Goal: Information Seeking & Learning: Compare options

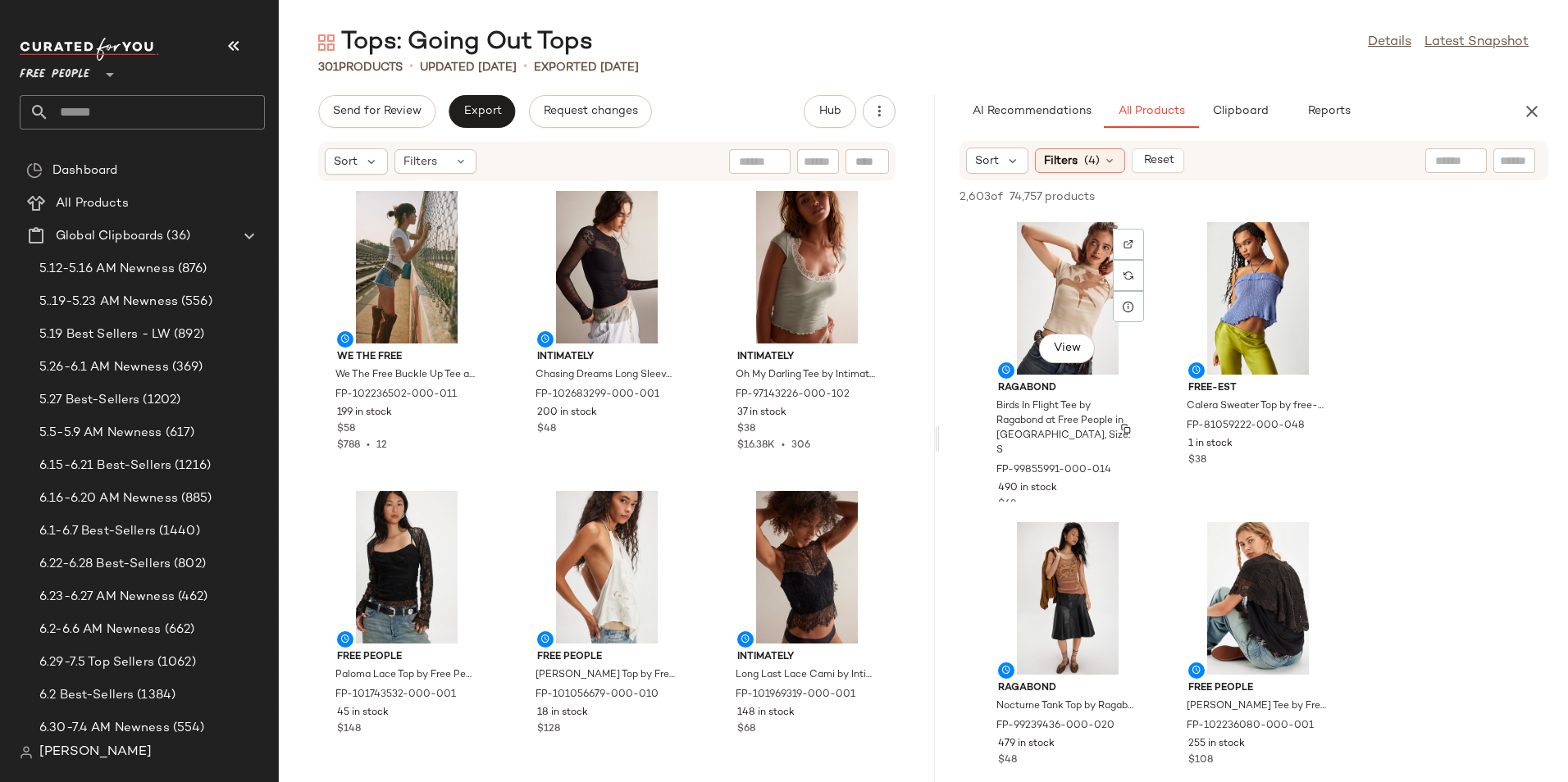
scroll to position [7361, 0]
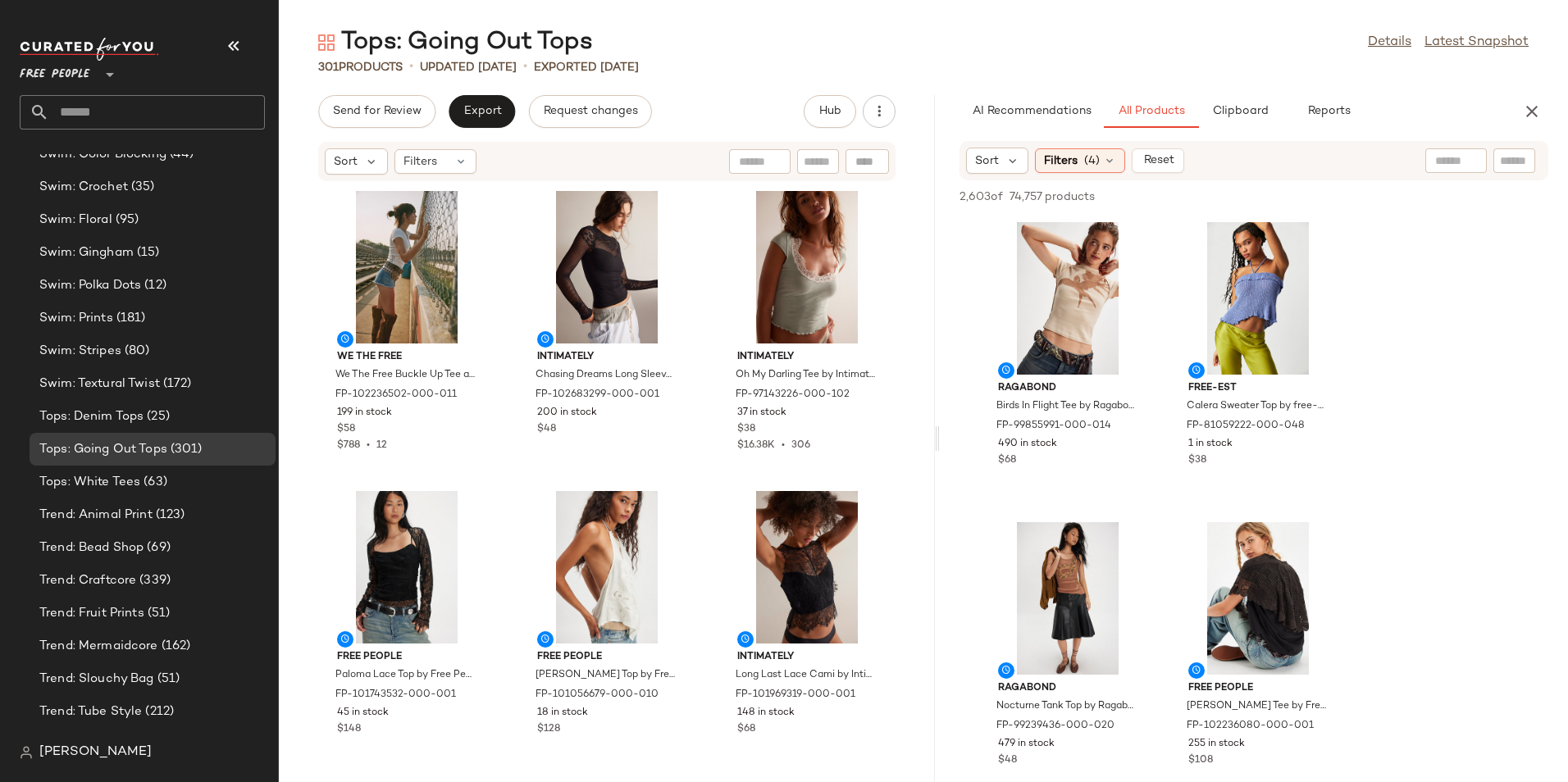
click at [901, 321] on div "We The Free We The Free Buckle Up Tee at Free People in White, Size: L FP-10223…" at bounding box center [606, 472] width 656 height 580
click at [769, 566] on div "View" at bounding box center [806, 568] width 166 height 152
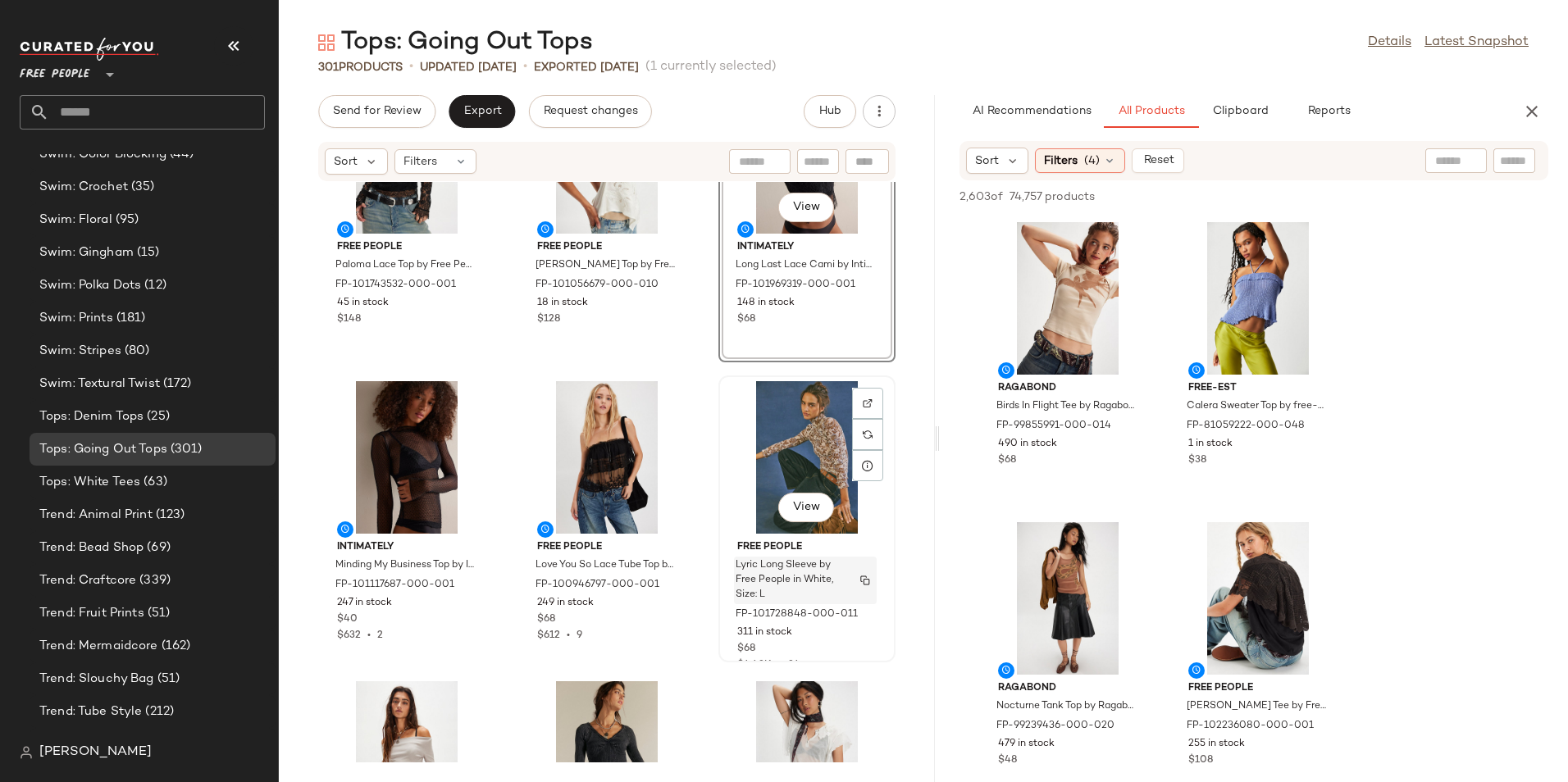
scroll to position [341, 0]
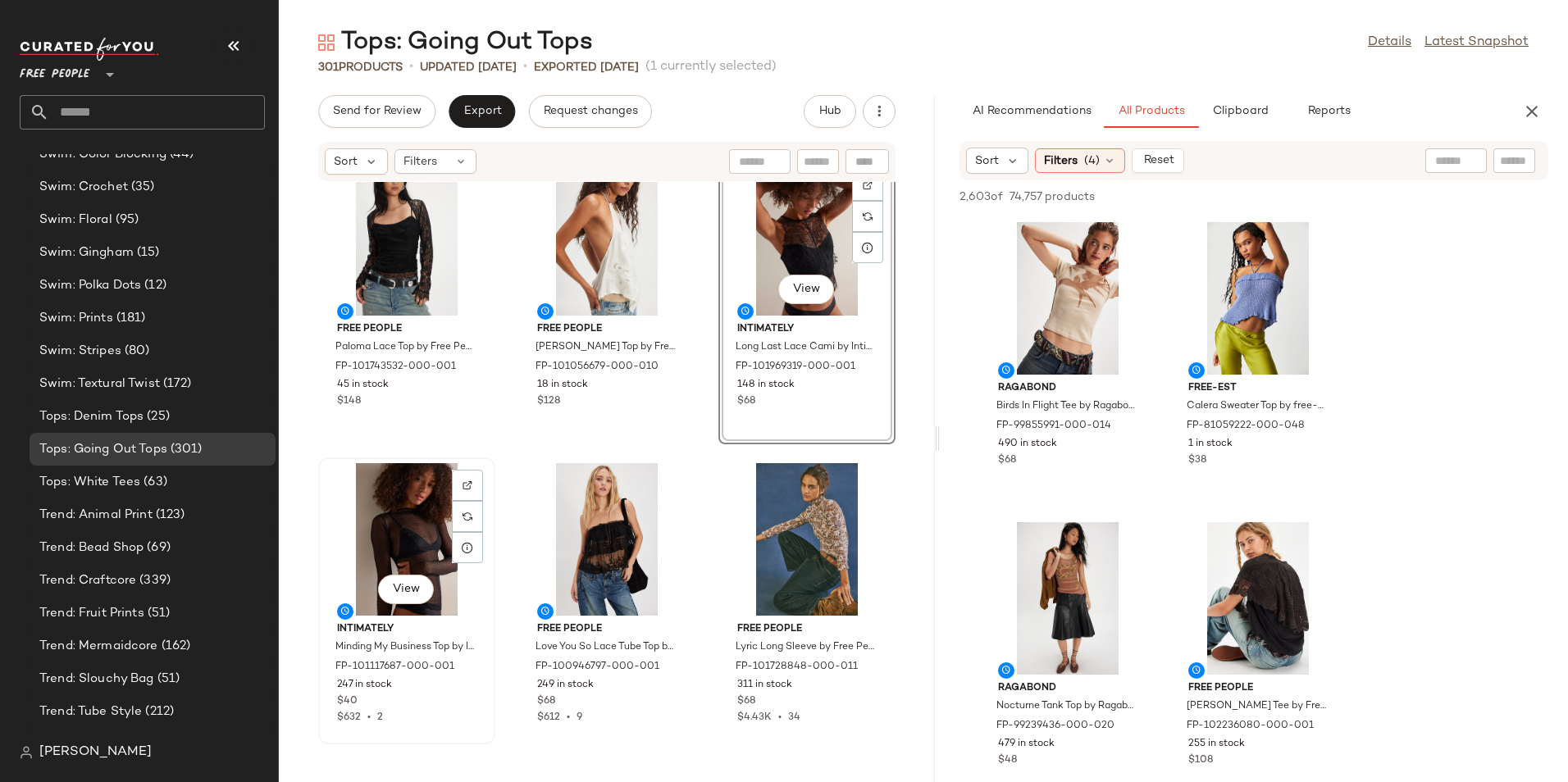
click at [403, 550] on div "View" at bounding box center [406, 539] width 166 height 152
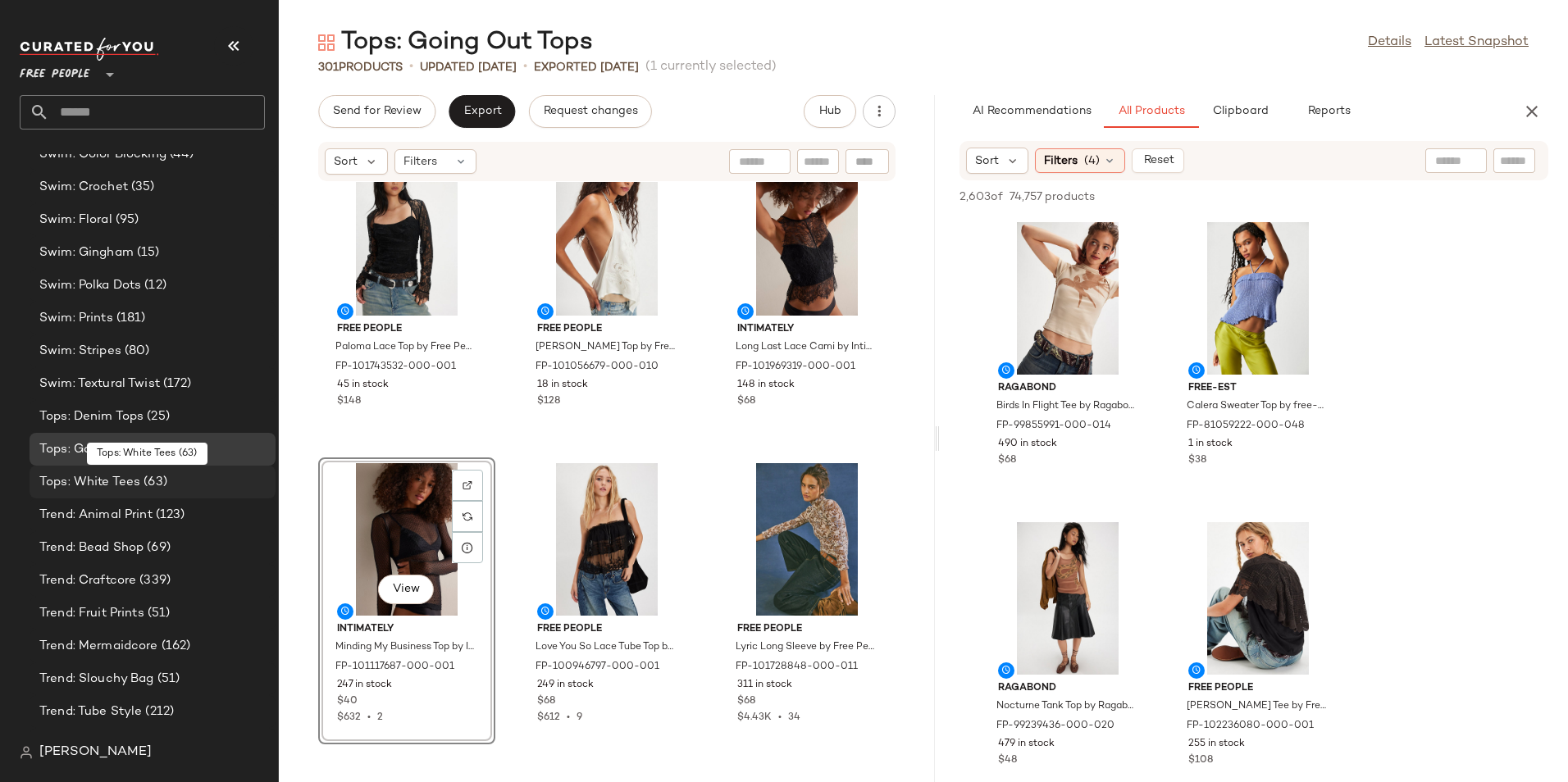
click at [130, 478] on span "Tops: White Tees" at bounding box center [90, 482] width 100 height 19
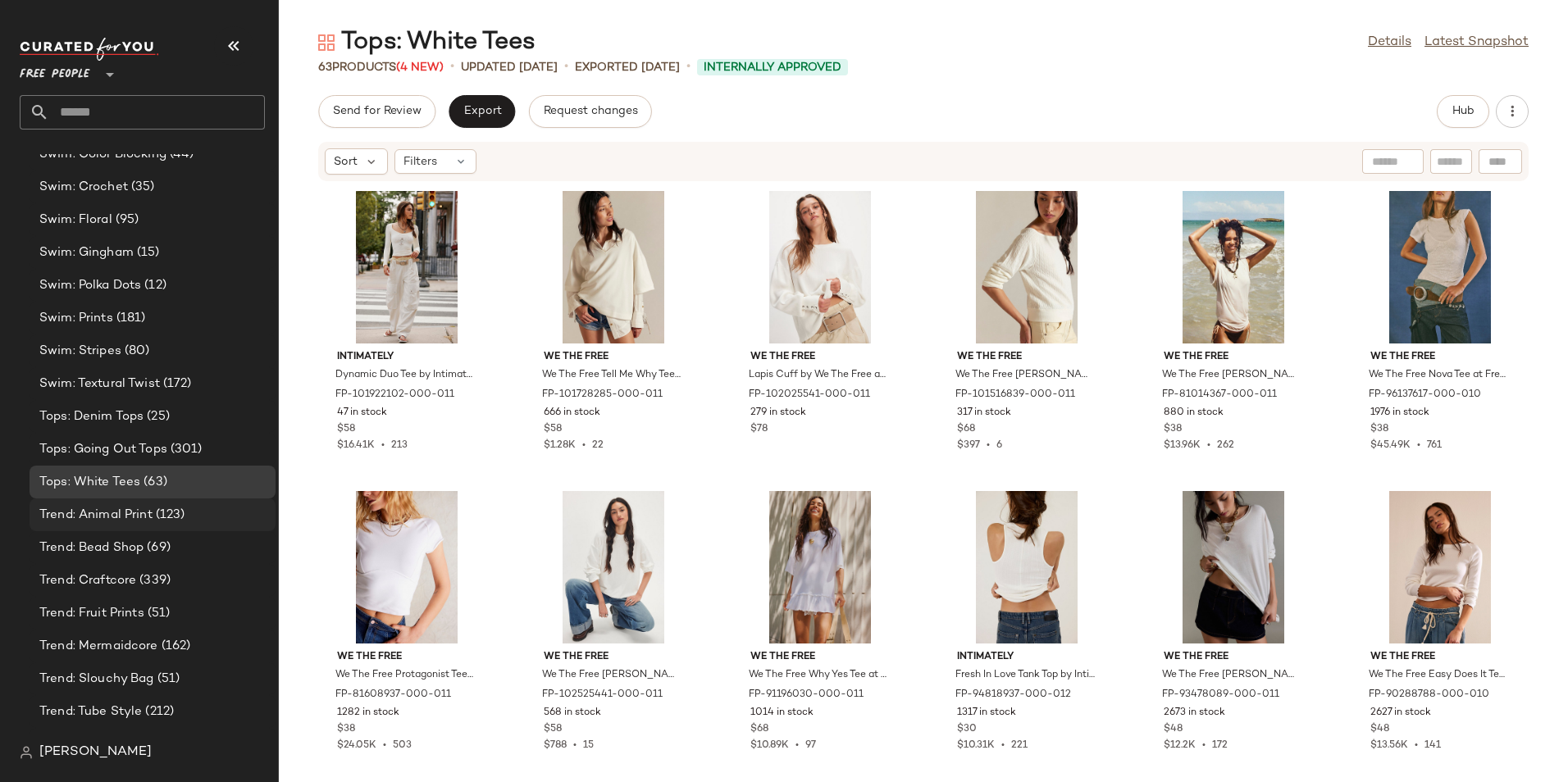
click at [83, 510] on span "Trend: Animal Print" at bounding box center [96, 515] width 113 height 19
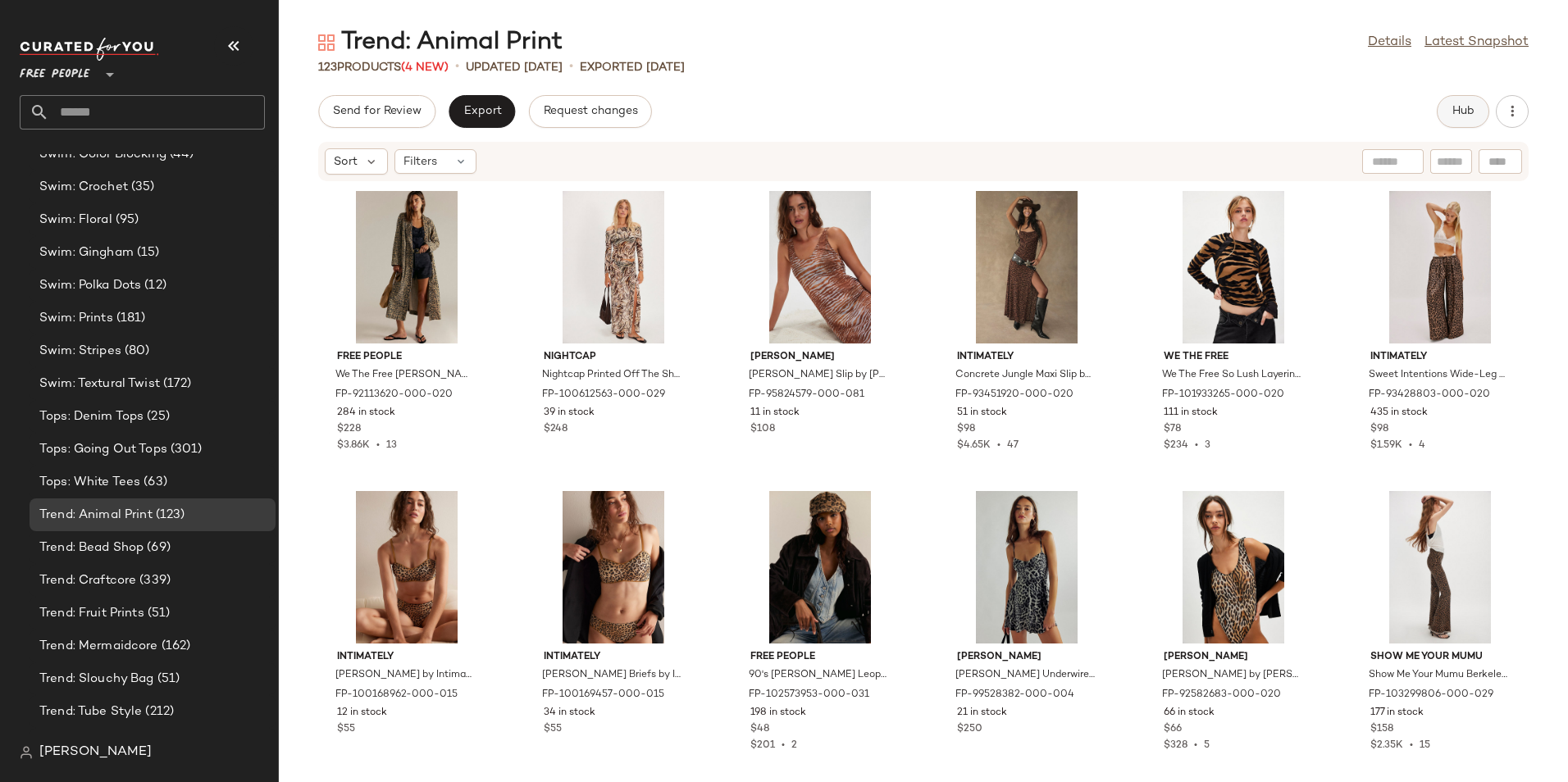
click at [1464, 101] on button "Hub" at bounding box center [1462, 111] width 52 height 33
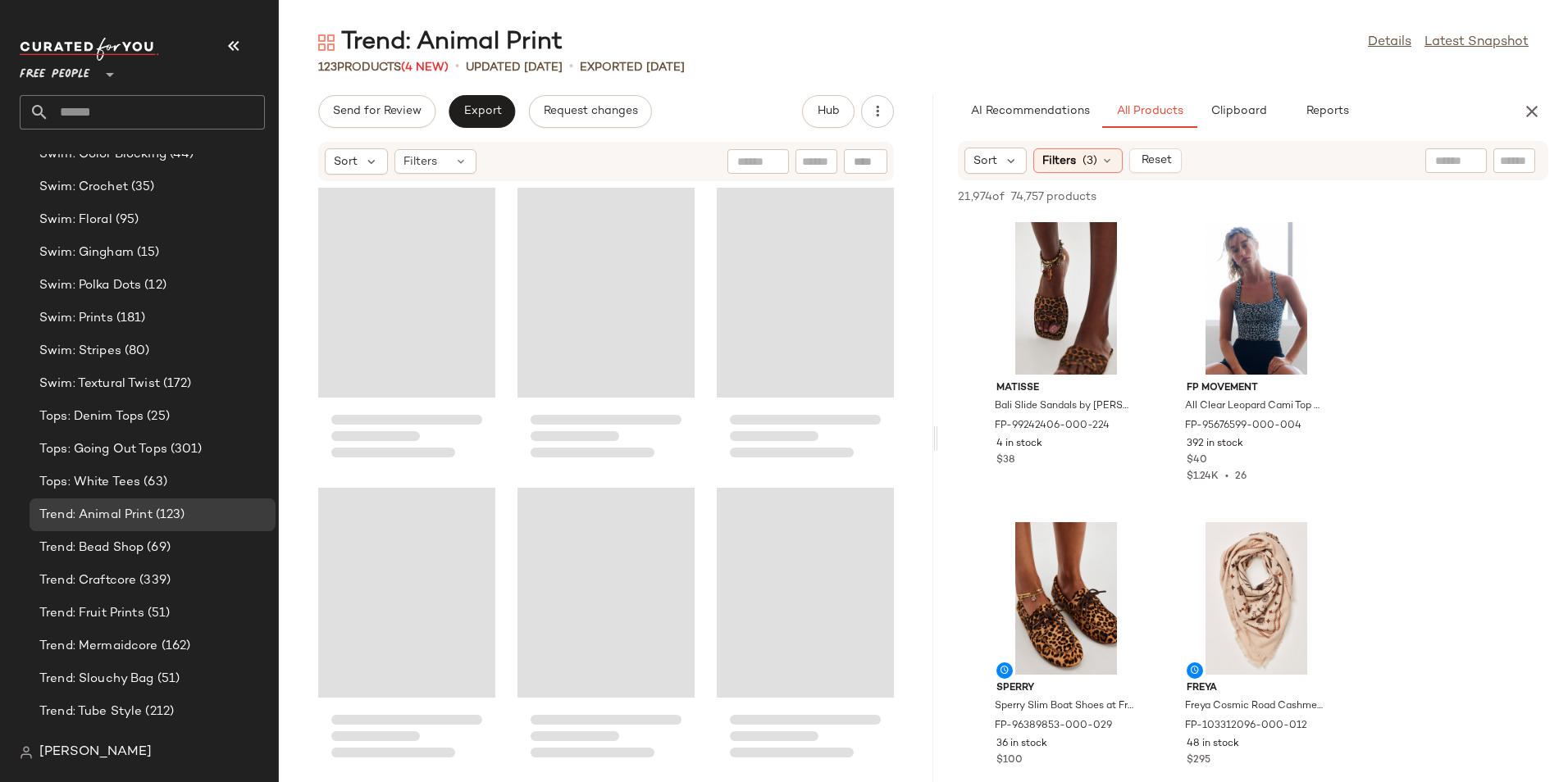
drag, startPoint x: 922, startPoint y: 443, endPoint x: 939, endPoint y: 442, distance: 17.0
click at [939, 442] on div "Trend: Animal Print Details Latest Snapshot 123 Products (4 New) • updated Aug …" at bounding box center [923, 404] width 1289 height 756
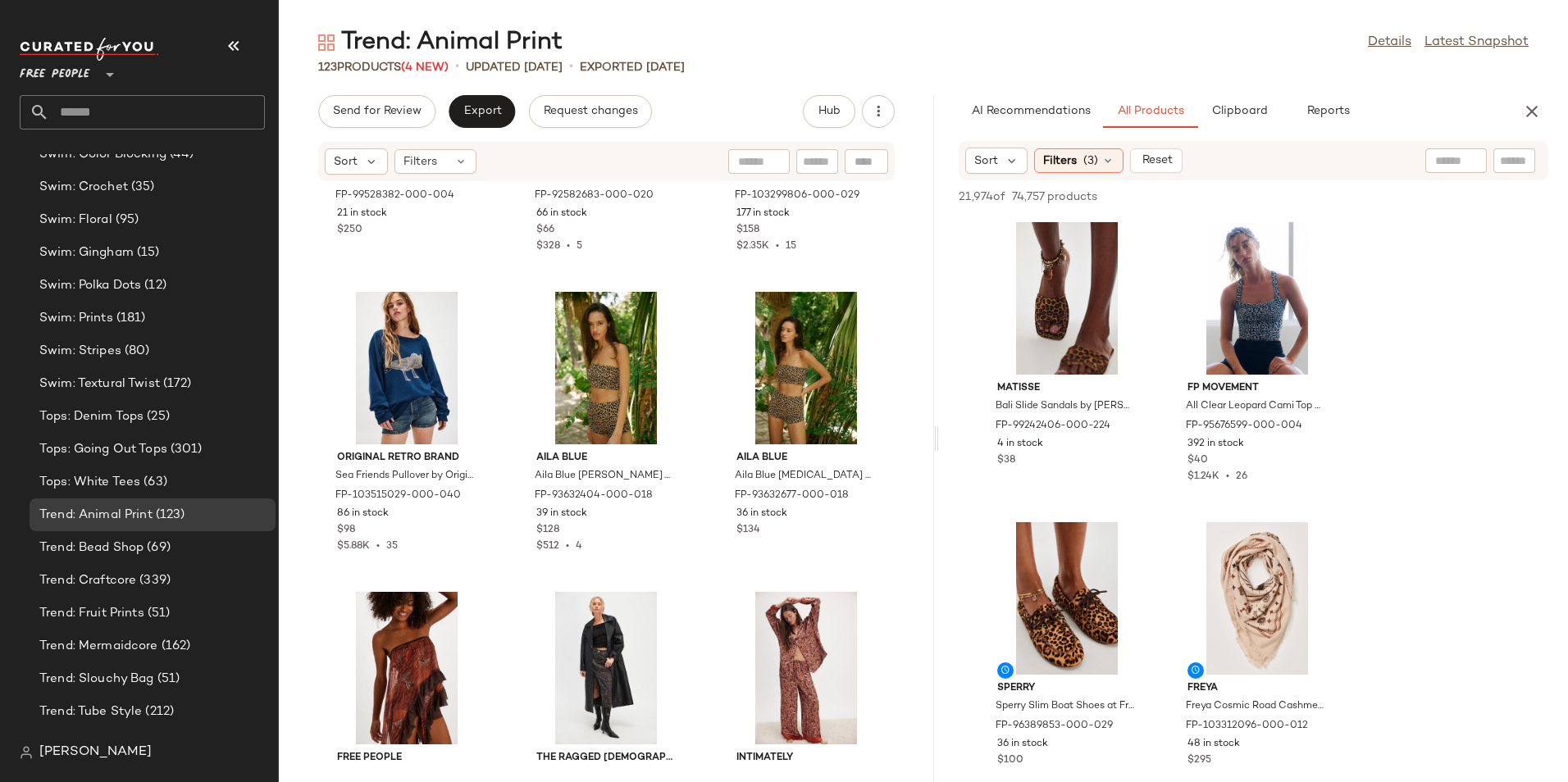
scroll to position [1165, 0]
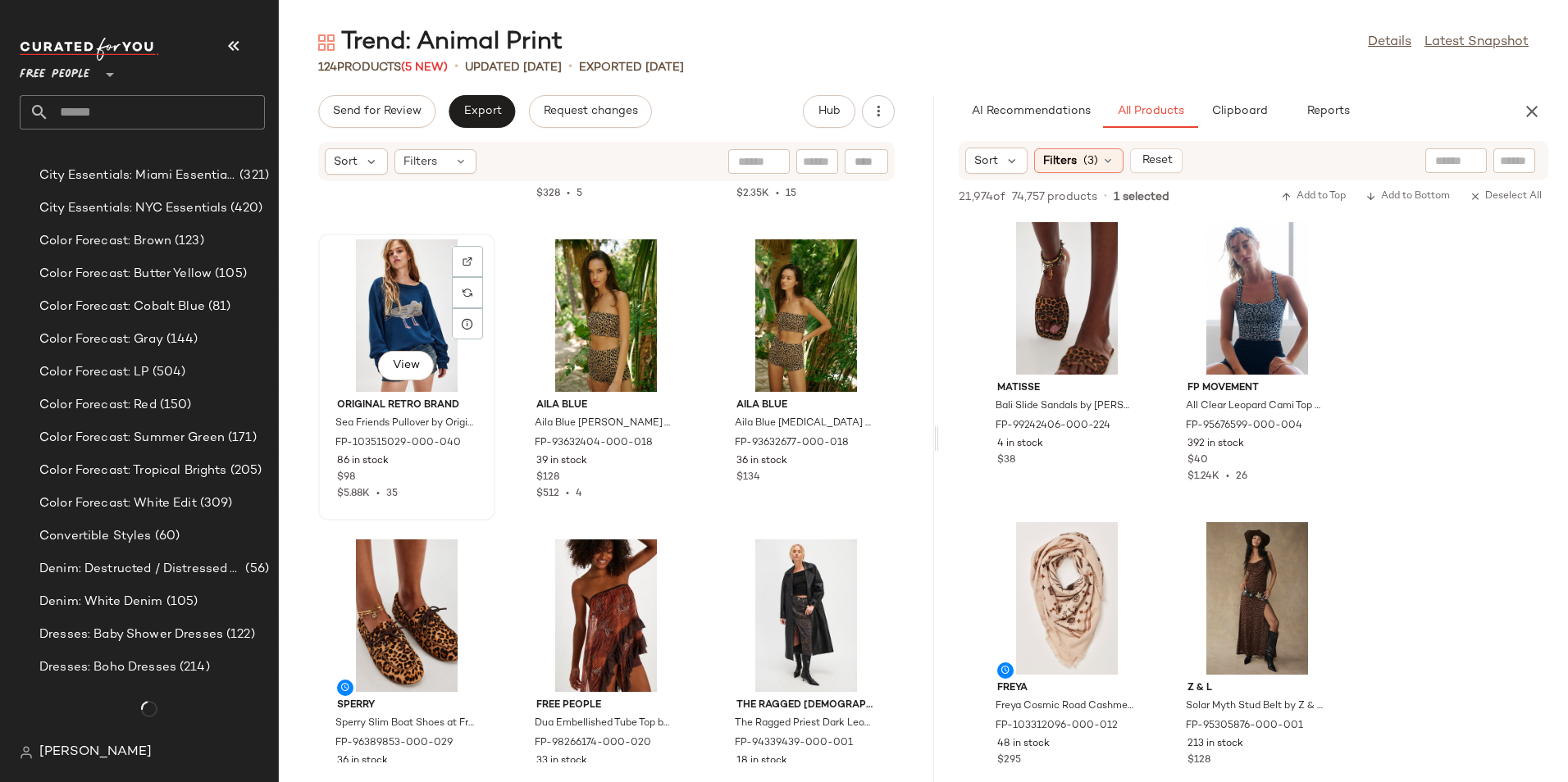
click at [397, 310] on div "View" at bounding box center [406, 316] width 166 height 152
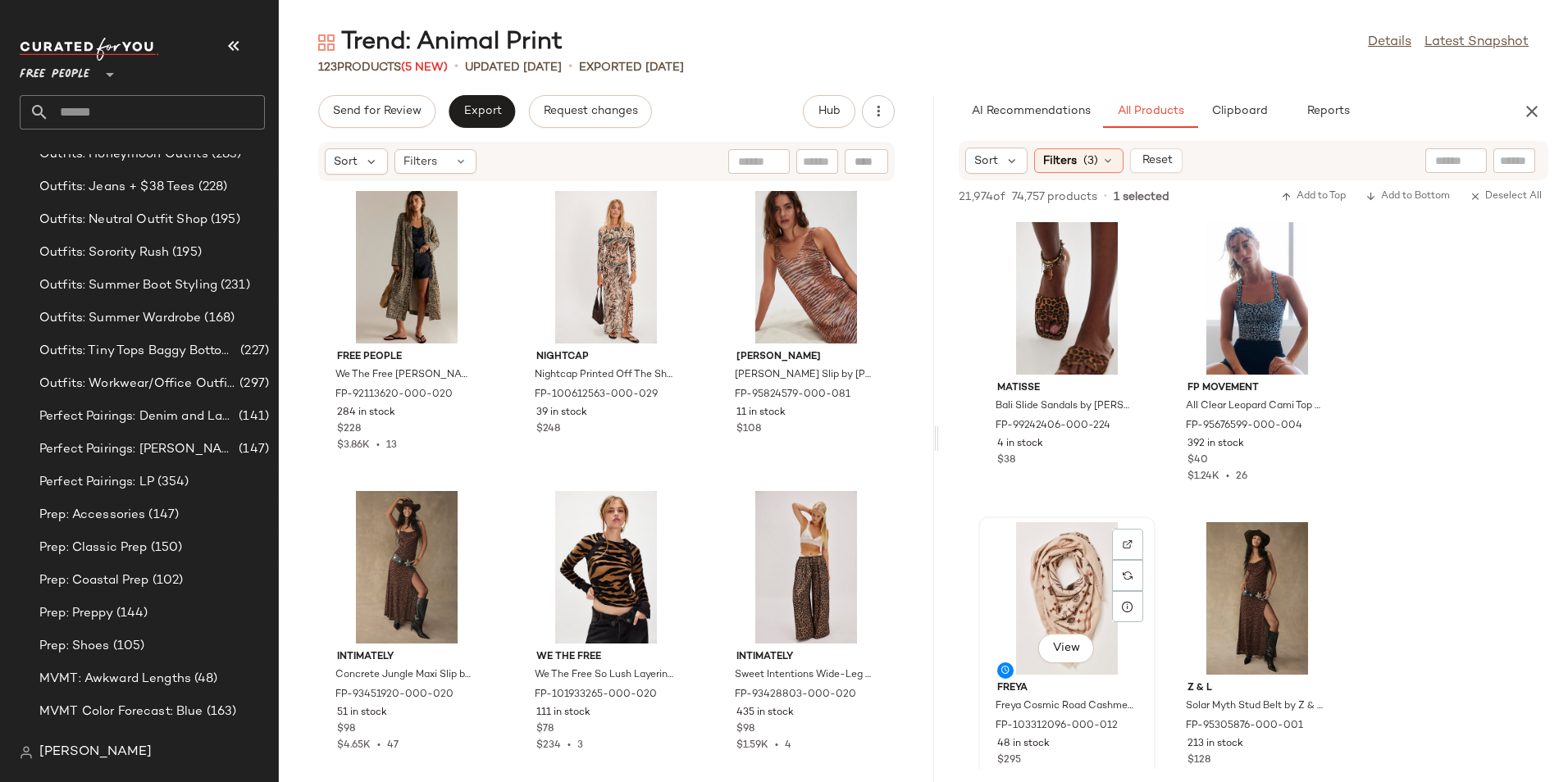
click at [1051, 586] on div "View" at bounding box center [1067, 598] width 166 height 152
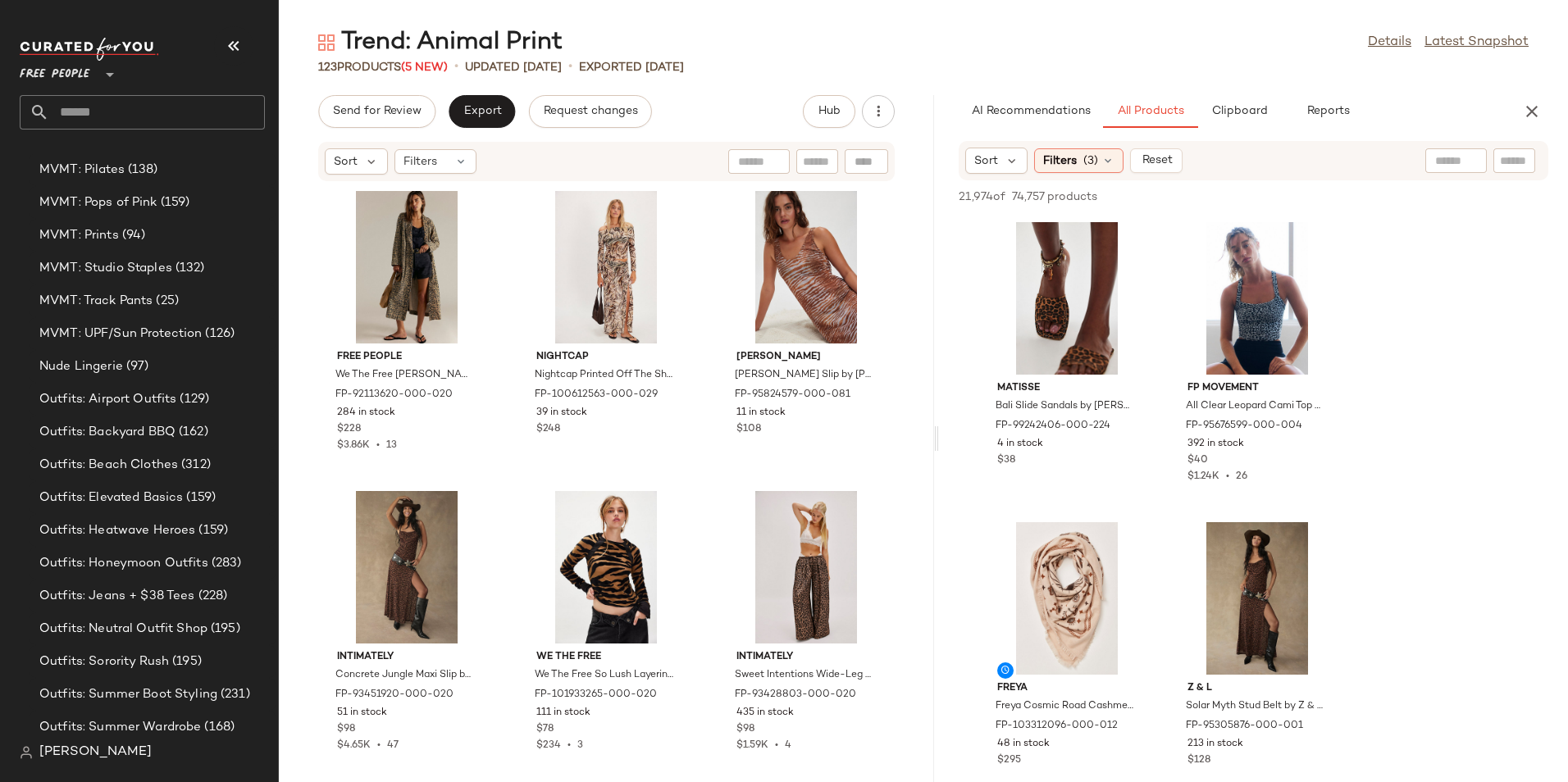
scroll to position [8606, 0]
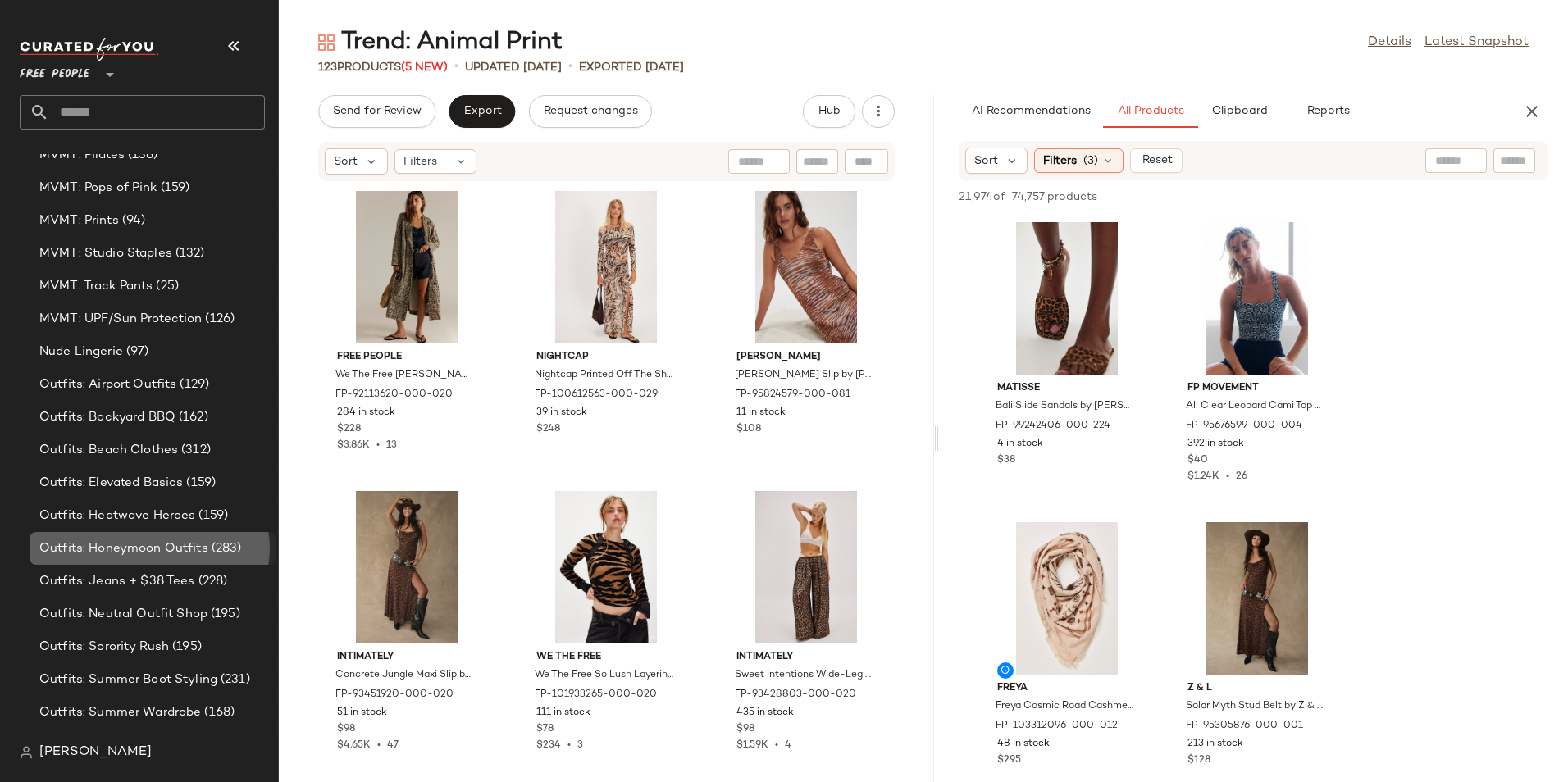
click at [92, 545] on span "Outfits: Honeymoon Outfits" at bounding box center [124, 548] width 169 height 19
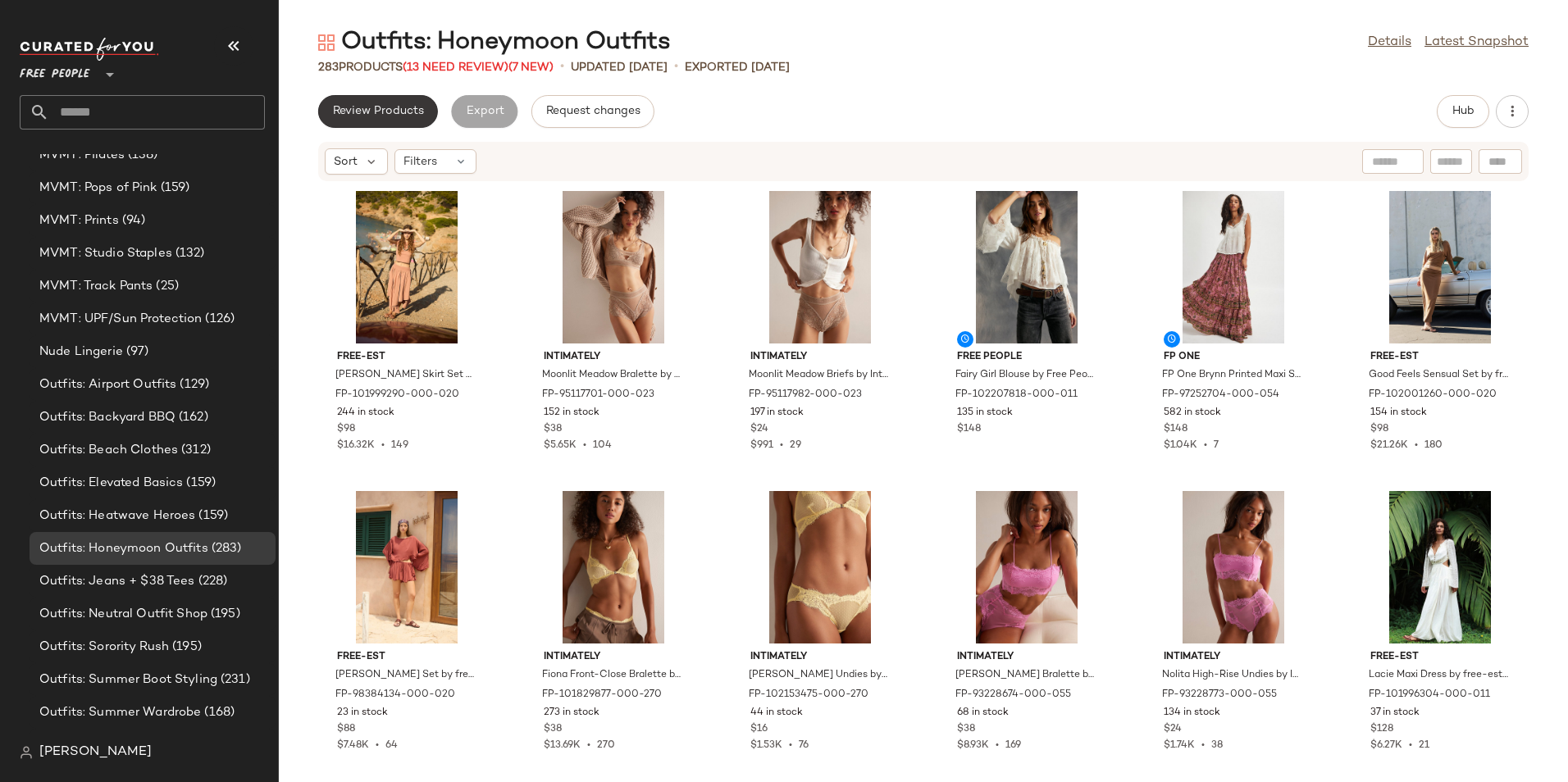
click at [371, 118] on span "Review Products" at bounding box center [378, 111] width 91 height 13
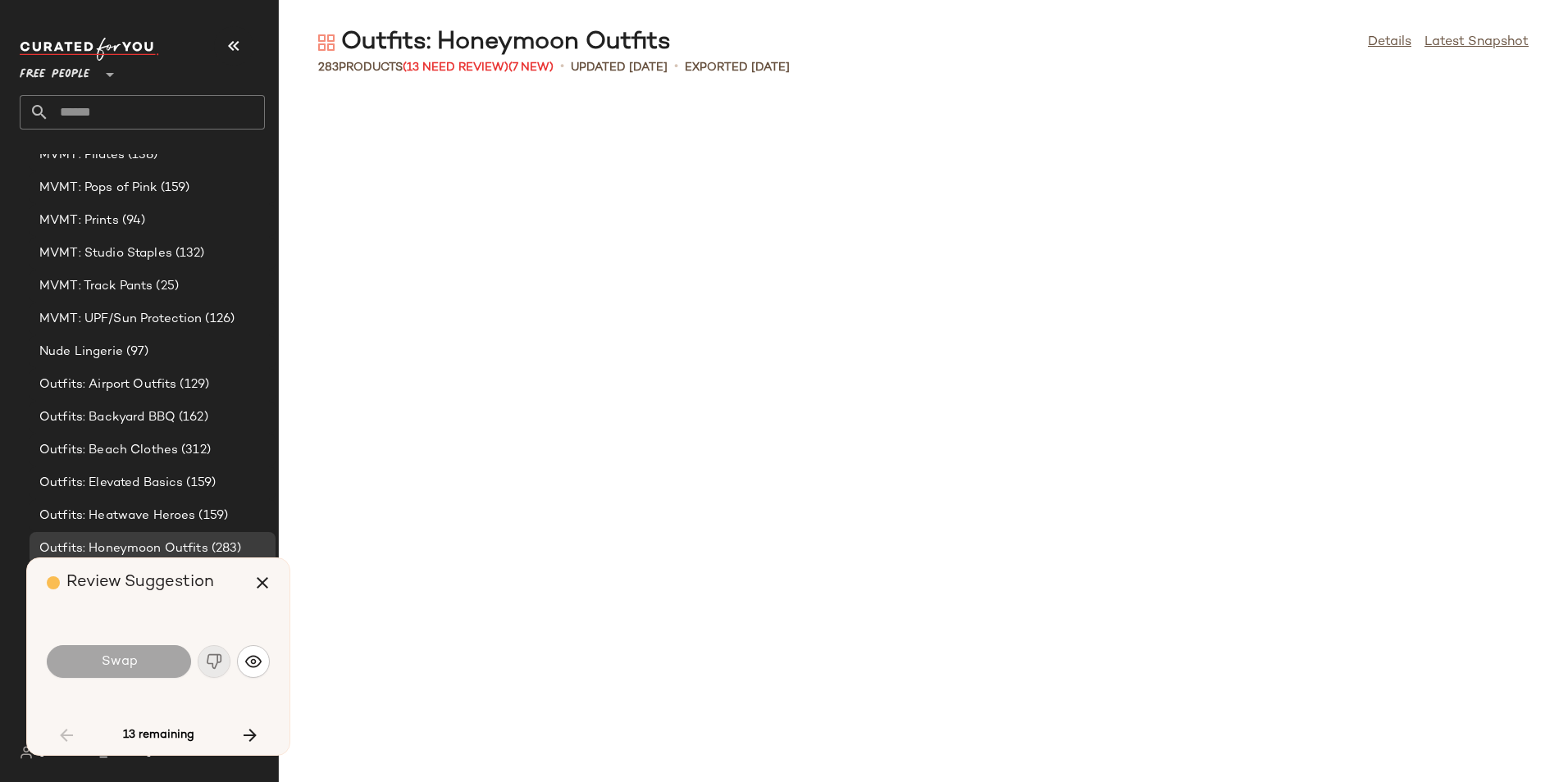
scroll to position [1500, 0]
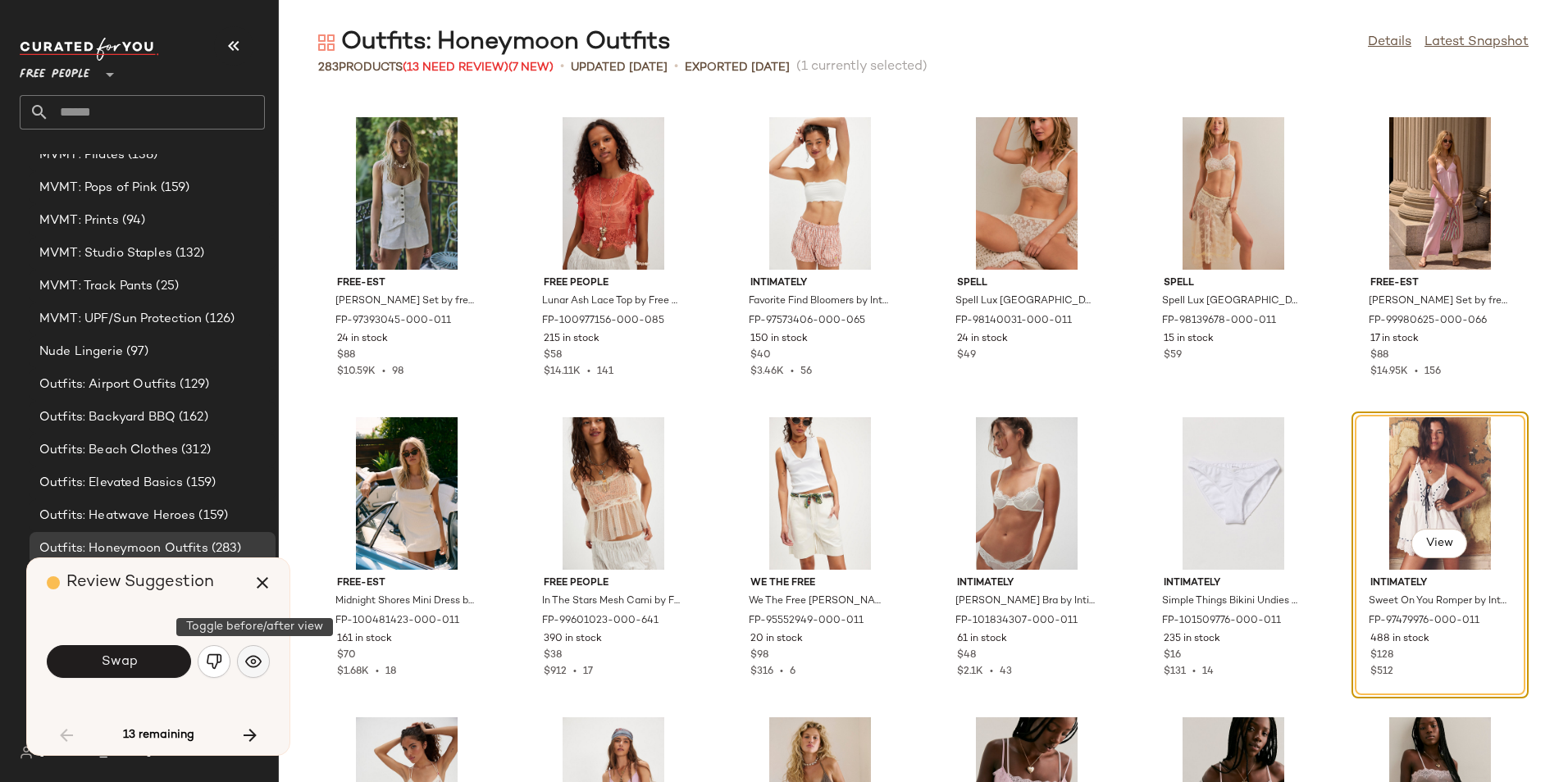
click at [257, 653] on img "button" at bounding box center [253, 661] width 16 height 16
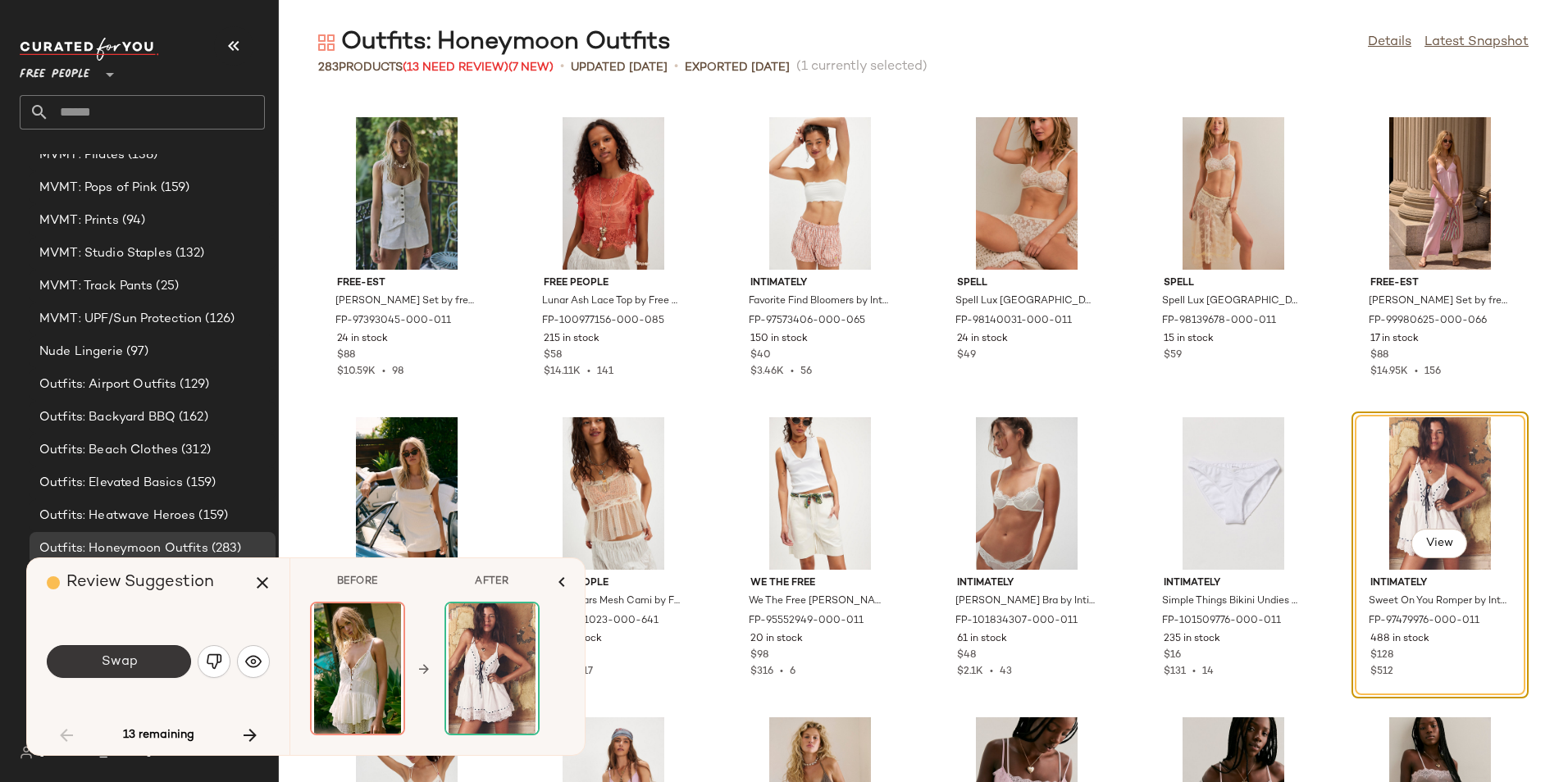
click at [137, 667] on button "Swap" at bounding box center [118, 661] width 144 height 33
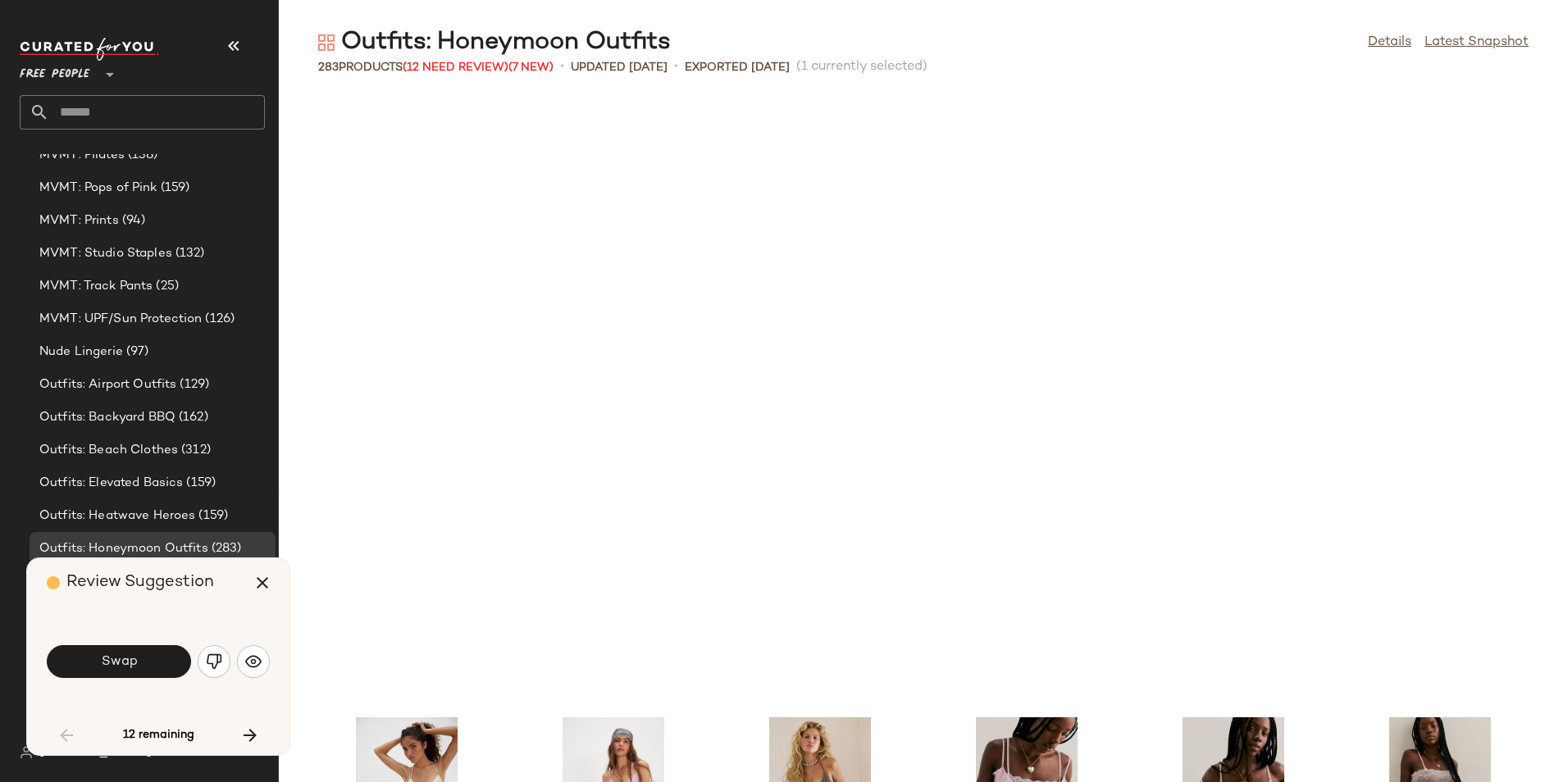
scroll to position [2100, 0]
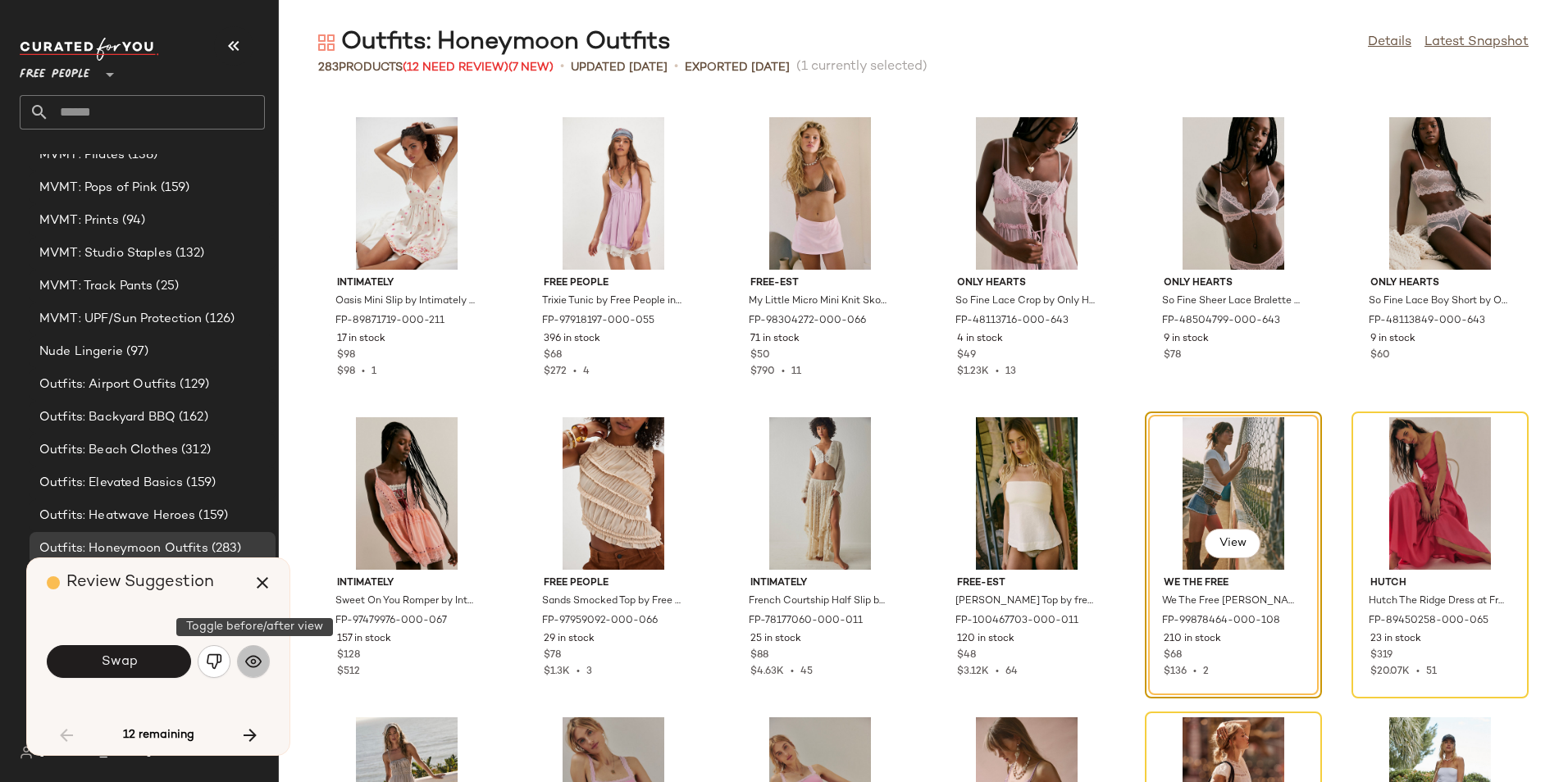
click at [264, 658] on button "button" at bounding box center [253, 661] width 33 height 33
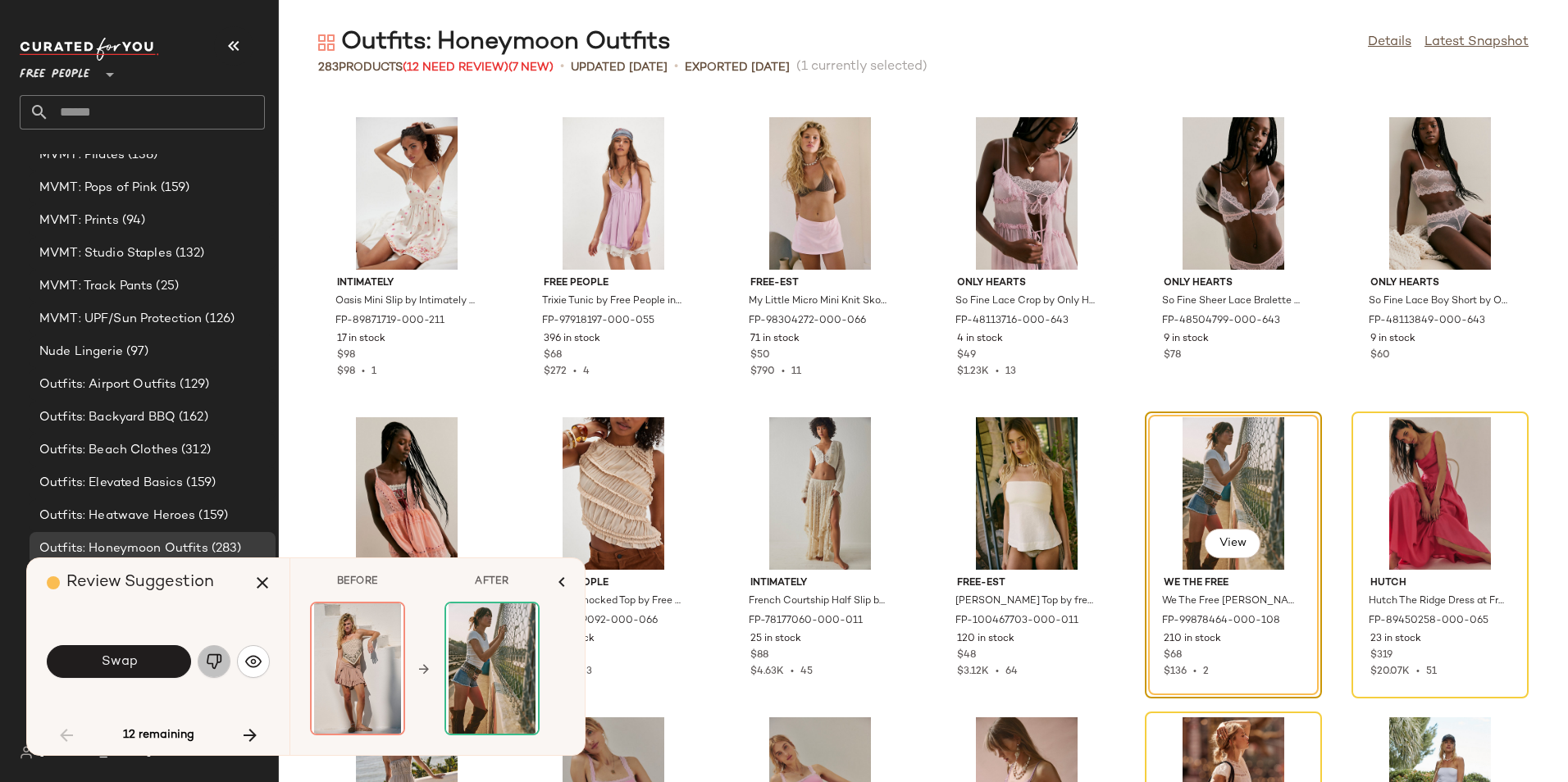
click at [227, 659] on button "button" at bounding box center [213, 661] width 33 height 33
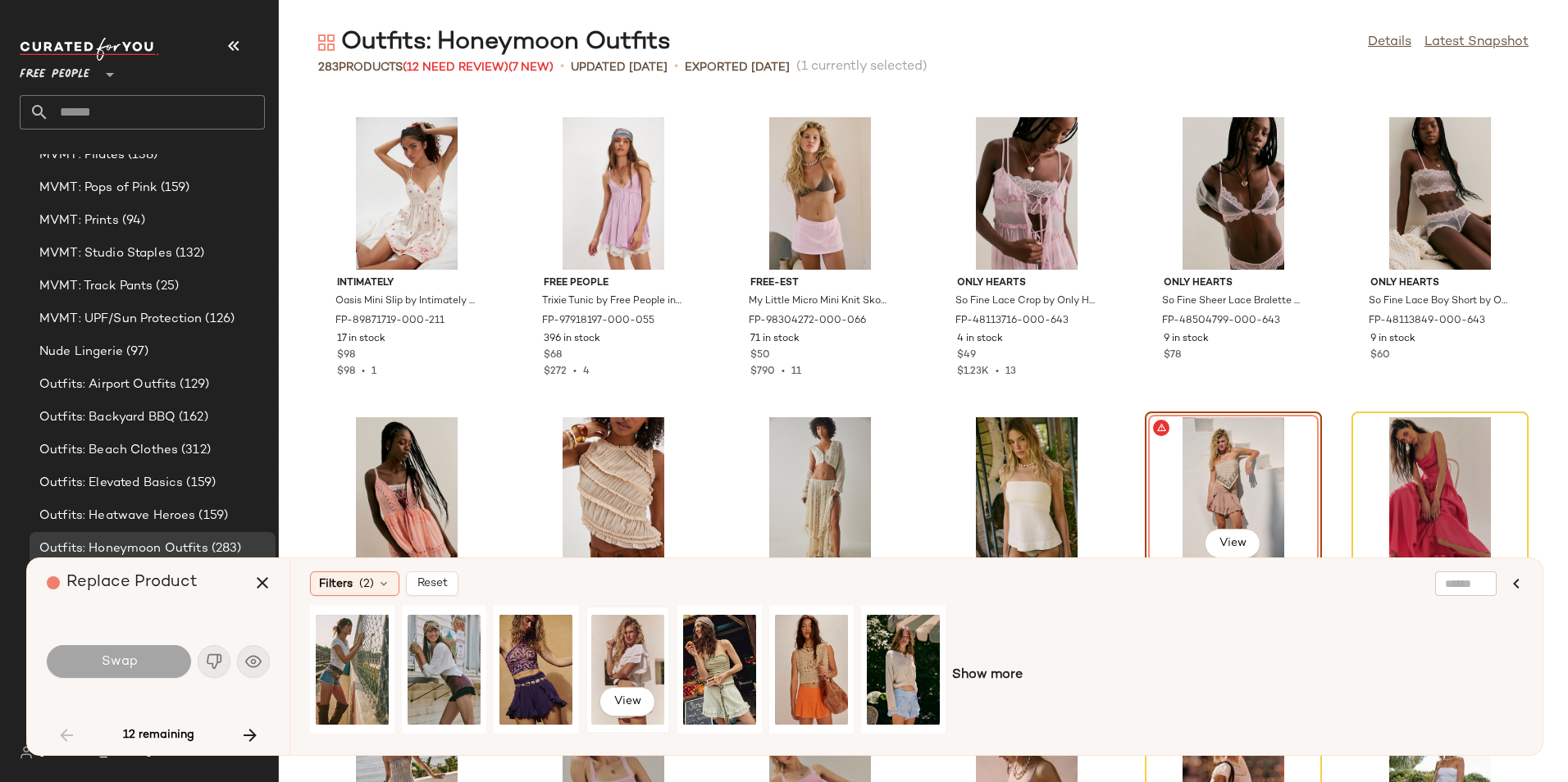
click at [623, 644] on div "View" at bounding box center [627, 670] width 73 height 117
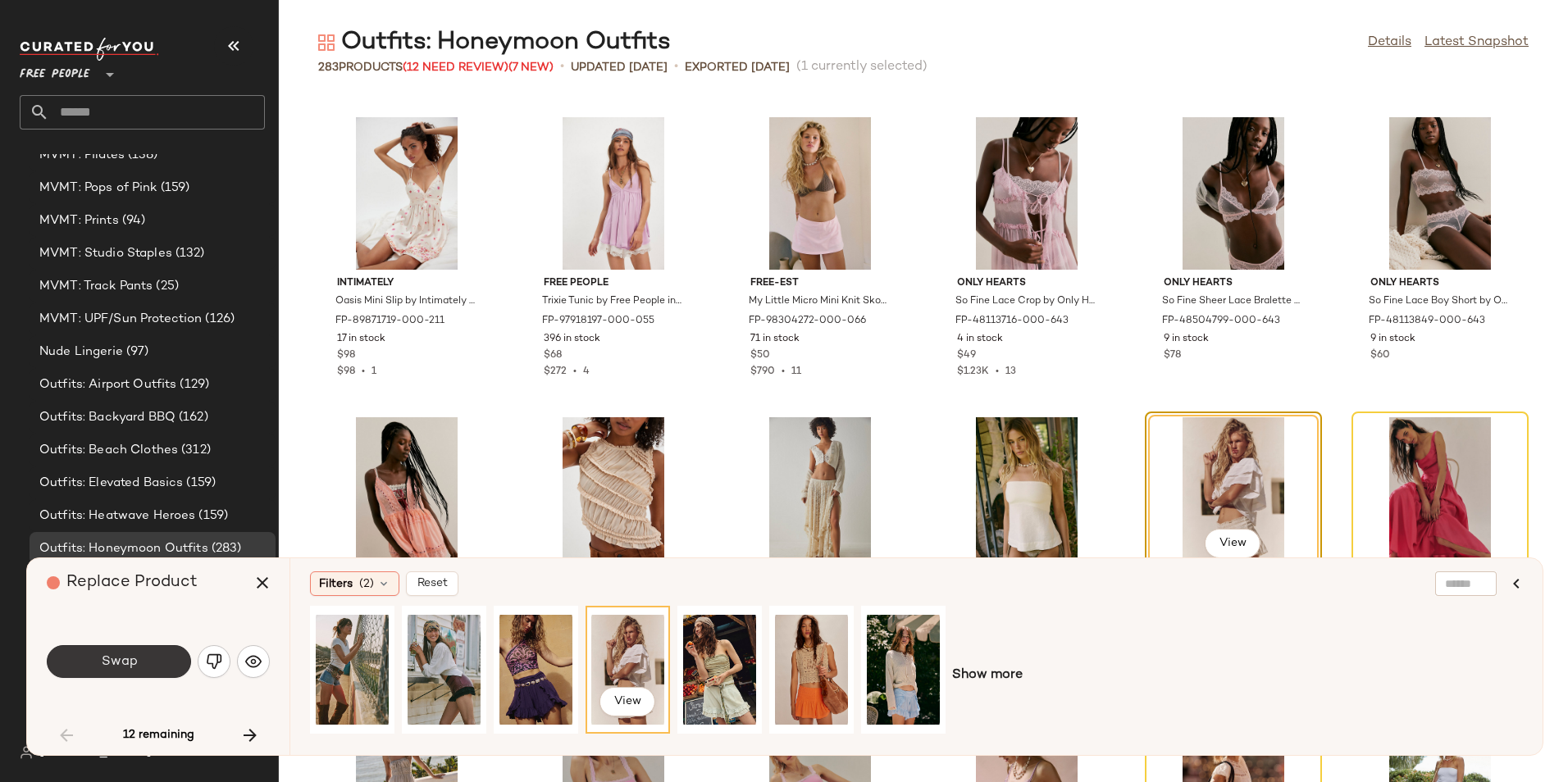
click at [129, 654] on span "Swap" at bounding box center [118, 661] width 37 height 15
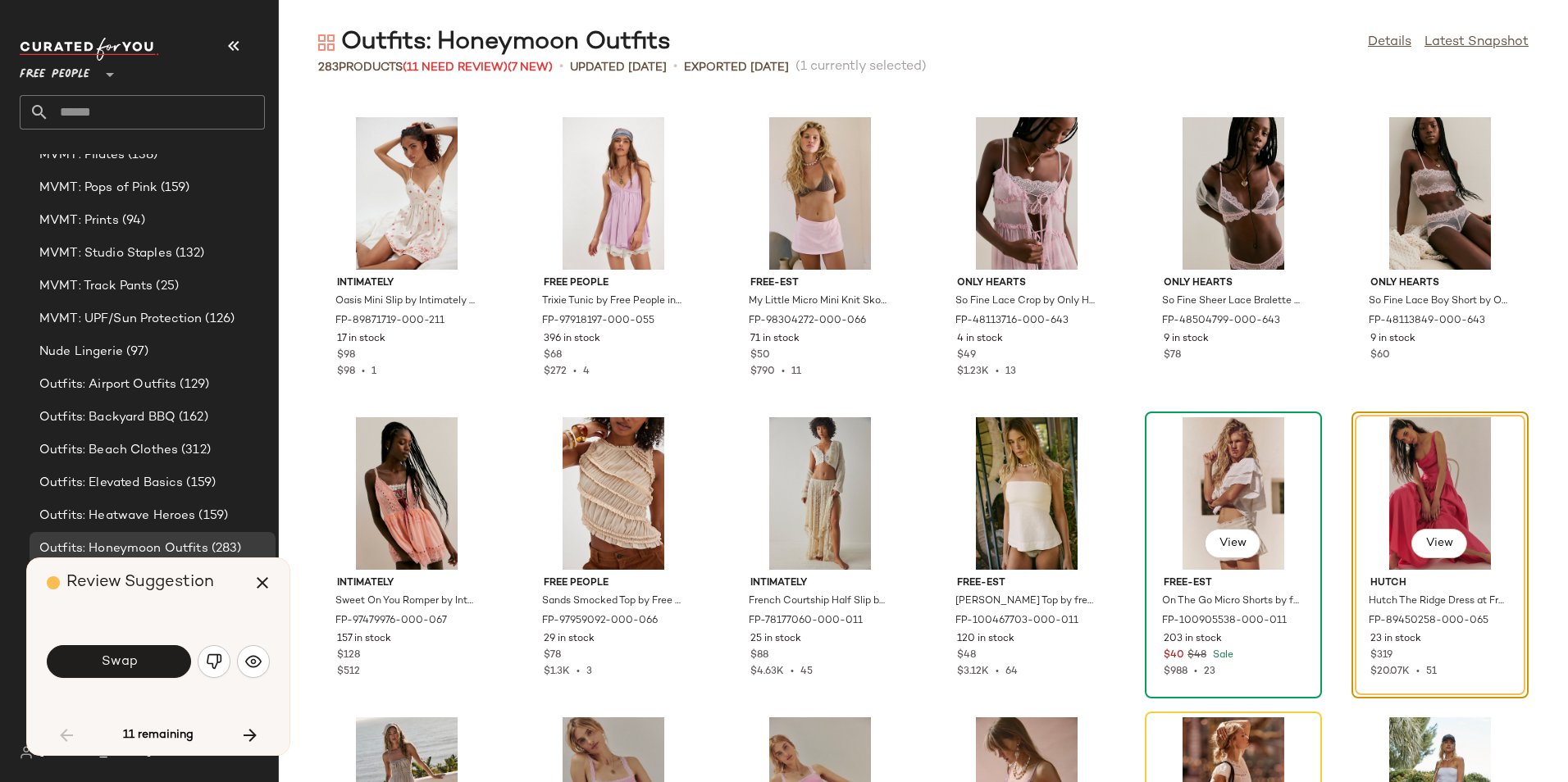
click at [1251, 490] on div "View" at bounding box center [1233, 493] width 166 height 152
click at [248, 673] on button "button" at bounding box center [253, 661] width 33 height 33
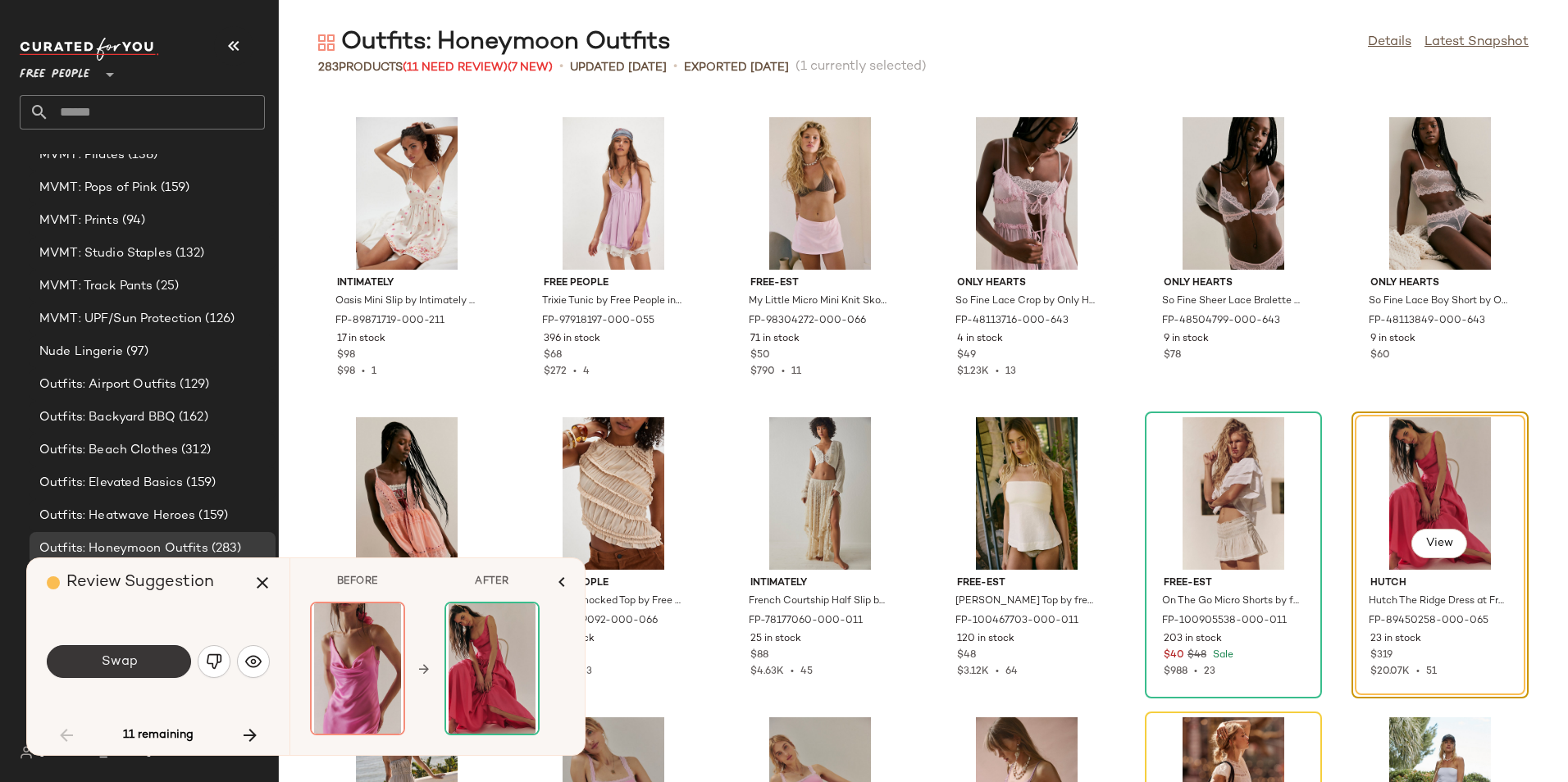
click at [167, 663] on button "Swap" at bounding box center [118, 661] width 144 height 33
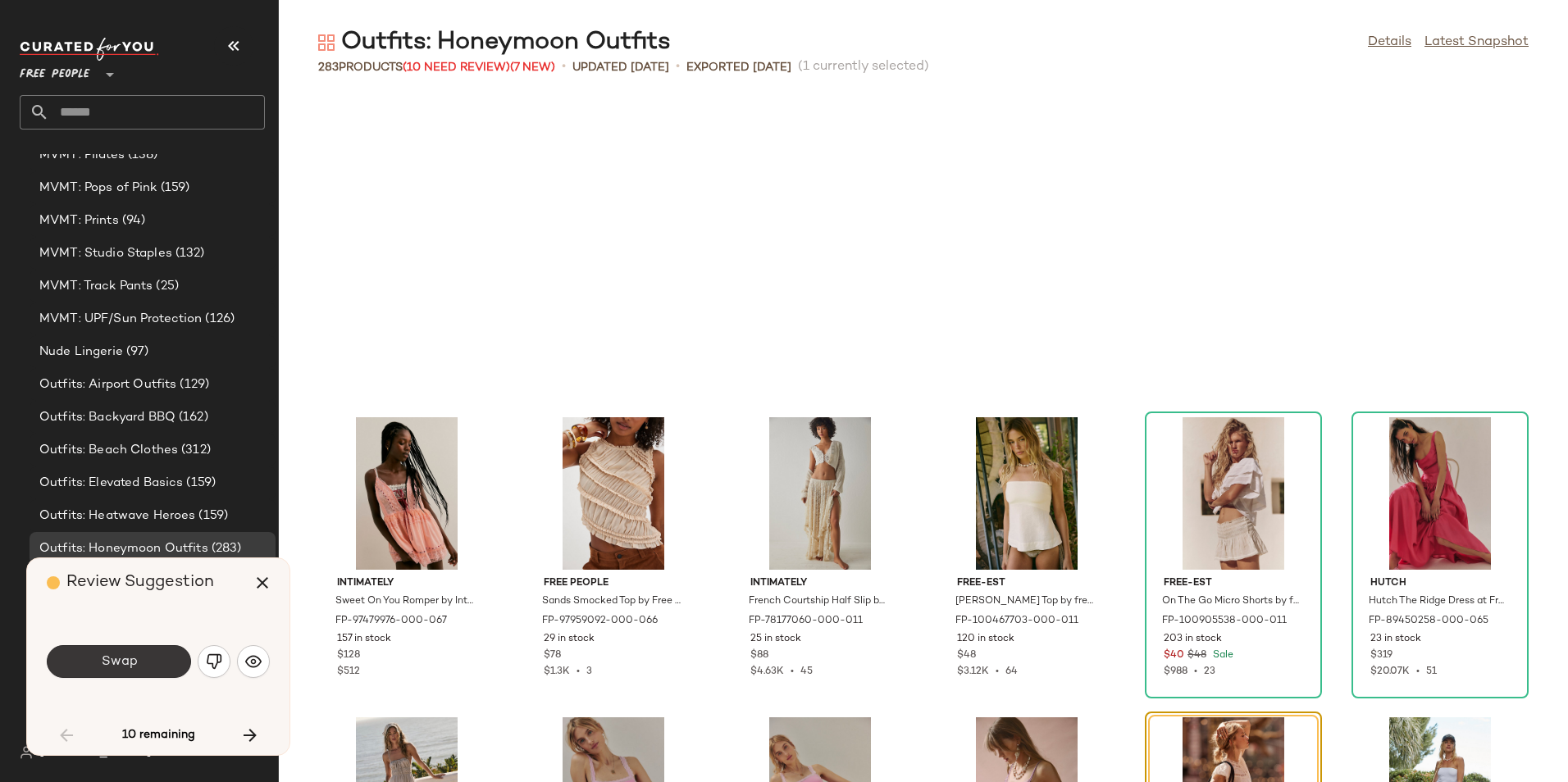
scroll to position [2400, 0]
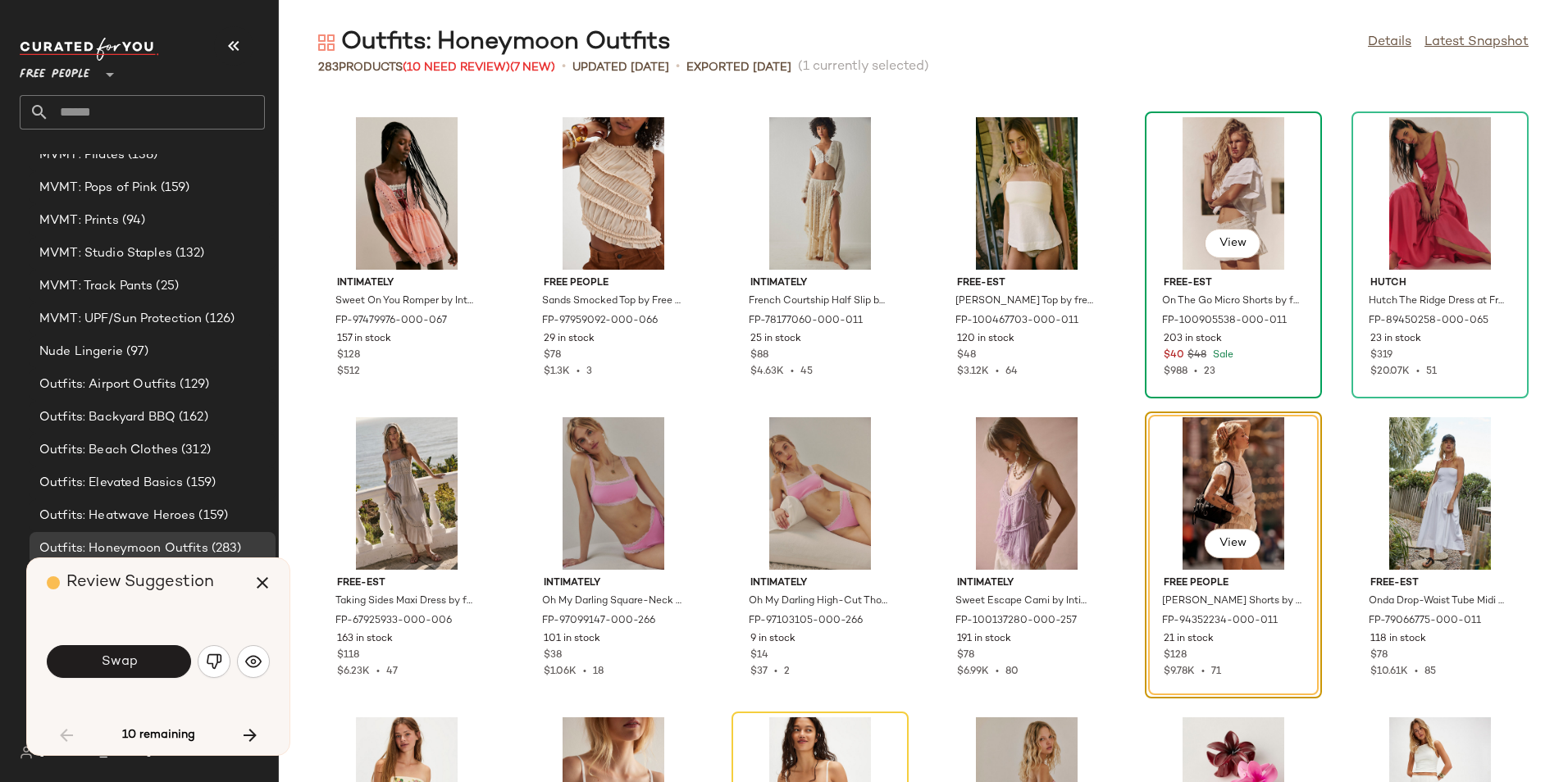
click at [1252, 283] on span "free-est" at bounding box center [1233, 283] width 139 height 14
click at [1221, 247] on span "View" at bounding box center [1232, 243] width 28 height 13
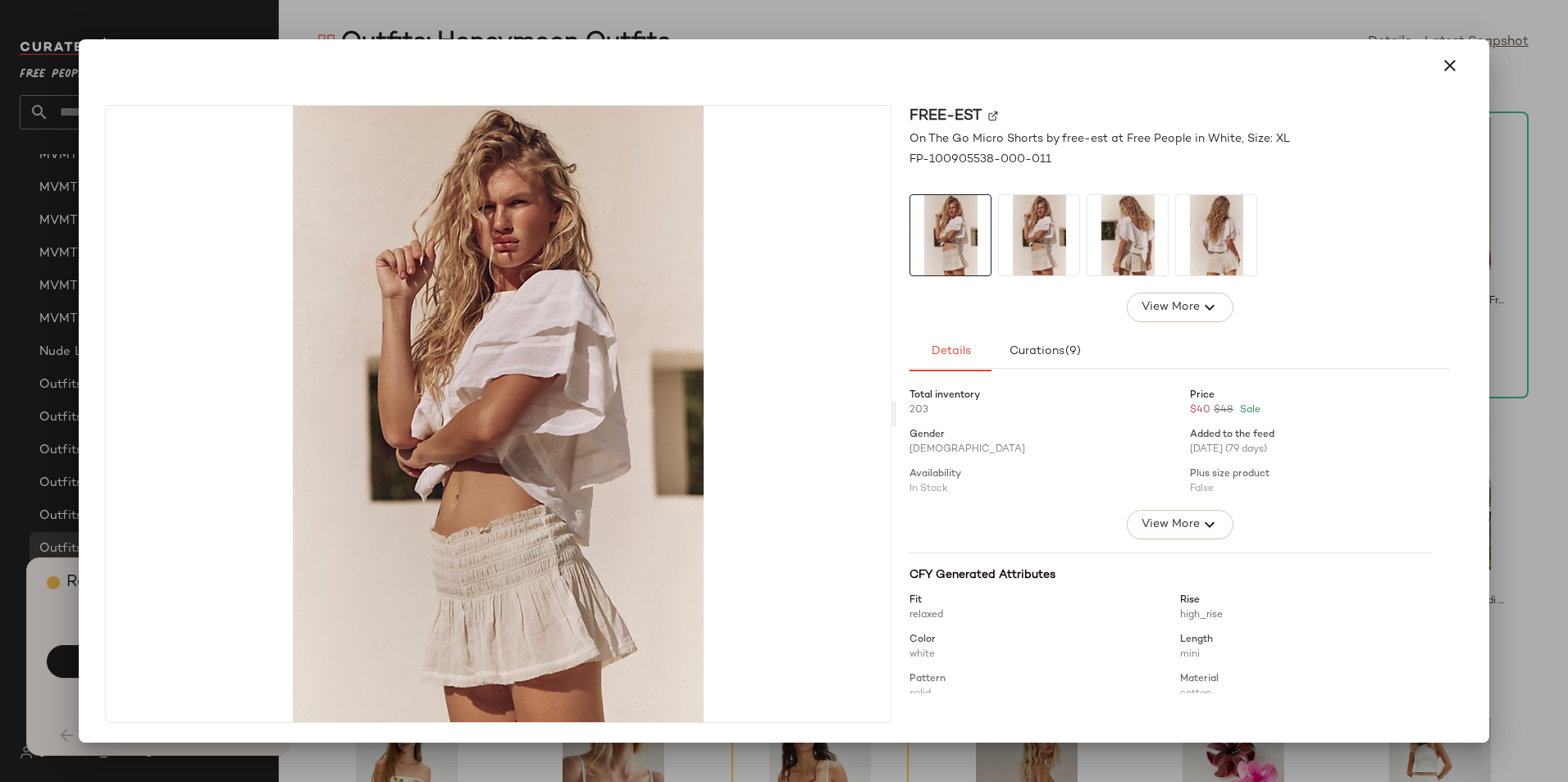
click at [1209, 243] on img at bounding box center [1216, 236] width 81 height 81
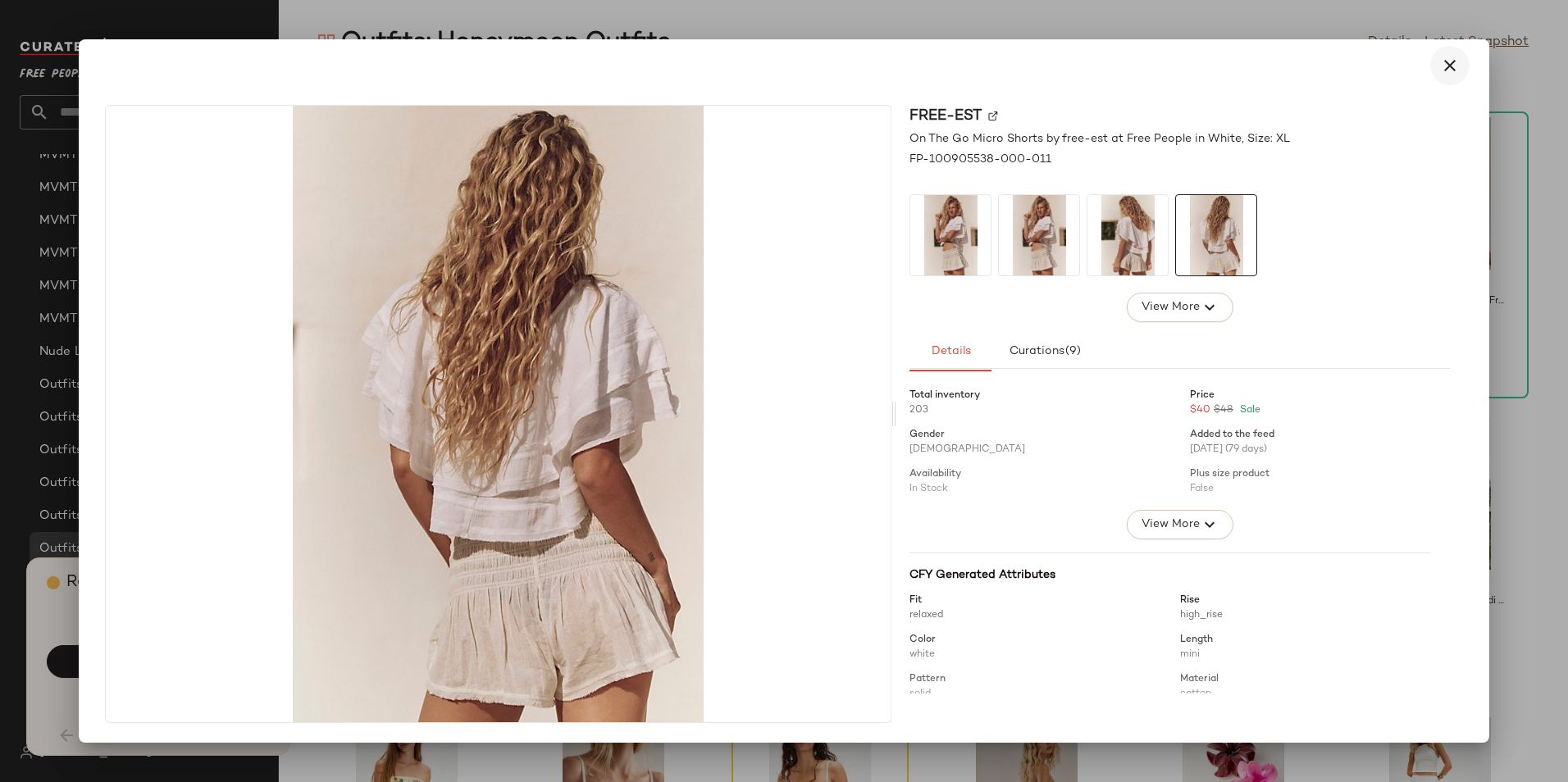
click at [1451, 66] on icon "button" at bounding box center [1450, 65] width 20 height 20
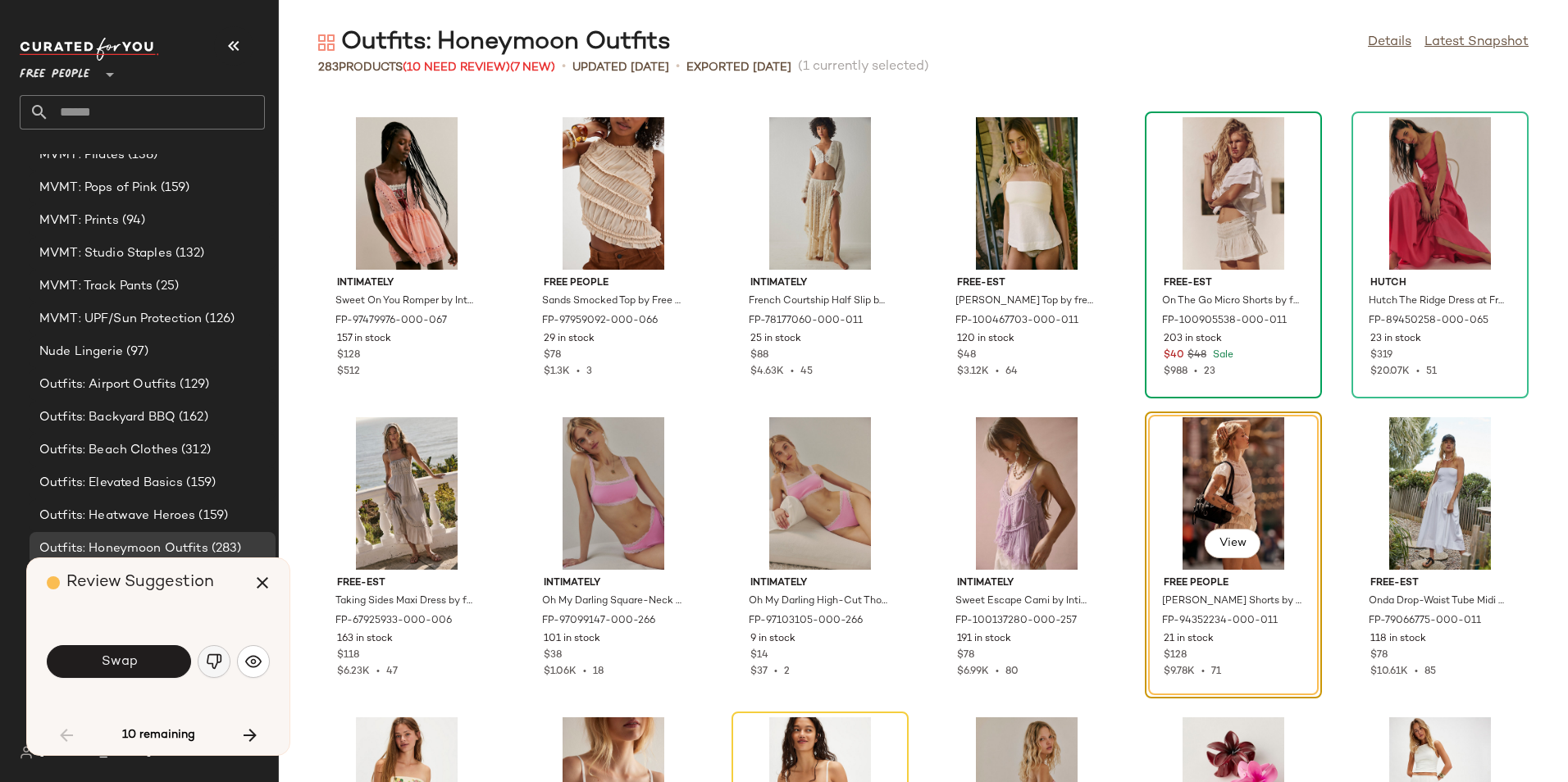
click at [228, 658] on button "button" at bounding box center [213, 661] width 33 height 33
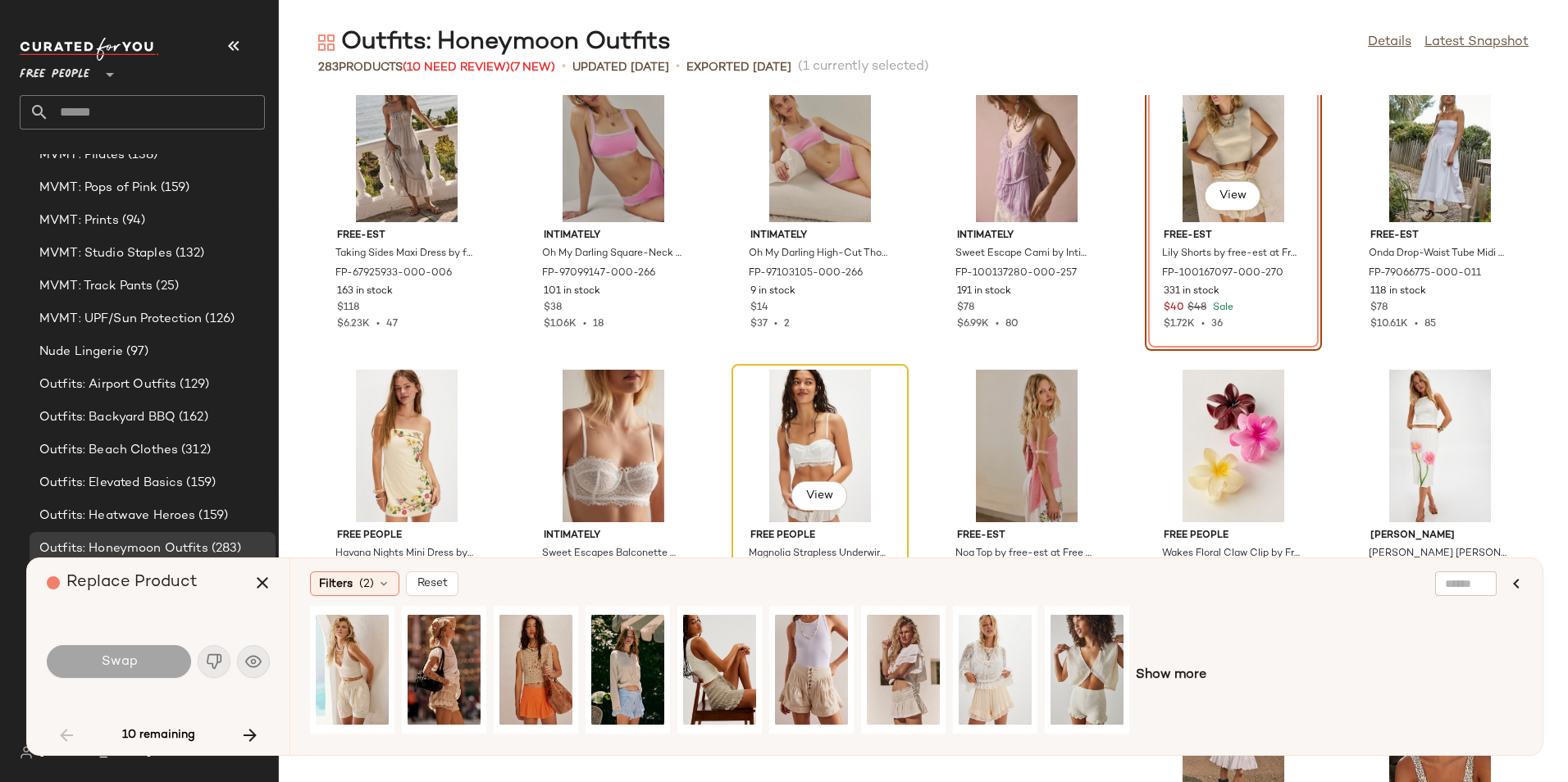
scroll to position [2810, 0]
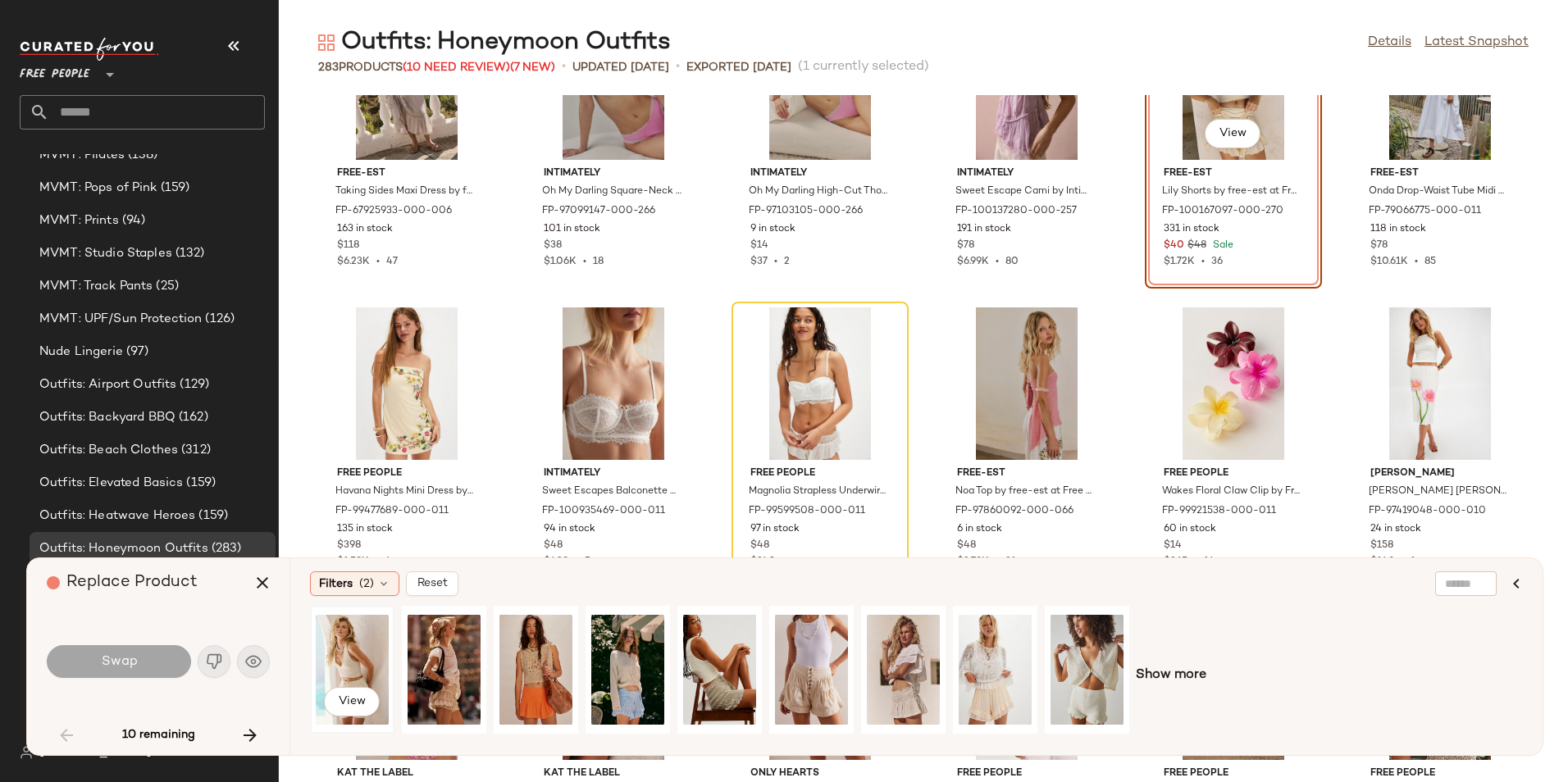
click at [355, 654] on div "View" at bounding box center [352, 670] width 73 height 117
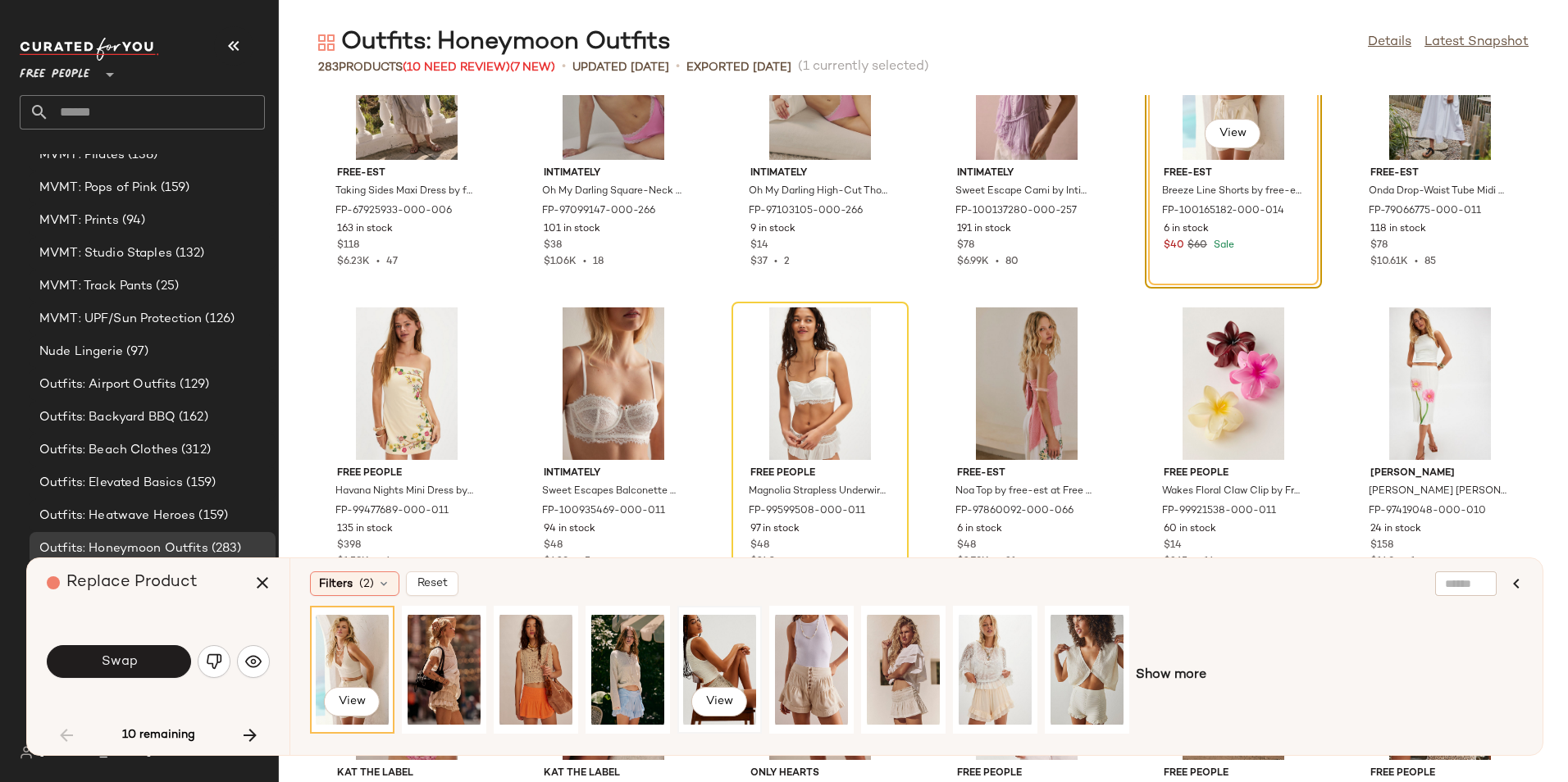
click at [714, 644] on div "View" at bounding box center [719, 670] width 73 height 117
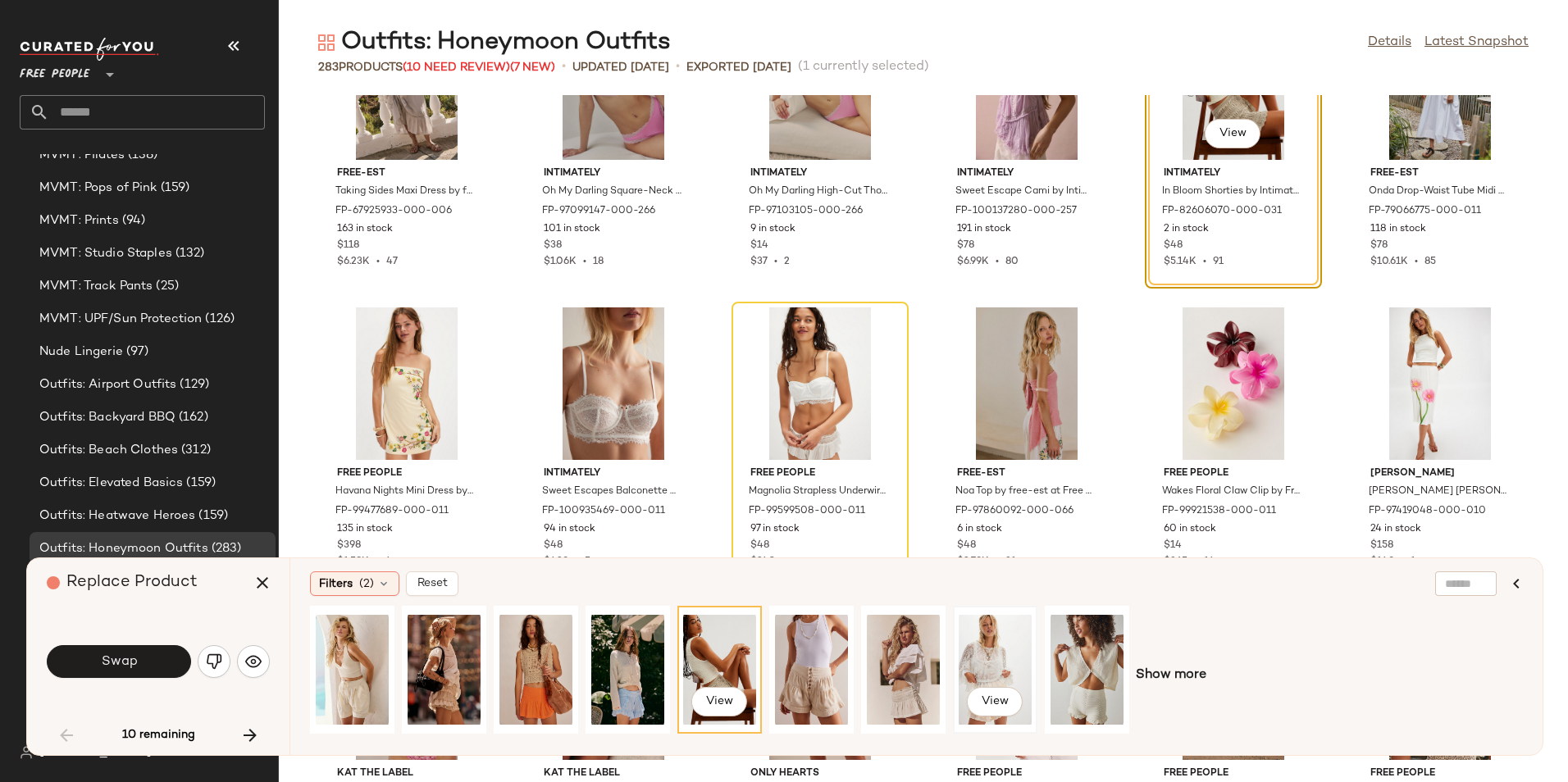
click at [981, 656] on div "View" at bounding box center [995, 670] width 73 height 117
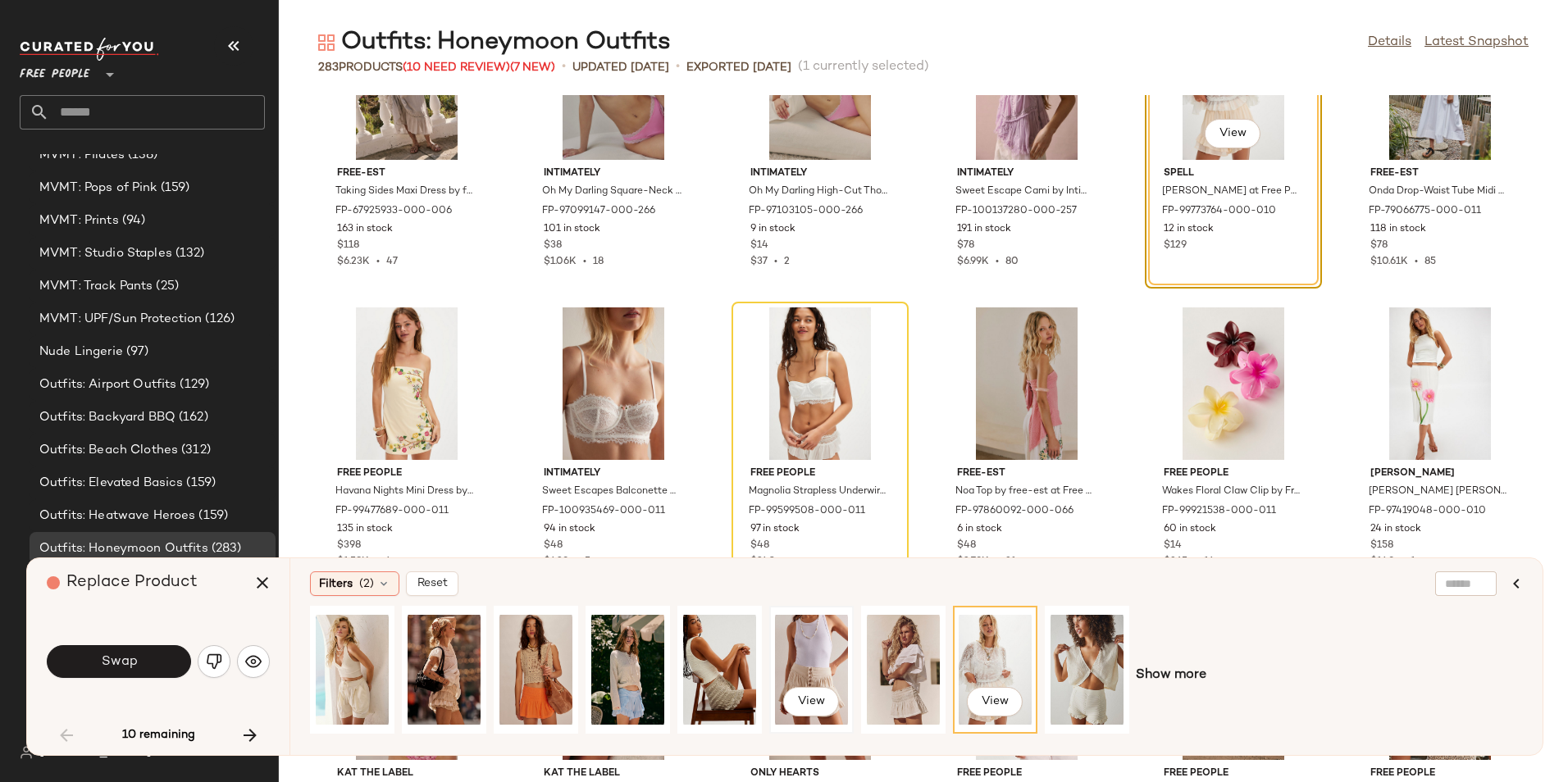
click at [840, 668] on div "View" at bounding box center [811, 670] width 73 height 117
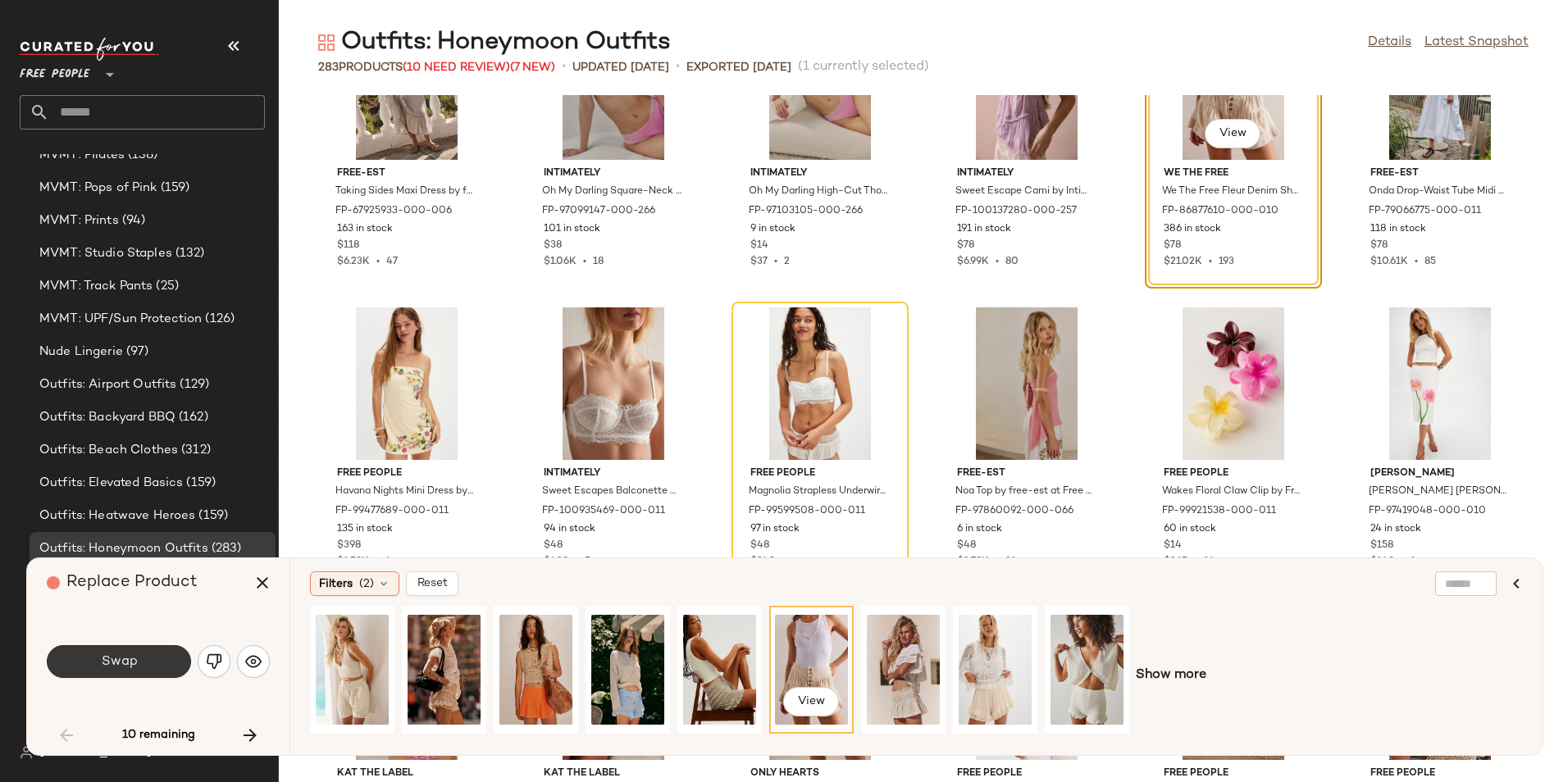
click at [132, 673] on button "Swap" at bounding box center [118, 661] width 144 height 33
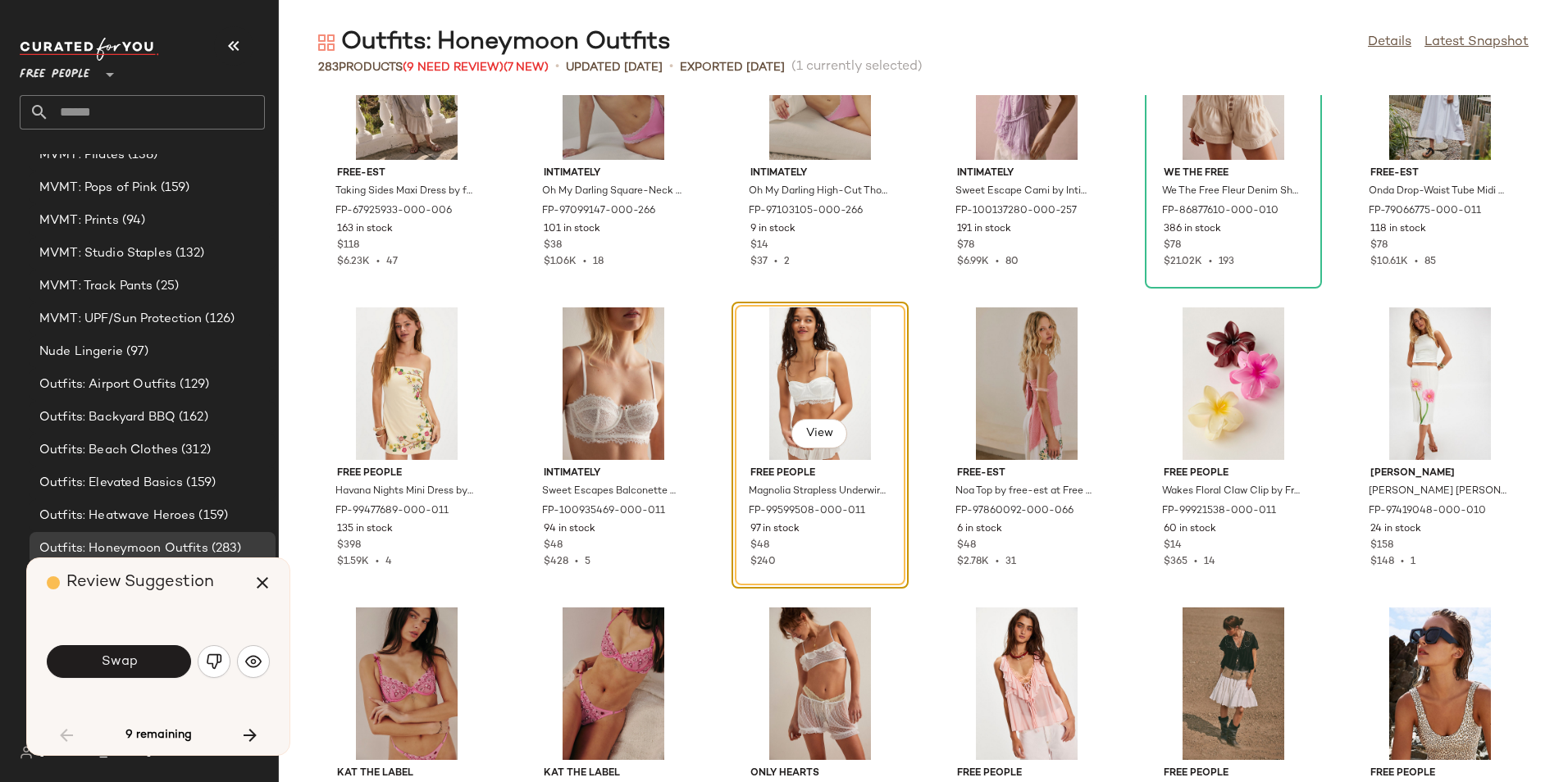
scroll to position [2700, 0]
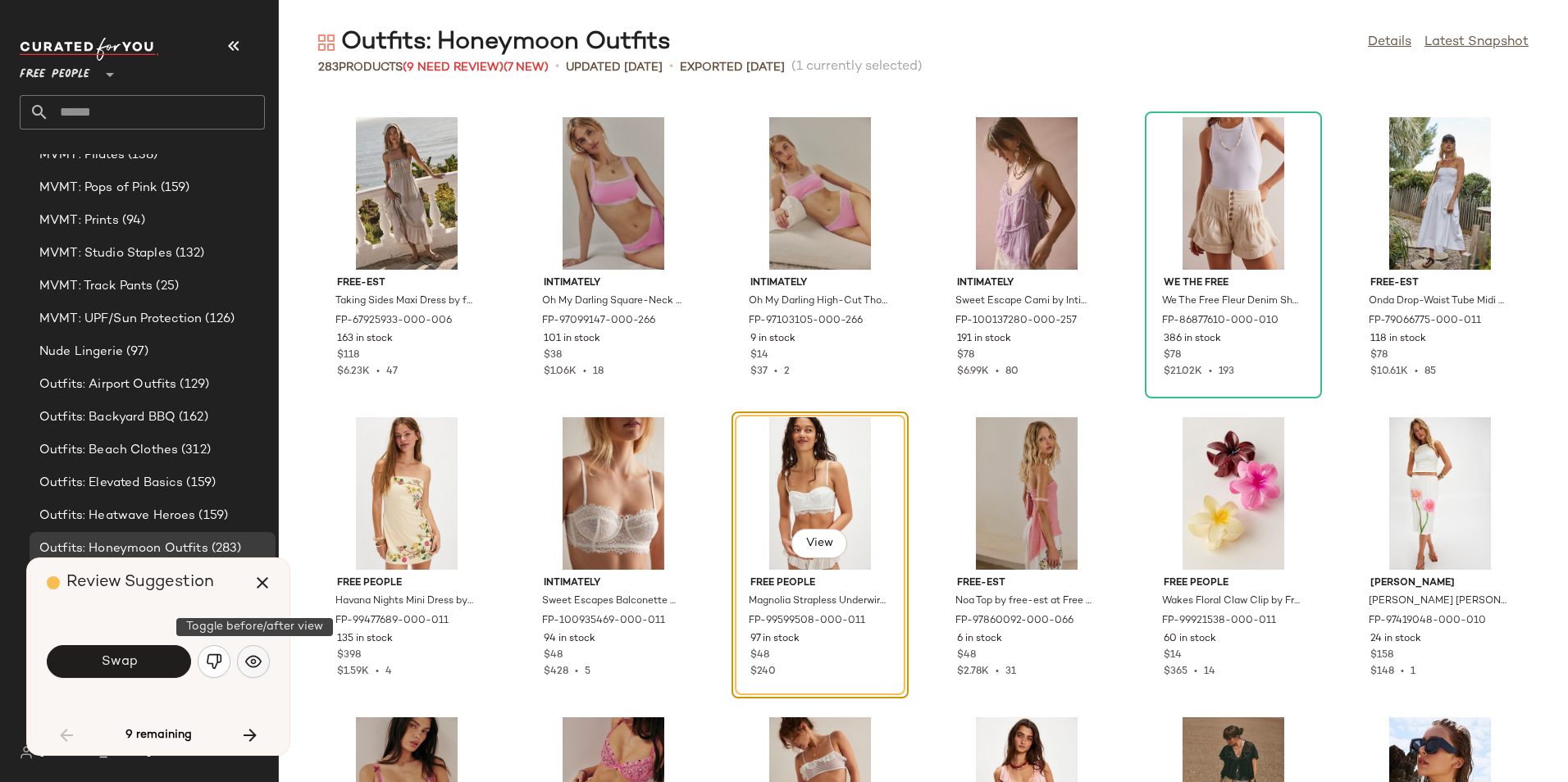
click at [256, 653] on img "button" at bounding box center [253, 661] width 16 height 16
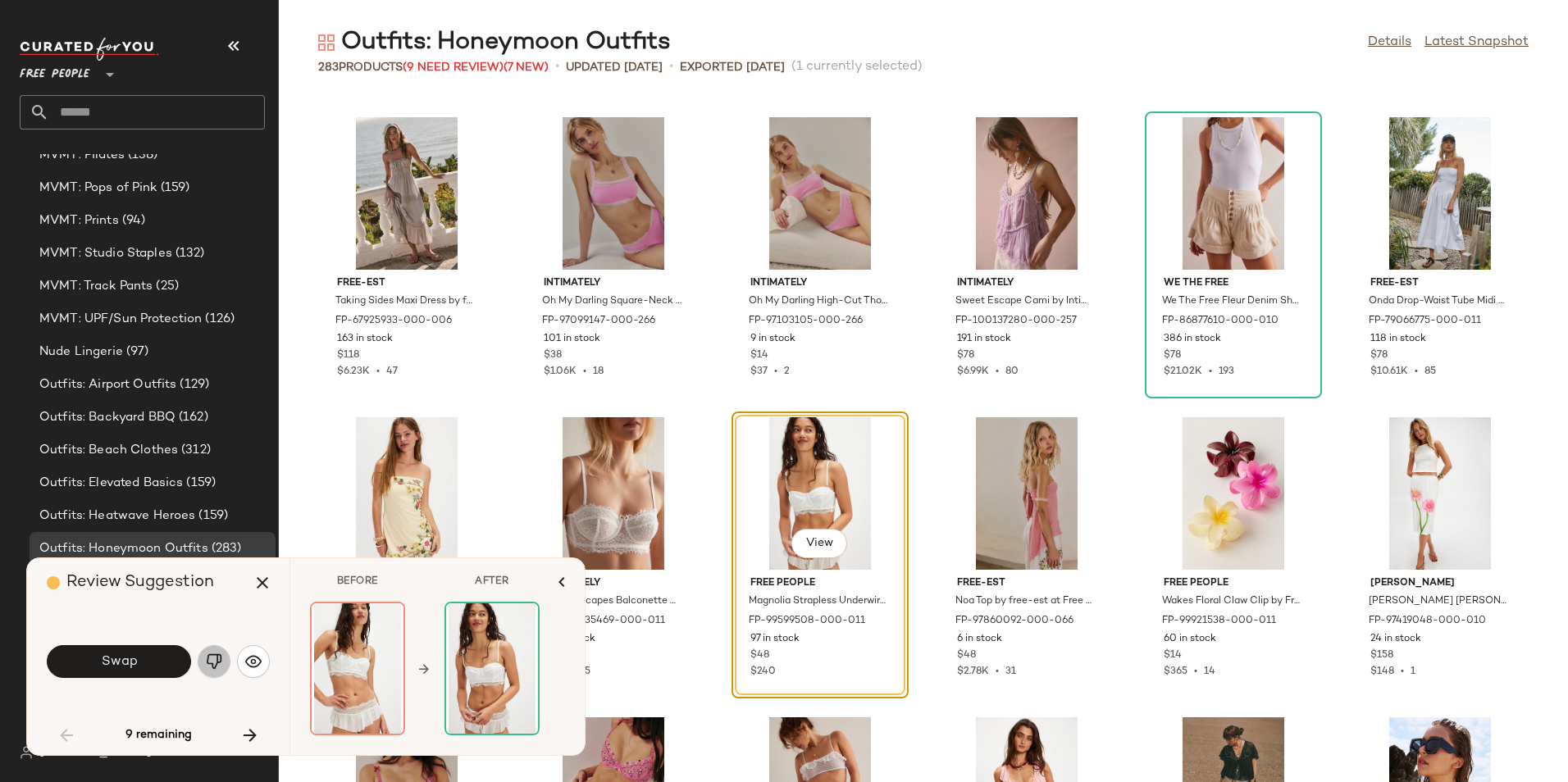
click at [222, 657] on img "button" at bounding box center [213, 661] width 16 height 16
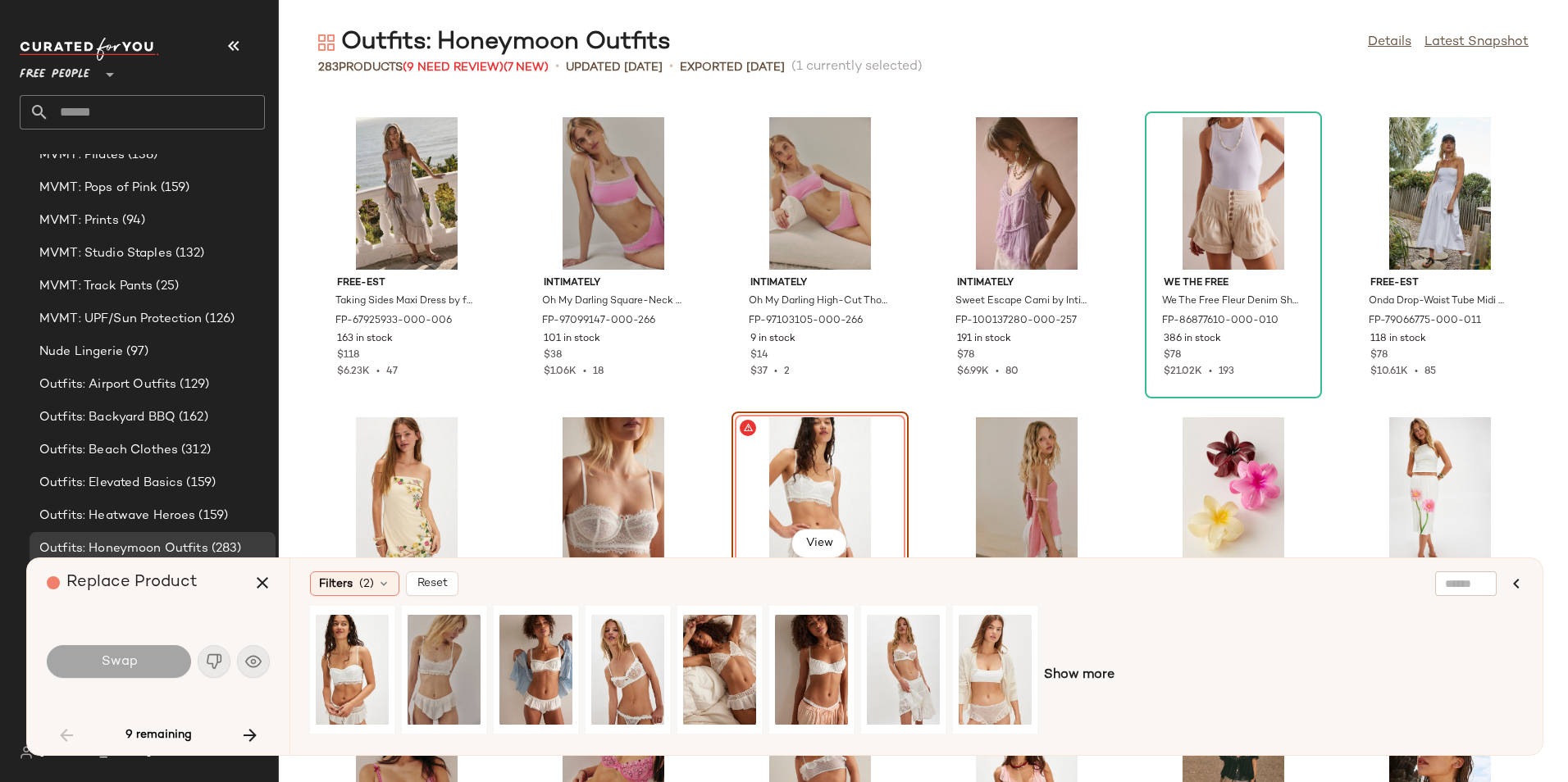
scroll to position [2782, 0]
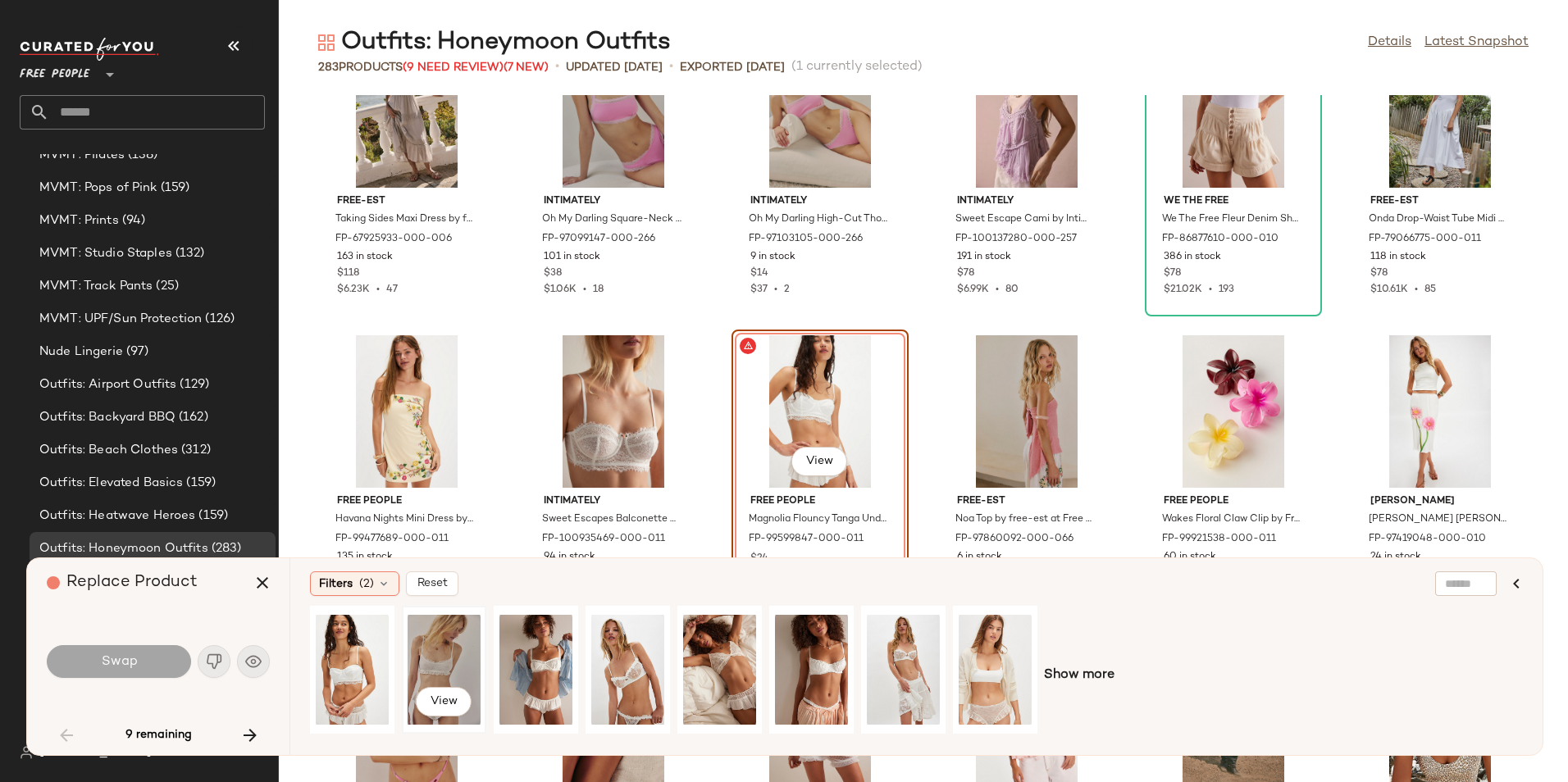
click at [431, 632] on div "View" at bounding box center [443, 670] width 73 height 117
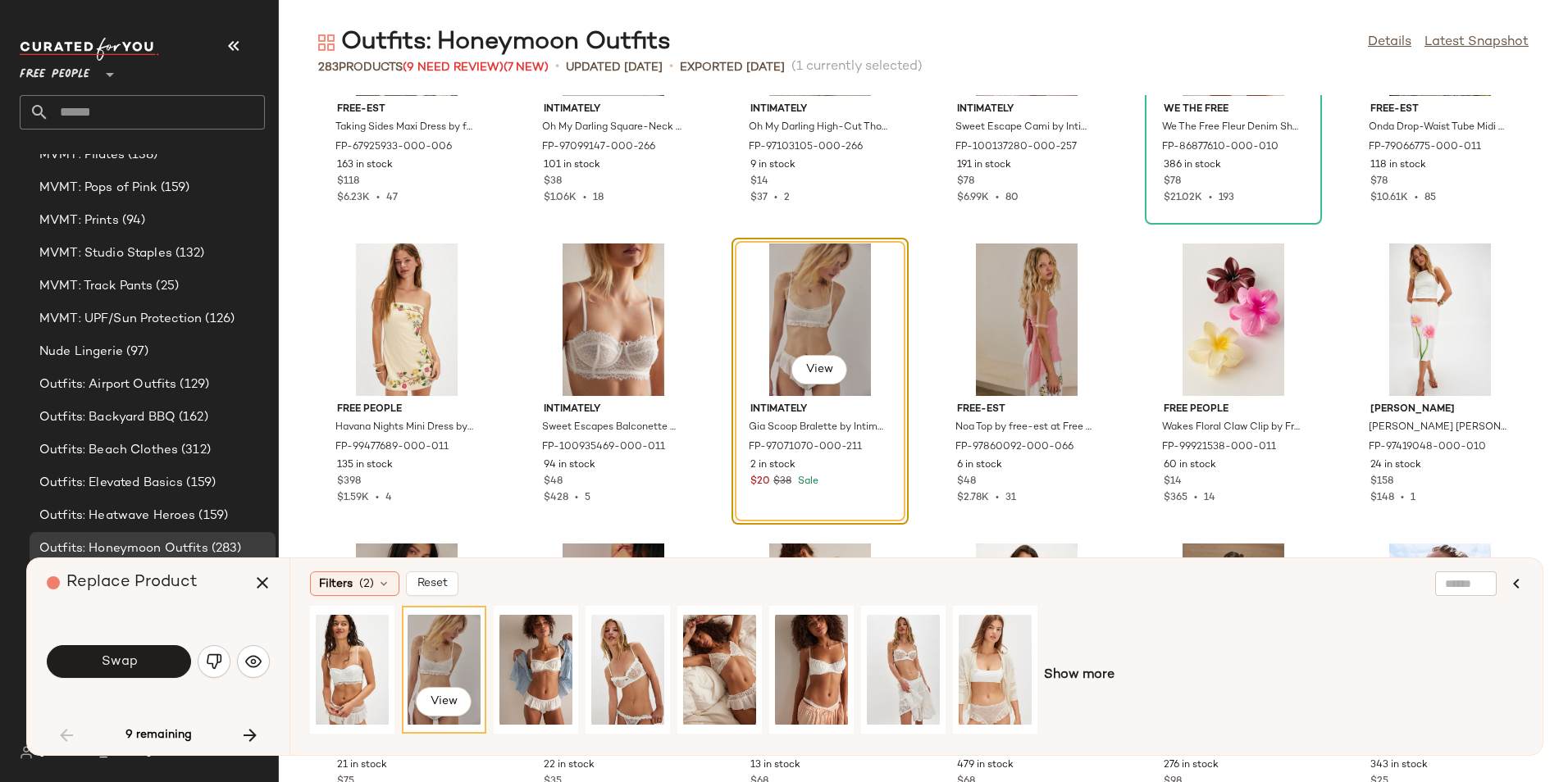
scroll to position [2924, 0]
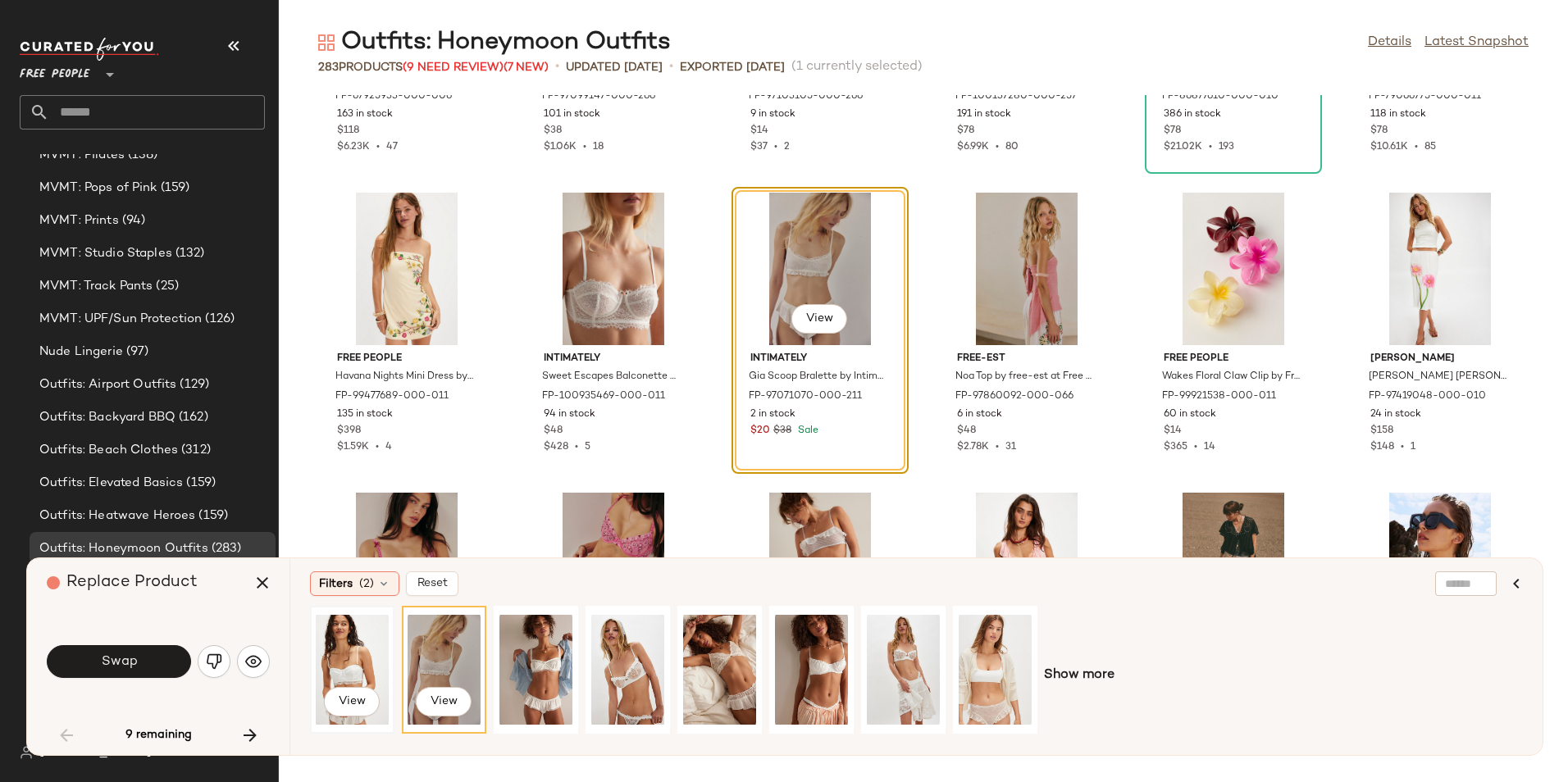
click at [366, 662] on div "View" at bounding box center [352, 670] width 73 height 117
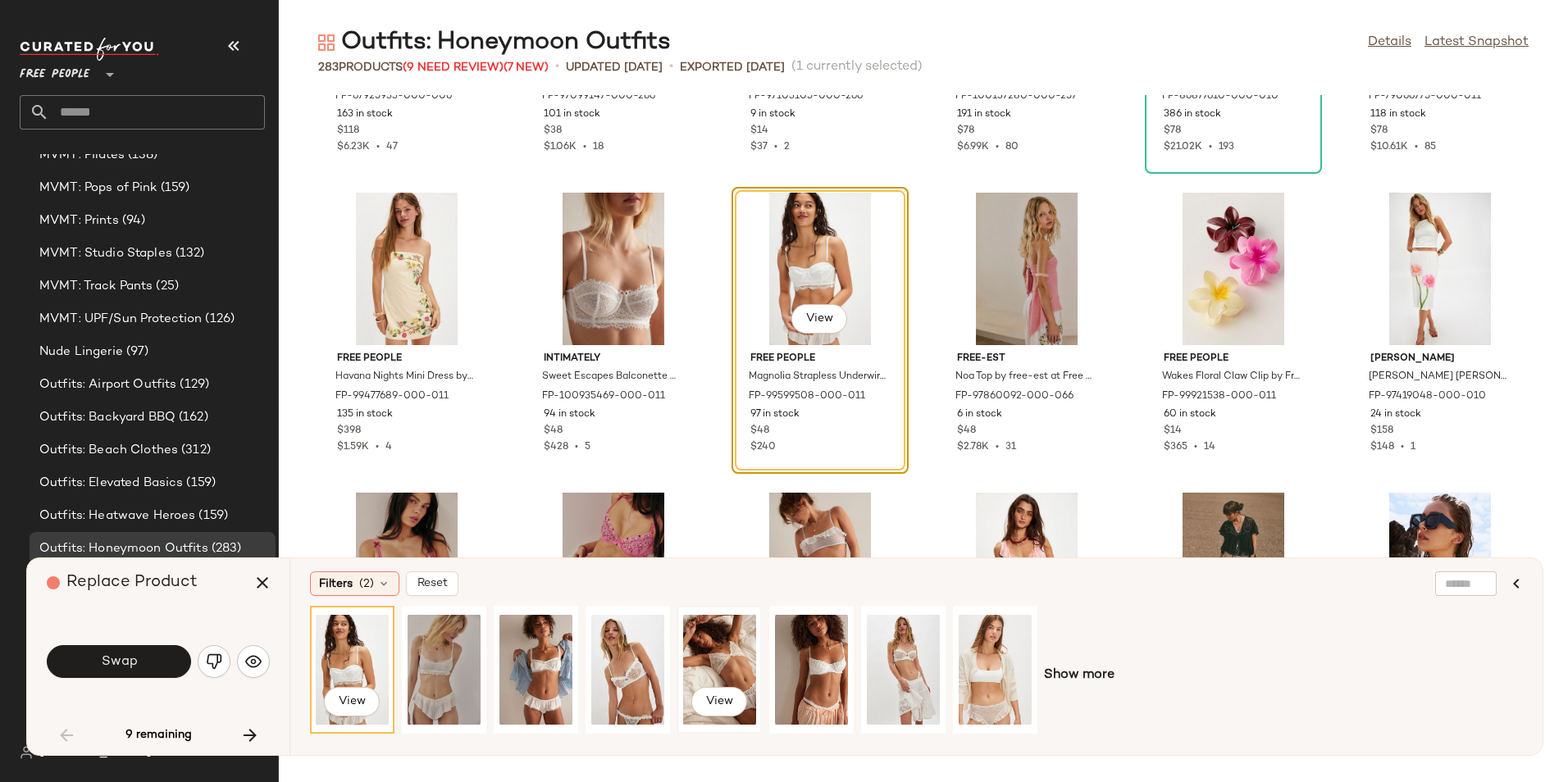
click at [749, 666] on div "View" at bounding box center [719, 670] width 73 height 117
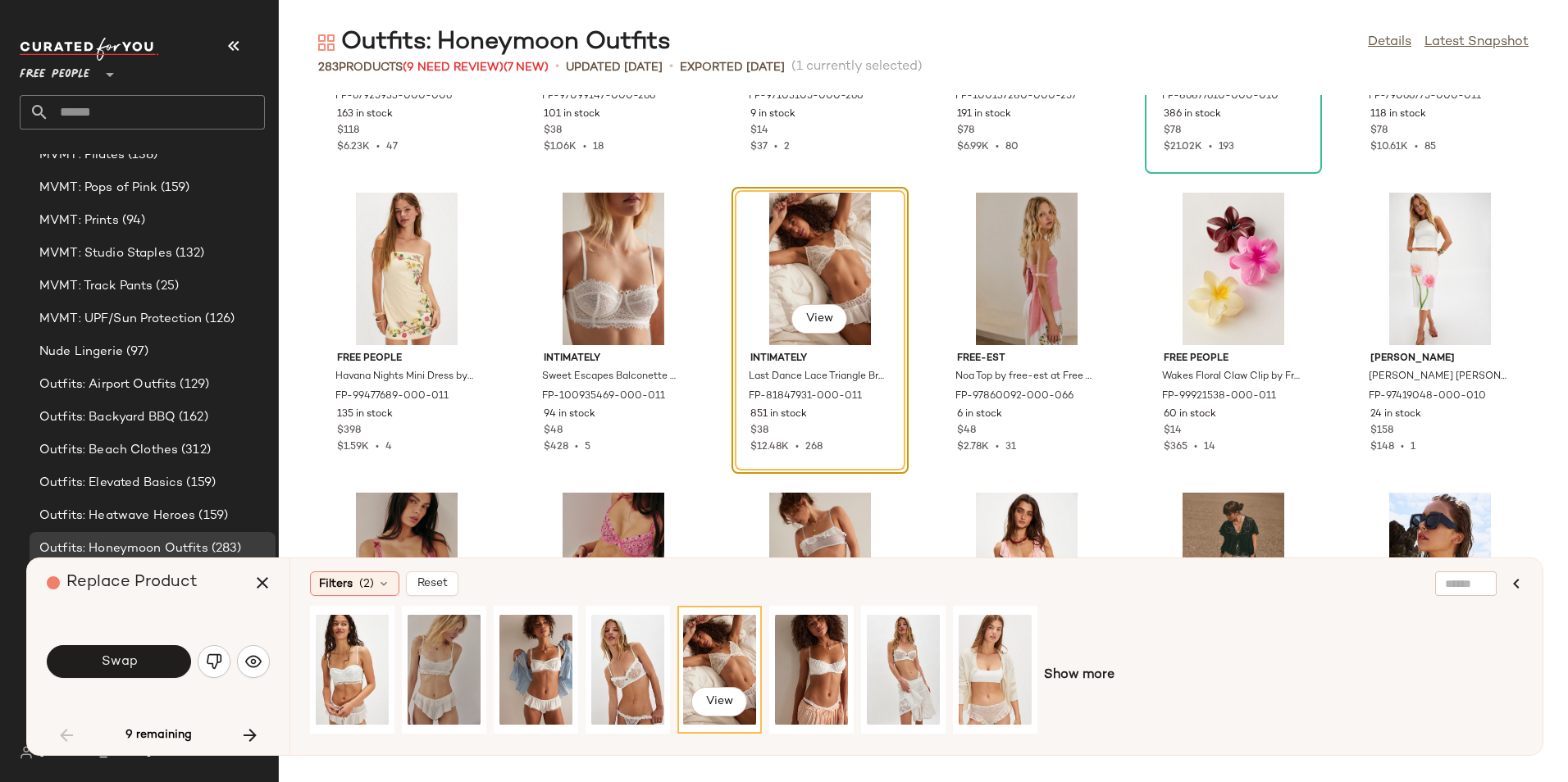
click at [192, 646] on div "Swap" at bounding box center [158, 662] width 223 height 39
click at [119, 673] on button "Swap" at bounding box center [118, 661] width 144 height 33
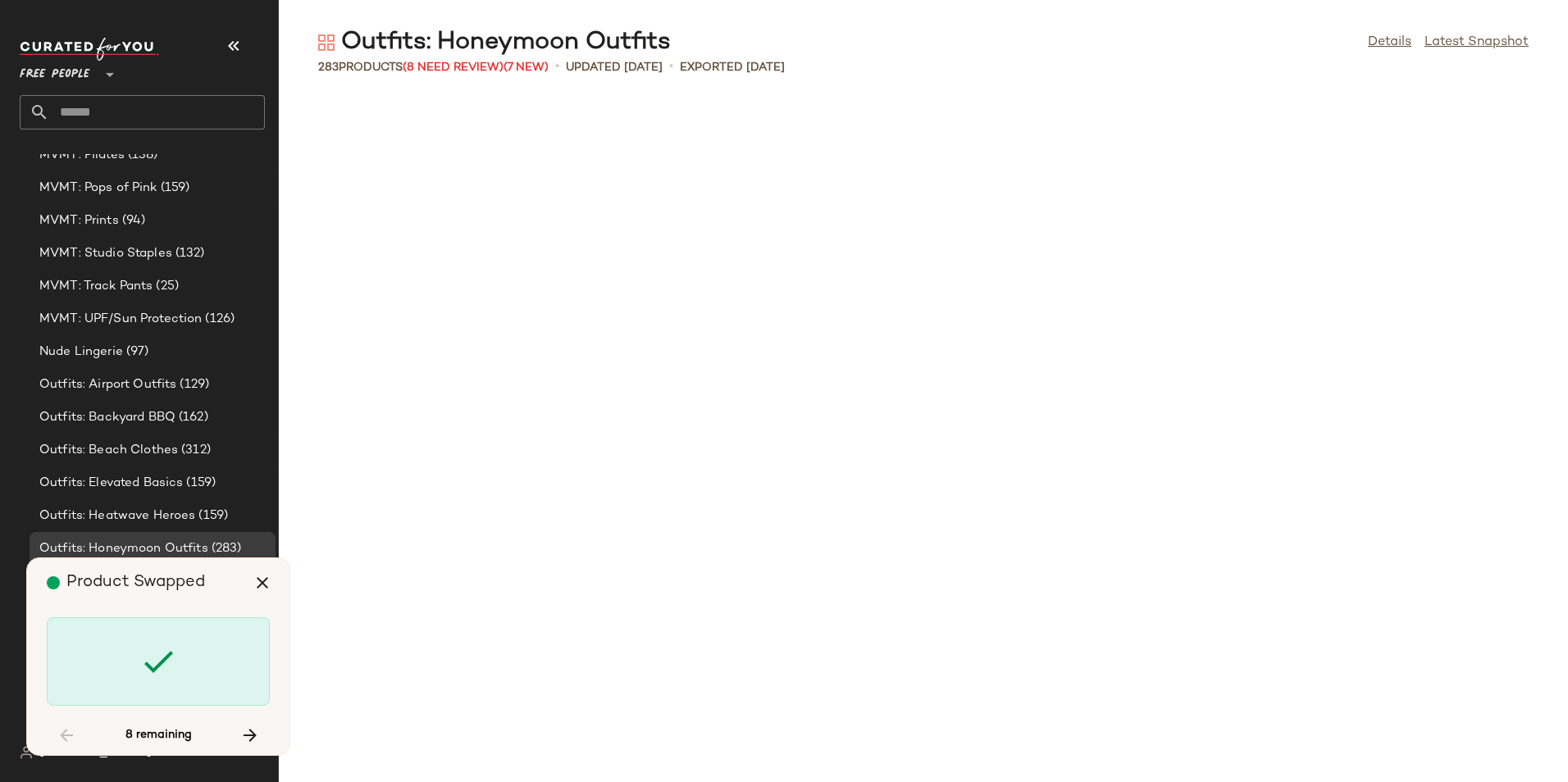
scroll to position [6300, 0]
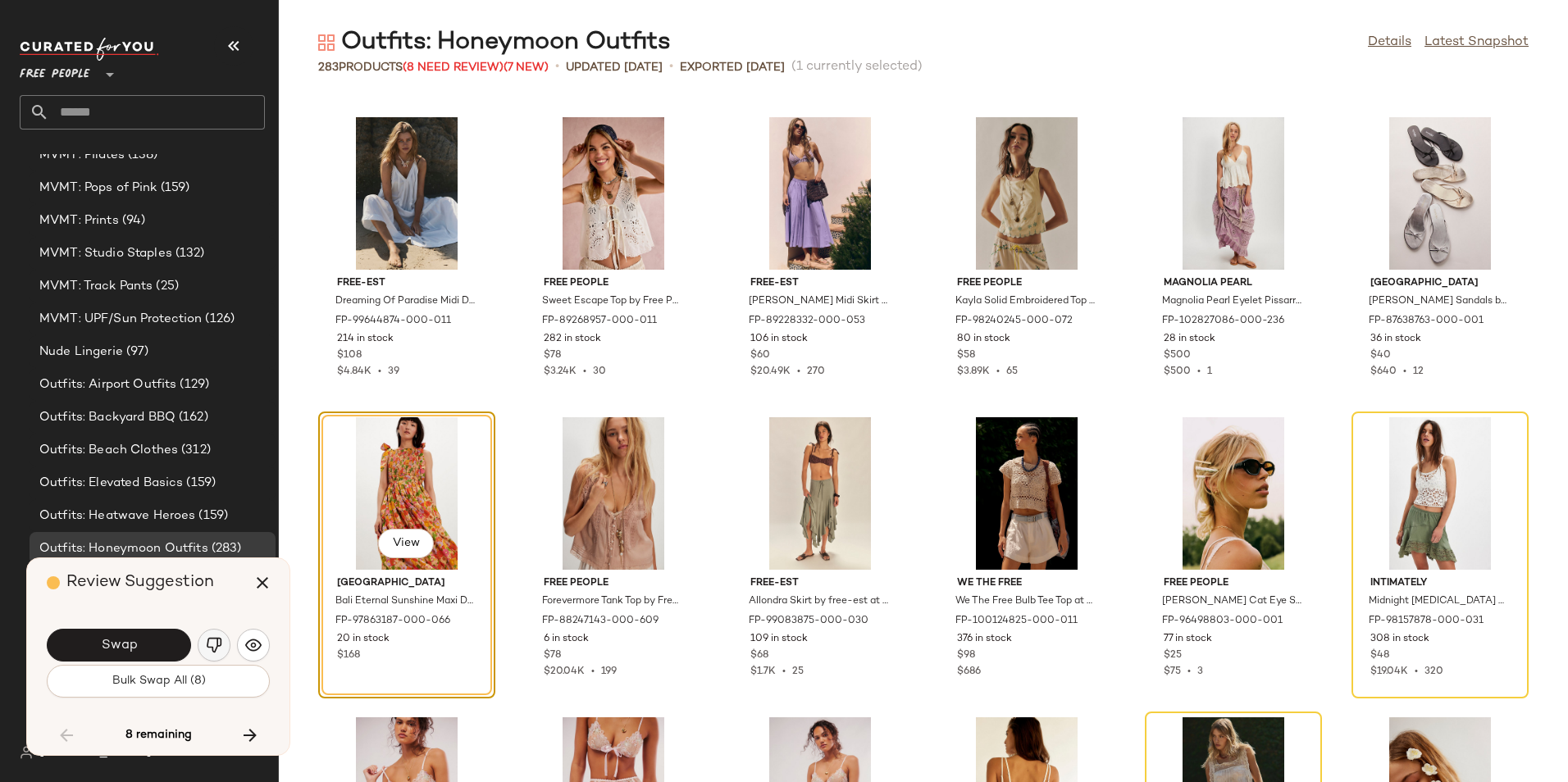
click at [228, 639] on button "button" at bounding box center [213, 645] width 33 height 33
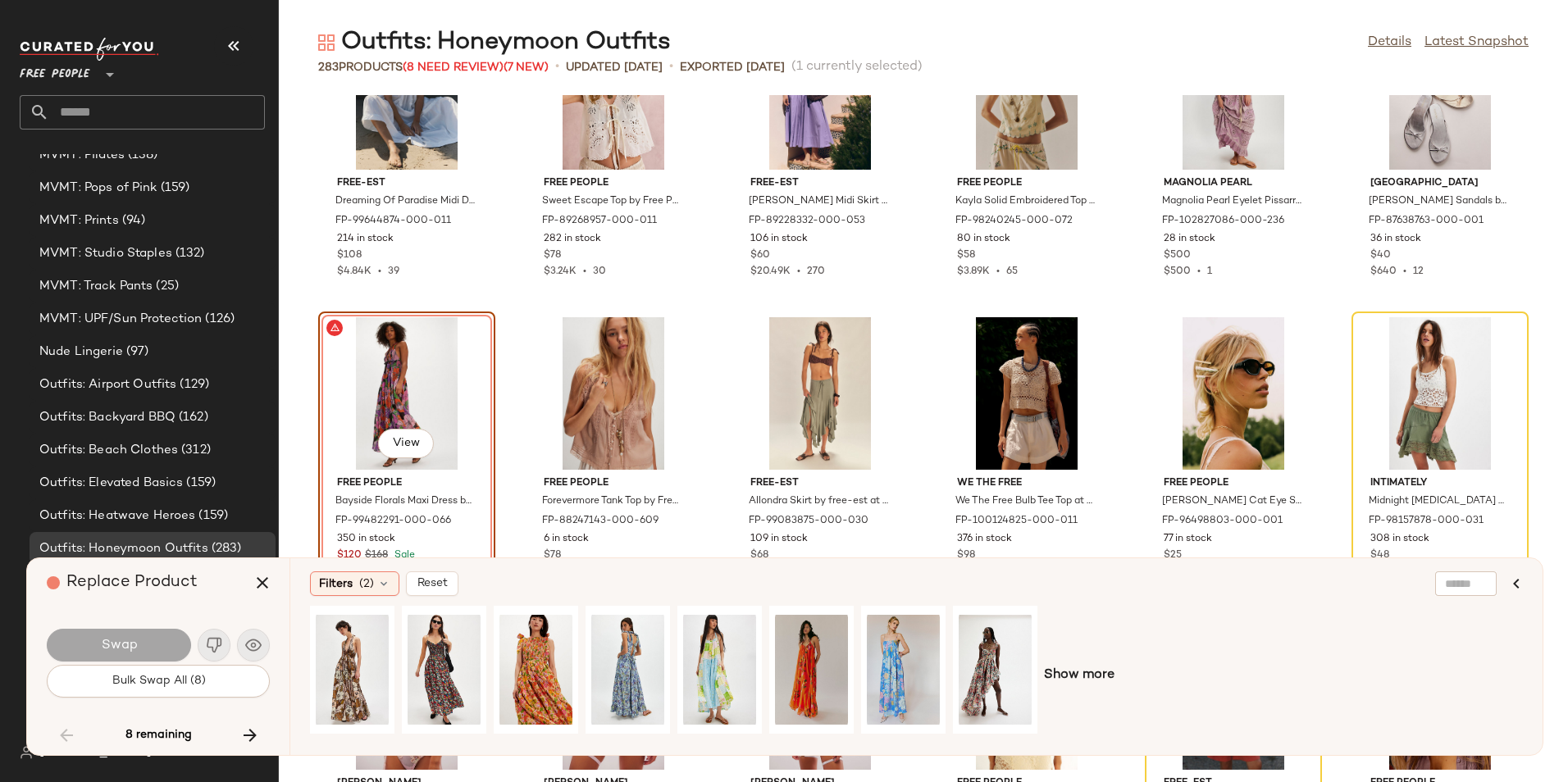
scroll to position [6452, 0]
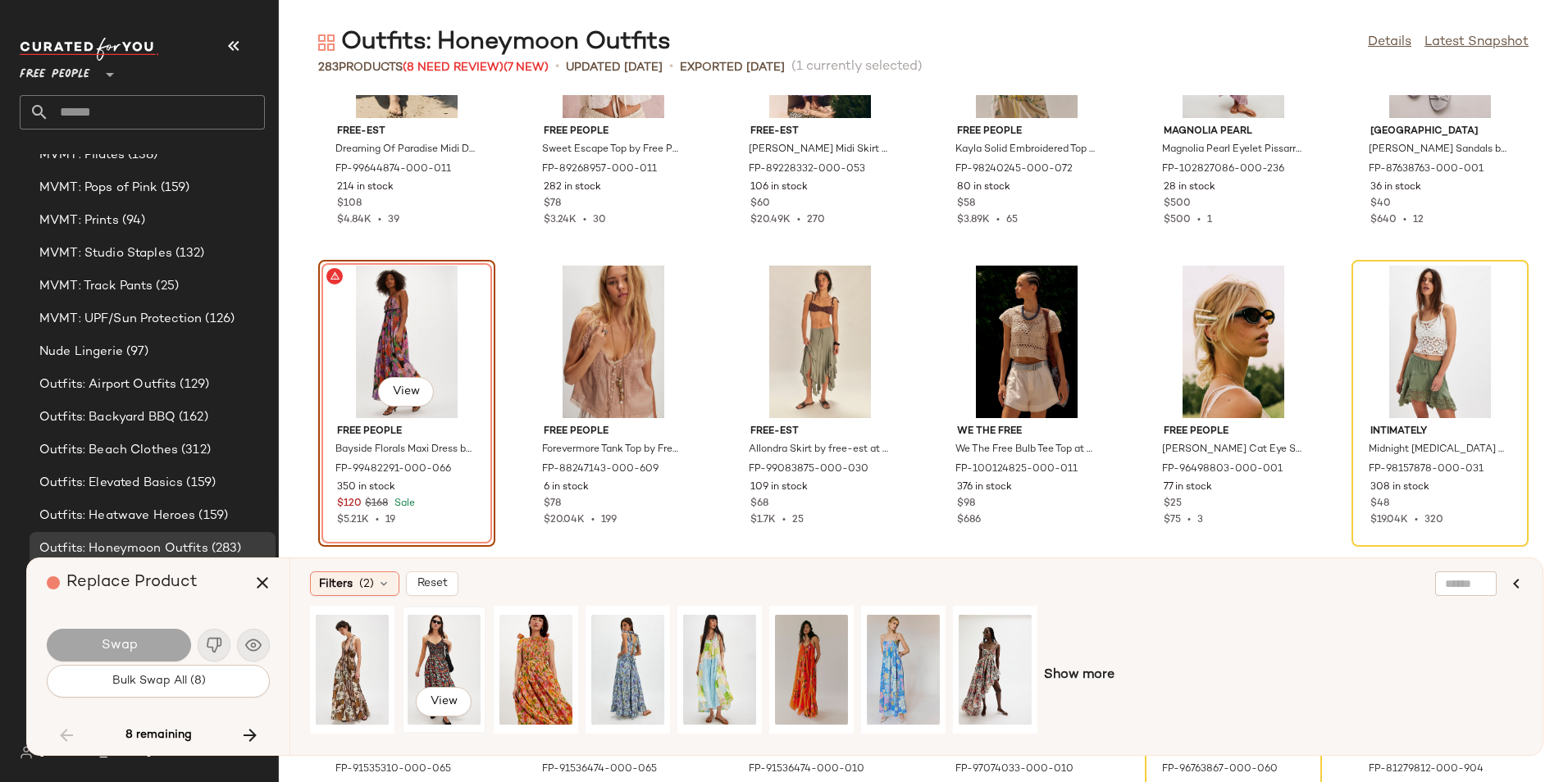
click at [443, 673] on div "View" at bounding box center [443, 670] width 73 height 117
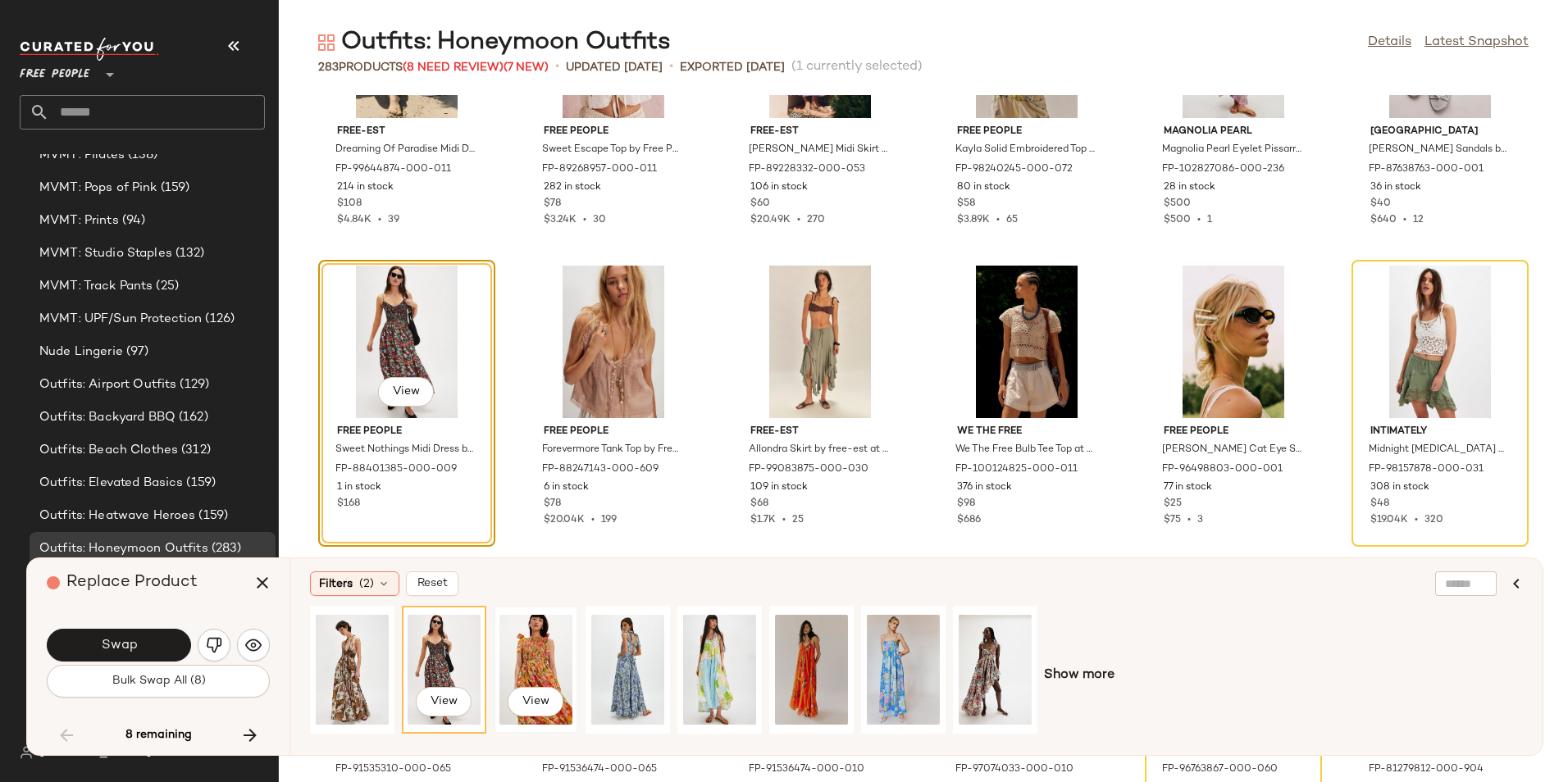
click at [536, 668] on div "View" at bounding box center [536, 670] width 73 height 117
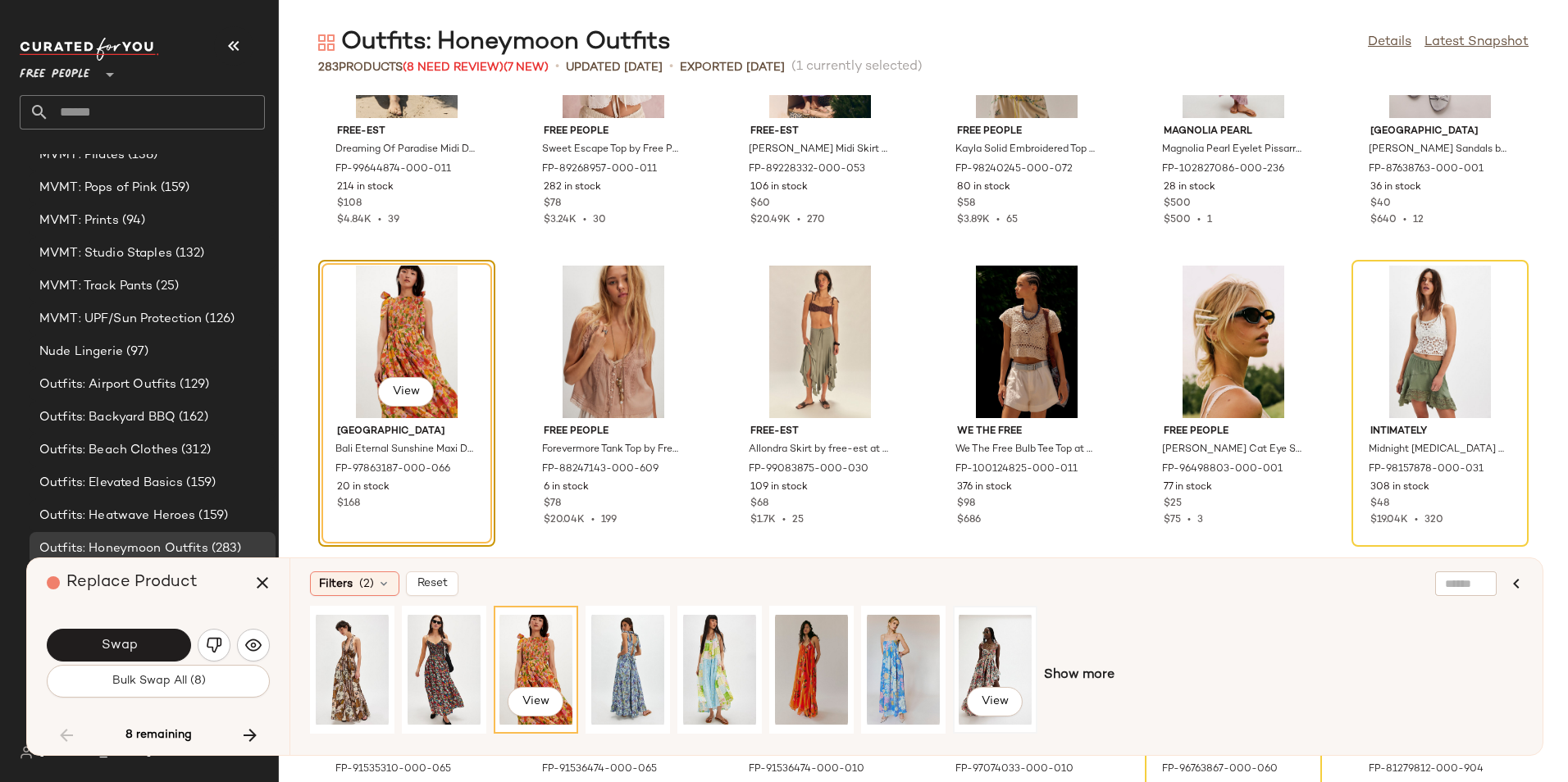
click at [1011, 630] on div "View" at bounding box center [995, 670] width 73 height 117
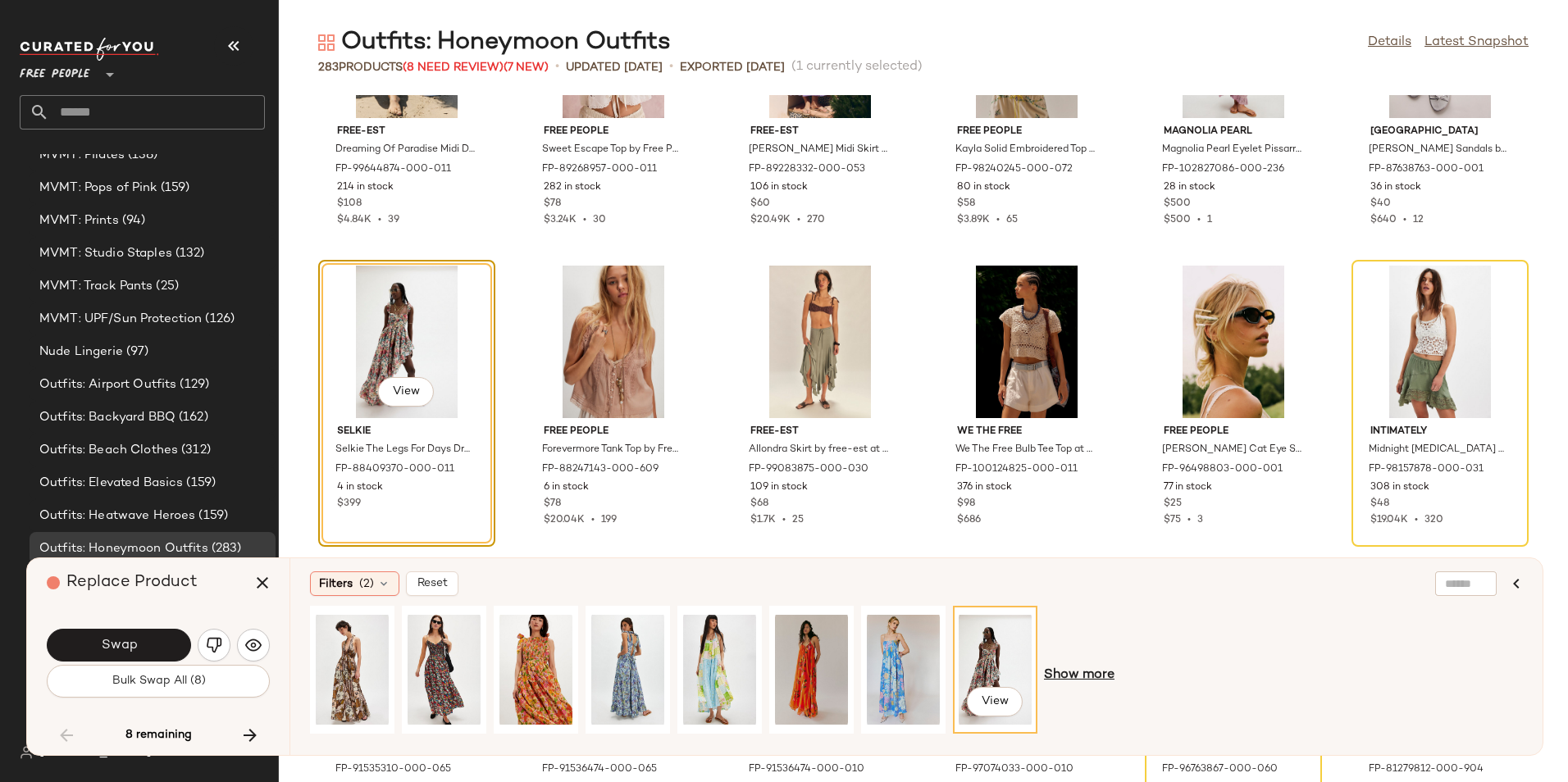
click at [1073, 666] on span "Show more" at bounding box center [1079, 675] width 71 height 20
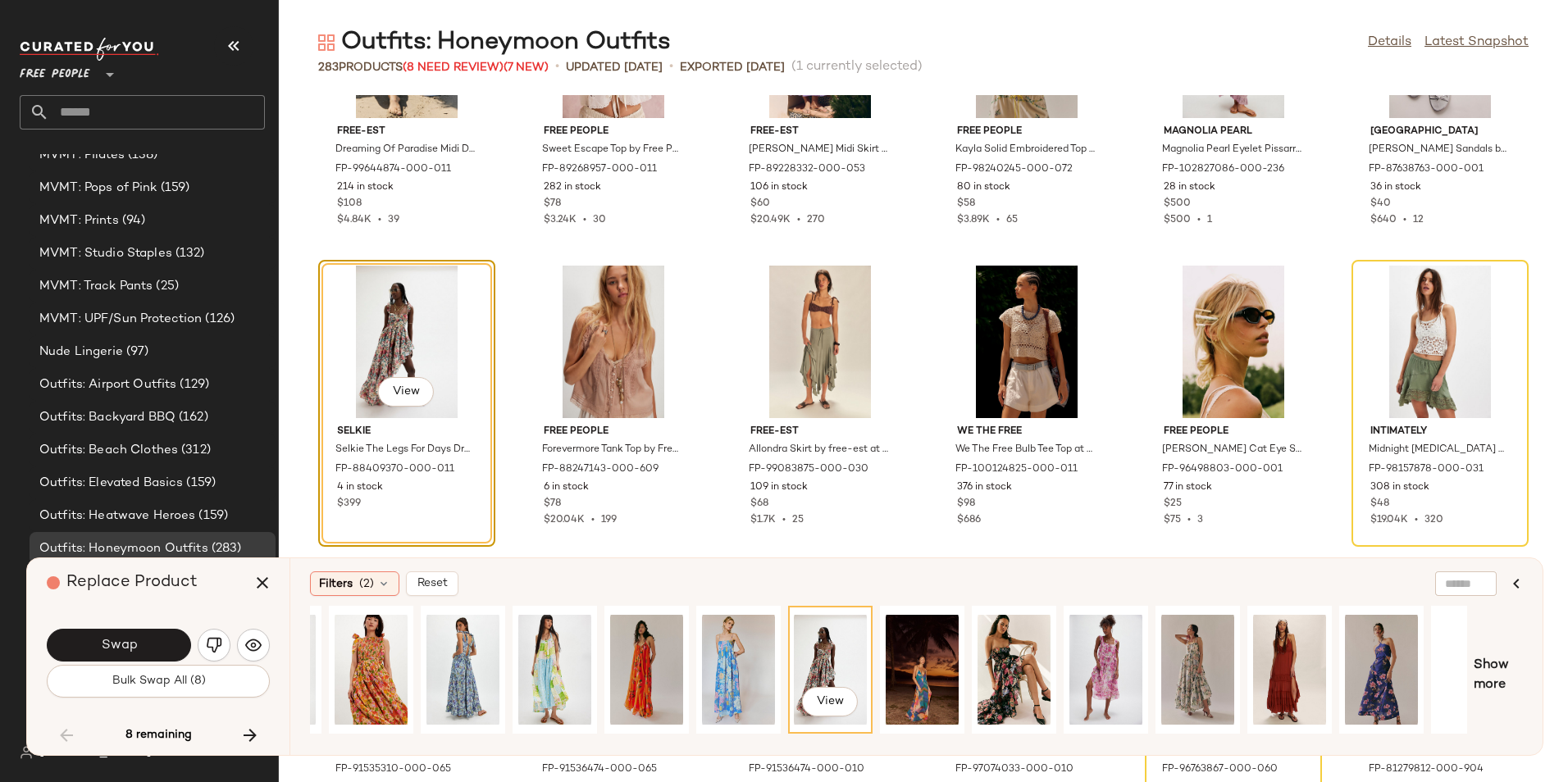
scroll to position [0, 176]
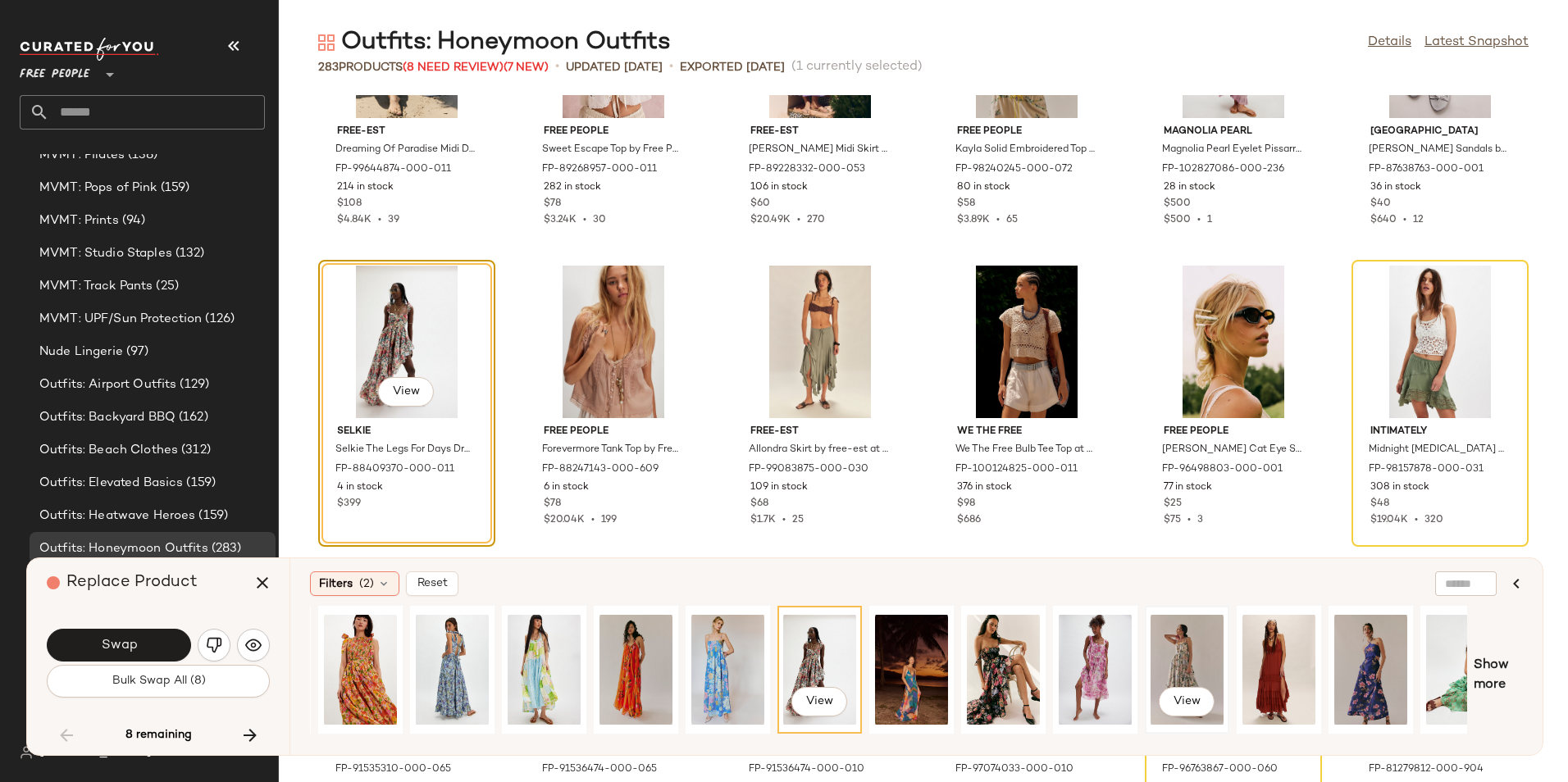
click at [1176, 665] on div "View" at bounding box center [1186, 670] width 73 height 117
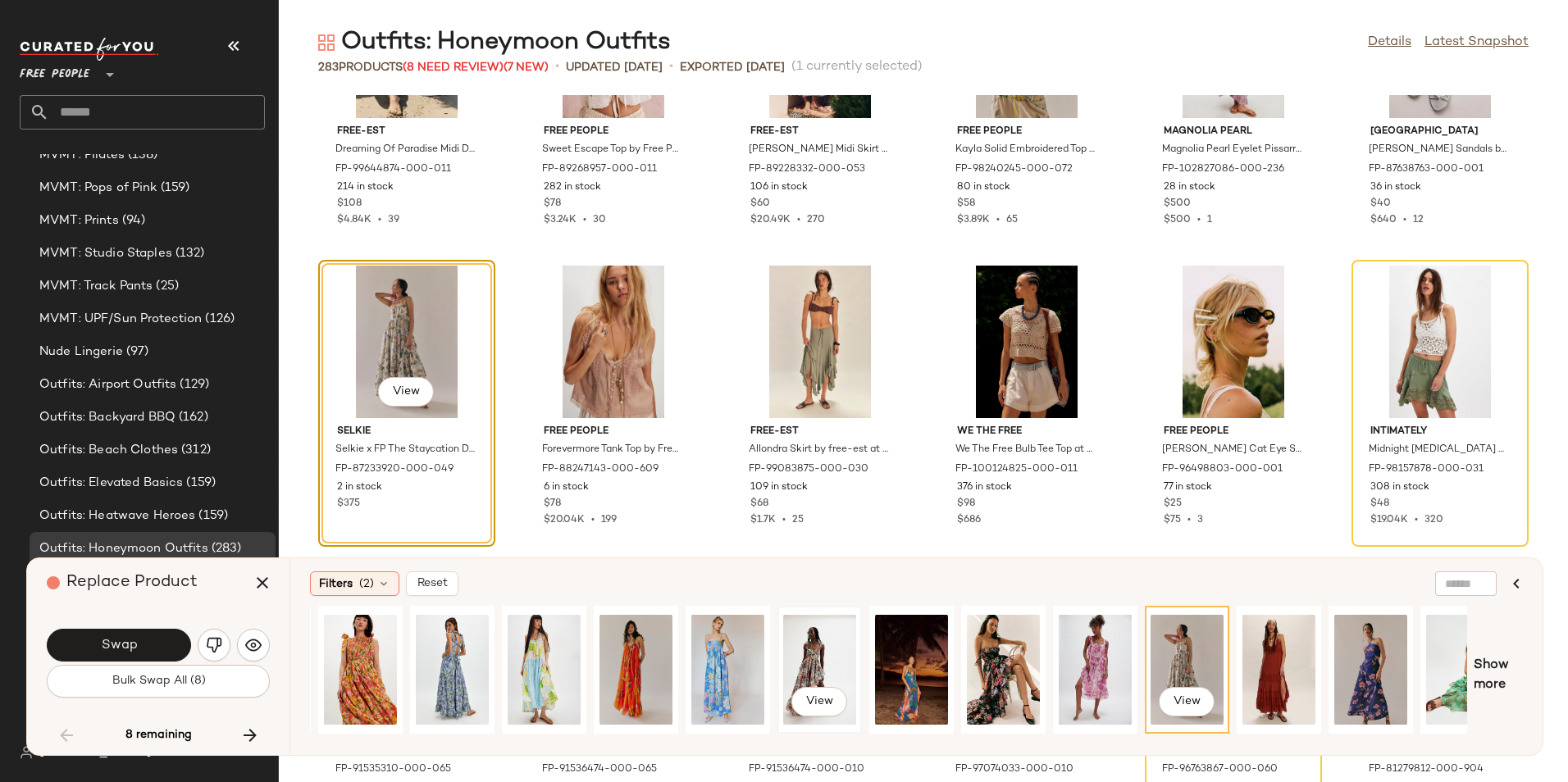
click at [803, 665] on div "View" at bounding box center [819, 670] width 73 height 117
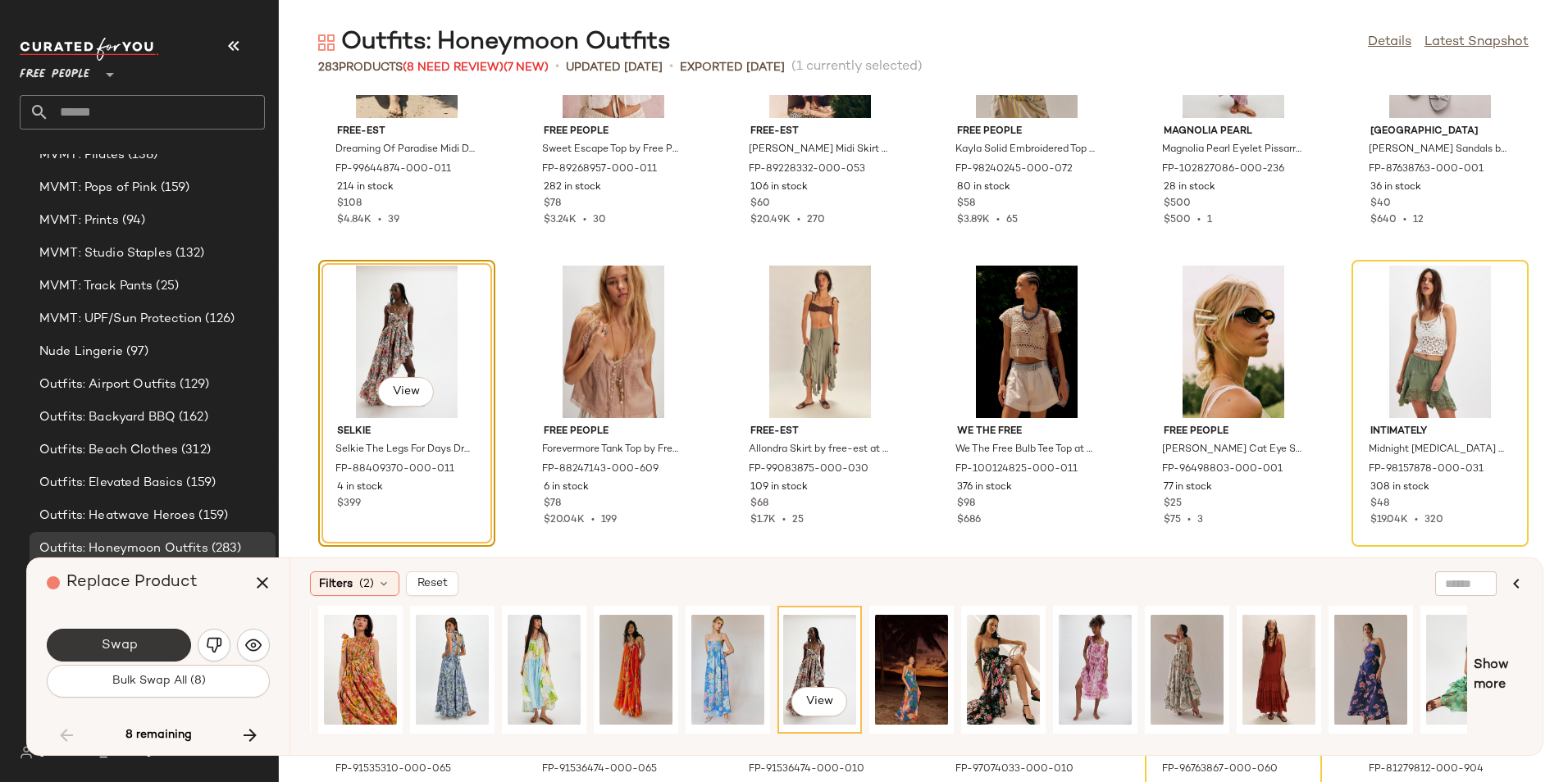
click at [147, 647] on button "Swap" at bounding box center [118, 645] width 144 height 33
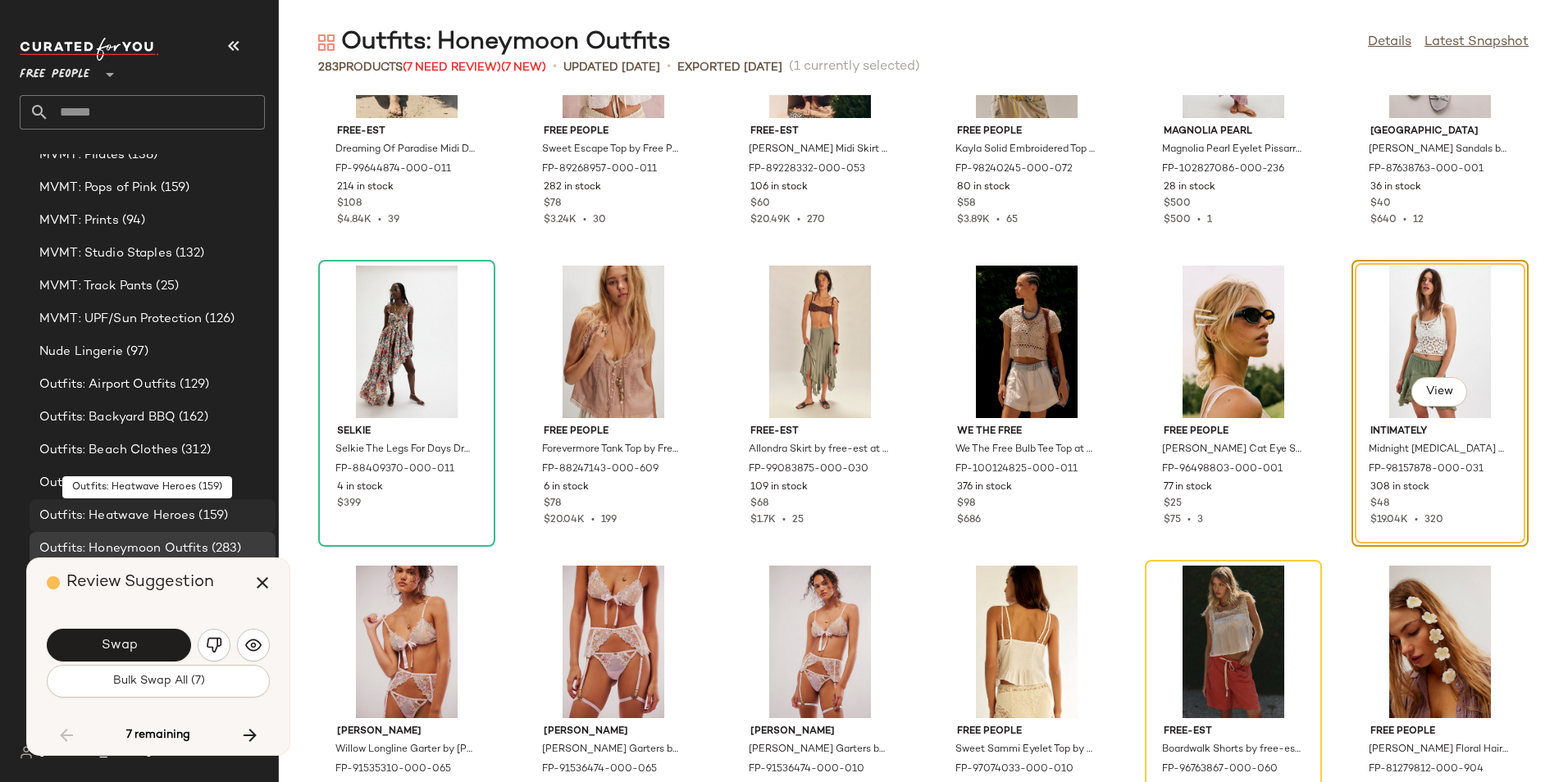
scroll to position [6300, 0]
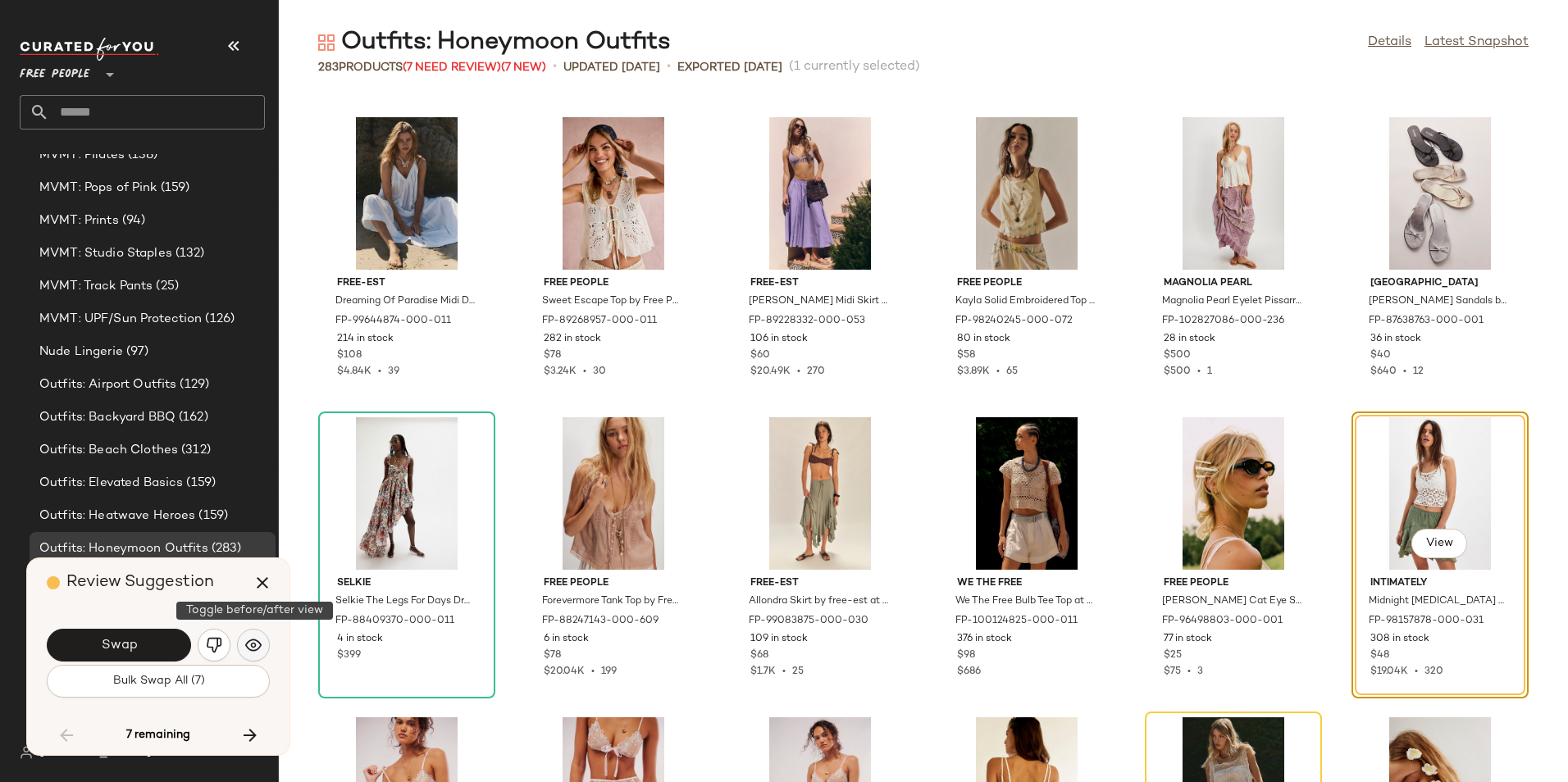
click at [257, 639] on img "button" at bounding box center [253, 645] width 16 height 16
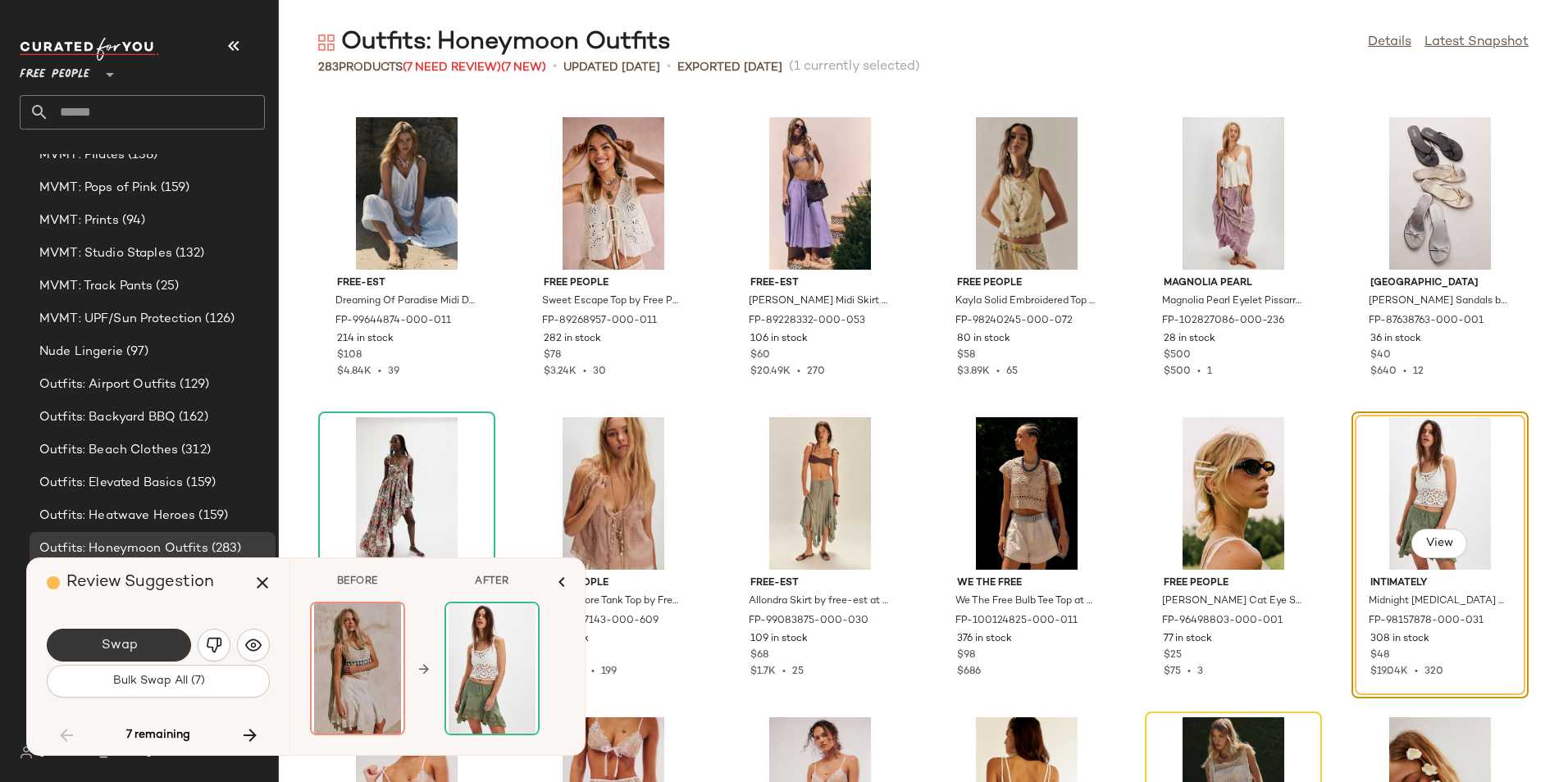
click at [133, 651] on span "Swap" at bounding box center [118, 645] width 37 height 15
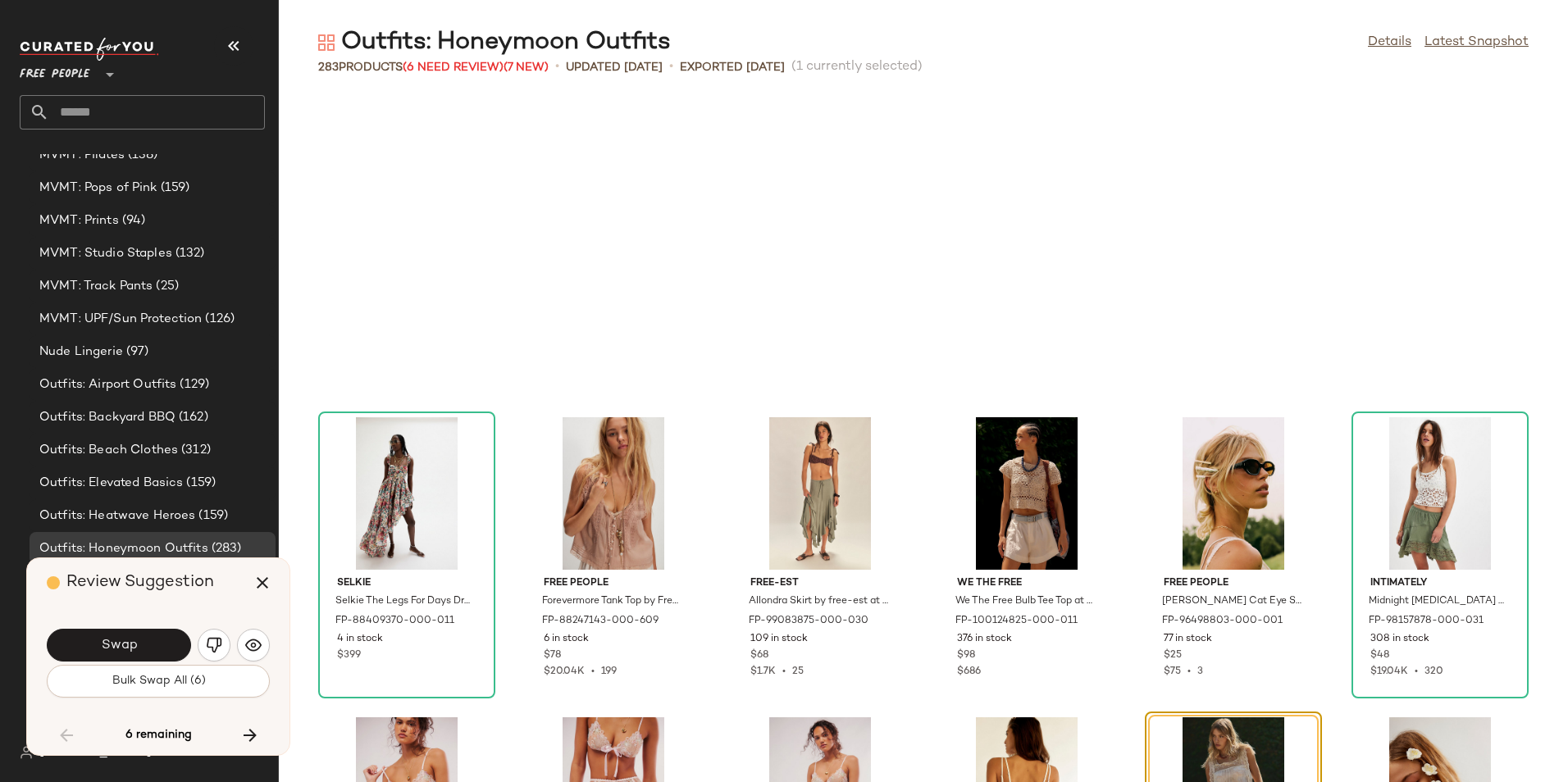
scroll to position [6600, 0]
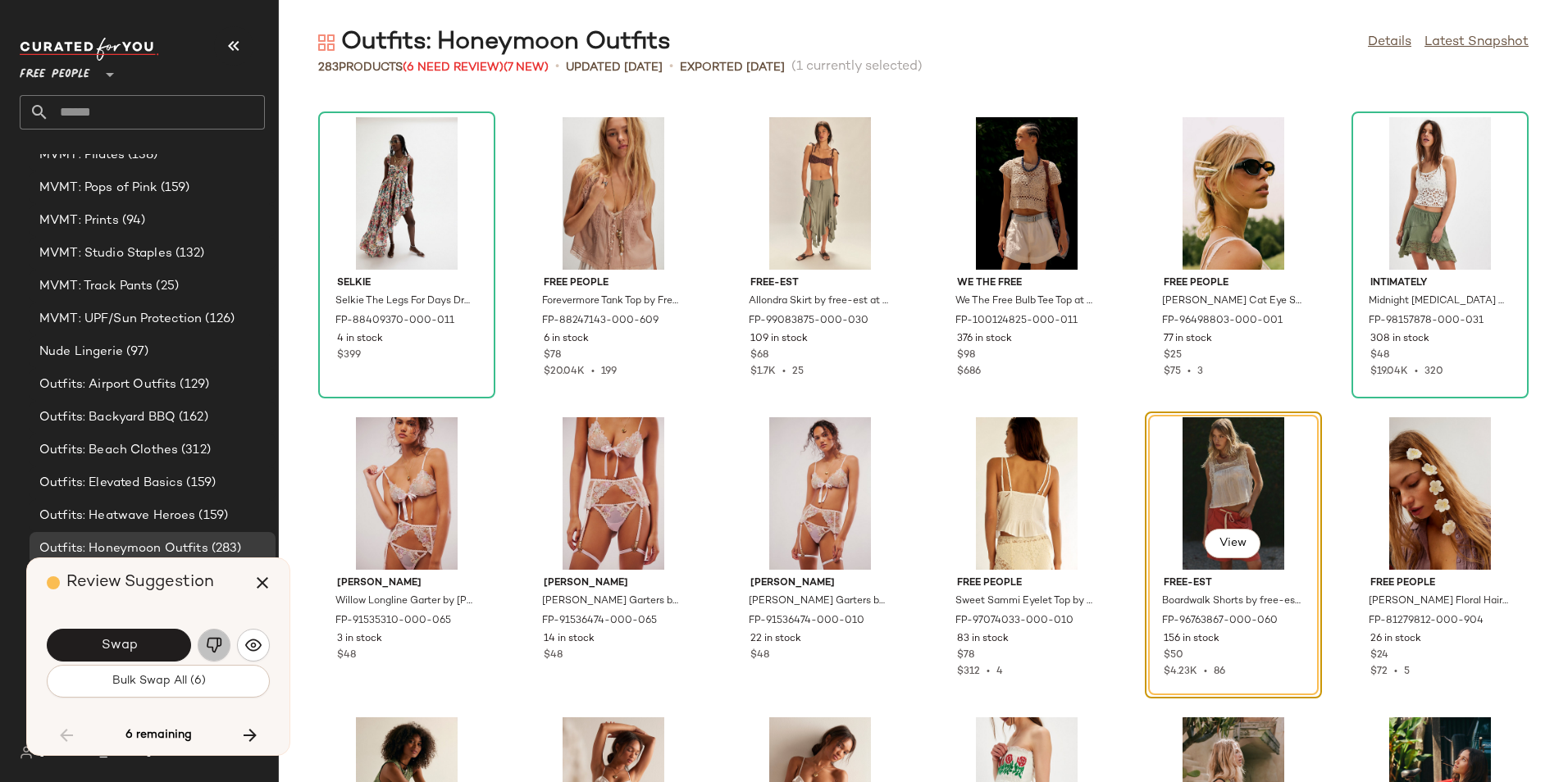
click at [227, 644] on button "button" at bounding box center [213, 645] width 33 height 33
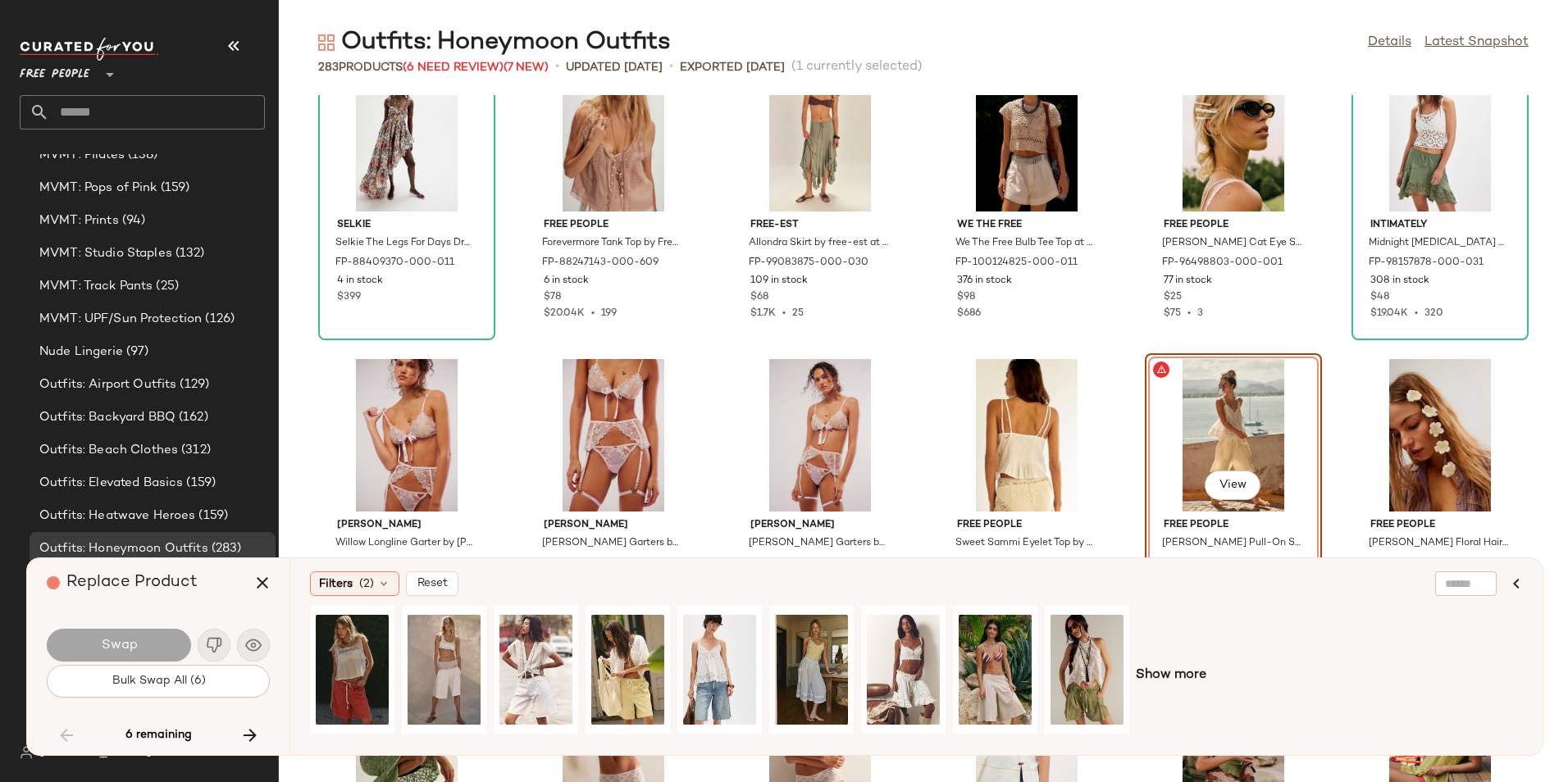
scroll to position [6727, 0]
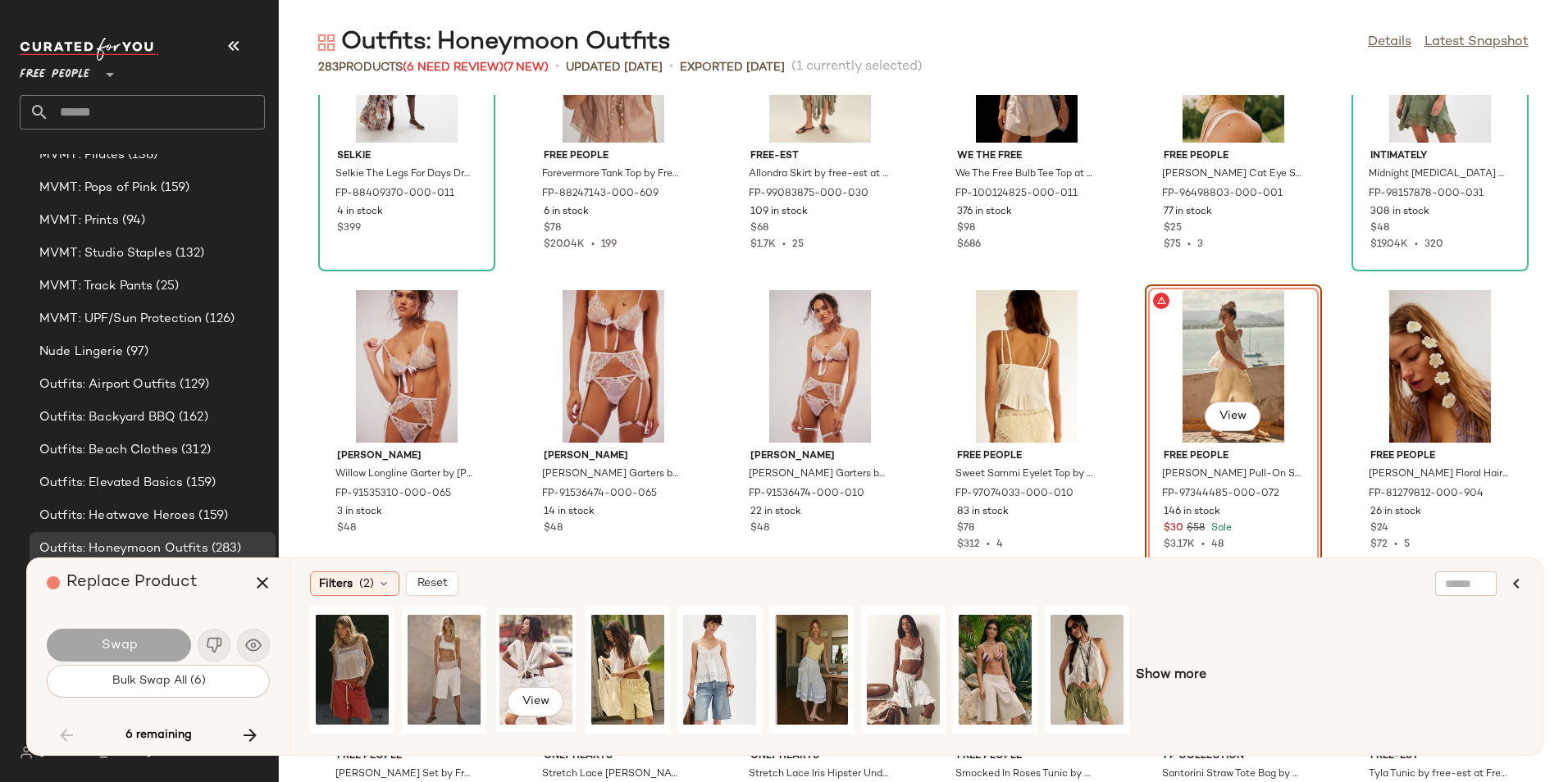
click at [543, 675] on div "View" at bounding box center [536, 670] width 73 height 117
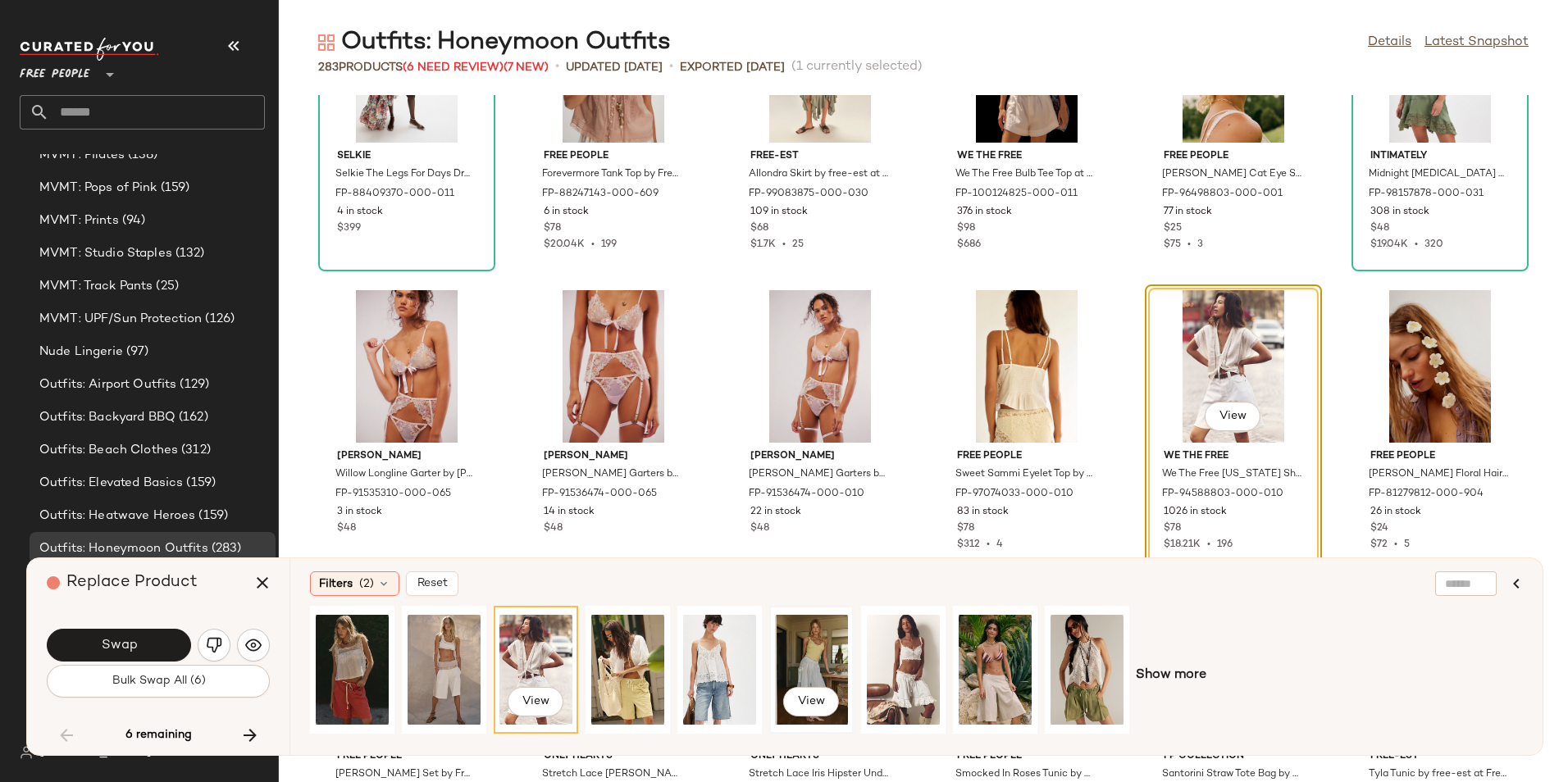
click at [804, 639] on div "View" at bounding box center [811, 670] width 73 height 117
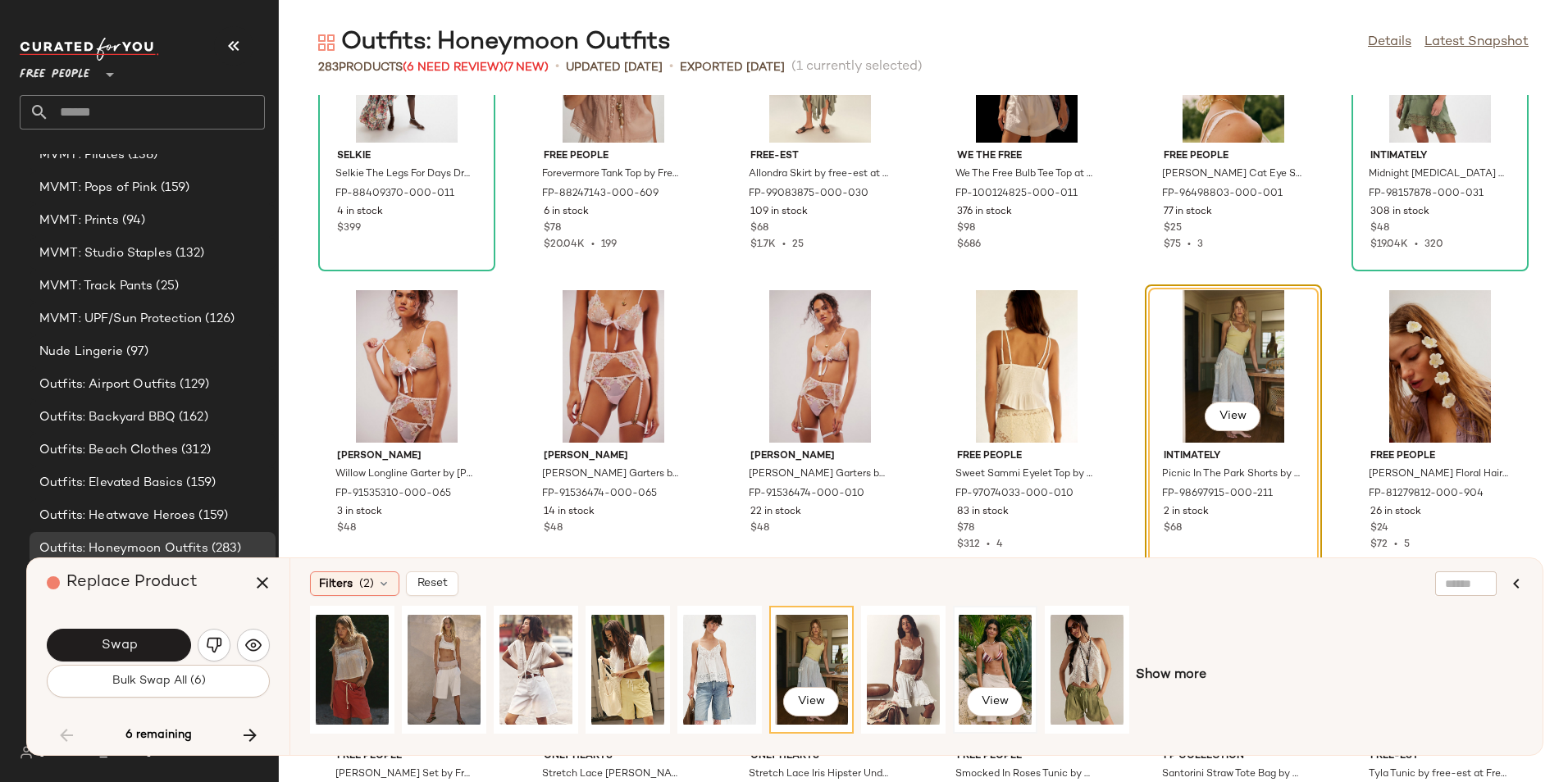
click at [1014, 655] on div "View" at bounding box center [995, 670] width 73 height 117
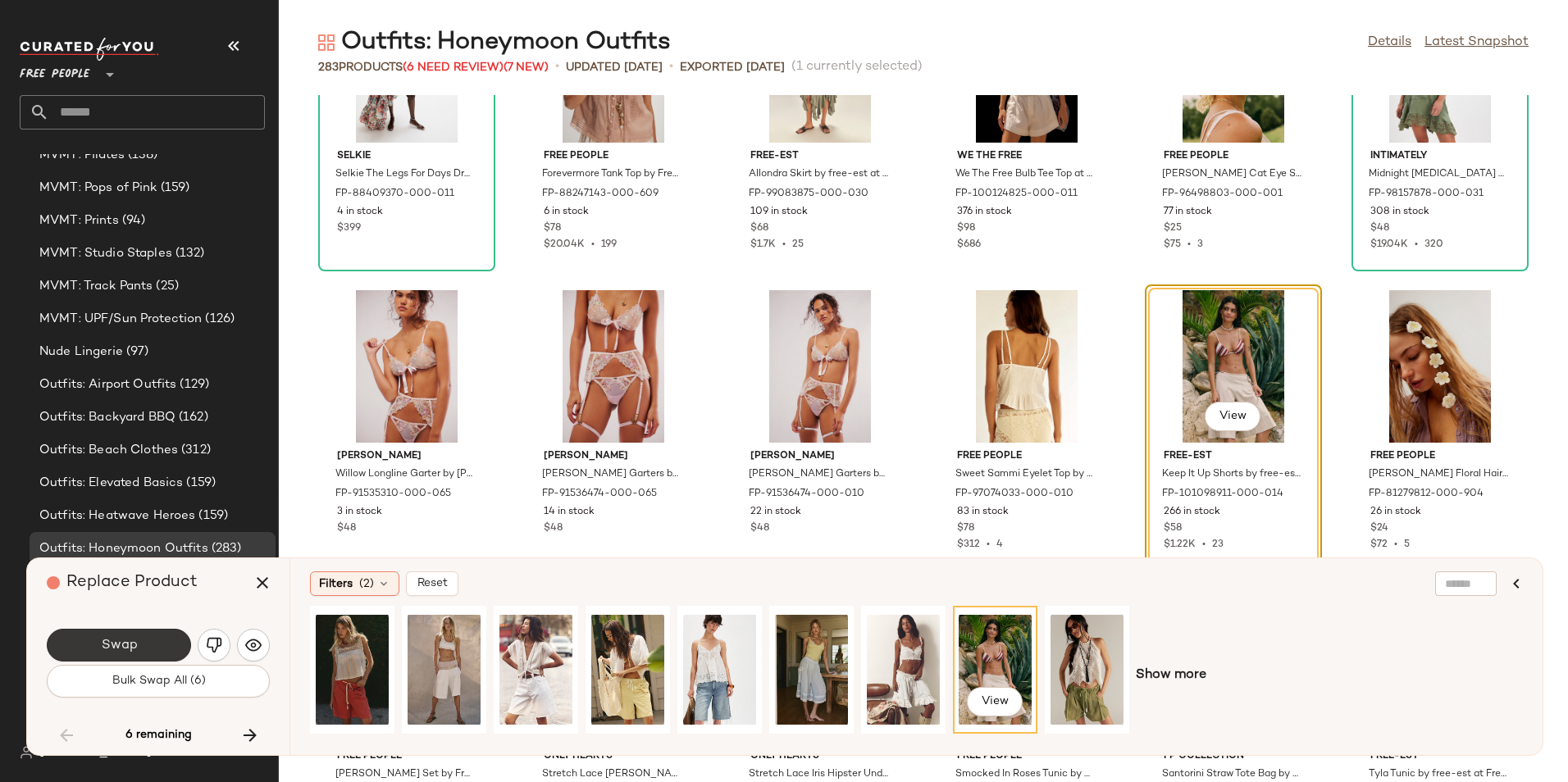
click at [147, 654] on button "Swap" at bounding box center [118, 645] width 144 height 33
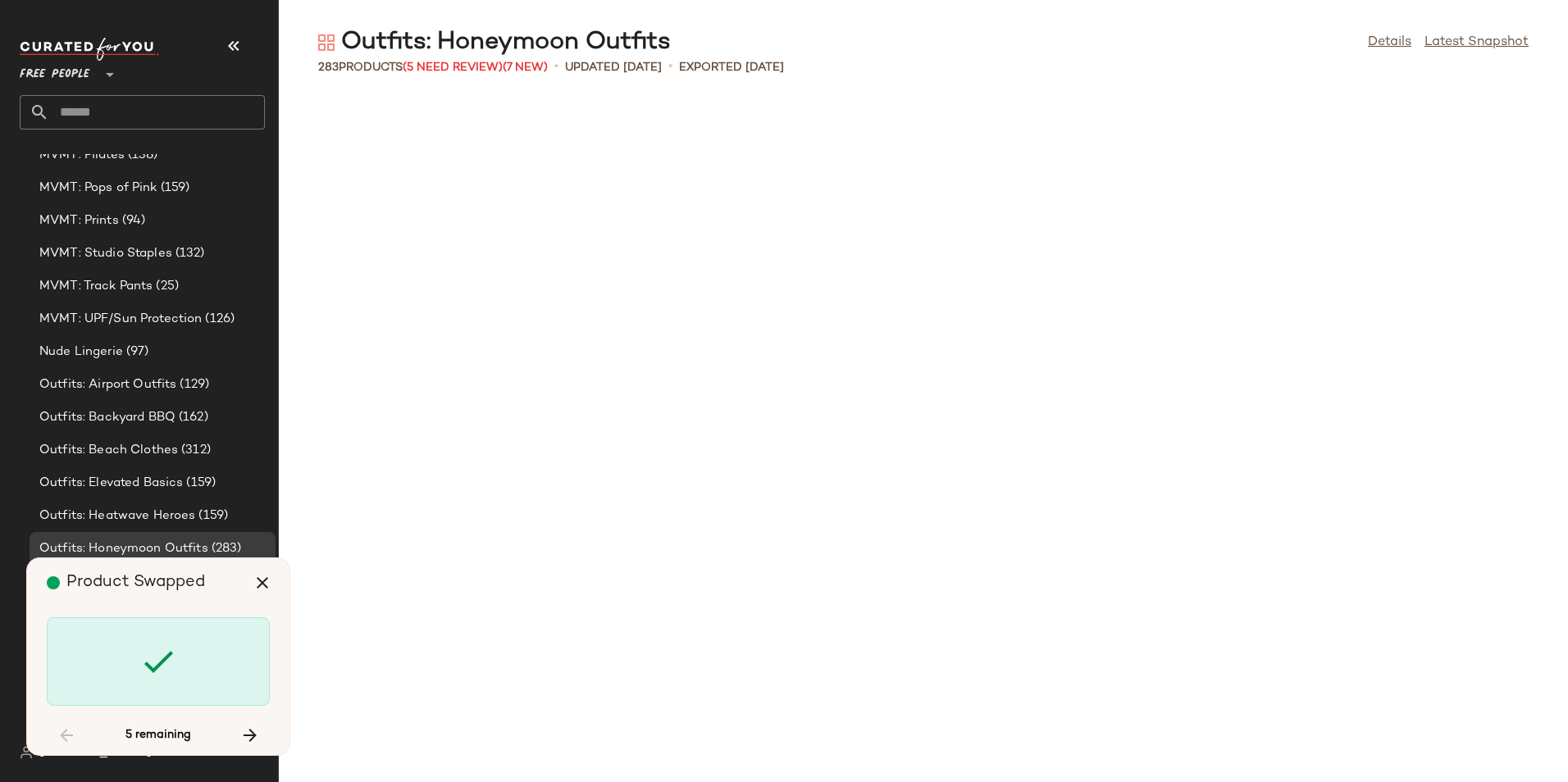
scroll to position [9000, 0]
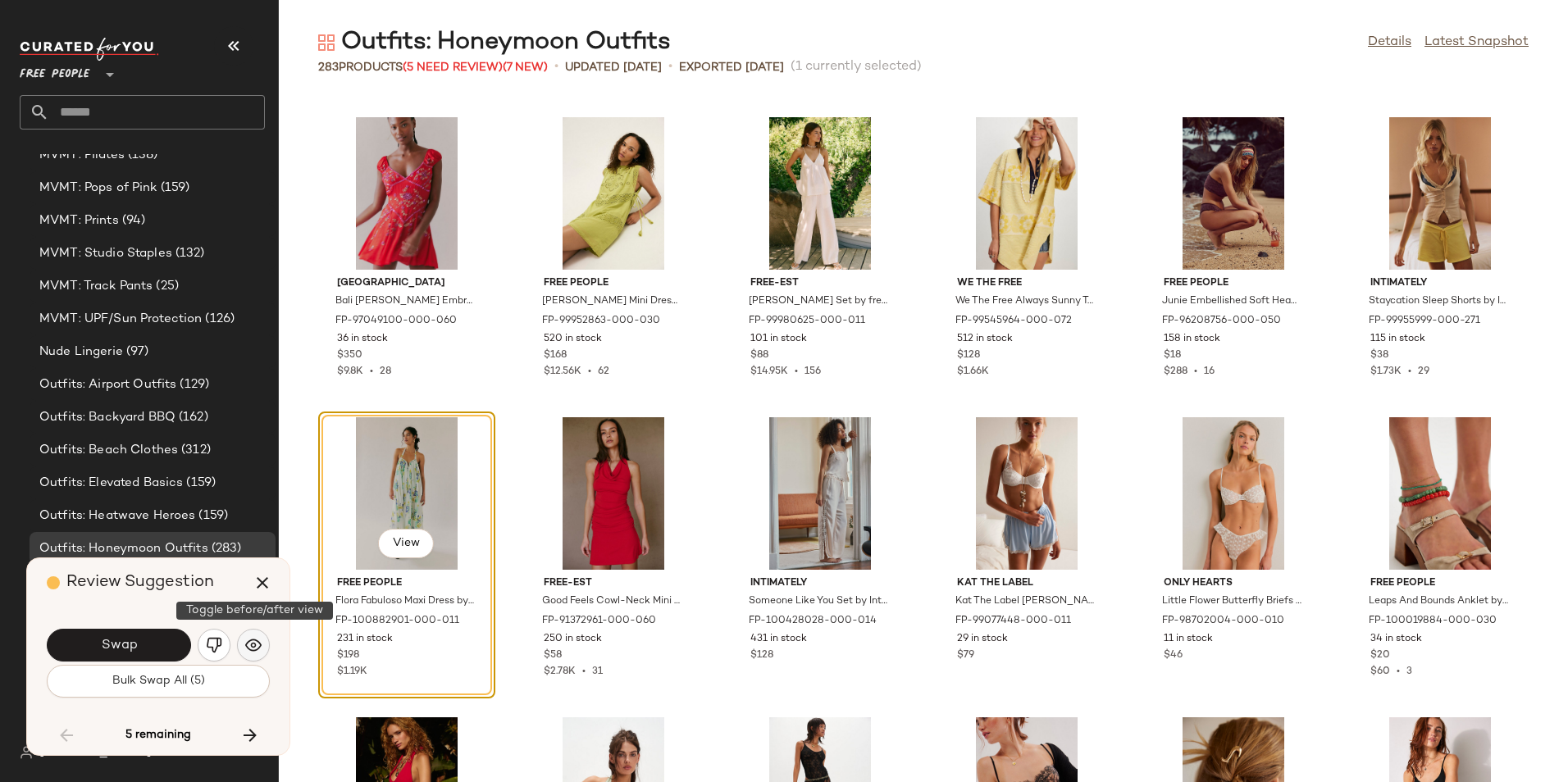
click at [247, 652] on img "button" at bounding box center [253, 645] width 16 height 16
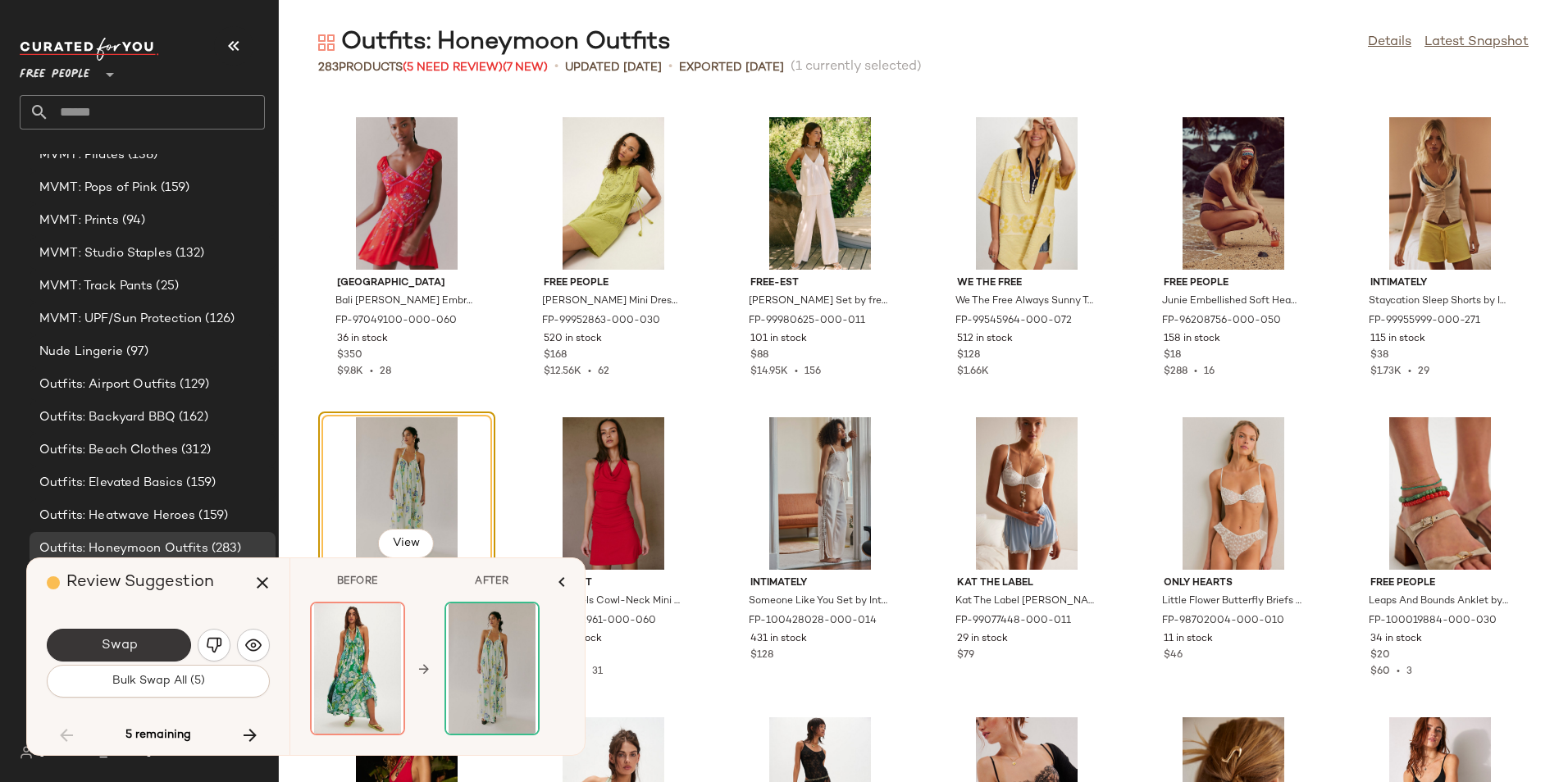
click at [150, 649] on button "Swap" at bounding box center [118, 645] width 144 height 33
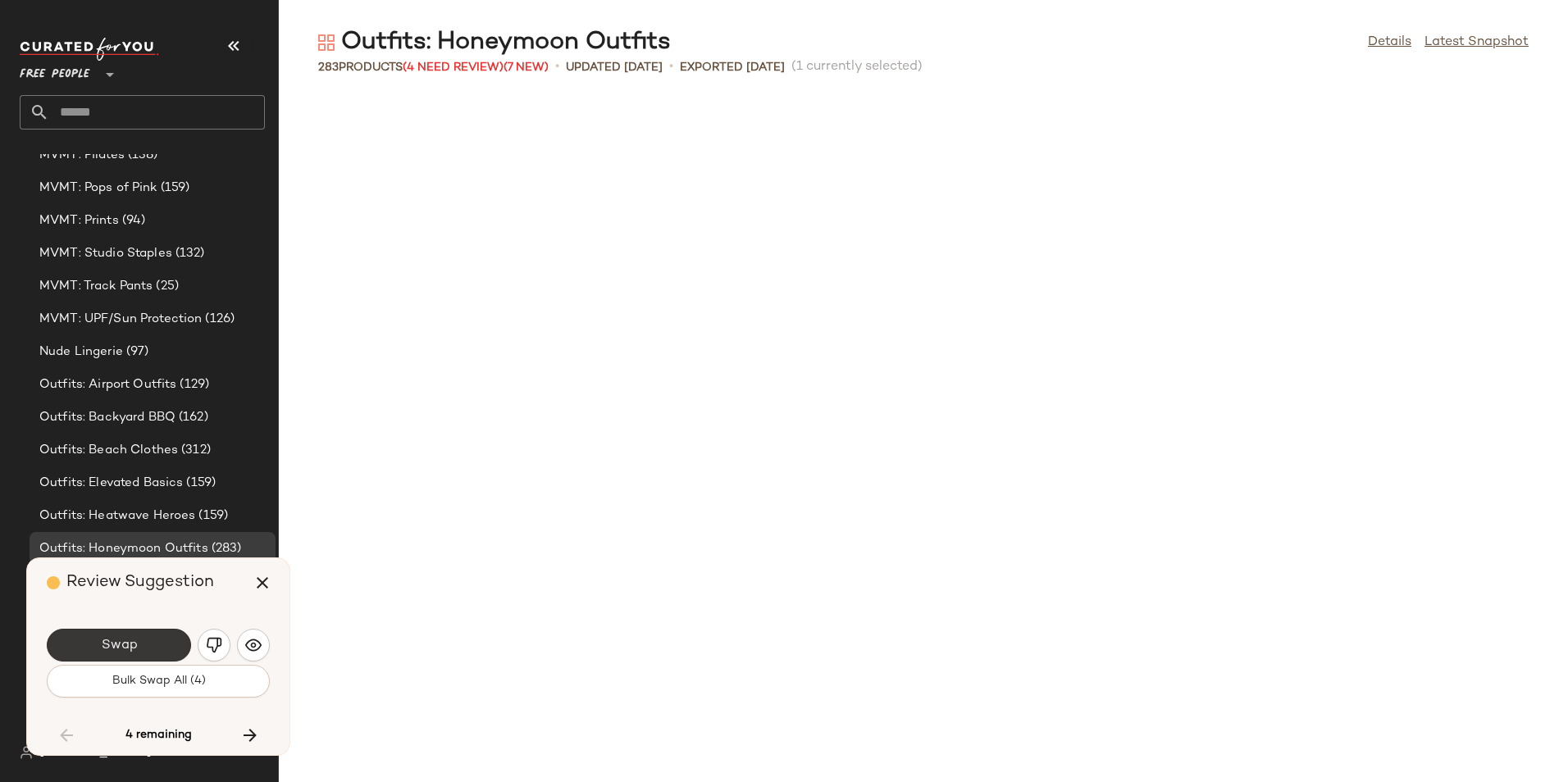
scroll to position [9901, 0]
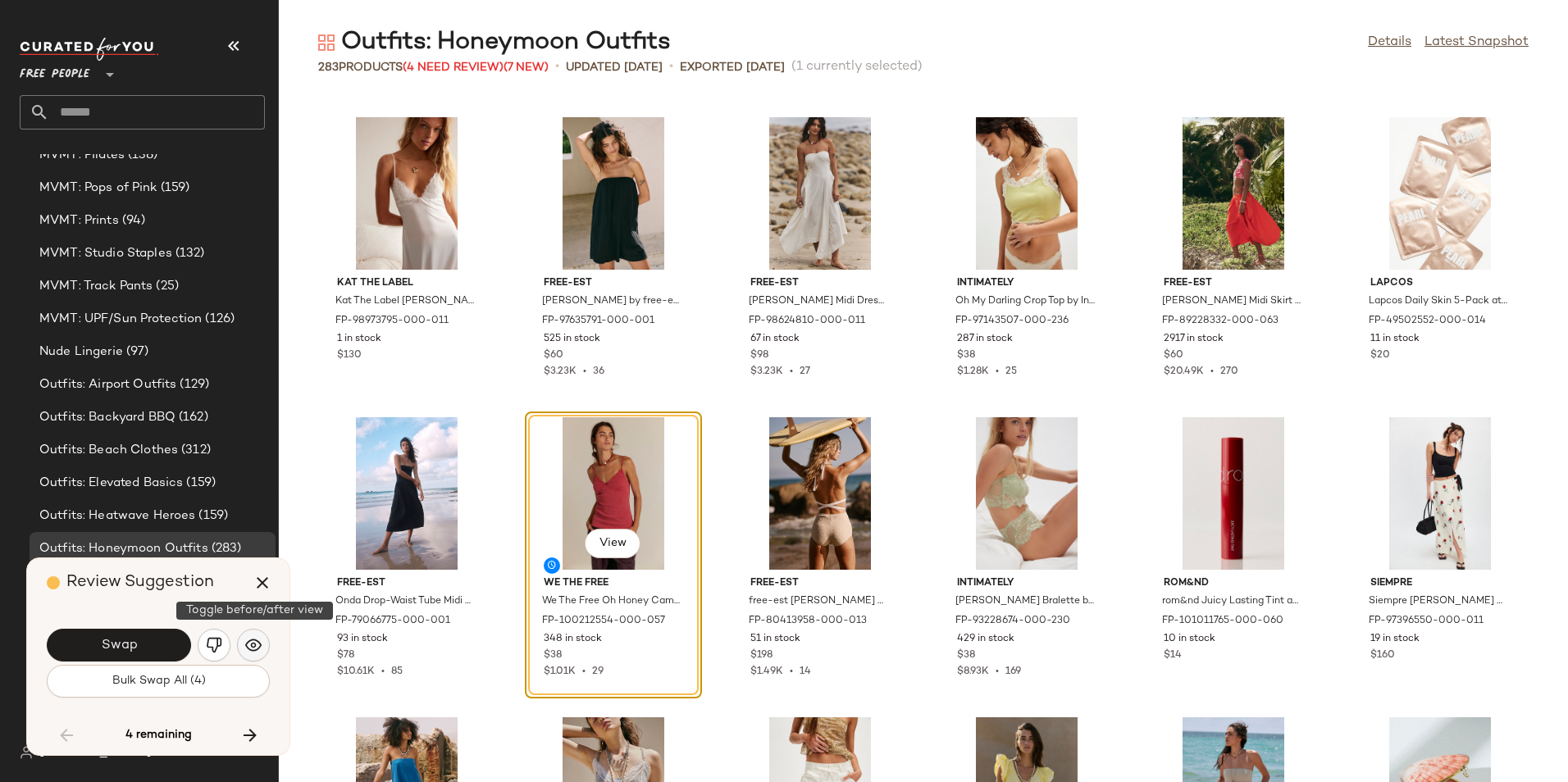
click at [262, 644] on button "button" at bounding box center [253, 645] width 33 height 33
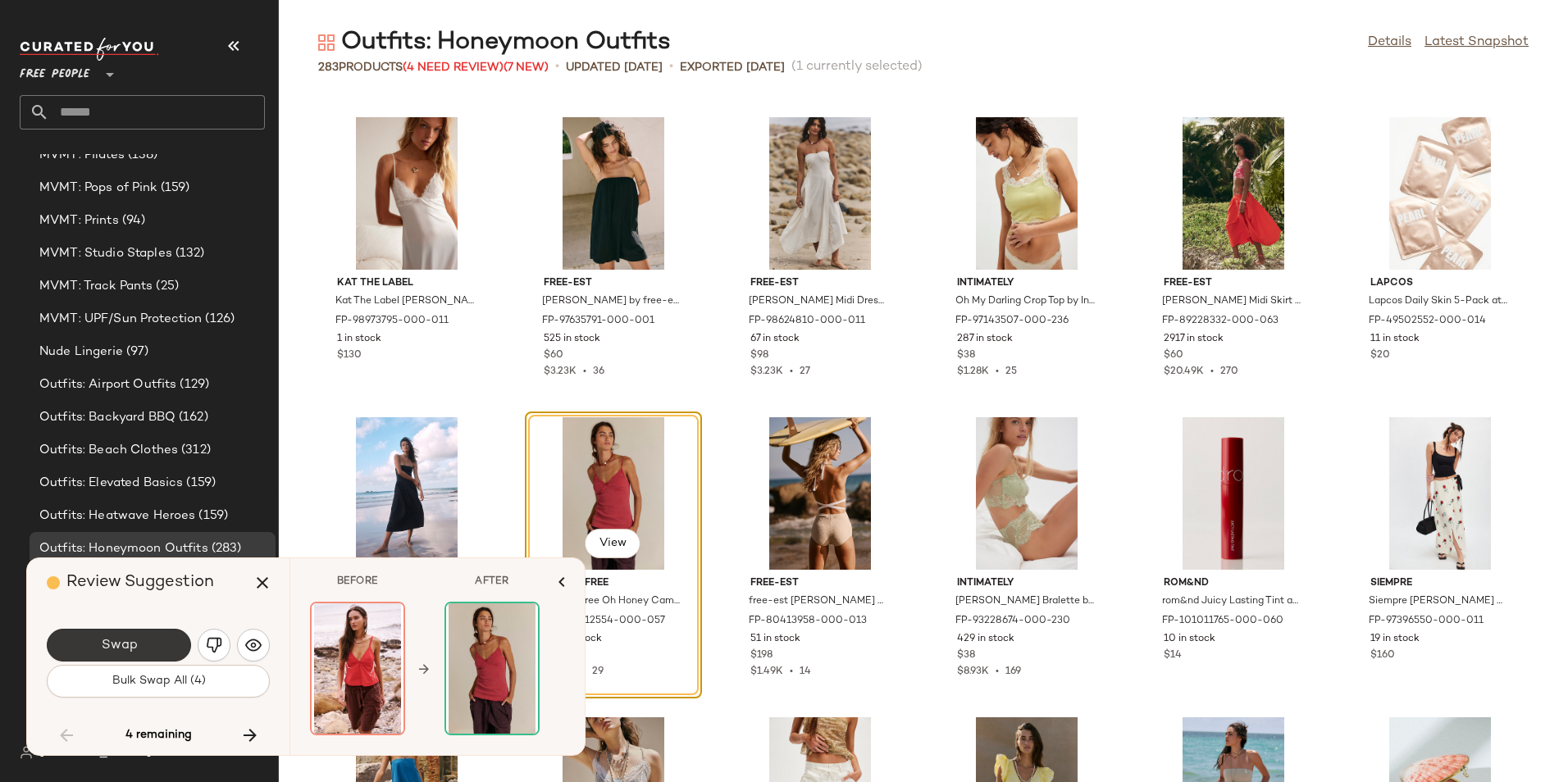
click at [153, 640] on button "Swap" at bounding box center [118, 645] width 144 height 33
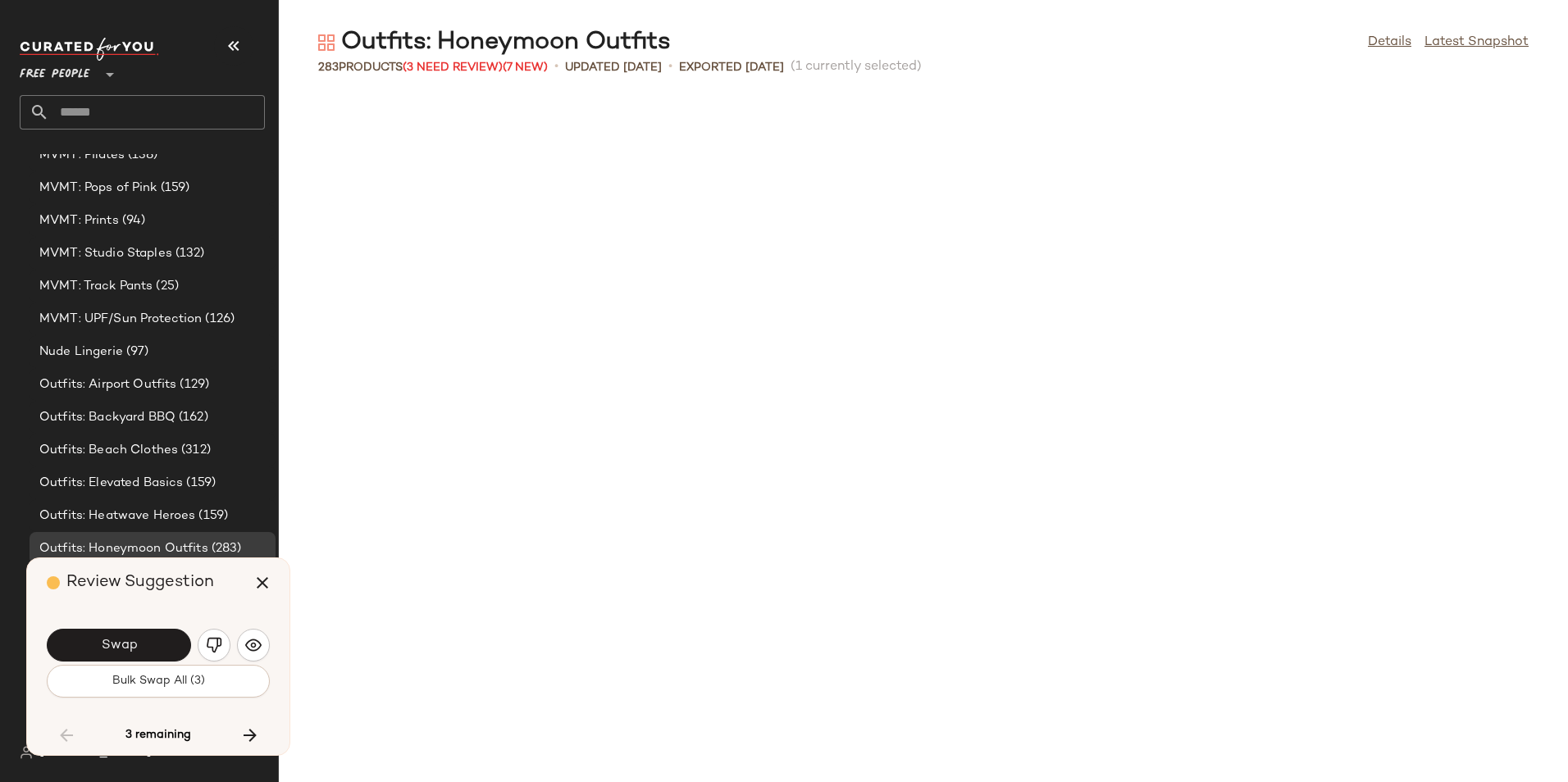
scroll to position [10800, 0]
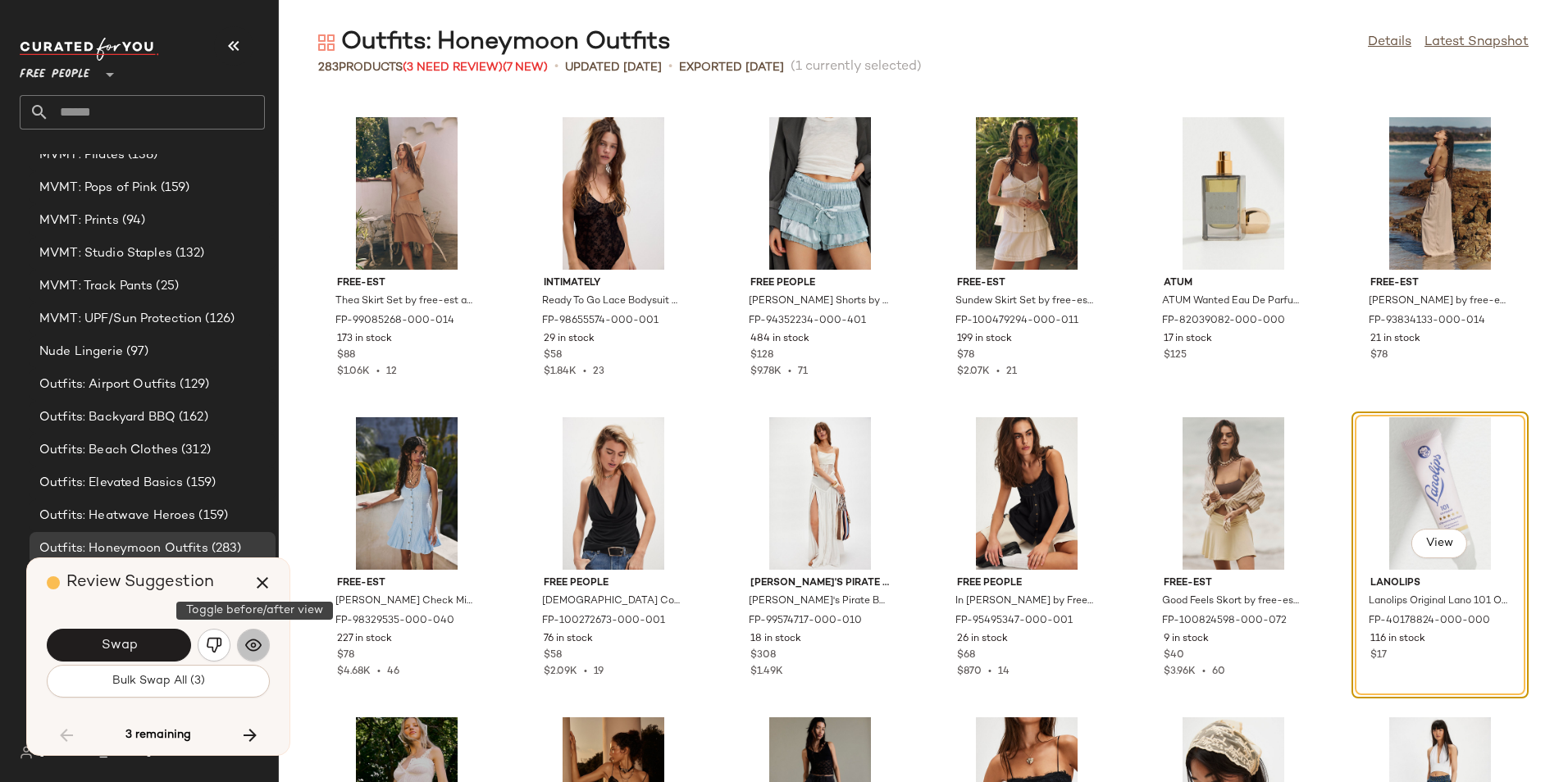
click at [261, 640] on img "button" at bounding box center [253, 645] width 16 height 16
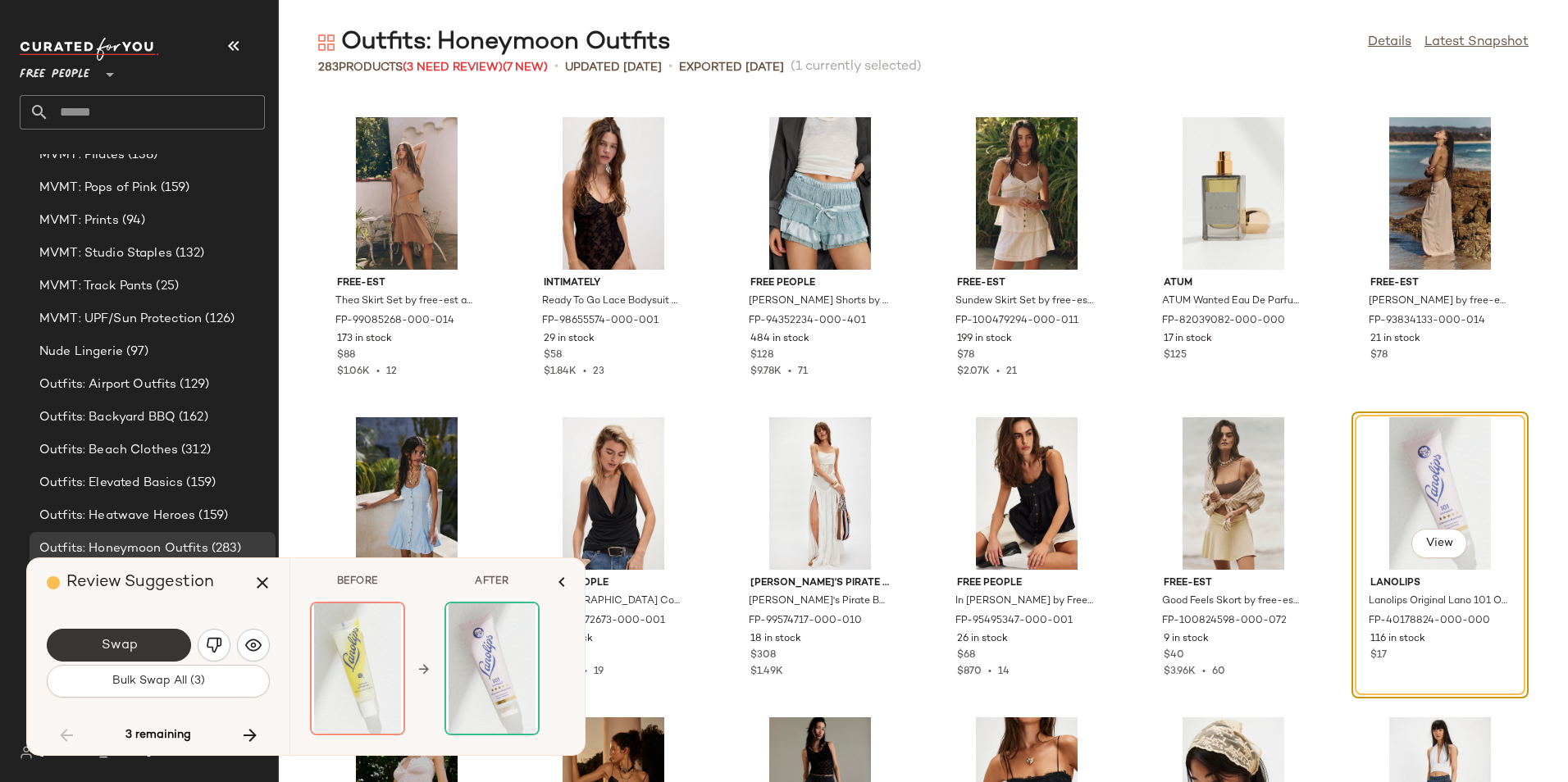
click at [139, 647] on button "Swap" at bounding box center [118, 645] width 144 height 33
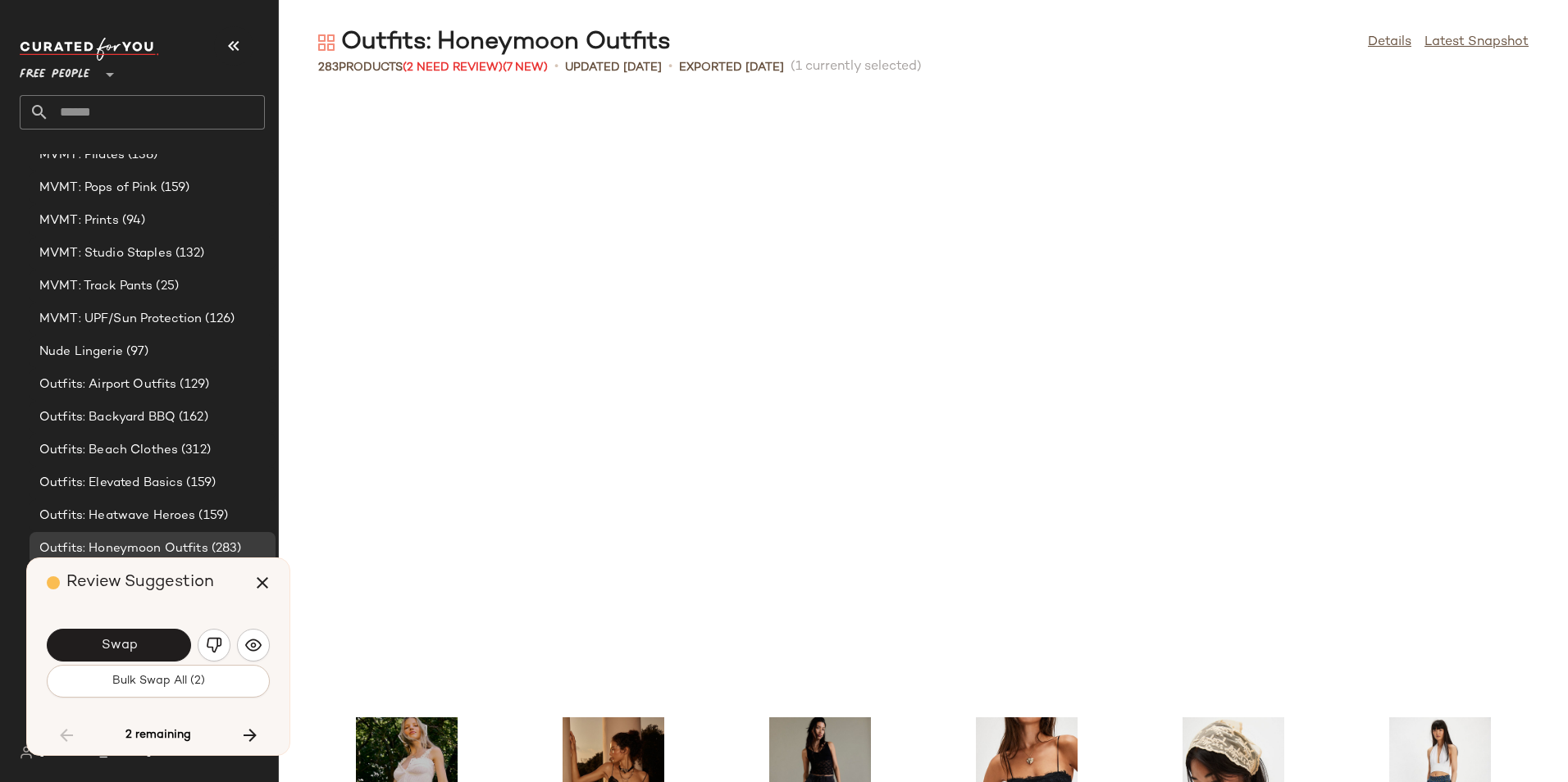
scroll to position [11400, 0]
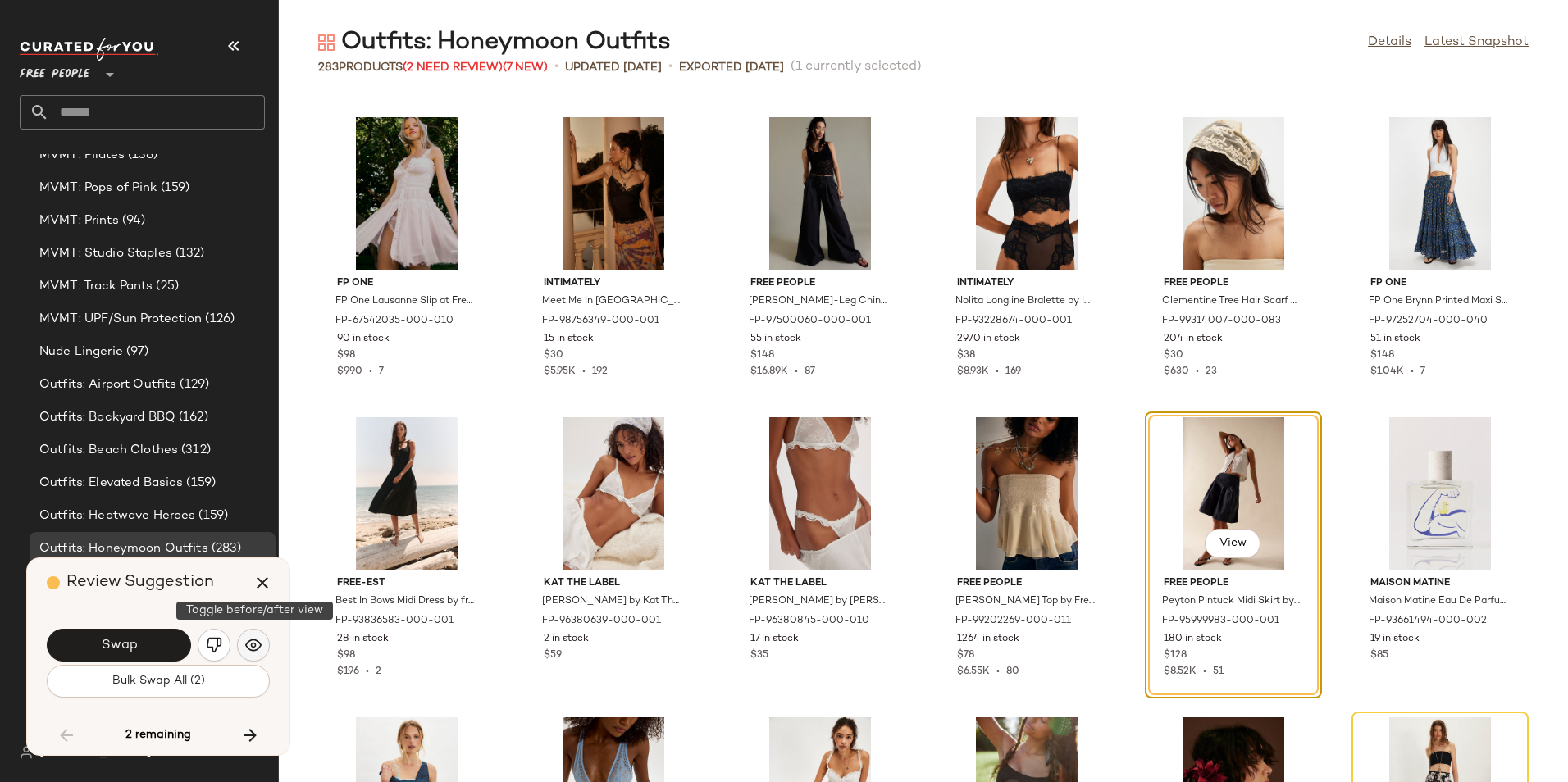
click at [252, 641] on img "button" at bounding box center [253, 645] width 16 height 16
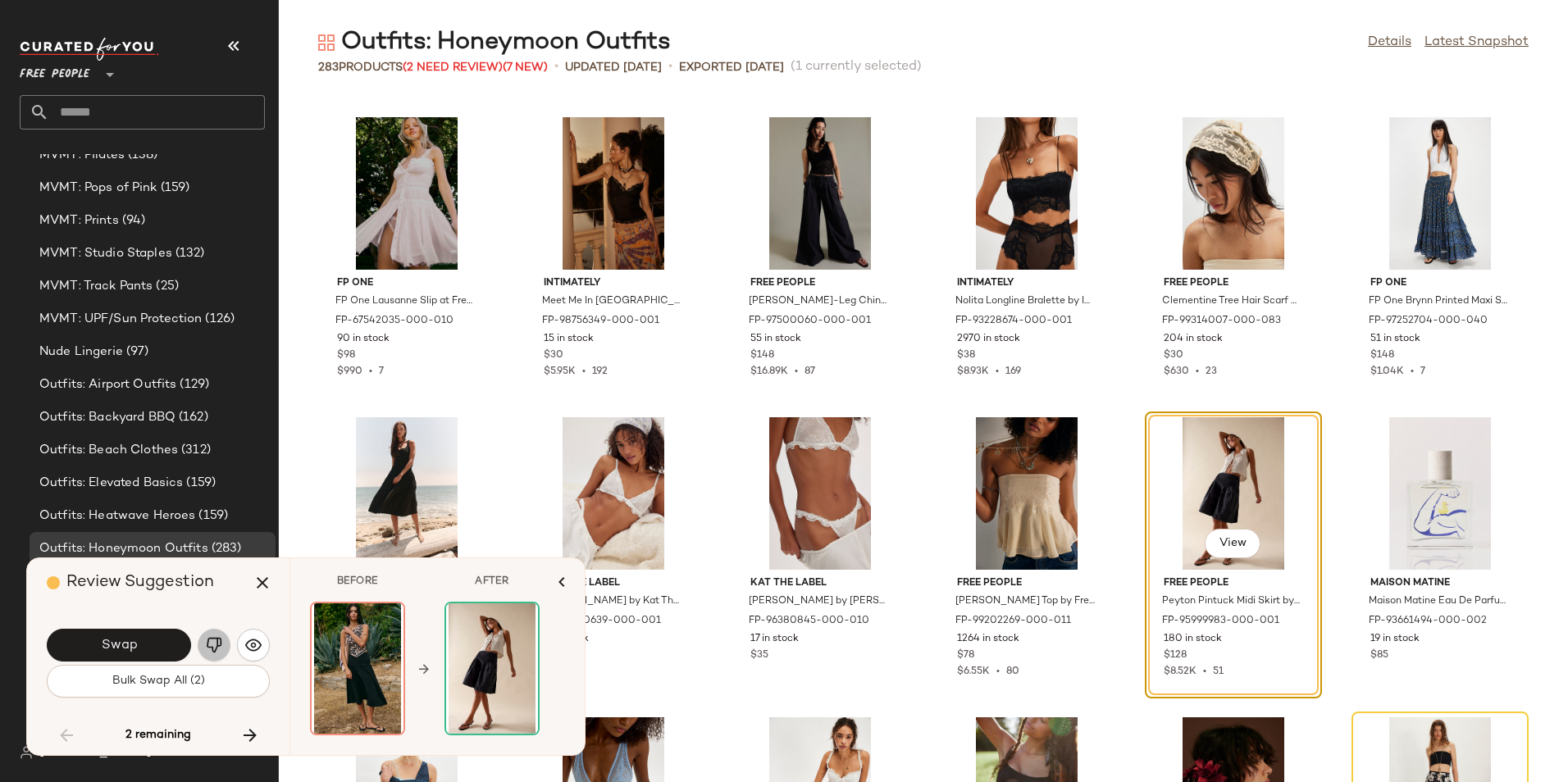
click at [207, 649] on img "button" at bounding box center [213, 645] width 16 height 16
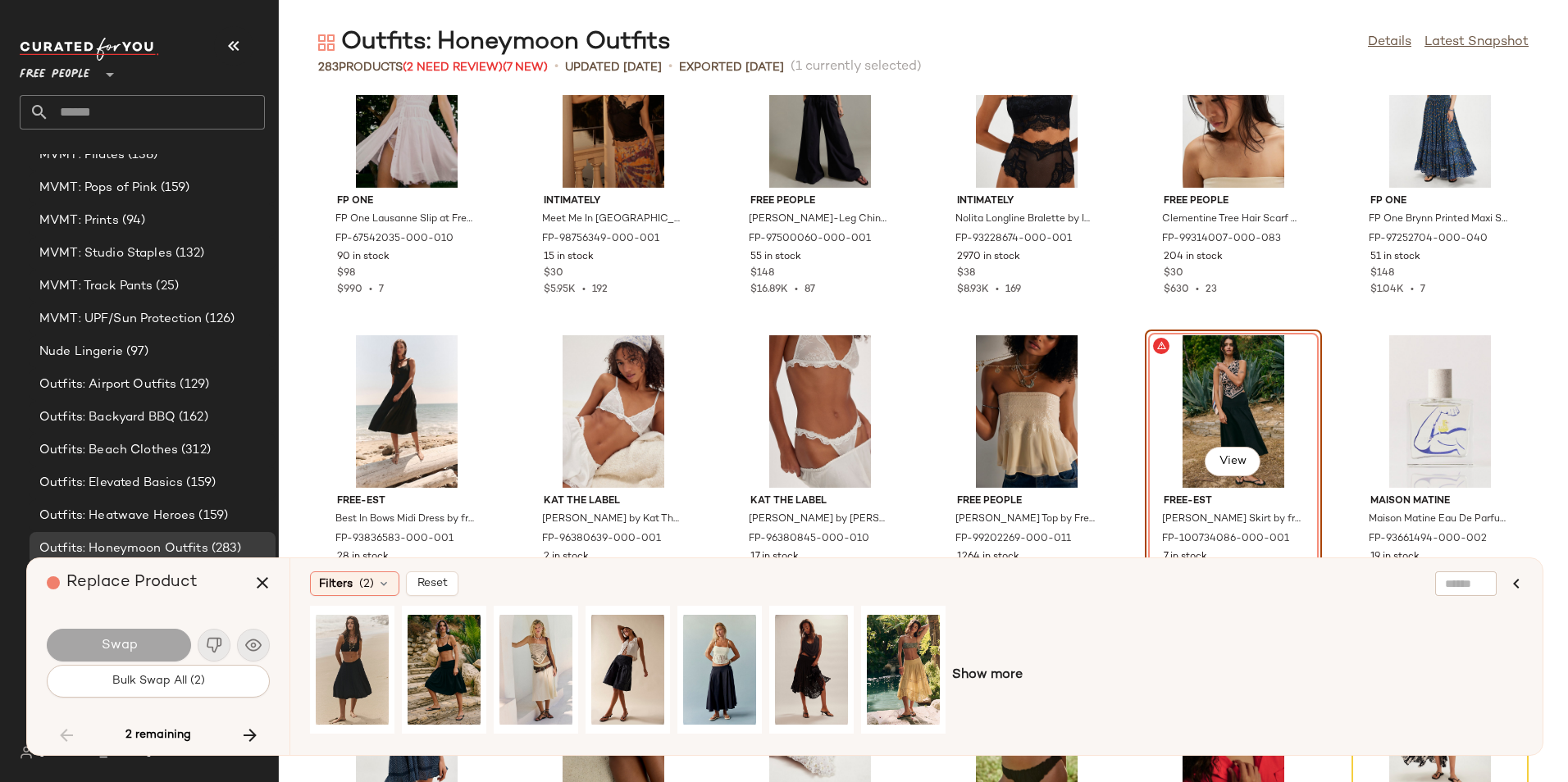
scroll to position [11665, 0]
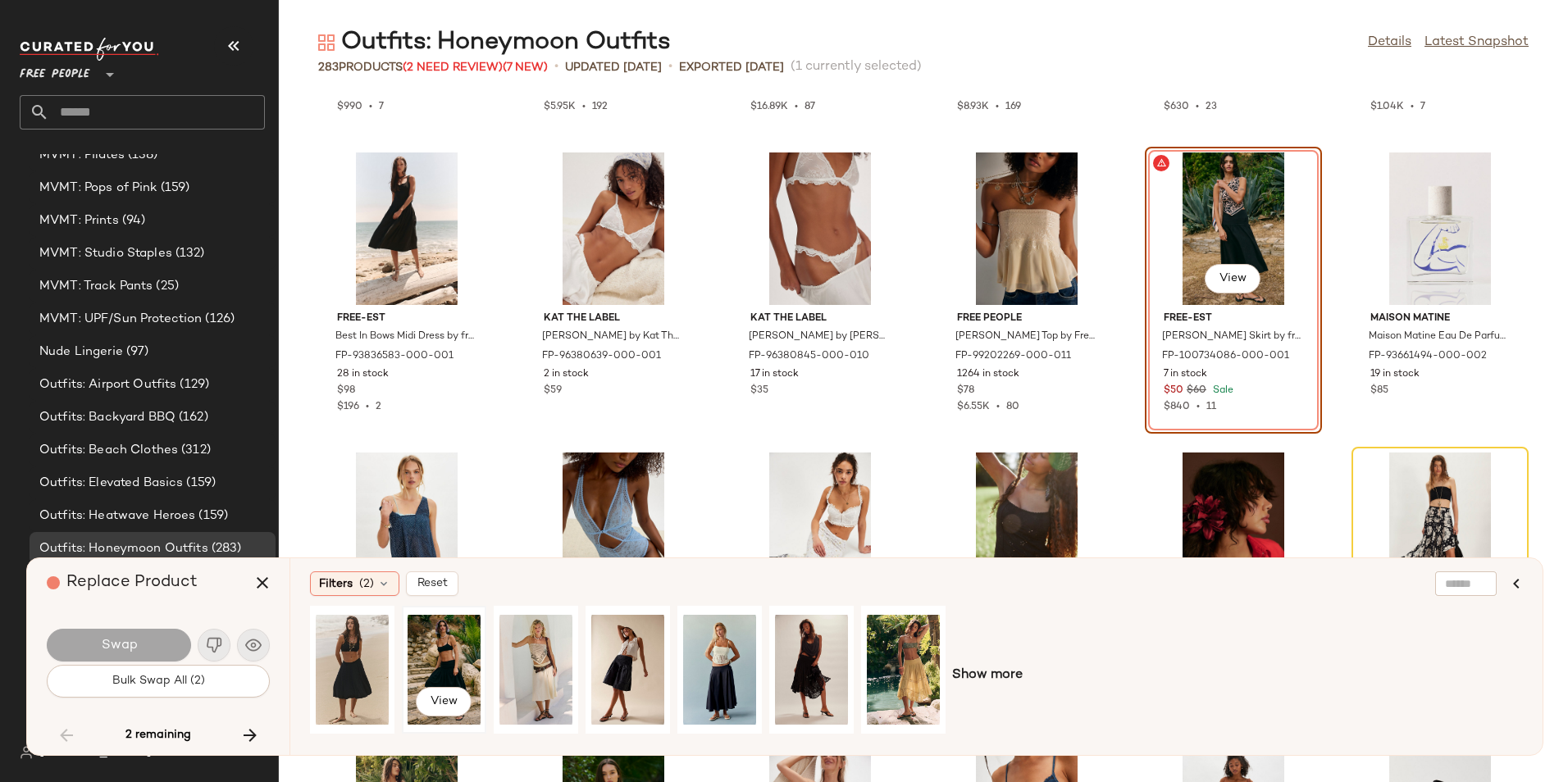
click at [424, 647] on div "View" at bounding box center [443, 670] width 73 height 117
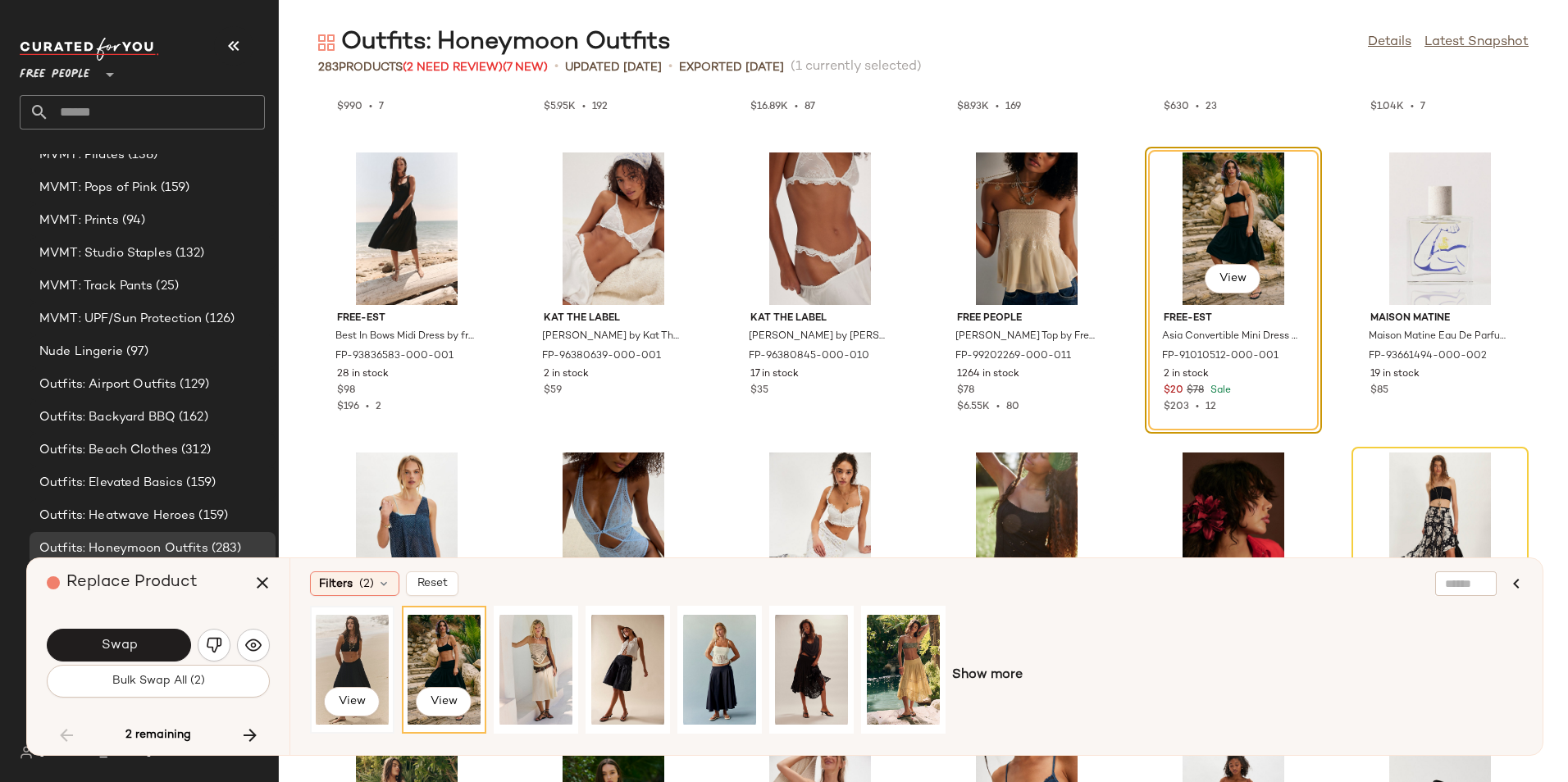
click at [323, 647] on div "View" at bounding box center [352, 670] width 73 height 117
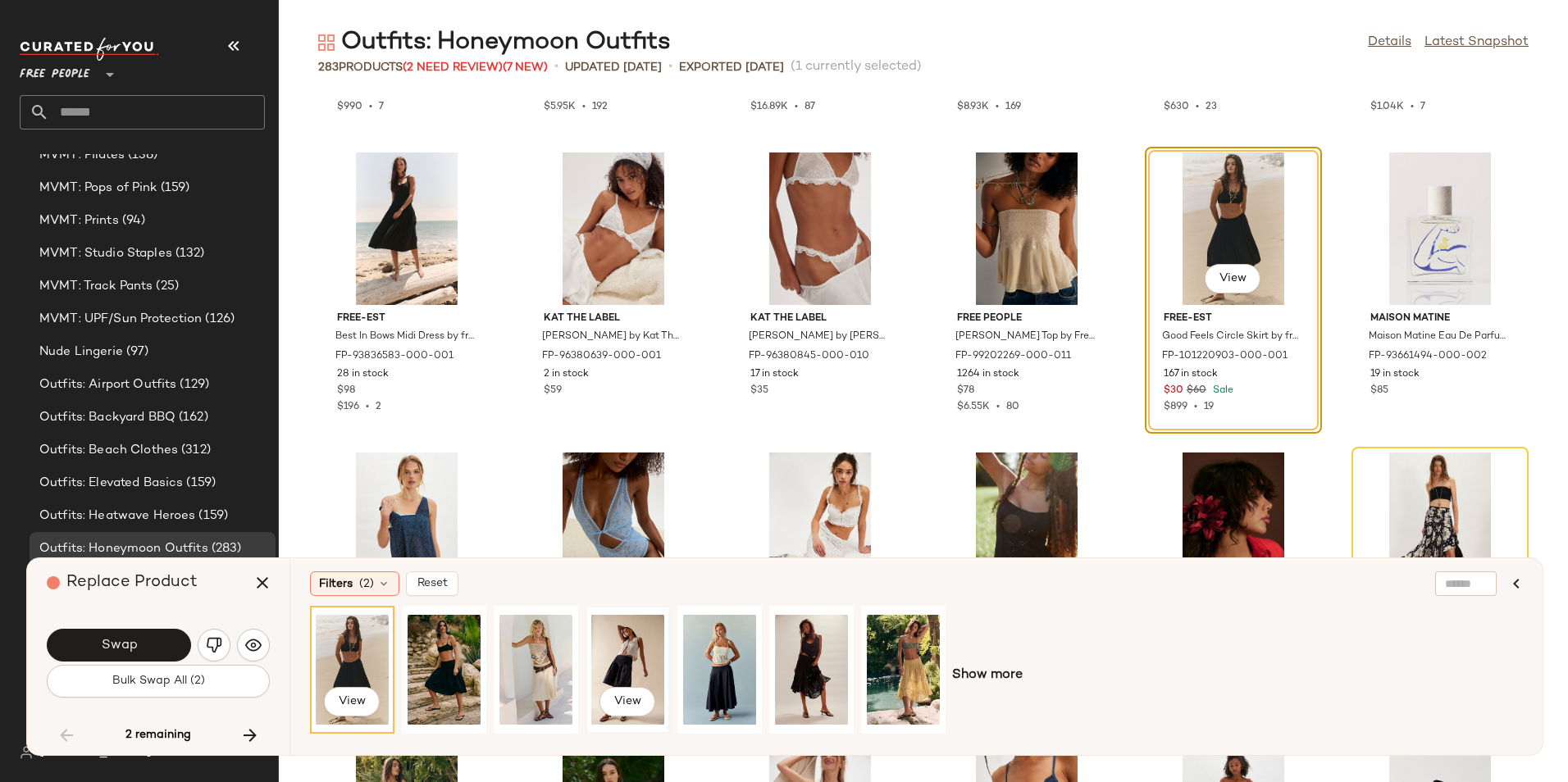
click at [642, 655] on div "View" at bounding box center [627, 670] width 73 height 117
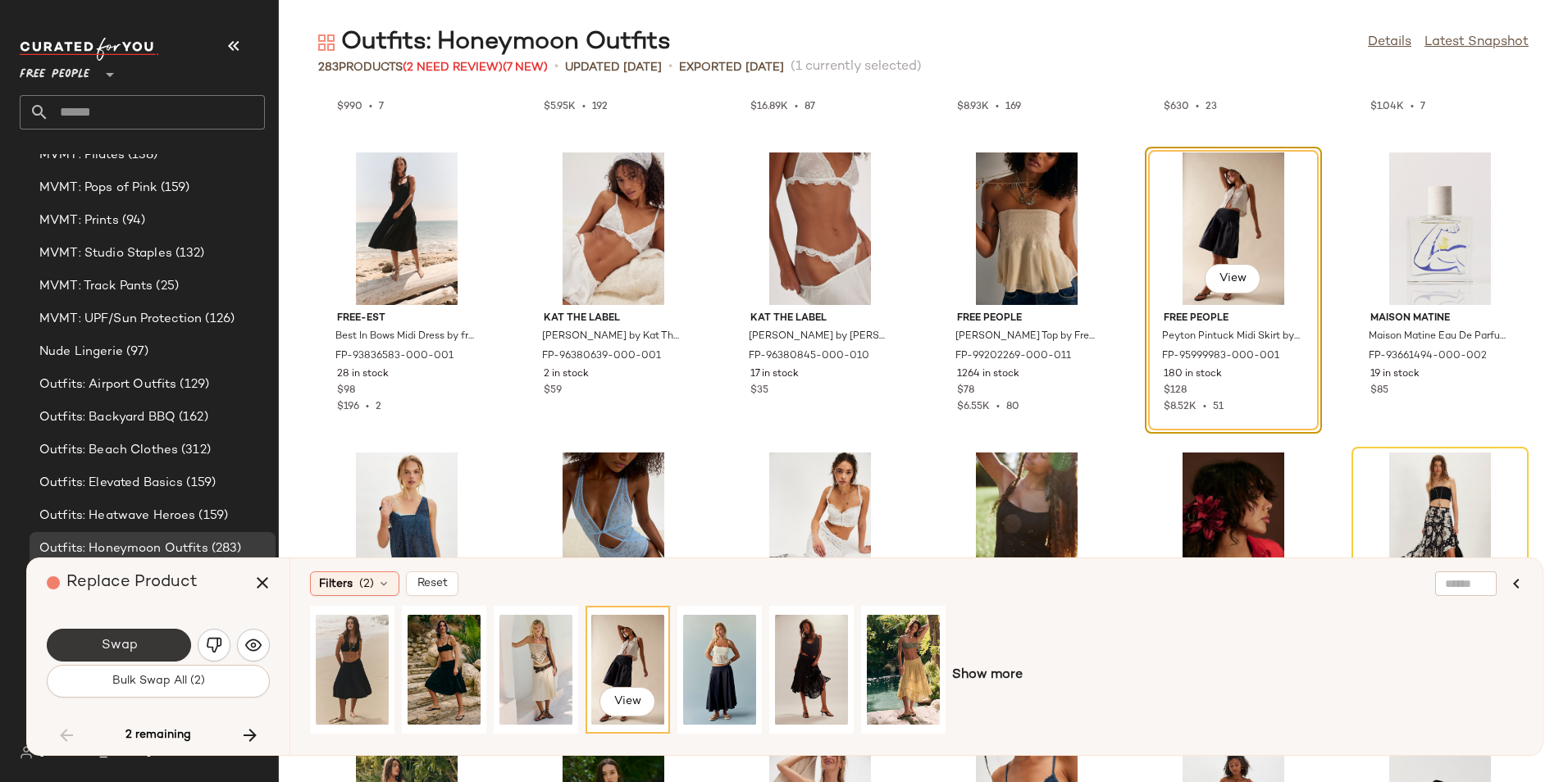
click at [73, 647] on button "Swap" at bounding box center [118, 645] width 144 height 33
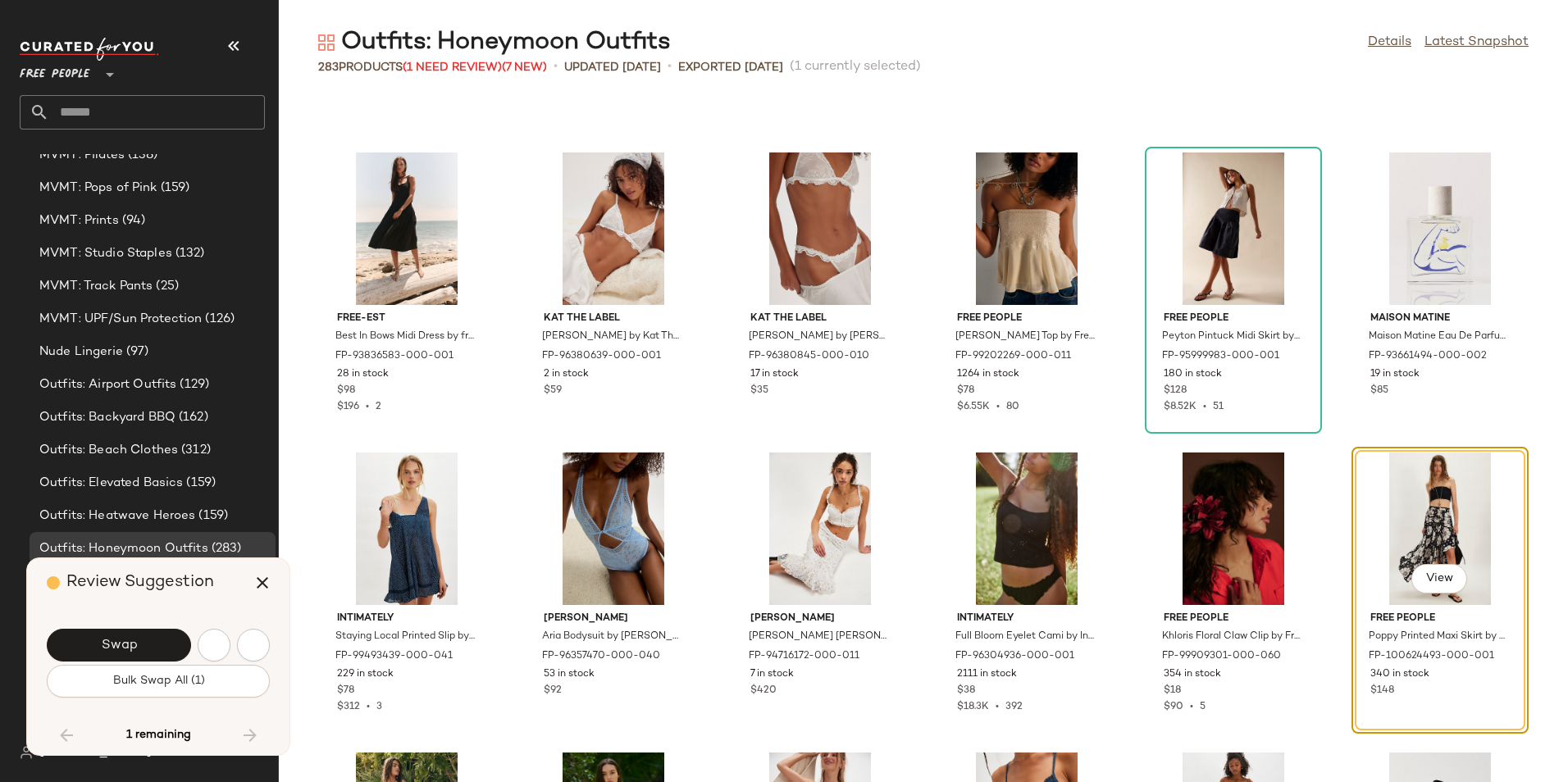
scroll to position [11700, 0]
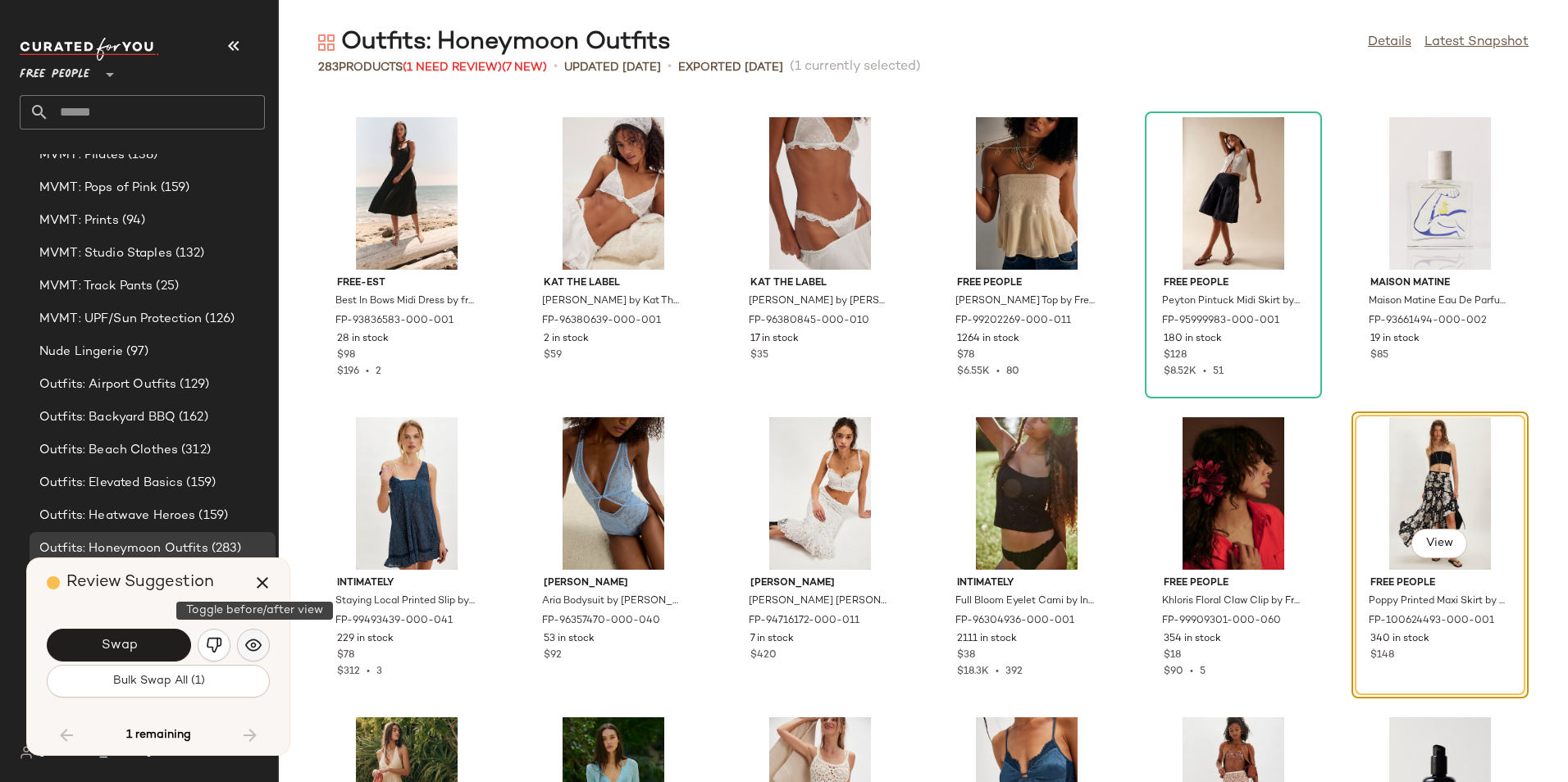
click at [248, 645] on img "button" at bounding box center [253, 645] width 16 height 16
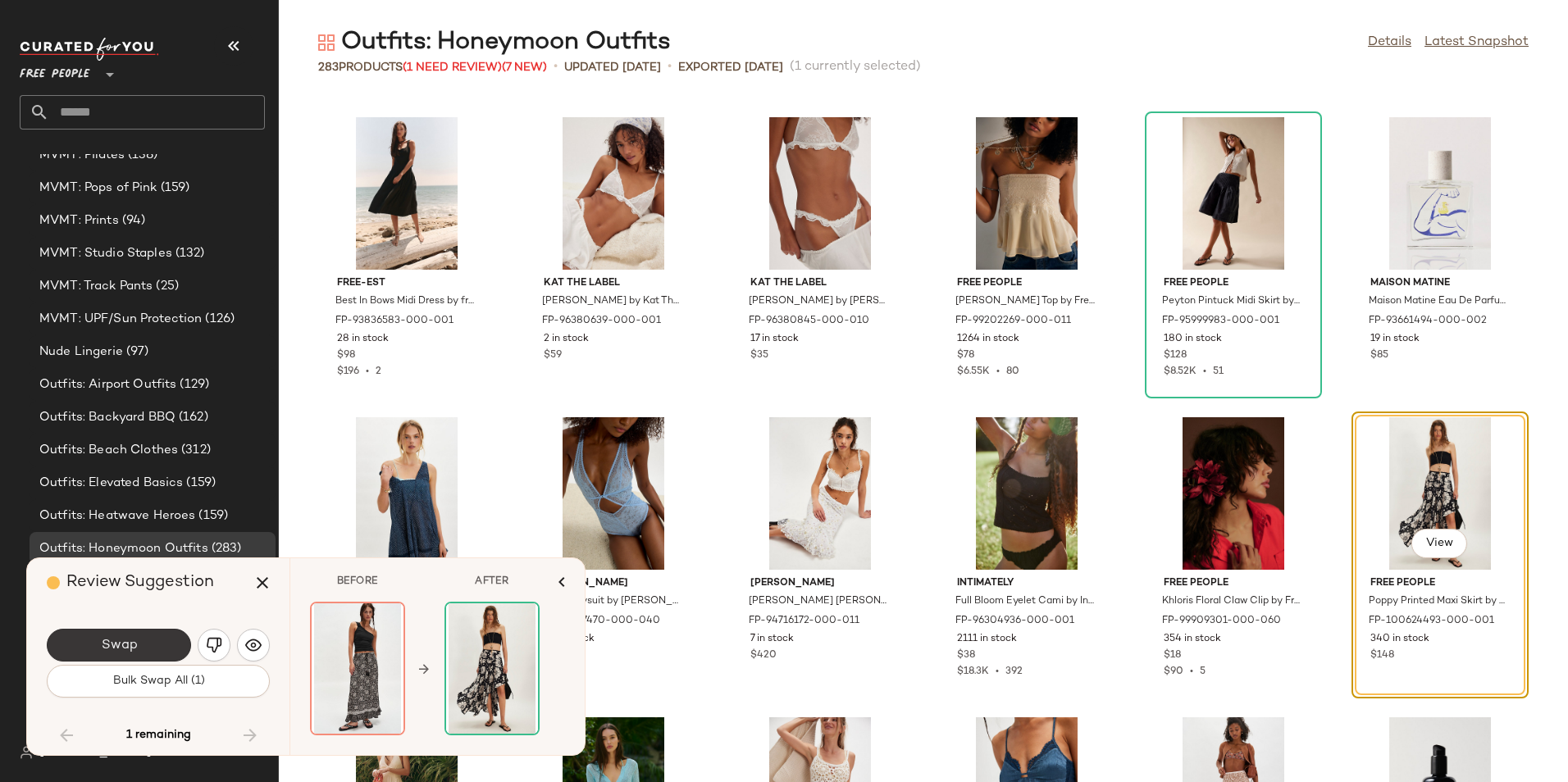
click at [155, 652] on button "Swap" at bounding box center [118, 645] width 144 height 33
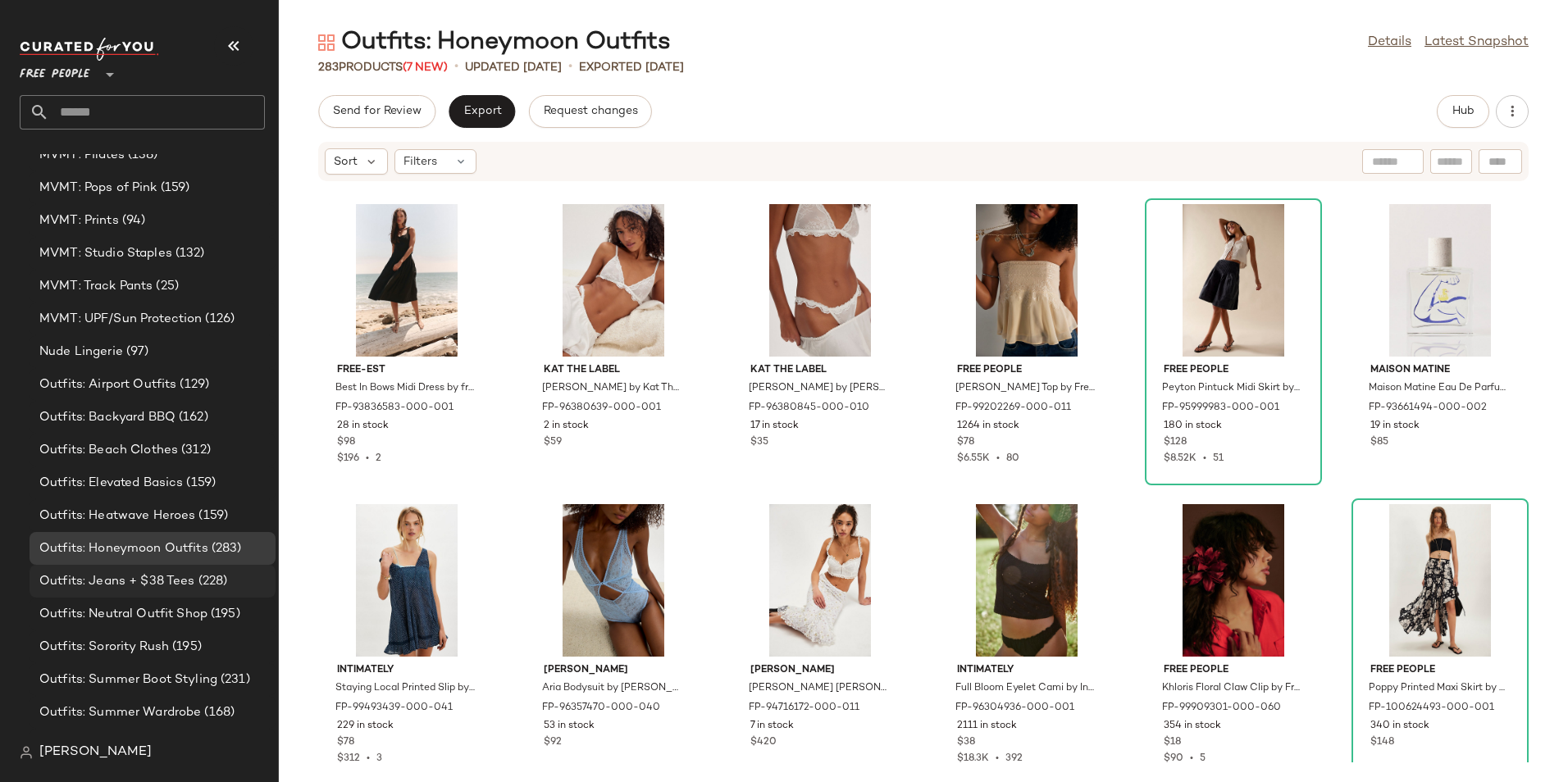
click at [229, 586] on div "Outfits: Jeans + $38 Tees (228)" at bounding box center [151, 581] width 234 height 19
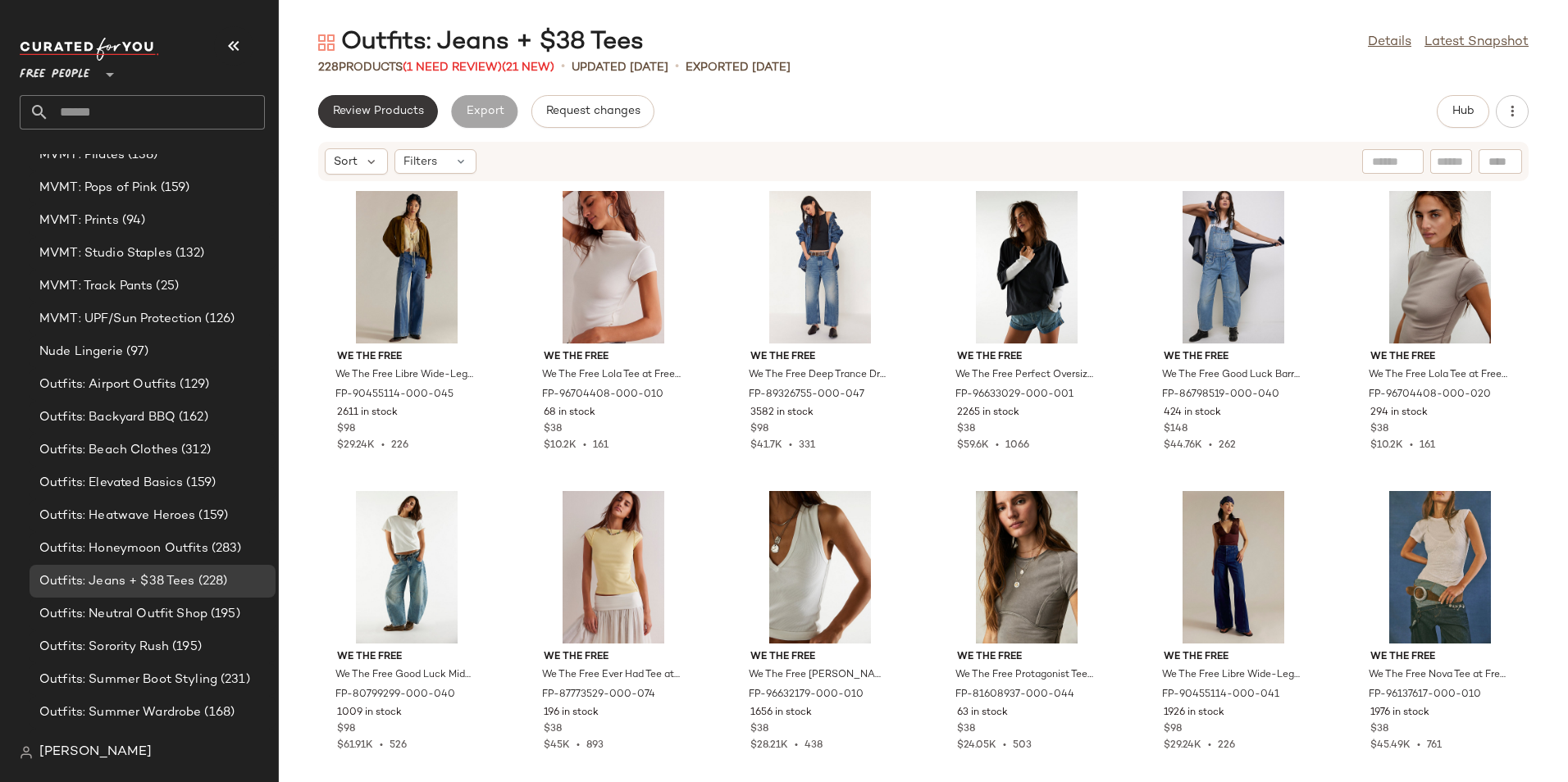
click at [370, 110] on span "Review Products" at bounding box center [378, 111] width 91 height 13
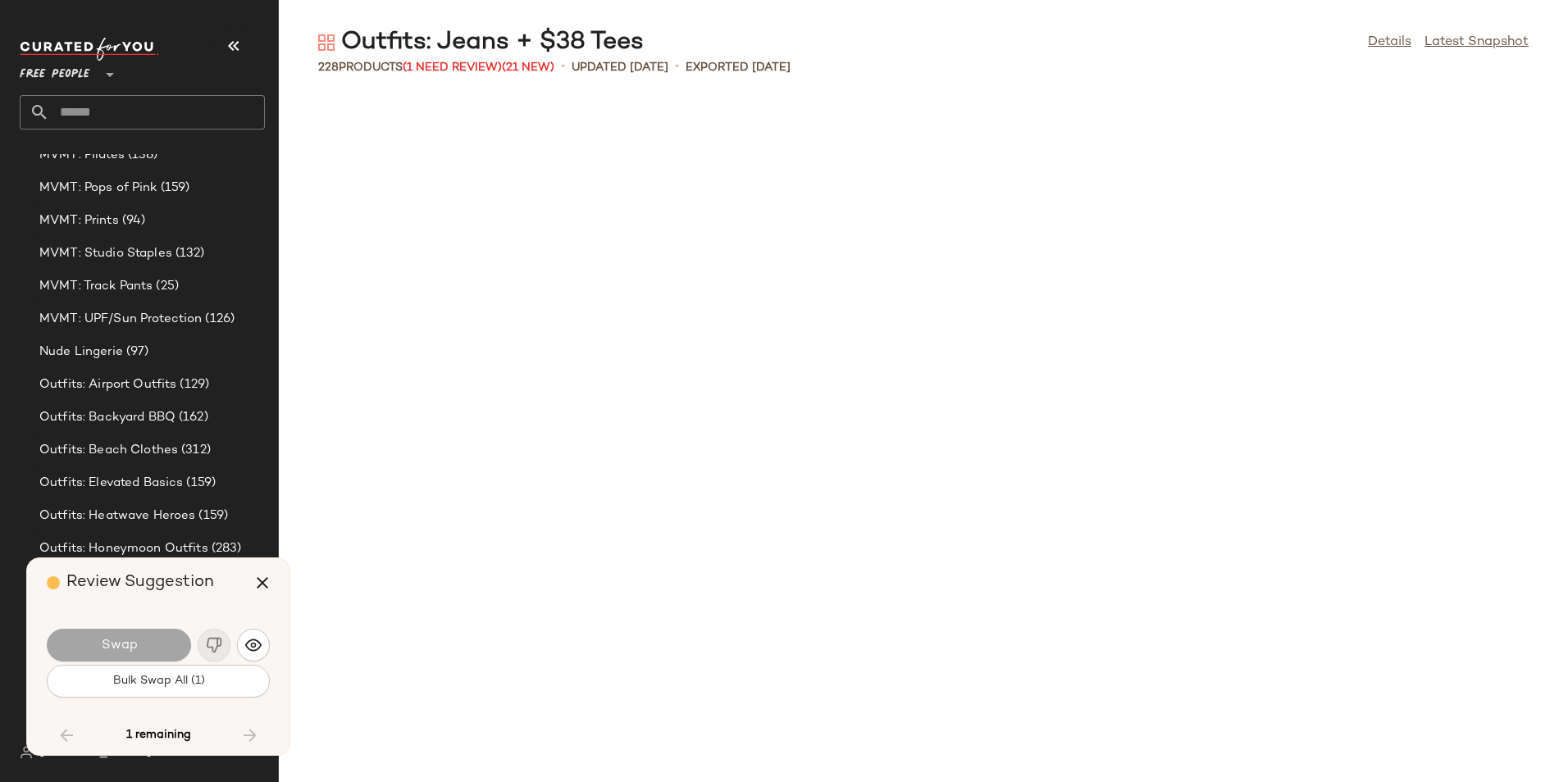
scroll to position [7800, 0]
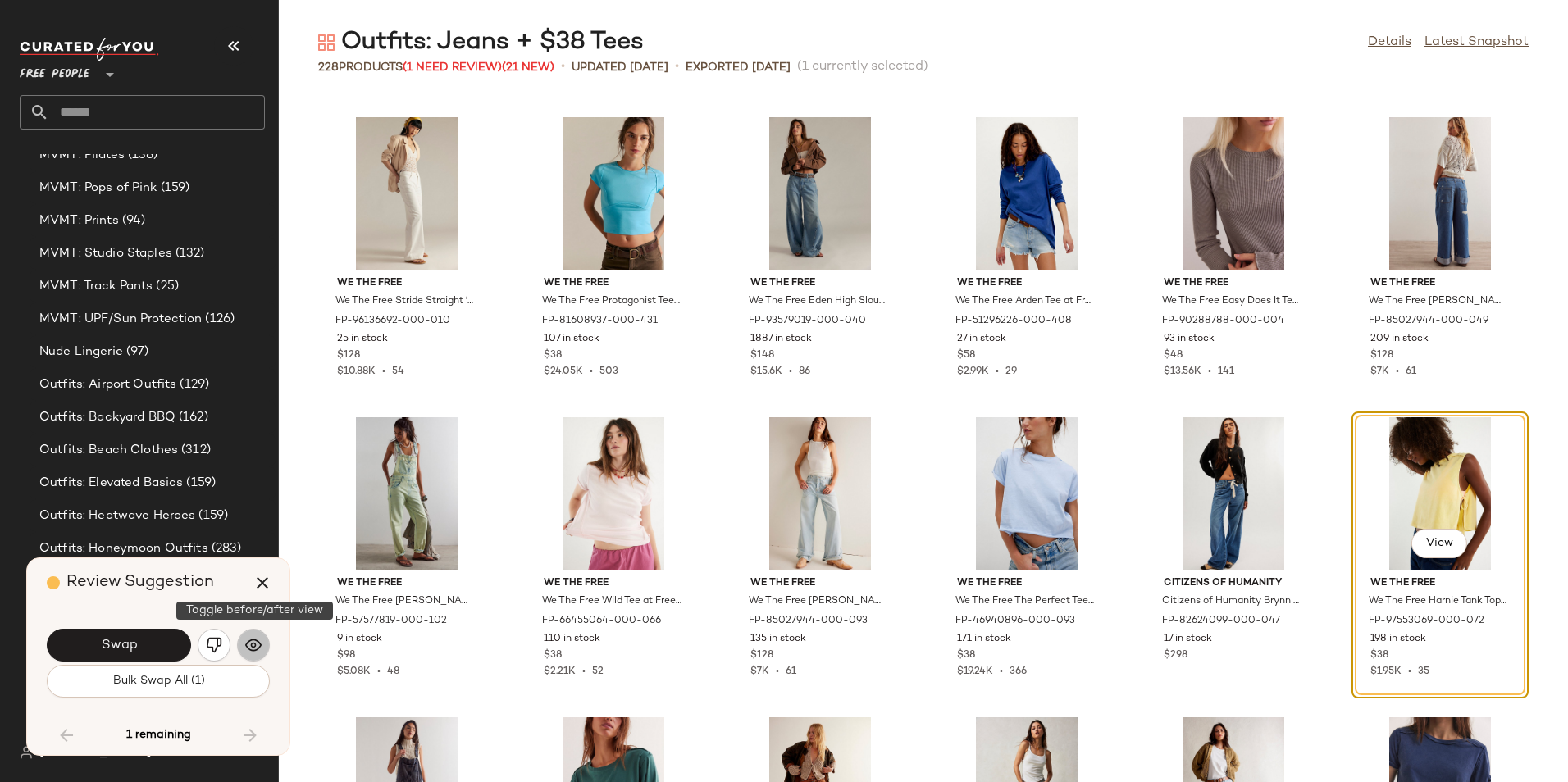
click at [262, 640] on button "button" at bounding box center [253, 645] width 33 height 33
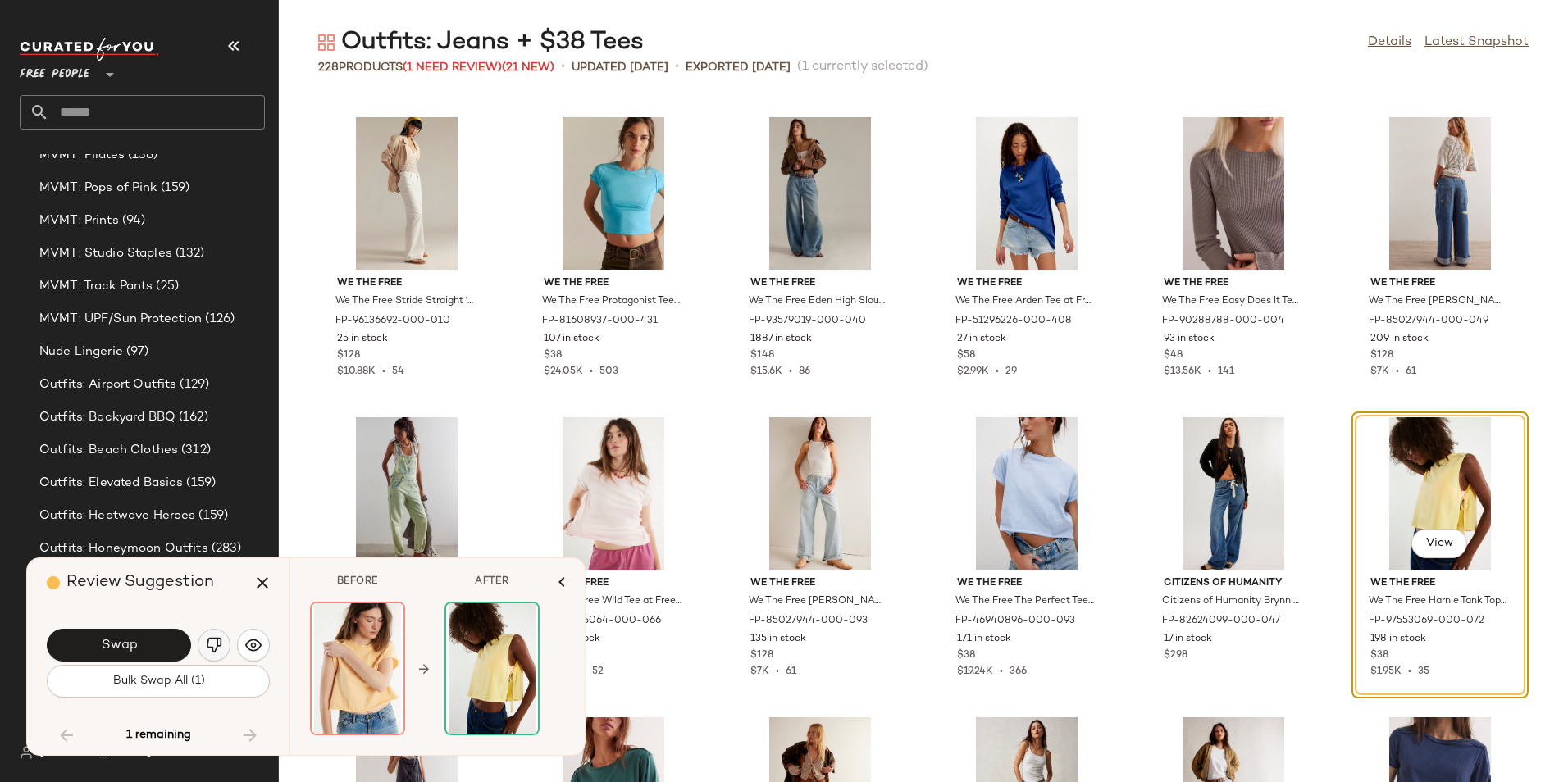
click at [218, 639] on img "button" at bounding box center [213, 645] width 16 height 16
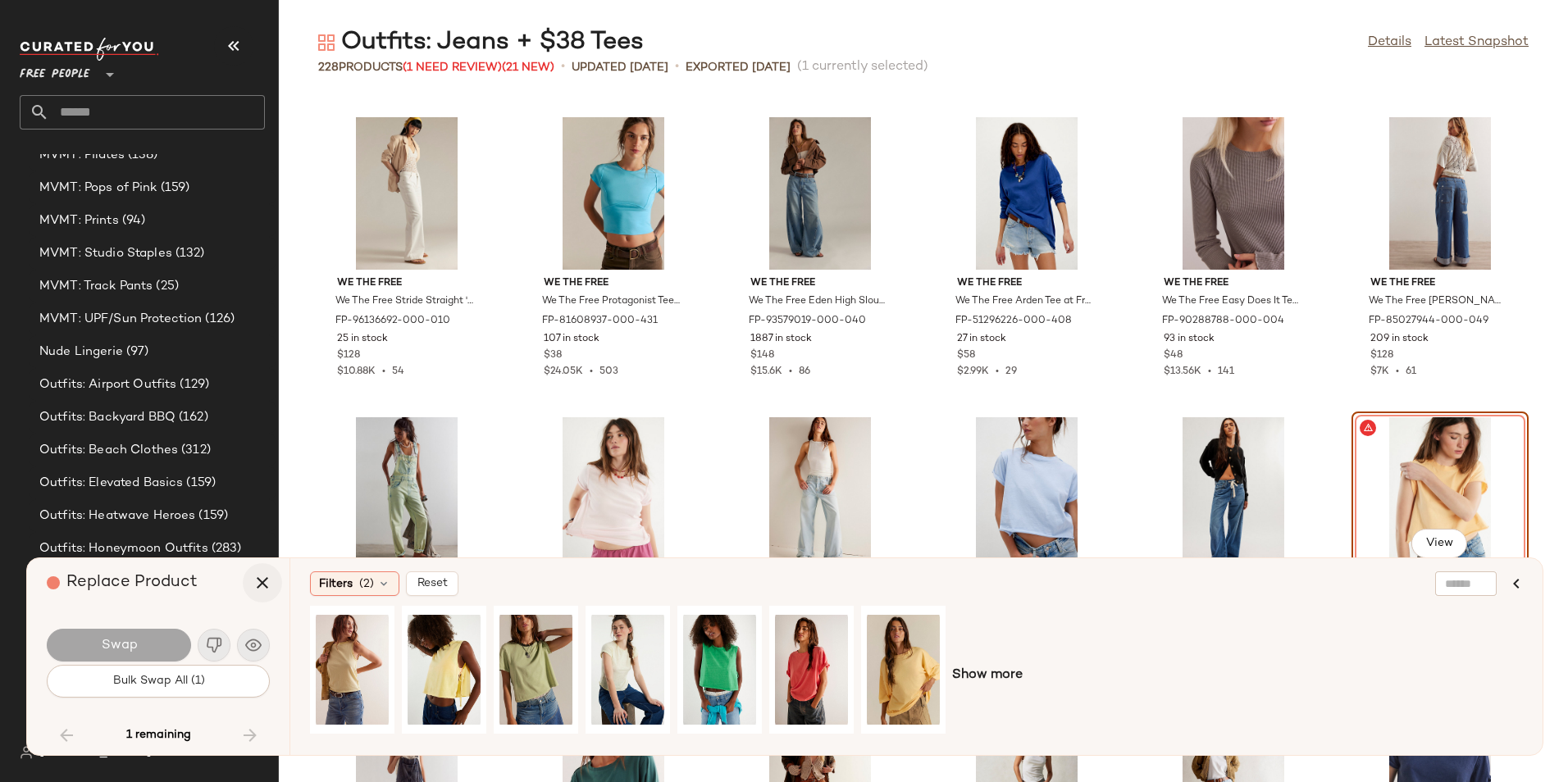
click at [273, 590] on button "button" at bounding box center [263, 583] width 39 height 39
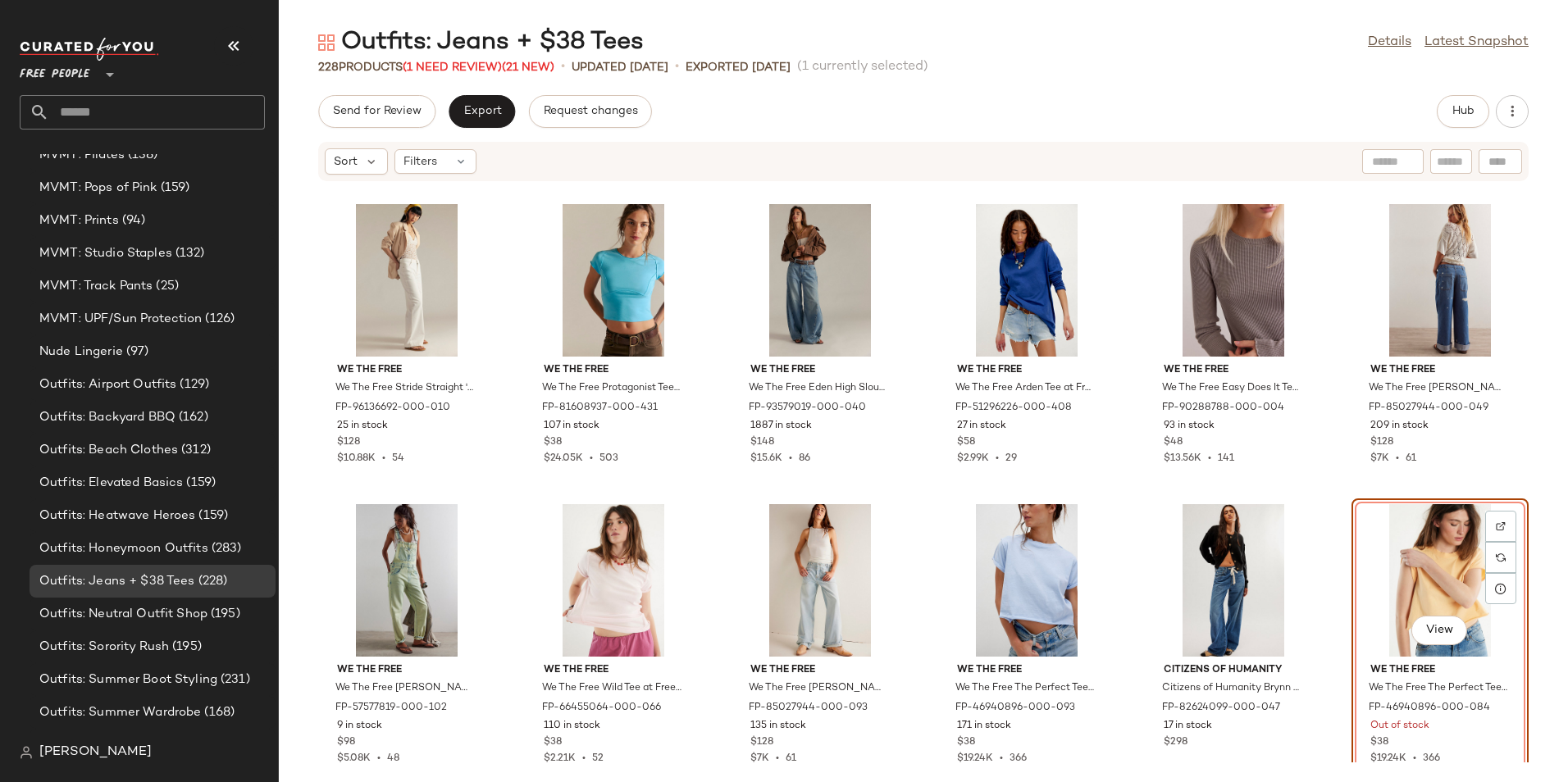
click at [1431, 533] on div "View" at bounding box center [1440, 580] width 166 height 152
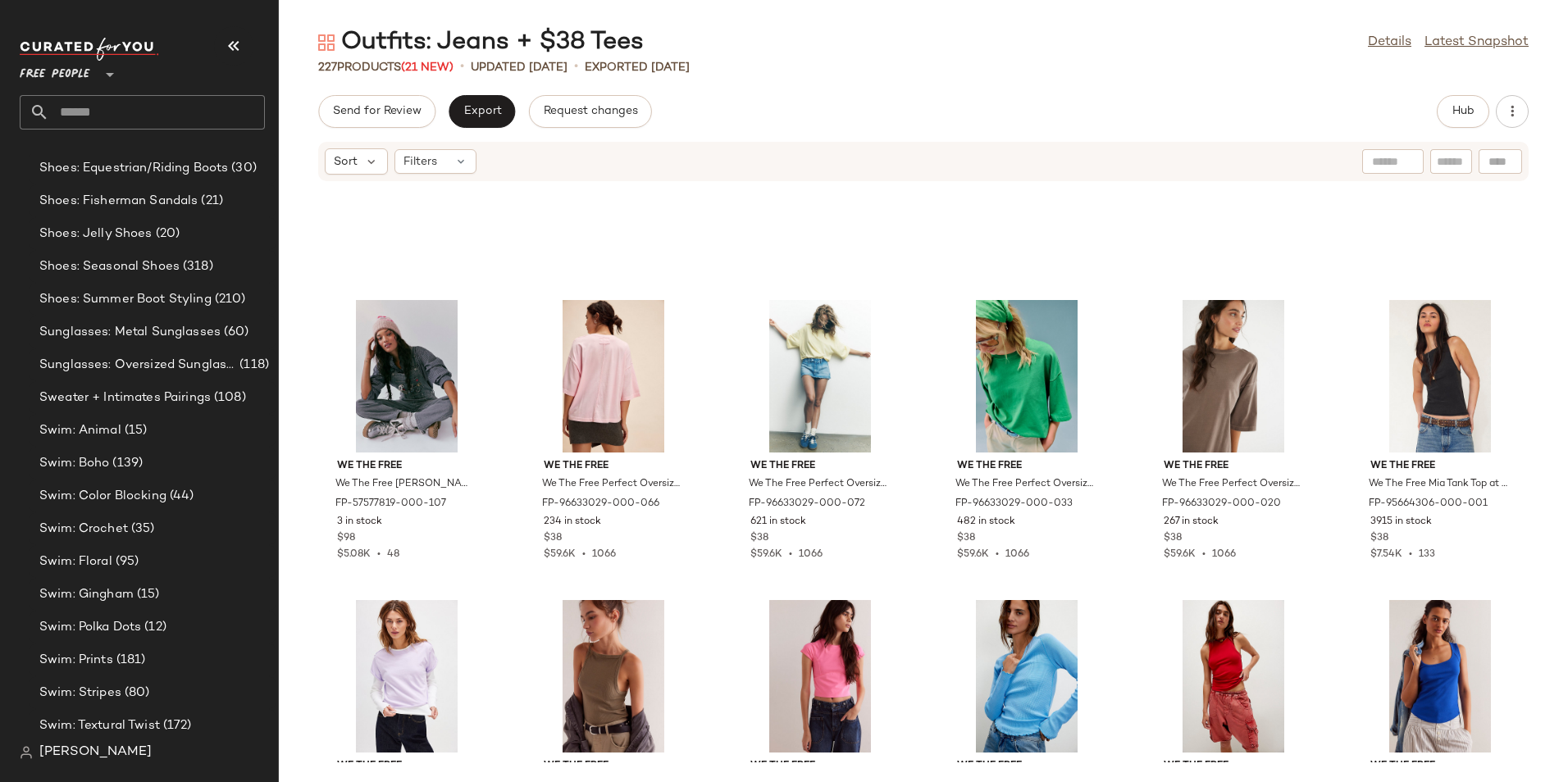
scroll to position [10823, 0]
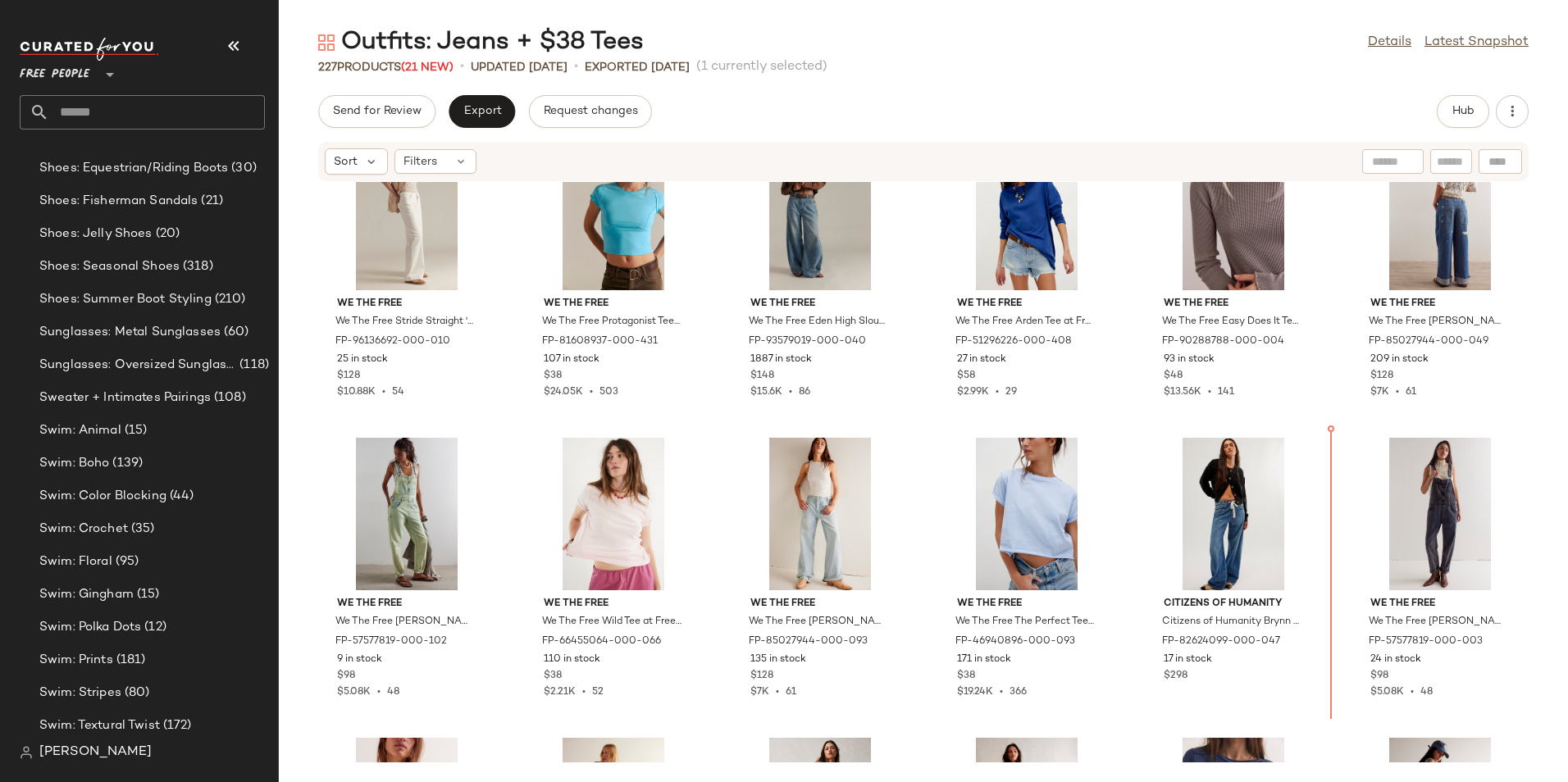
scroll to position [7867, 0]
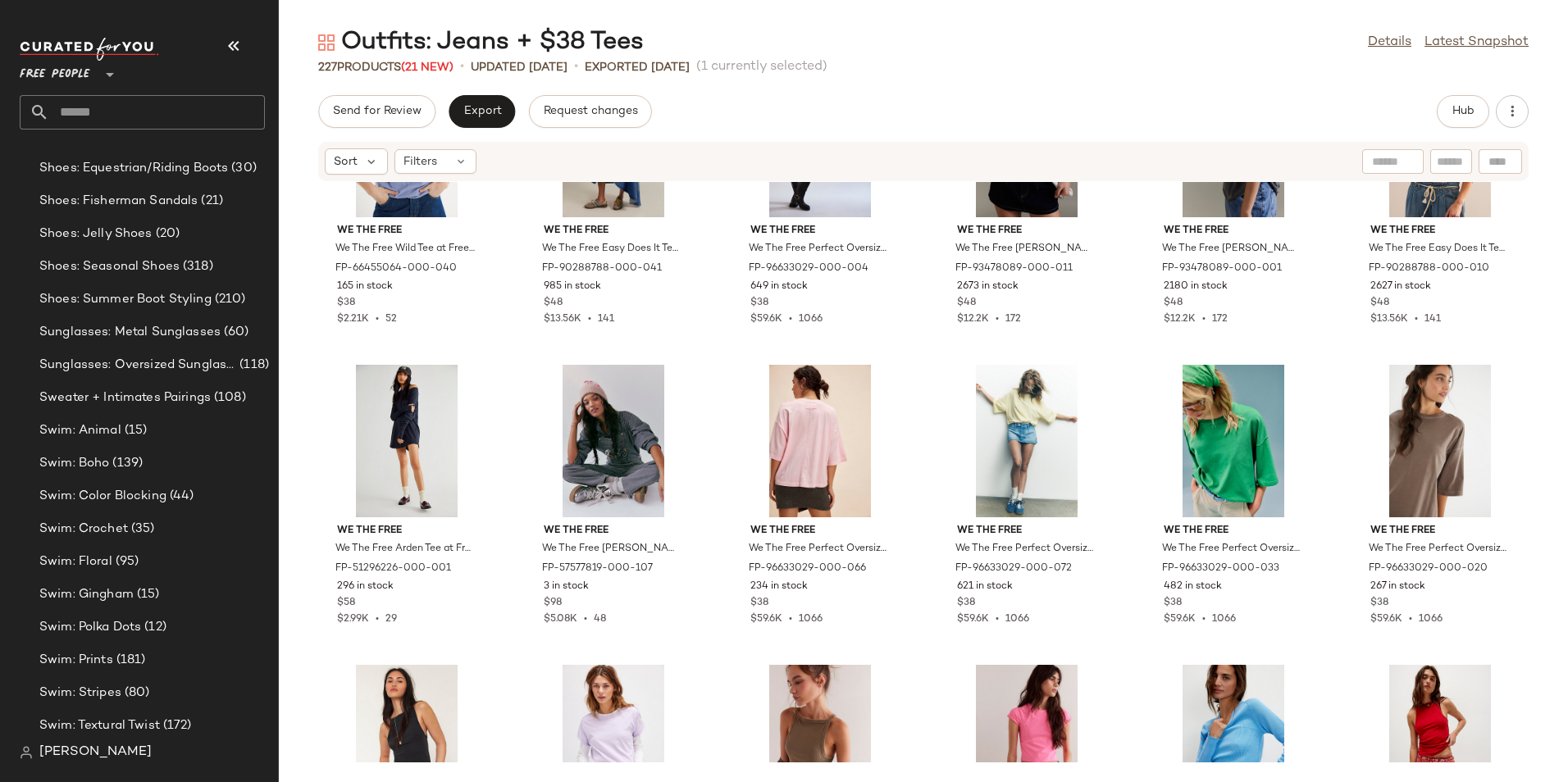
scroll to position [10388, 0]
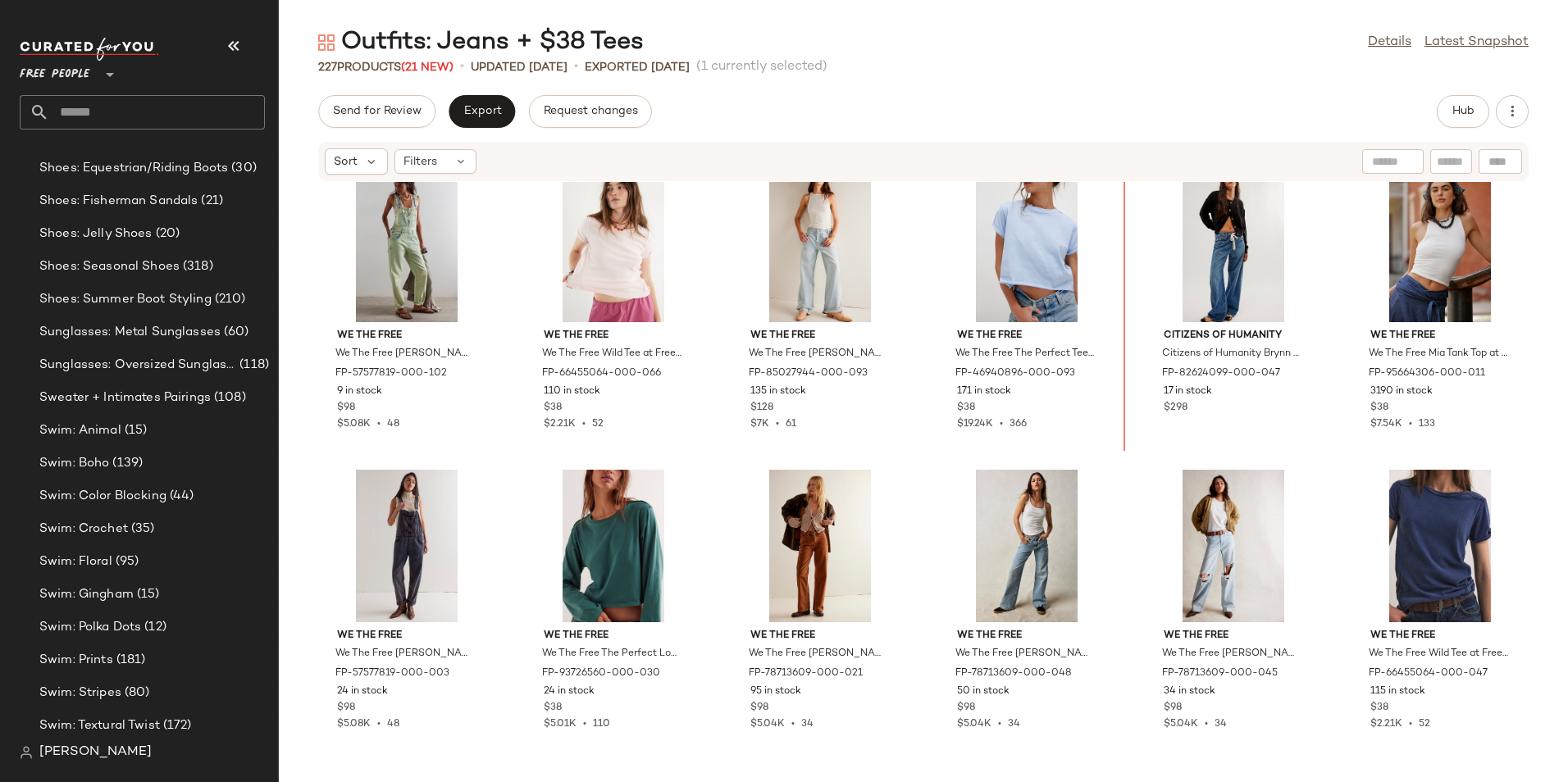
scroll to position [8130, 0]
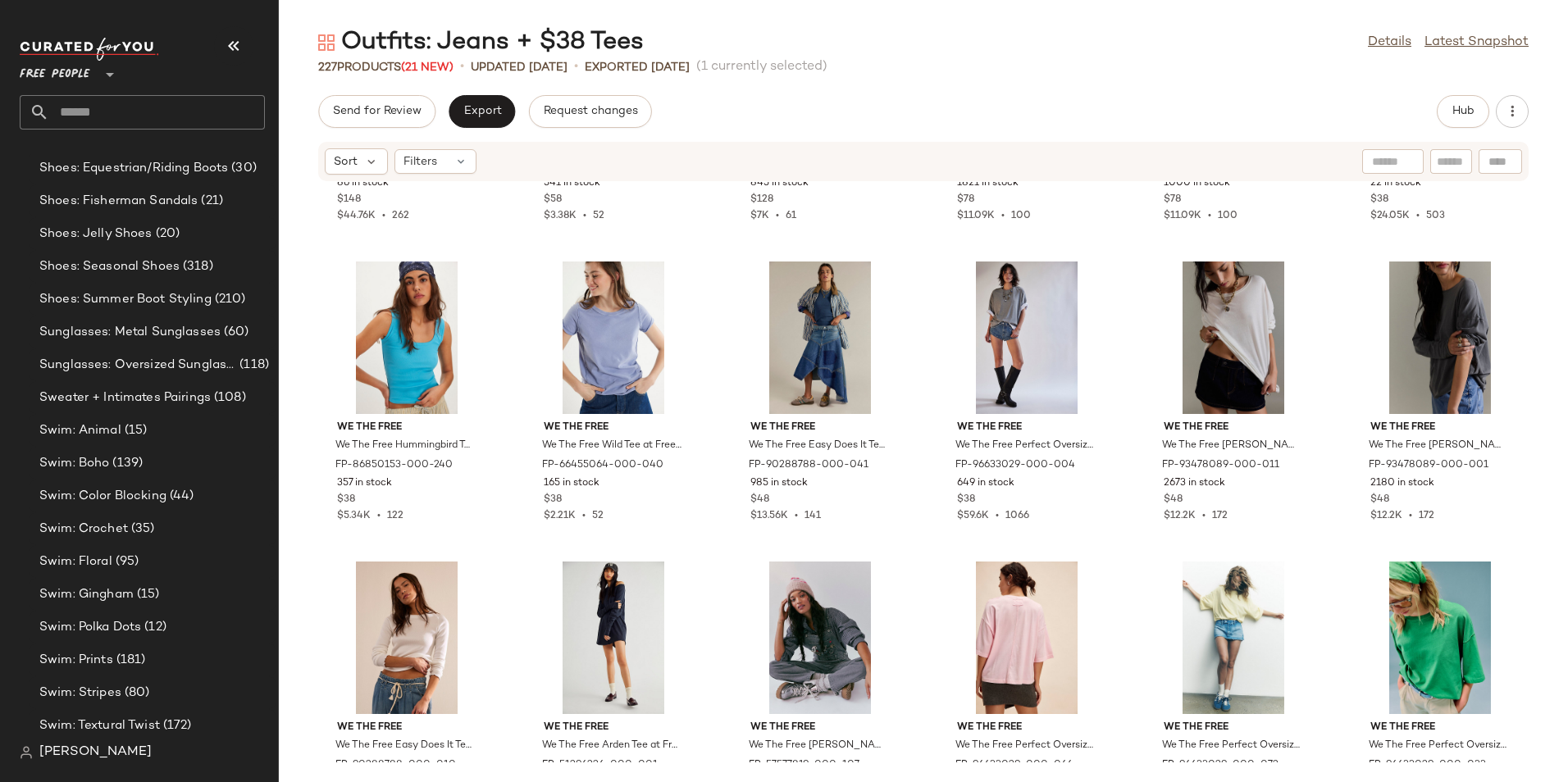
scroll to position [10823, 0]
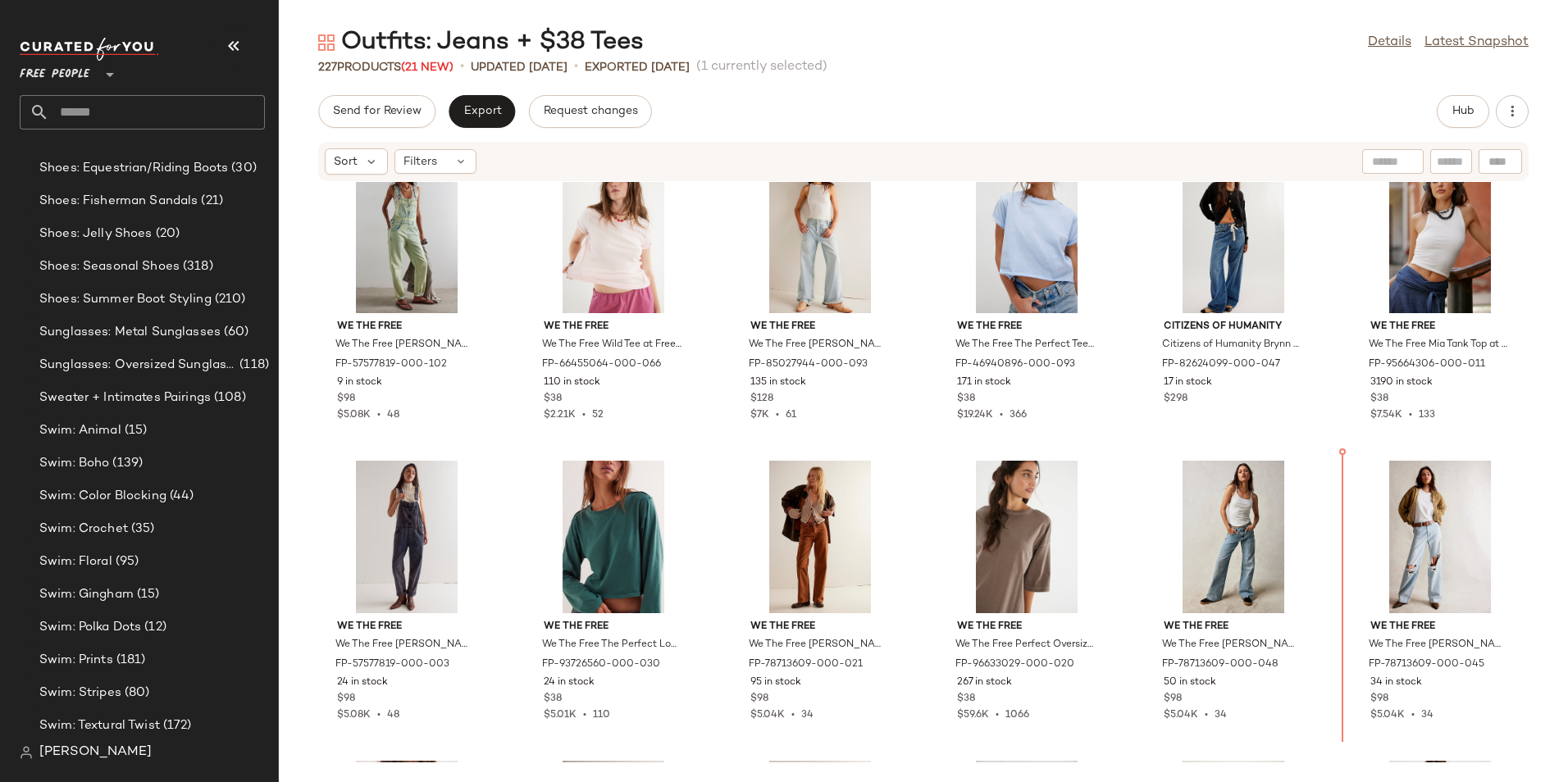
scroll to position [8197, 0]
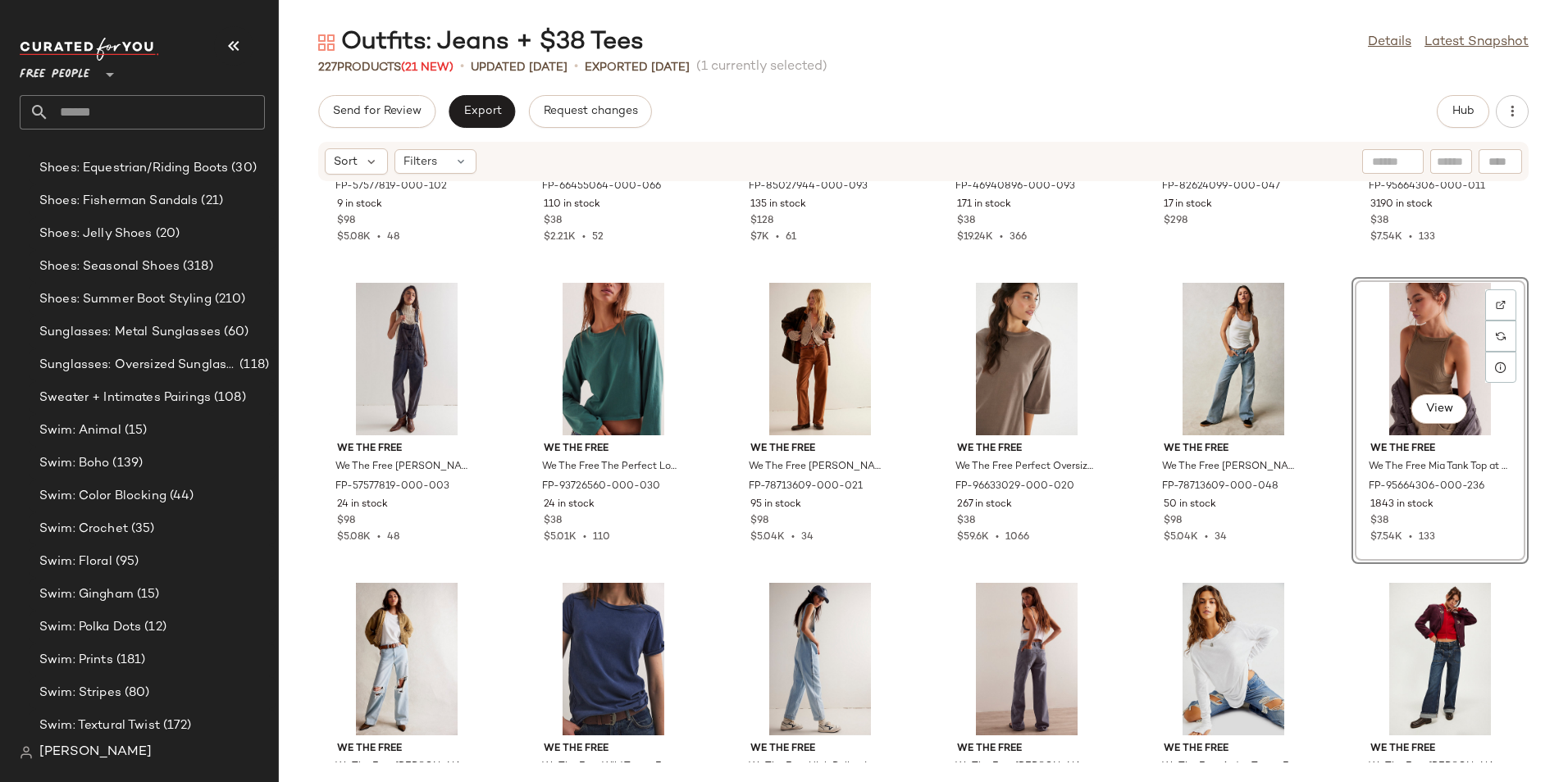
scroll to position [8354, 0]
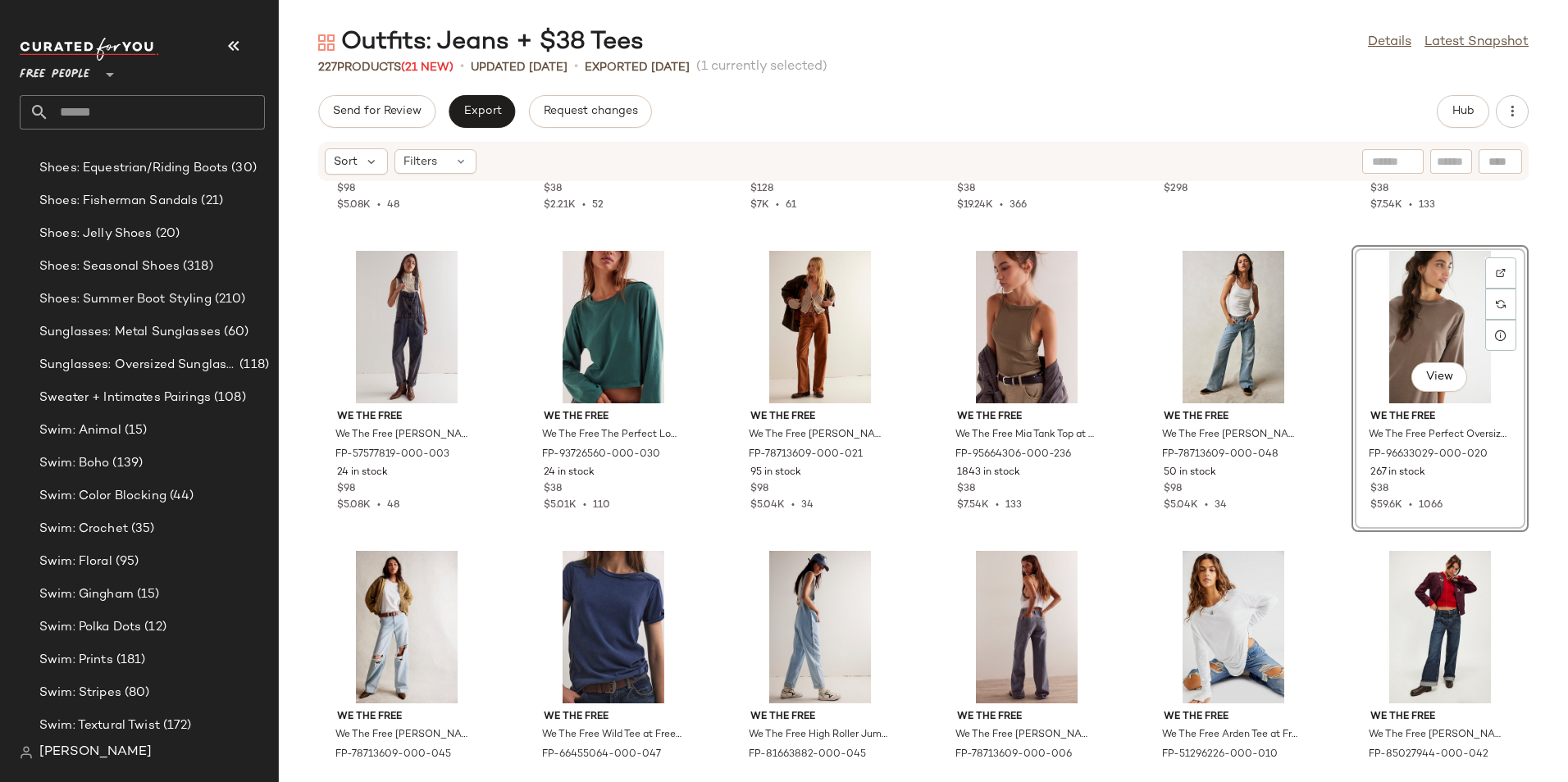
click at [1525, 526] on div "We The Free We The Free Ziggy Denim Overalls at Free People in Green, Size: XS …" at bounding box center [923, 472] width 1289 height 580
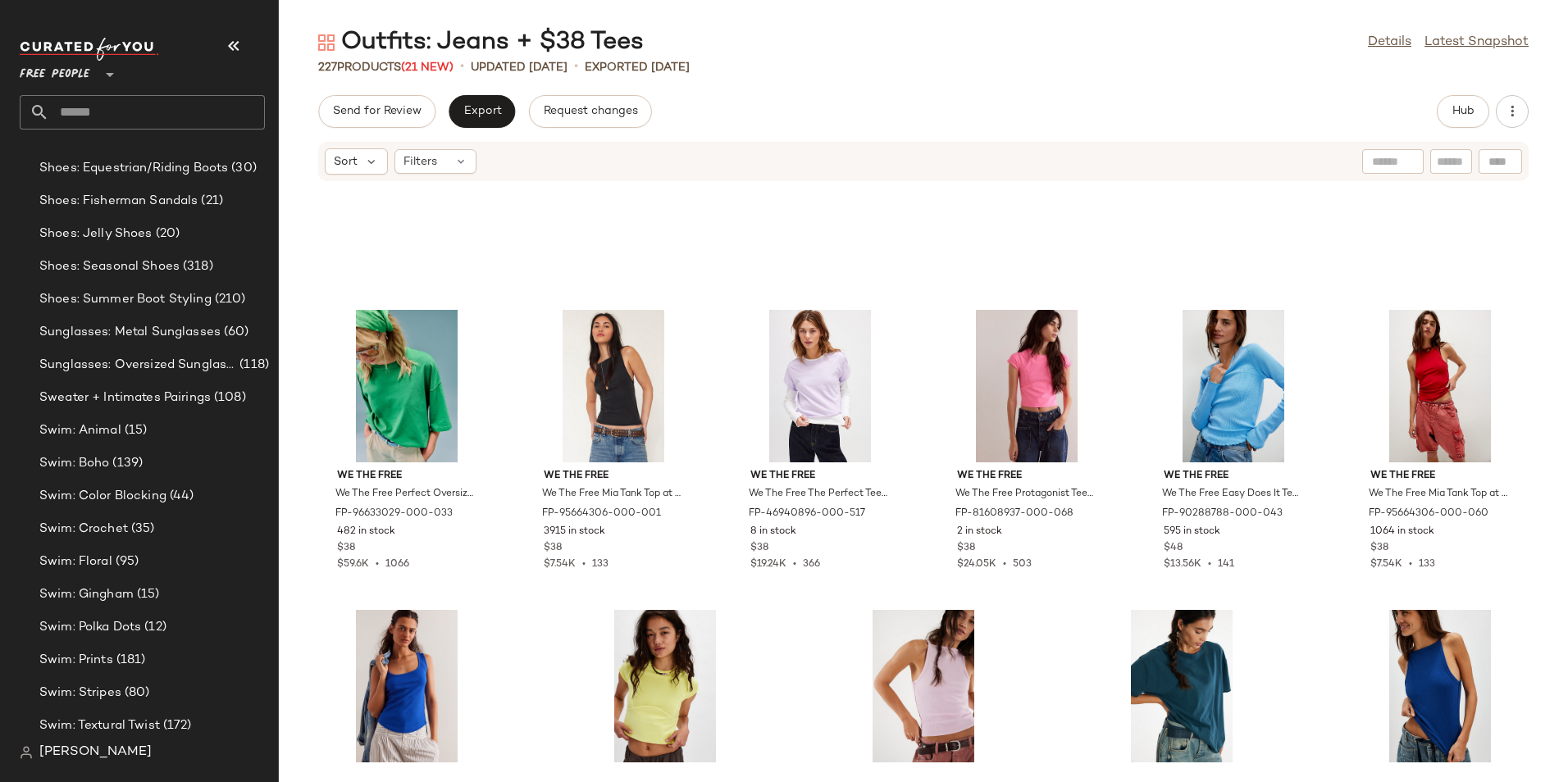
scroll to position [10823, 0]
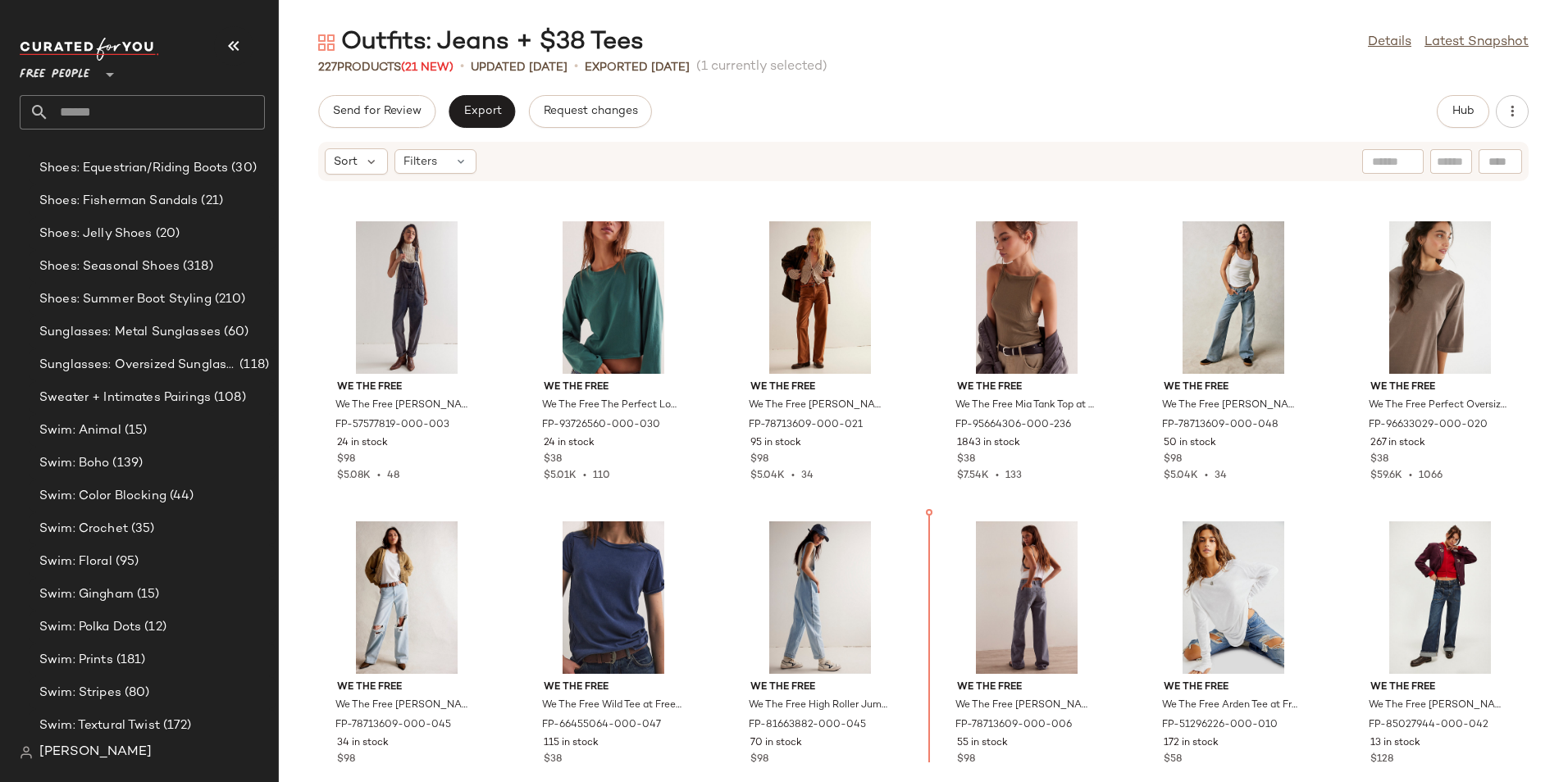
scroll to position [8395, 0]
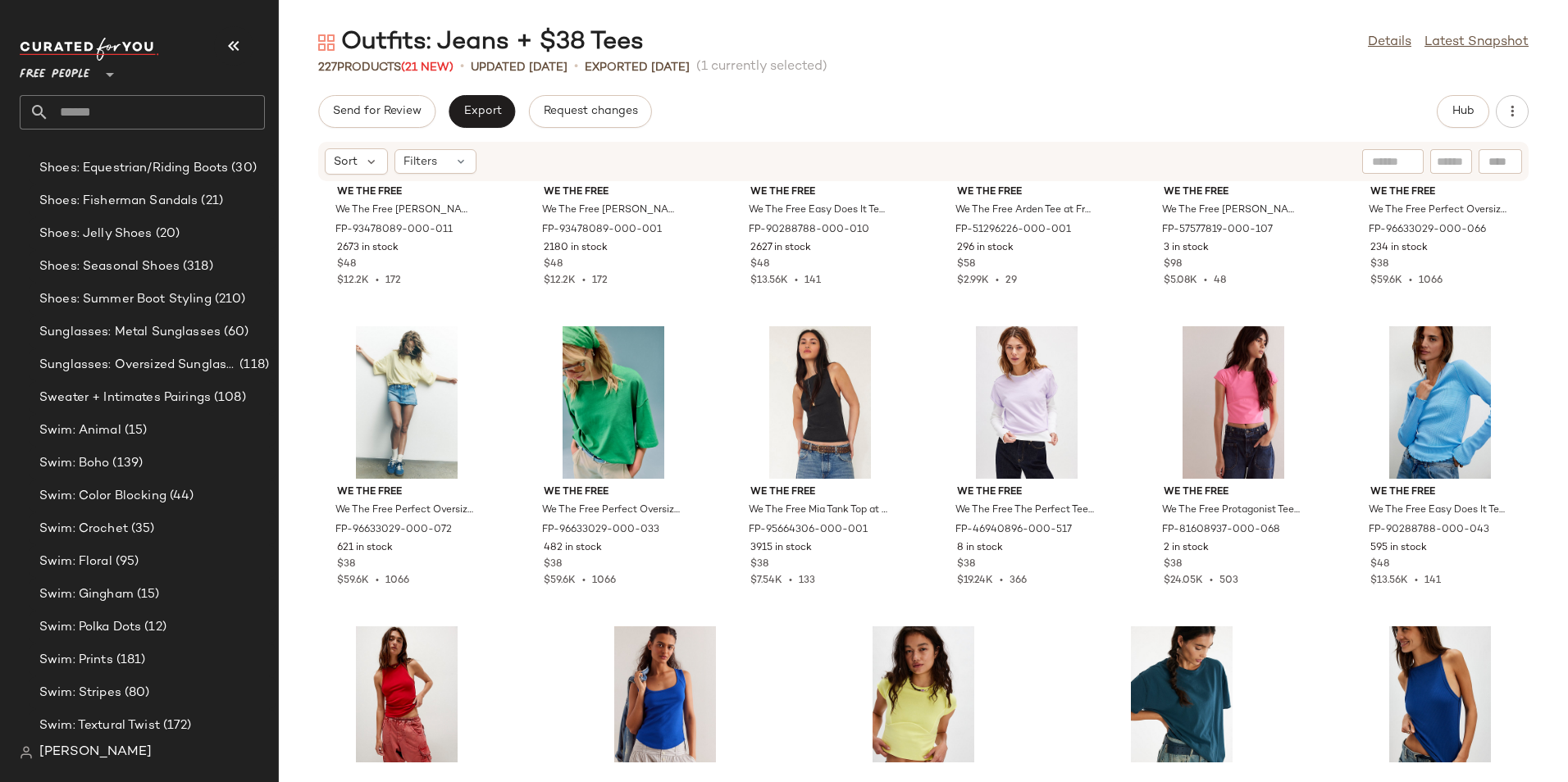
scroll to position [10742, 0]
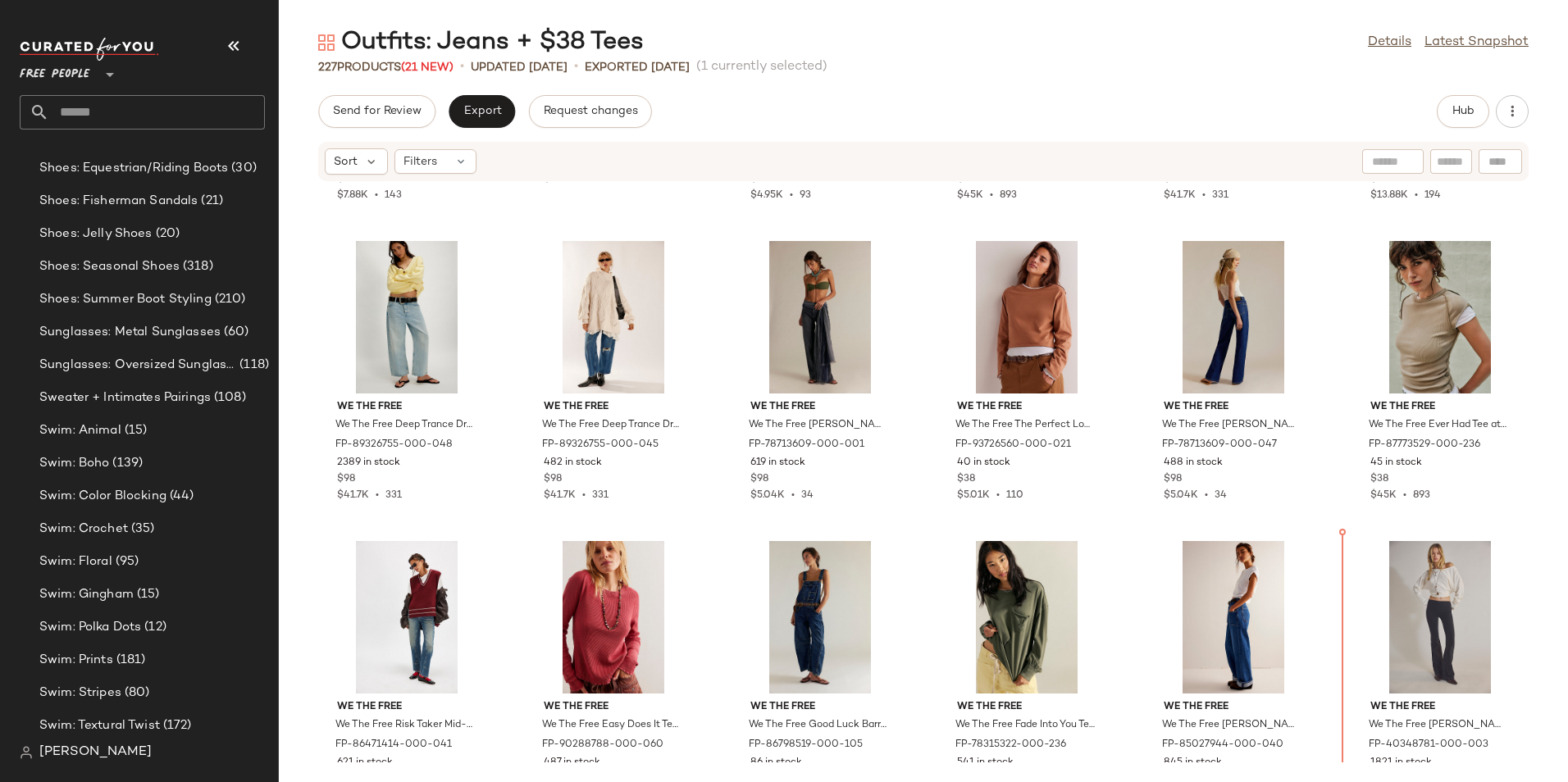
scroll to position [9695, 0]
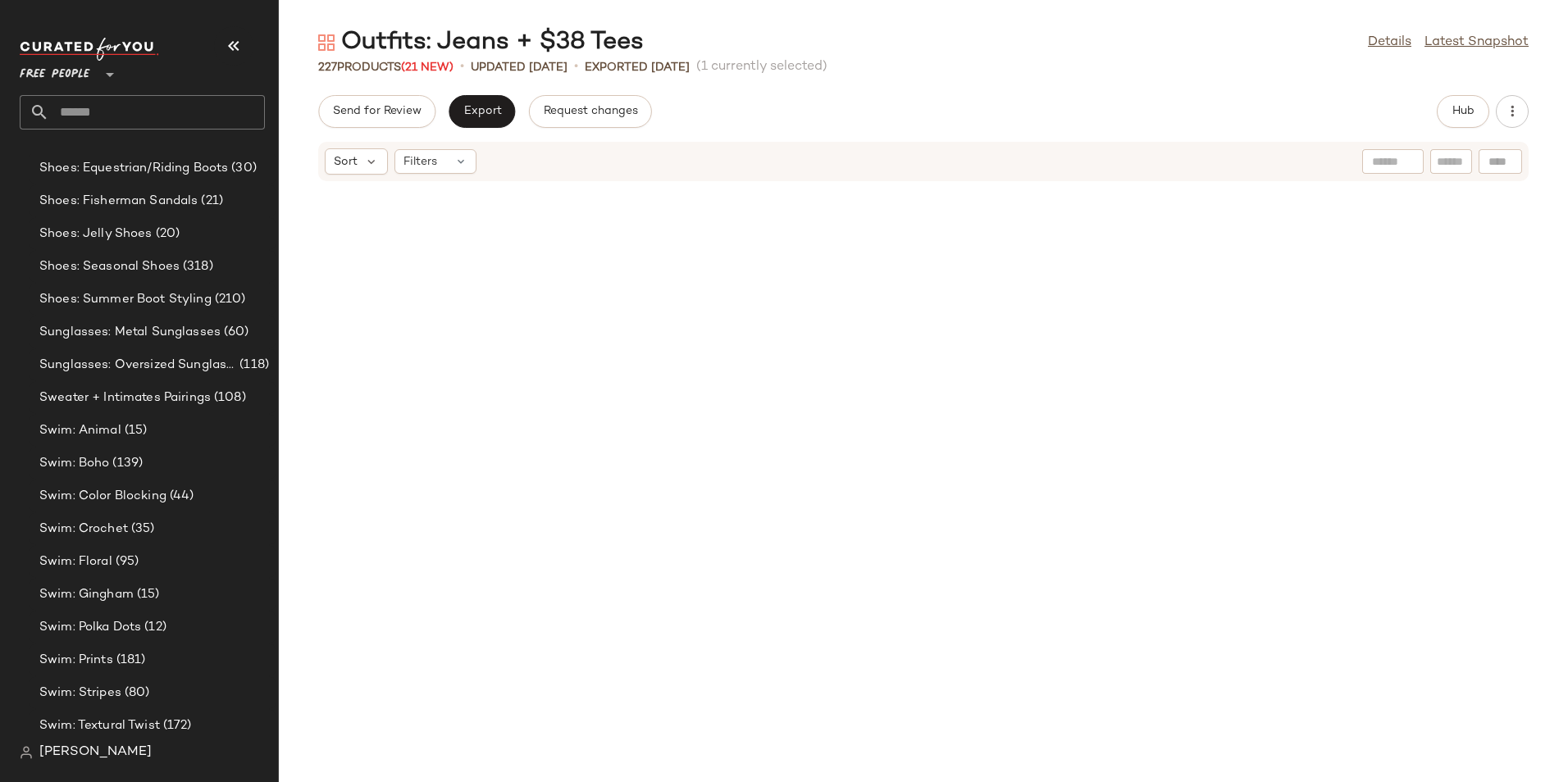
scroll to position [10823, 0]
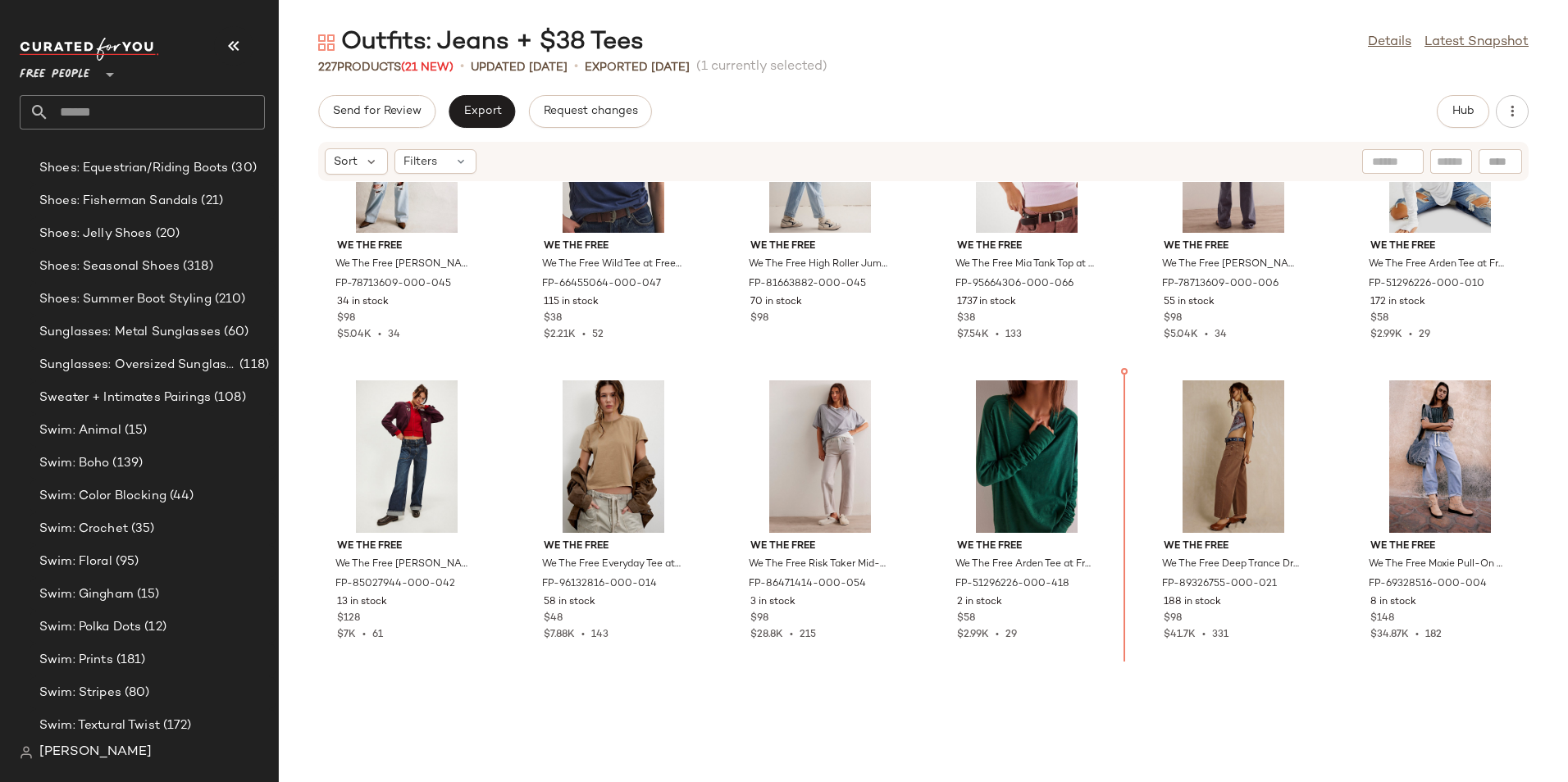
scroll to position [8846, 0]
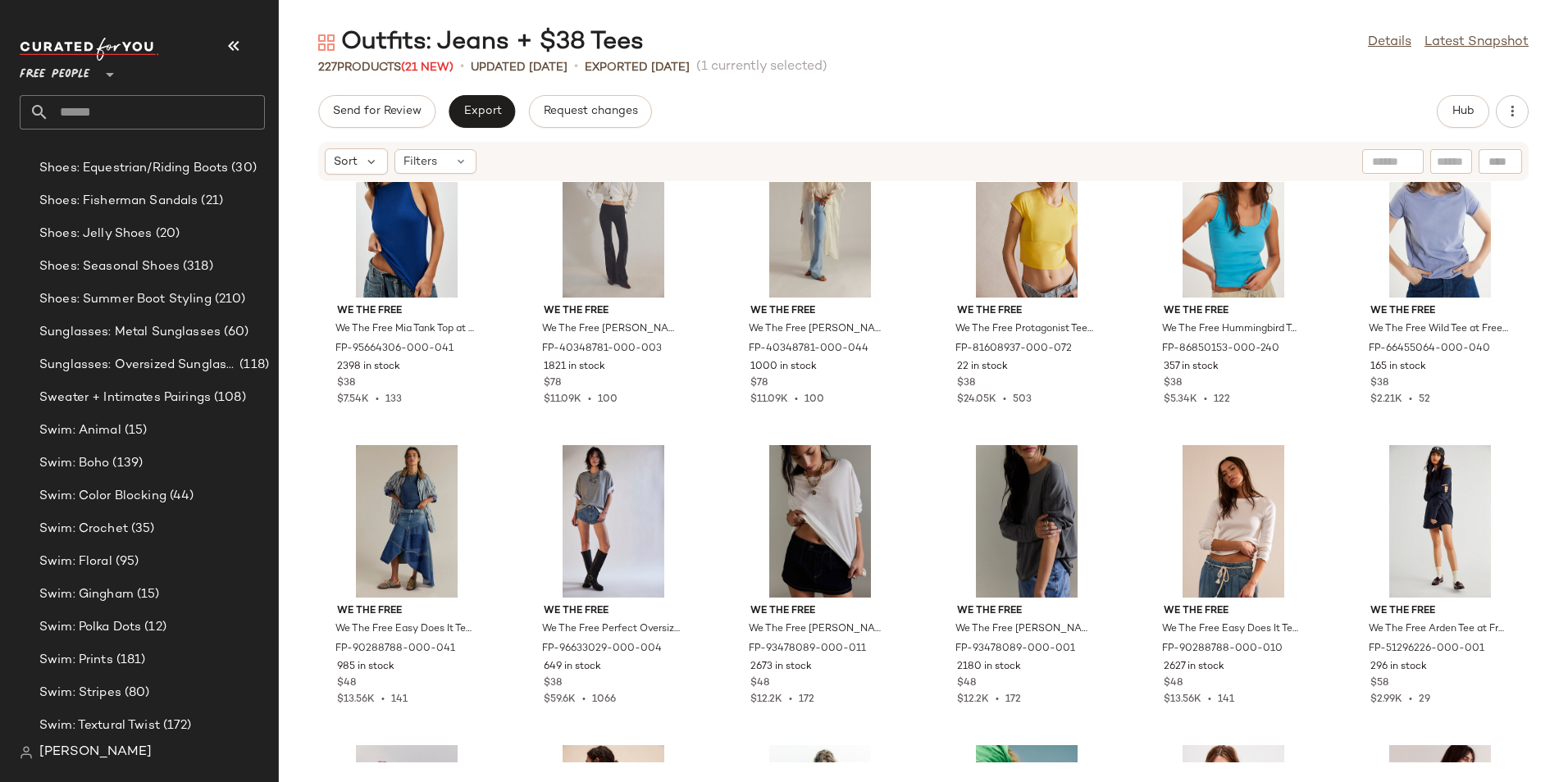
scroll to position [9868, 0]
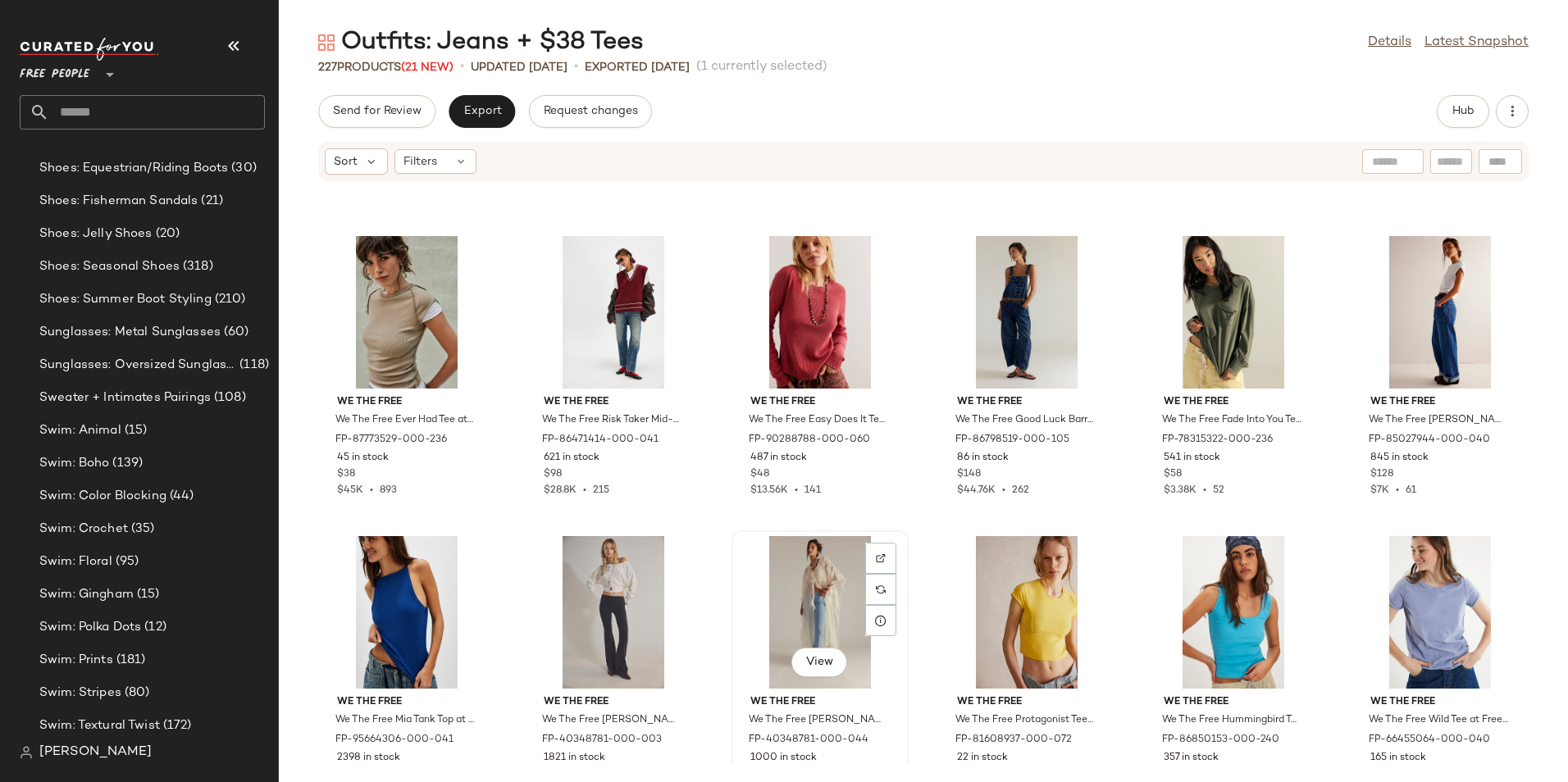
click at [784, 621] on div "View" at bounding box center [820, 613] width 166 height 152
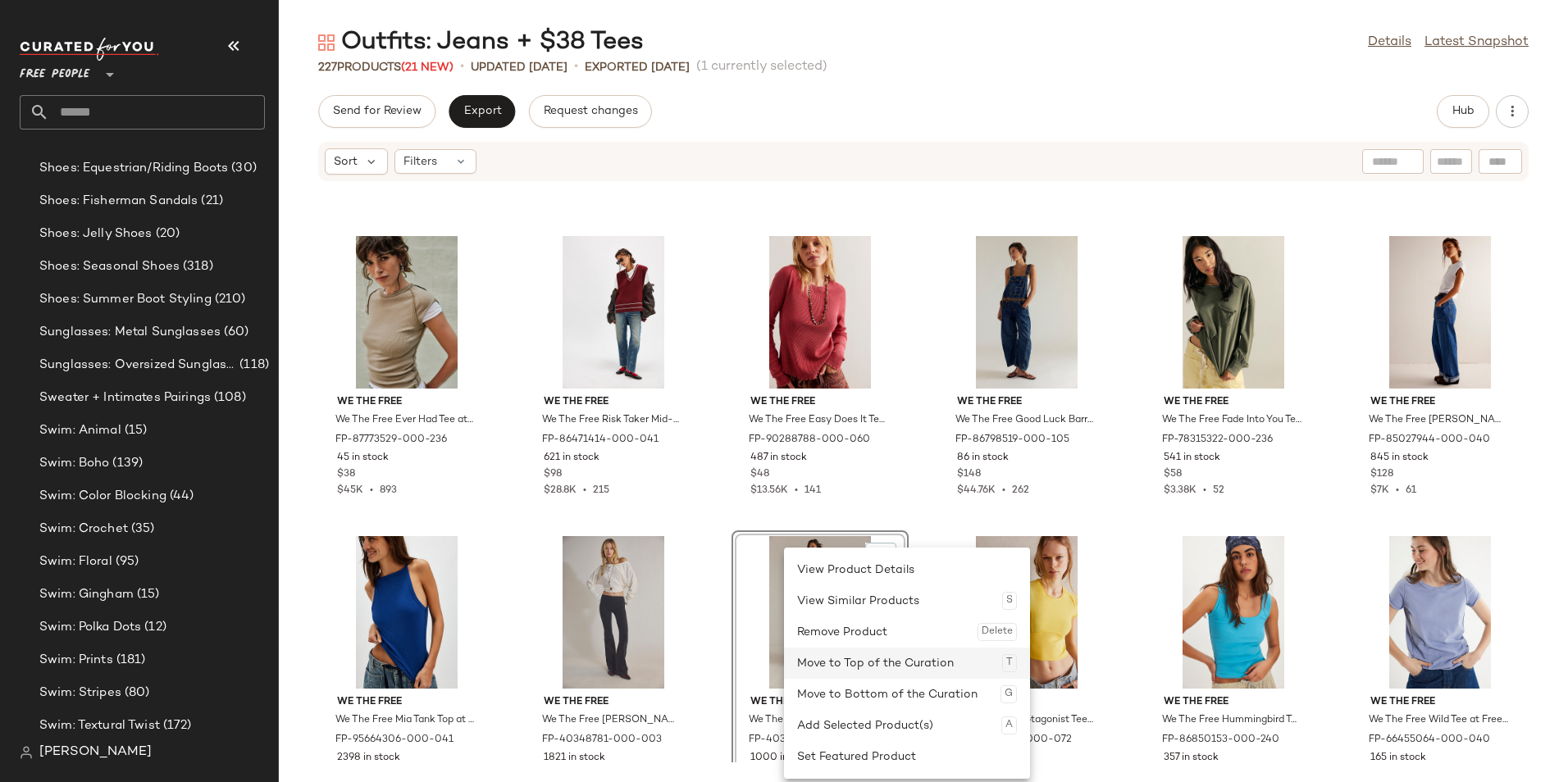
click at [884, 657] on div "Move to Top of the Curation T" at bounding box center [906, 663] width 220 height 31
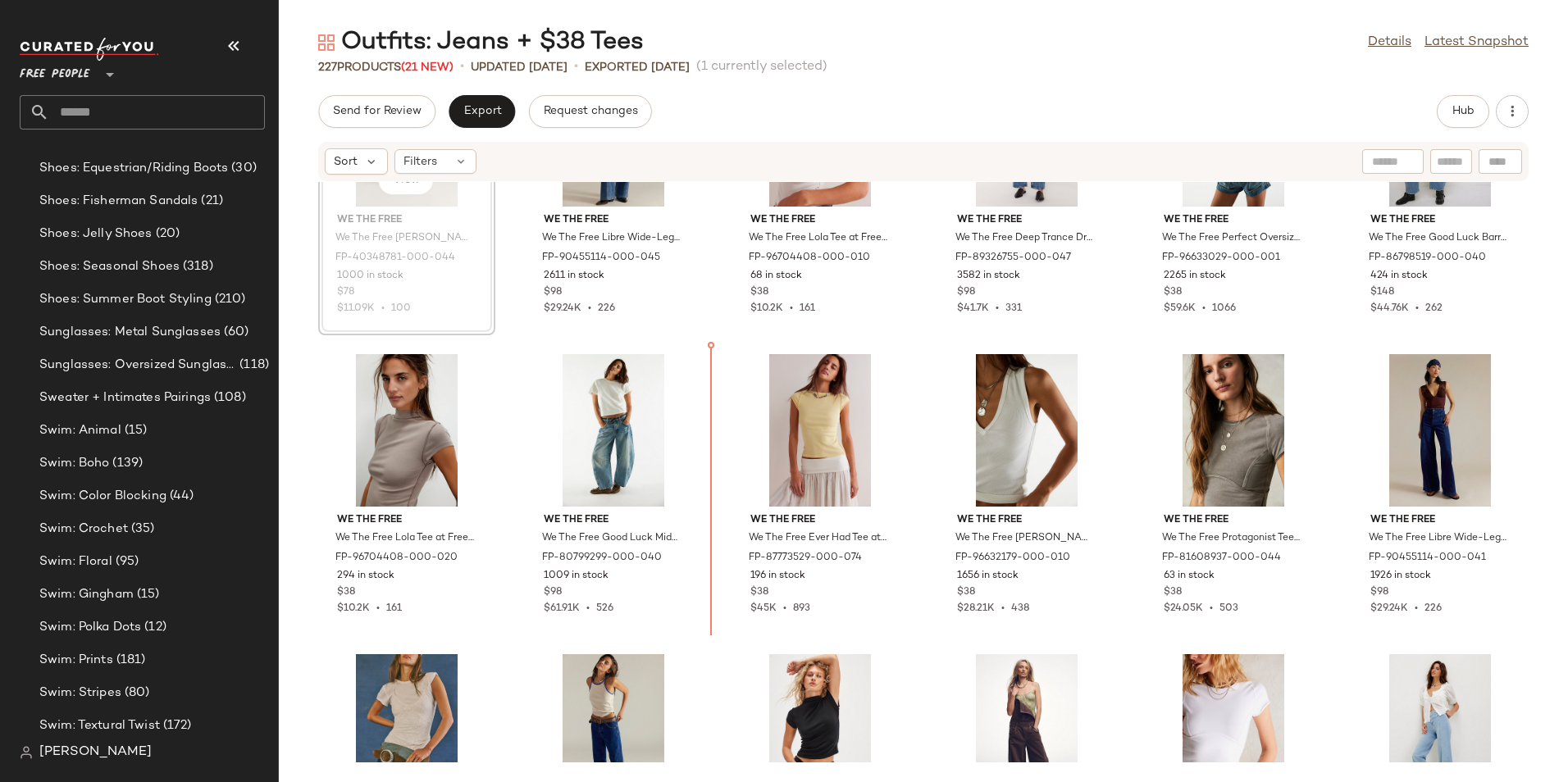
scroll to position [185, 0]
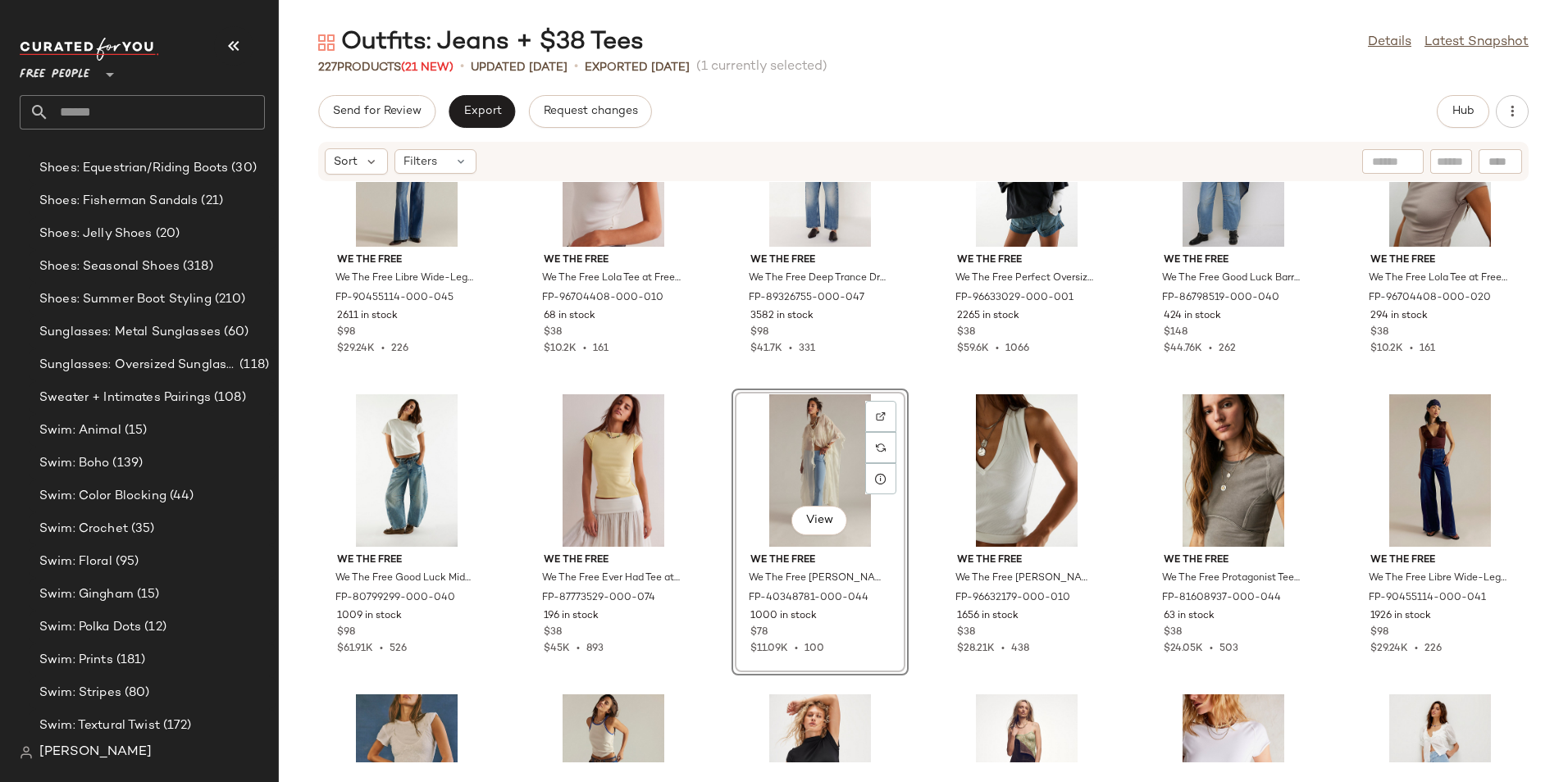
scroll to position [113, 0]
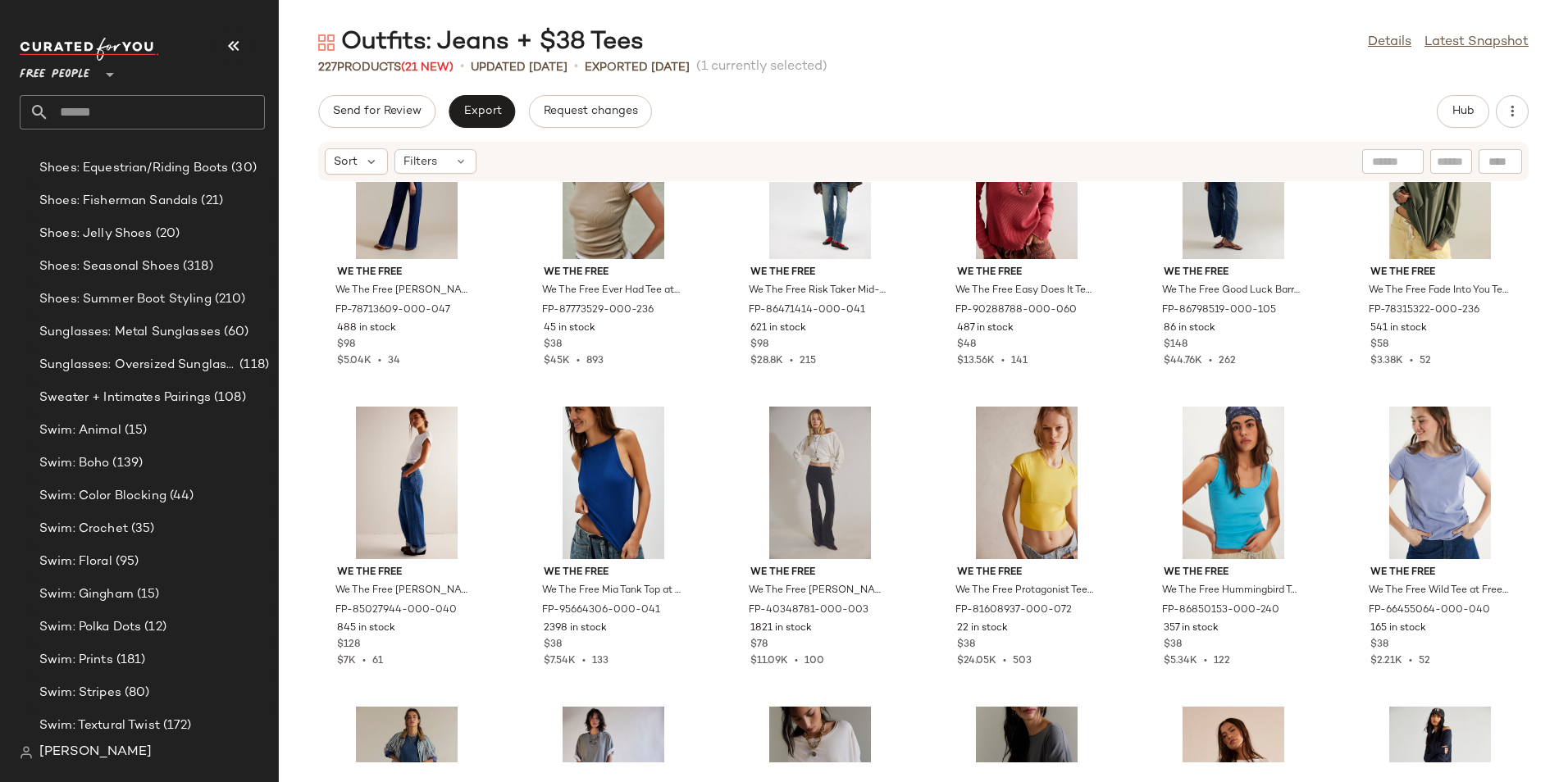
scroll to position [9950, 0]
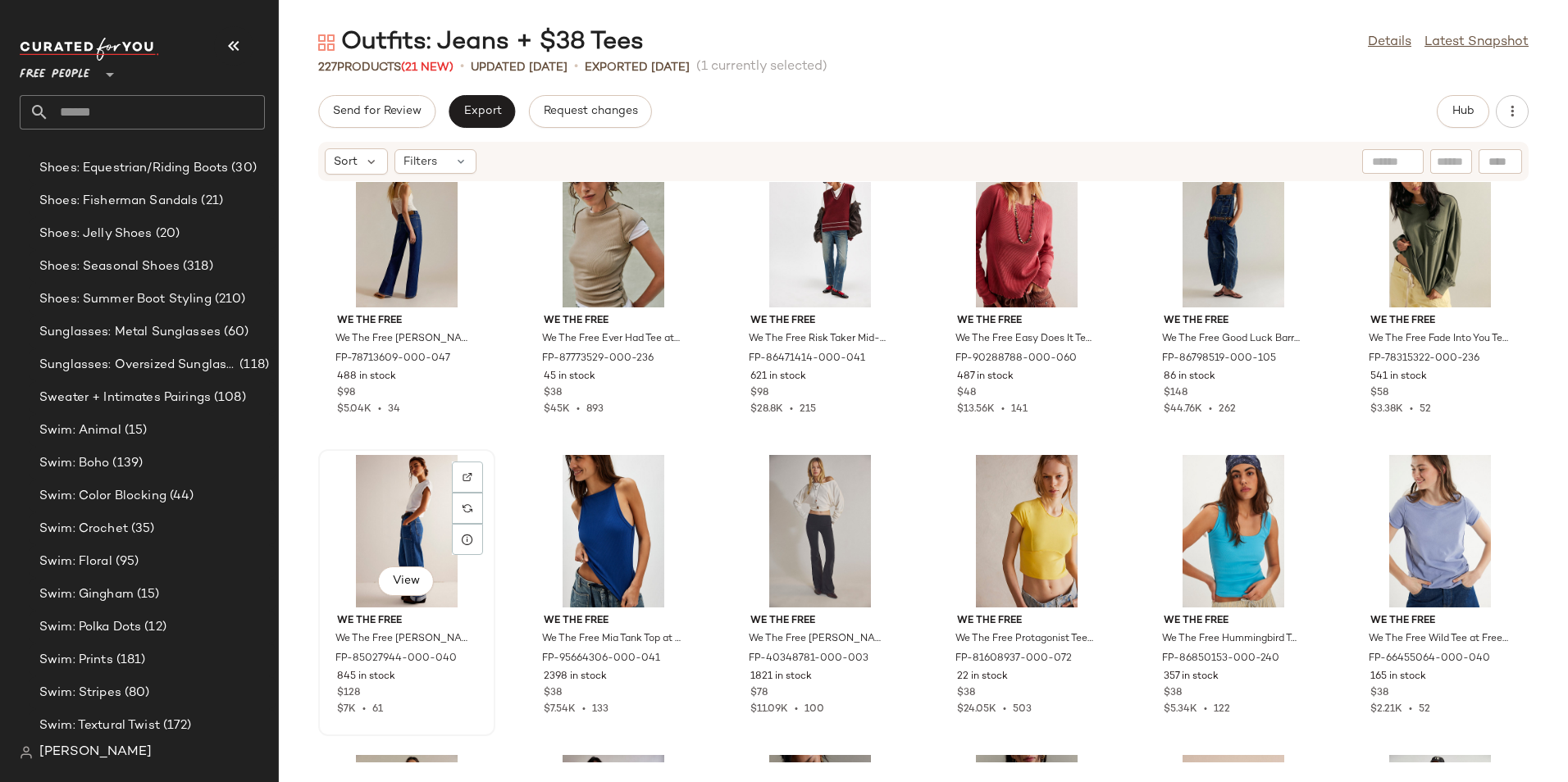
click at [377, 524] on div "View" at bounding box center [406, 531] width 166 height 152
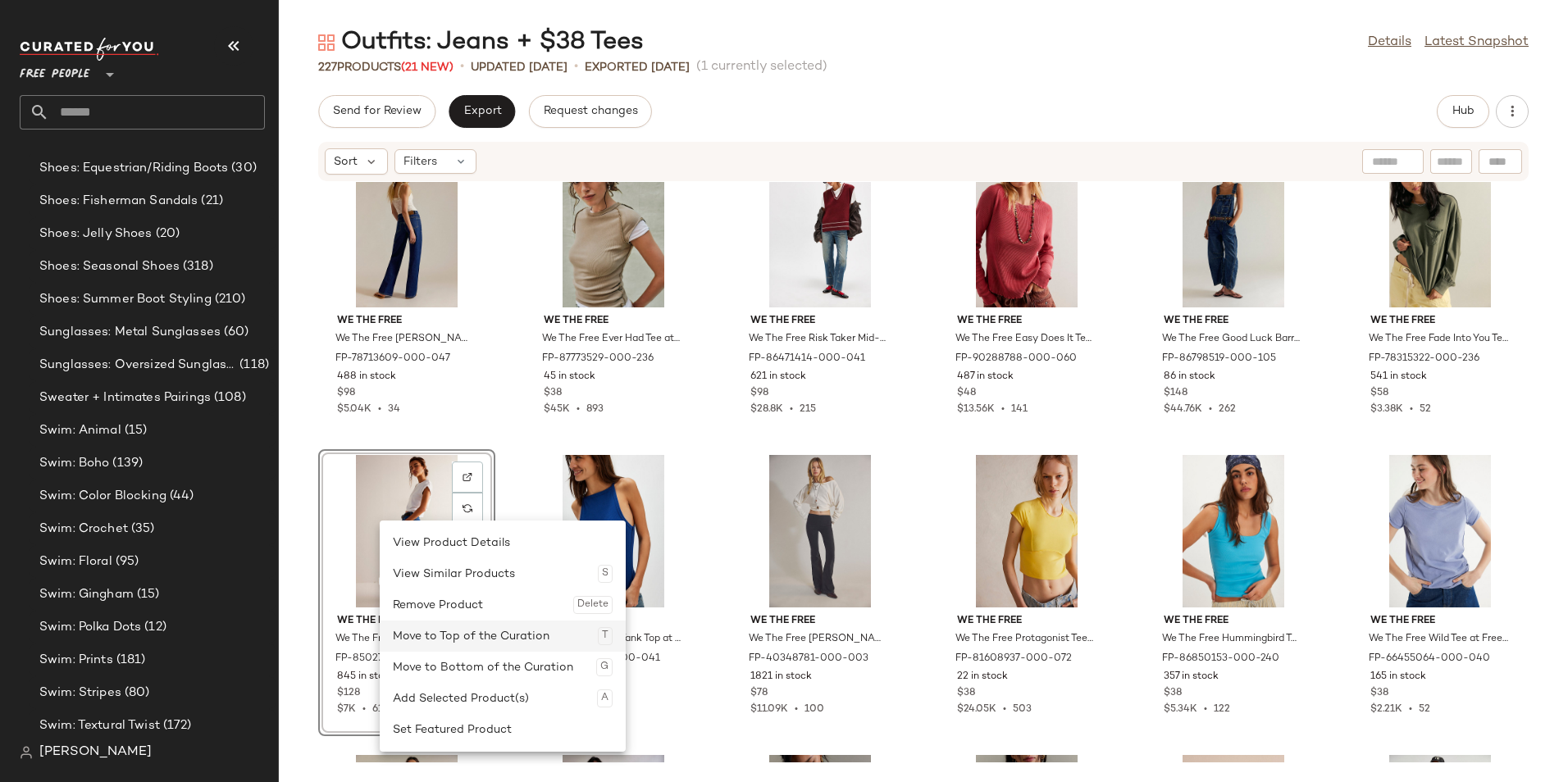
click at [531, 640] on div "Move to Top of the Curation T" at bounding box center [502, 636] width 220 height 31
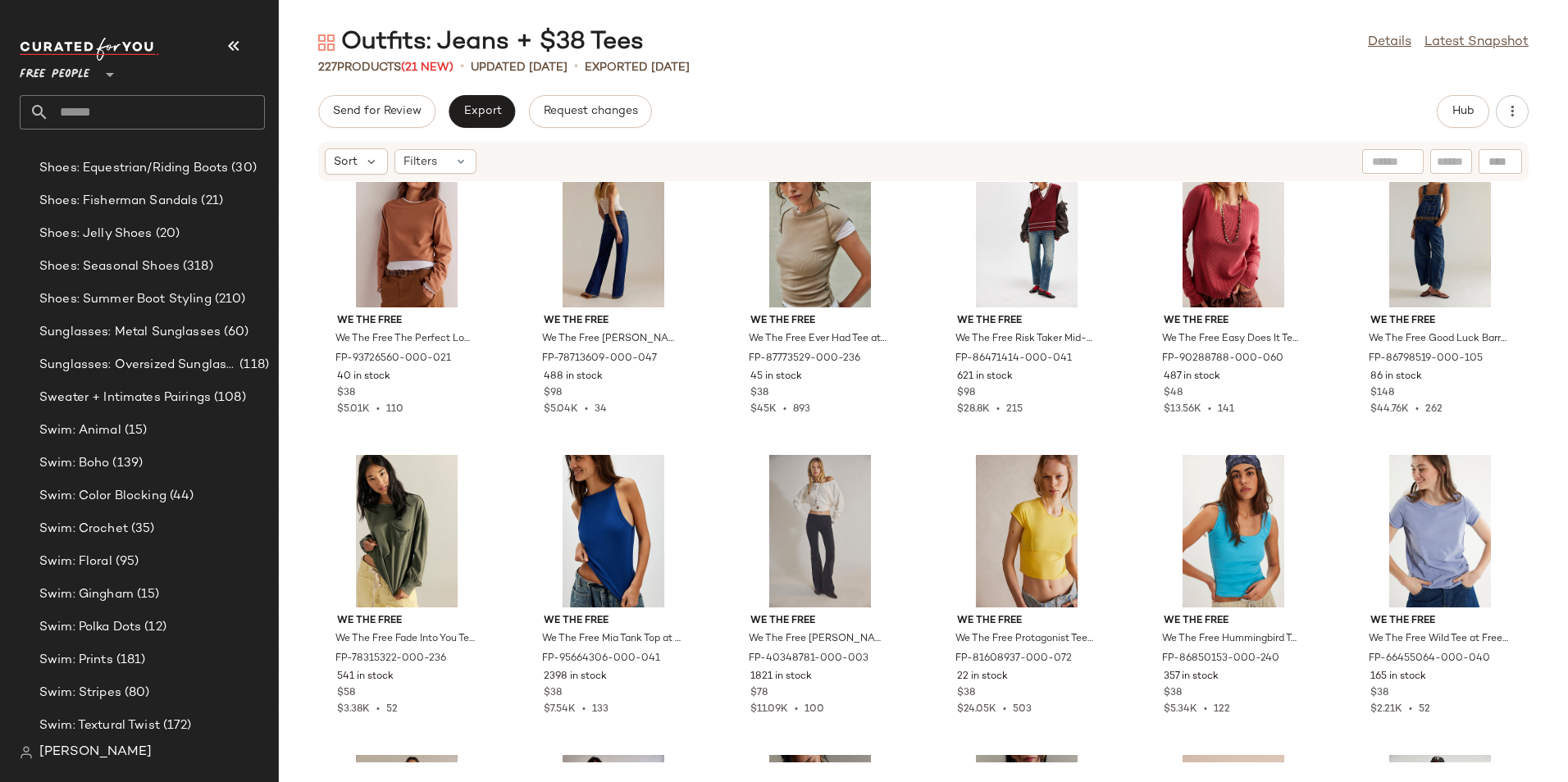
click at [1555, 632] on div "We The Free We The Free The Perfect Long-Sleeve Tee at Free People in Brown, Si…" at bounding box center [923, 472] width 1289 height 580
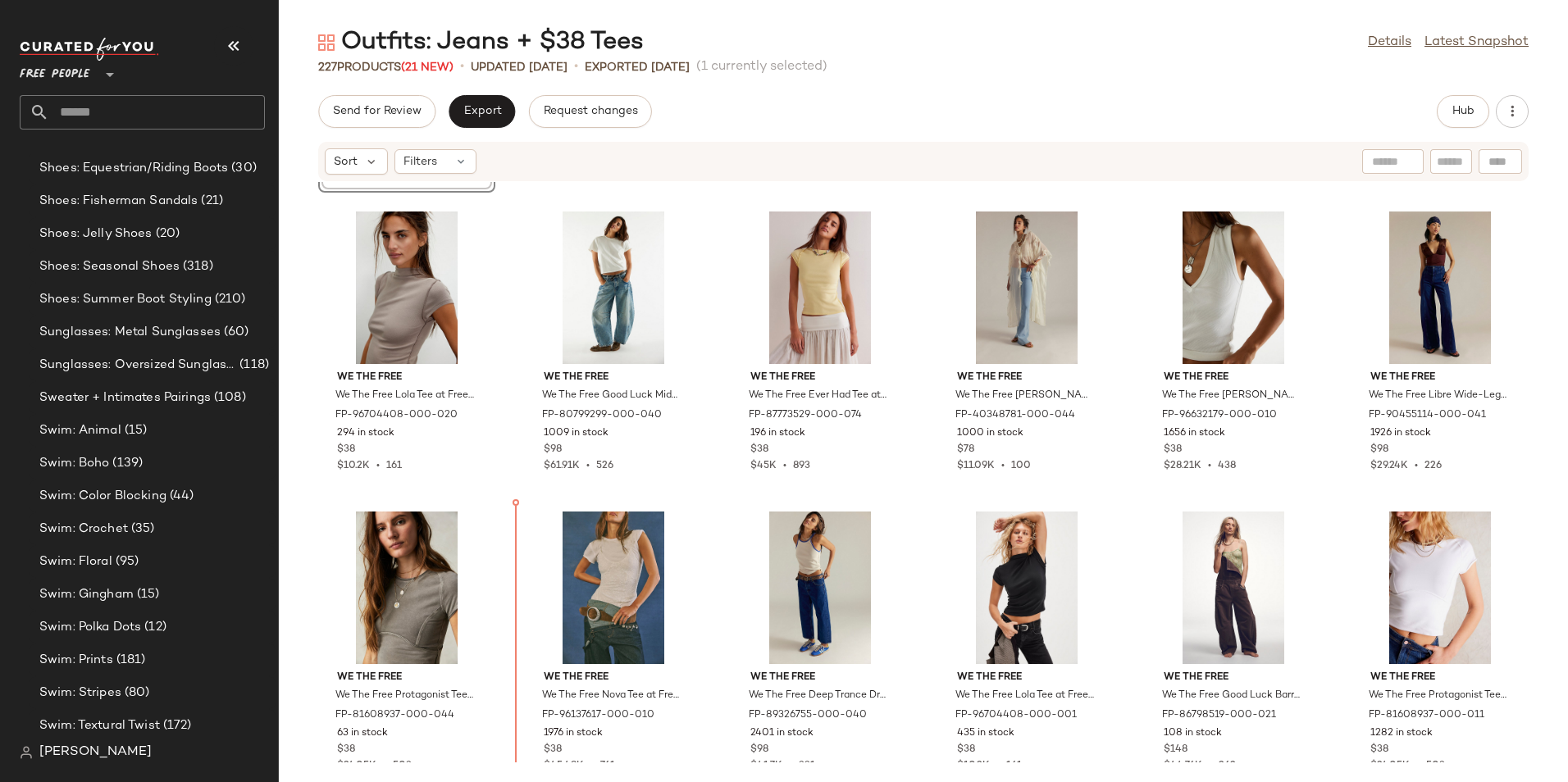
scroll to position [280, 0]
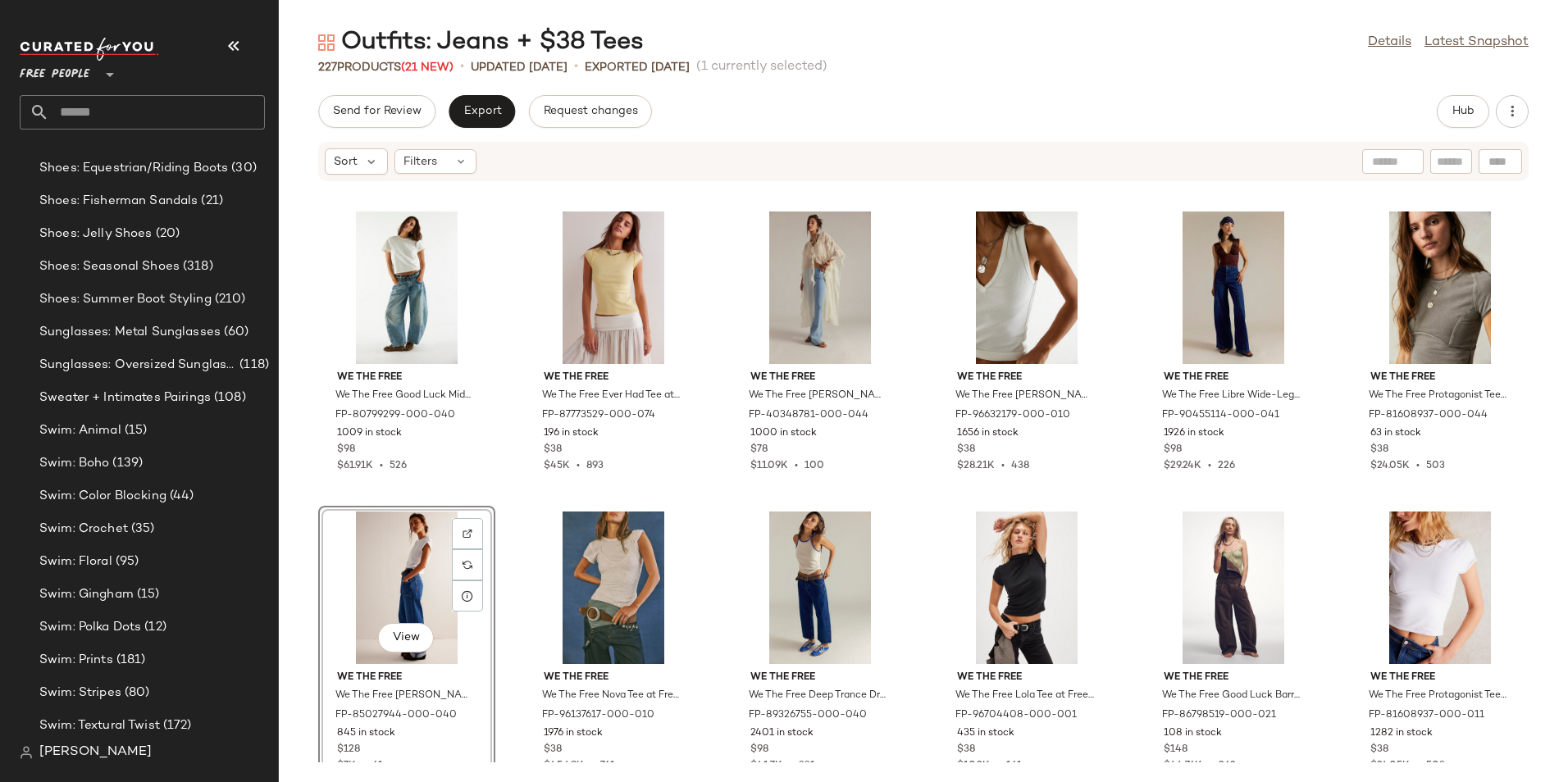
click at [1557, 215] on div "We The Free We The Free Libre Wide-Leg Jeans at Free People in Medium Wash, Siz…" at bounding box center [923, 472] width 1289 height 580
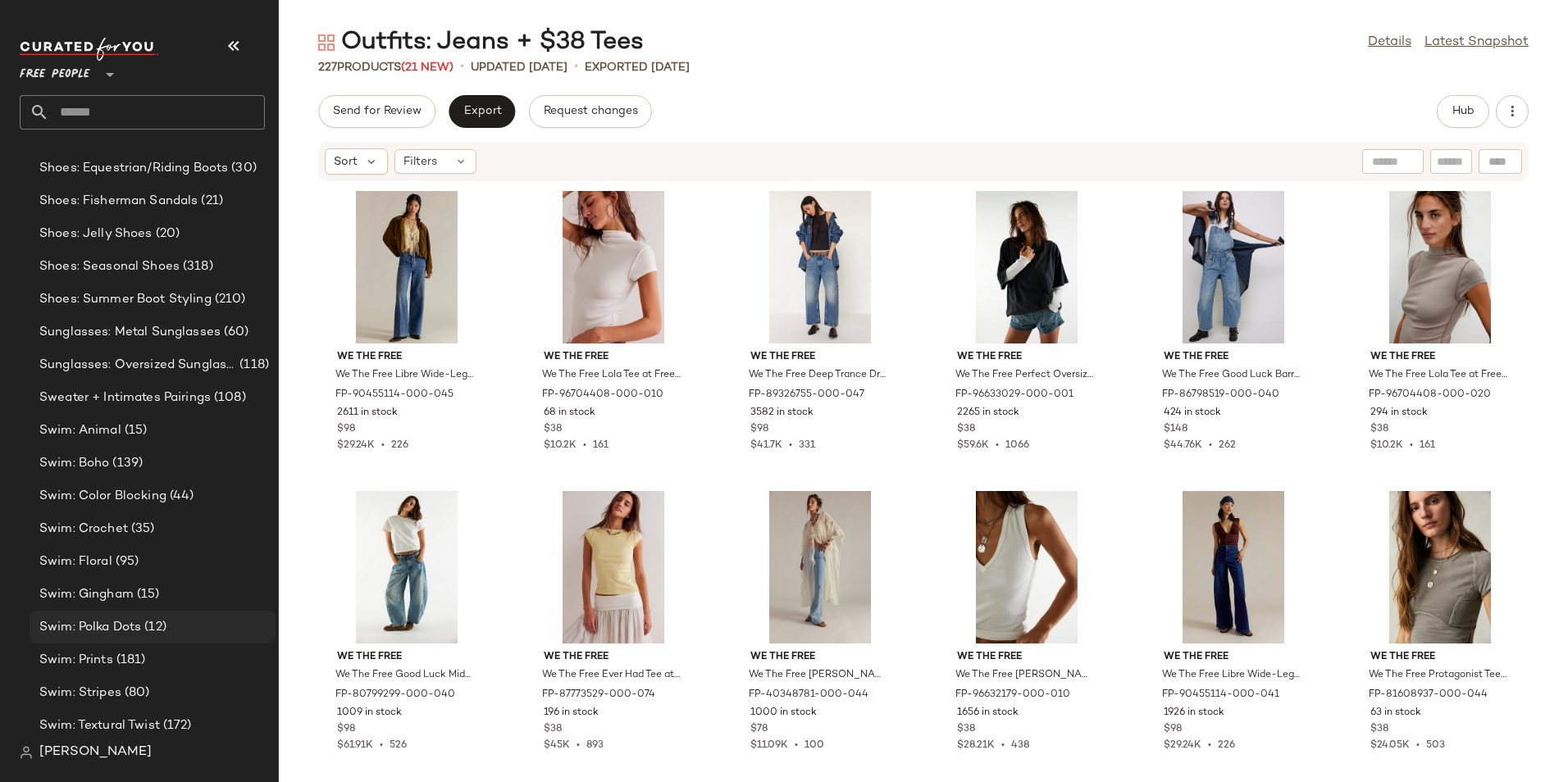
click at [152, 616] on div "Swim: Polka Dots (12)" at bounding box center [152, 627] width 246 height 33
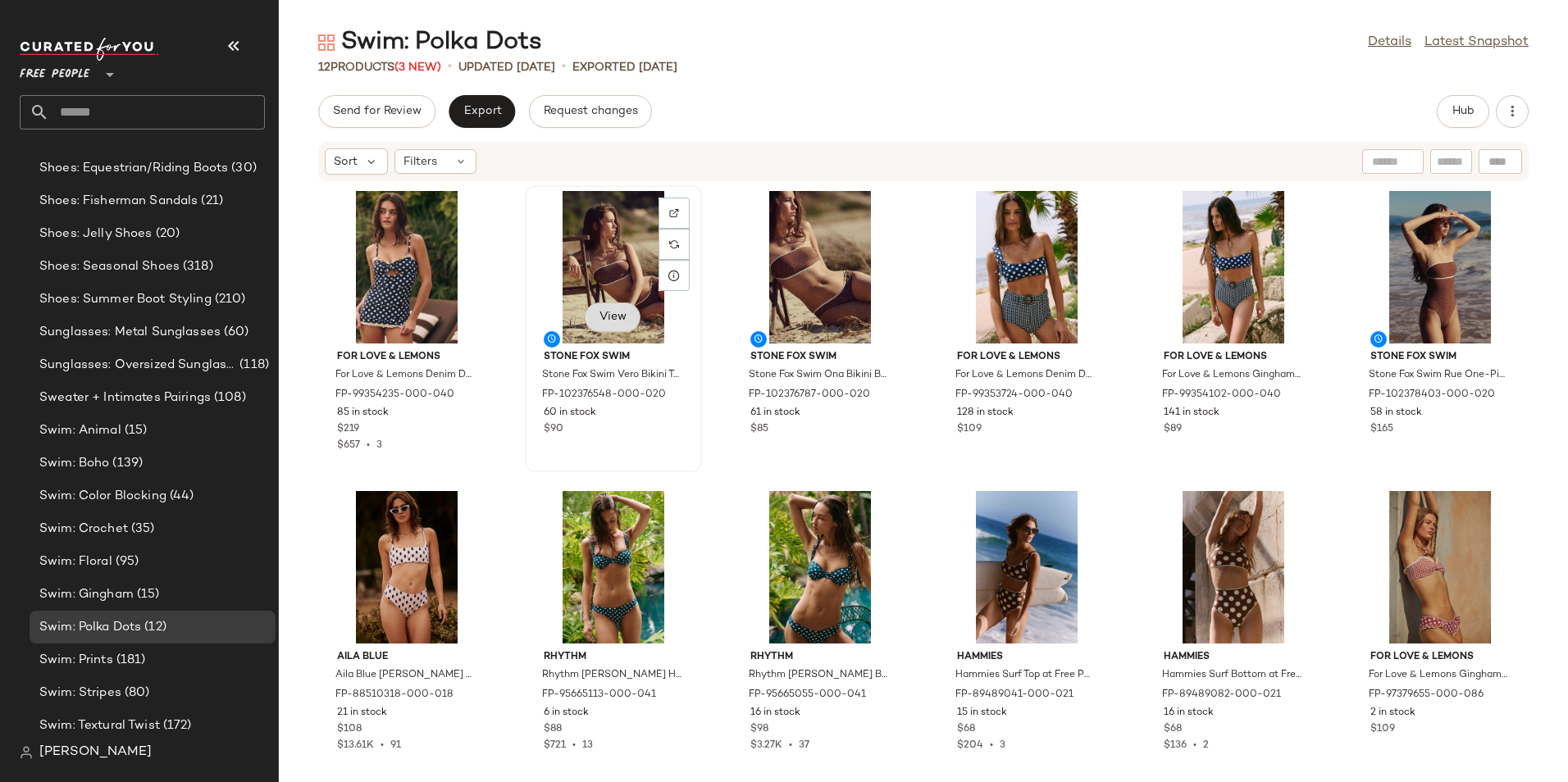
click at [624, 322] on span "View" at bounding box center [612, 317] width 28 height 13
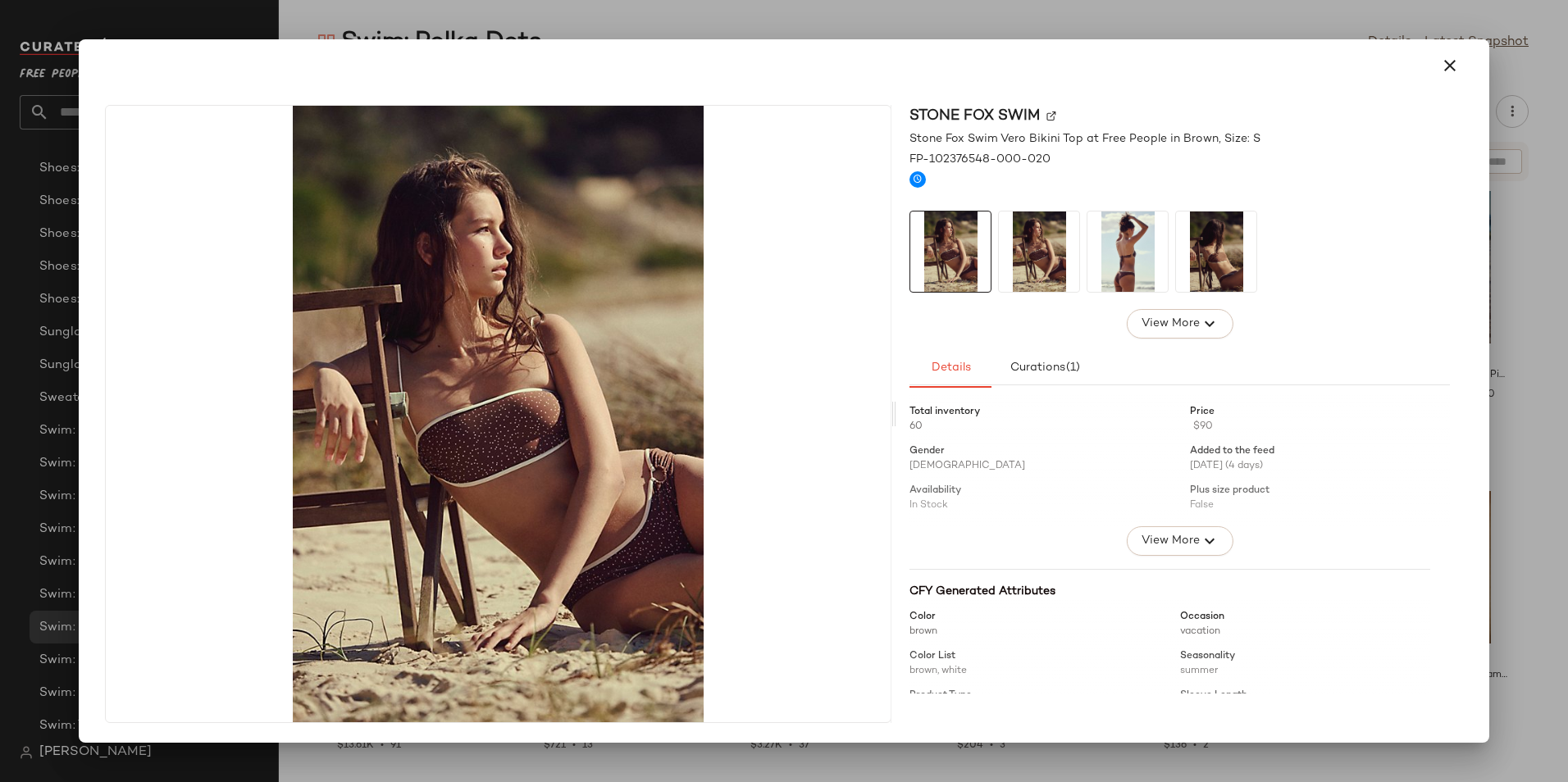
click at [1130, 285] on img at bounding box center [1128, 252] width 81 height 81
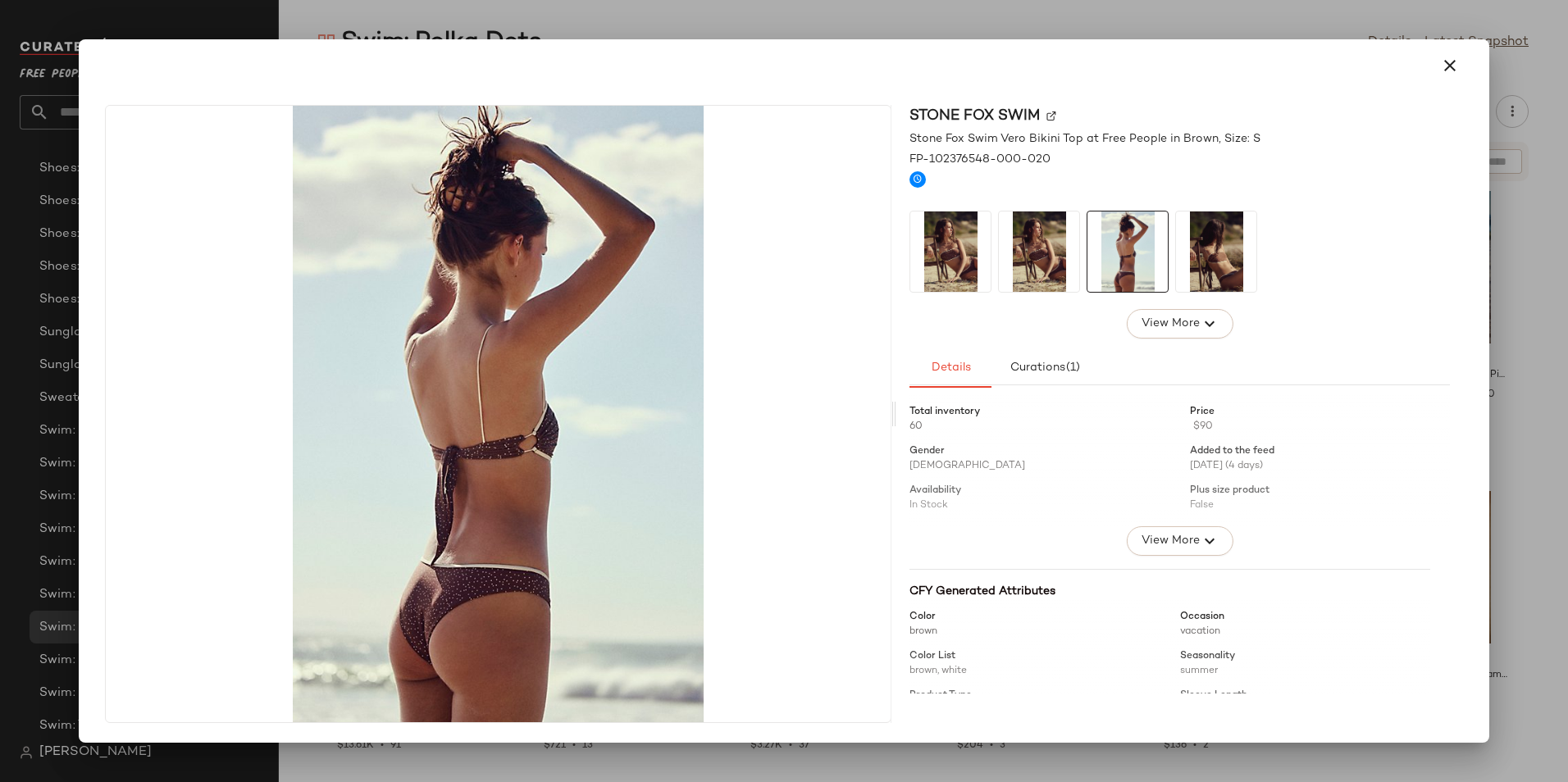
click at [1219, 272] on img at bounding box center [1216, 252] width 81 height 81
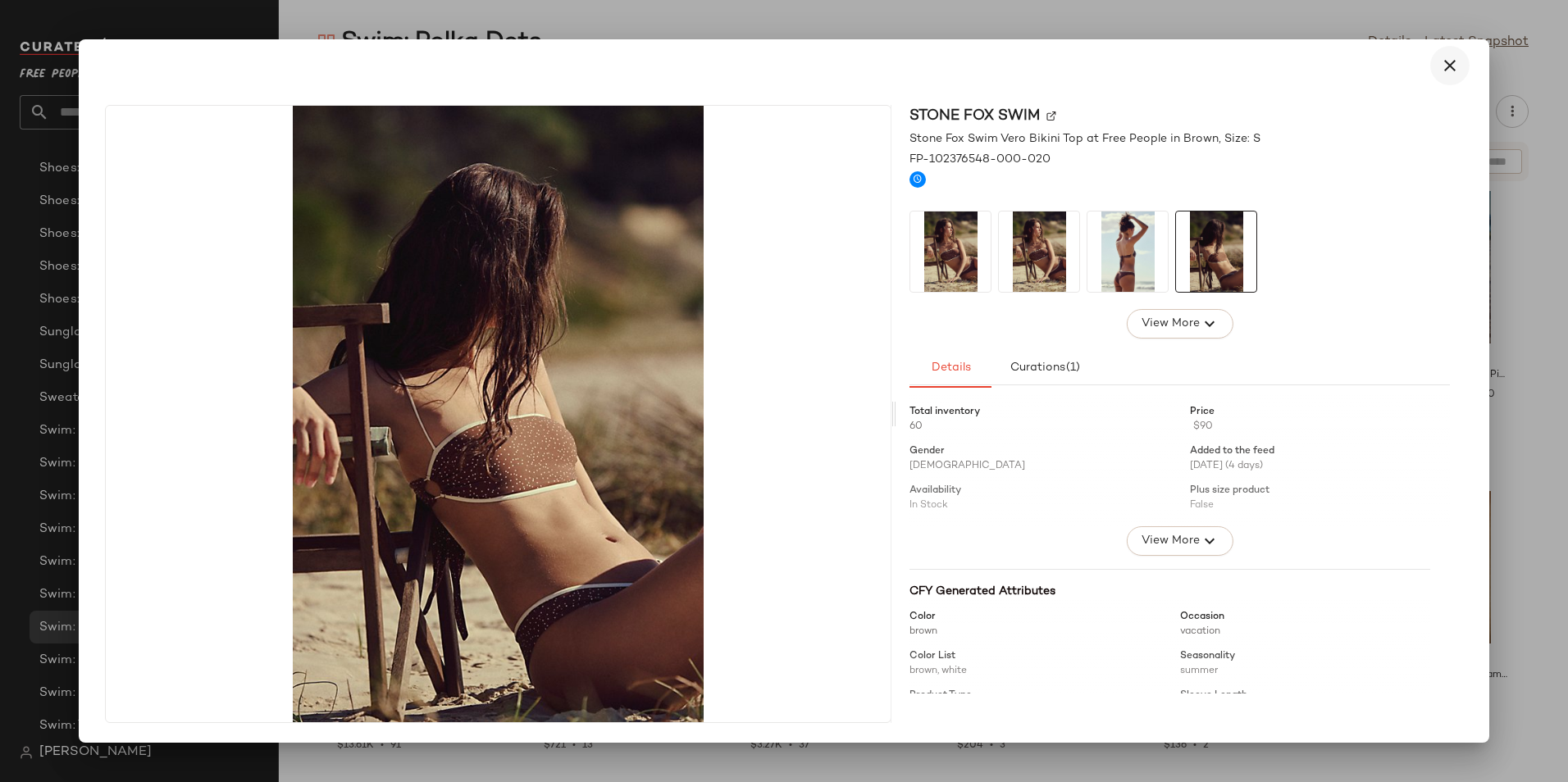
click at [1464, 68] on button "button" at bounding box center [1450, 65] width 39 height 39
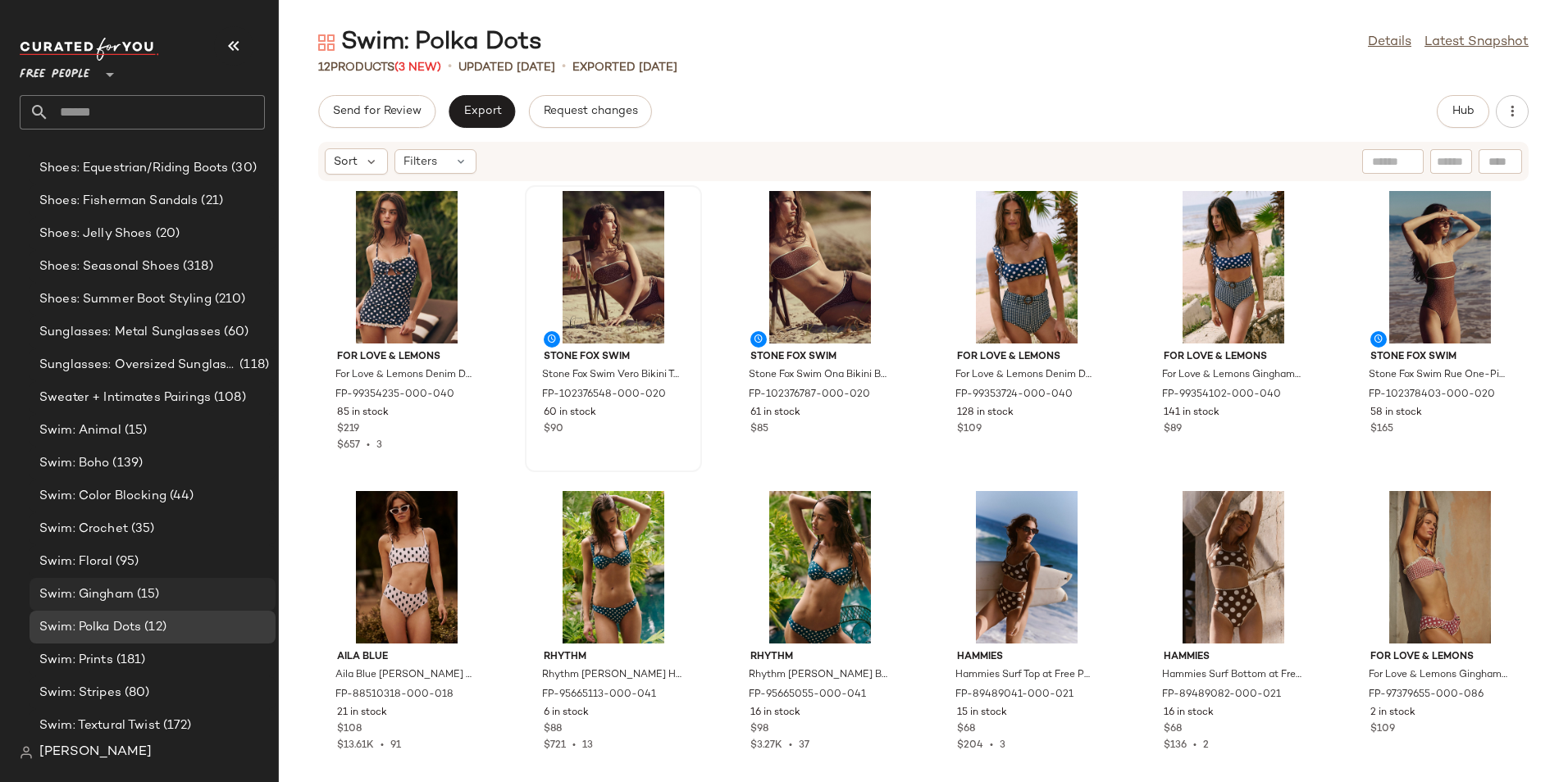
click at [145, 587] on span "(15)" at bounding box center [146, 595] width 26 height 19
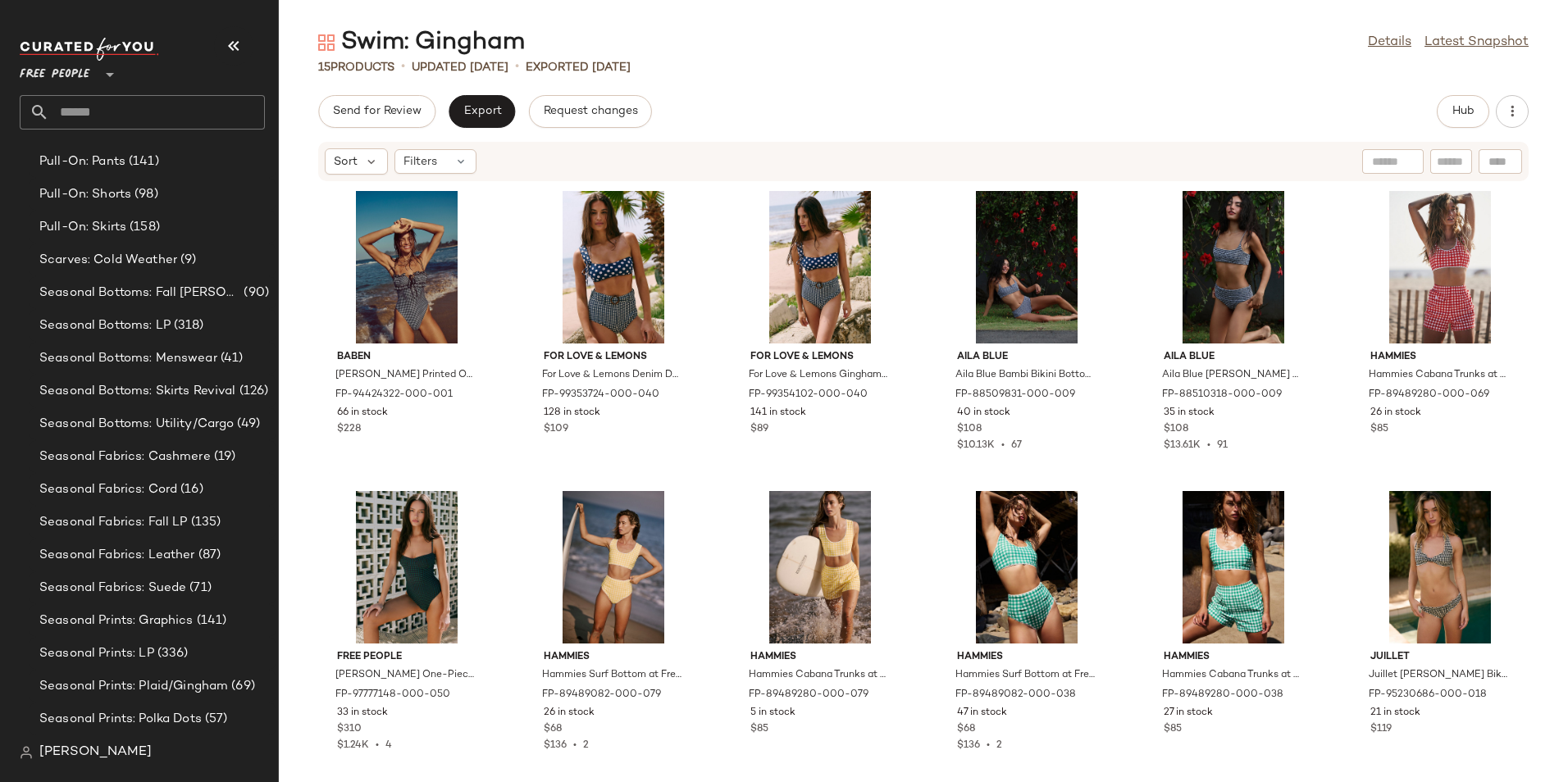
scroll to position [9775, 0]
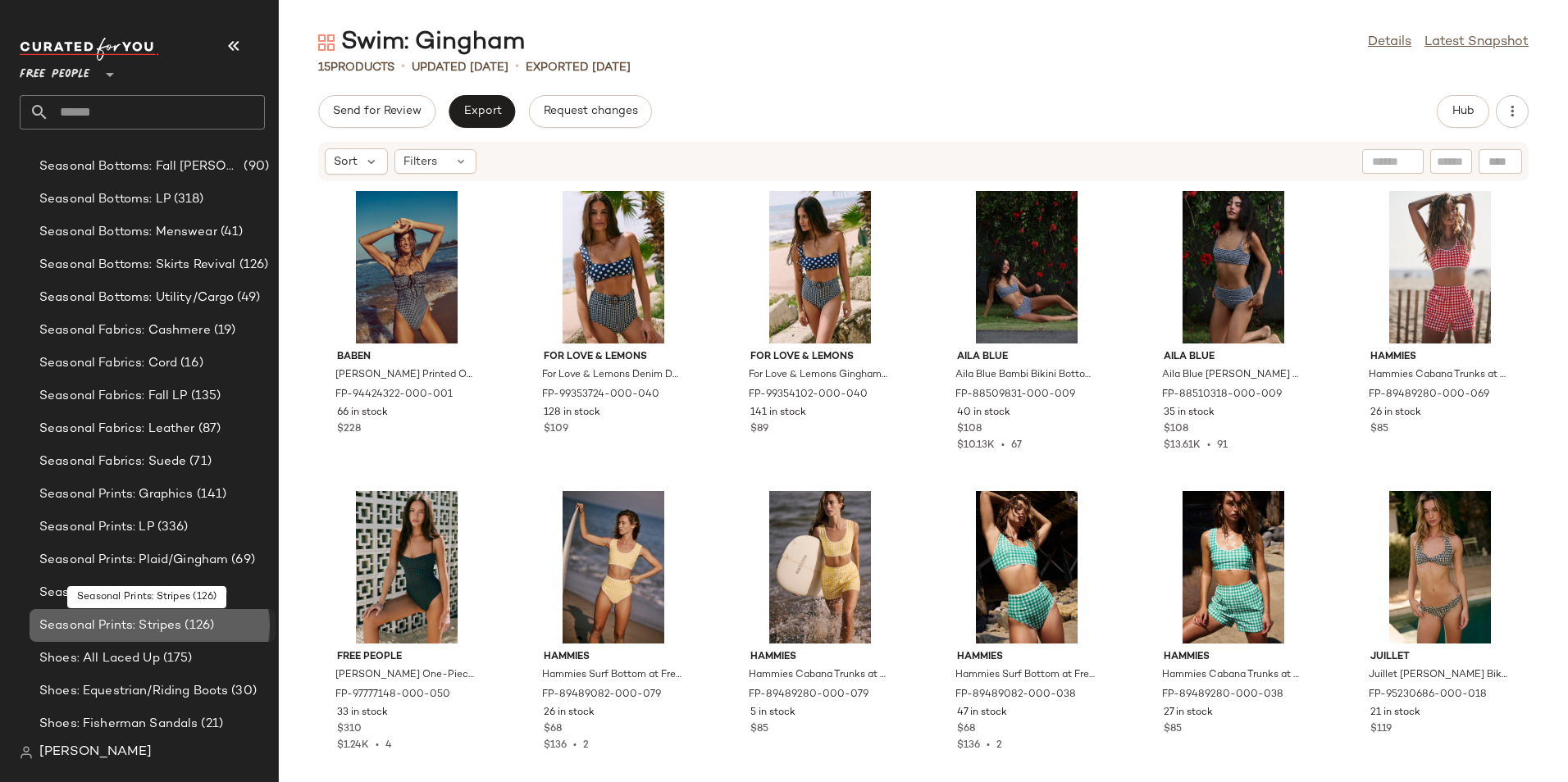
click at [125, 625] on span "Seasonal Prints: Stripes" at bounding box center [110, 625] width 142 height 19
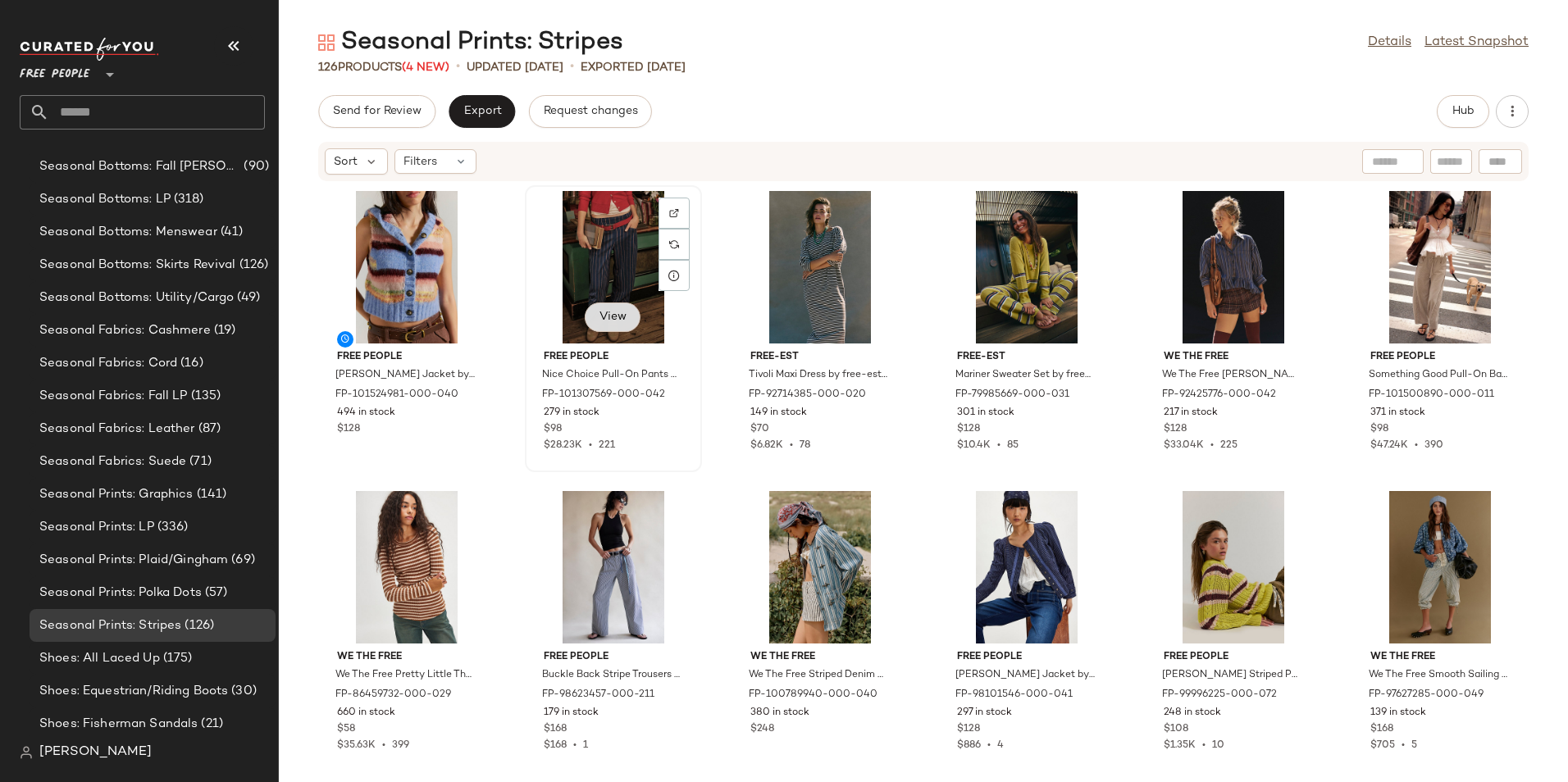
click at [598, 314] on span "View" at bounding box center [612, 317] width 28 height 13
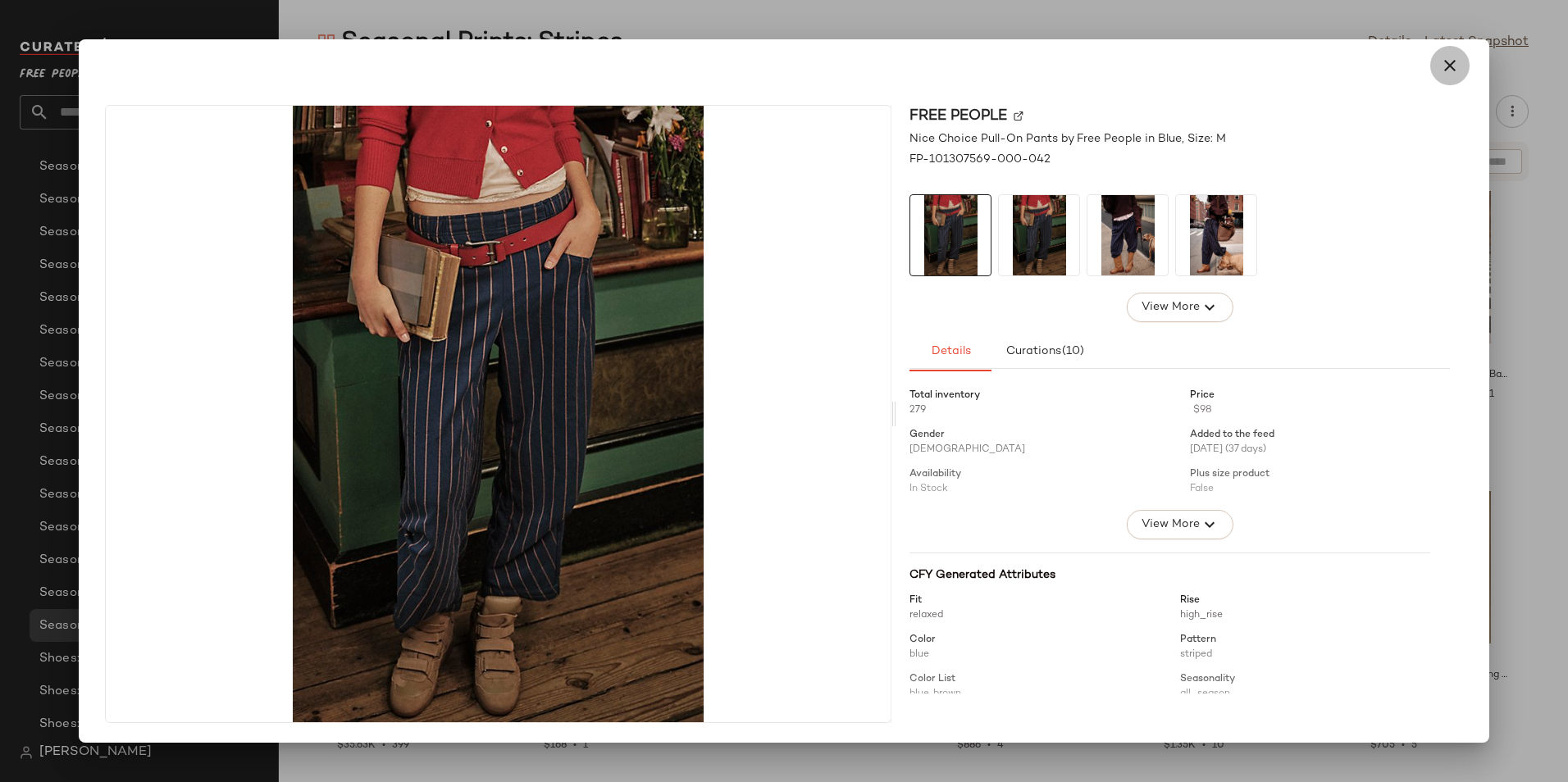
click at [1450, 73] on icon "button" at bounding box center [1450, 65] width 20 height 20
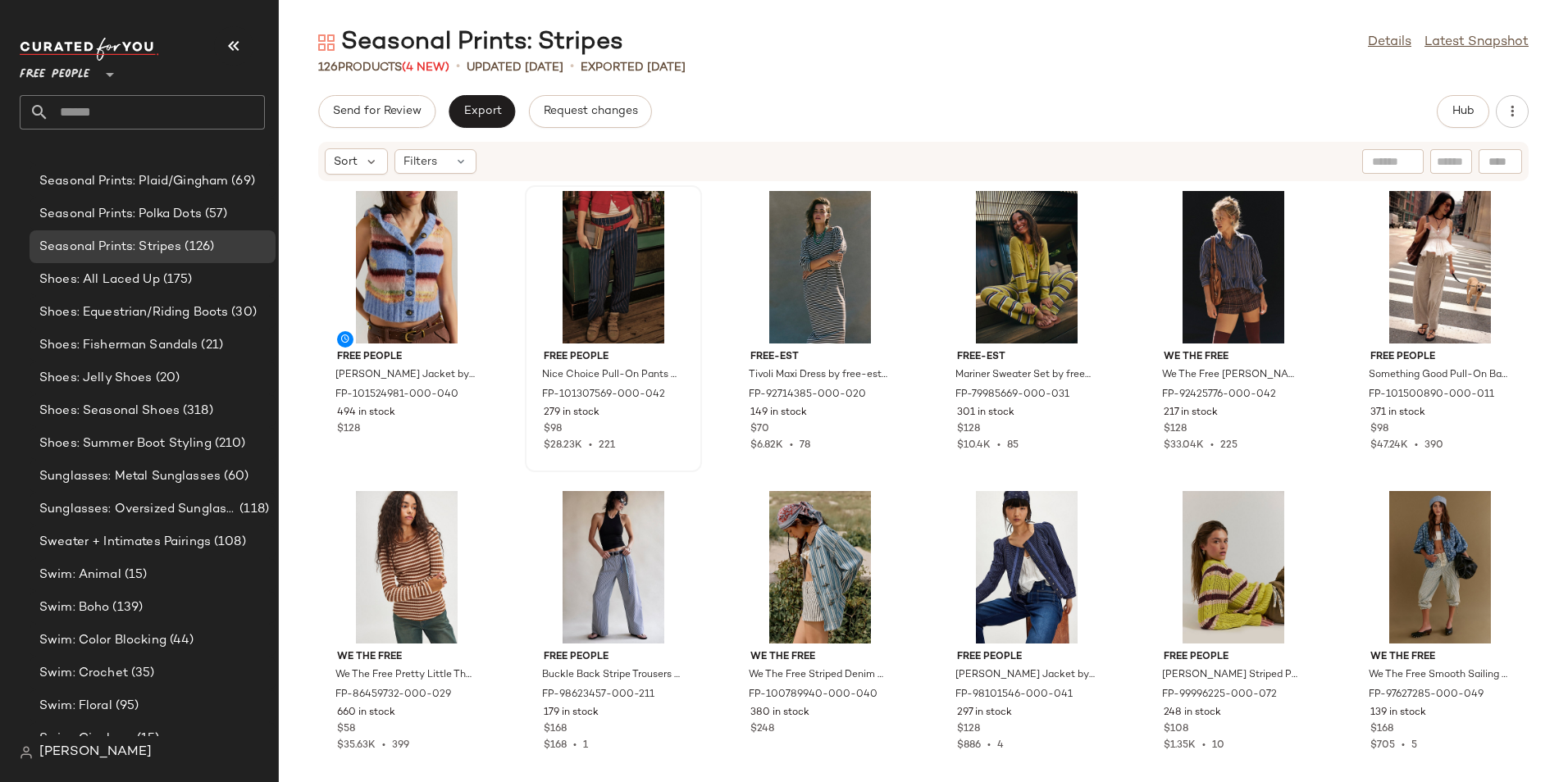
scroll to position [10170, 0]
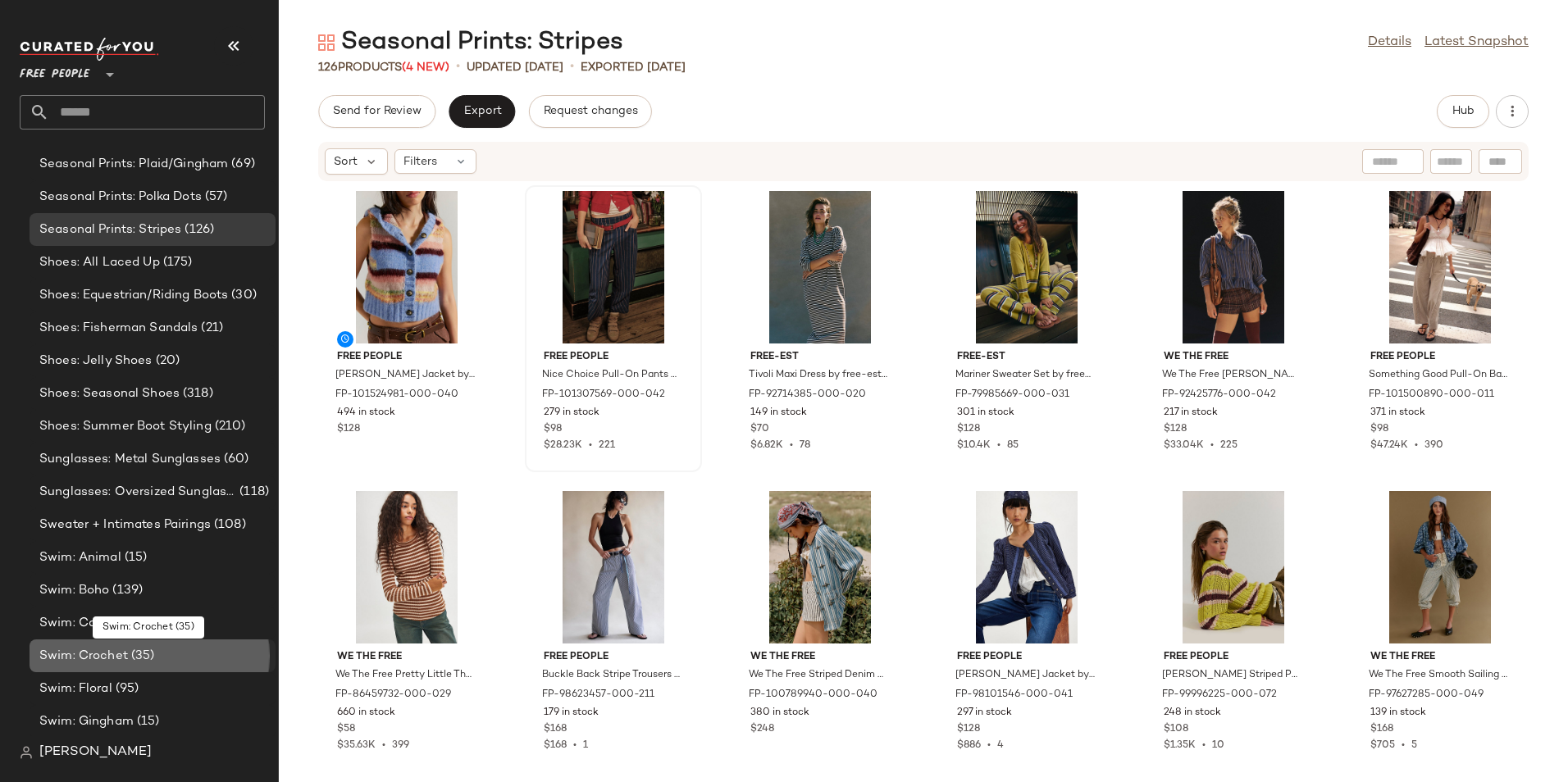
click at [126, 649] on span "Swim: Crochet" at bounding box center [83, 656] width 89 height 19
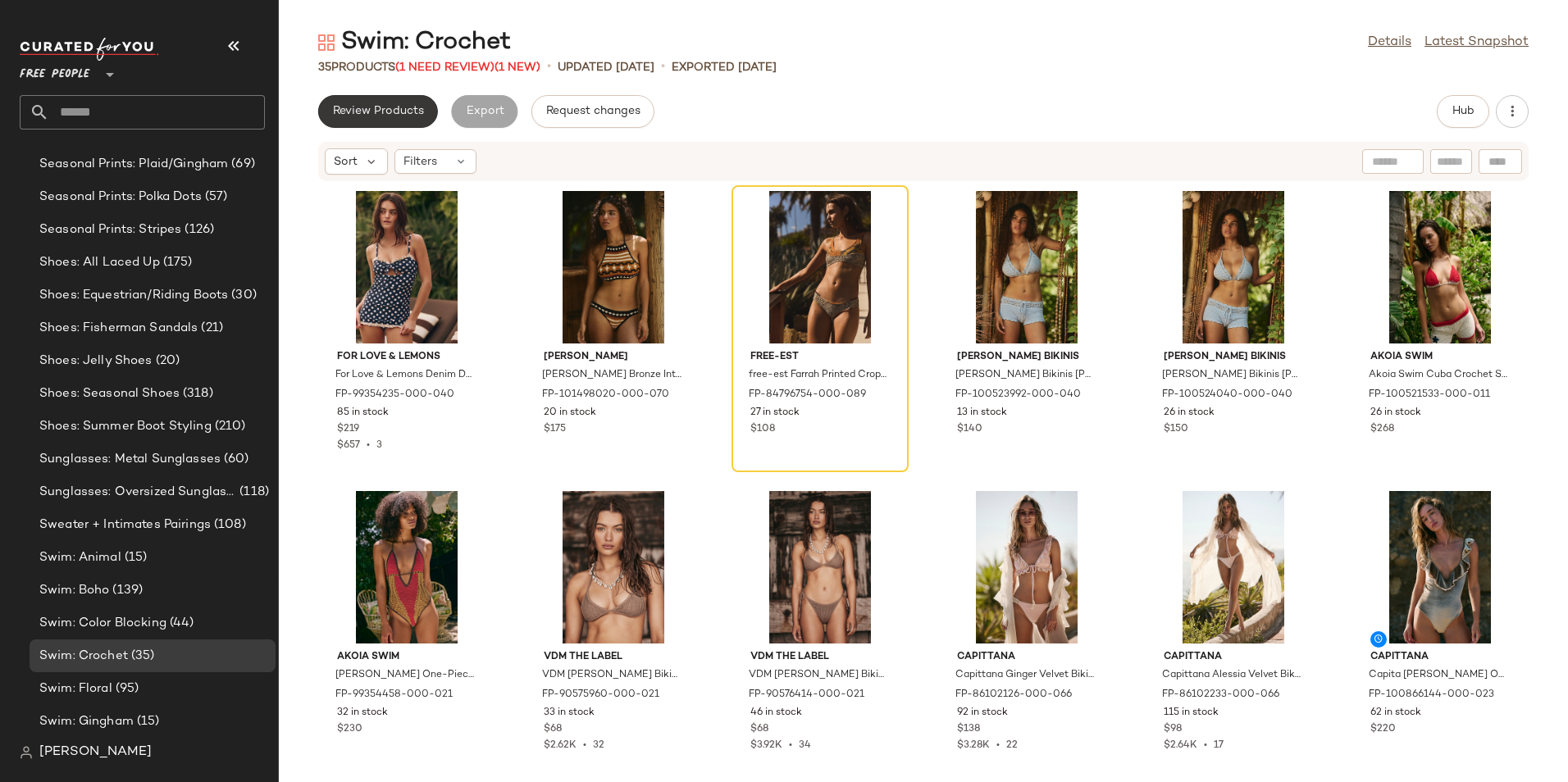
click at [380, 116] on span "Review Products" at bounding box center [378, 111] width 91 height 13
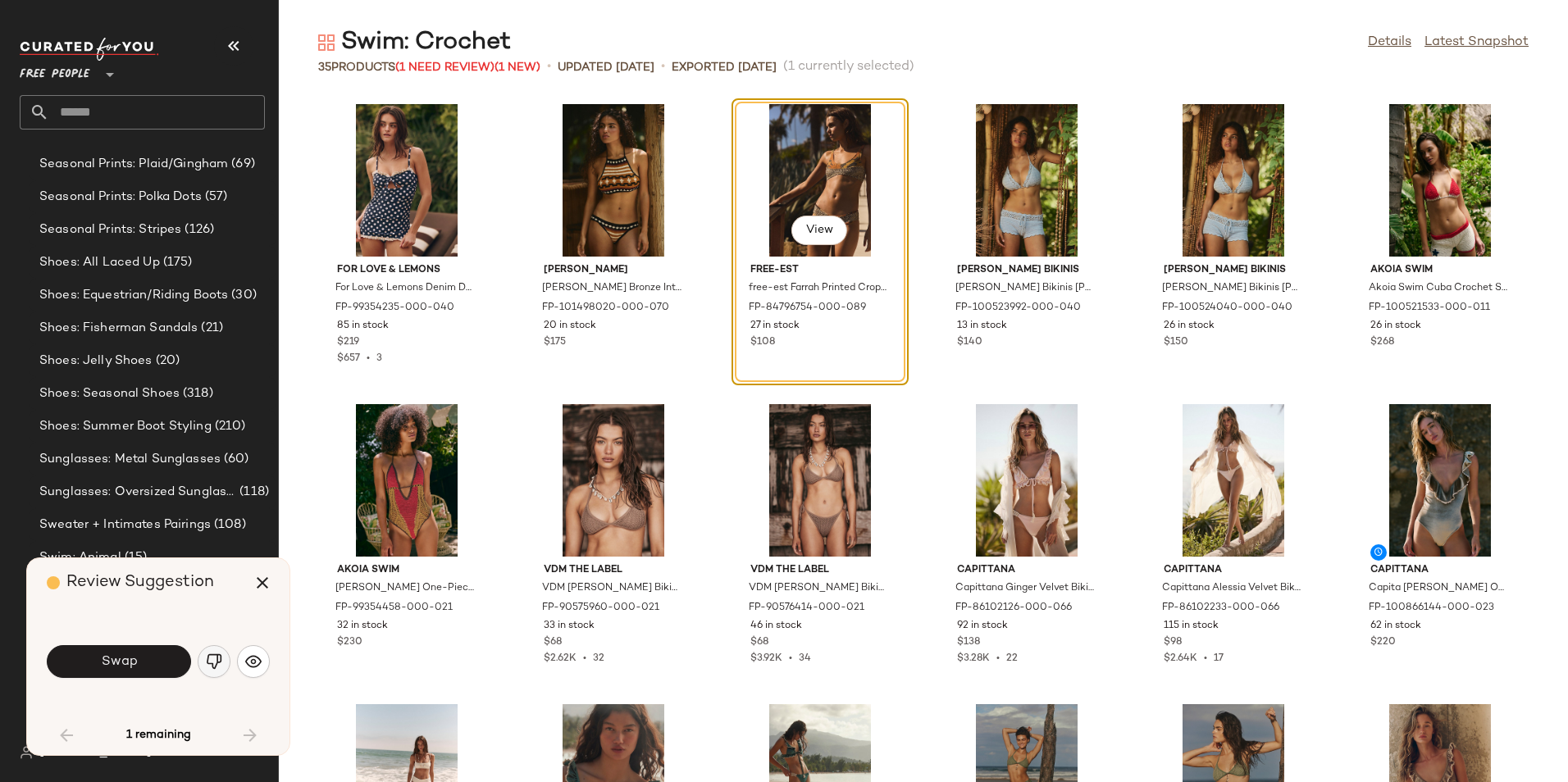
click at [198, 663] on button "button" at bounding box center [213, 661] width 33 height 33
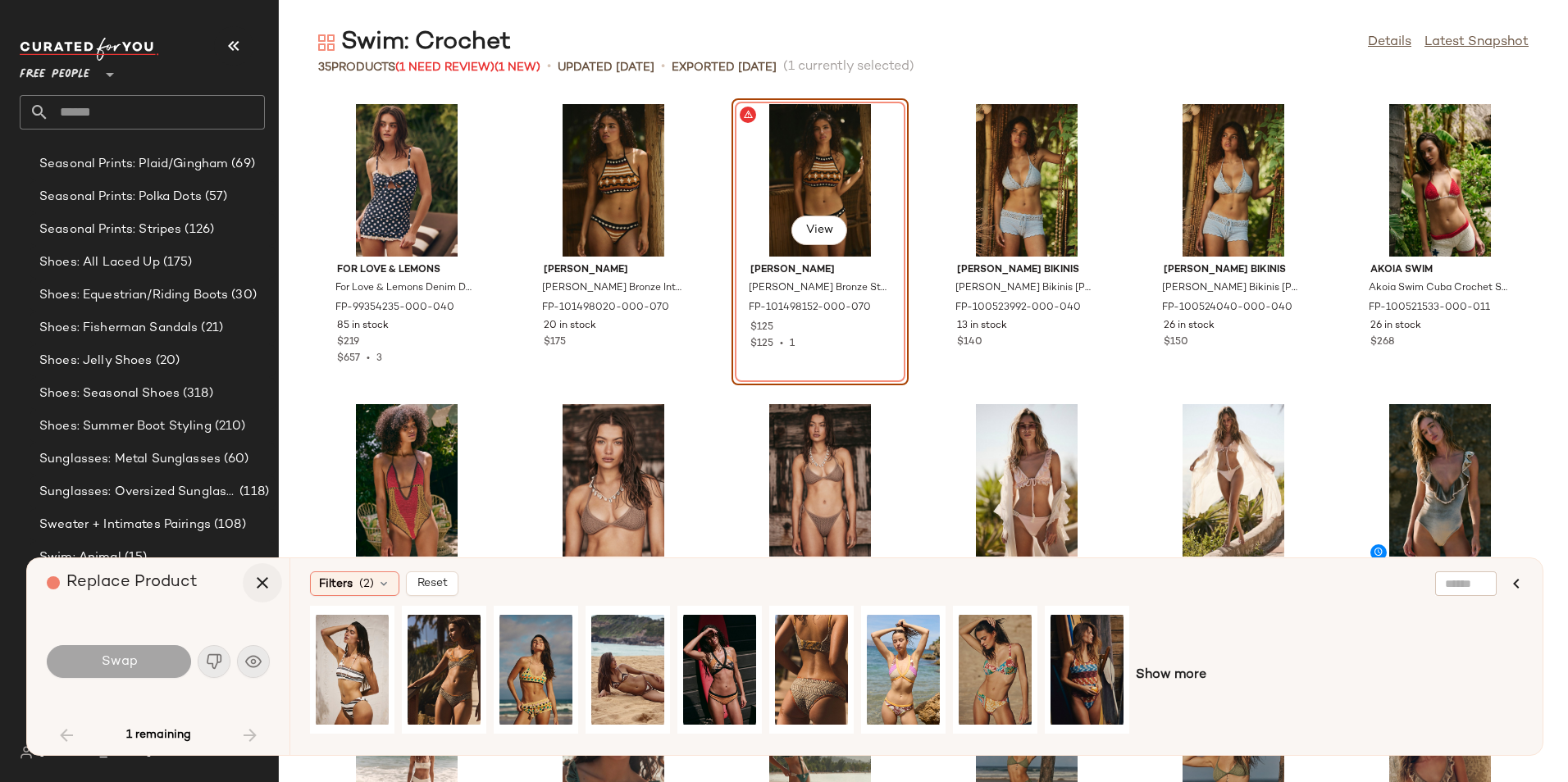
click at [268, 583] on icon "button" at bounding box center [263, 583] width 20 height 20
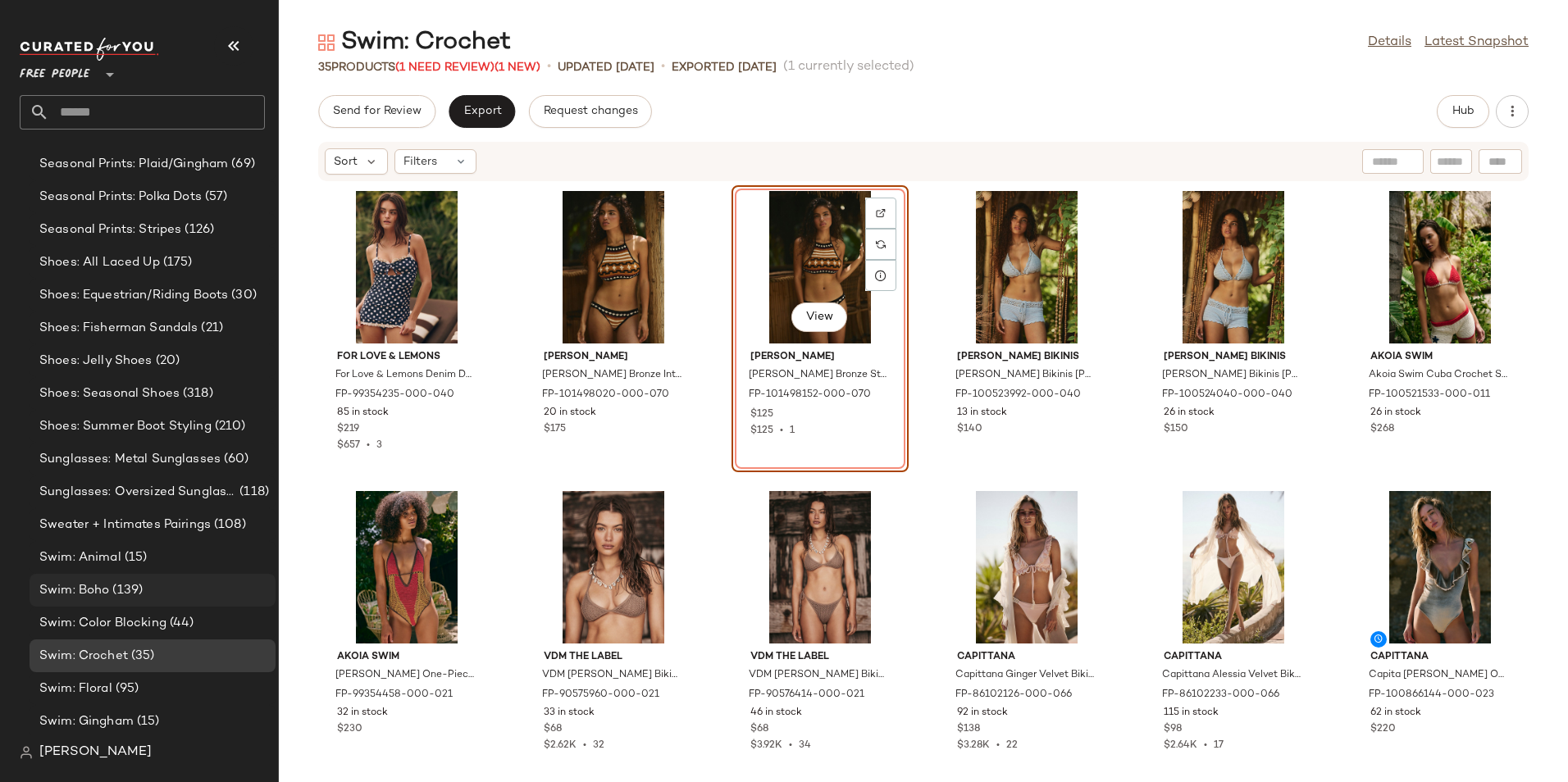
click at [191, 581] on div "Swim: Boho (139)" at bounding box center [151, 590] width 234 height 19
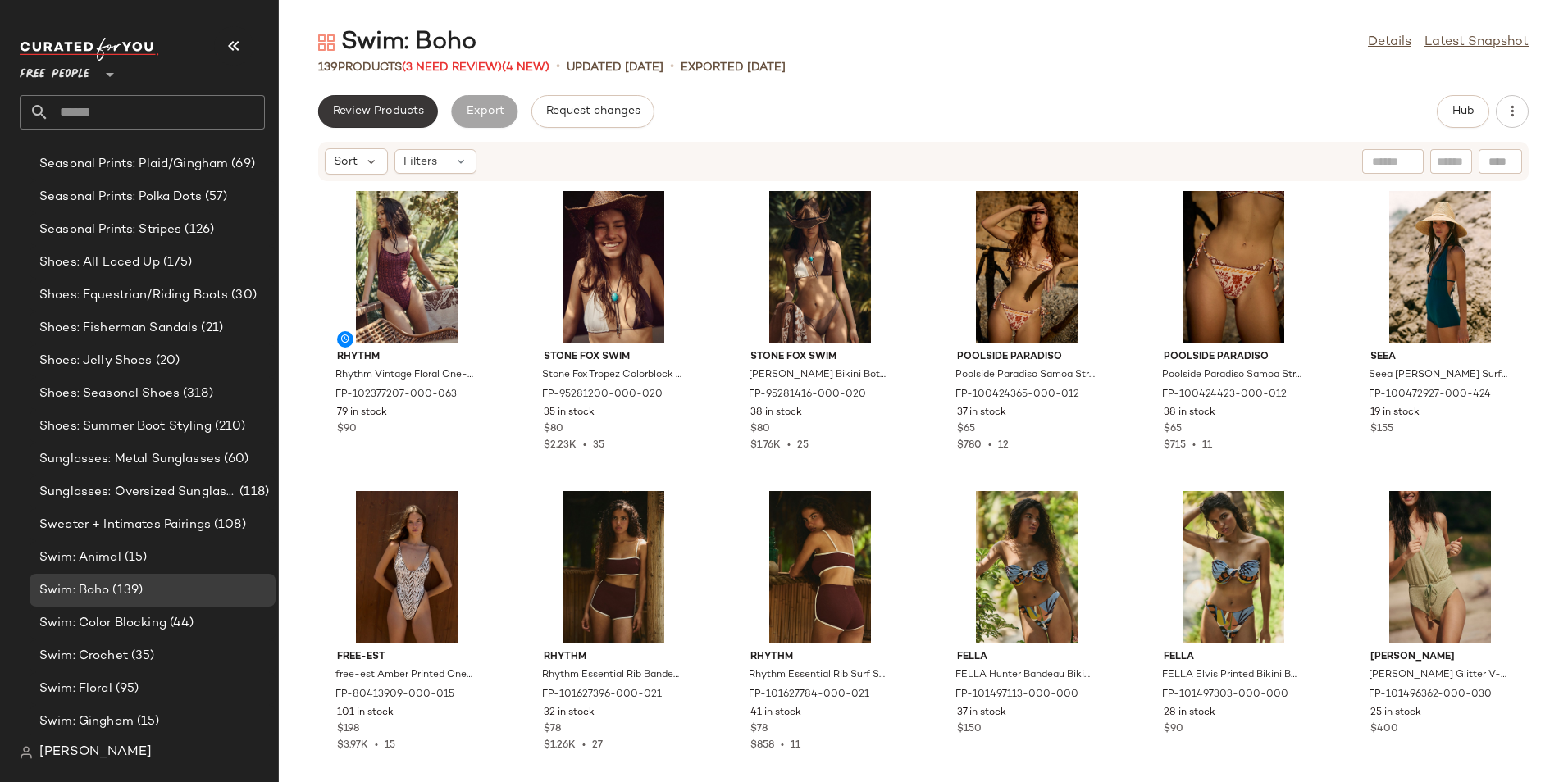
click at [401, 114] on span "Review Products" at bounding box center [378, 111] width 91 height 13
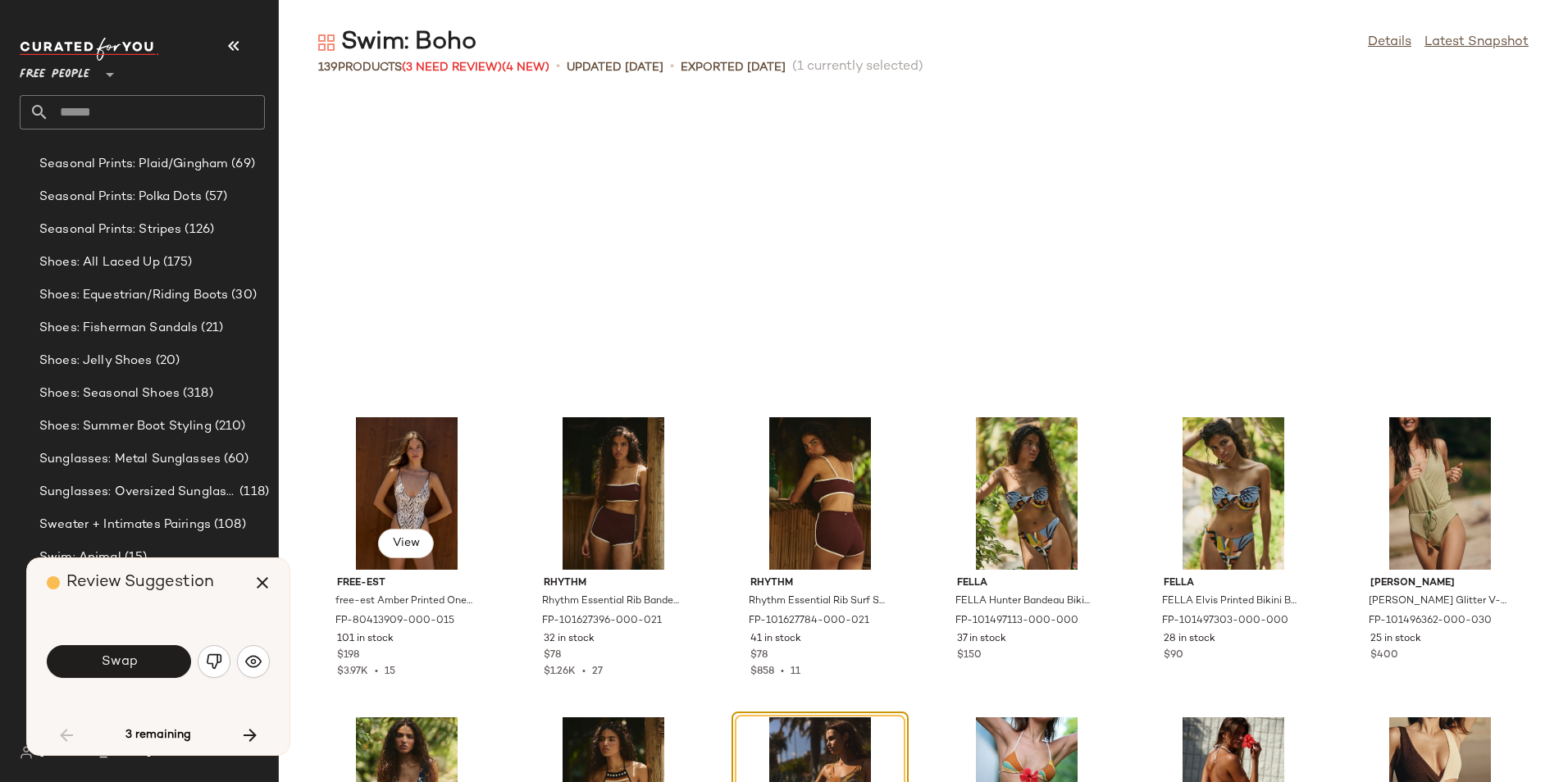
scroll to position [313, 0]
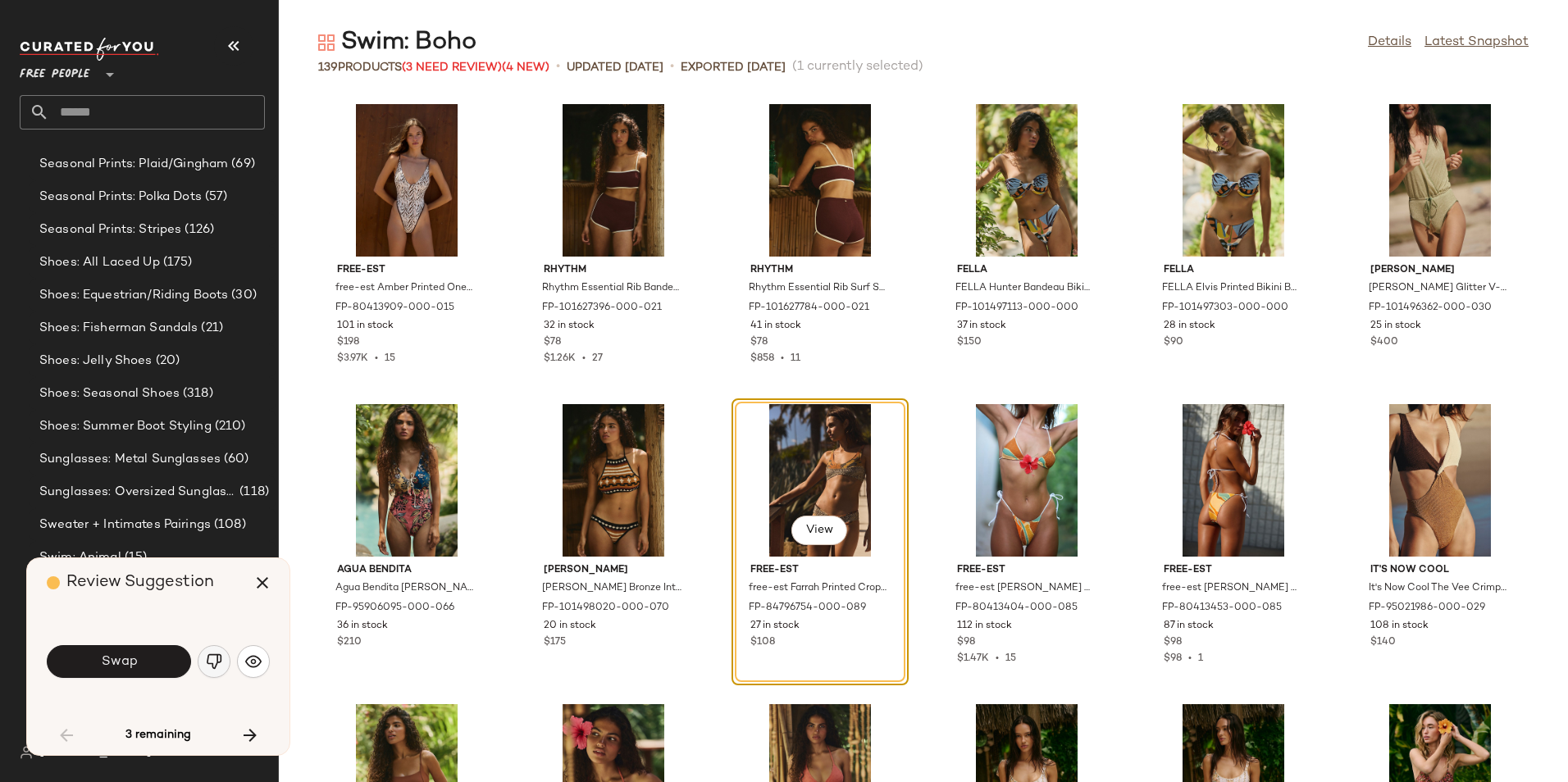
click at [217, 661] on img "button" at bounding box center [213, 661] width 16 height 16
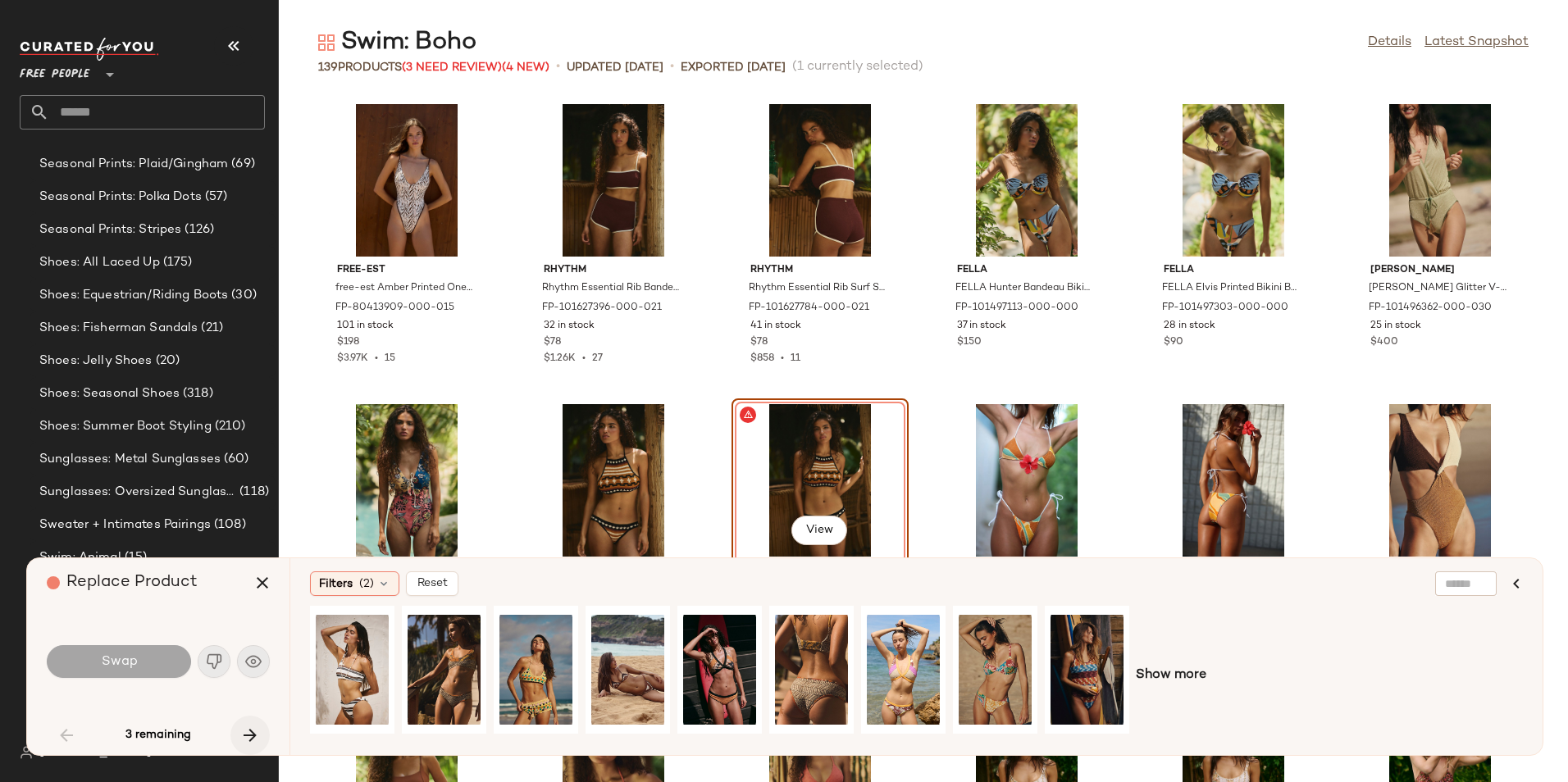
click at [243, 724] on button "button" at bounding box center [250, 735] width 39 height 39
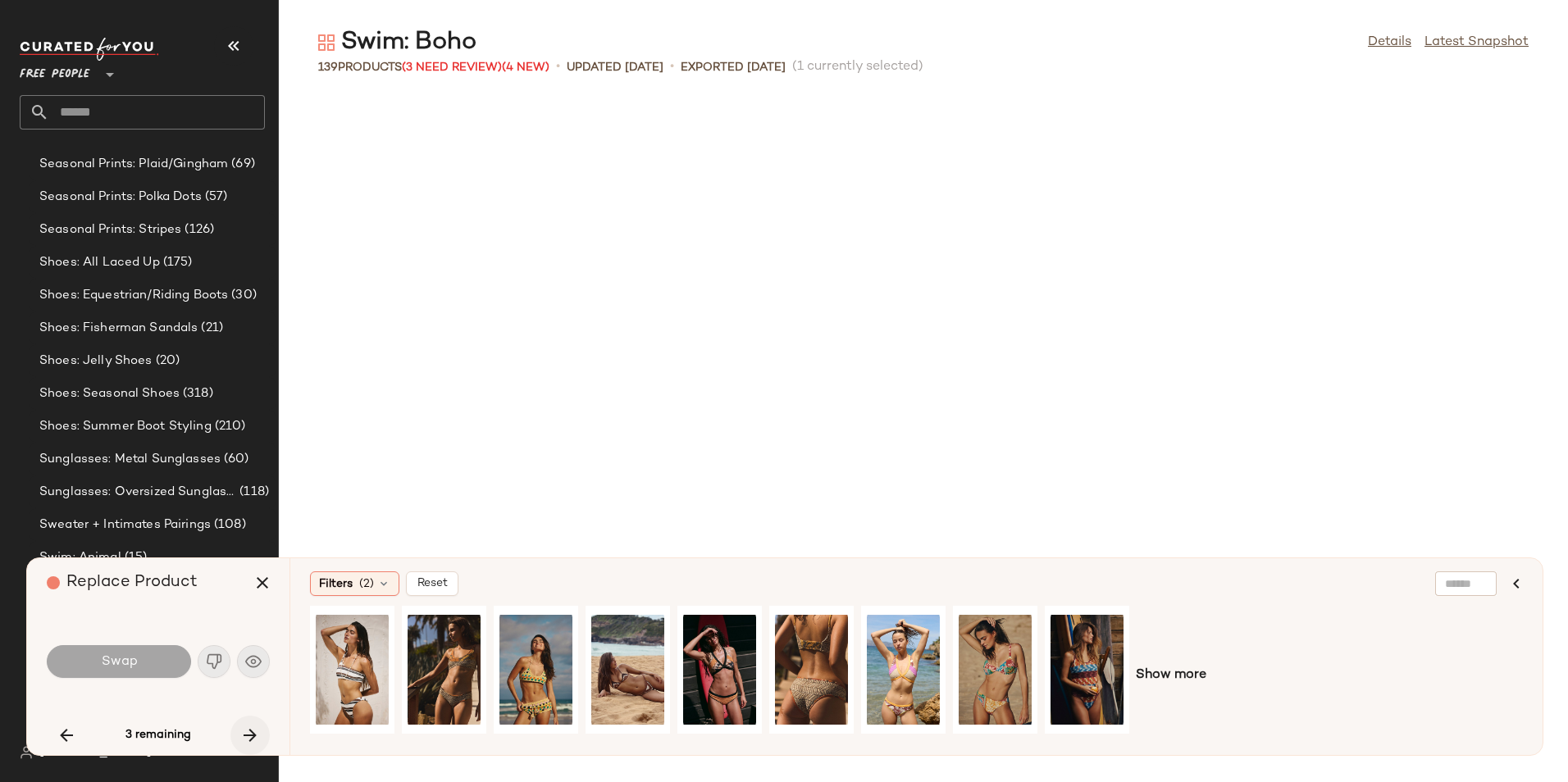
scroll to position [1500, 0]
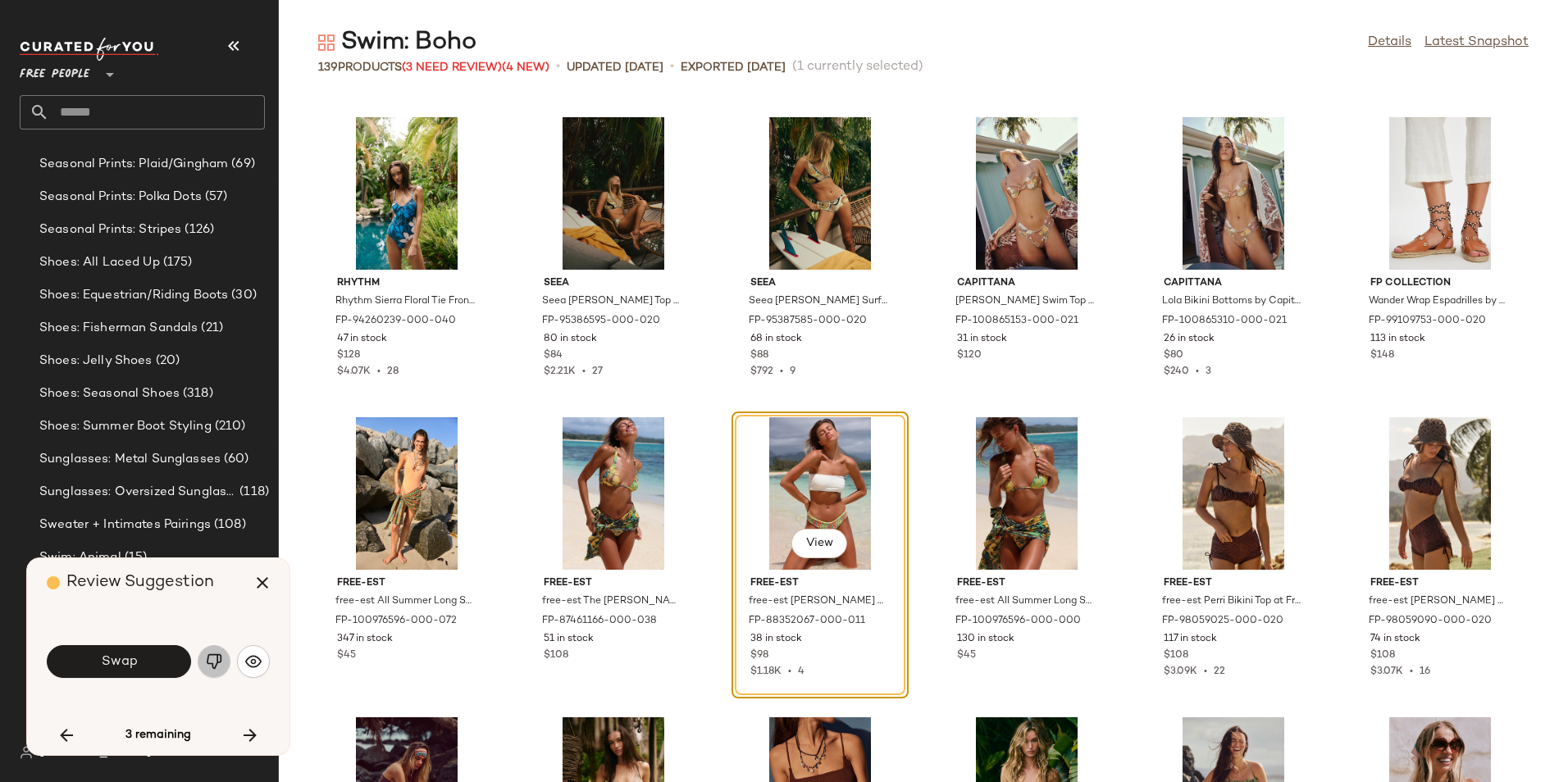
click at [226, 668] on button "button" at bounding box center [213, 661] width 33 height 33
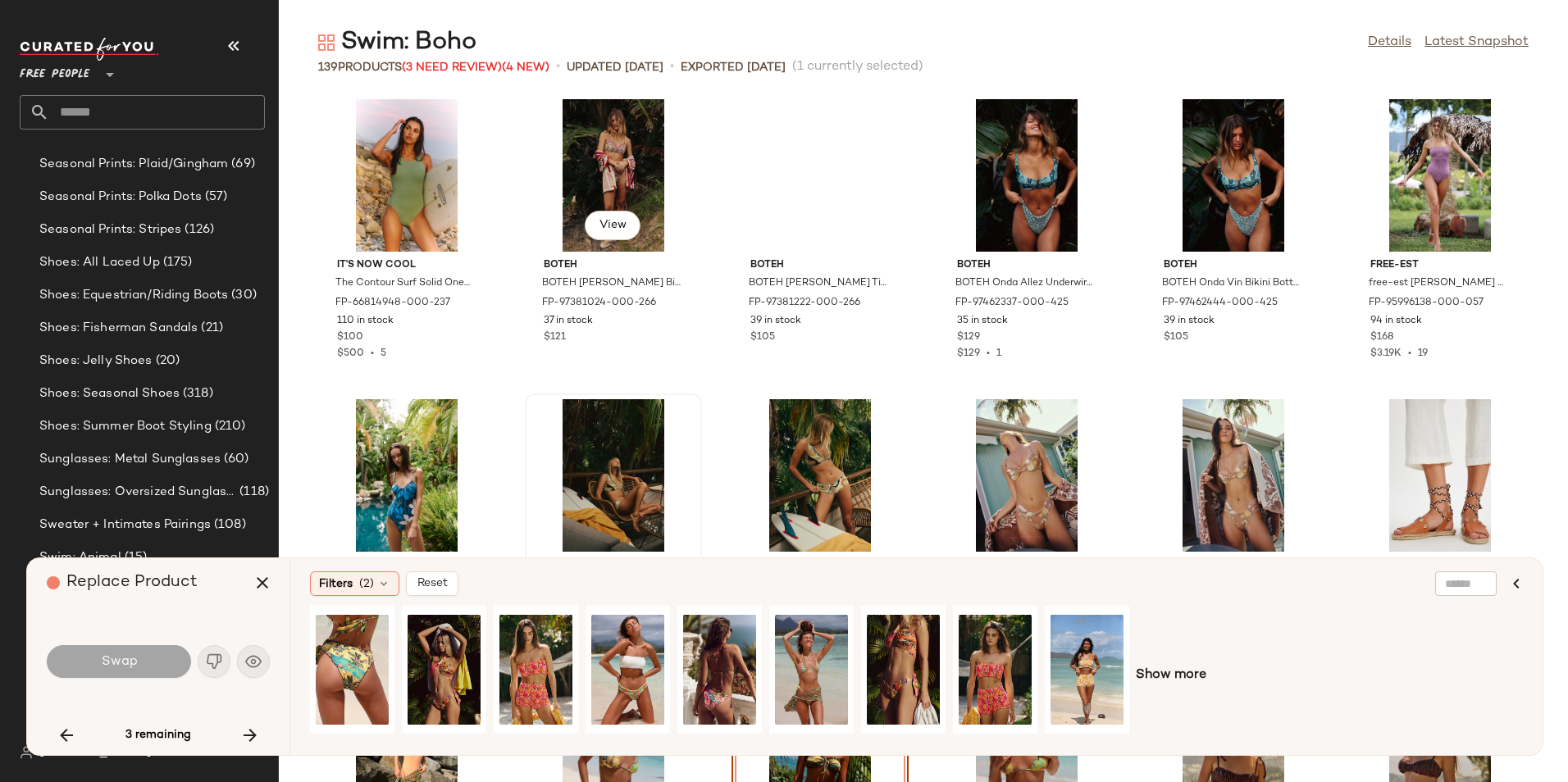
scroll to position [1172, 0]
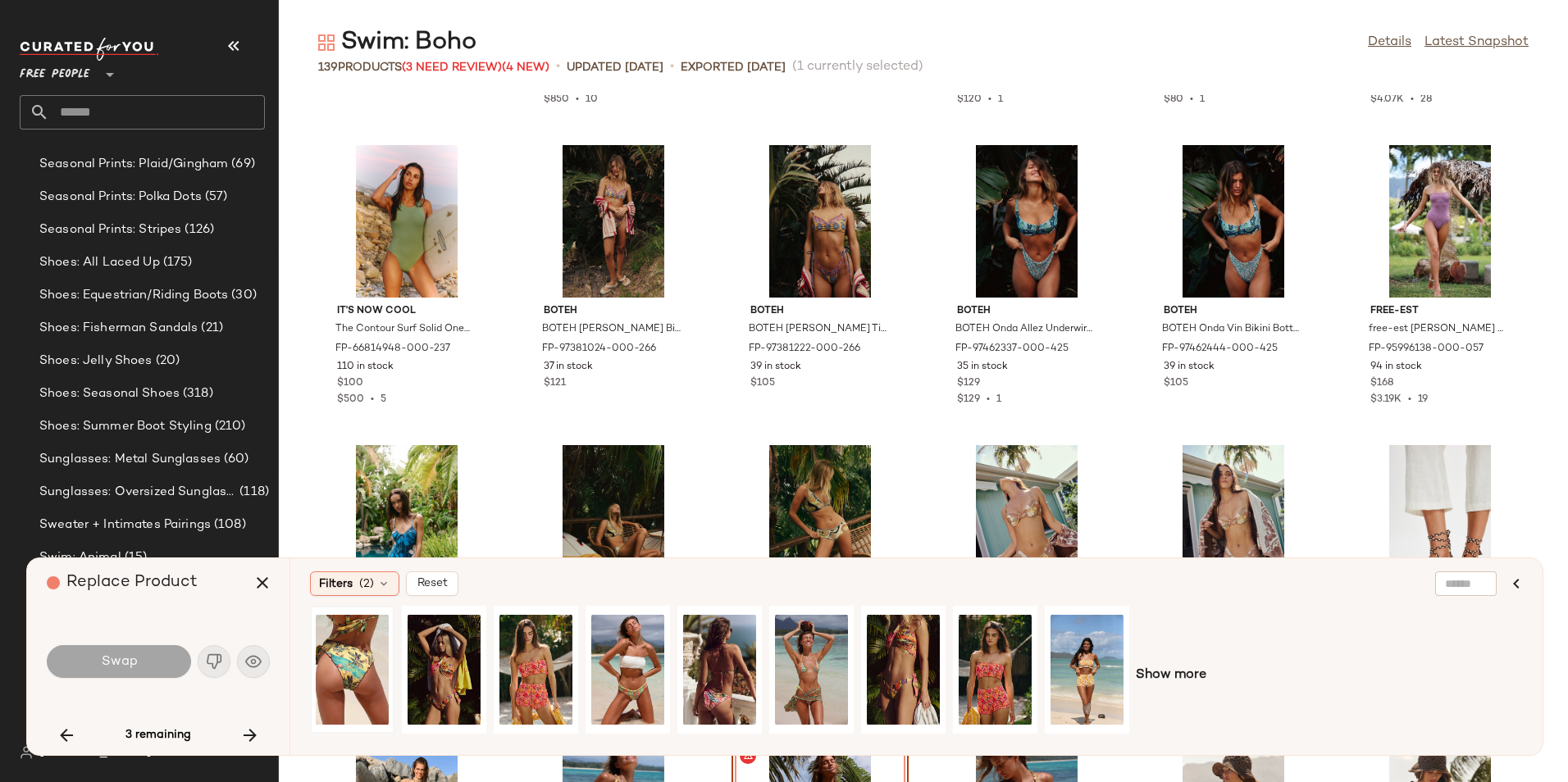
click at [349, 639] on div at bounding box center [352, 670] width 73 height 117
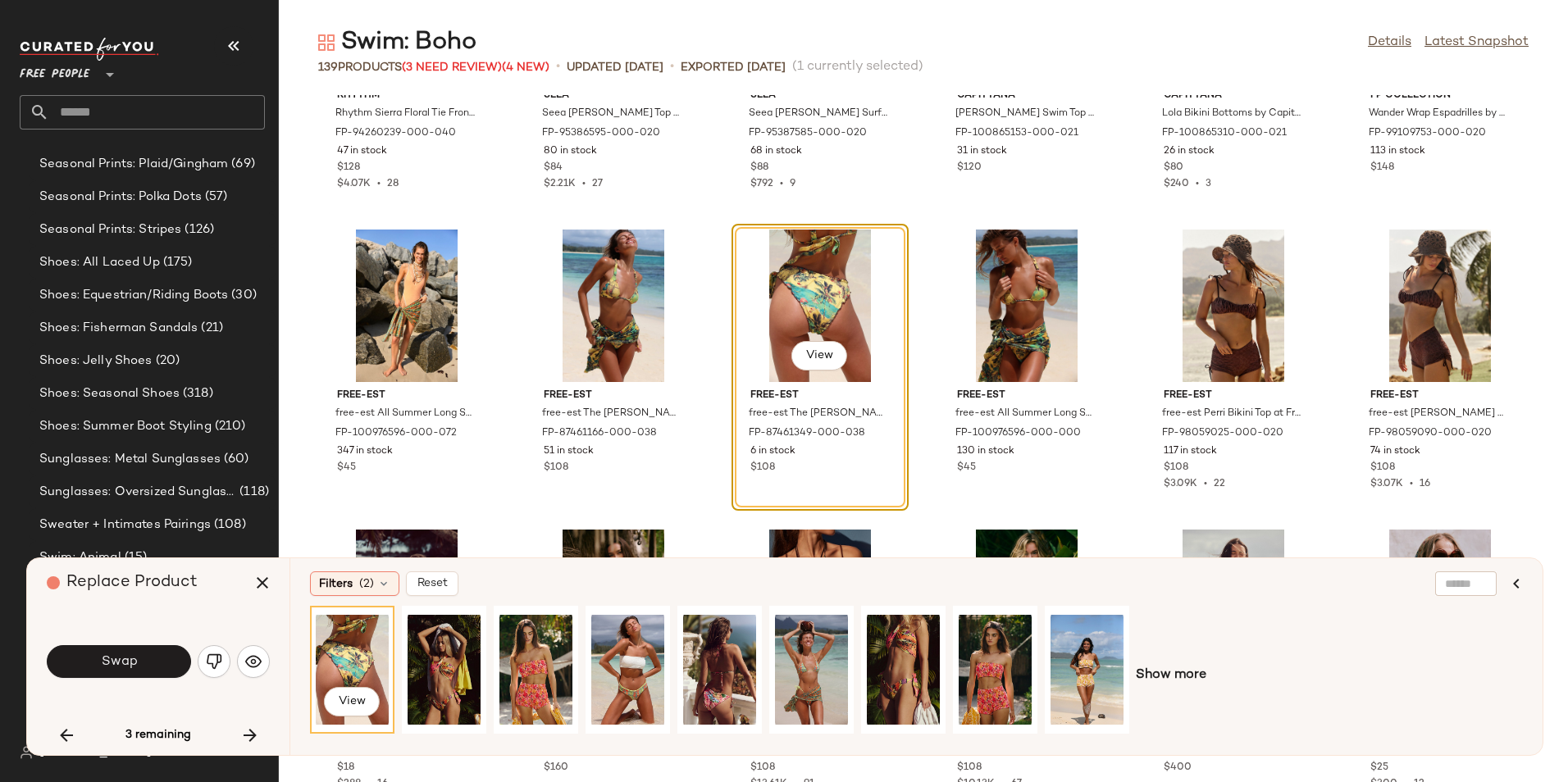
scroll to position [1722, 0]
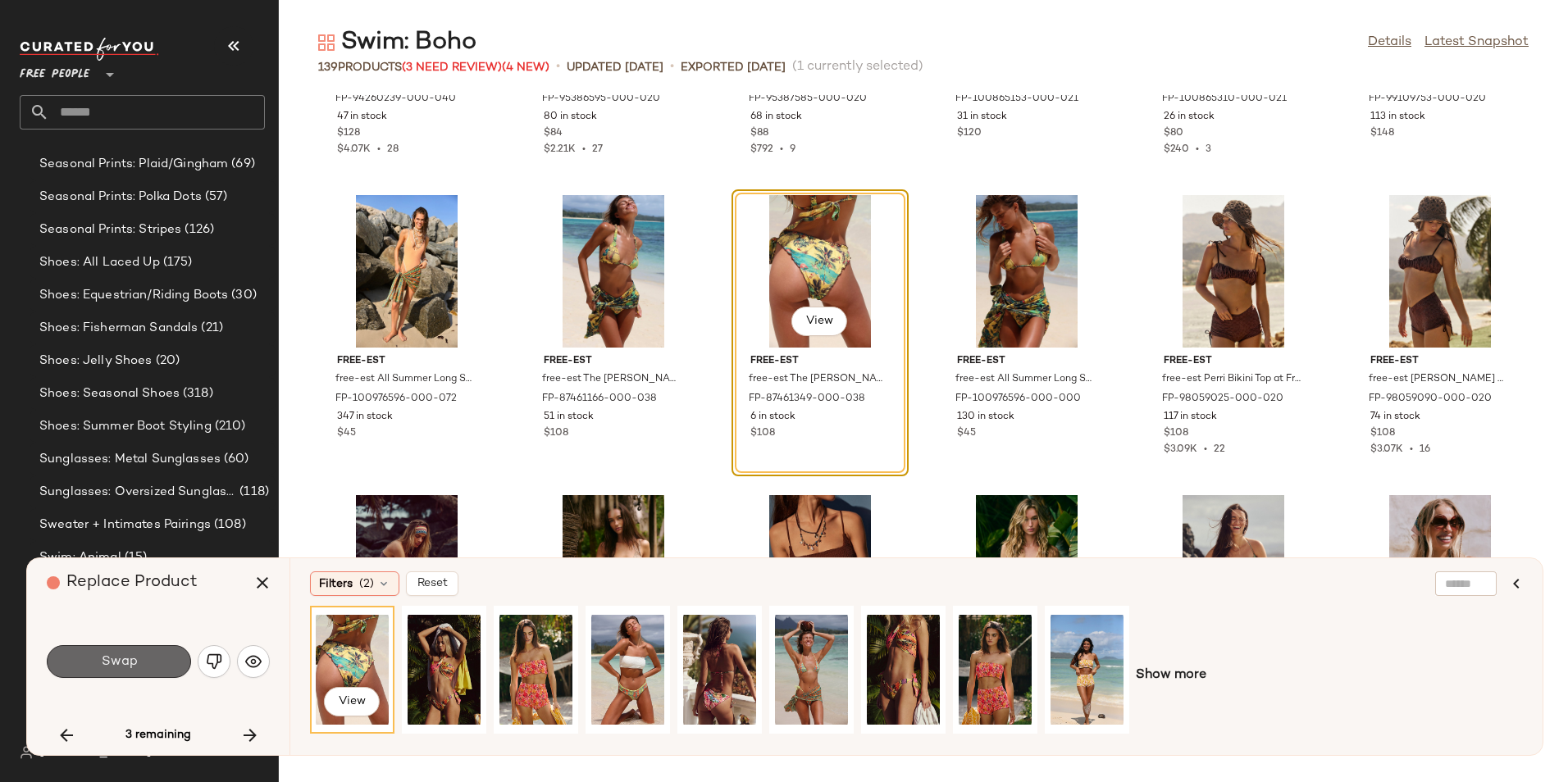
click at [139, 664] on button "Swap" at bounding box center [118, 661] width 144 height 33
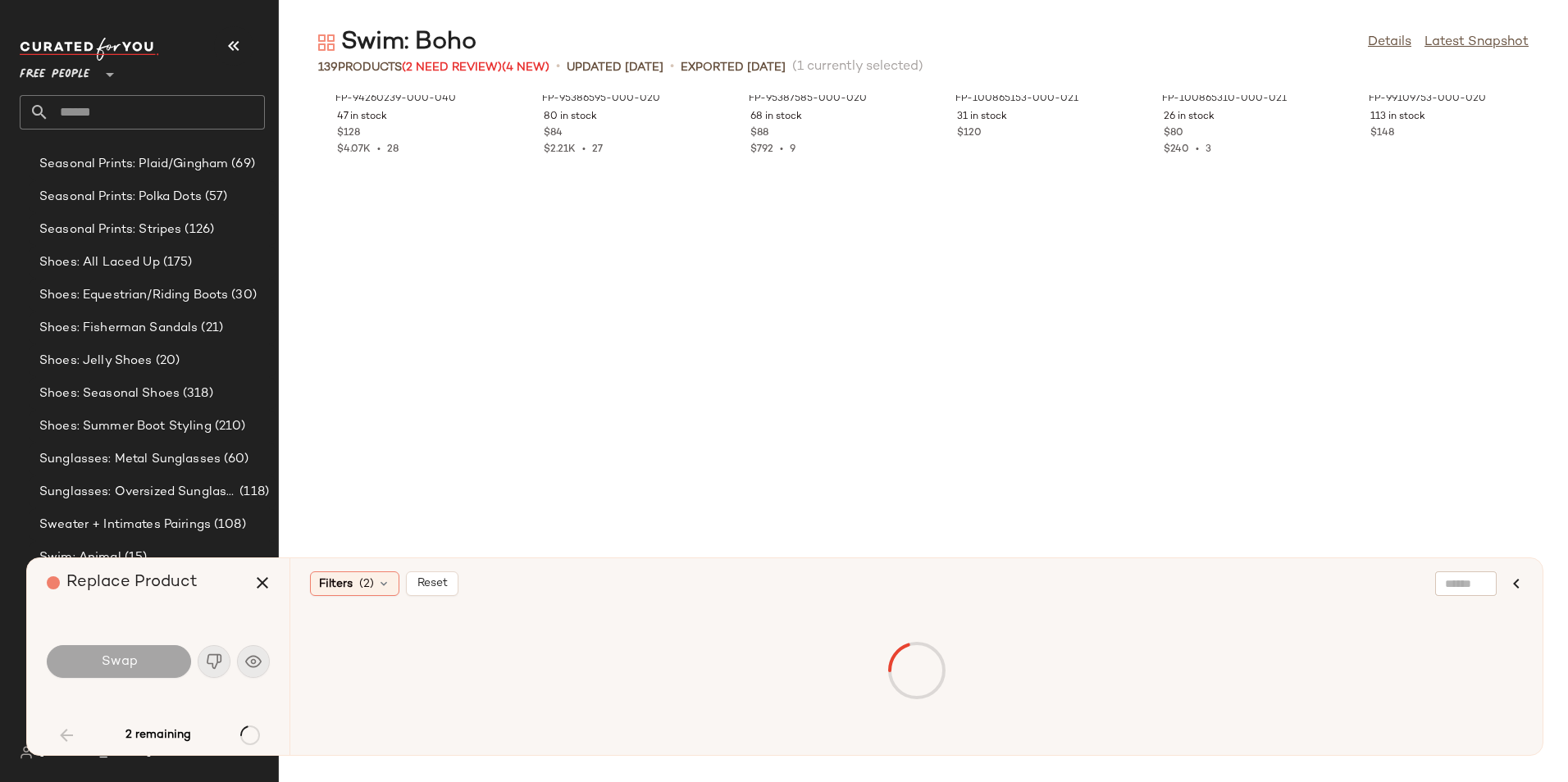
scroll to position [300, 0]
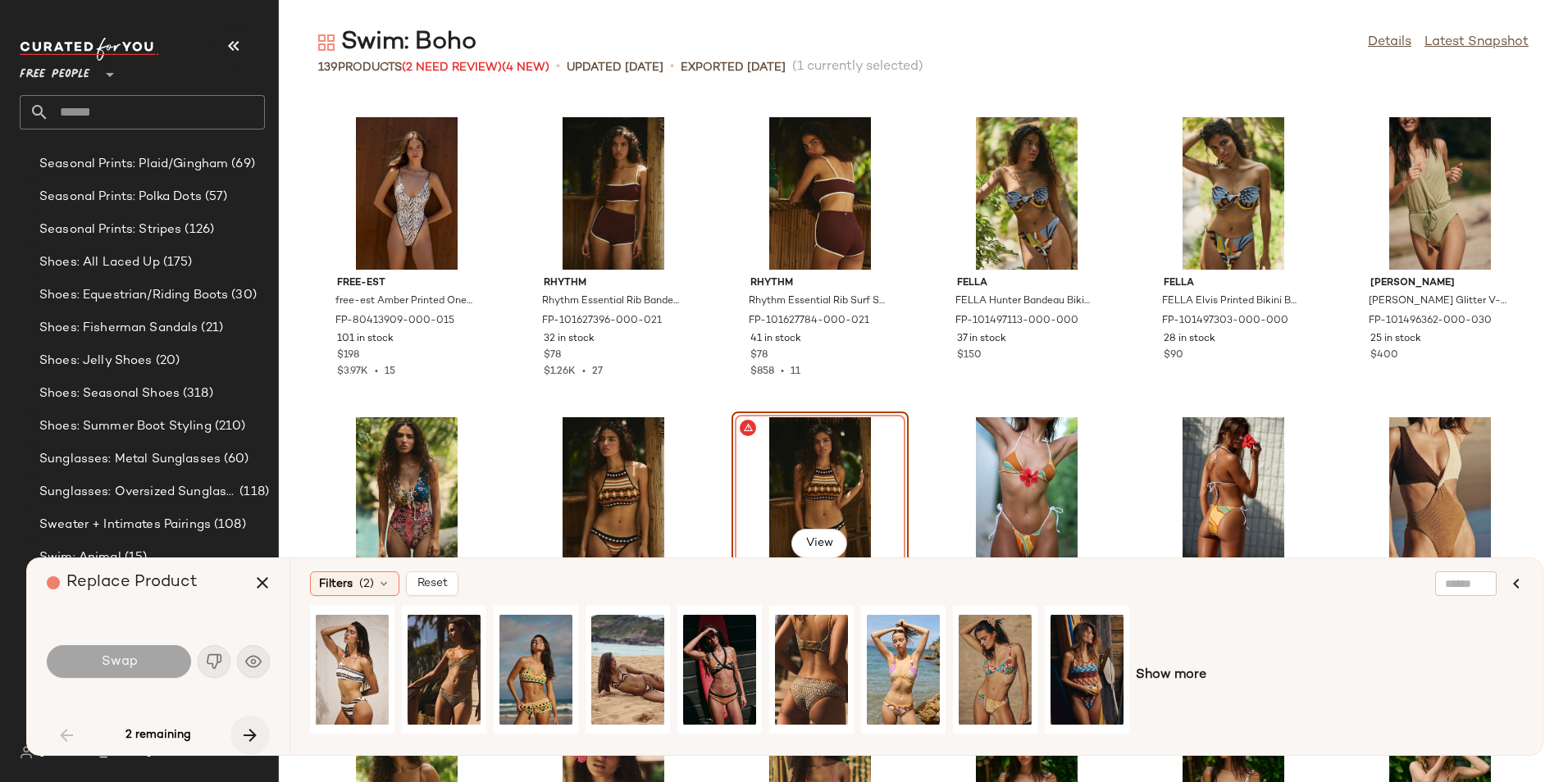
click at [244, 728] on icon "button" at bounding box center [250, 735] width 20 height 20
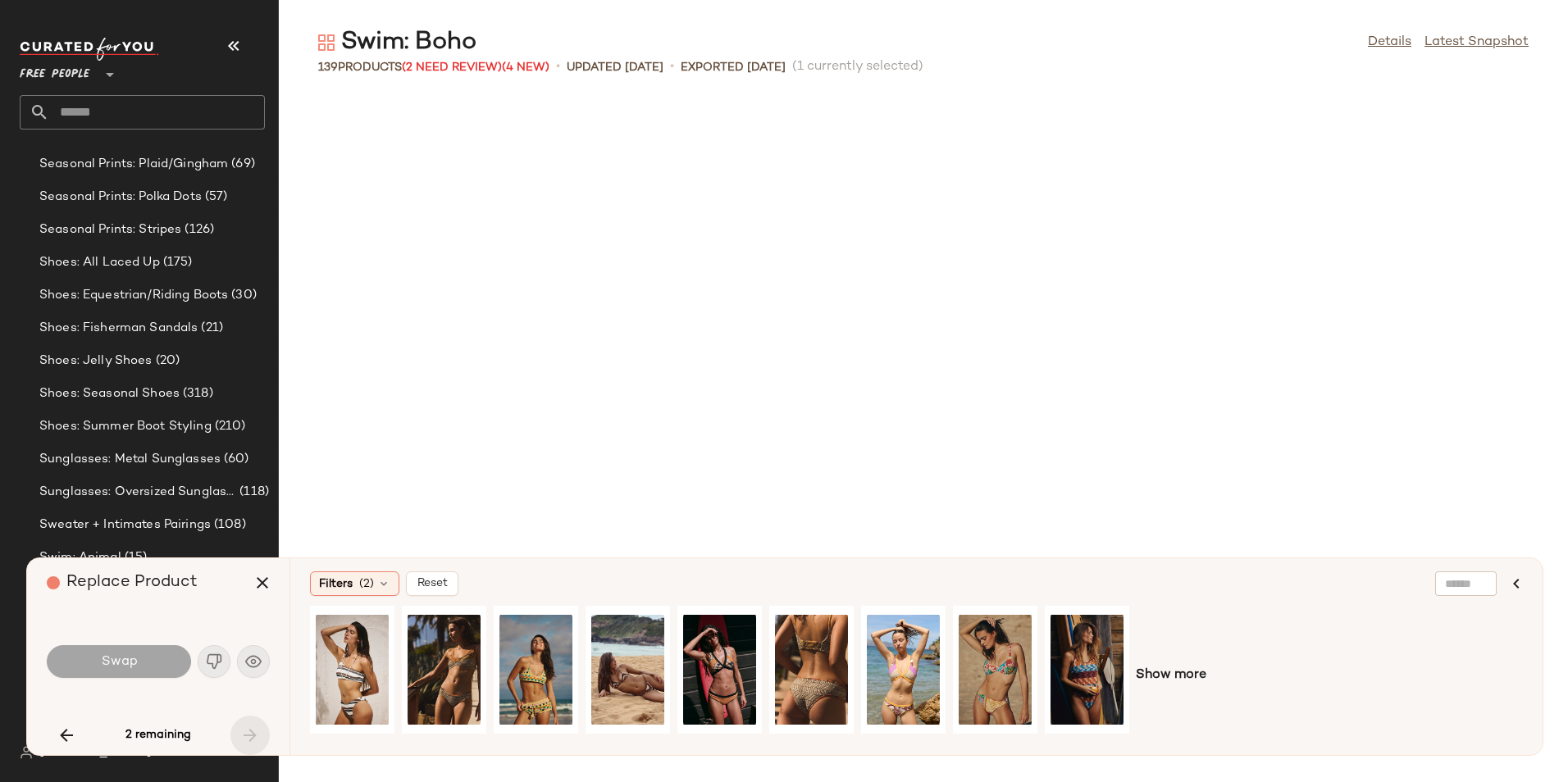
scroll to position [4801, 0]
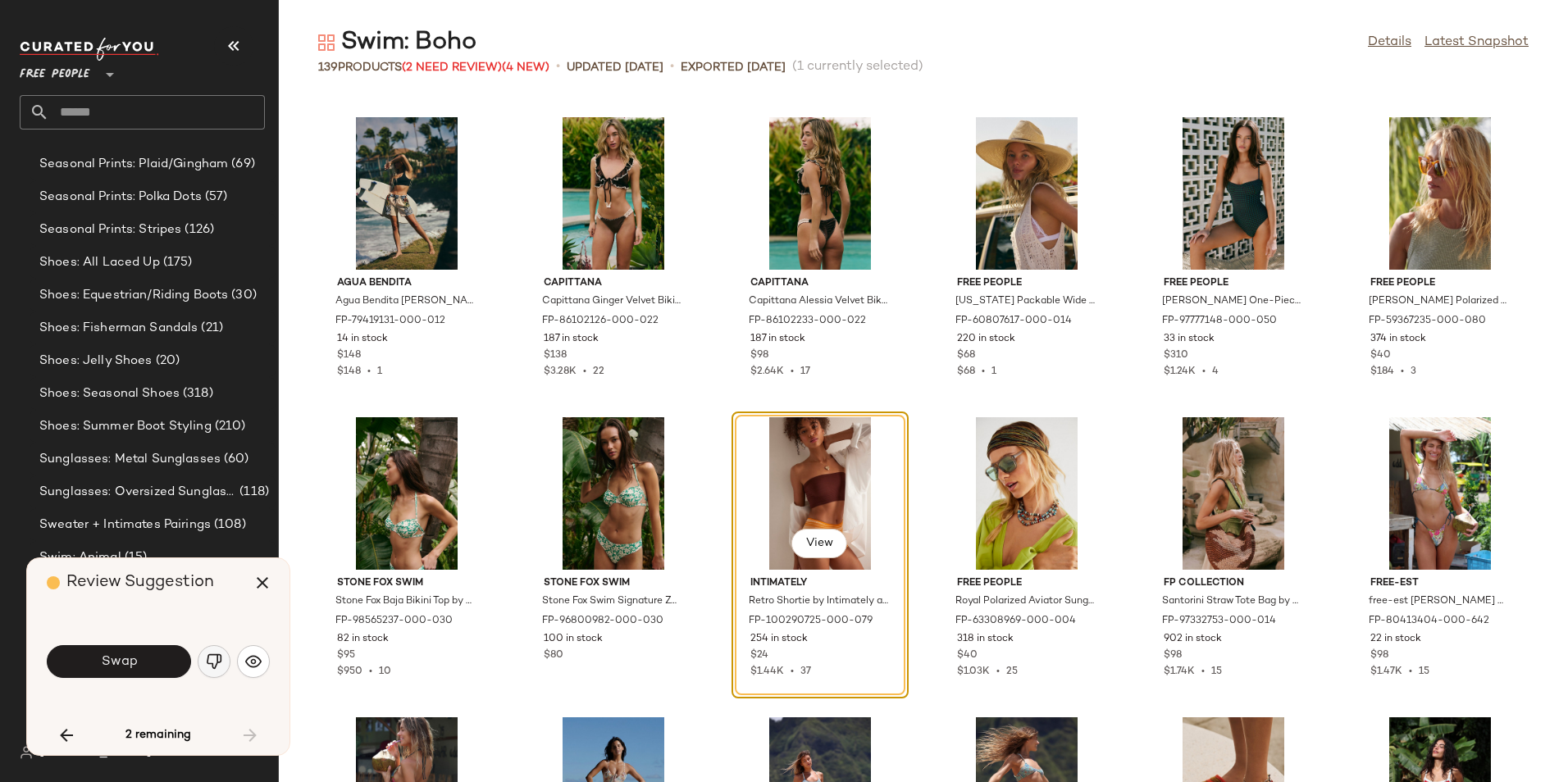
click at [217, 658] on img "button" at bounding box center [213, 661] width 16 height 16
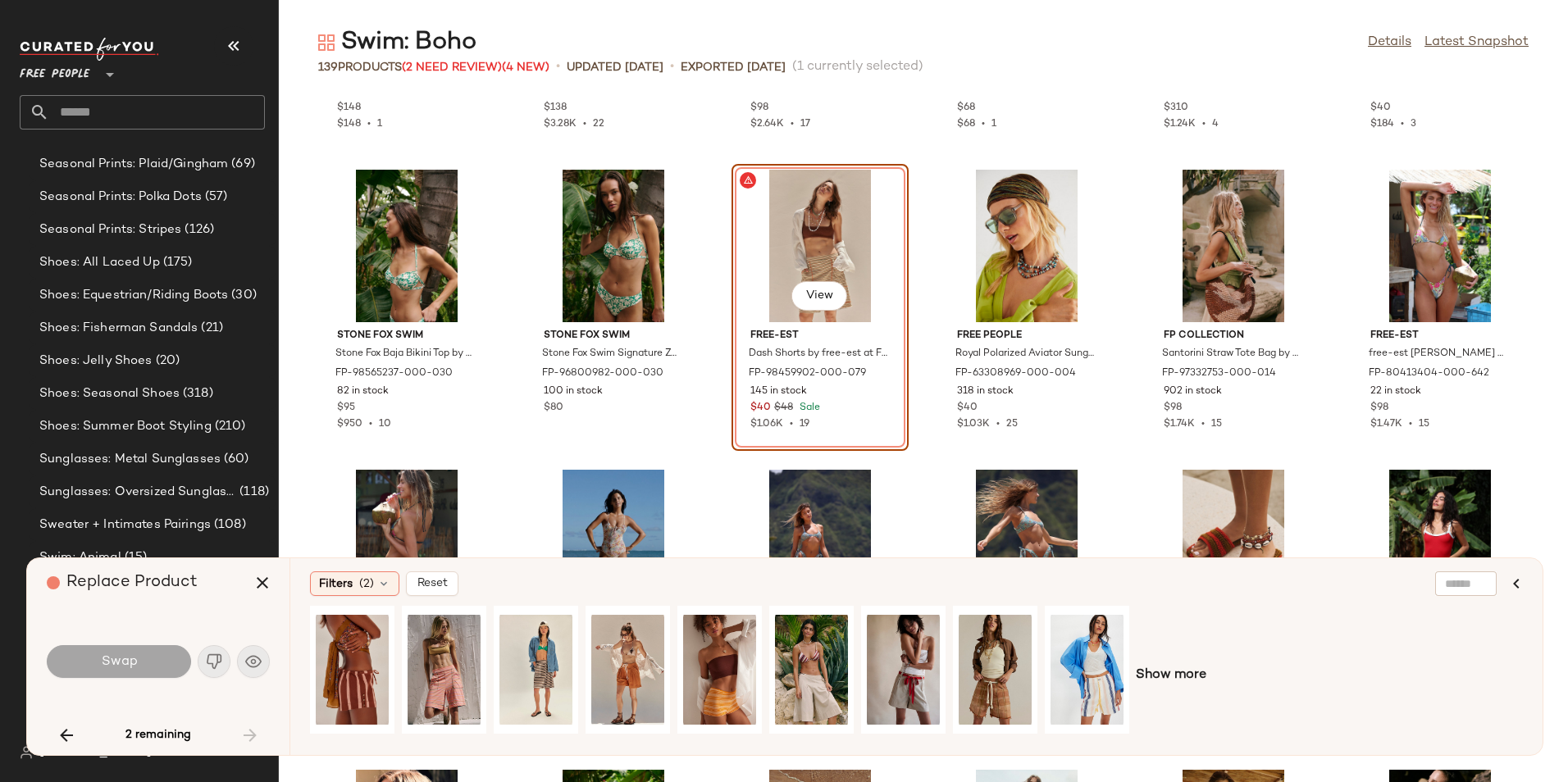
scroll to position [5021, 0]
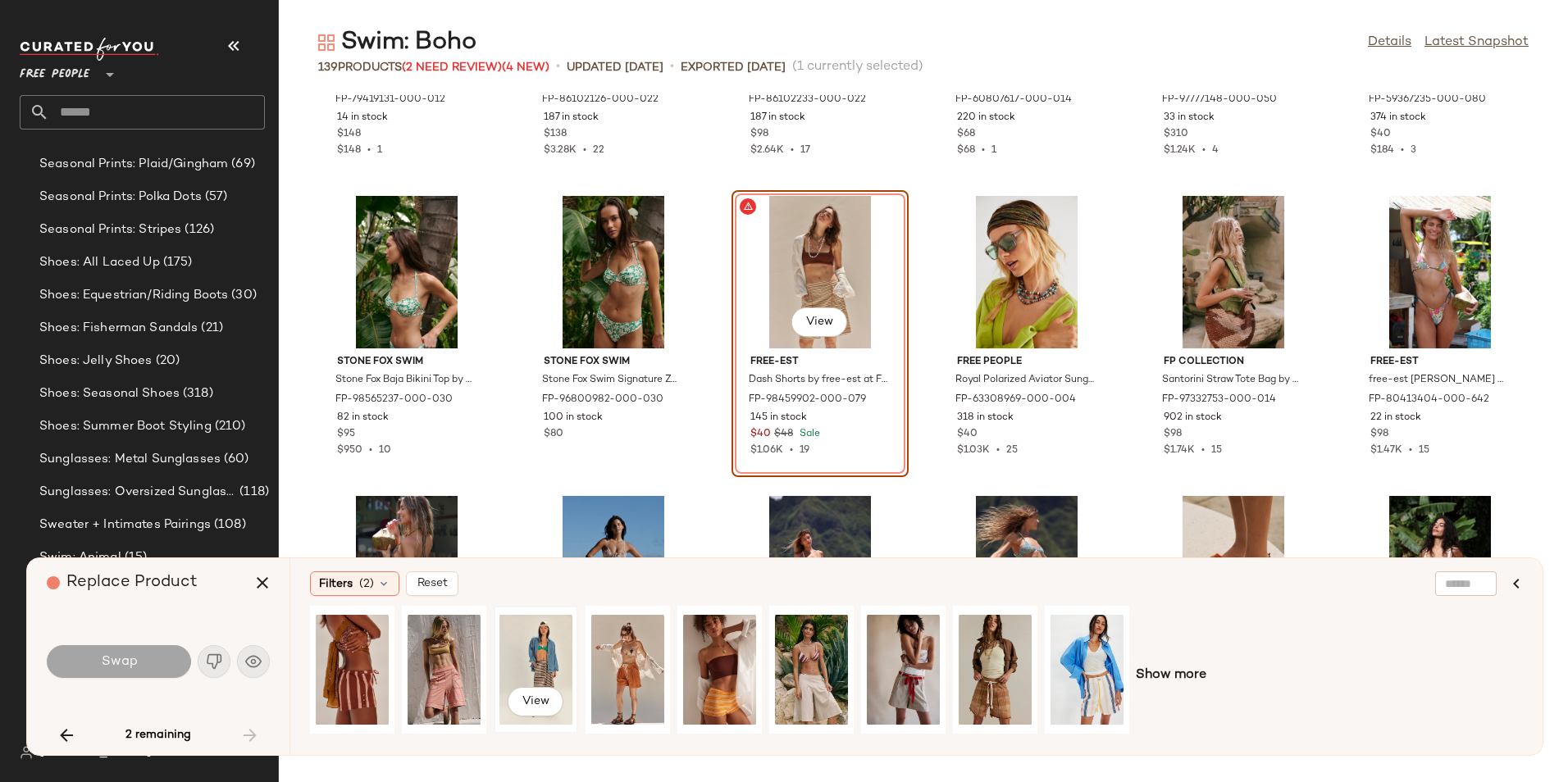
click at [539, 646] on div "View" at bounding box center [536, 670] width 73 height 117
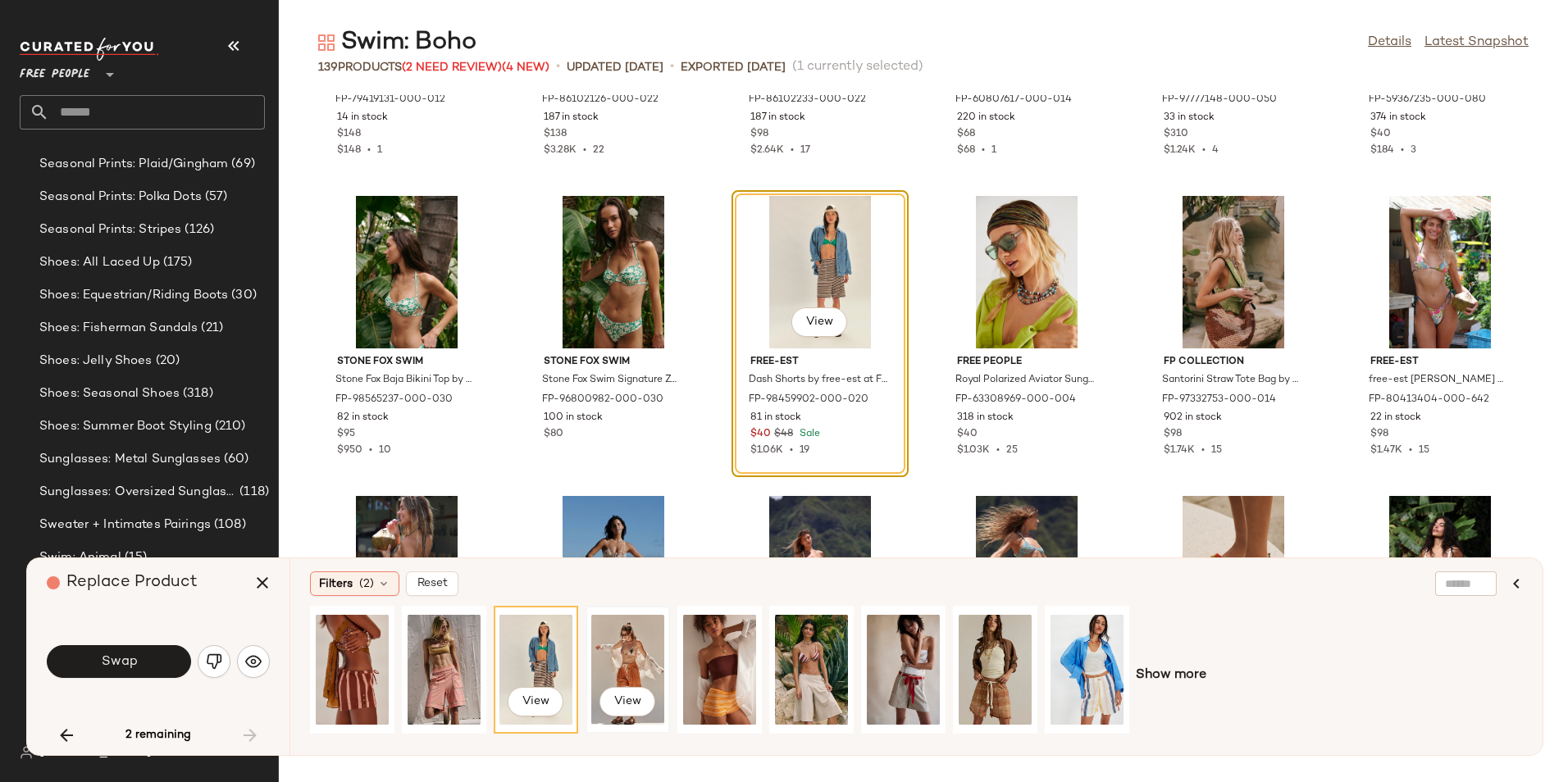
click at [634, 660] on div "View" at bounding box center [627, 670] width 73 height 117
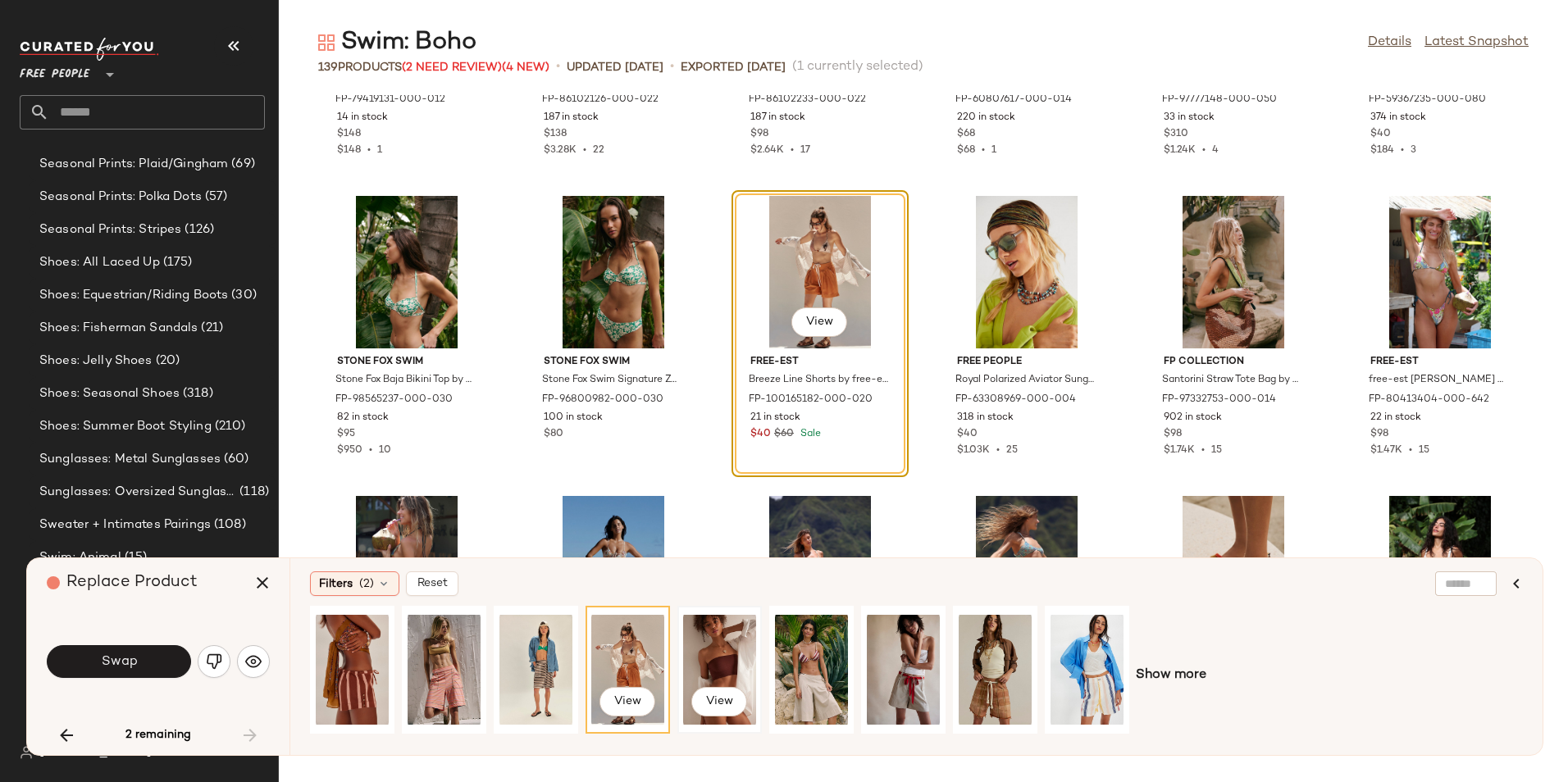
click at [714, 663] on div "View" at bounding box center [719, 670] width 73 height 117
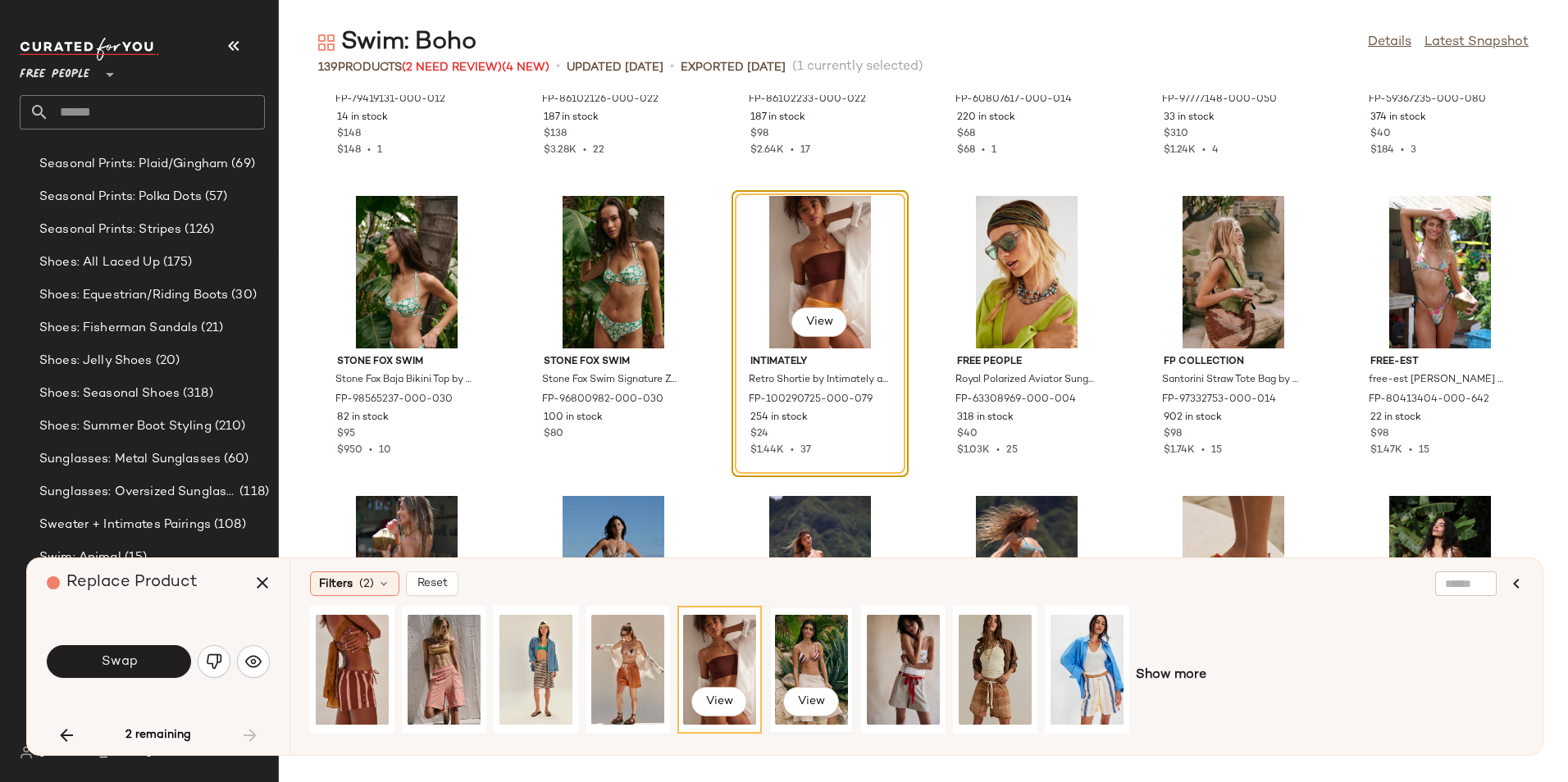
click at [812, 671] on div "View" at bounding box center [811, 670] width 73 height 117
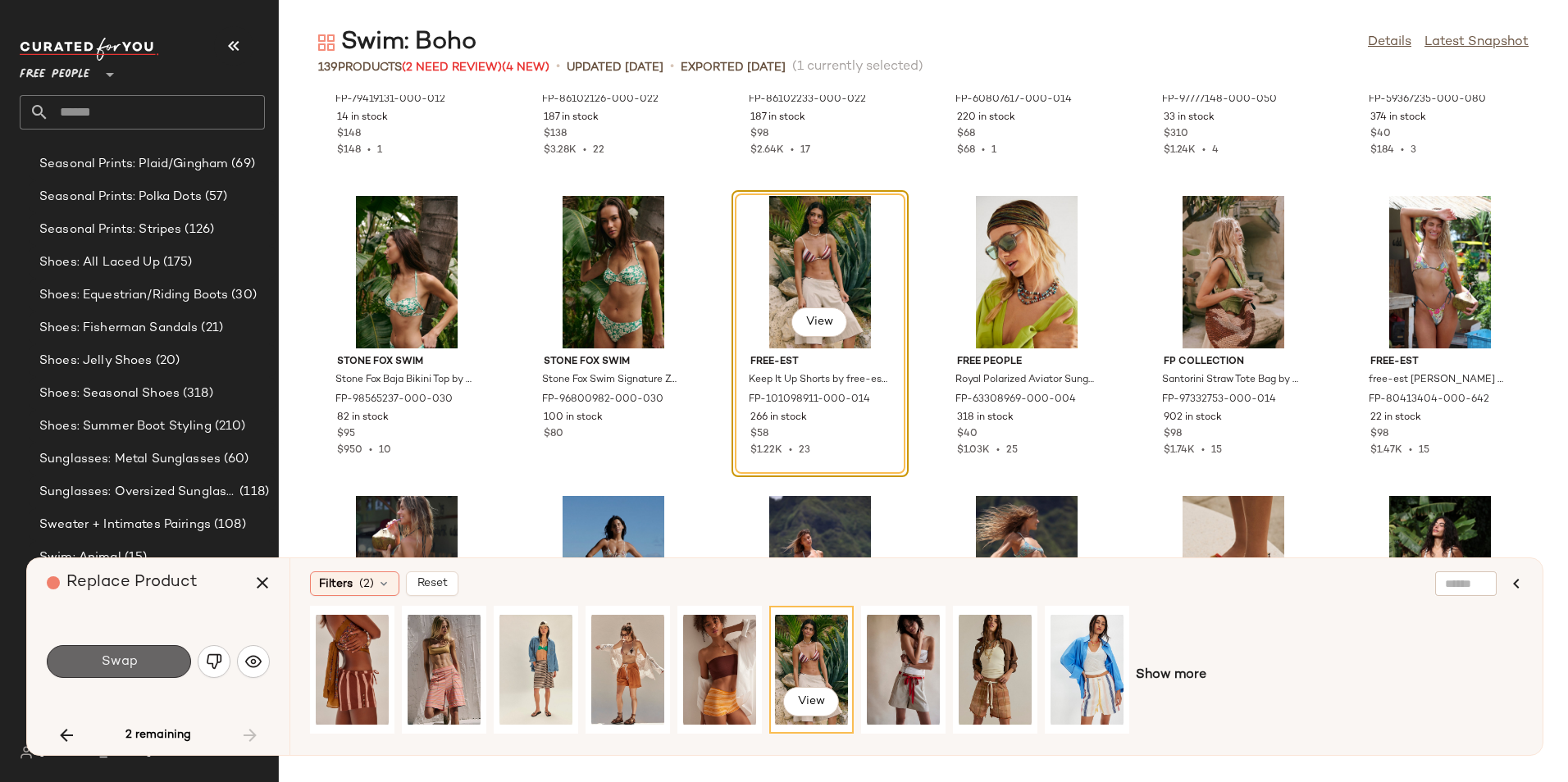
click at [159, 673] on button "Swap" at bounding box center [118, 661] width 144 height 33
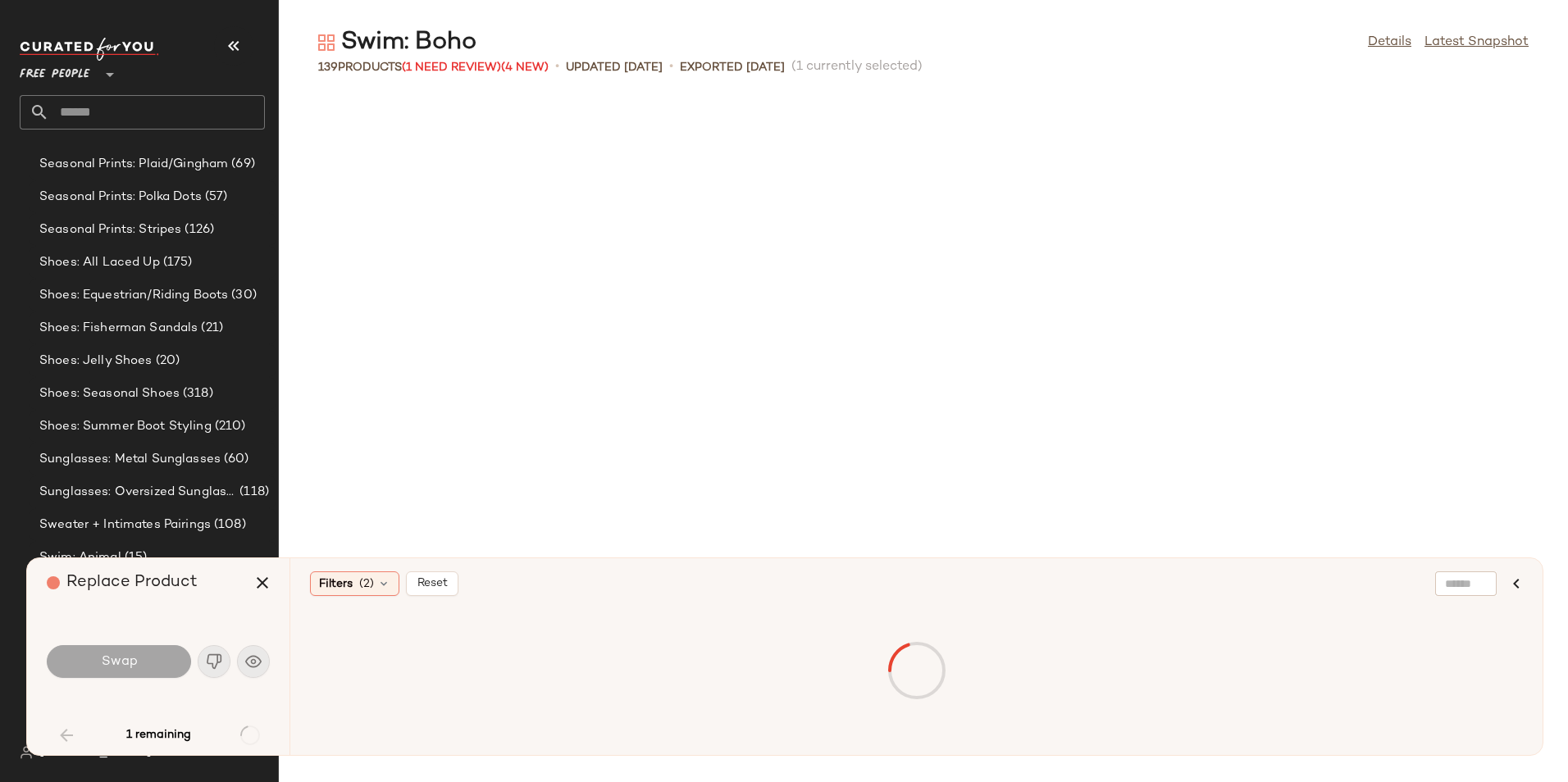
scroll to position [300, 0]
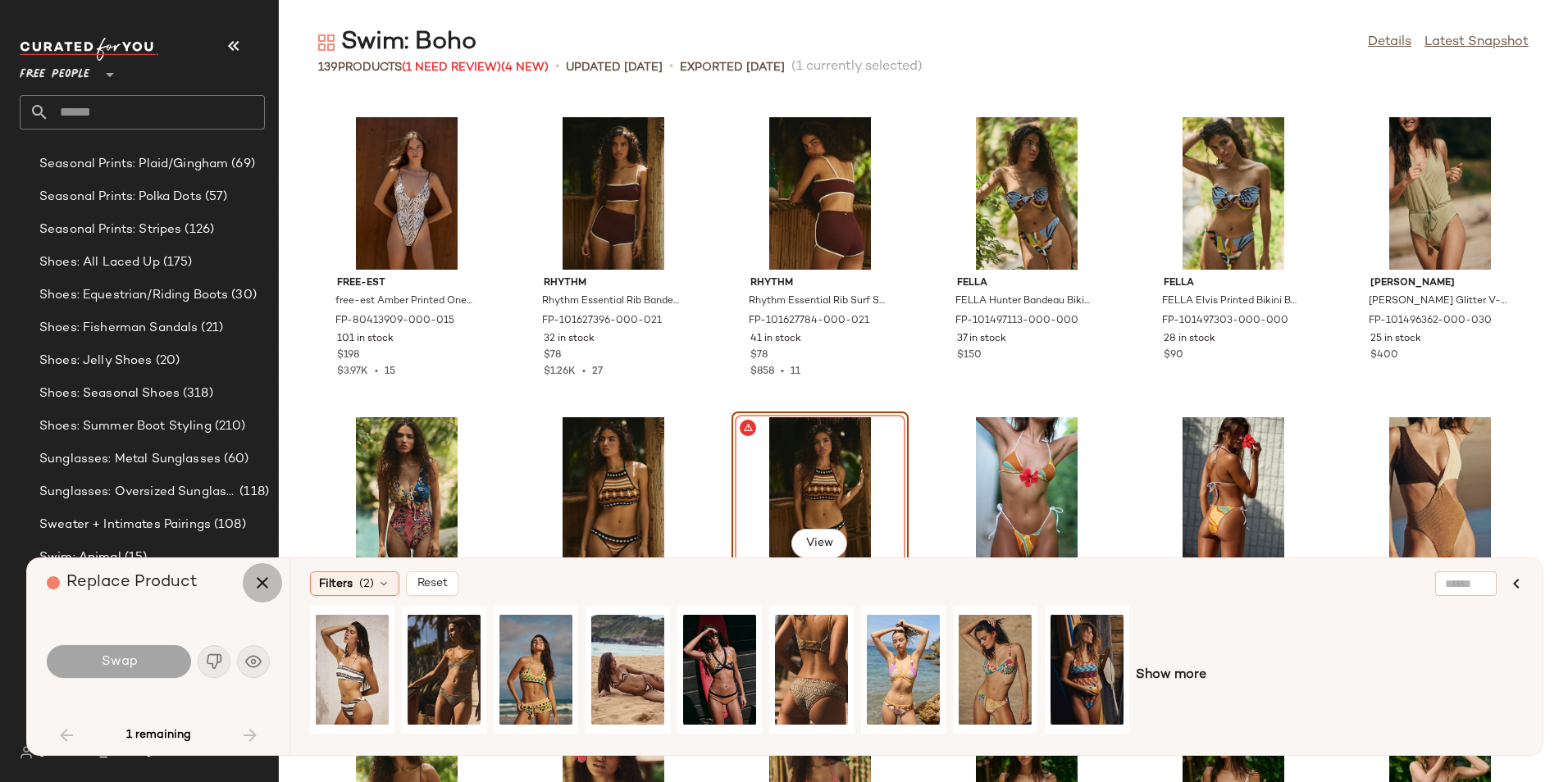
click at [262, 586] on icon "button" at bounding box center [263, 583] width 20 height 20
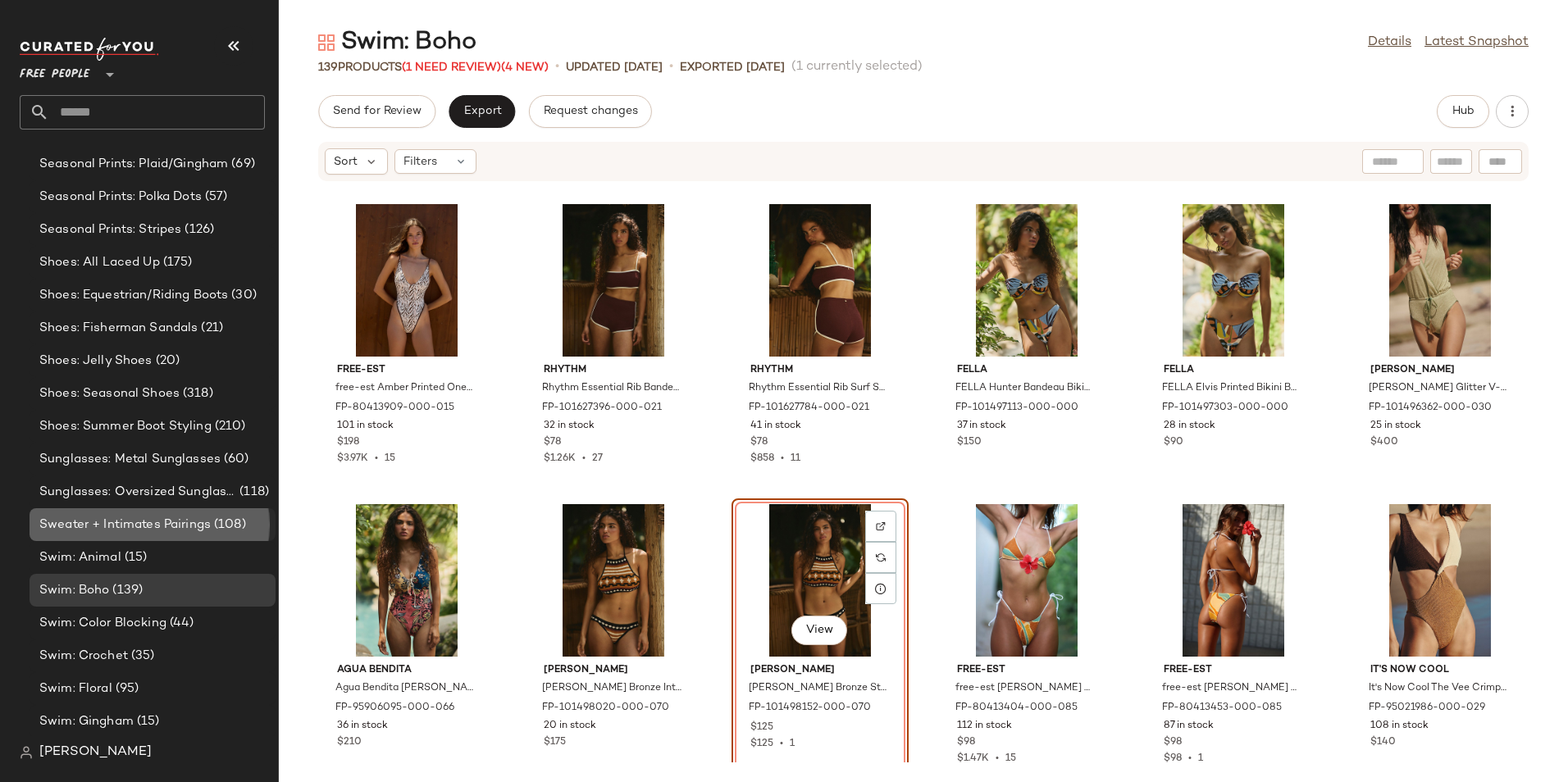
click at [187, 530] on span "Sweater + Intimates Pairings" at bounding box center [125, 525] width 171 height 19
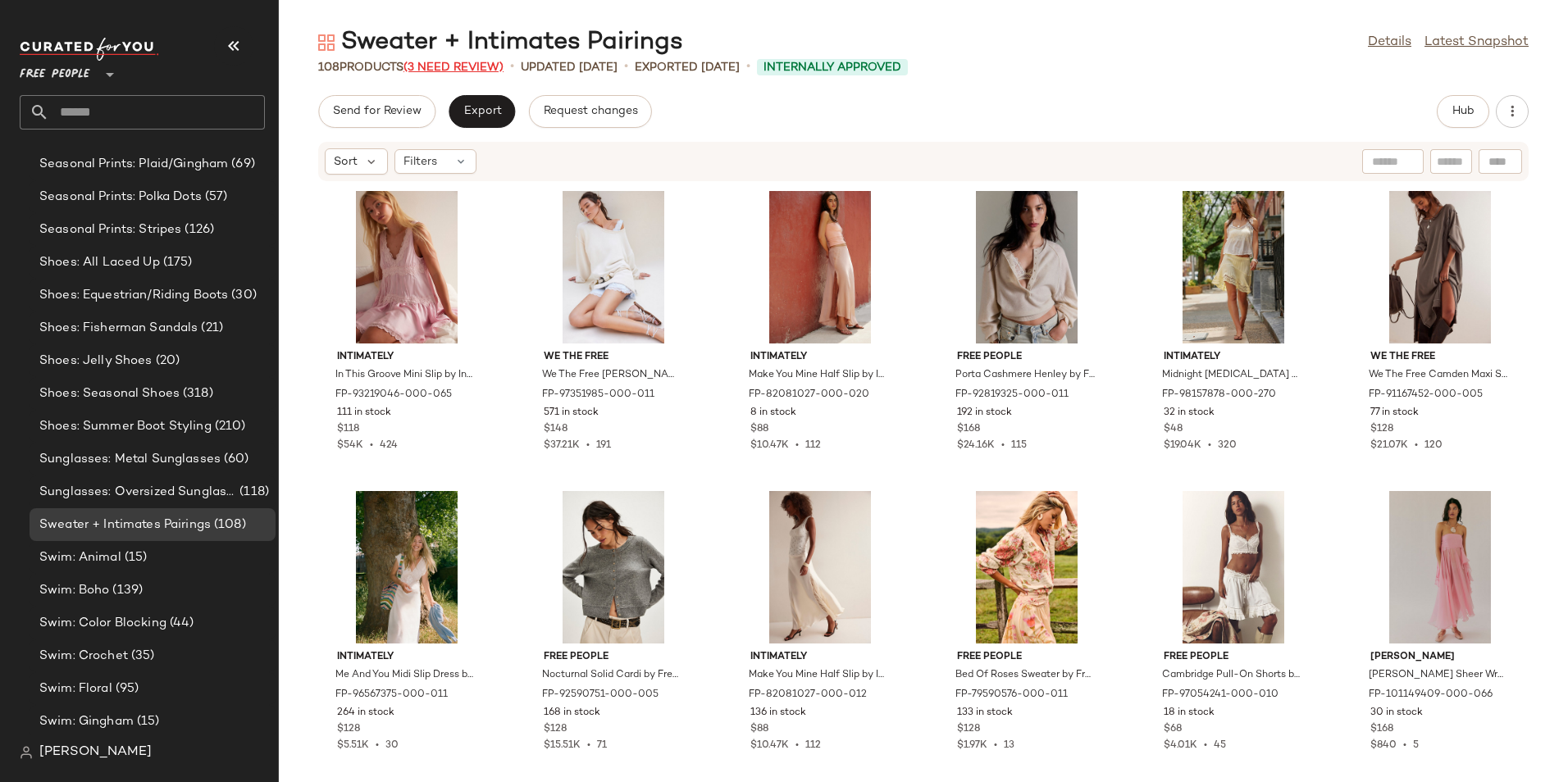
click at [428, 71] on span "(3 Need Review)" at bounding box center [454, 68] width 100 height 13
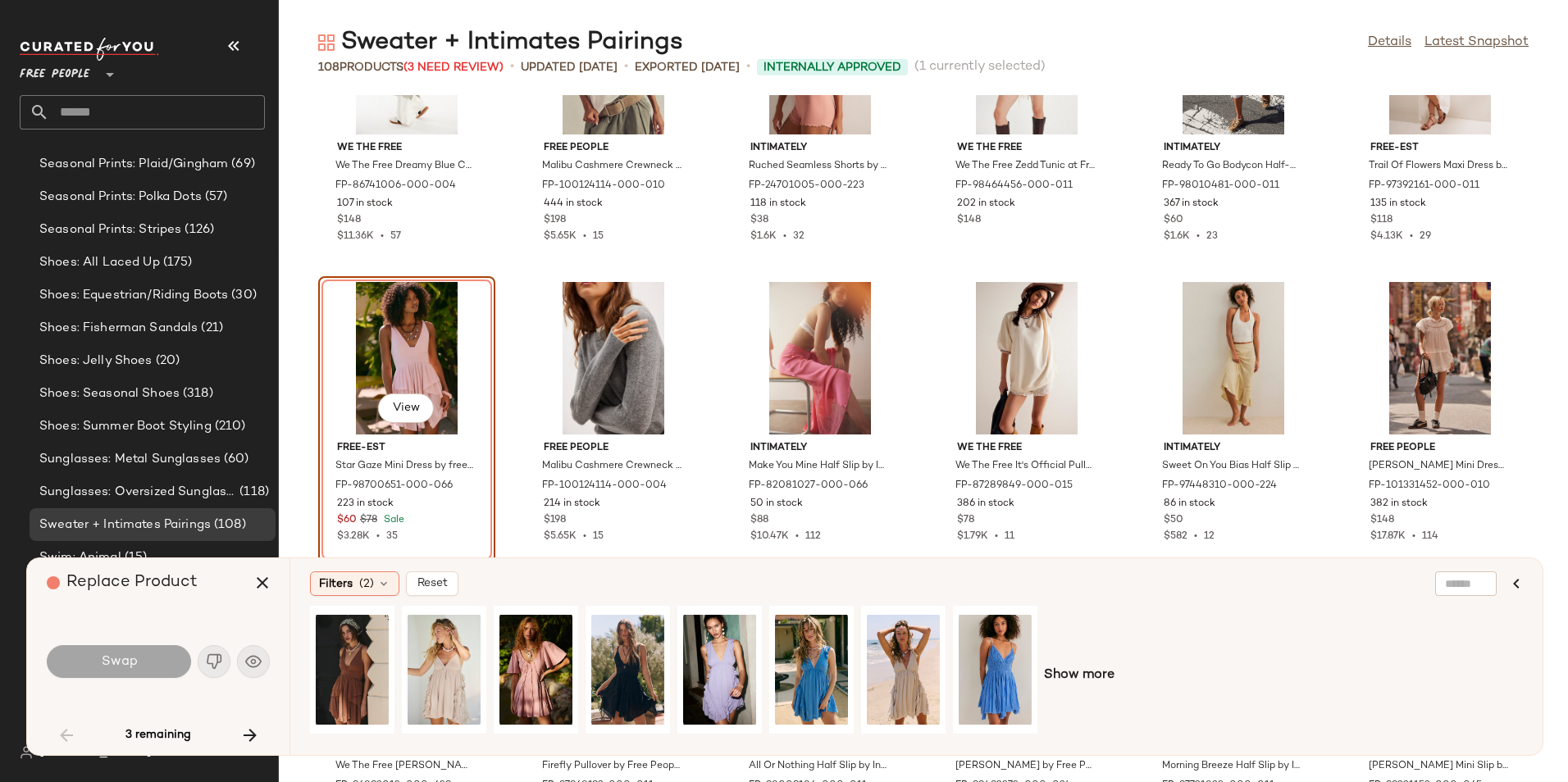
scroll to position [2255, 0]
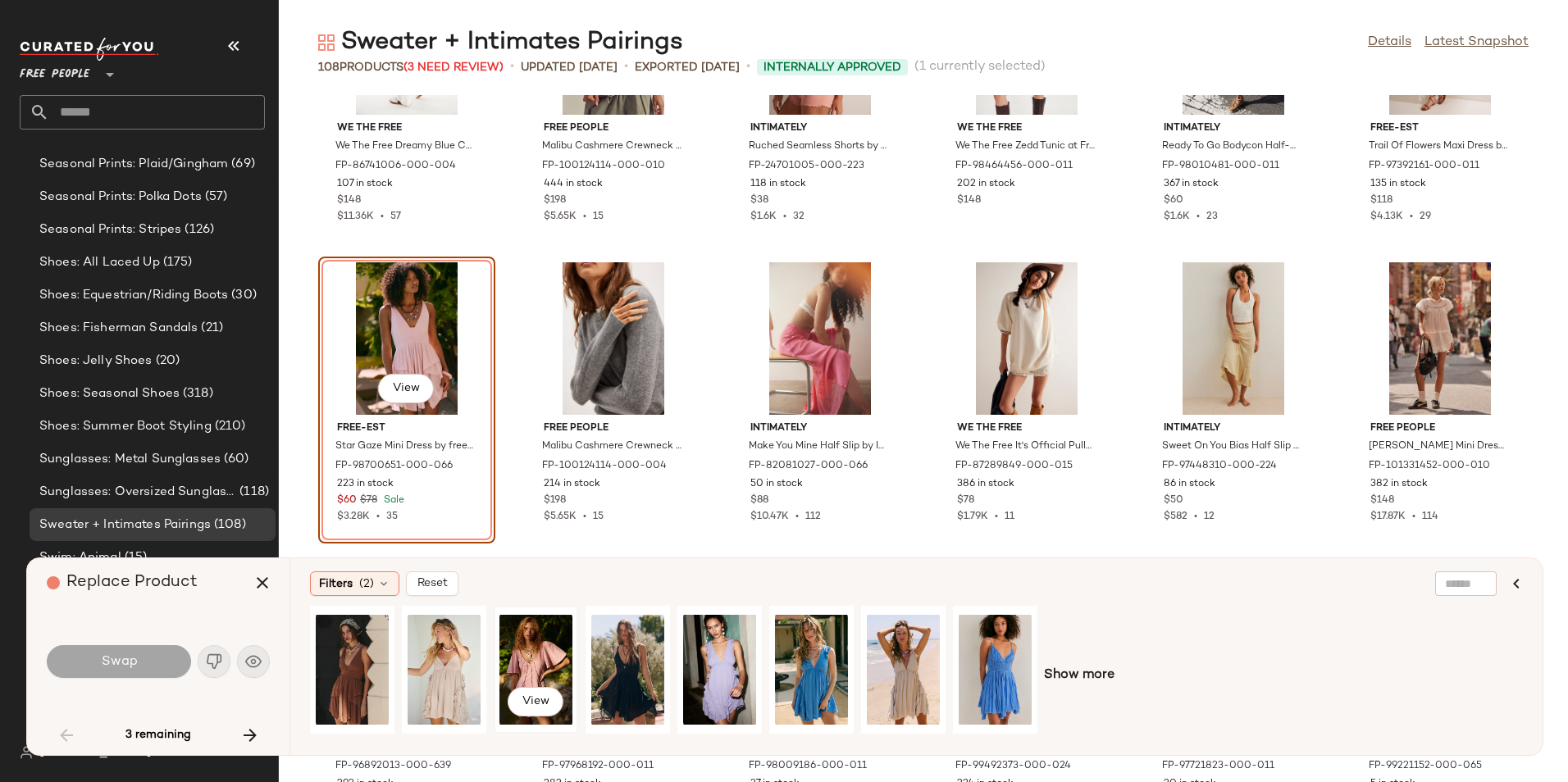
click at [537, 653] on div "View" at bounding box center [536, 670] width 73 height 117
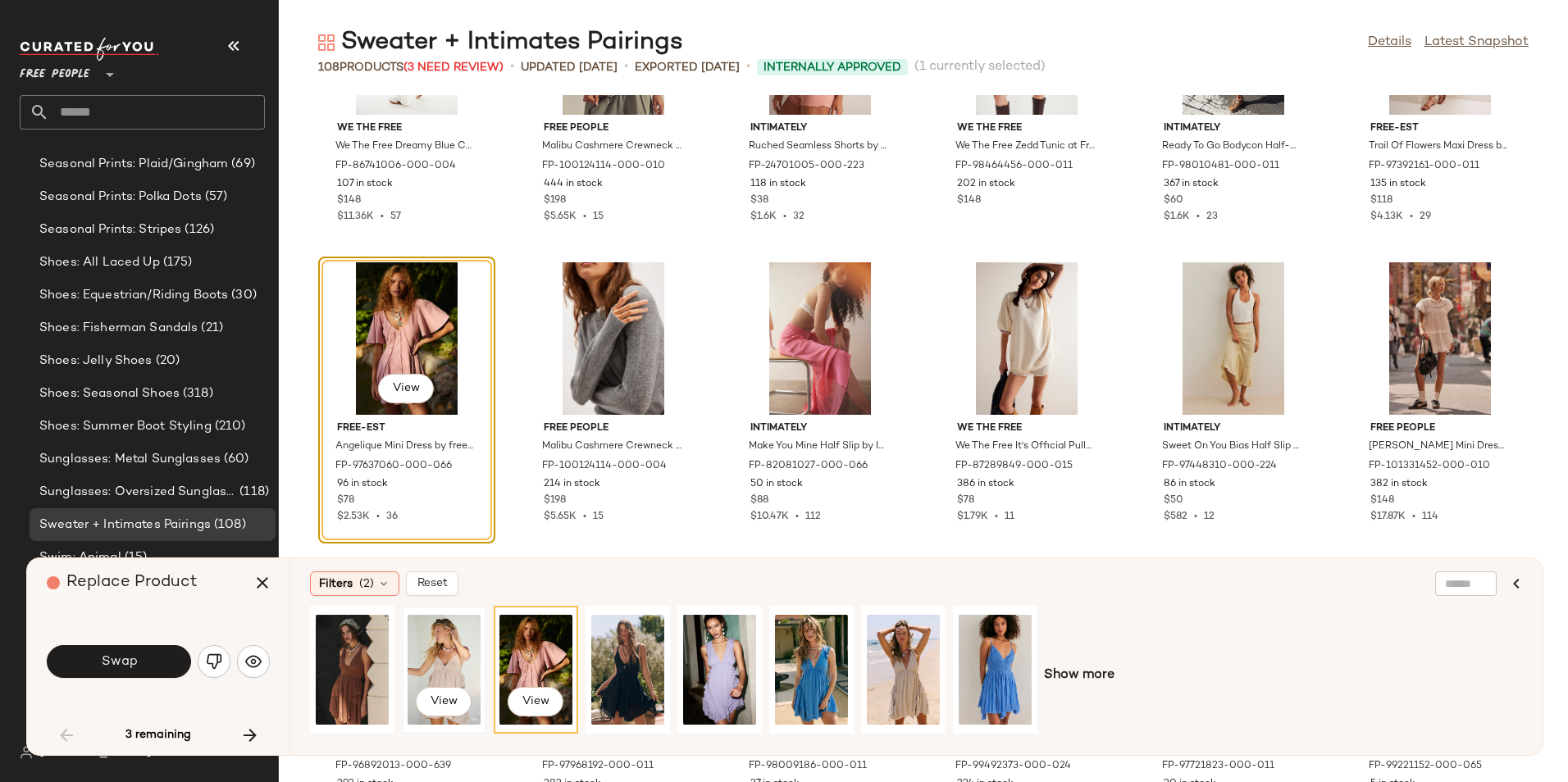
click at [458, 672] on div "View" at bounding box center [443, 670] width 73 height 117
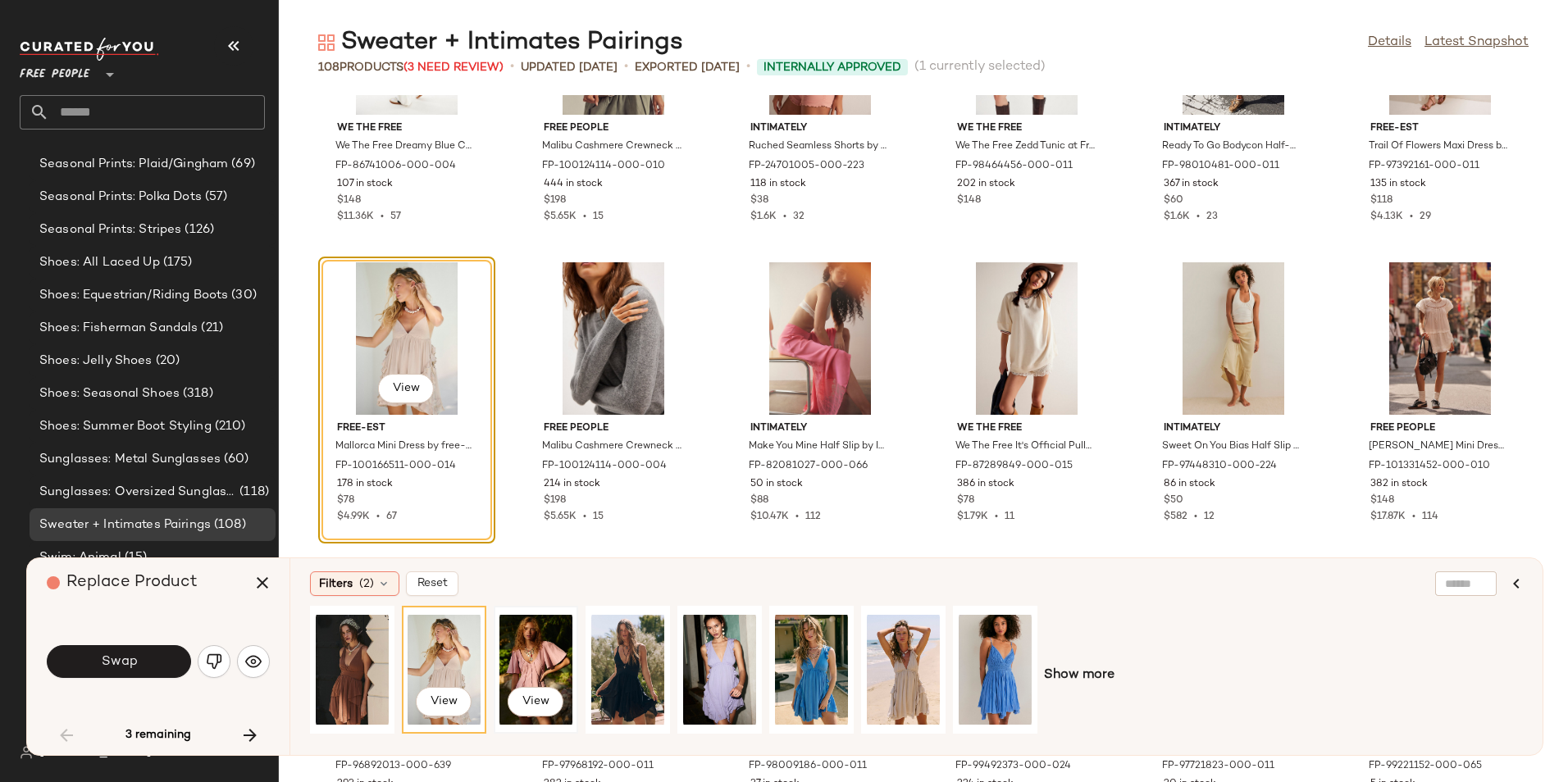
click at [526, 671] on div "View" at bounding box center [536, 670] width 73 height 117
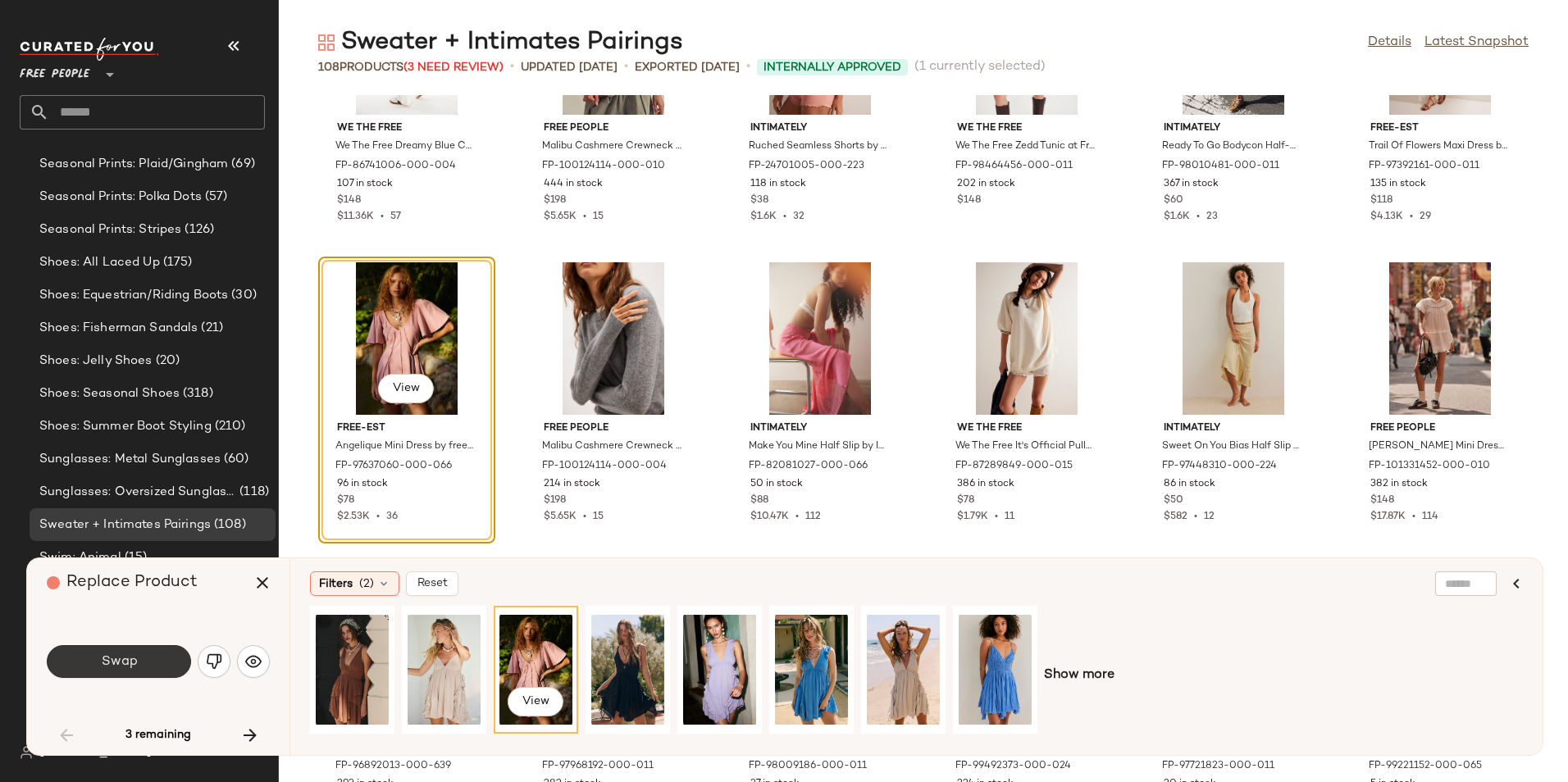
click at [143, 657] on button "Swap" at bounding box center [118, 661] width 144 height 33
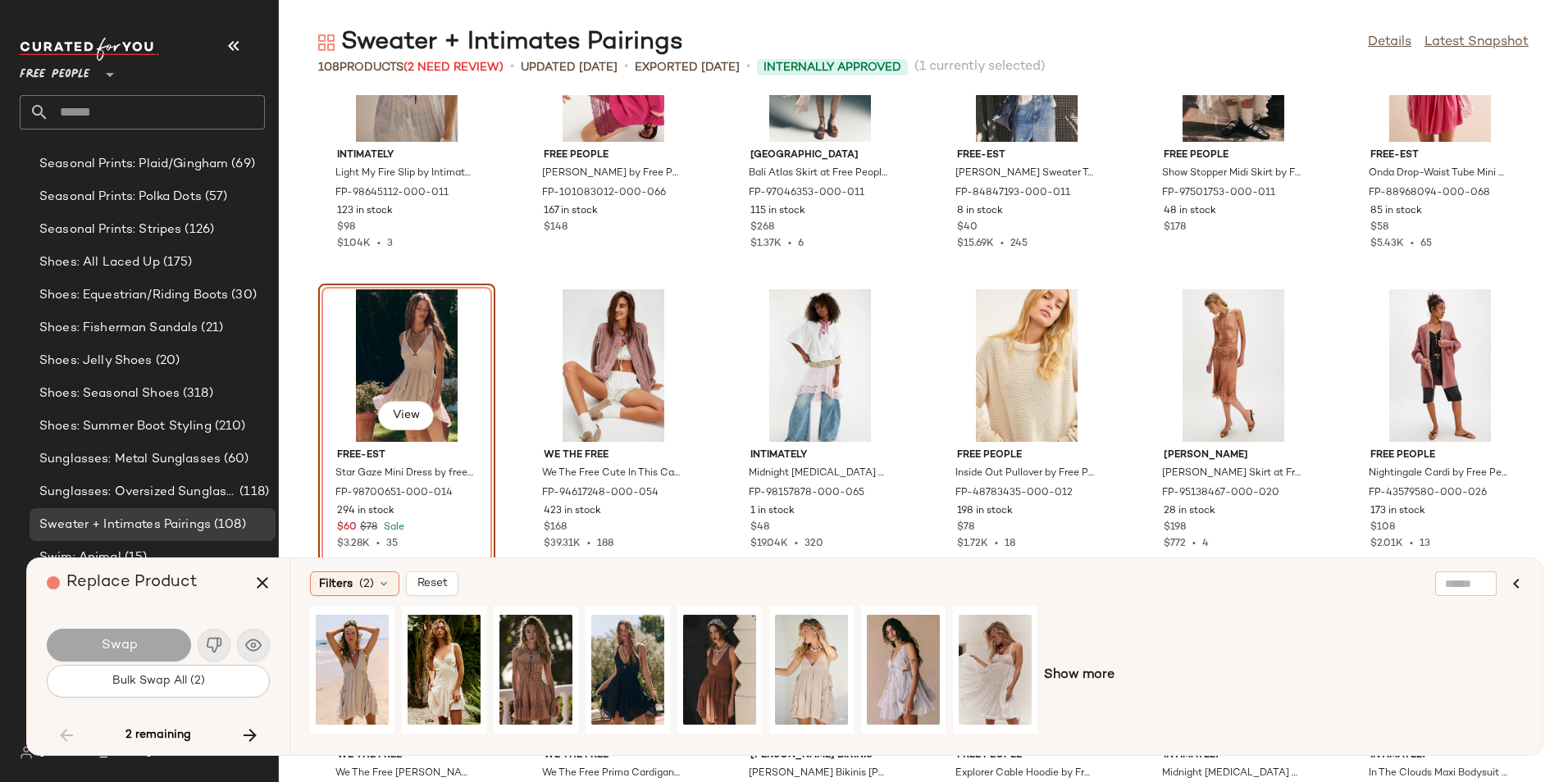
scroll to position [3735, 0]
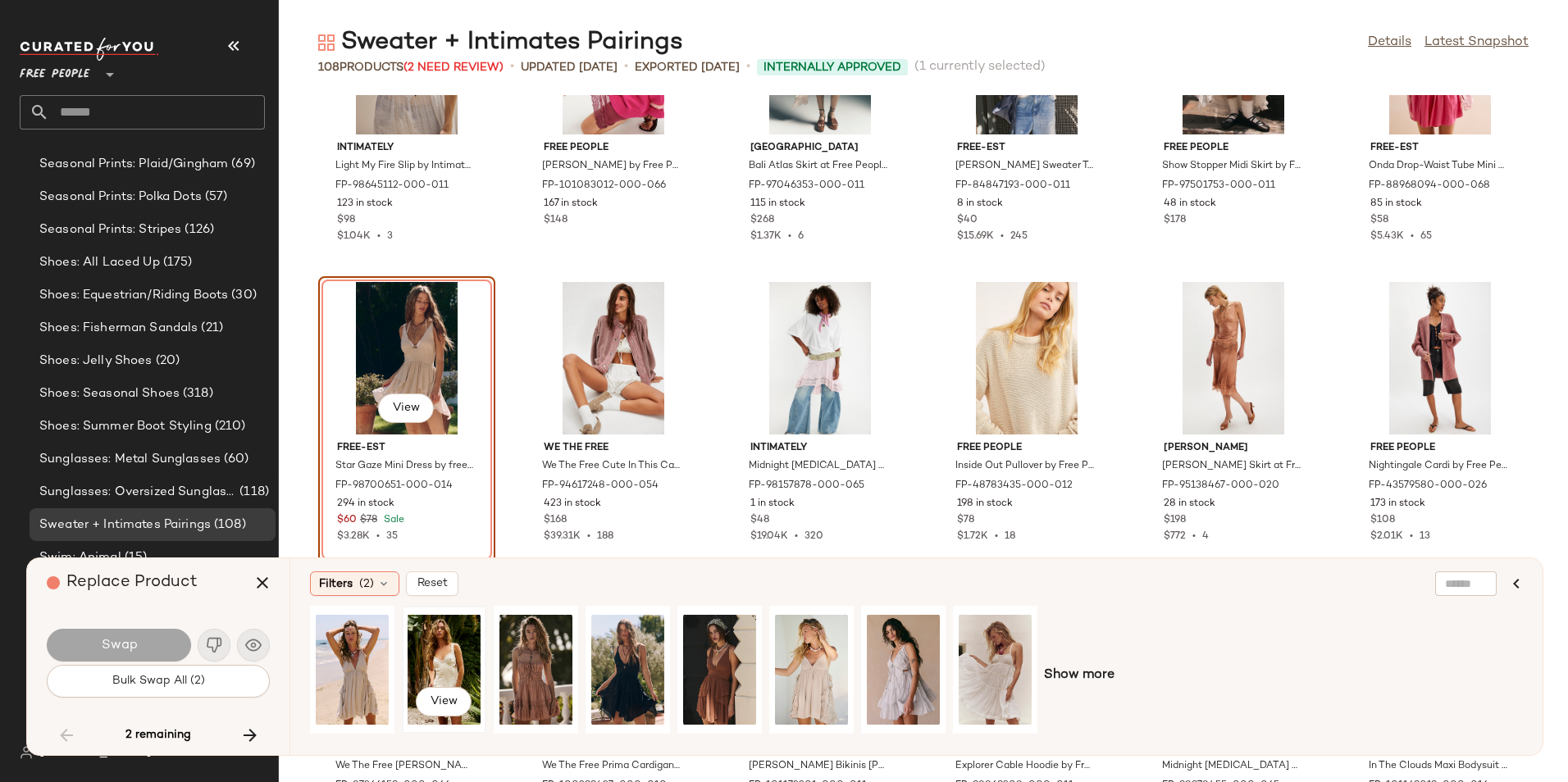
click at [459, 650] on div "View" at bounding box center [443, 670] width 73 height 117
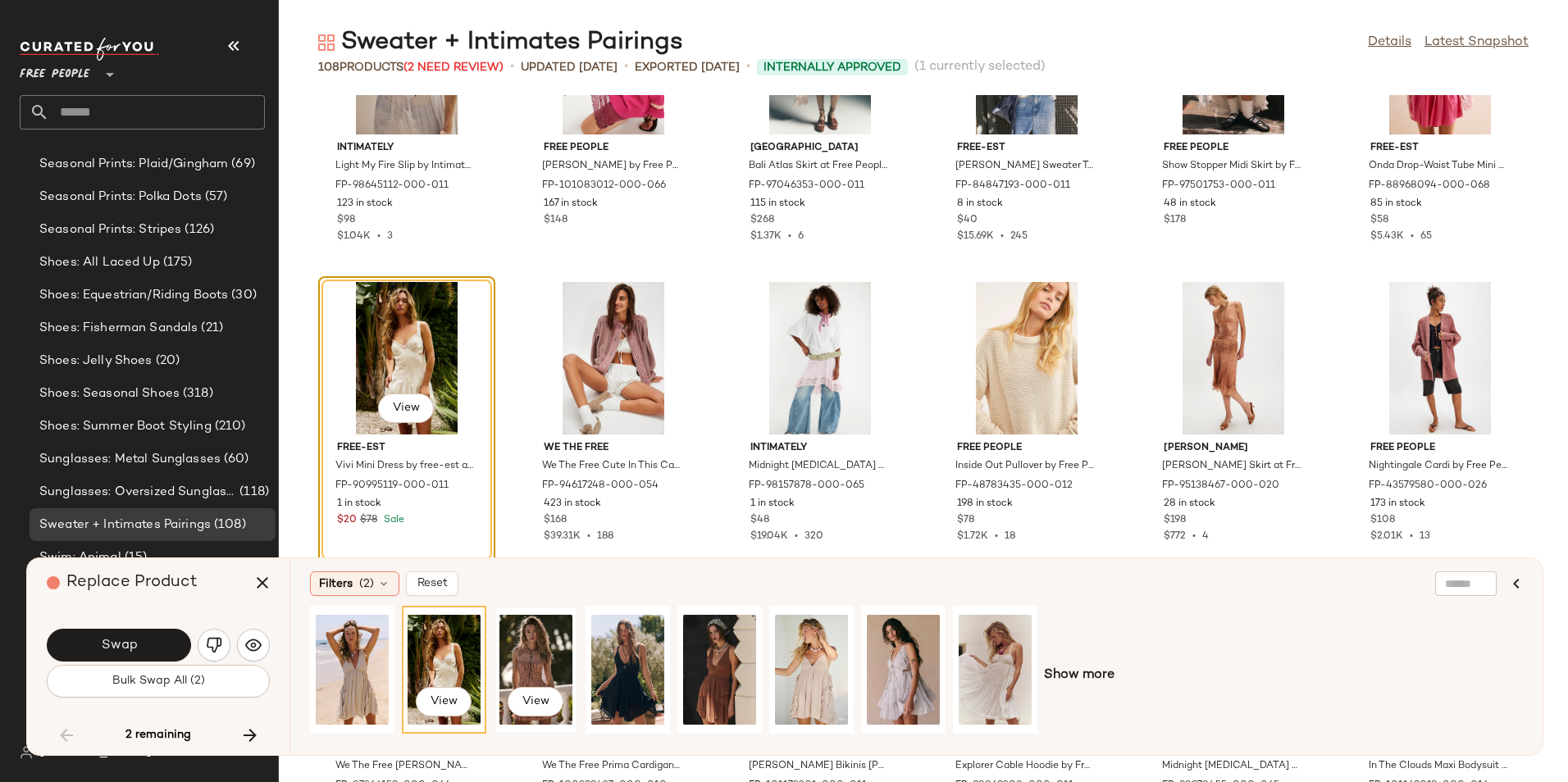
click at [519, 654] on div "View" at bounding box center [536, 670] width 73 height 117
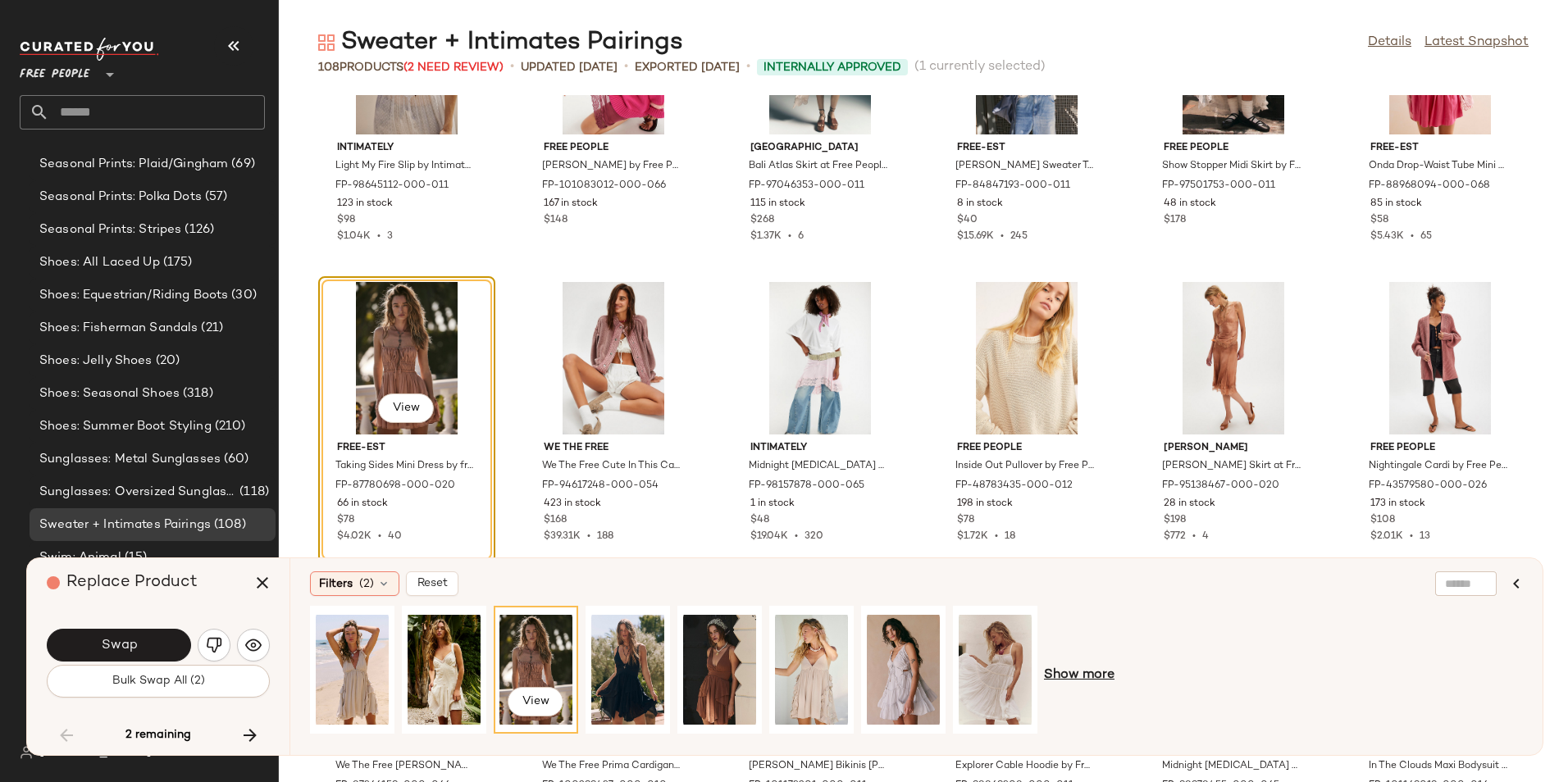
click at [1091, 673] on span "Show more" at bounding box center [1079, 675] width 71 height 20
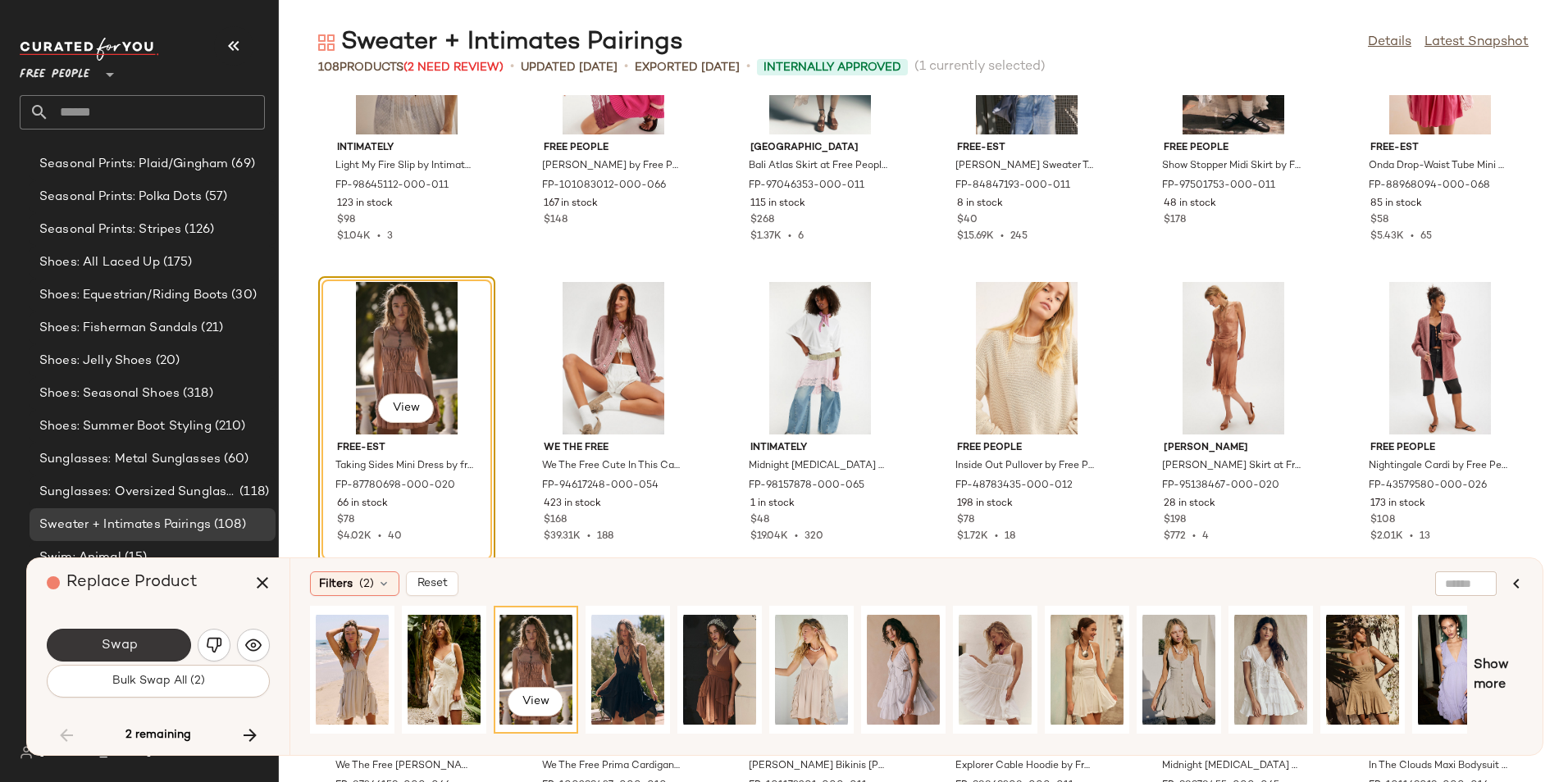
click at [124, 651] on span "Swap" at bounding box center [118, 645] width 37 height 15
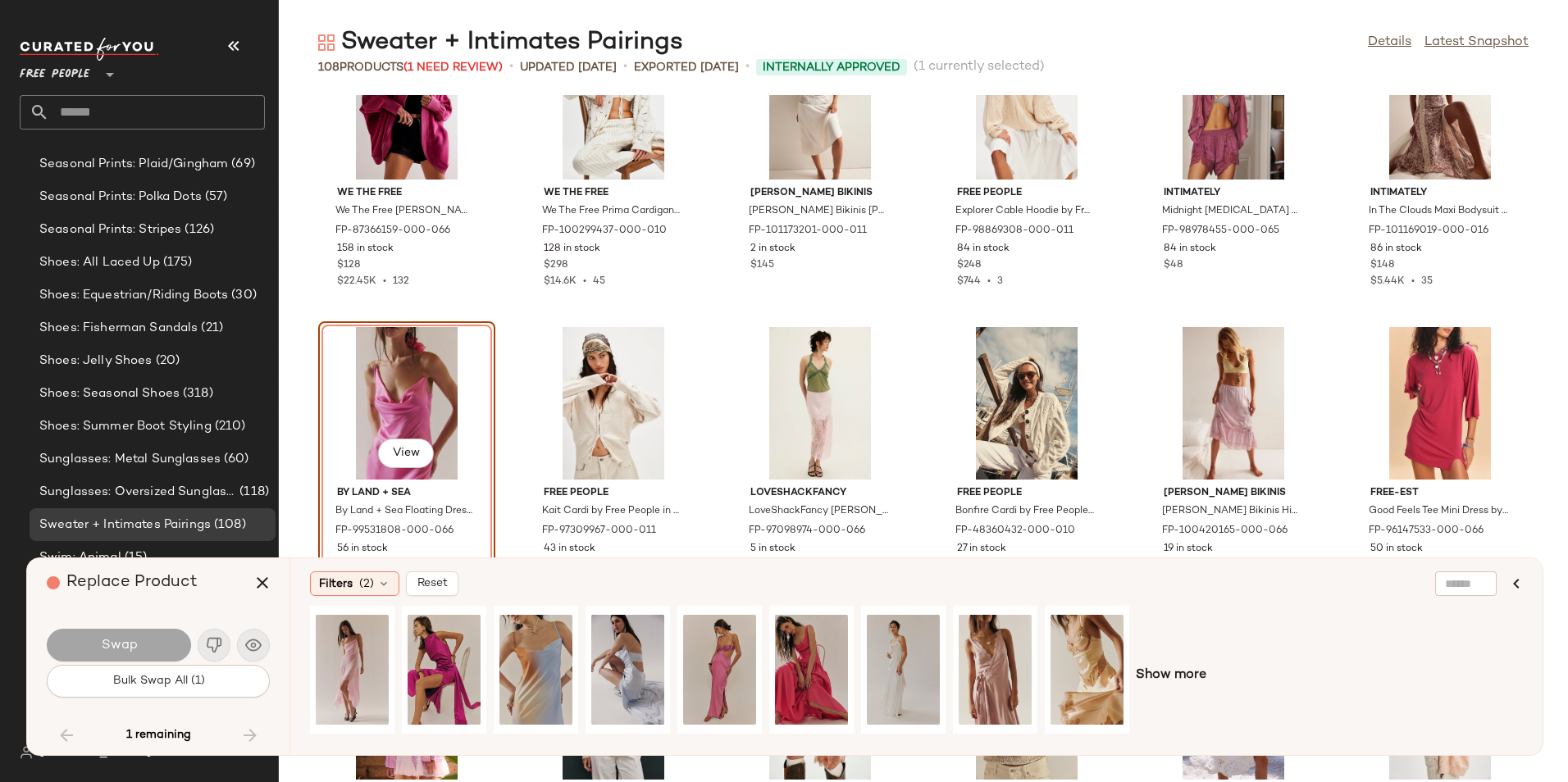
scroll to position [4368, 0]
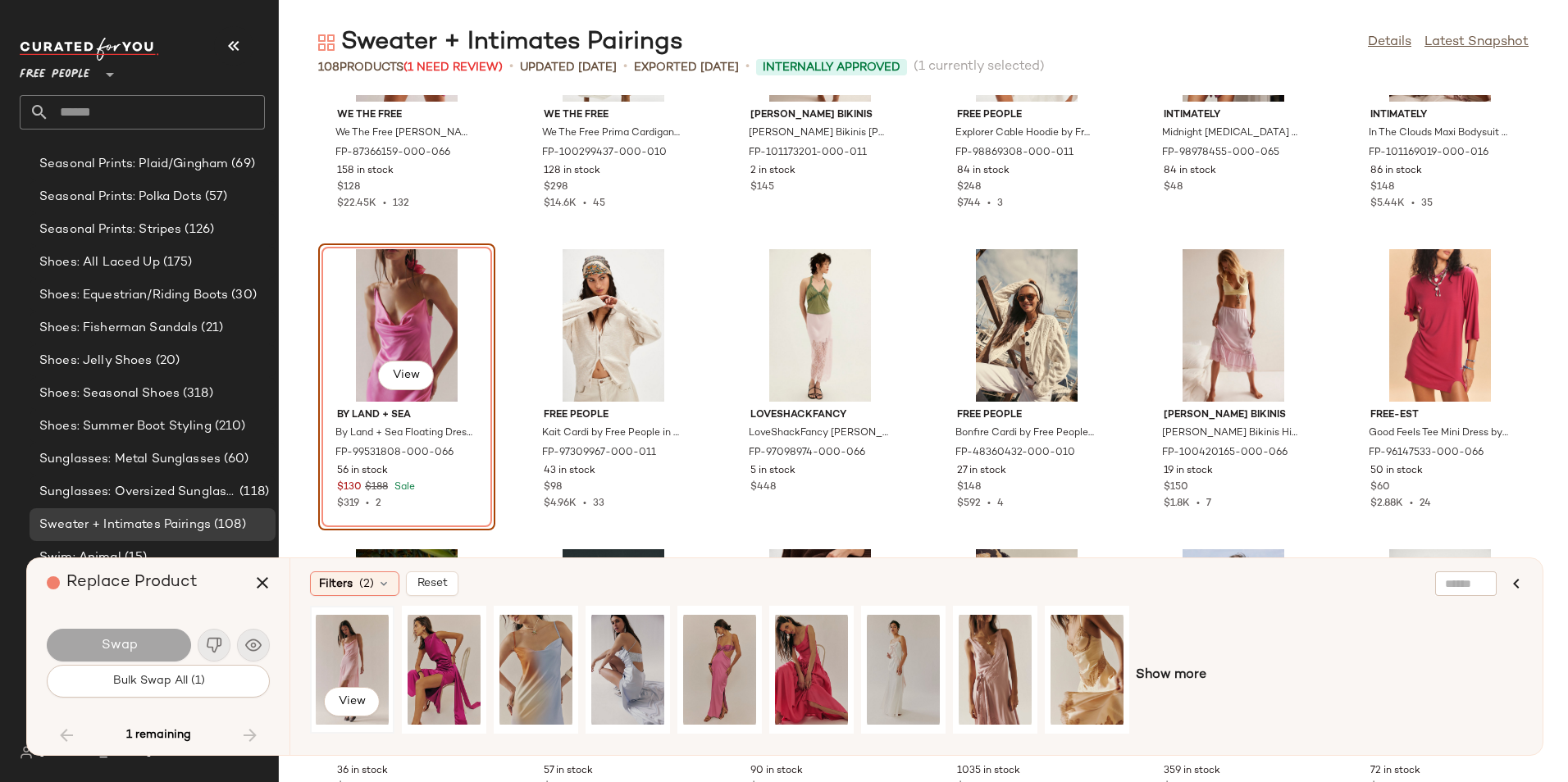
click at [350, 666] on div "View" at bounding box center [352, 670] width 73 height 117
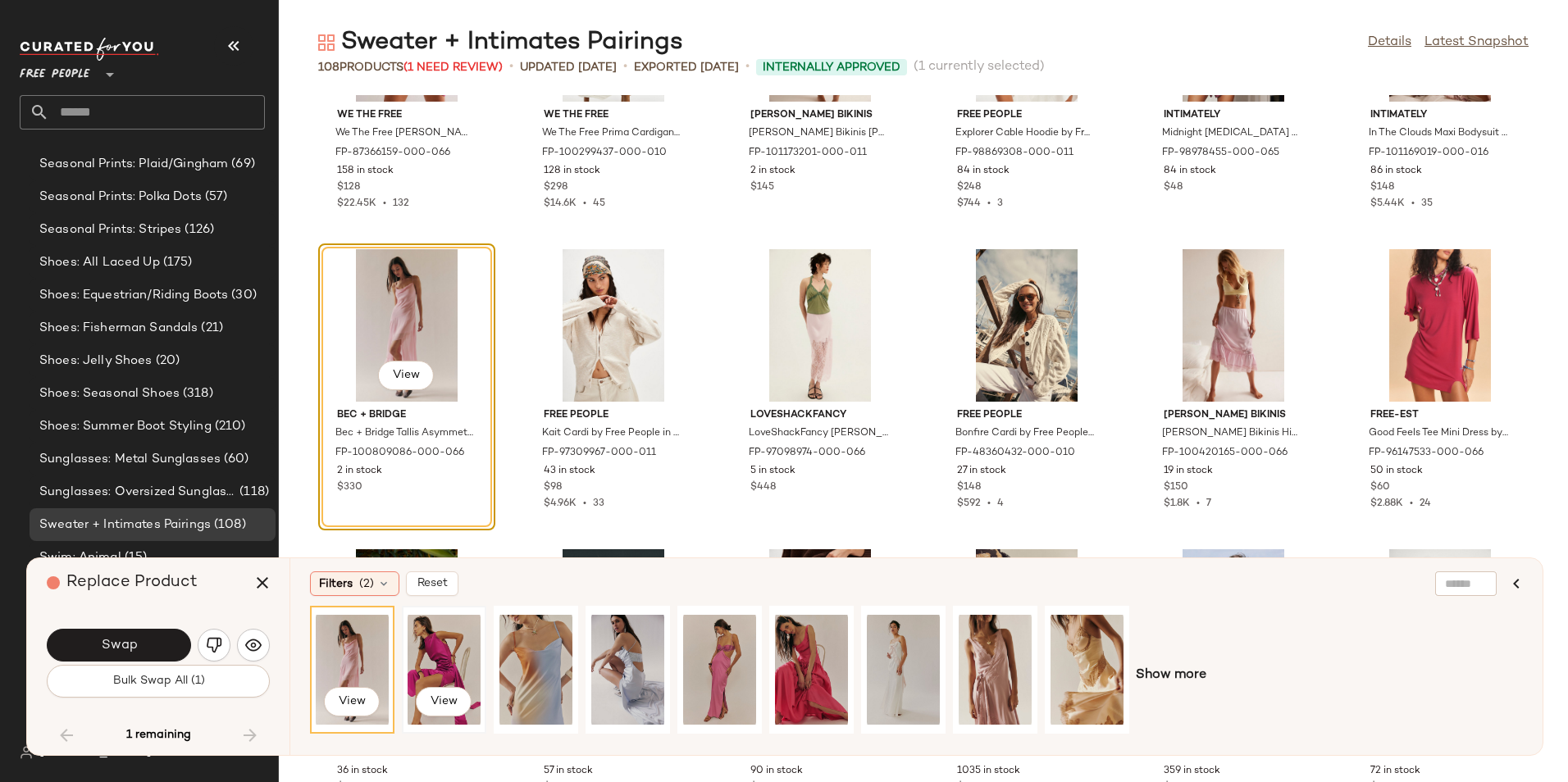
click at [463, 665] on div "View" at bounding box center [443, 670] width 73 height 117
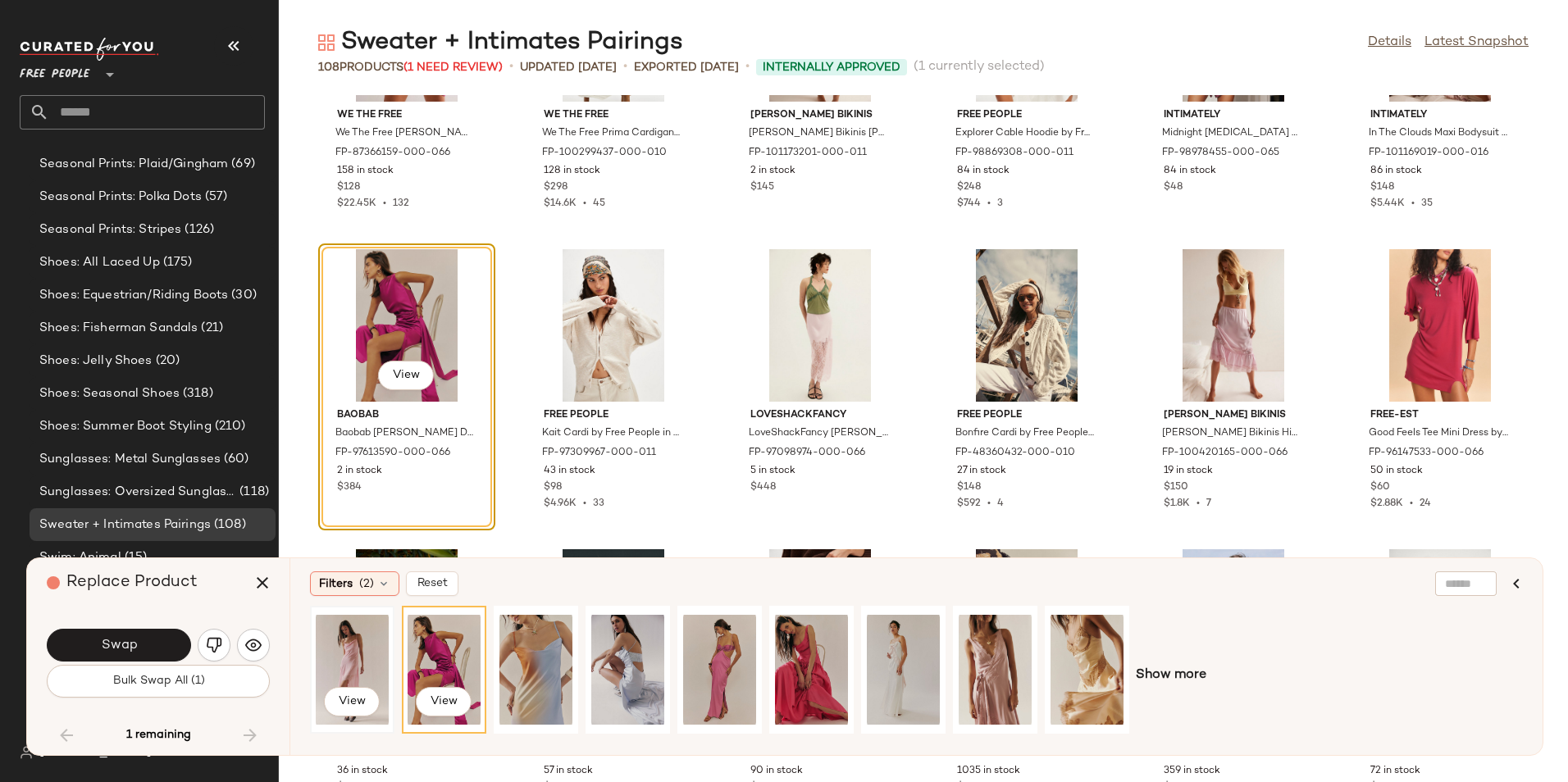
click at [323, 650] on div "View" at bounding box center [352, 670] width 73 height 117
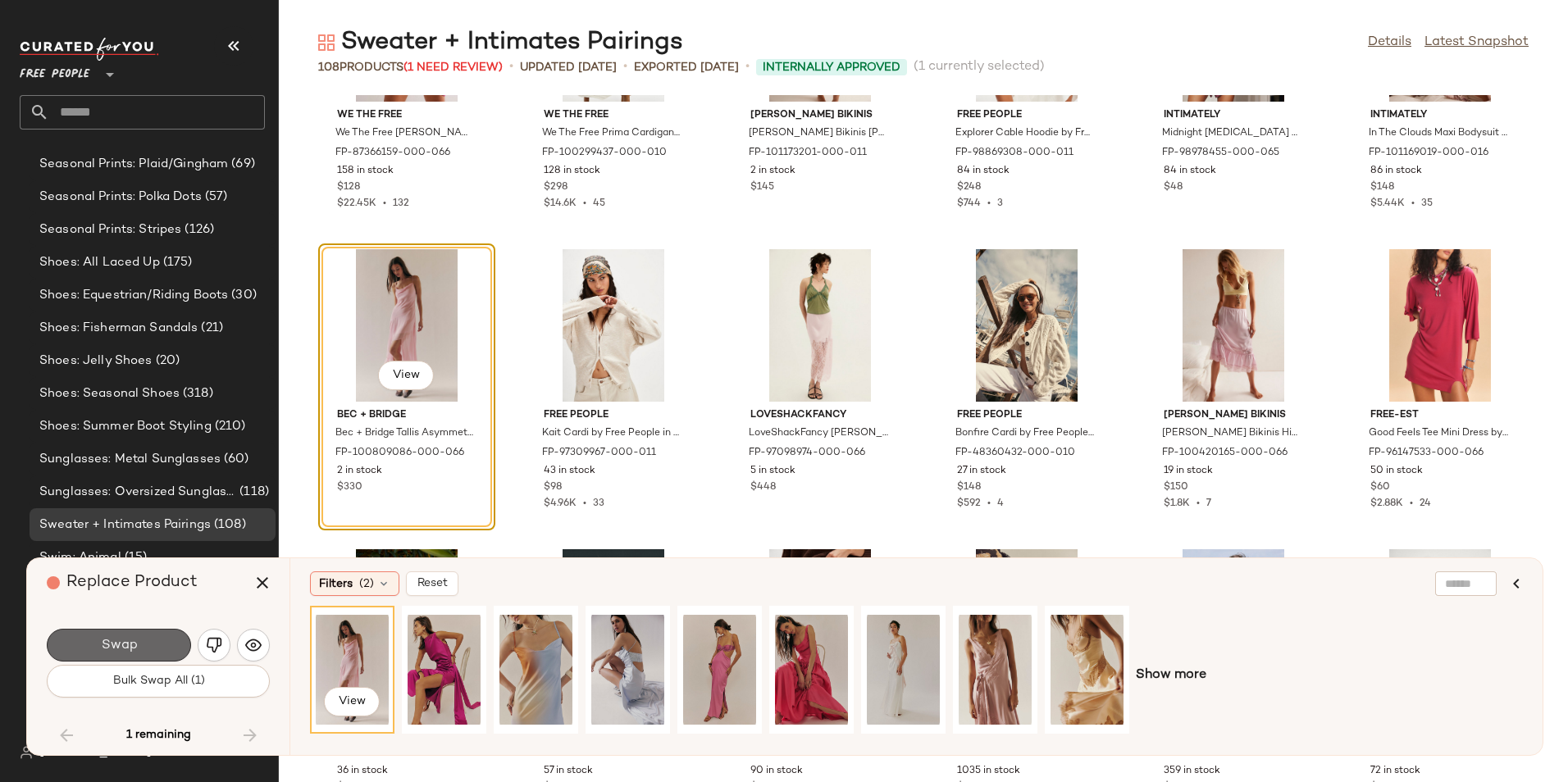
click at [169, 635] on button "Swap" at bounding box center [118, 645] width 144 height 33
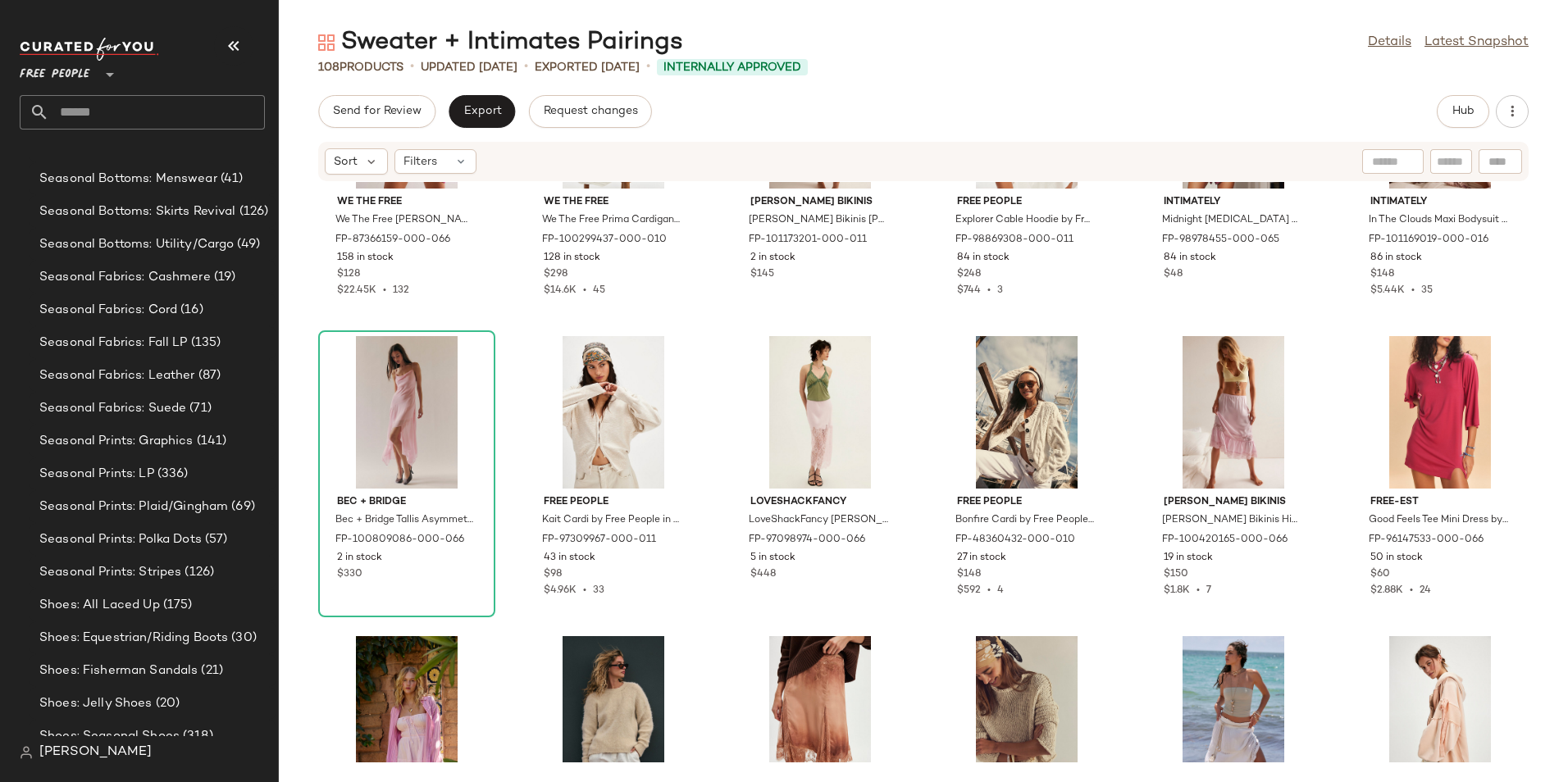
scroll to position [11503, 0]
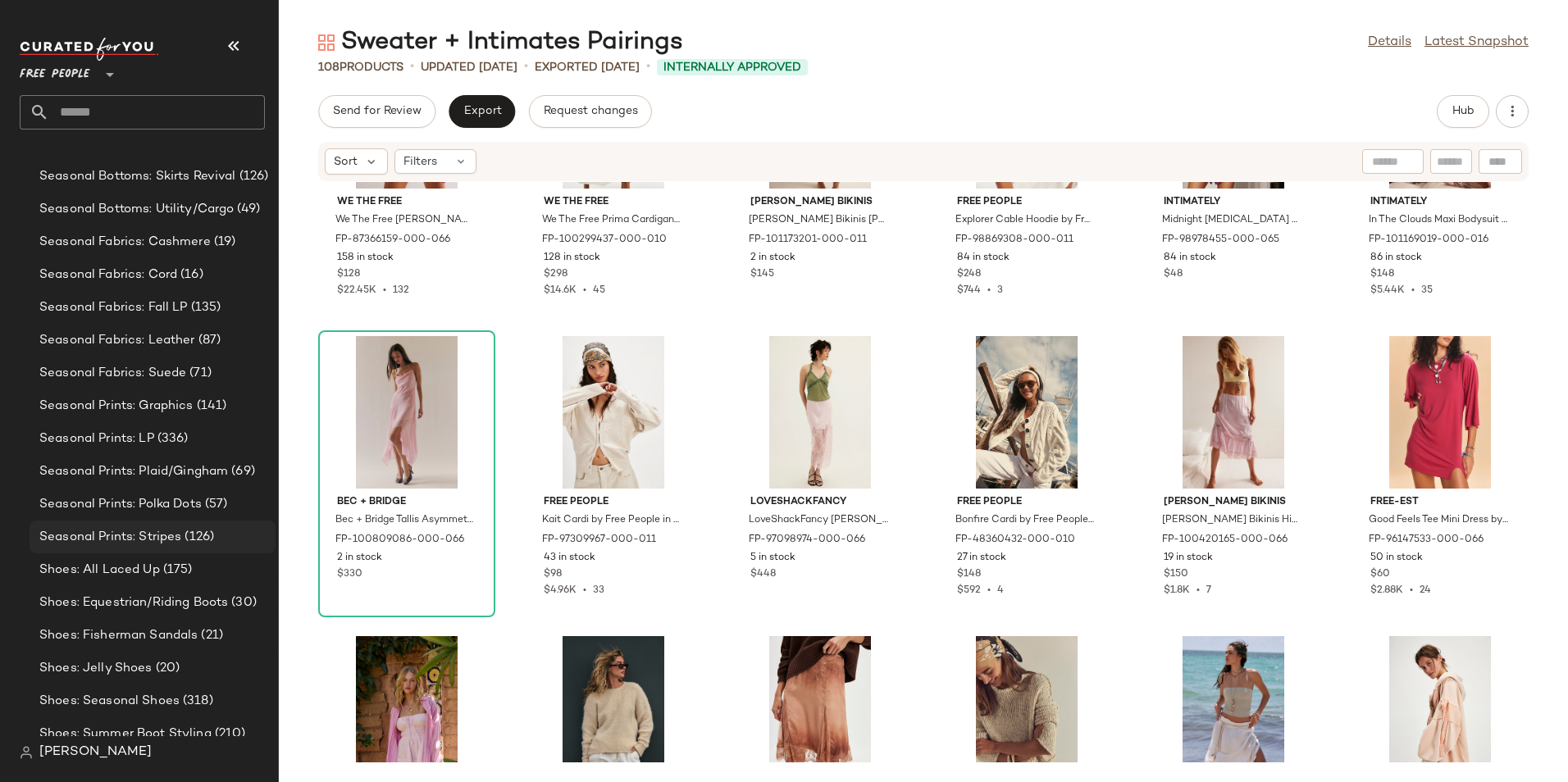
click at [160, 543] on span "Seasonal Prints: Stripes" at bounding box center [110, 537] width 142 height 19
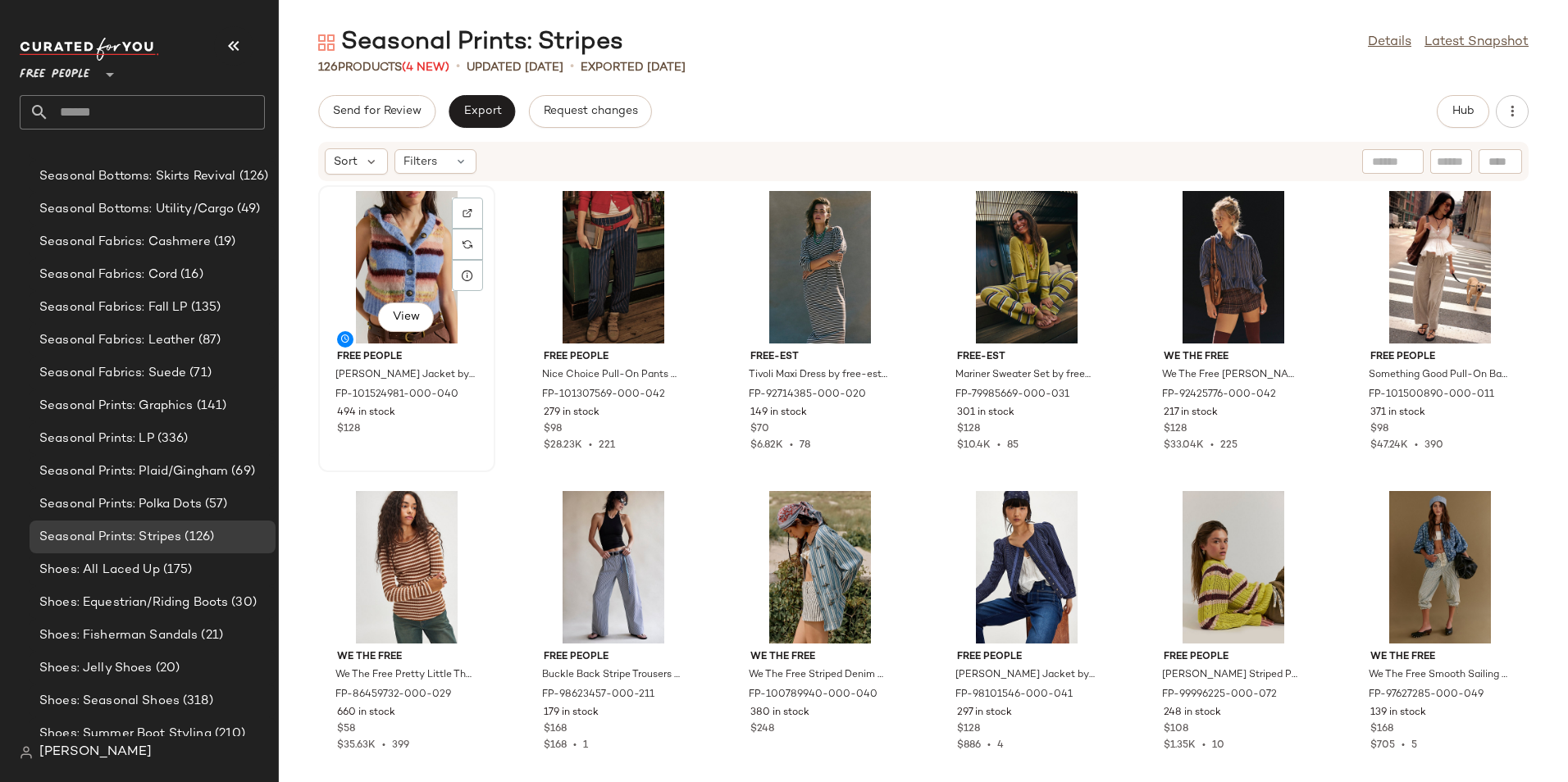
click at [440, 244] on div "View" at bounding box center [406, 267] width 166 height 152
click at [421, 307] on button "View" at bounding box center [405, 317] width 56 height 30
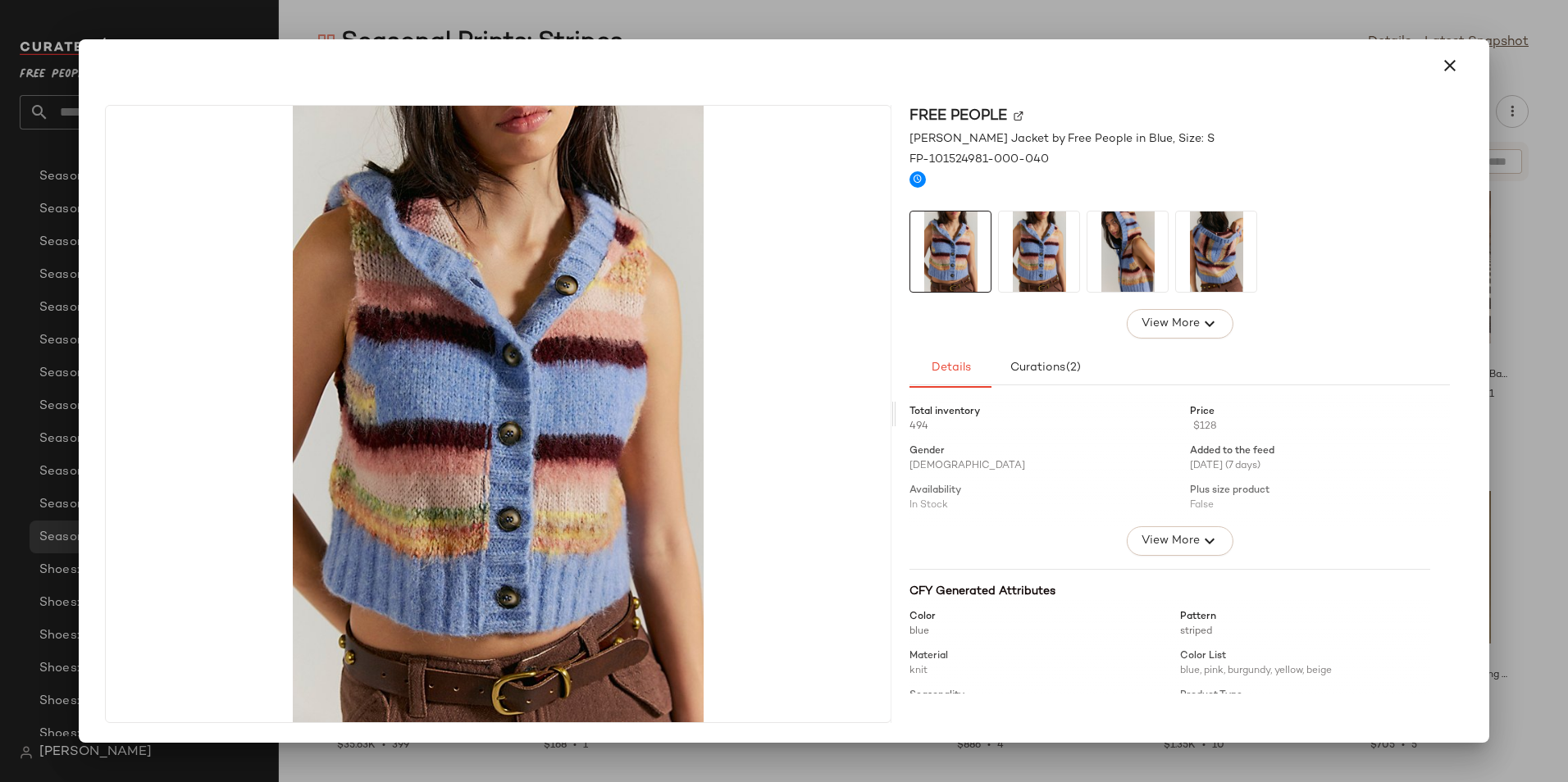
click at [1050, 269] on img at bounding box center [1039, 252] width 81 height 81
click at [1119, 256] on img at bounding box center [1128, 252] width 81 height 81
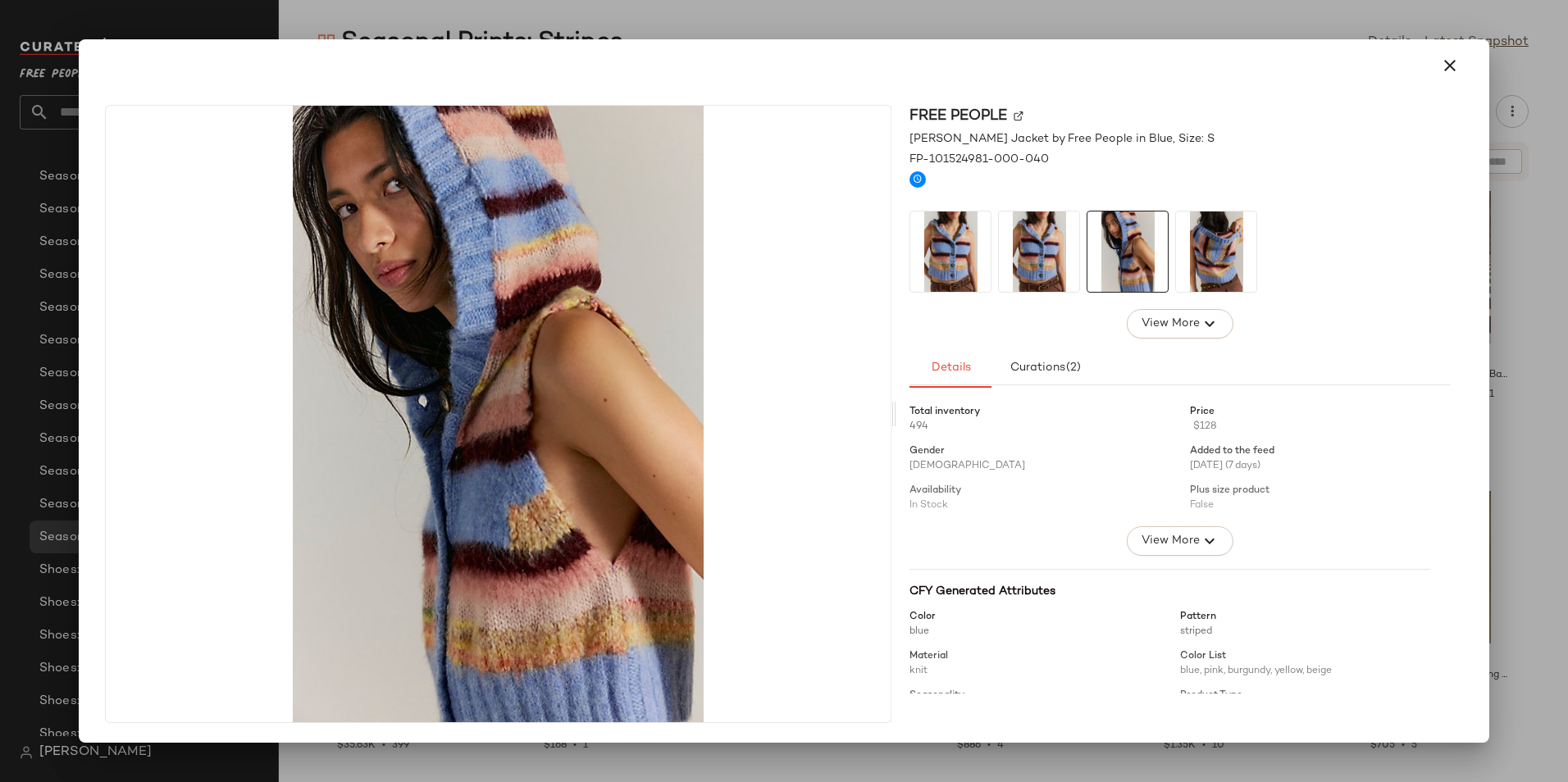
click at [1225, 256] on img at bounding box center [1216, 252] width 81 height 81
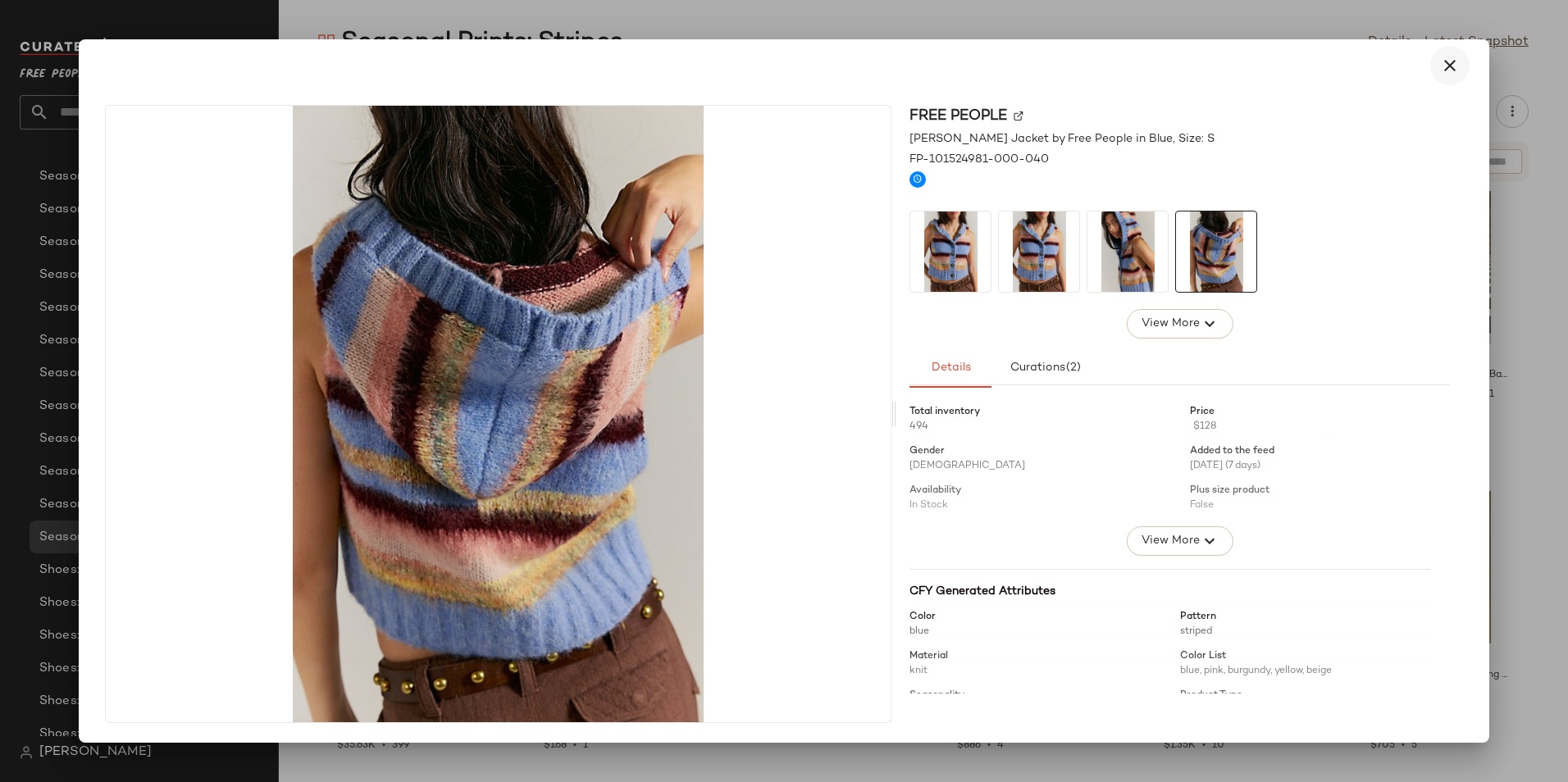
click at [1446, 65] on icon "button" at bounding box center [1450, 65] width 20 height 20
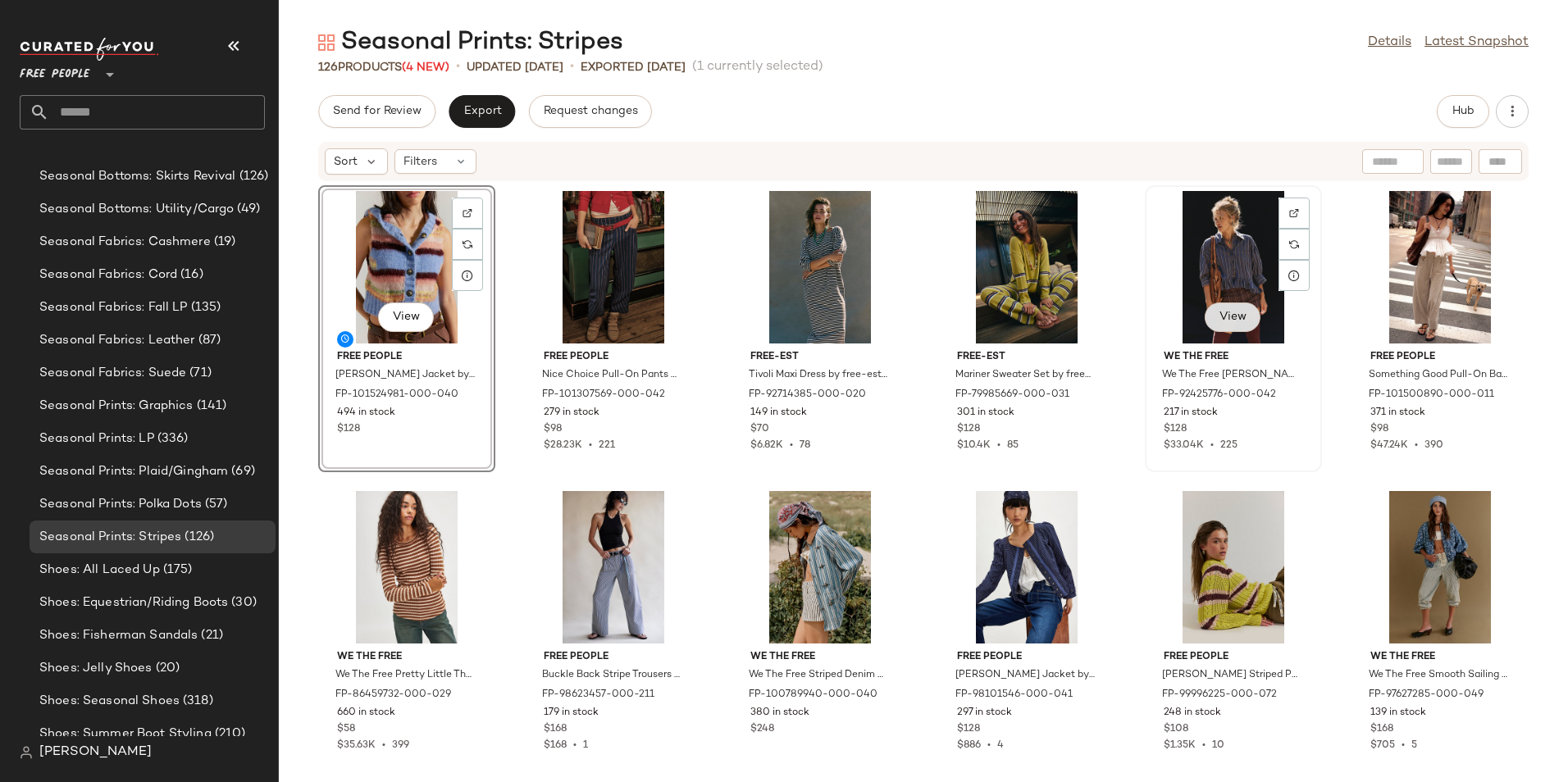
click at [1218, 317] on span "View" at bounding box center [1232, 317] width 28 height 13
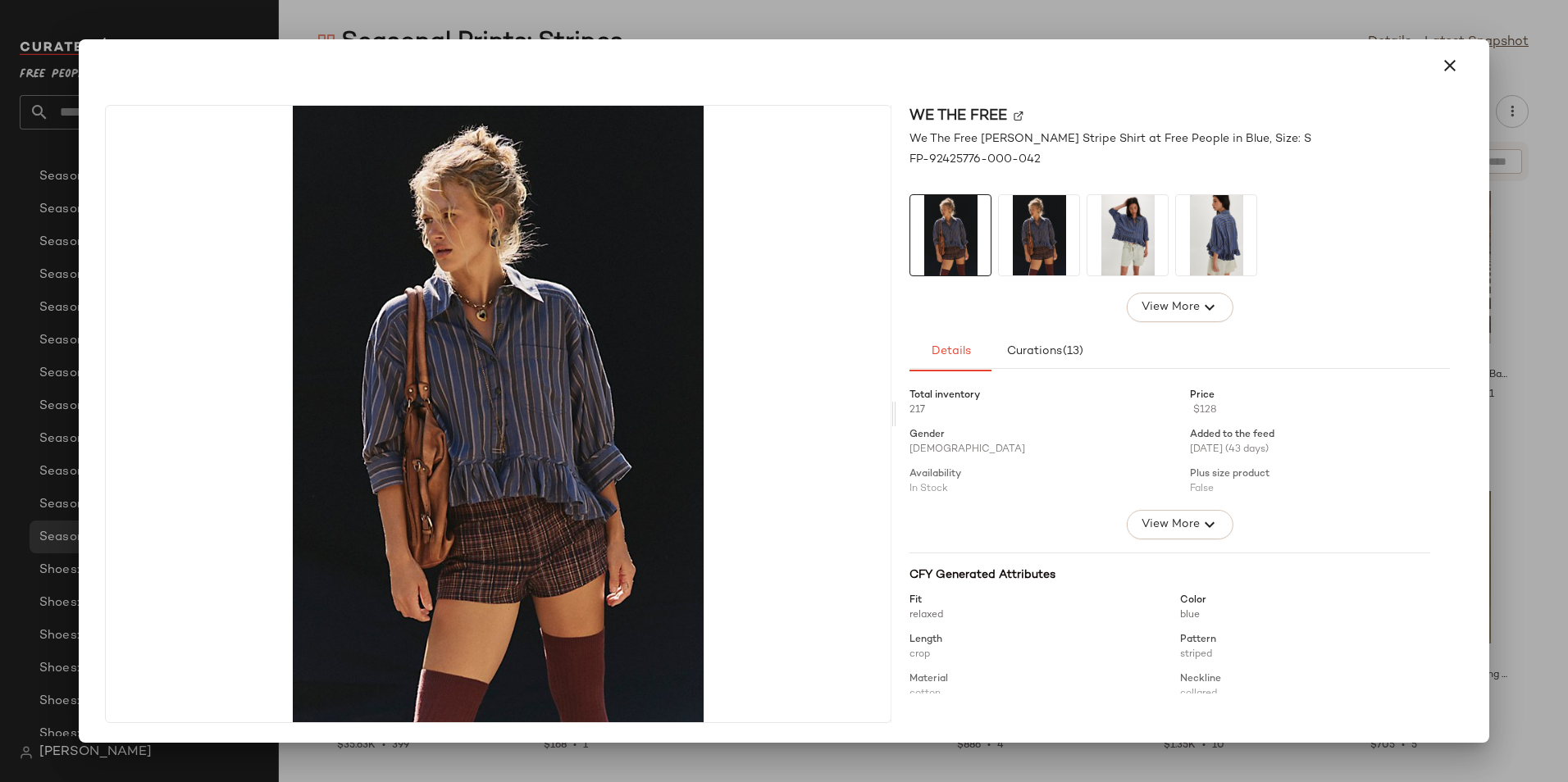
click at [1039, 263] on img at bounding box center [1039, 236] width 81 height 81
click at [1153, 248] on img at bounding box center [1128, 236] width 81 height 81
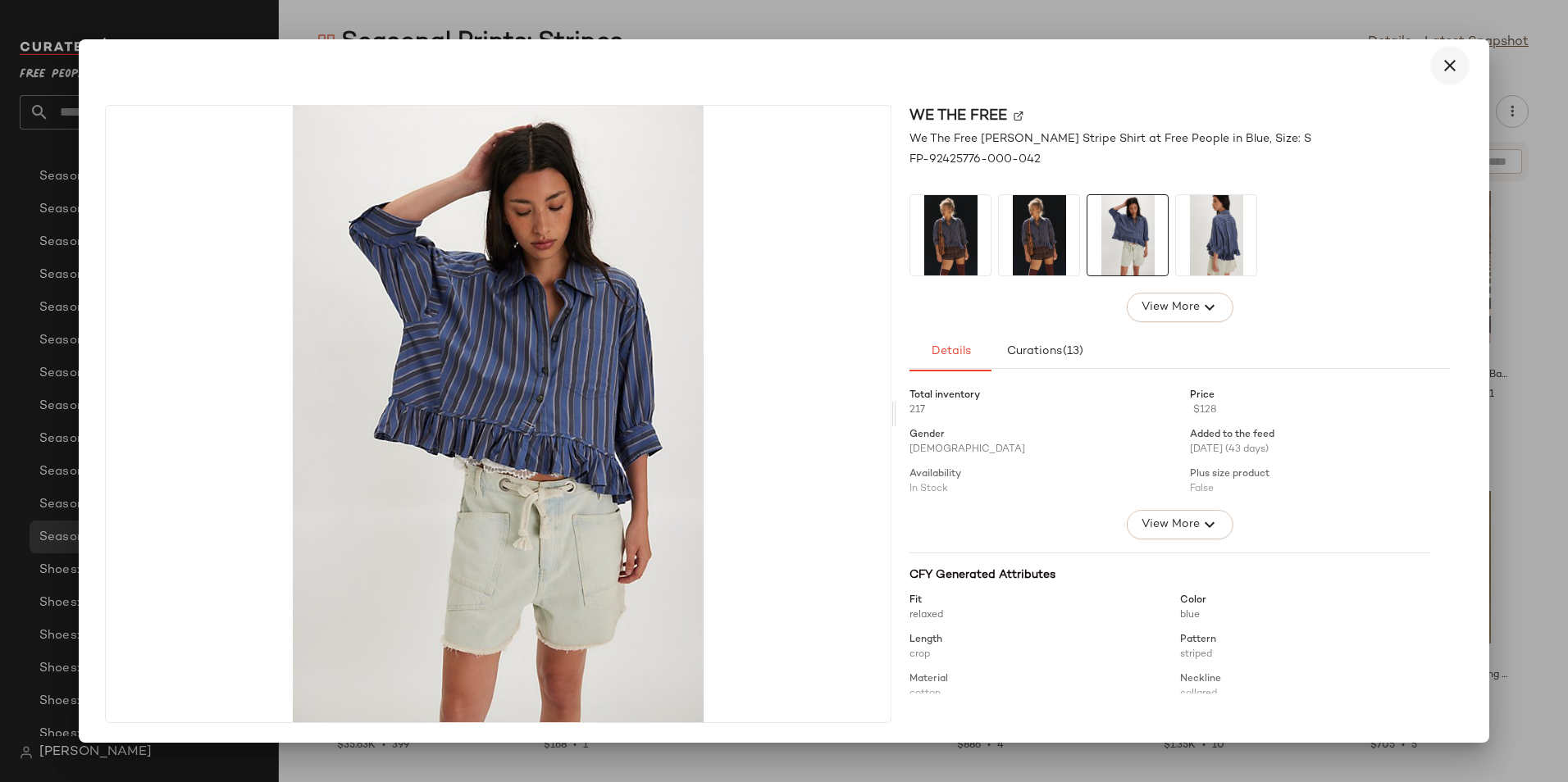
click at [1437, 67] on button "button" at bounding box center [1450, 65] width 39 height 39
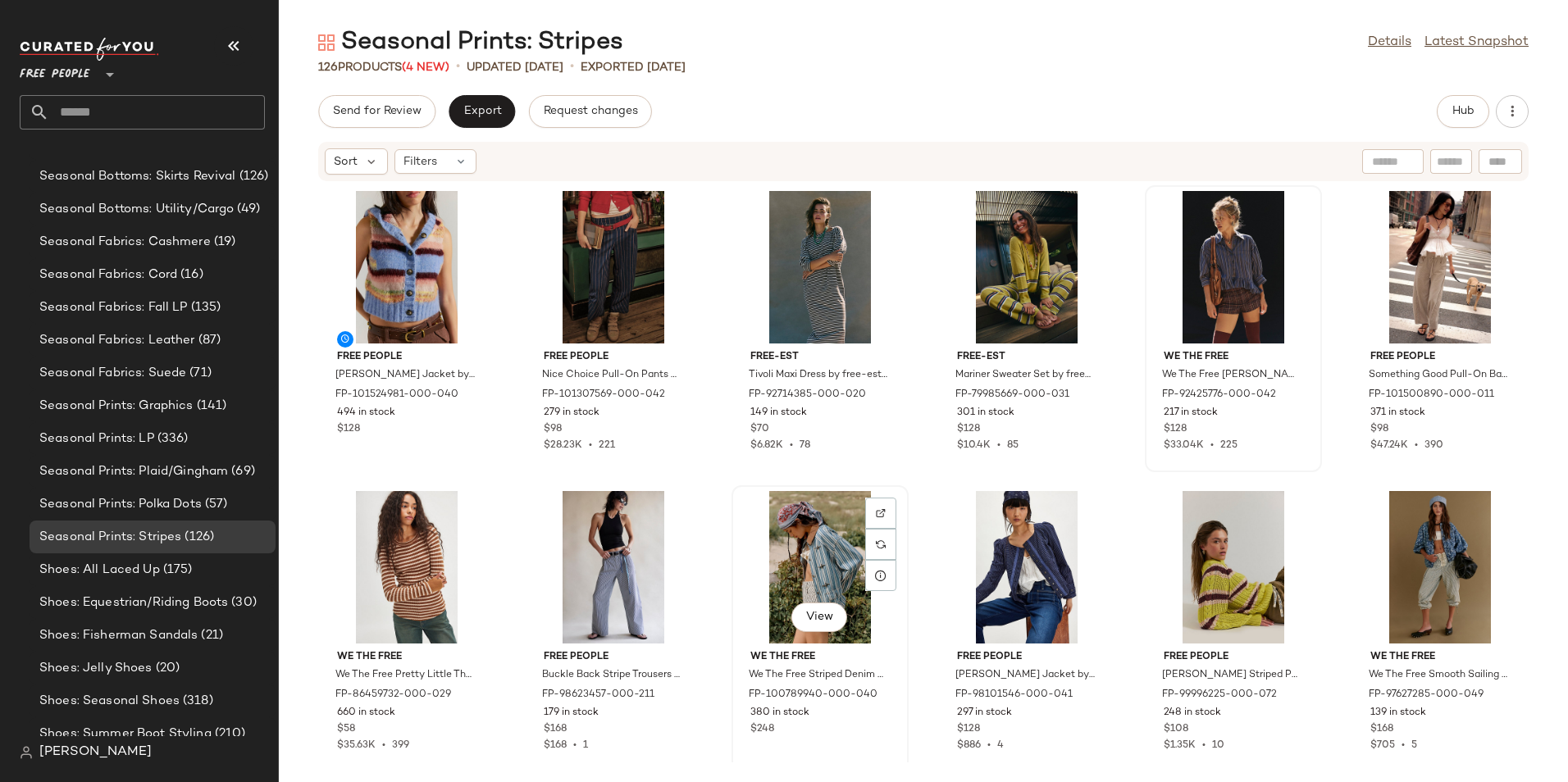
click at [805, 599] on div "View" at bounding box center [820, 568] width 166 height 152
click at [806, 613] on span "View" at bounding box center [819, 617] width 28 height 13
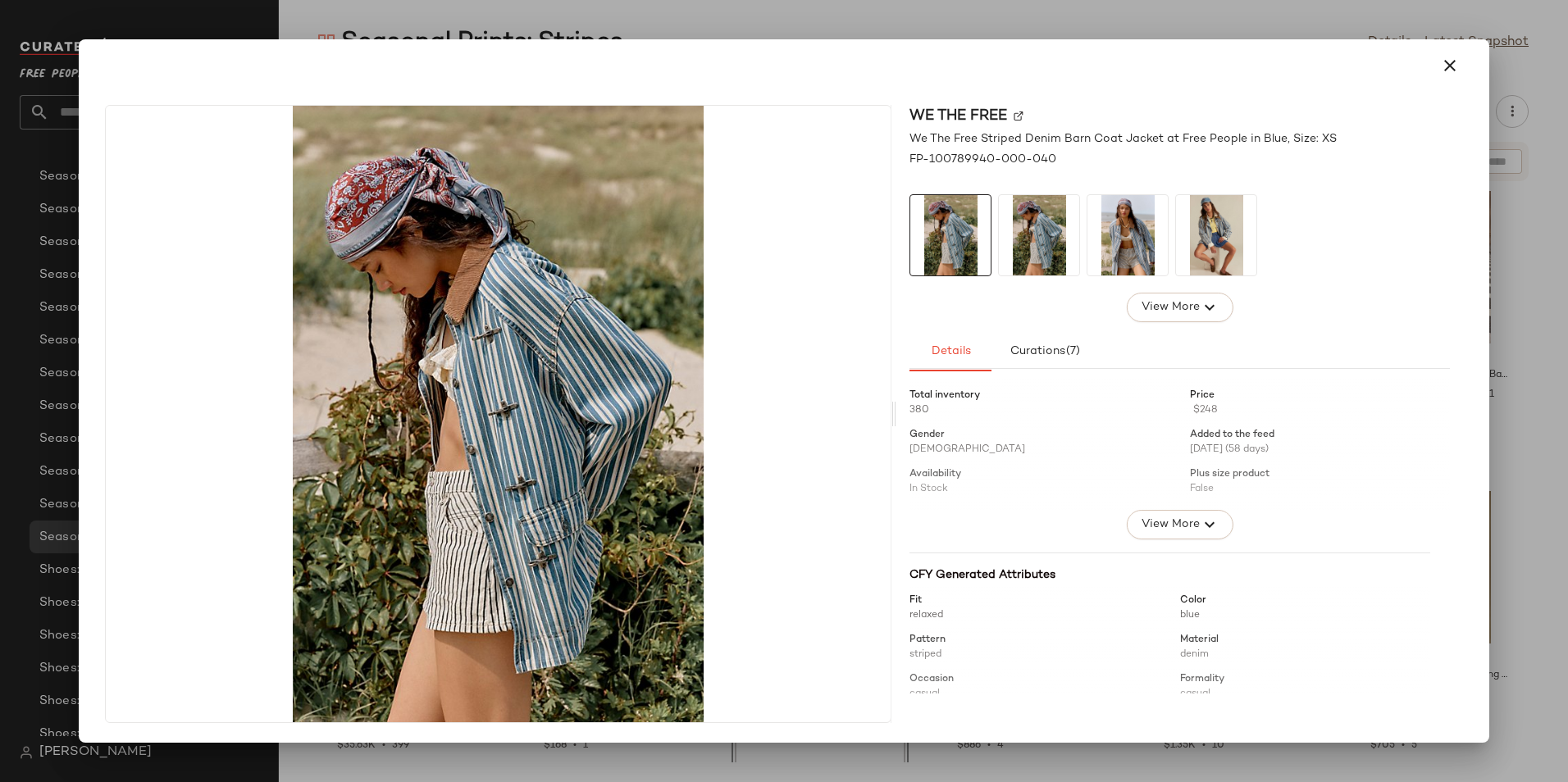
click at [1137, 251] on img at bounding box center [1128, 236] width 81 height 81
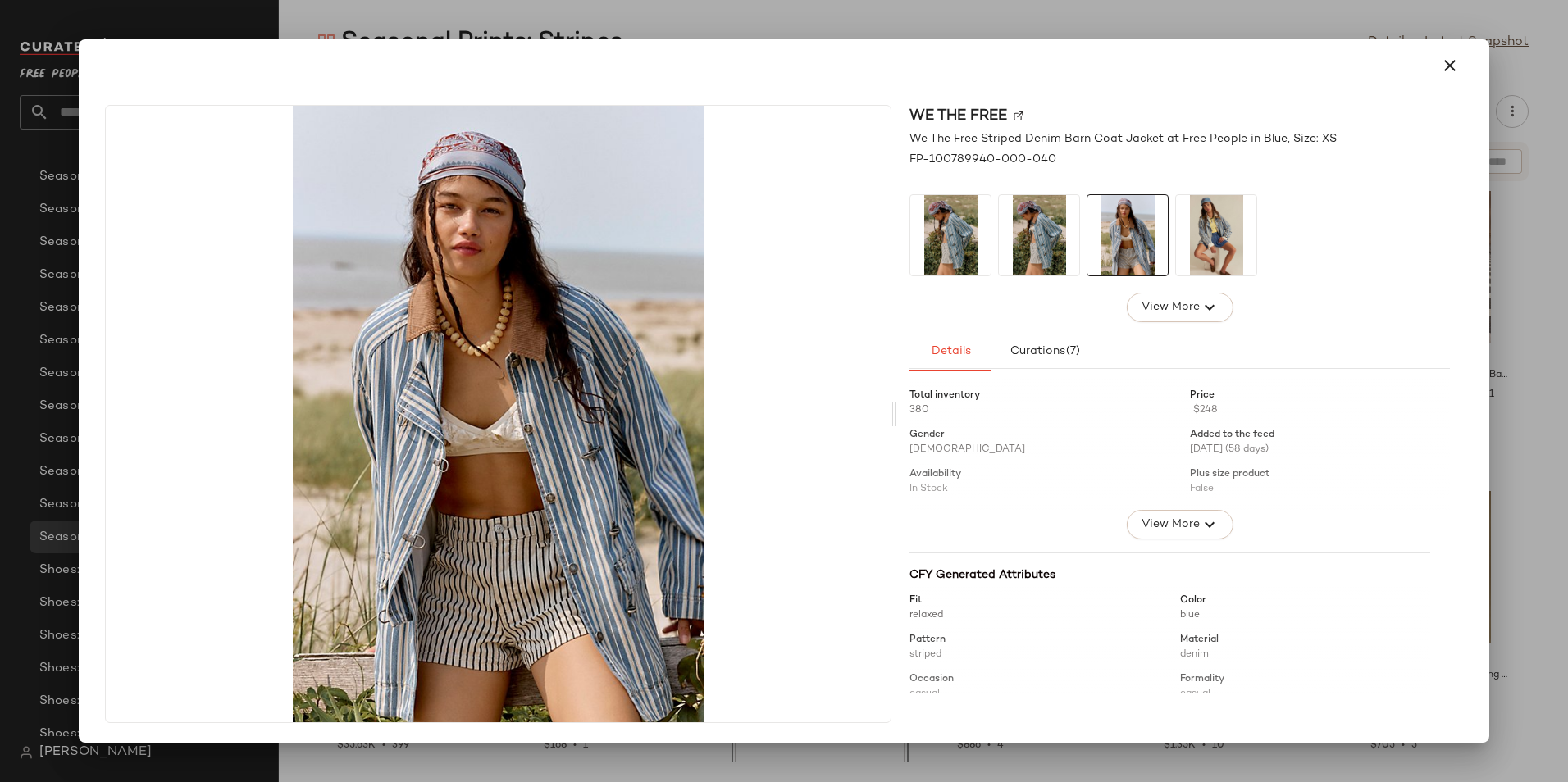
click at [1036, 263] on img at bounding box center [1039, 236] width 81 height 81
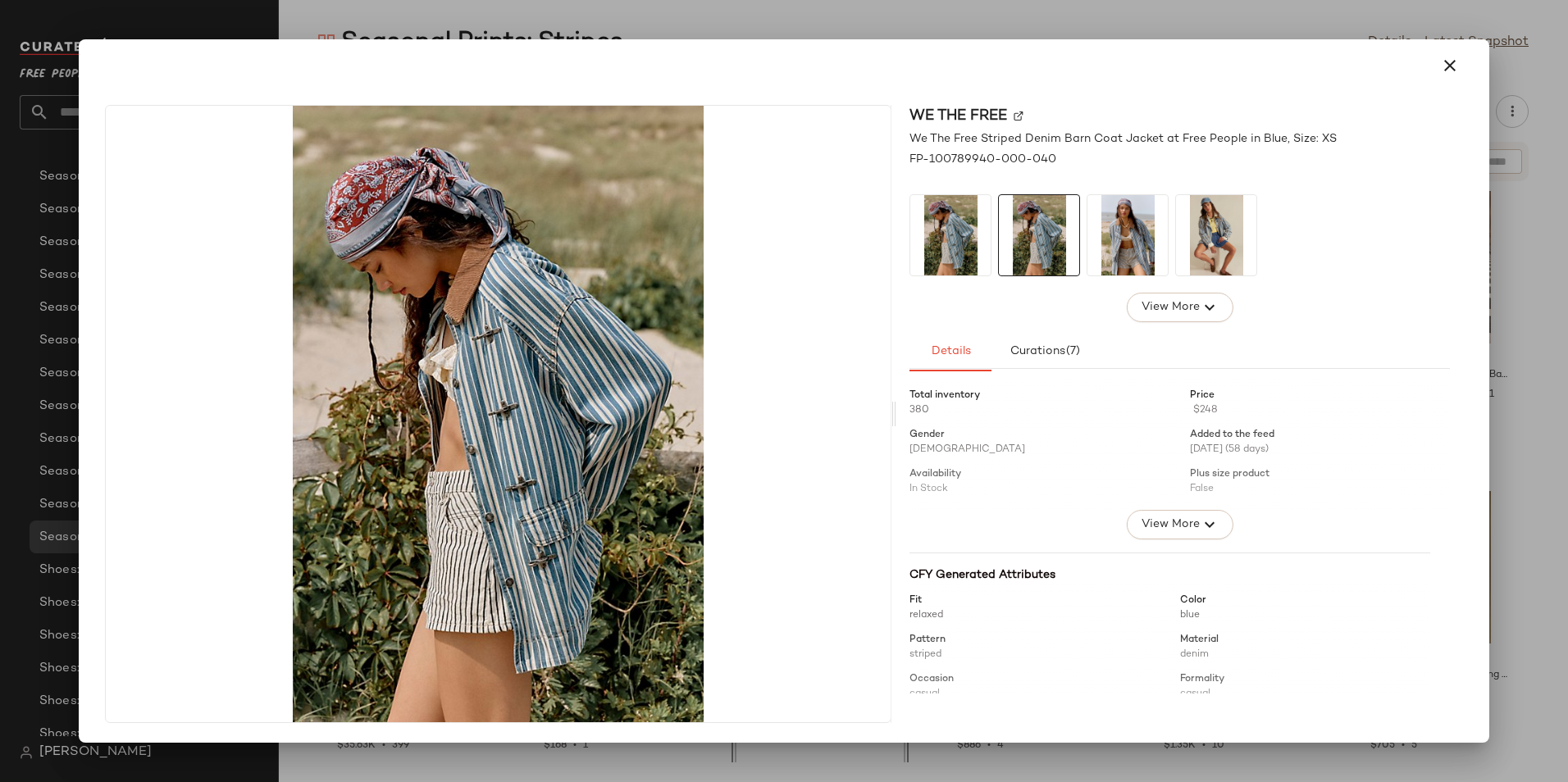
click at [983, 261] on img at bounding box center [951, 236] width 81 height 81
click at [956, 261] on img at bounding box center [951, 236] width 81 height 81
click at [1216, 254] on img at bounding box center [1216, 236] width 81 height 81
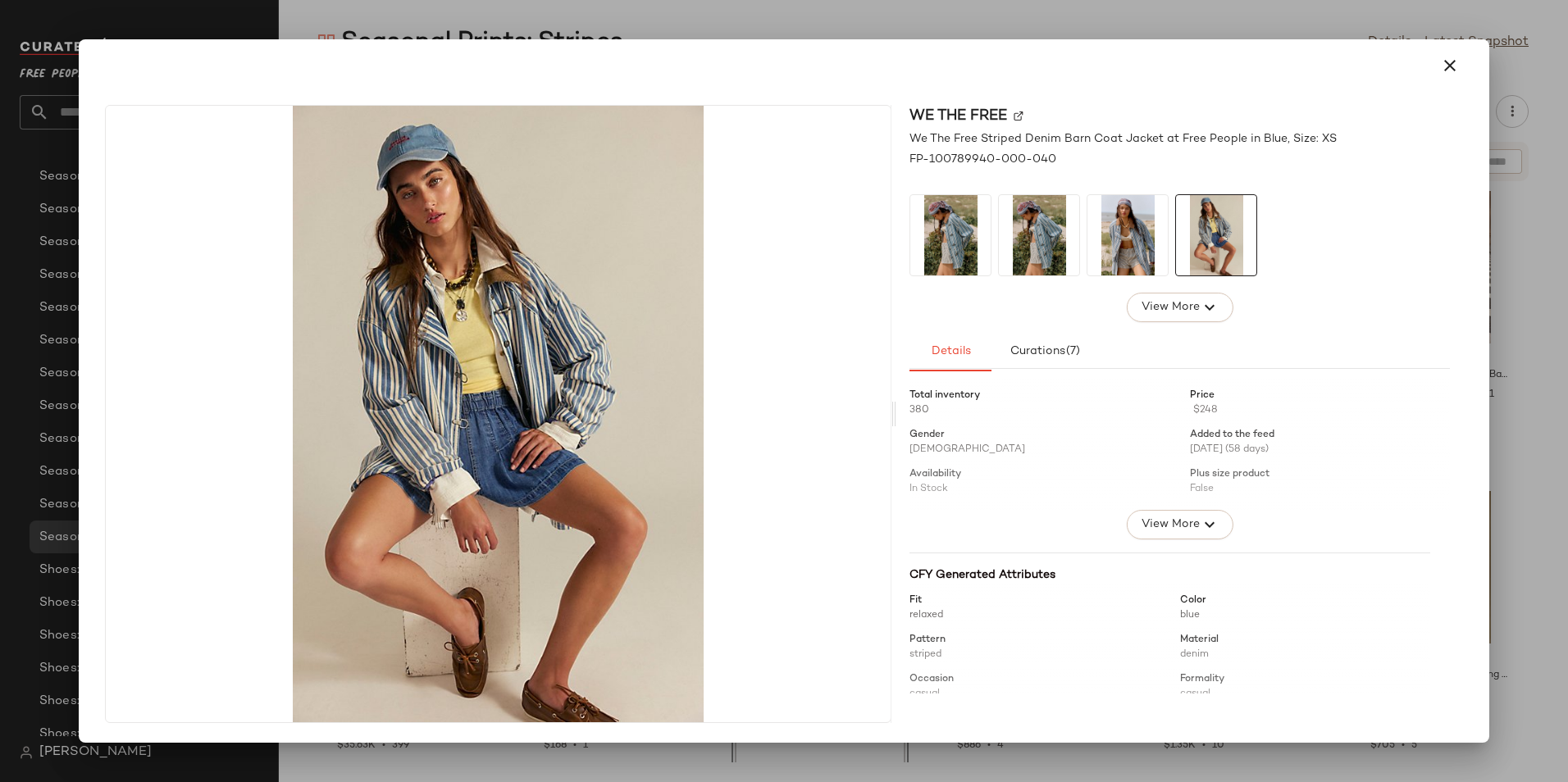
click at [935, 241] on img at bounding box center [951, 236] width 81 height 81
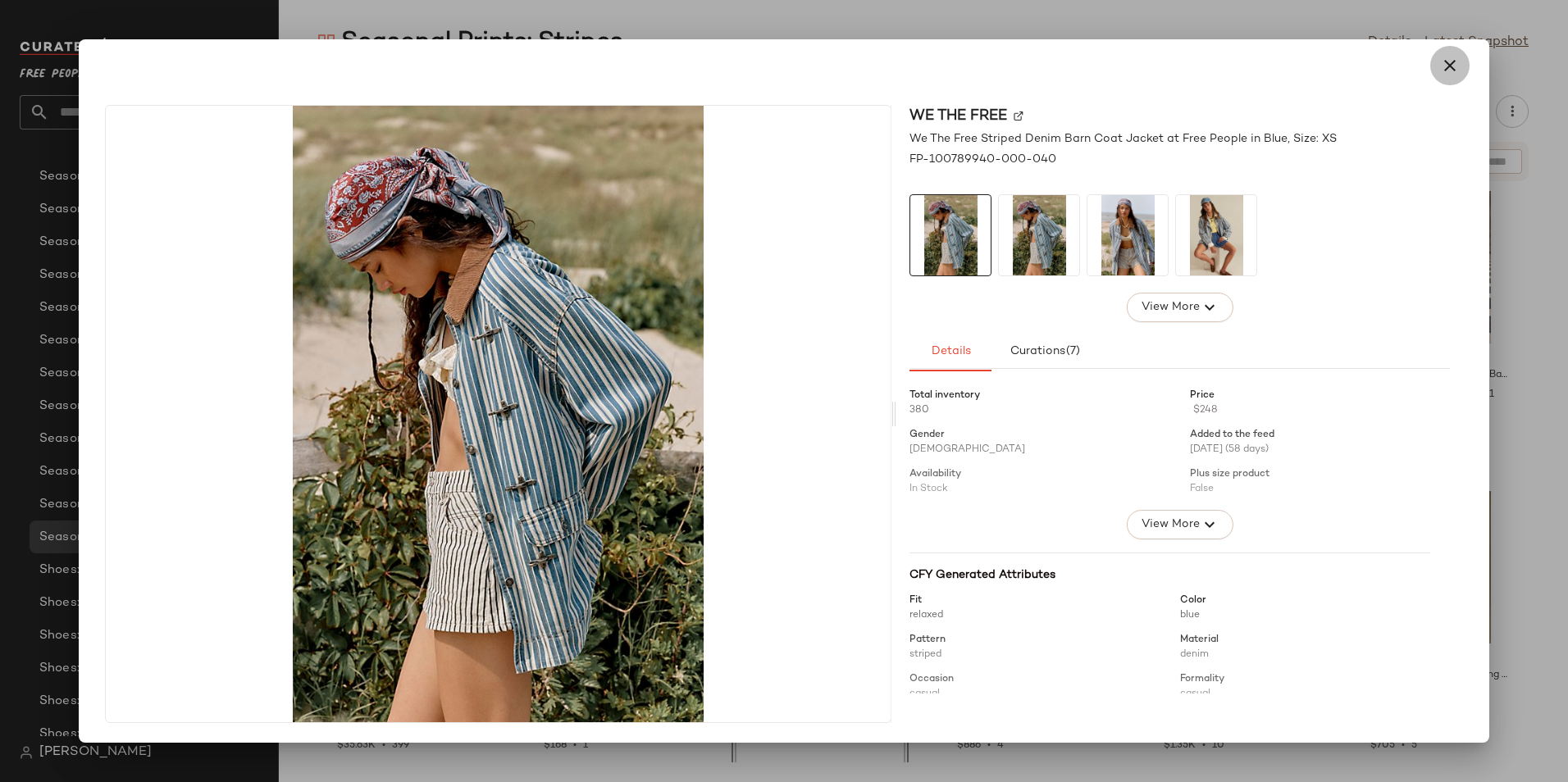
click at [1434, 63] on button "button" at bounding box center [1450, 65] width 39 height 39
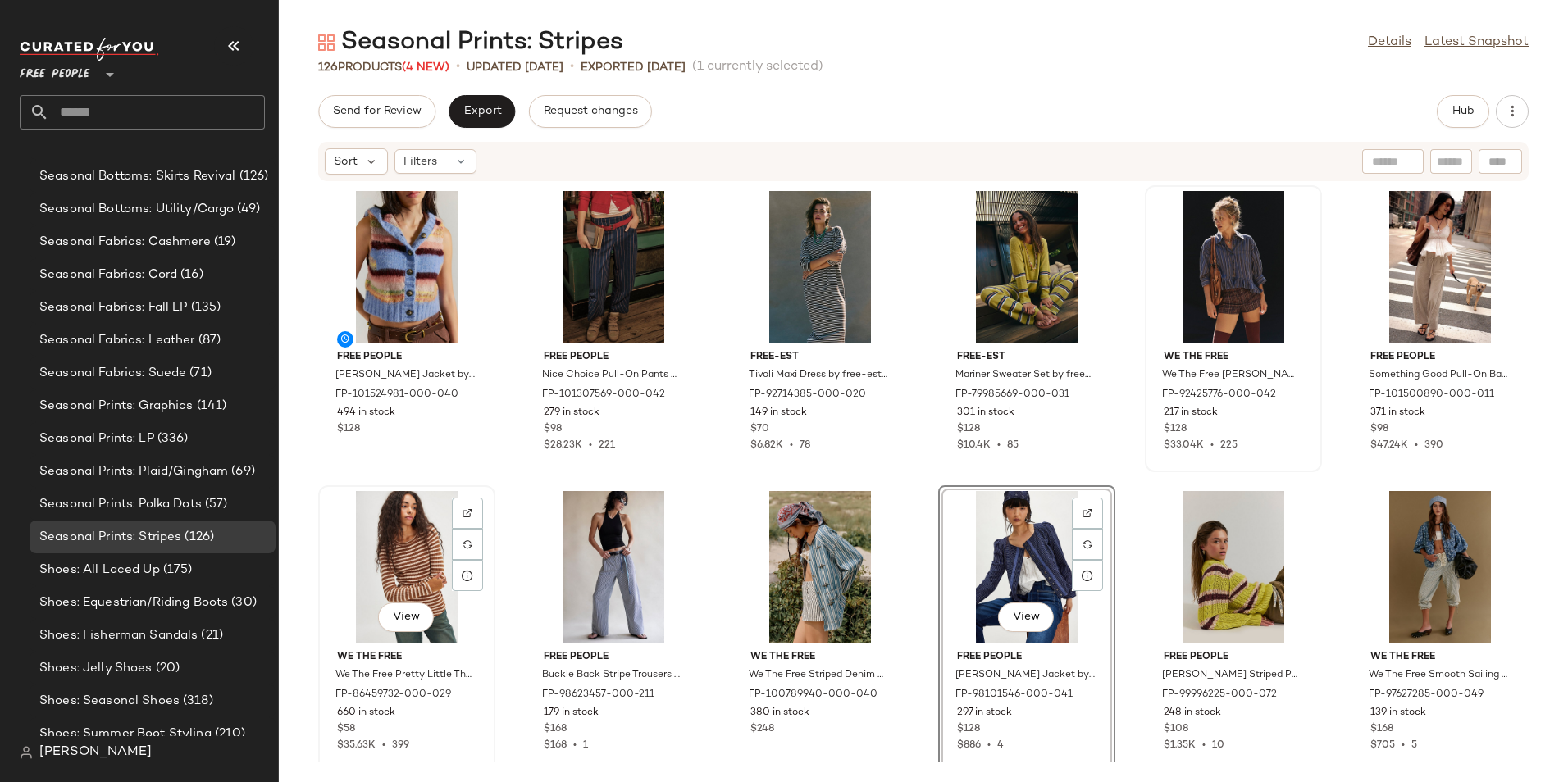
click at [426, 544] on div "View" at bounding box center [406, 568] width 166 height 152
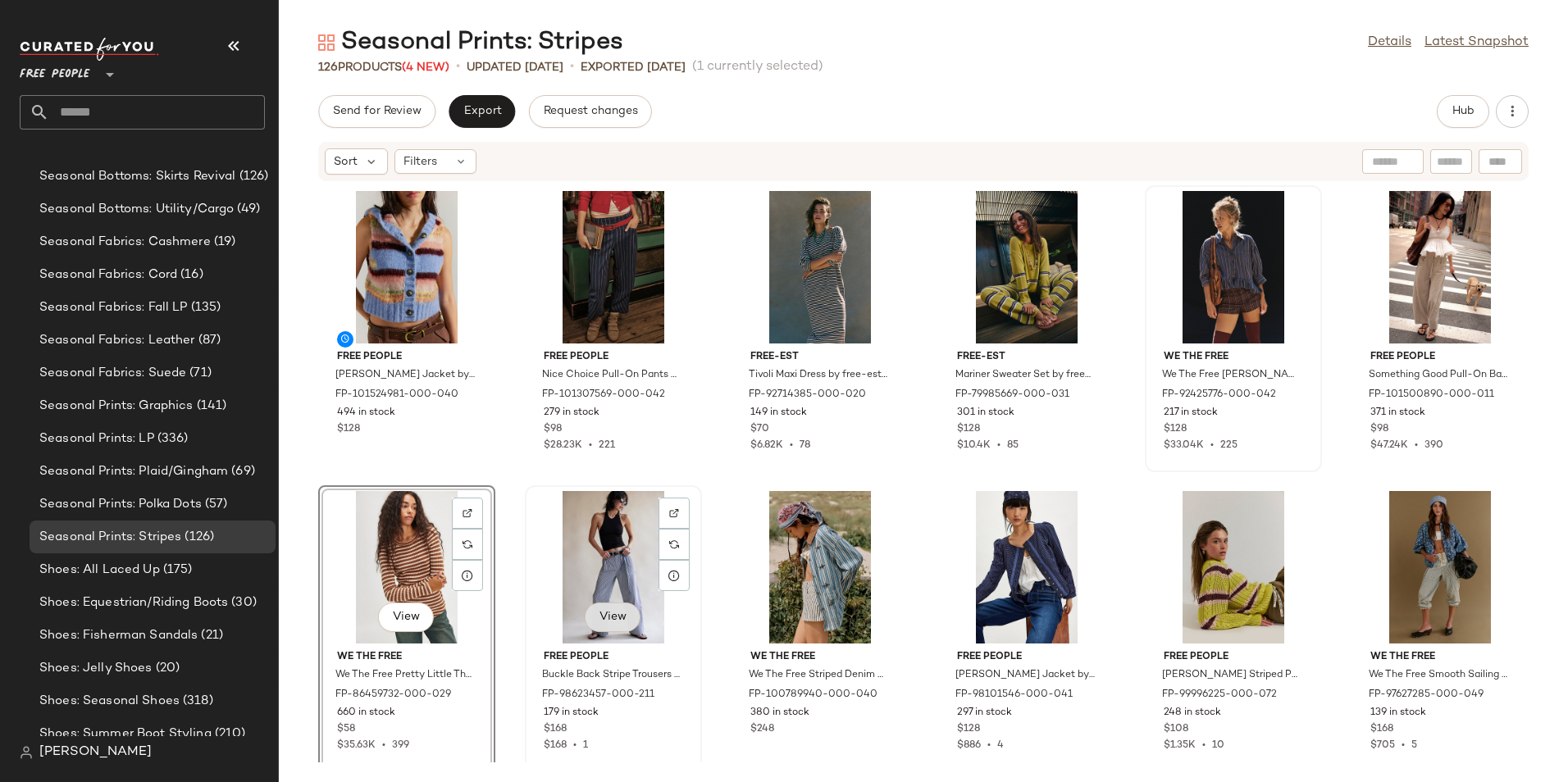
click at [607, 624] on span "View" at bounding box center [612, 617] width 28 height 13
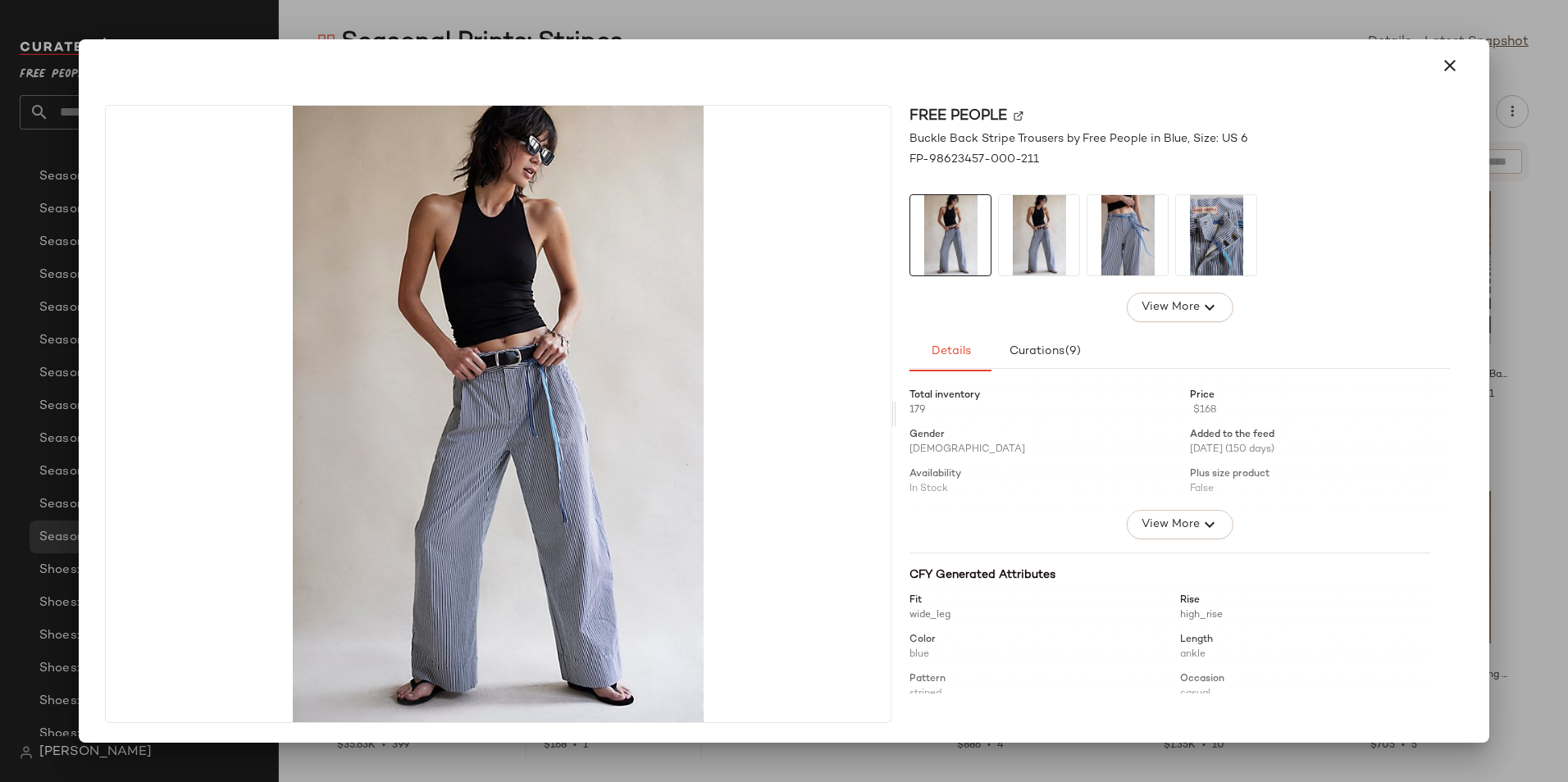
click at [1119, 237] on img at bounding box center [1128, 236] width 81 height 81
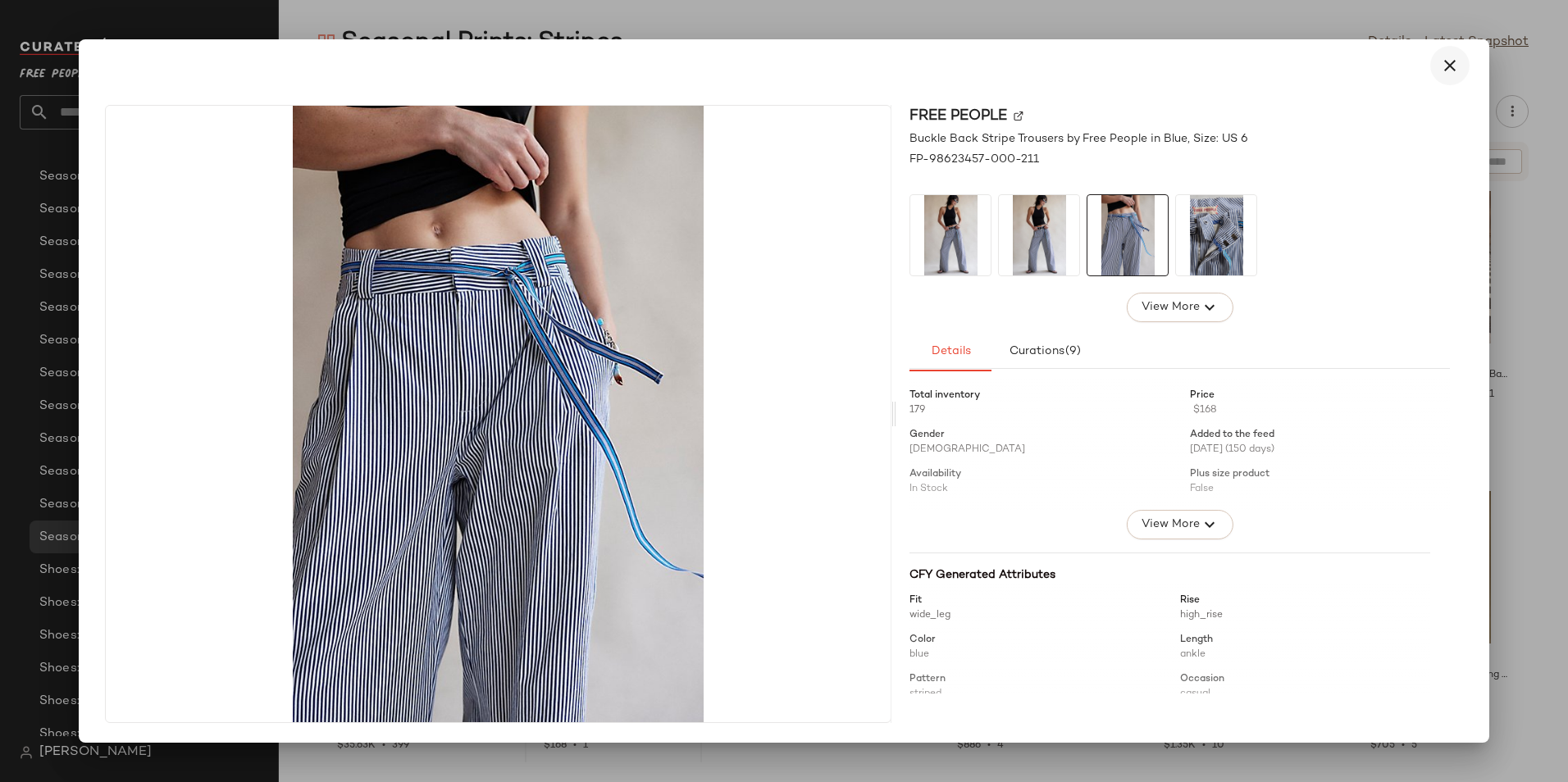
click at [1457, 63] on icon "button" at bounding box center [1450, 65] width 20 height 20
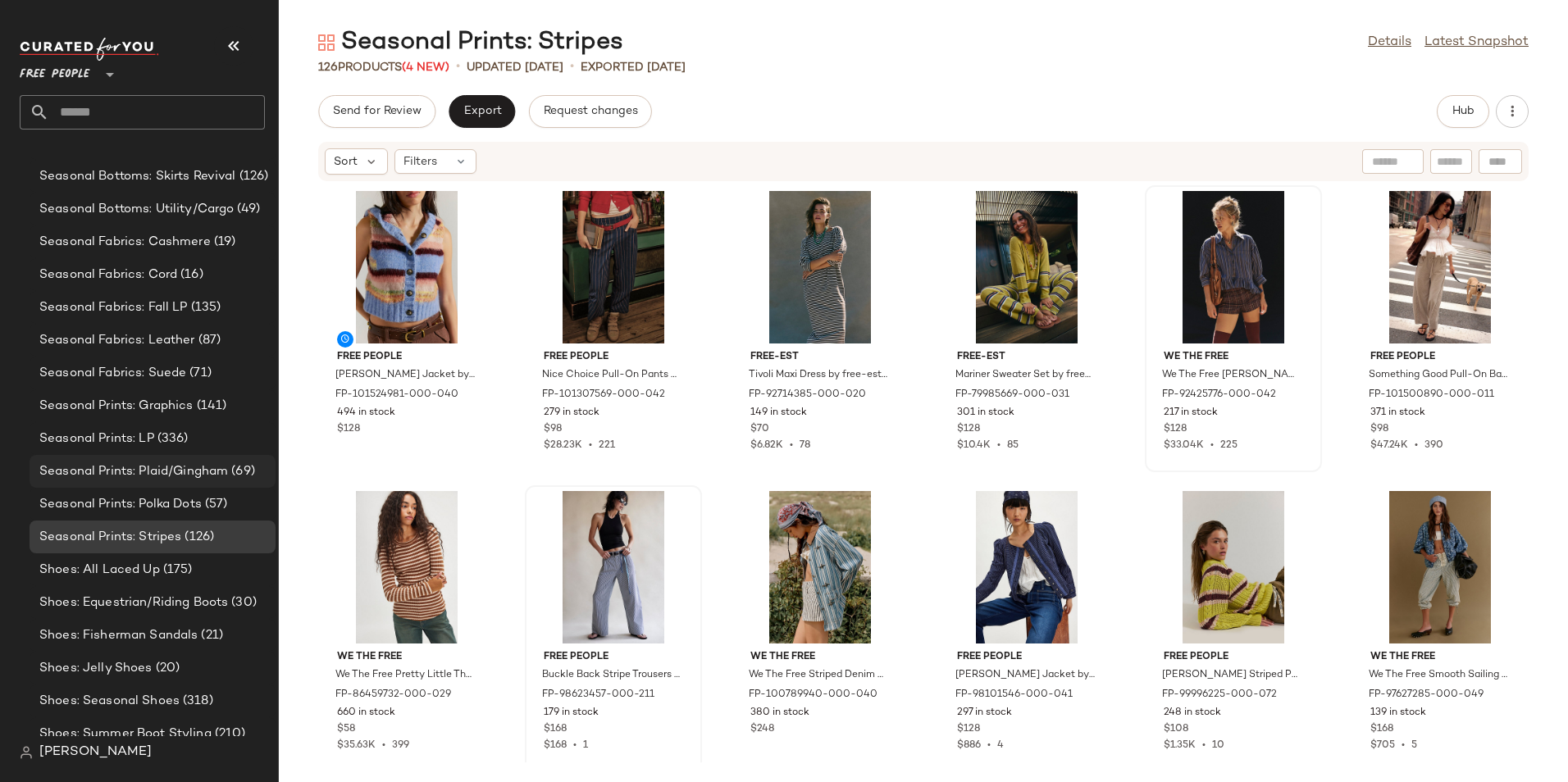
click at [204, 480] on span "Seasonal Prints: Plaid/Gingham" at bounding box center [134, 472] width 188 height 19
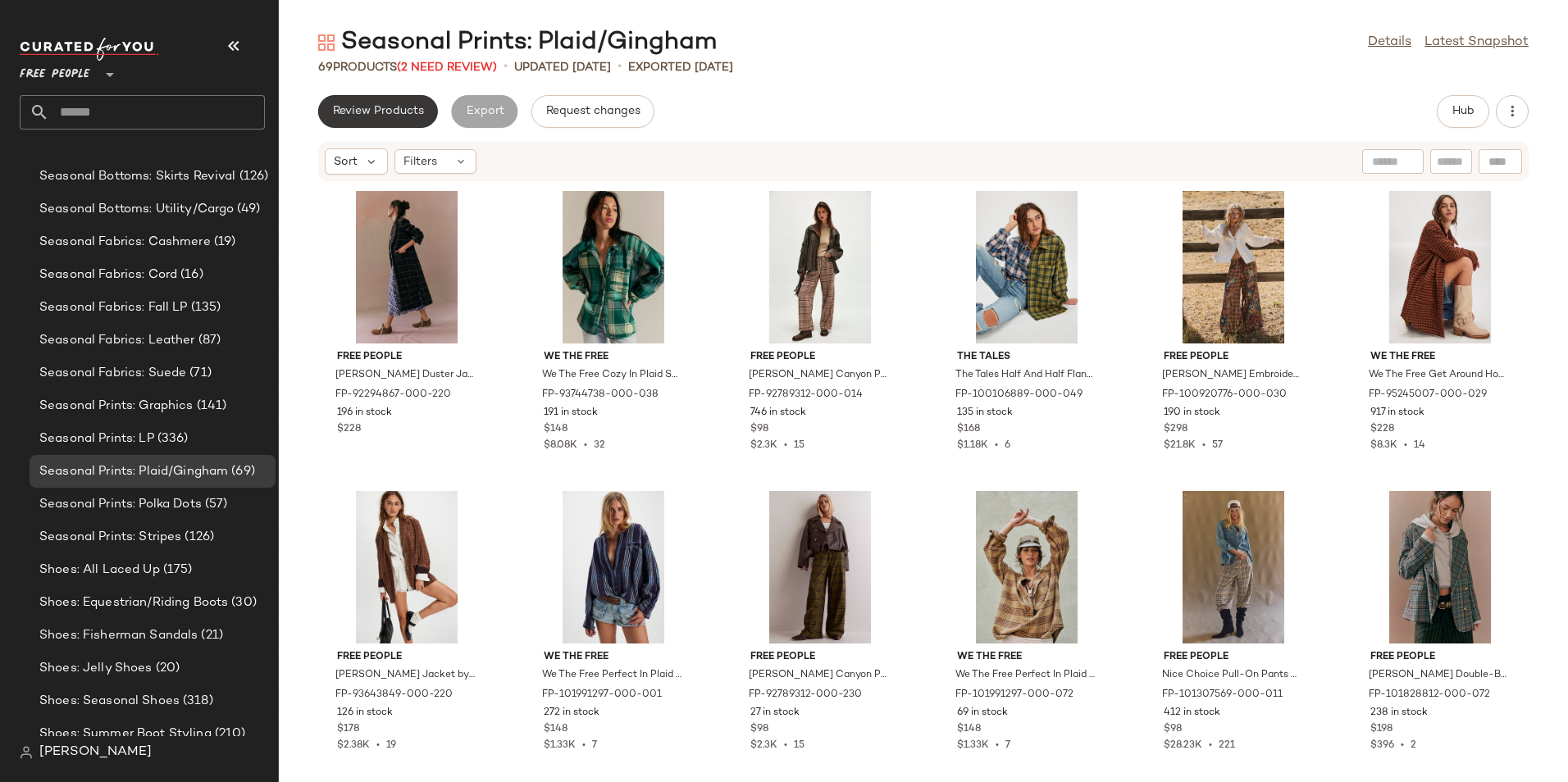
click at [363, 109] on span "Review Products" at bounding box center [378, 111] width 91 height 13
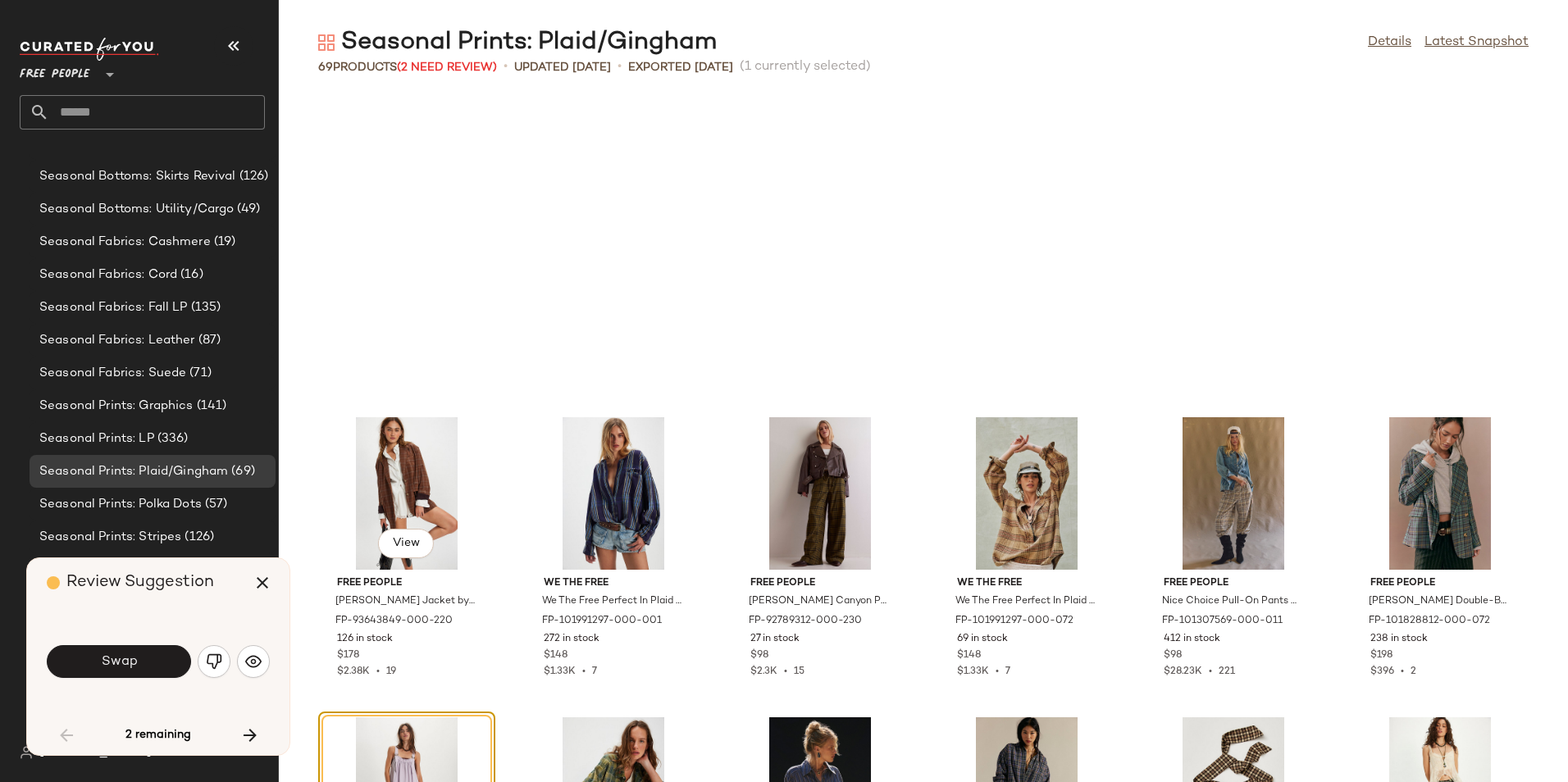
scroll to position [313, 0]
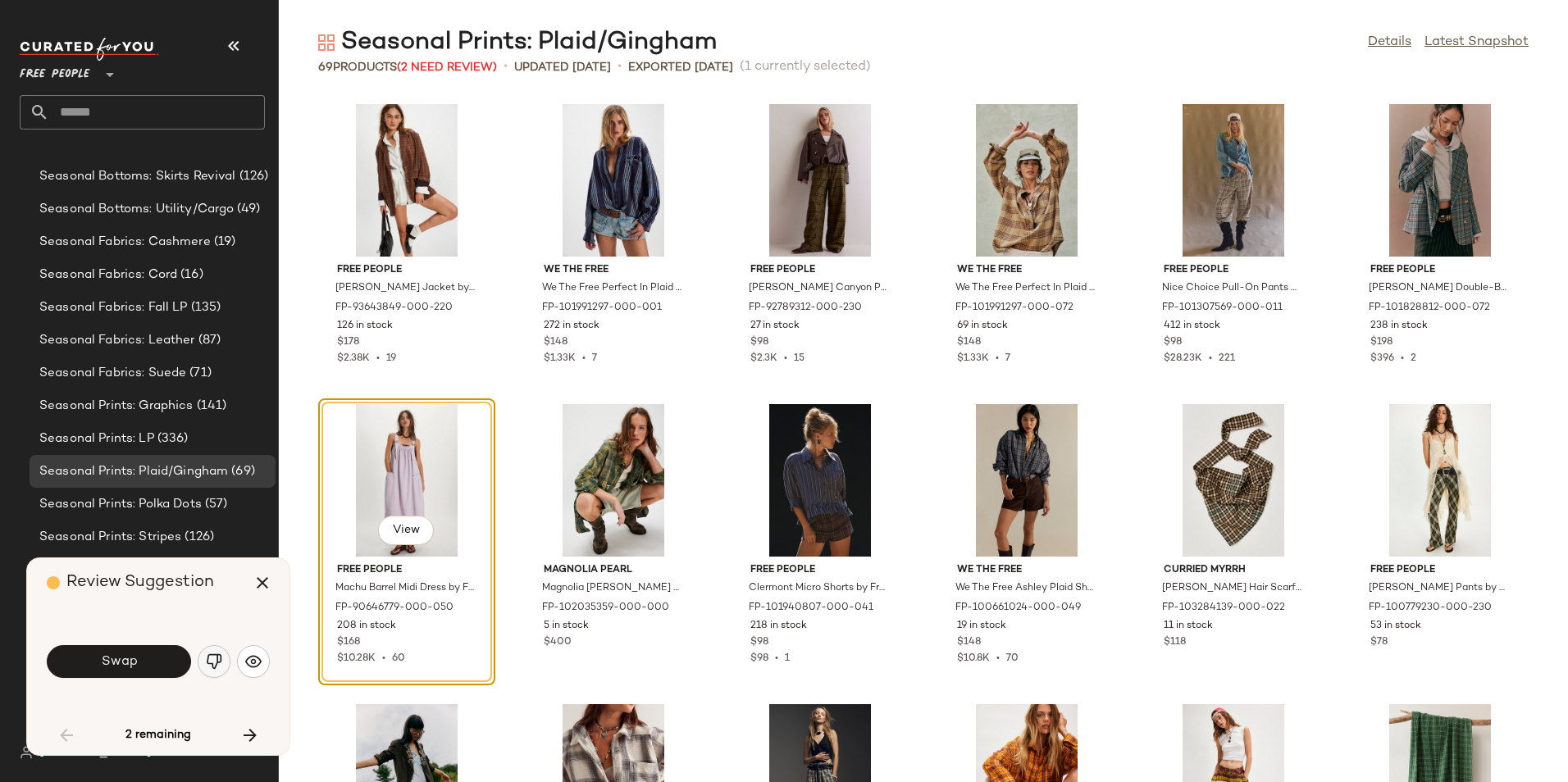
click at [205, 666] on button "button" at bounding box center [213, 661] width 33 height 33
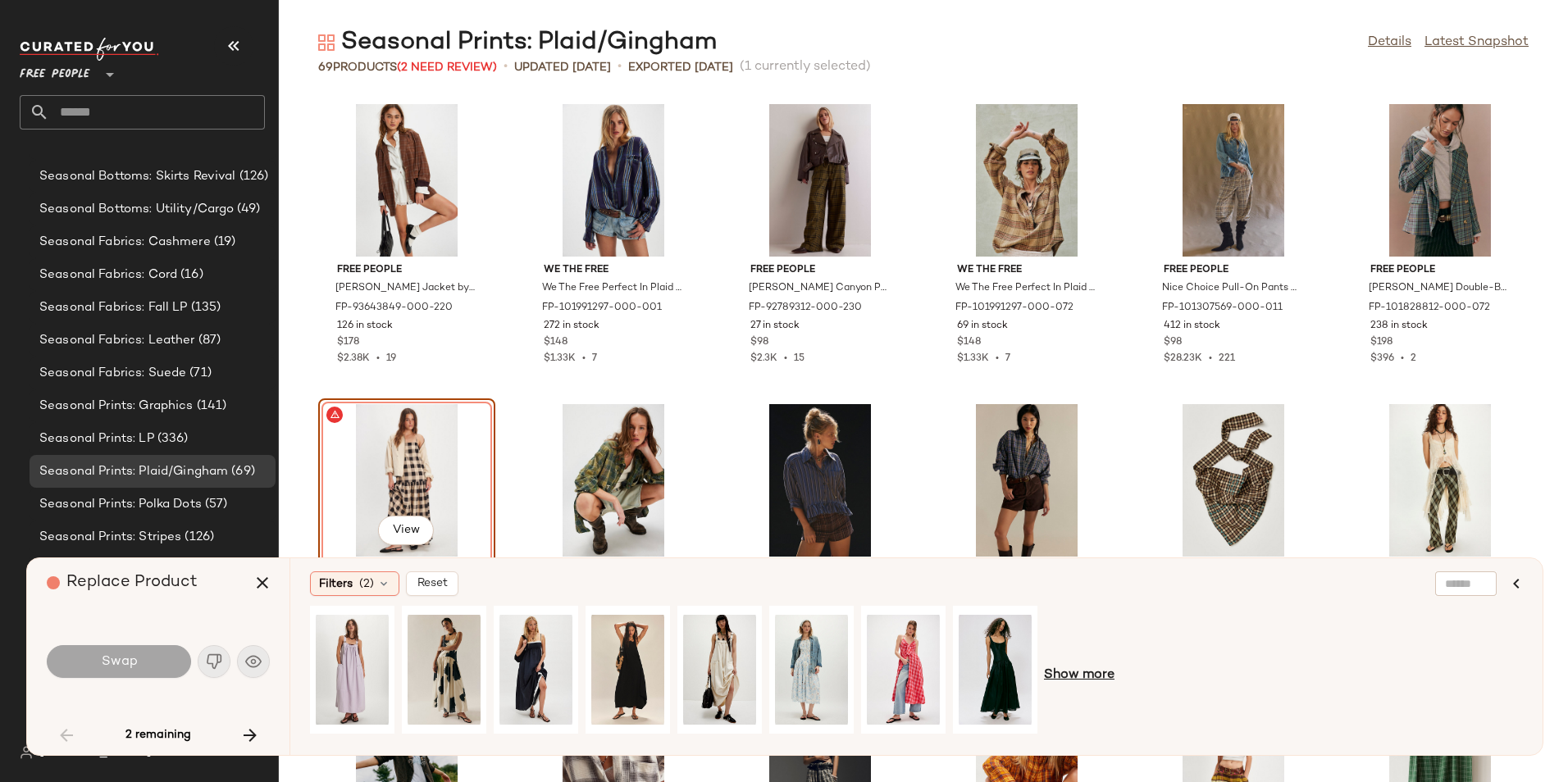
click at [1078, 678] on span "Show more" at bounding box center [1079, 675] width 71 height 20
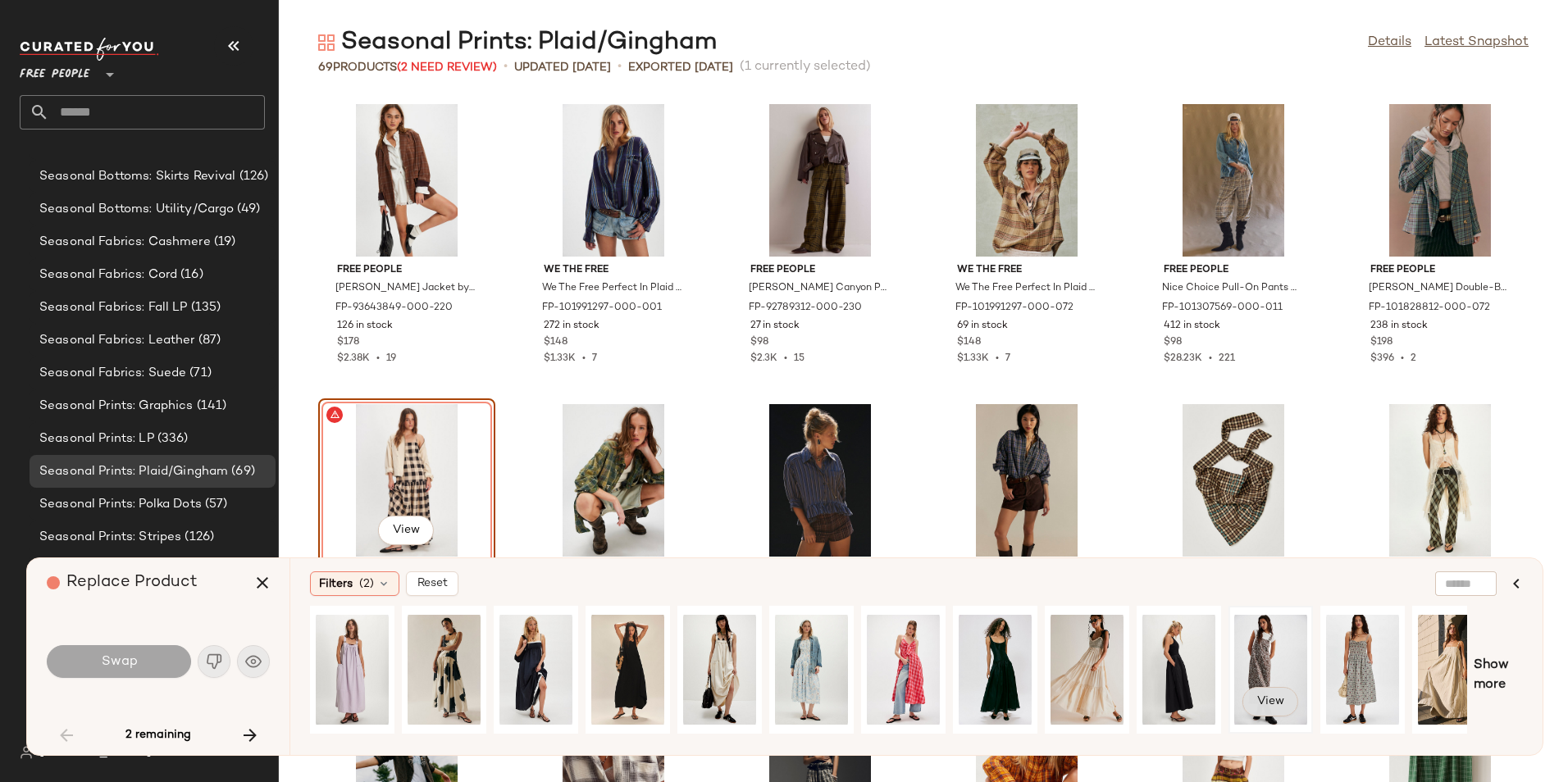
click at [1267, 698] on span "View" at bounding box center [1269, 701] width 28 height 13
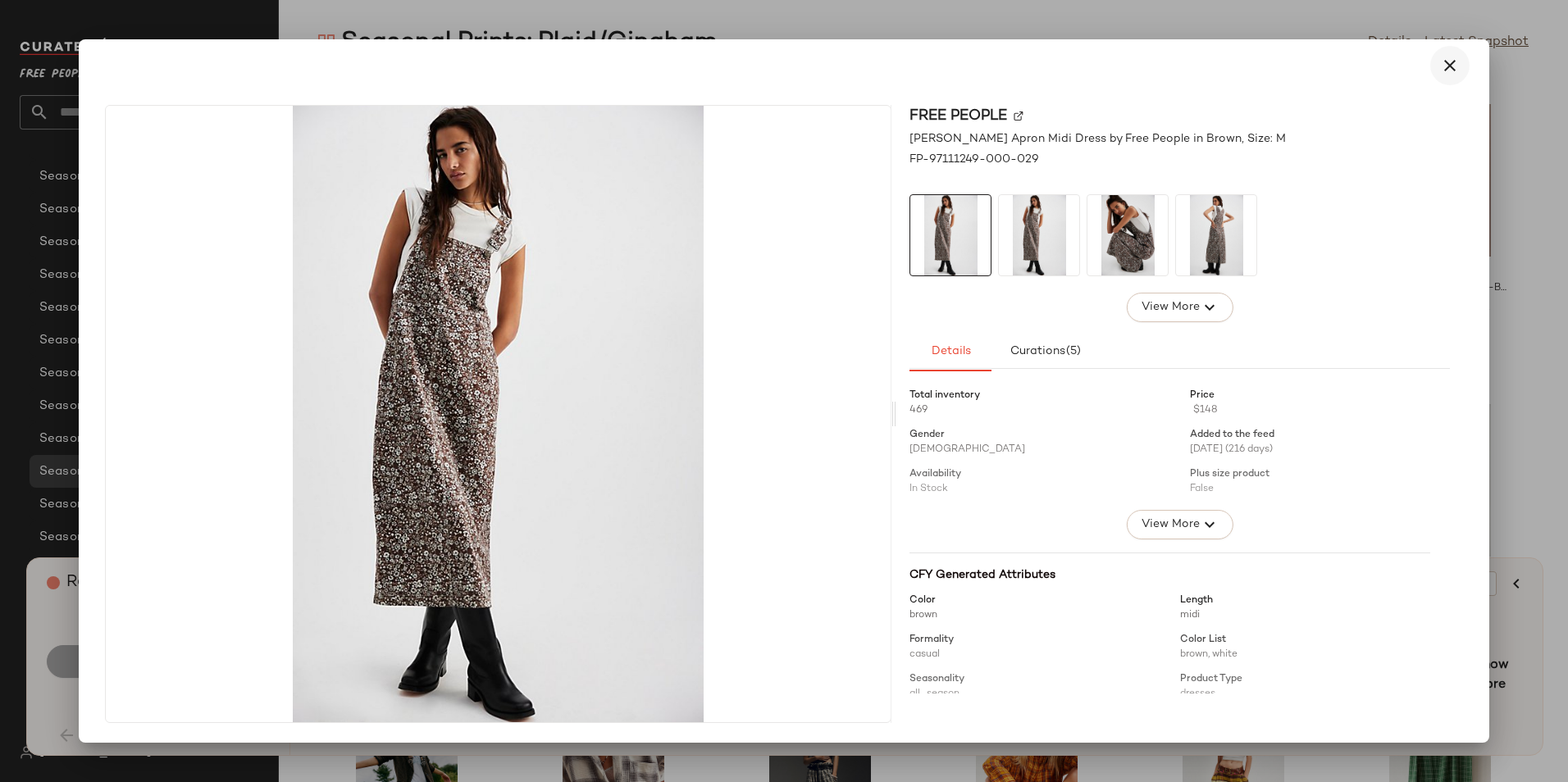
click at [1451, 63] on icon "button" at bounding box center [1450, 65] width 20 height 20
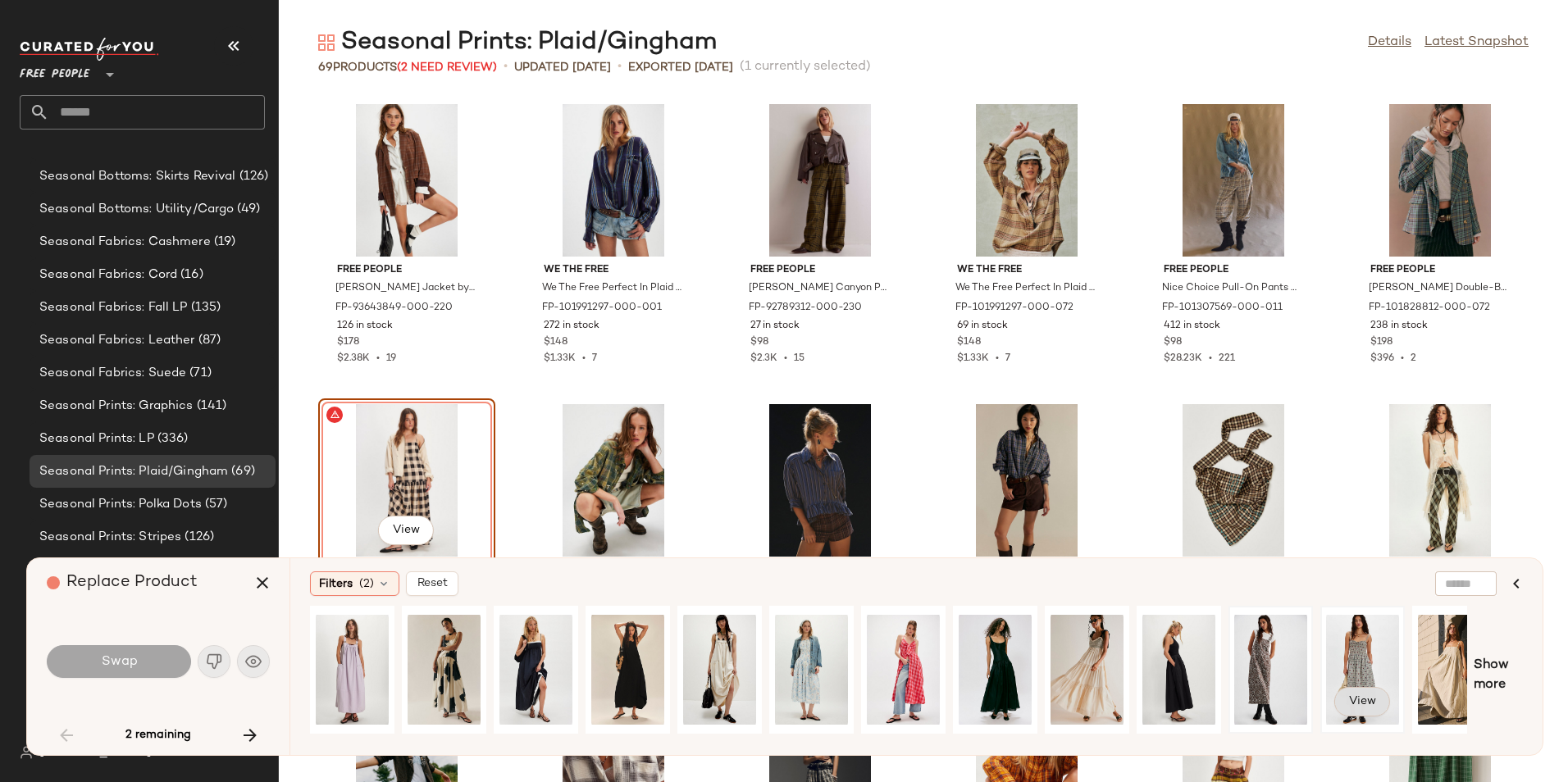
click at [1356, 698] on span "View" at bounding box center [1362, 701] width 28 height 13
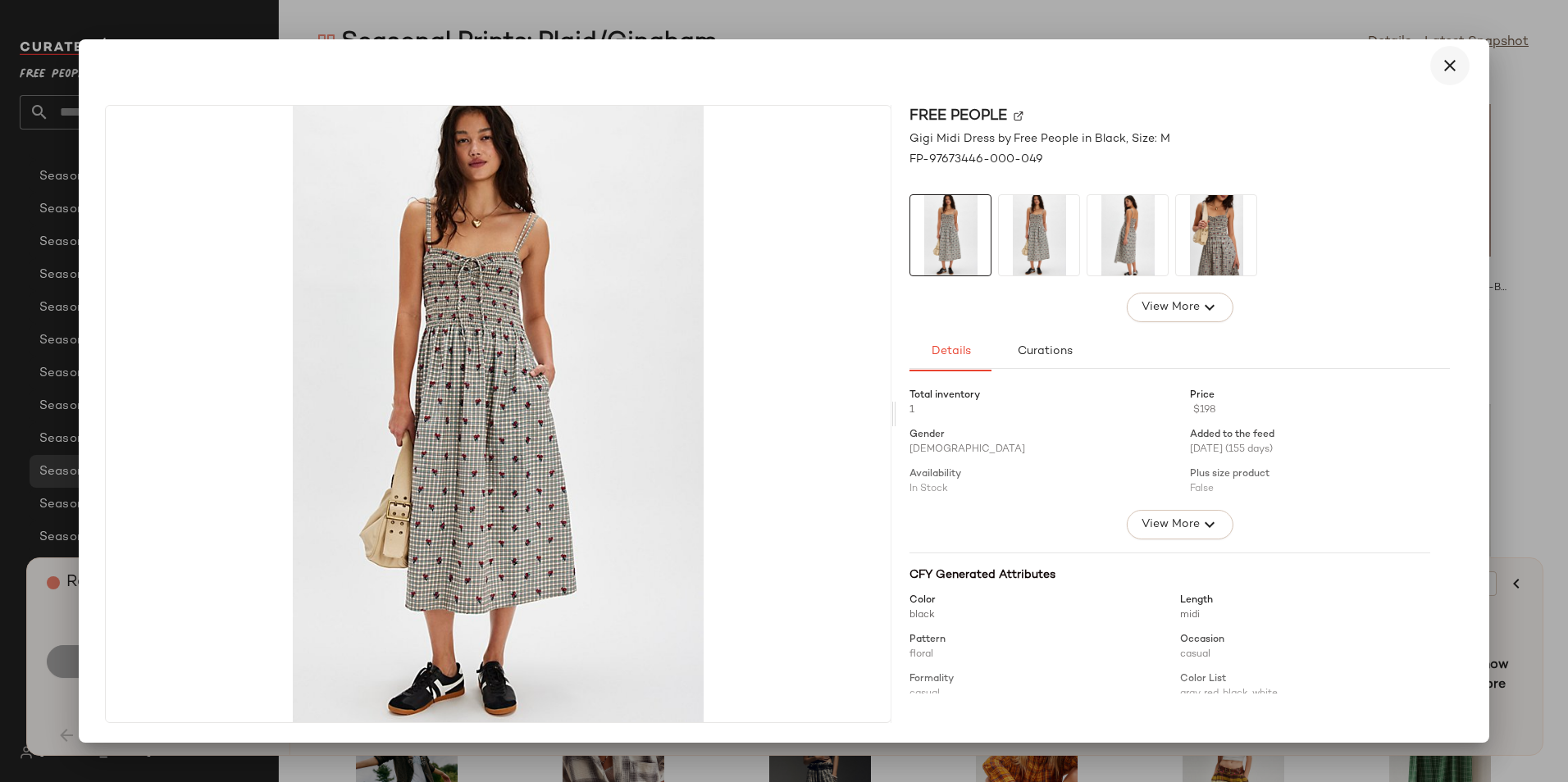
click at [1447, 67] on icon "button" at bounding box center [1450, 65] width 20 height 20
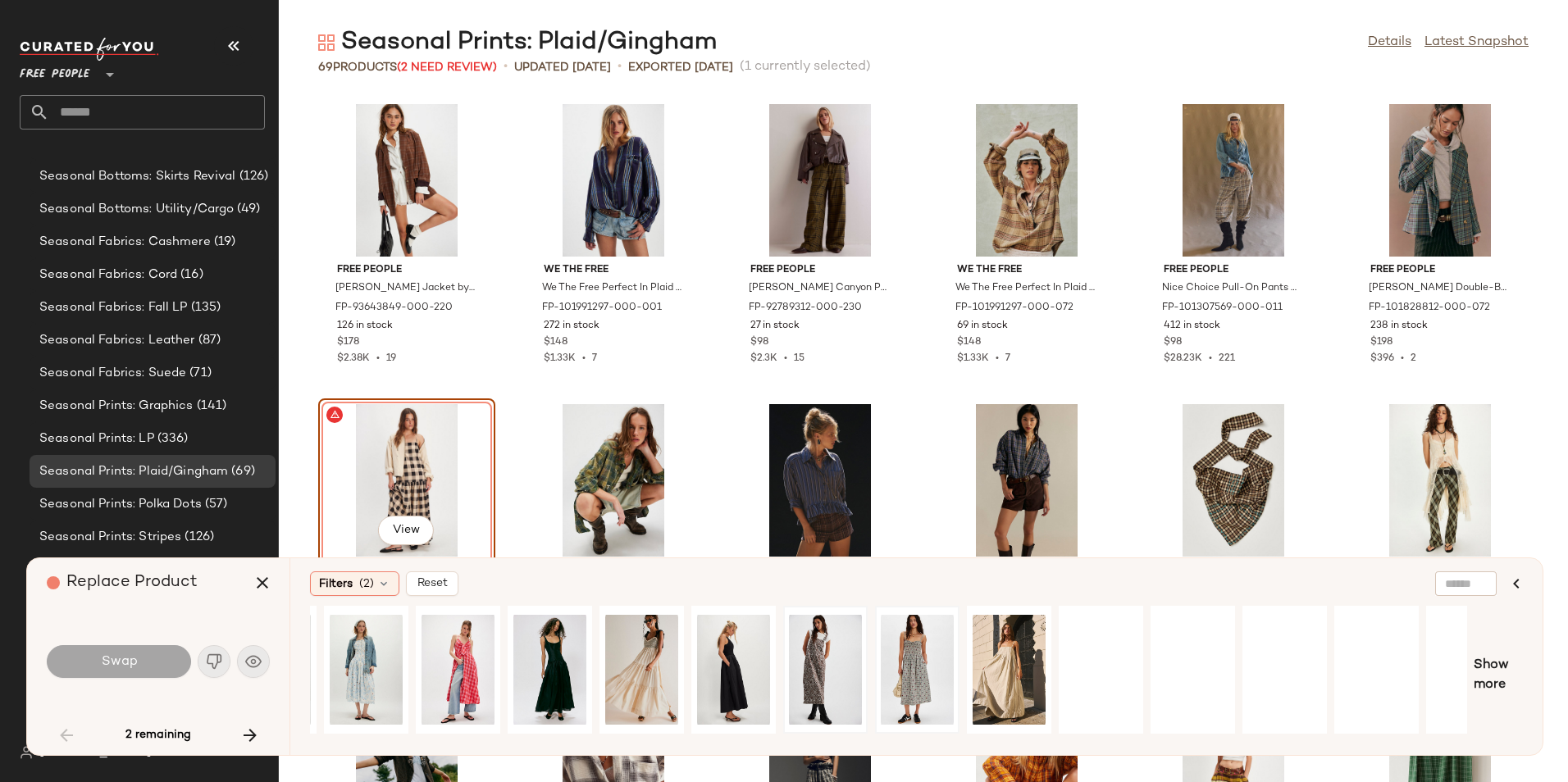
scroll to position [0, 488]
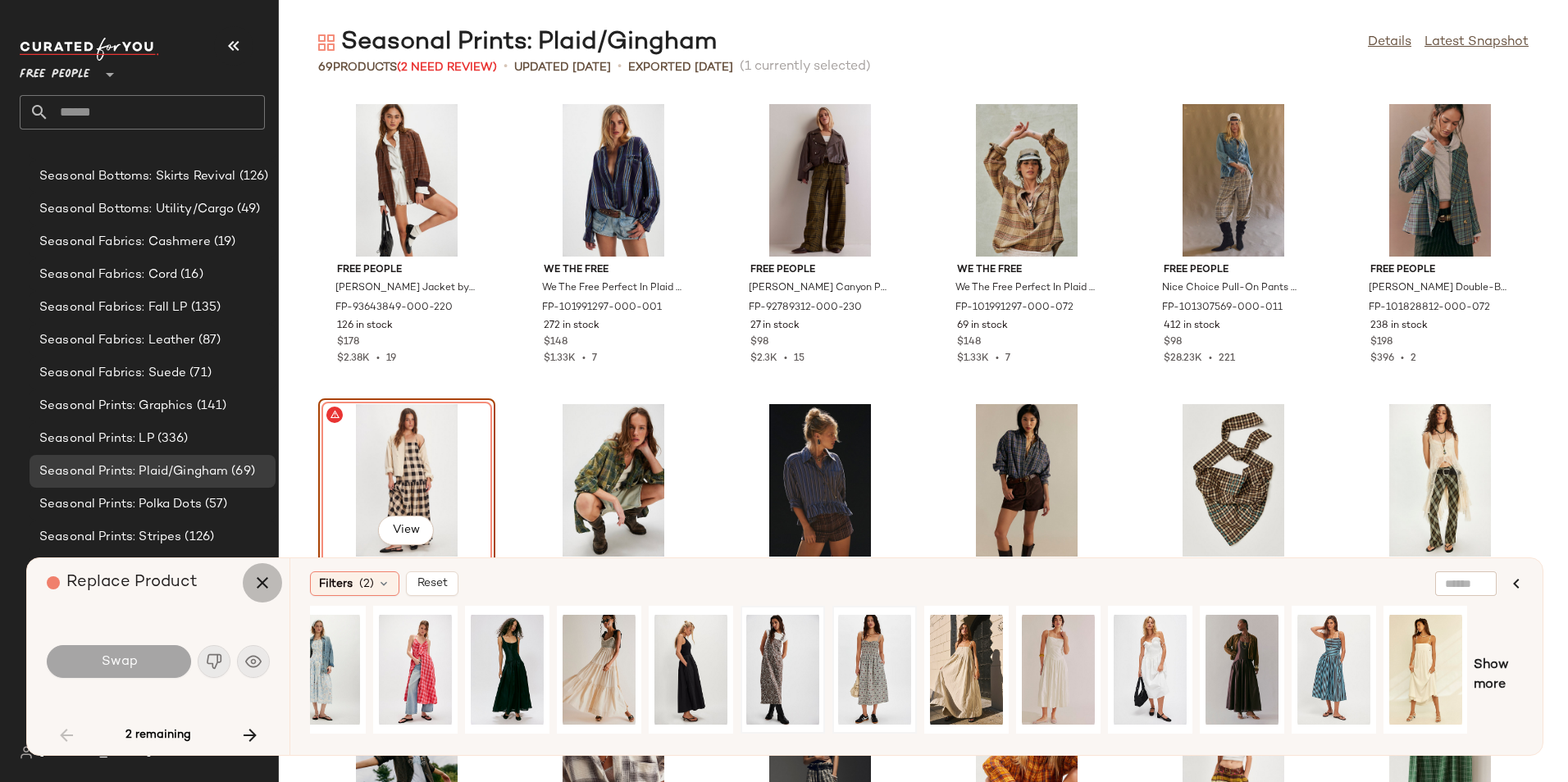
click at [270, 586] on icon "button" at bounding box center [263, 583] width 20 height 20
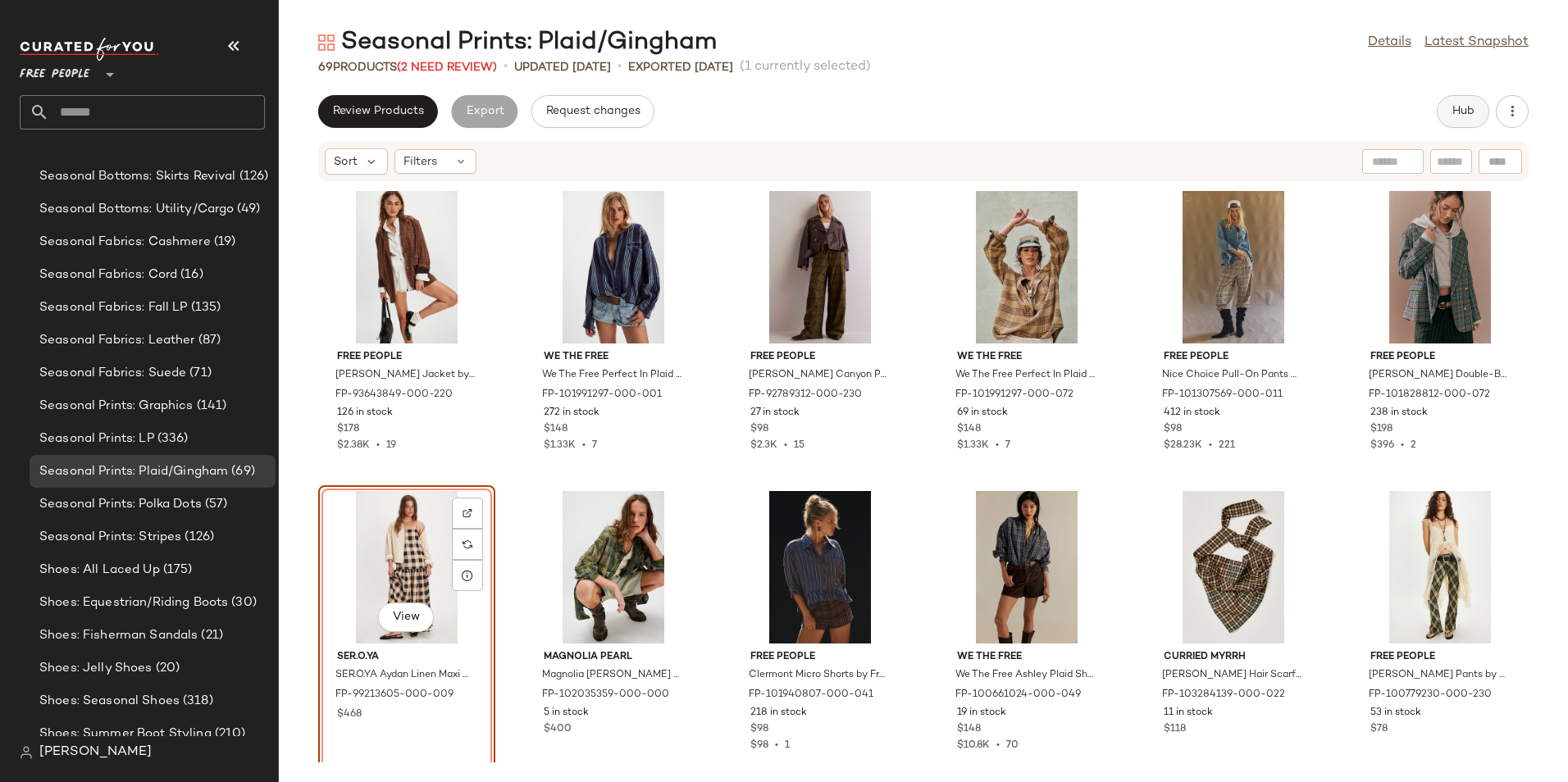
click at [1458, 109] on span "Hub" at bounding box center [1463, 111] width 23 height 13
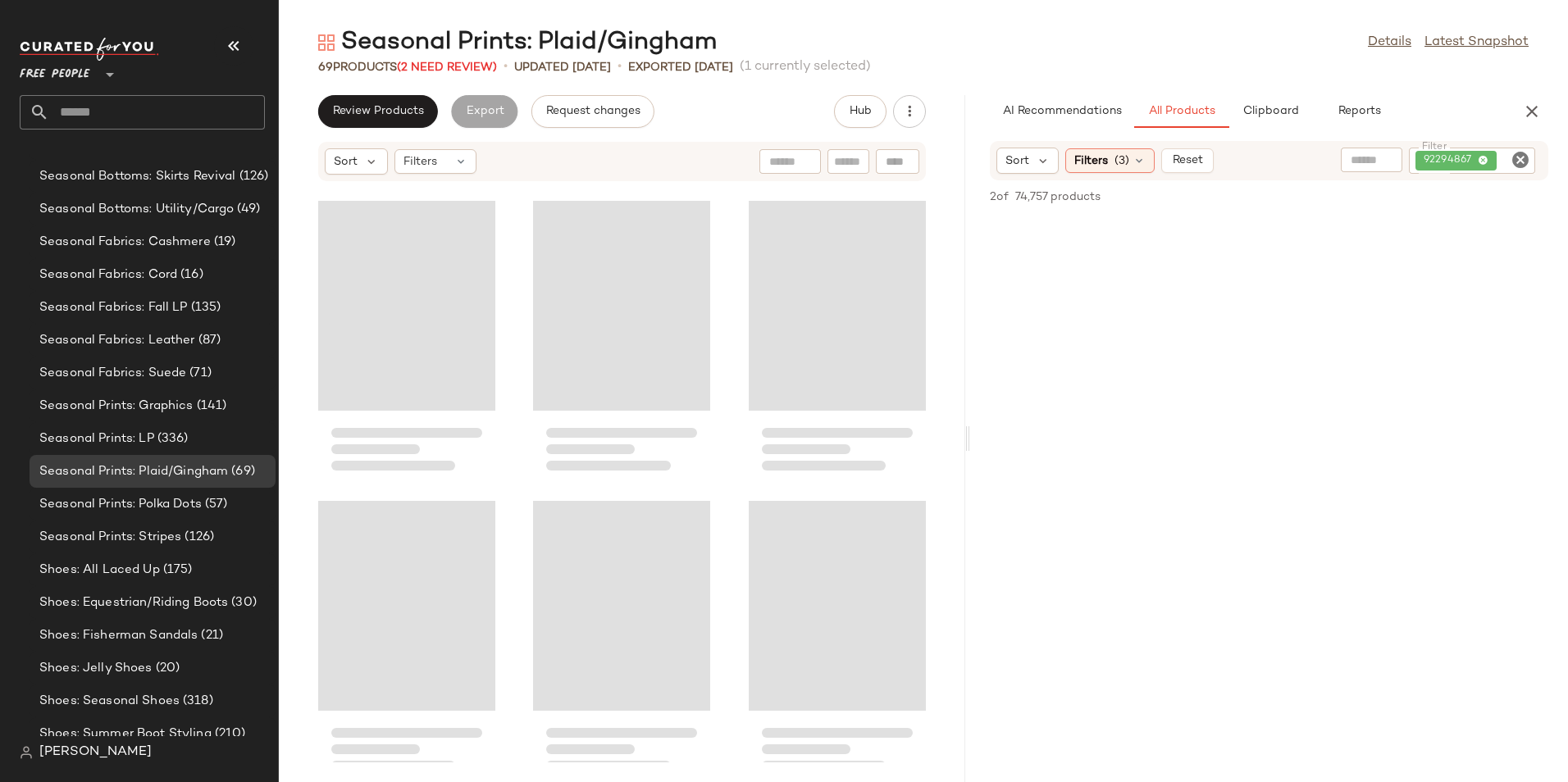
scroll to position [600, 0]
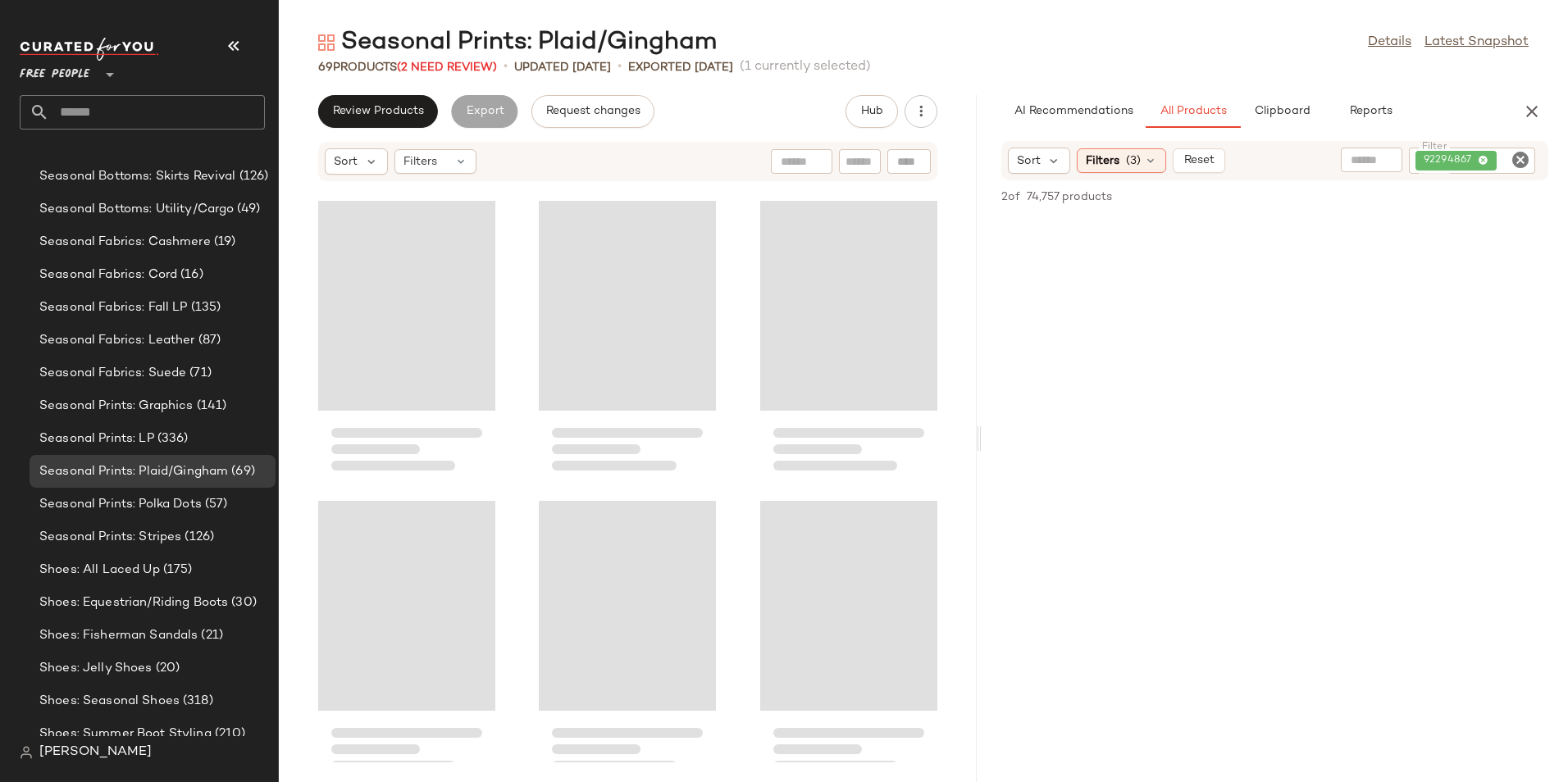
drag, startPoint x: 922, startPoint y: 436, endPoint x: 981, endPoint y: 424, distance: 60.2
click at [981, 424] on div "Seasonal Prints: Plaid/Gingham Details Latest Snapshot 69 Products (2 Need Revi…" at bounding box center [923, 404] width 1289 height 756
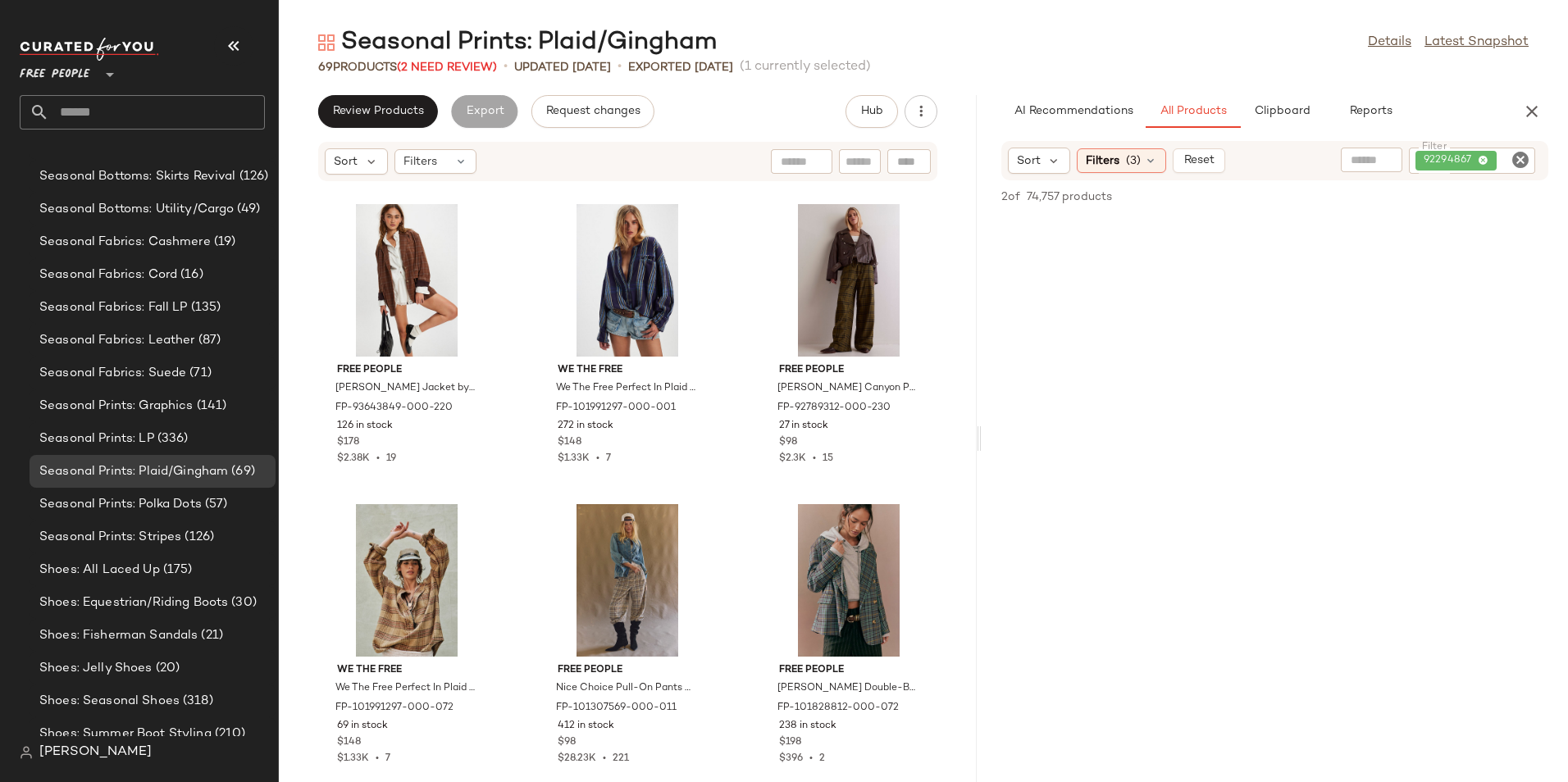
scroll to position [0, 0]
click at [1520, 158] on icon "Clear Filter" at bounding box center [1520, 160] width 20 height 20
click at [1489, 129] on div "AI Recommendations All Products Clipboard Reports Sort Filters (3) Reset Filter…" at bounding box center [1275, 439] width 587 height 687
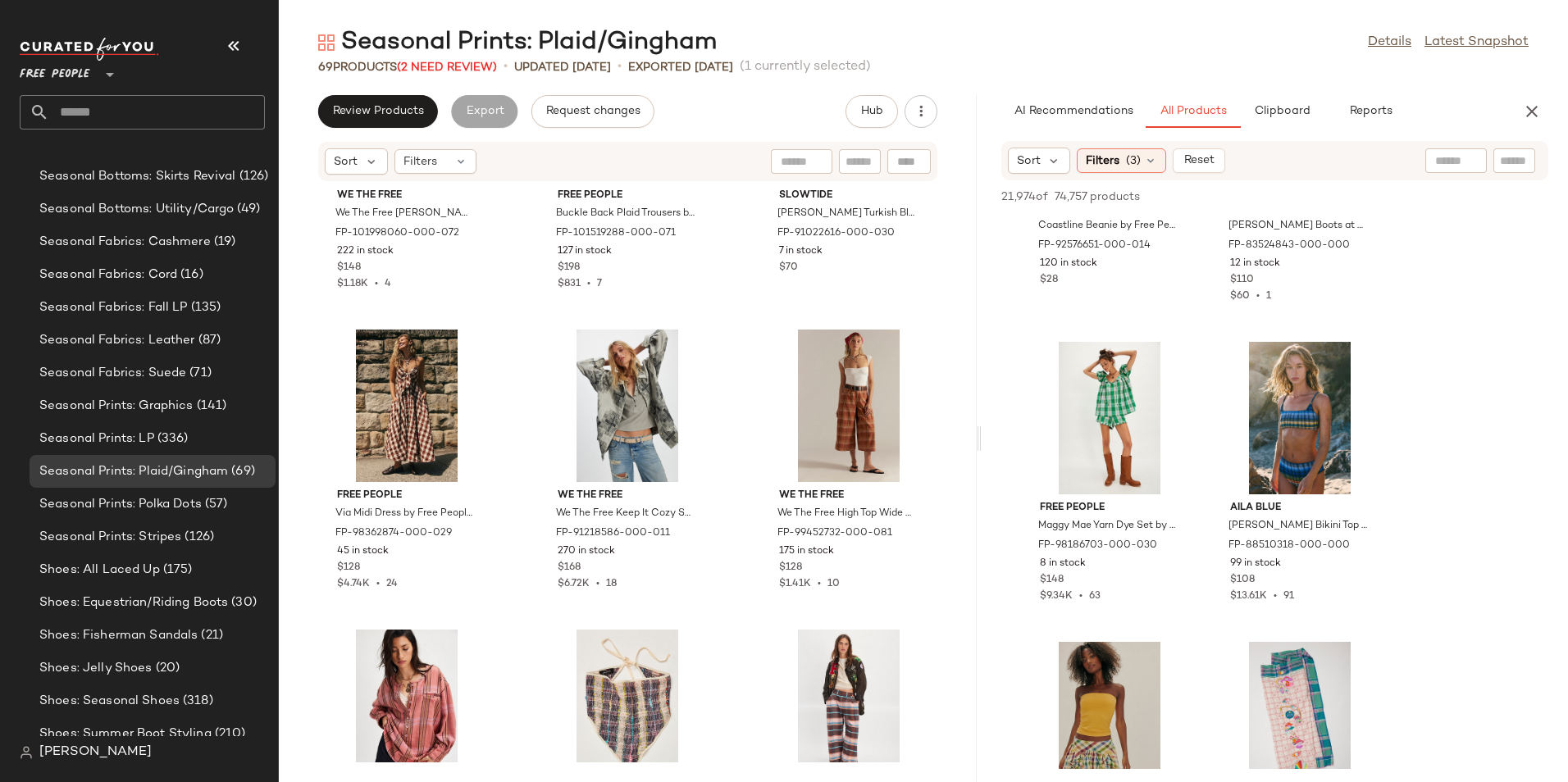
scroll to position [2197, 0]
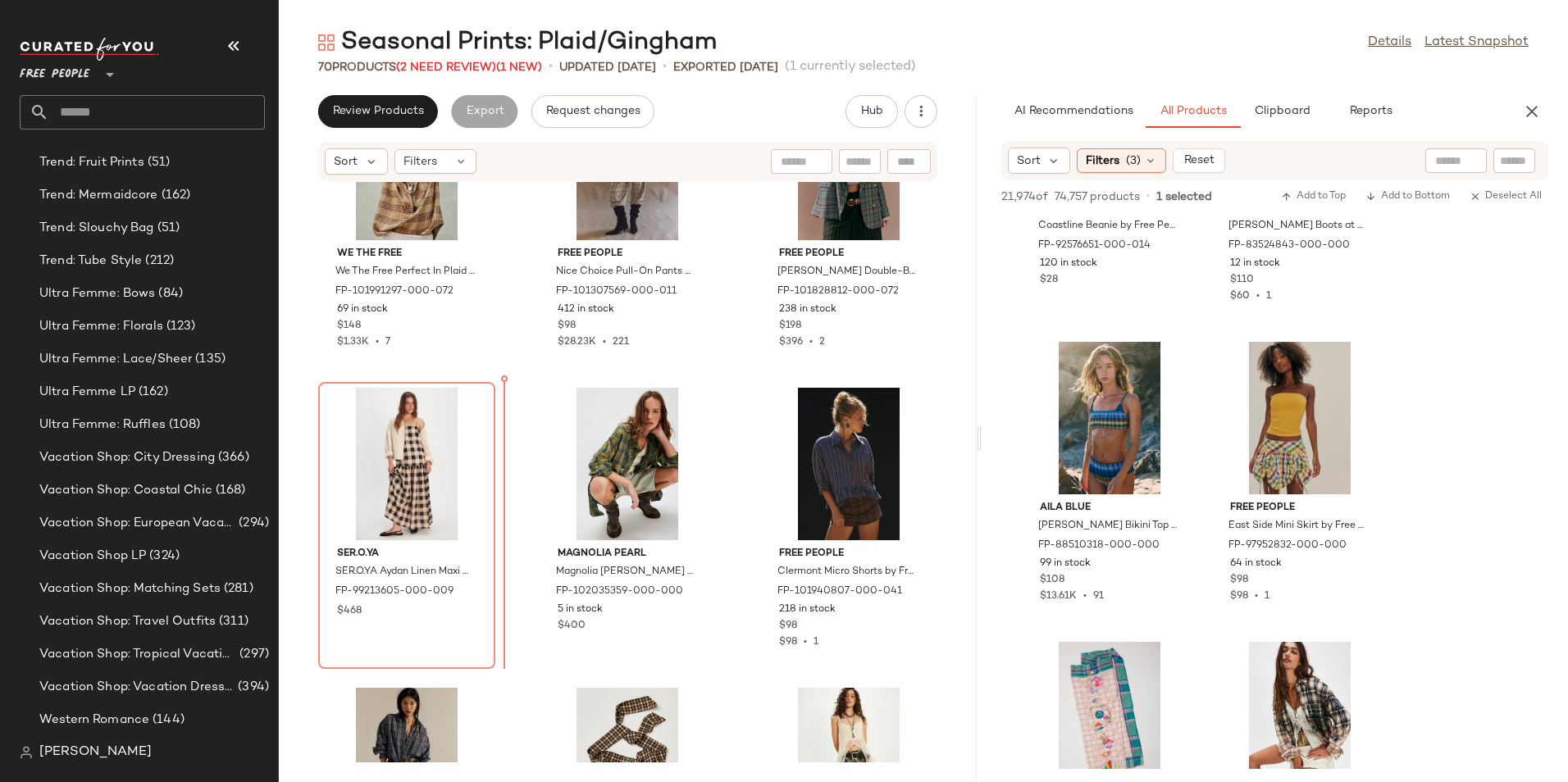
scroll to position [1025, 0]
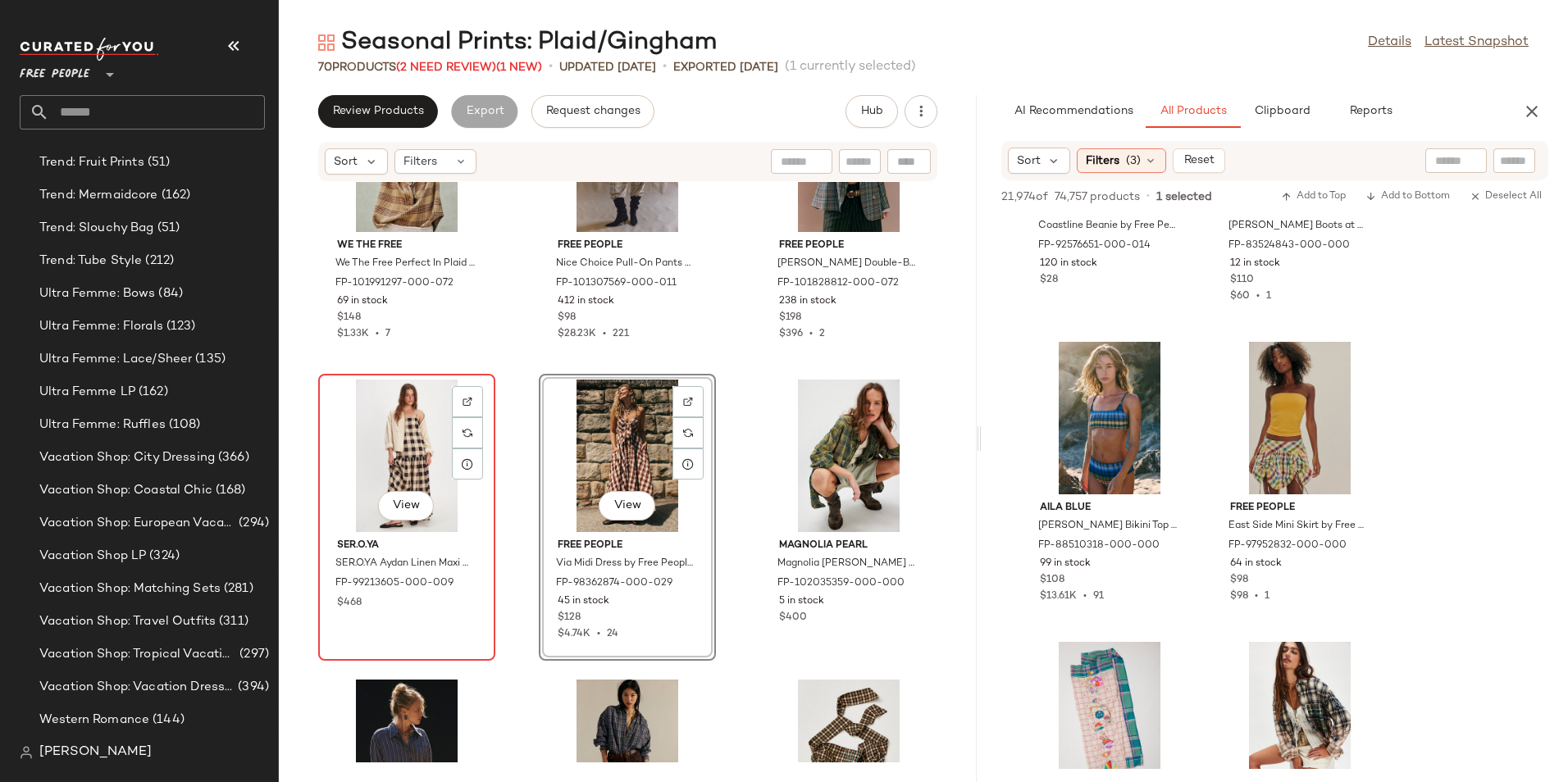
click at [405, 447] on div "View" at bounding box center [406, 456] width 166 height 152
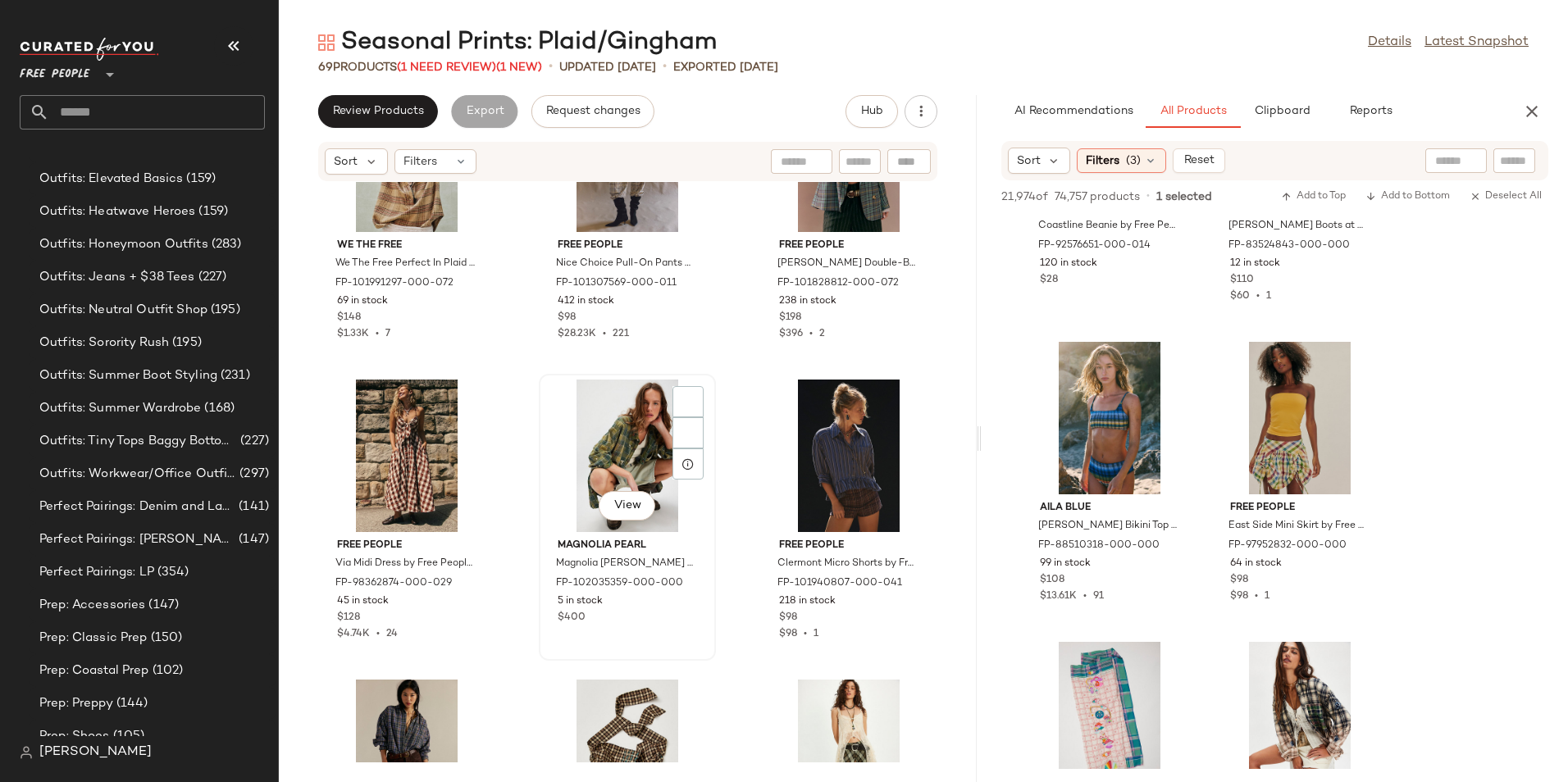
scroll to position [7812, 0]
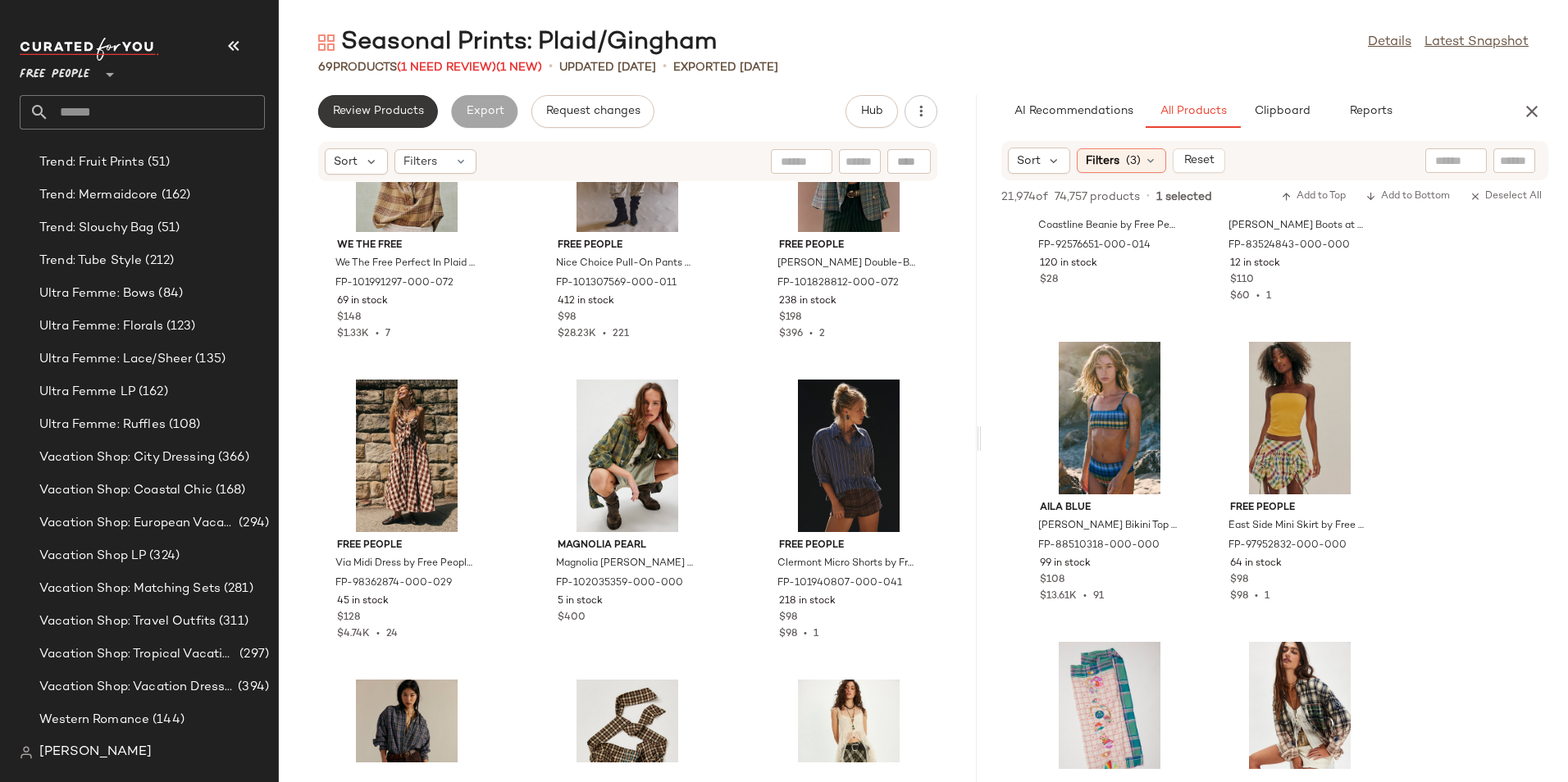
click at [407, 114] on span "Review Products" at bounding box center [378, 111] width 91 height 13
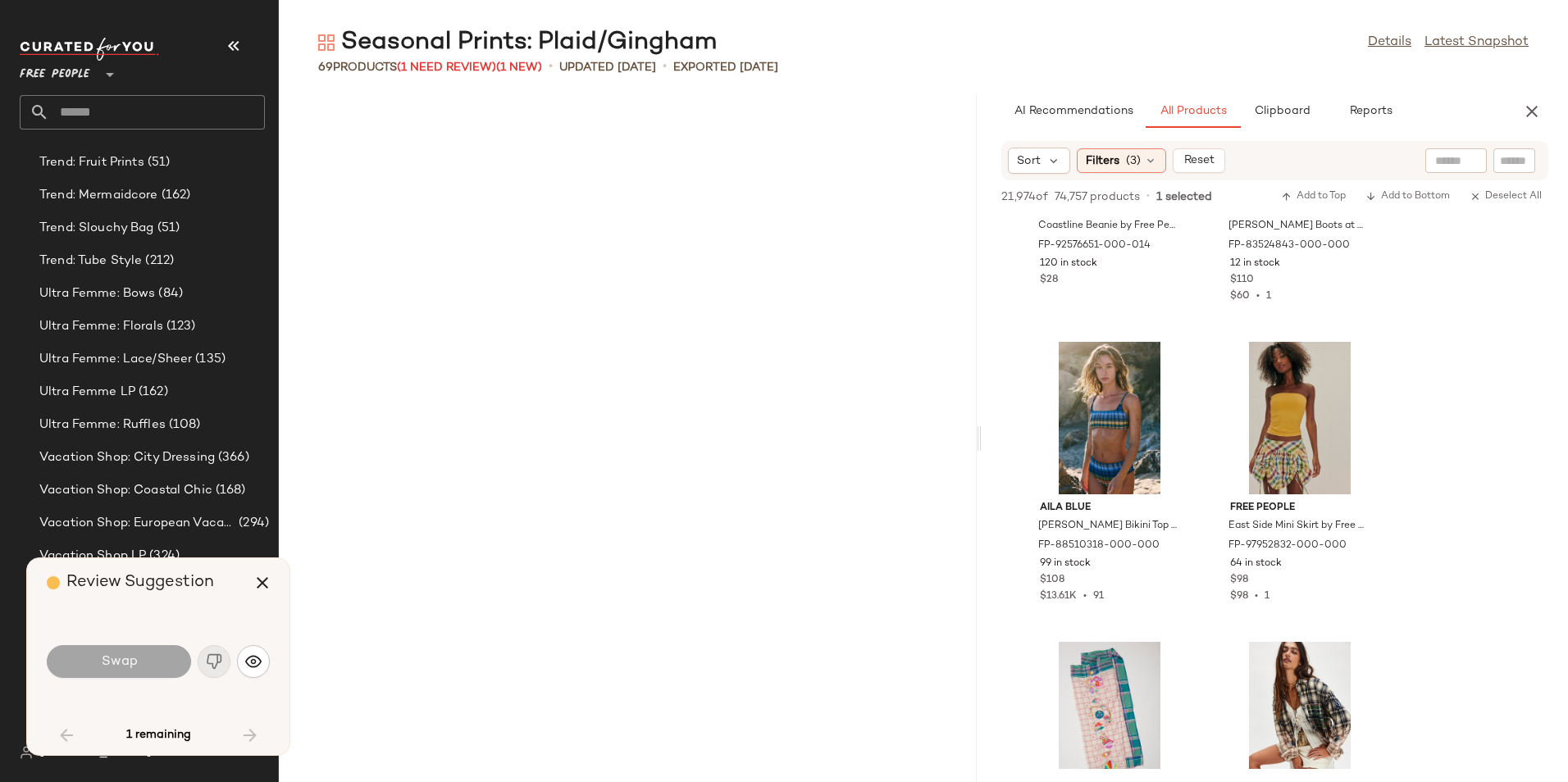
scroll to position [4201, 0]
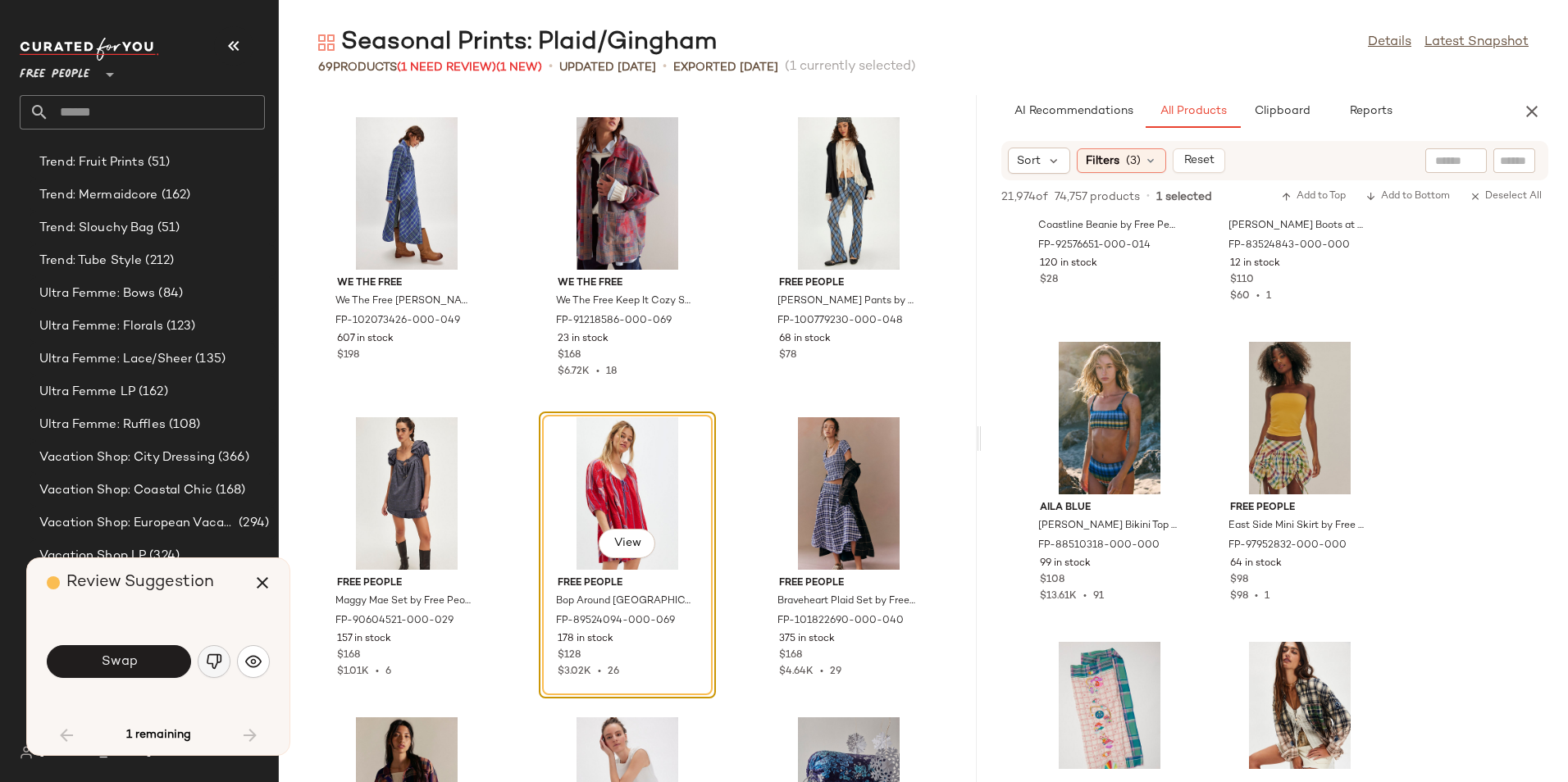
click at [229, 658] on button "button" at bounding box center [213, 661] width 33 height 33
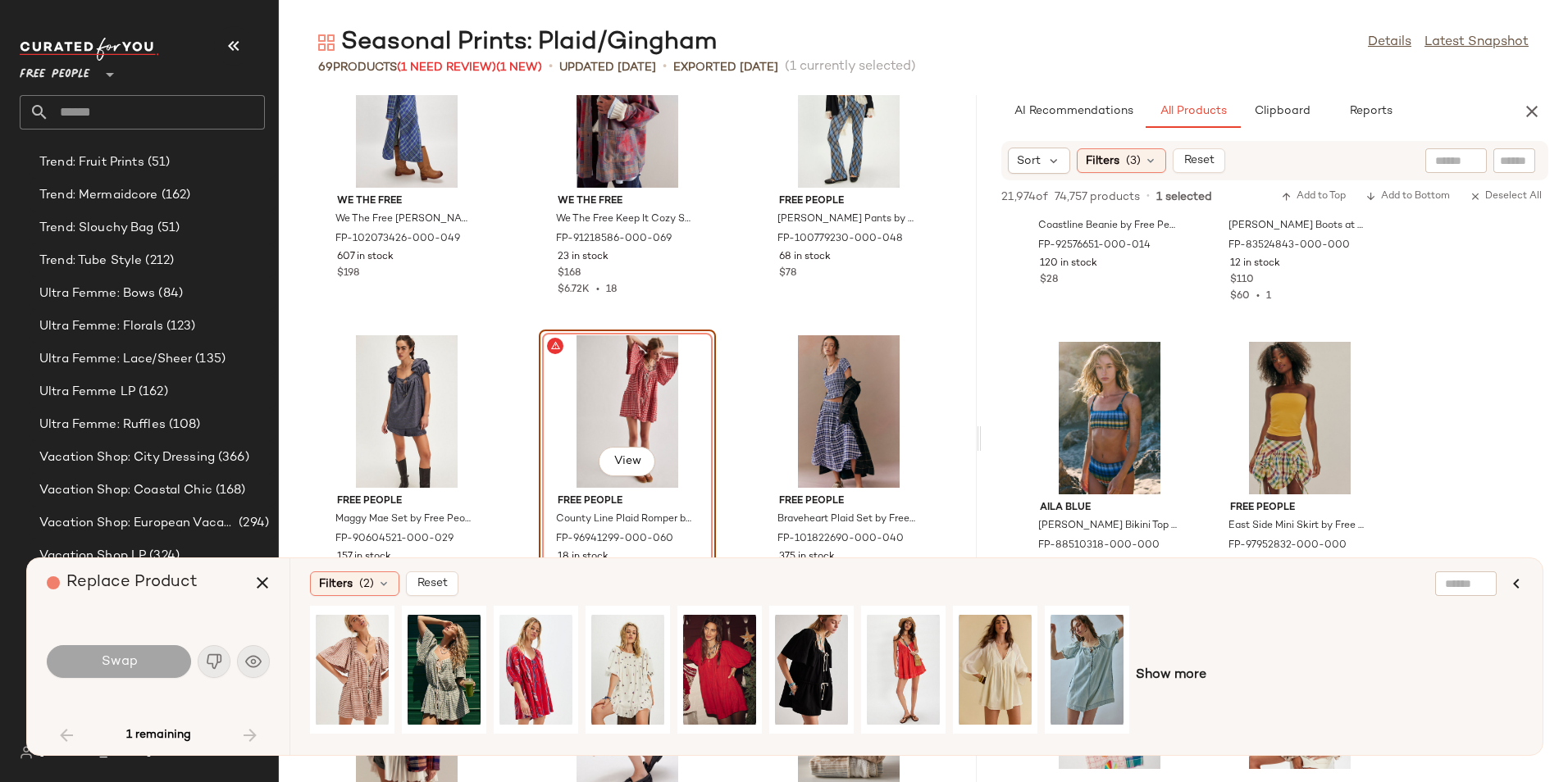
scroll to position [4364, 0]
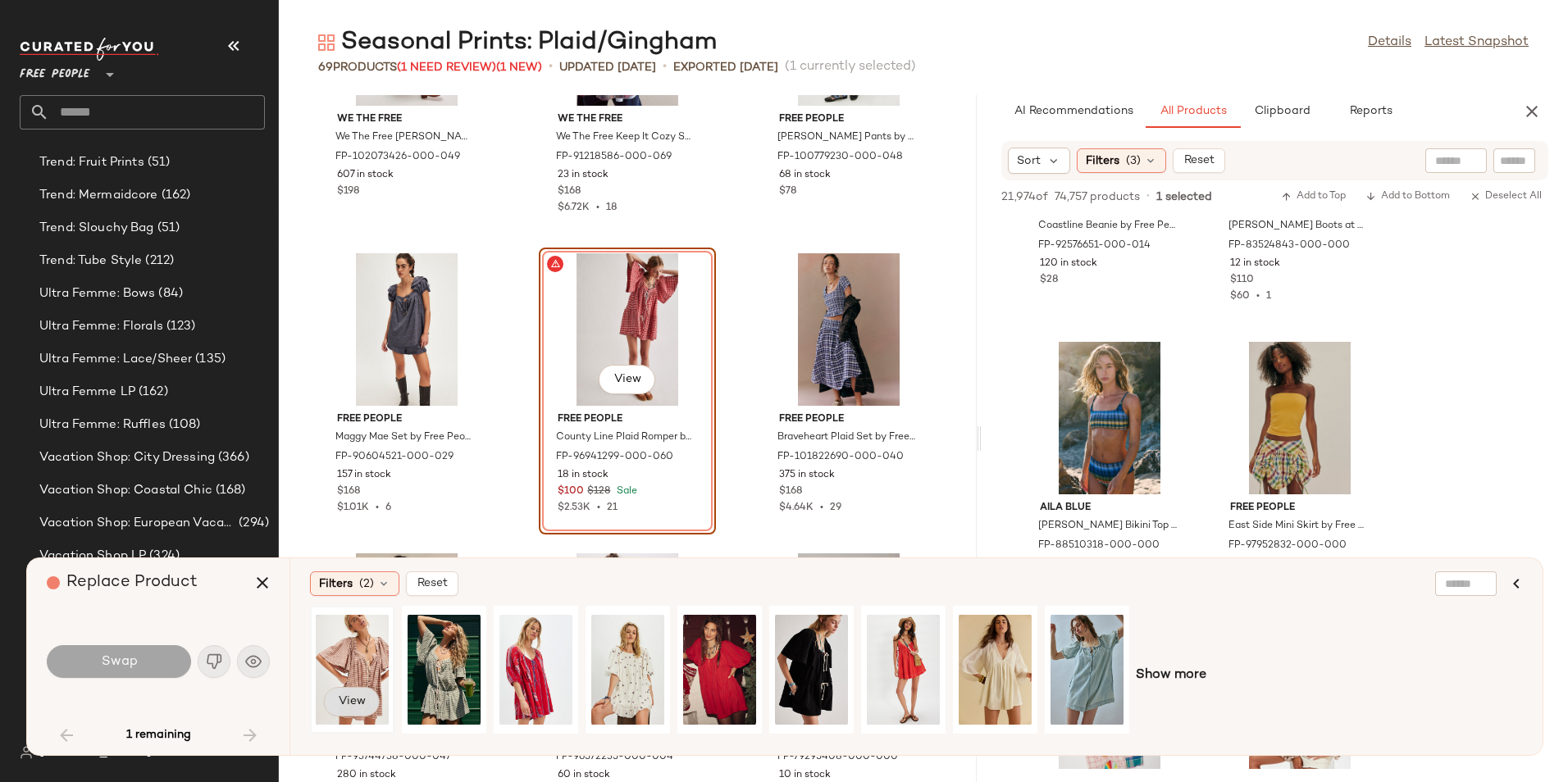
click at [351, 692] on button "View" at bounding box center [352, 701] width 56 height 30
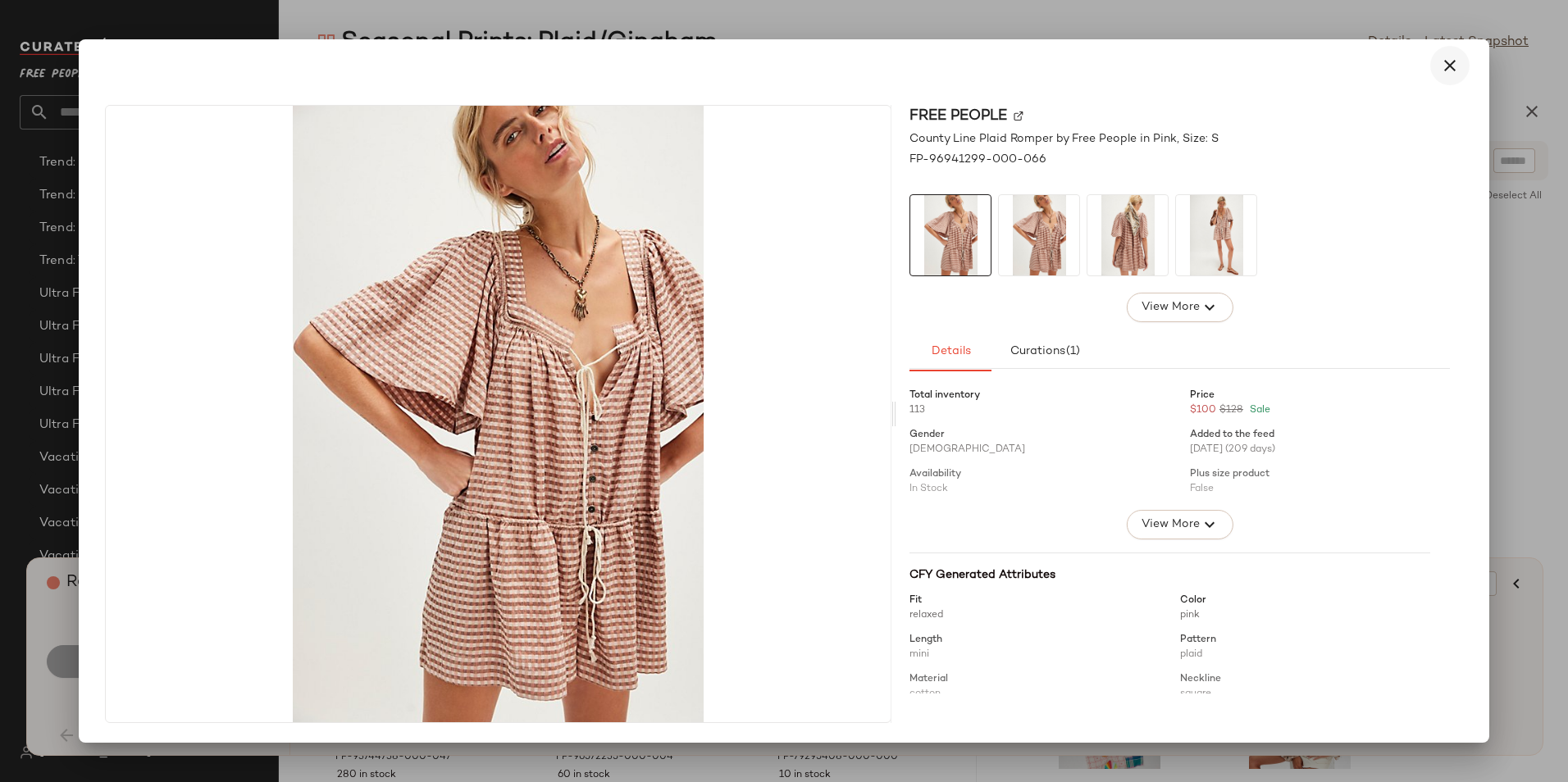
click at [1454, 65] on icon "button" at bounding box center [1450, 65] width 20 height 20
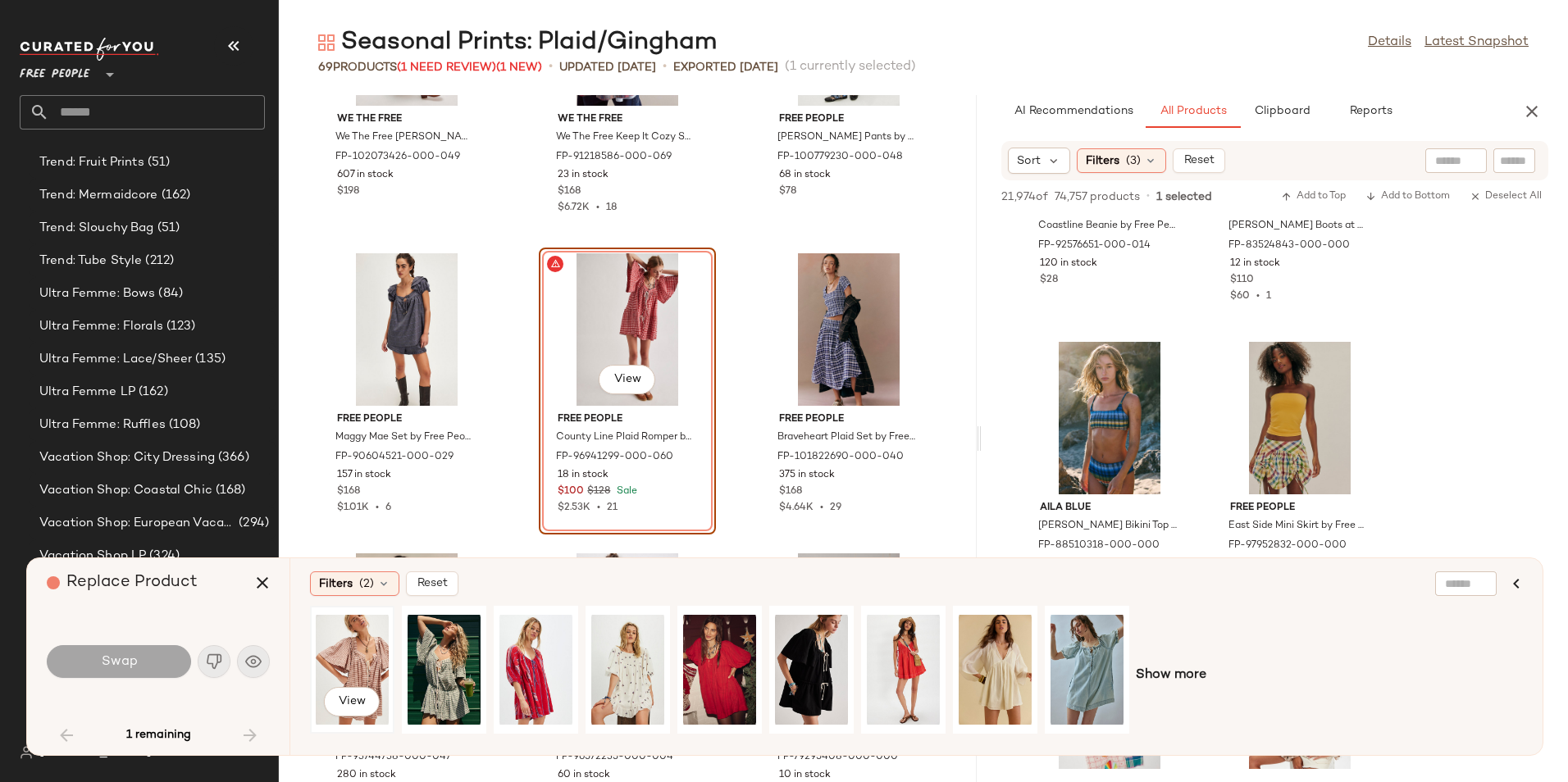
click at [345, 661] on div "View" at bounding box center [352, 670] width 73 height 117
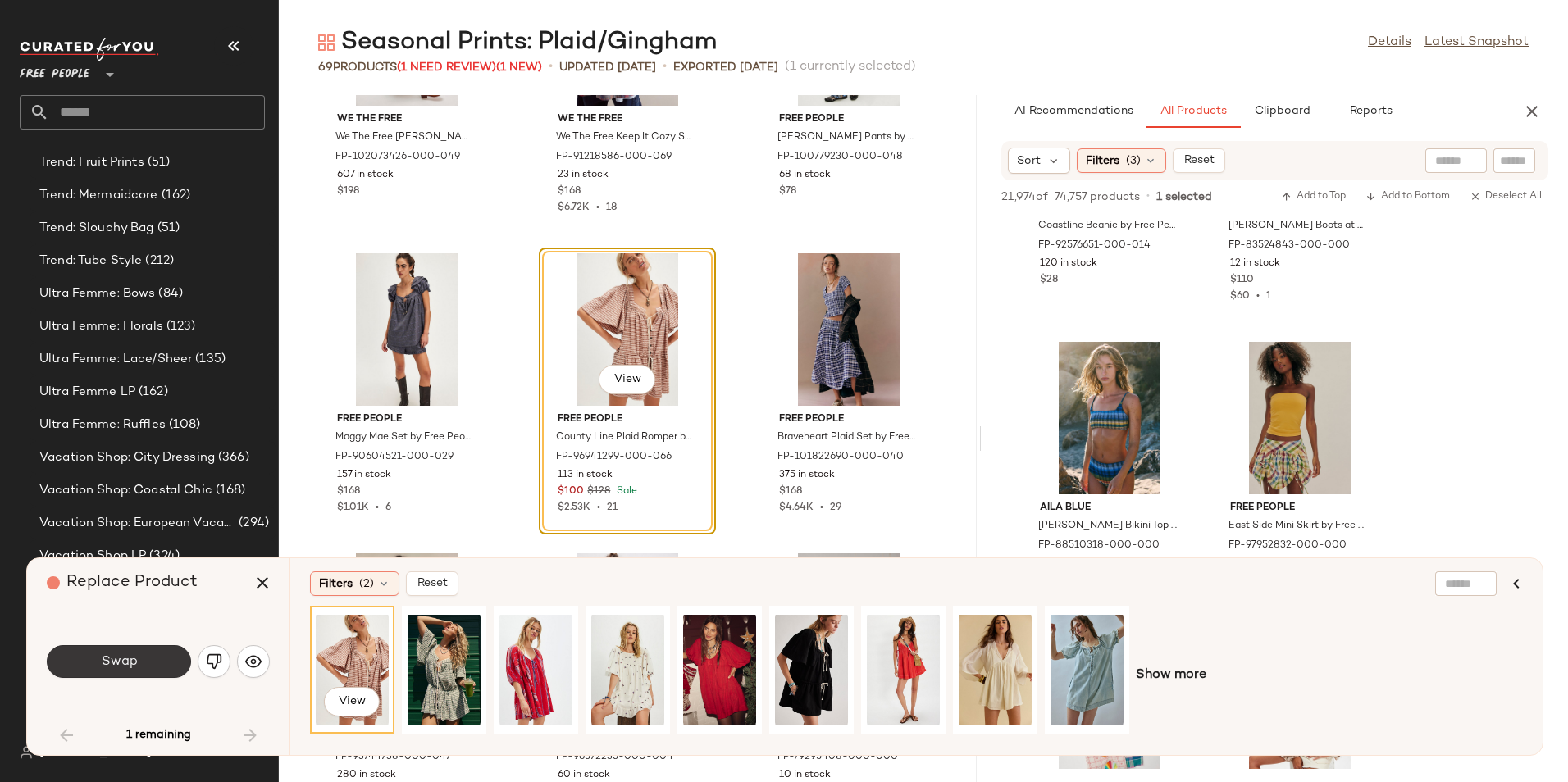
click at [142, 661] on button "Swap" at bounding box center [118, 661] width 144 height 33
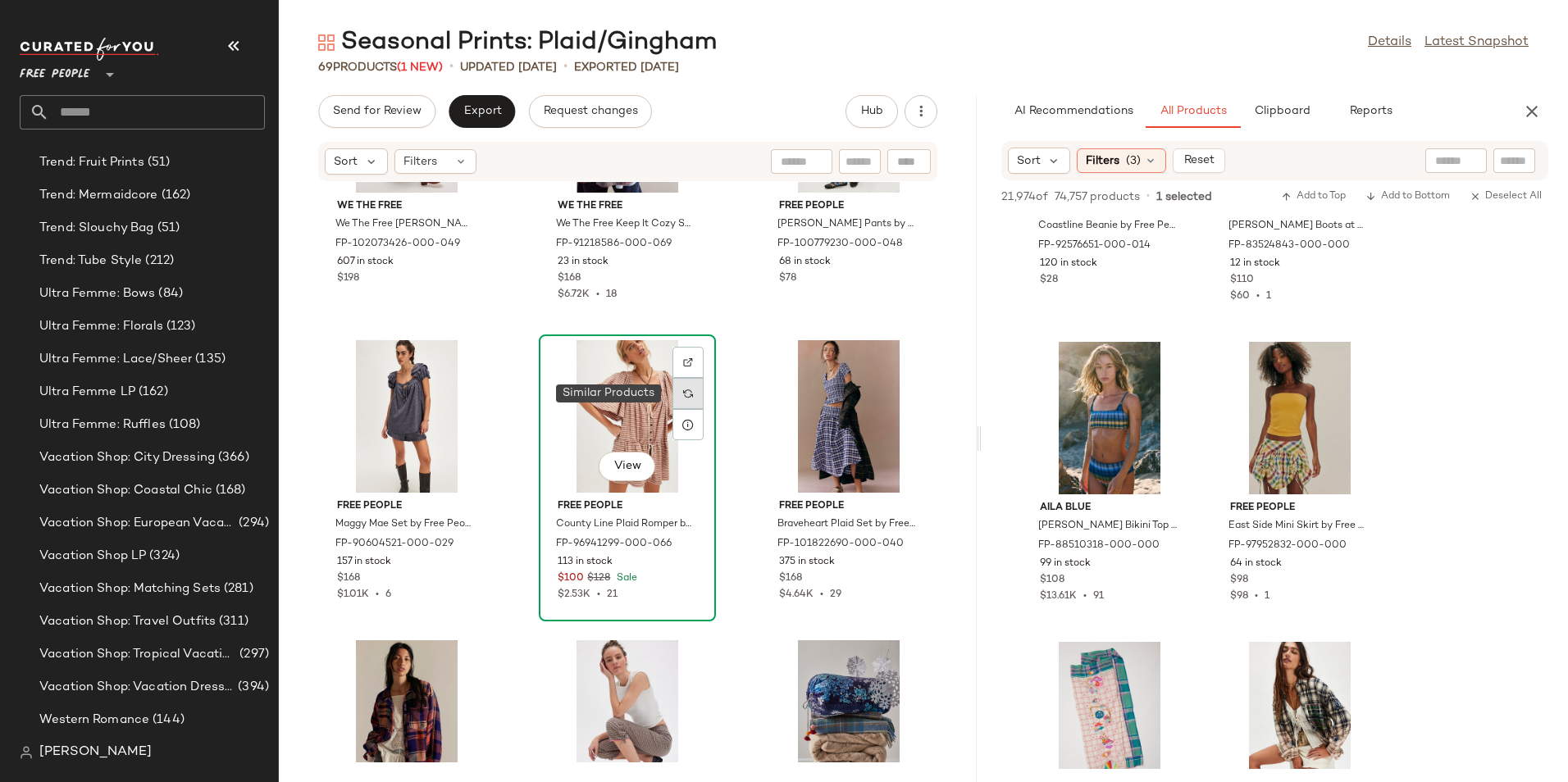
click at [687, 395] on img at bounding box center [687, 393] width 10 height 10
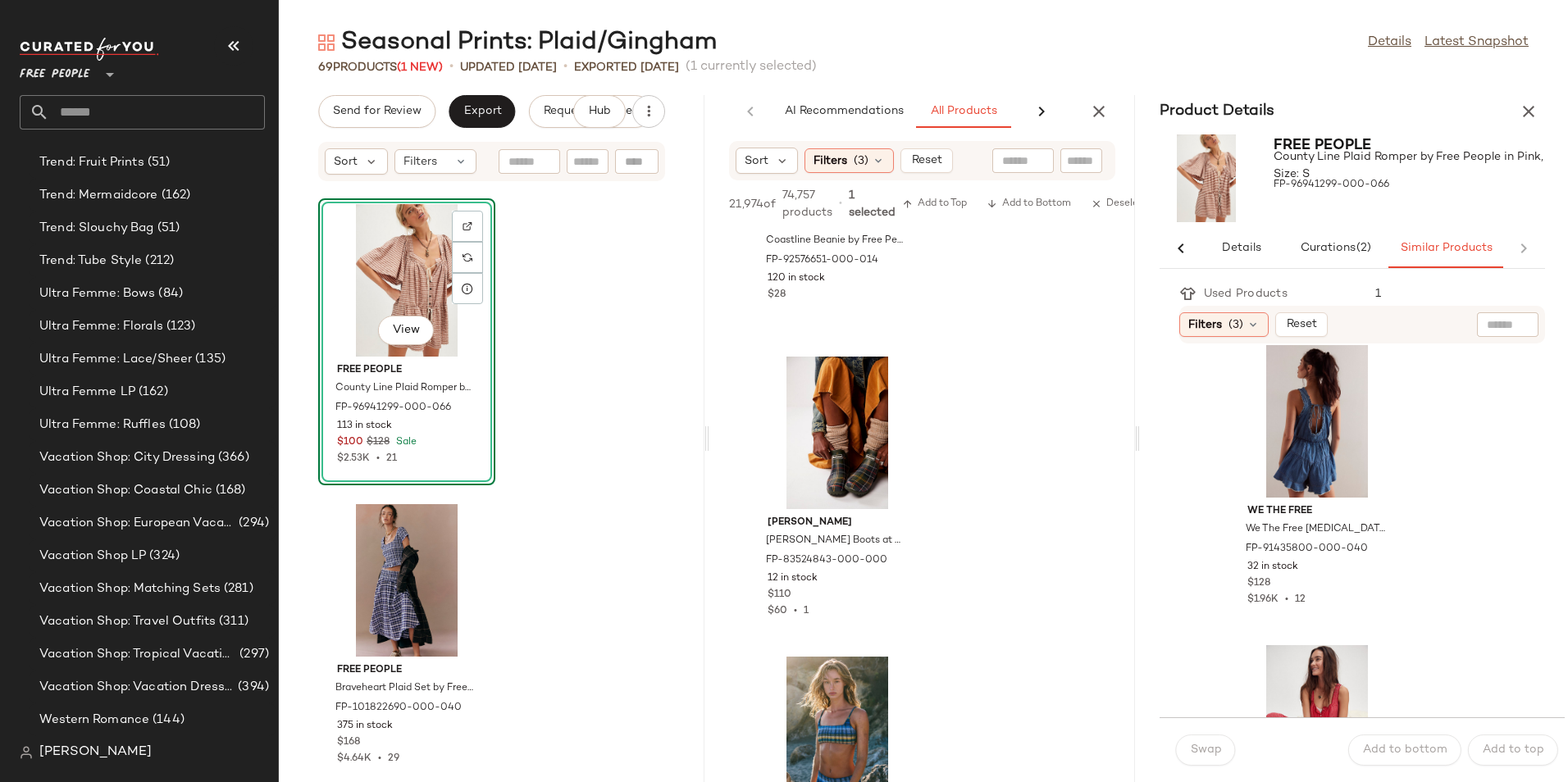
scroll to position [2038, 0]
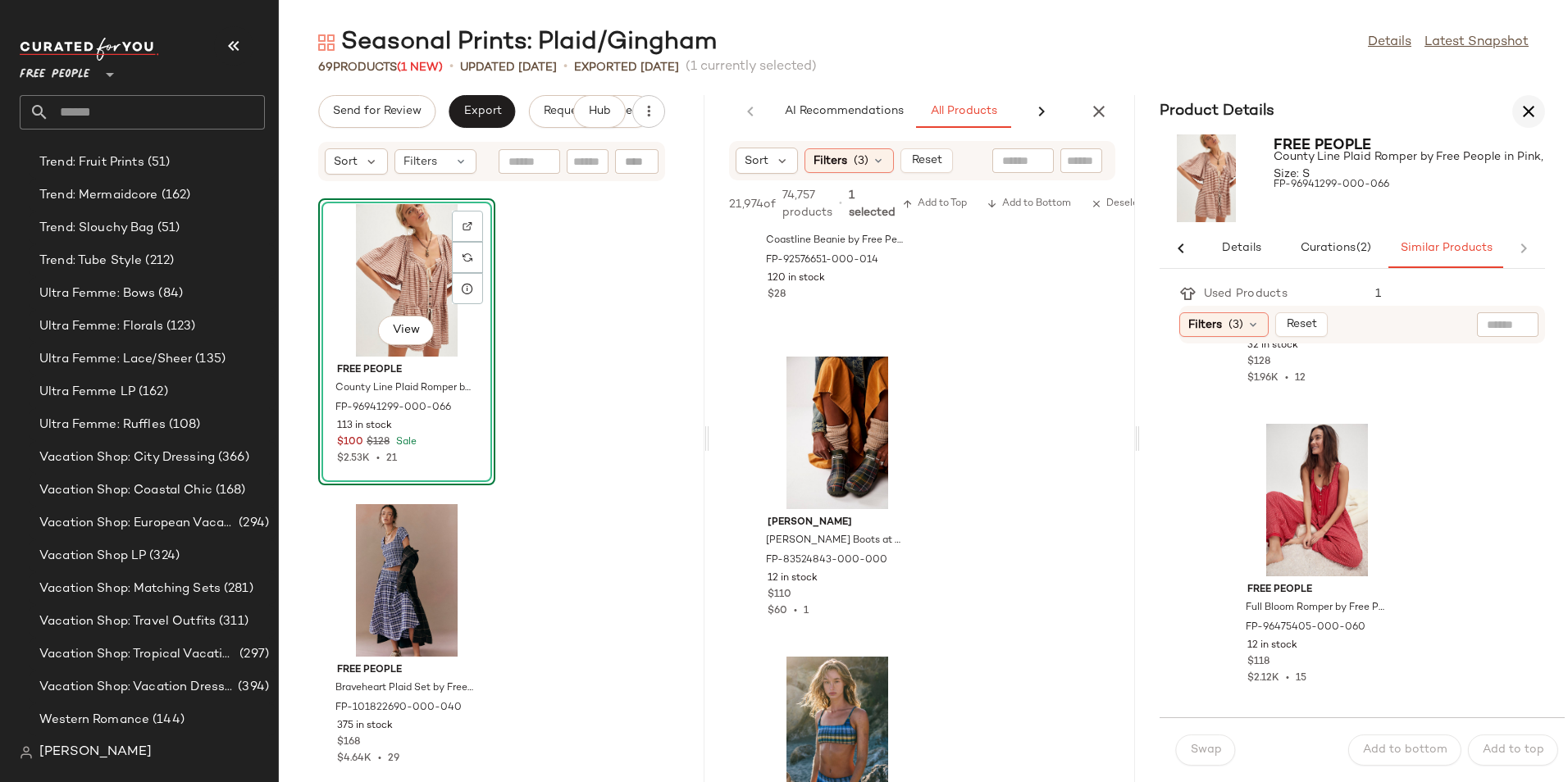
click at [1531, 119] on icon "button" at bounding box center [1529, 111] width 20 height 20
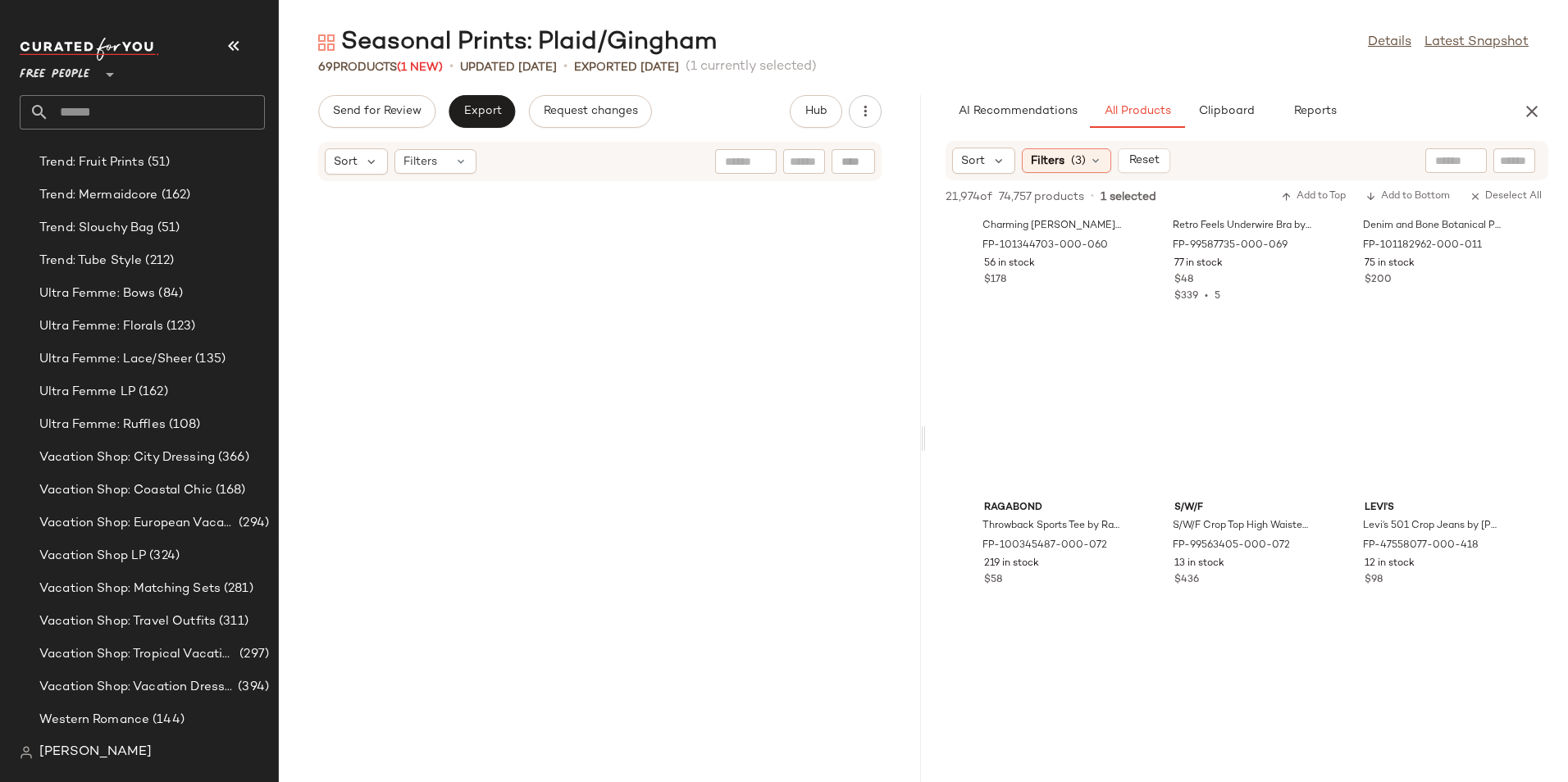
scroll to position [6900, 0]
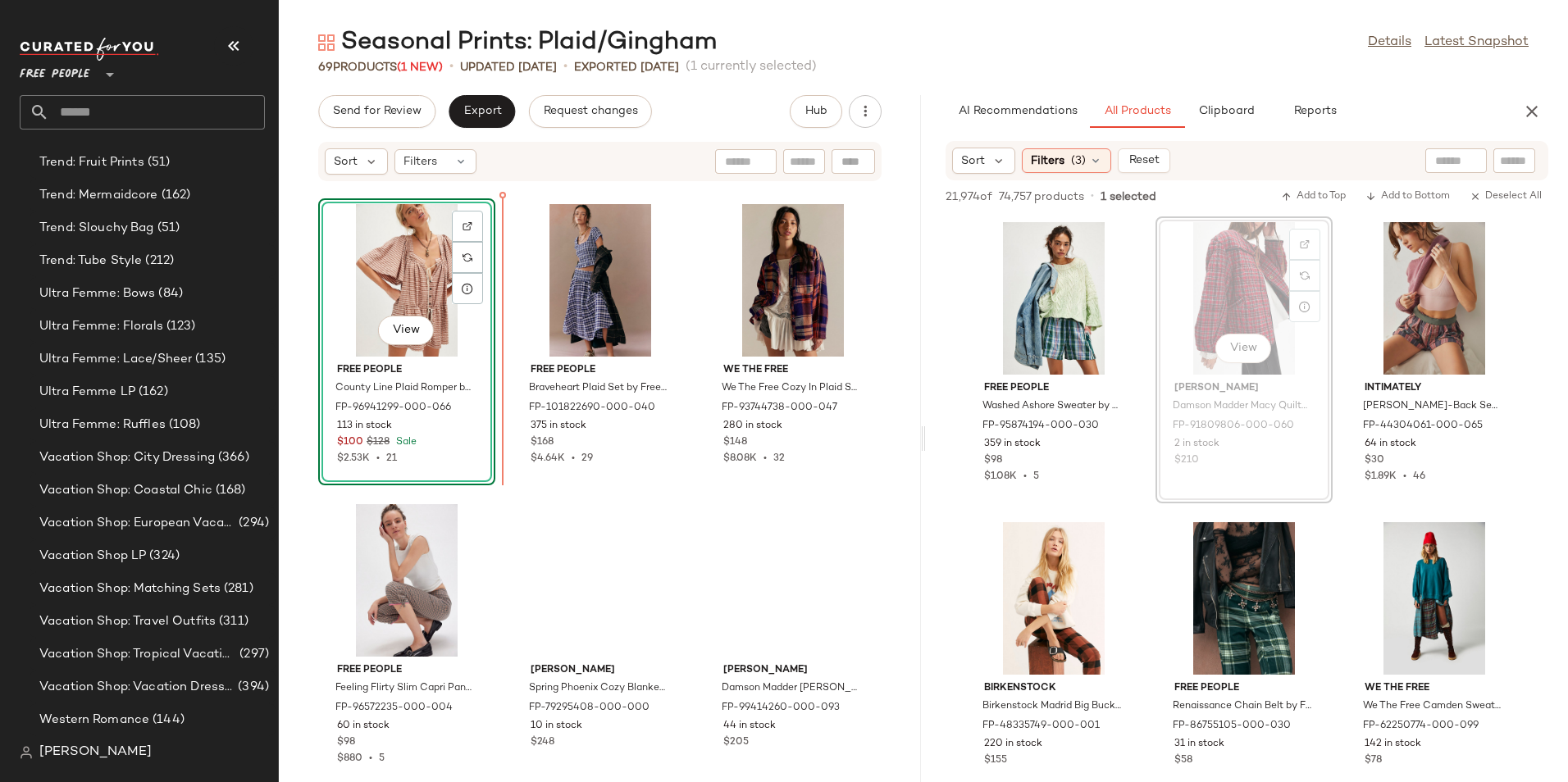
scroll to position [6875, 0]
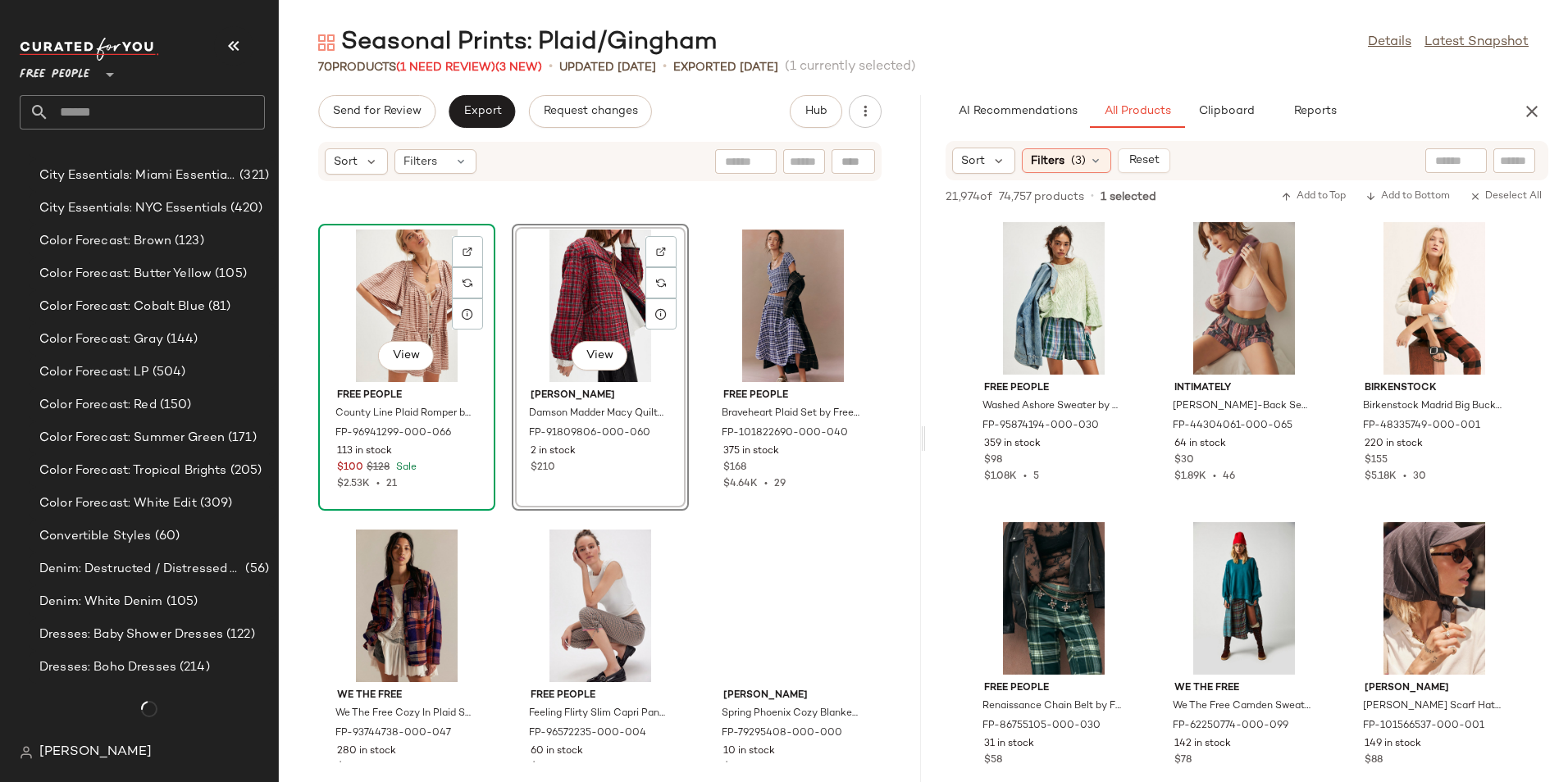
click at [386, 302] on div "View" at bounding box center [406, 306] width 166 height 152
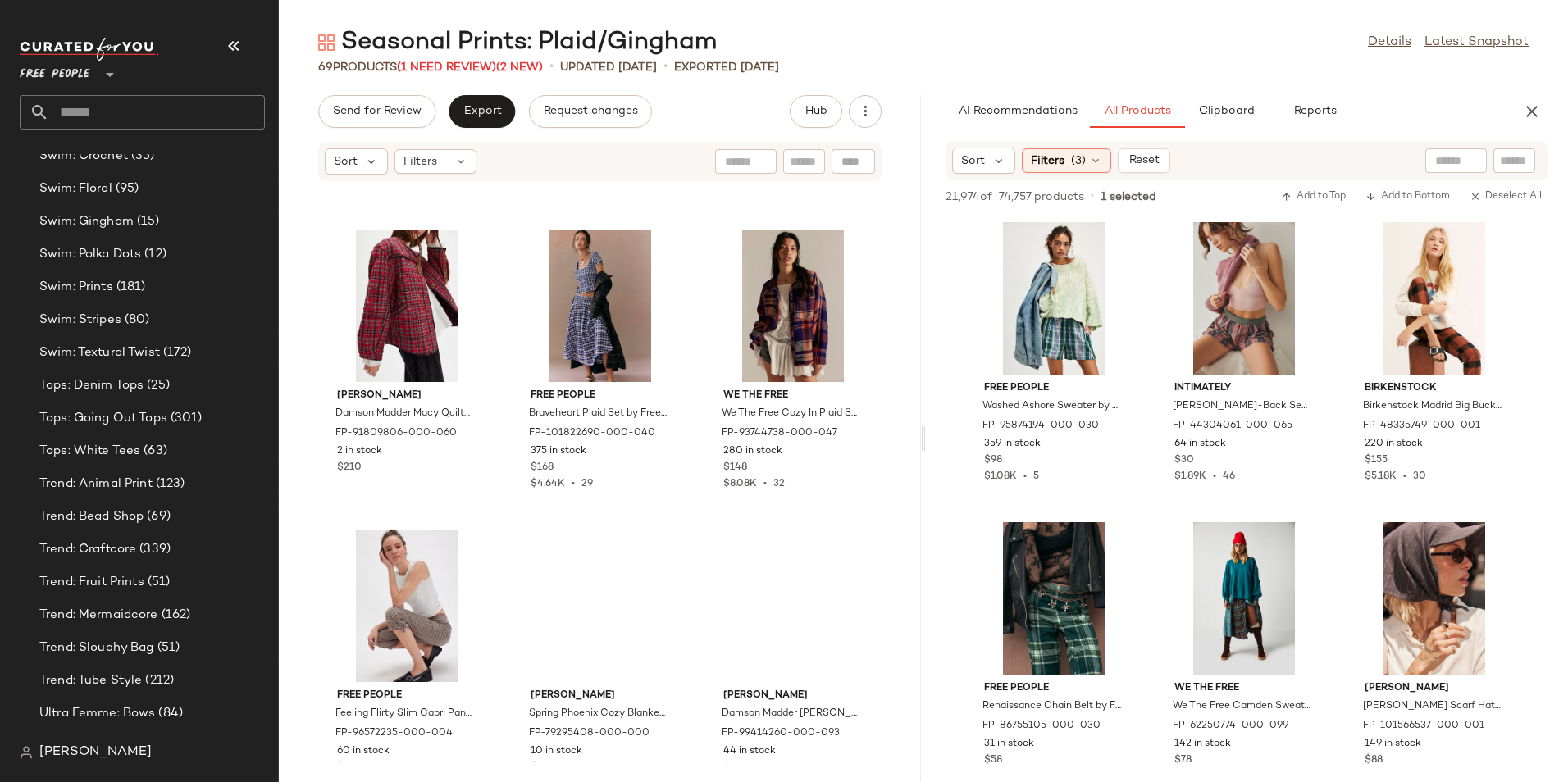
scroll to position [7812, 0]
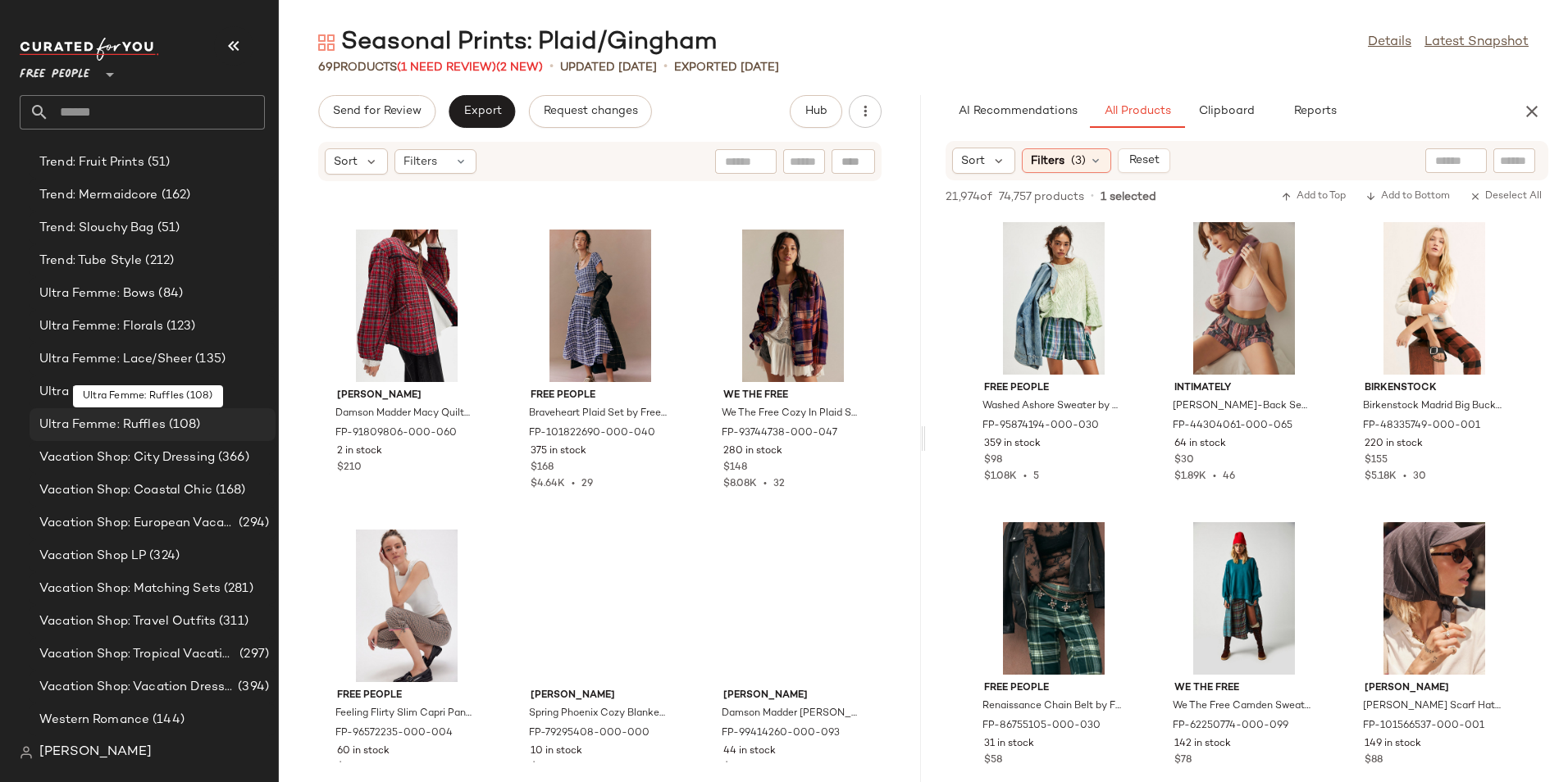
click at [123, 430] on span "Ultra Femme: Ruffles" at bounding box center [102, 424] width 126 height 19
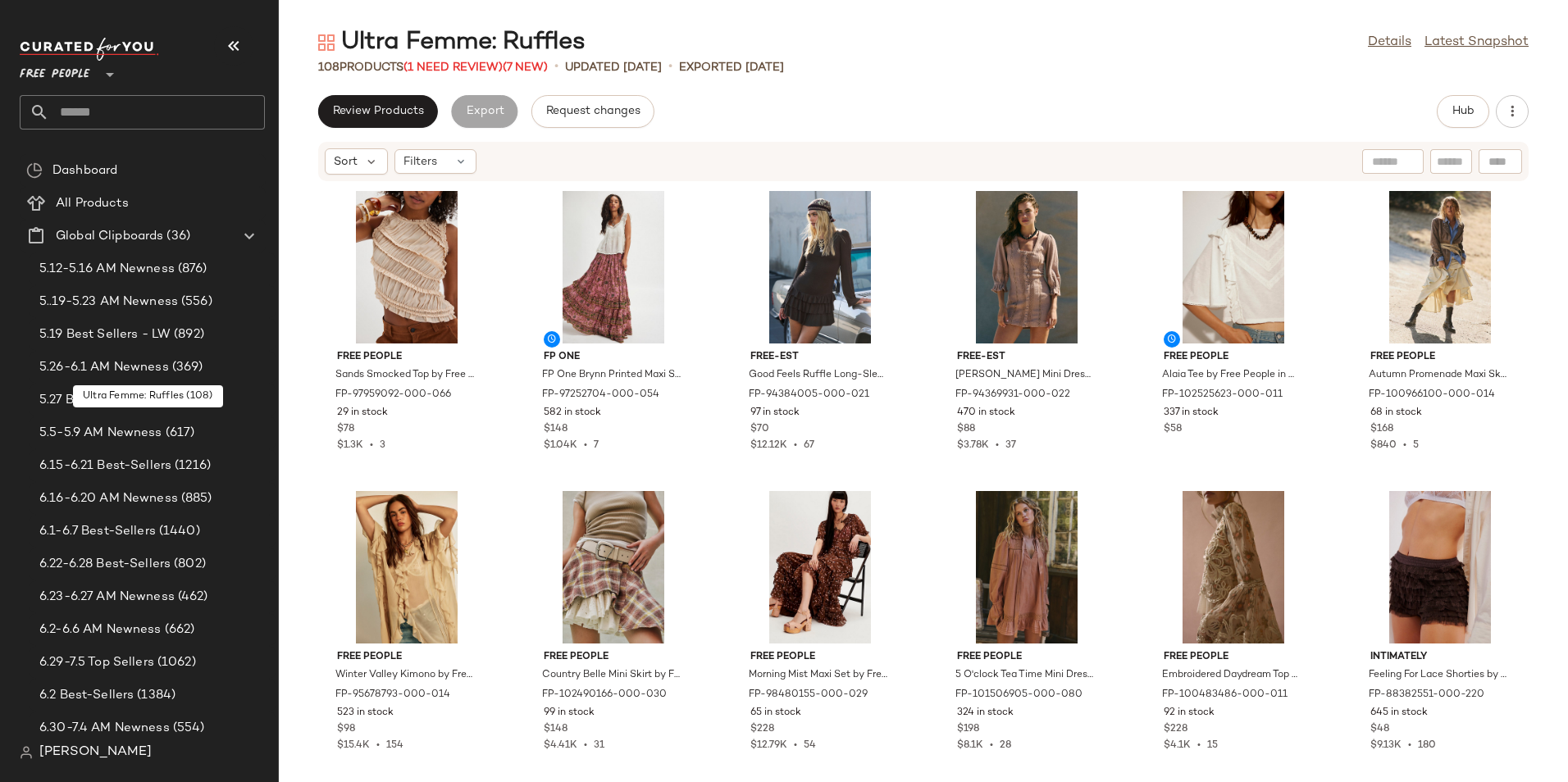
scroll to position [7812, 0]
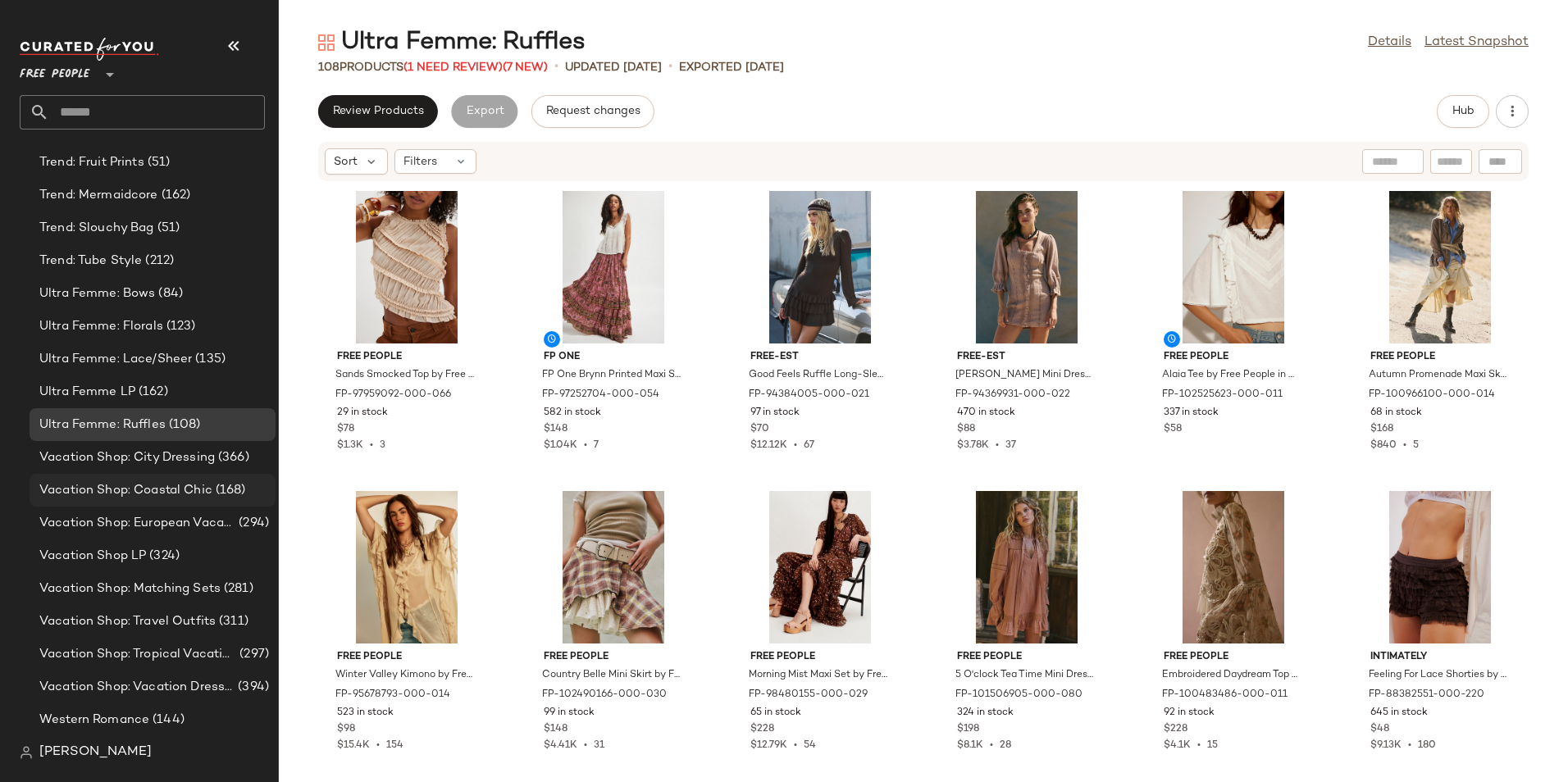
click at [199, 500] on div "Vacation Shop: Coastal Chic (168)" at bounding box center [152, 490] width 246 height 33
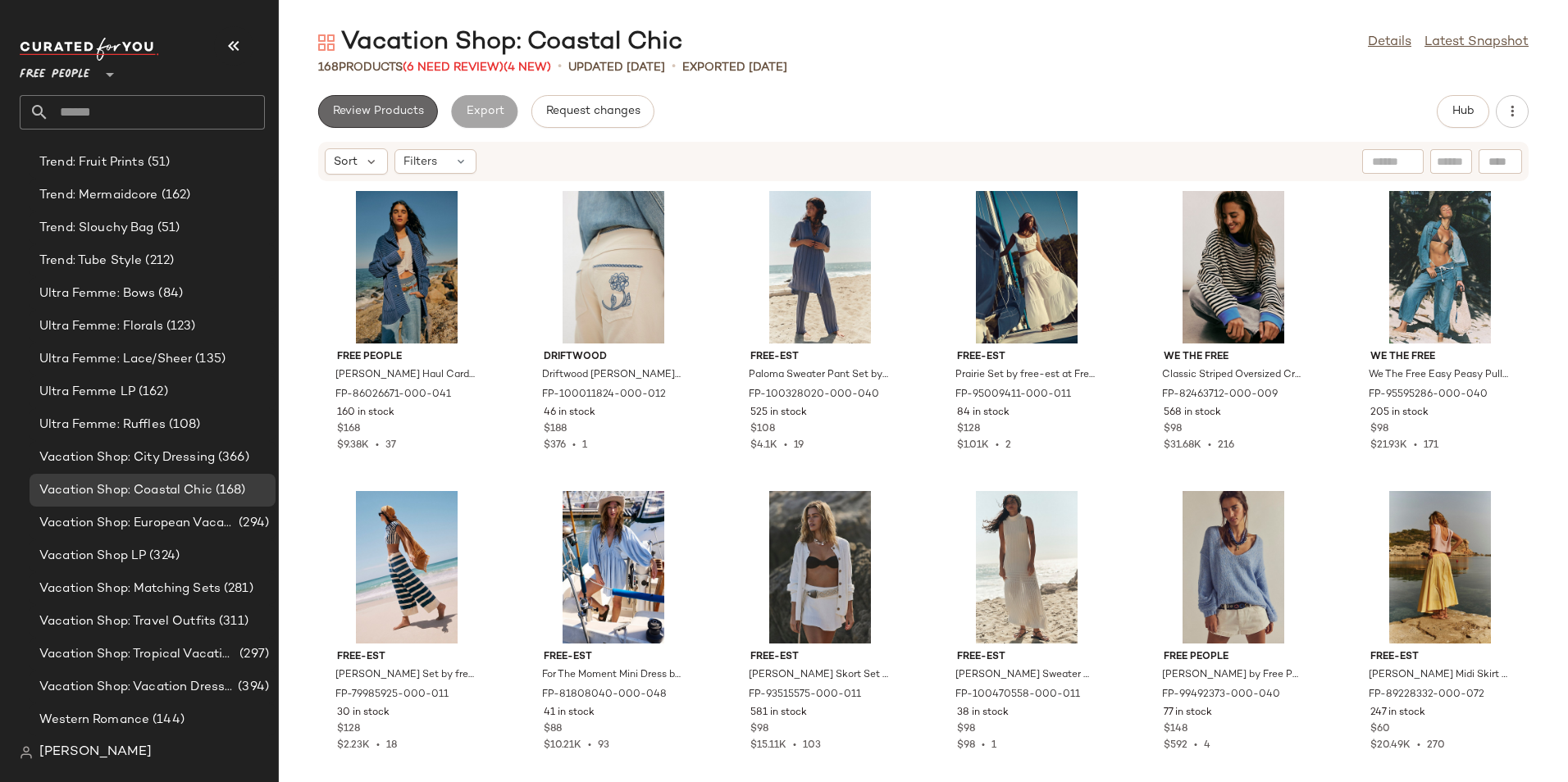
click at [378, 109] on span "Review Products" at bounding box center [378, 111] width 91 height 13
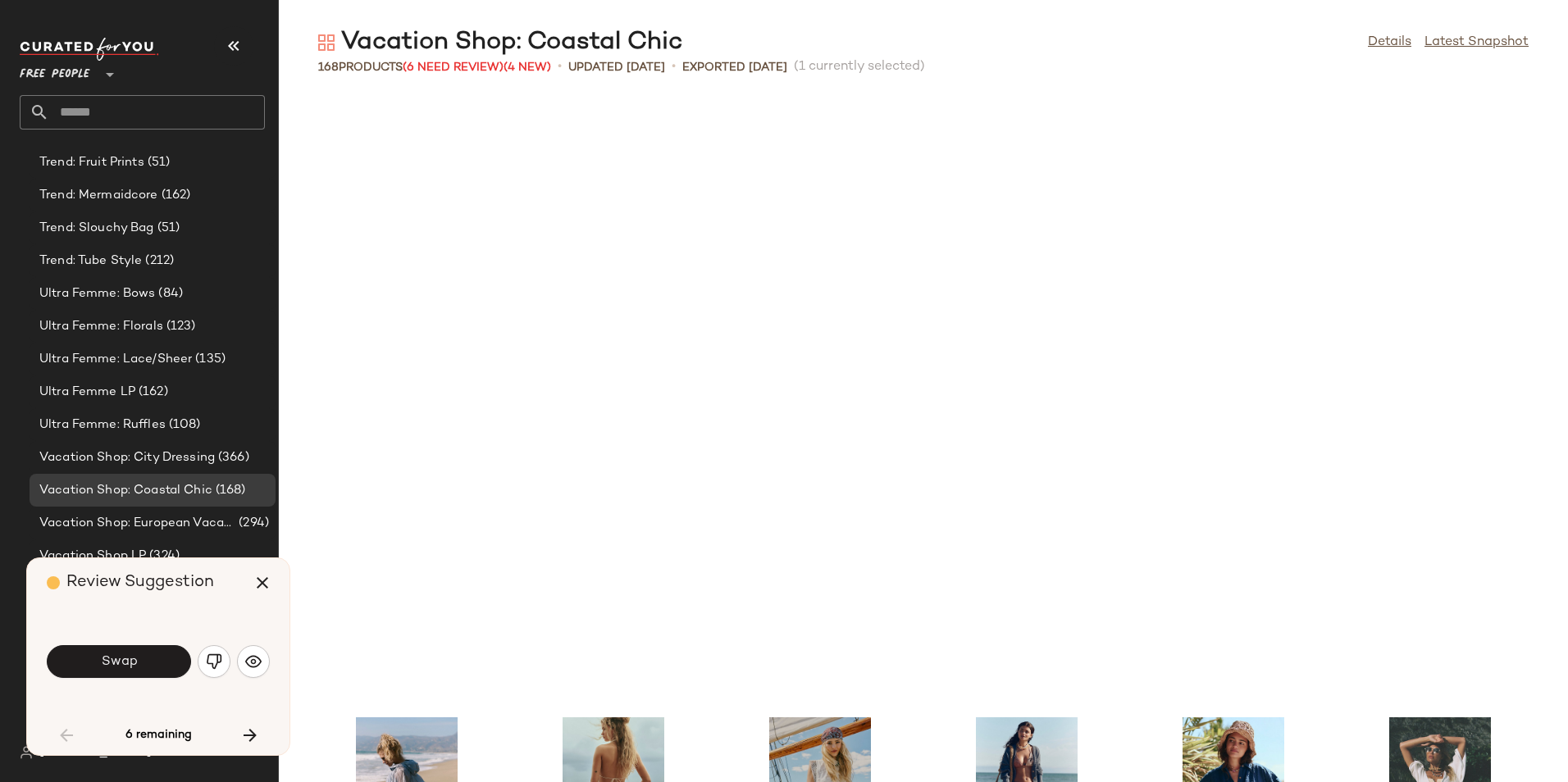
scroll to position [613, 0]
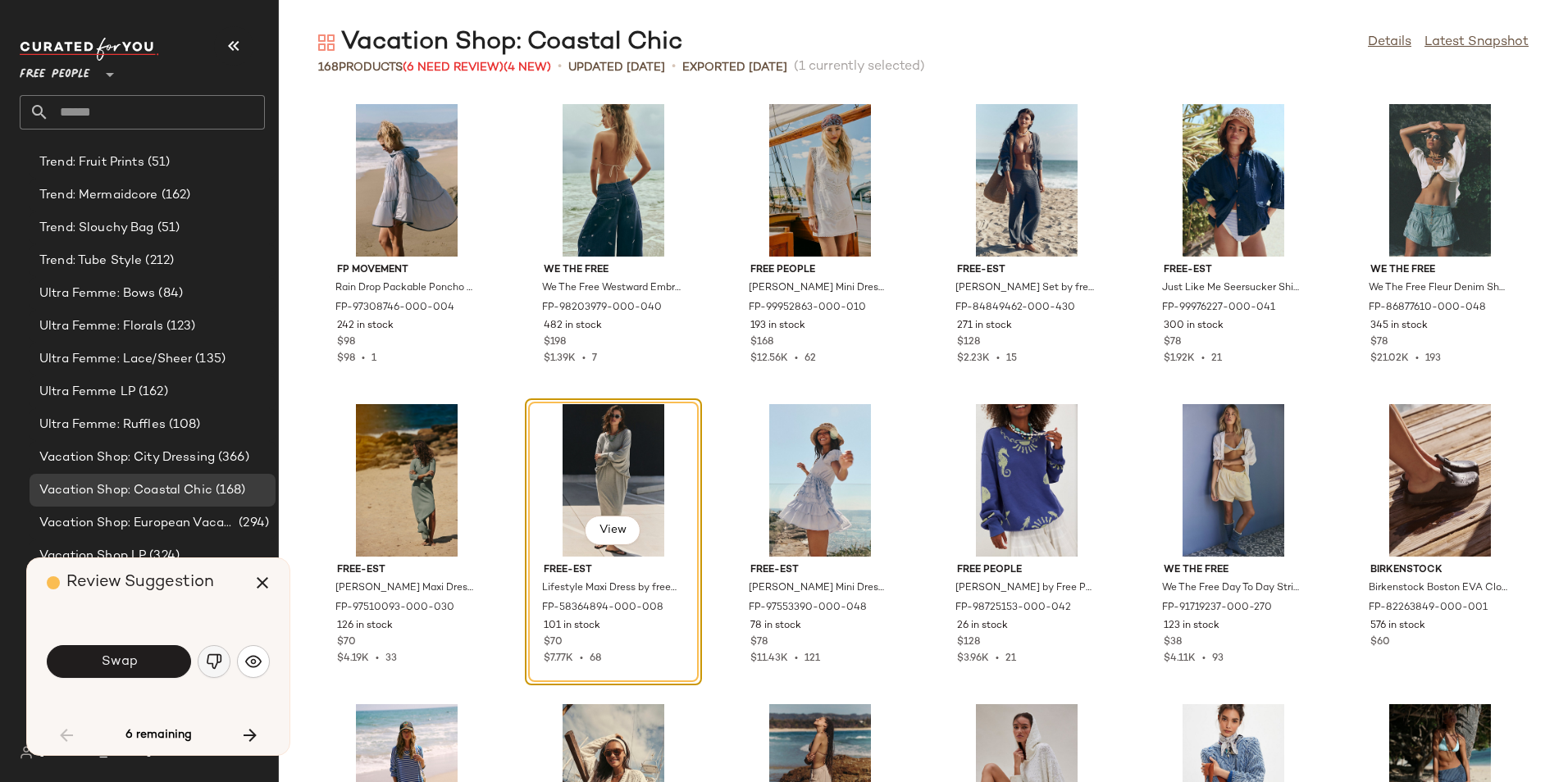
click at [219, 660] on img "button" at bounding box center [213, 661] width 16 height 16
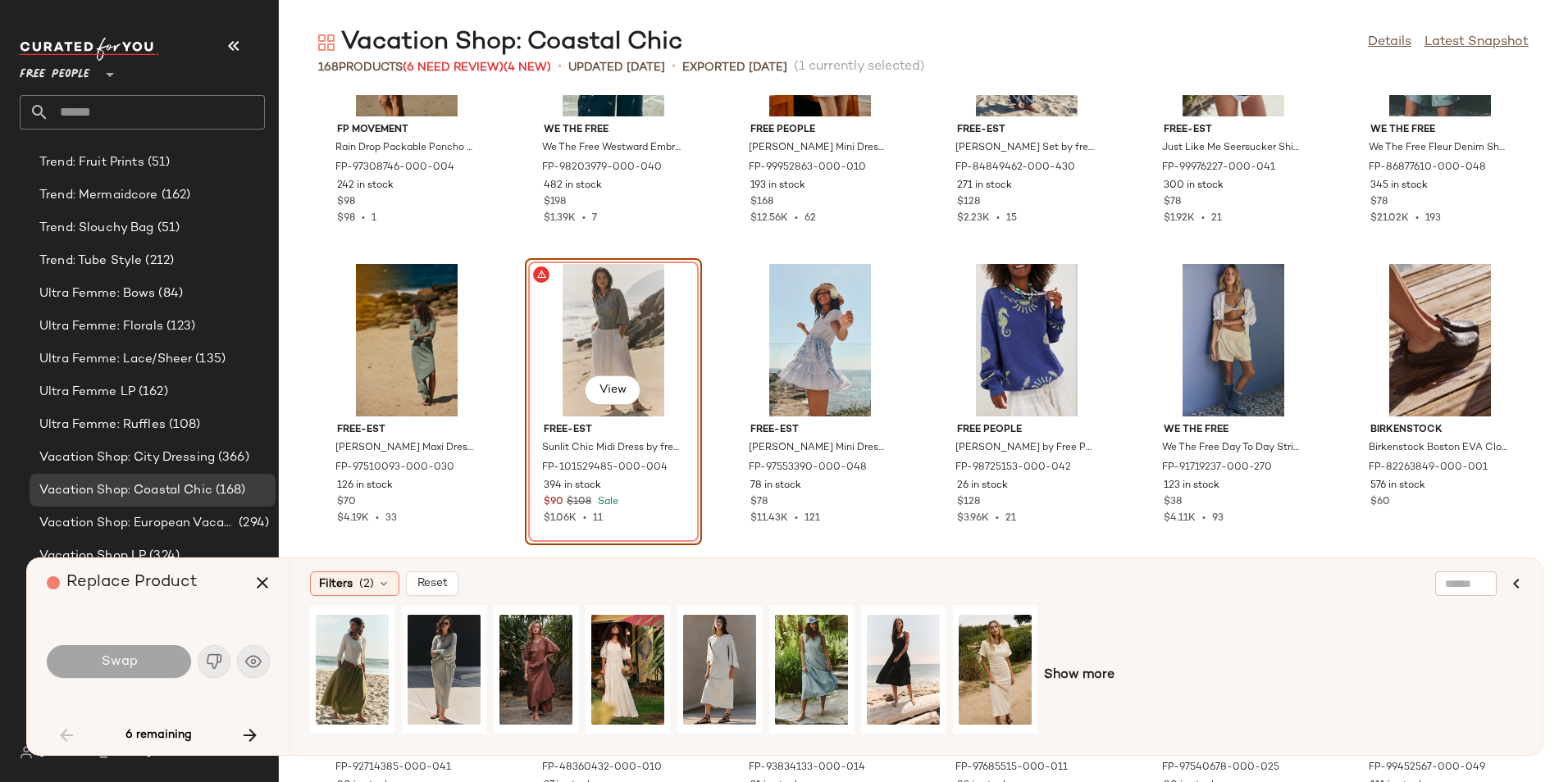
scroll to position [762, 0]
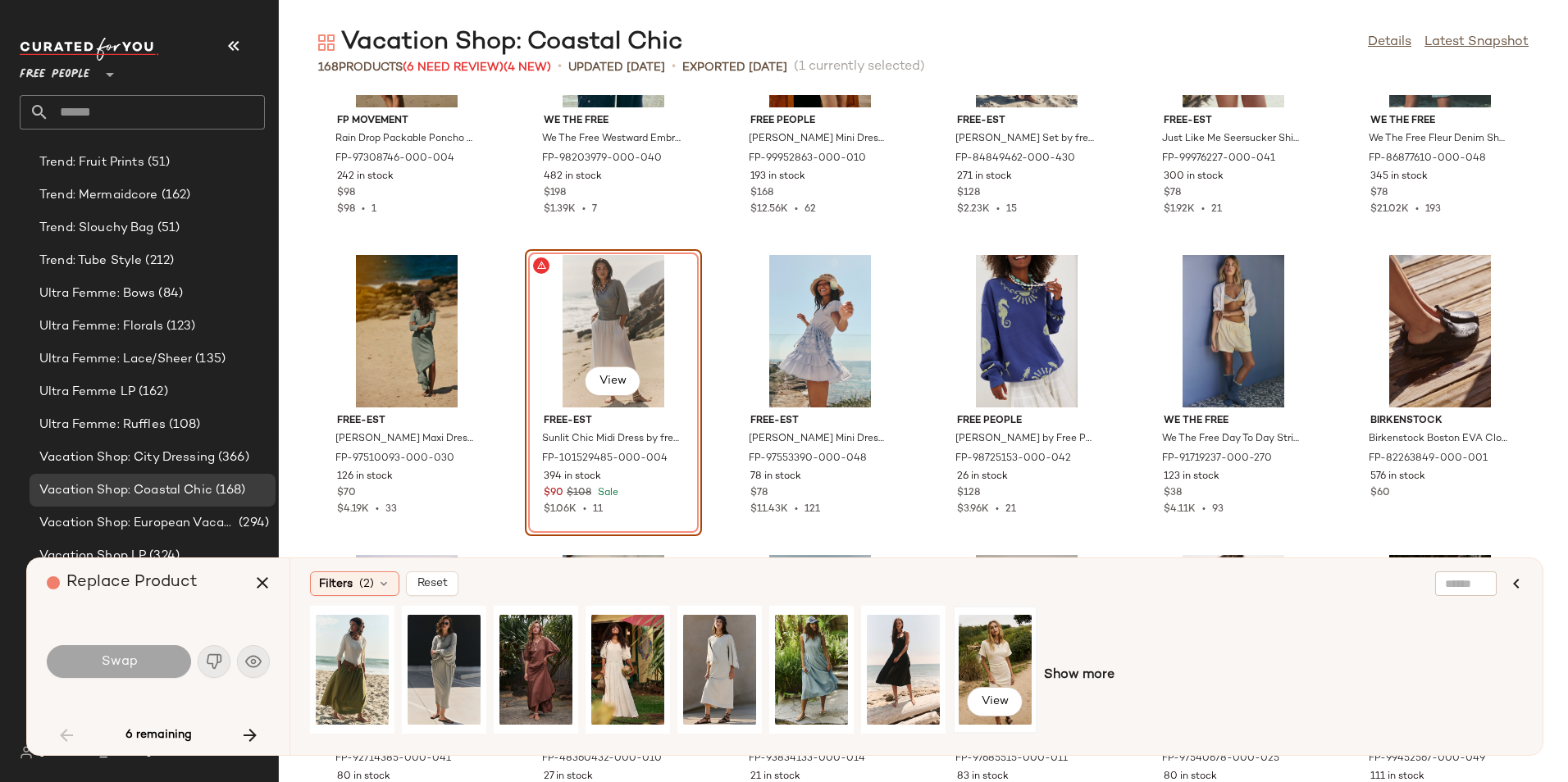
click at [1006, 678] on div "View" at bounding box center [995, 670] width 73 height 117
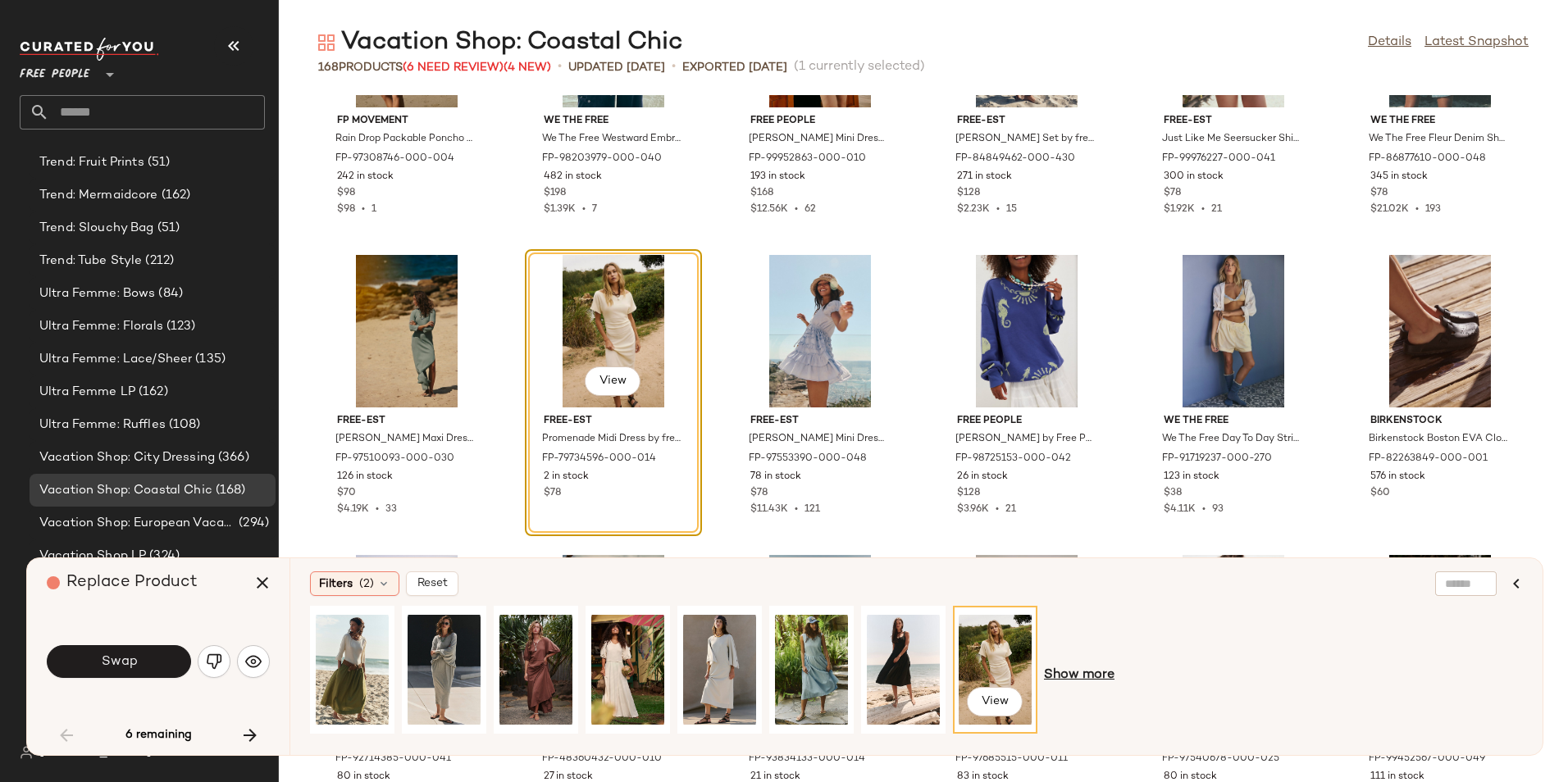
click at [1055, 681] on span "Show more" at bounding box center [1079, 675] width 71 height 20
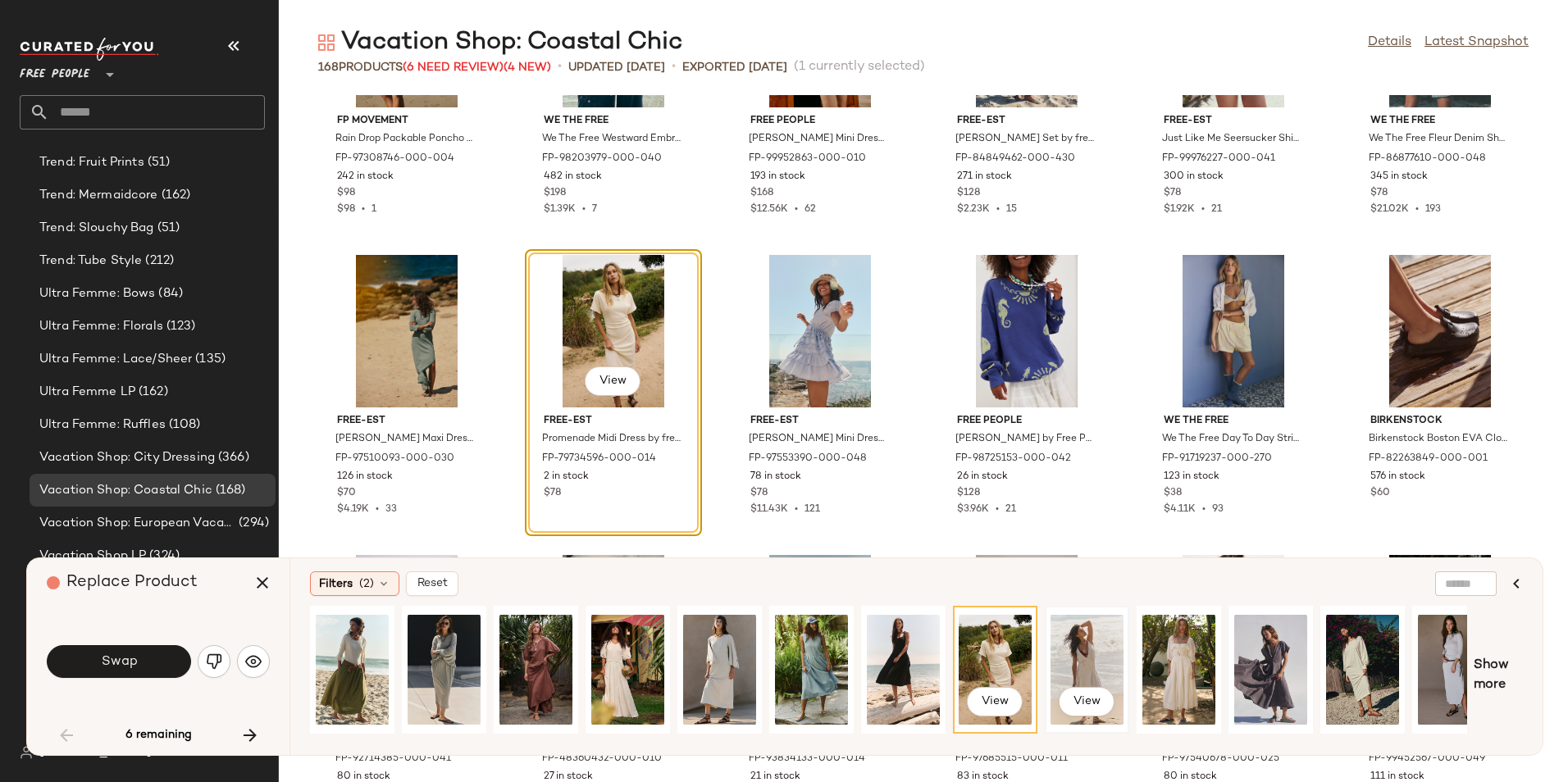
click at [1083, 653] on div "View" at bounding box center [1086, 670] width 73 height 117
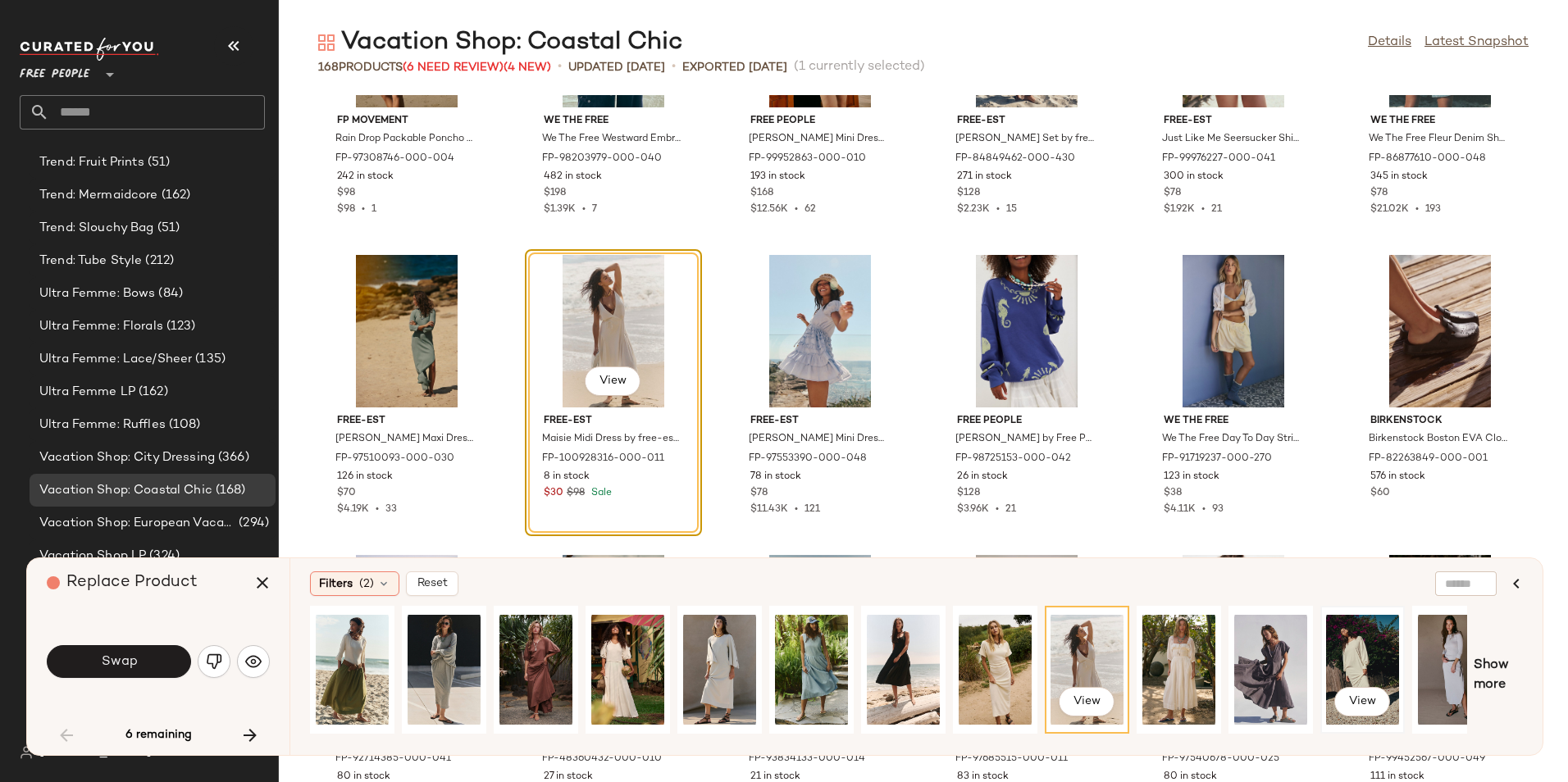
click at [1337, 665] on div "View" at bounding box center [1362, 670] width 73 height 117
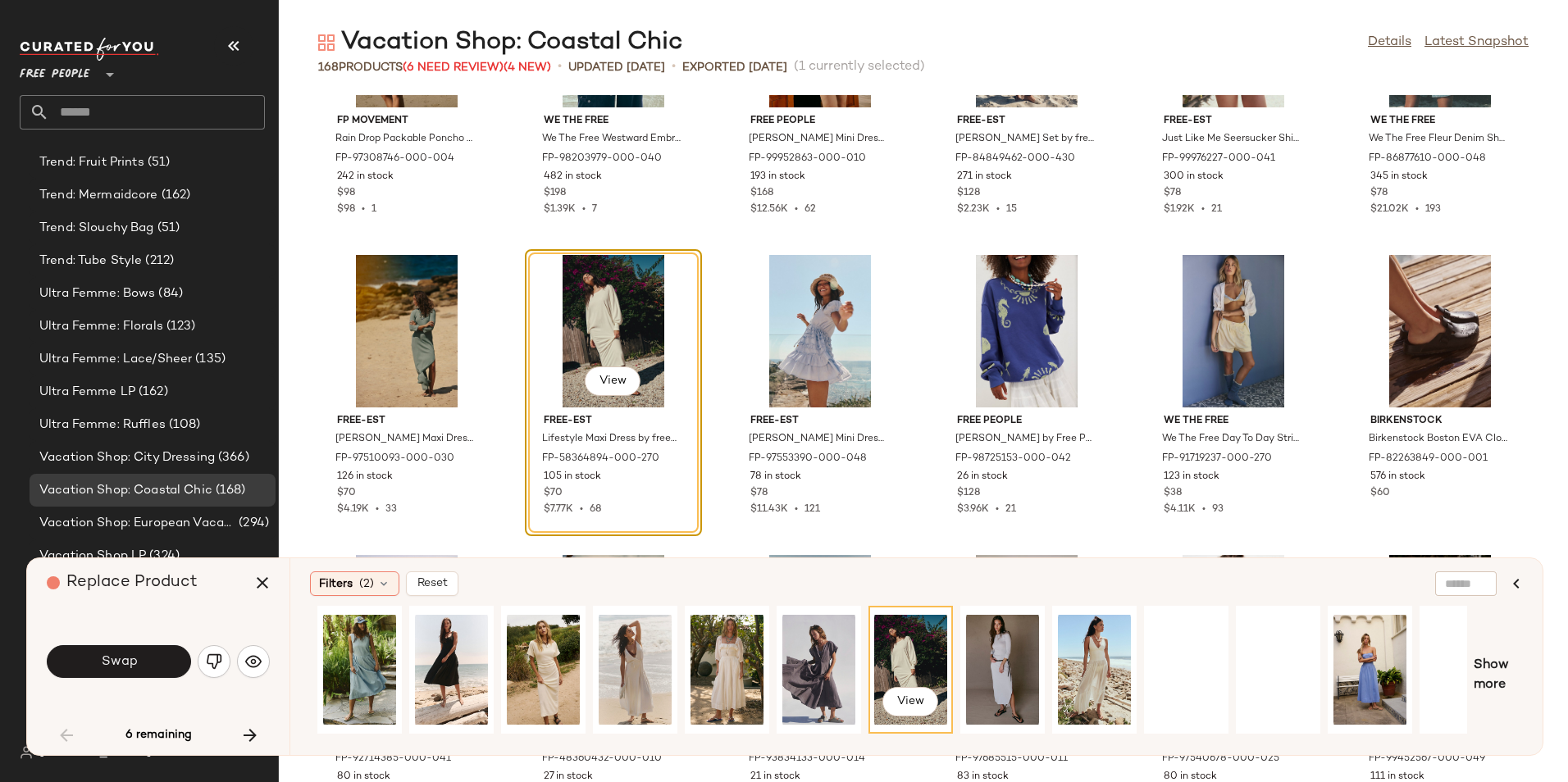
scroll to position [0, 488]
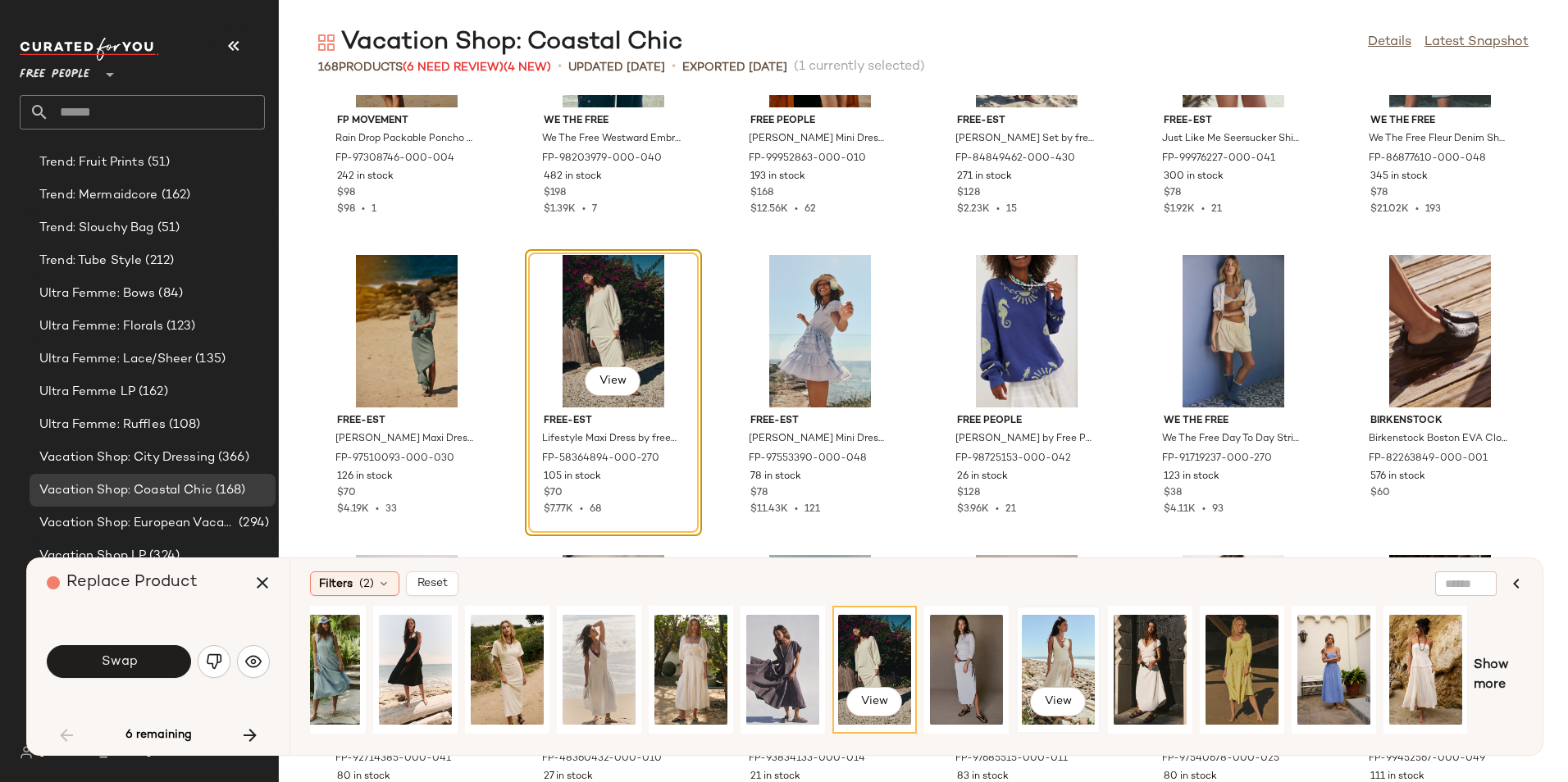
click at [1025, 649] on div "View" at bounding box center [1058, 670] width 73 height 117
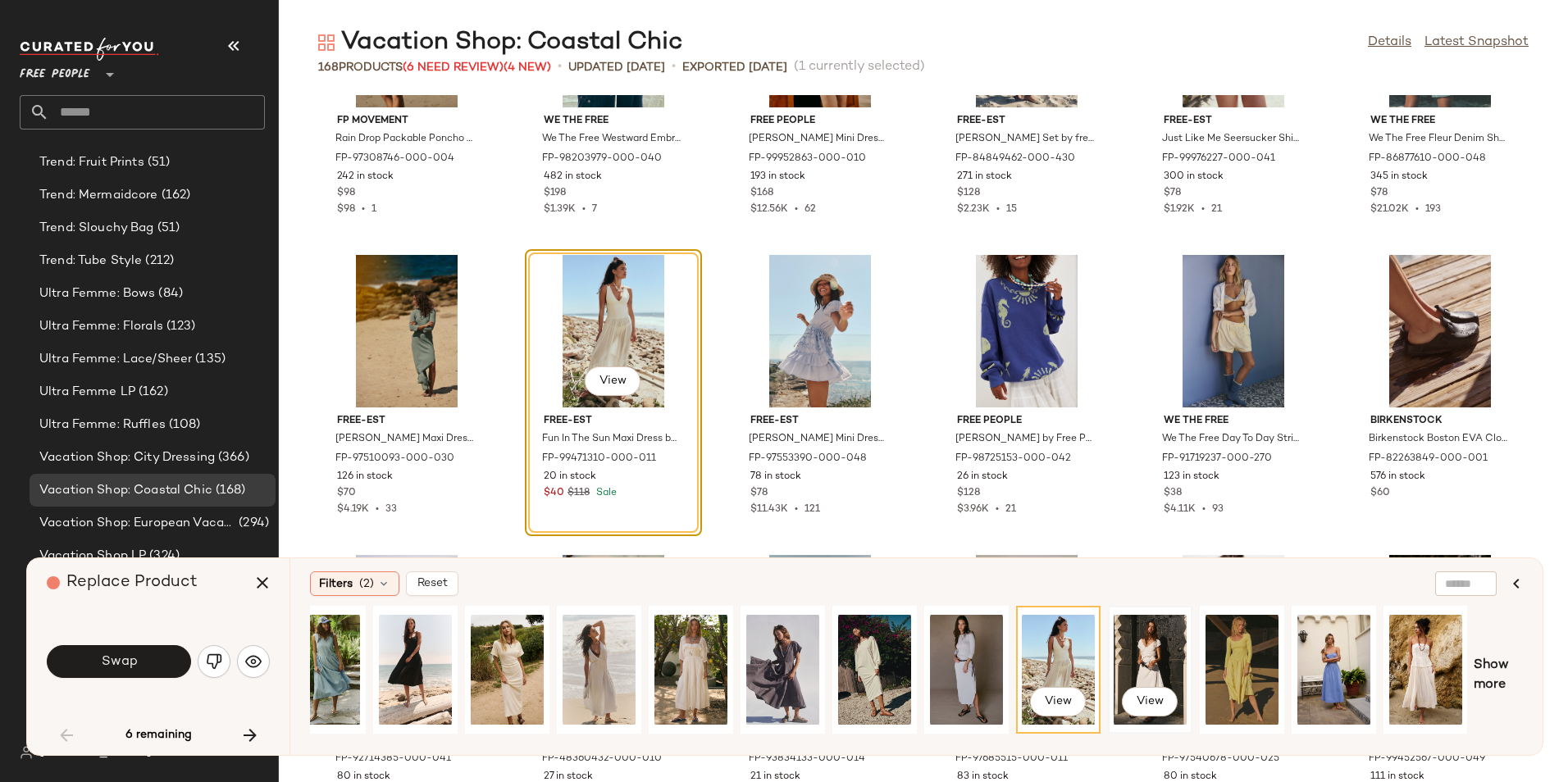
click at [1137, 652] on div "View" at bounding box center [1149, 670] width 73 height 117
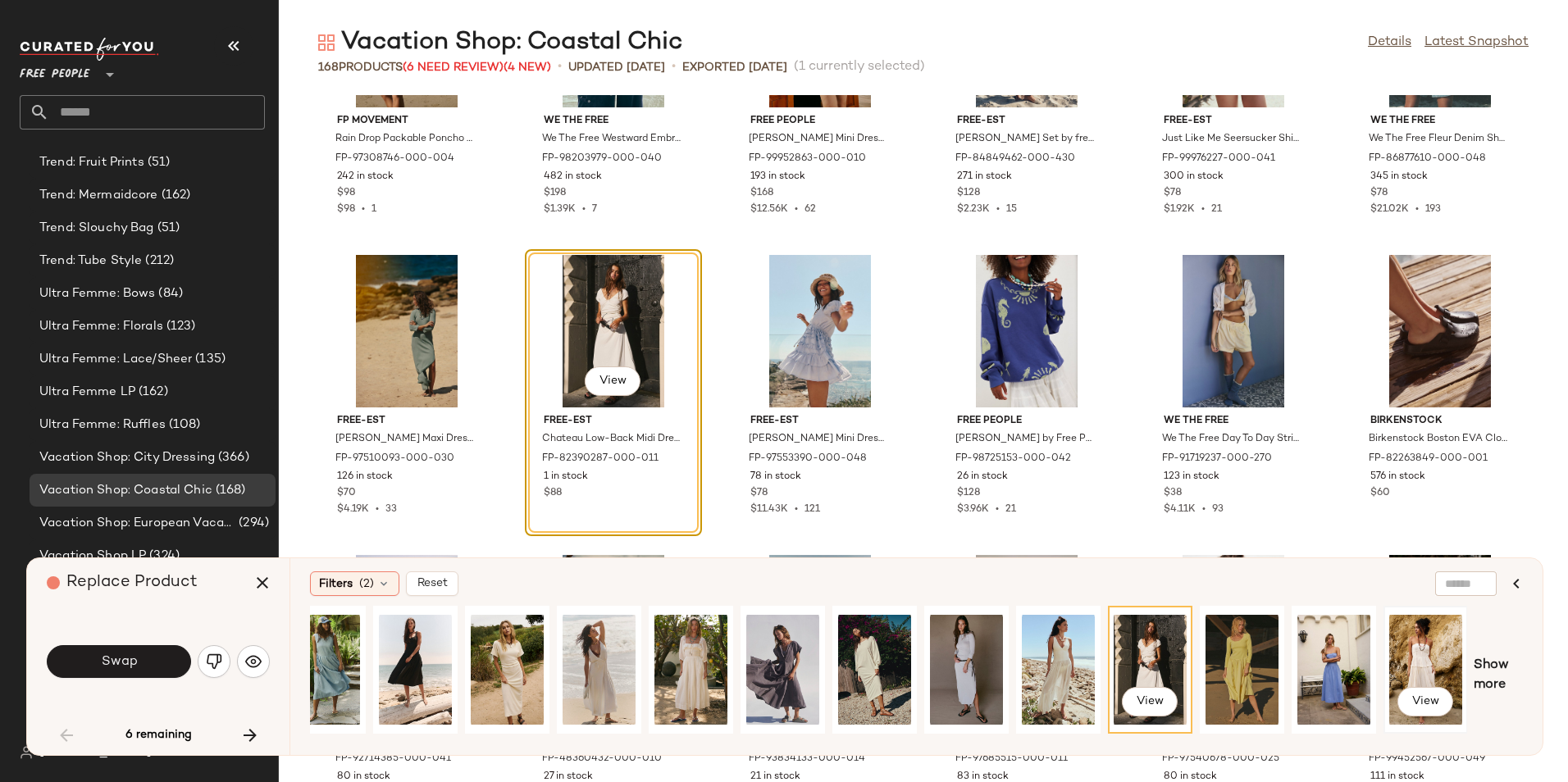
click at [1417, 646] on div "View" at bounding box center [1424, 670] width 73 height 117
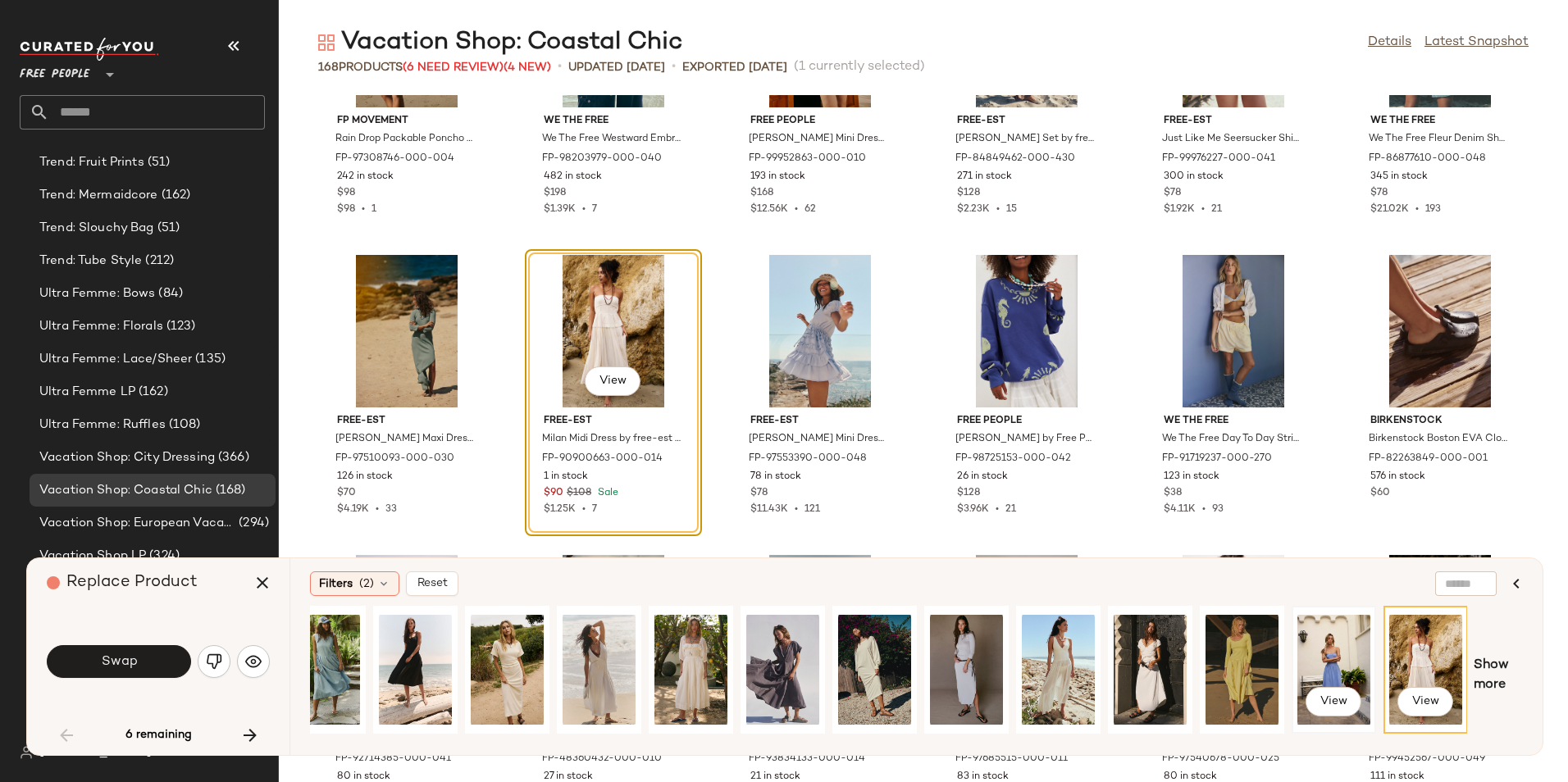
click at [1343, 667] on div "View" at bounding box center [1333, 670] width 73 height 117
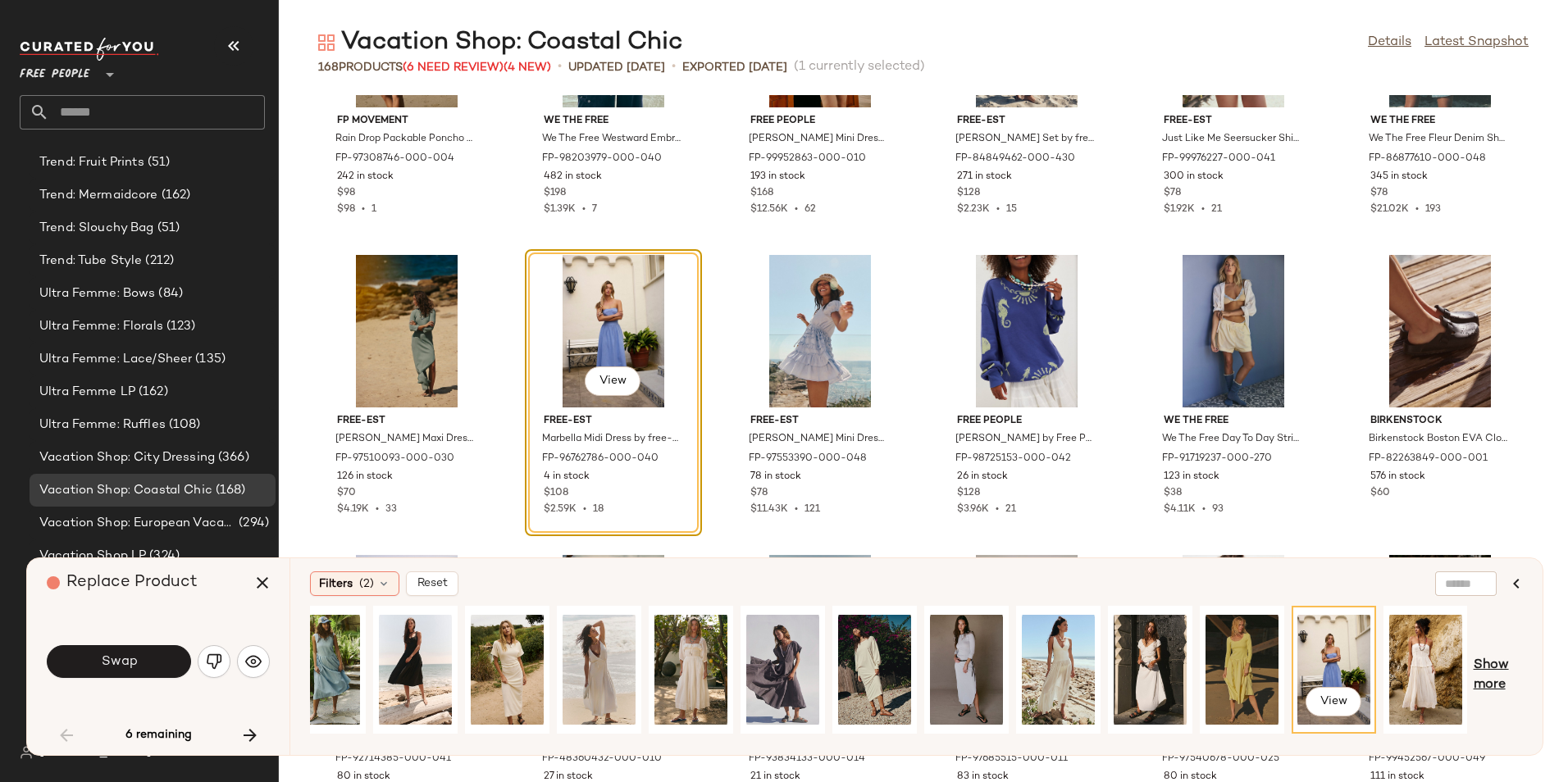
click at [1482, 679] on span "Show more" at bounding box center [1498, 675] width 49 height 39
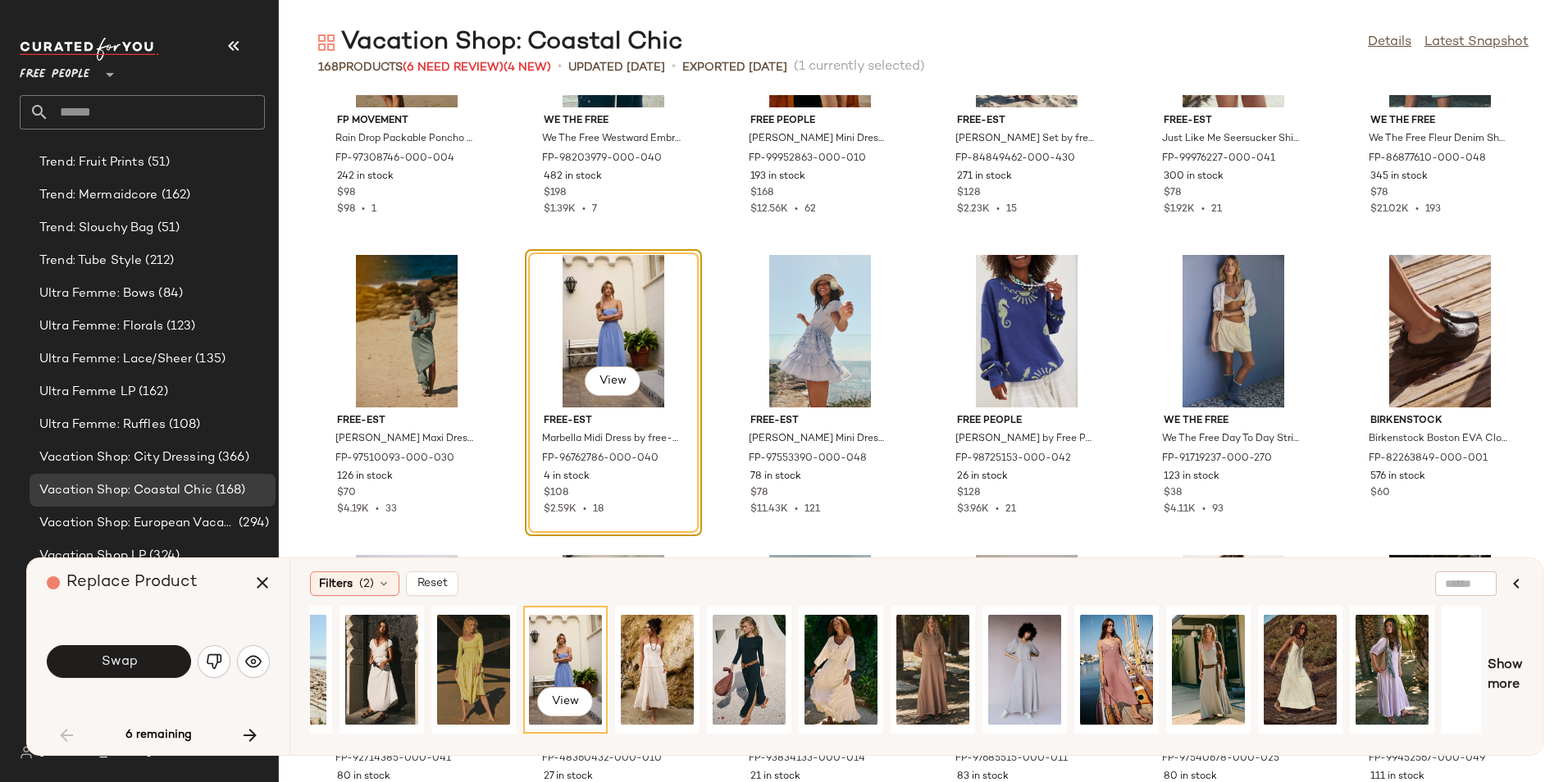
scroll to position [0, 1300]
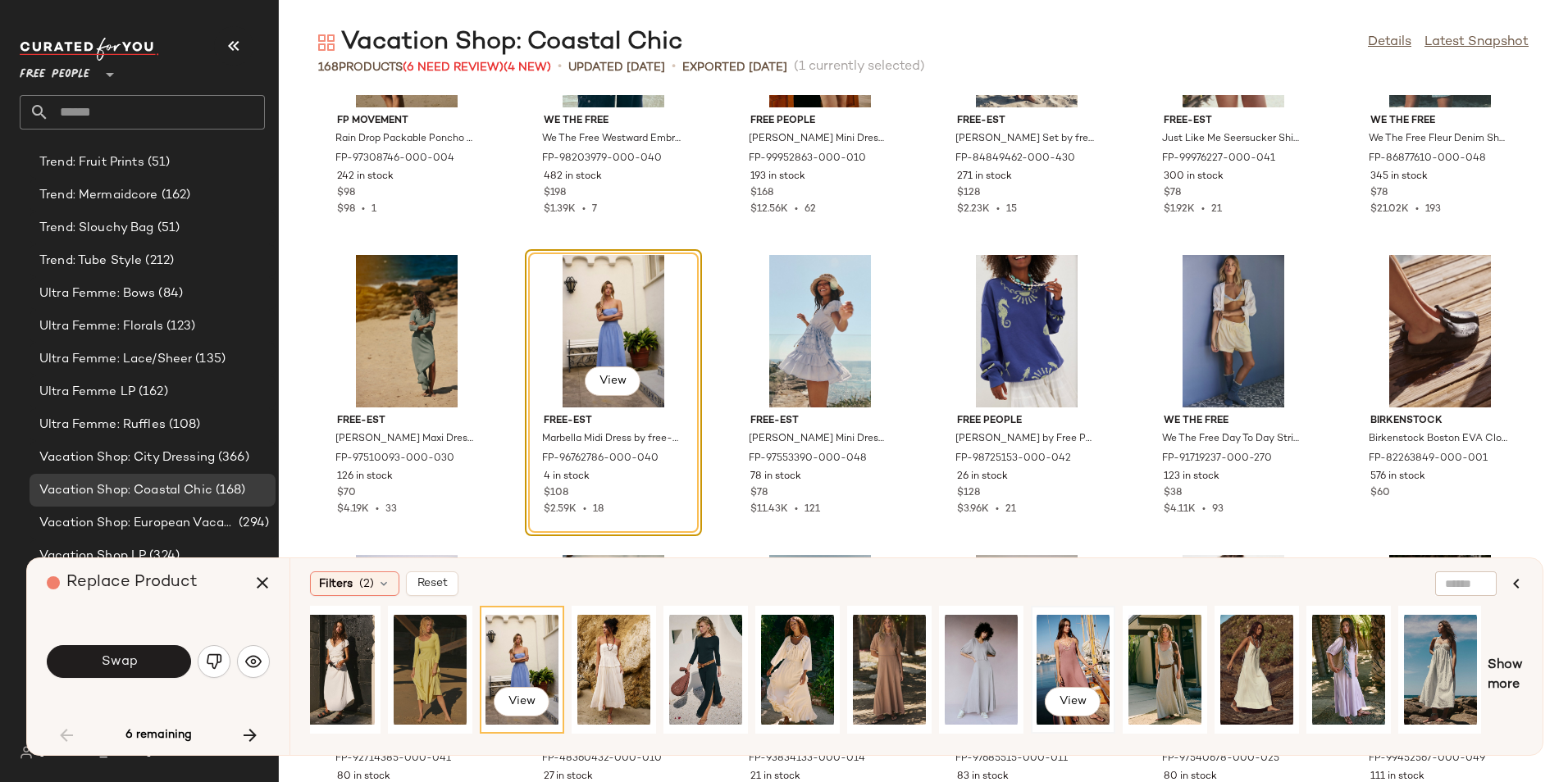
click at [1078, 650] on div "View" at bounding box center [1072, 670] width 73 height 117
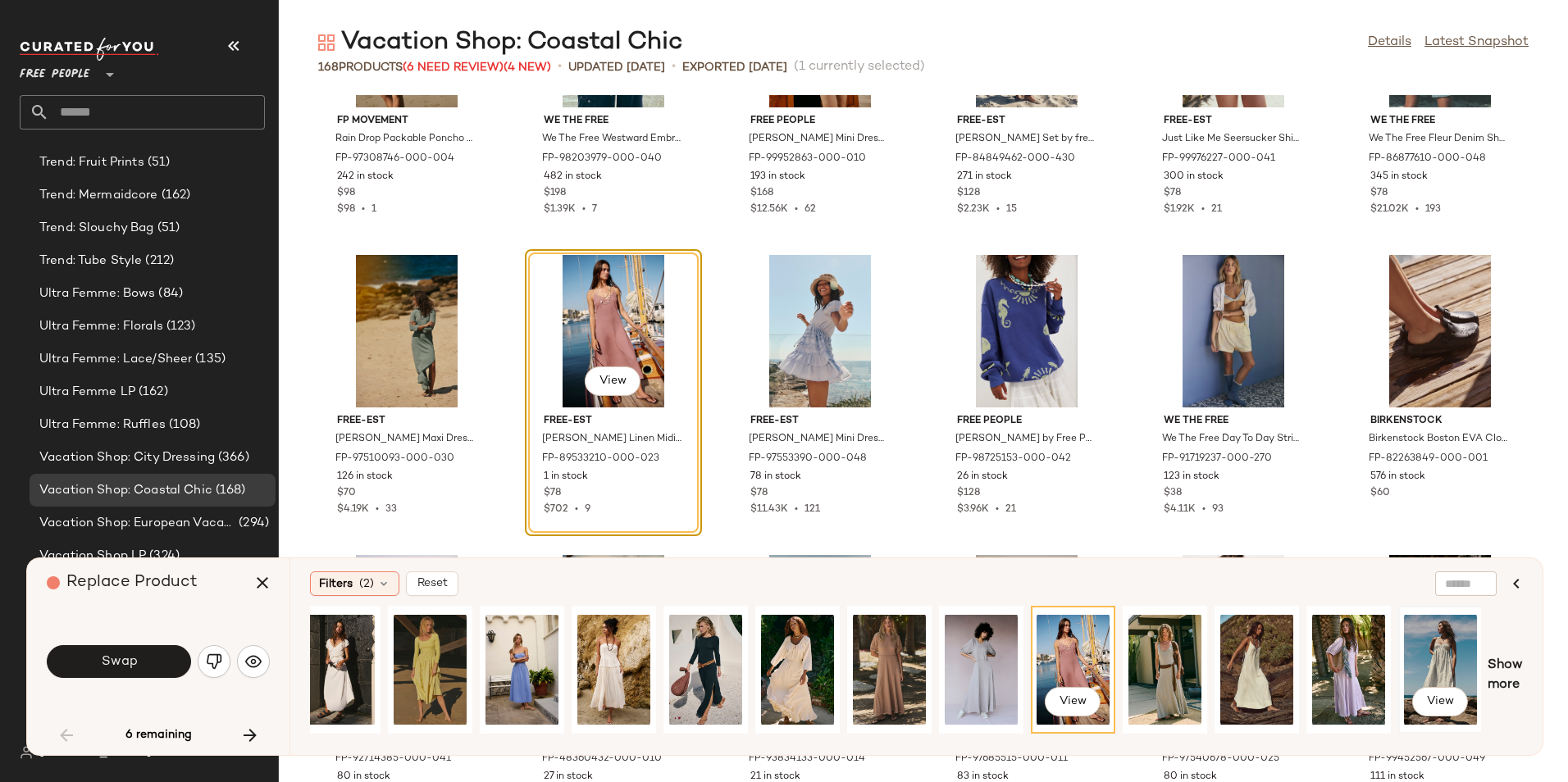
click at [1425, 647] on div "View" at bounding box center [1440, 670] width 73 height 117
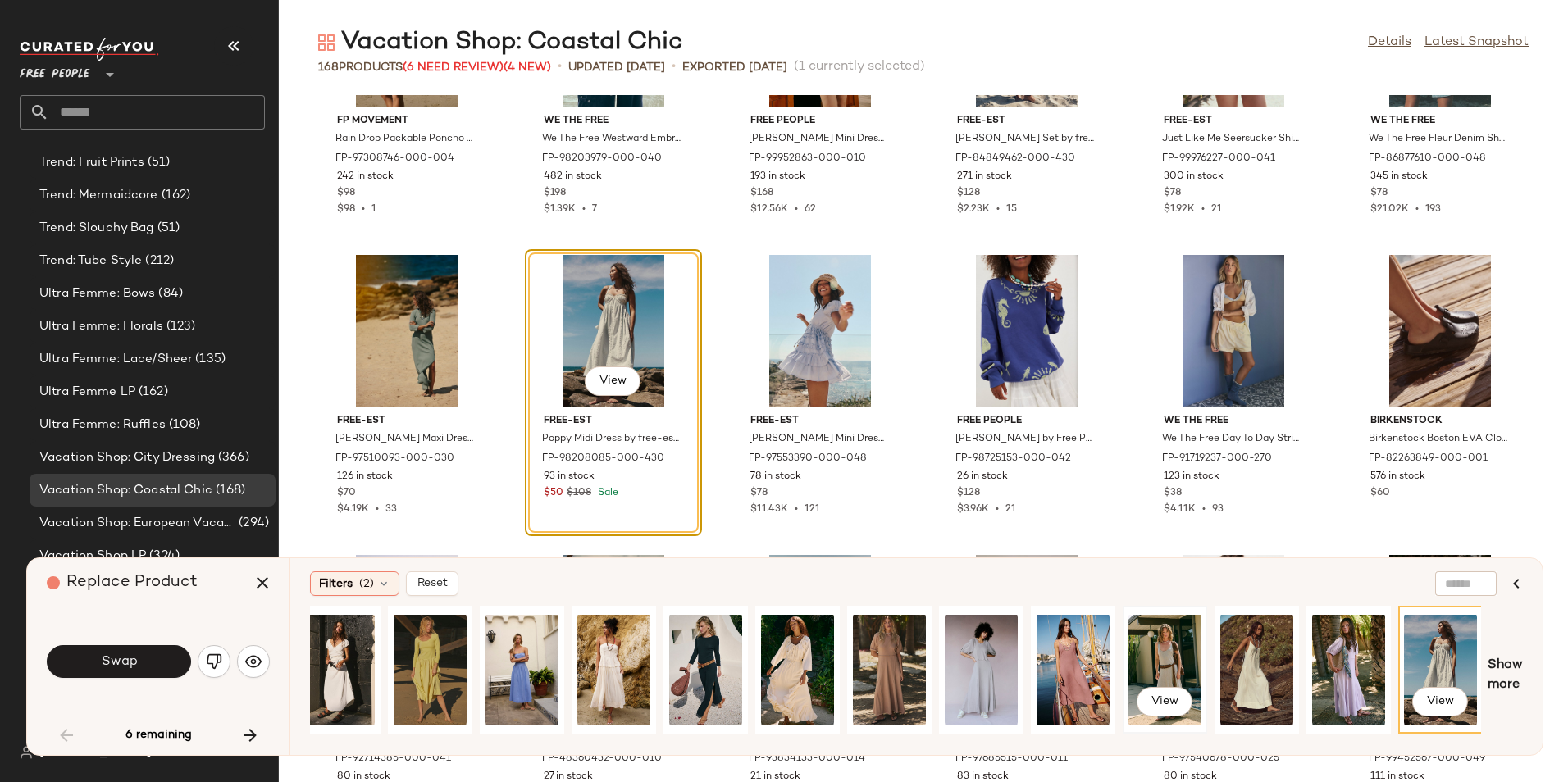
click at [1187, 665] on div "View" at bounding box center [1164, 670] width 73 height 117
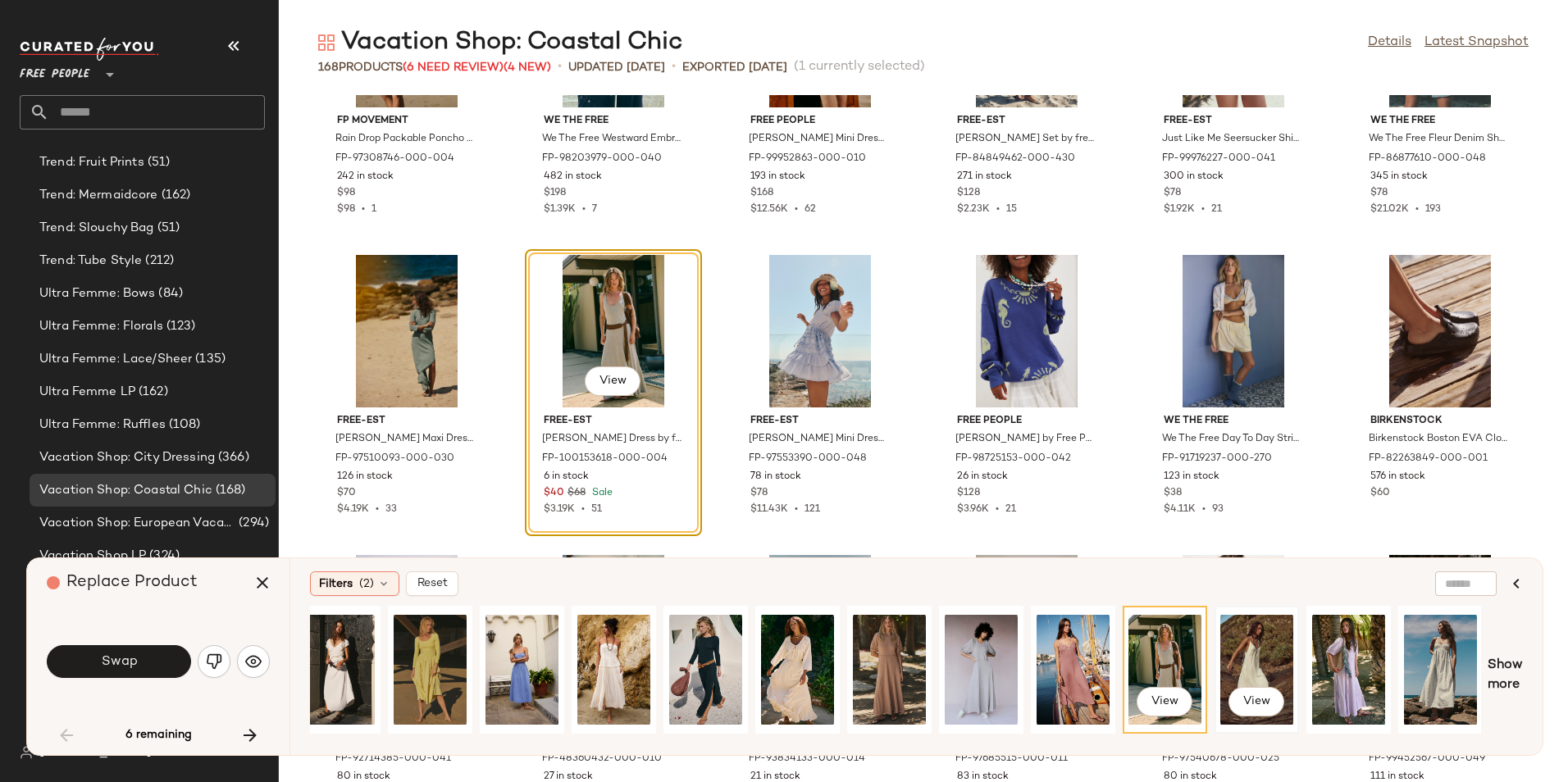
click at [1229, 663] on div "View" at bounding box center [1256, 670] width 73 height 117
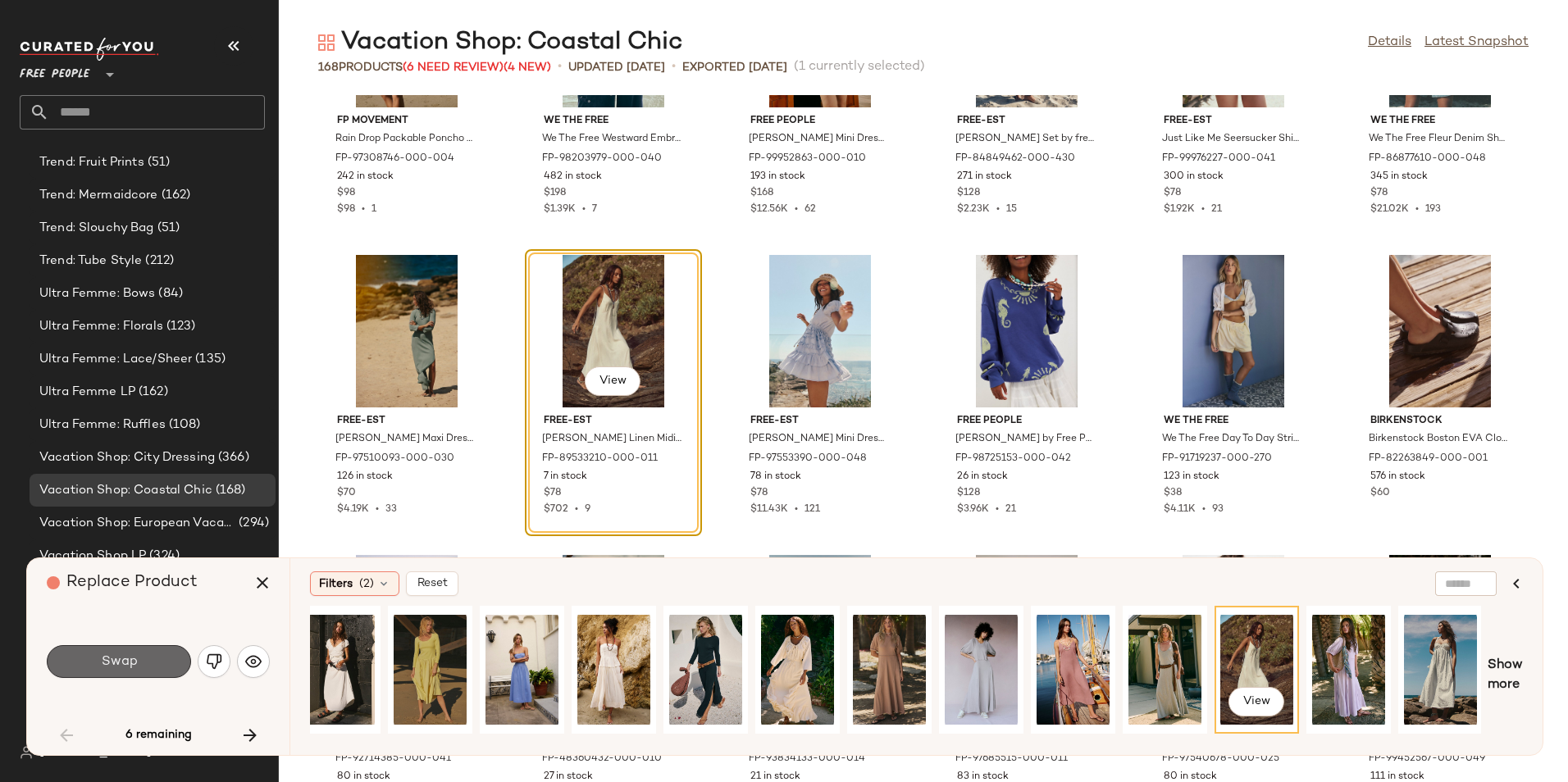
click at [167, 664] on button "Swap" at bounding box center [118, 661] width 144 height 33
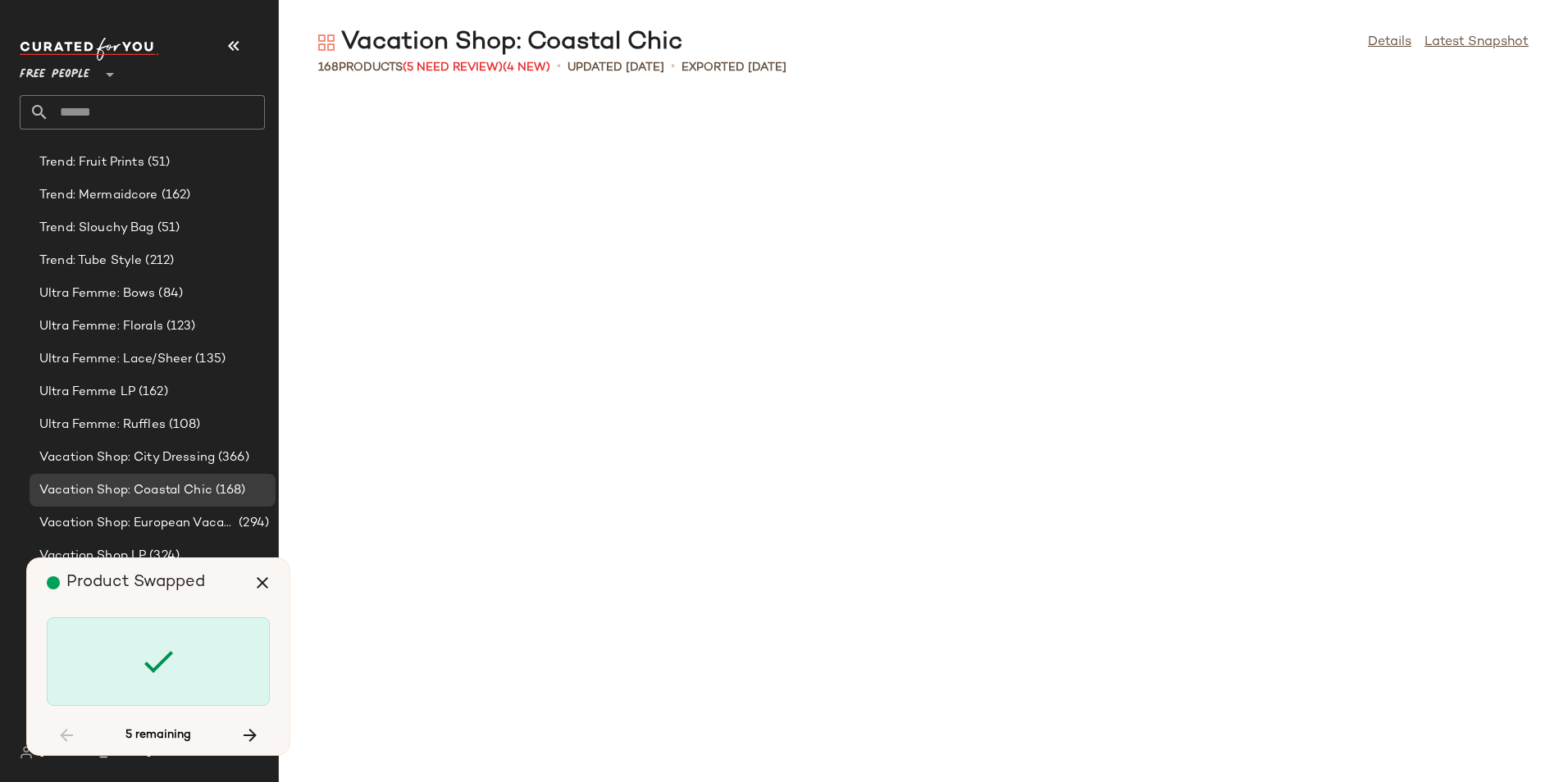
scroll to position [2100, 0]
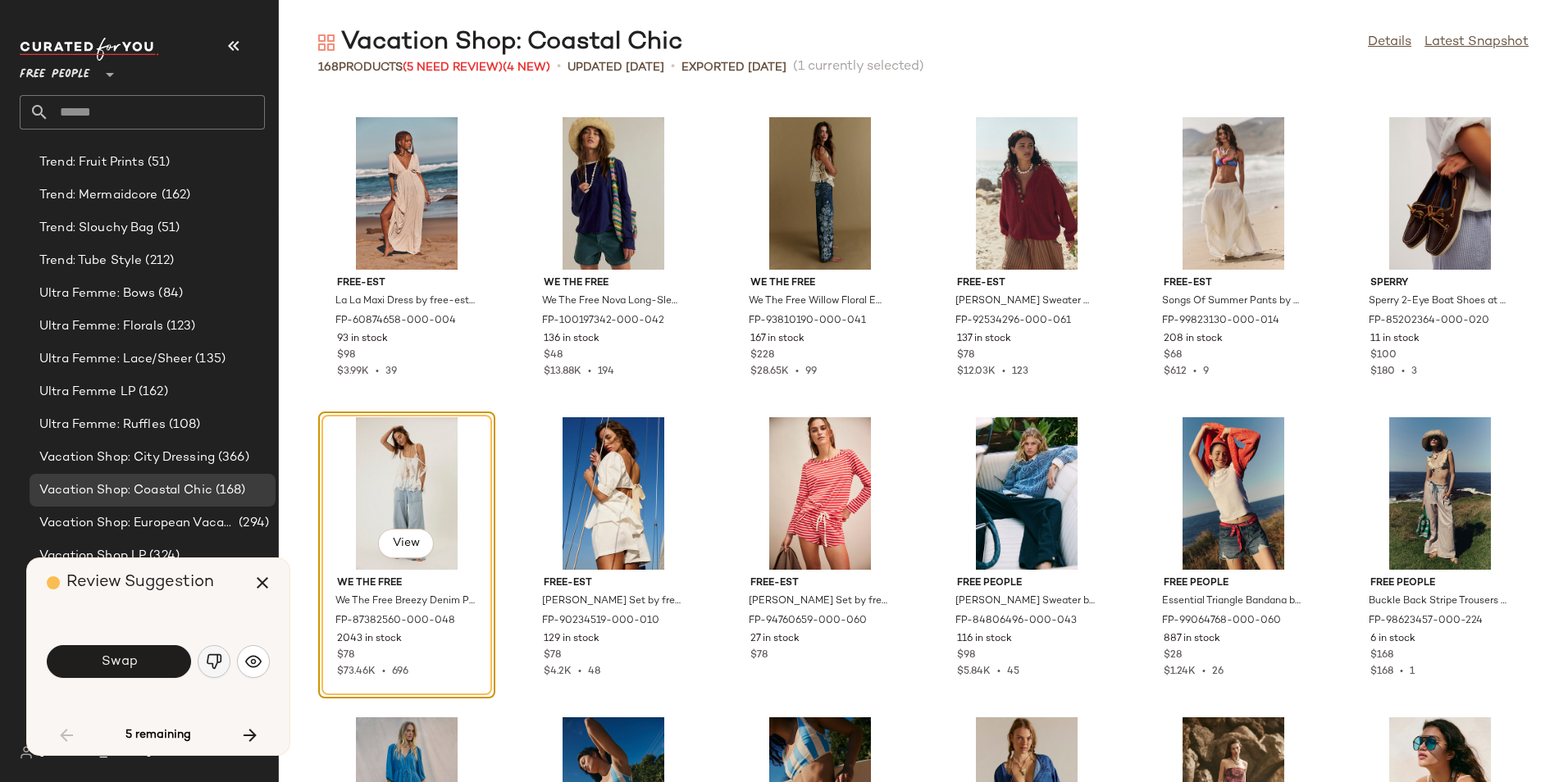
click at [211, 664] on img "button" at bounding box center [213, 661] width 16 height 16
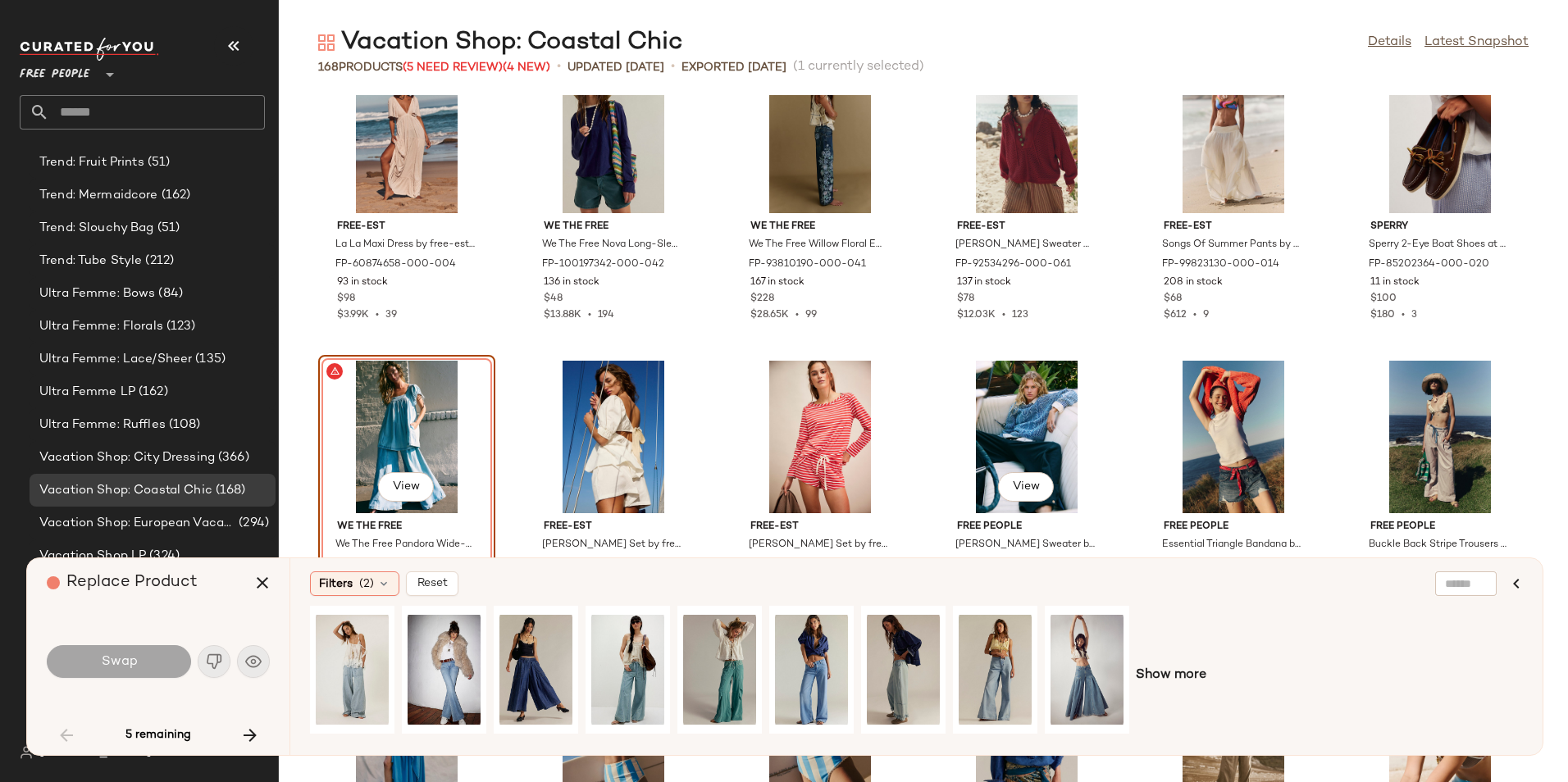
scroll to position [2182, 0]
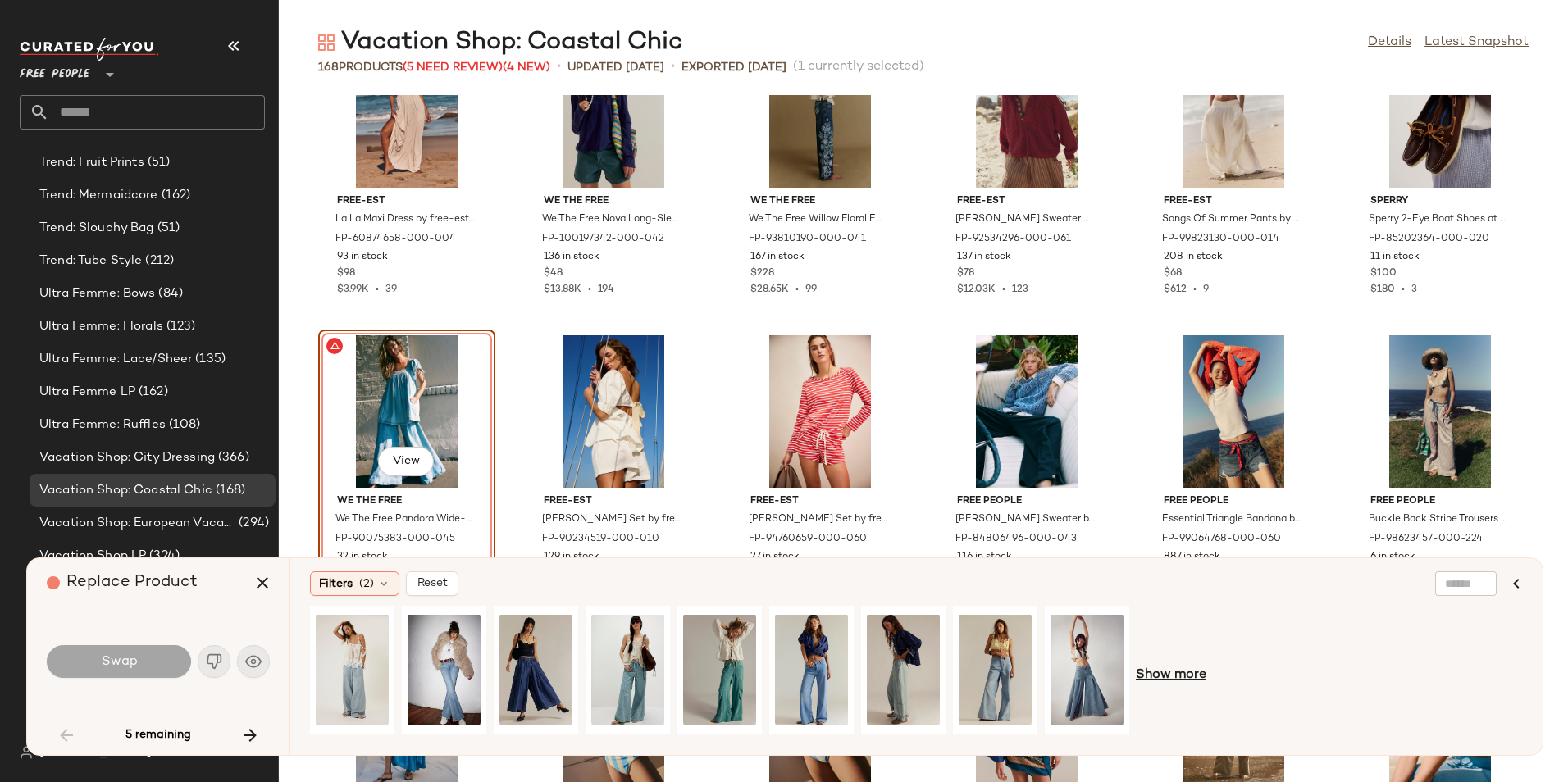
click at [1149, 672] on span "Show more" at bounding box center [1171, 675] width 71 height 20
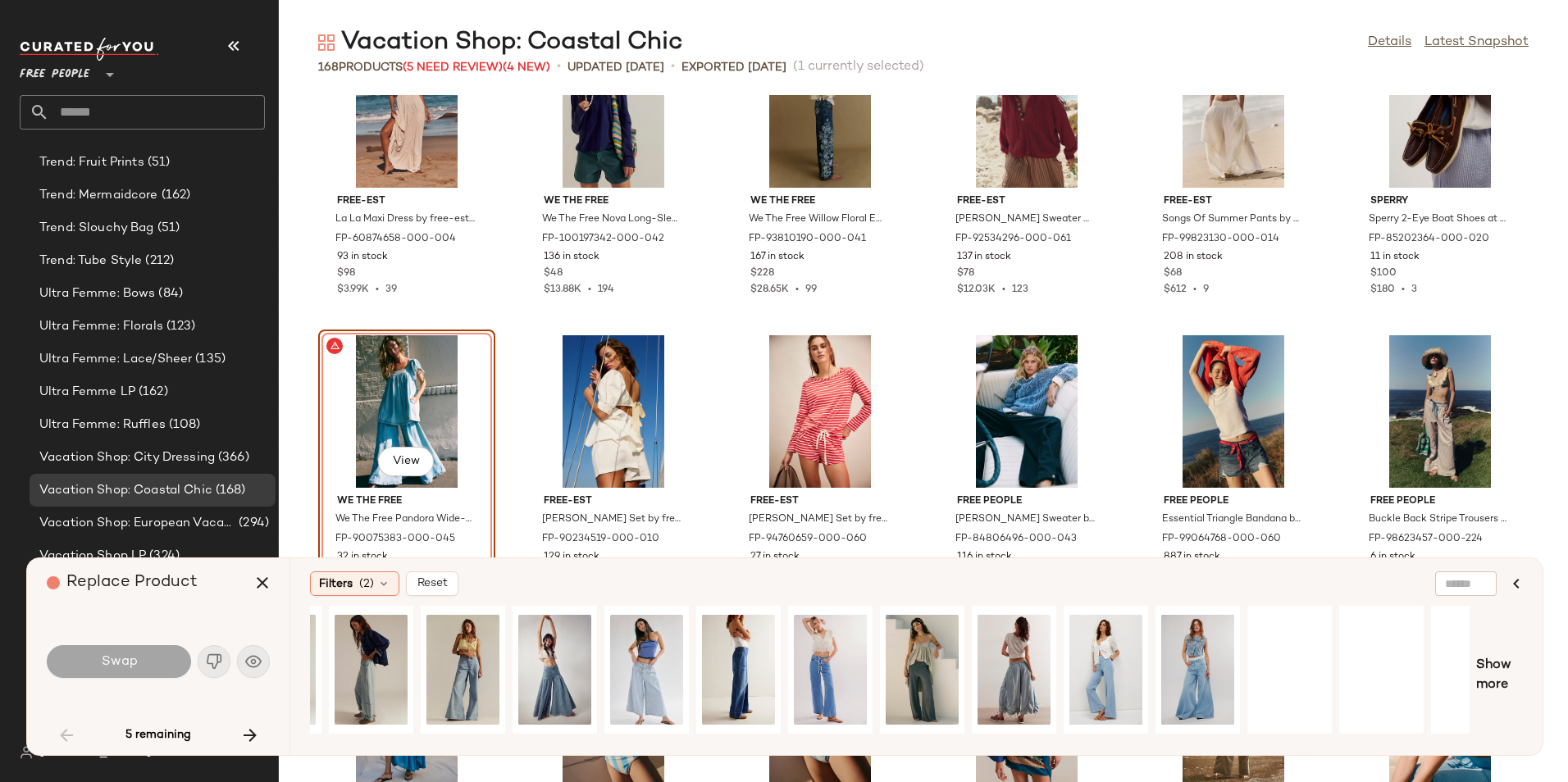
scroll to position [0, 577]
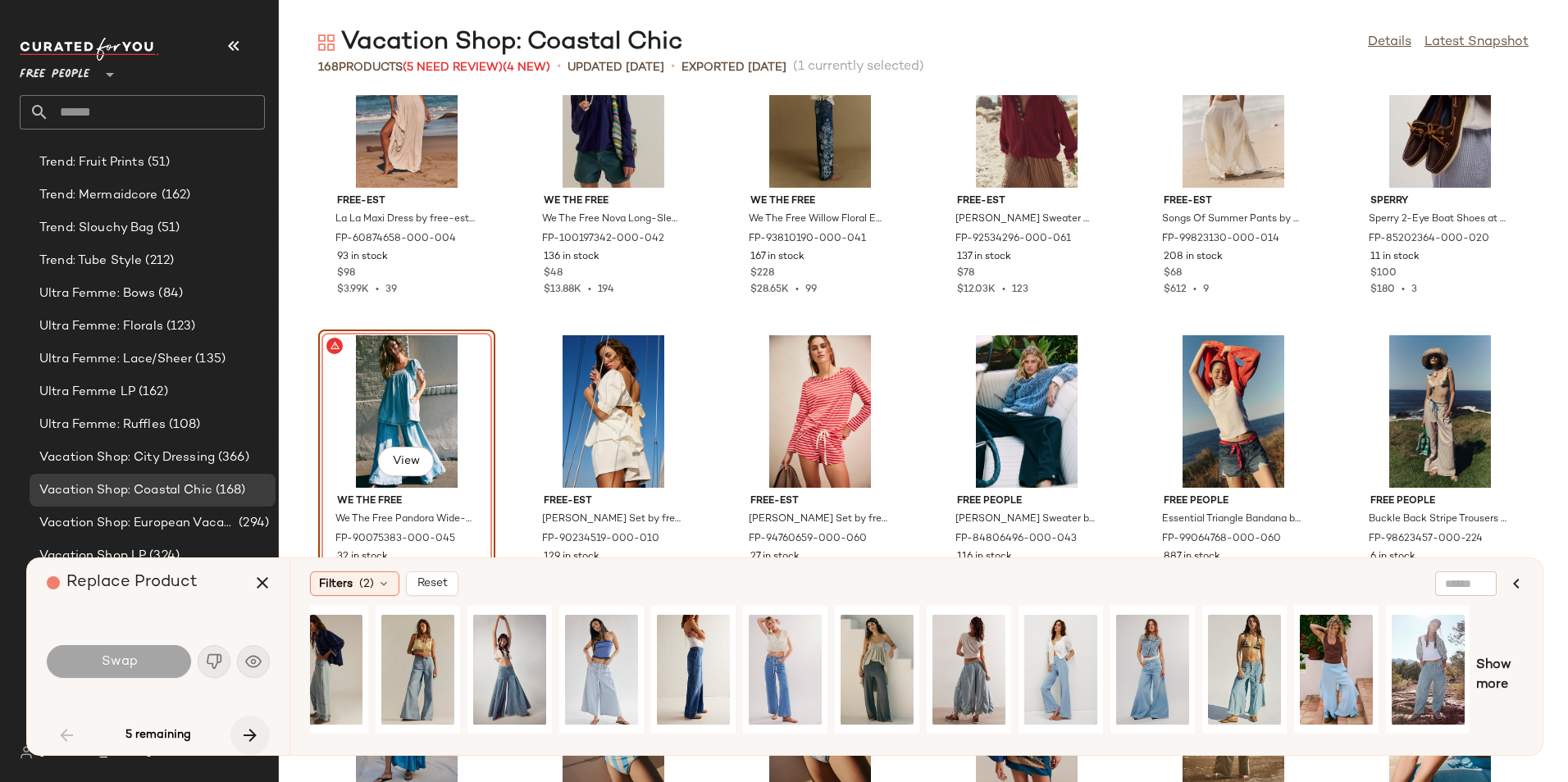
click at [257, 730] on icon "button" at bounding box center [250, 735] width 20 height 20
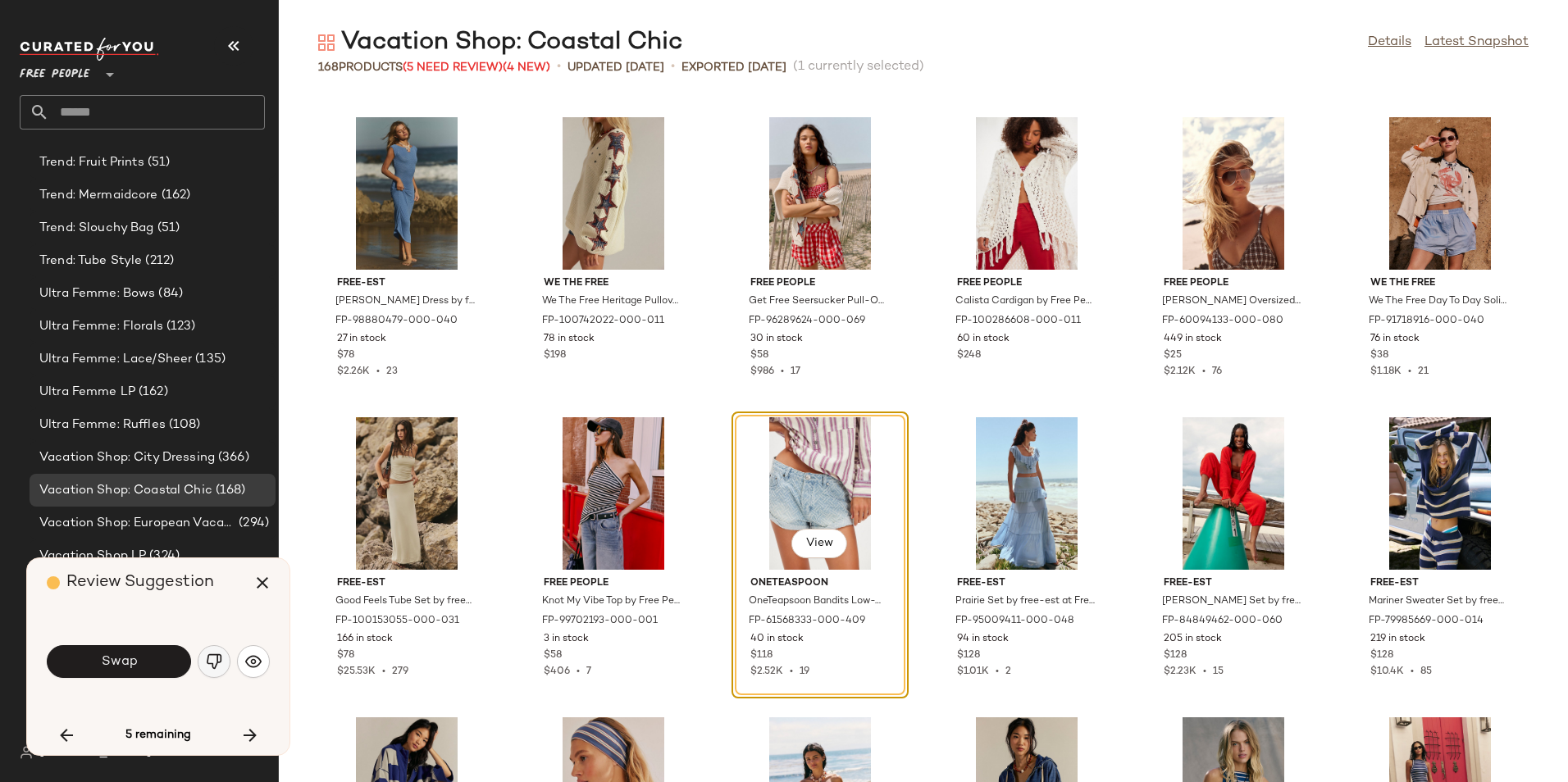
click at [211, 663] on img "button" at bounding box center [213, 661] width 16 height 16
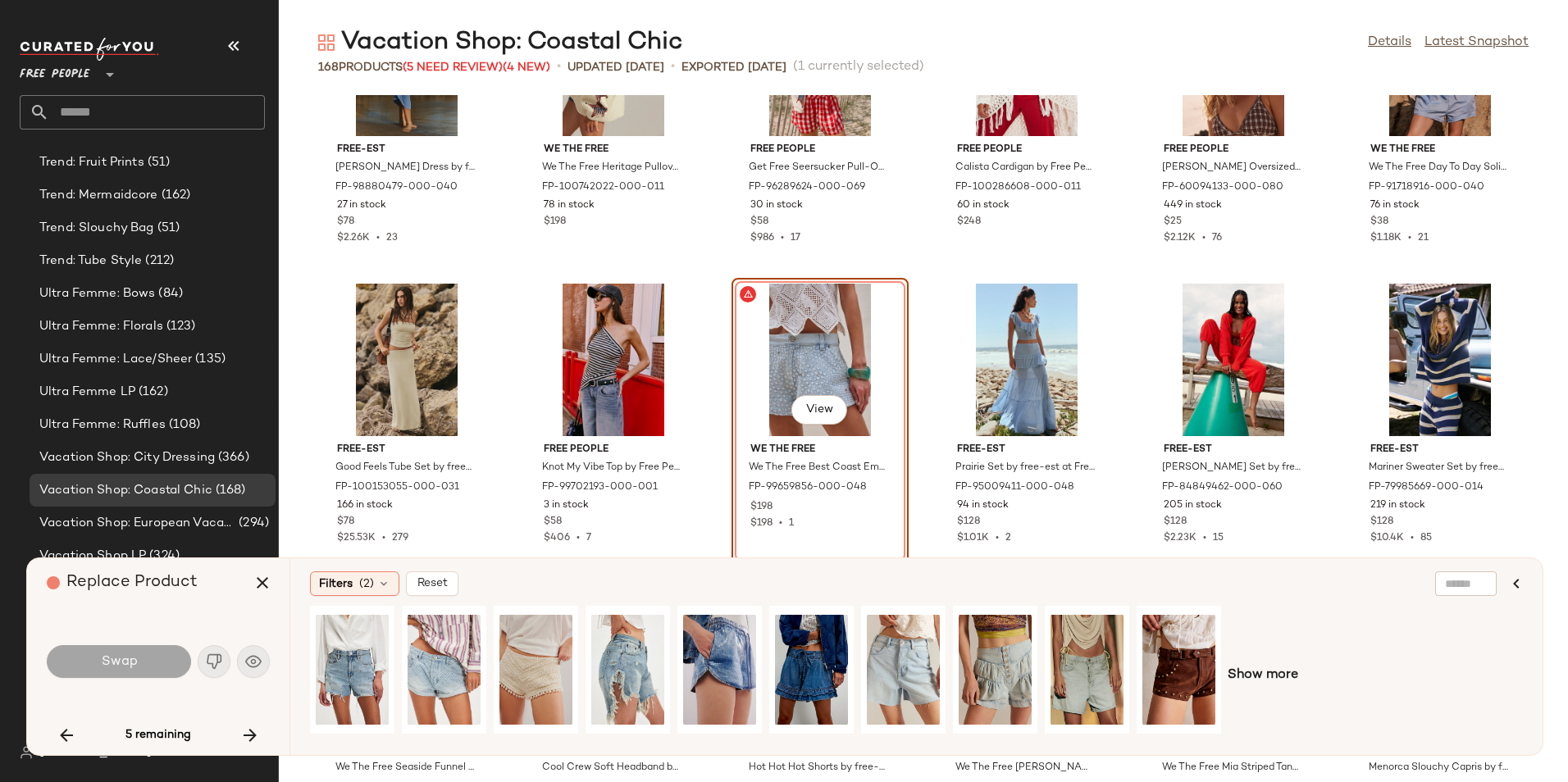
scroll to position [3755, 0]
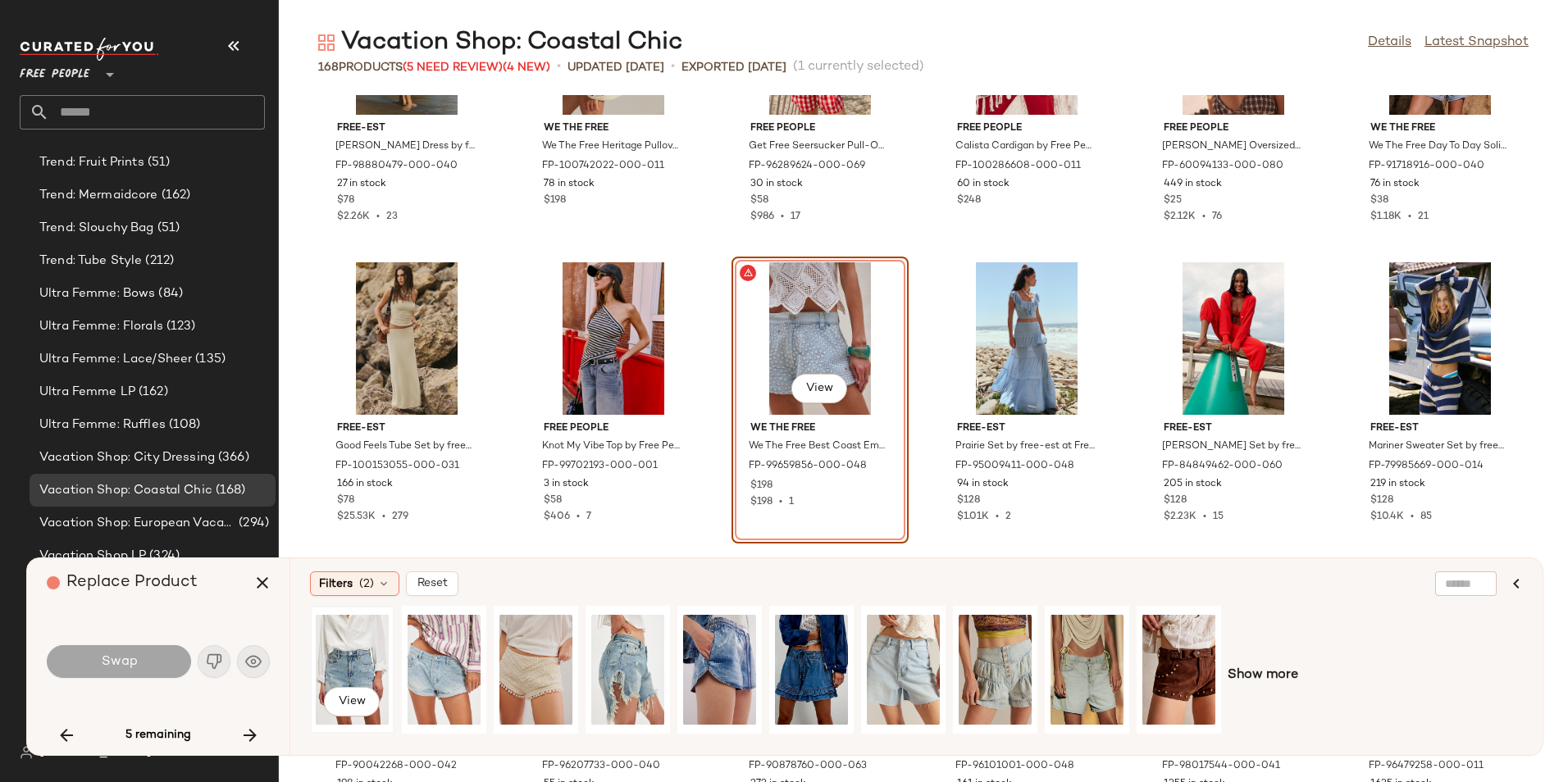
click at [329, 671] on div "View" at bounding box center [352, 670] width 73 height 117
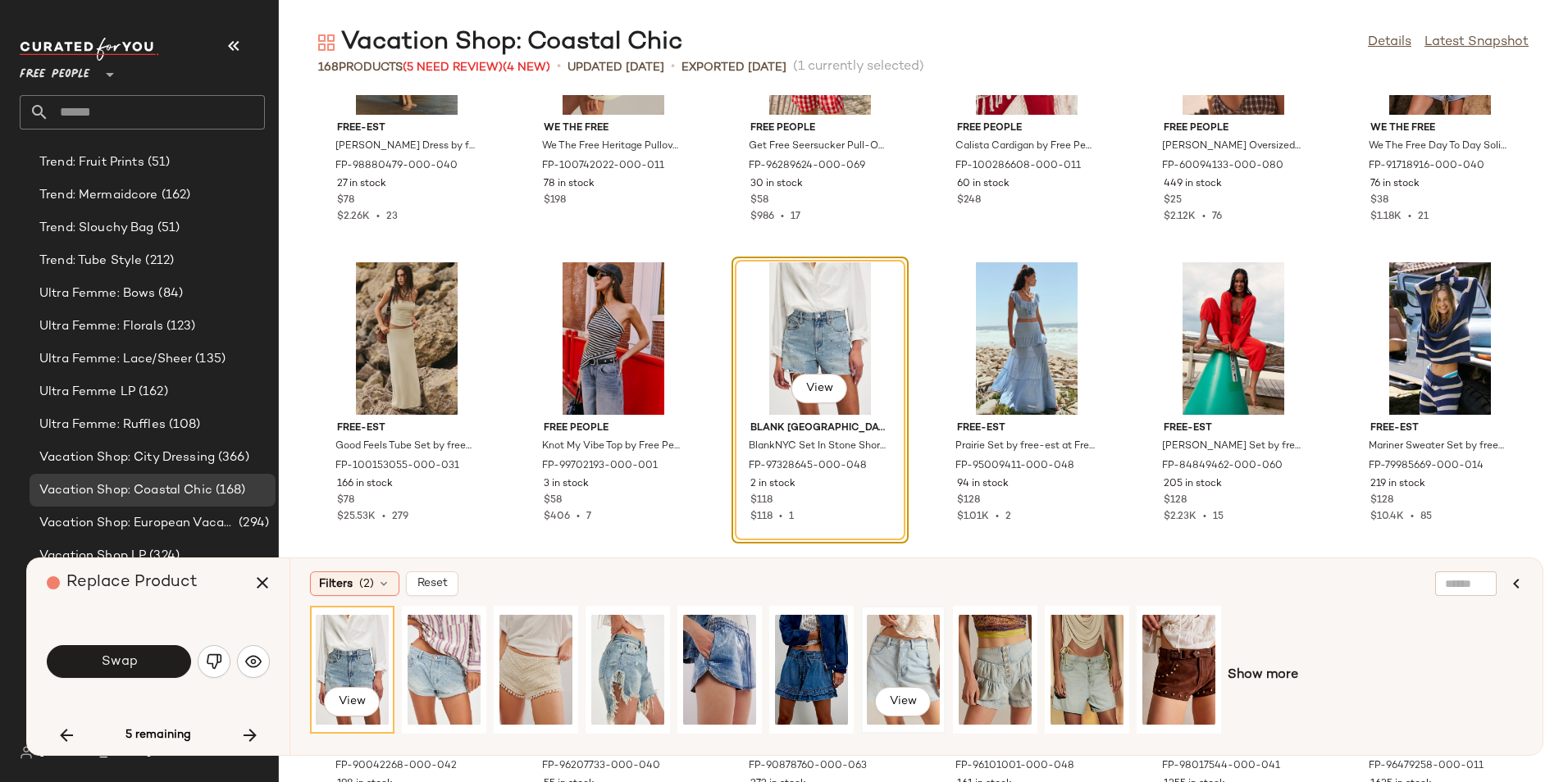
click at [921, 656] on div "View" at bounding box center [902, 670] width 73 height 117
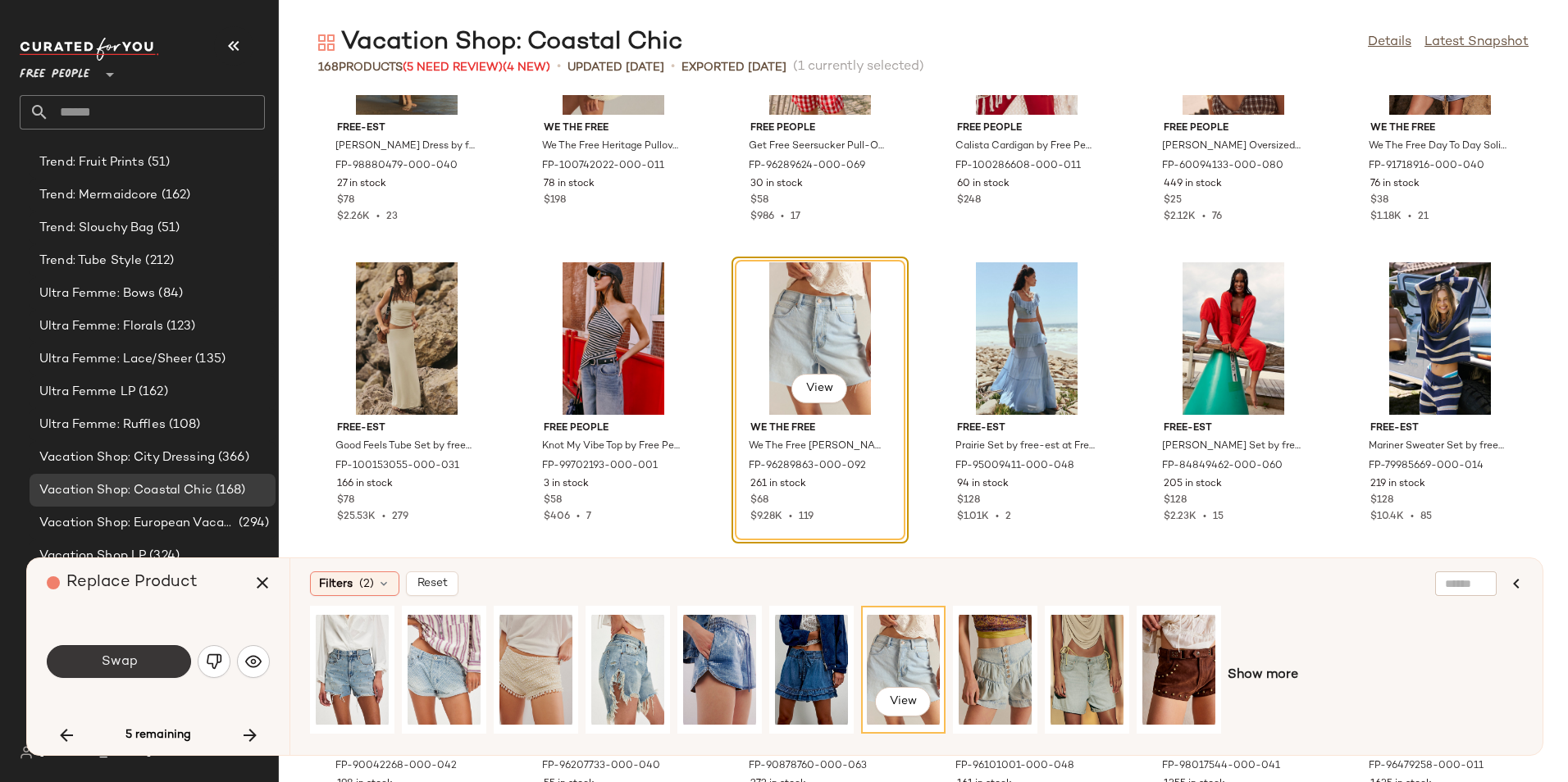
click at [140, 657] on button "Swap" at bounding box center [118, 661] width 144 height 33
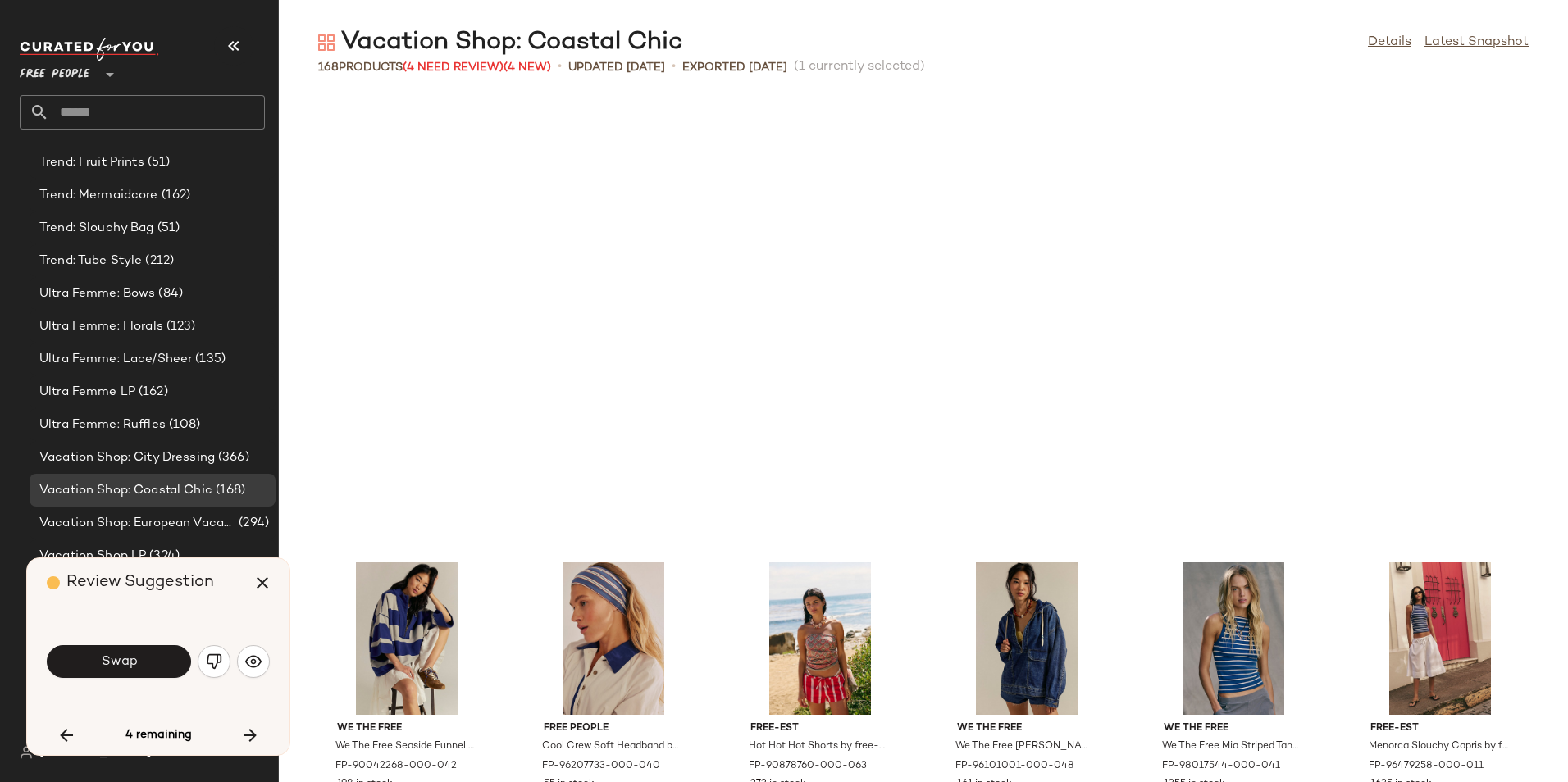
scroll to position [4201, 0]
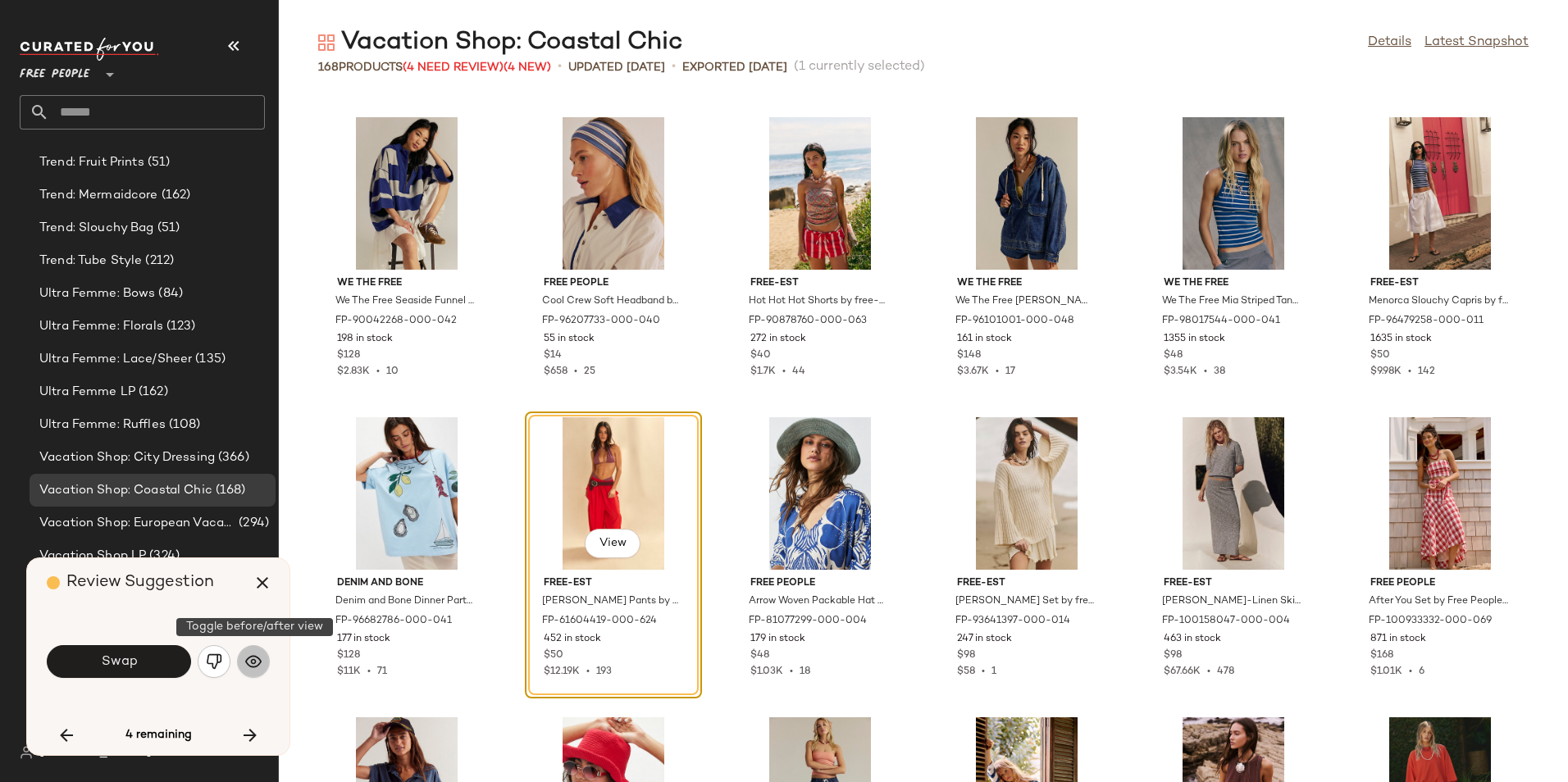
click at [255, 665] on img "button" at bounding box center [253, 661] width 16 height 16
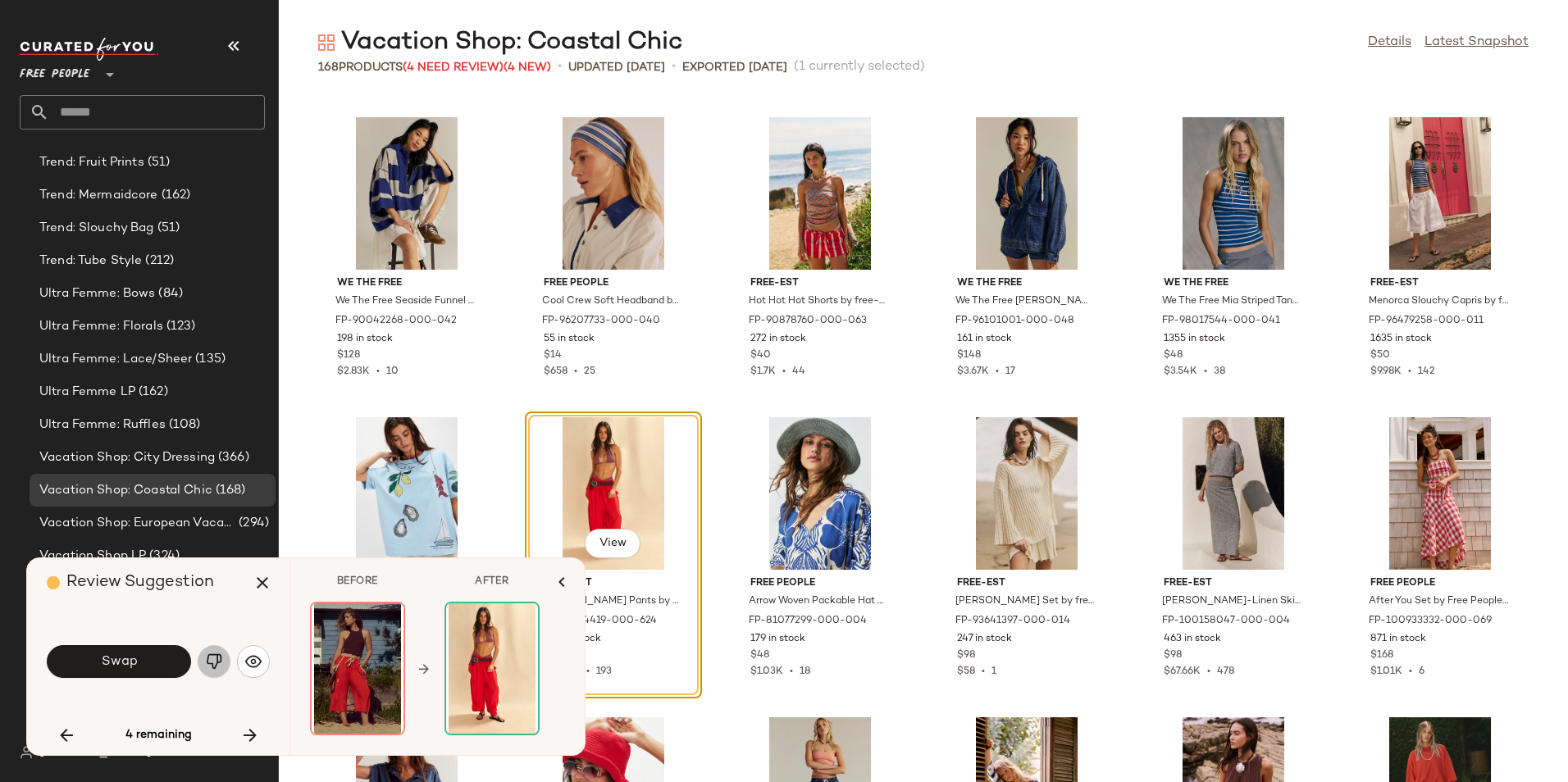
click at [208, 664] on img "button" at bounding box center [213, 661] width 16 height 16
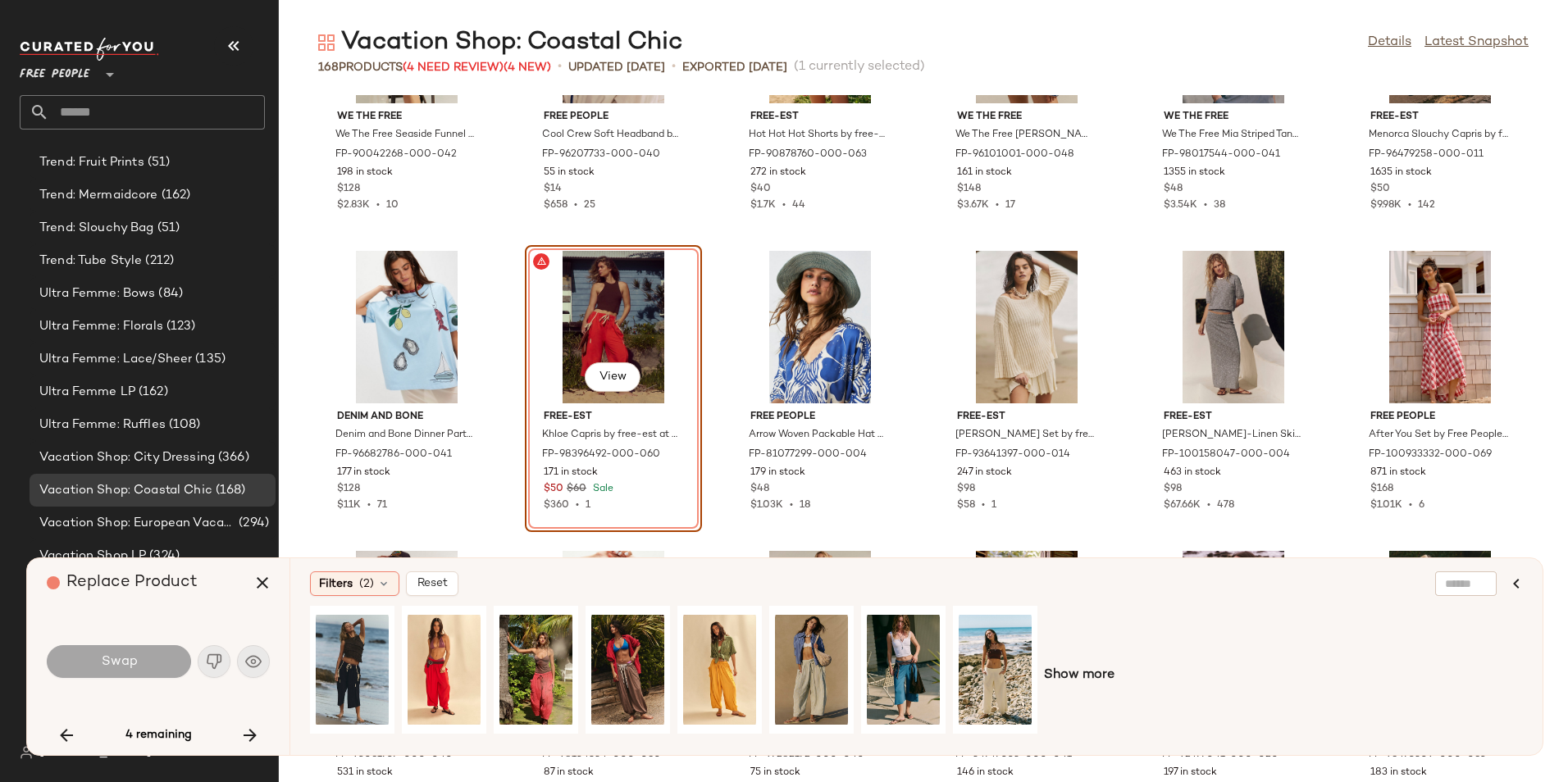
scroll to position [4387, 0]
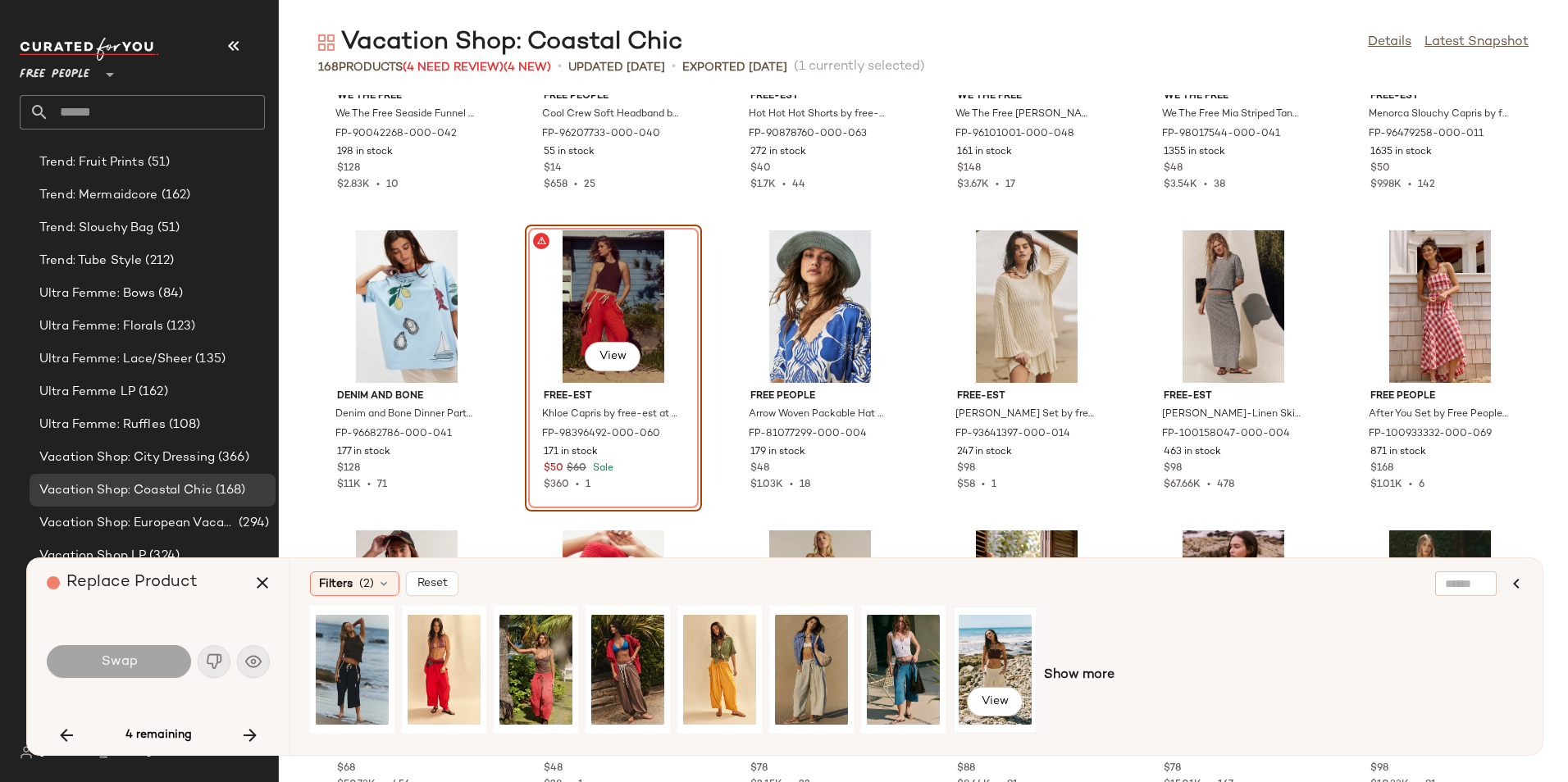
click at [1003, 658] on div "View" at bounding box center [995, 670] width 73 height 117
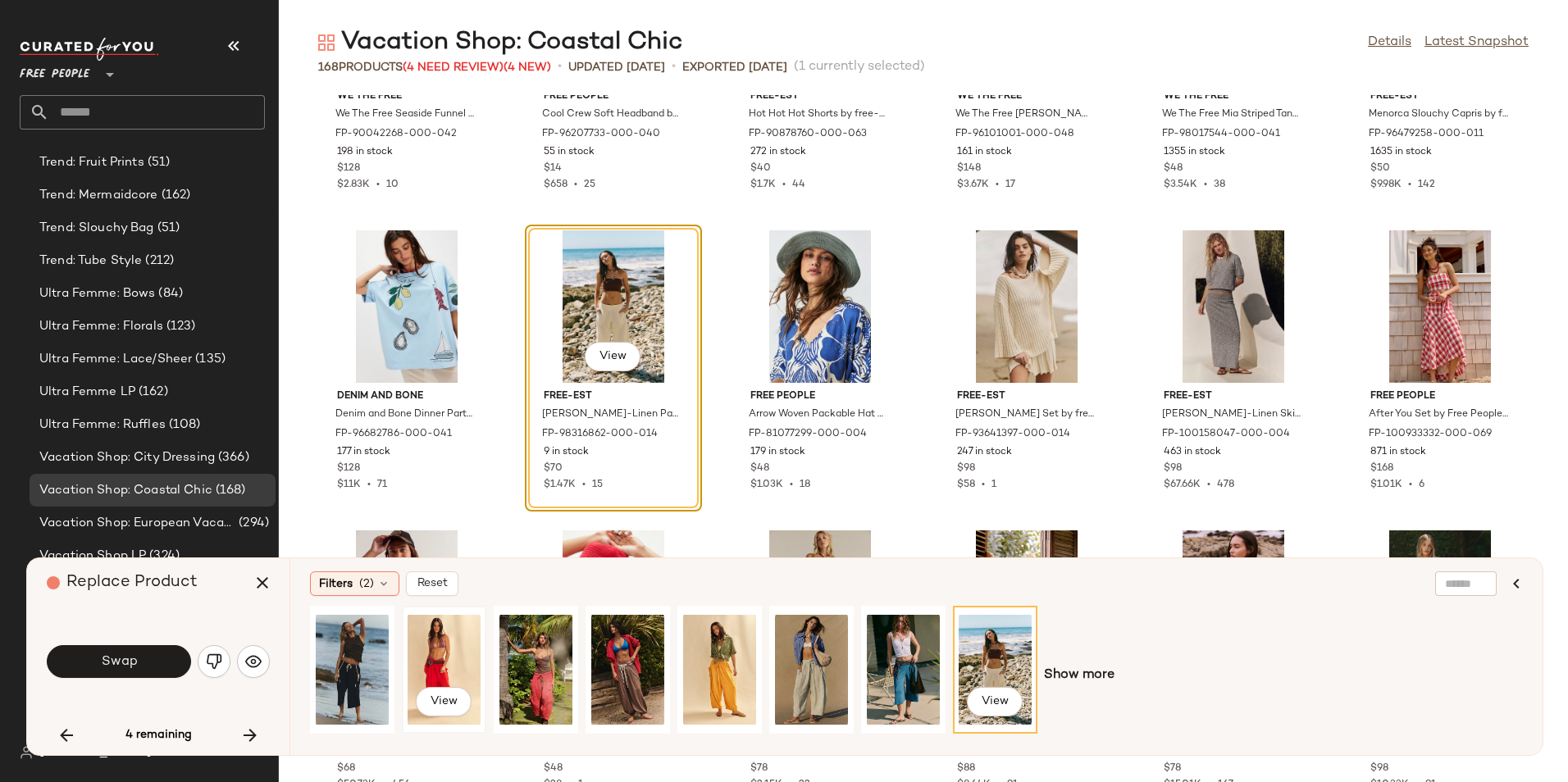
click at [430, 638] on div "View" at bounding box center [443, 670] width 73 height 117
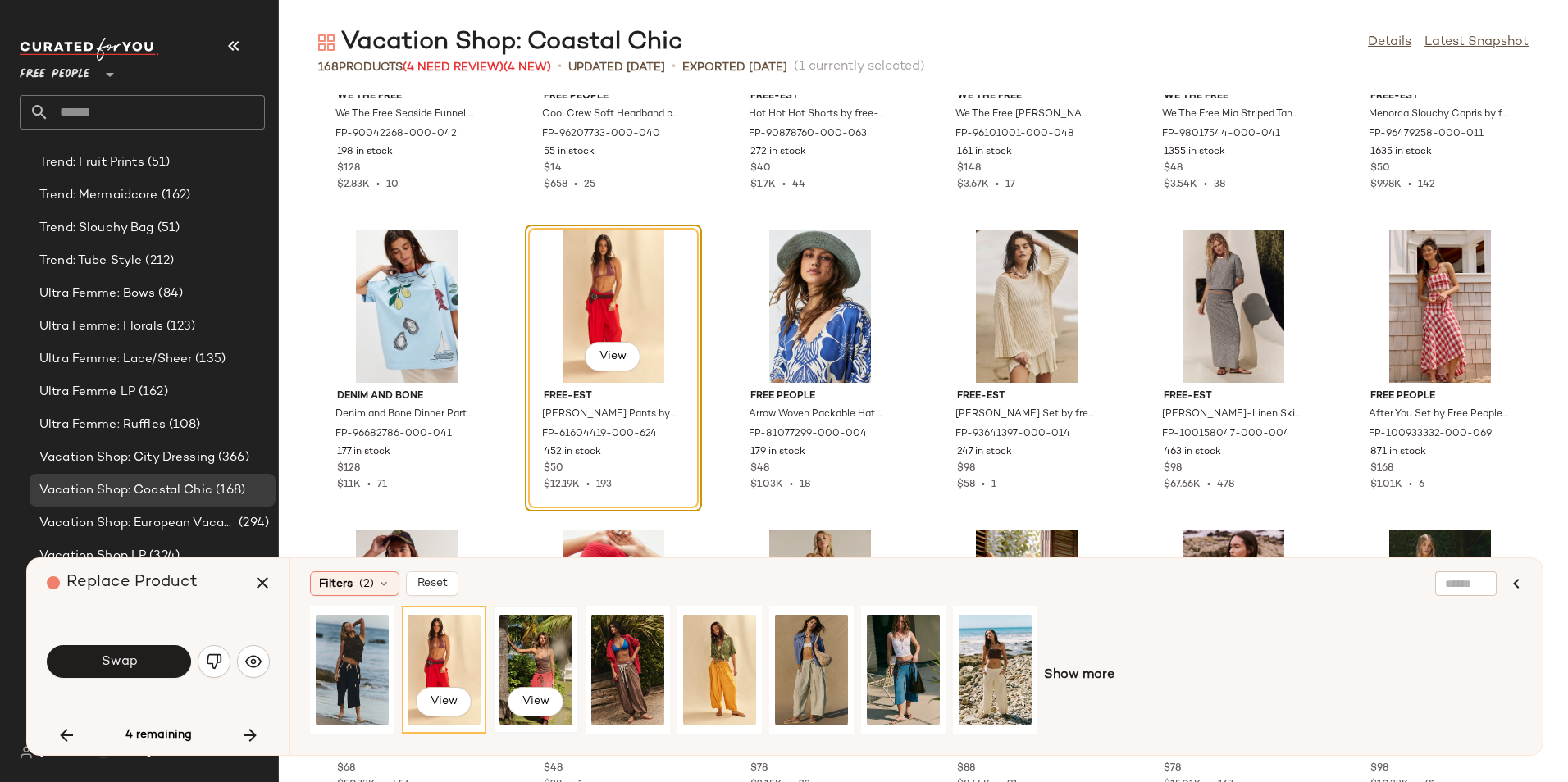
click at [542, 646] on div "View" at bounding box center [536, 670] width 73 height 117
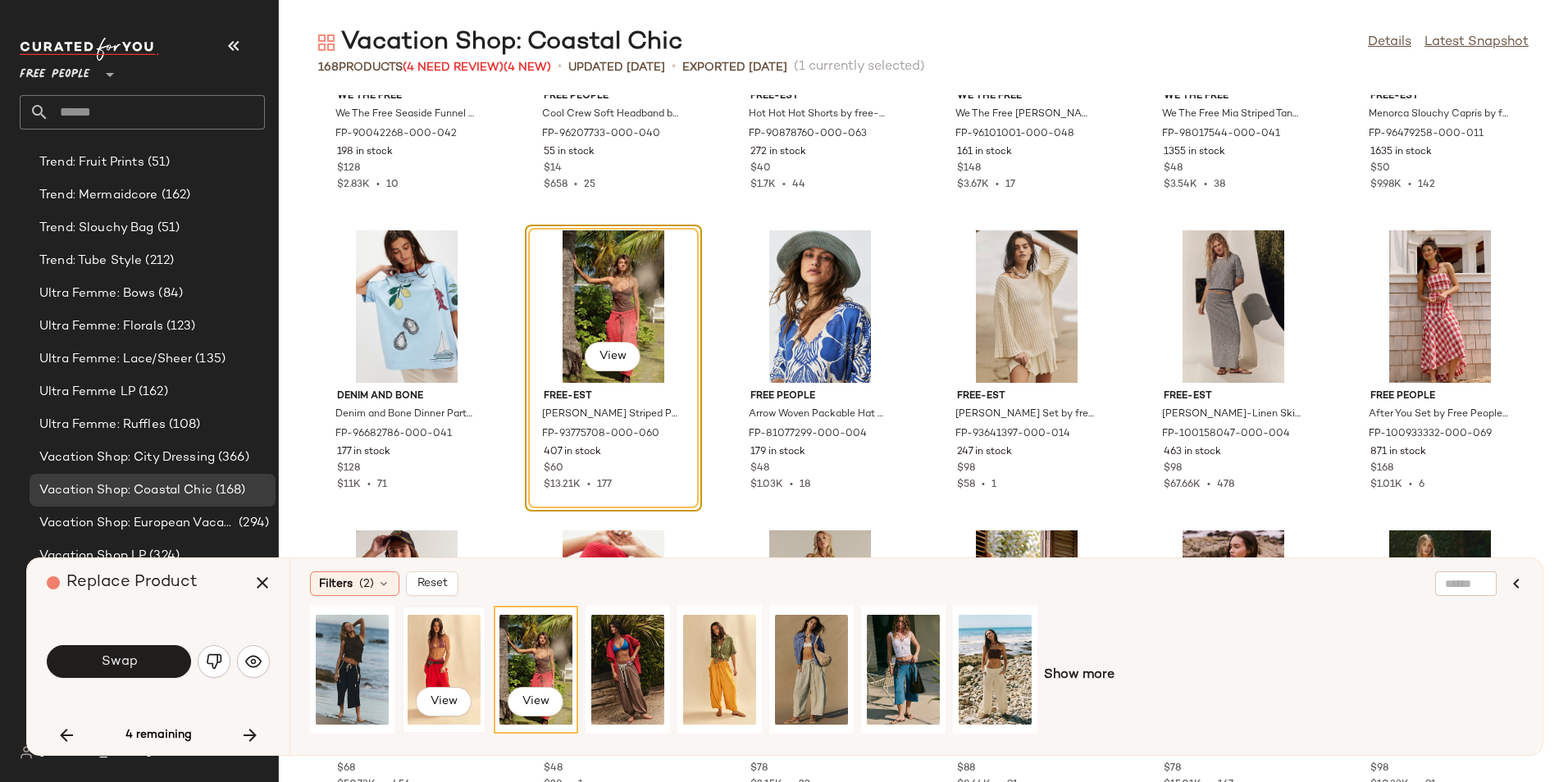
click at [426, 664] on div "View" at bounding box center [443, 670] width 73 height 117
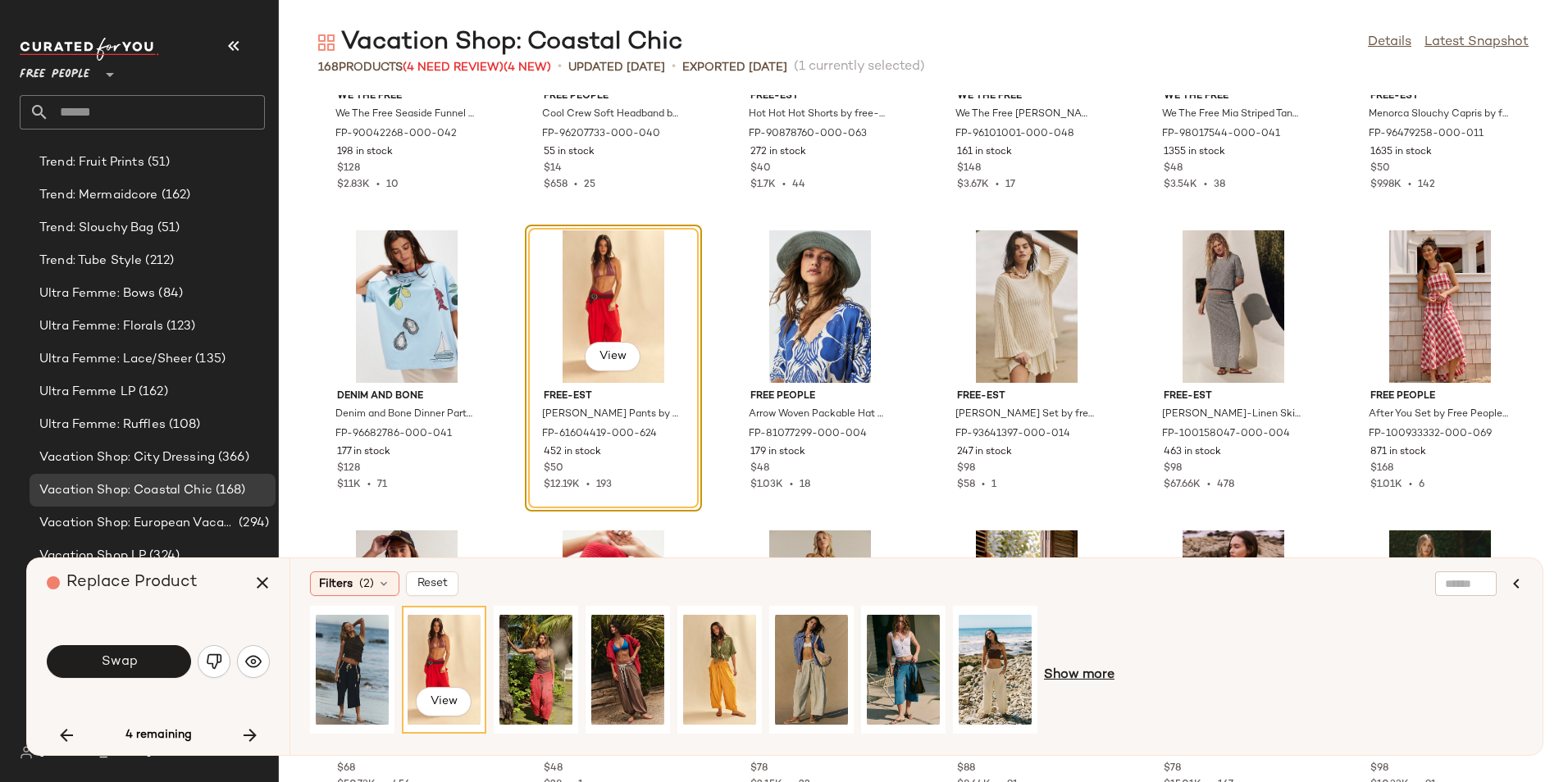
click at [1096, 679] on span "Show more" at bounding box center [1079, 675] width 71 height 20
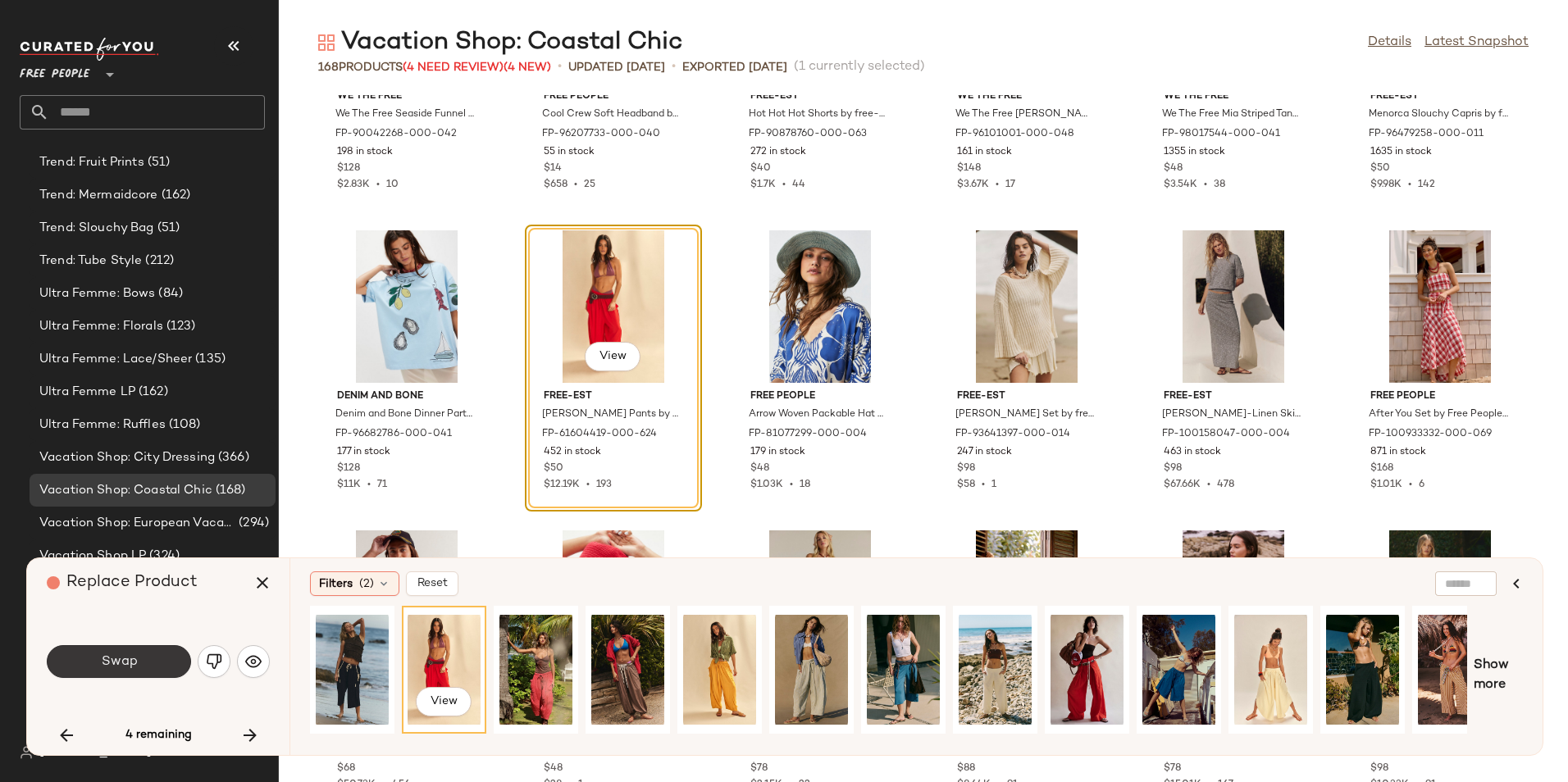
click at [170, 661] on button "Swap" at bounding box center [118, 661] width 144 height 33
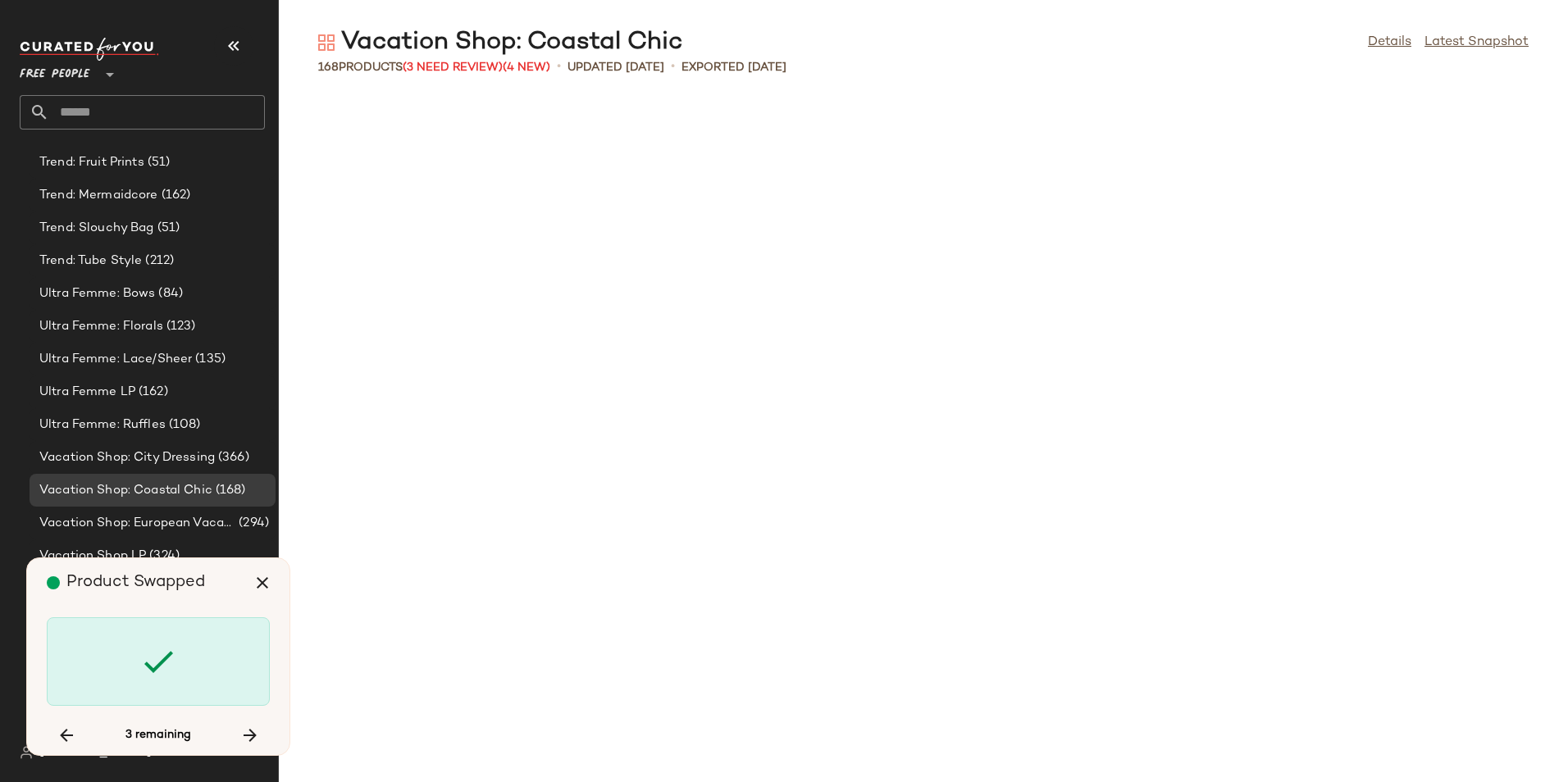
scroll to position [6900, 0]
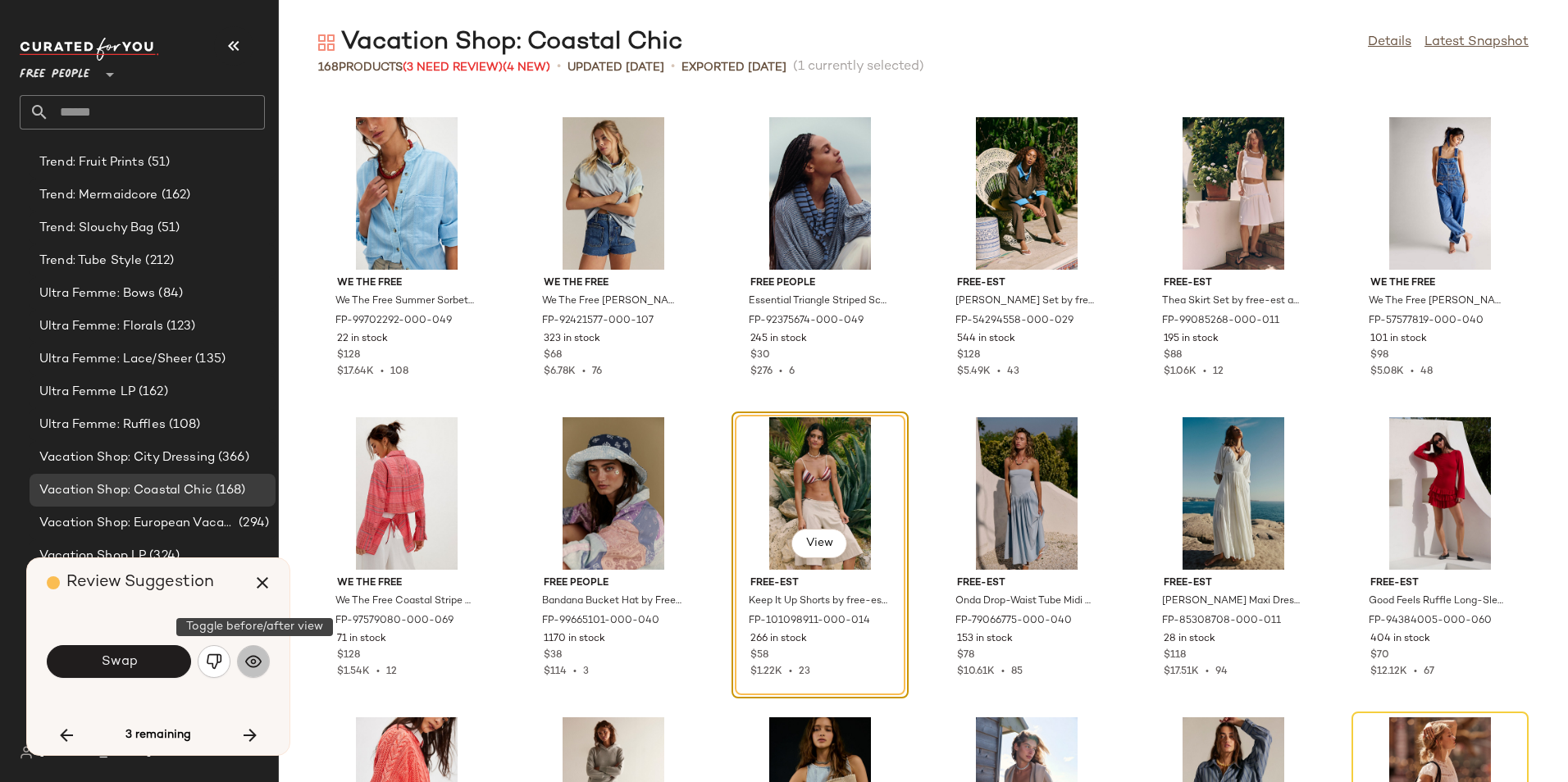
click at [251, 659] on img "button" at bounding box center [253, 661] width 16 height 16
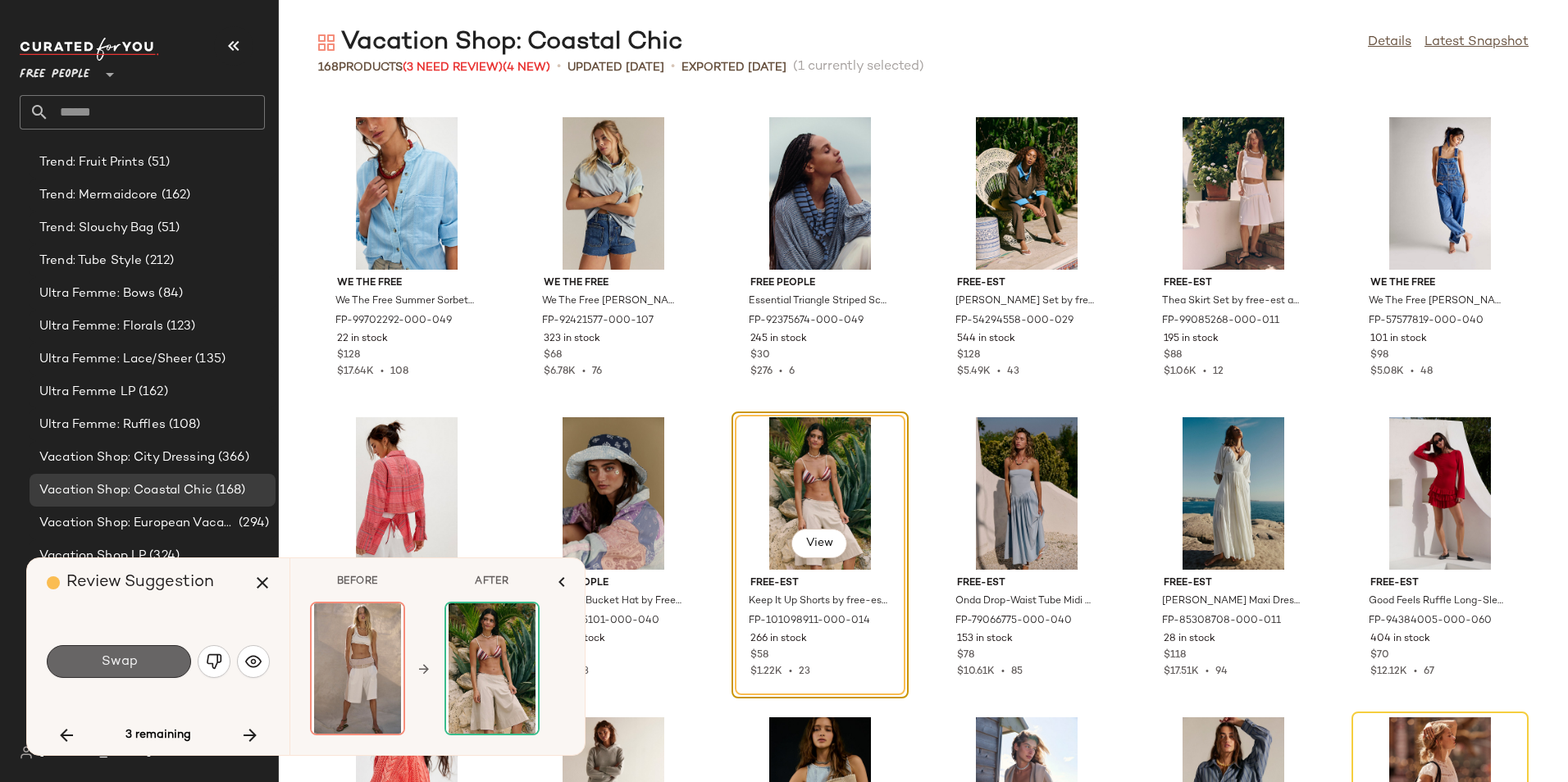
click at [129, 669] on span "Swap" at bounding box center [118, 661] width 37 height 15
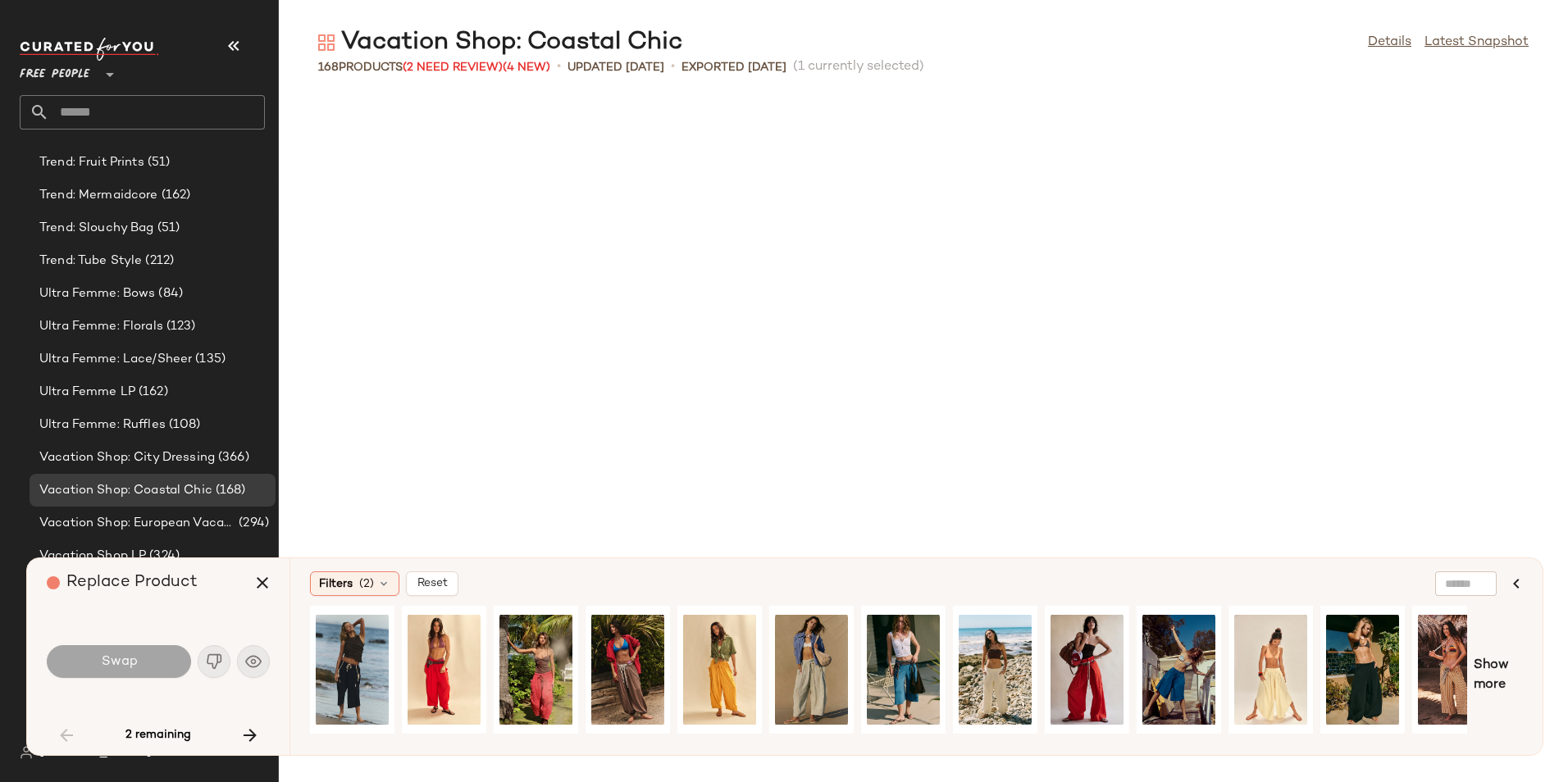
scroll to position [2100, 0]
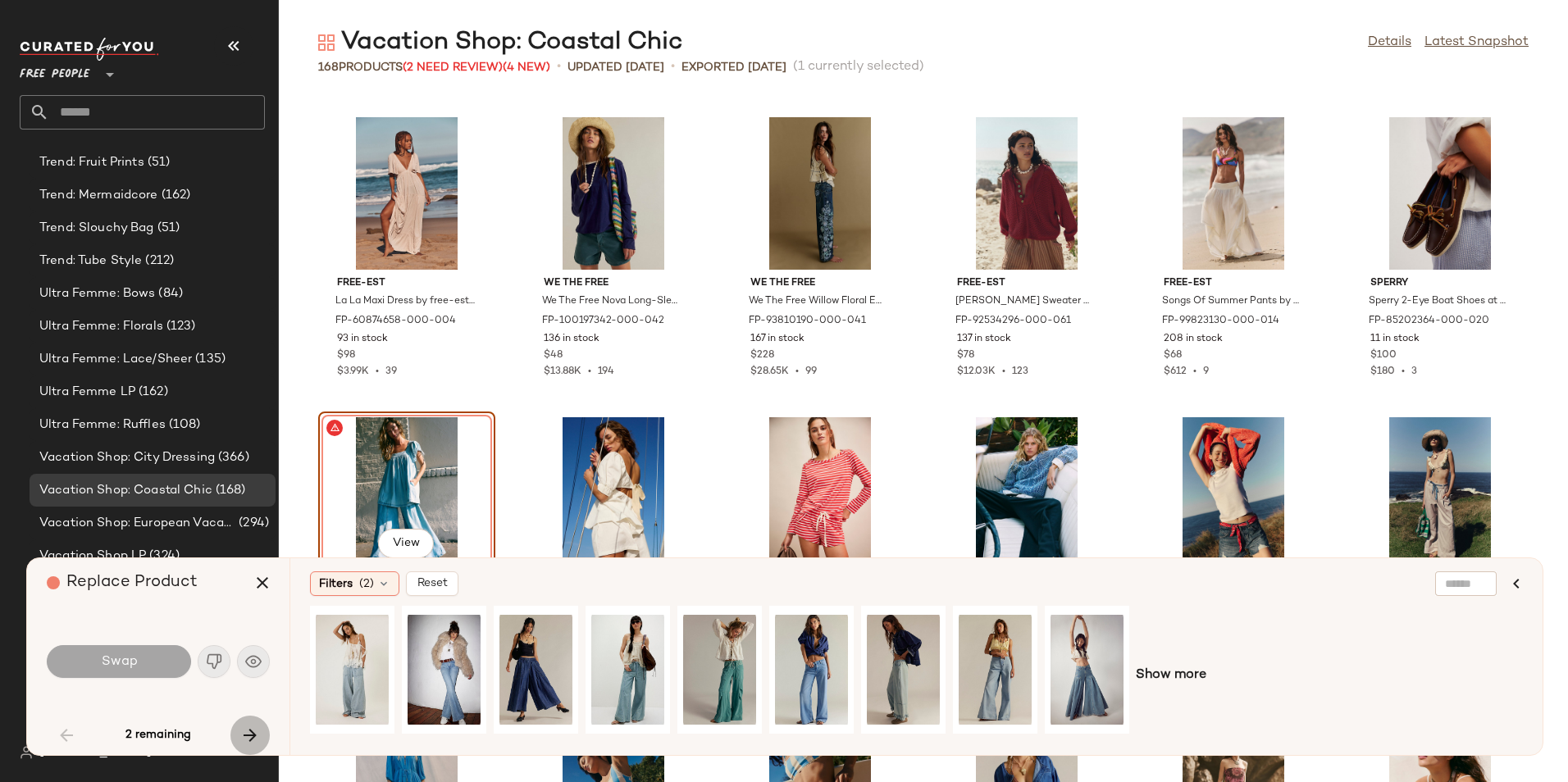
click at [260, 731] on button "button" at bounding box center [250, 735] width 39 height 39
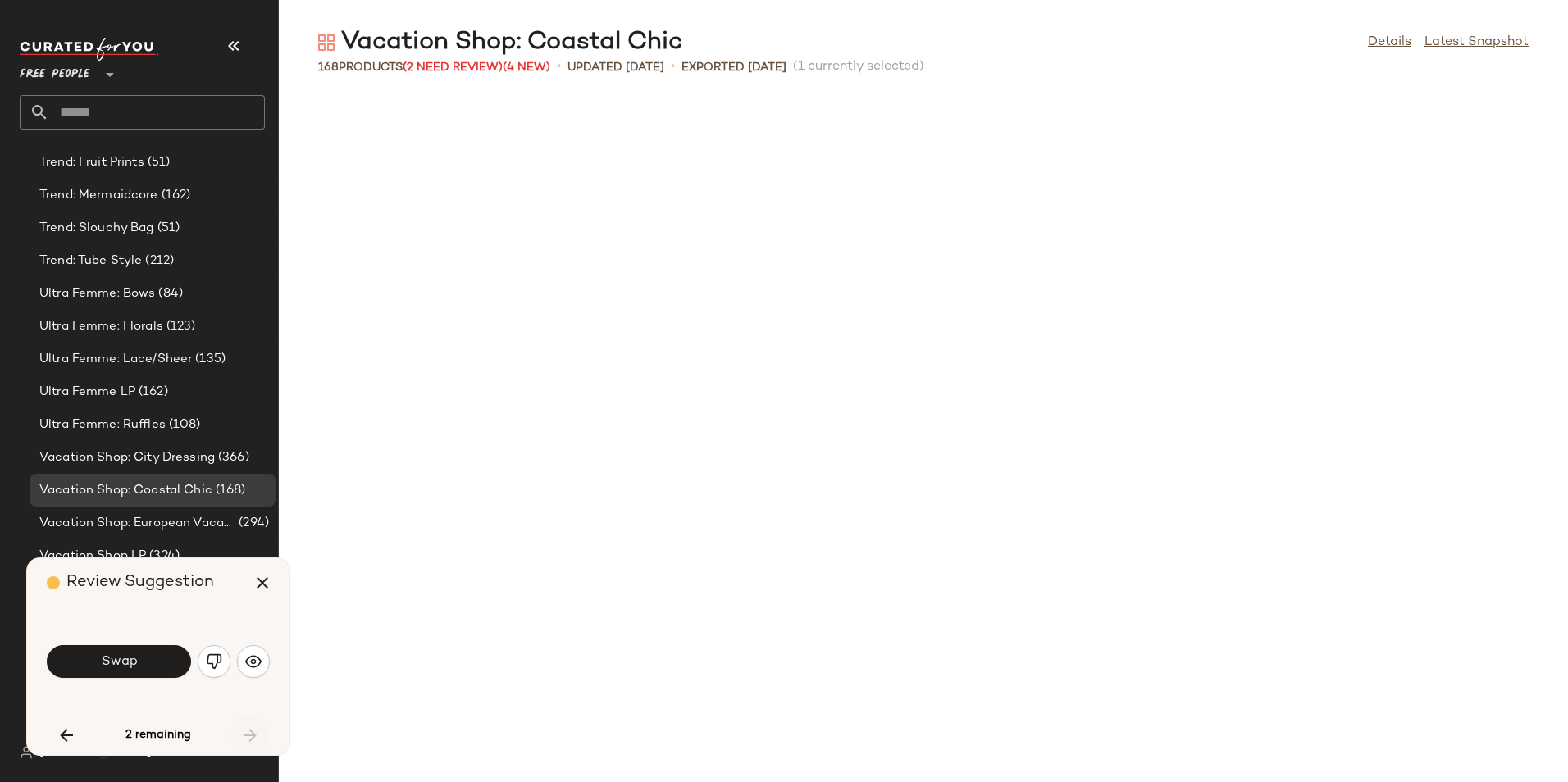
scroll to position [7200, 0]
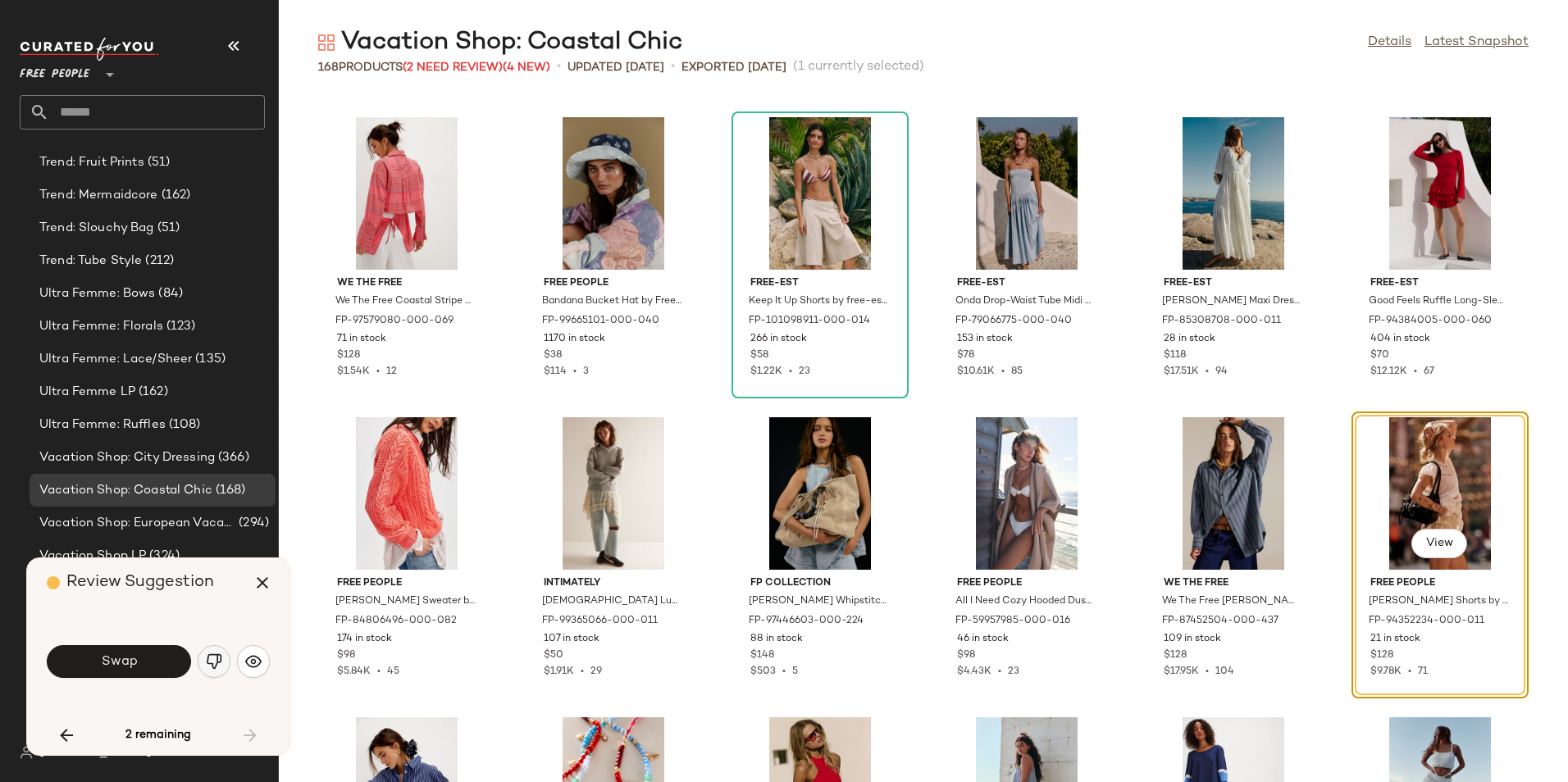
click at [217, 669] on img "button" at bounding box center [213, 661] width 16 height 16
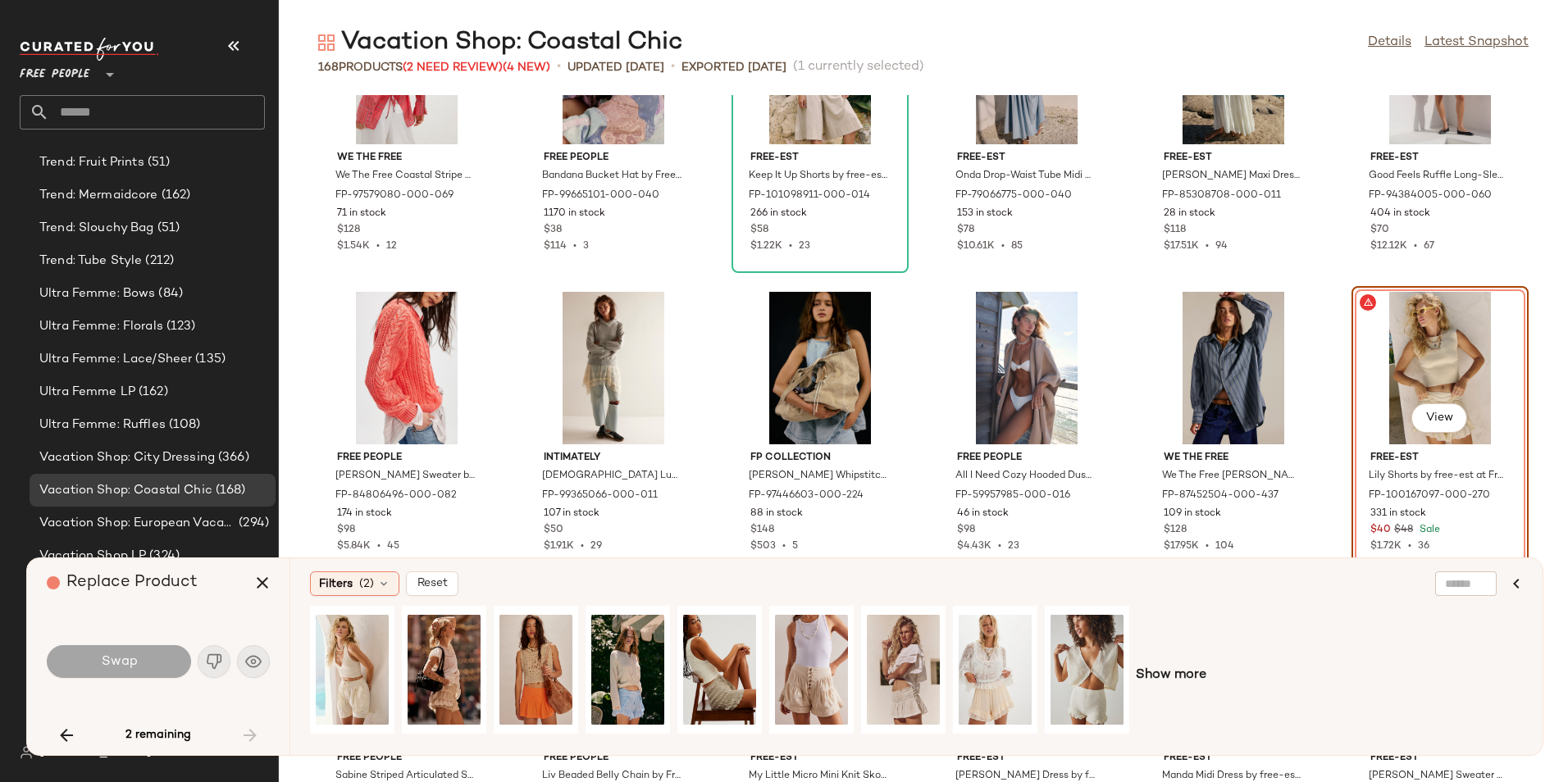
scroll to position [7346, 0]
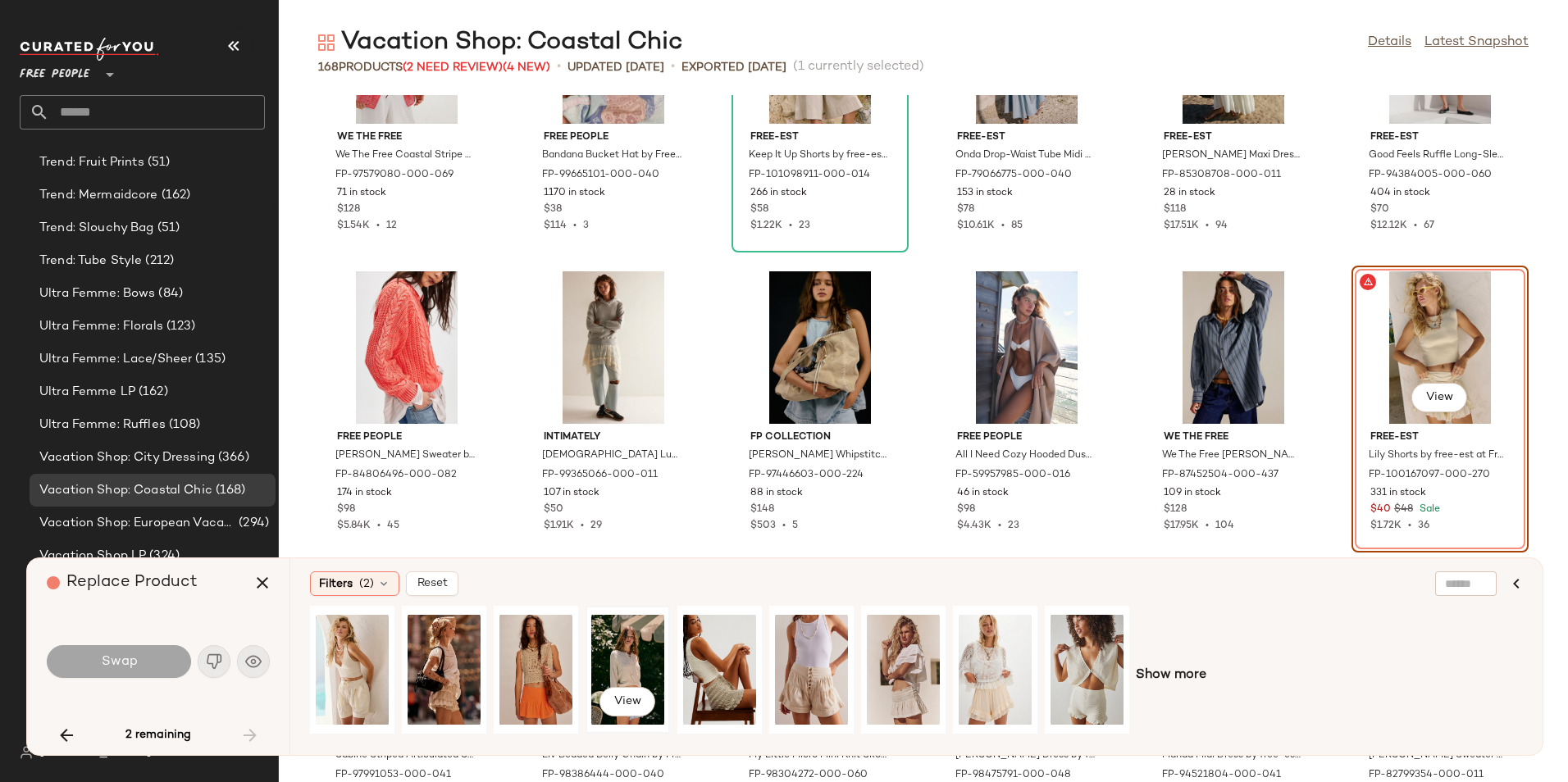
click at [616, 673] on div "View" at bounding box center [627, 670] width 73 height 117
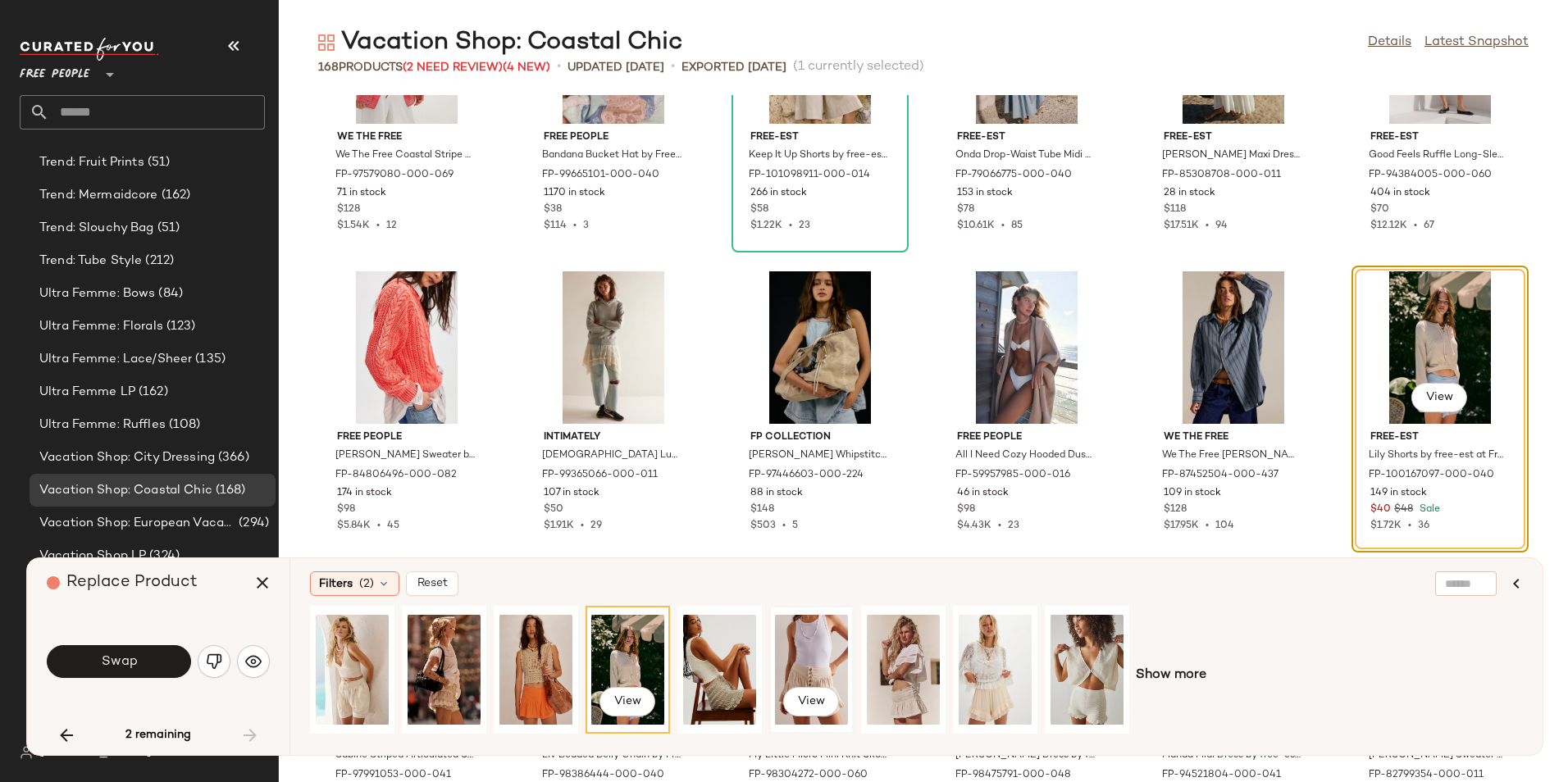
click at [834, 673] on div "View" at bounding box center [811, 670] width 73 height 117
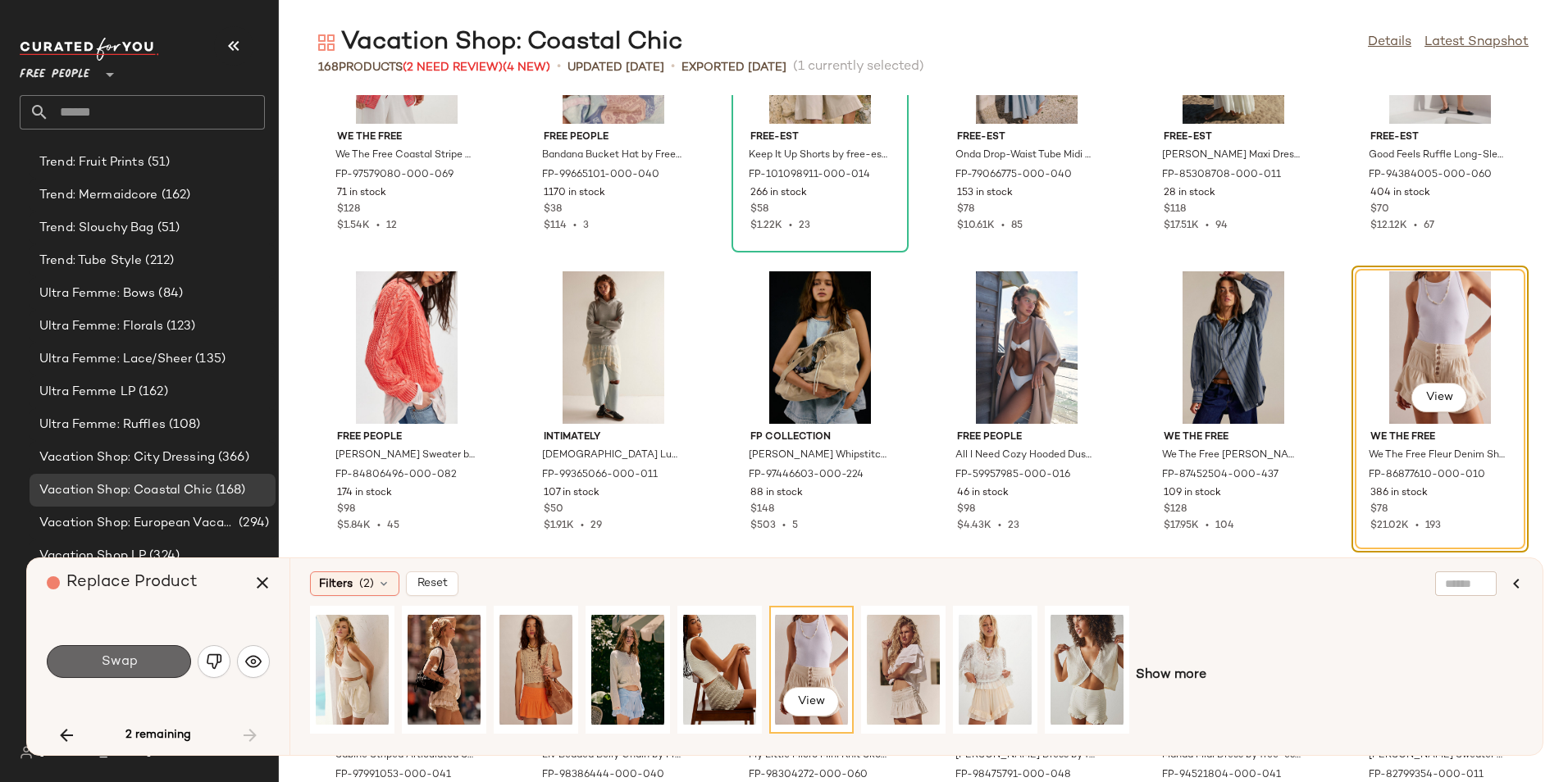
click at [91, 664] on button "Swap" at bounding box center [118, 661] width 144 height 33
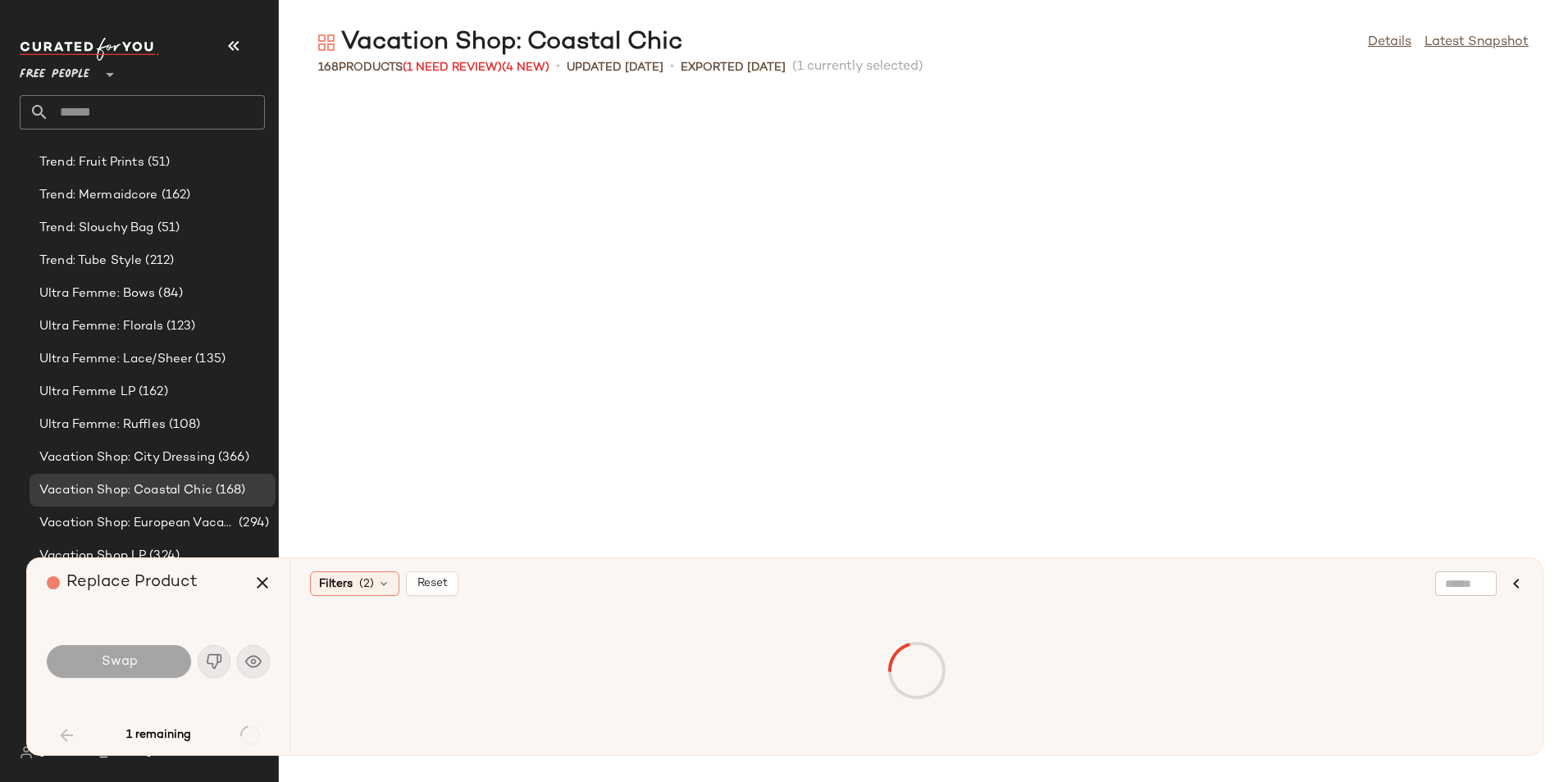
scroll to position [2100, 0]
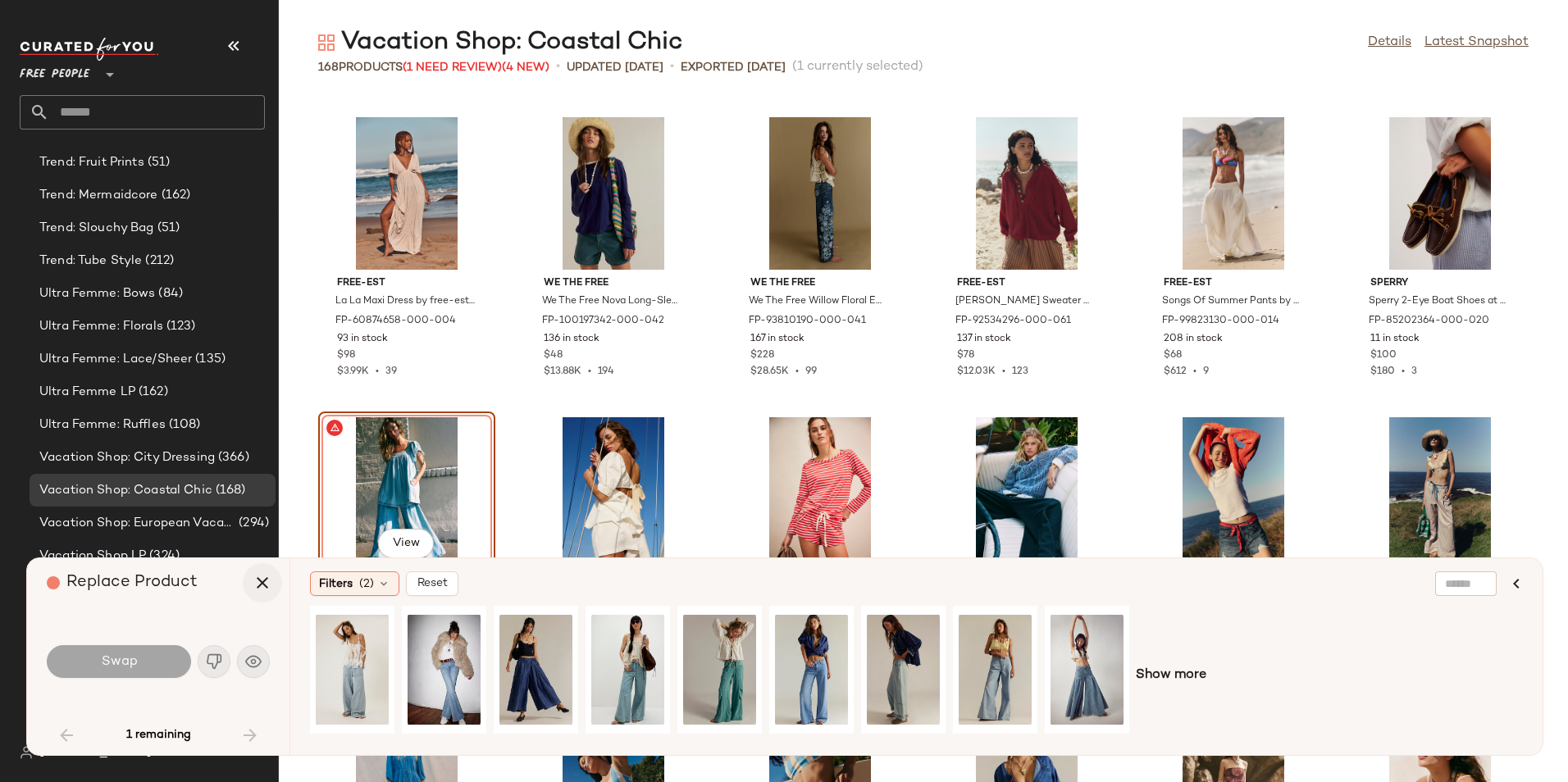
click at [269, 578] on icon "button" at bounding box center [263, 583] width 20 height 20
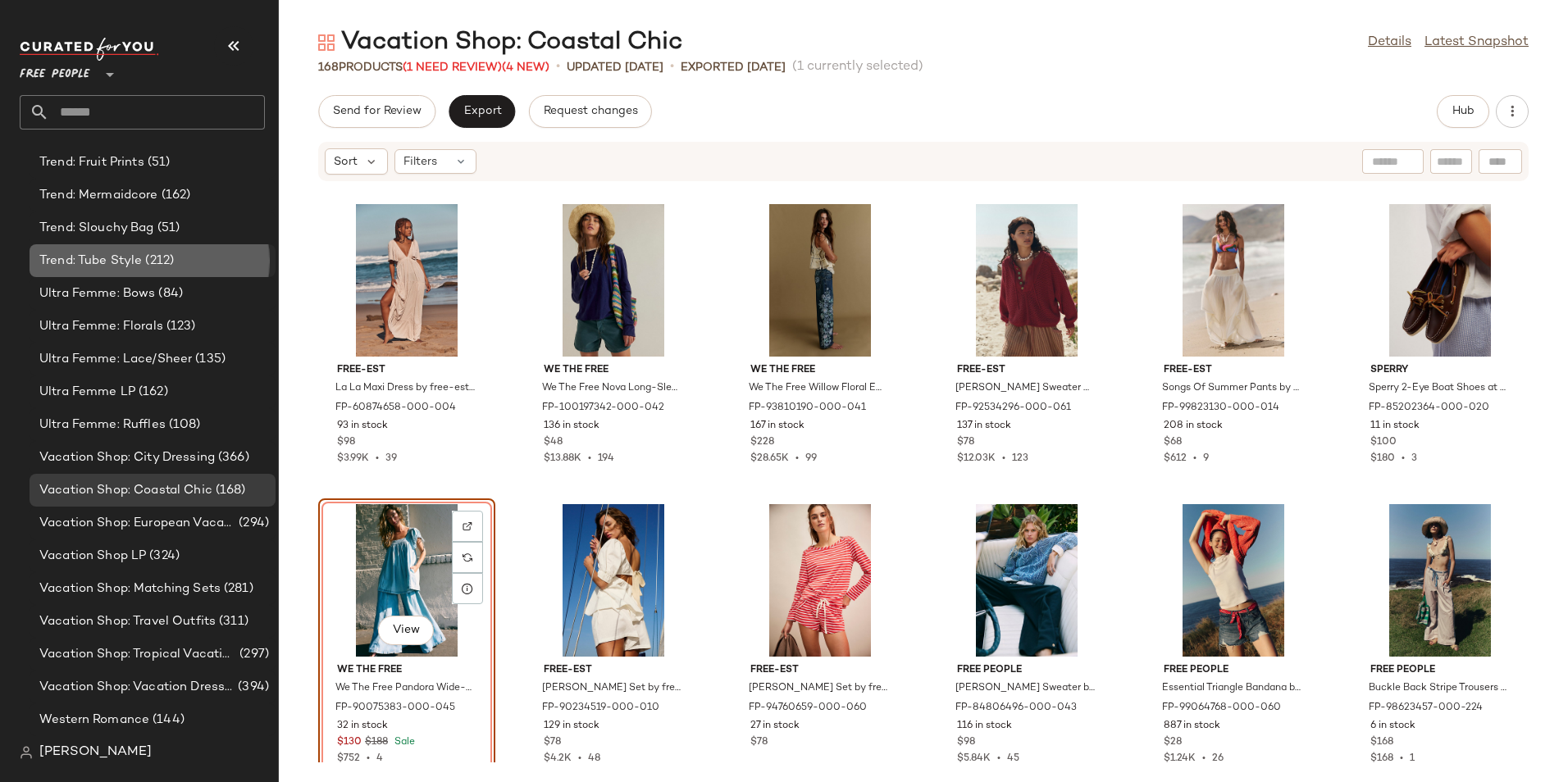
click at [150, 252] on span "(212)" at bounding box center [158, 261] width 32 height 19
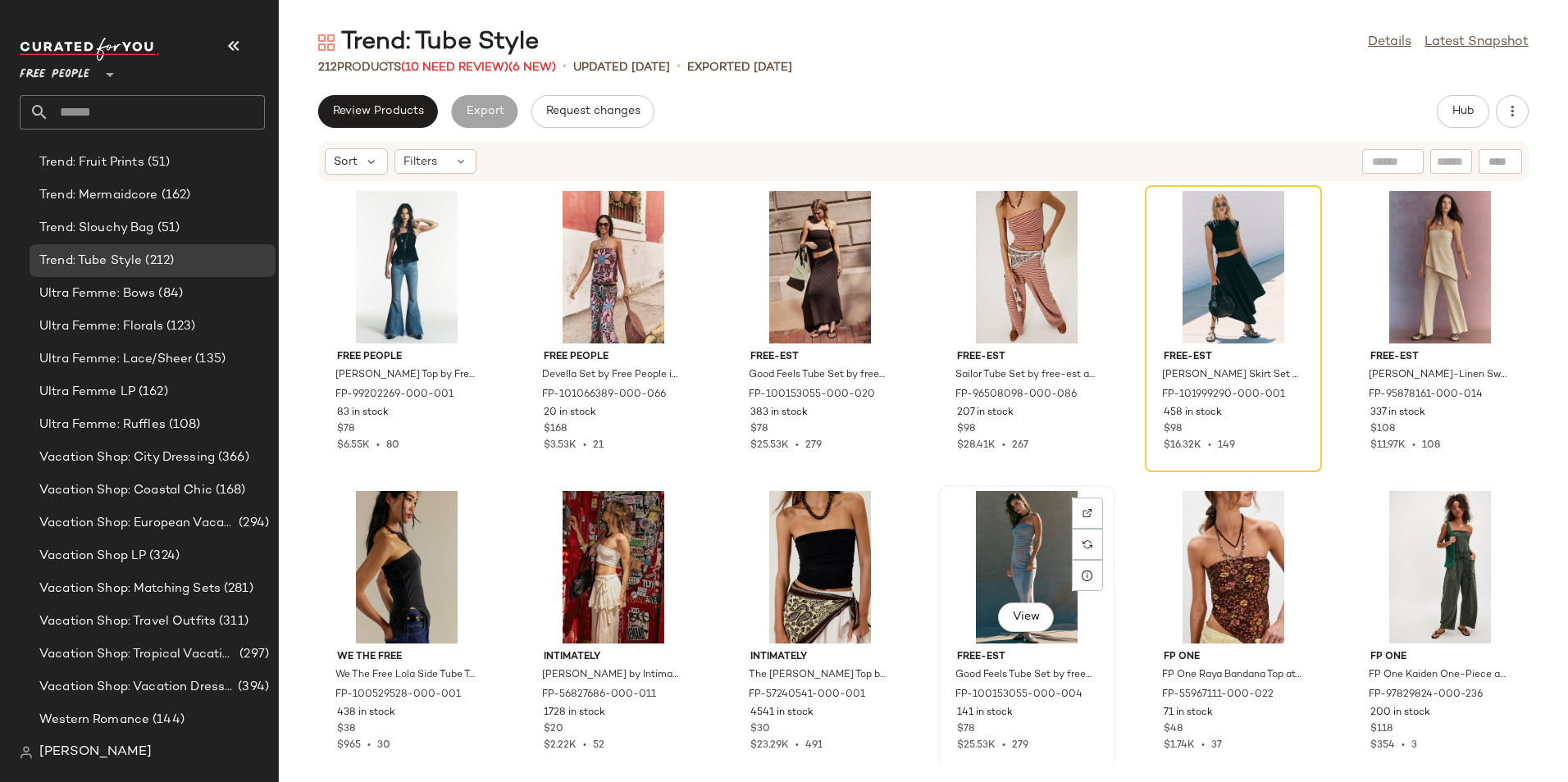
click at [1029, 559] on div "View" at bounding box center [1026, 568] width 166 height 152
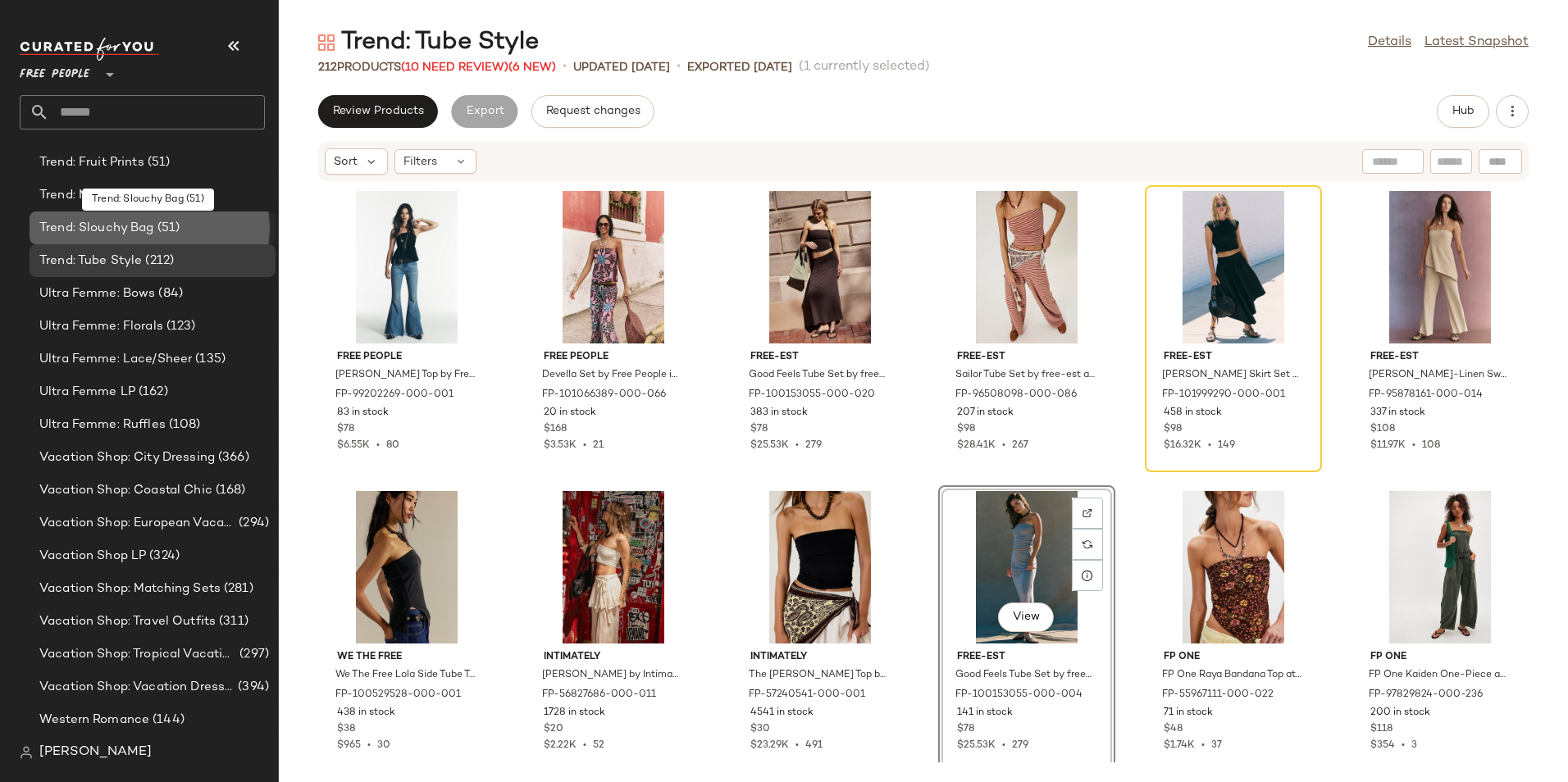
click at [134, 230] on span "Trend: Slouchy Bag" at bounding box center [97, 228] width 115 height 19
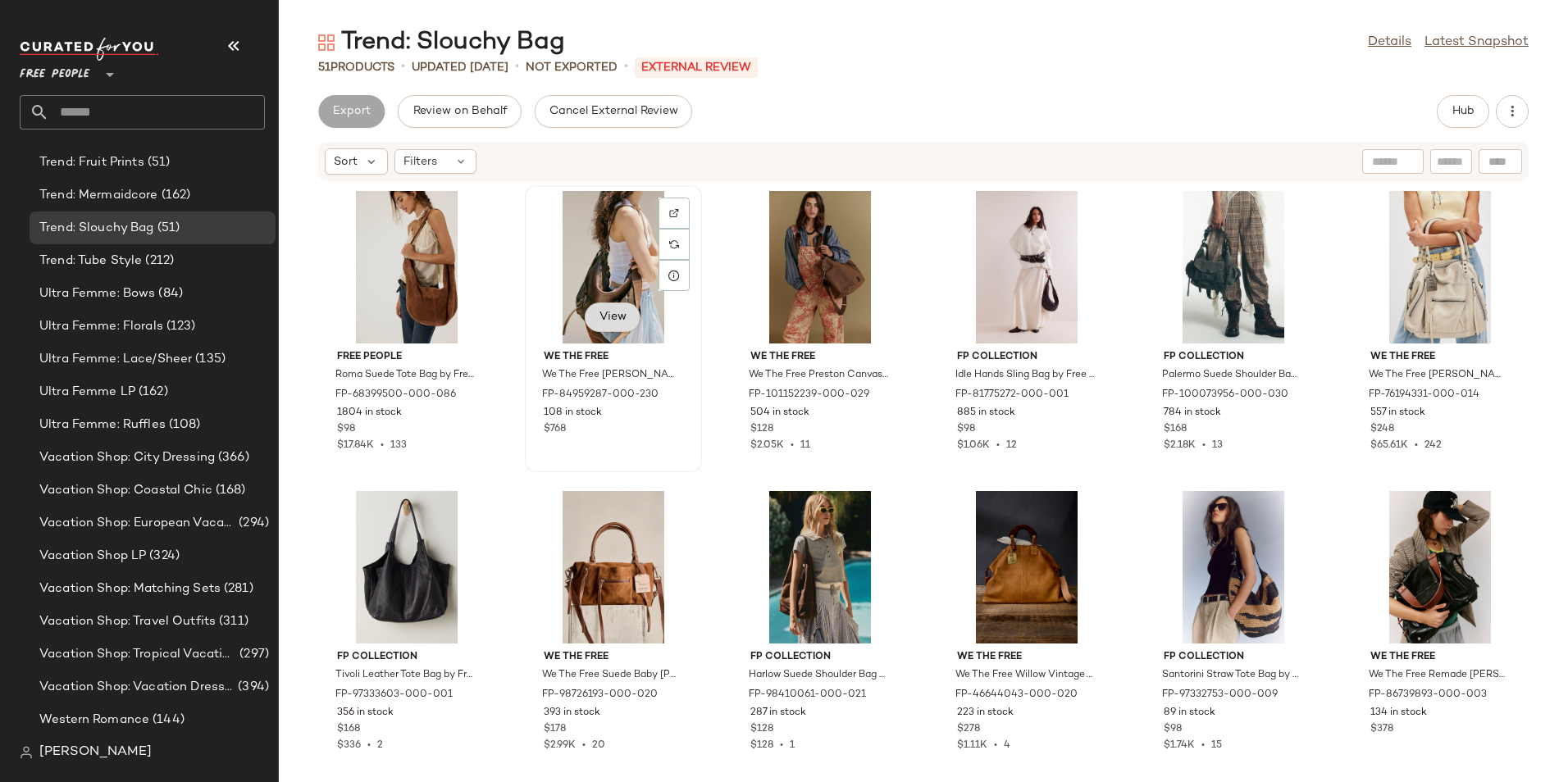
click at [626, 317] on button "View" at bounding box center [613, 317] width 56 height 30
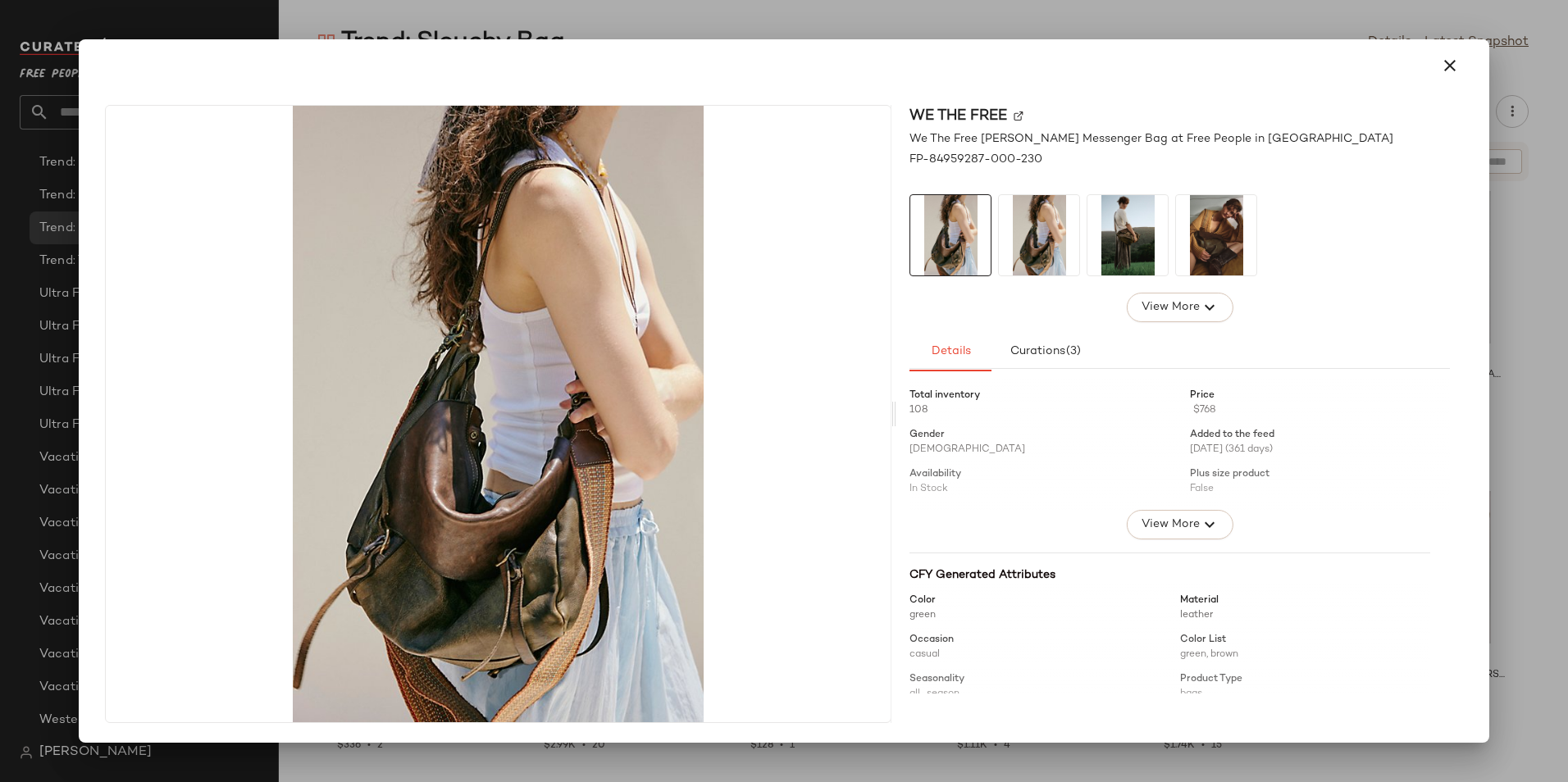
click at [1031, 254] on img at bounding box center [1039, 236] width 81 height 81
click at [1109, 257] on img at bounding box center [1128, 236] width 81 height 81
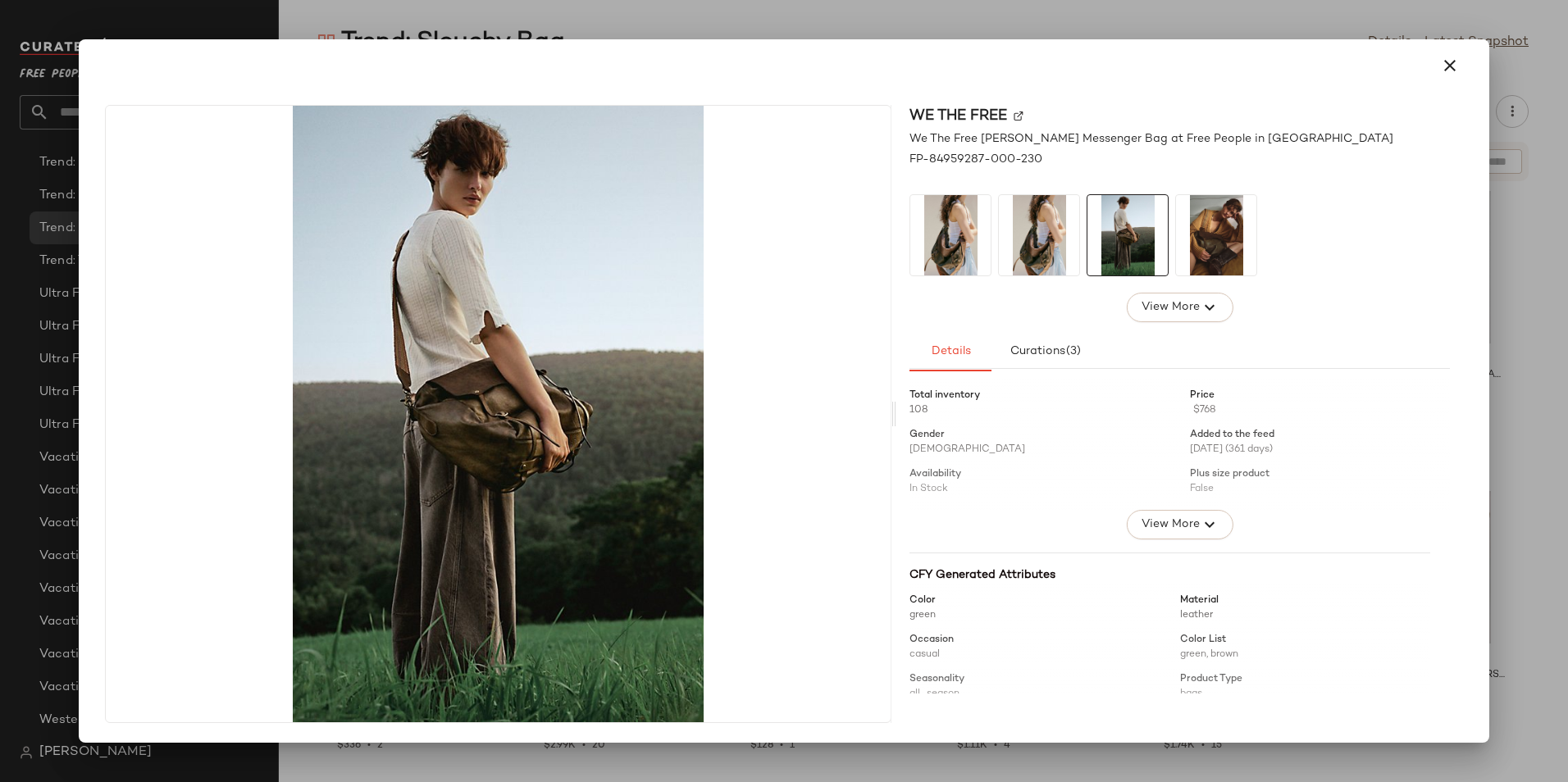
click at [1245, 255] on img at bounding box center [1216, 236] width 81 height 81
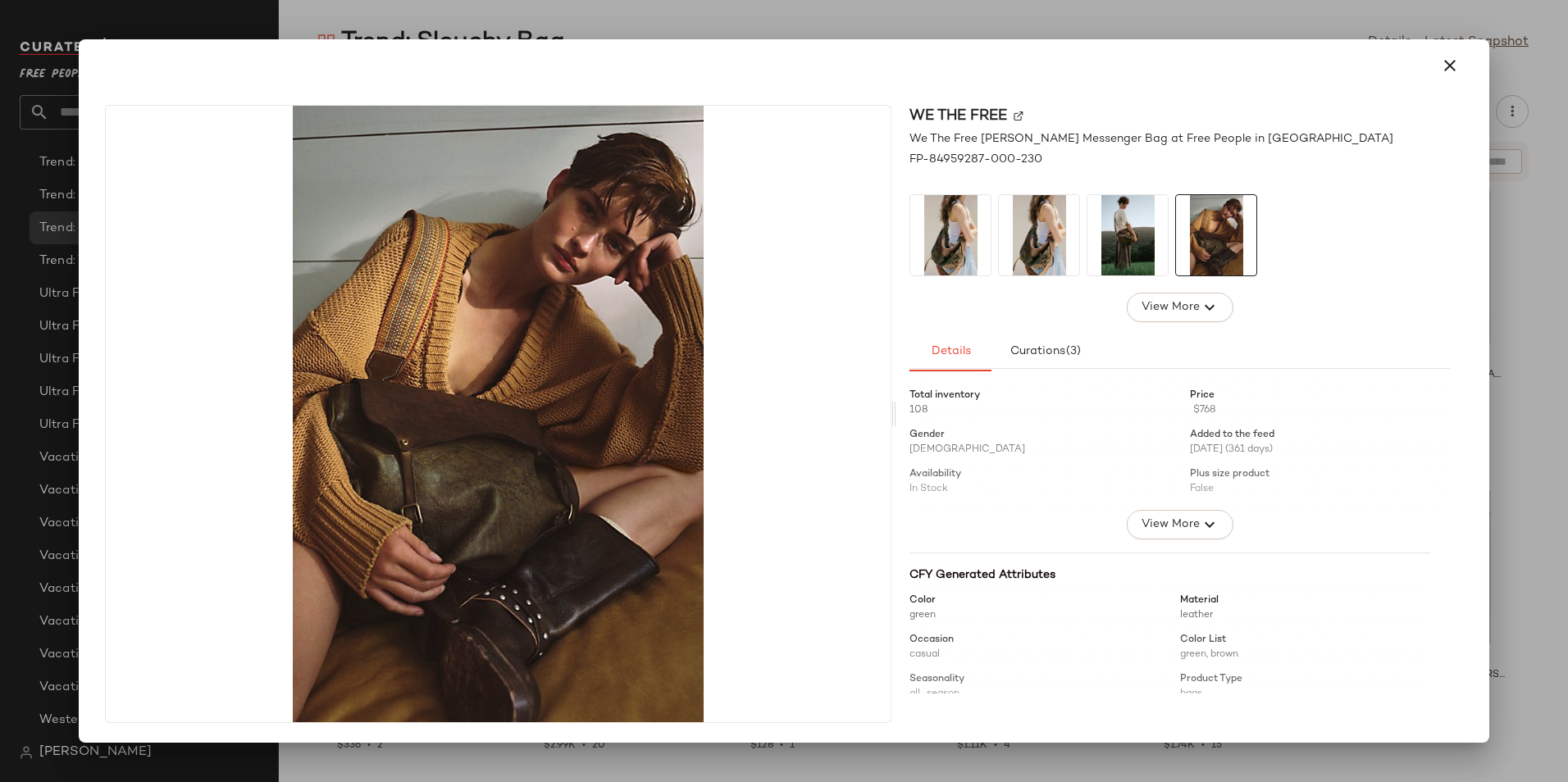
click at [1145, 244] on img at bounding box center [1128, 236] width 81 height 81
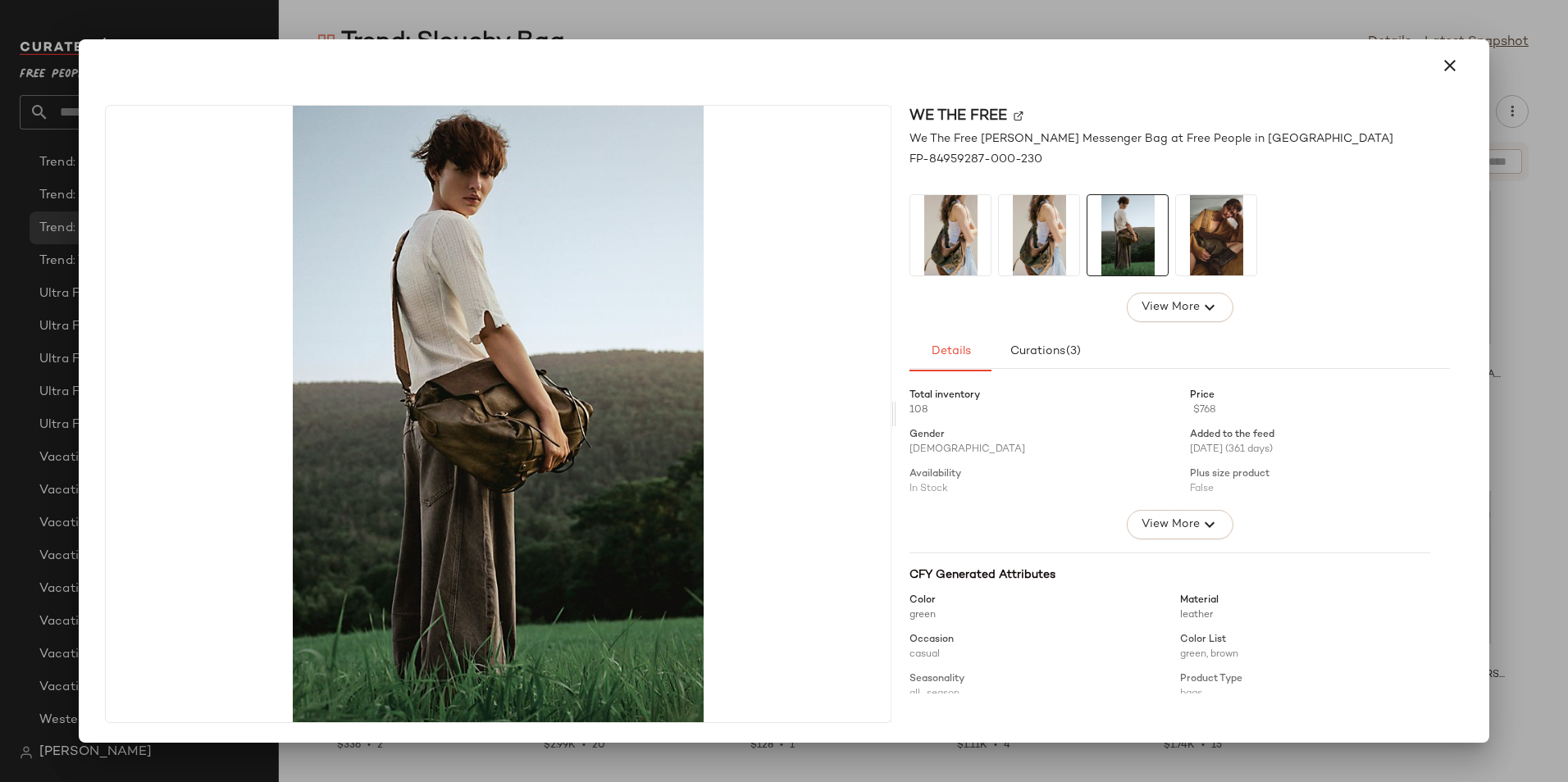
click at [1035, 244] on img at bounding box center [1039, 236] width 81 height 81
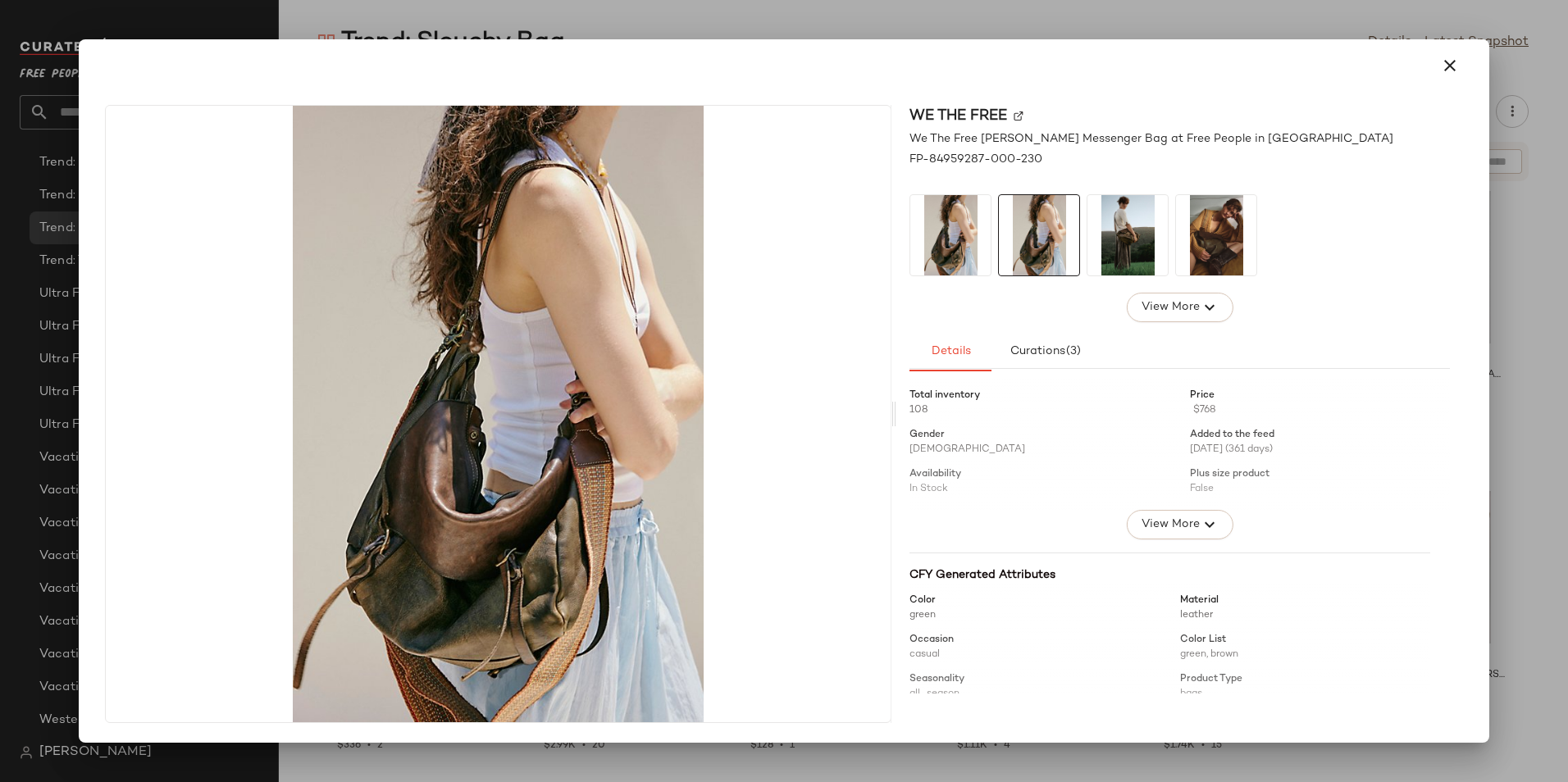
click at [1014, 244] on img at bounding box center [1039, 236] width 81 height 81
click at [976, 243] on img at bounding box center [951, 236] width 81 height 81
click at [1442, 62] on icon "button" at bounding box center [1450, 65] width 20 height 20
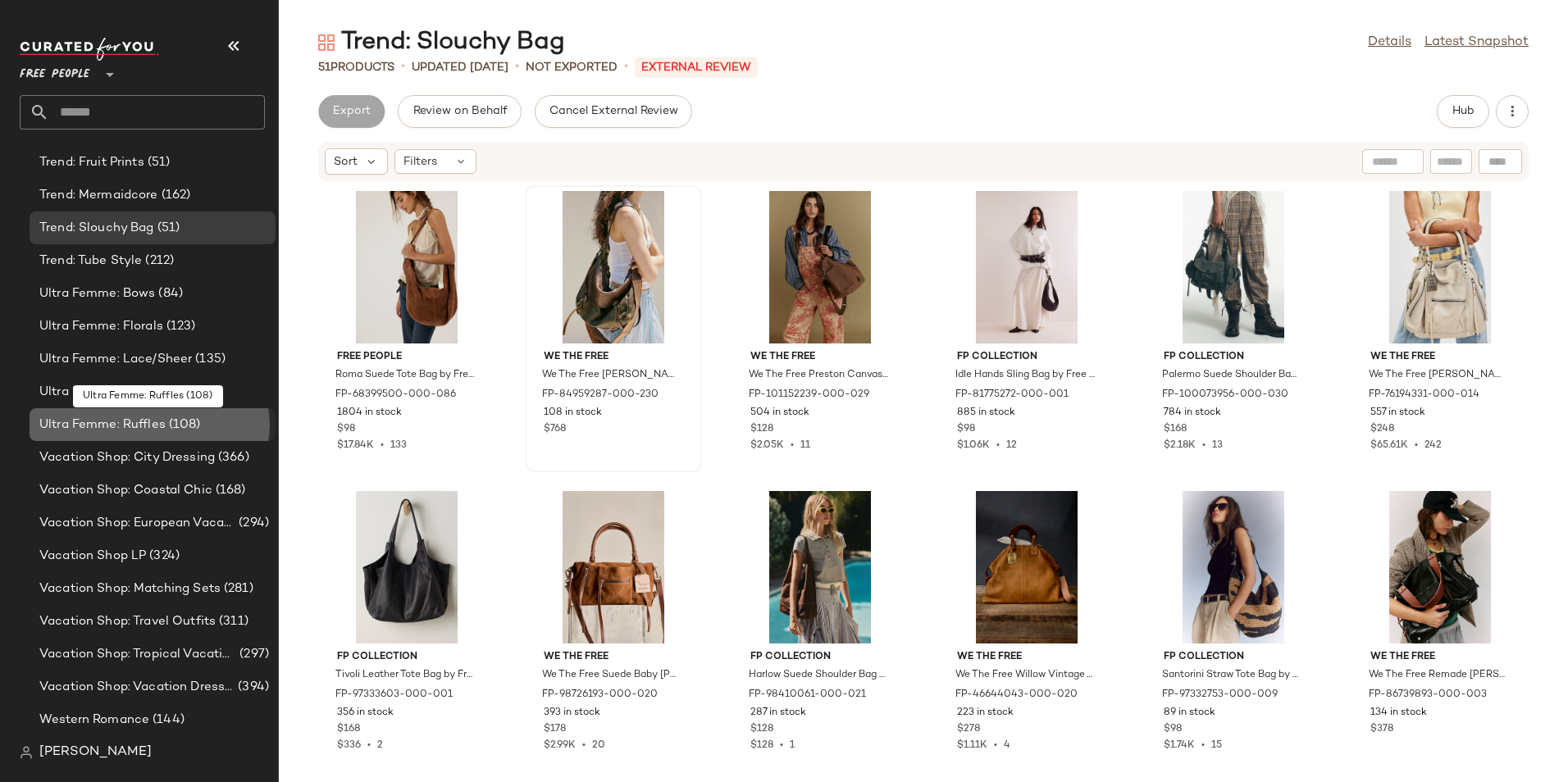
click at [157, 413] on div "Ultra Femme: Ruffles (108)" at bounding box center [152, 424] width 246 height 33
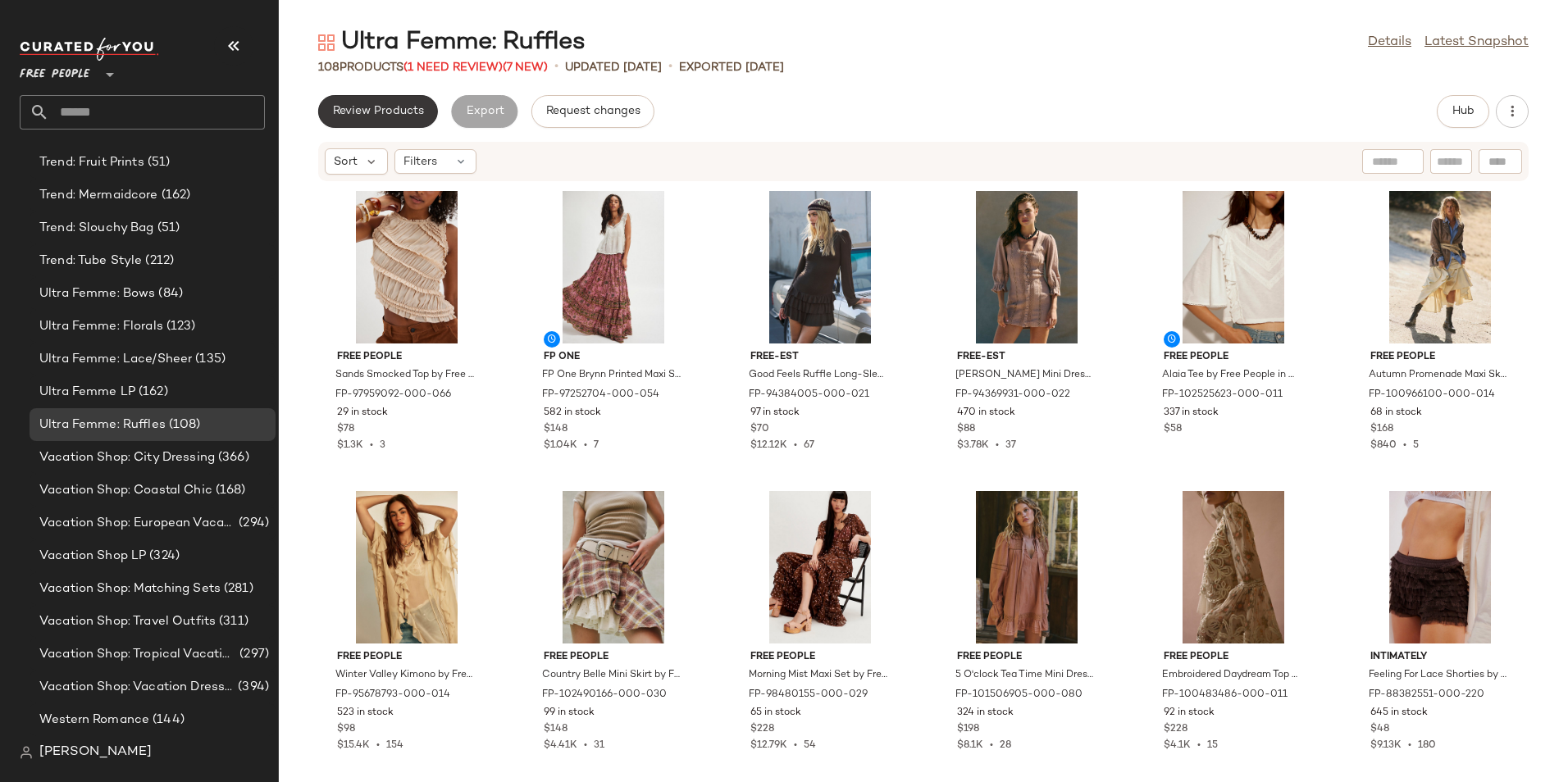
click at [388, 112] on span "Review Products" at bounding box center [378, 111] width 91 height 13
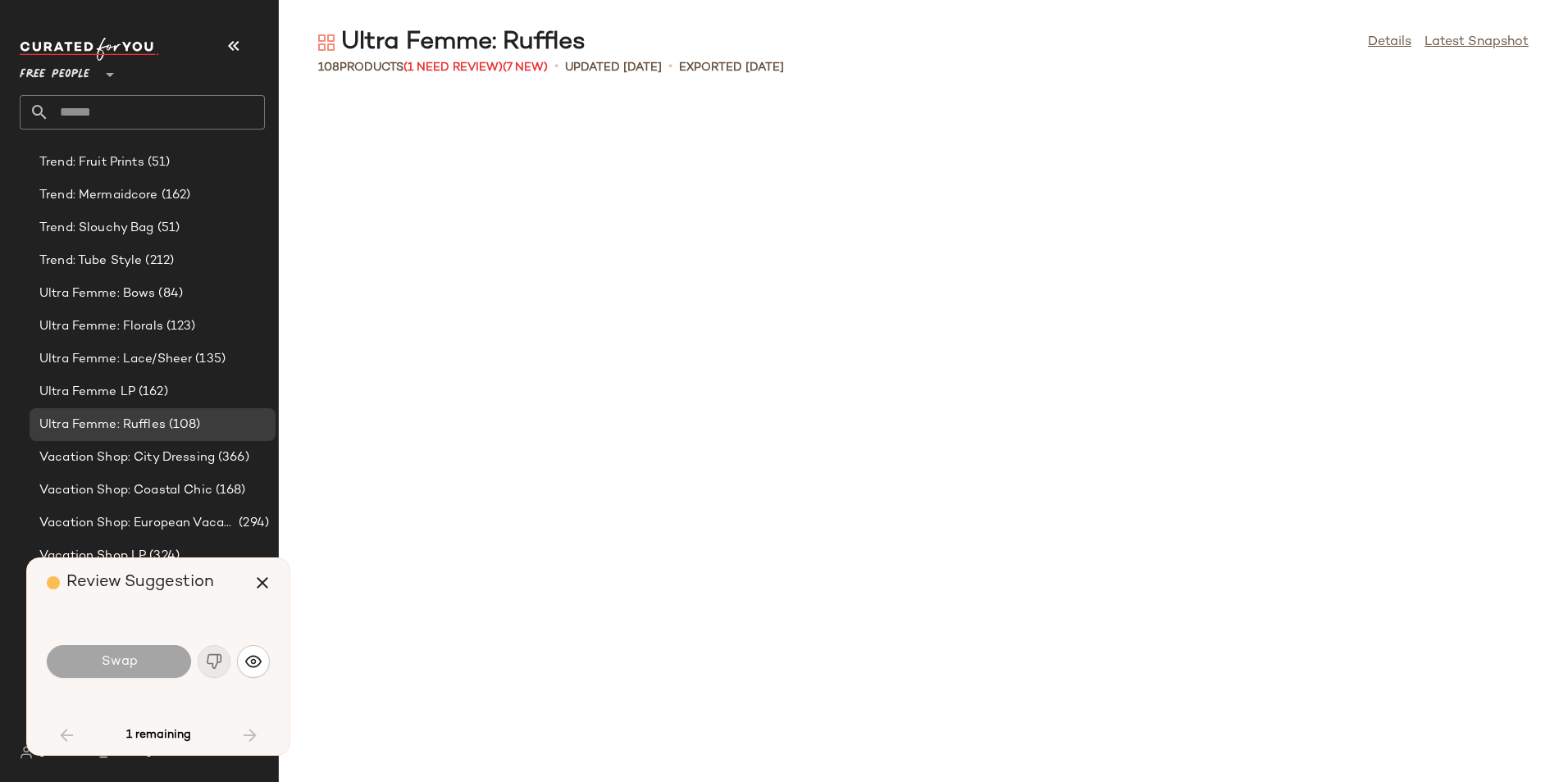
scroll to position [2400, 0]
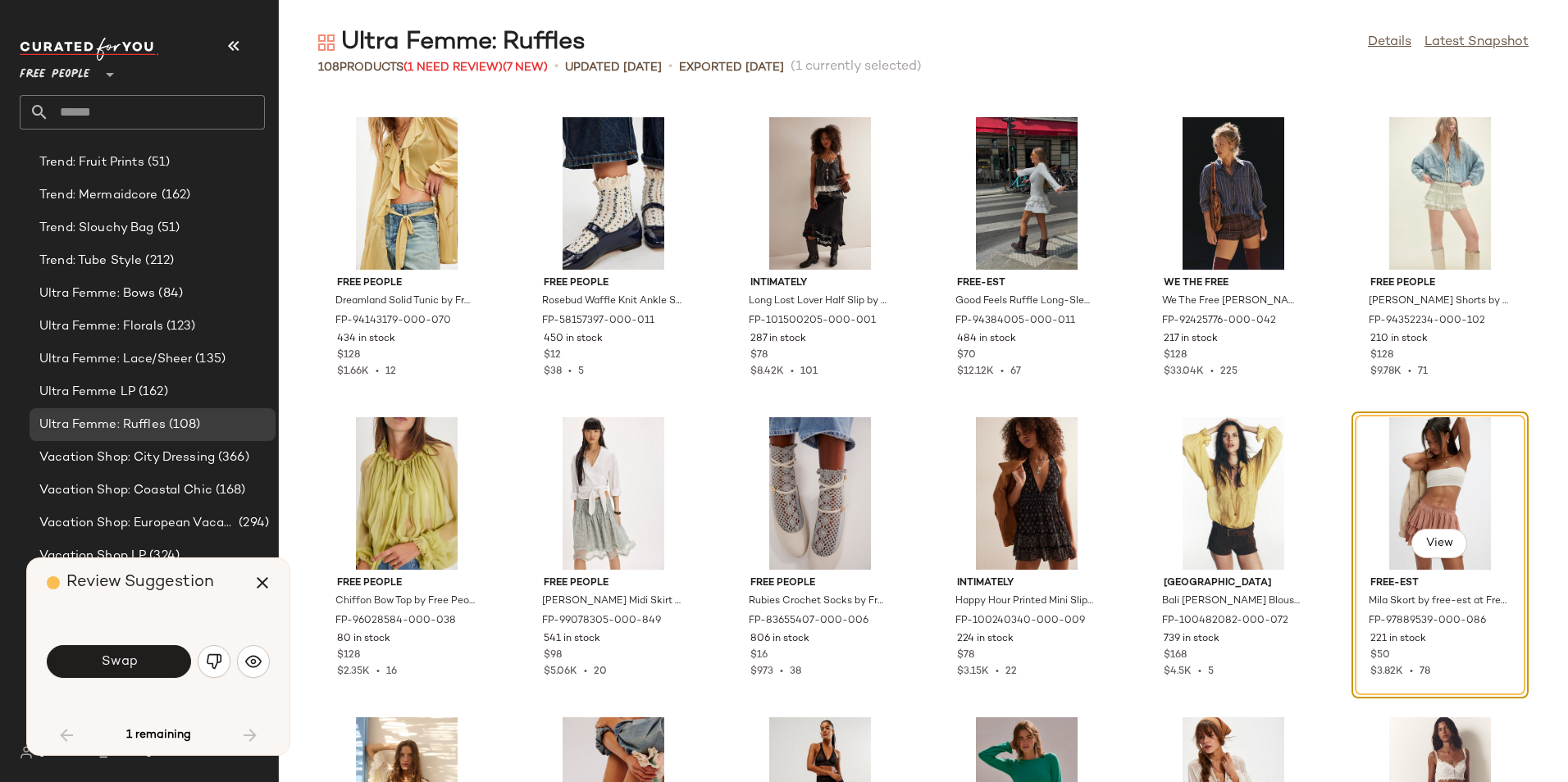
click at [261, 677] on div "Swap" at bounding box center [158, 662] width 223 height 39
click at [254, 659] on img "button" at bounding box center [253, 661] width 16 height 16
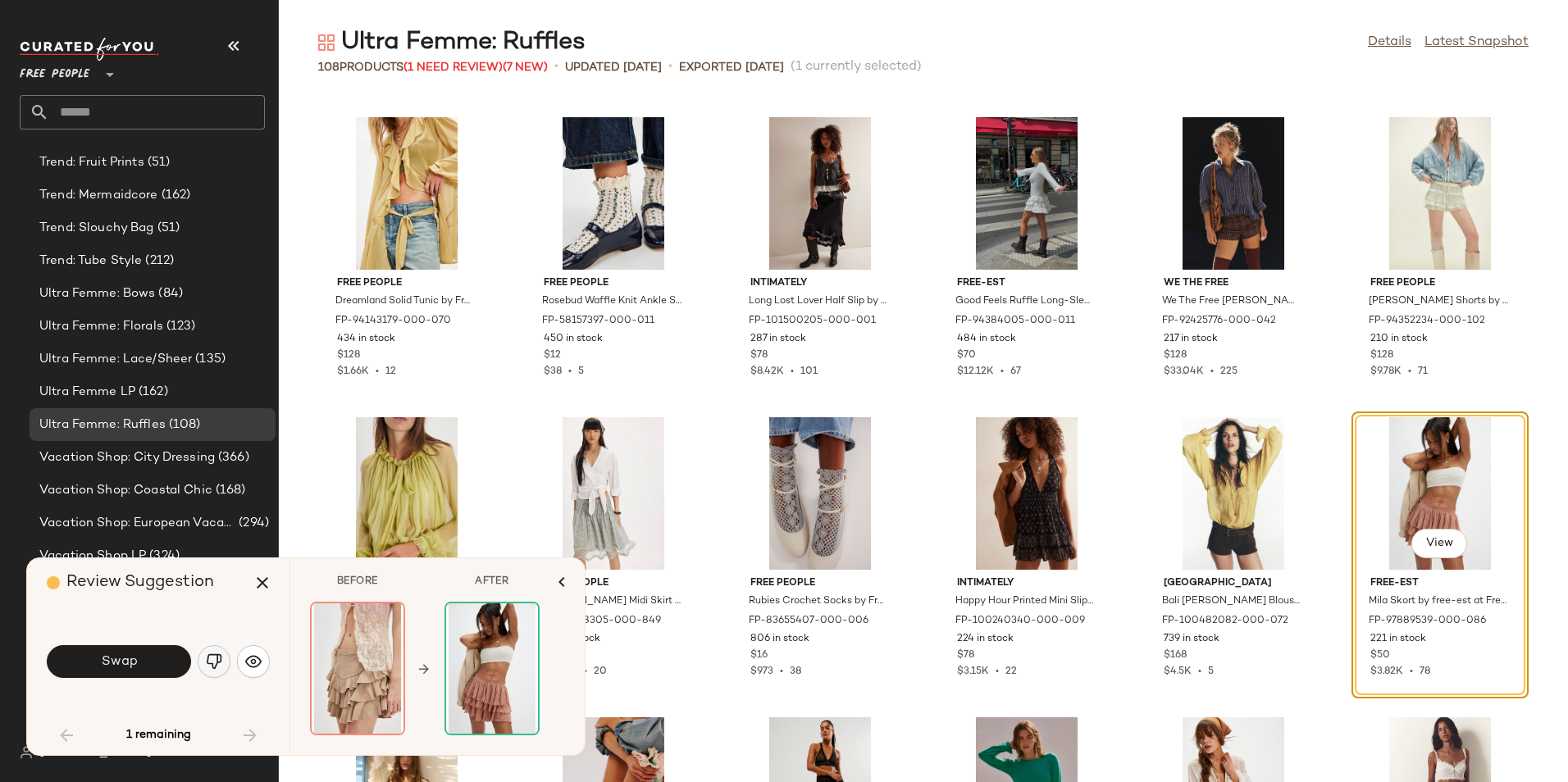
click at [222, 660] on img "button" at bounding box center [213, 661] width 16 height 16
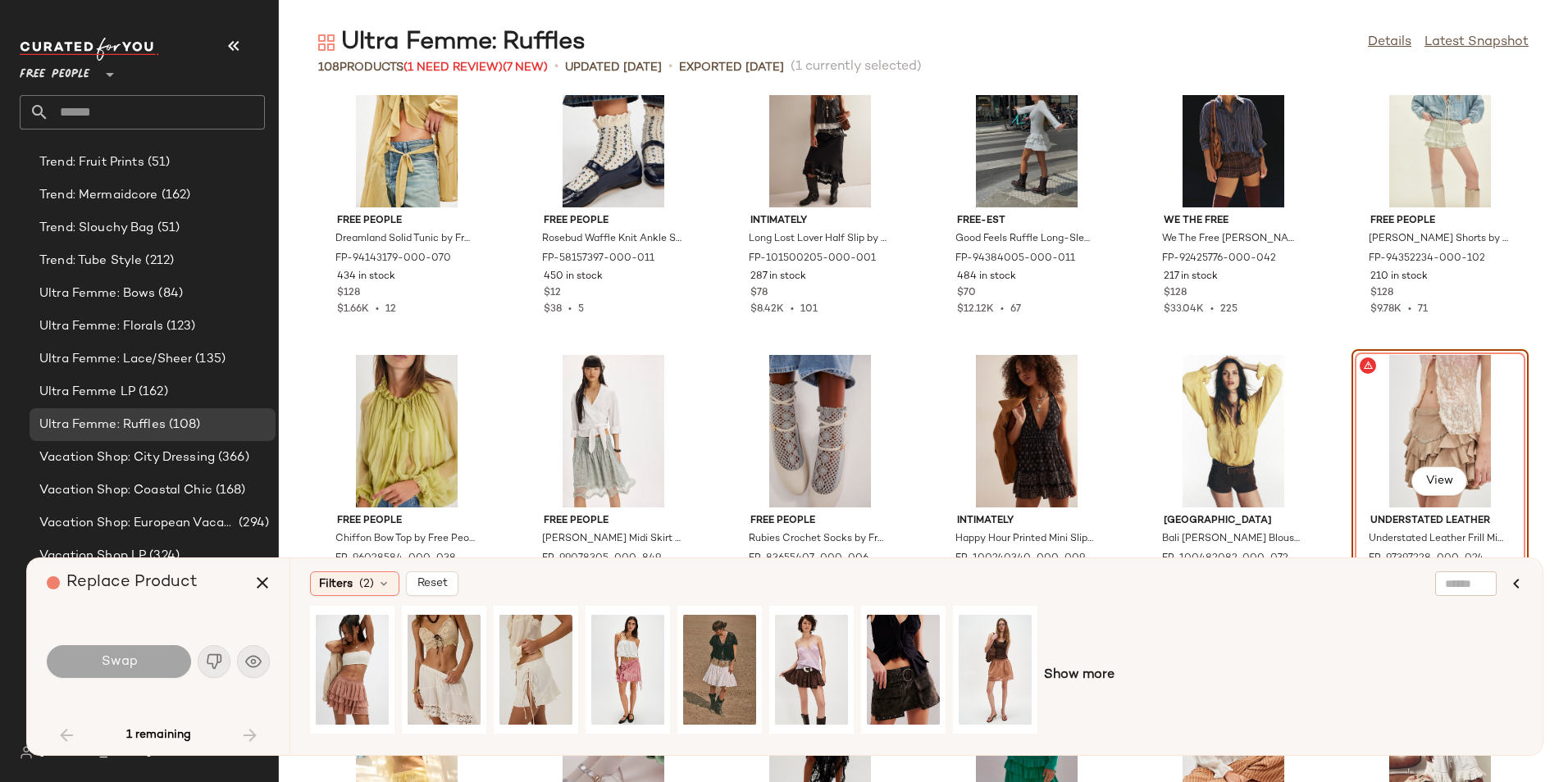
scroll to position [2474, 0]
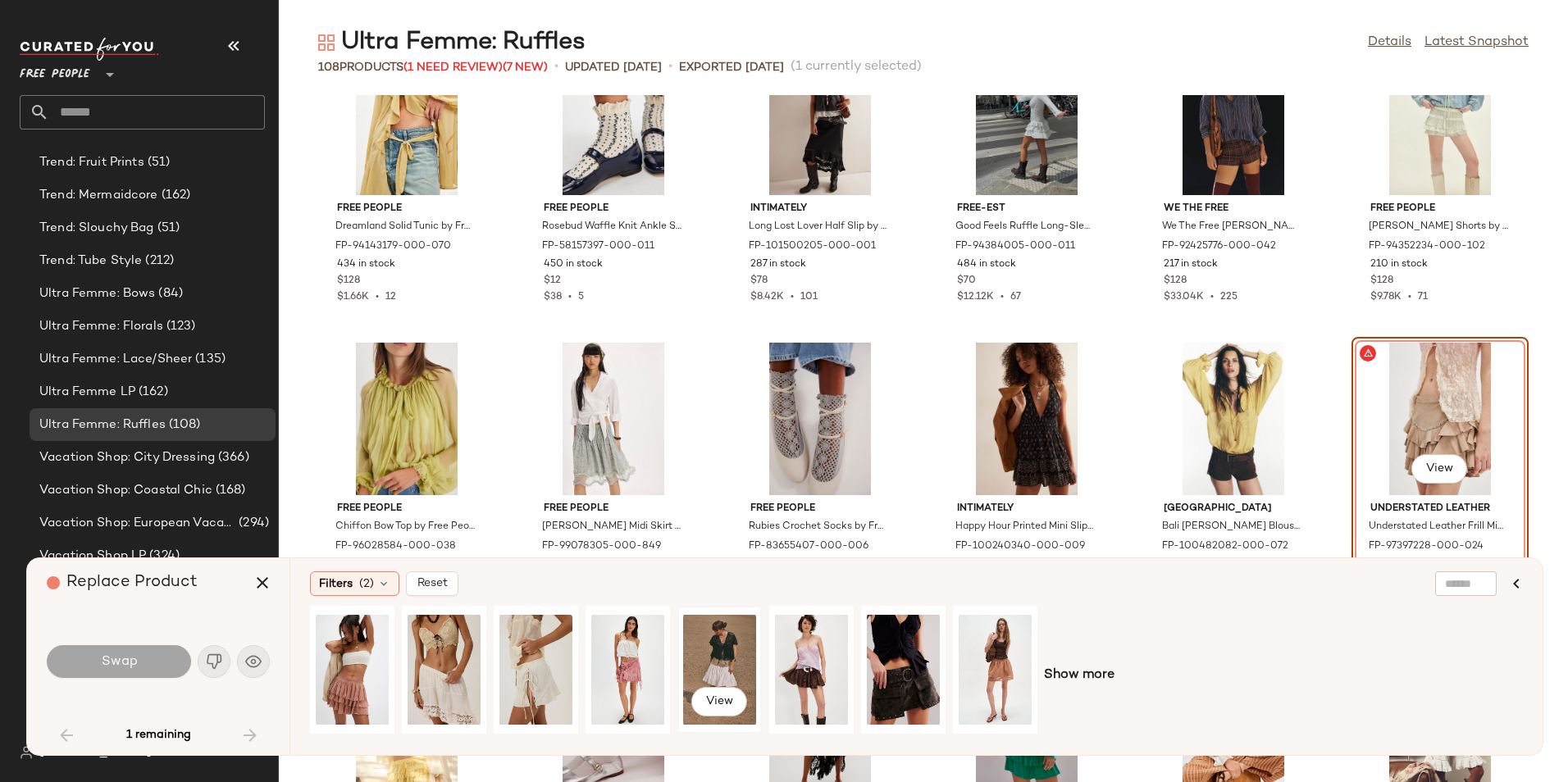
click at [706, 658] on div "View" at bounding box center [719, 670] width 73 height 117
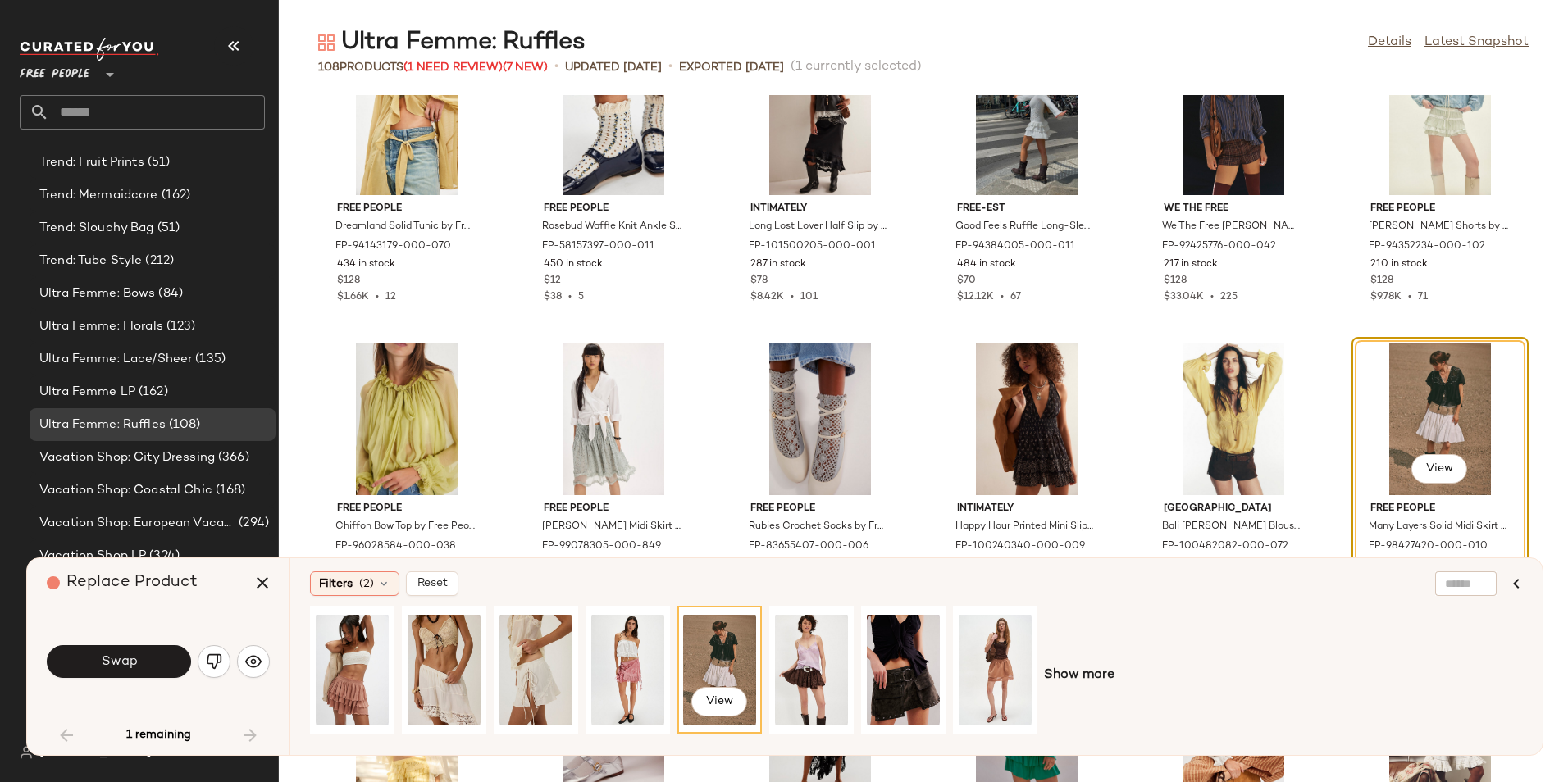
scroll to position [2546, 0]
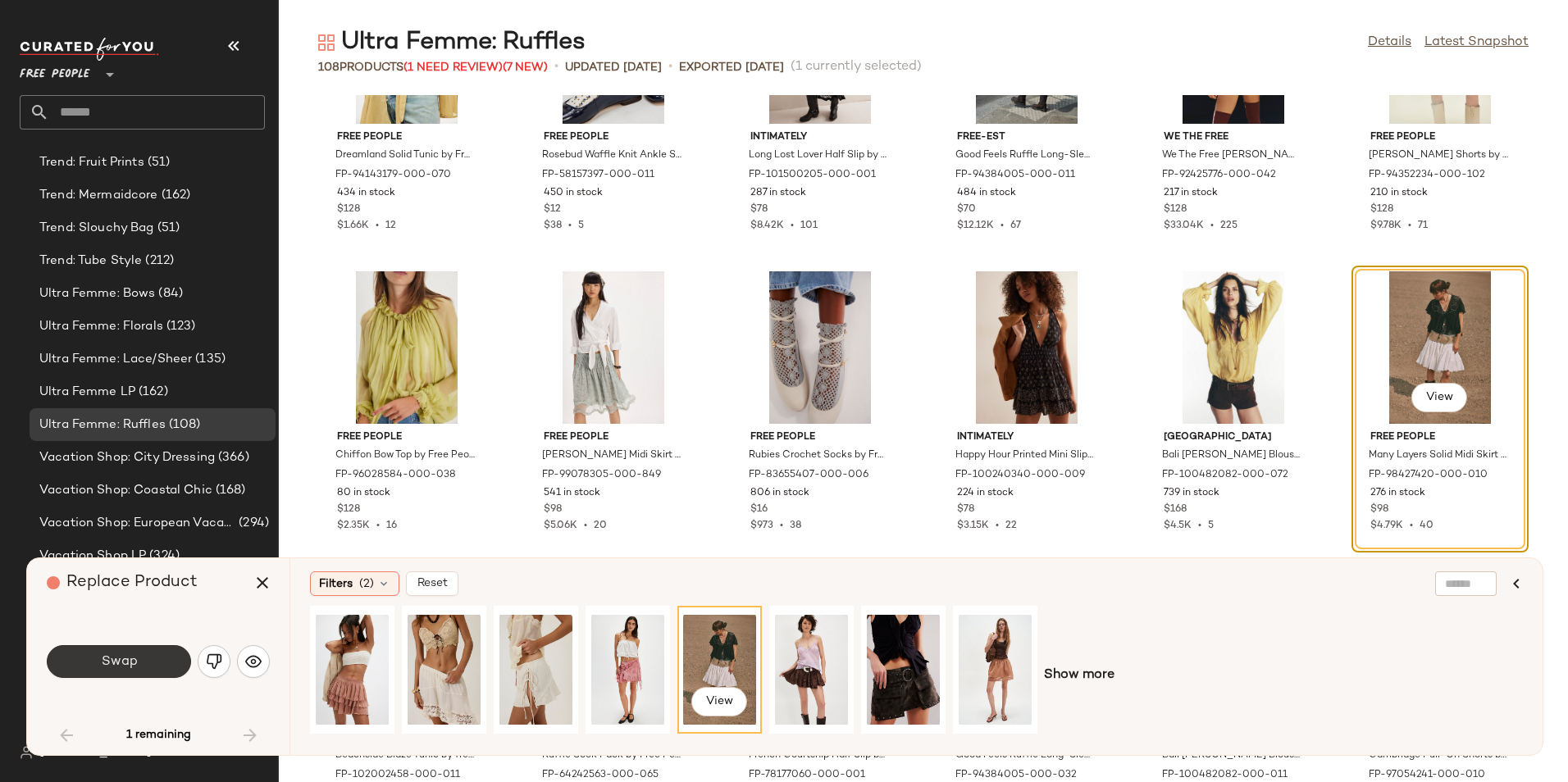
click at [155, 649] on button "Swap" at bounding box center [118, 661] width 144 height 33
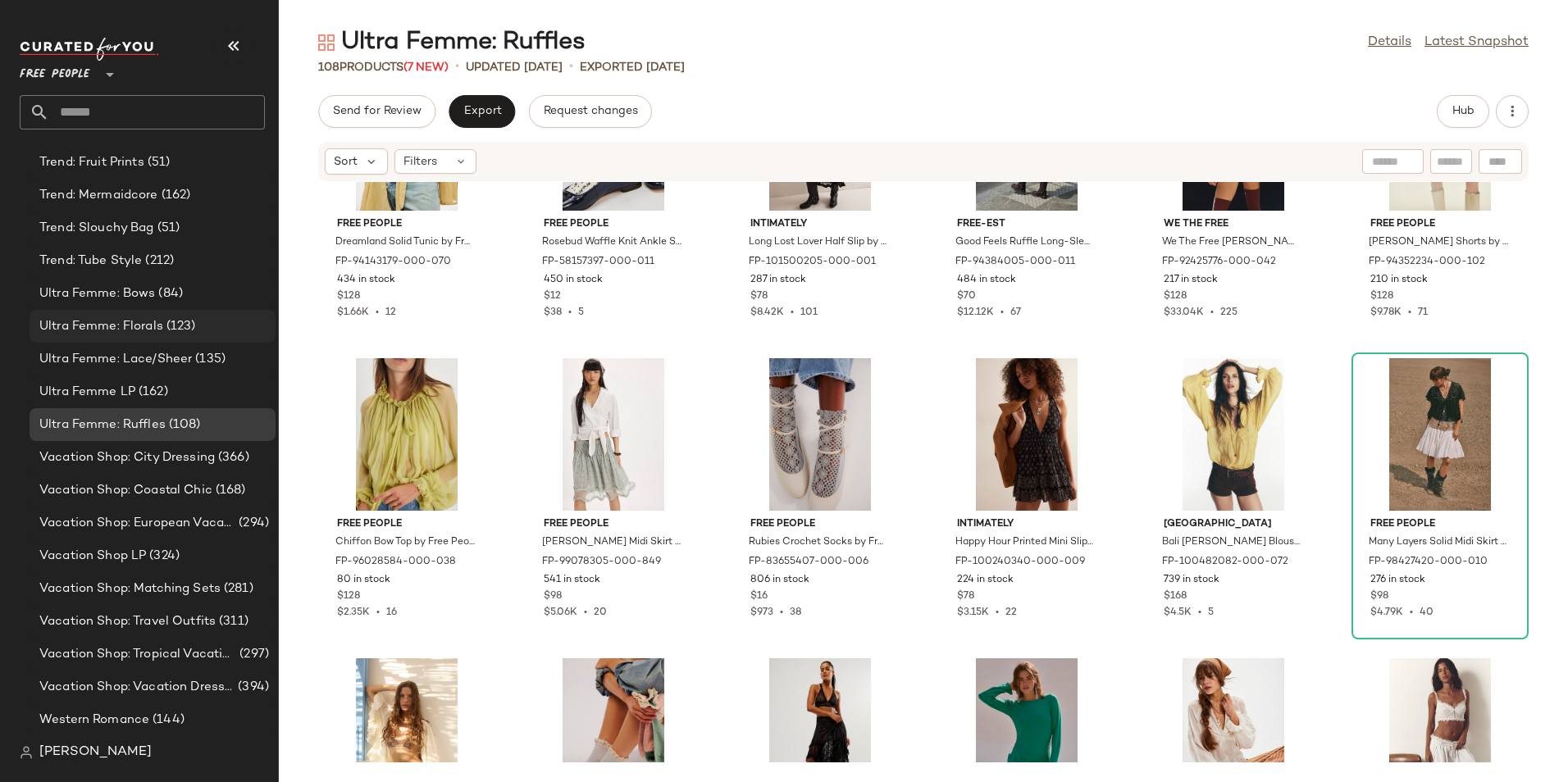
click at [155, 326] on span "Ultra Femme: Florals" at bounding box center [101, 326] width 124 height 19
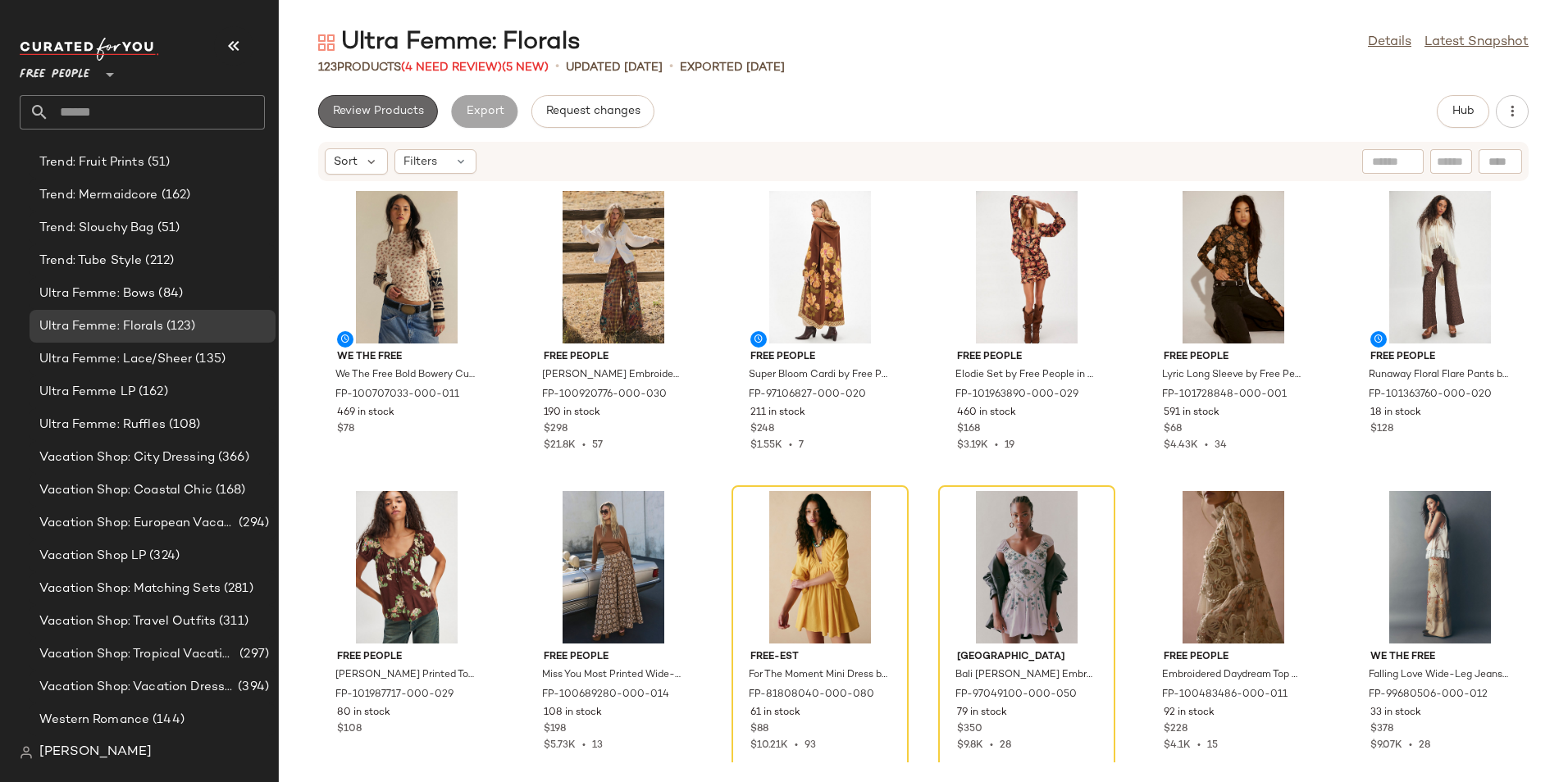
click at [411, 109] on span "Review Products" at bounding box center [378, 111] width 91 height 13
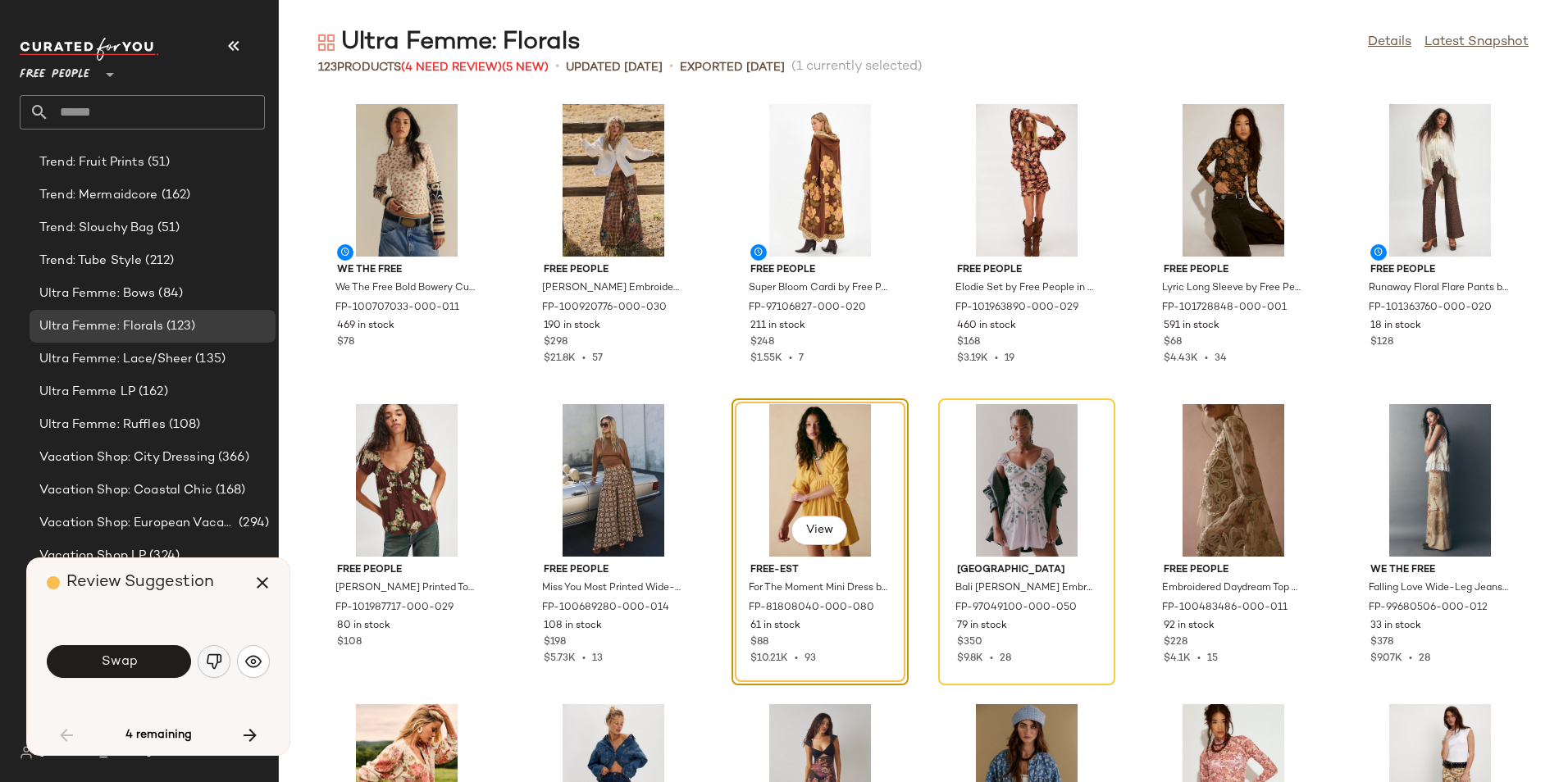
click at [220, 663] on img "button" at bounding box center [213, 661] width 16 height 16
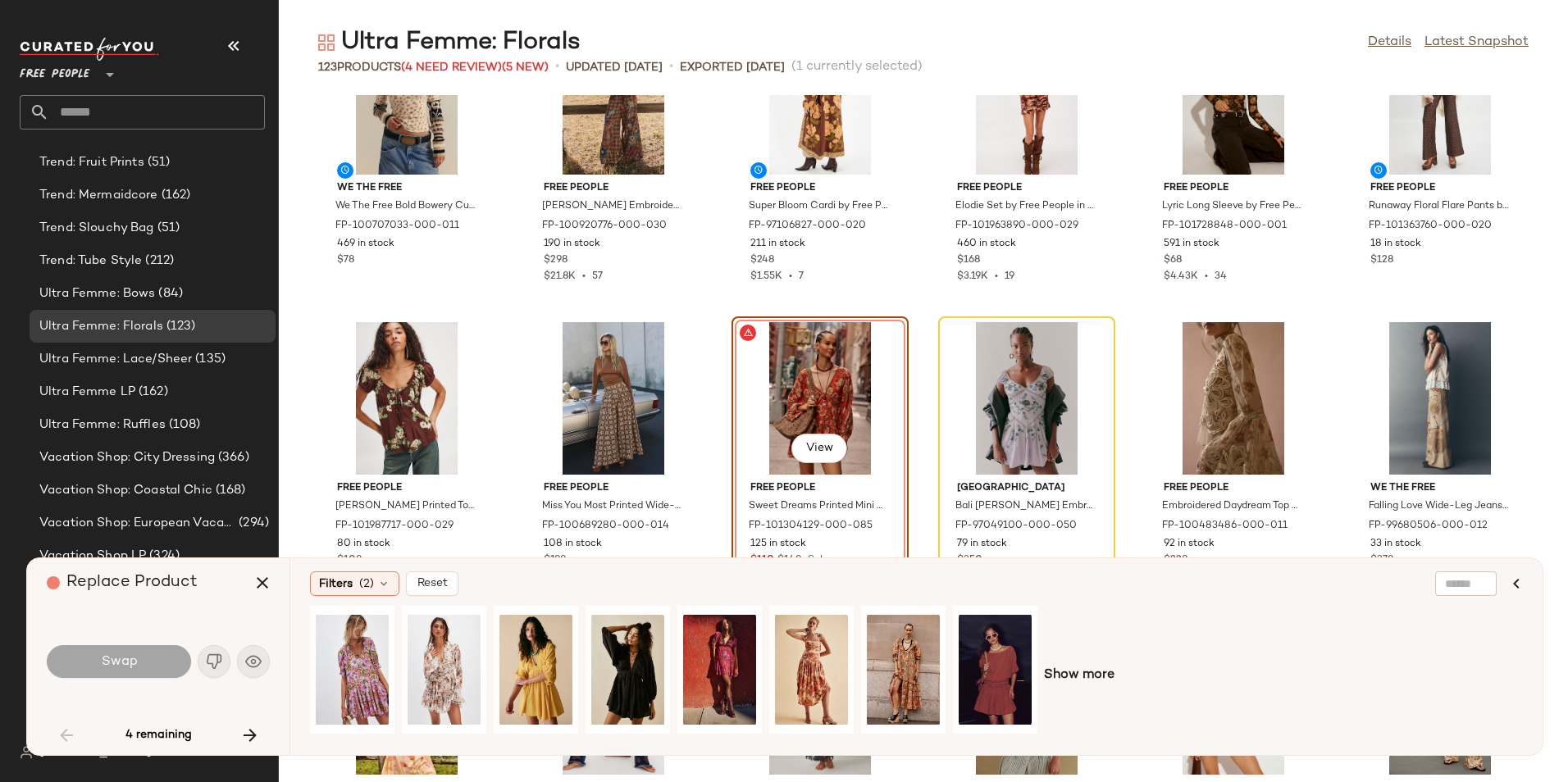
scroll to position [151, 0]
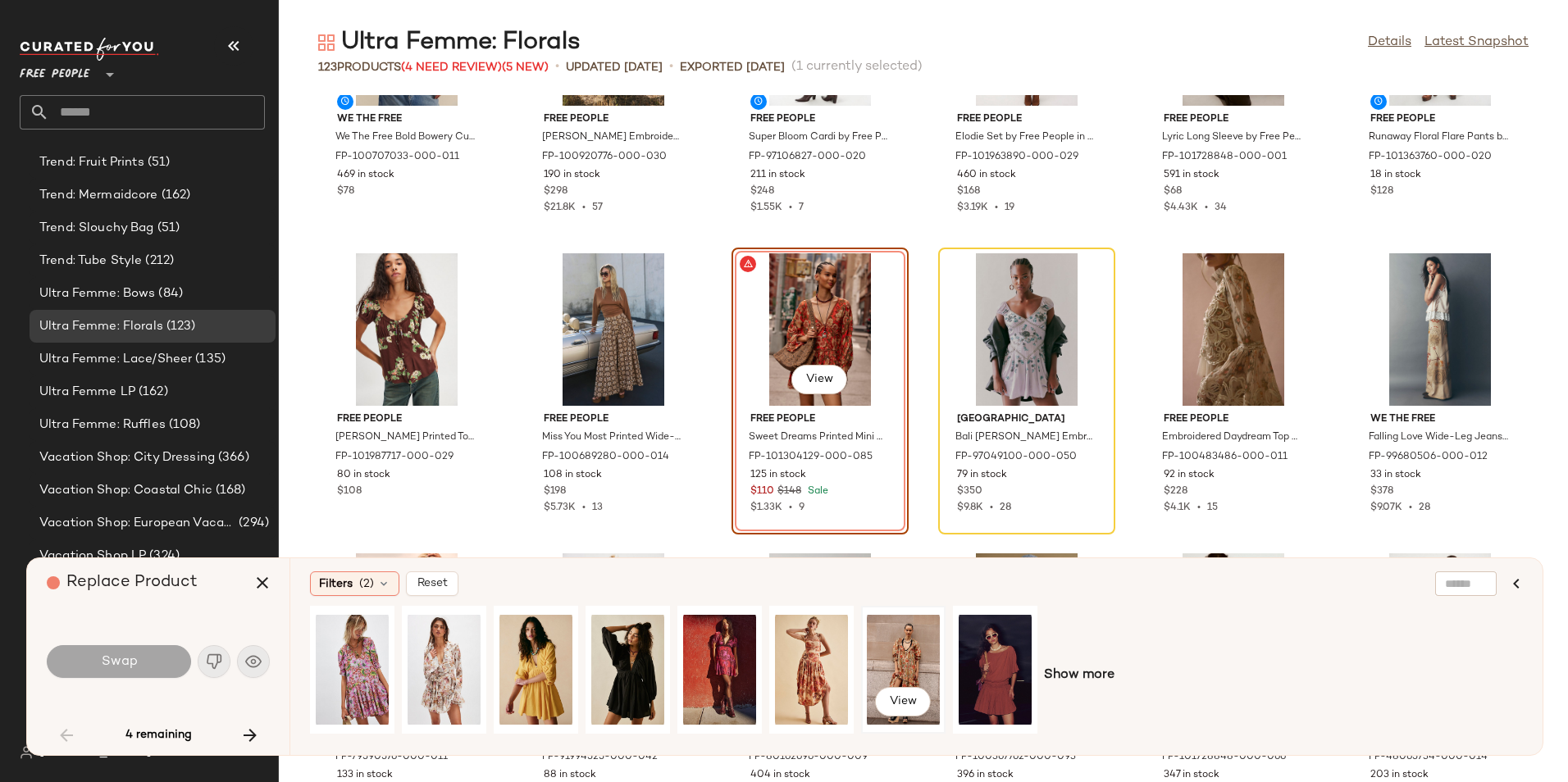
click at [895, 652] on div "View" at bounding box center [902, 670] width 73 height 117
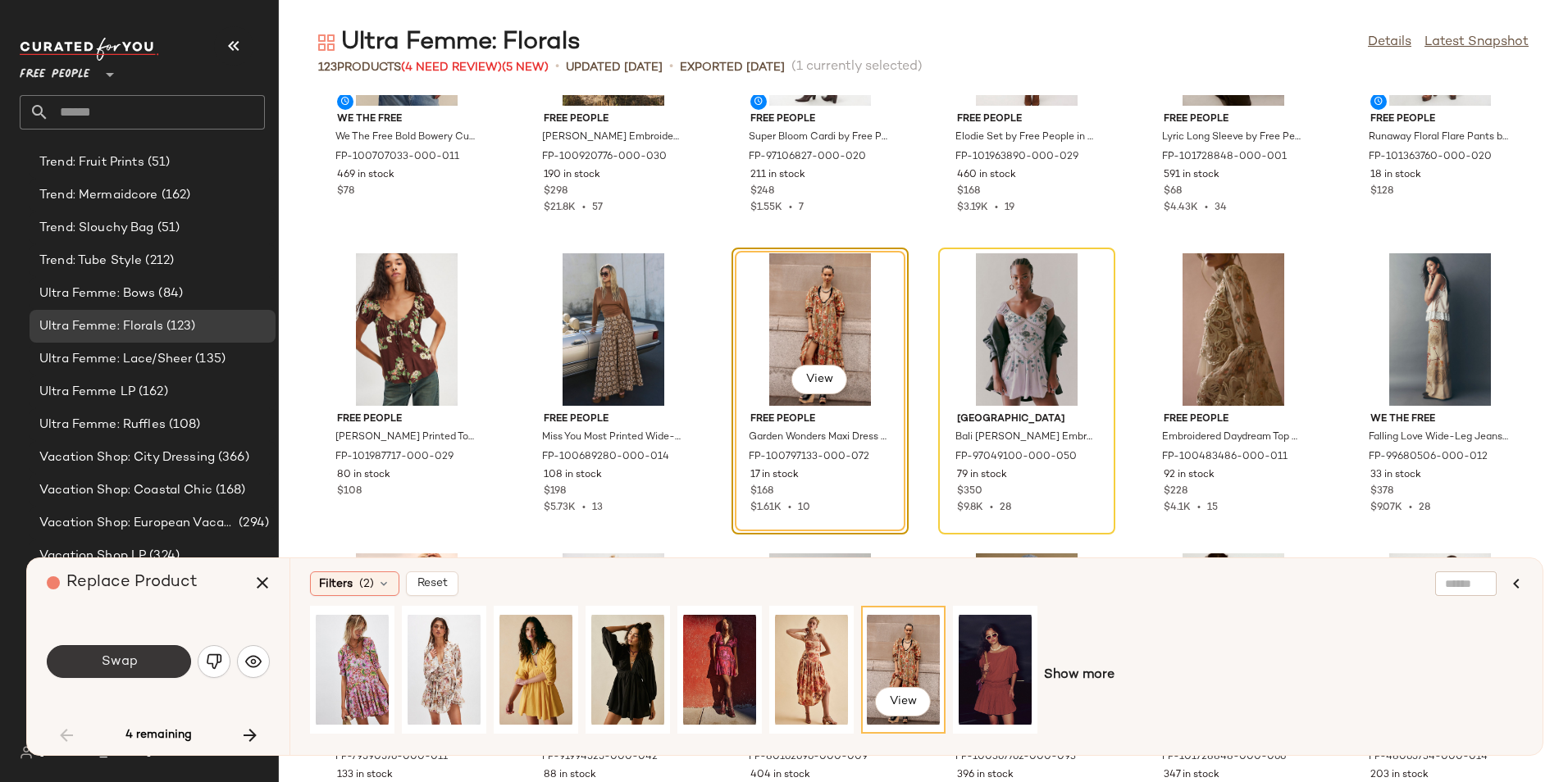
click at [118, 647] on button "Swap" at bounding box center [118, 661] width 144 height 33
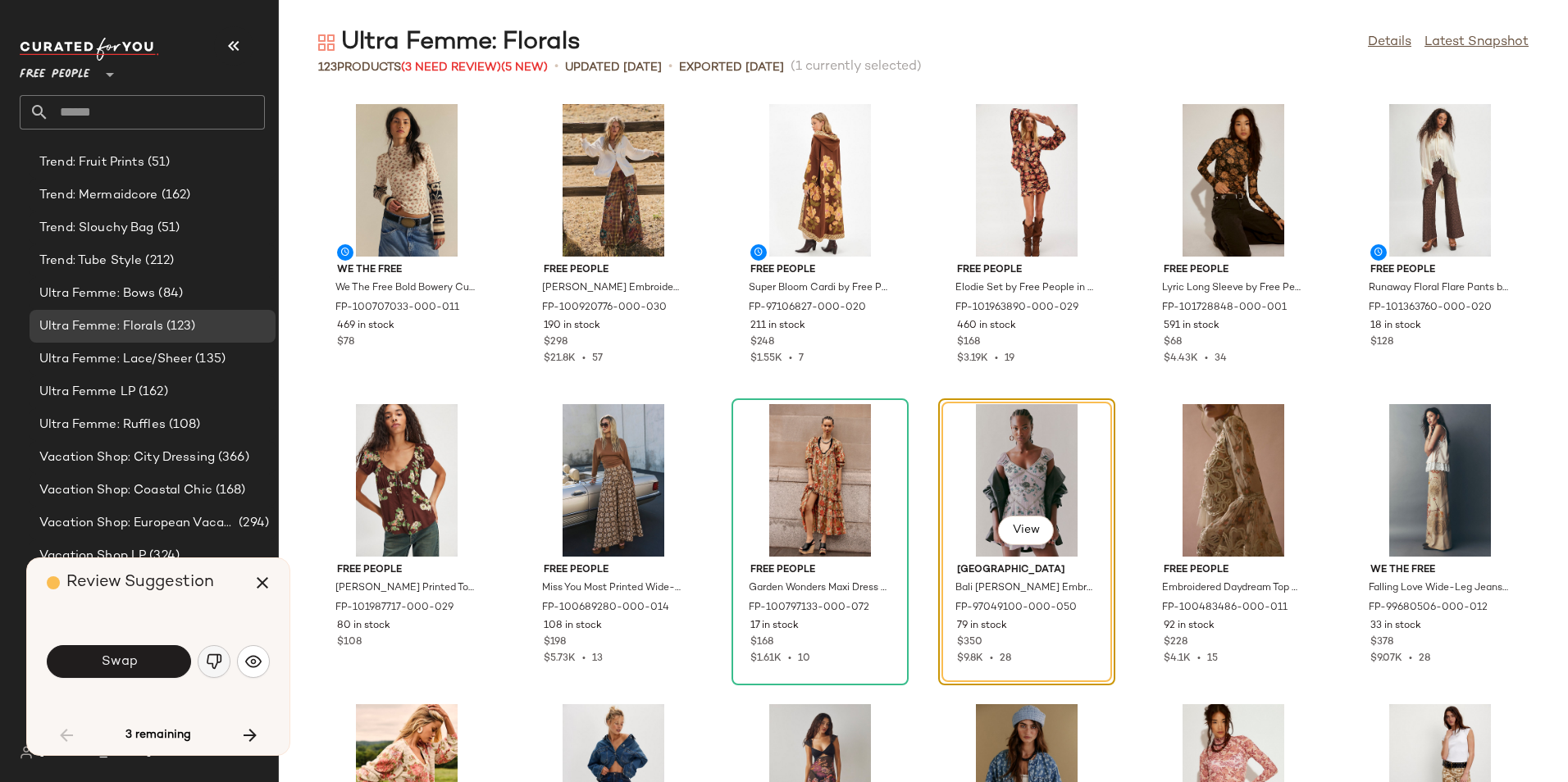
click at [209, 661] on img "button" at bounding box center [213, 661] width 16 height 16
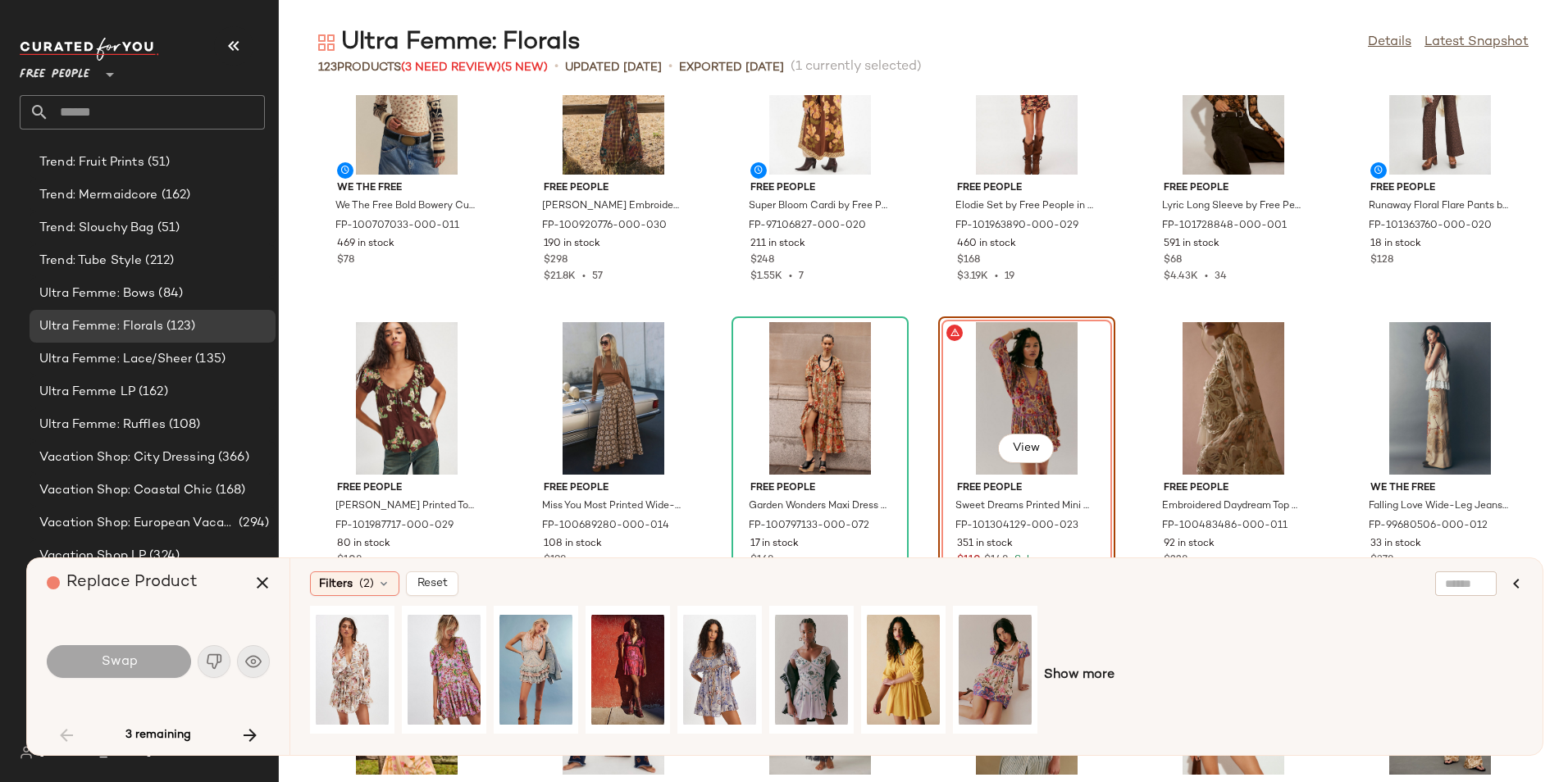
scroll to position [158, 0]
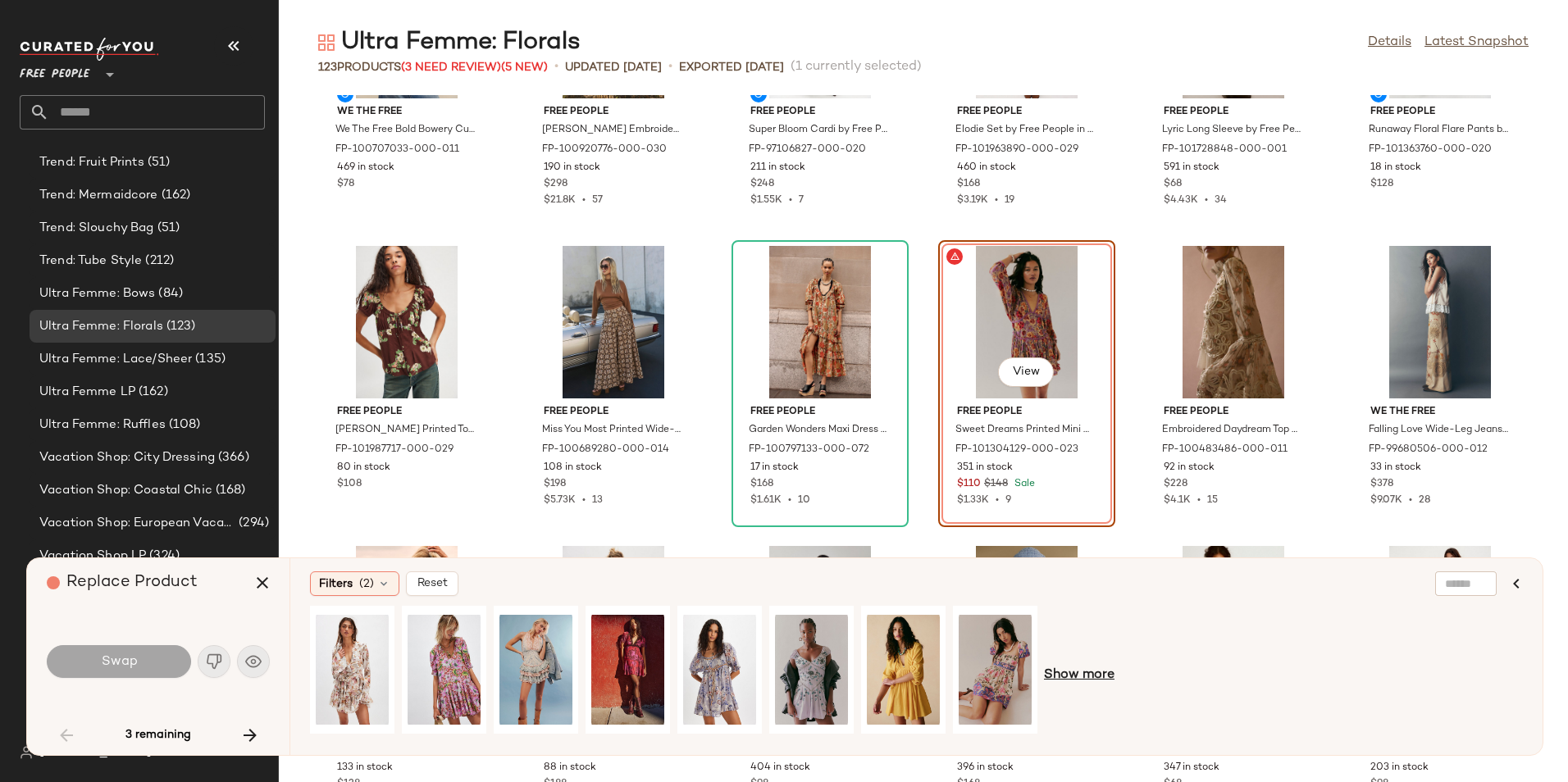
click at [1072, 673] on span "Show more" at bounding box center [1079, 675] width 71 height 20
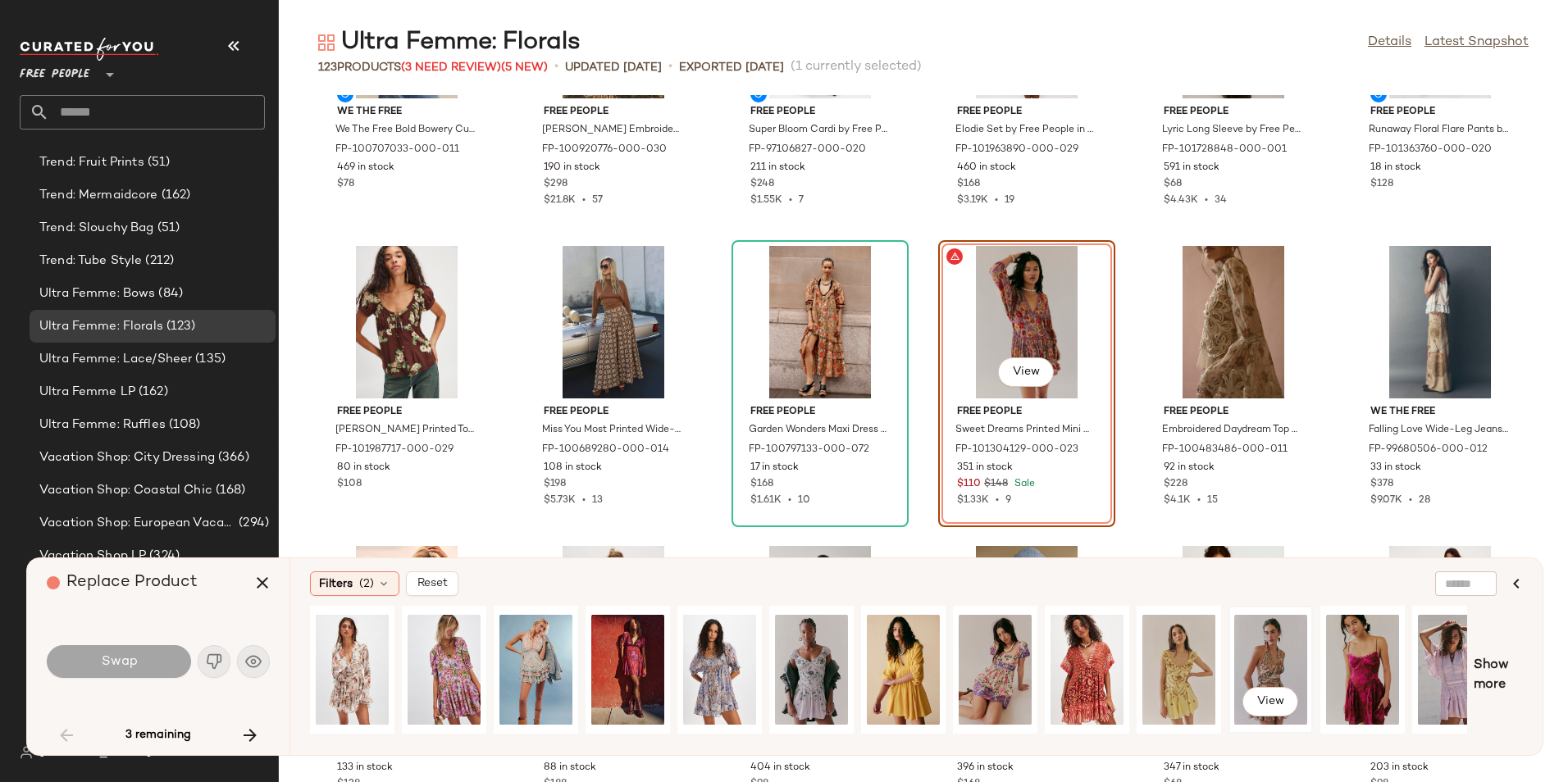
click at [1262, 655] on div "View" at bounding box center [1270, 670] width 73 height 117
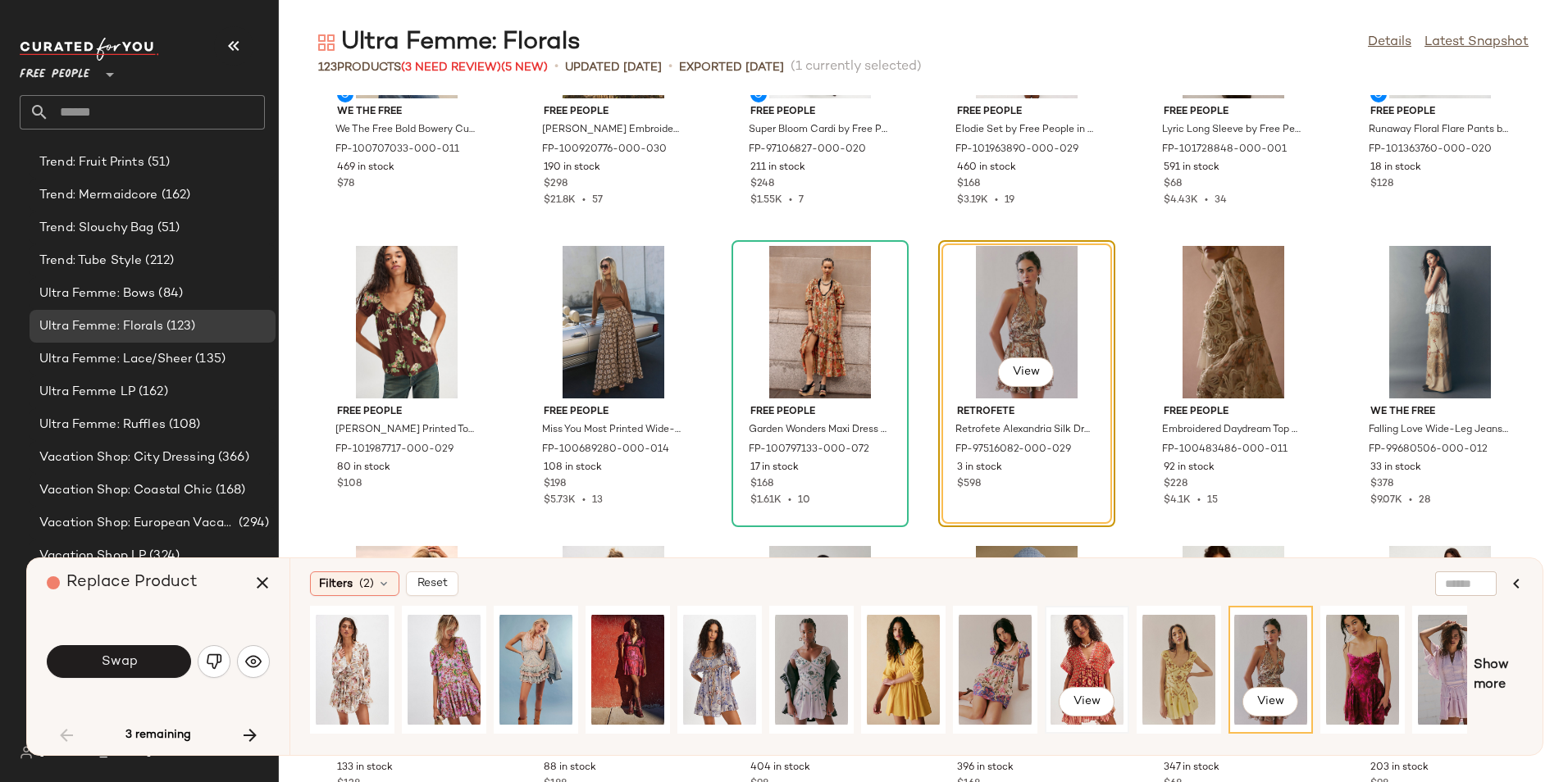
click at [1057, 664] on div "View" at bounding box center [1086, 670] width 73 height 117
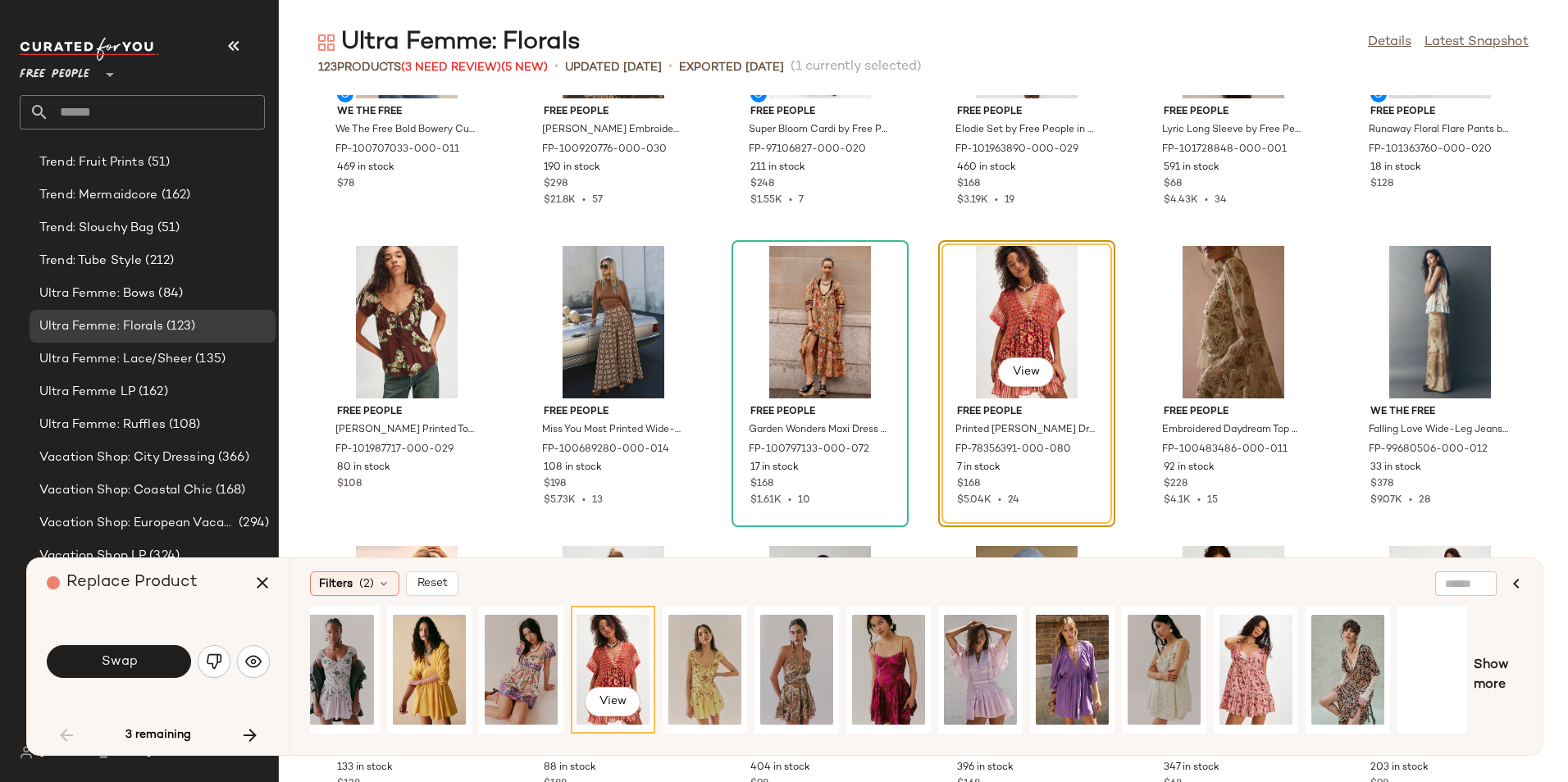
scroll to position [0, 475]
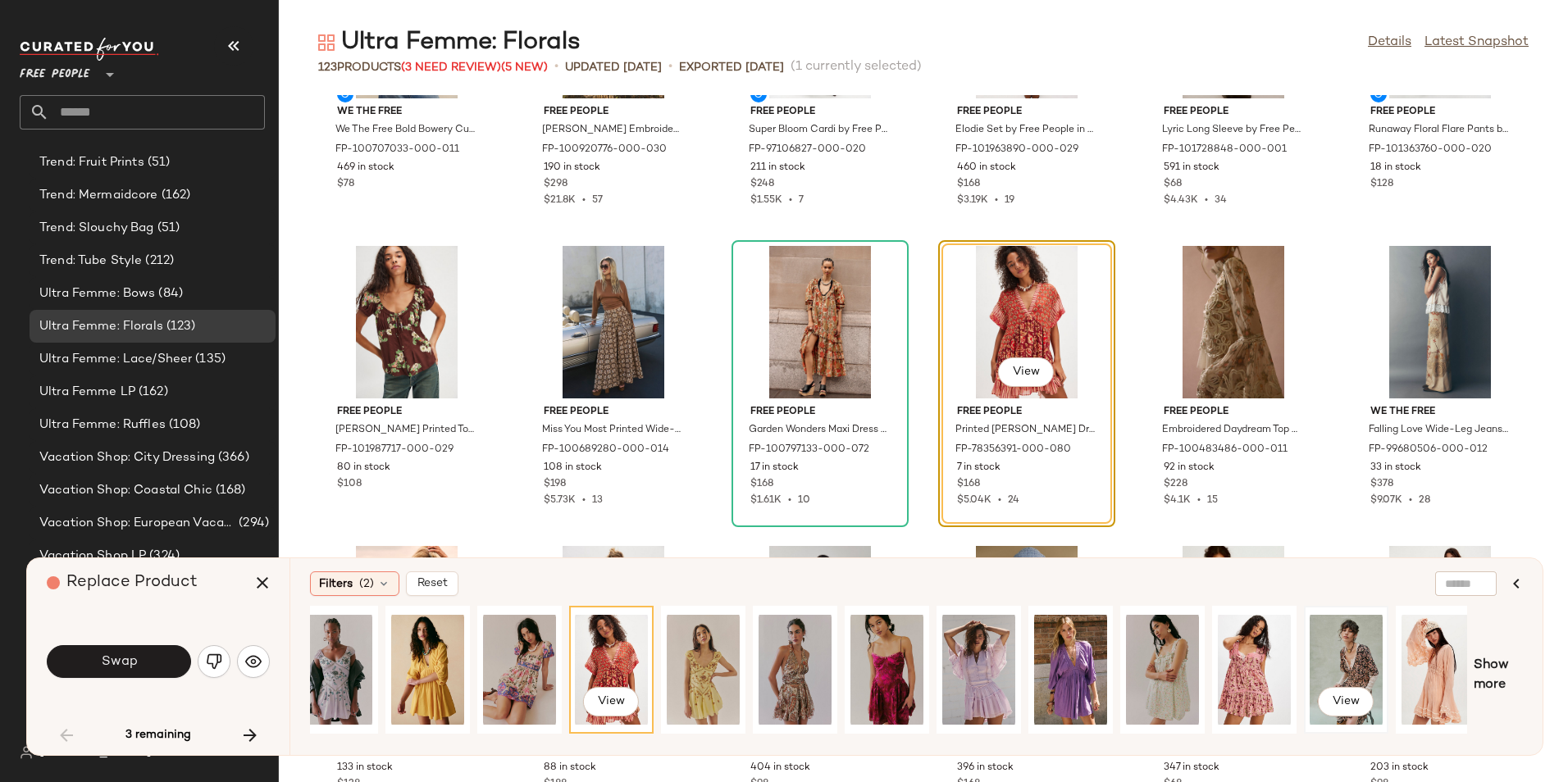
click at [1359, 667] on div "View" at bounding box center [1346, 670] width 73 height 117
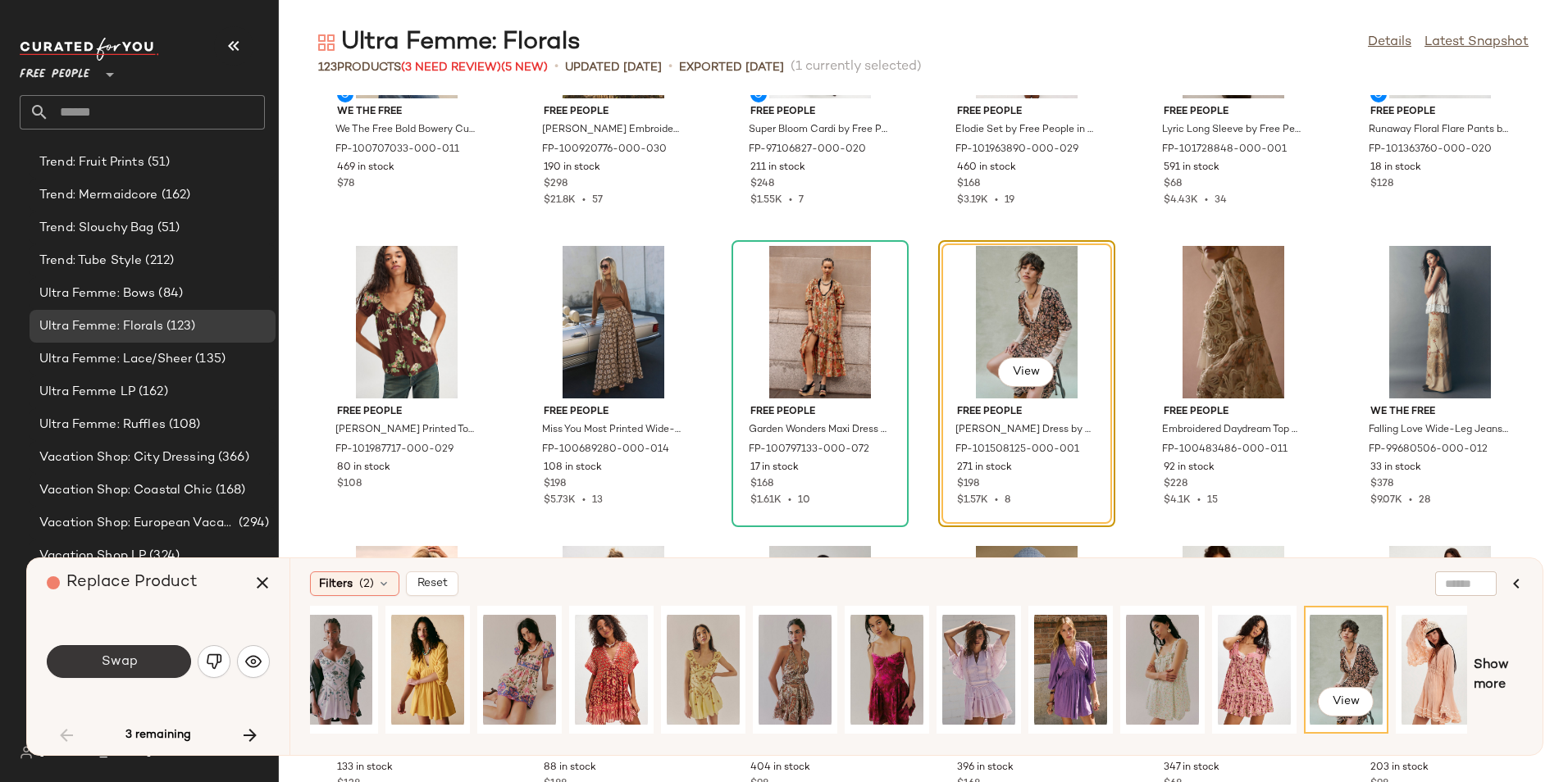
click at [139, 656] on button "Swap" at bounding box center [118, 661] width 144 height 33
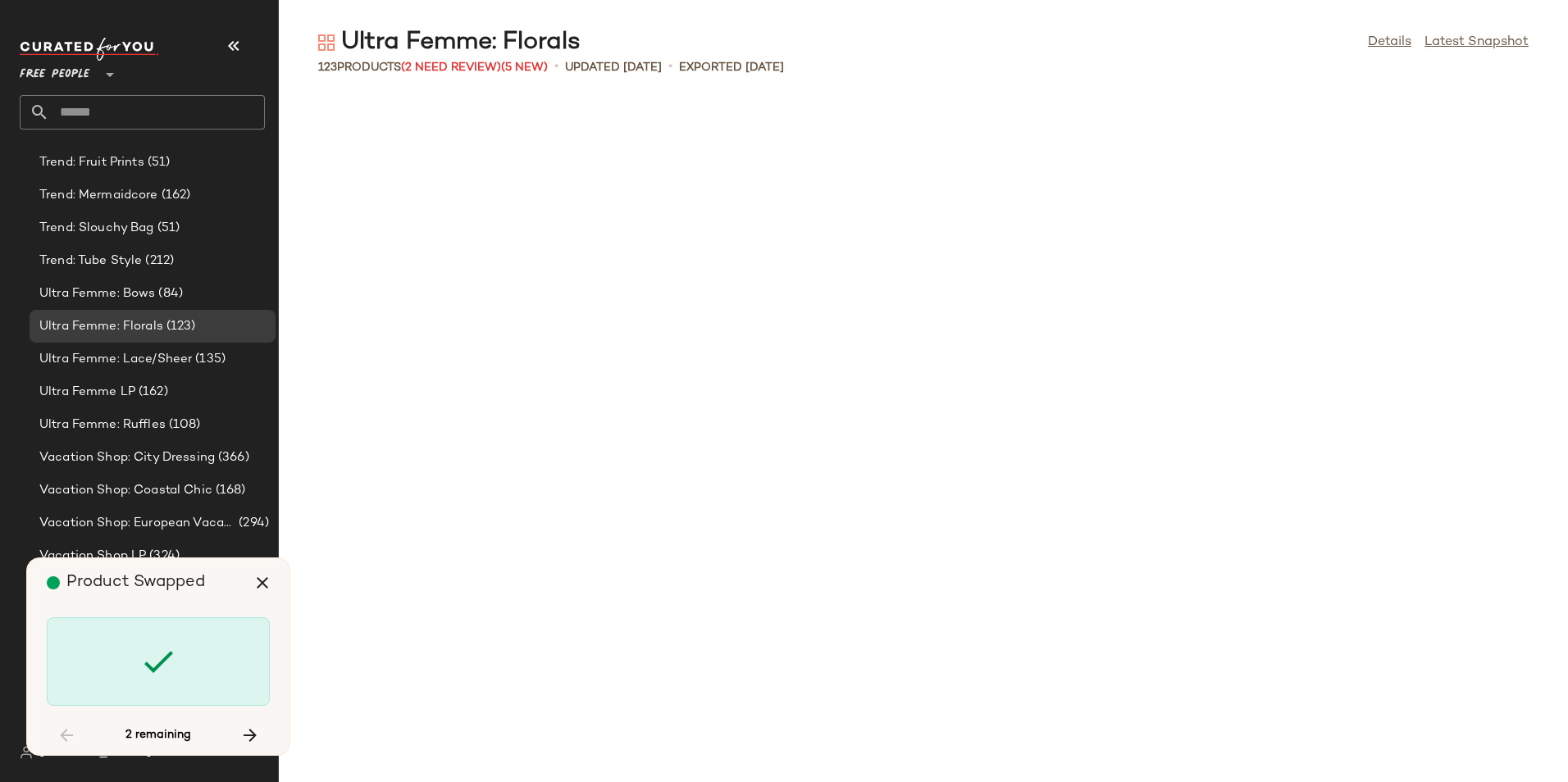
scroll to position [3900, 0]
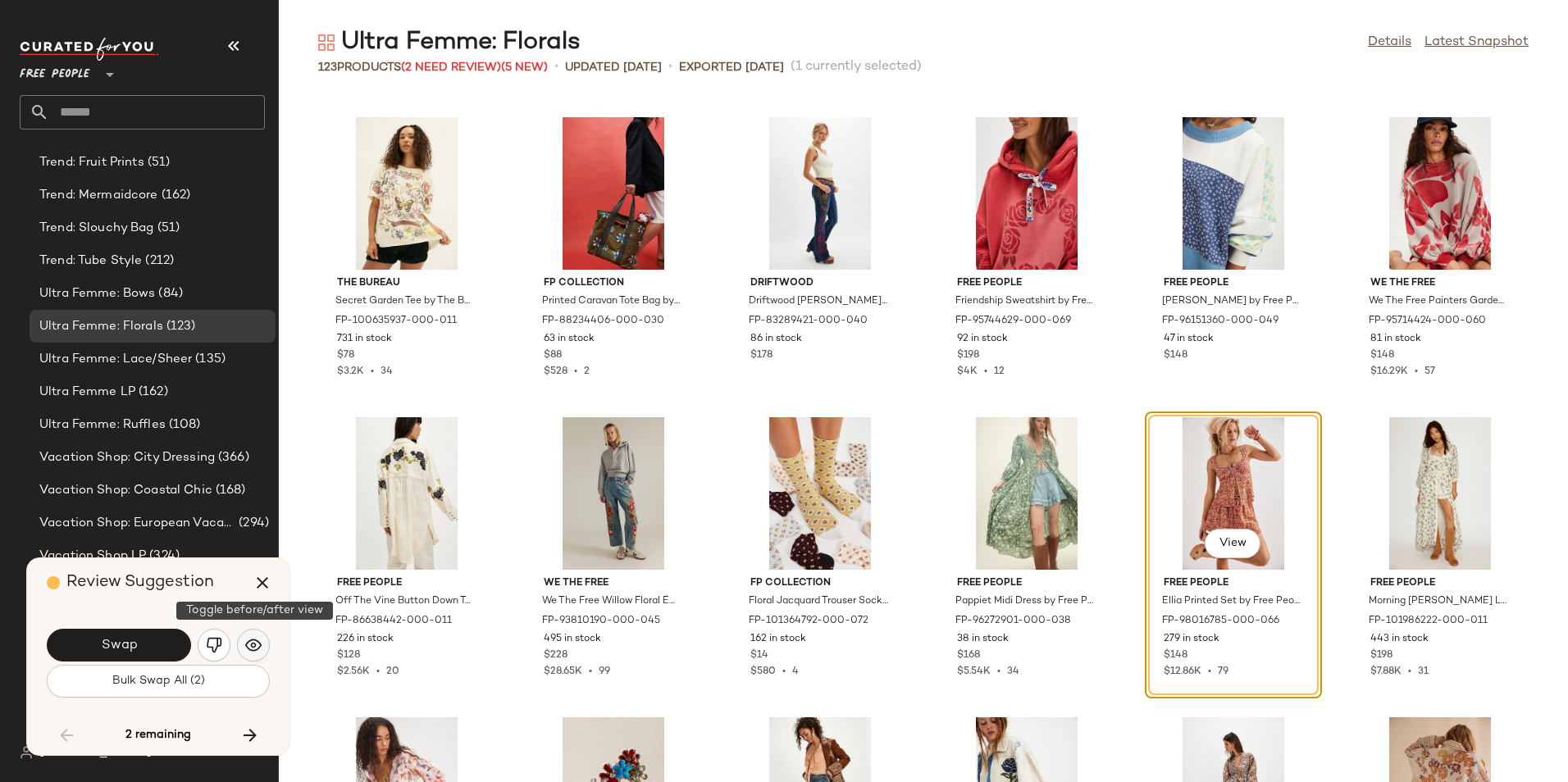
click at [257, 645] on img "button" at bounding box center [253, 645] width 16 height 16
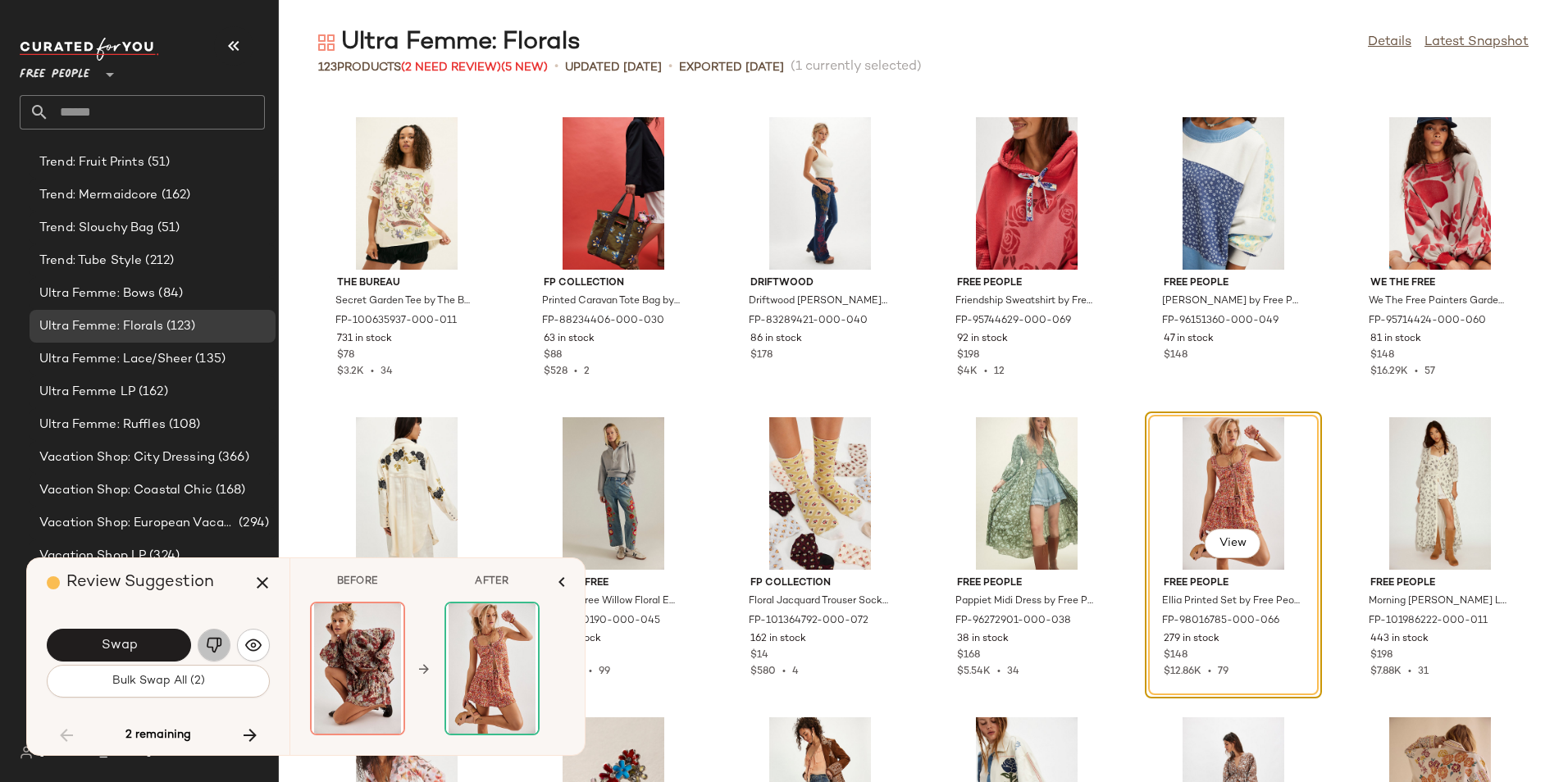
click at [224, 640] on button "button" at bounding box center [213, 645] width 33 height 33
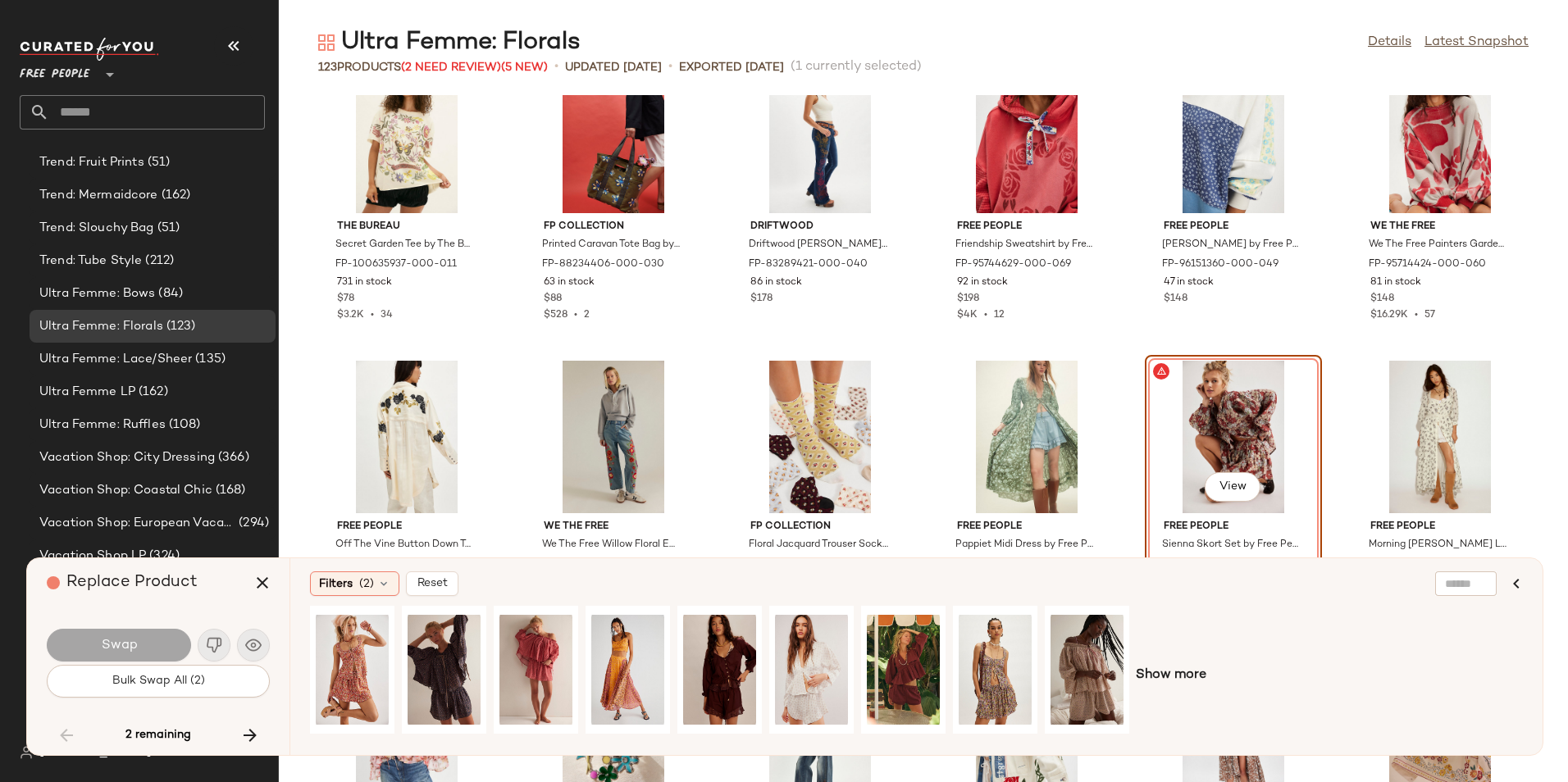
scroll to position [4168, 0]
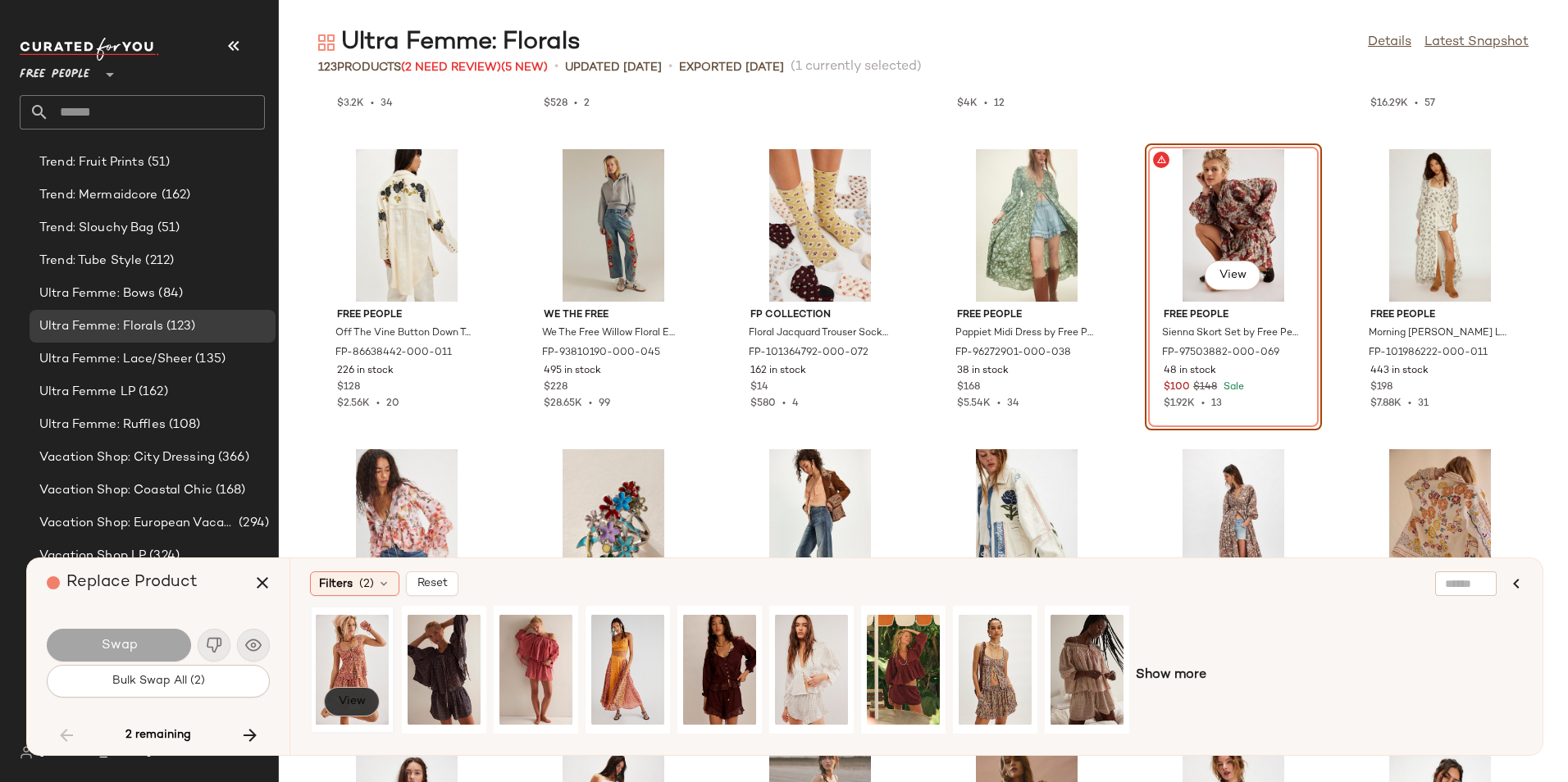
click at [353, 699] on span "View" at bounding box center [352, 701] width 28 height 13
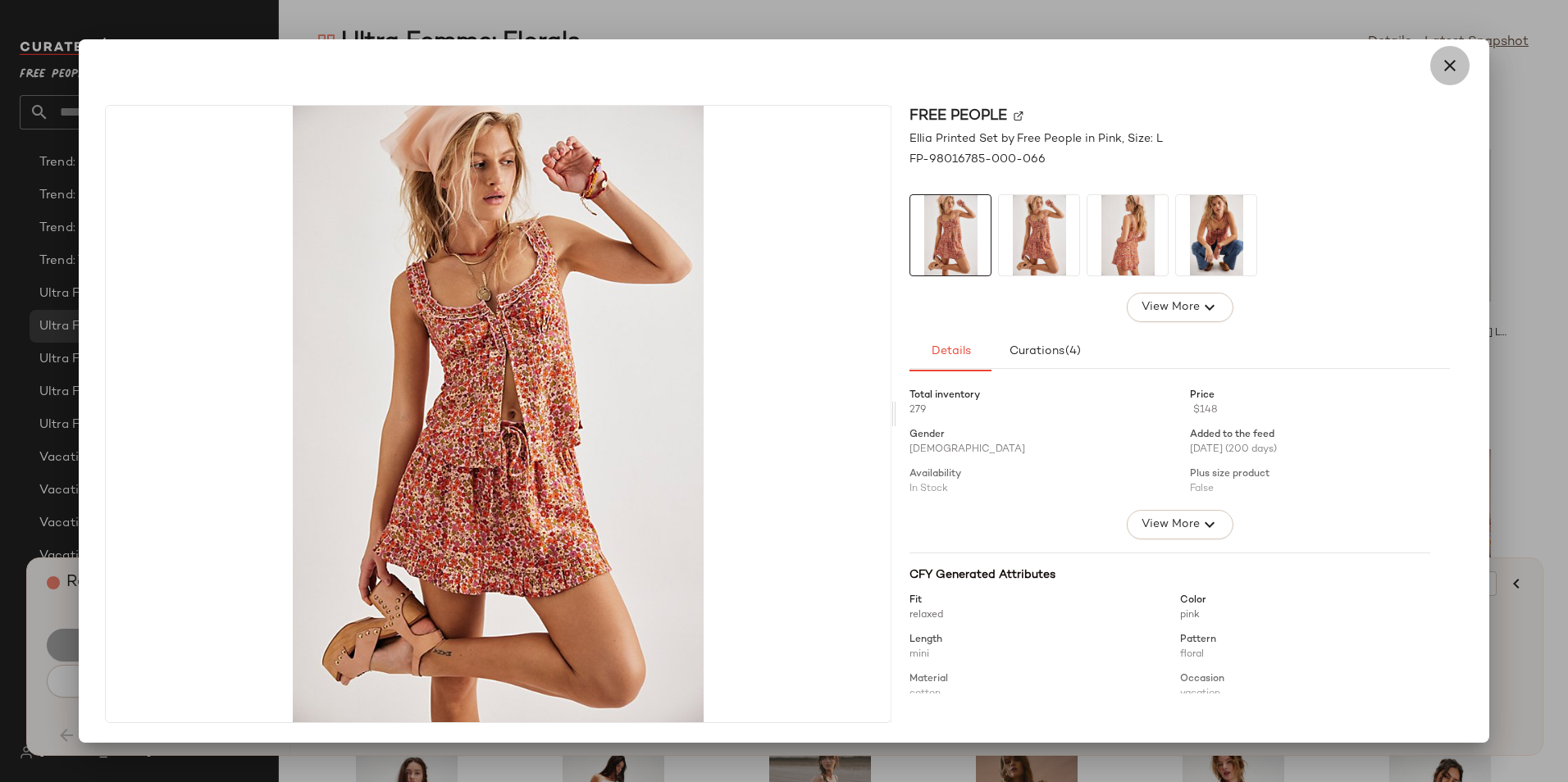
click at [1459, 69] on icon "button" at bounding box center [1450, 65] width 20 height 20
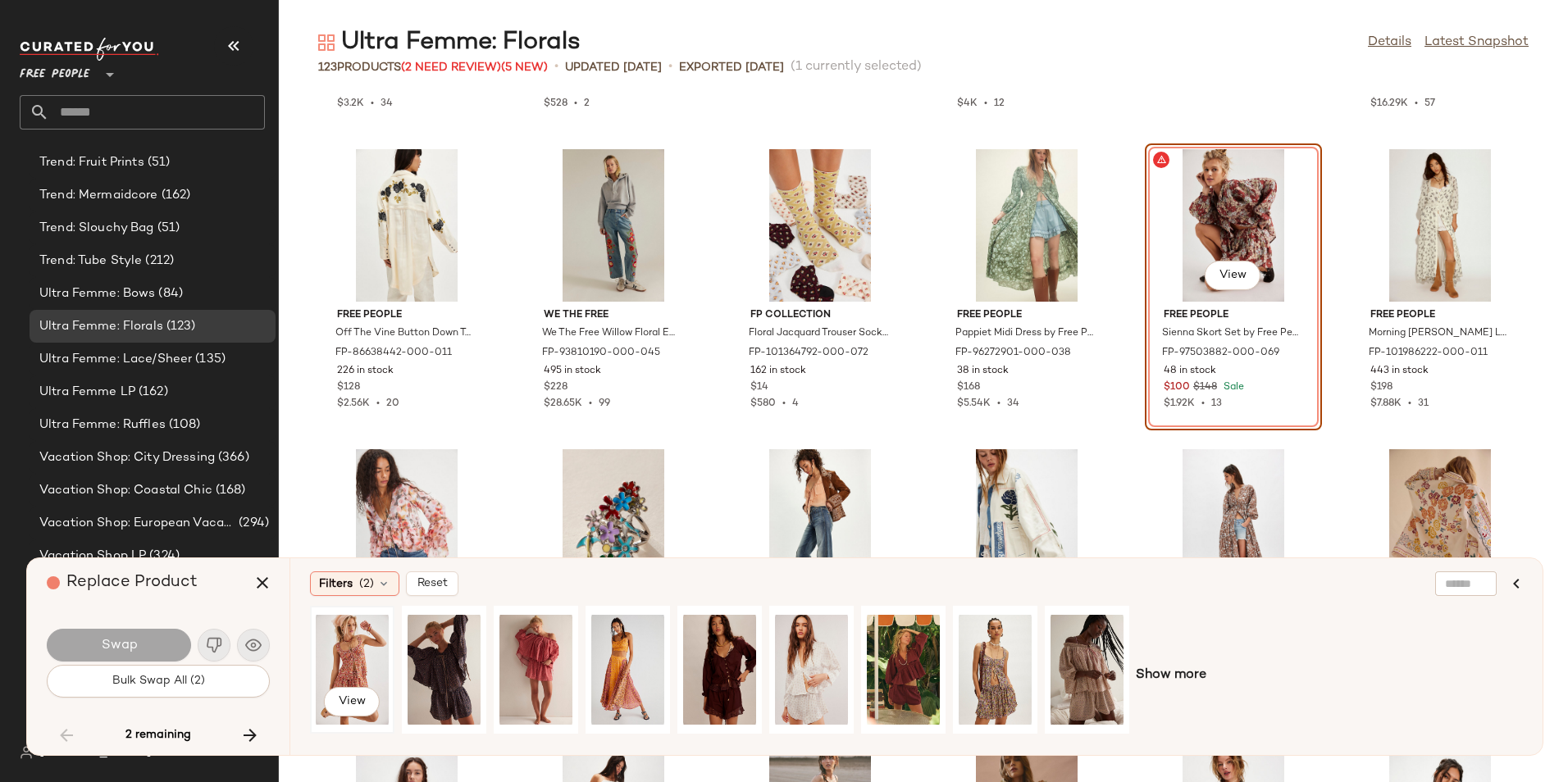
click at [371, 653] on div "View" at bounding box center [352, 670] width 73 height 117
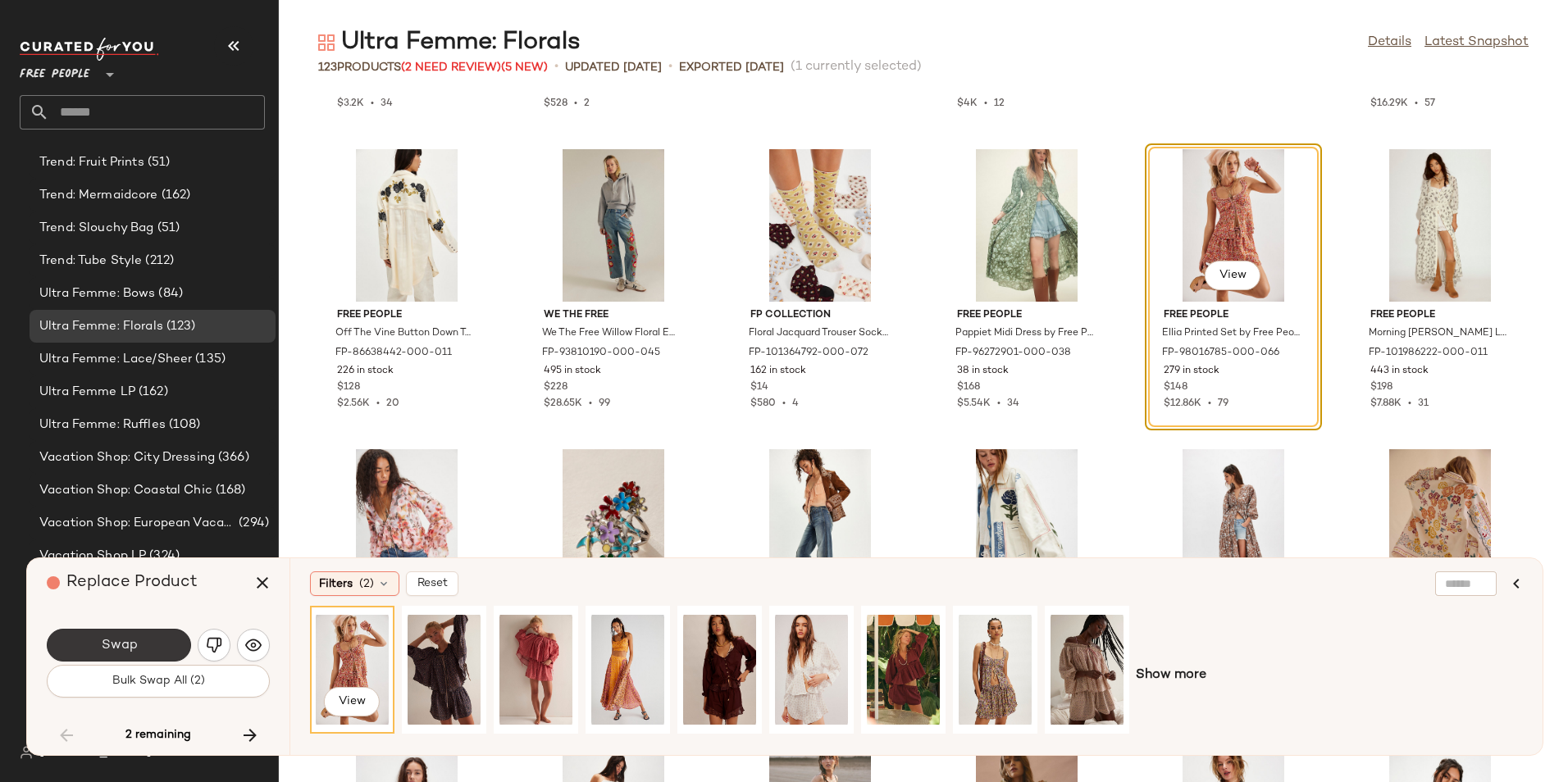
click at [149, 635] on button "Swap" at bounding box center [118, 645] width 144 height 33
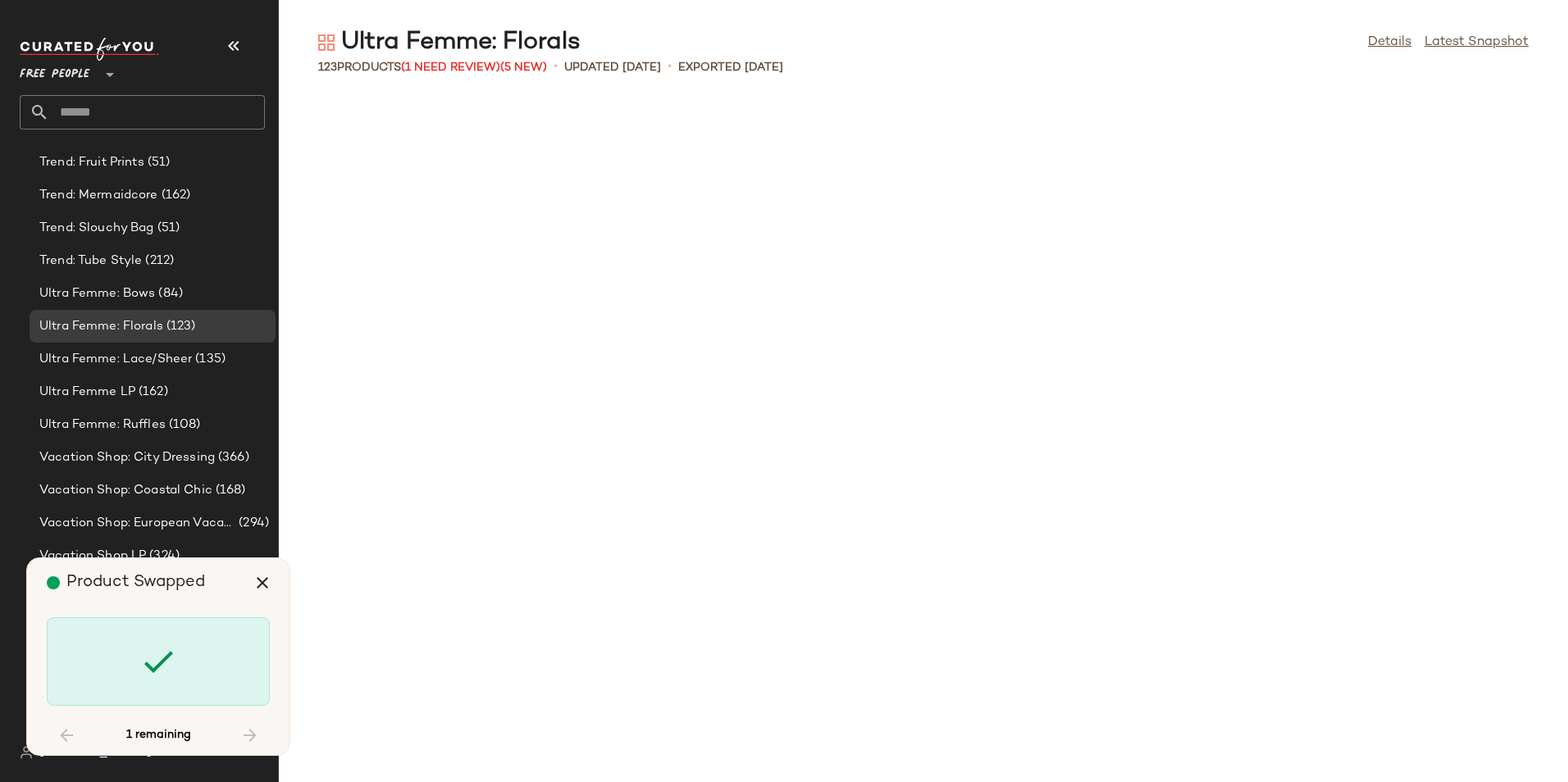
scroll to position [5617, 0]
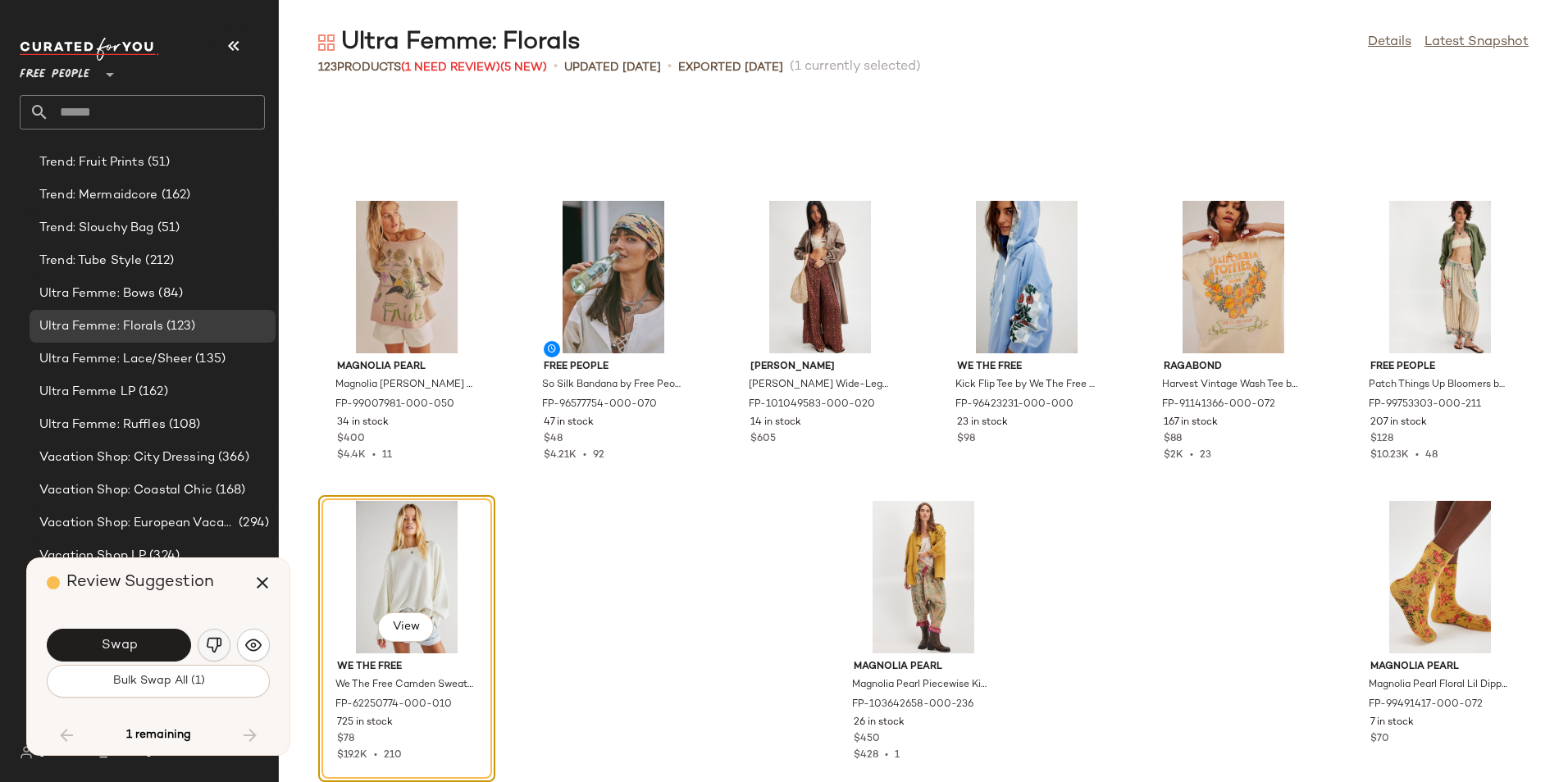
click at [222, 634] on button "button" at bounding box center [213, 645] width 33 height 33
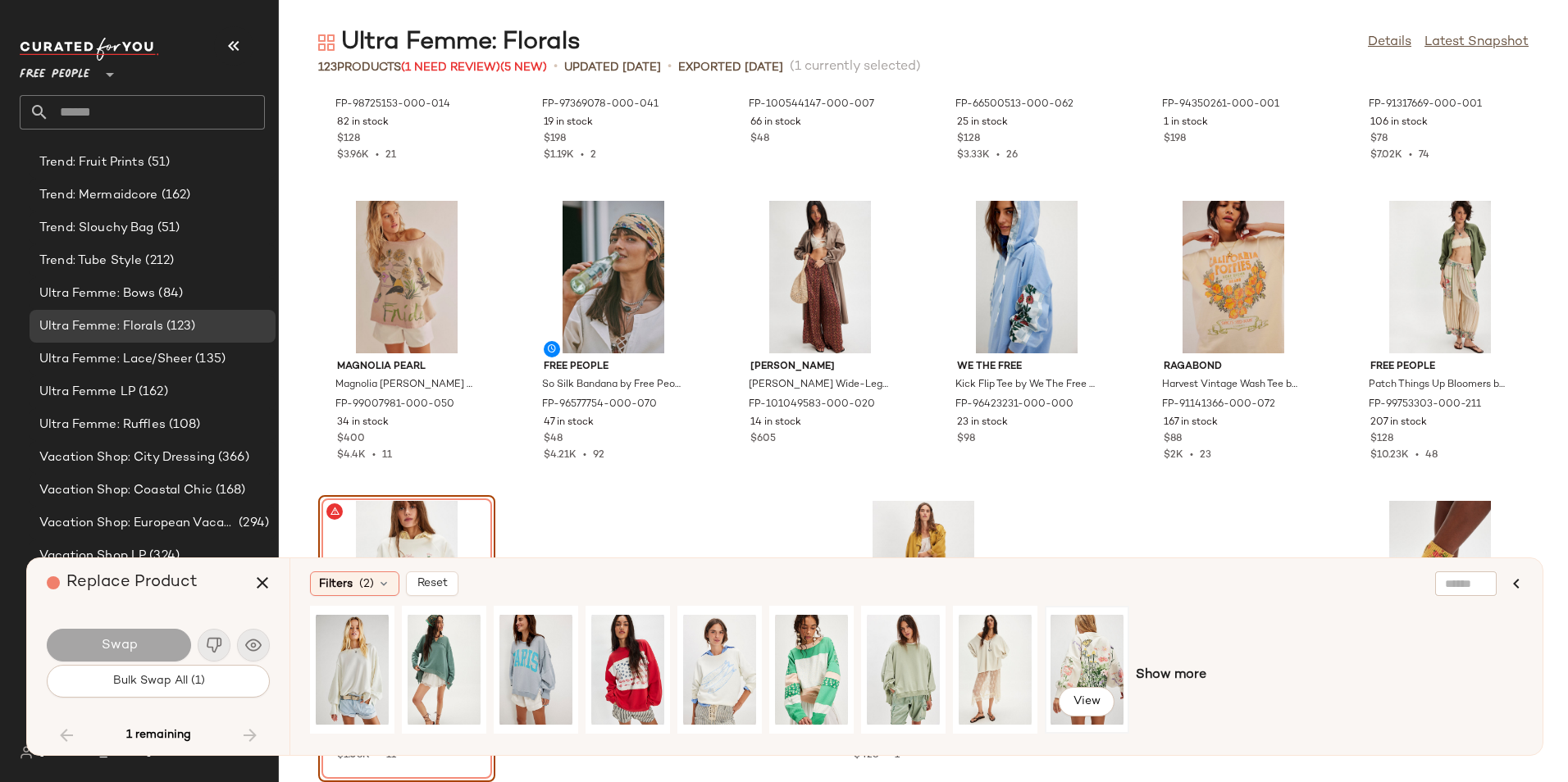
click at [1070, 671] on div "View" at bounding box center [1086, 670] width 73 height 117
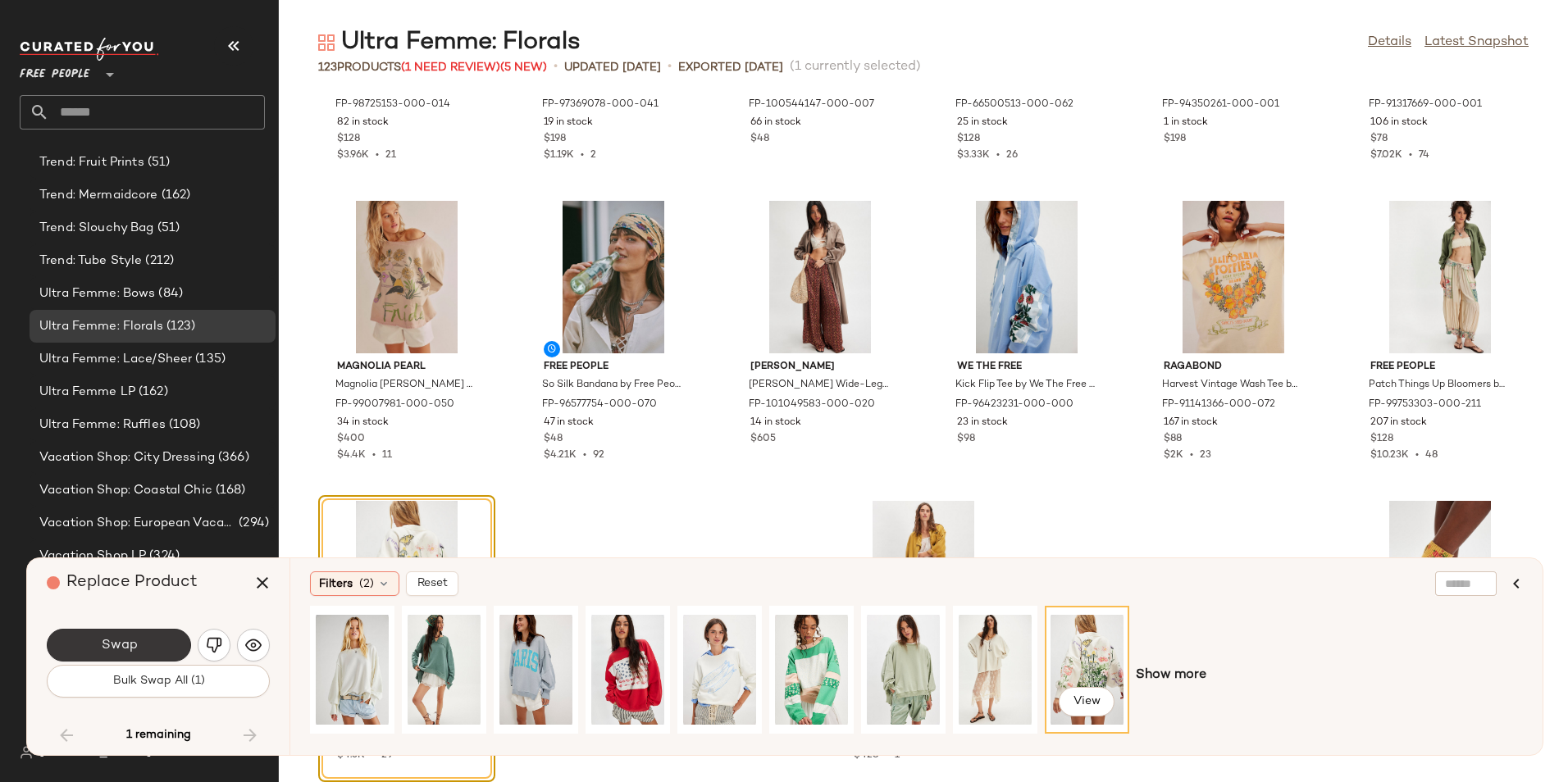
click at [144, 641] on button "Swap" at bounding box center [118, 645] width 144 height 33
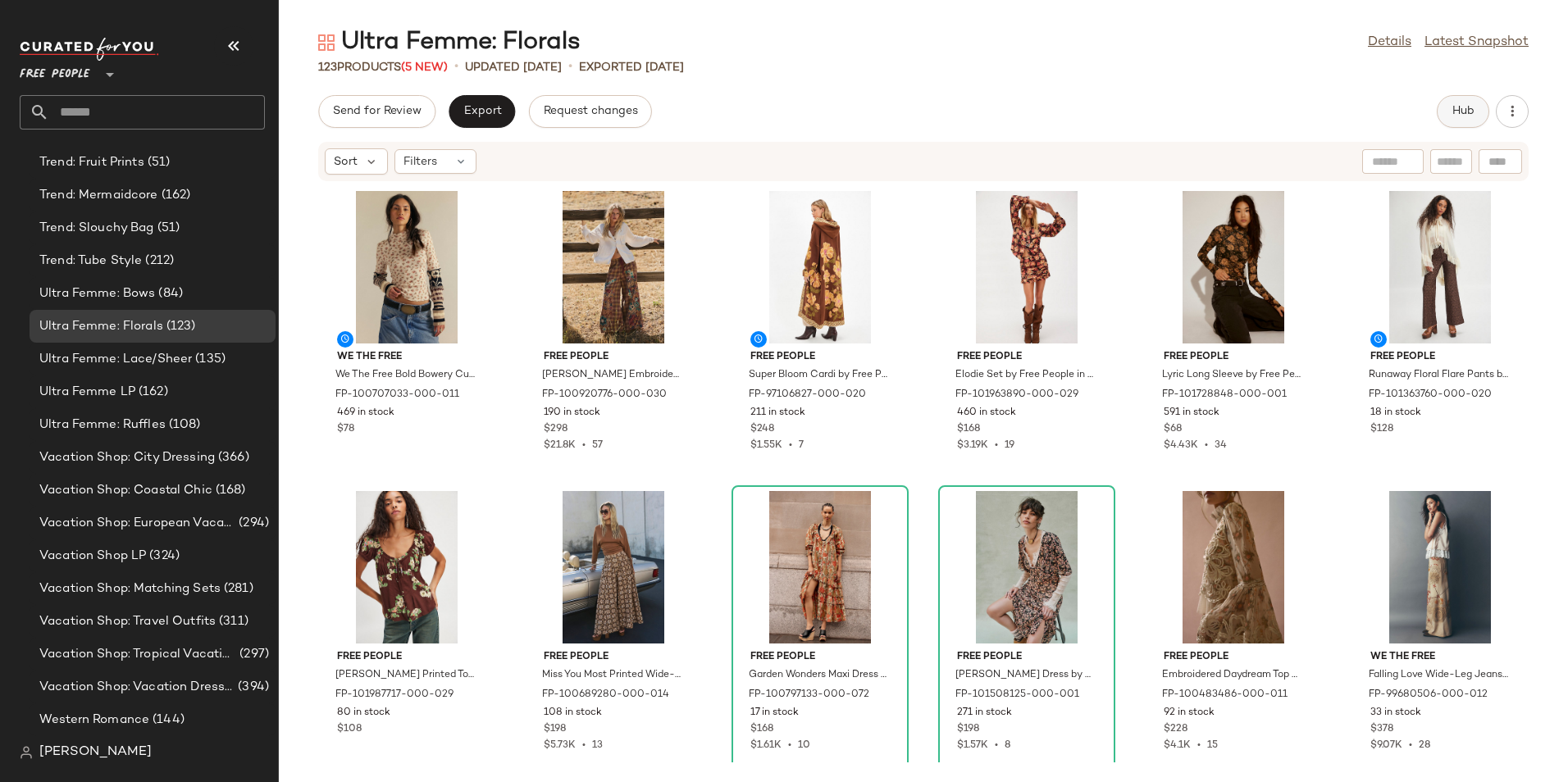
click at [1450, 124] on button "Hub" at bounding box center [1462, 111] width 52 height 33
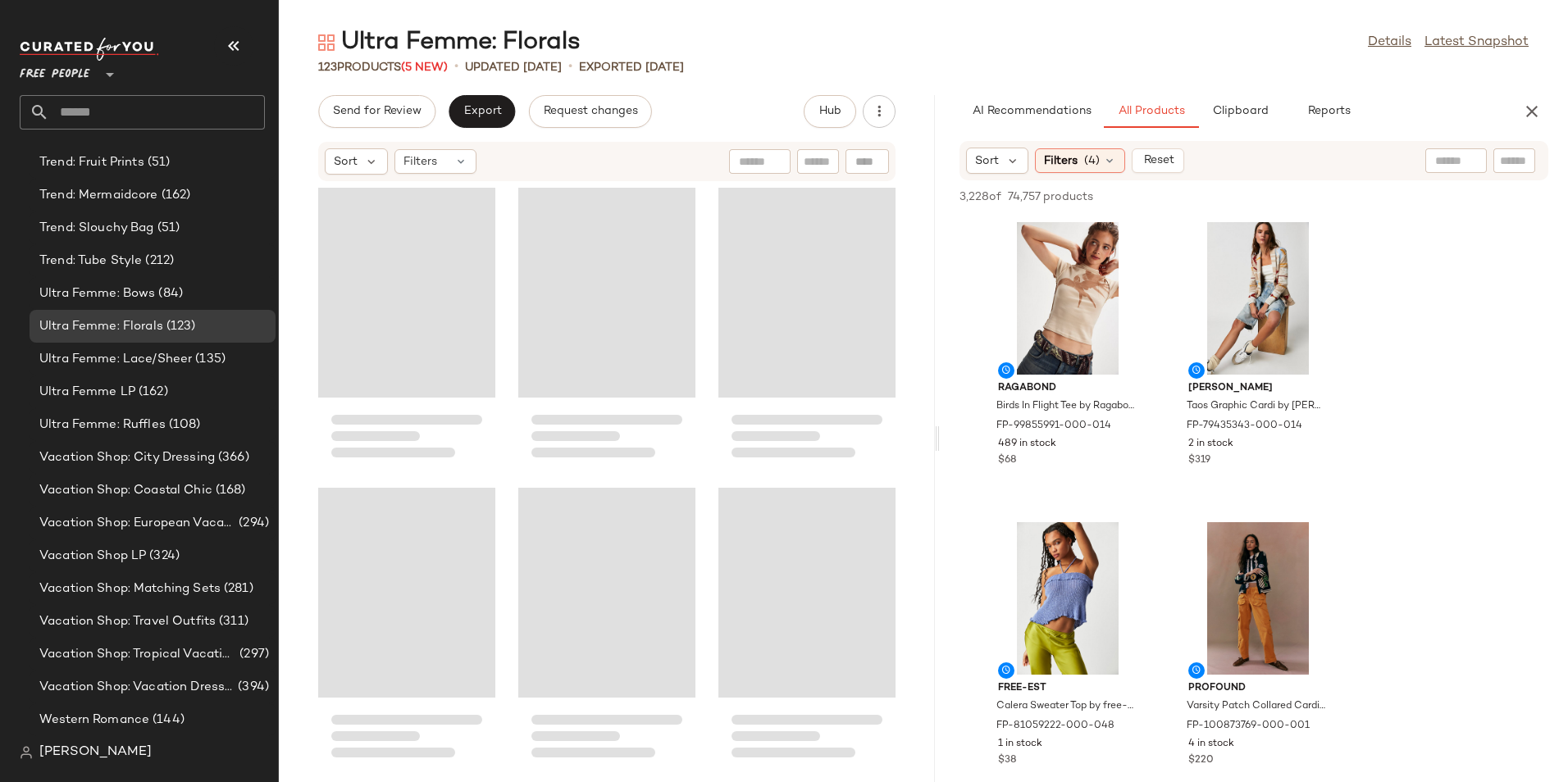
drag, startPoint x: 921, startPoint y: 437, endPoint x: 939, endPoint y: 437, distance: 18.0
click at [939, 437] on div "Ultra Femme: Florals Details Latest Snapshot 123 Products (5 New) • updated Aug…" at bounding box center [923, 404] width 1289 height 756
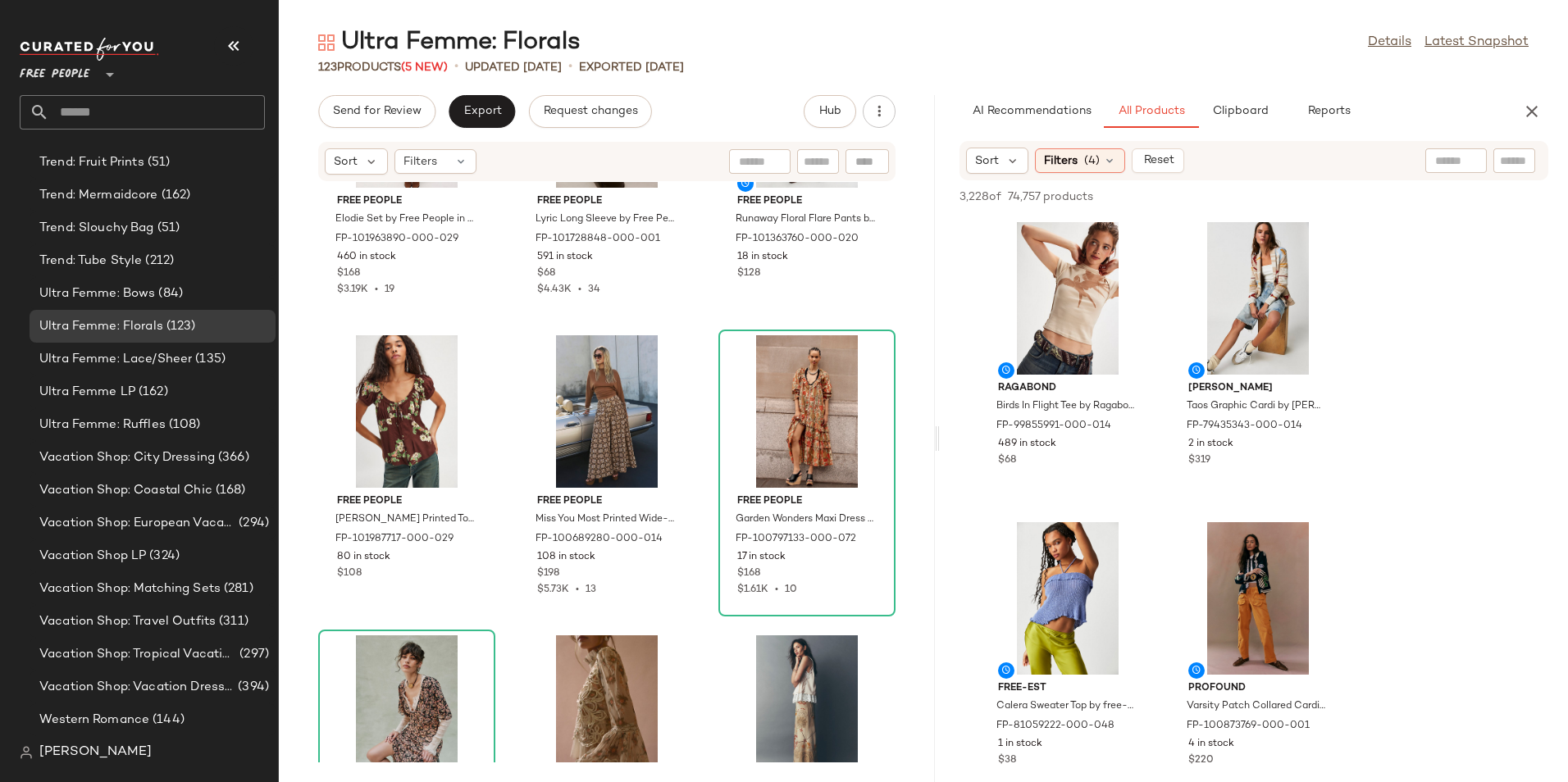
scroll to position [574, 0]
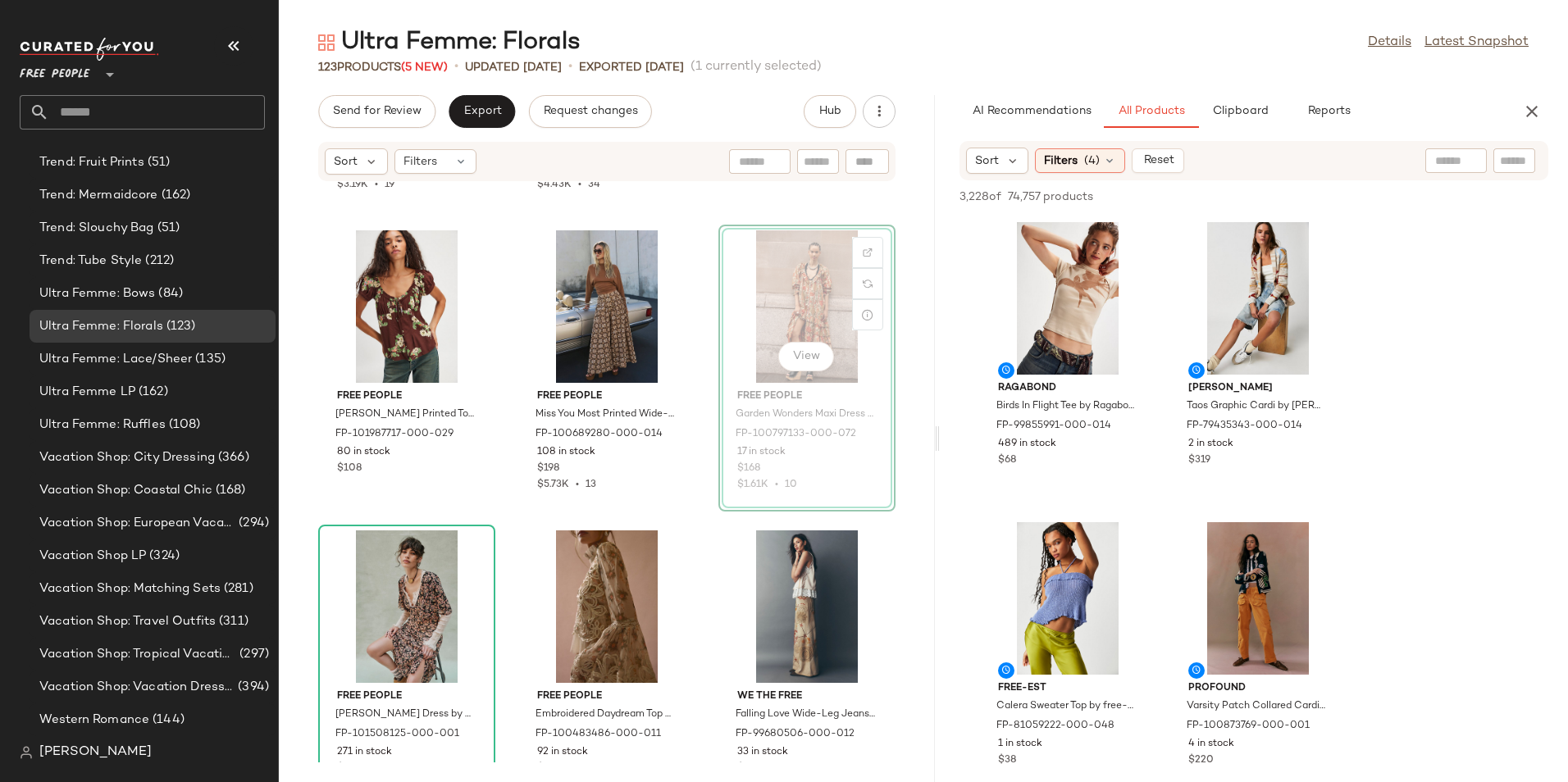
scroll to position [571, 0]
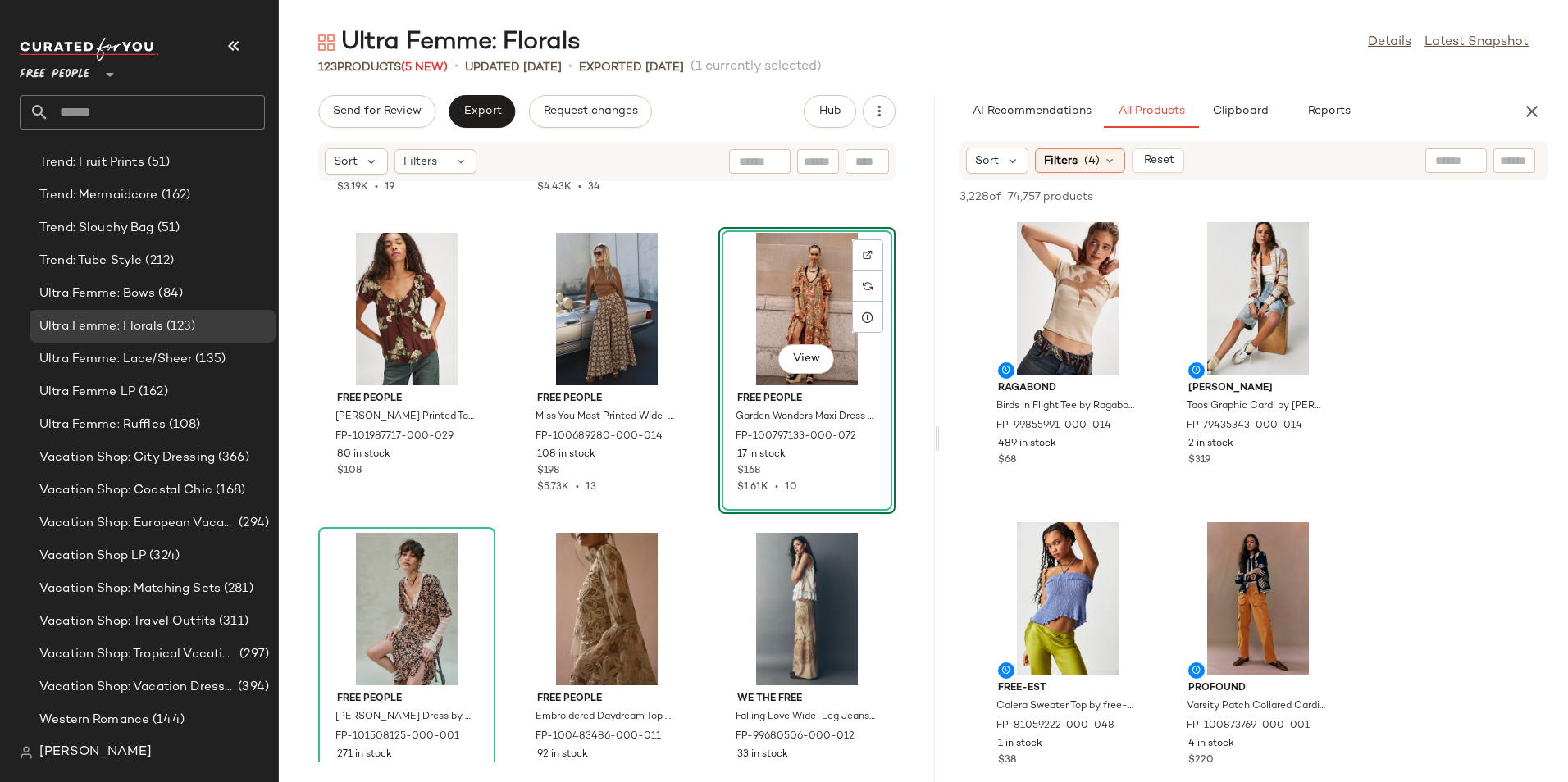
click at [911, 400] on div "Free People Elodie Set by Free People in Brown, Size: S FP-101963890-000-029 46…" at bounding box center [606, 472] width 656 height 580
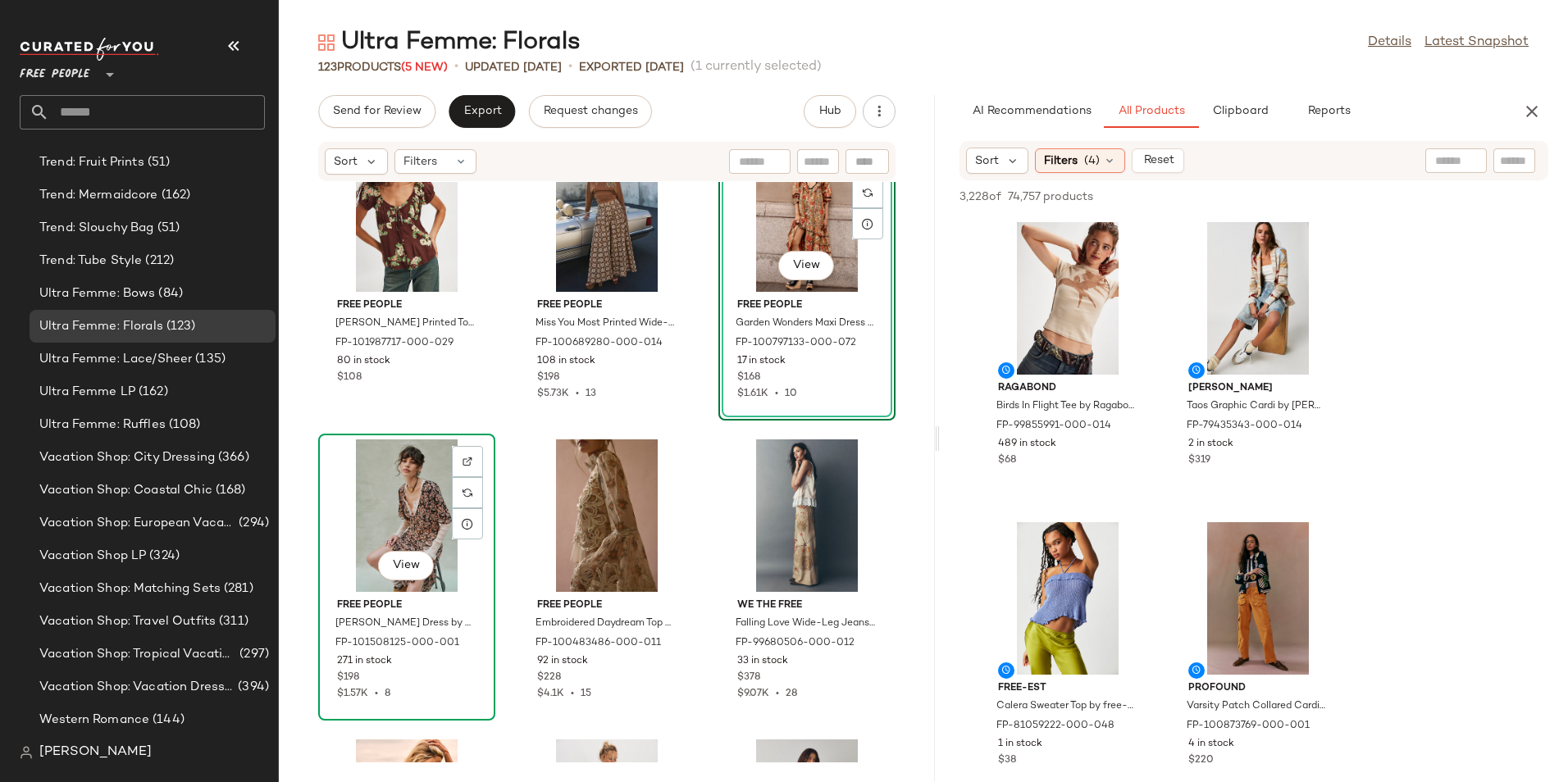
scroll to position [680, 0]
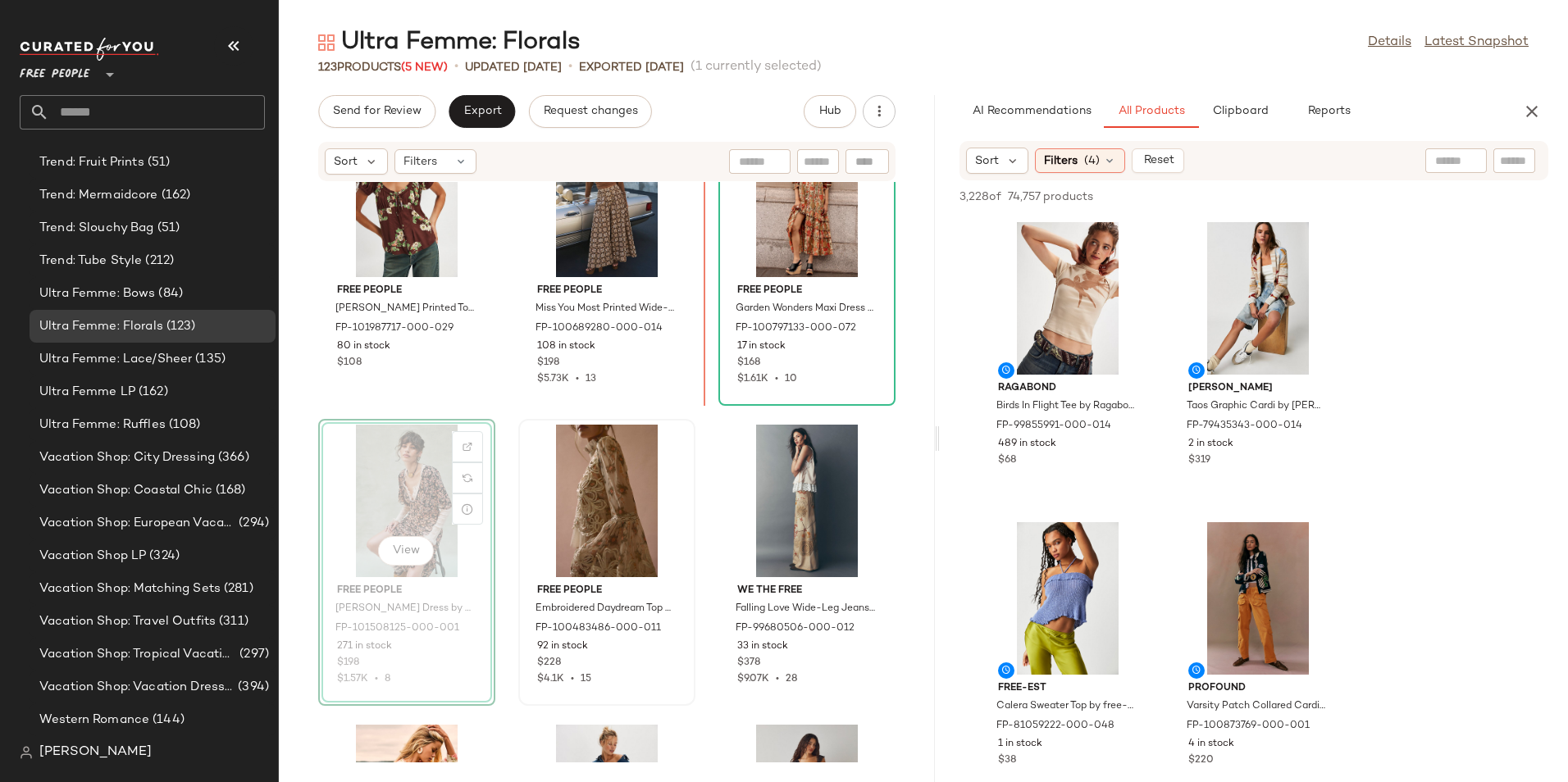
scroll to position [665, 0]
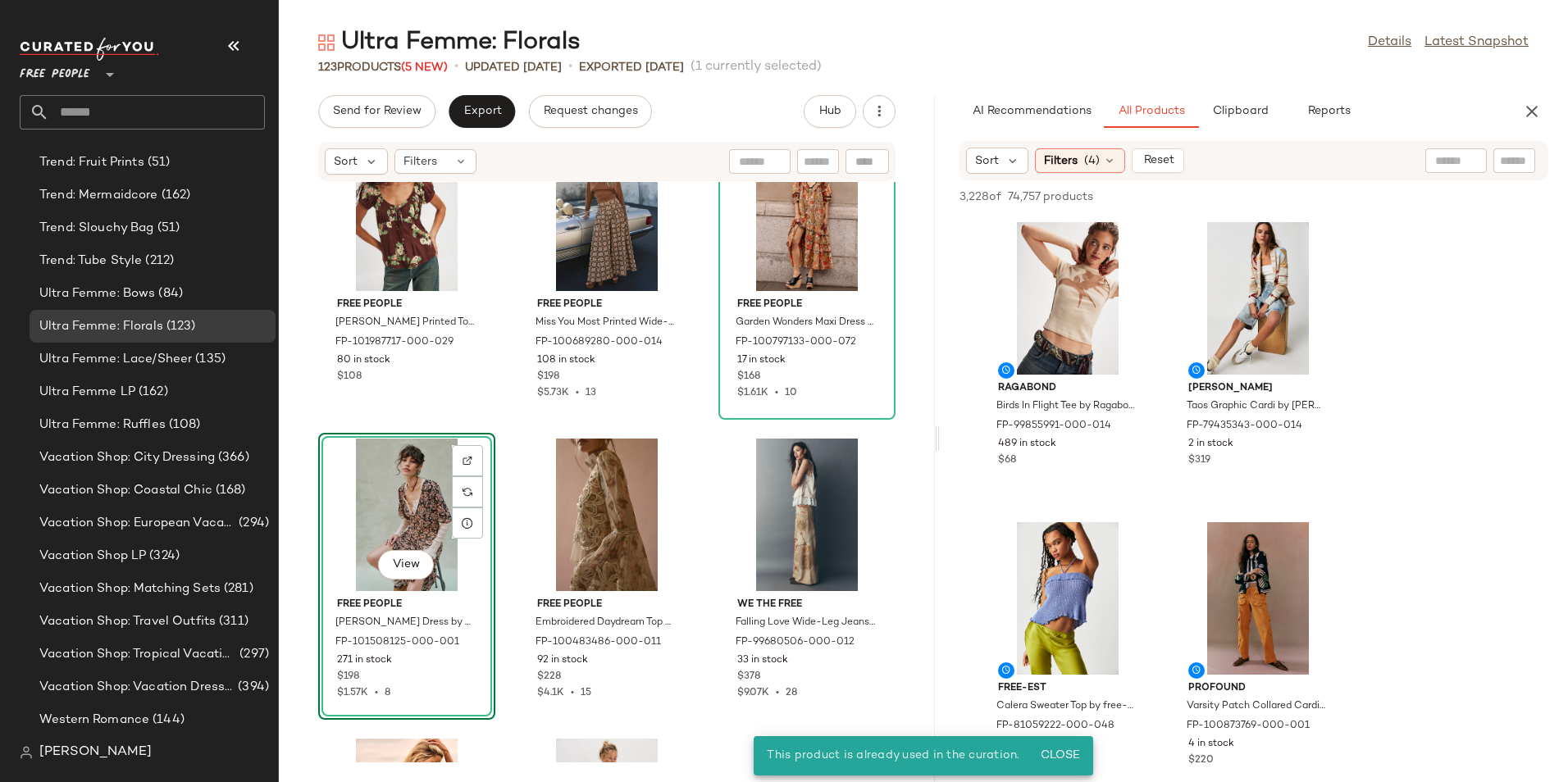
click at [887, 439] on div "Free People Amelia Printed Top by Free People in Brown, Size: XS FP-101987717-0…" at bounding box center [606, 472] width 656 height 580
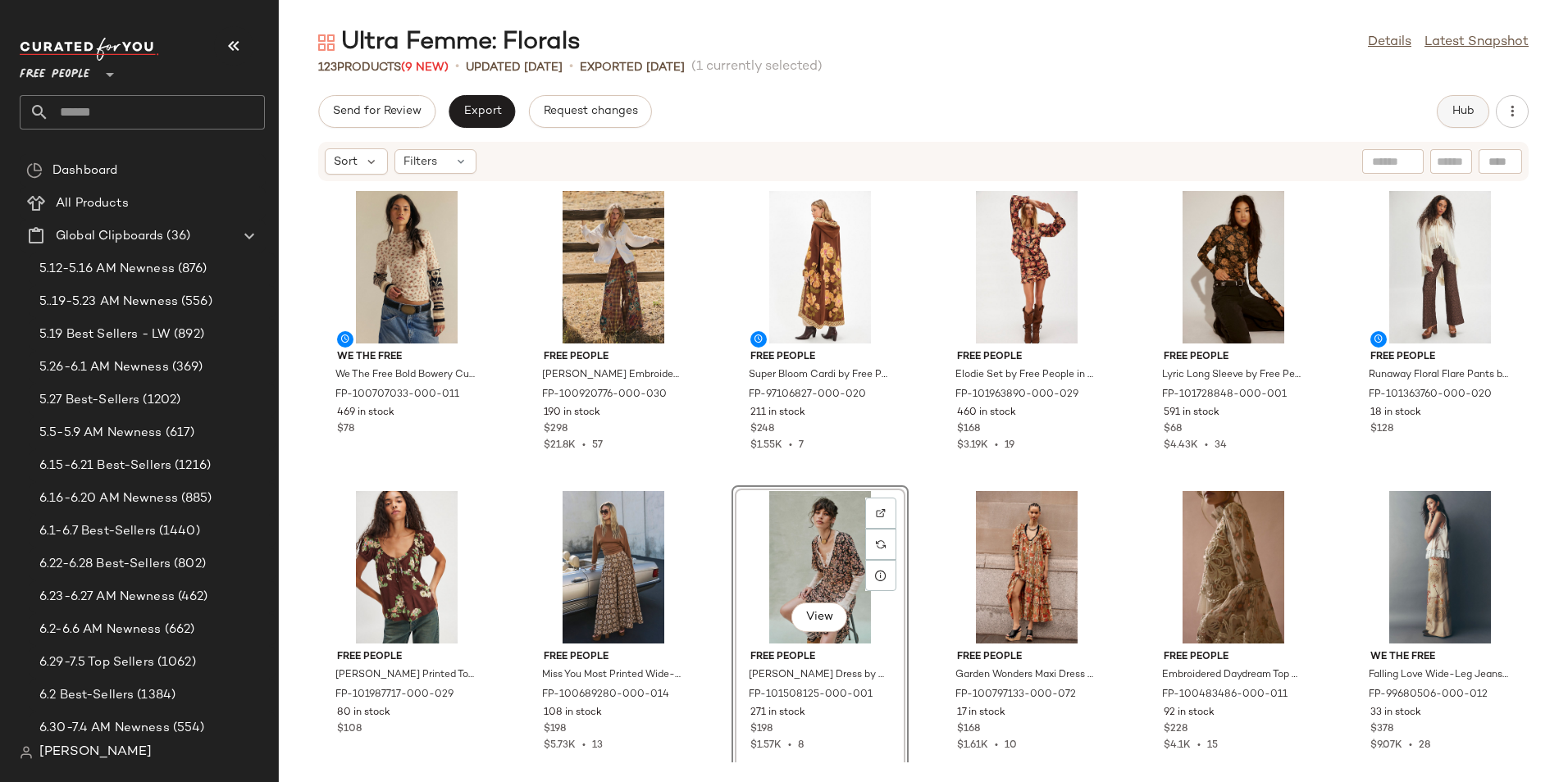
click at [1485, 105] on button "Hub" at bounding box center [1462, 111] width 52 height 33
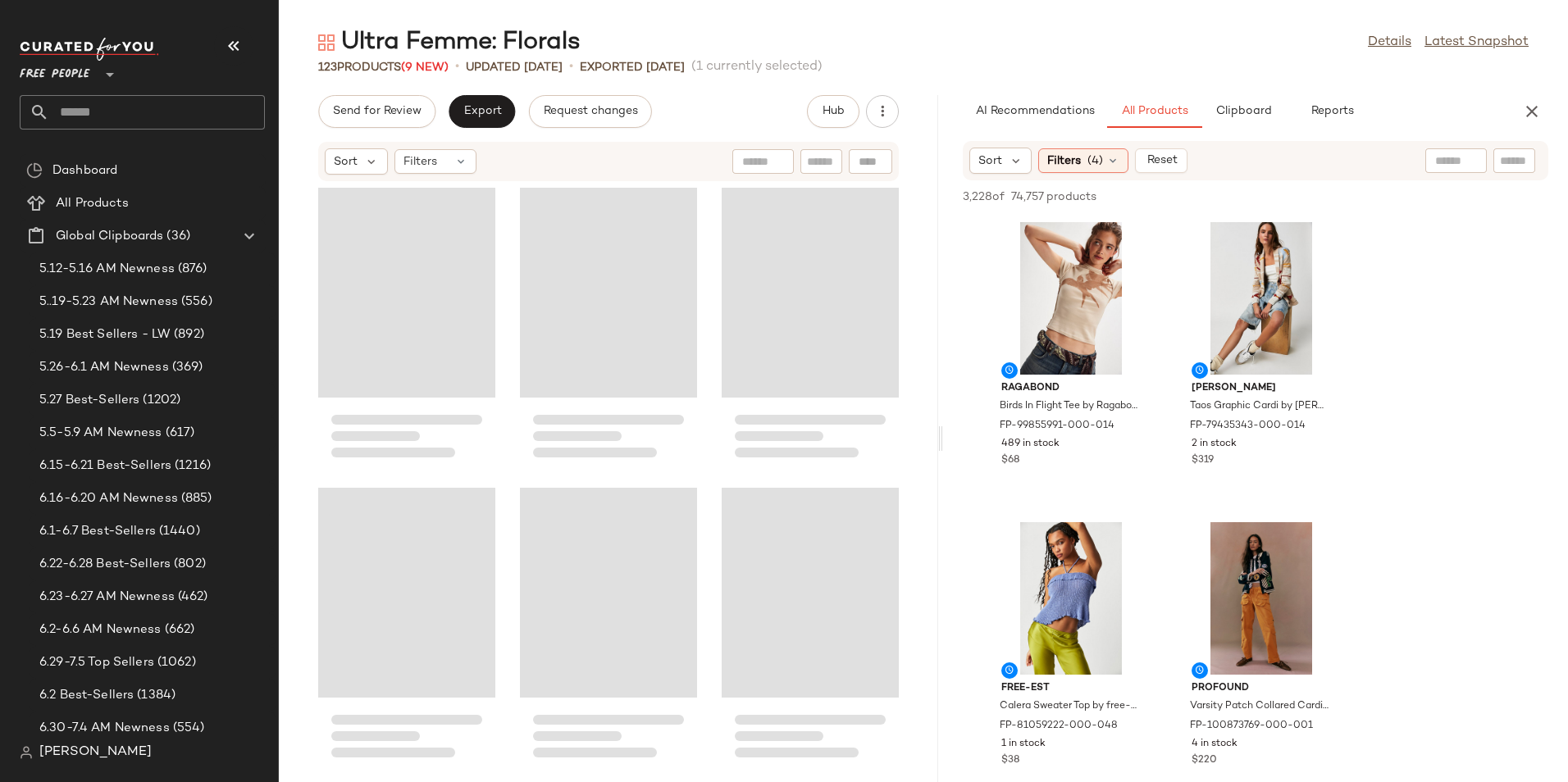
drag, startPoint x: 923, startPoint y: 440, endPoint x: 944, endPoint y: 426, distance: 25.2
click at [944, 426] on div "Ultra Femme: Florals Details Latest Snapshot 123 Products (9 New) • updated Aug…" at bounding box center [923, 404] width 1289 height 756
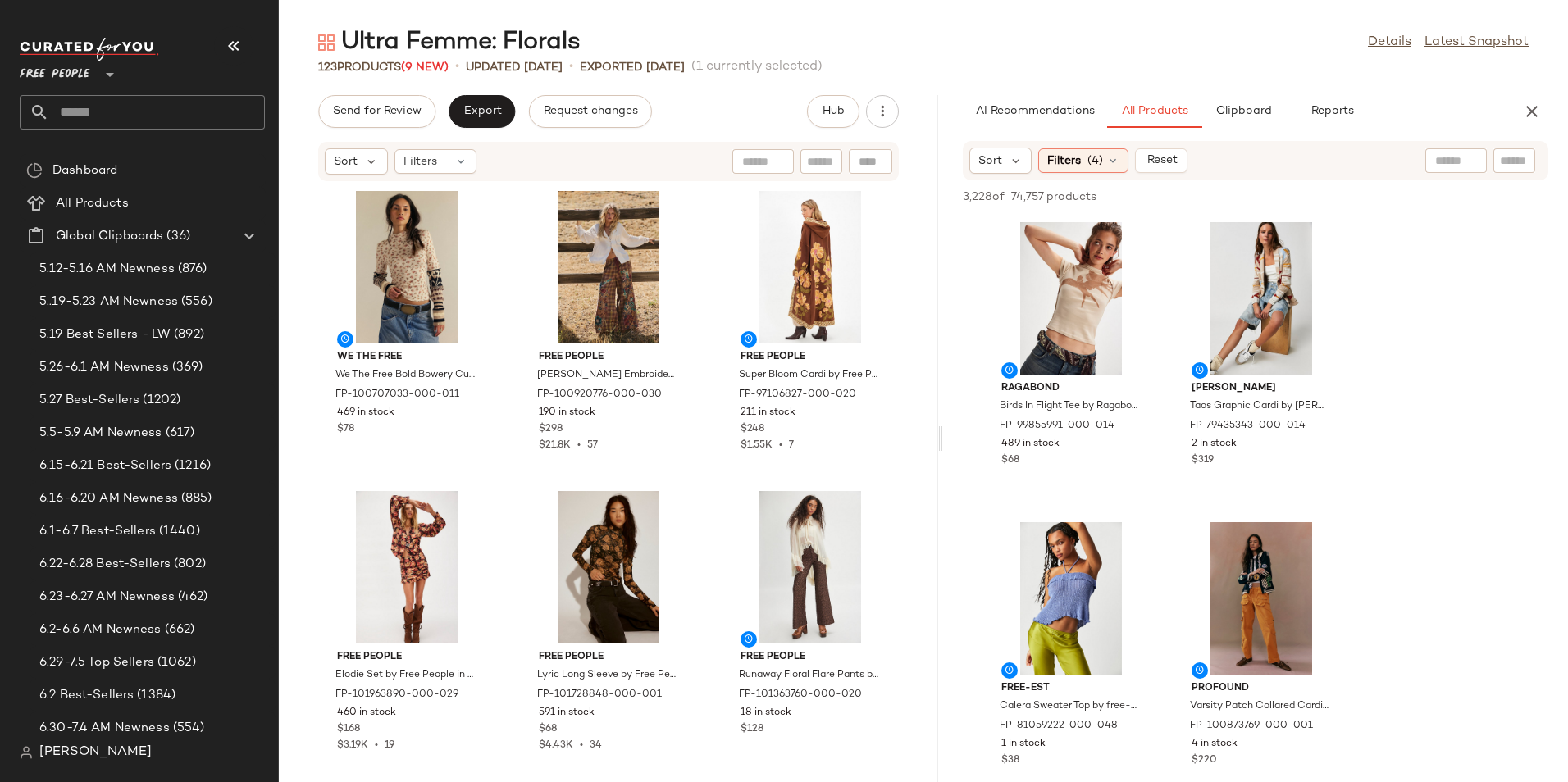
click at [928, 274] on div "We The Free We The Free Bold Bowery Cuff at Free People in White, Size: L FP-10…" at bounding box center [608, 472] width 659 height 580
click at [822, 276] on div "View" at bounding box center [810, 267] width 166 height 152
click at [627, 568] on div "View" at bounding box center [608, 568] width 166 height 152
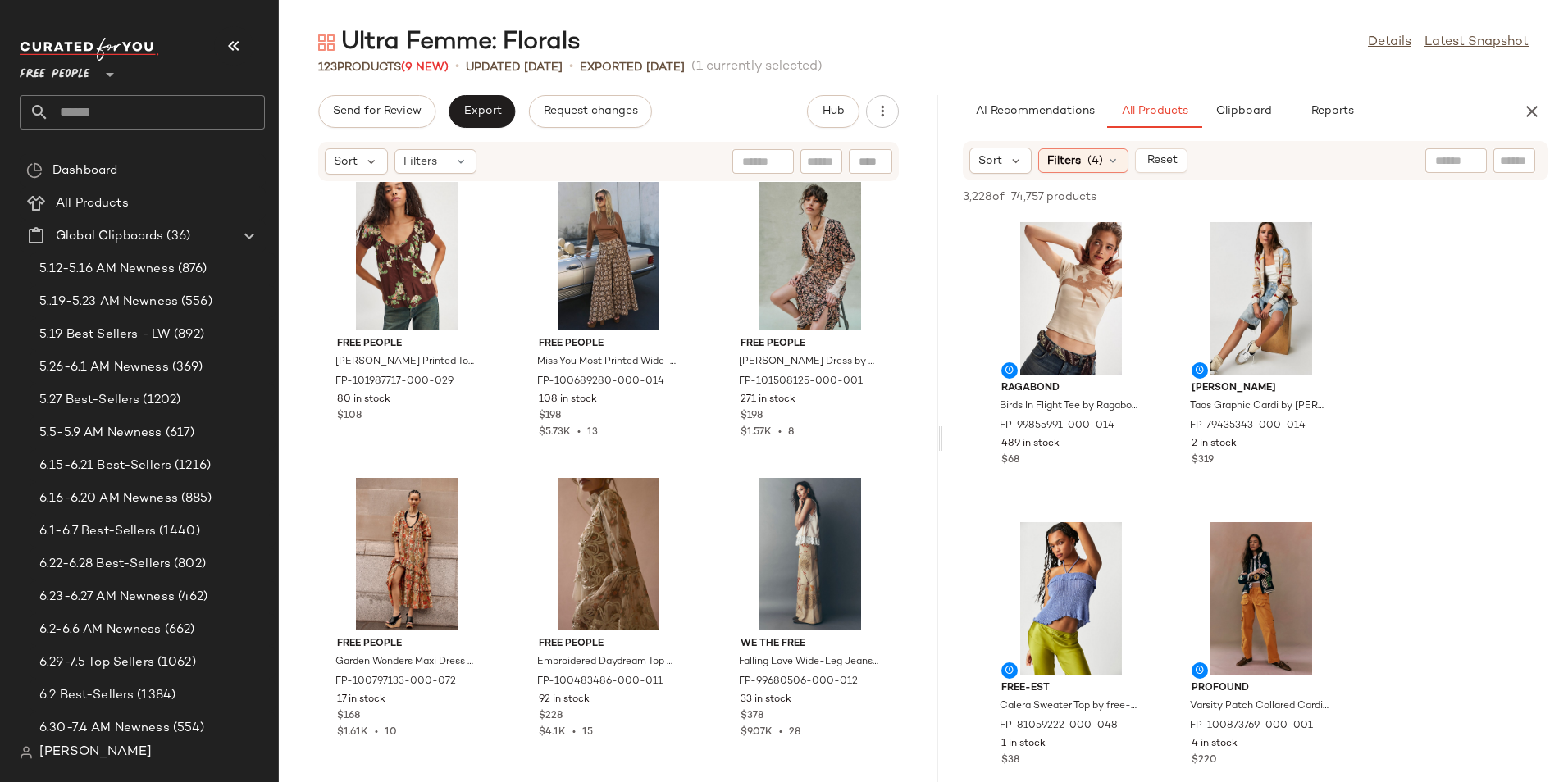
scroll to position [556, 0]
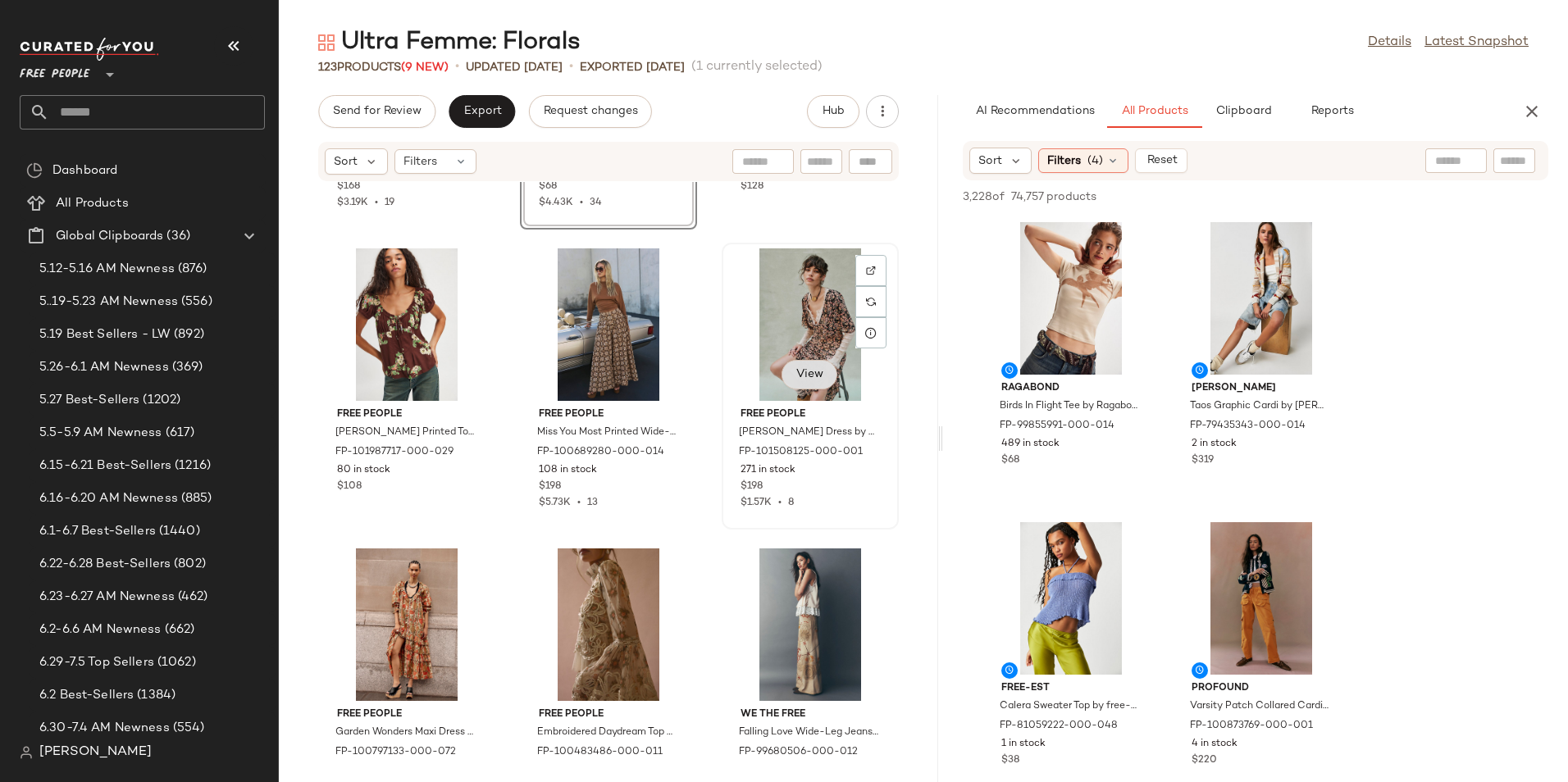
click at [797, 364] on button "View" at bounding box center [809, 374] width 56 height 30
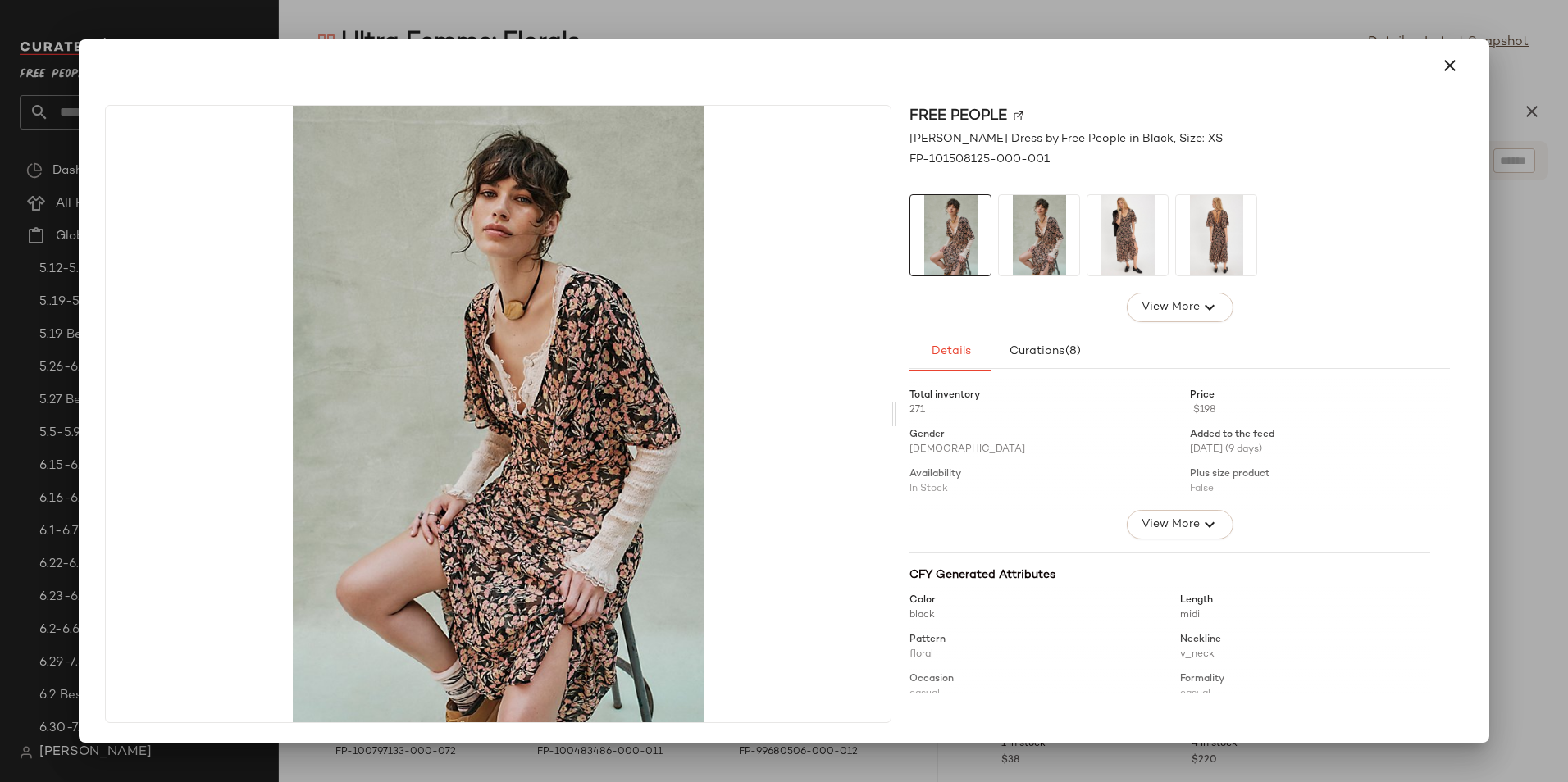
click at [1120, 234] on img at bounding box center [1128, 236] width 81 height 81
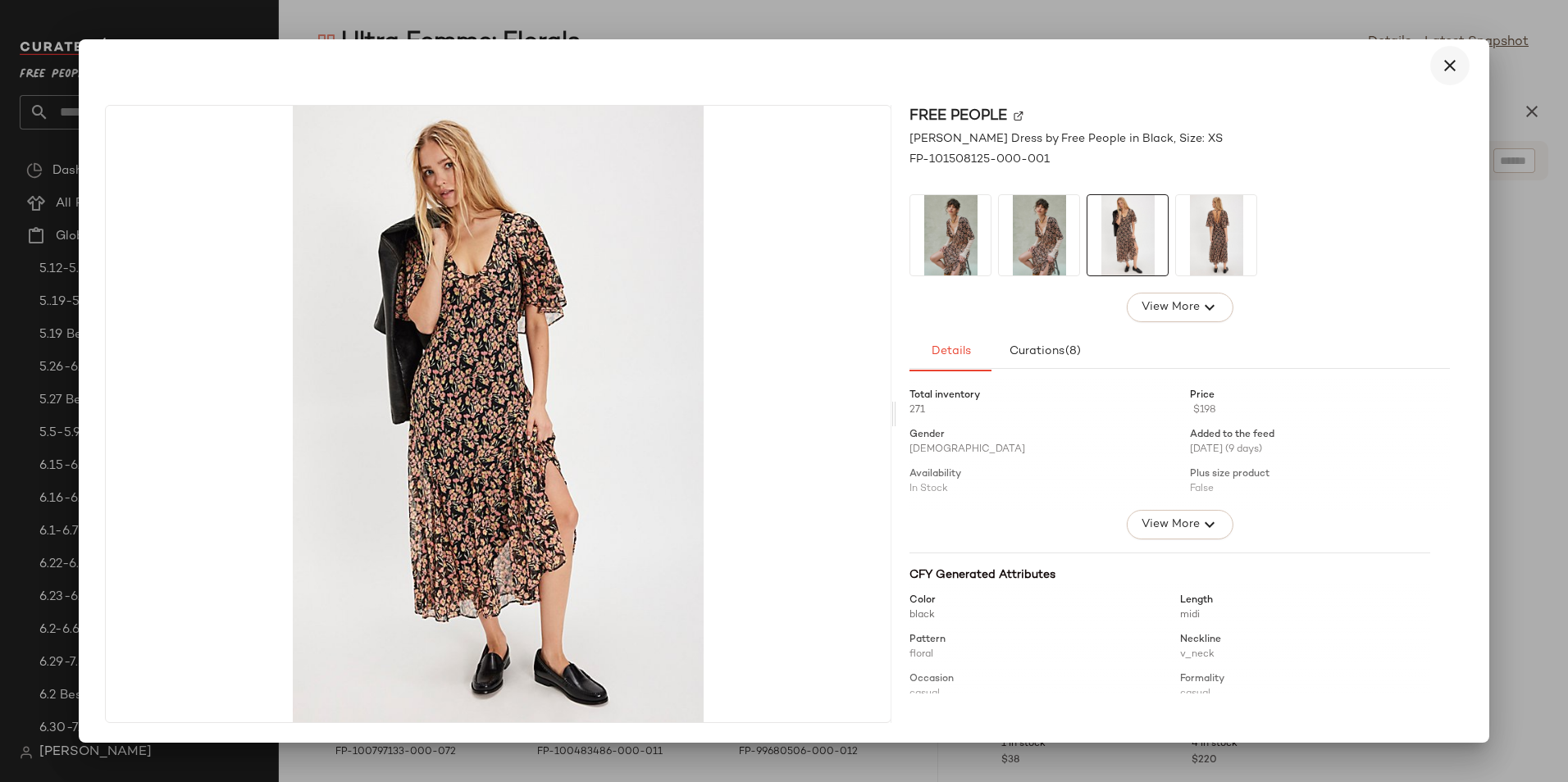
click at [1435, 67] on button "button" at bounding box center [1450, 65] width 39 height 39
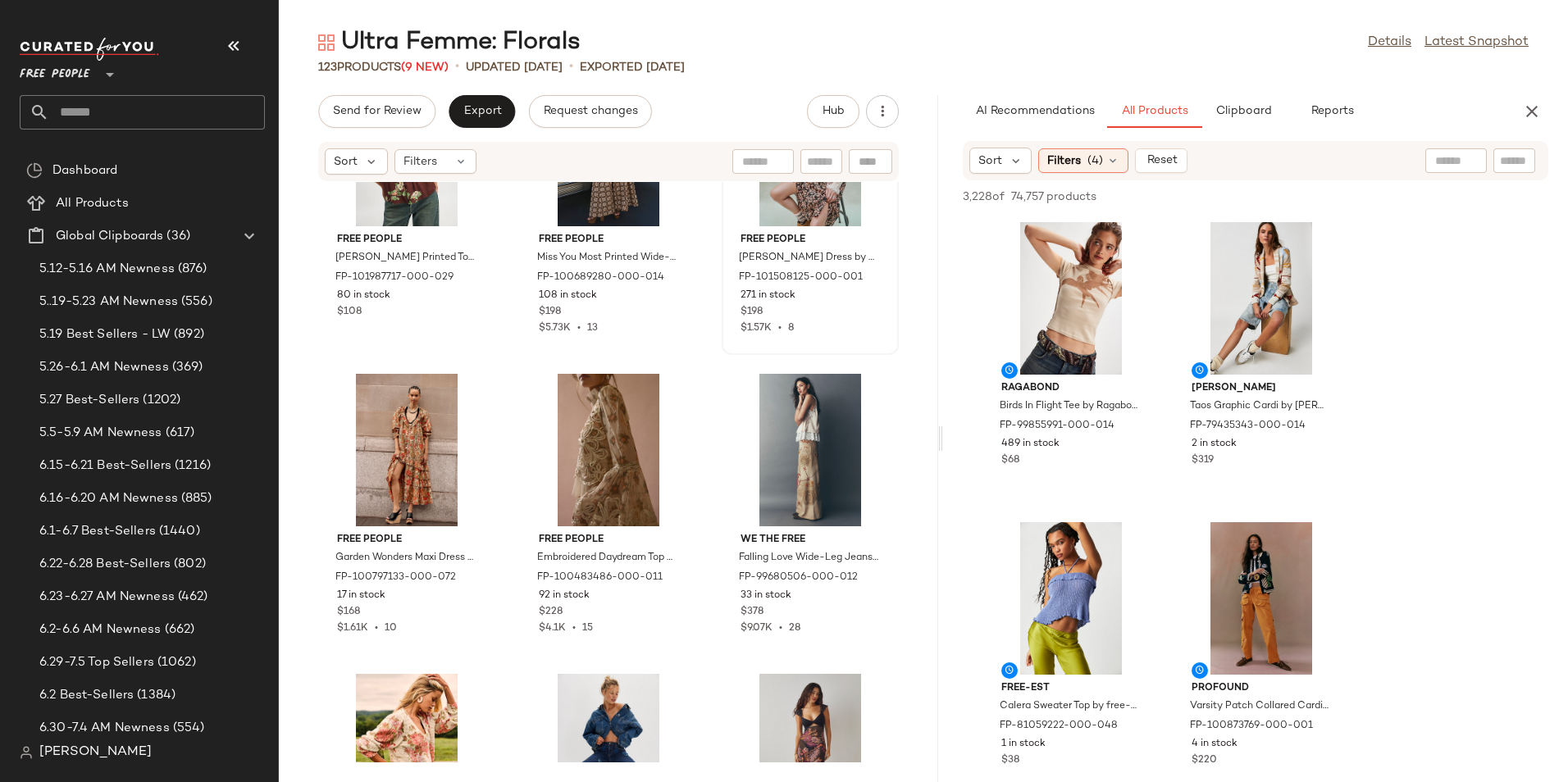
scroll to position [748, 0]
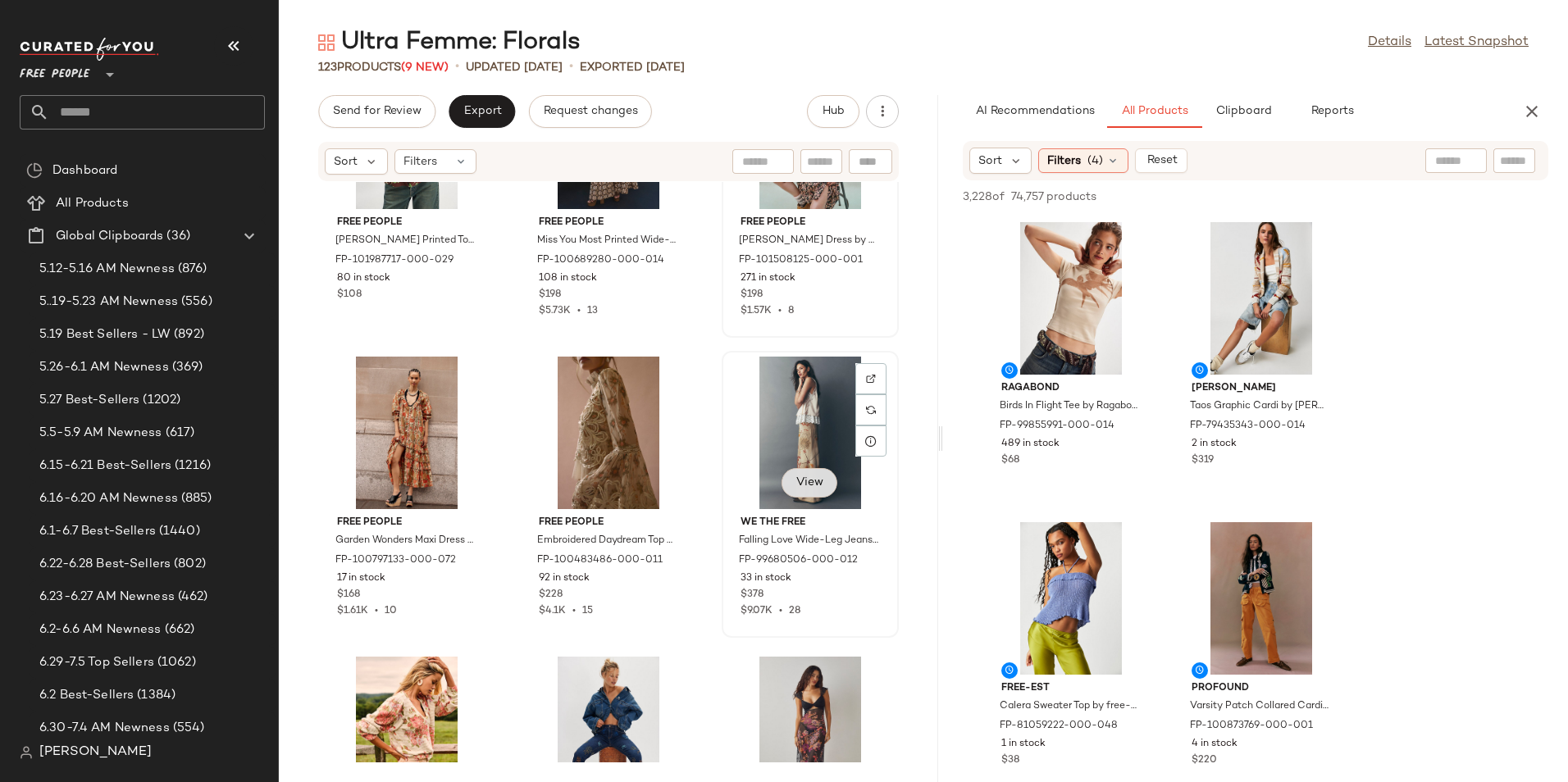
click at [807, 479] on span "View" at bounding box center [809, 482] width 28 height 13
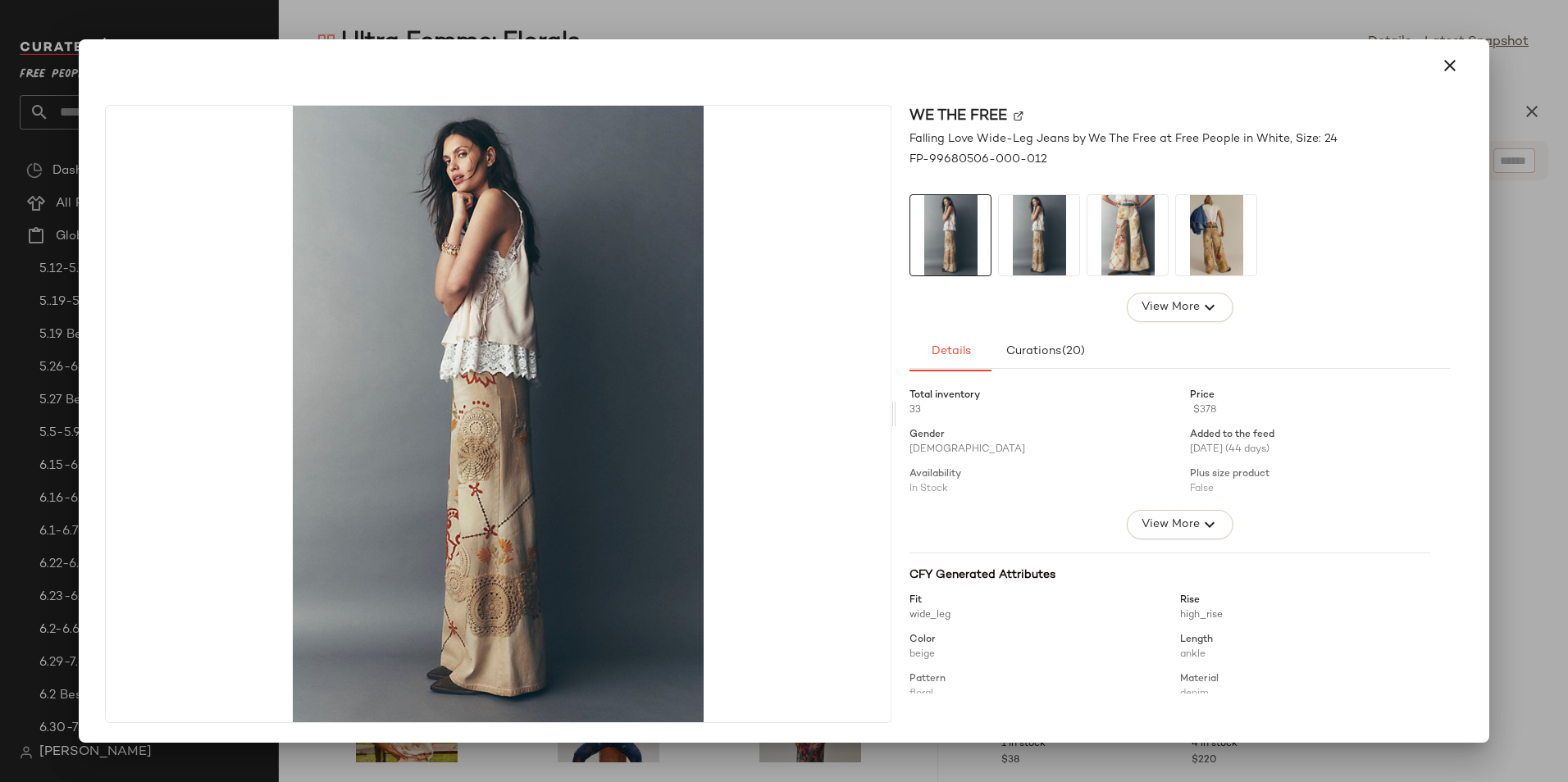
click at [1062, 254] on img at bounding box center [1039, 236] width 81 height 81
click at [1130, 259] on img at bounding box center [1128, 236] width 81 height 81
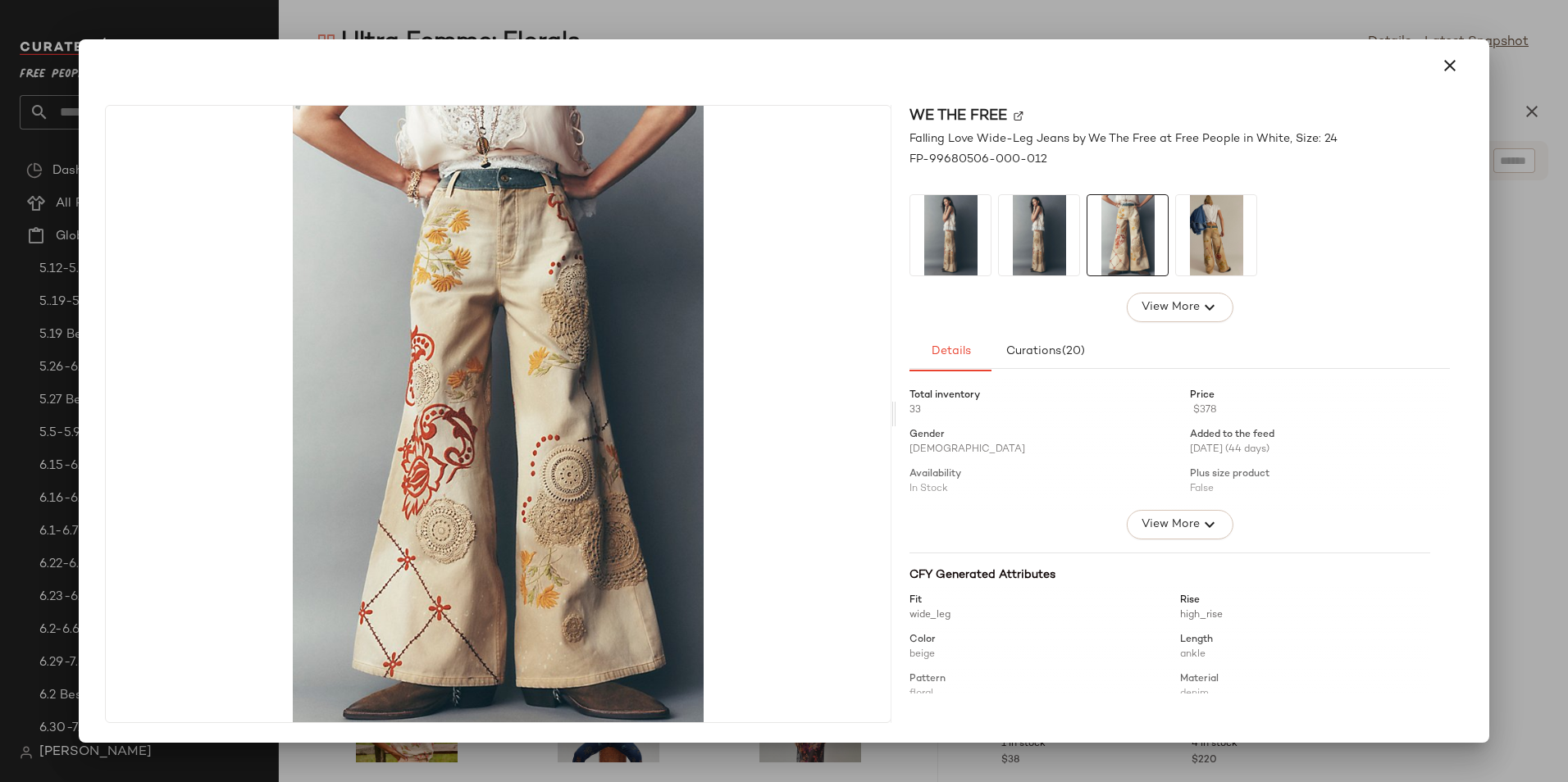
click at [1218, 262] on img at bounding box center [1216, 236] width 81 height 81
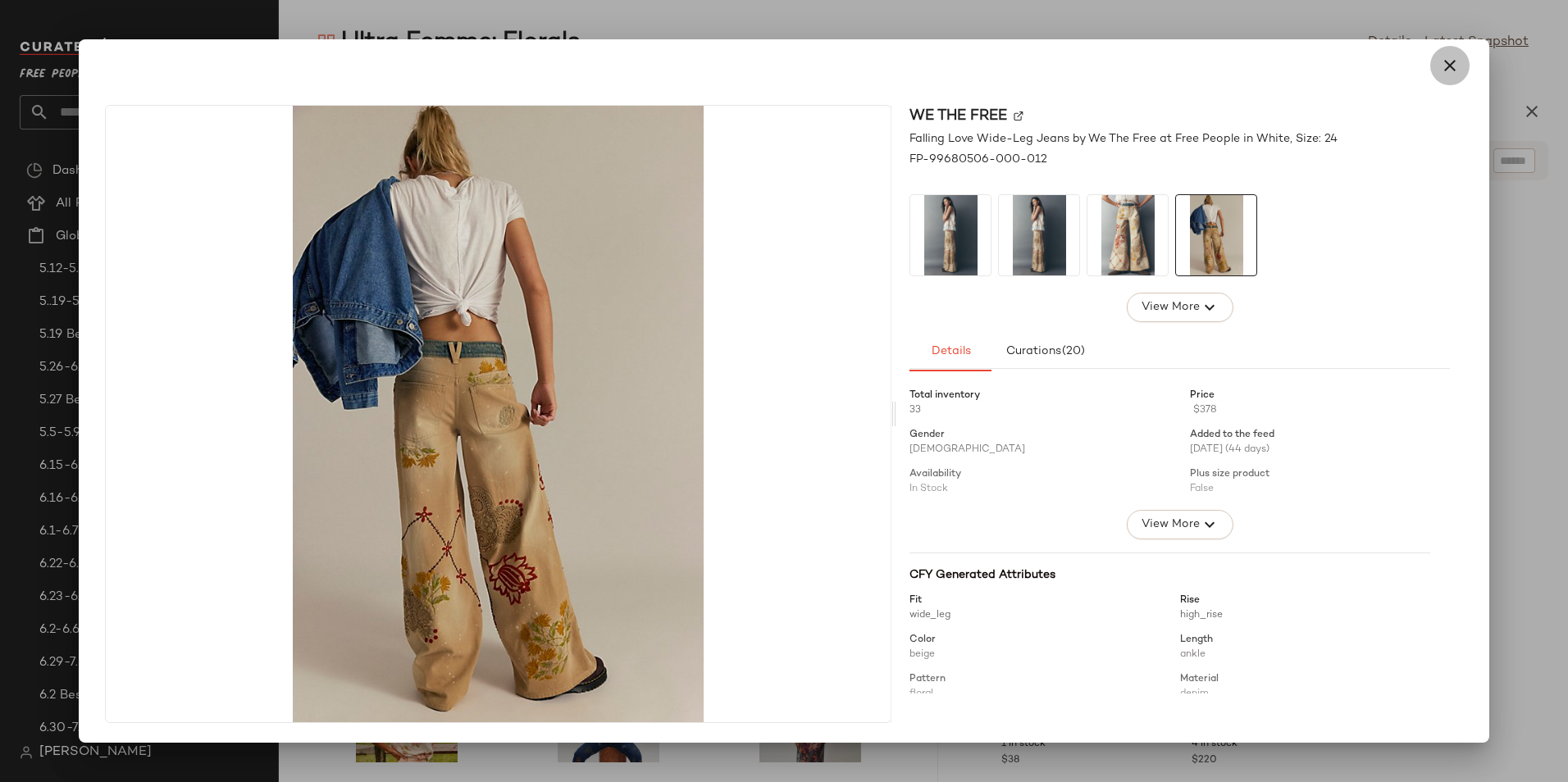
click at [1456, 68] on icon "button" at bounding box center [1450, 65] width 20 height 20
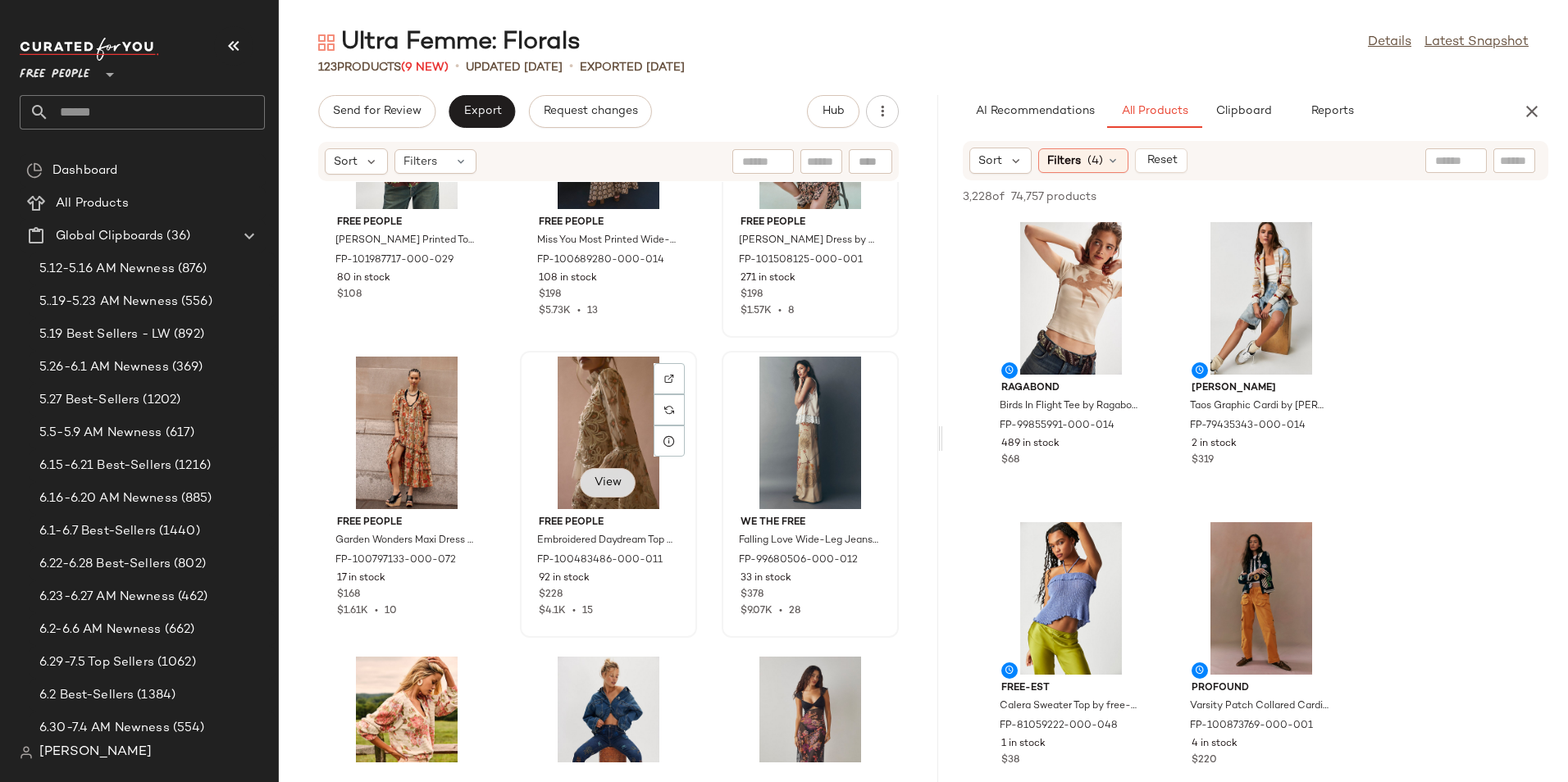
click at [594, 484] on span "View" at bounding box center [607, 482] width 28 height 13
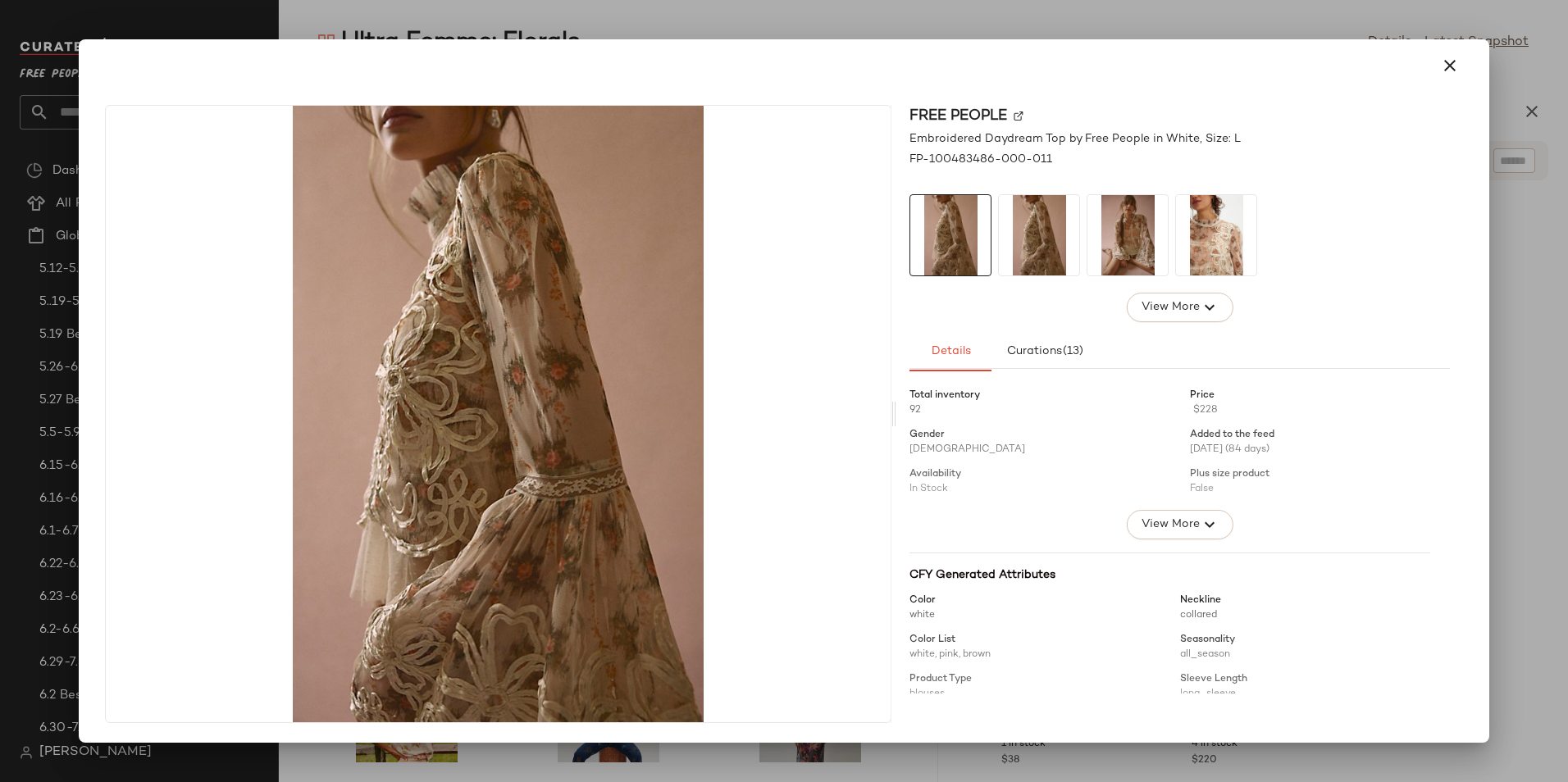
click at [1047, 249] on img at bounding box center [1039, 236] width 81 height 81
click at [1025, 231] on img at bounding box center [1039, 236] width 81 height 81
click at [1137, 239] on img at bounding box center [1128, 236] width 81 height 81
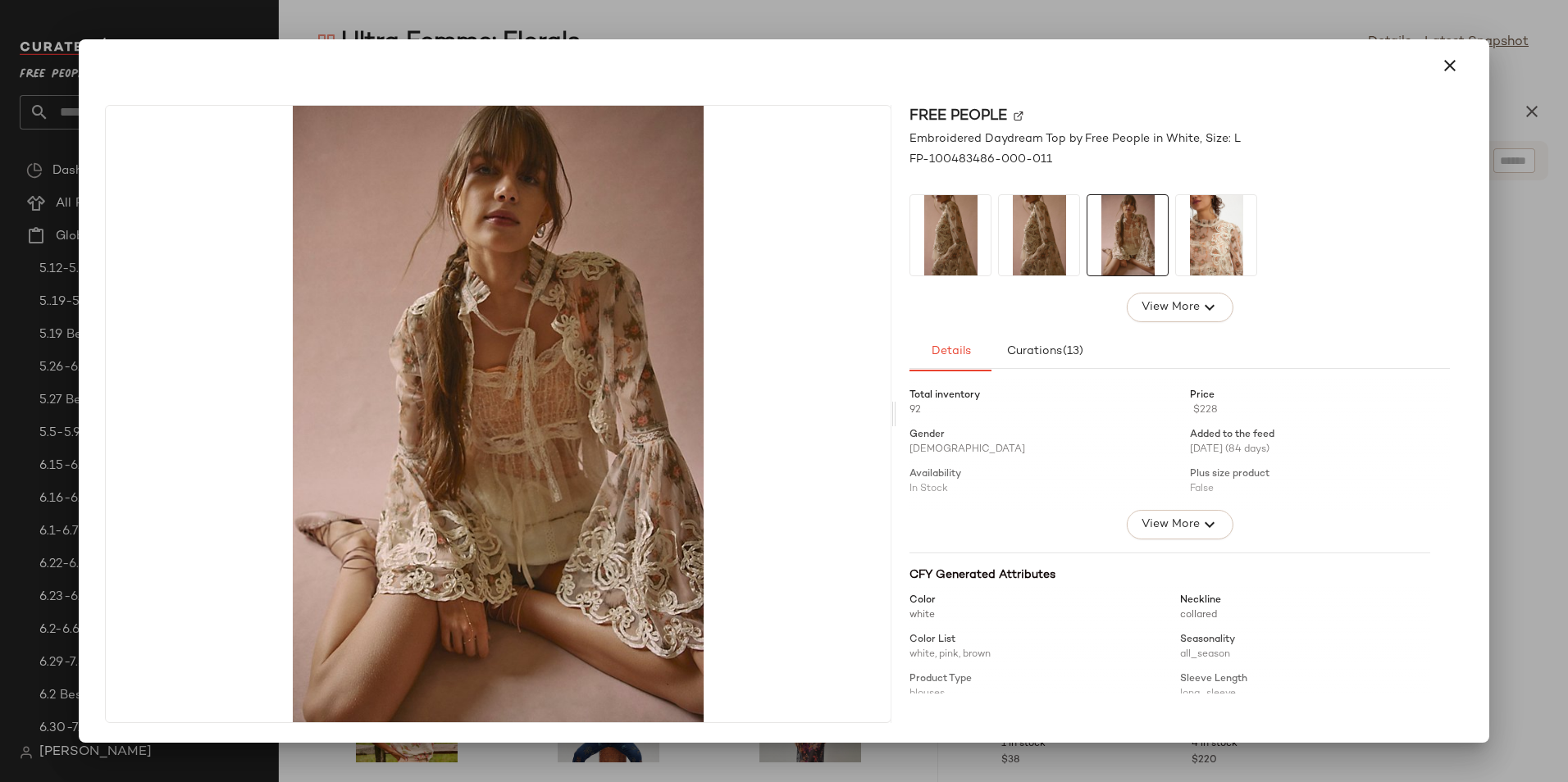
click at [1189, 243] on img at bounding box center [1216, 236] width 81 height 81
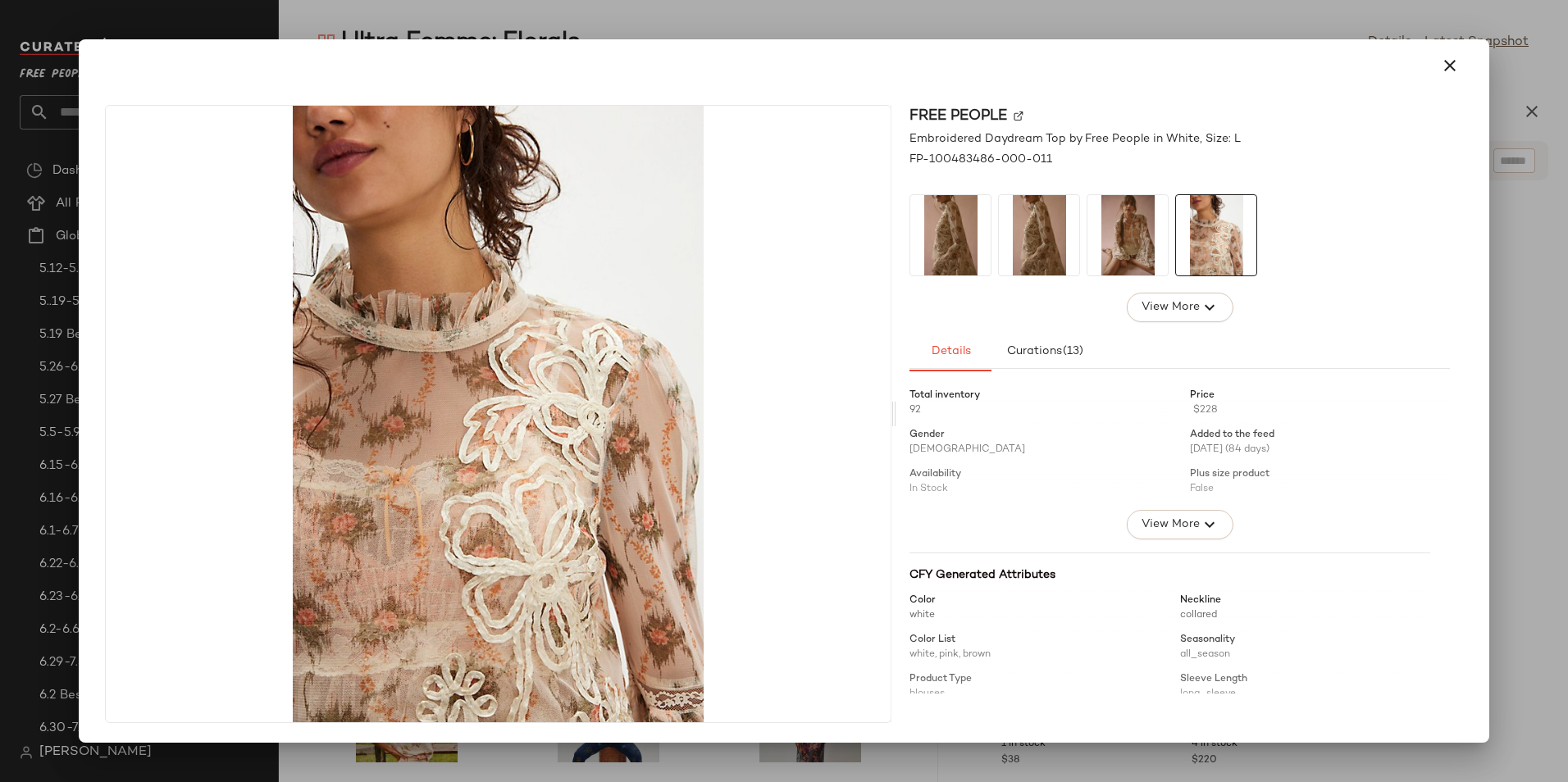
click at [1123, 253] on img at bounding box center [1128, 236] width 81 height 81
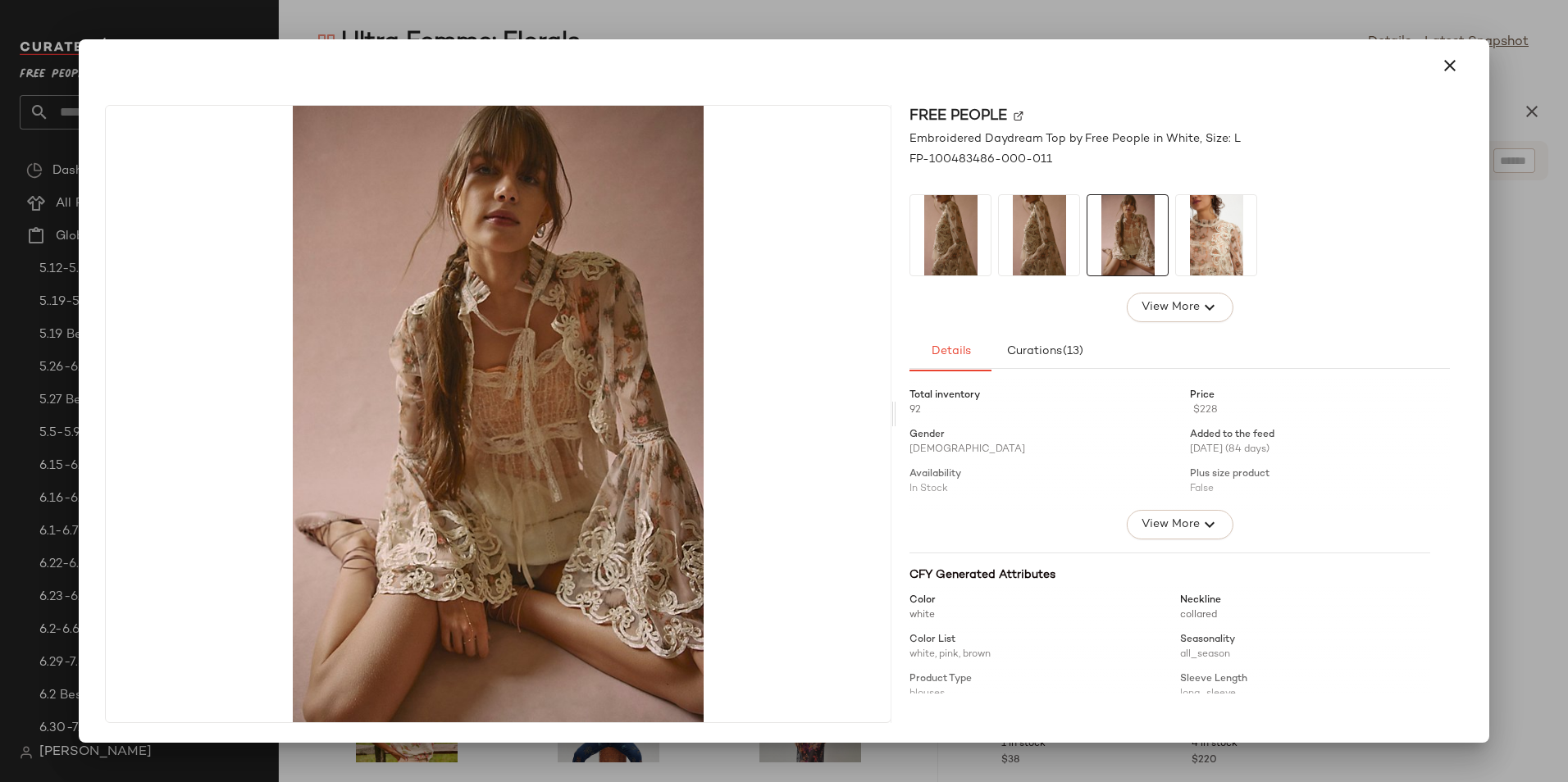
click at [1227, 253] on img at bounding box center [1216, 236] width 81 height 81
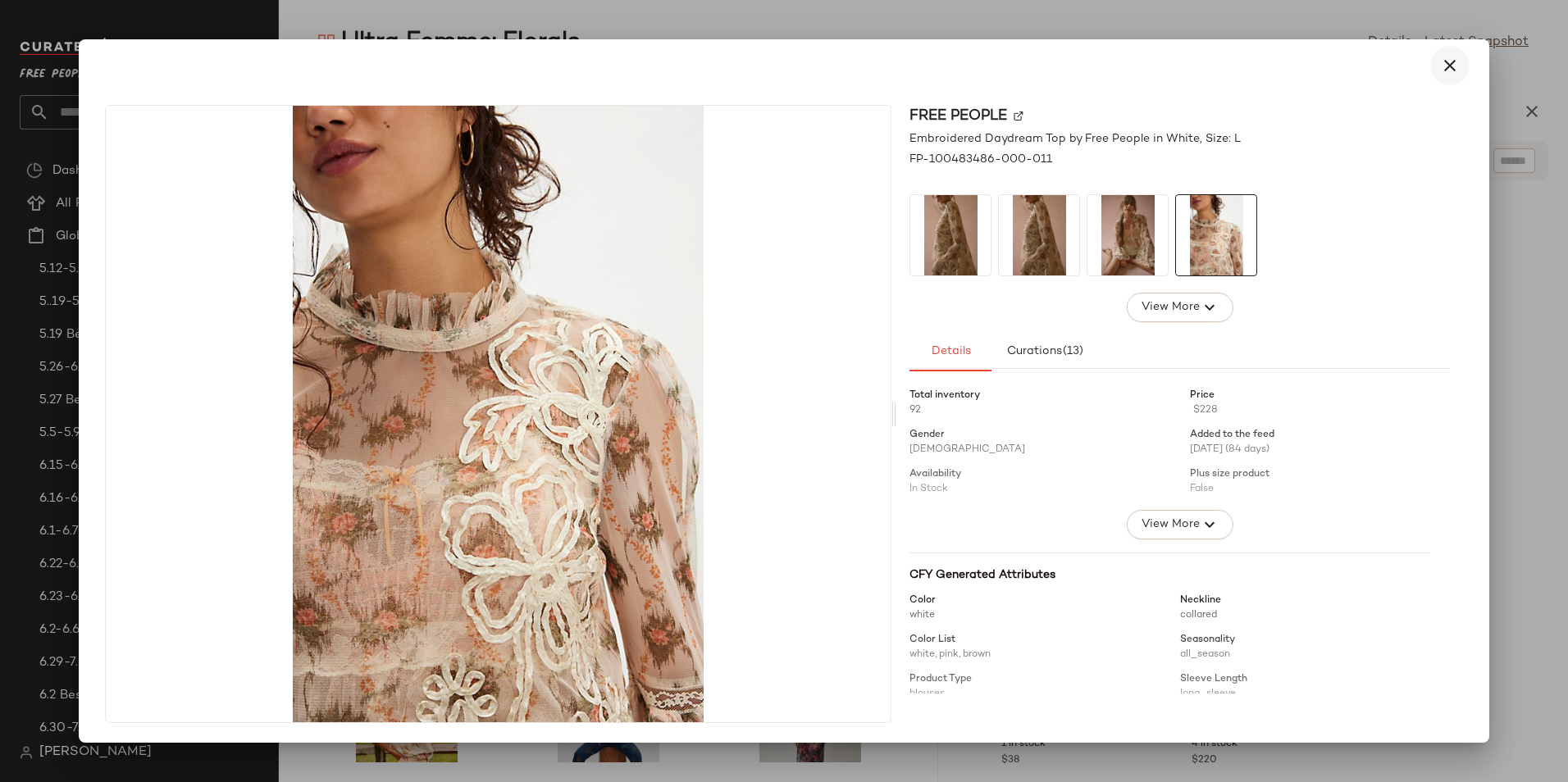
click at [1459, 76] on button "button" at bounding box center [1450, 65] width 39 height 39
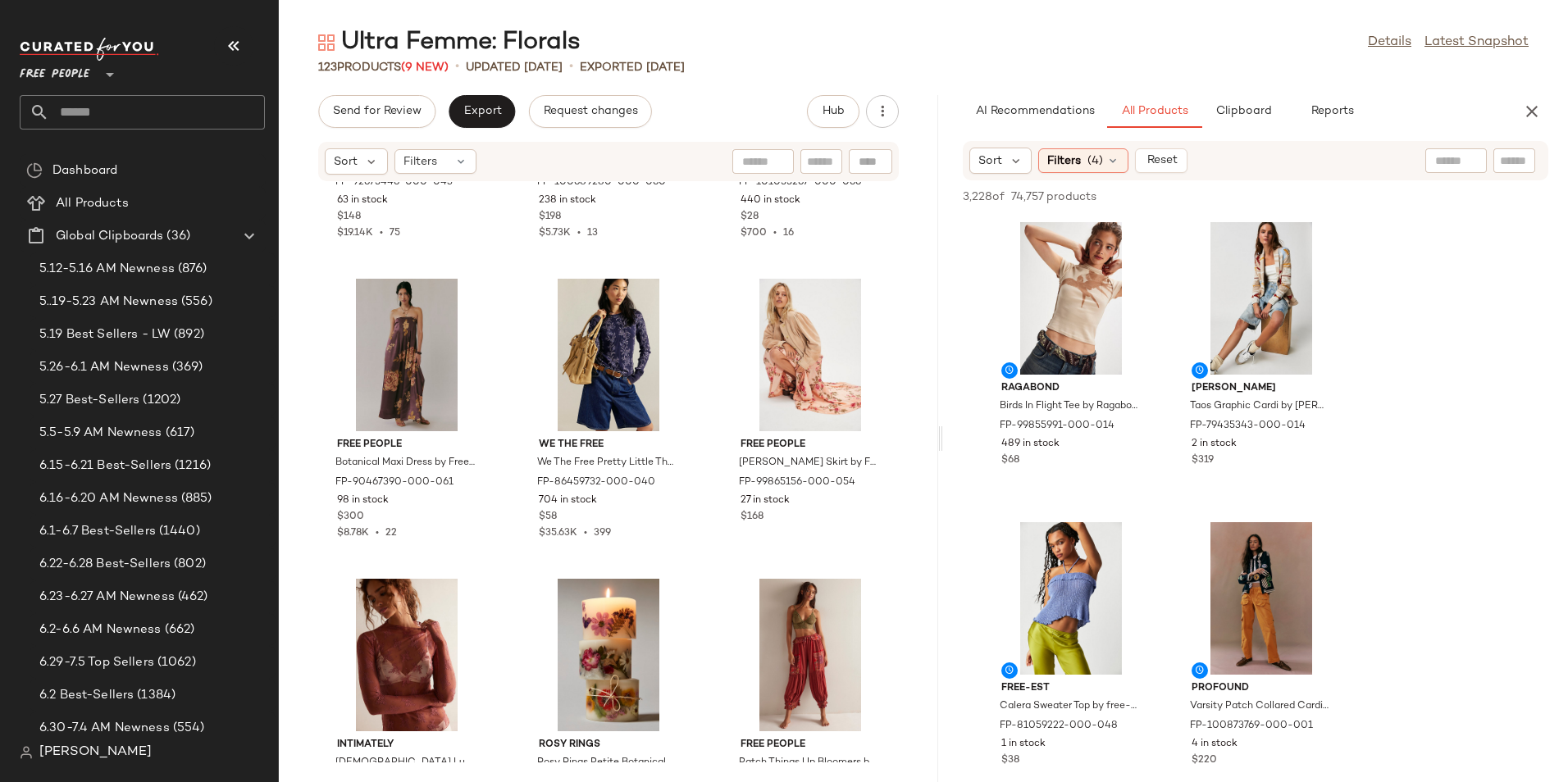
scroll to position [2644, 0]
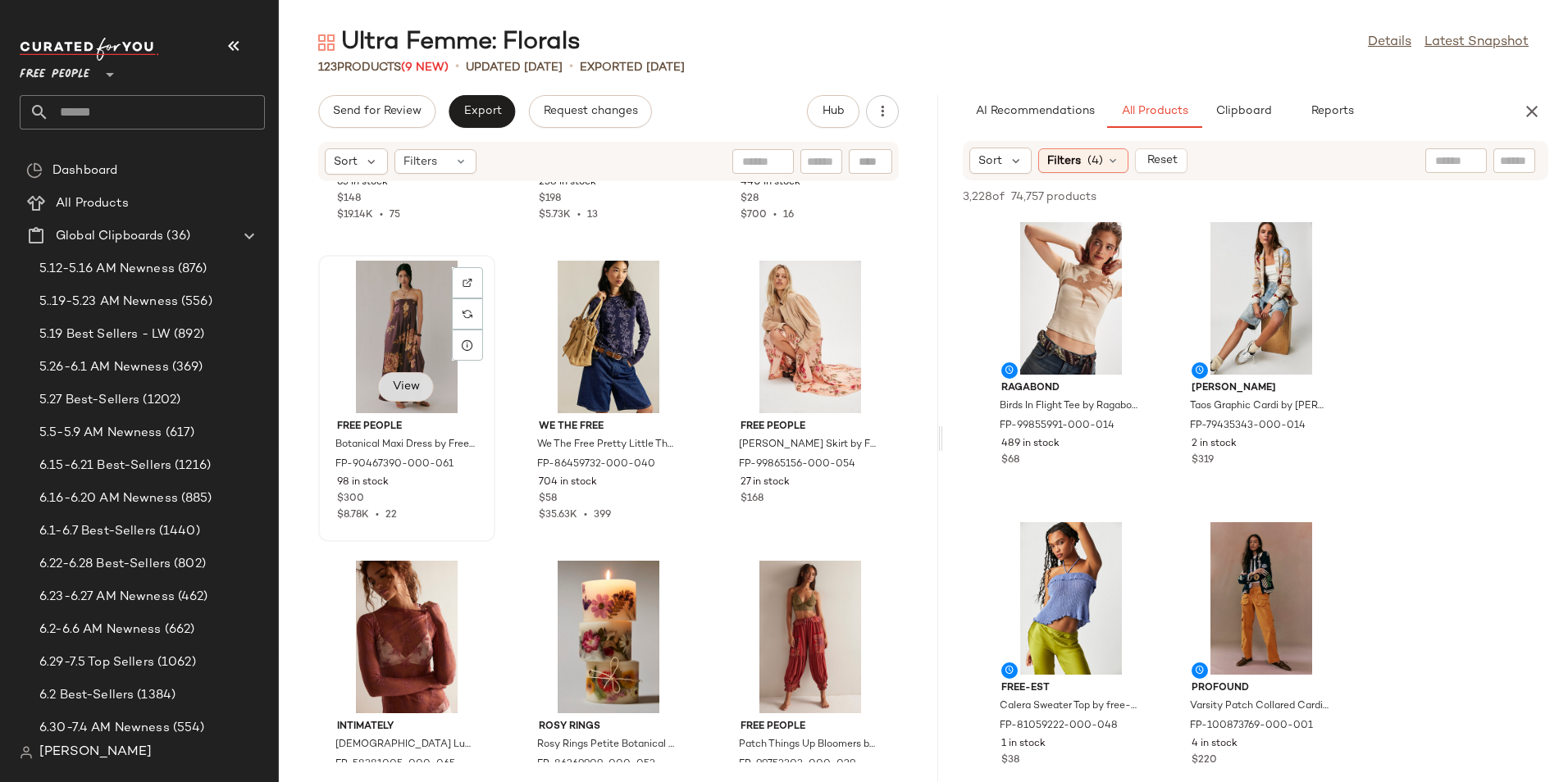
click at [412, 381] on span "View" at bounding box center [405, 387] width 28 height 13
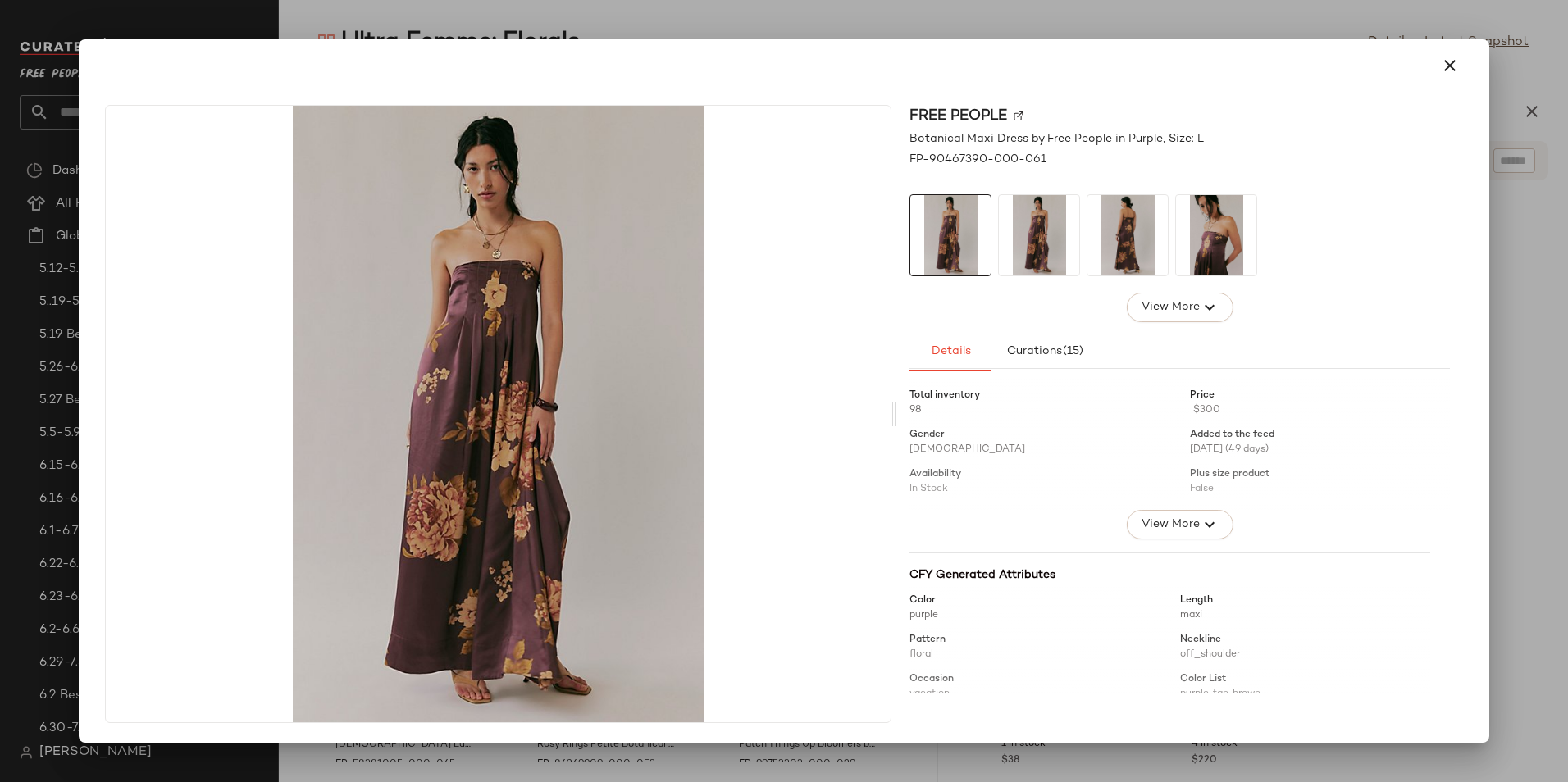
click at [1021, 261] on img at bounding box center [1039, 236] width 81 height 81
click at [1139, 259] on img at bounding box center [1128, 236] width 81 height 81
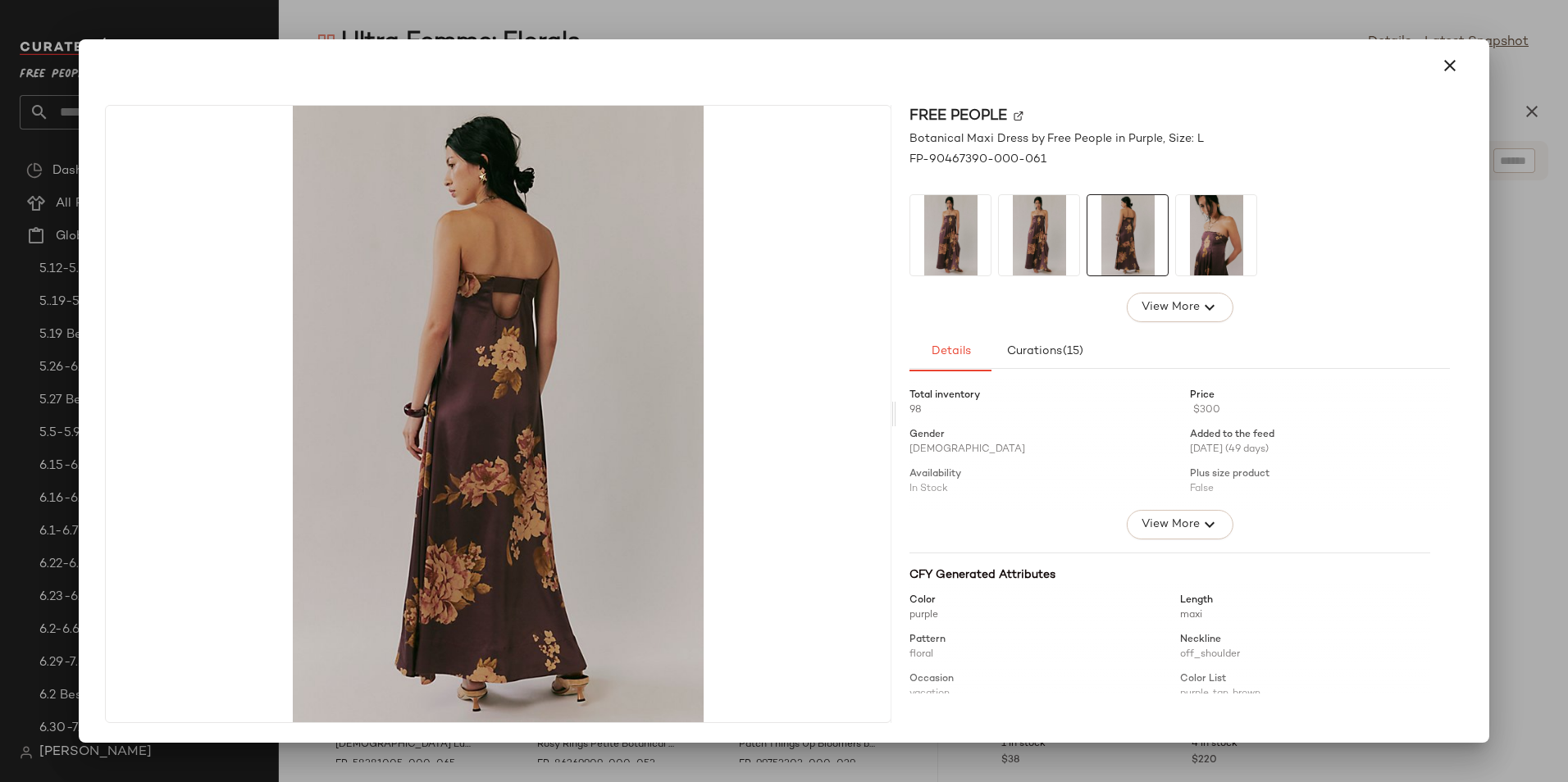
click at [1187, 251] on img at bounding box center [1216, 236] width 81 height 81
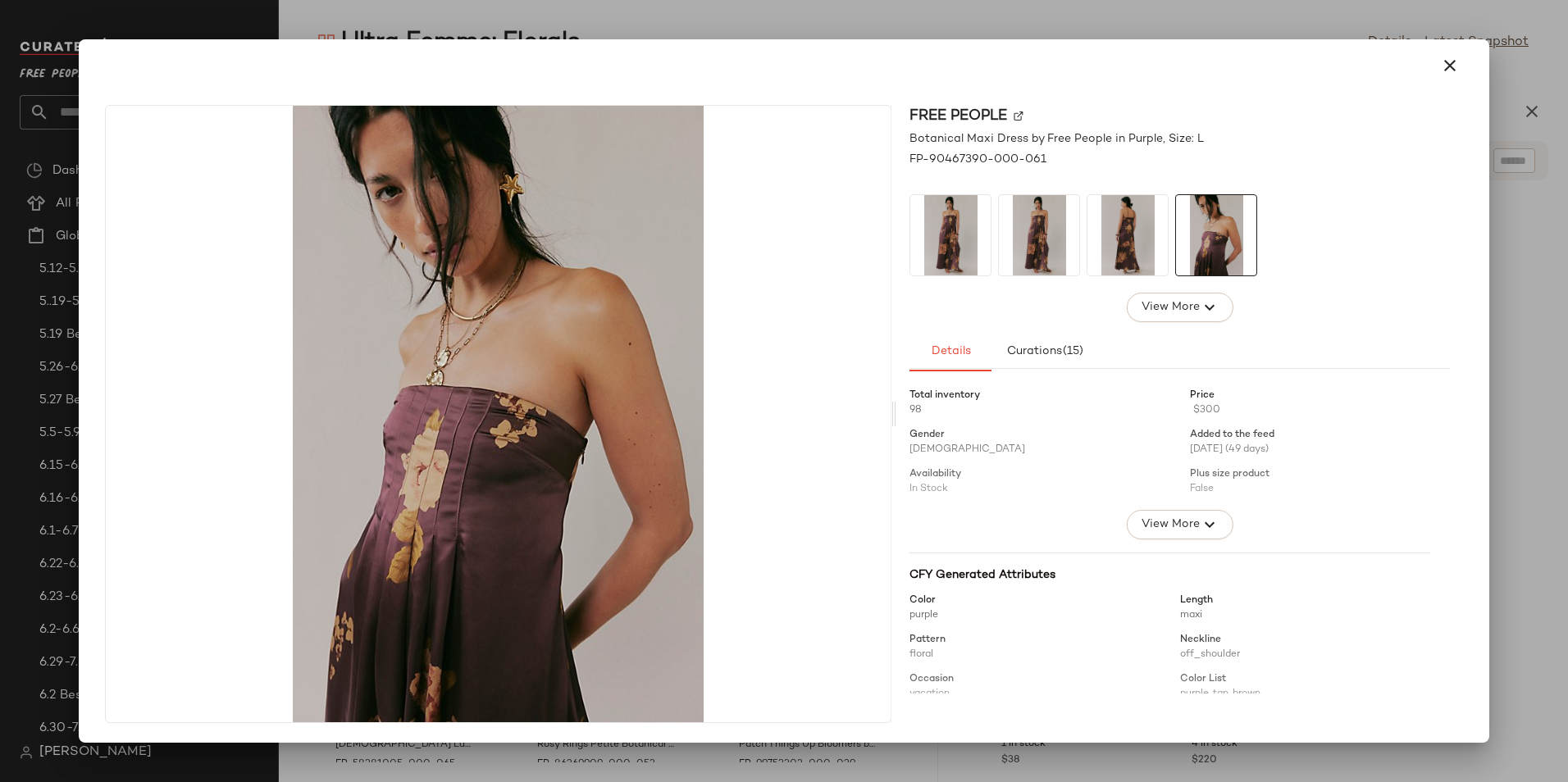
click at [1433, 83] on div at bounding box center [784, 65] width 1372 height 39
click at [1437, 70] on button "button" at bounding box center [1450, 65] width 39 height 39
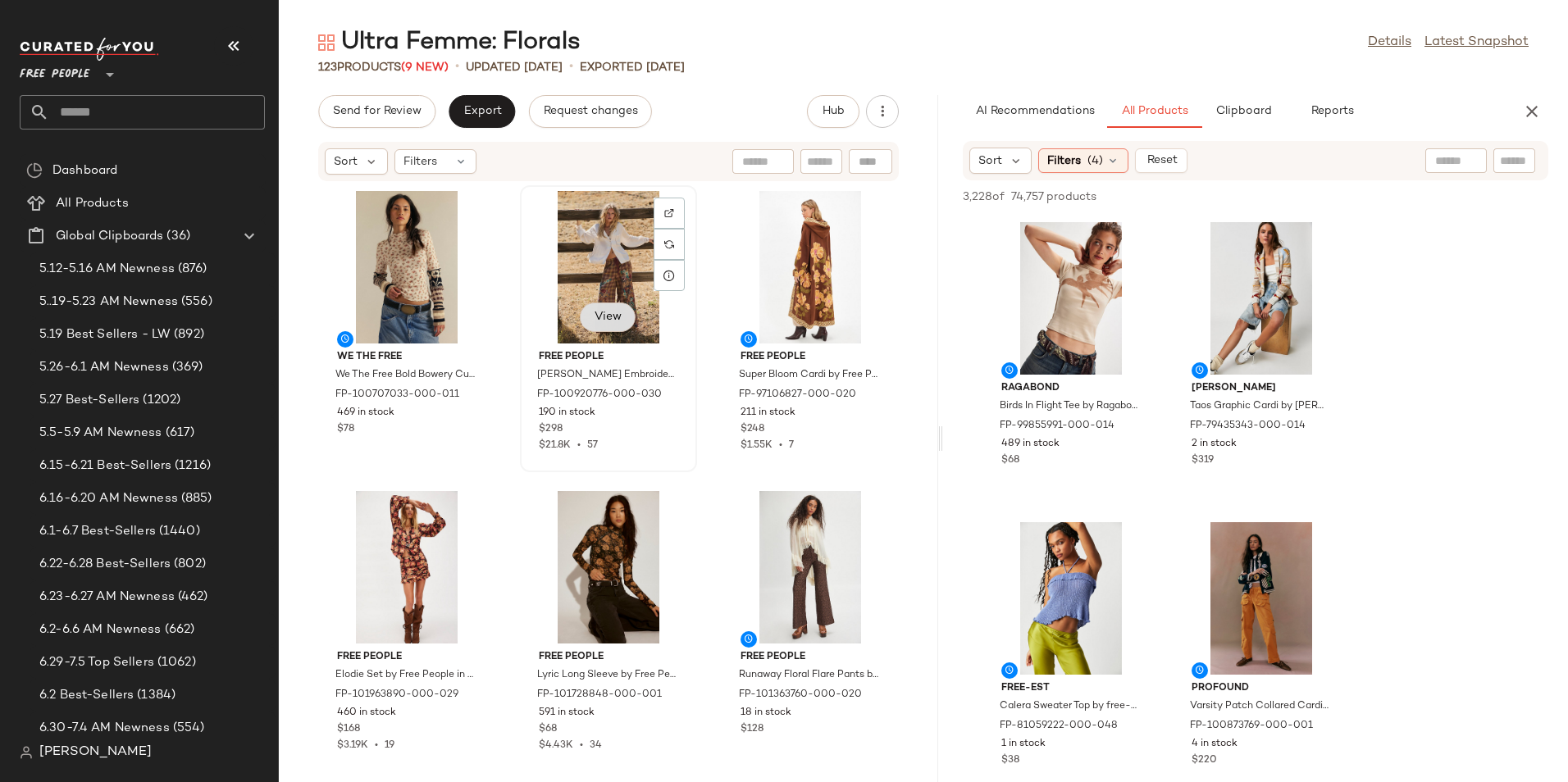
click at [595, 328] on button "View" at bounding box center [607, 317] width 56 height 30
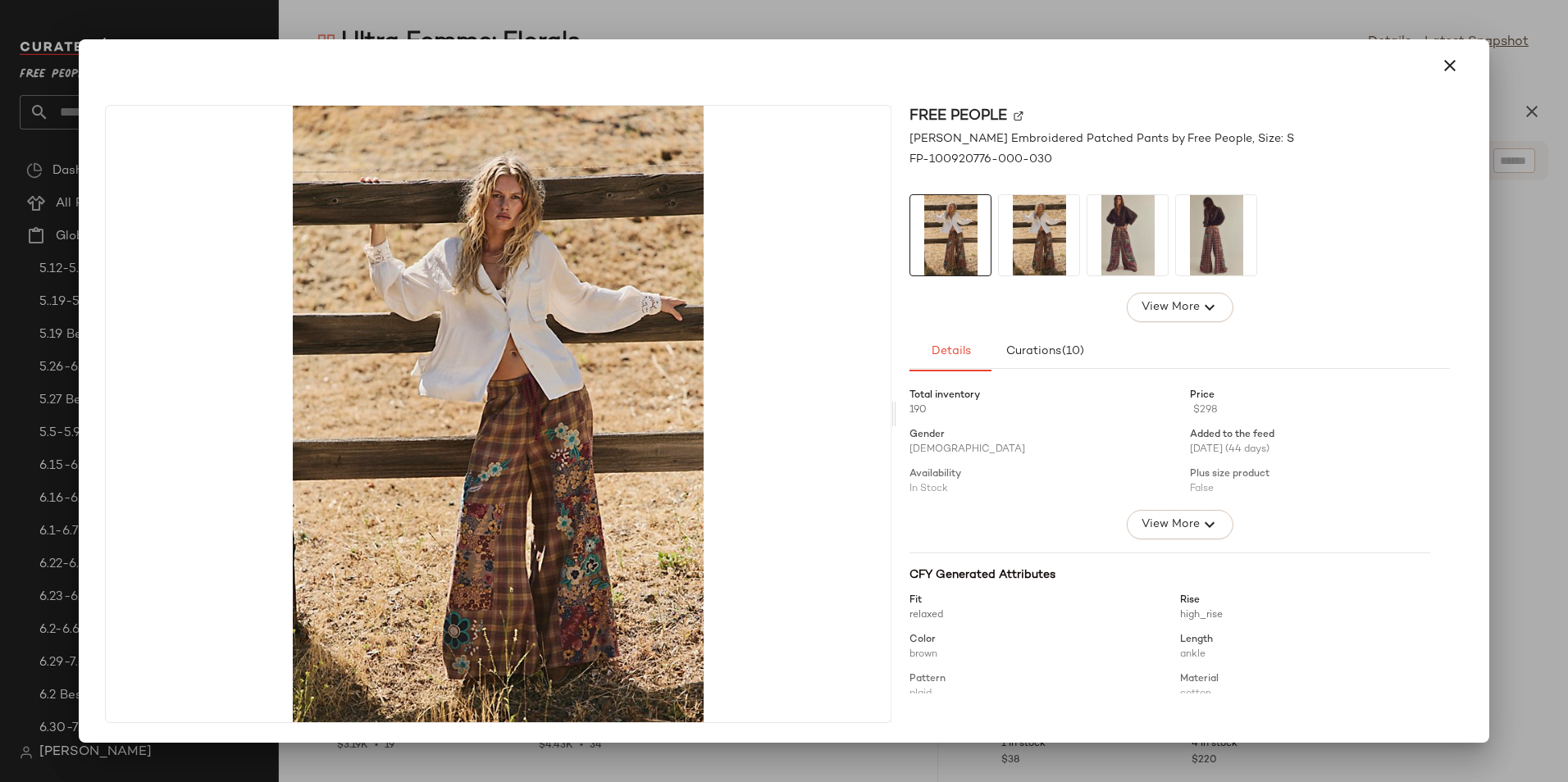
click at [1115, 255] on img at bounding box center [1128, 236] width 81 height 81
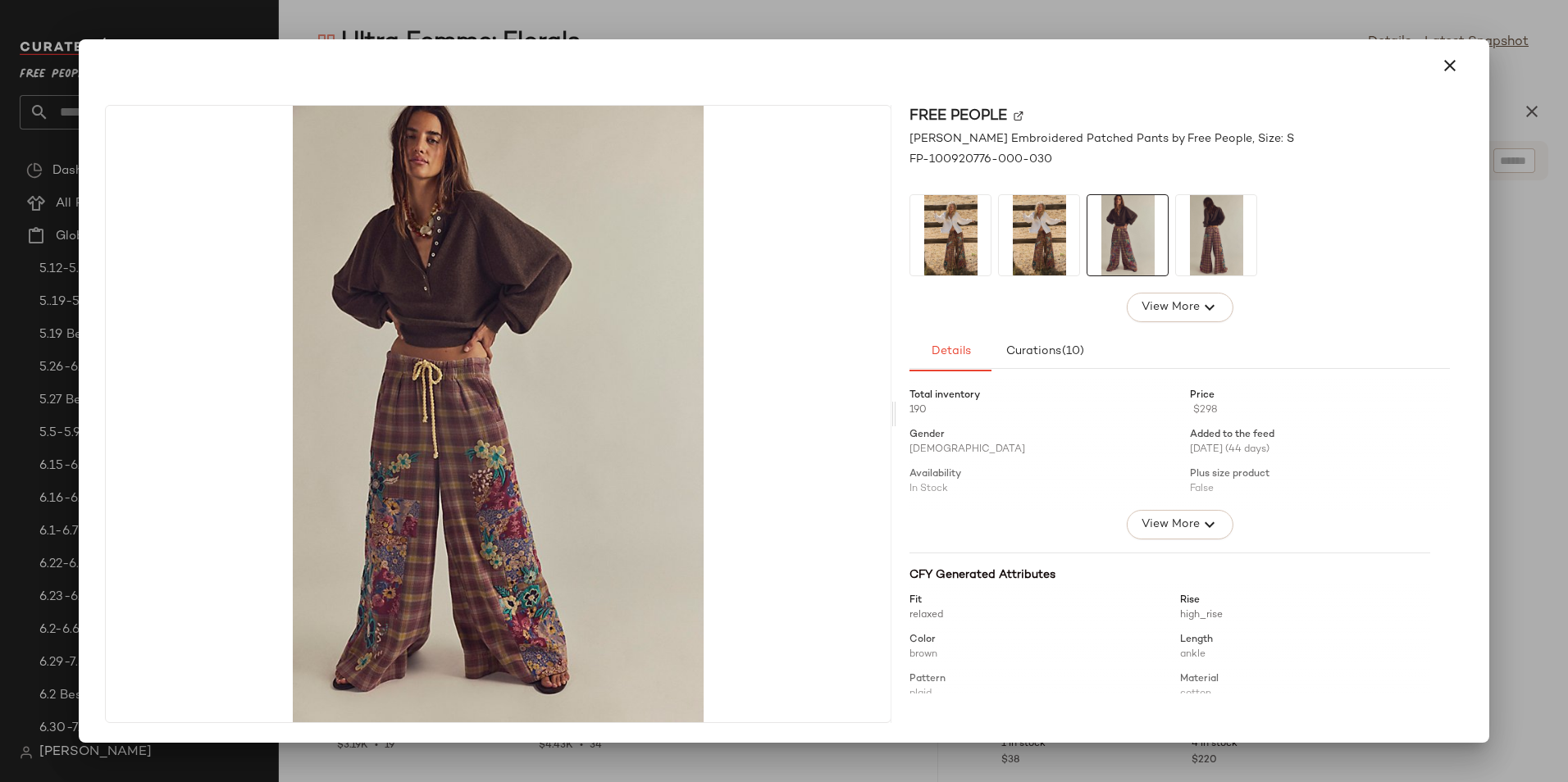
click at [1230, 248] on img at bounding box center [1216, 236] width 81 height 81
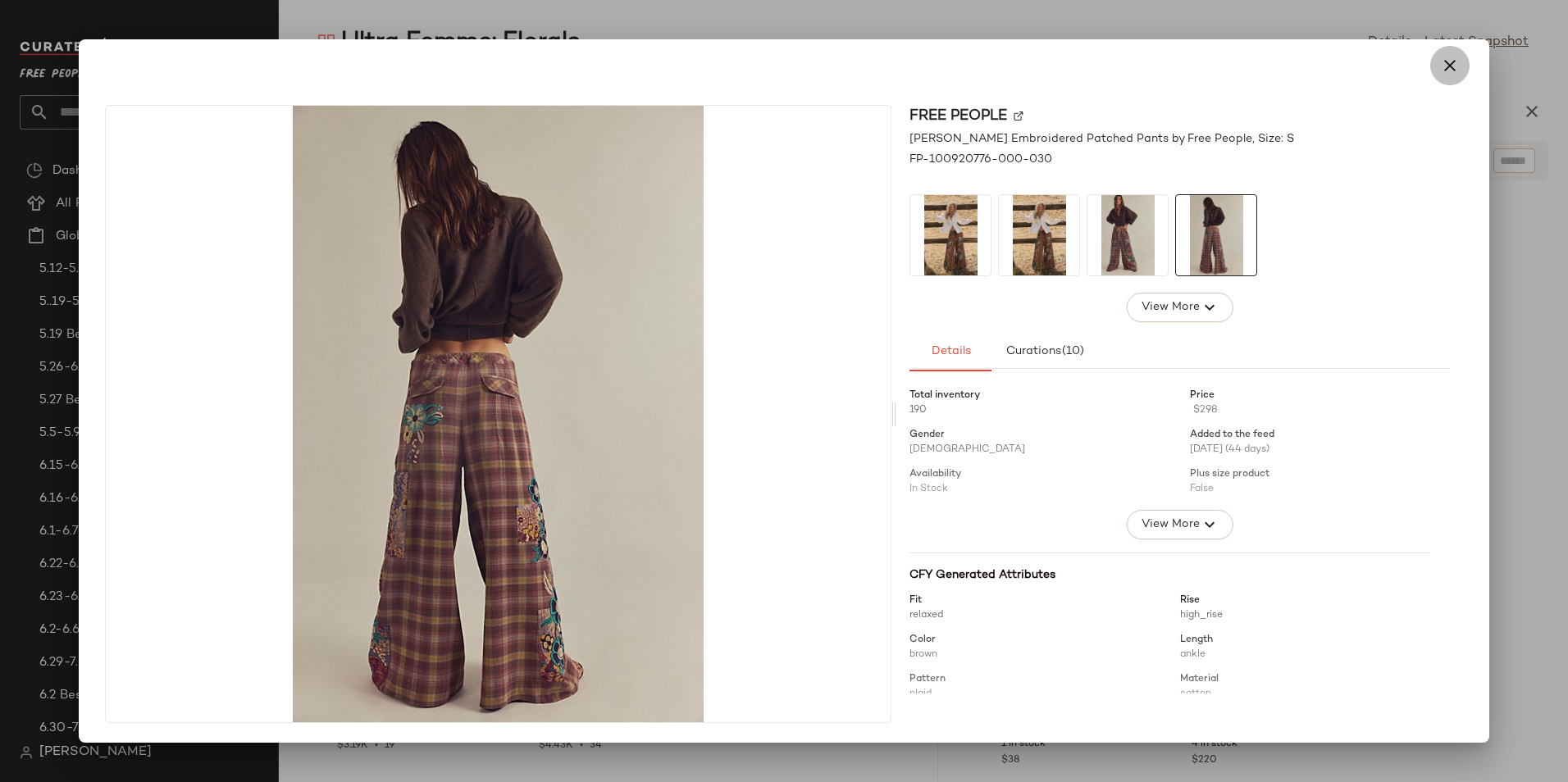
click at [1450, 72] on icon "button" at bounding box center [1450, 65] width 20 height 20
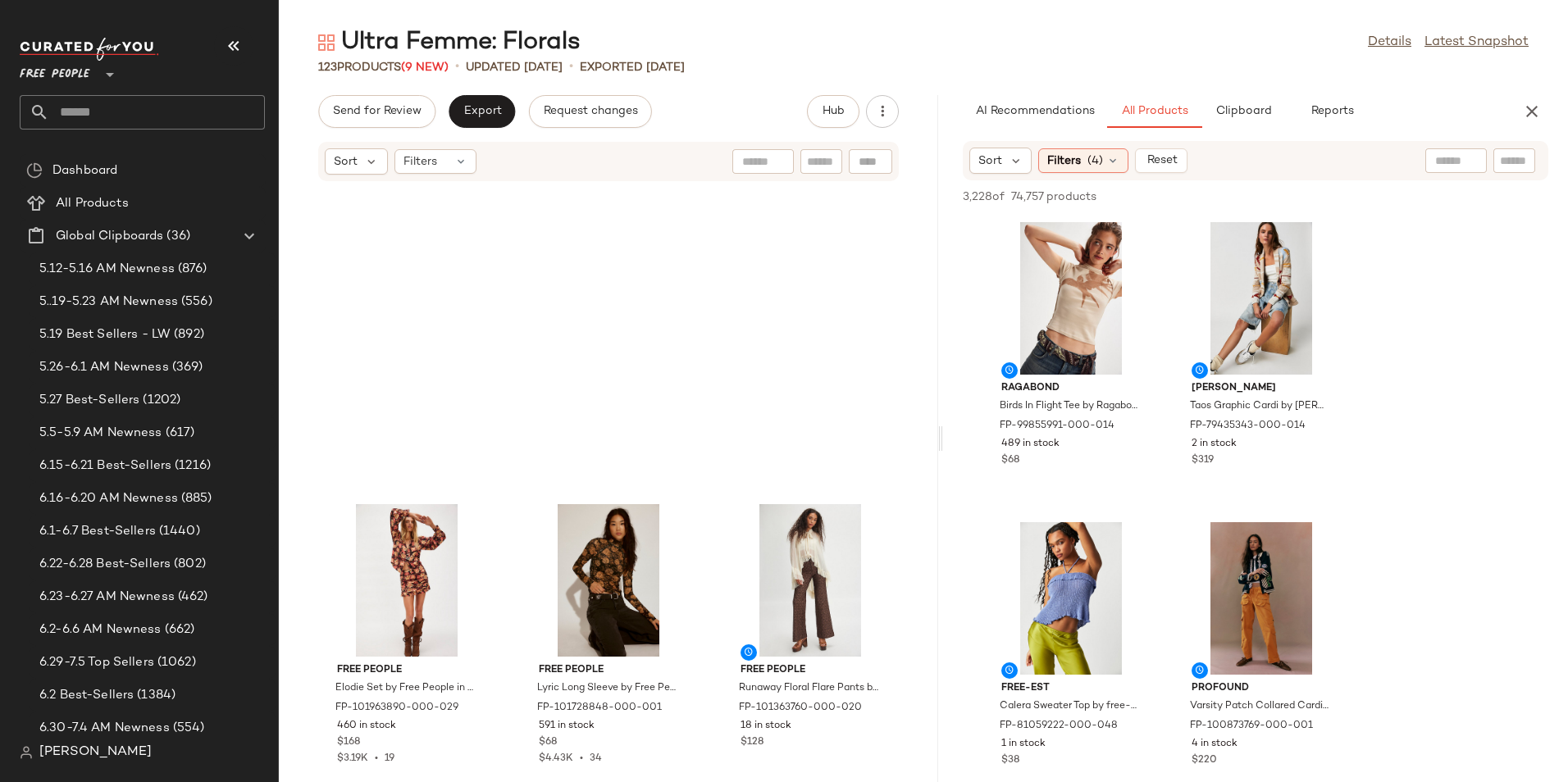
scroll to position [521, 0]
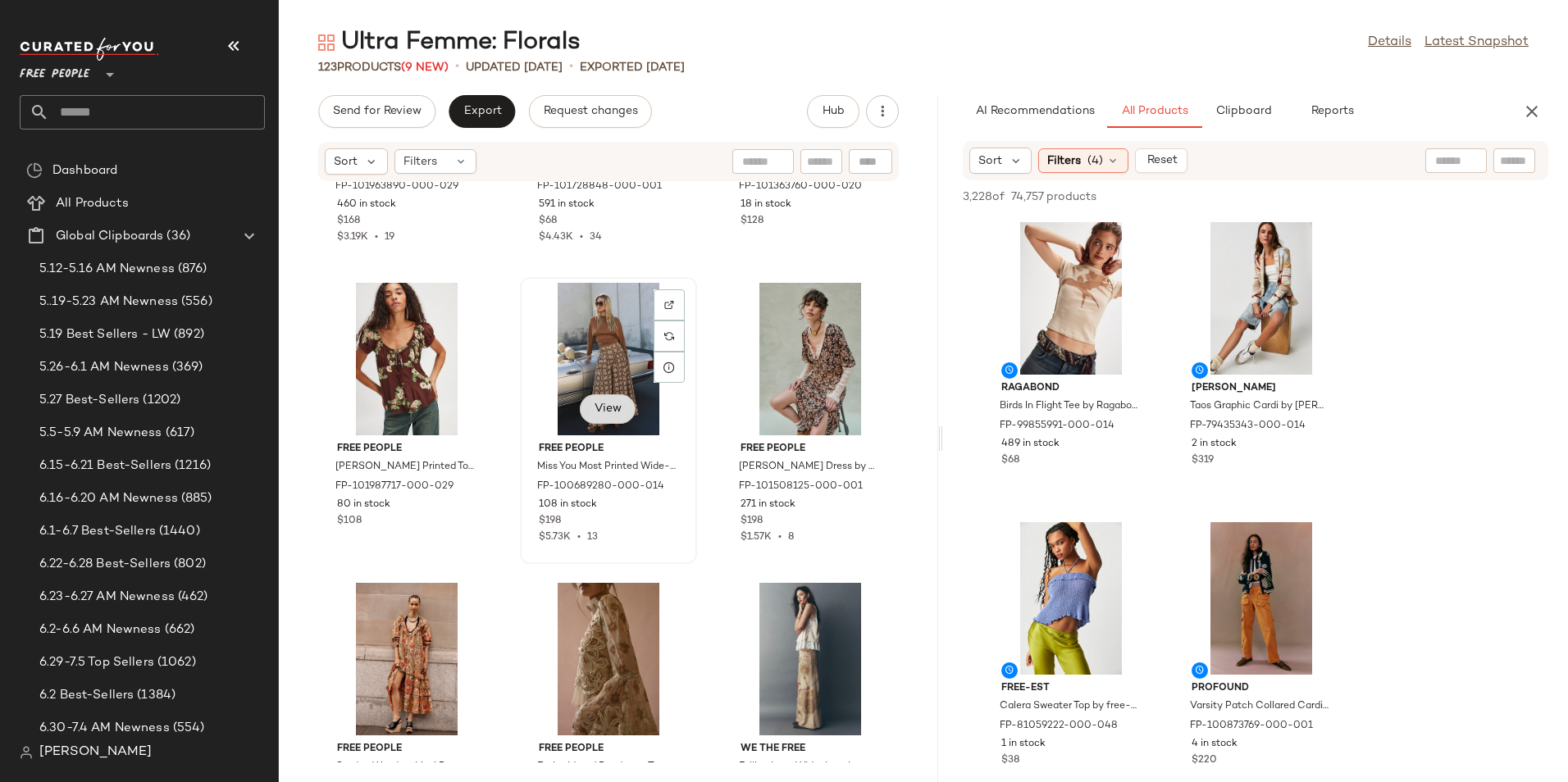
click at [592, 401] on button "View" at bounding box center [607, 409] width 56 height 30
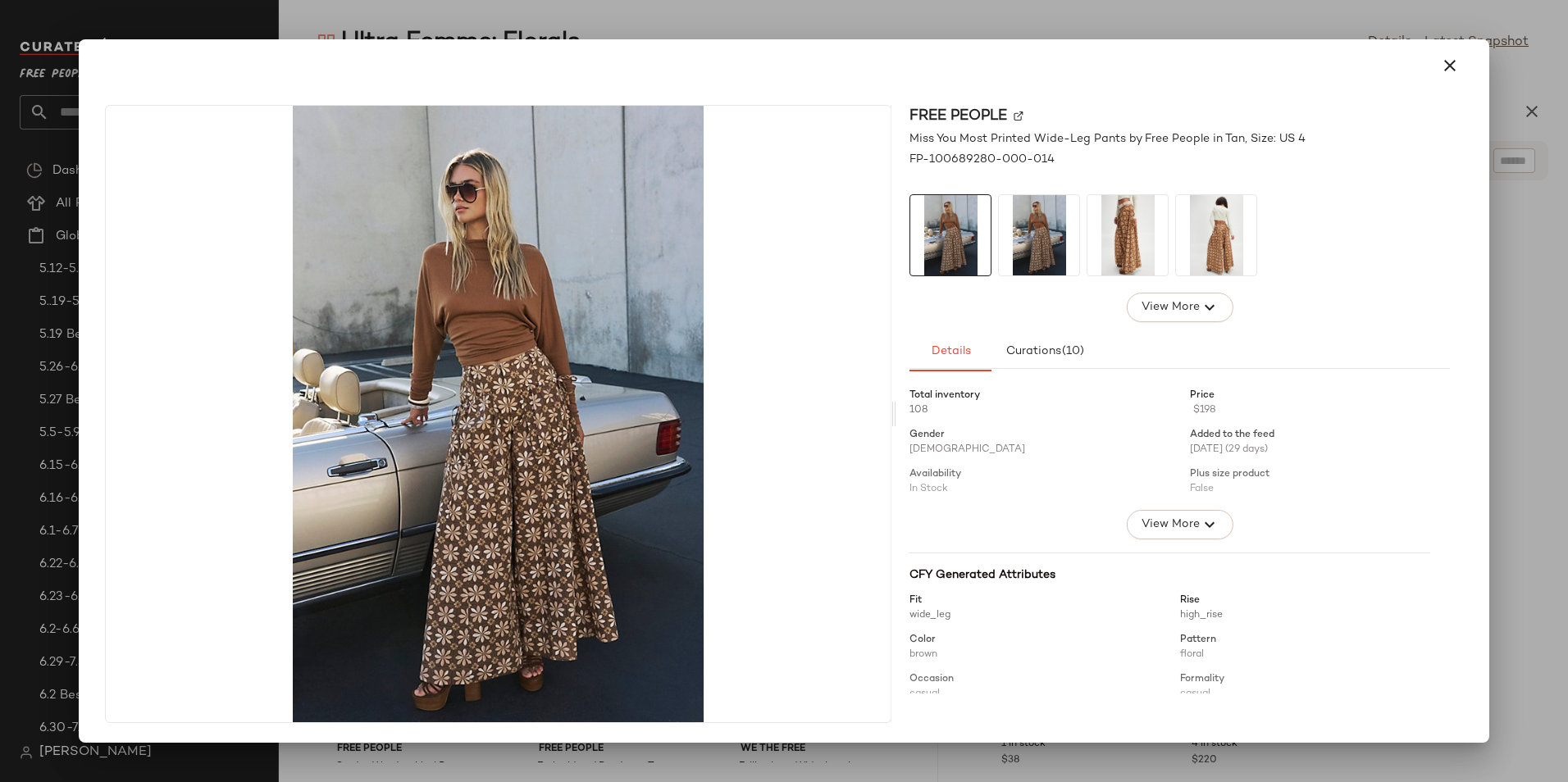
click at [1050, 252] on img at bounding box center [1039, 236] width 81 height 81
click at [1106, 243] on img at bounding box center [1128, 236] width 81 height 81
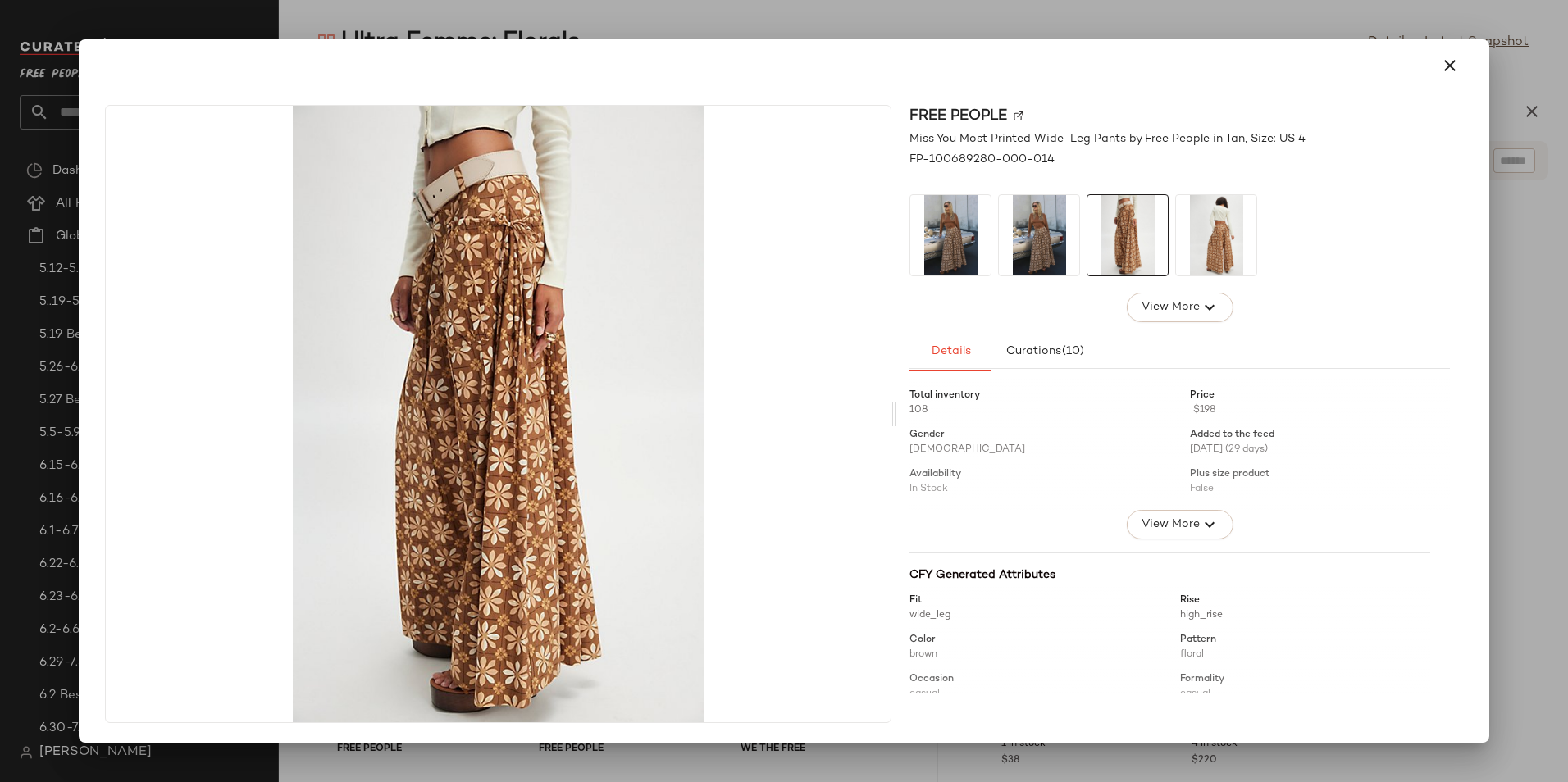
click at [1205, 239] on img at bounding box center [1216, 236] width 81 height 81
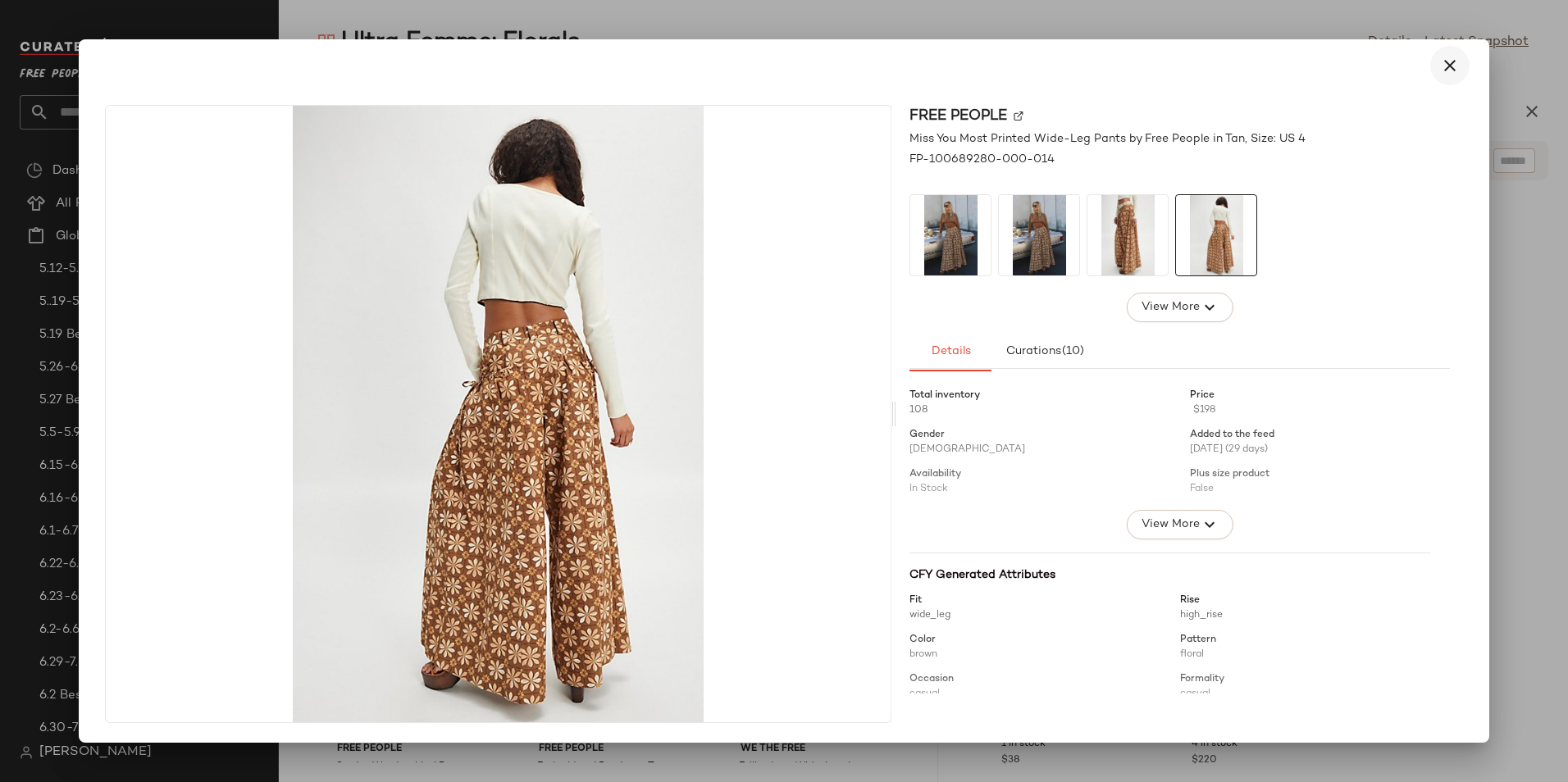
click at [1446, 74] on icon "button" at bounding box center [1450, 65] width 20 height 20
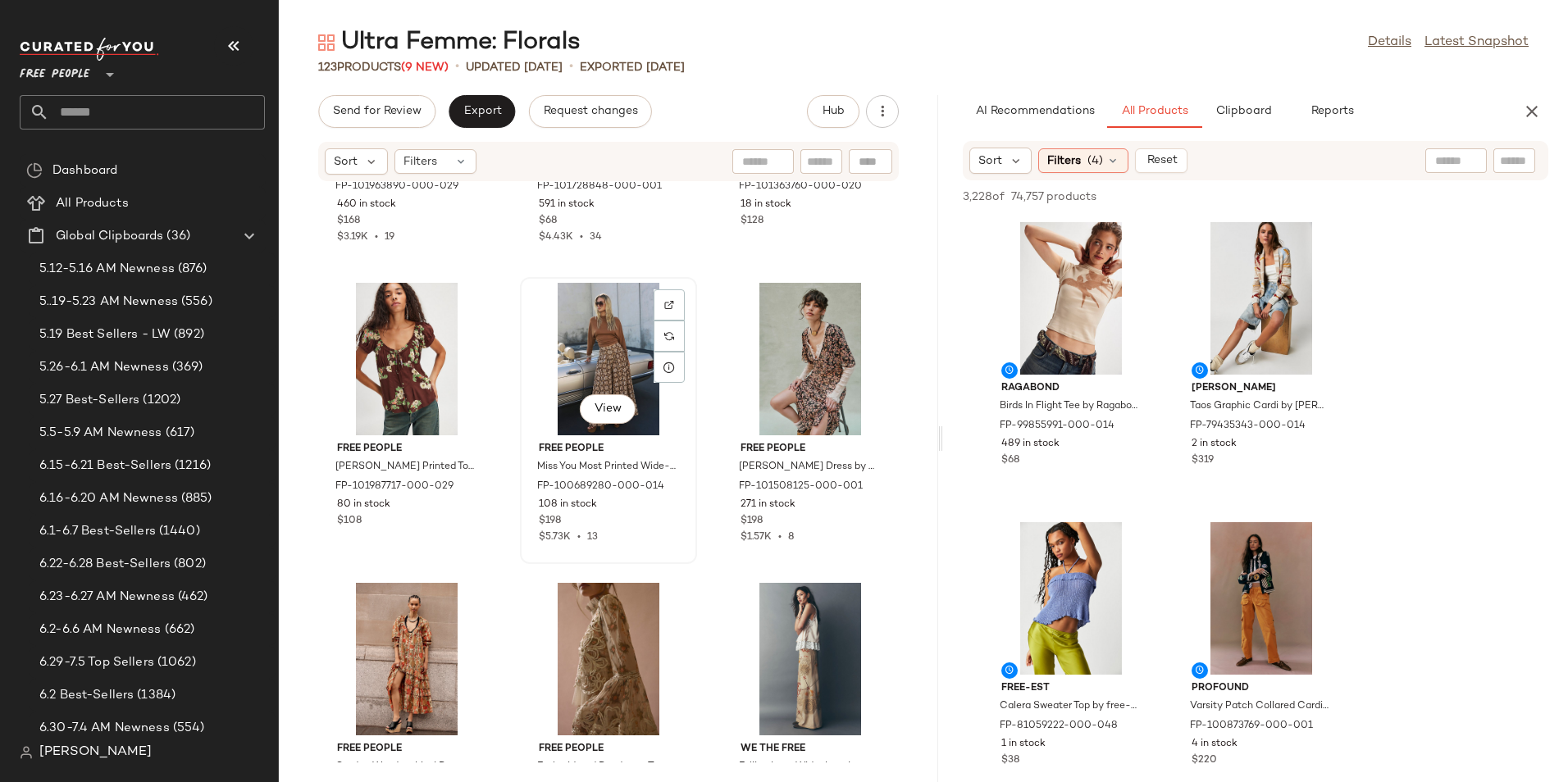
click at [623, 343] on div "View" at bounding box center [608, 359] width 166 height 152
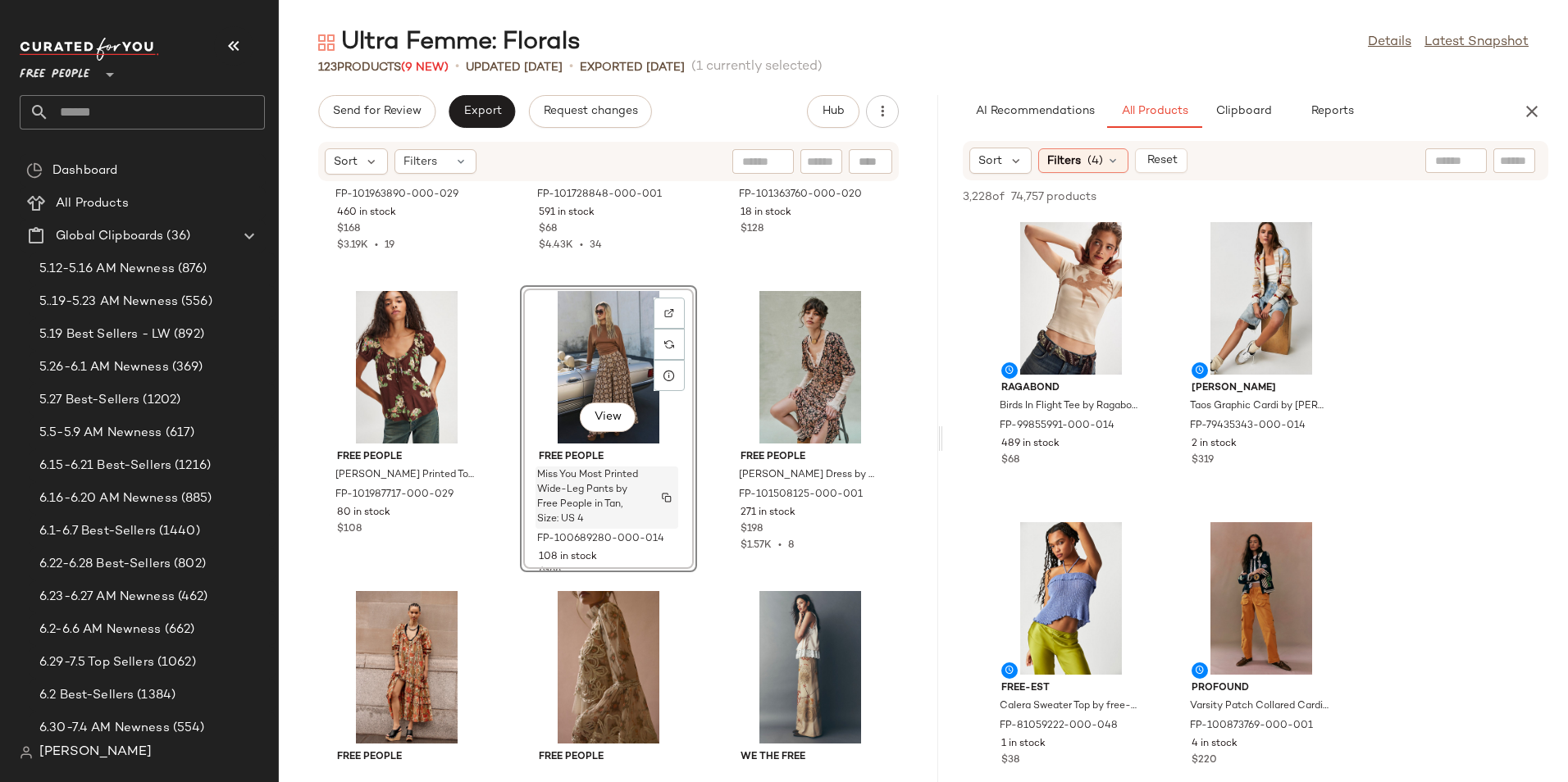
scroll to position [604, 0]
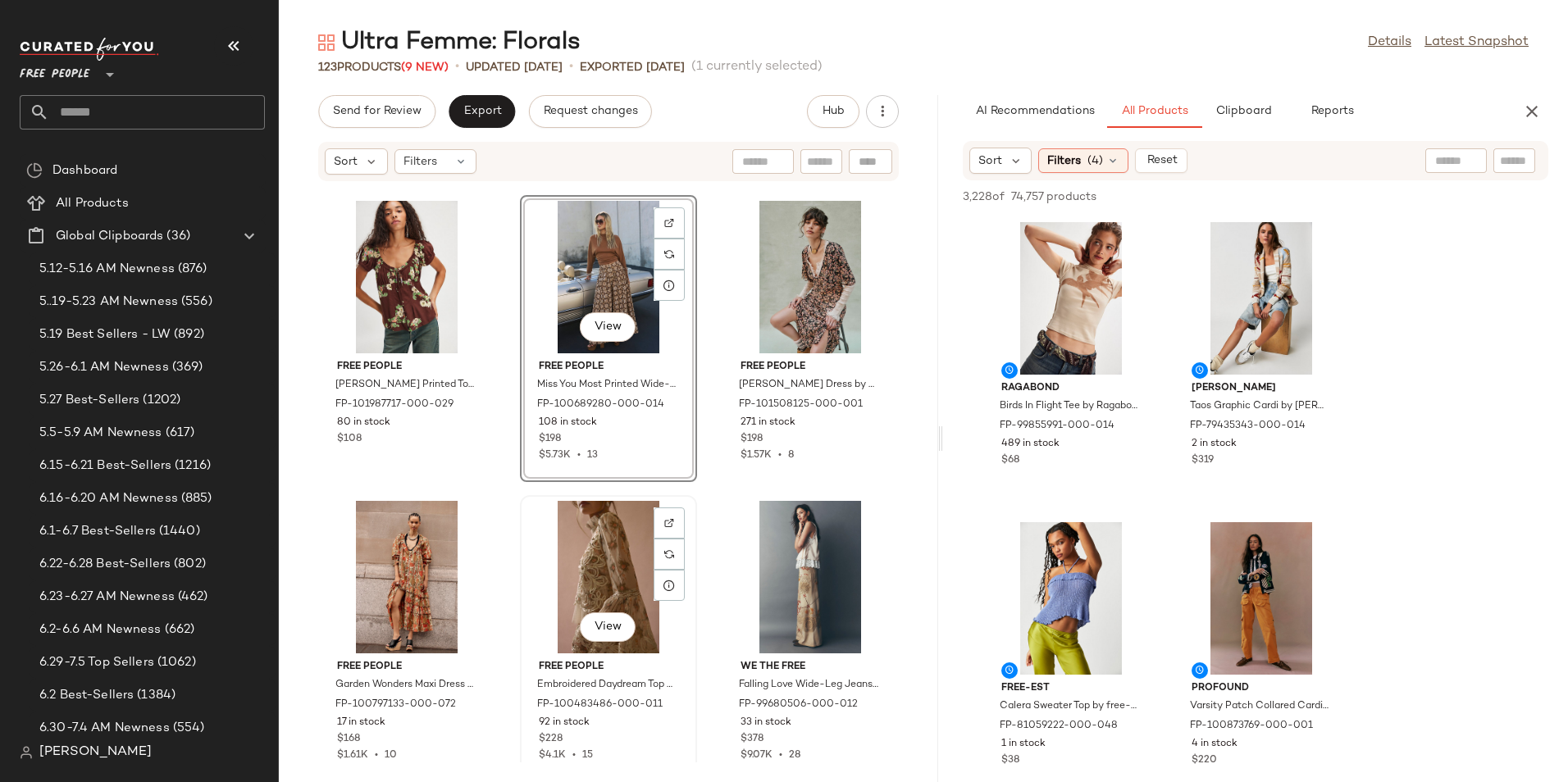
click at [634, 519] on div "View" at bounding box center [608, 577] width 166 height 152
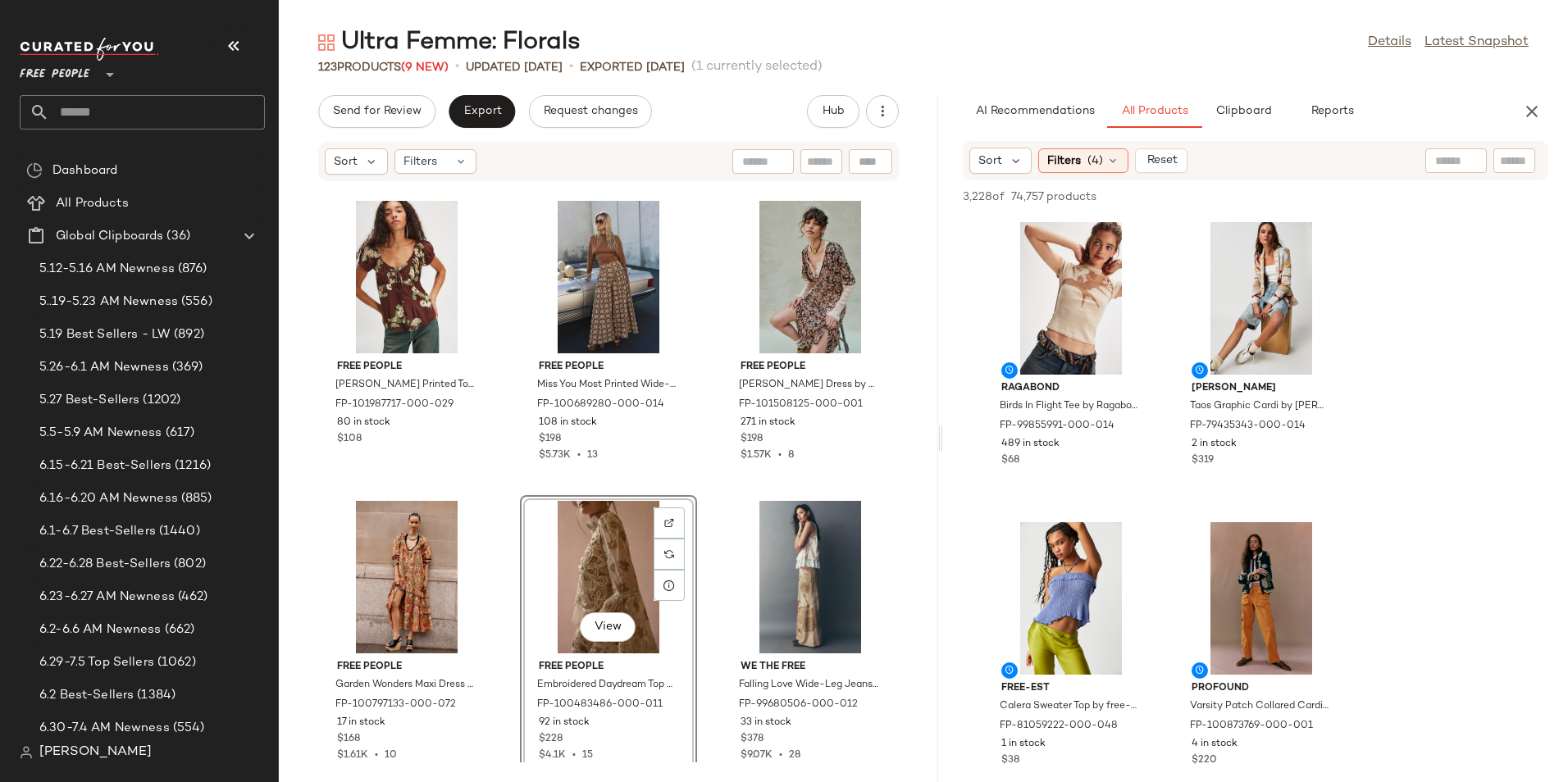
click at [1452, 172] on div at bounding box center [1456, 160] width 42 height 24
type input "******"
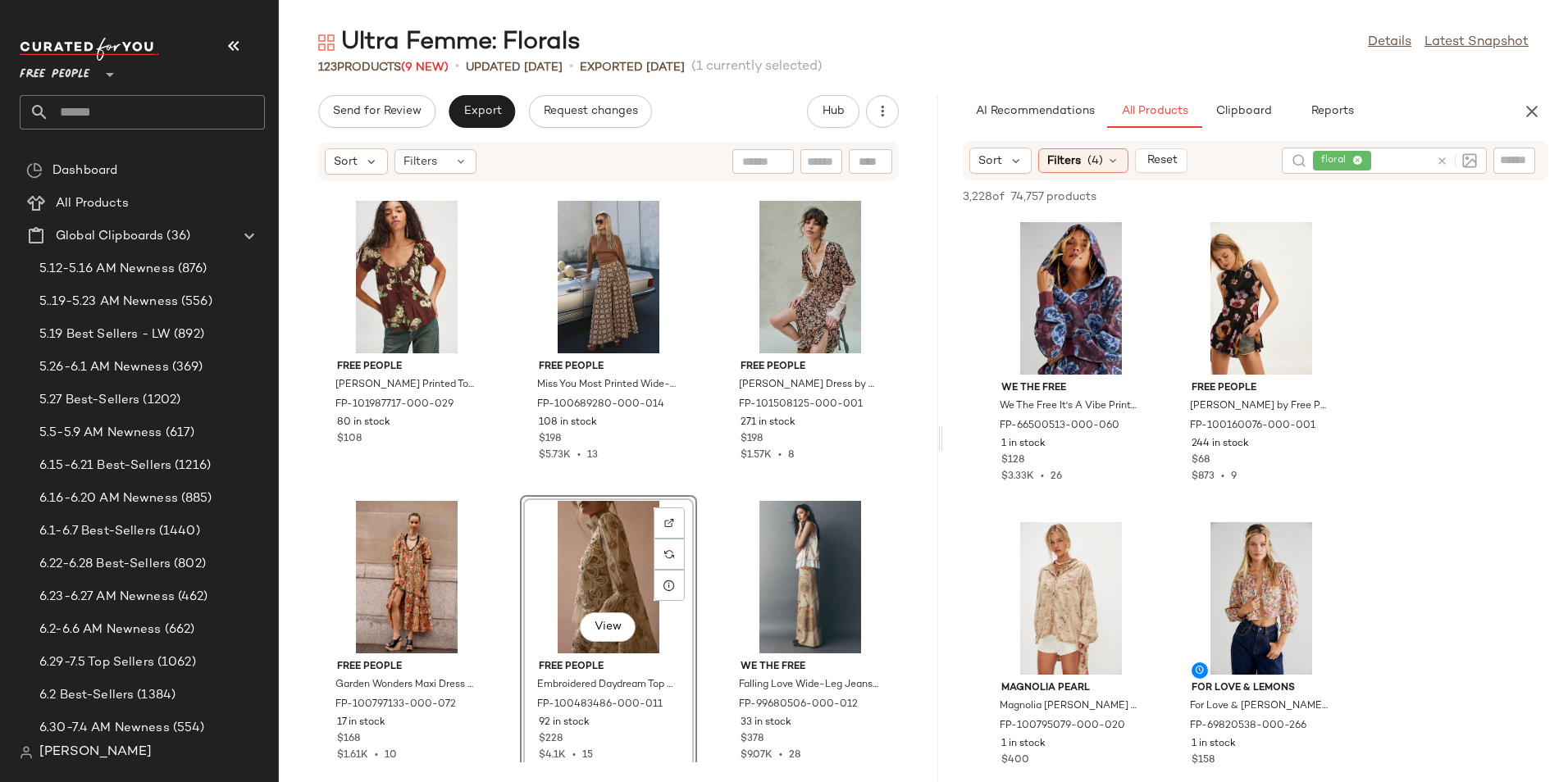
click at [893, 593] on div "Free People Elodie Set by Free People in Brown, Size: S FP-101963890-000-029 46…" at bounding box center [608, 472] width 659 height 580
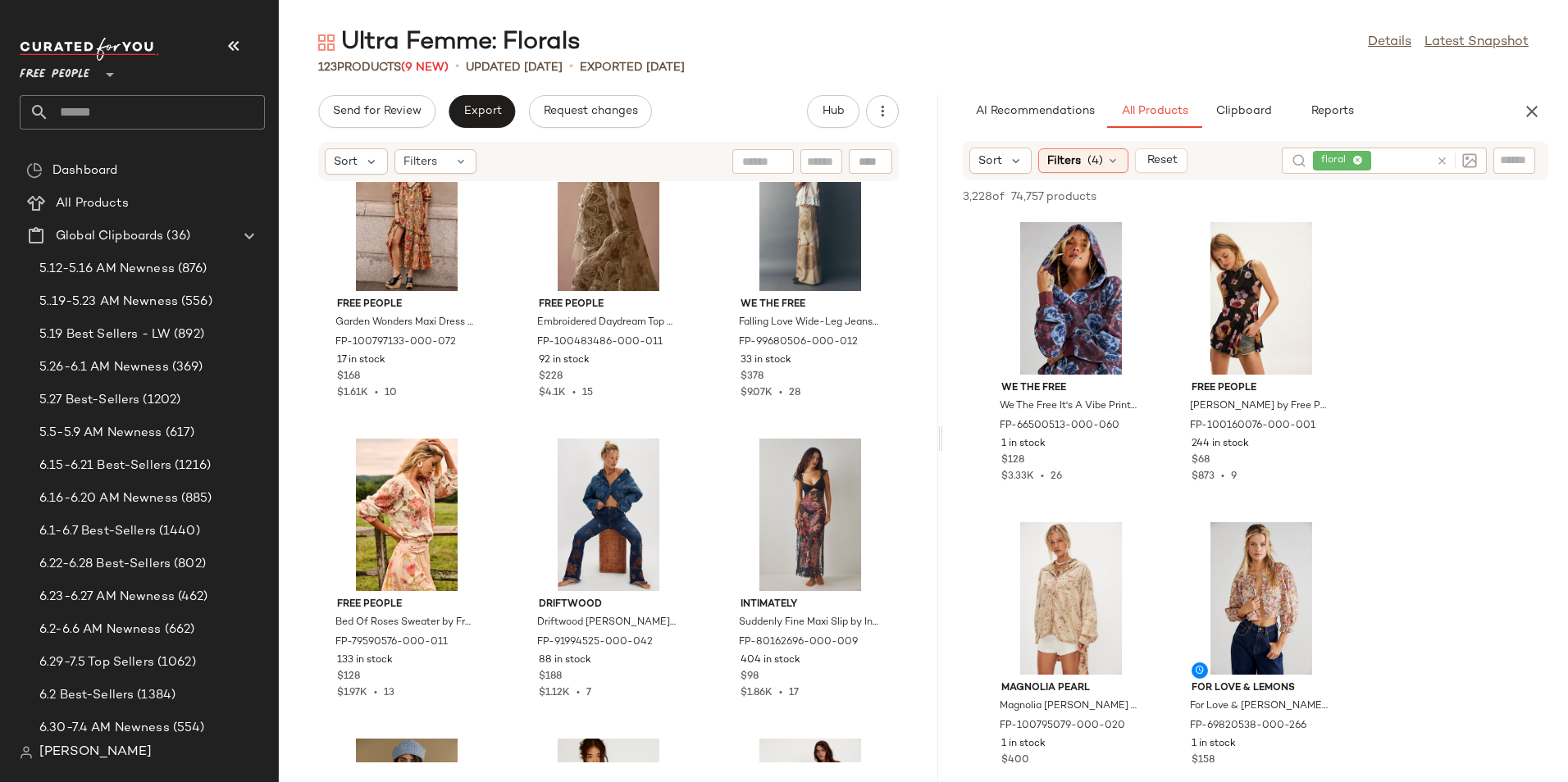
scroll to position [1030, 0]
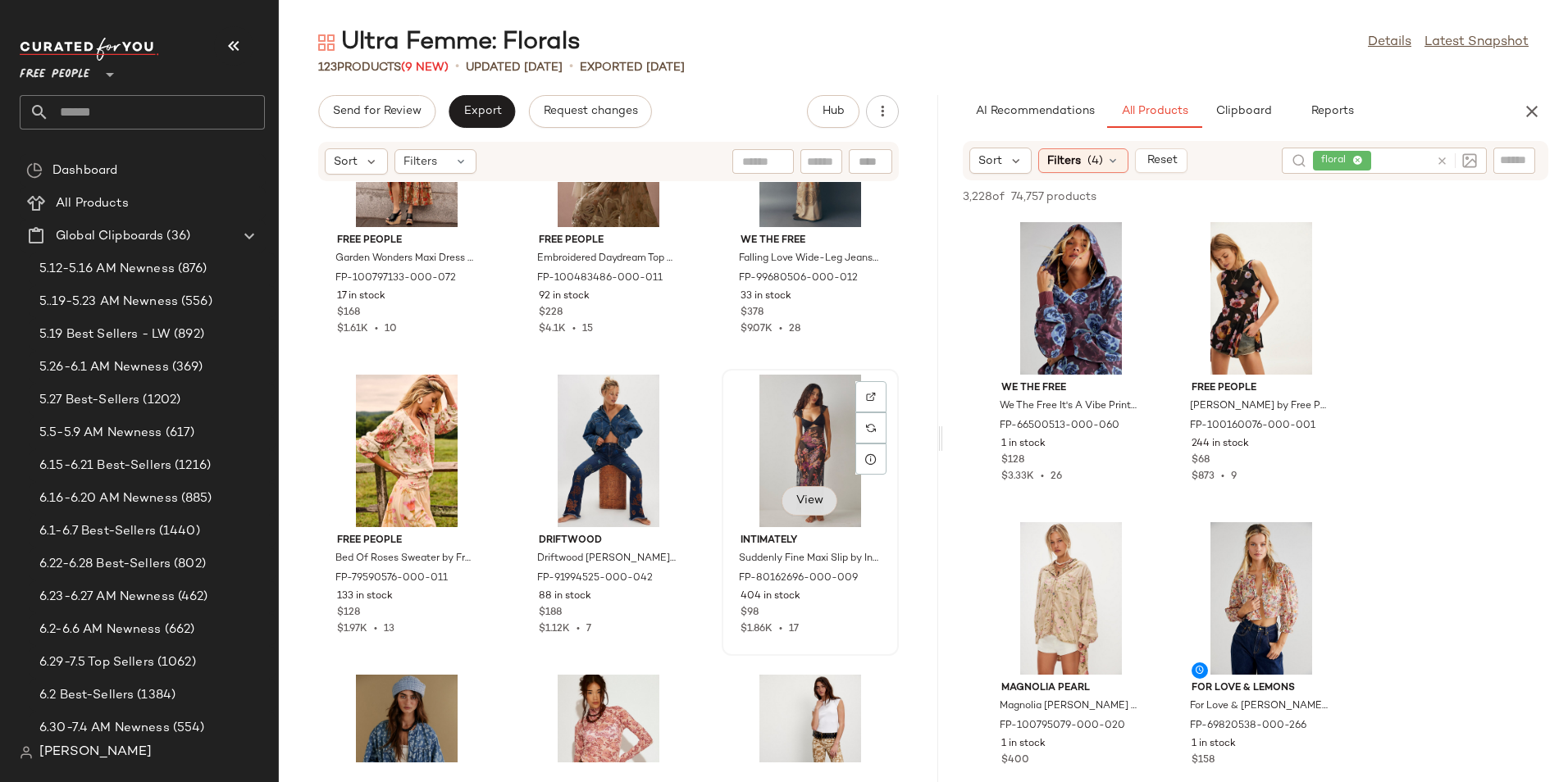
click at [796, 494] on span "View" at bounding box center [809, 500] width 28 height 13
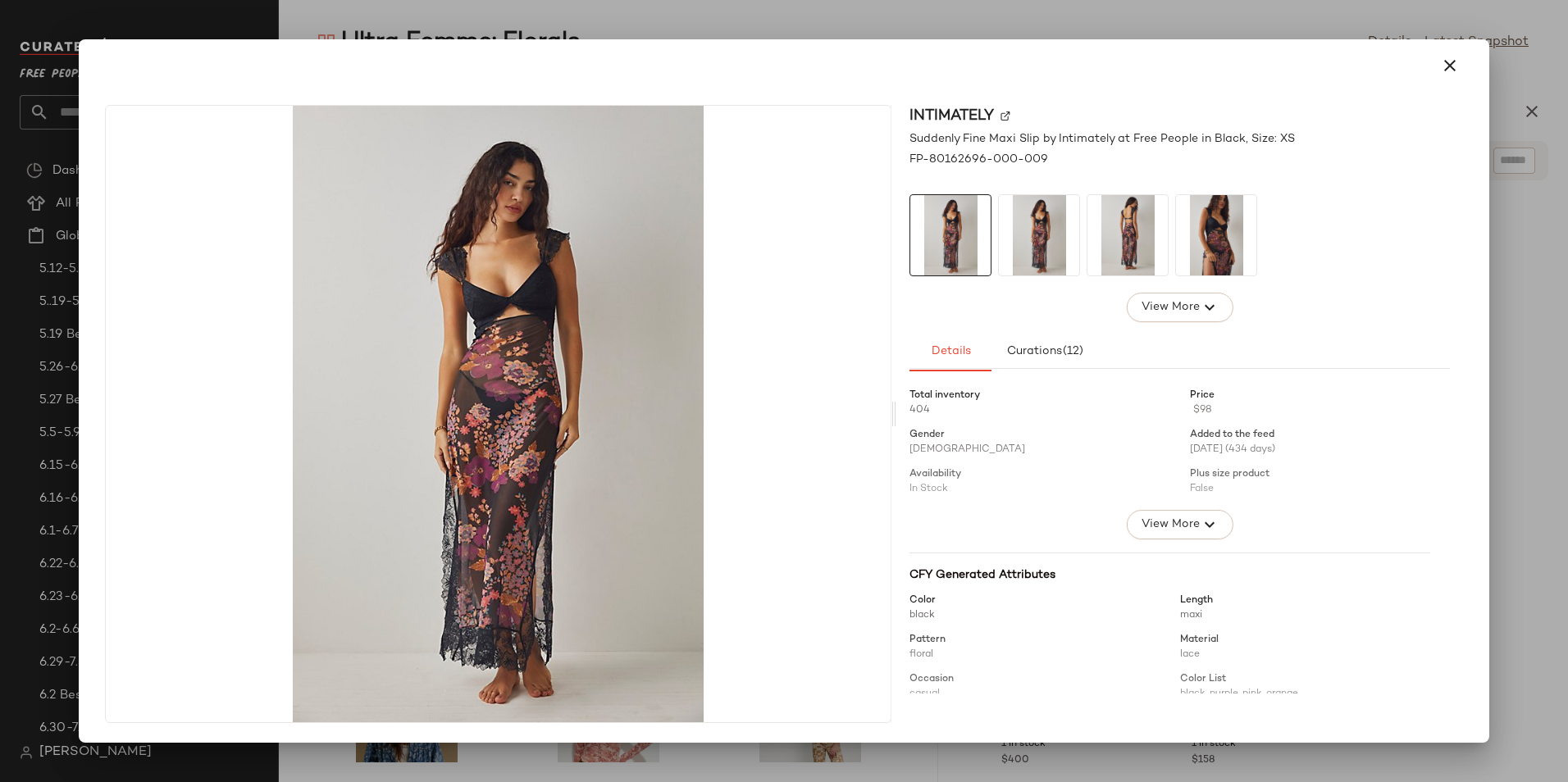
click at [1195, 231] on img at bounding box center [1216, 236] width 81 height 81
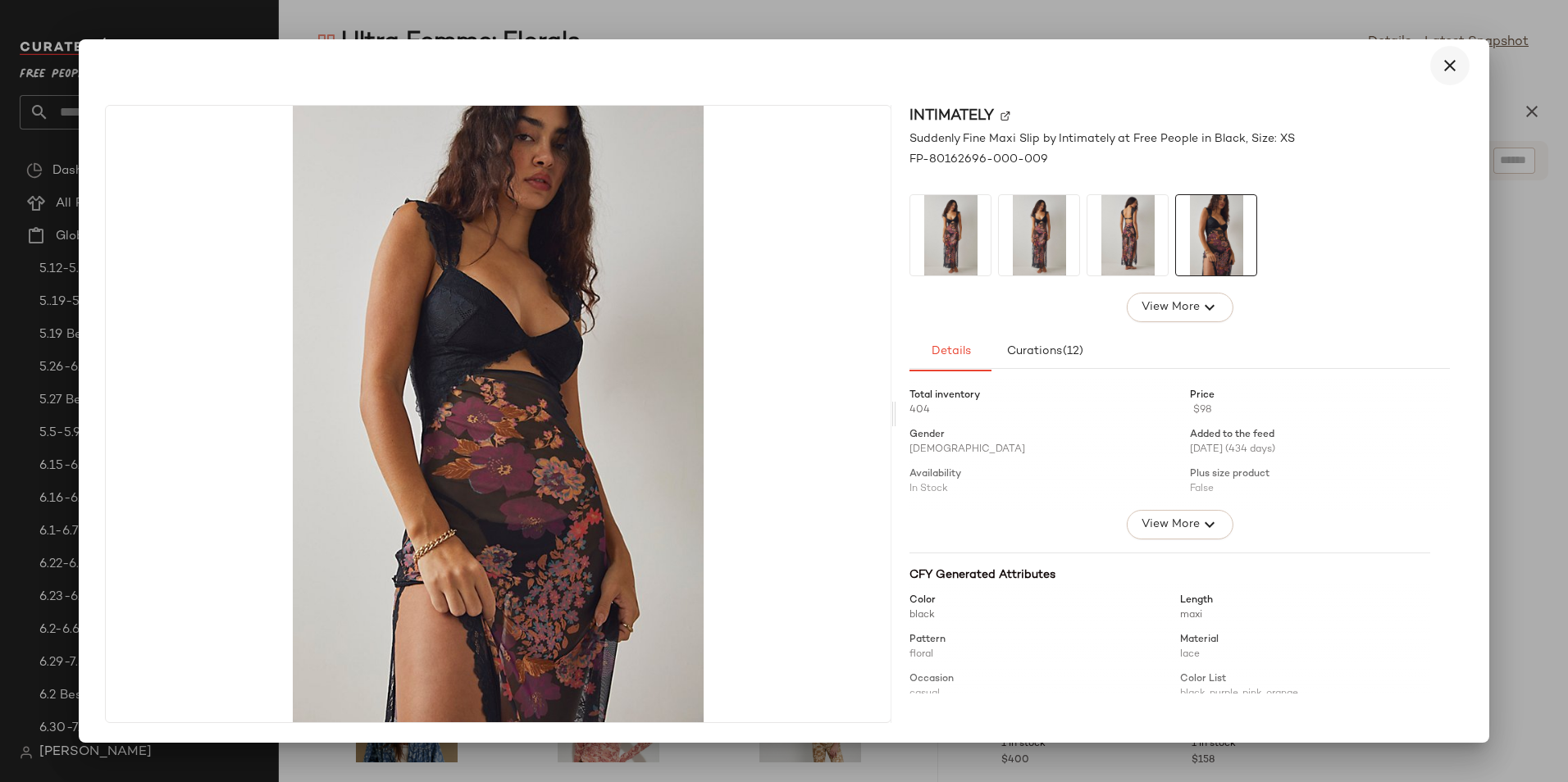
click at [1454, 65] on icon "button" at bounding box center [1450, 65] width 20 height 20
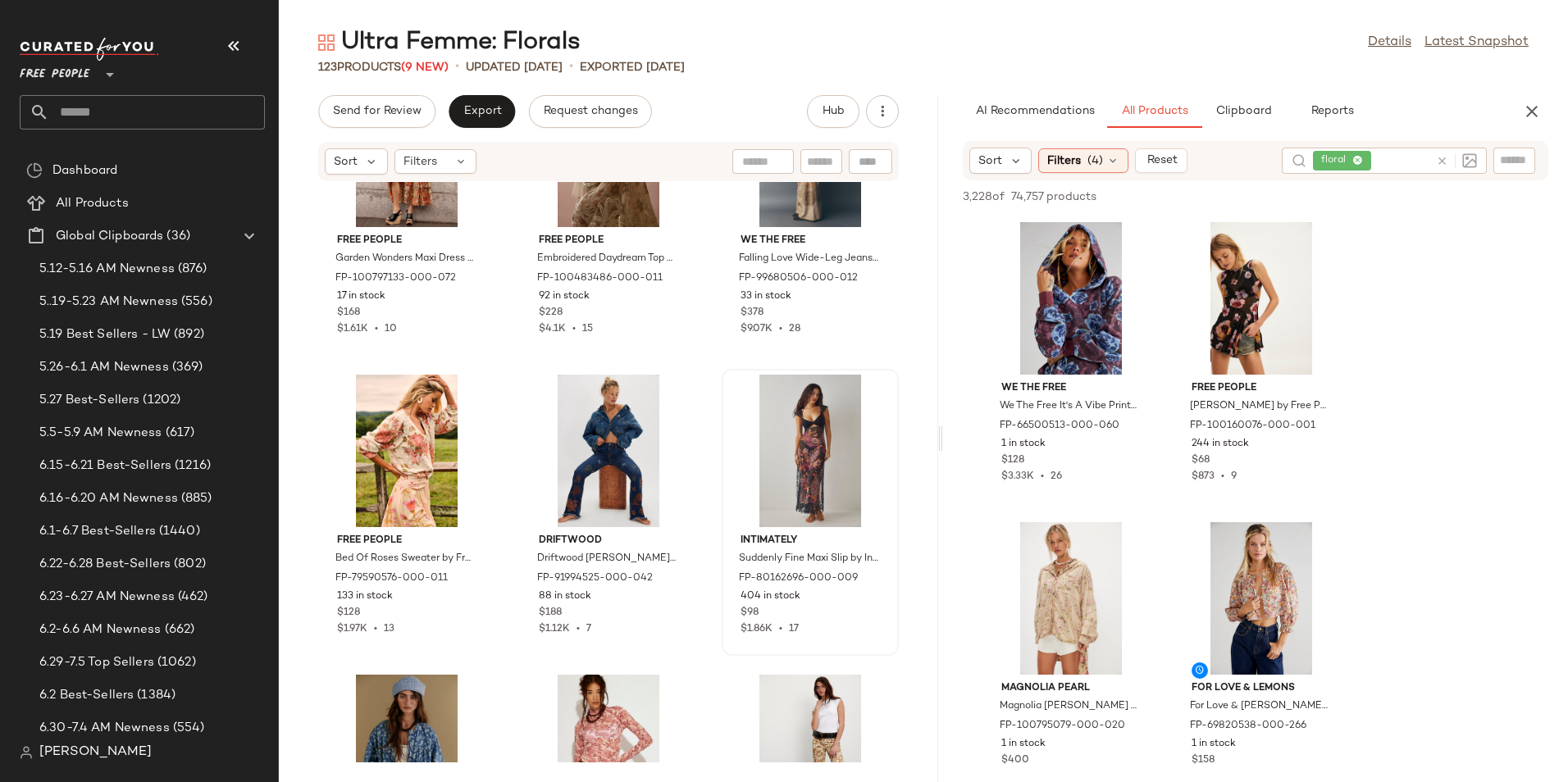
click at [914, 456] on div "Free People Garden Wonders Maxi Dress by Free People in Yellow, Size: S FP-1007…" at bounding box center [608, 472] width 659 height 580
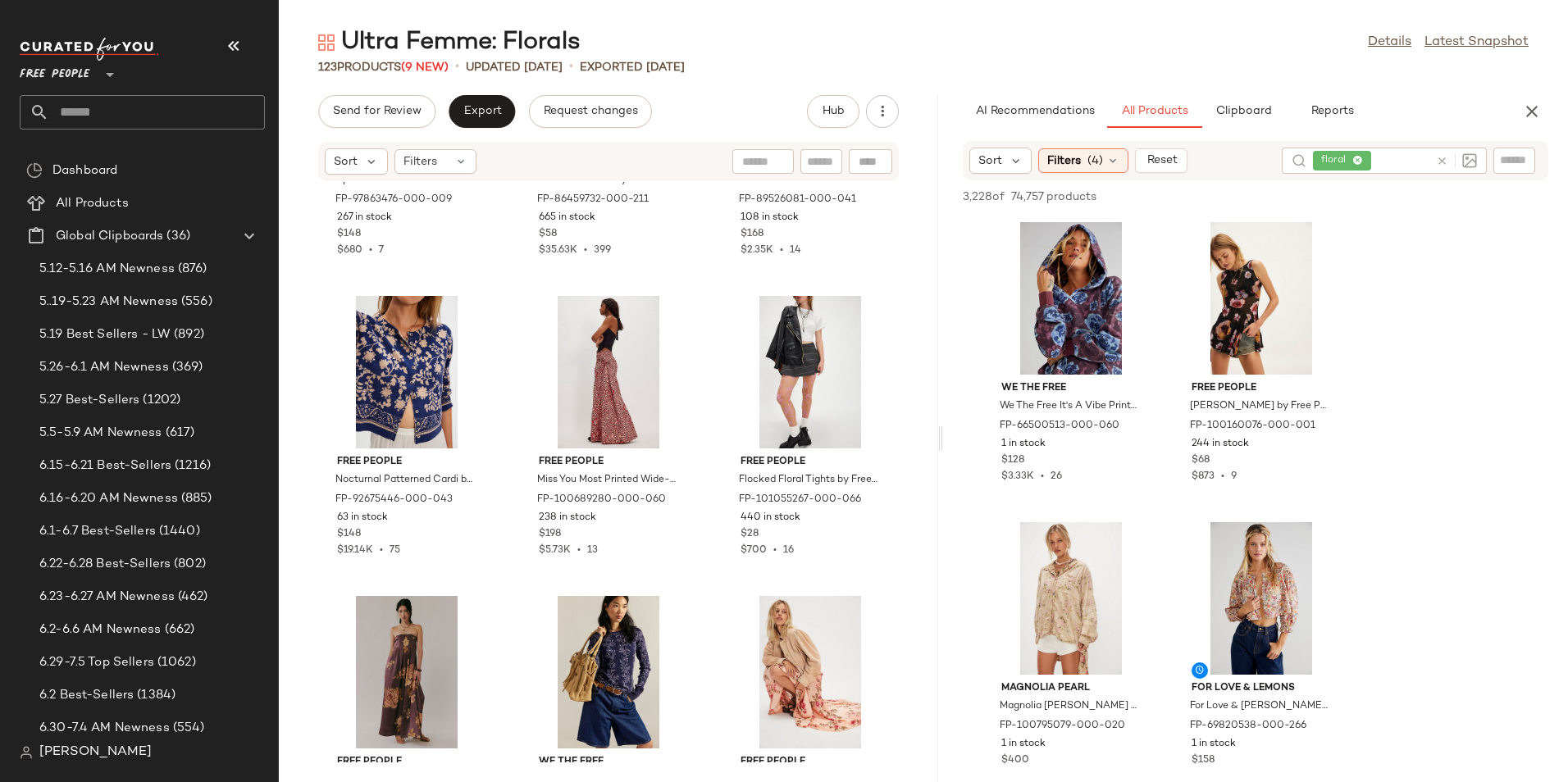
scroll to position [2341, 0]
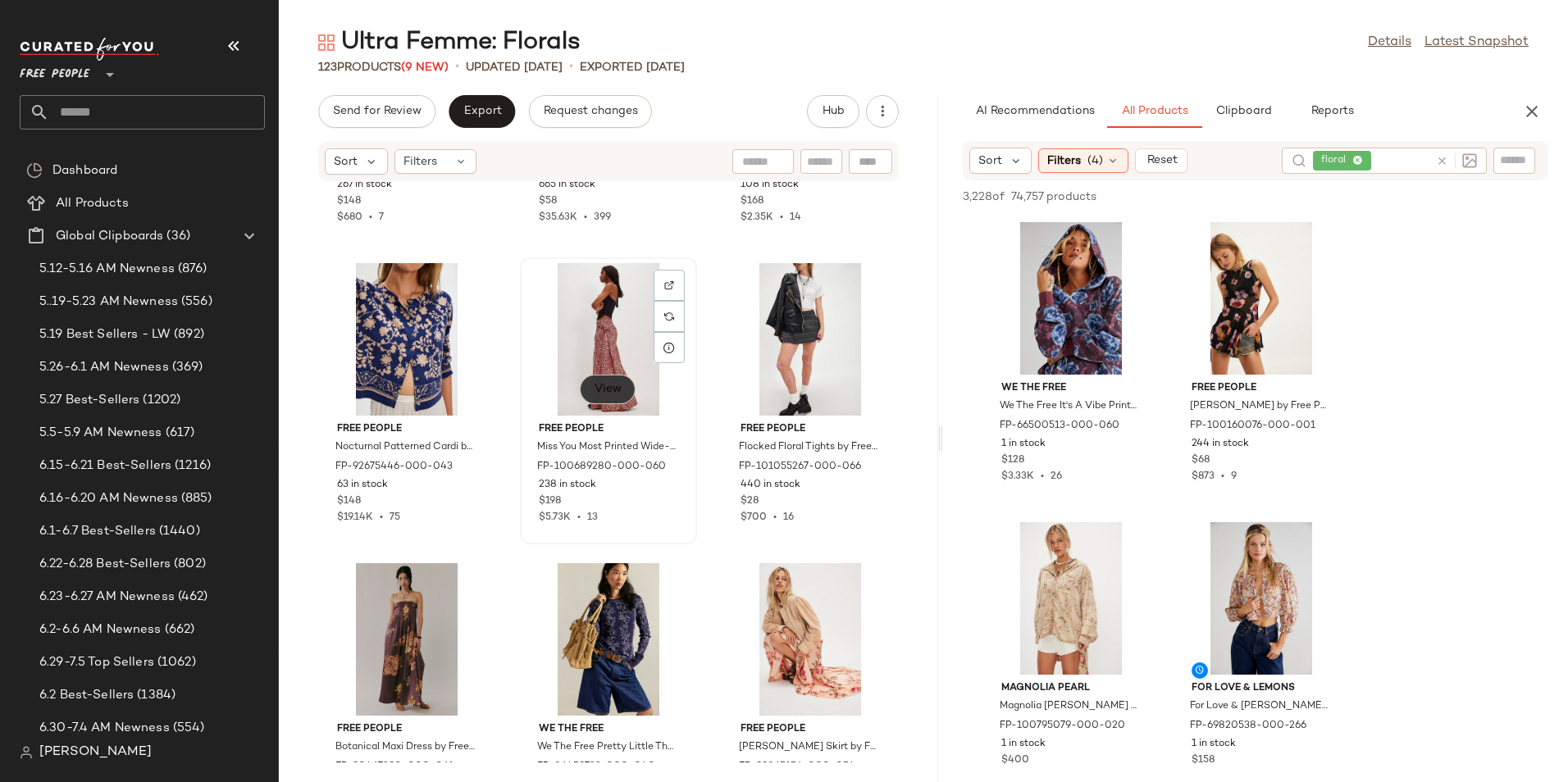
click at [605, 391] on span "View" at bounding box center [607, 389] width 28 height 13
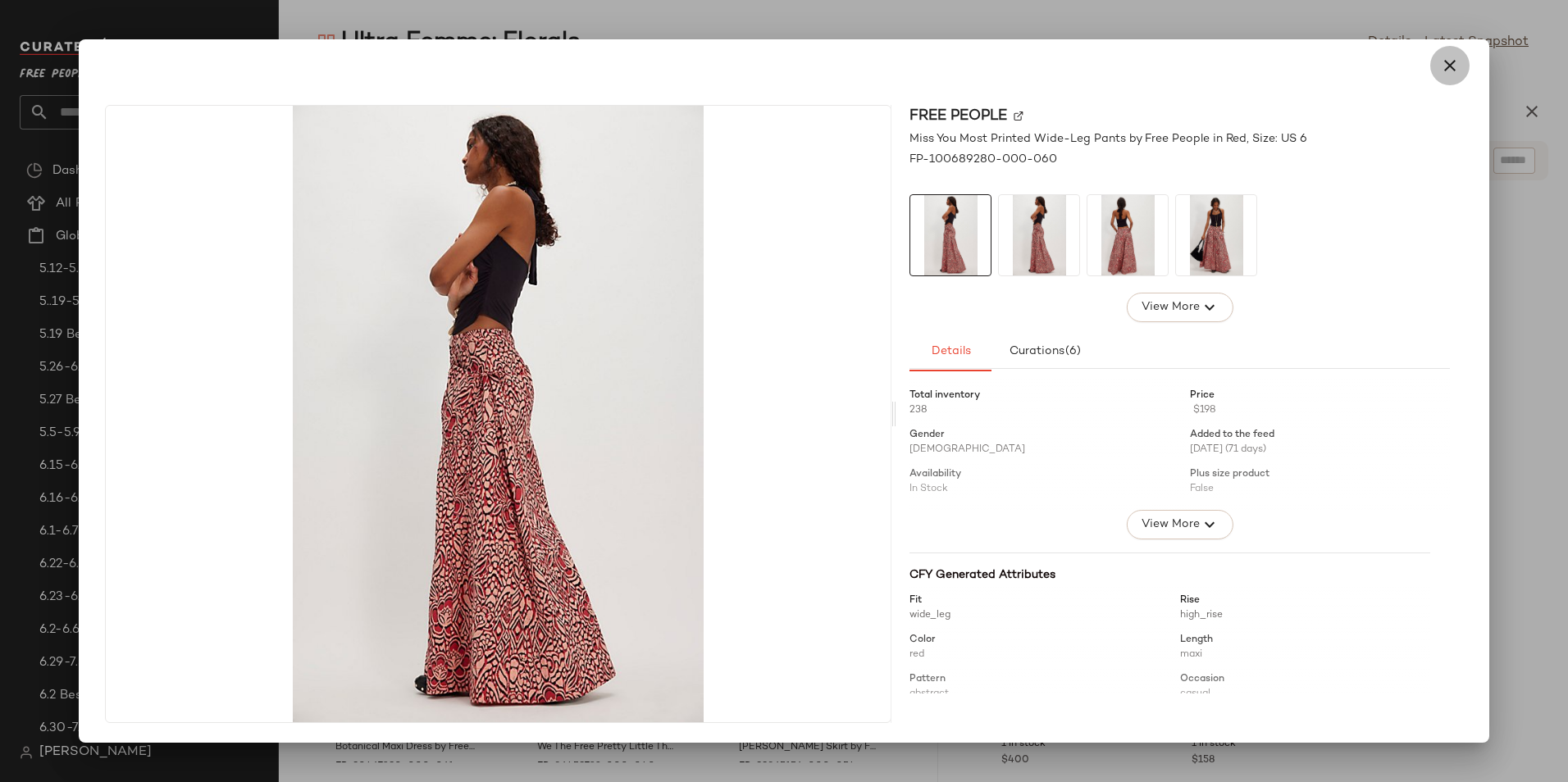
click at [1439, 69] on button "button" at bounding box center [1450, 65] width 39 height 39
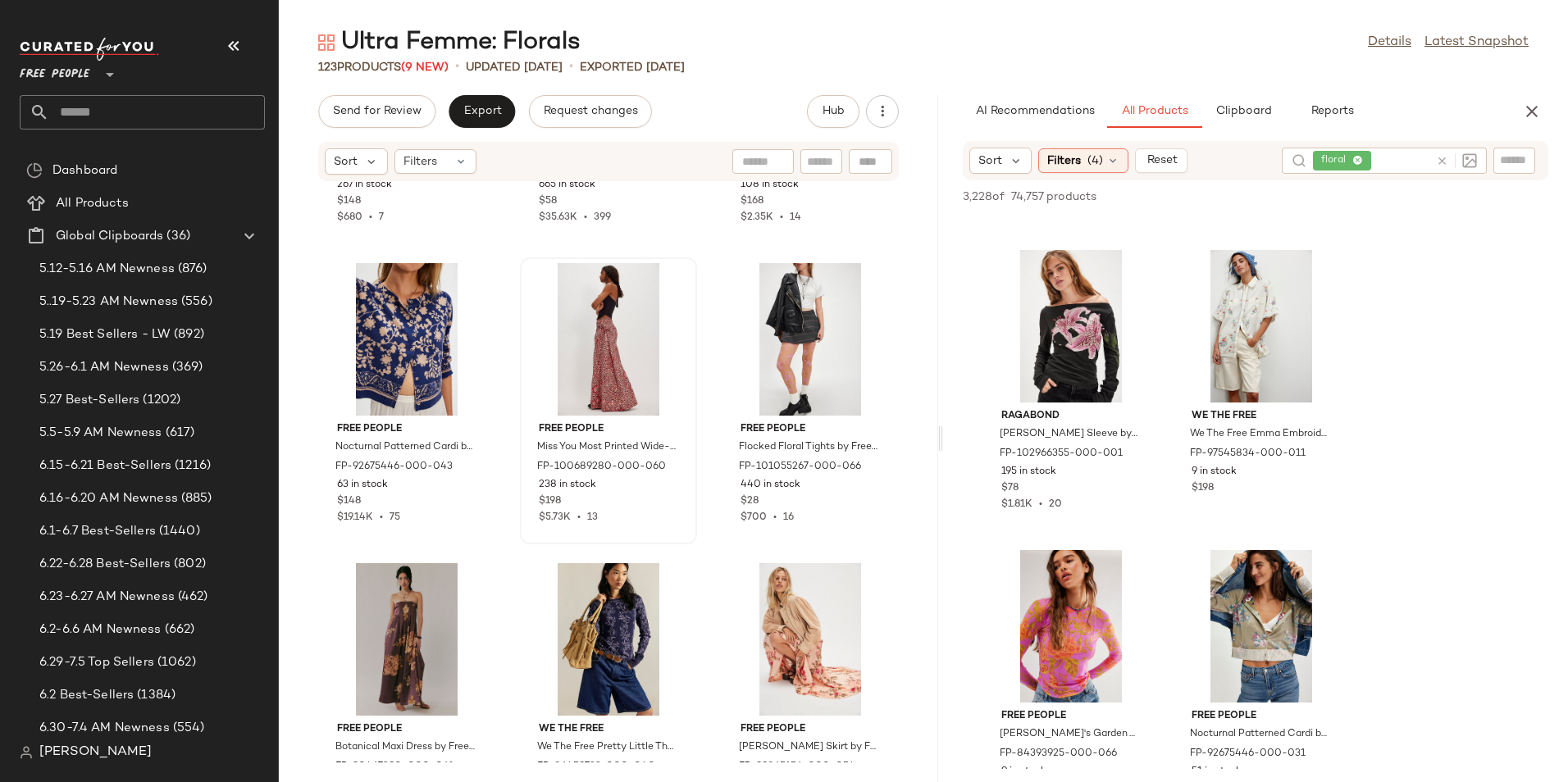
scroll to position [1475, 0]
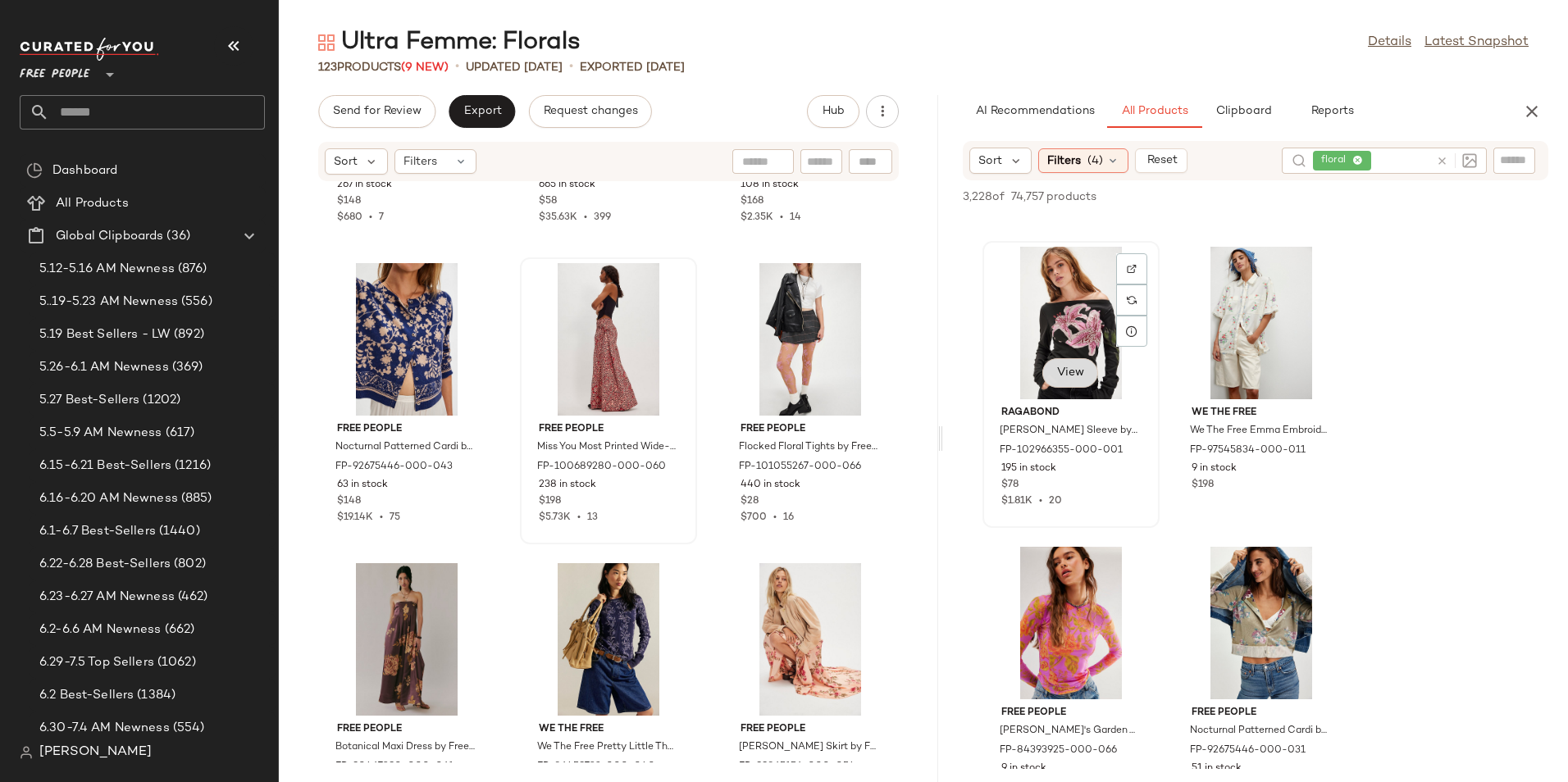
click at [1076, 370] on span "View" at bounding box center [1069, 373] width 28 height 13
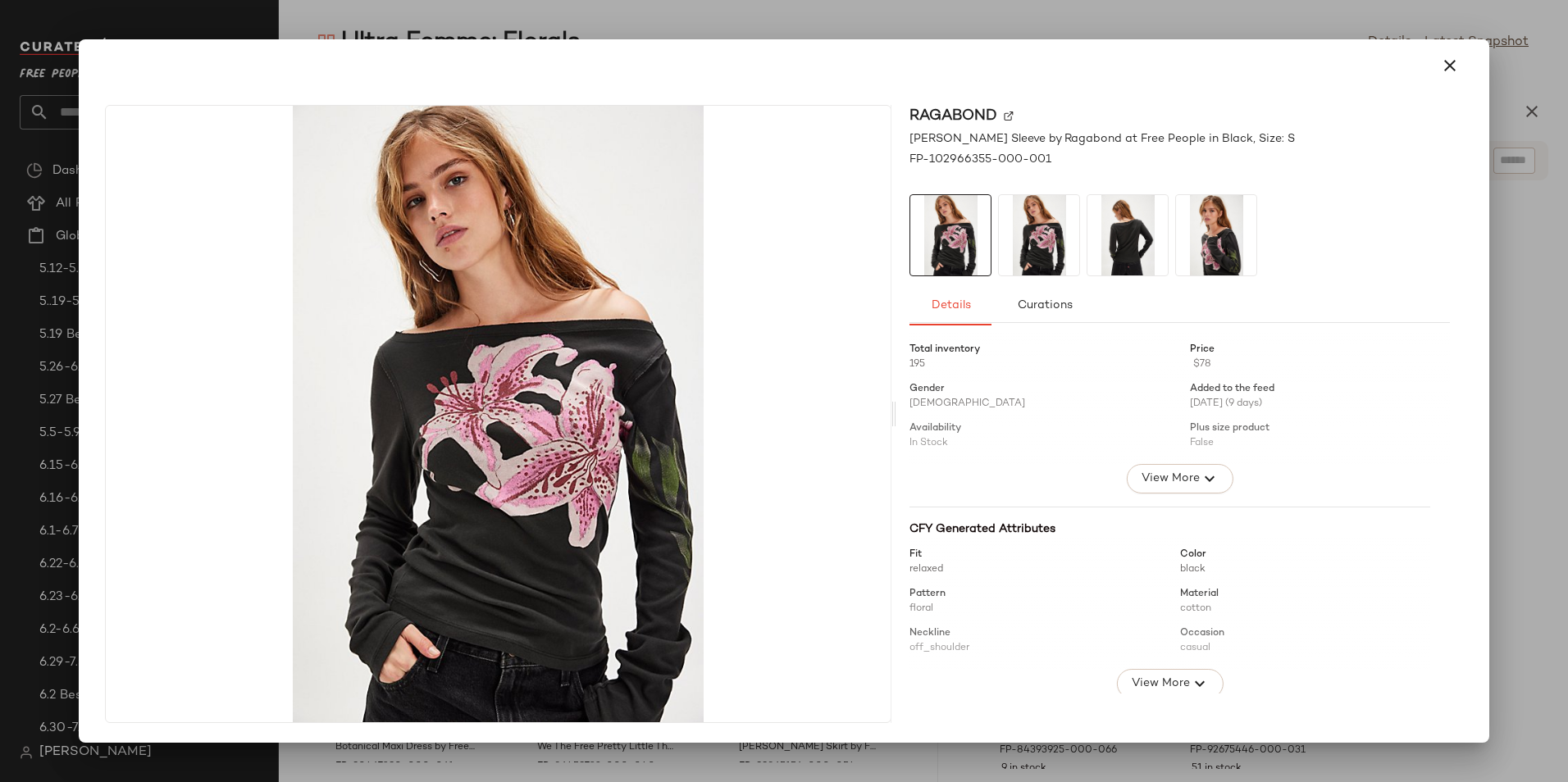
click at [1218, 249] on img at bounding box center [1216, 236] width 81 height 81
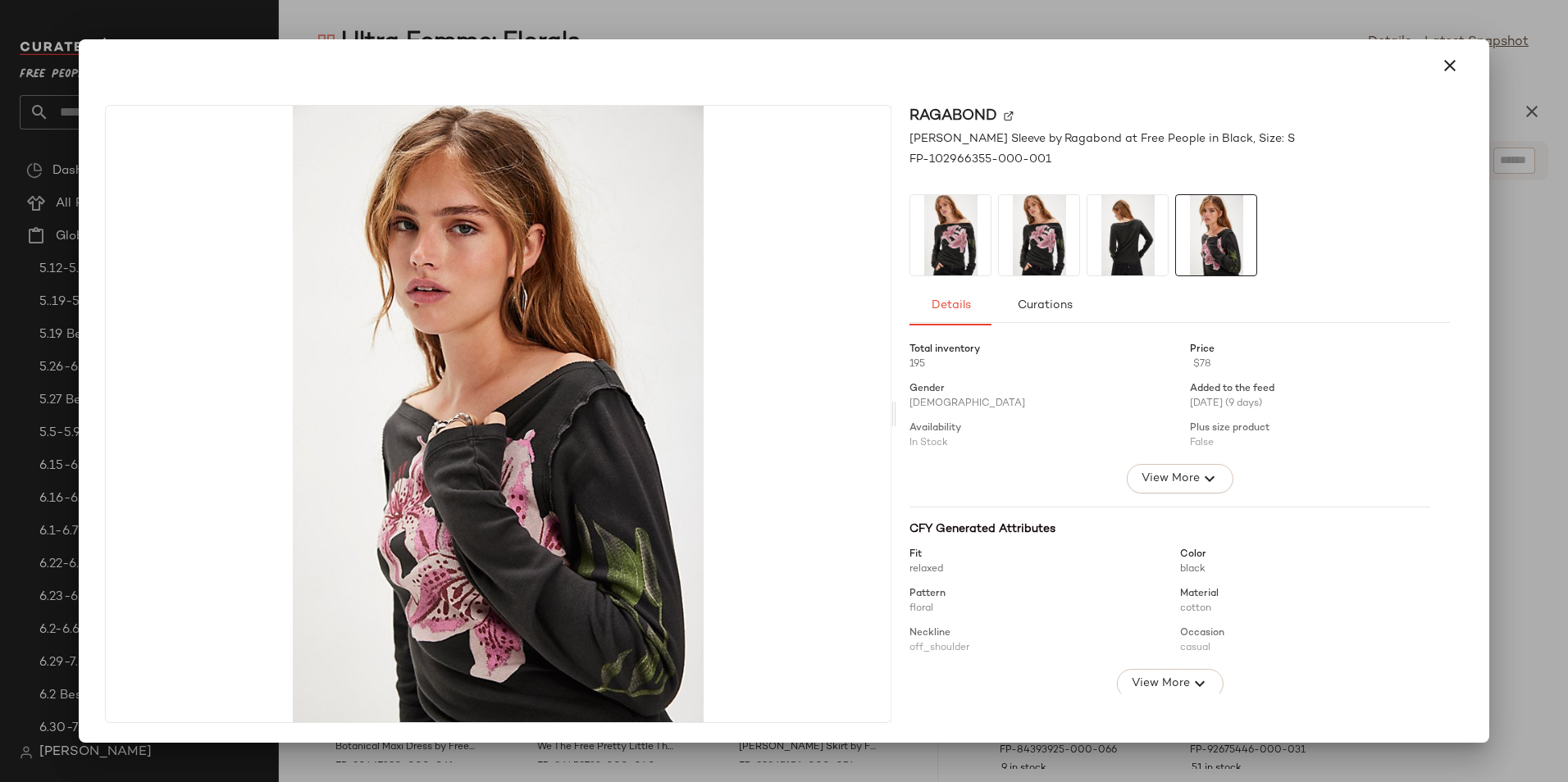
click at [1018, 248] on img at bounding box center [1039, 236] width 81 height 81
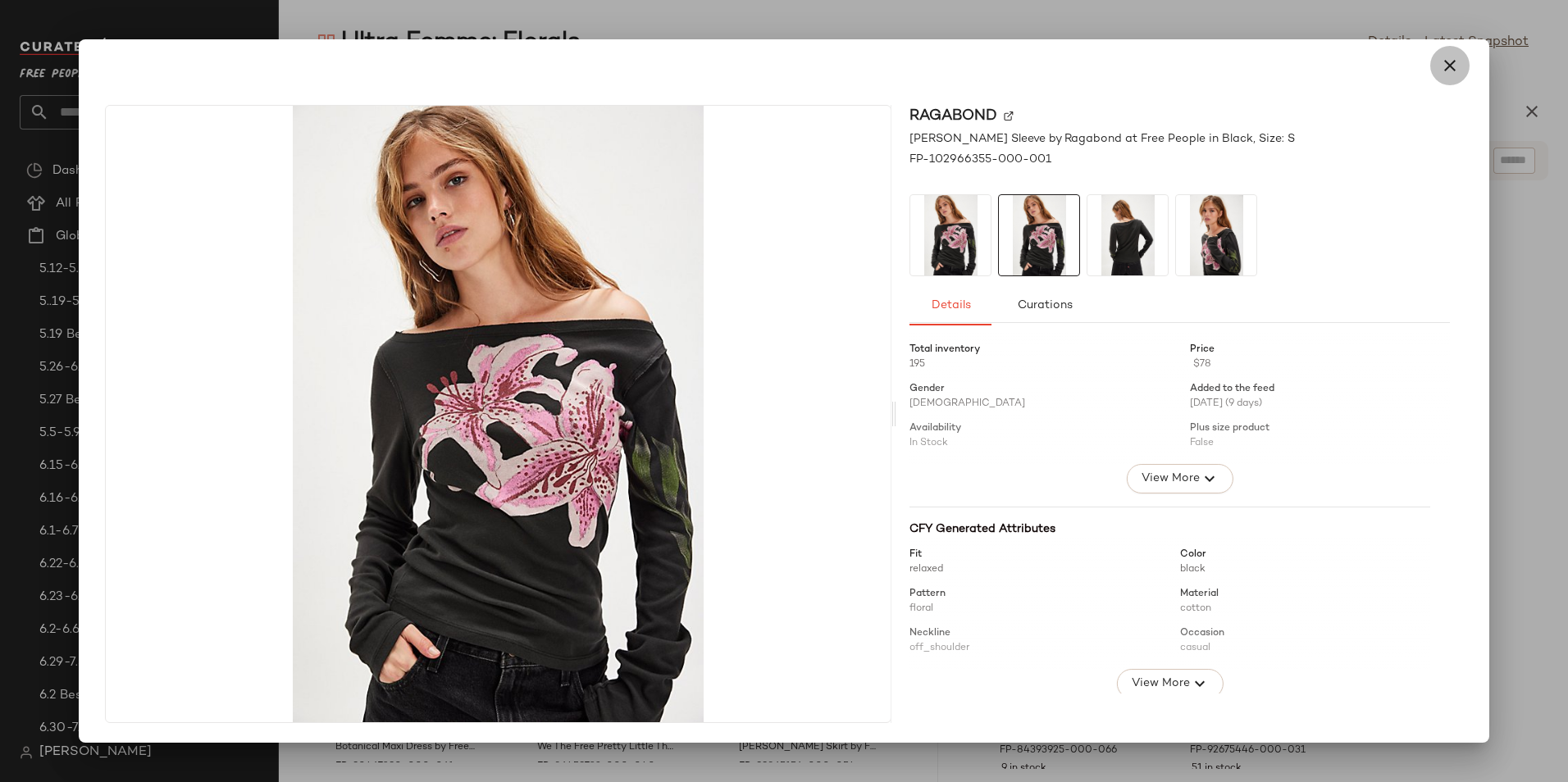
click at [1451, 74] on icon "button" at bounding box center [1450, 65] width 20 height 20
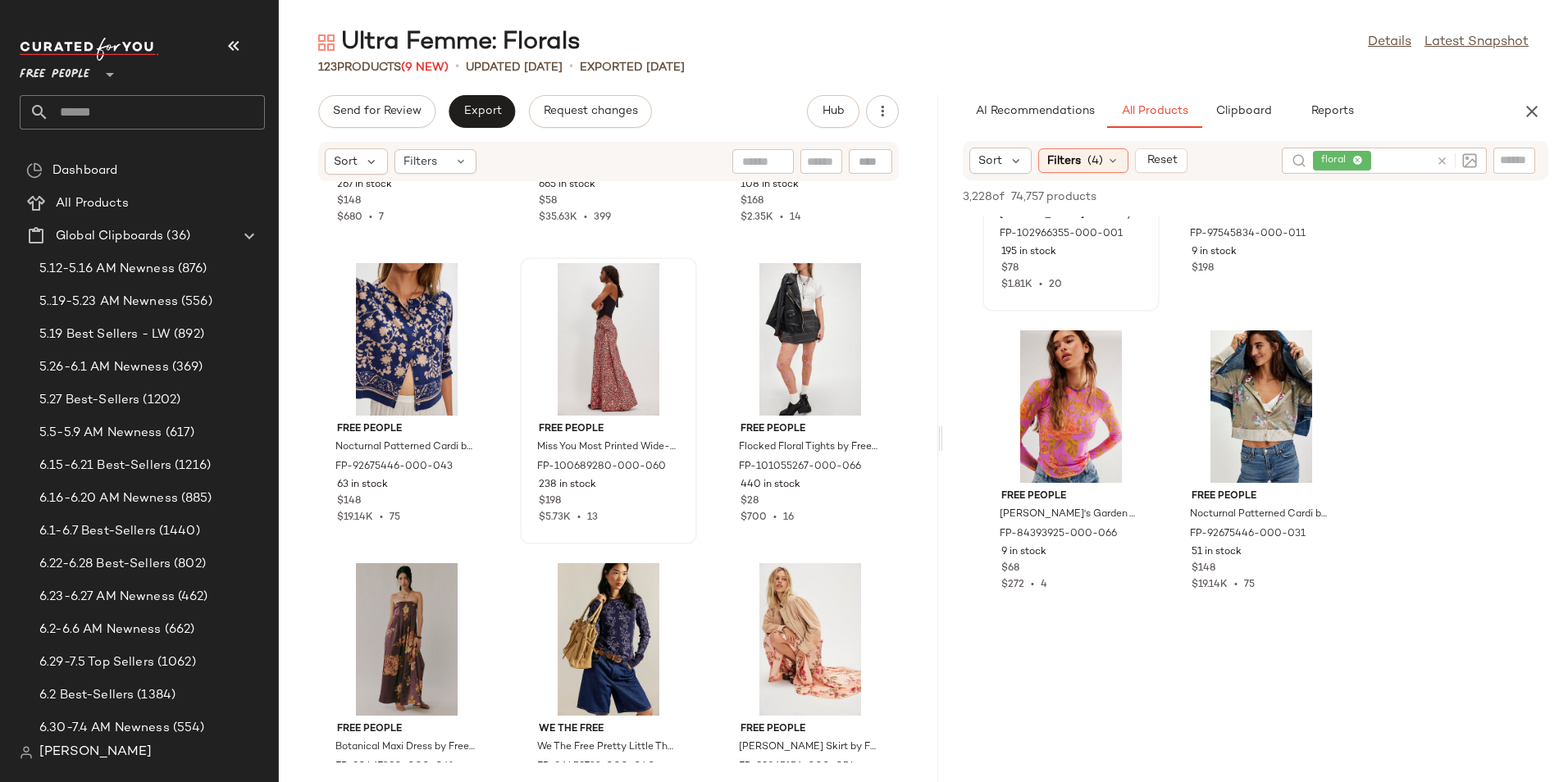
scroll to position [1705, 0]
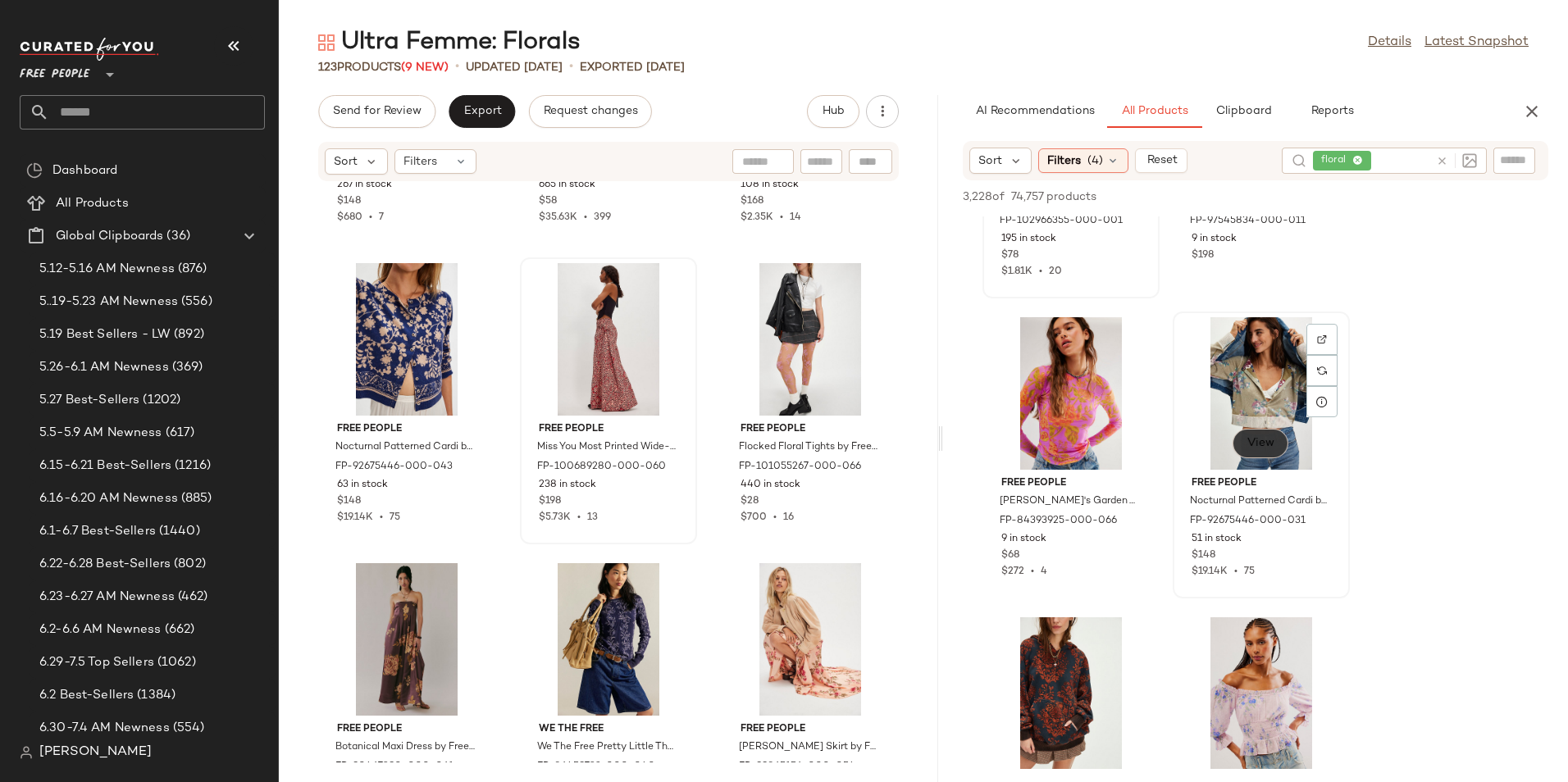
click at [1271, 437] on span "View" at bounding box center [1259, 443] width 28 height 13
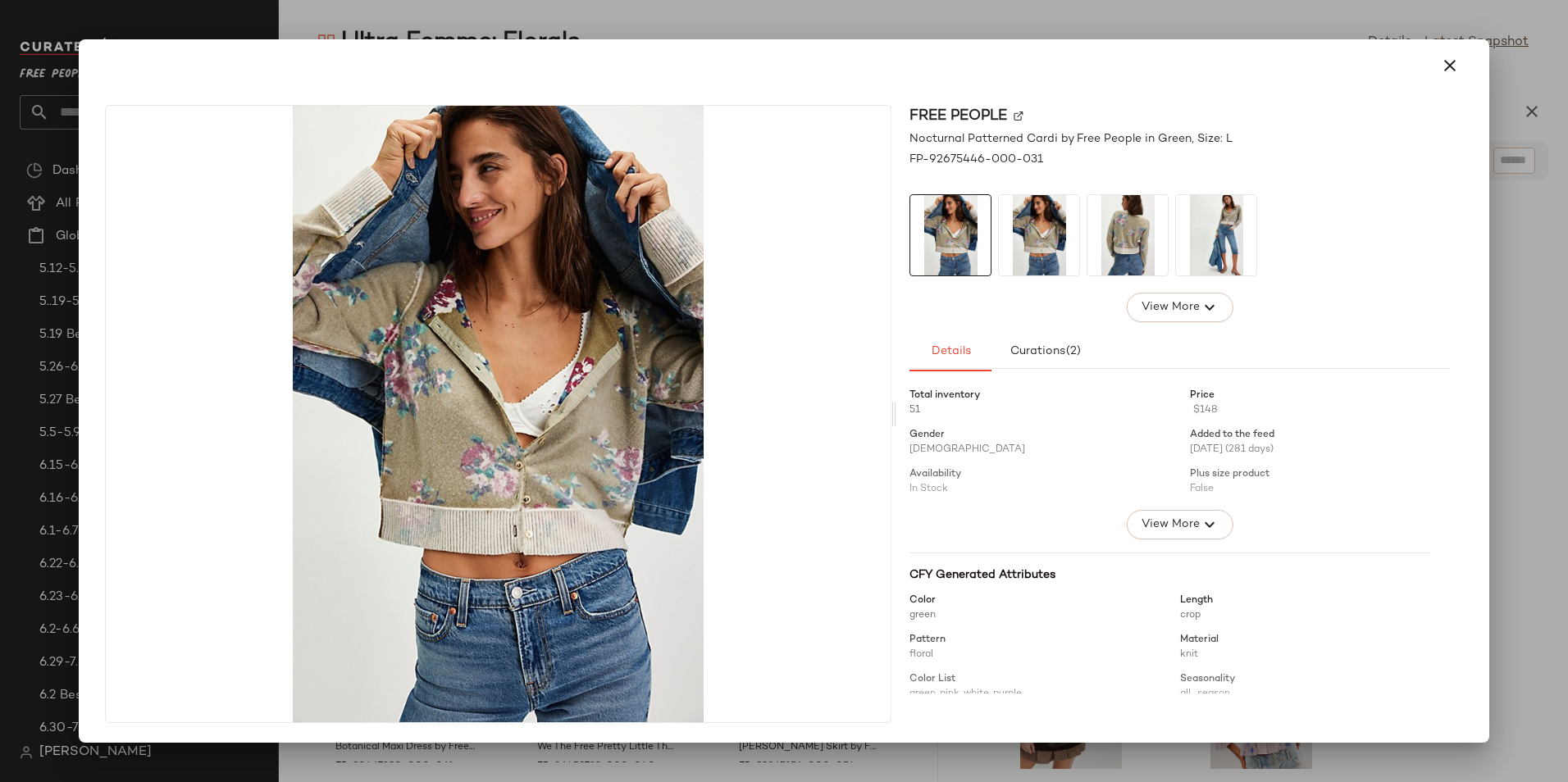
click at [1127, 265] on img at bounding box center [1128, 236] width 81 height 81
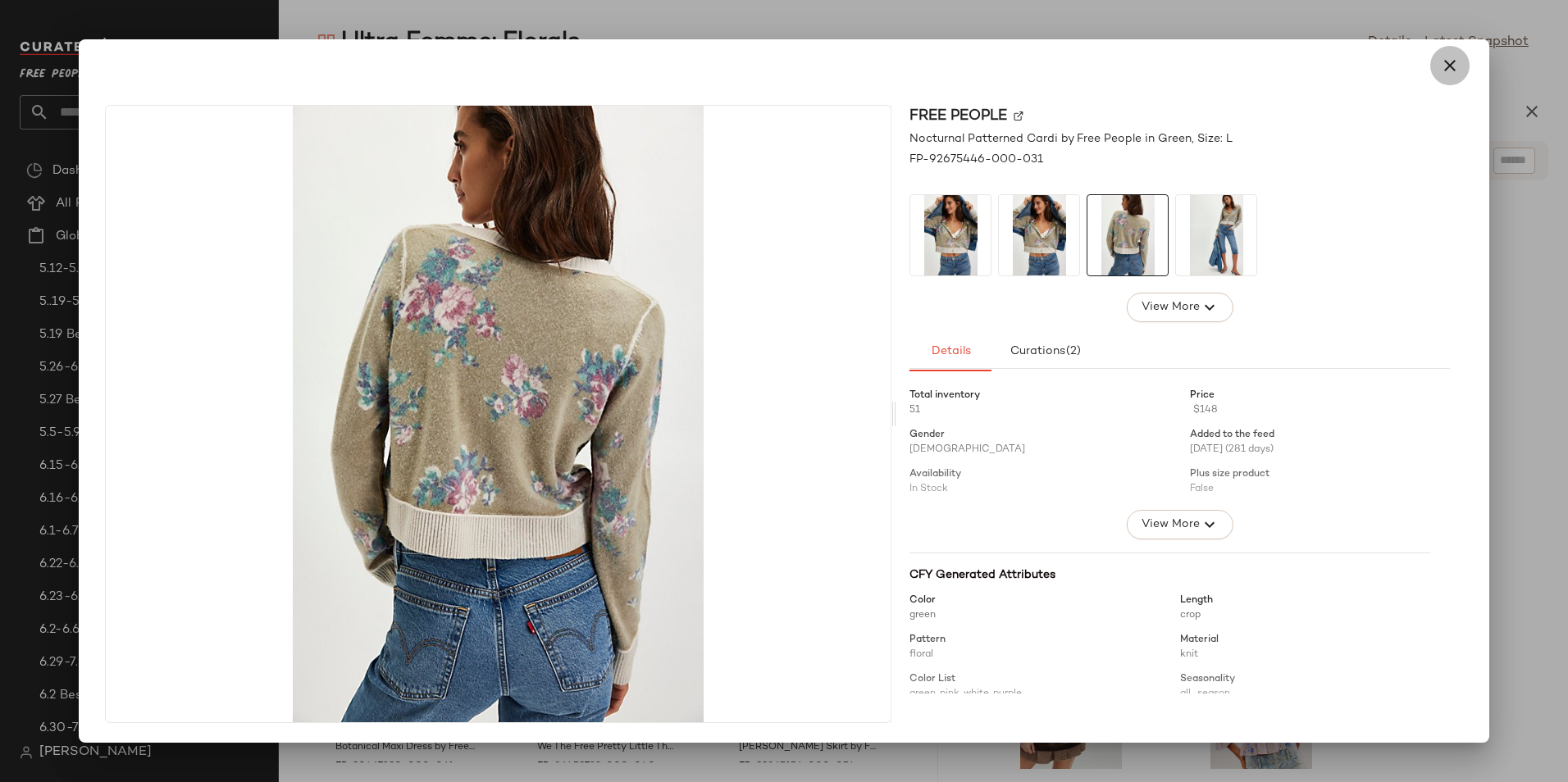
click at [1456, 71] on icon "button" at bounding box center [1450, 65] width 20 height 20
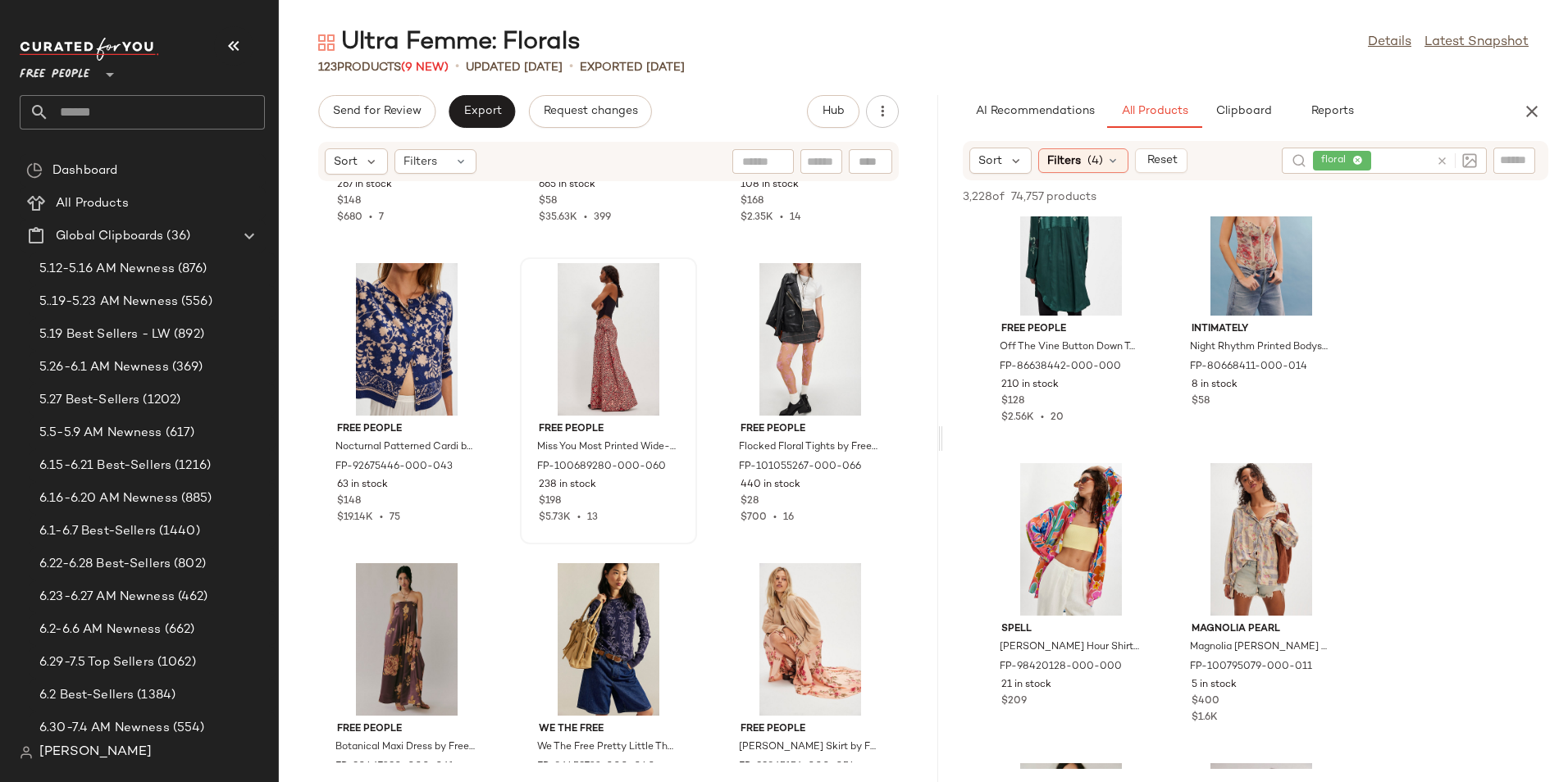
scroll to position [0, 0]
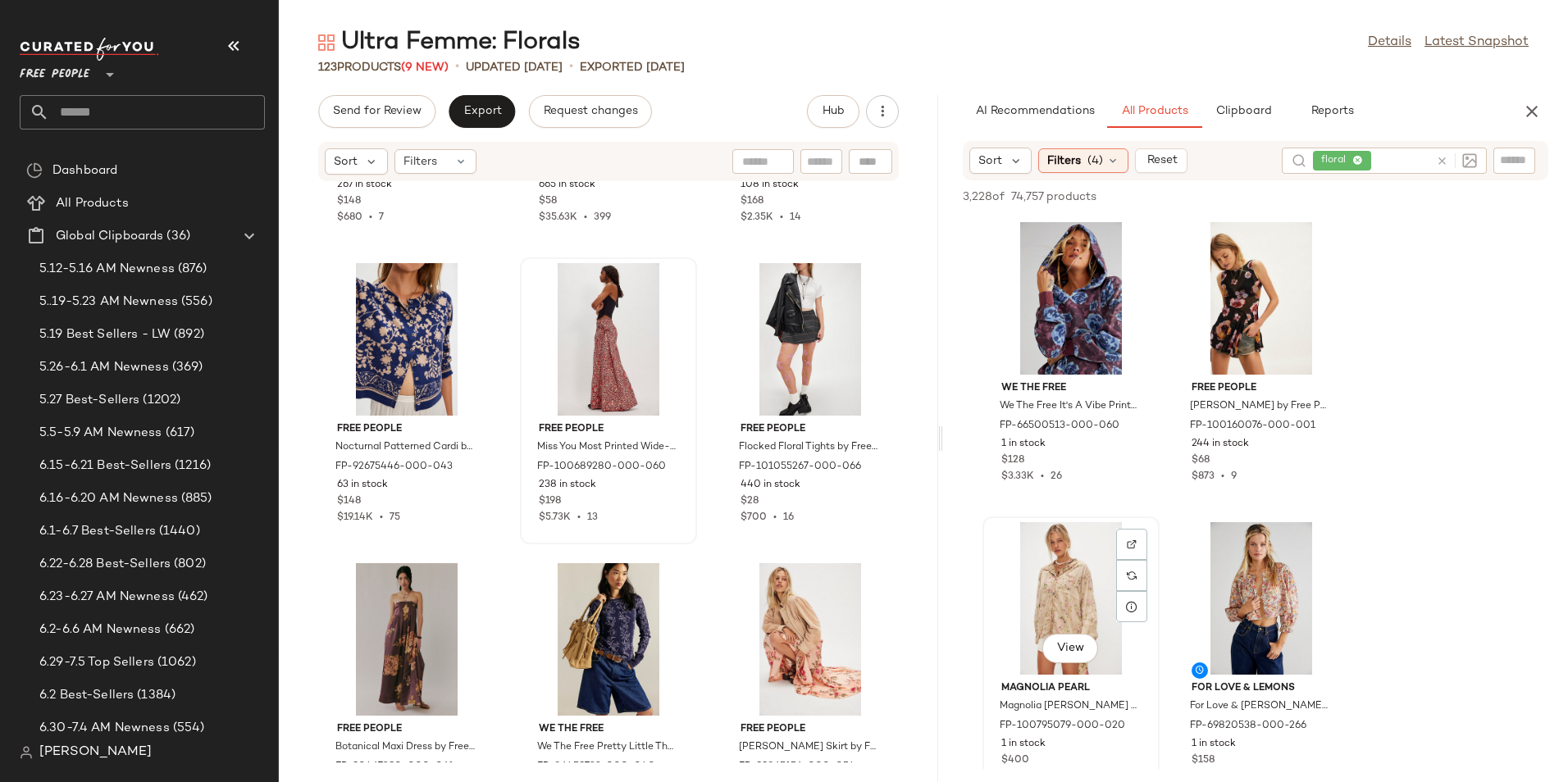
click at [1033, 604] on div "View" at bounding box center [1070, 598] width 166 height 152
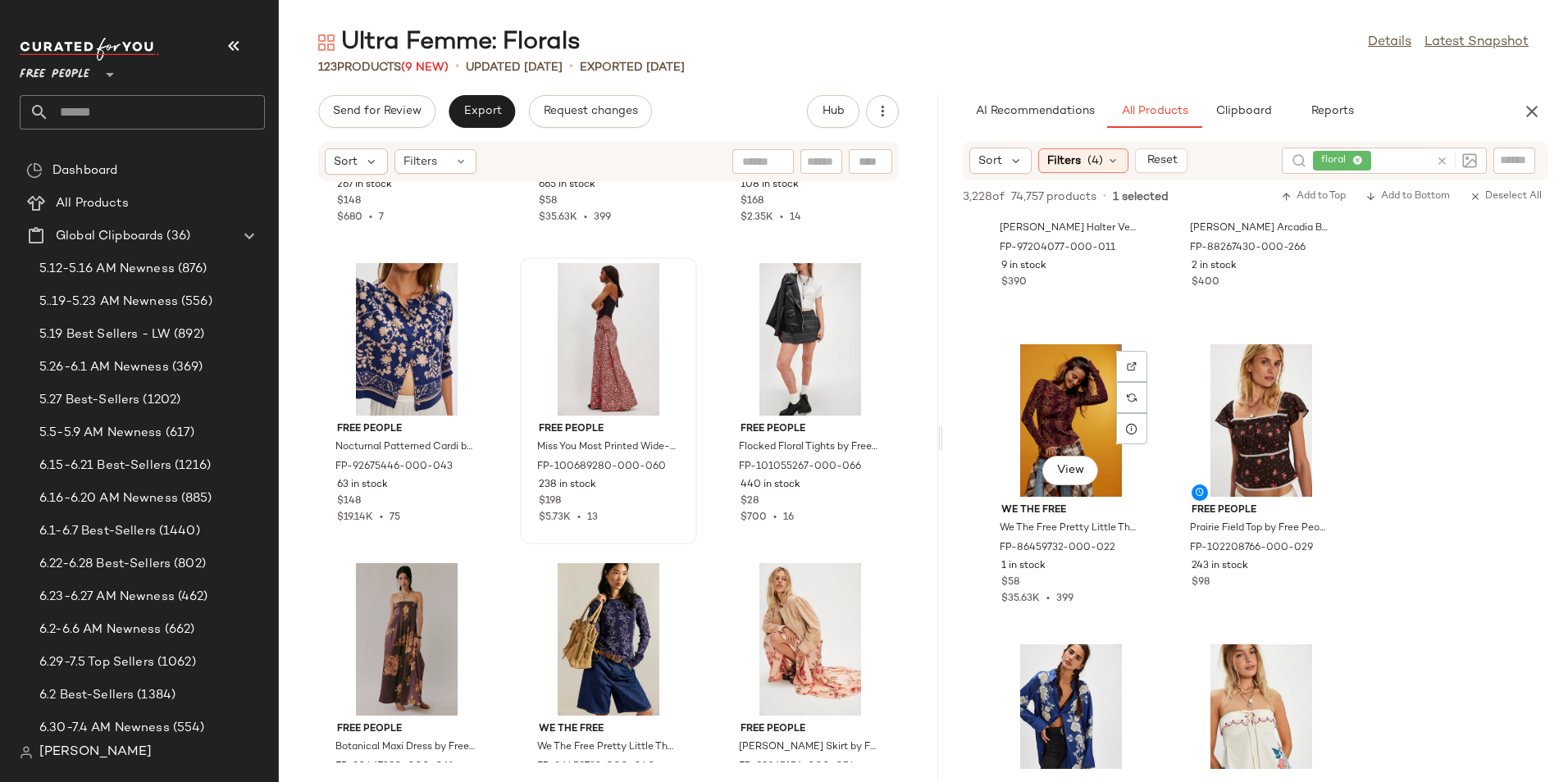
scroll to position [3180, 0]
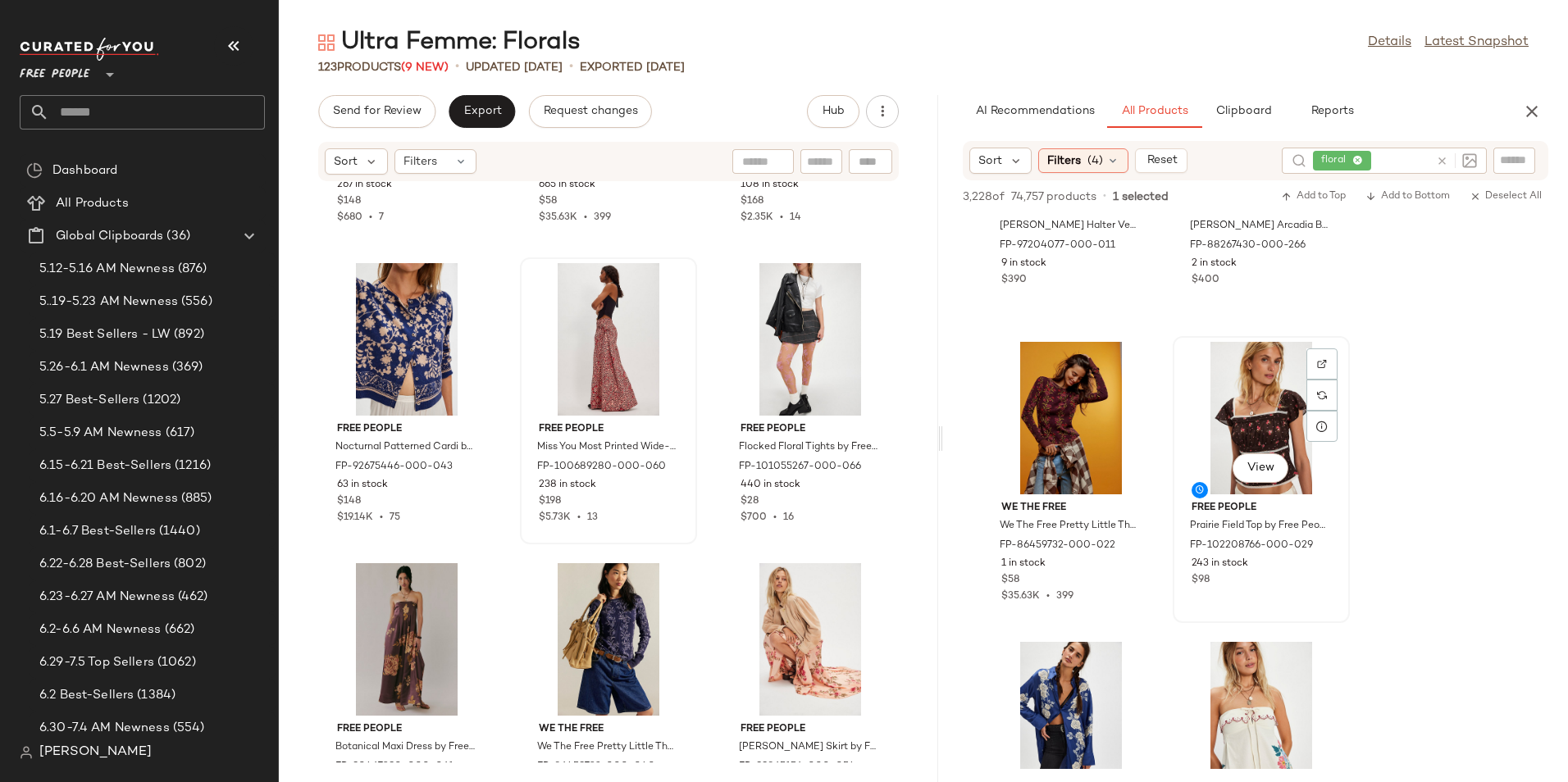
click at [1235, 435] on div "View" at bounding box center [1260, 418] width 166 height 152
drag, startPoint x: 1235, startPoint y: 435, endPoint x: 1226, endPoint y: 427, distance: 12.0
click at [1226, 427] on div "View" at bounding box center [1260, 418] width 166 height 152
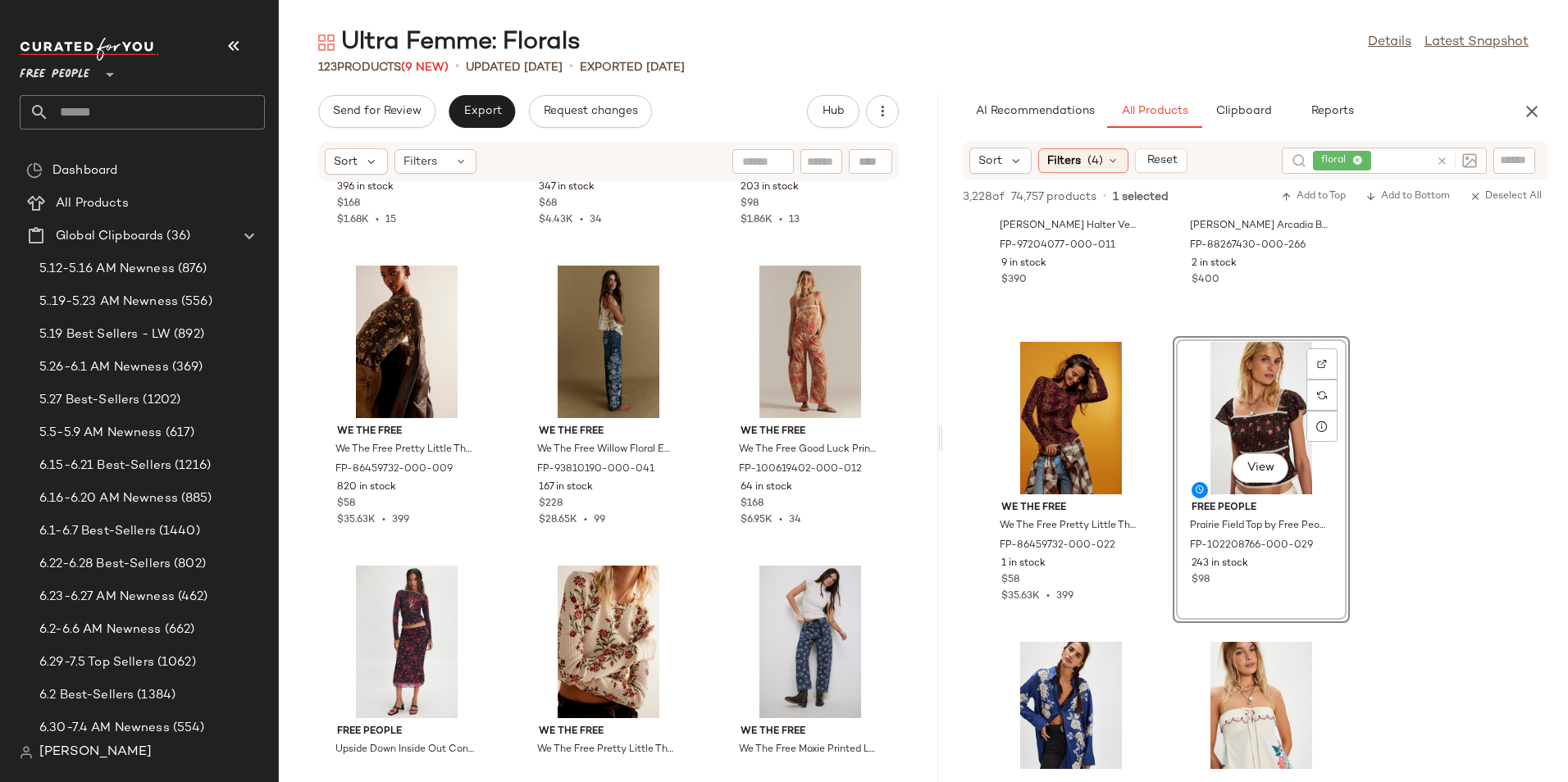
scroll to position [1512, 0]
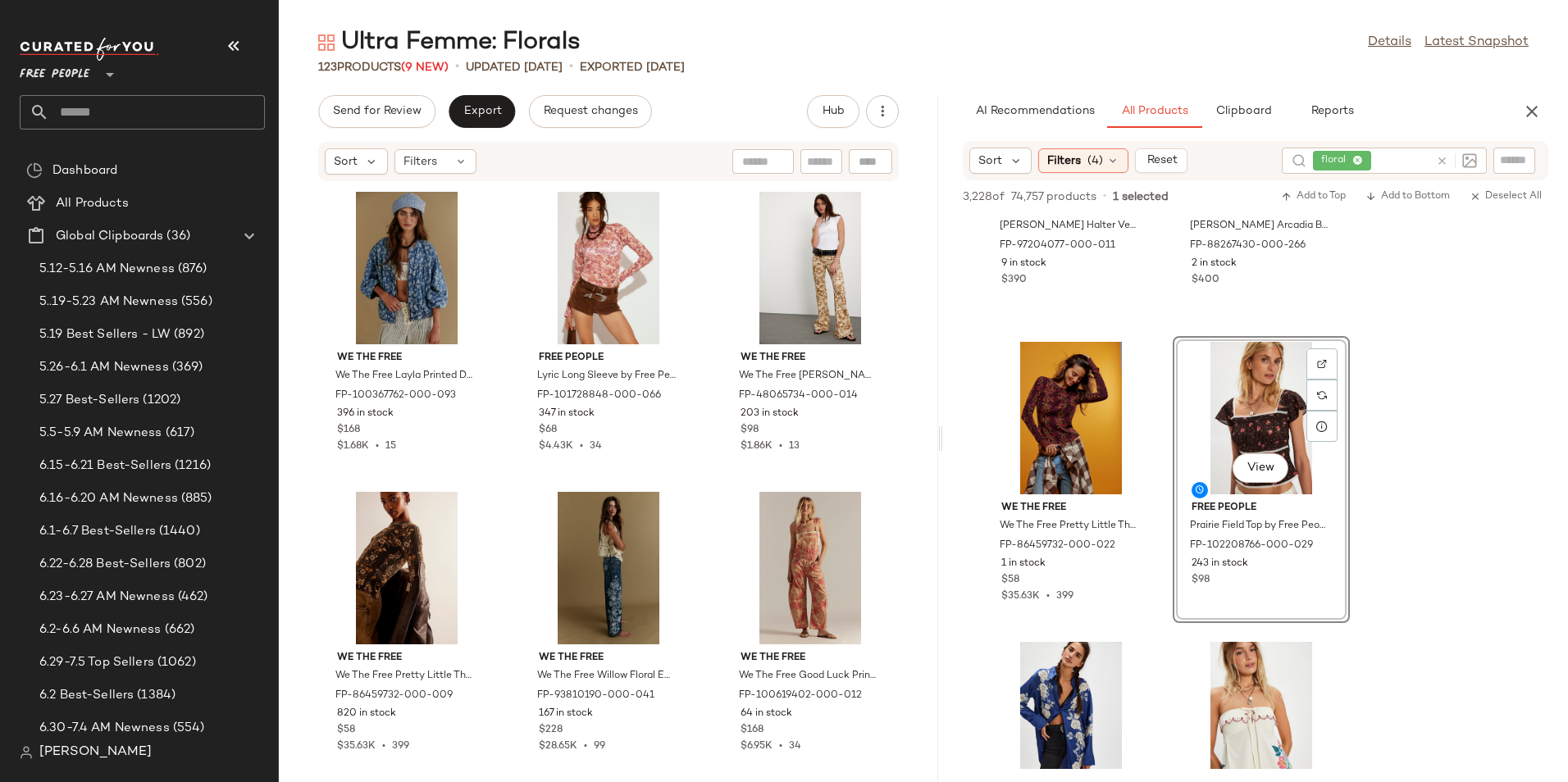
click at [900, 491] on div "We The Free We The Free Layla Printed Denim Jacket at Free People in Blue, Size…" at bounding box center [608, 472] width 659 height 580
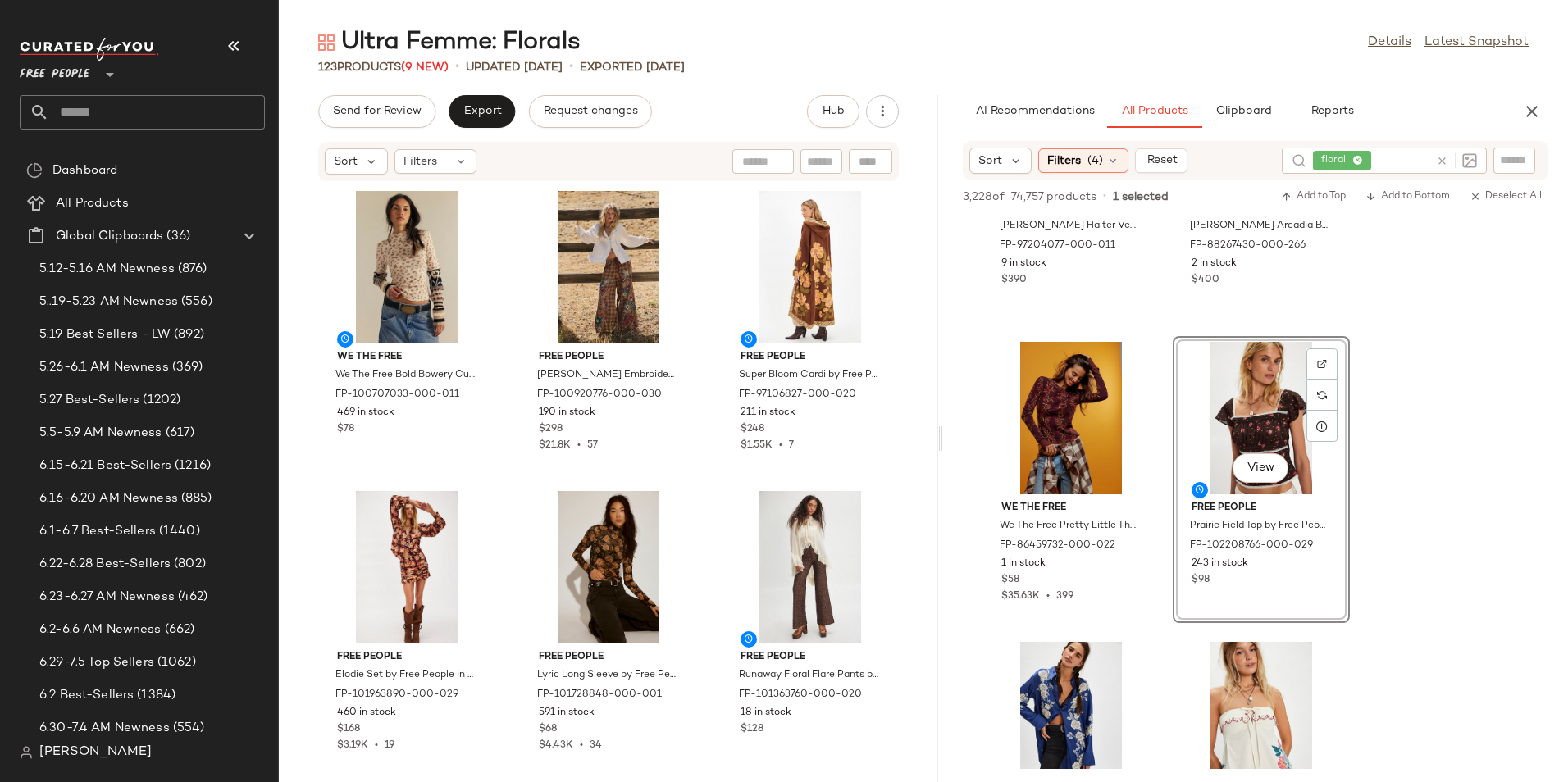
click at [910, 457] on div "We The Free We The Free Bold Bowery Cuff at Free People in White, Size: L FP-10…" at bounding box center [608, 472] width 659 height 580
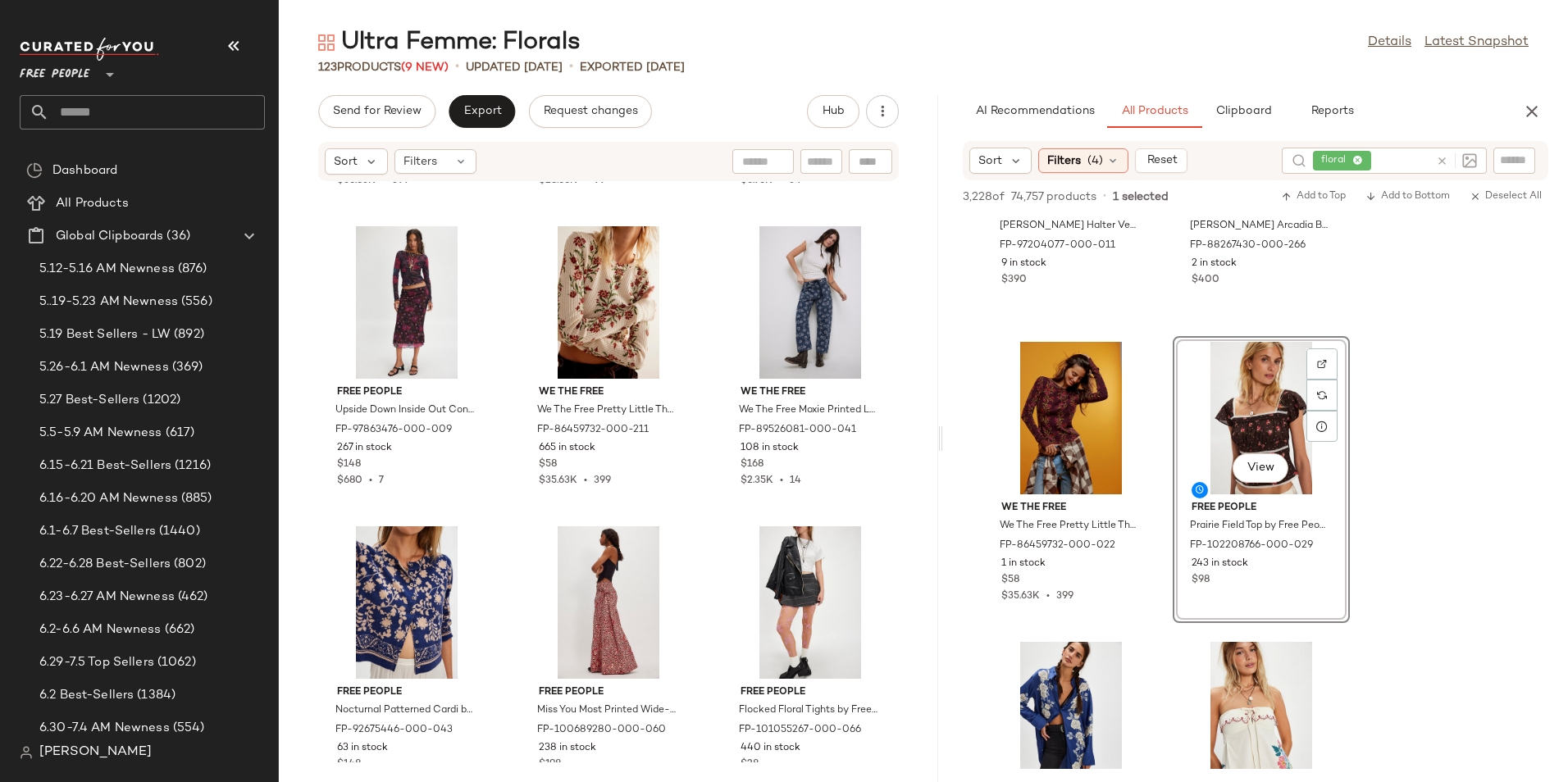
scroll to position [2079, 0]
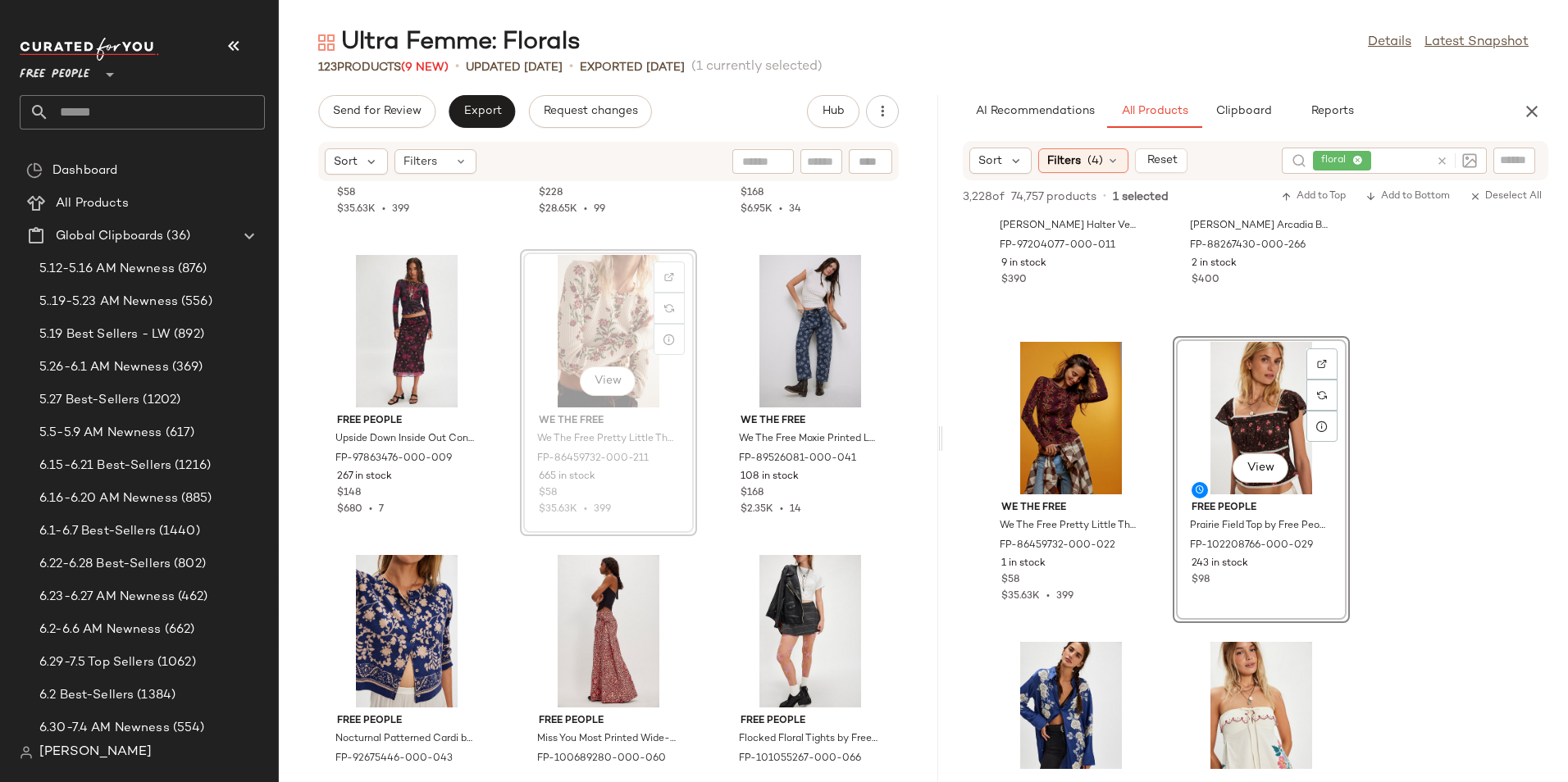
scroll to position [1985, 0]
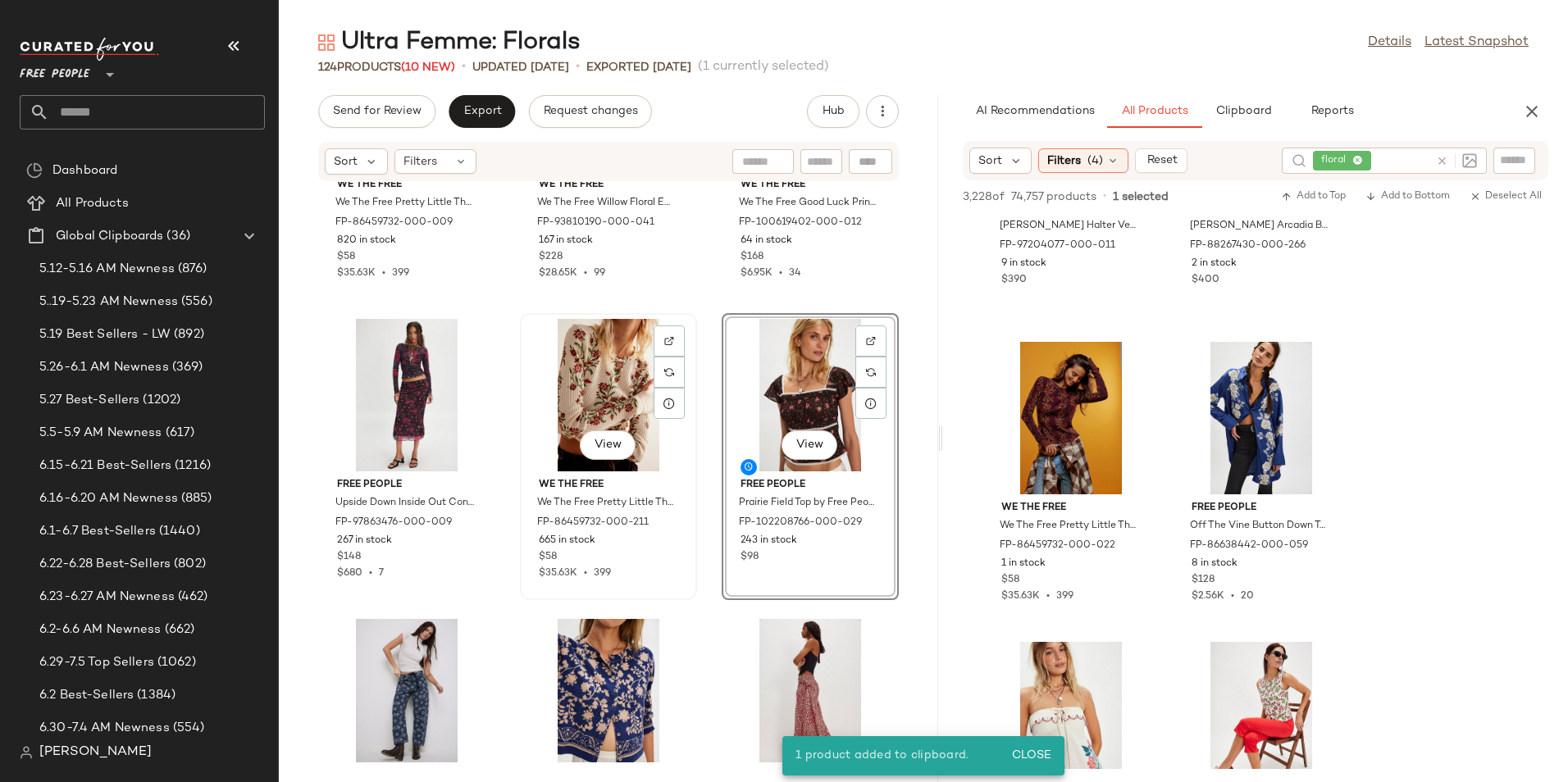
click at [554, 373] on div "View" at bounding box center [608, 395] width 166 height 152
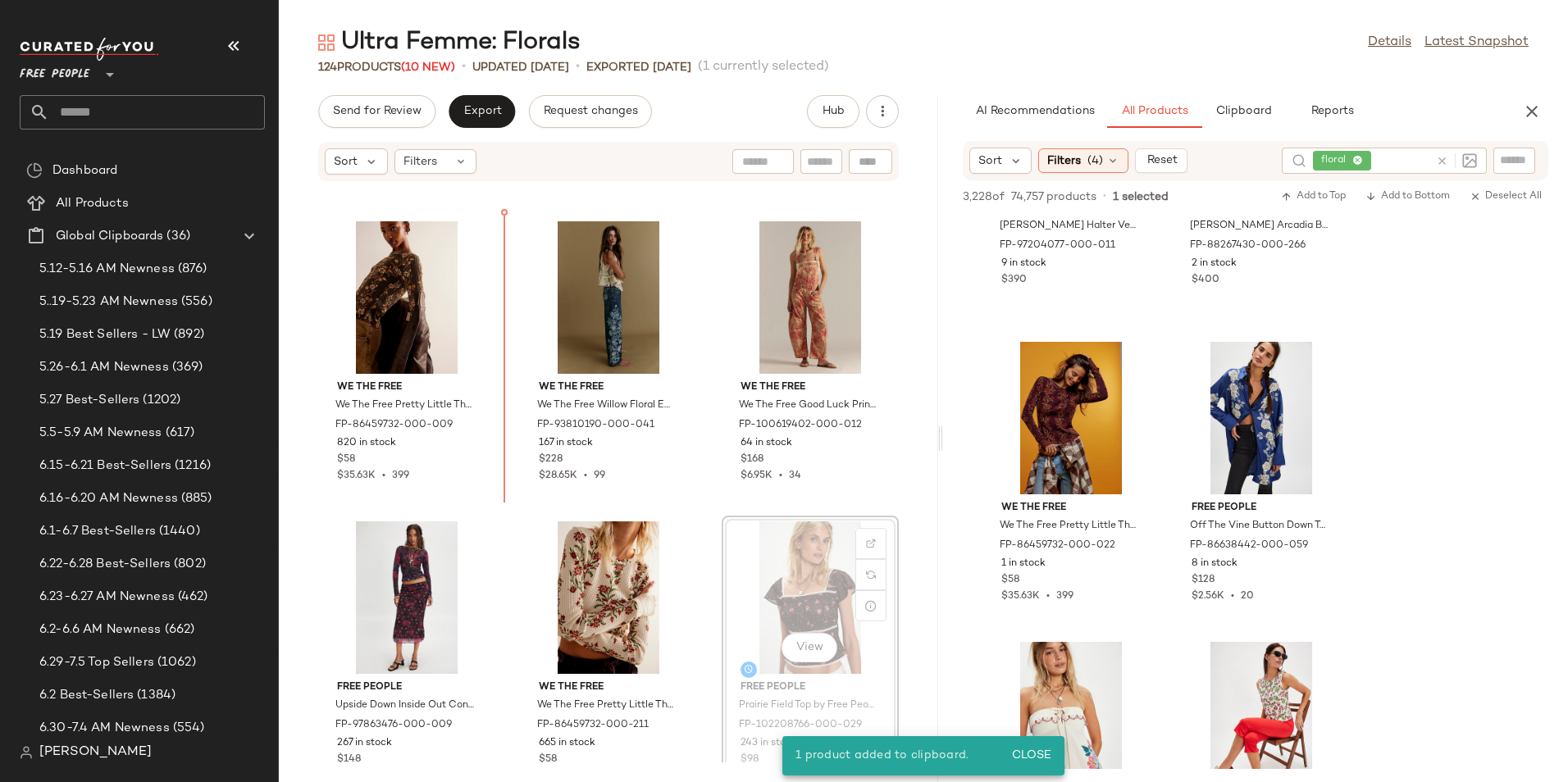
scroll to position [1675, 0]
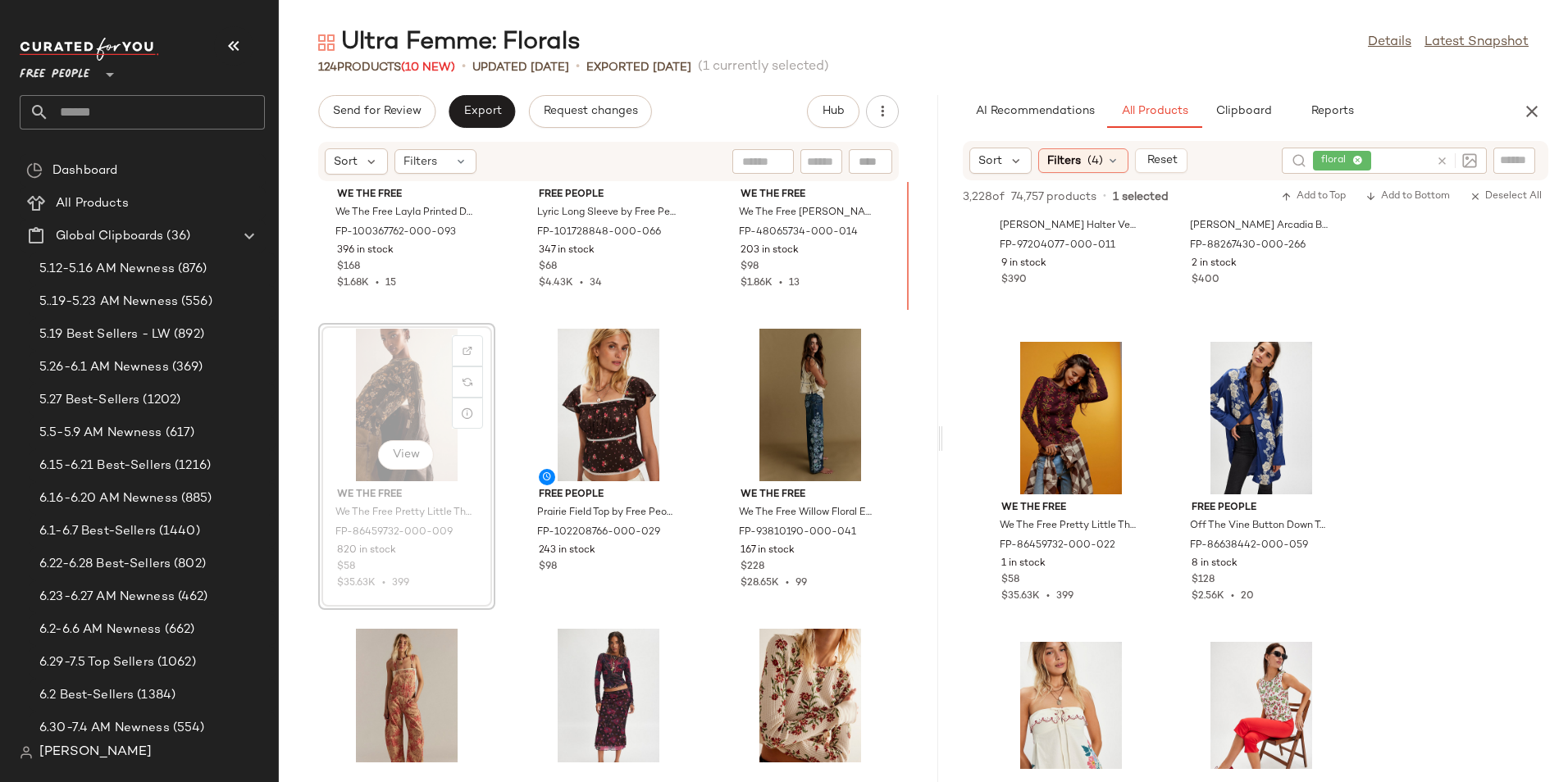
scroll to position [1668, 0]
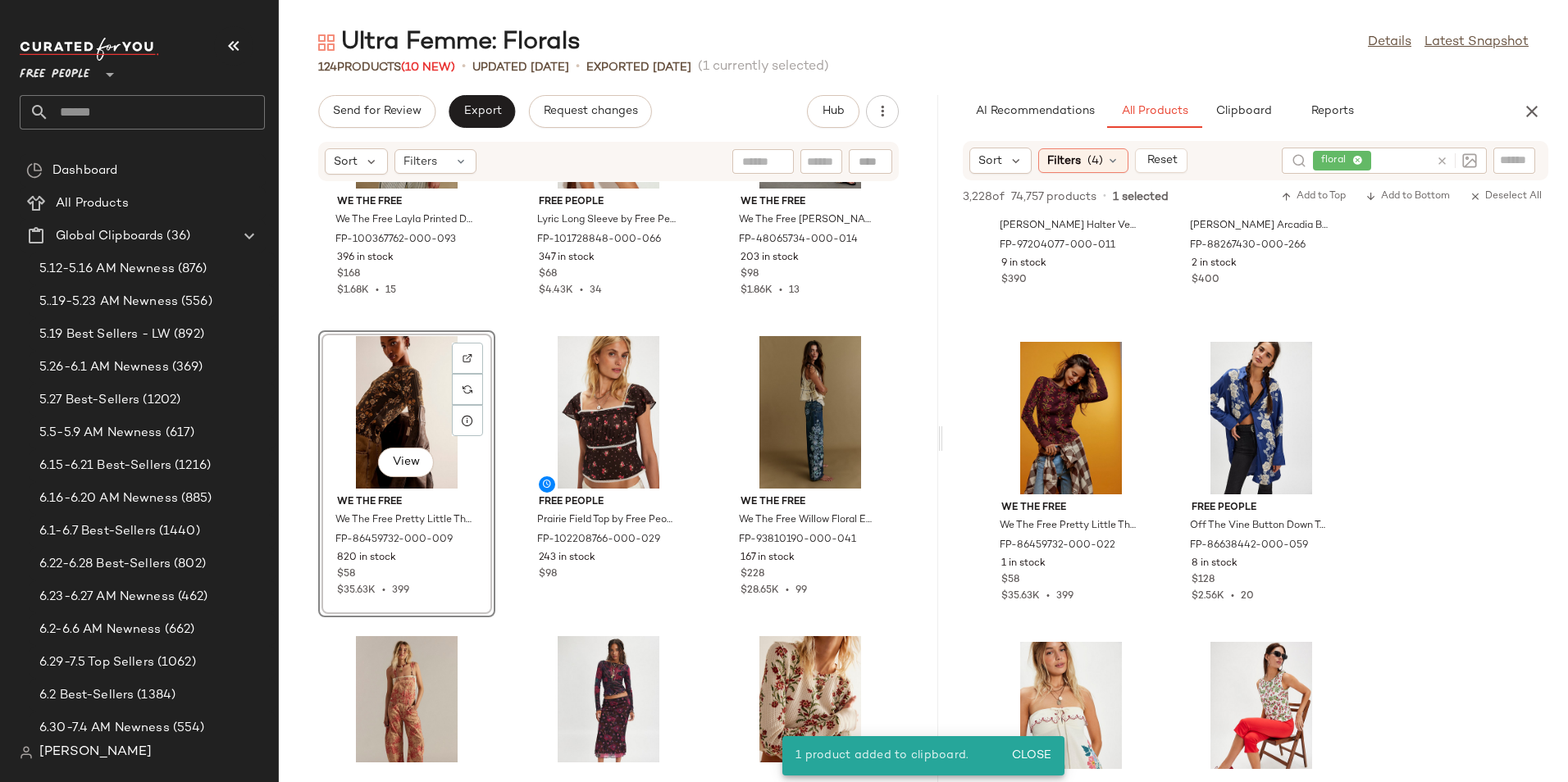
click at [422, 404] on div "View" at bounding box center [406, 413] width 166 height 152
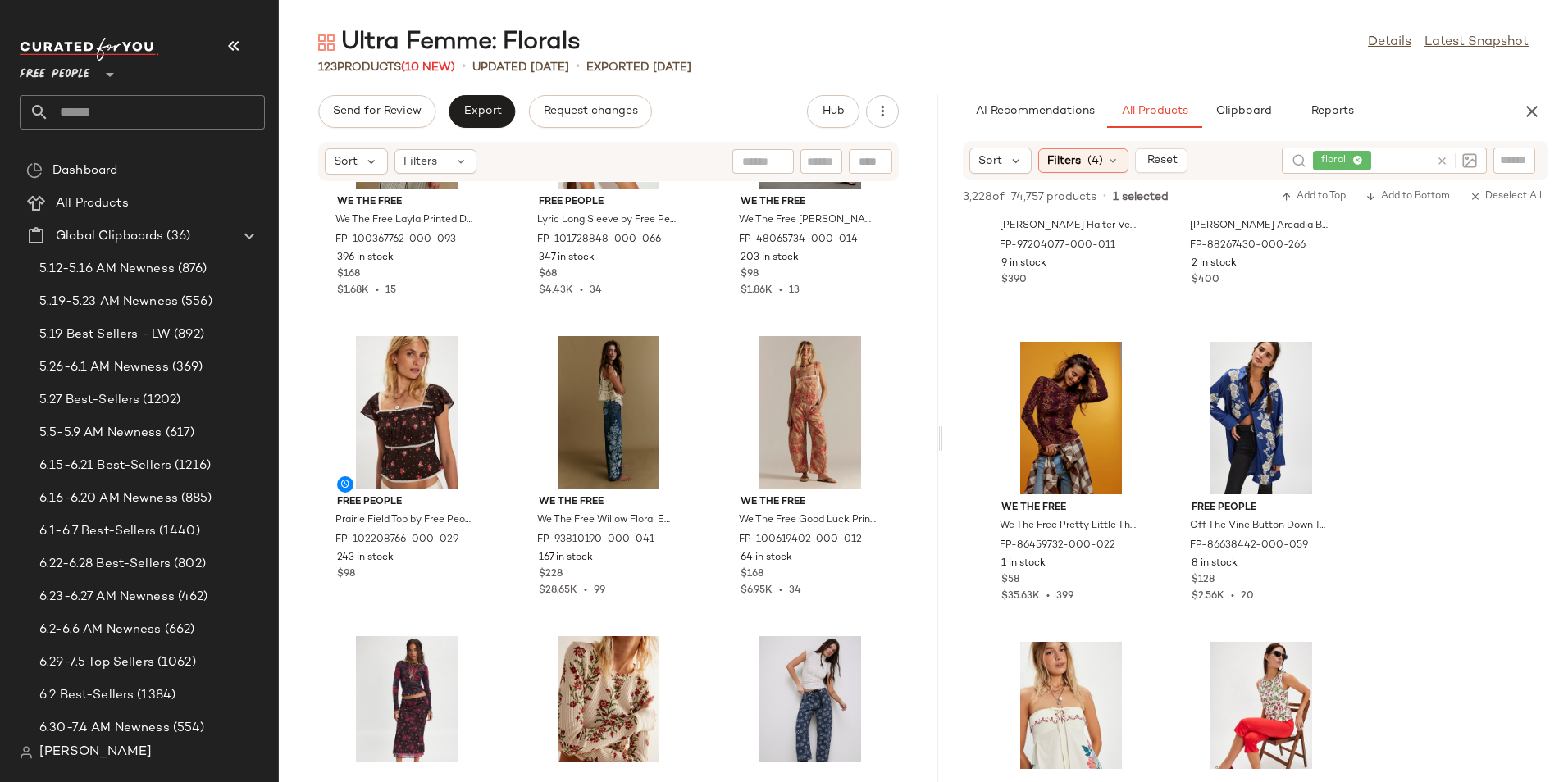
click at [1437, 163] on icon at bounding box center [1442, 161] width 13 height 13
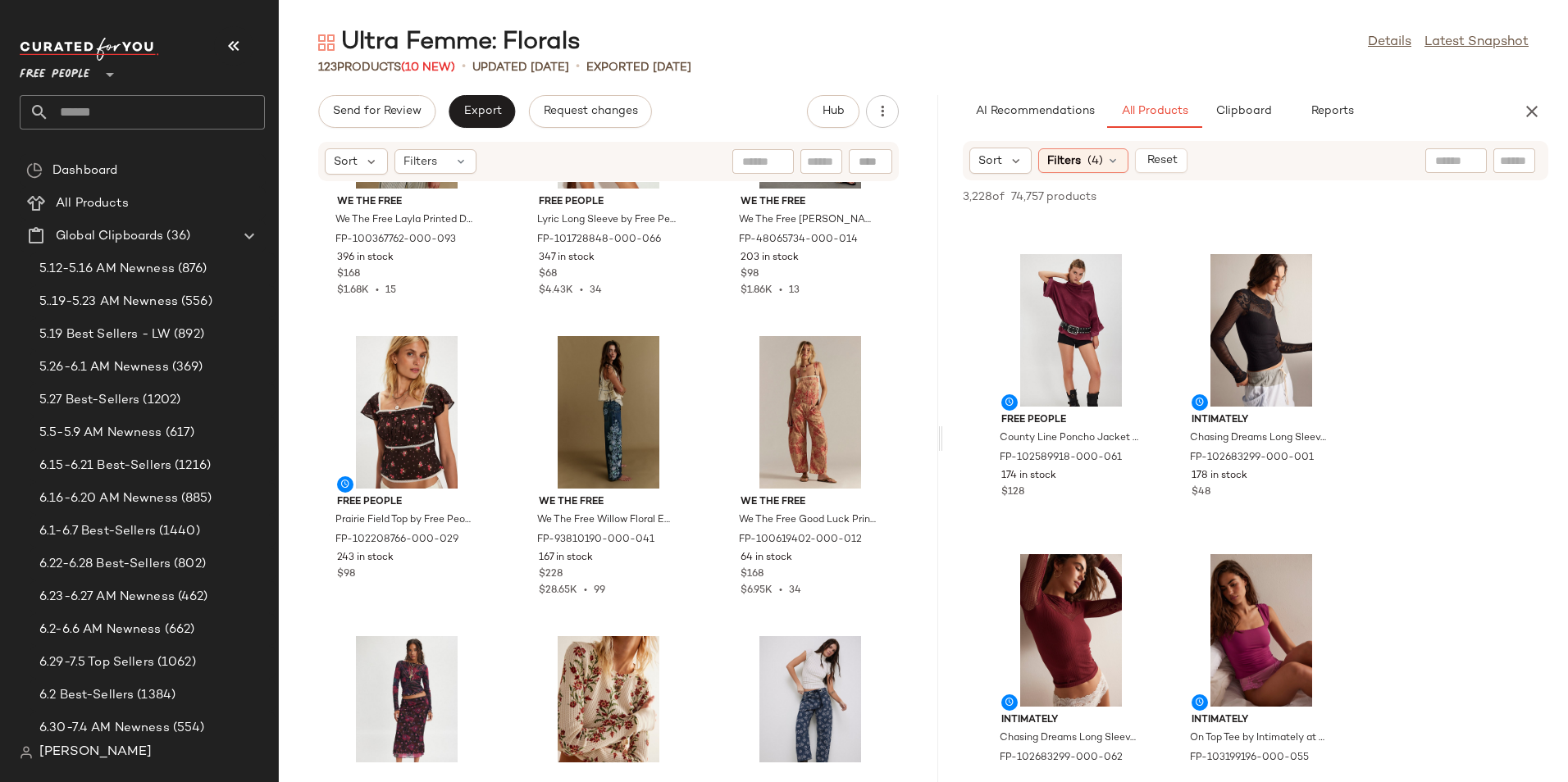
scroll to position [3312, 0]
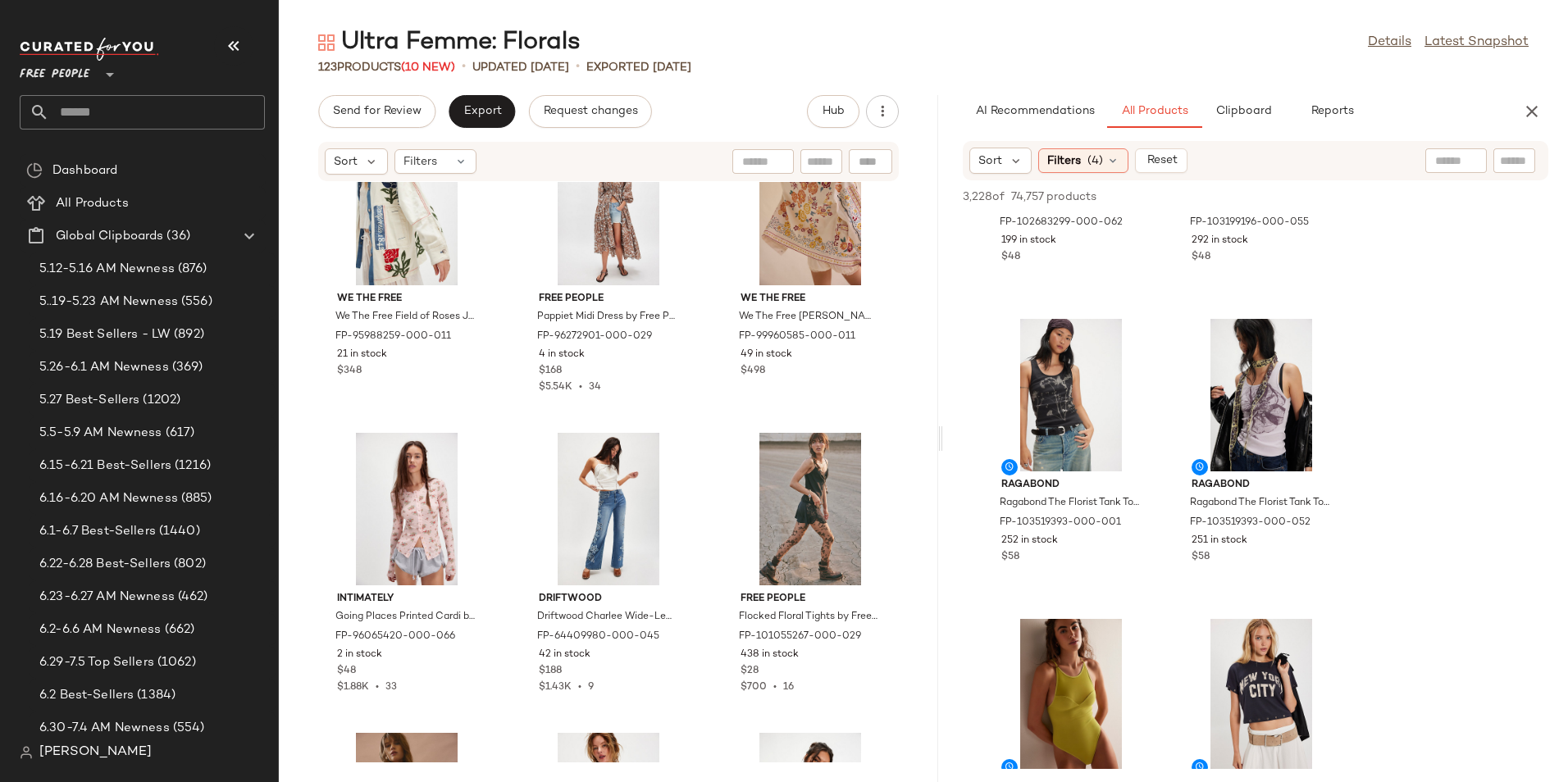
scroll to position [9458, 0]
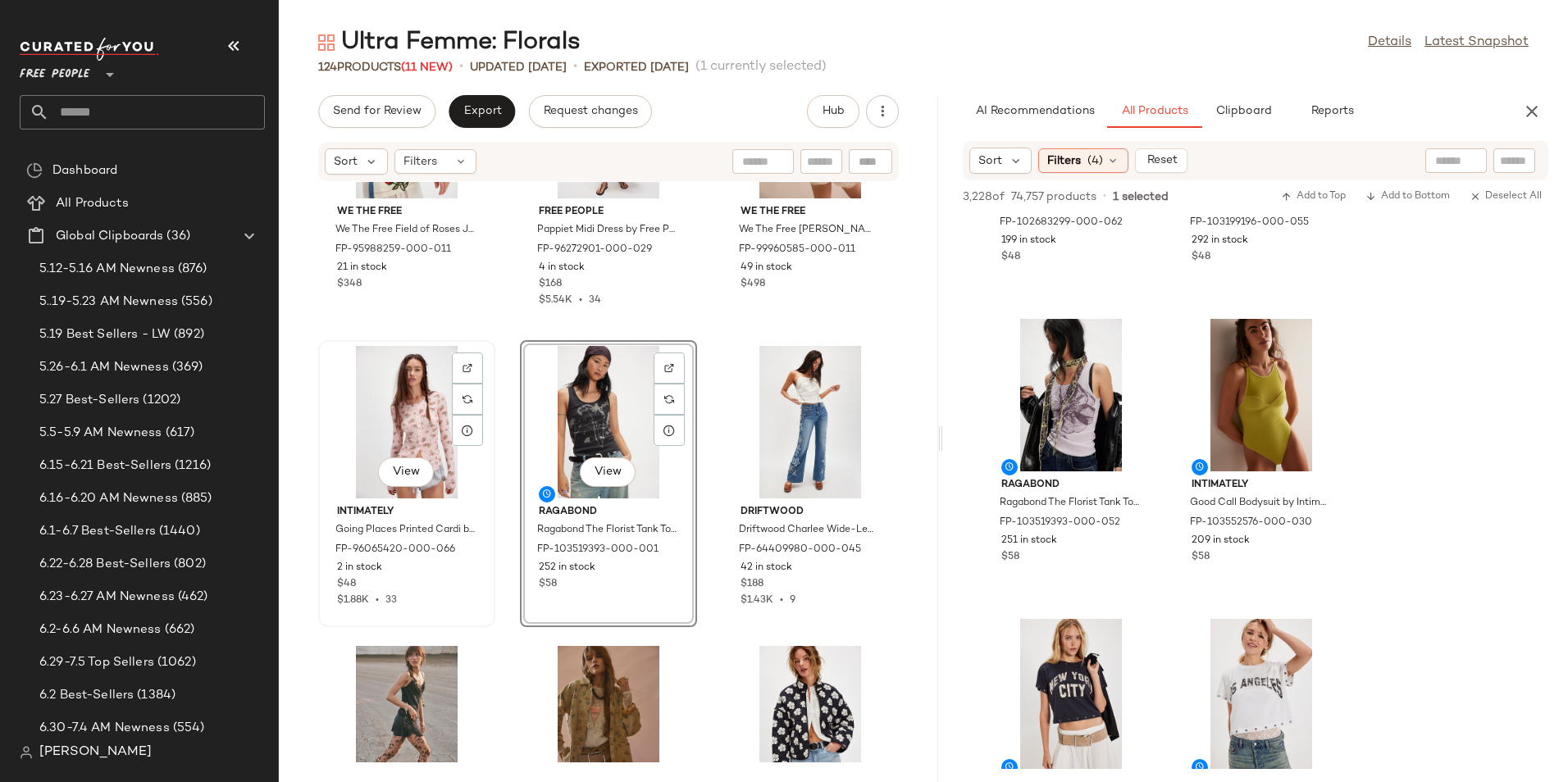
click at [421, 409] on div "View" at bounding box center [406, 422] width 166 height 152
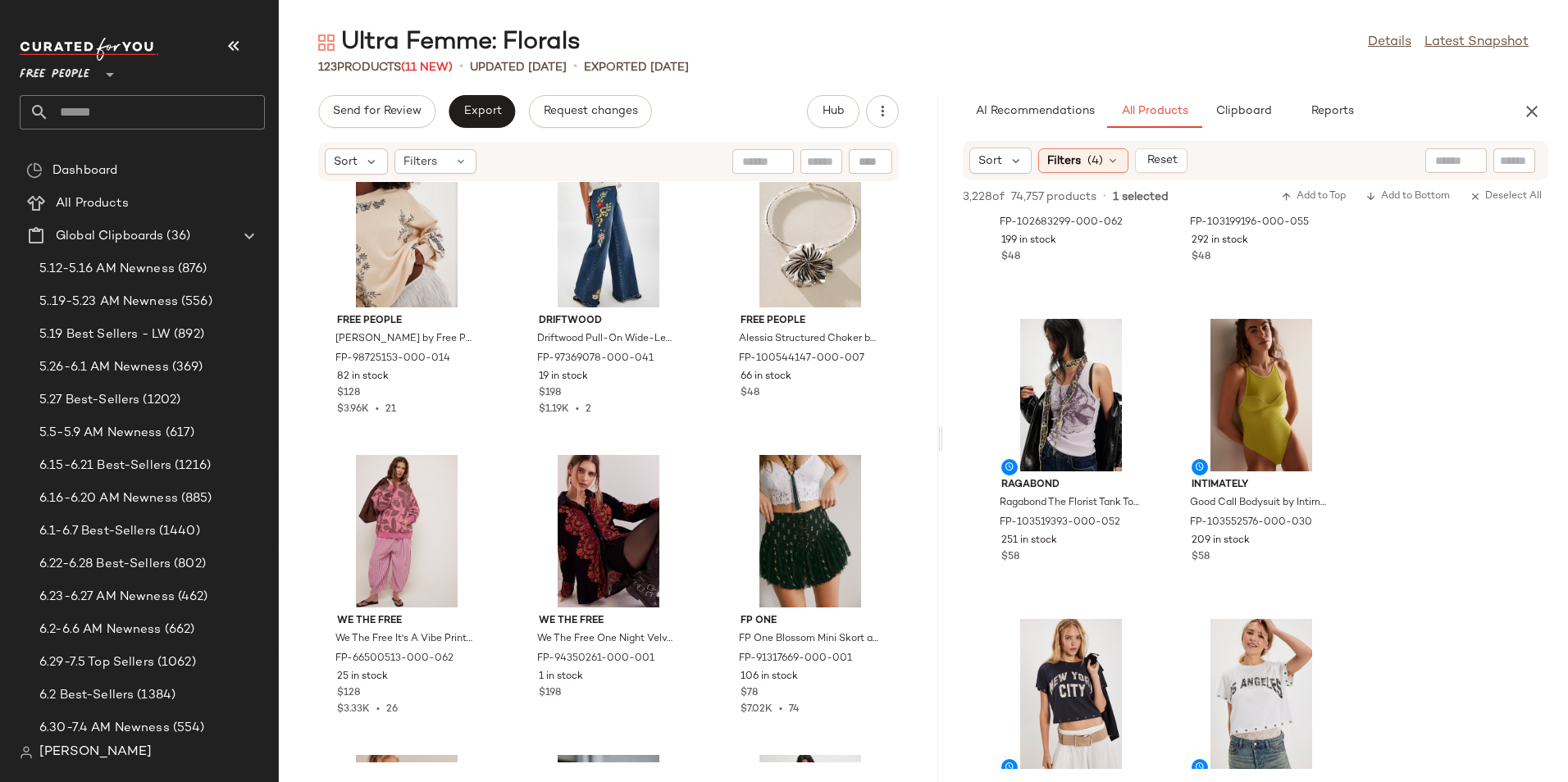
scroll to position [10884, 0]
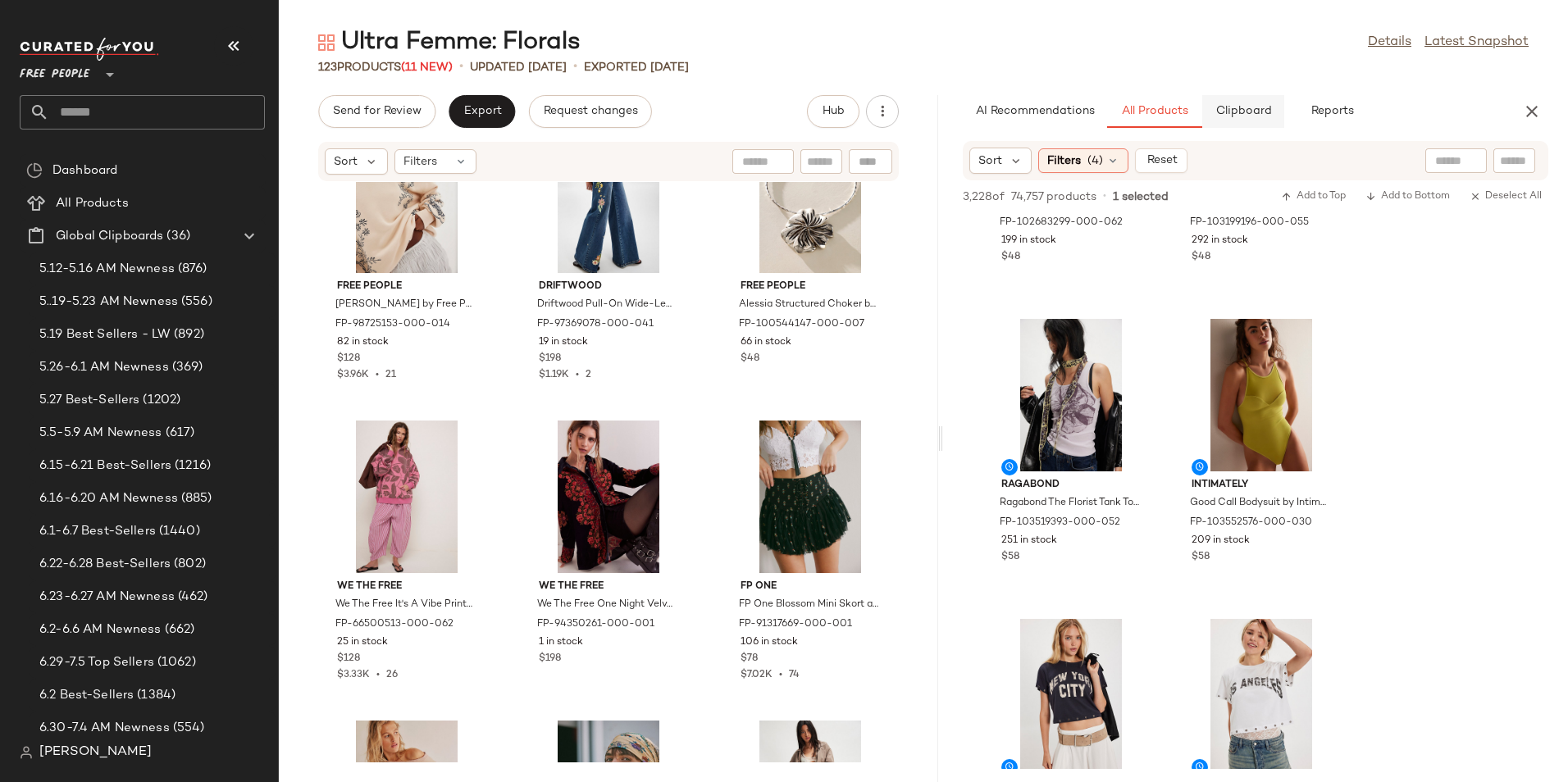
click at [1245, 119] on button "Clipboard" at bounding box center [1242, 111] width 82 height 33
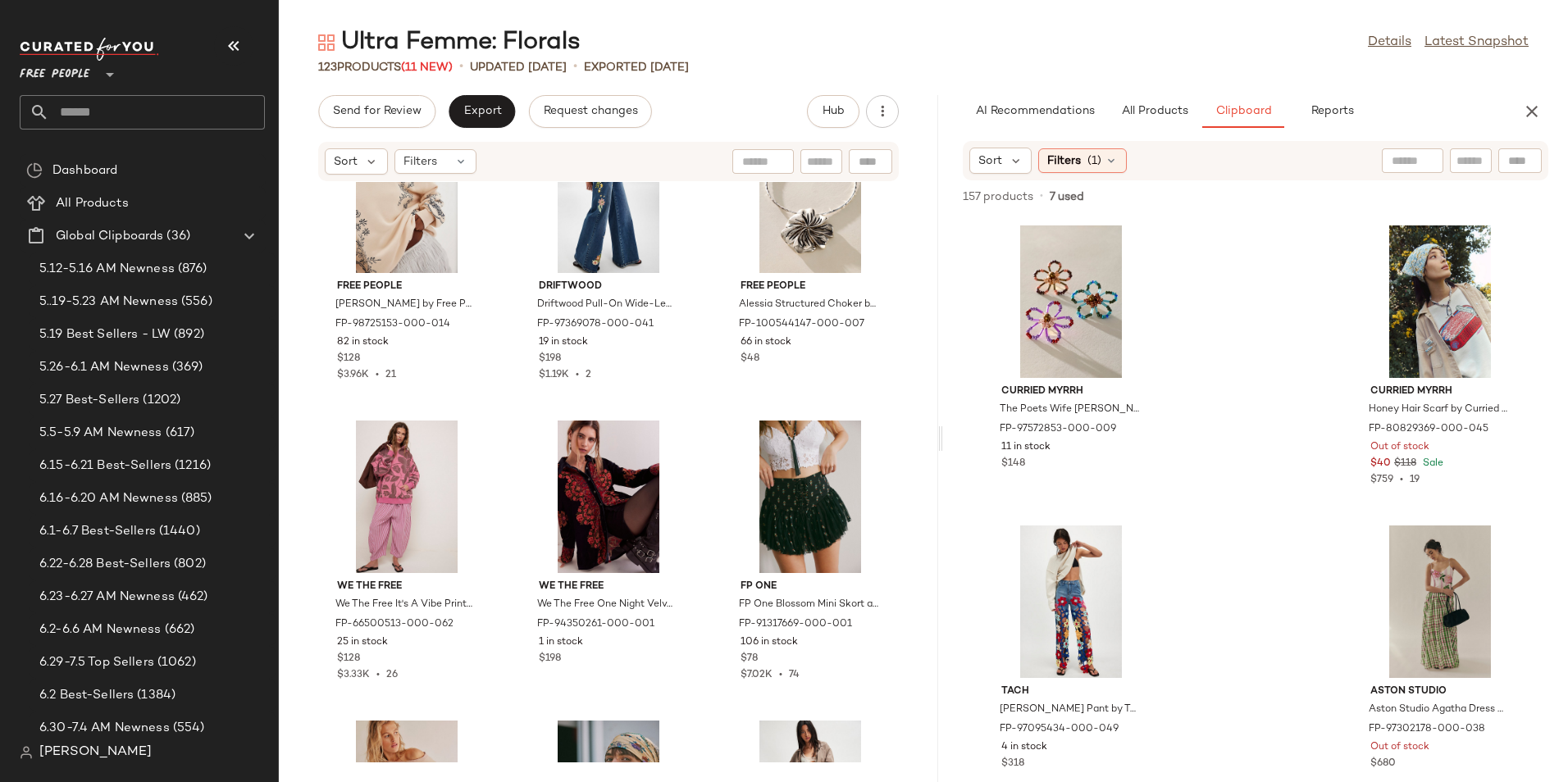
click at [1273, 306] on div "Curried Myrrh The Poets Wife Lucy Brooch by Curried Myrrh at Free People FP-975…" at bounding box center [1255, 499] width 624 height 566
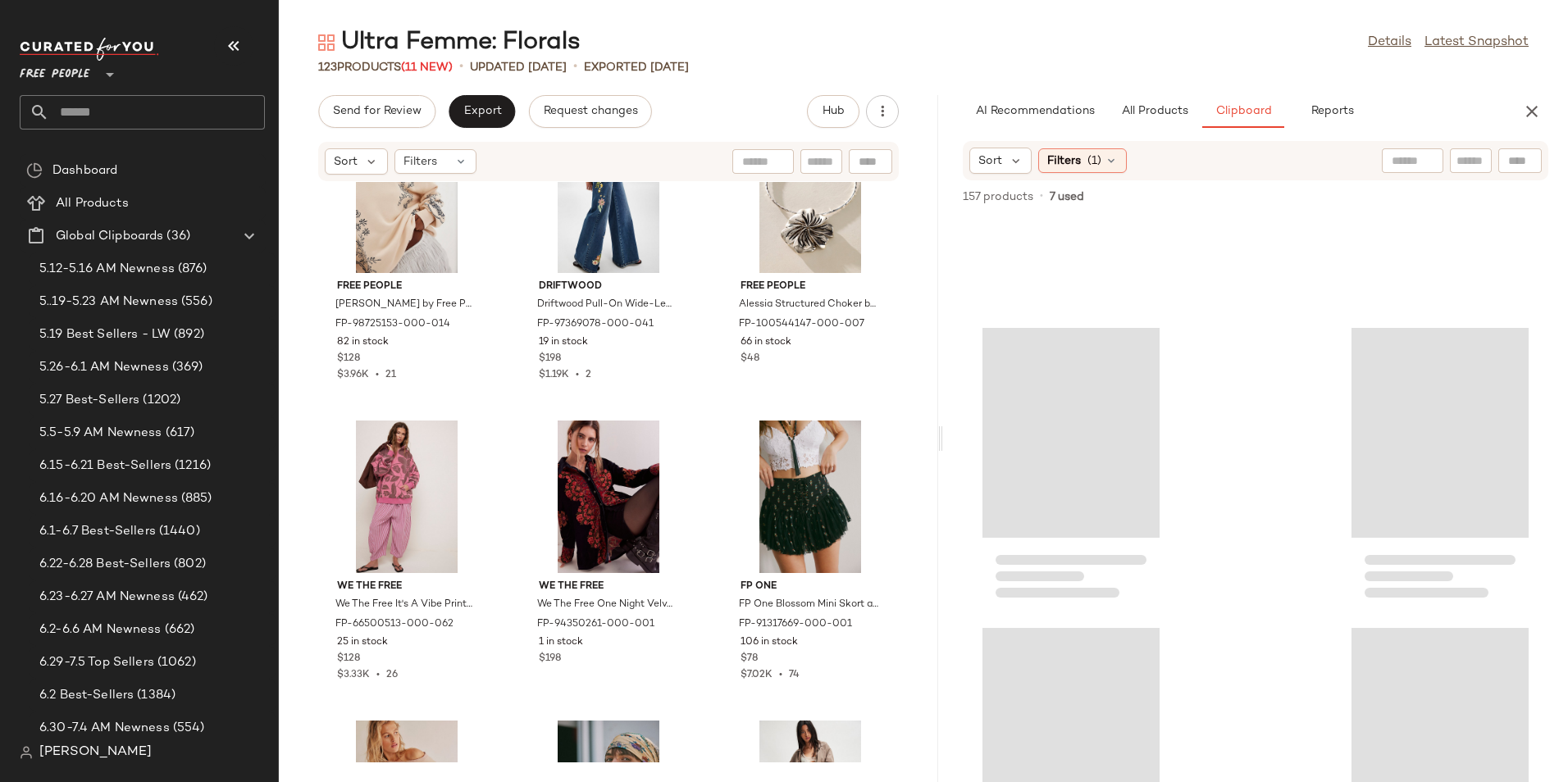
scroll to position [21938, 0]
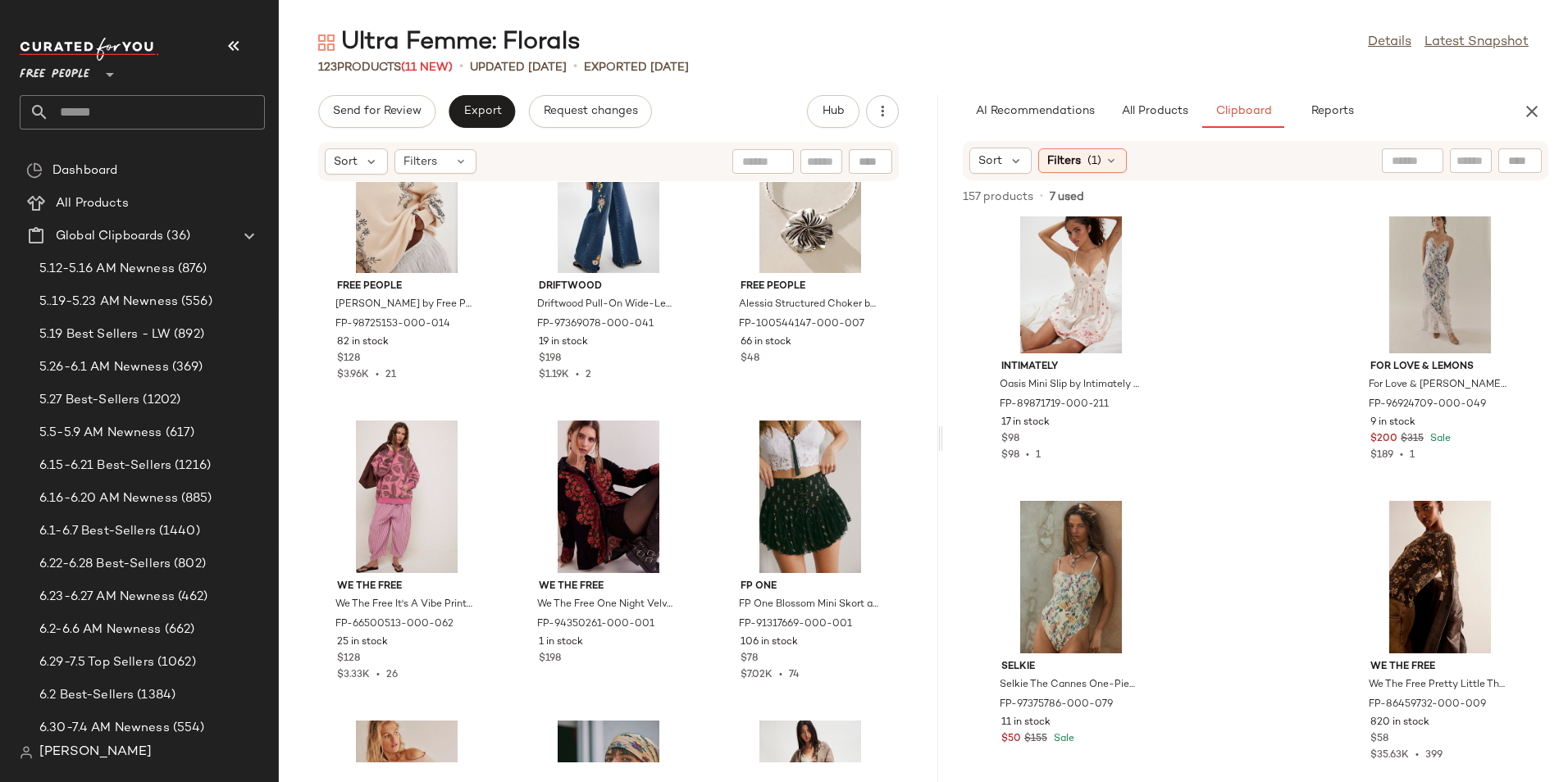
click at [1235, 598] on div "Intimately Oasis Mini Slip by Intimately at Free People in White, Size: M FP-89…" at bounding box center [1255, 499] width 624 height 566
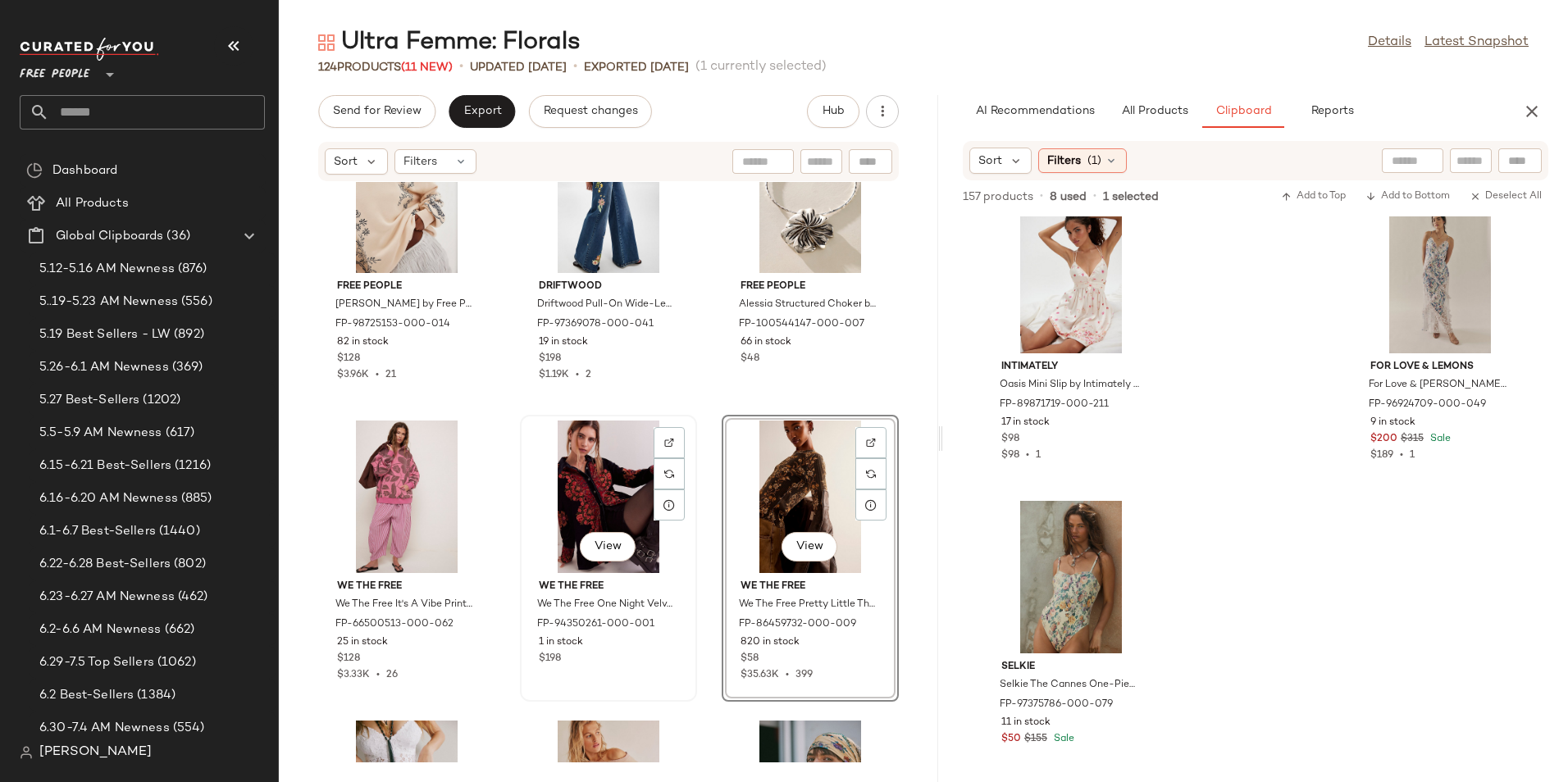
click at [597, 493] on div "View" at bounding box center [608, 497] width 166 height 152
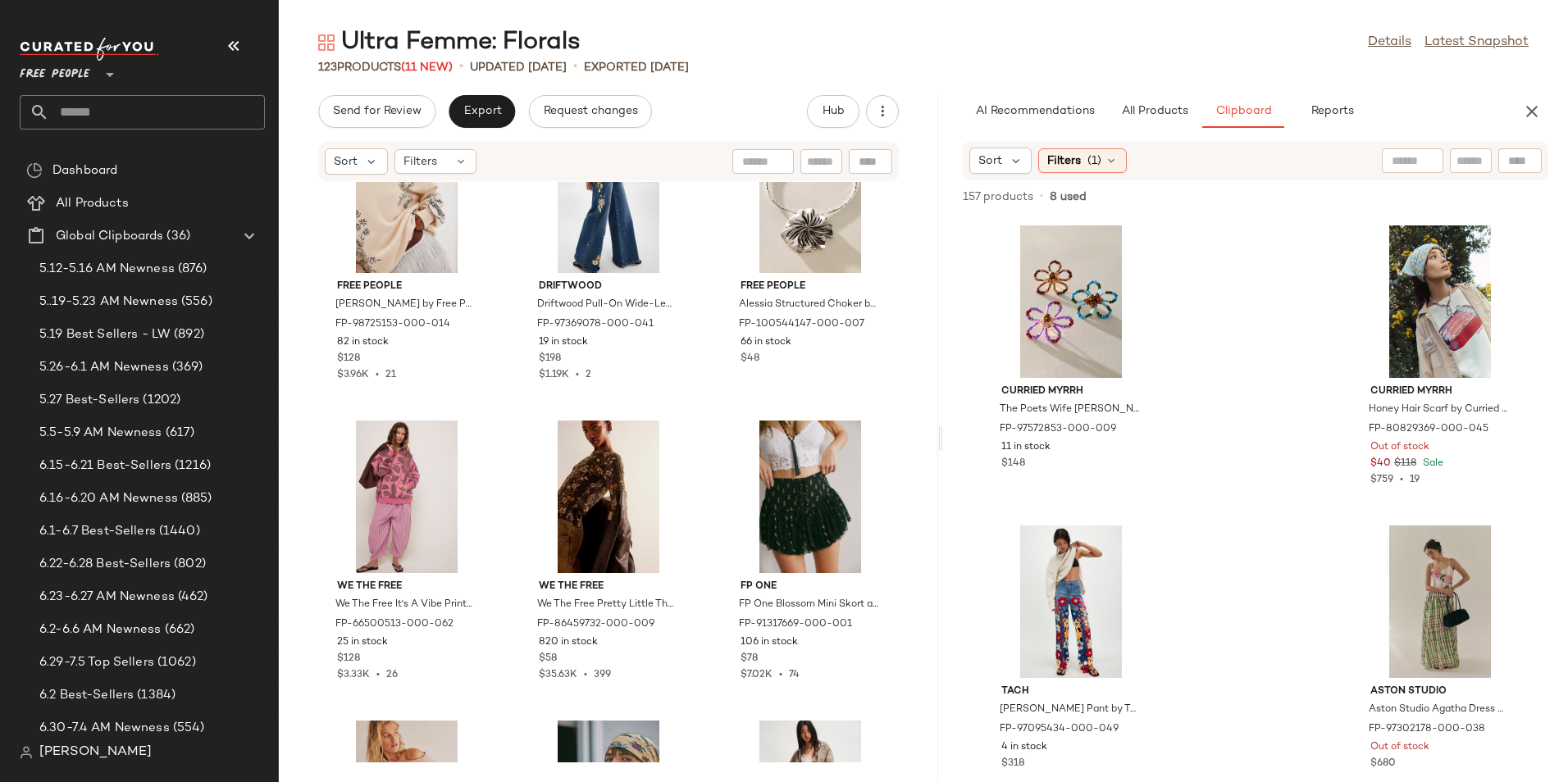
click at [892, 535] on div "We The Free We The Free Get Ditsy Hoodie at Free People in Grey, Size: XS FP-98…" at bounding box center [608, 472] width 659 height 580
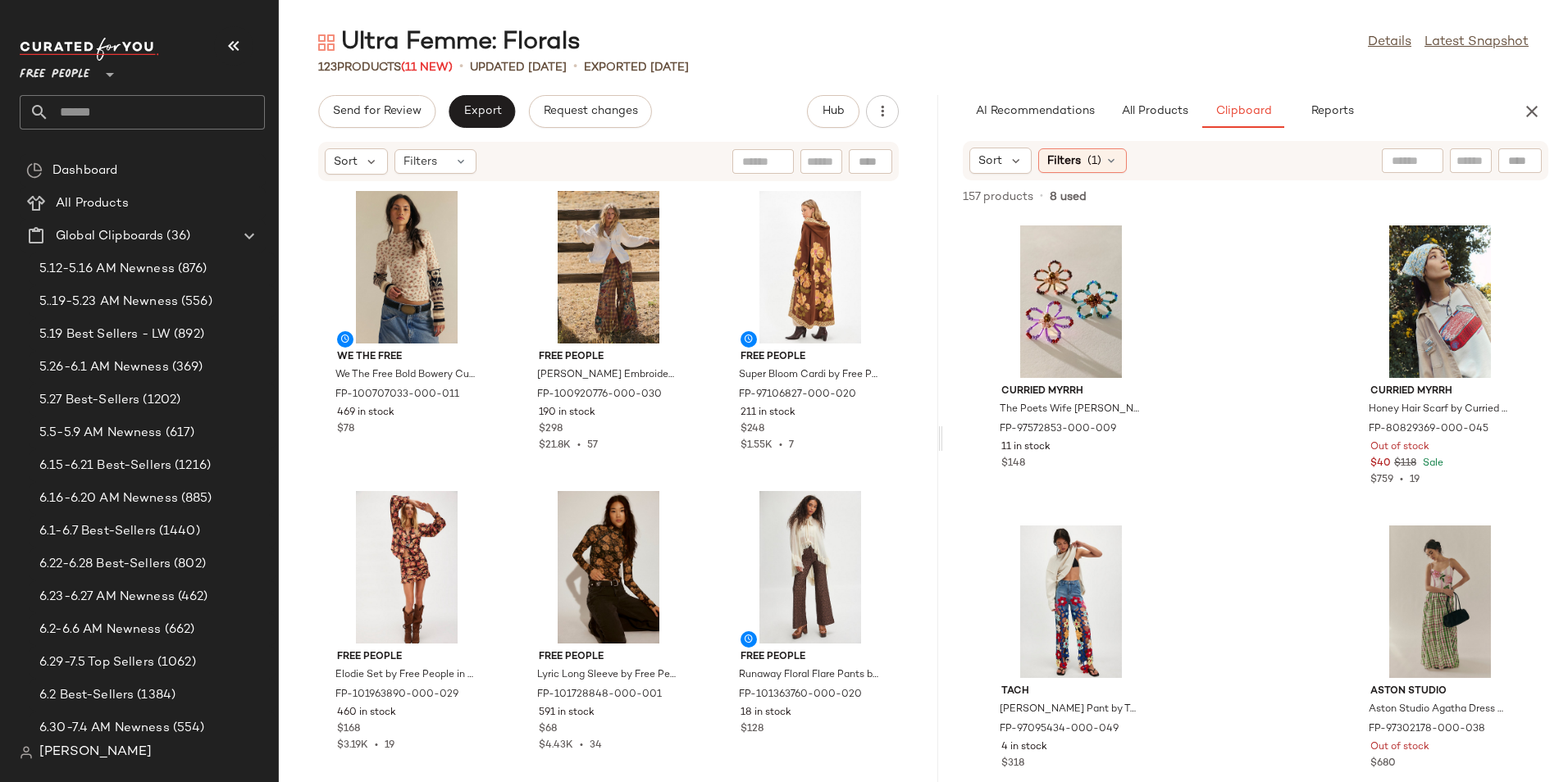
click at [892, 424] on div "We The Free We The Free Bold Bowery Cuff at Free People in White, Size: L FP-10…" at bounding box center [608, 472] width 659 height 580
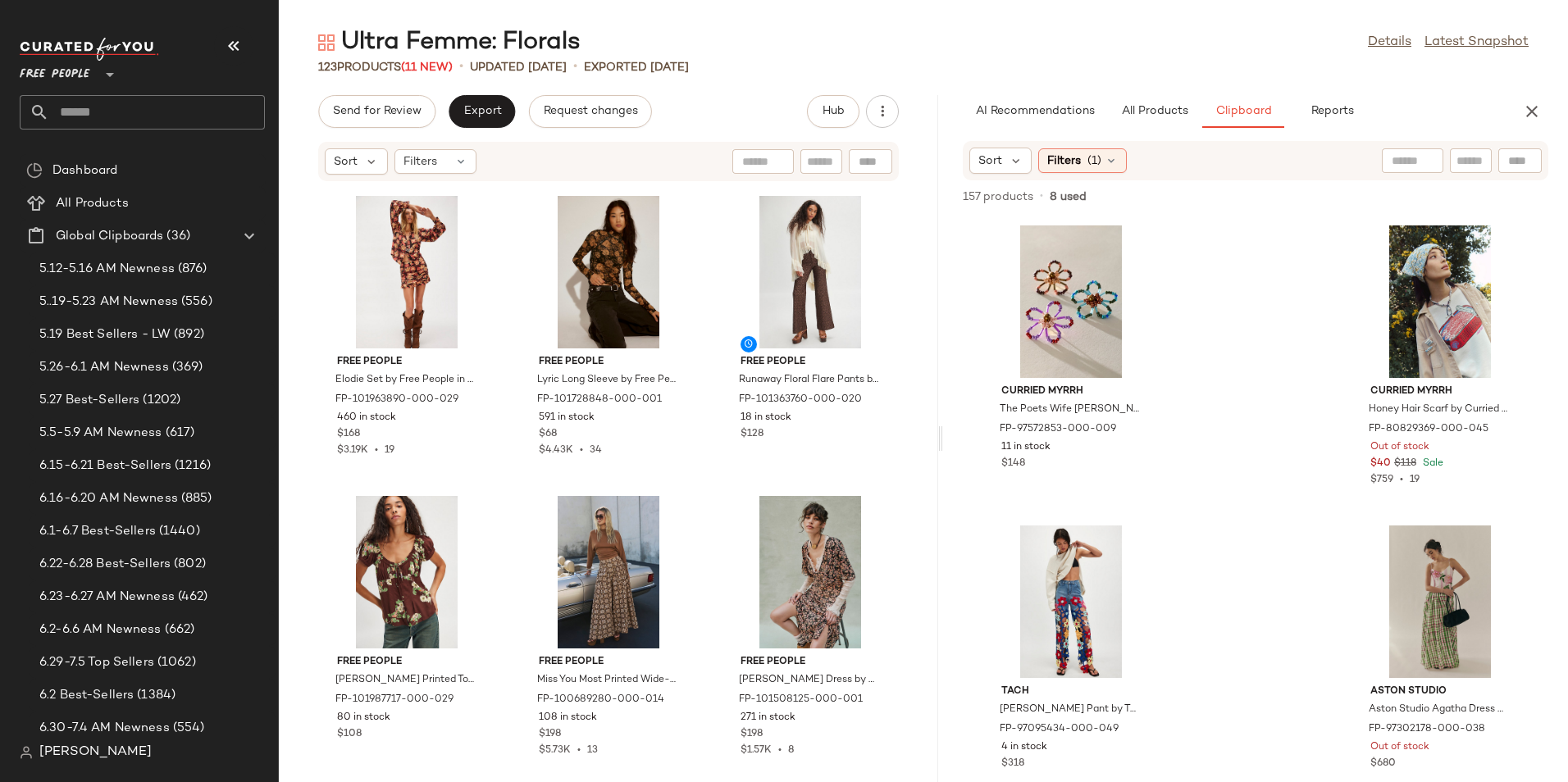
scroll to position [262, 0]
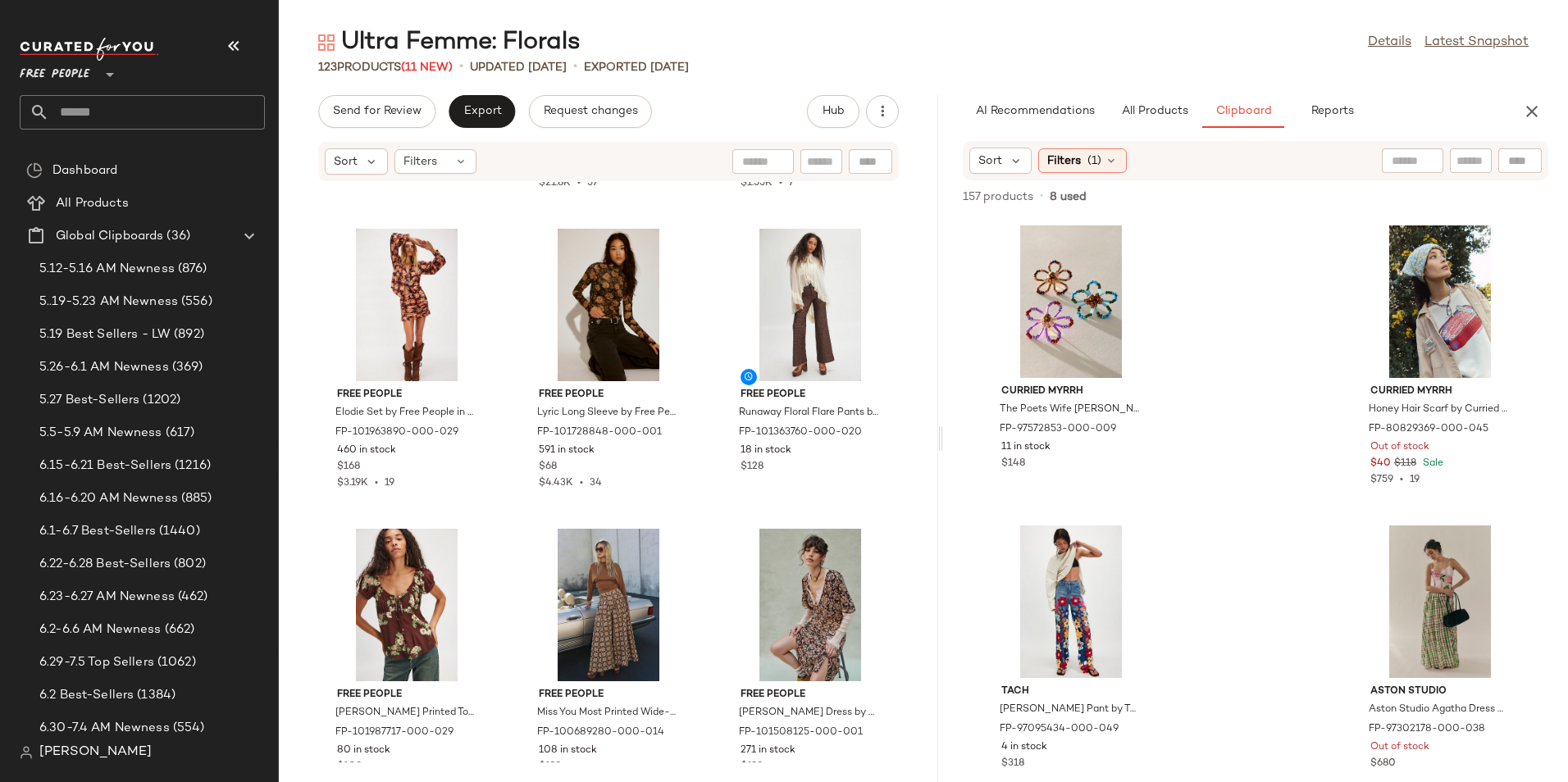
click at [1206, 403] on div "Curried Myrrh The Poets Wife Lucy Brooch by Curried Myrrh at Free People FP-975…" at bounding box center [1255, 499] width 624 height 566
click at [1224, 417] on div "Curried Myrrh The Poets Wife Lucy Brooch by Curried Myrrh at Free People FP-975…" at bounding box center [1255, 499] width 624 height 566
click at [1230, 405] on div "Curried Myrrh The Poets Wife Lucy Brooch by Curried Myrrh at Free People FP-975…" at bounding box center [1255, 499] width 624 height 566
click at [1230, 404] on div "Curried Myrrh The Poets Wife Lucy Brooch by Curried Myrrh at Free People FP-975…" at bounding box center [1255, 499] width 624 height 566
click at [1045, 313] on div "View" at bounding box center [1070, 301] width 166 height 152
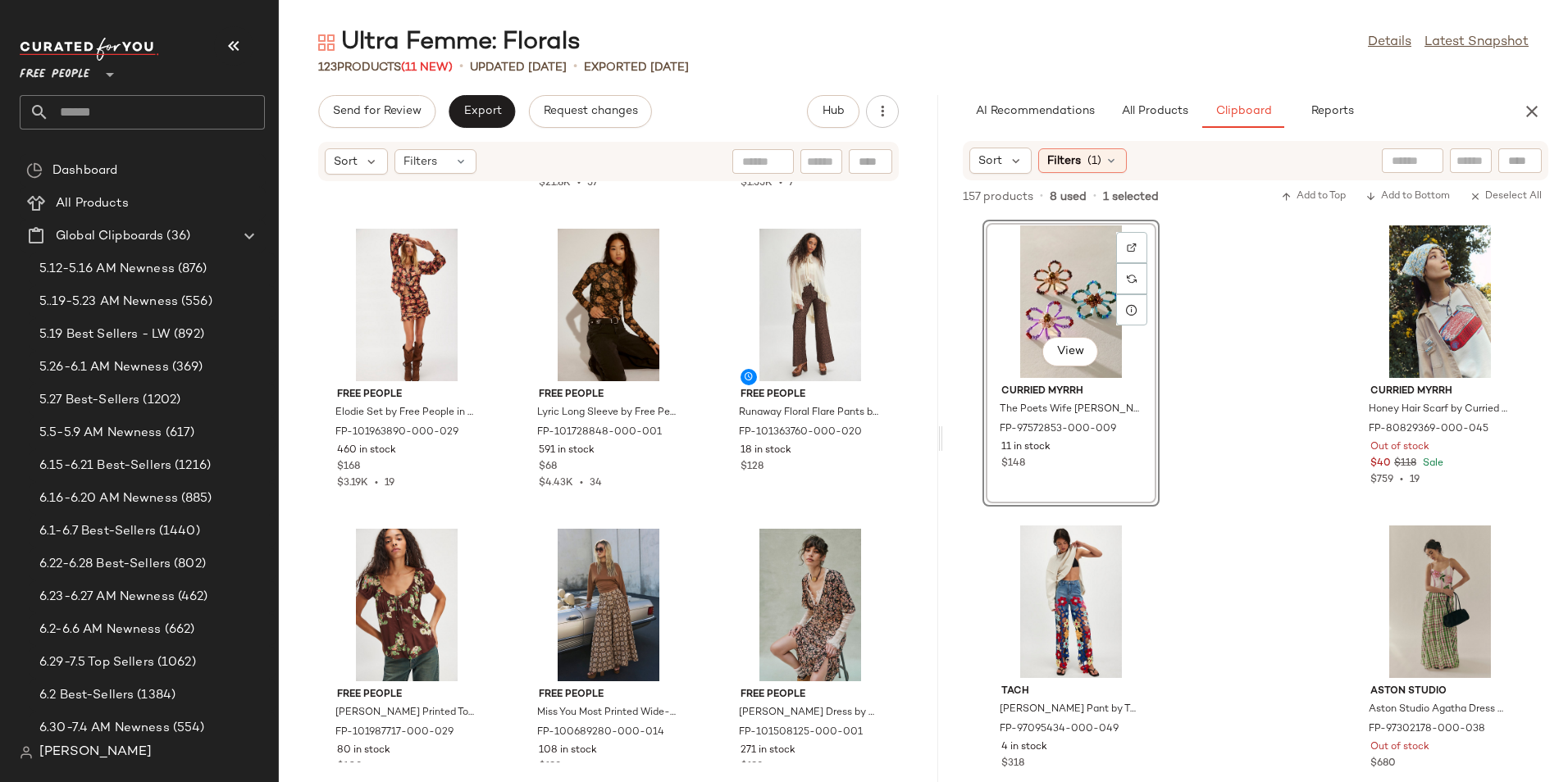
click at [1092, 317] on div "View" at bounding box center [1070, 301] width 166 height 152
click at [1085, 543] on div "View" at bounding box center [1070, 602] width 166 height 152
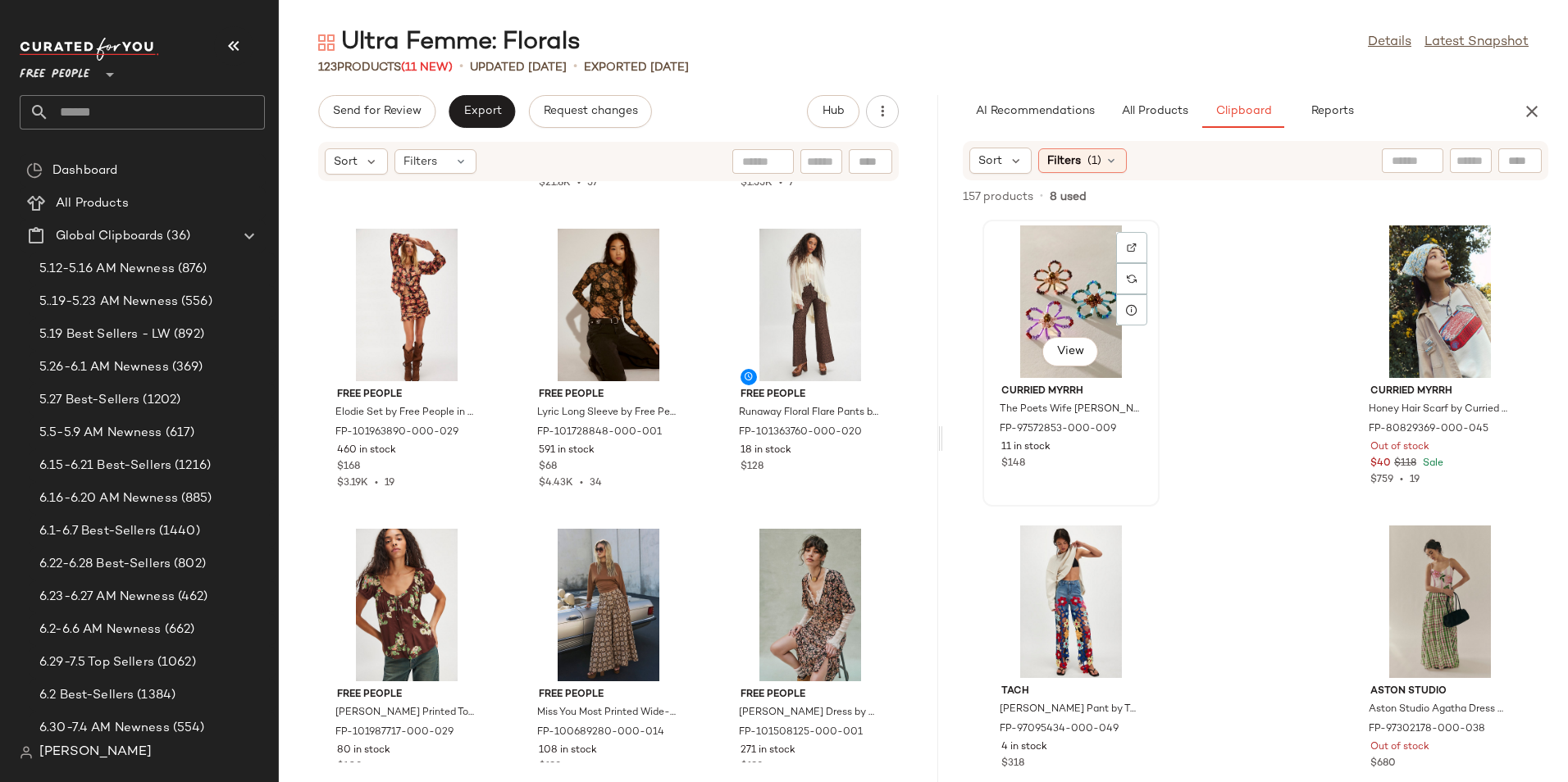
click at [1055, 319] on div "View" at bounding box center [1070, 301] width 166 height 152
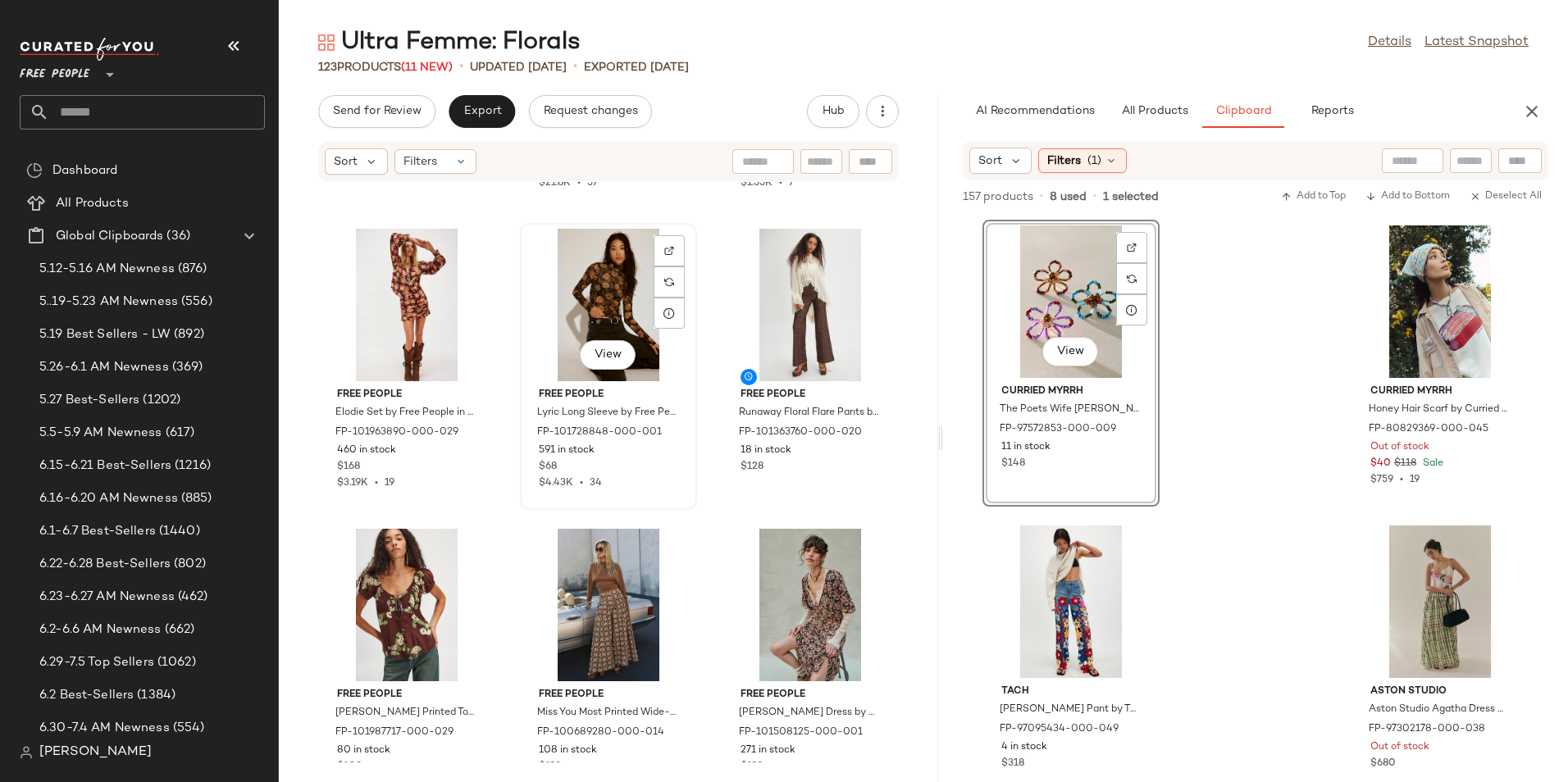
click at [599, 264] on div "View" at bounding box center [608, 305] width 166 height 152
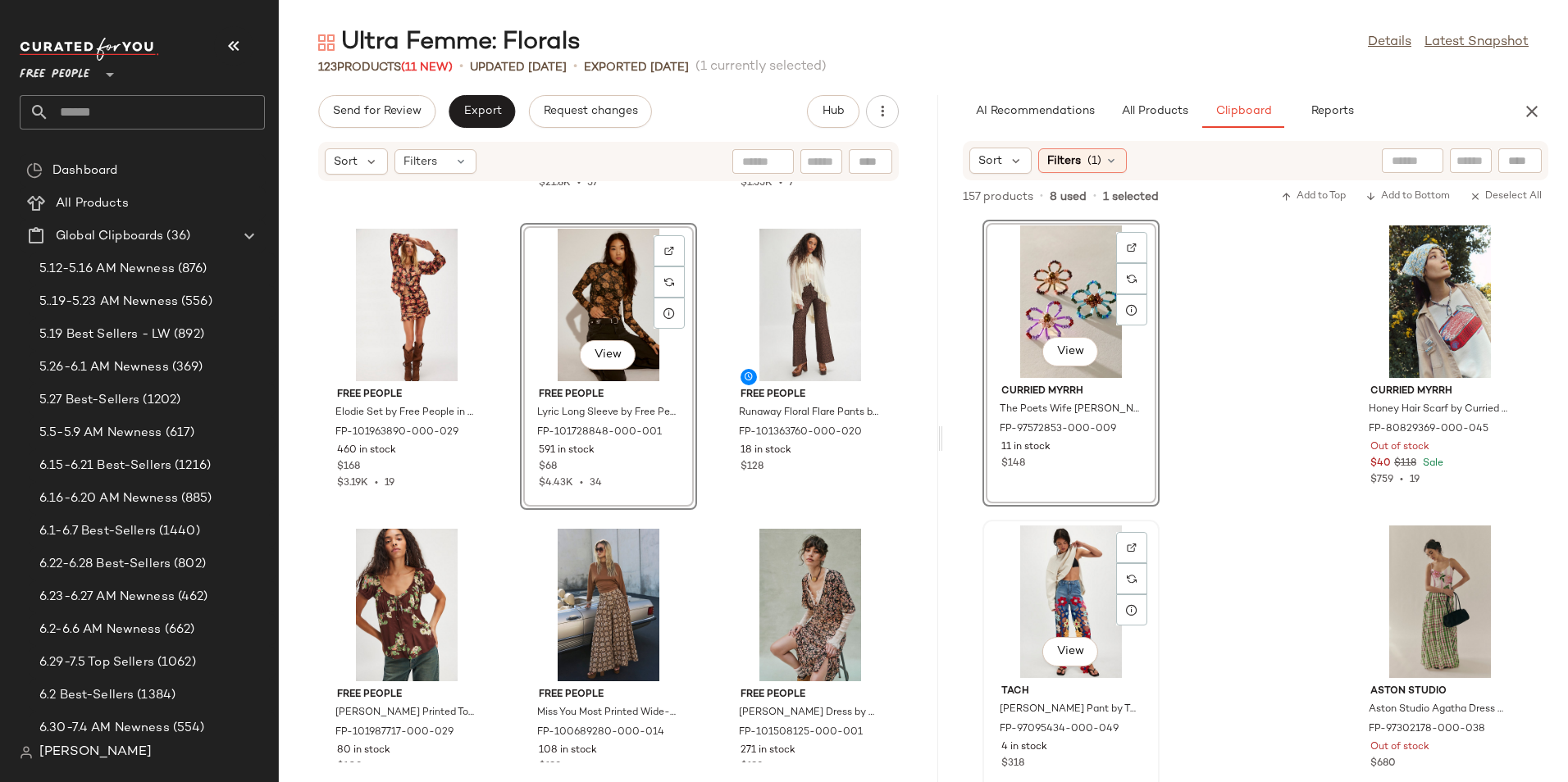
click at [1098, 586] on div "View" at bounding box center [1070, 602] width 166 height 152
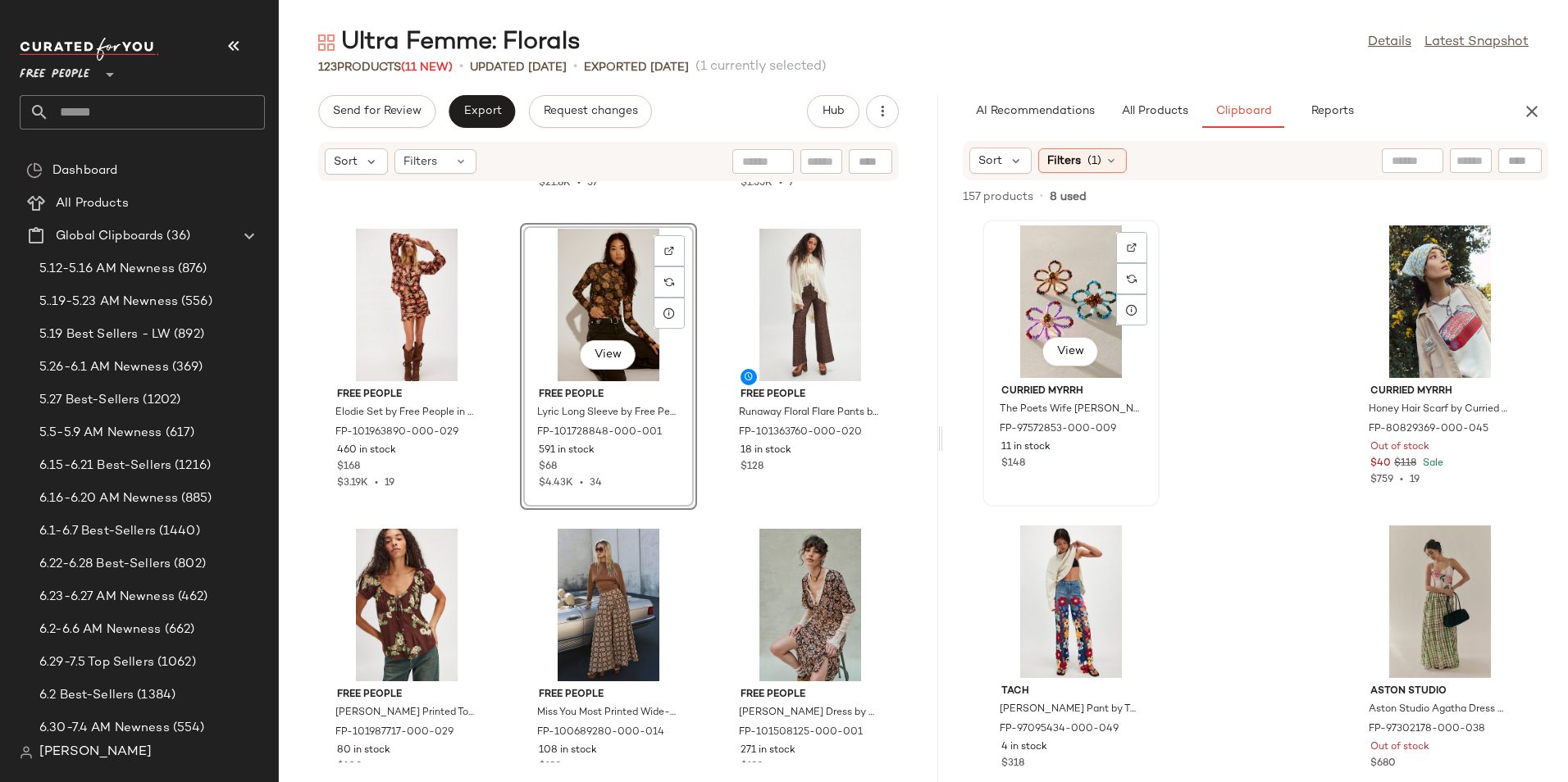
click at [1050, 291] on div "View" at bounding box center [1070, 301] width 166 height 152
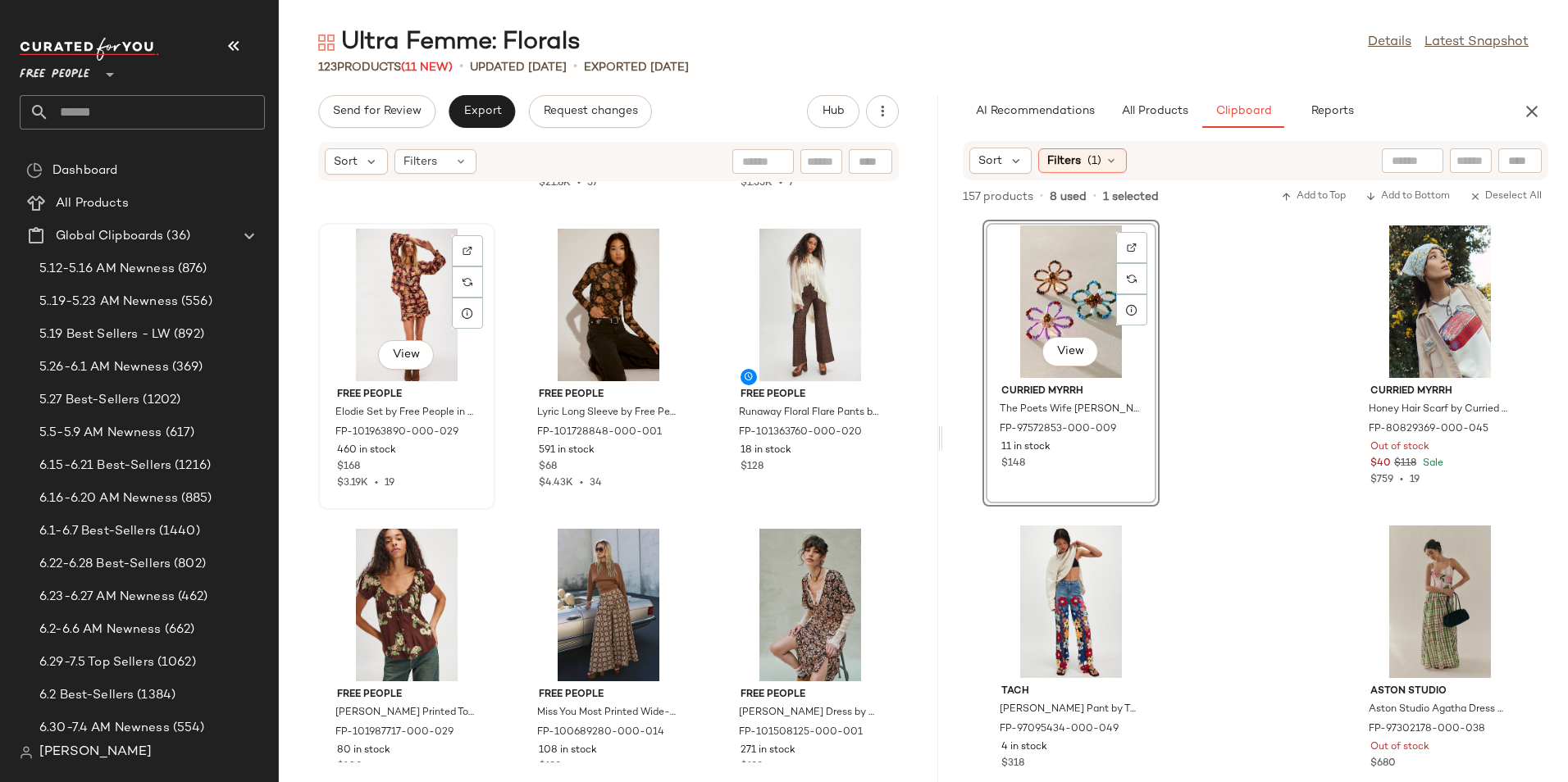
click at [406, 310] on div "View" at bounding box center [406, 305] width 166 height 152
click at [396, 359] on span "View" at bounding box center [405, 354] width 28 height 13
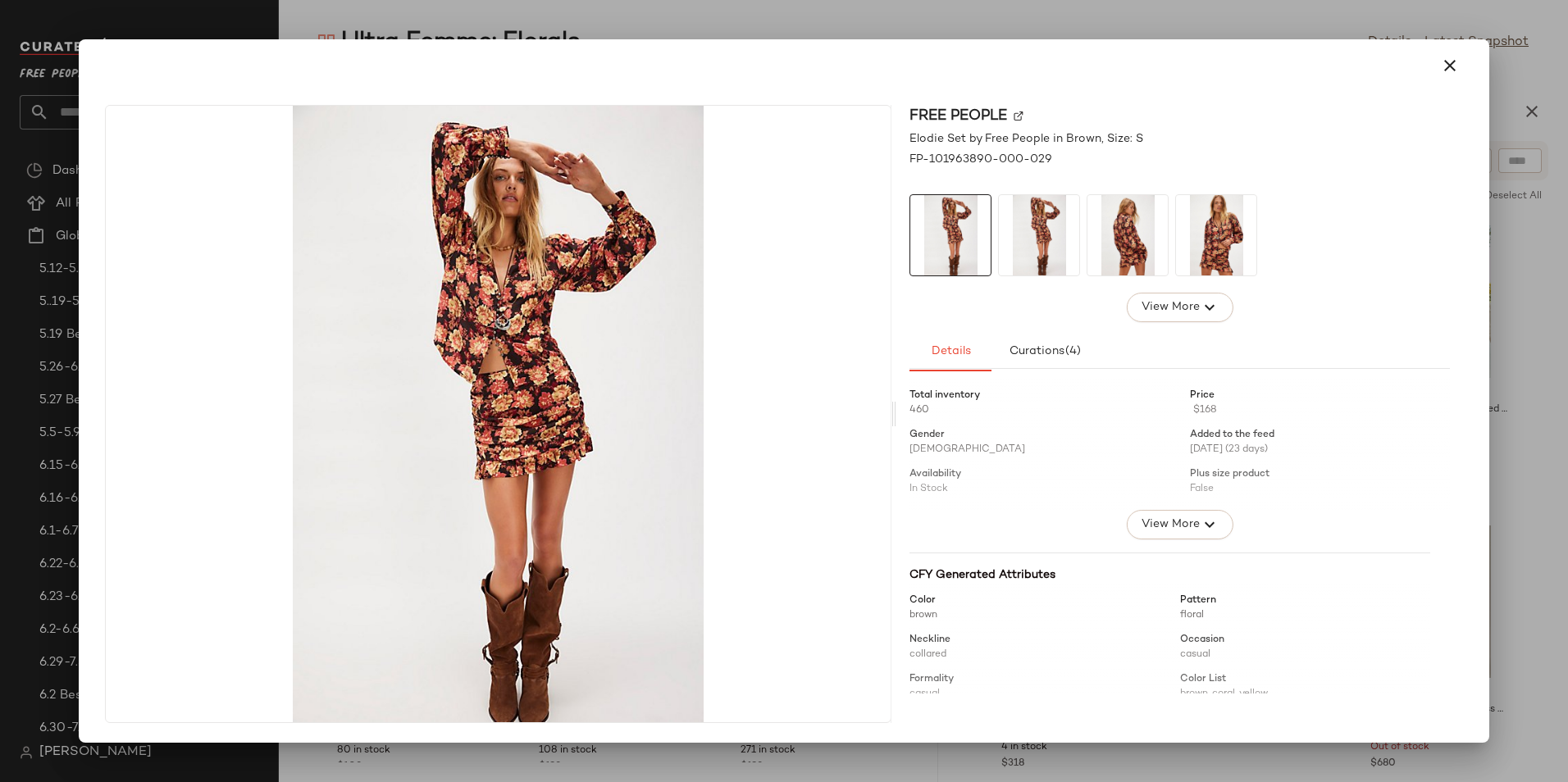
click at [1240, 258] on img at bounding box center [1216, 236] width 81 height 81
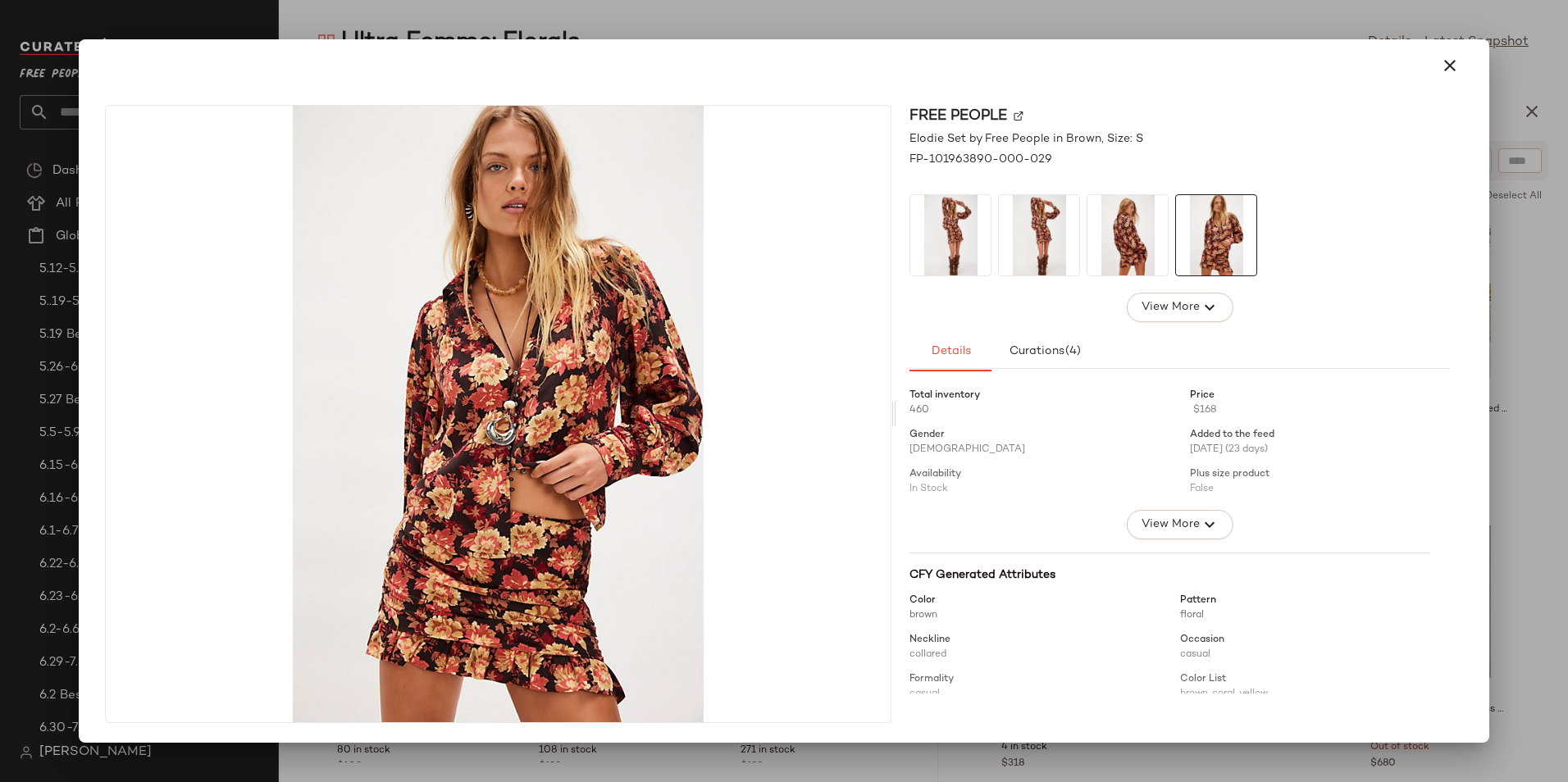
click at [1154, 248] on img at bounding box center [1128, 236] width 81 height 81
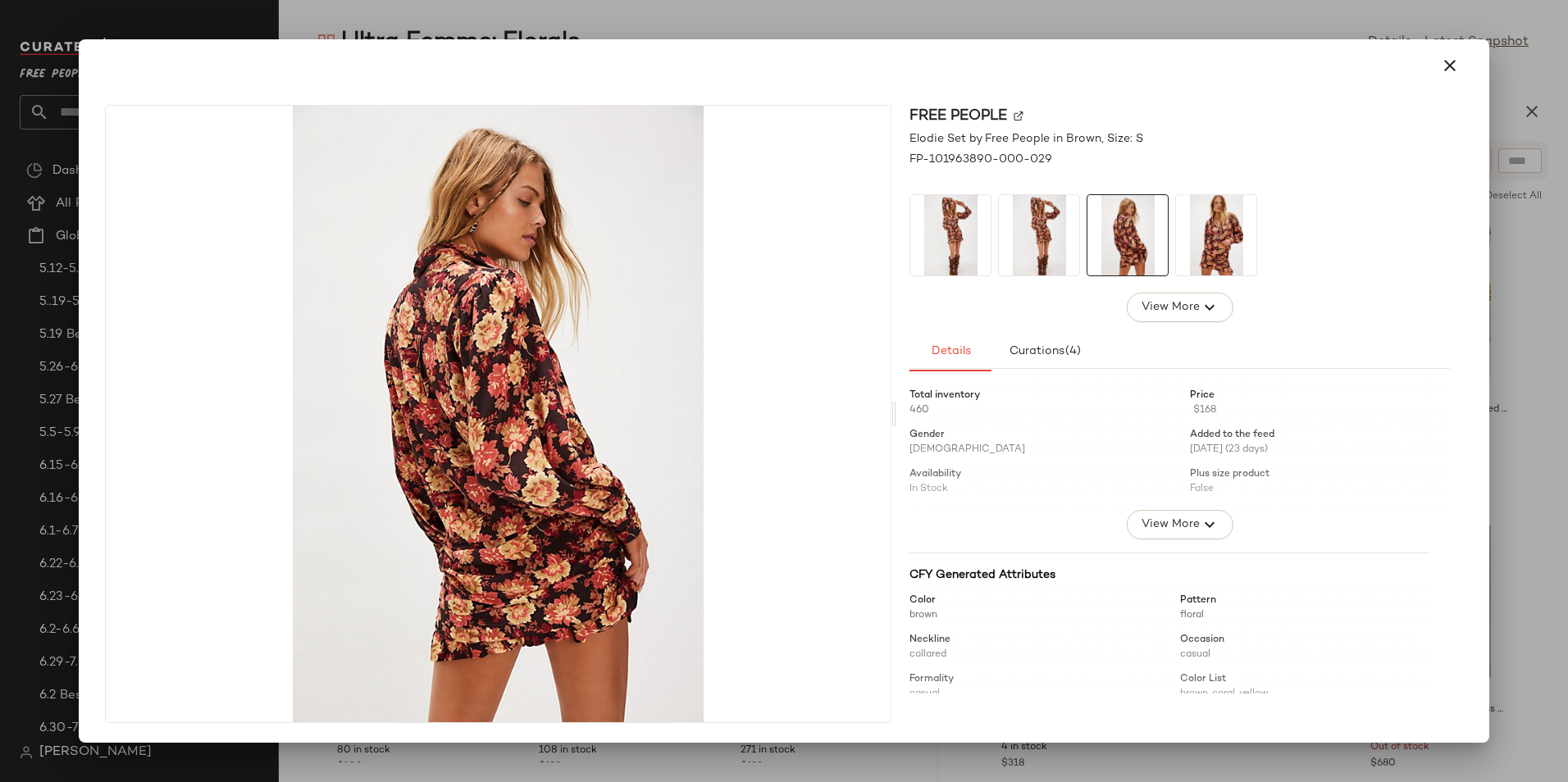
click at [1050, 248] on img at bounding box center [1039, 236] width 81 height 81
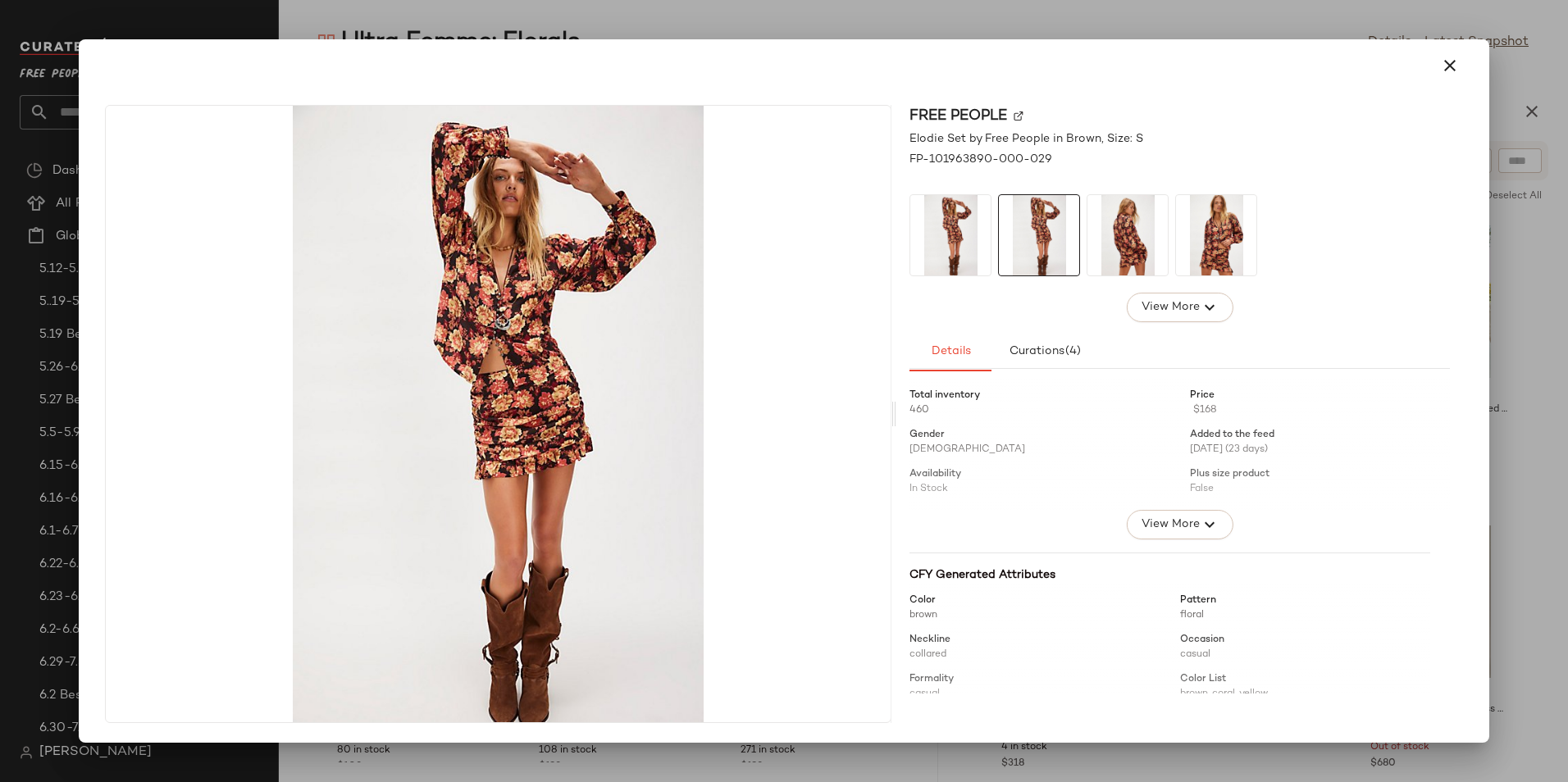
click at [939, 246] on img at bounding box center [951, 236] width 81 height 81
click at [1229, 251] on img at bounding box center [1216, 236] width 81 height 81
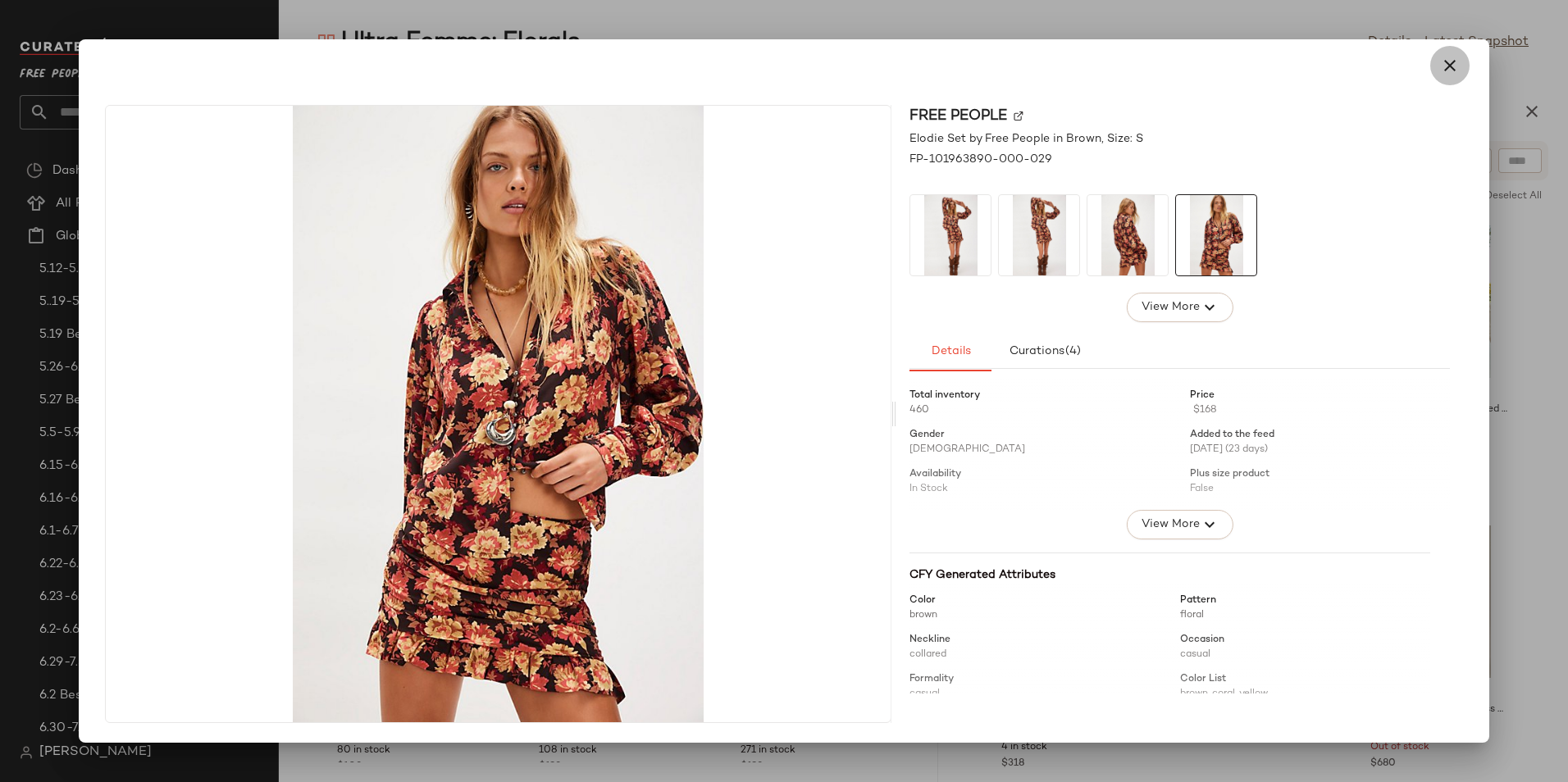
click at [1459, 67] on icon "button" at bounding box center [1450, 65] width 20 height 20
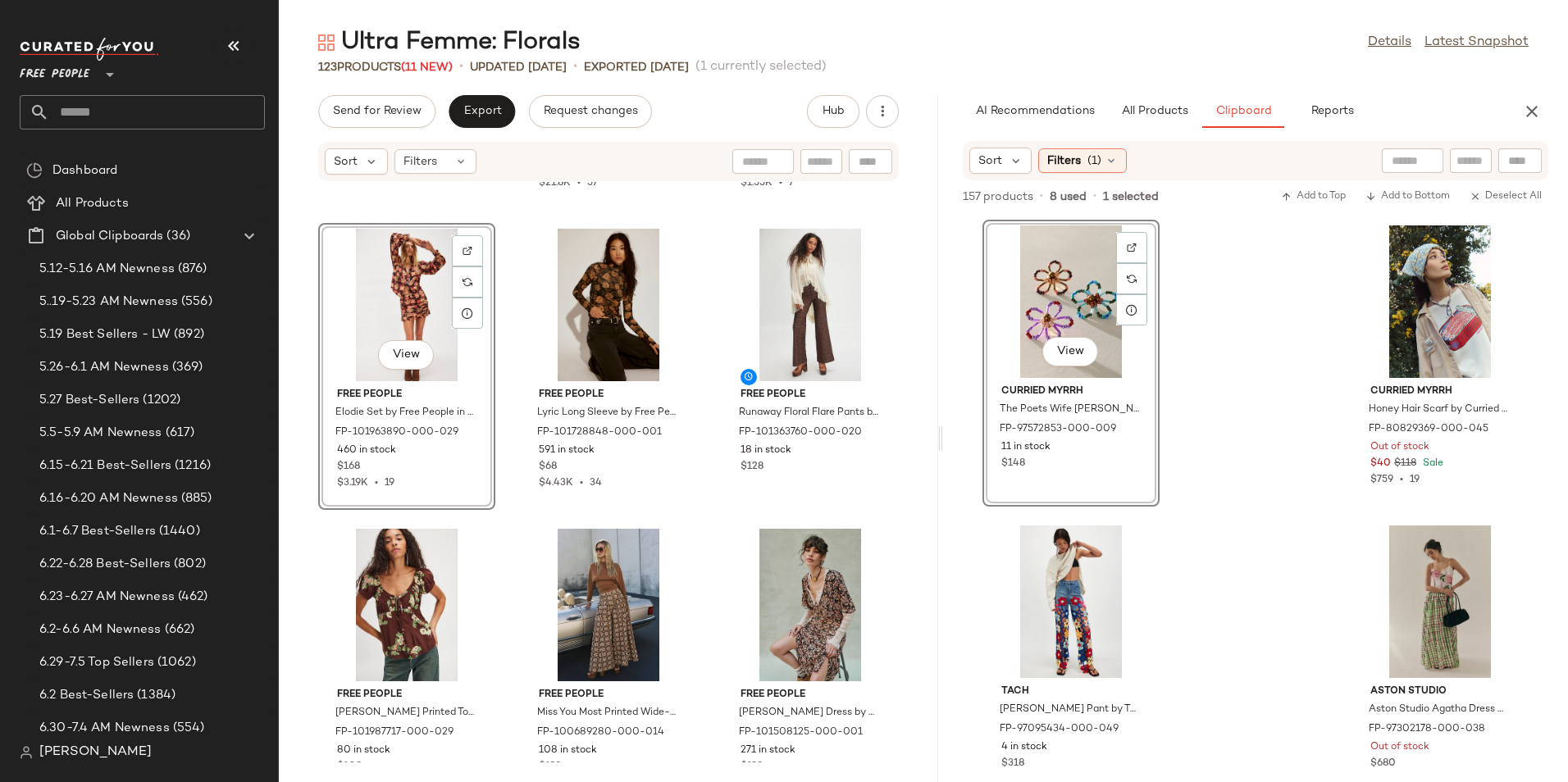
click at [1259, 370] on div "View Curried Myrrh The Poets Wife Lucy Brooch by Curried Myrrh at Free People F…" at bounding box center [1255, 499] width 624 height 566
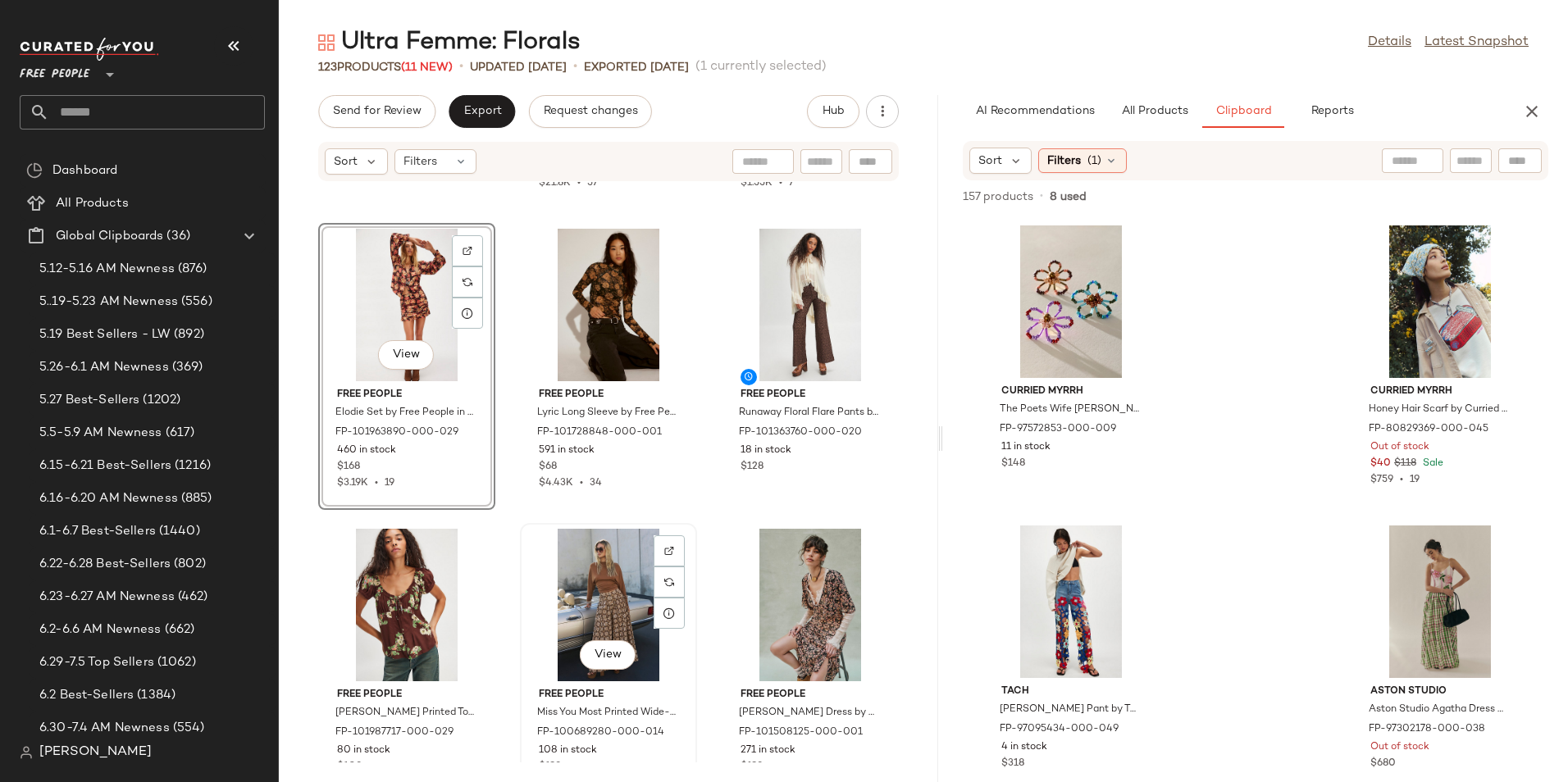
click at [540, 613] on div "View" at bounding box center [608, 605] width 166 height 152
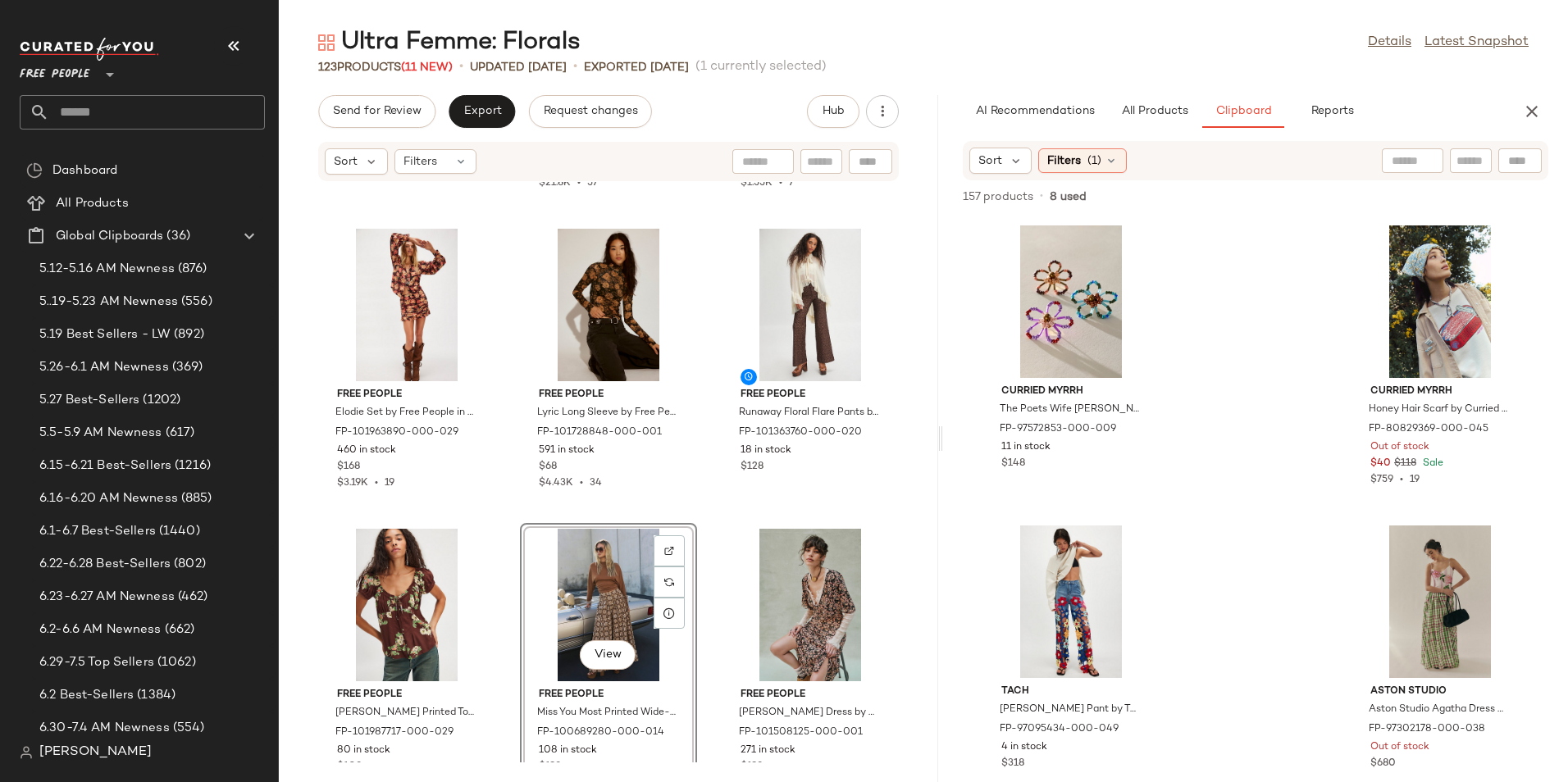
click at [701, 652] on div "We The Free We The Free Bold Bowery Cuff at Free People in White, Size: L FP-10…" at bounding box center [608, 472] width 659 height 580
click at [1168, 264] on div "Curried Myrrh The Poets Wife Lucy Brooch by Curried Myrrh at Free People FP-975…" at bounding box center [1255, 499] width 624 height 566
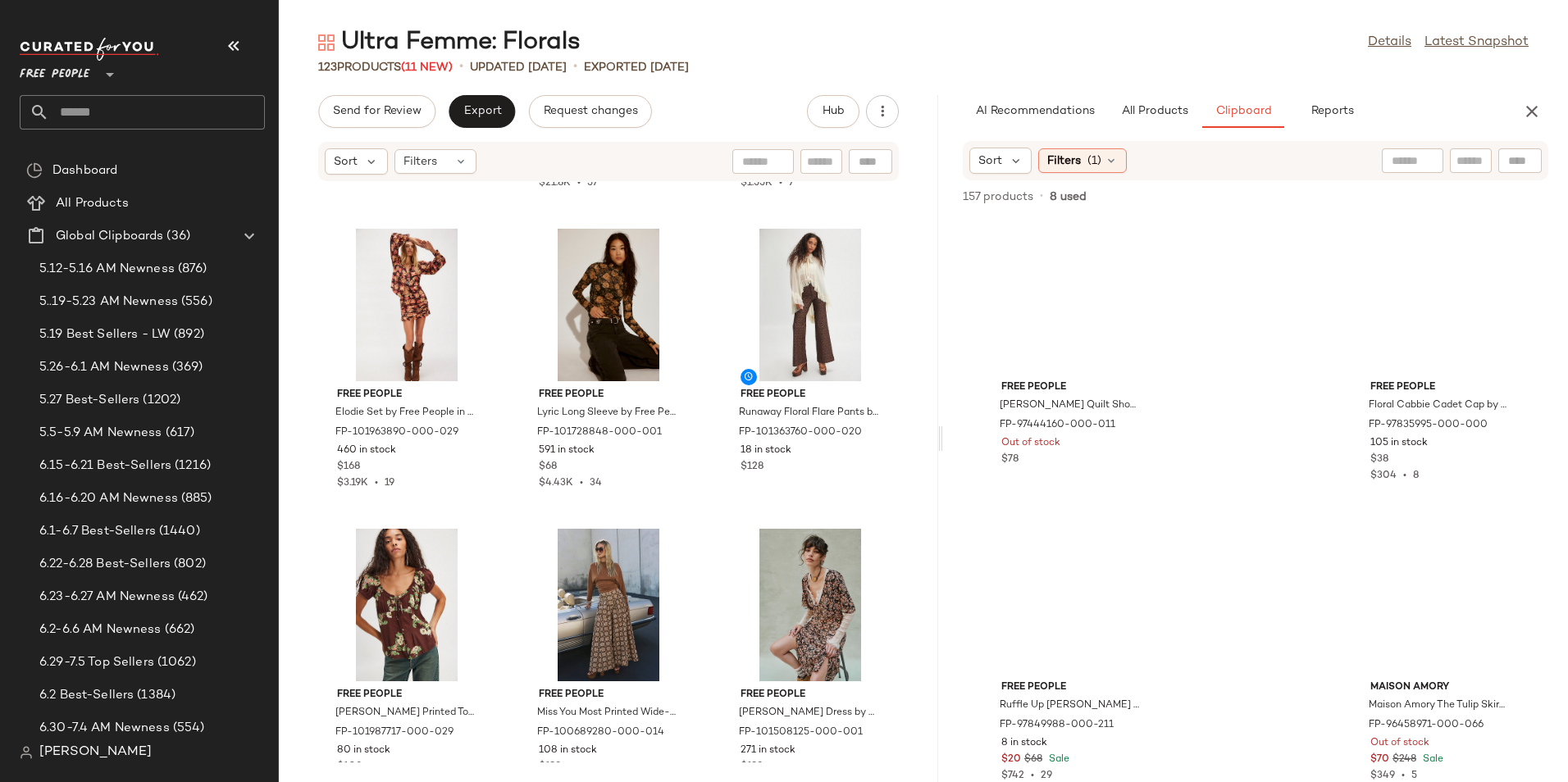
scroll to position [21938, 0]
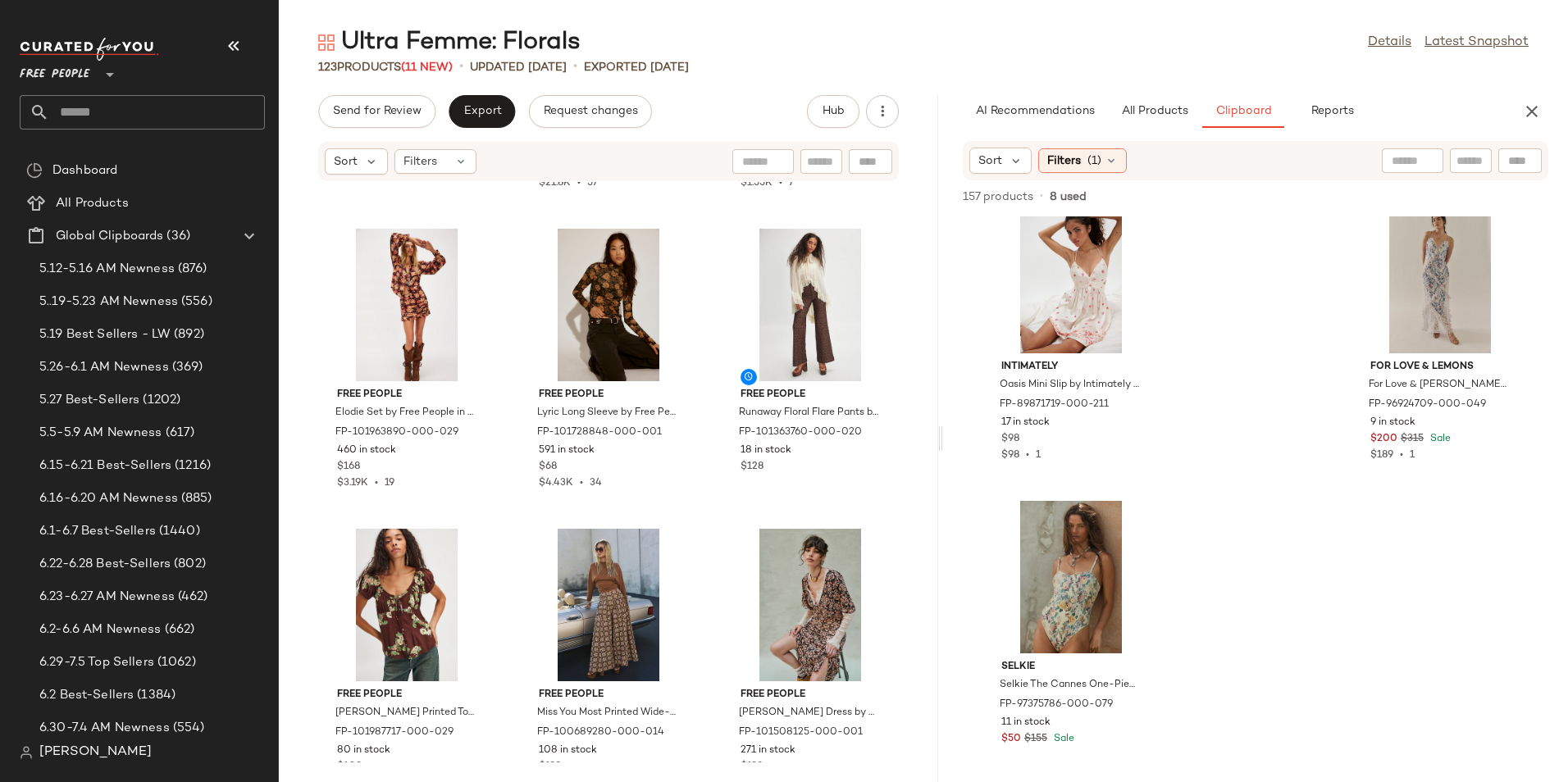
click at [1231, 561] on div "Intimately Oasis Mini Slip by Intimately at Free People in White, Size: M FP-89…" at bounding box center [1255, 499] width 624 height 566
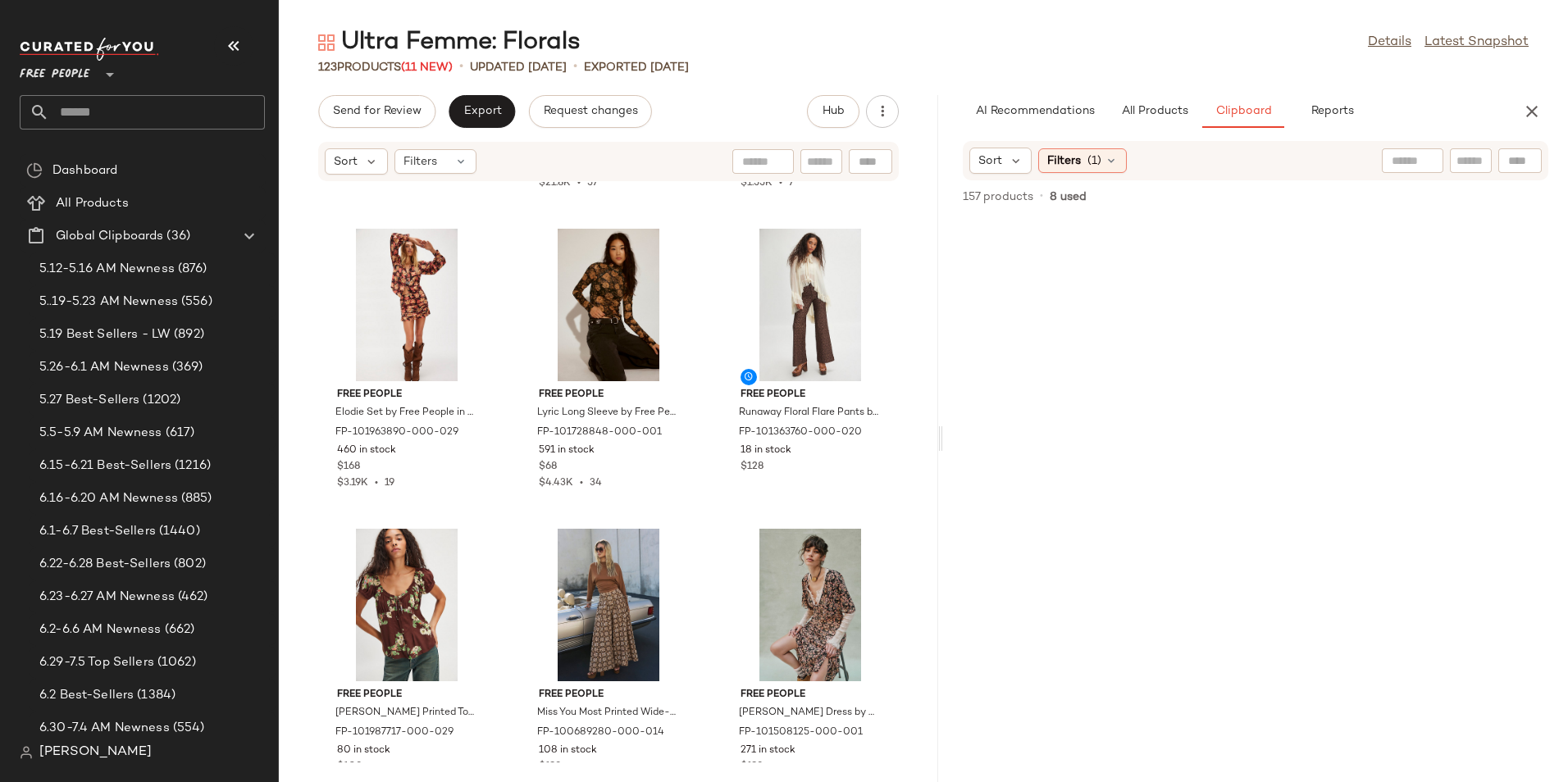
scroll to position [0, 0]
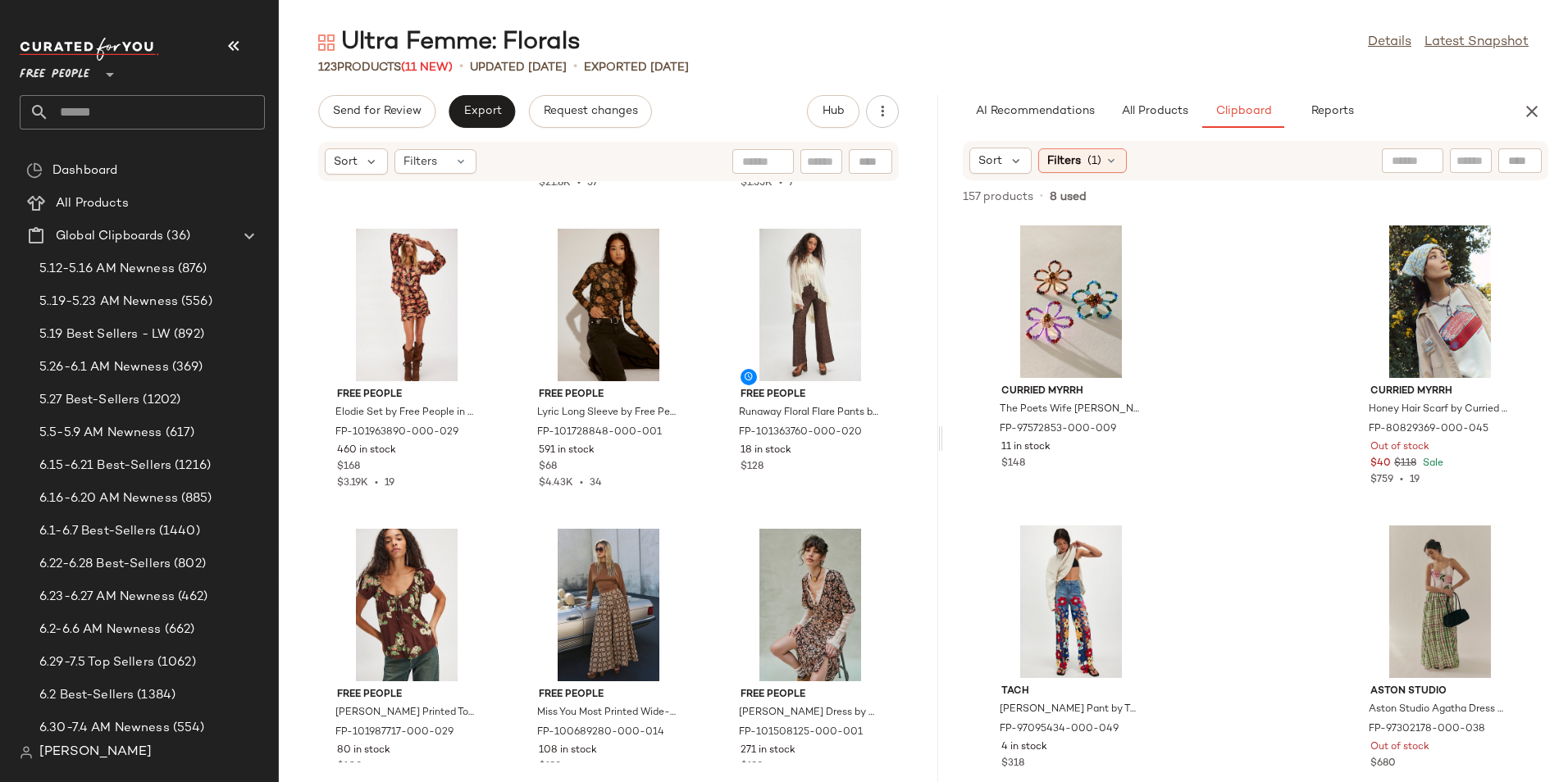
click at [1268, 341] on div "Curried Myrrh The Poets Wife Lucy Brooch by Curried Myrrh at Free People FP-975…" at bounding box center [1255, 499] width 624 height 566
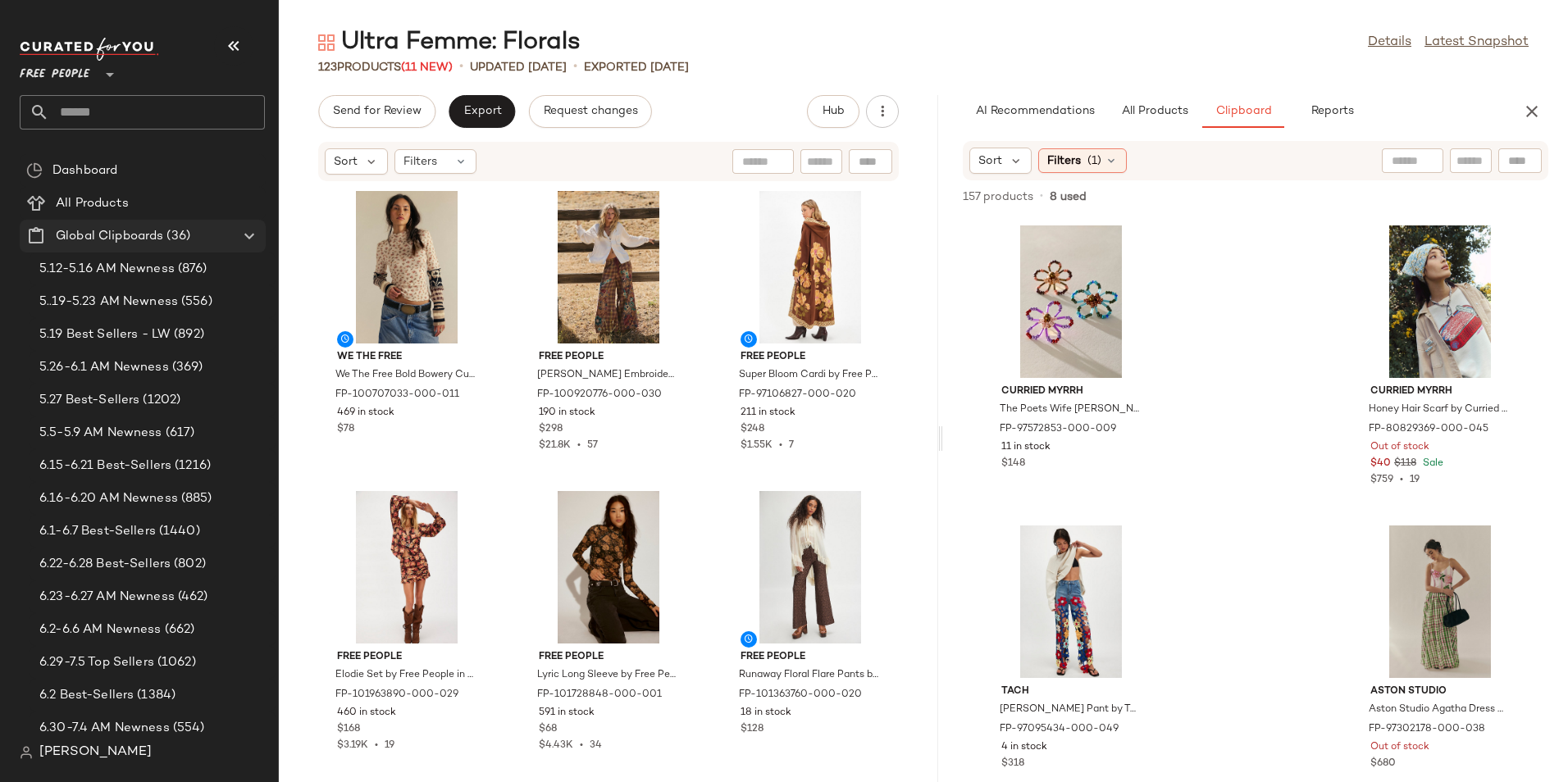
click at [217, 227] on div "Global Clipboards (36)" at bounding box center [144, 236] width 186 height 19
click at [253, 233] on icon at bounding box center [249, 236] width 20 height 20
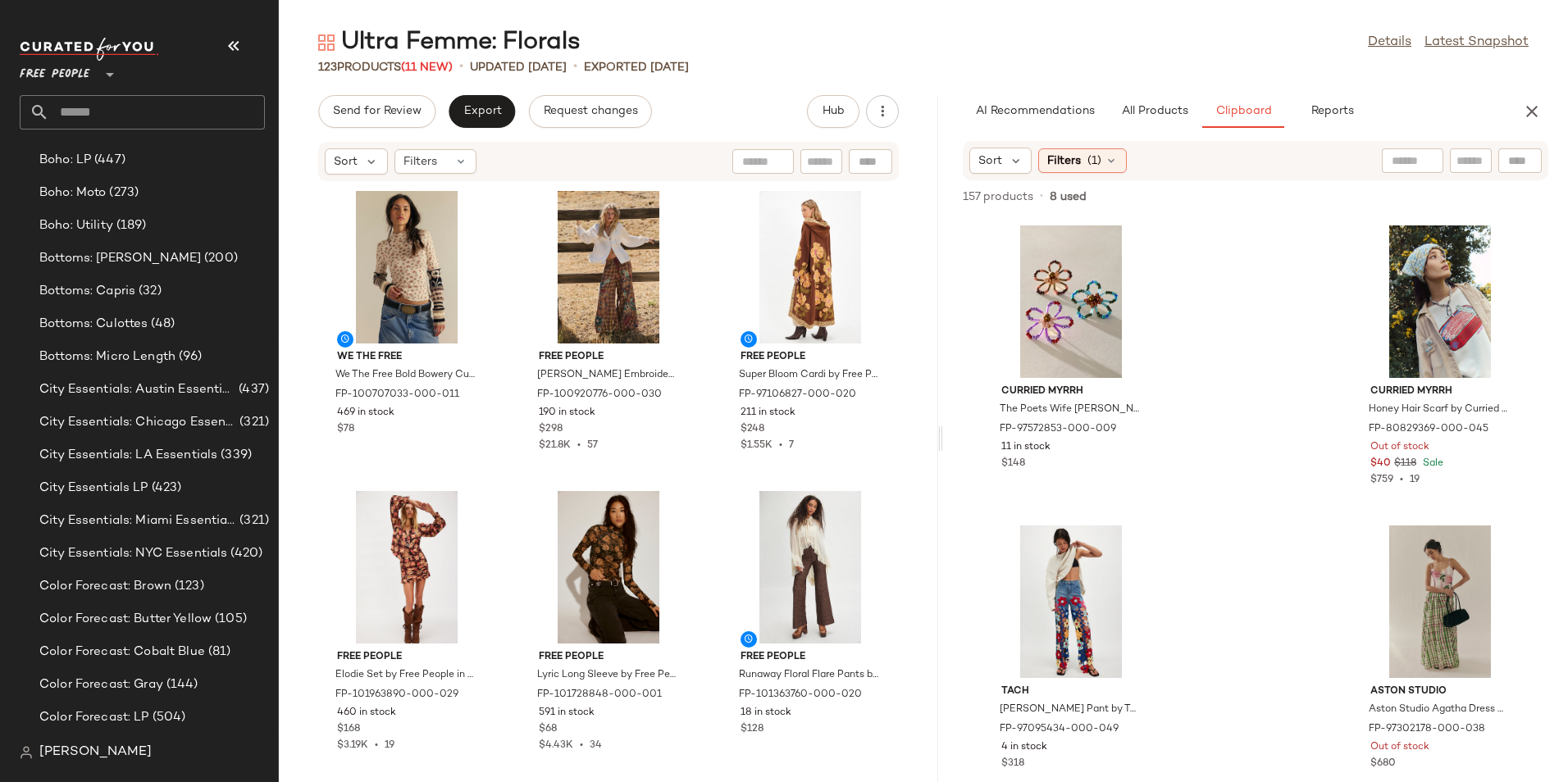
scroll to position [899, 0]
click at [590, 272] on div "View" at bounding box center [608, 267] width 166 height 152
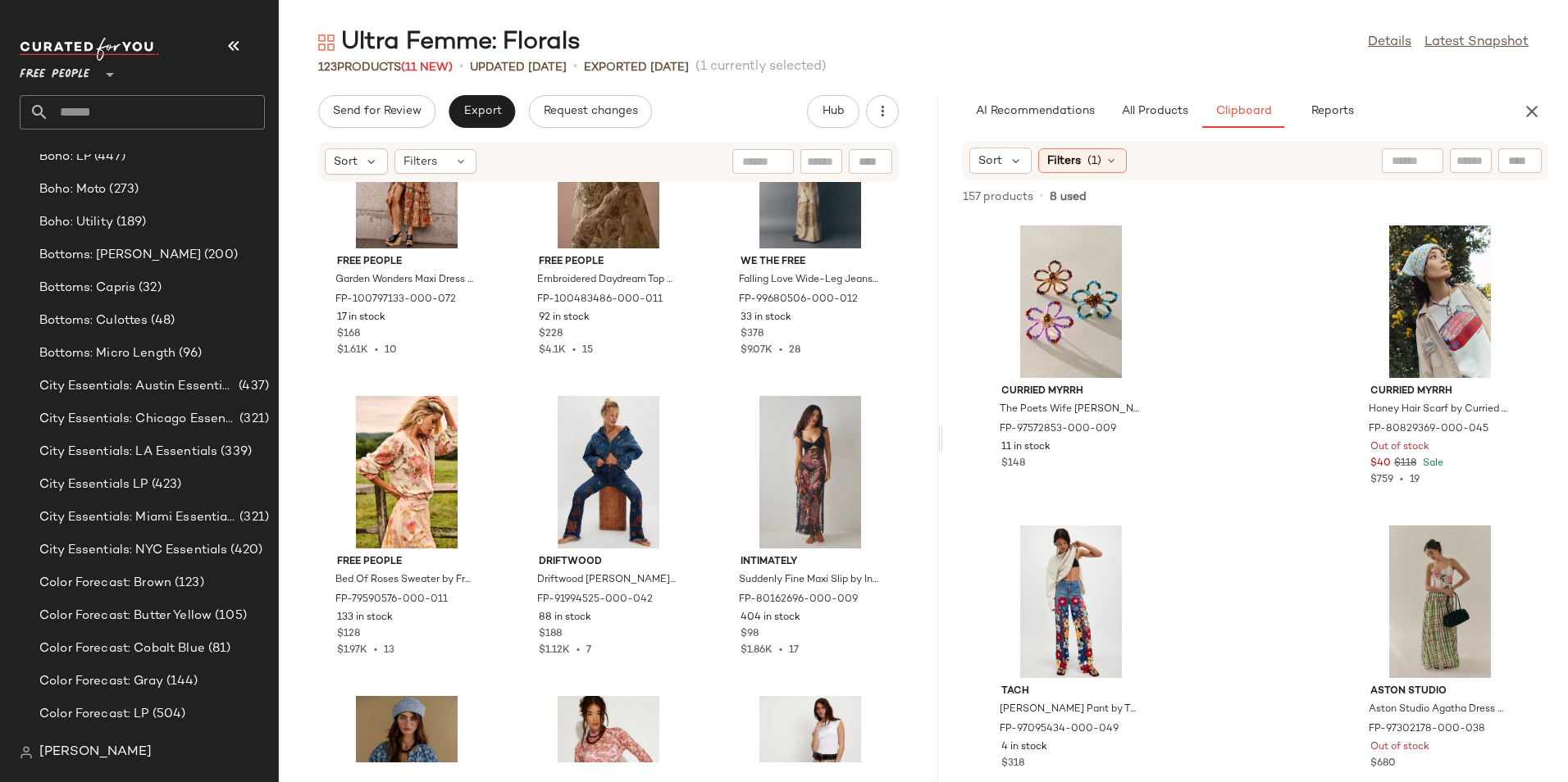
scroll to position [1339, 0]
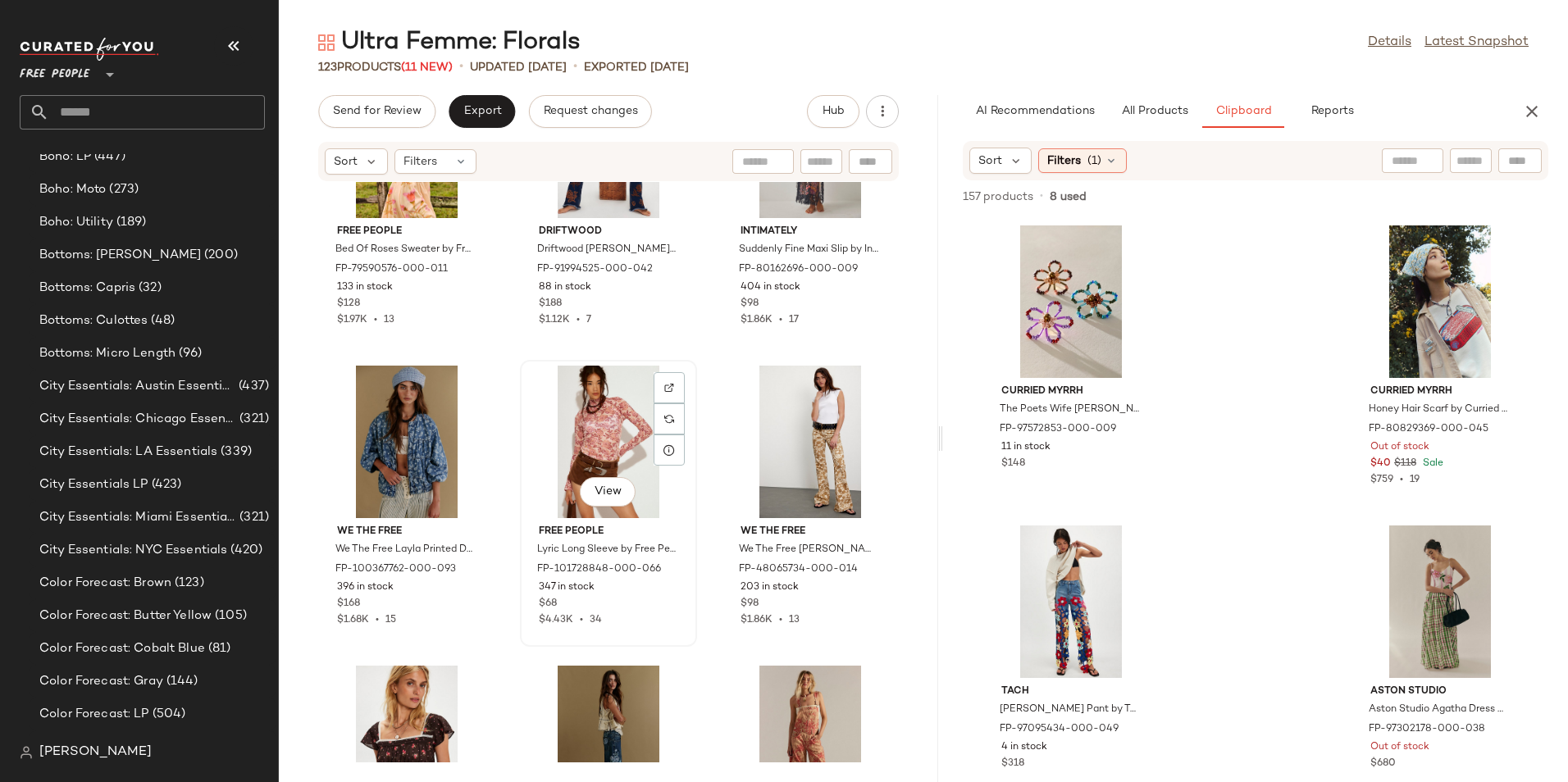
click at [590, 464] on div "View" at bounding box center [608, 442] width 166 height 152
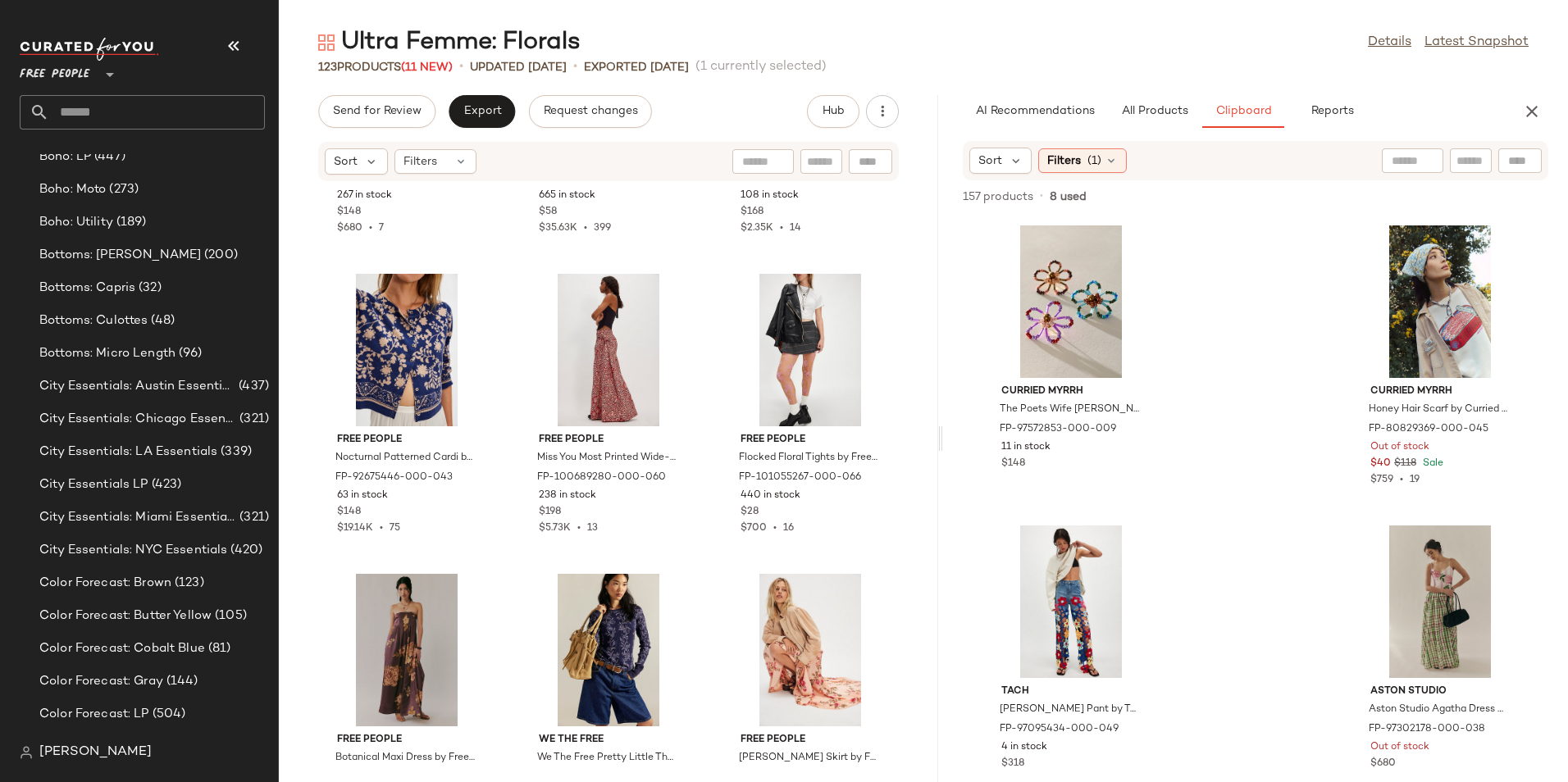
scroll to position [2382, 0]
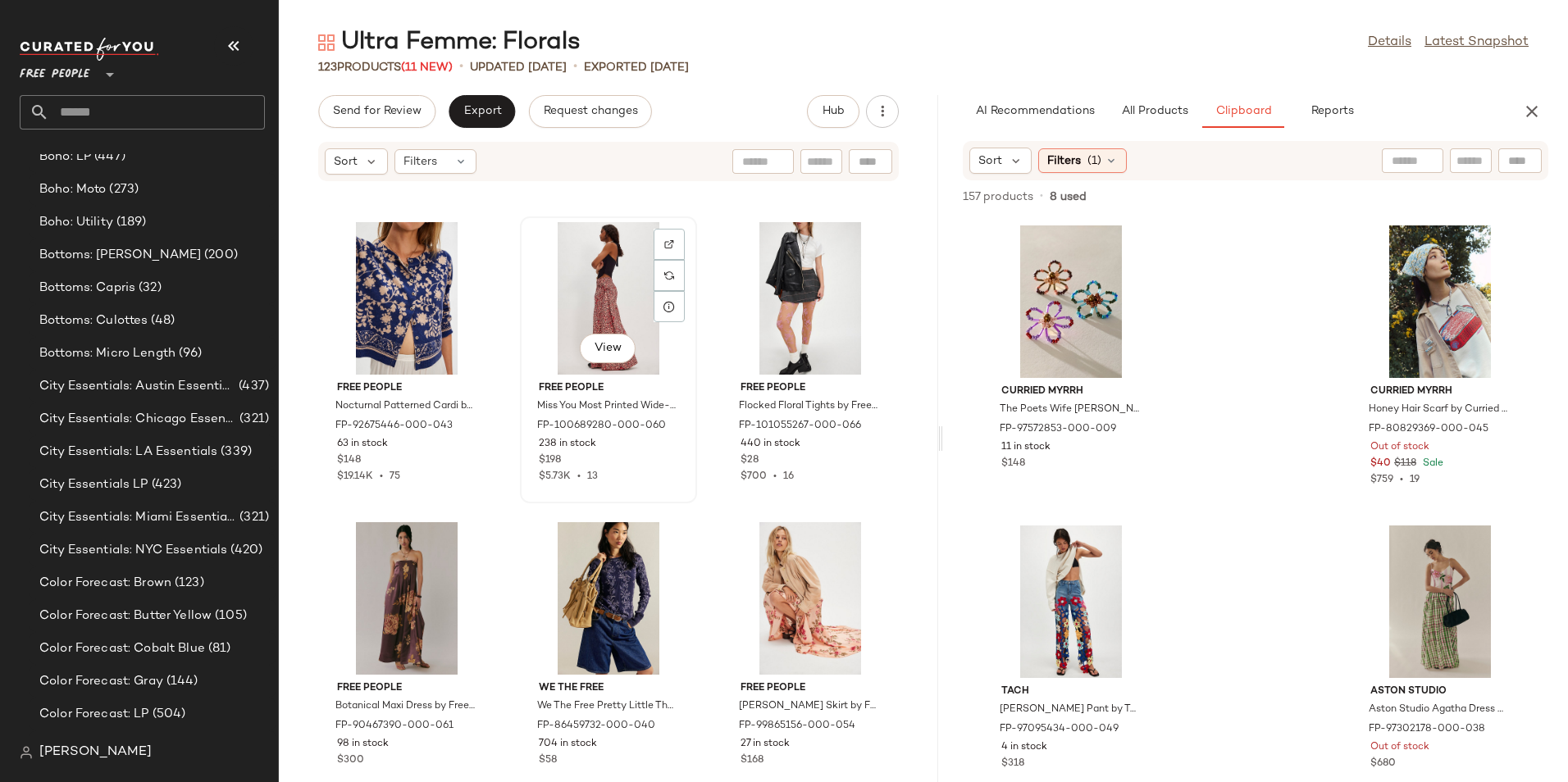
click at [605, 298] on div "View" at bounding box center [608, 299] width 166 height 152
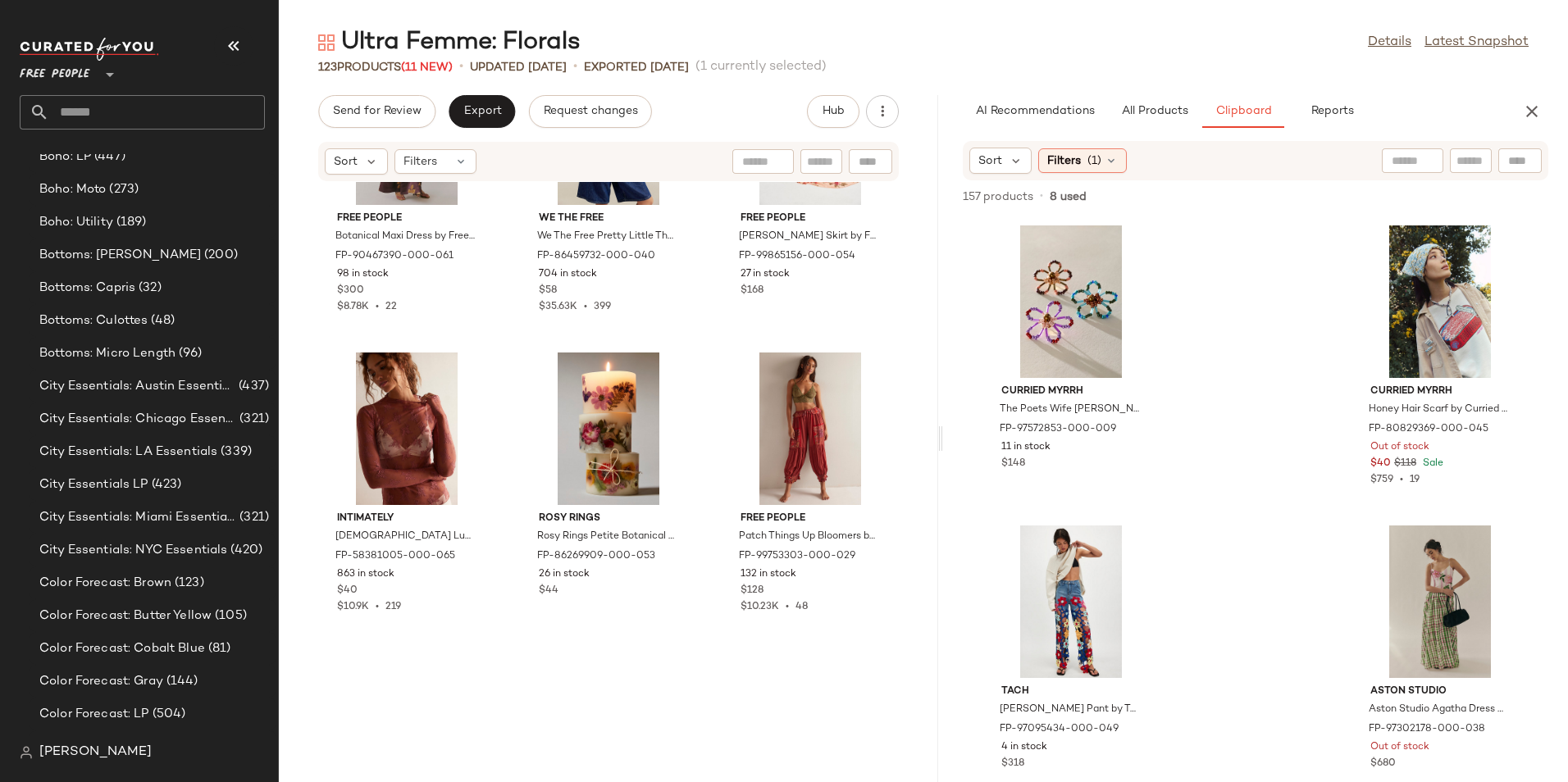
scroll to position [3009, 0]
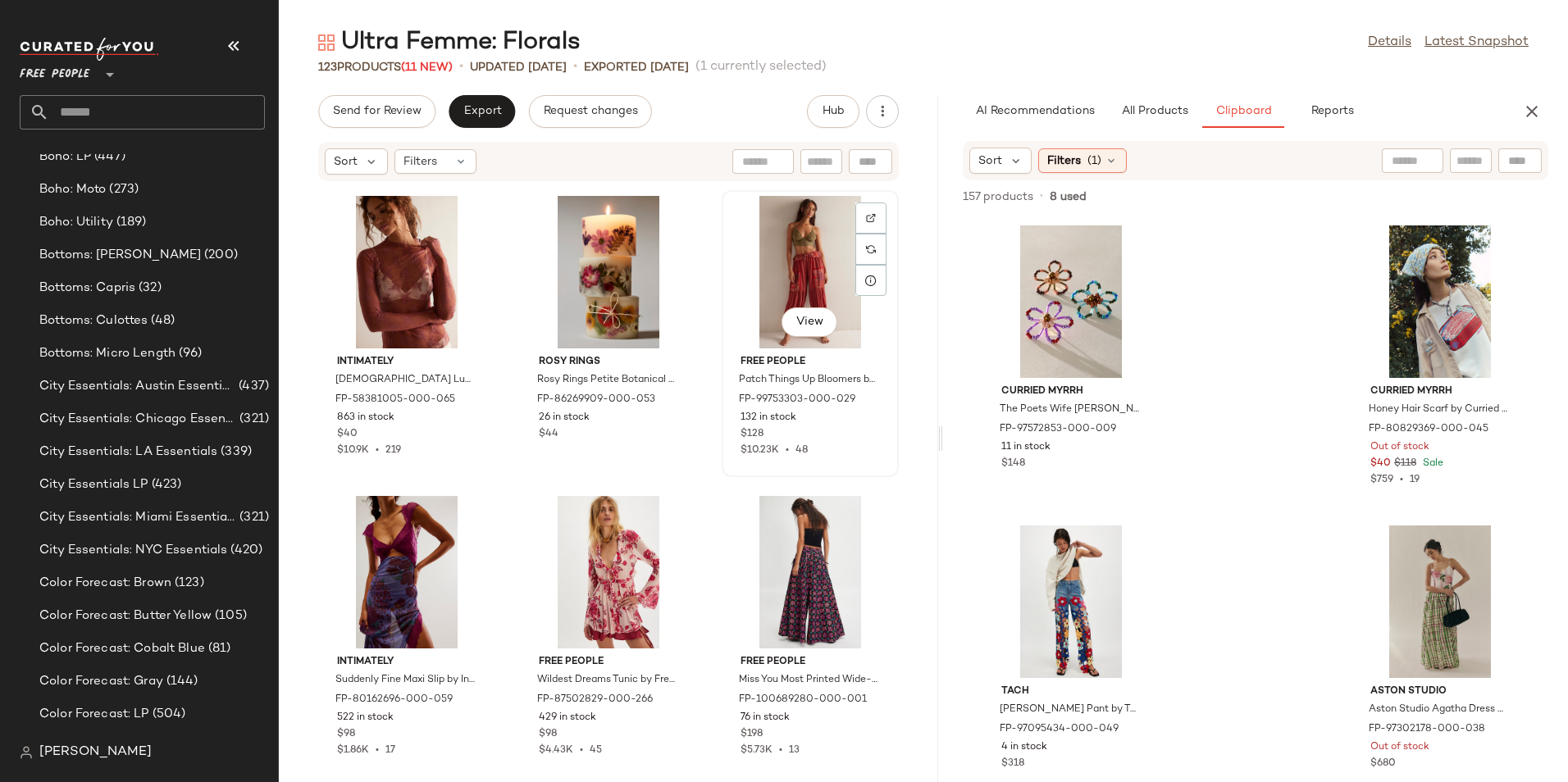
click at [776, 294] on div "View" at bounding box center [810, 272] width 166 height 152
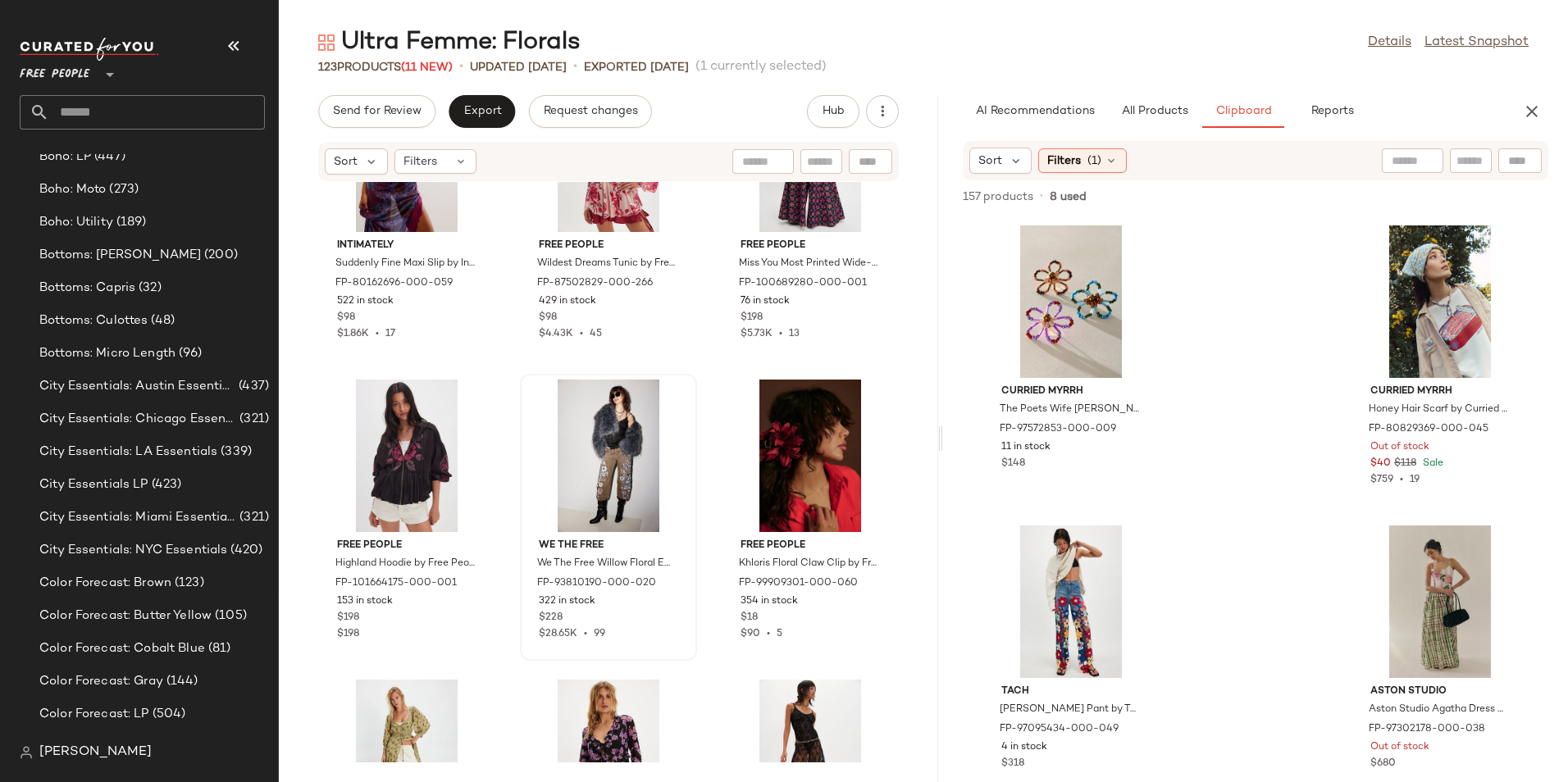
scroll to position [3495, 0]
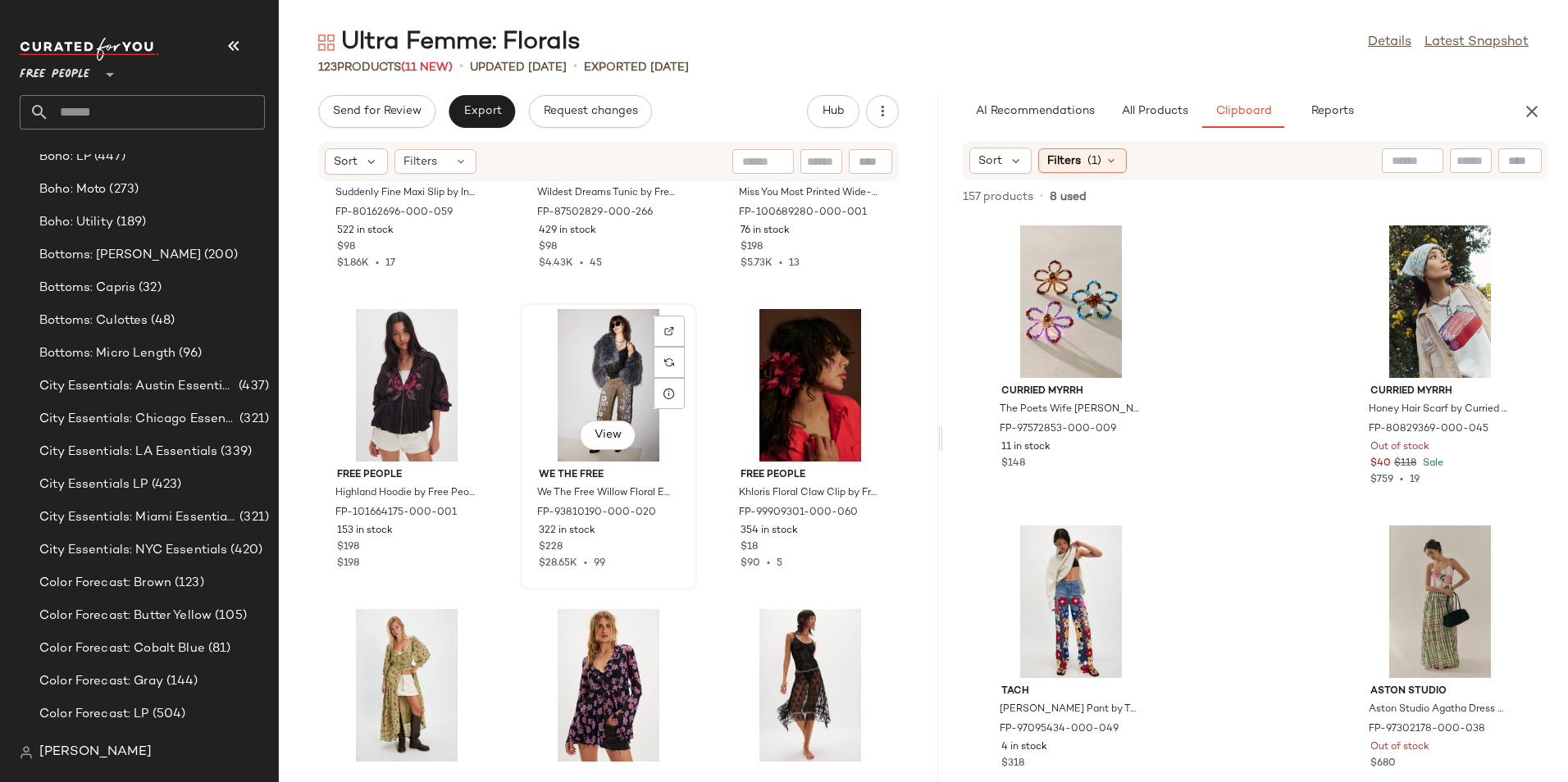
click at [575, 387] on div "View" at bounding box center [608, 386] width 166 height 152
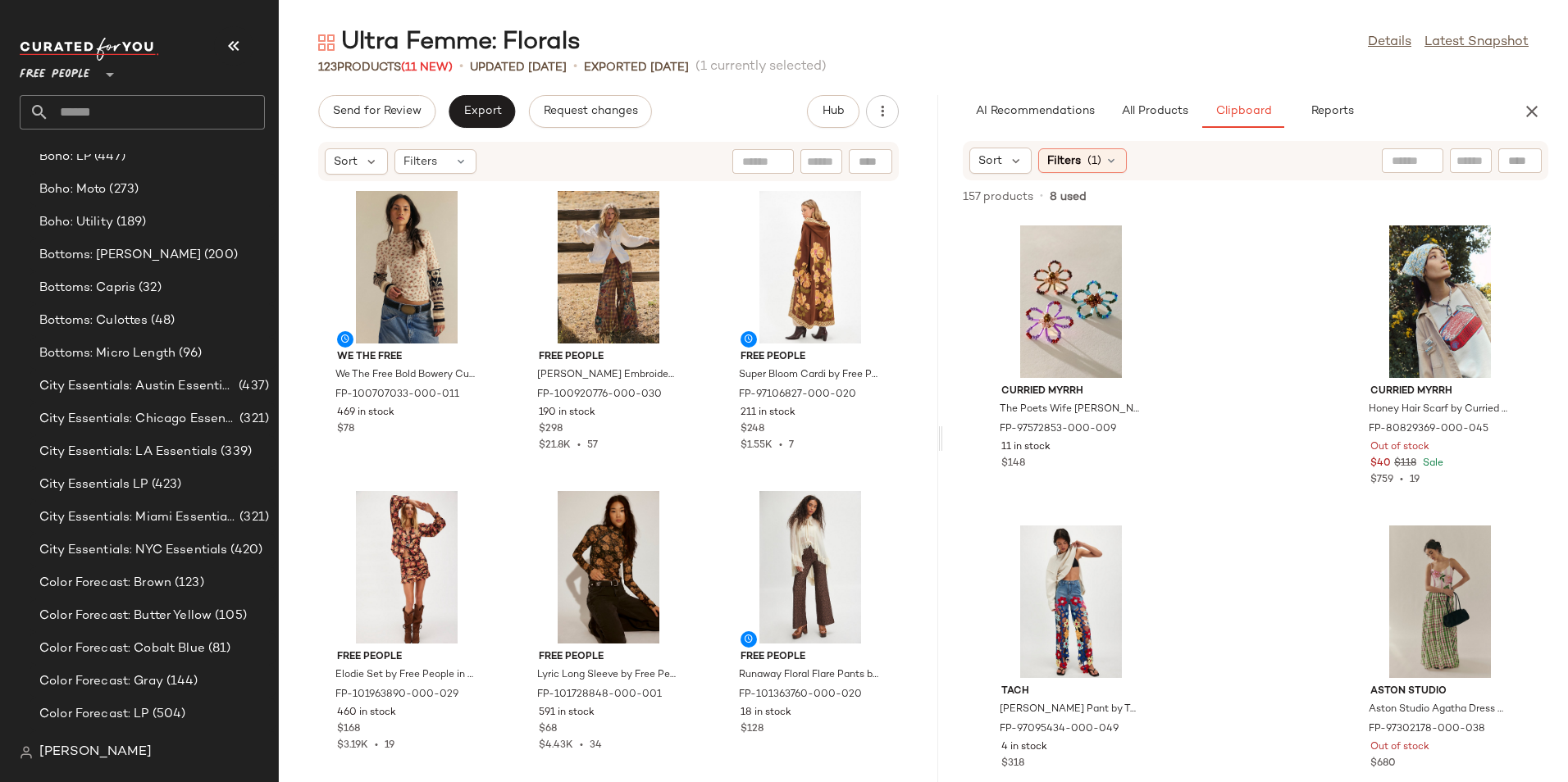
click at [901, 325] on div "We The Free We The Free Bold Bowery Cuff at Free People in White, Size: L FP-10…" at bounding box center [608, 472] width 659 height 580
click at [550, 288] on div "View" at bounding box center [608, 267] width 166 height 152
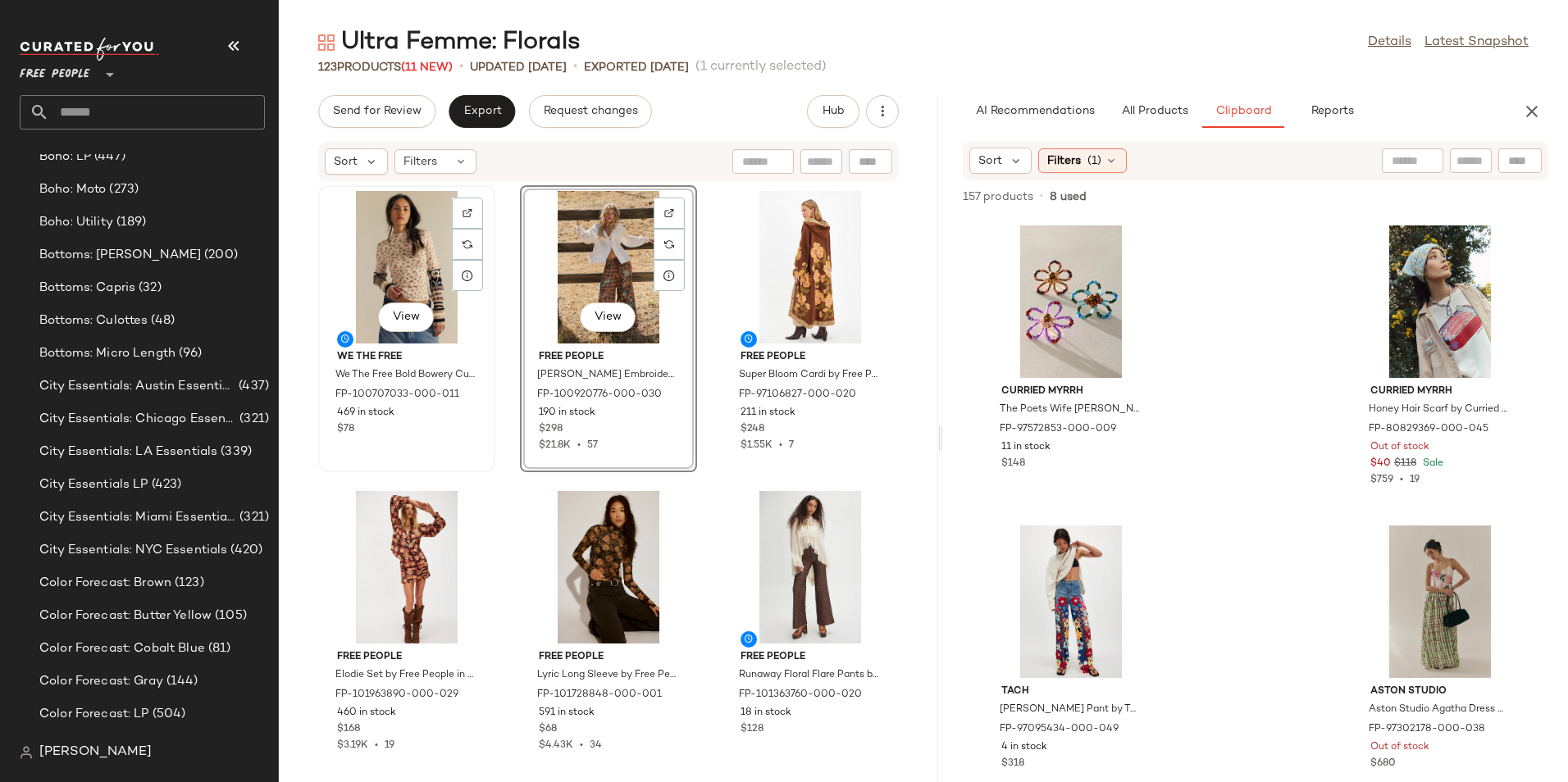
click at [388, 286] on div "View" at bounding box center [406, 267] width 166 height 152
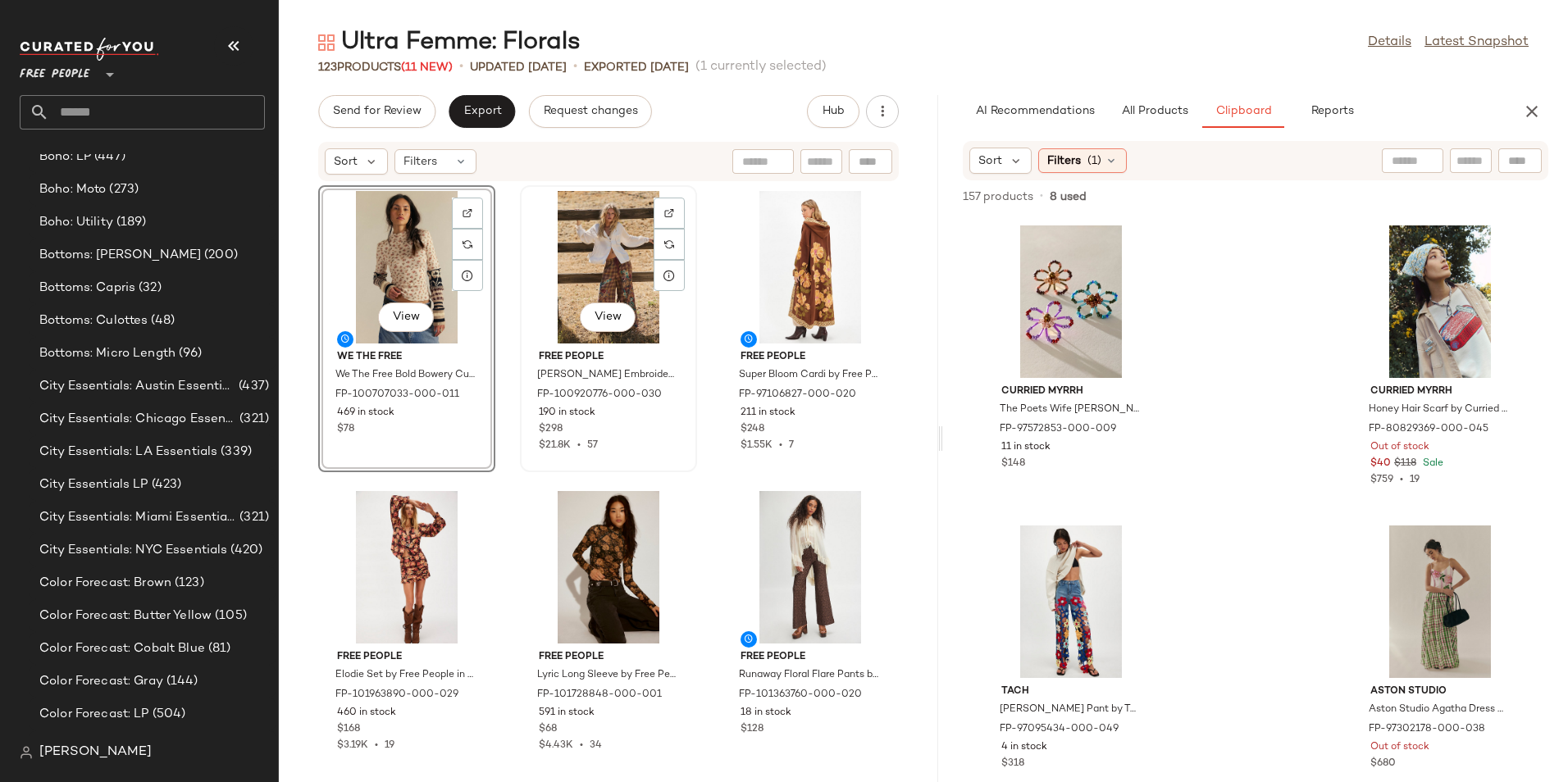
click at [587, 251] on div "View" at bounding box center [608, 267] width 166 height 152
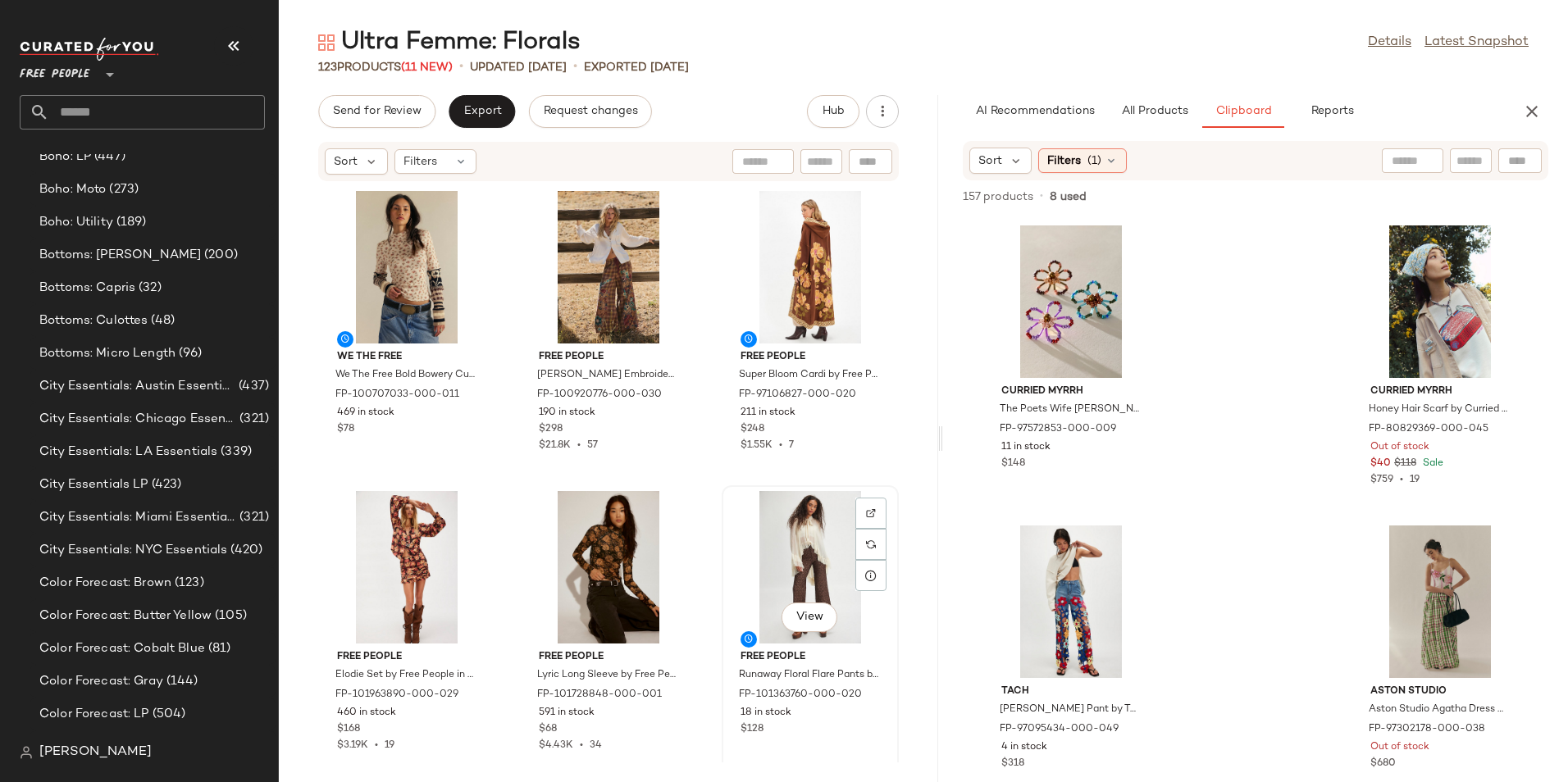
click at [747, 552] on div "View" at bounding box center [810, 568] width 166 height 152
click at [619, 552] on div "View" at bounding box center [608, 568] width 166 height 152
click at [762, 569] on div "View" at bounding box center [810, 568] width 166 height 152
click at [796, 614] on span "View" at bounding box center [809, 617] width 28 height 13
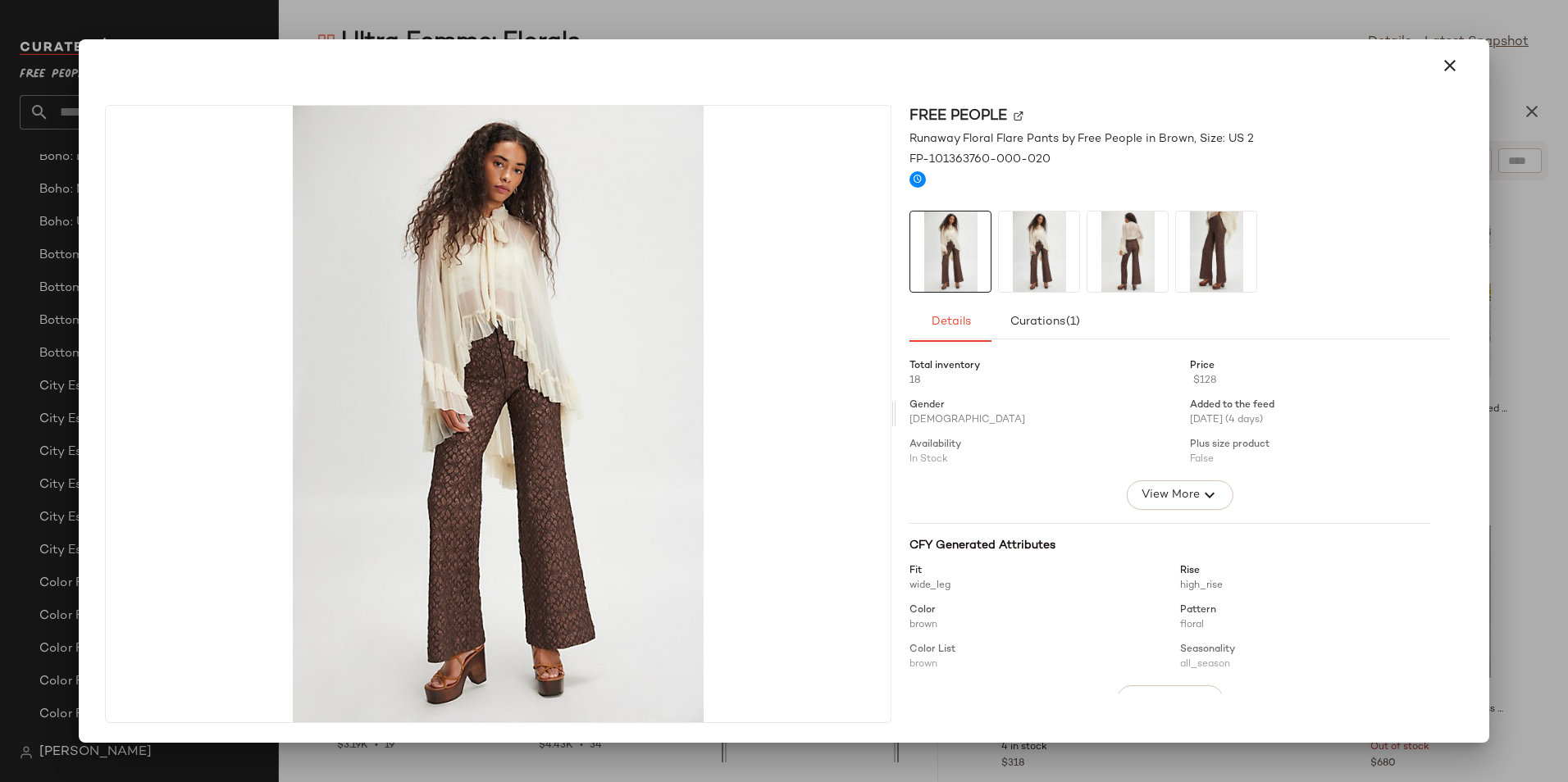
click at [1225, 262] on img at bounding box center [1216, 252] width 81 height 81
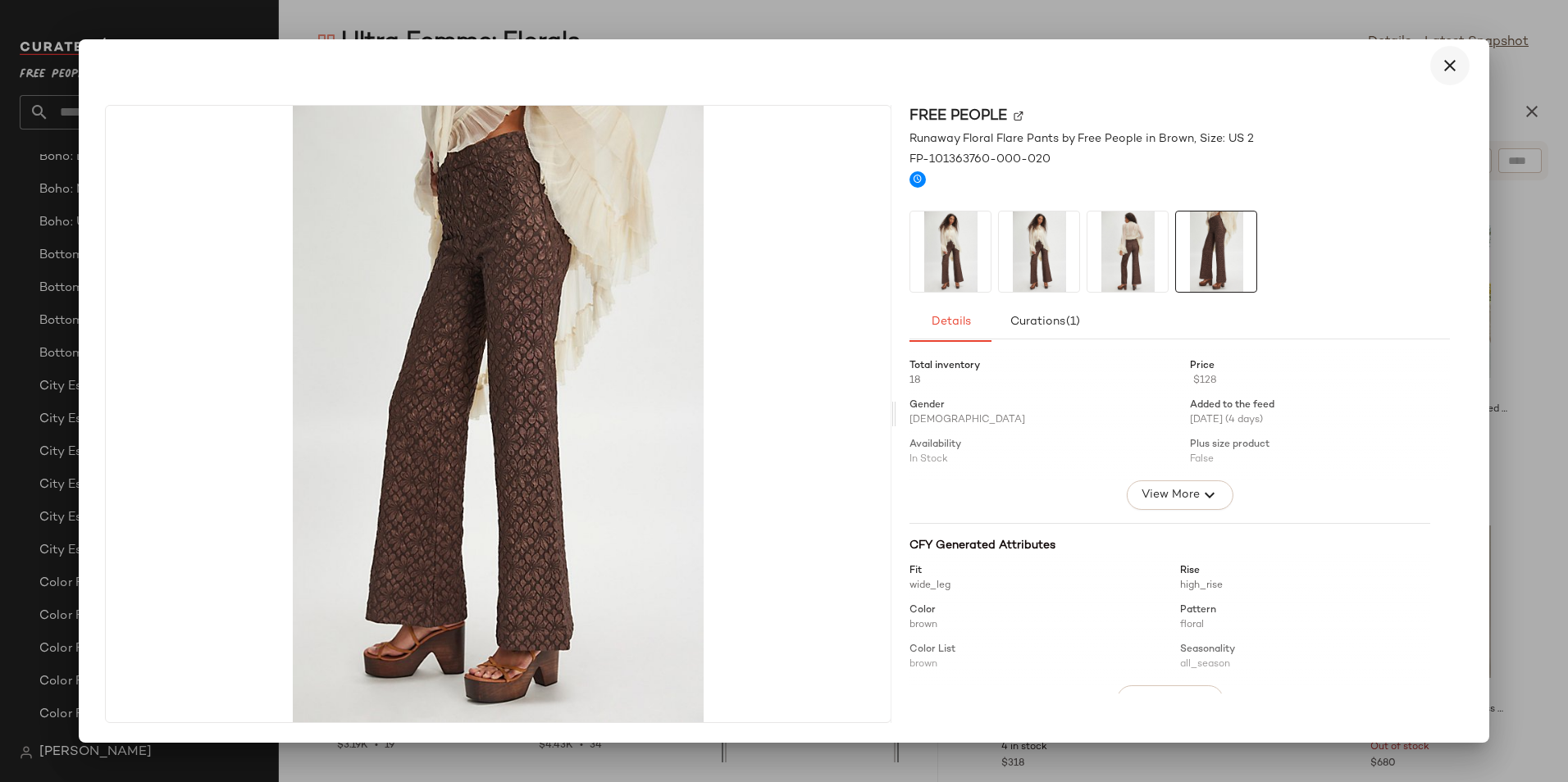
click at [1445, 65] on icon "button" at bounding box center [1450, 65] width 20 height 20
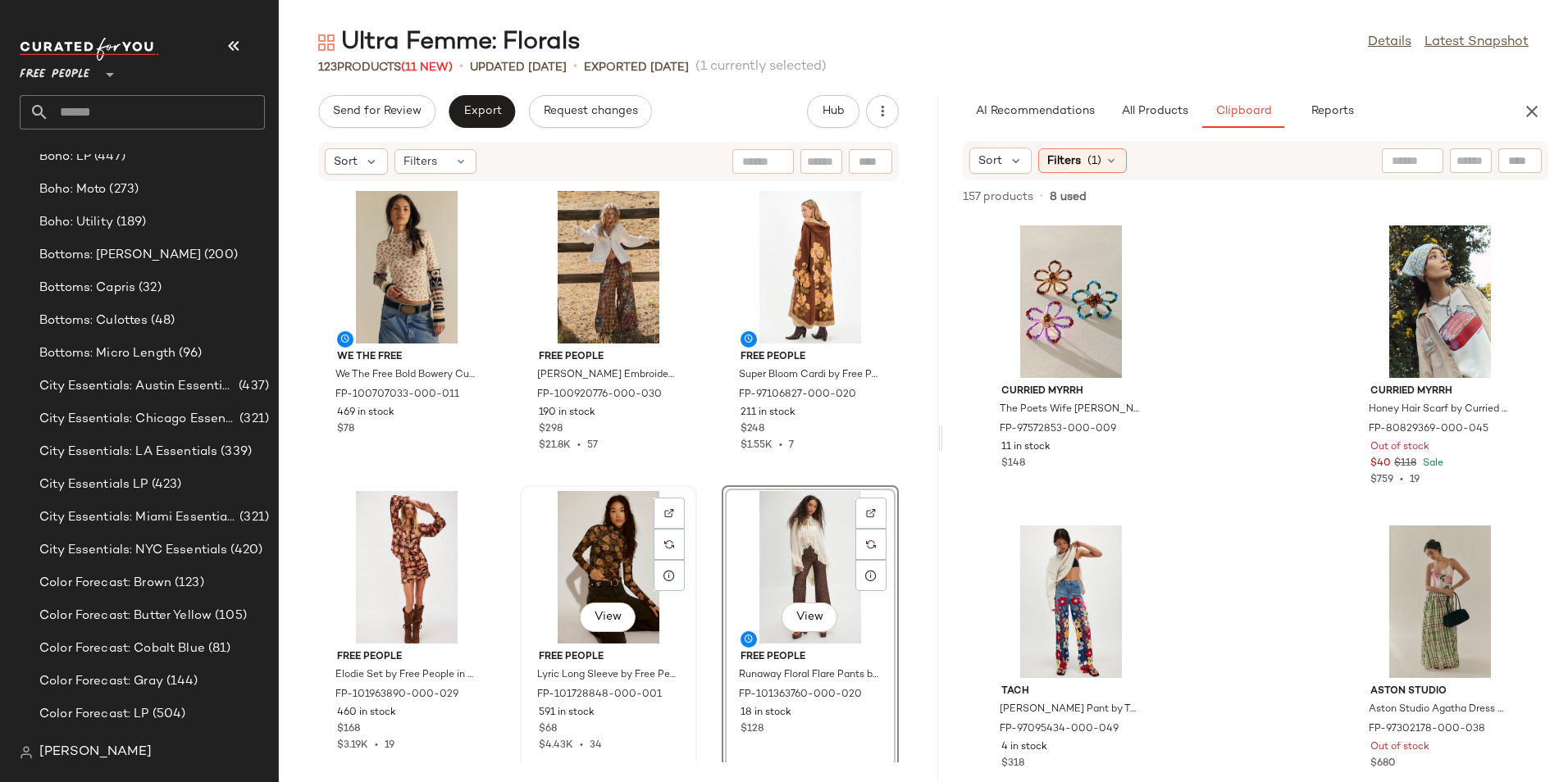
click at [614, 558] on div "View" at bounding box center [608, 568] width 166 height 152
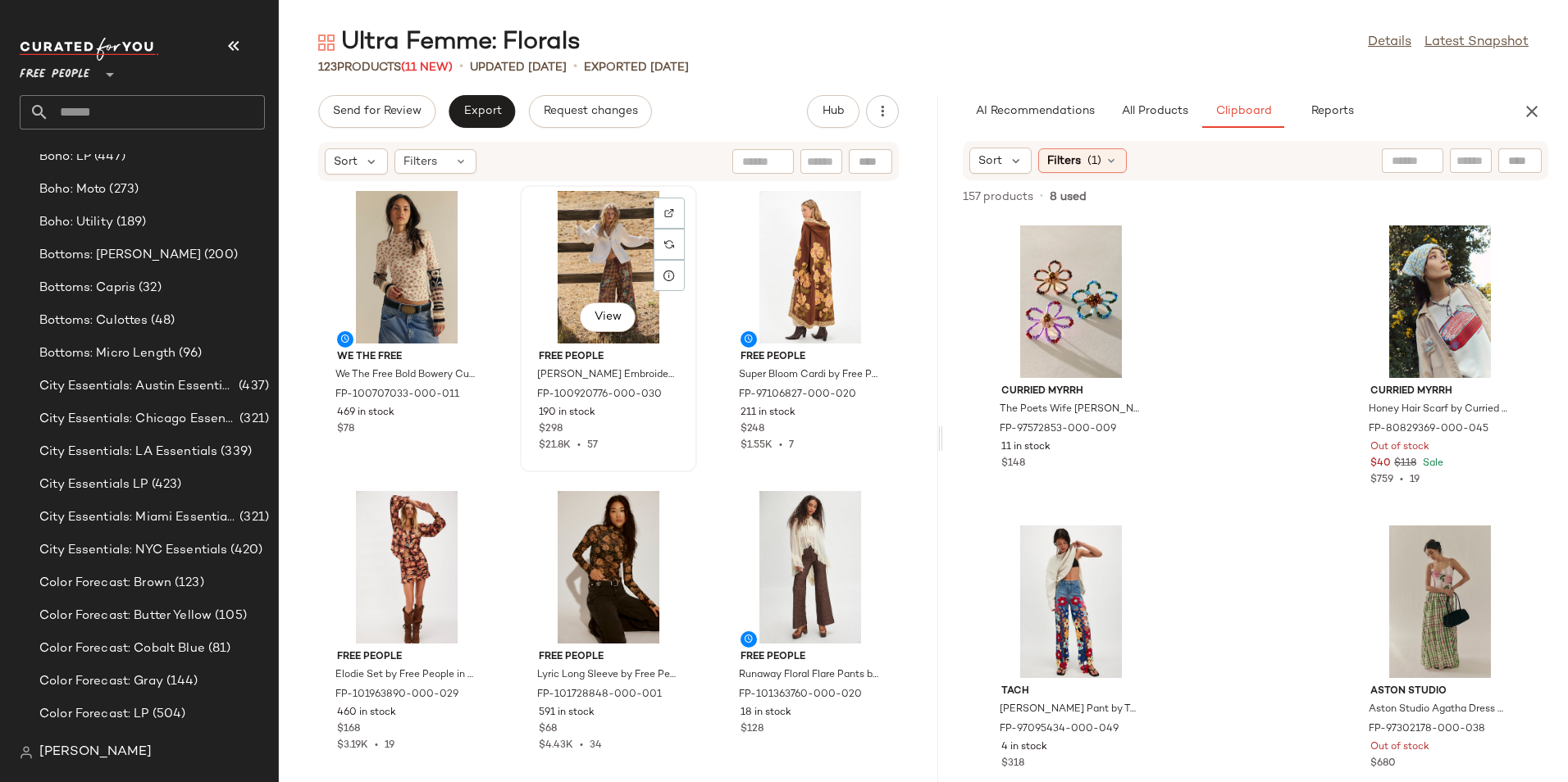
click at [579, 290] on div "View" at bounding box center [608, 267] width 166 height 152
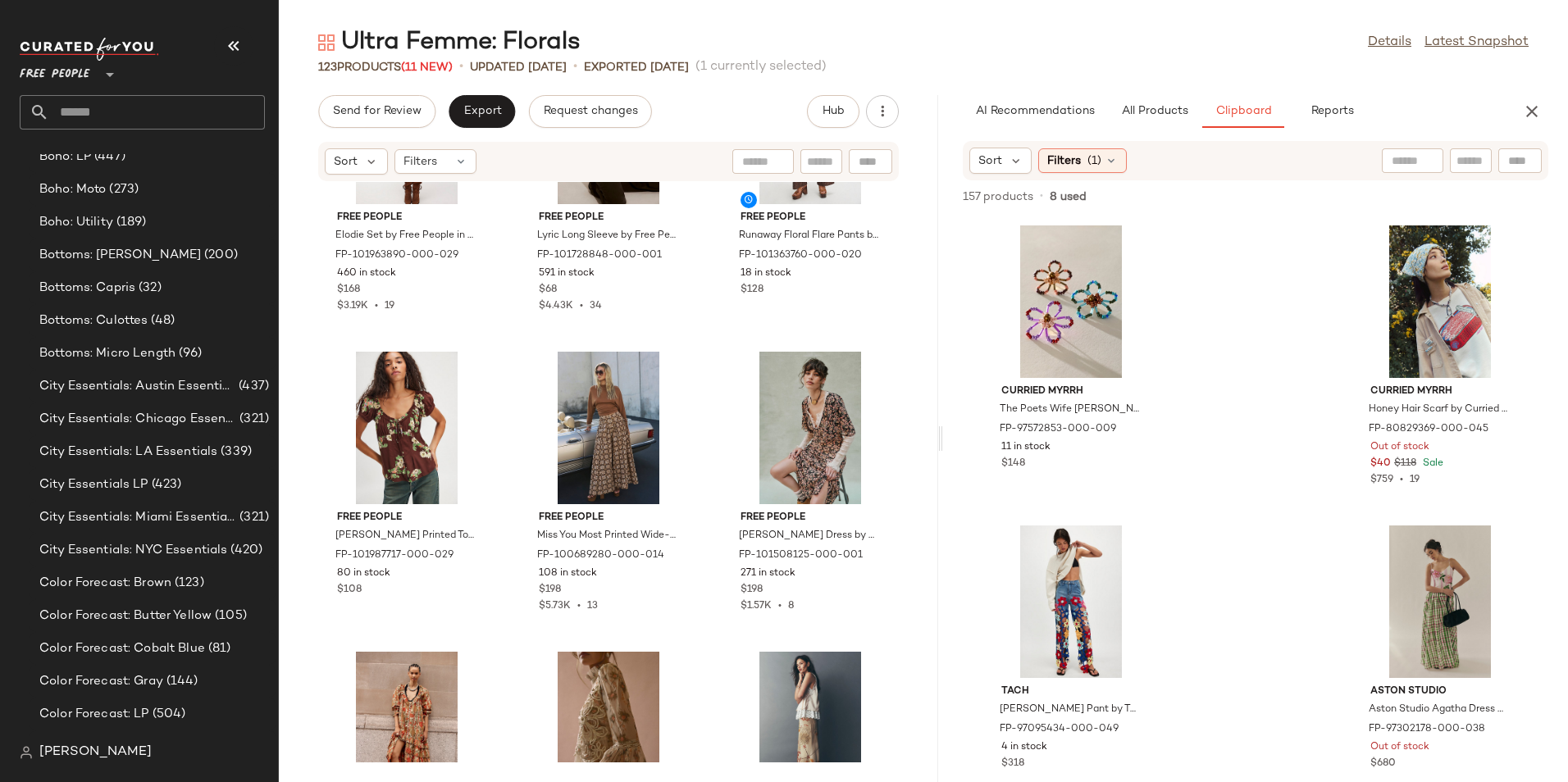
scroll to position [539, 0]
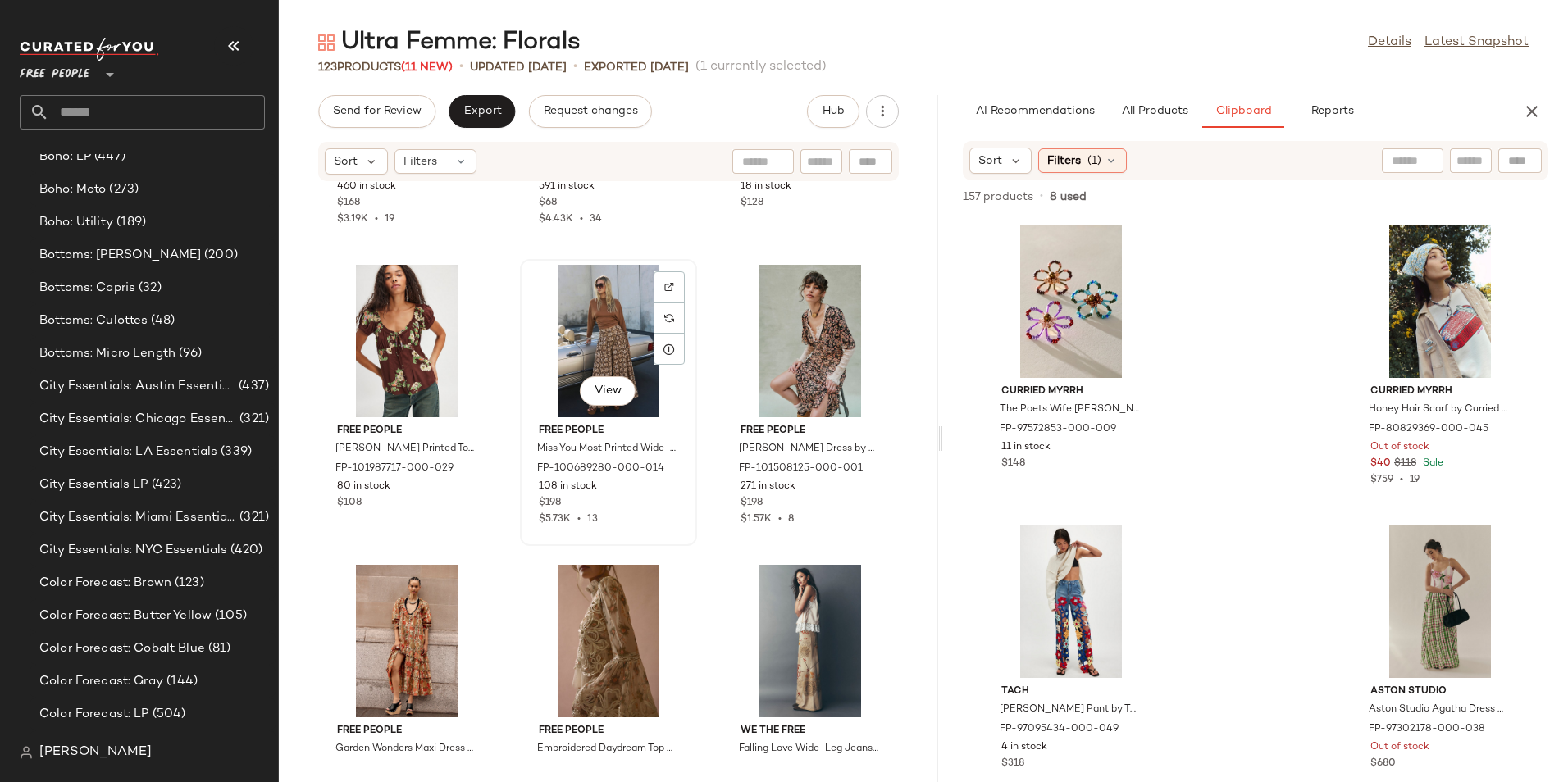
click at [587, 320] on div "View" at bounding box center [608, 341] width 166 height 152
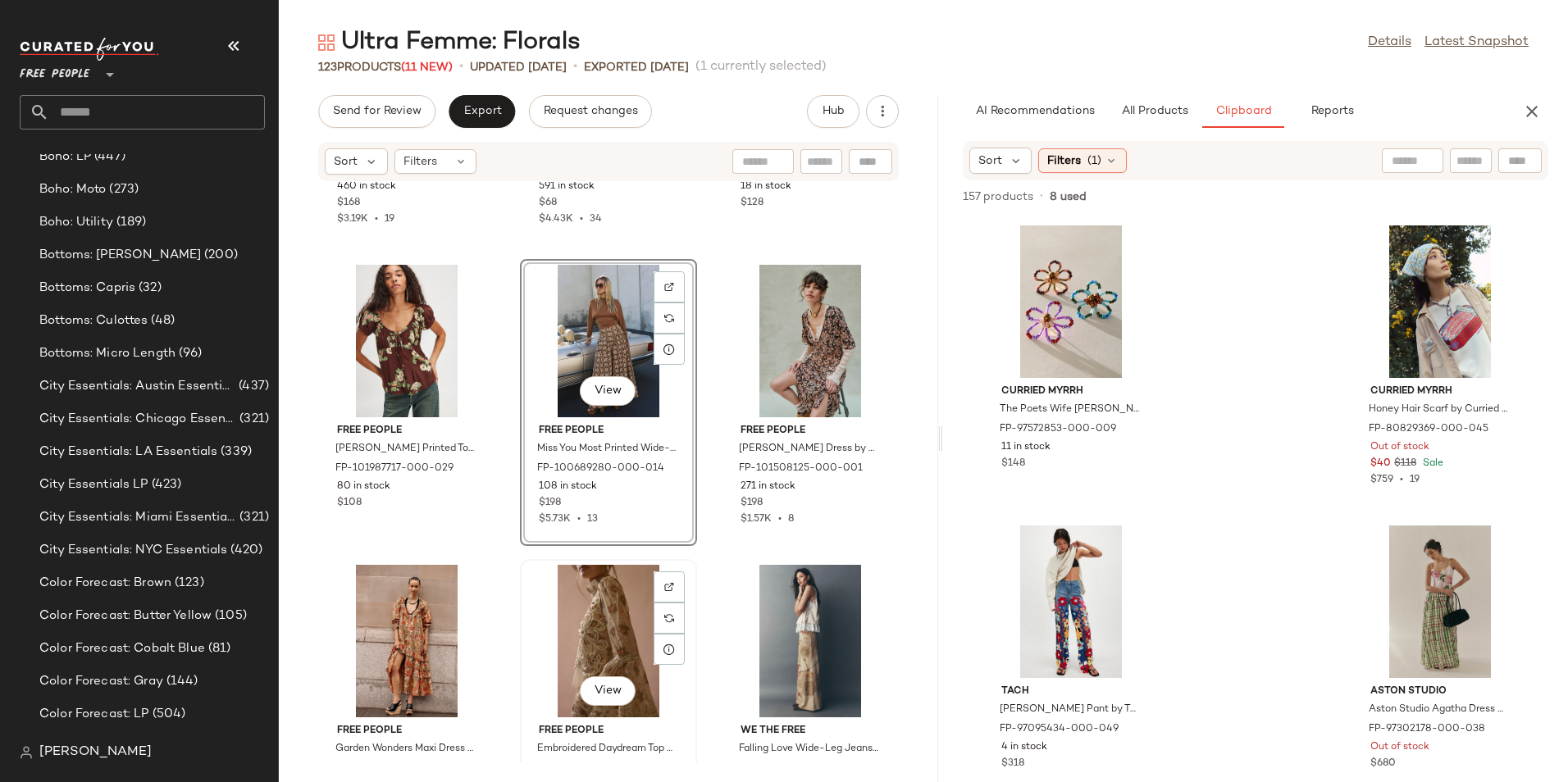
click at [568, 634] on div "View" at bounding box center [608, 641] width 166 height 152
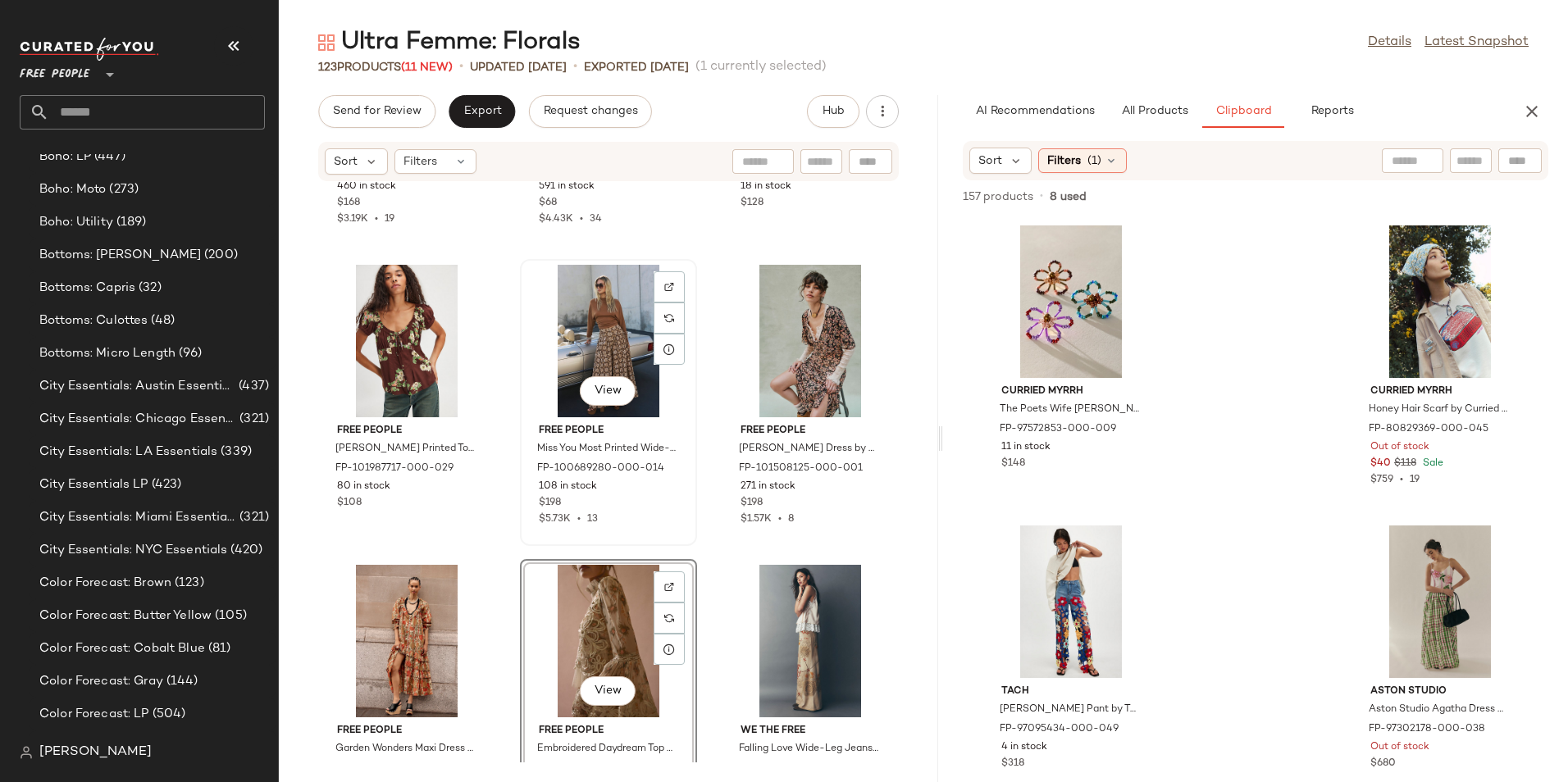
click at [612, 346] on div "View" at bounding box center [608, 341] width 166 height 152
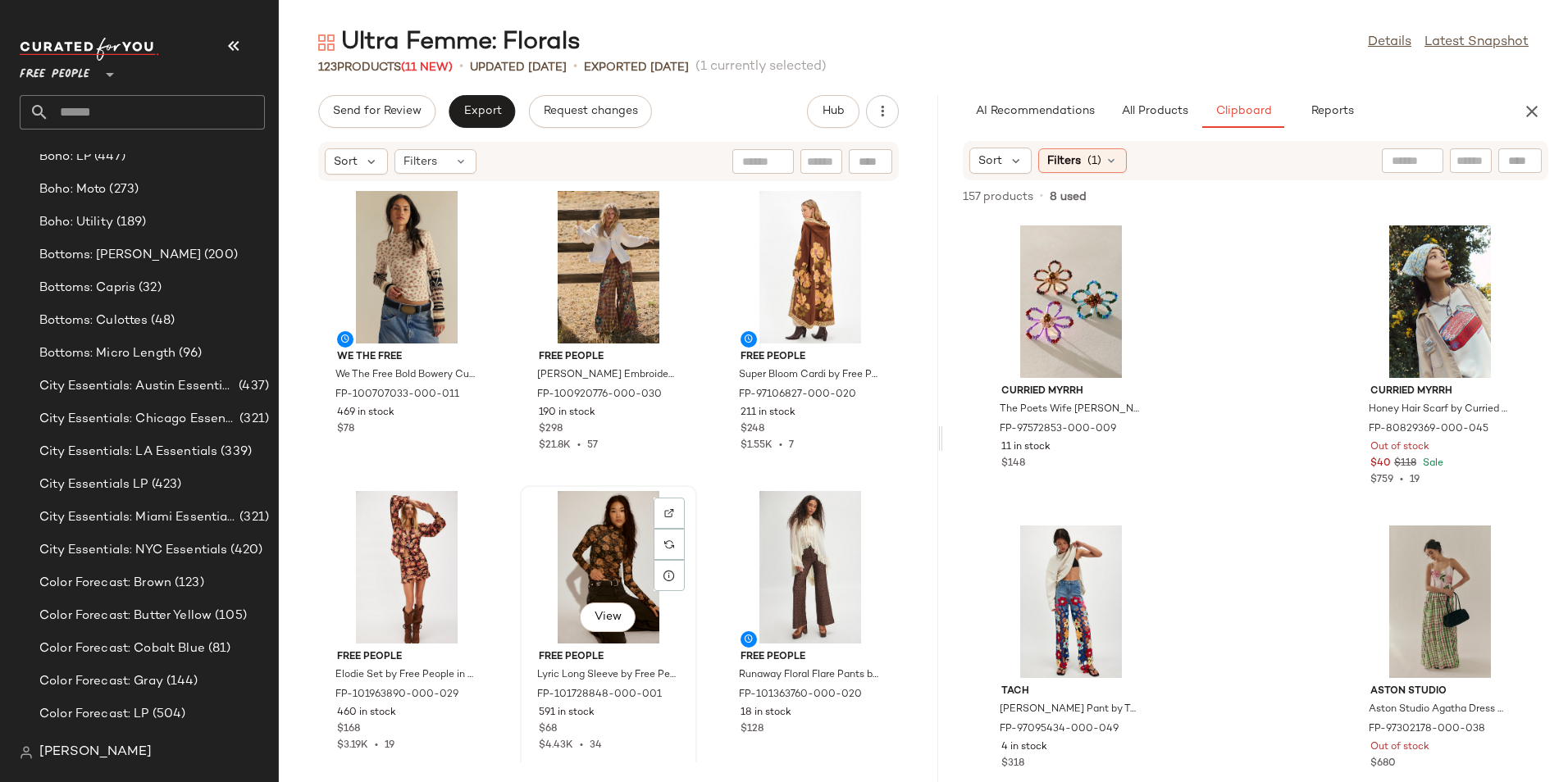
click at [605, 530] on div "View" at bounding box center [608, 568] width 166 height 152
click at [818, 535] on div "View" at bounding box center [810, 568] width 166 height 152
click at [768, 307] on div "View" at bounding box center [810, 267] width 166 height 152
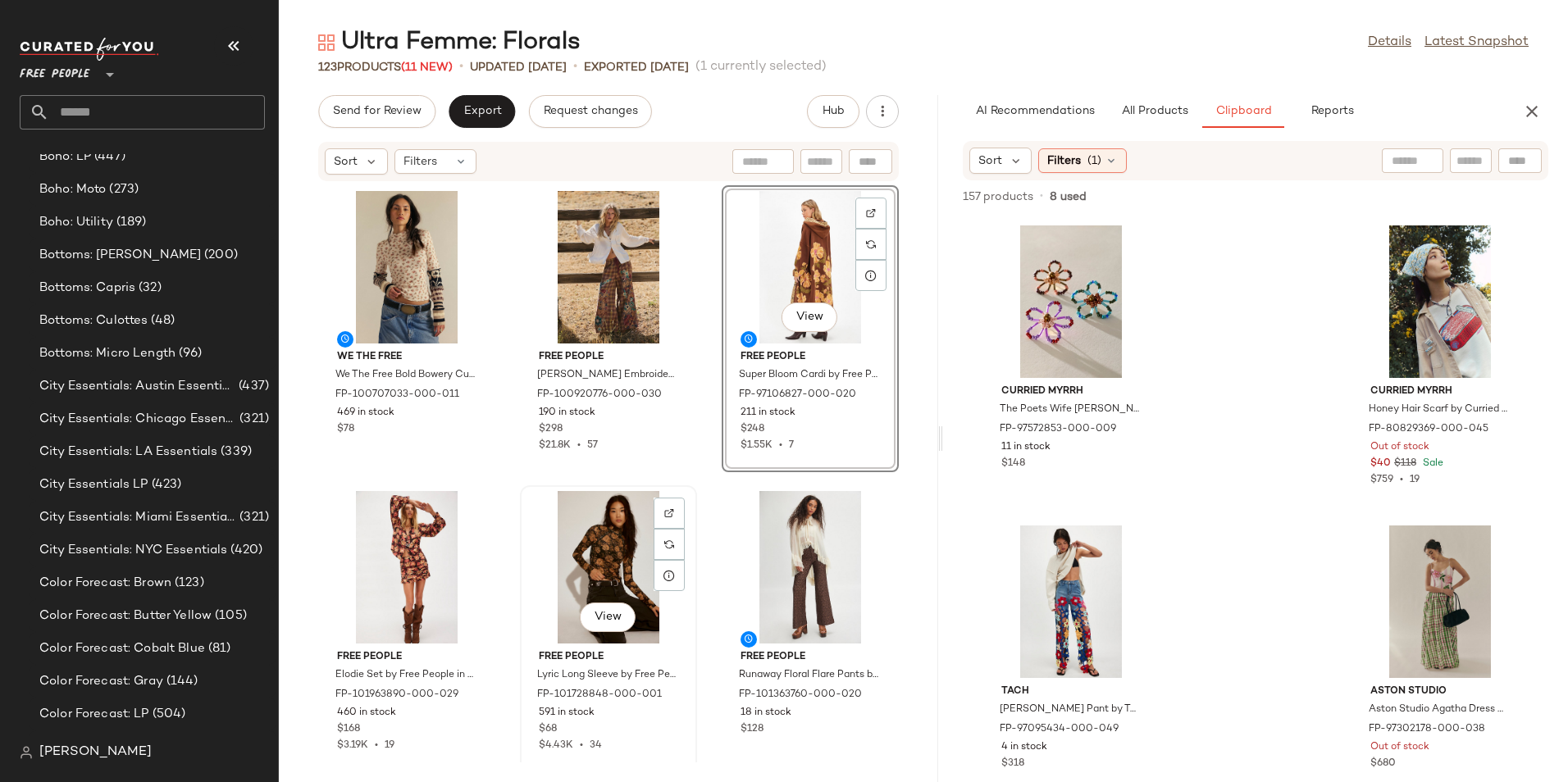
click at [606, 514] on div "View" at bounding box center [608, 568] width 166 height 152
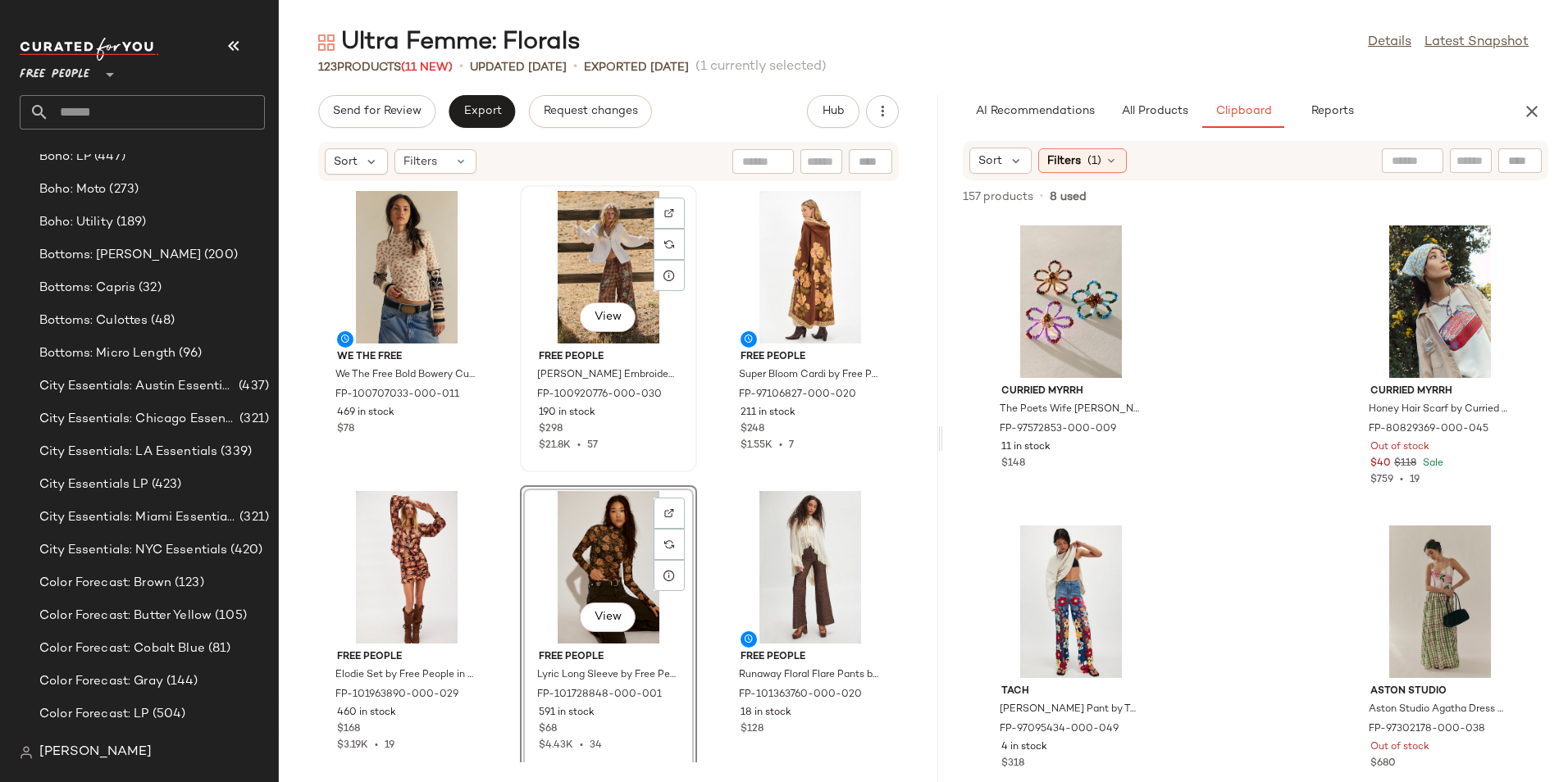
click at [597, 245] on div "View" at bounding box center [608, 267] width 166 height 152
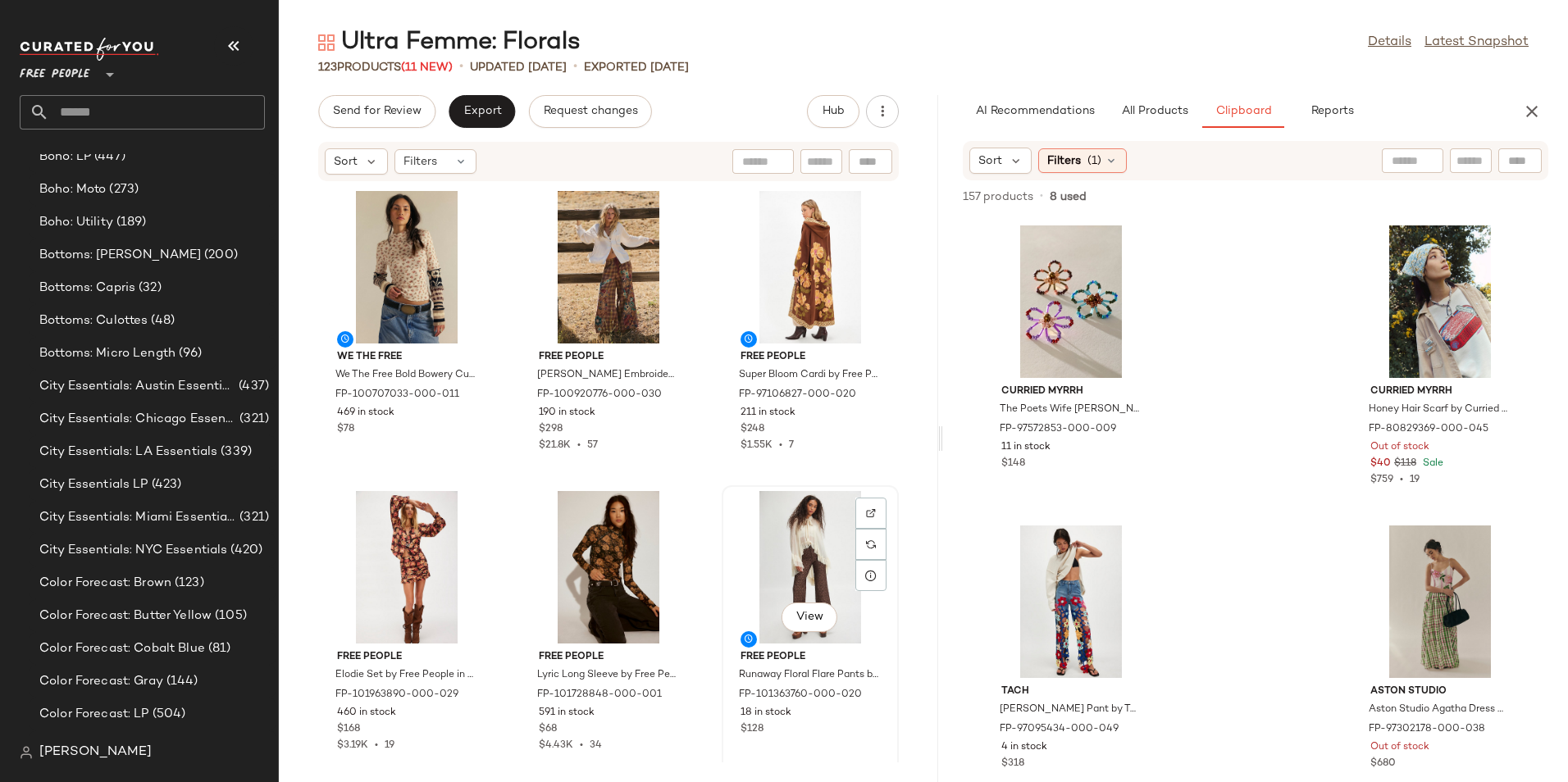
click at [785, 583] on div "View" at bounding box center [810, 568] width 166 height 152
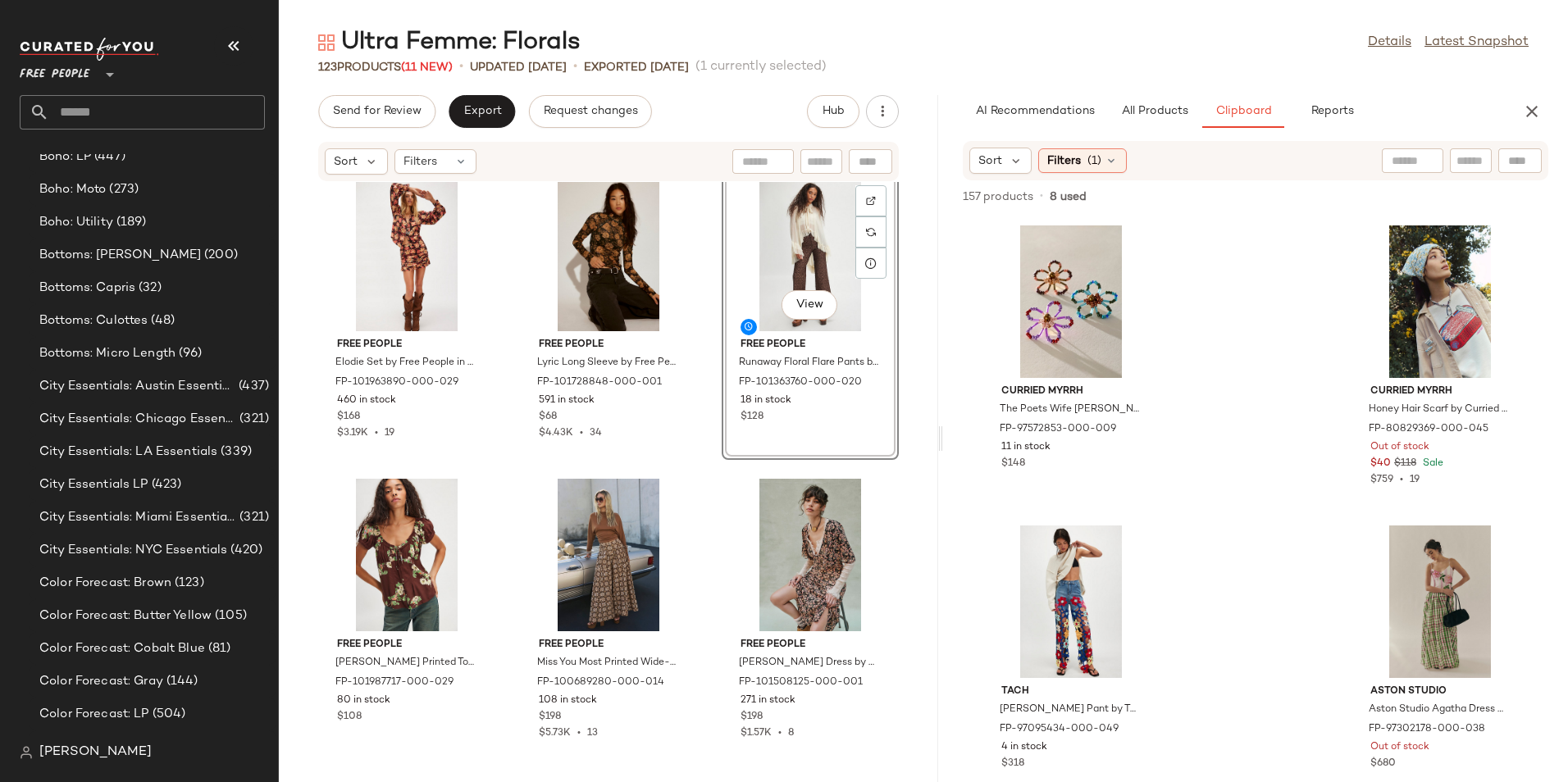
scroll to position [609, 0]
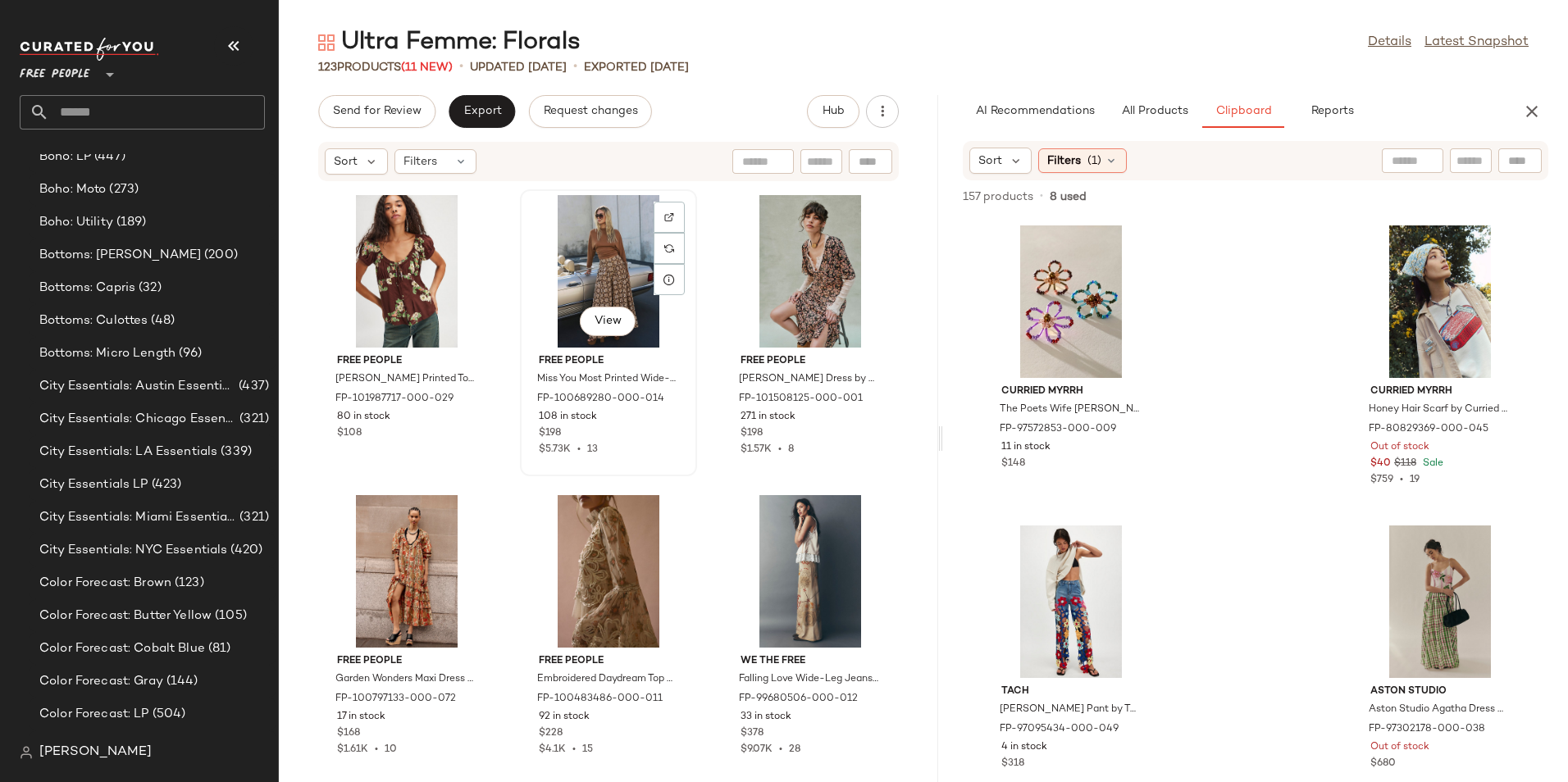
click at [567, 253] on div "View" at bounding box center [608, 272] width 166 height 152
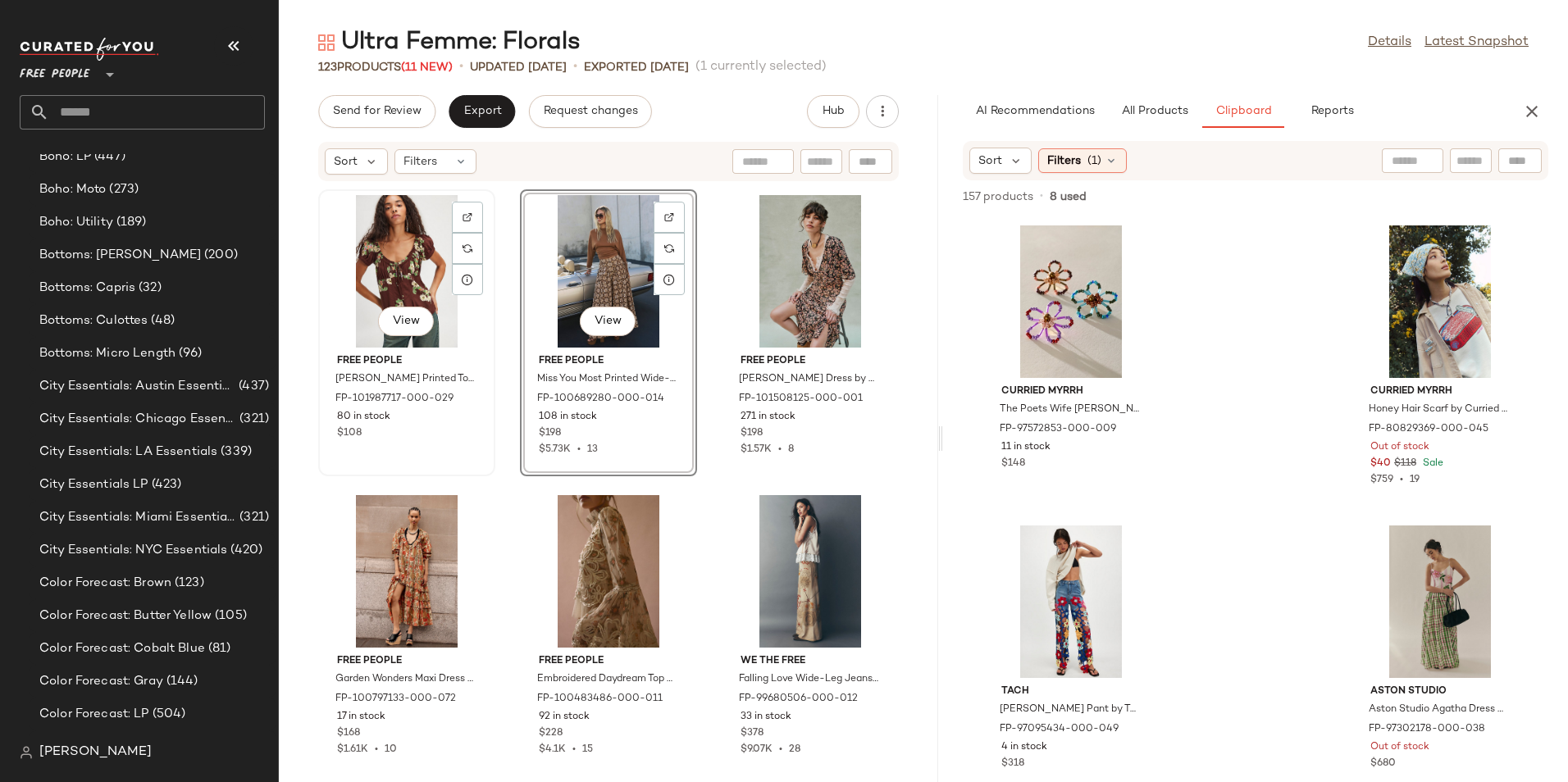
click at [348, 261] on div "View" at bounding box center [406, 272] width 166 height 152
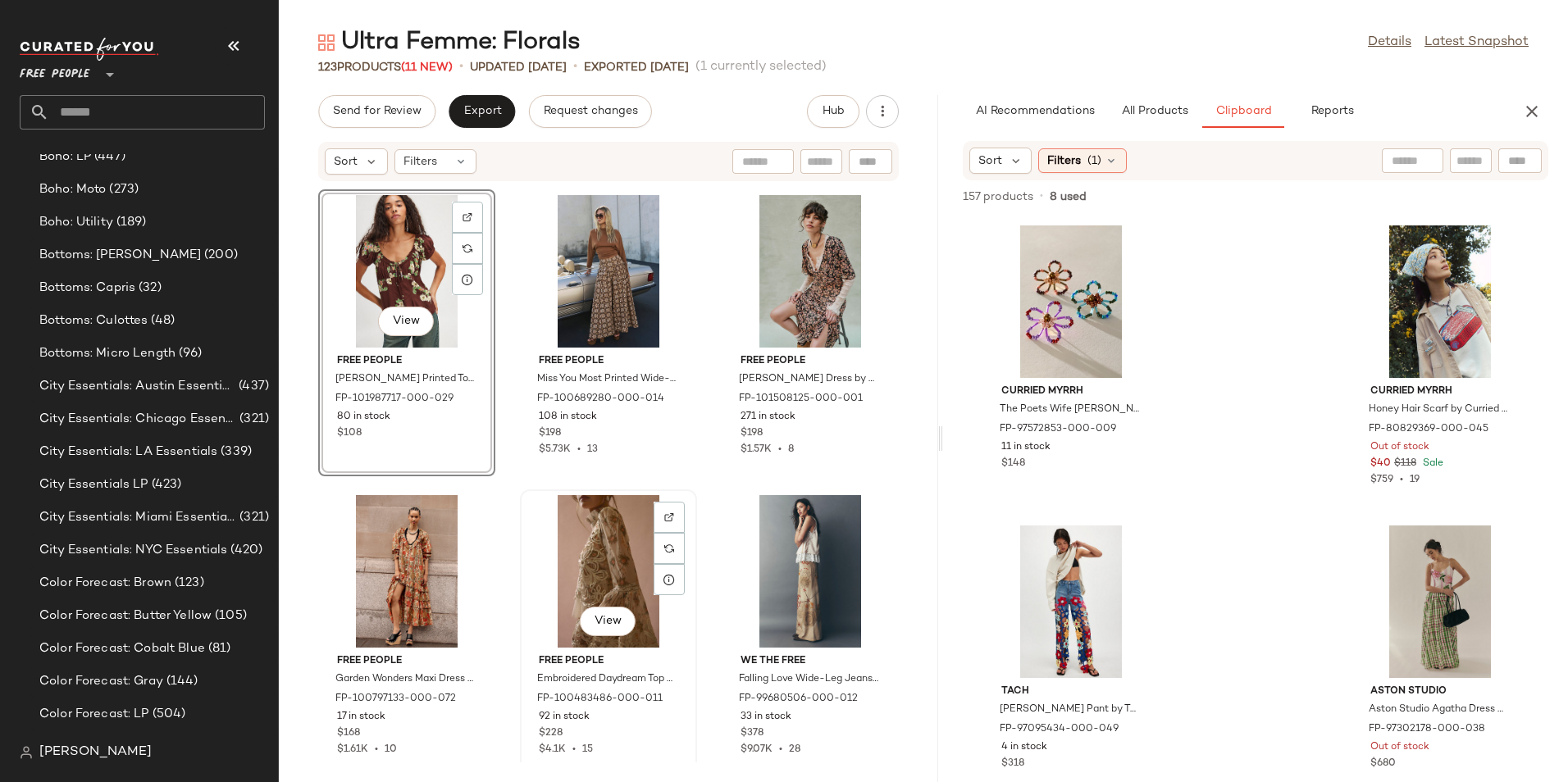
click at [587, 560] on div "View" at bounding box center [608, 571] width 166 height 152
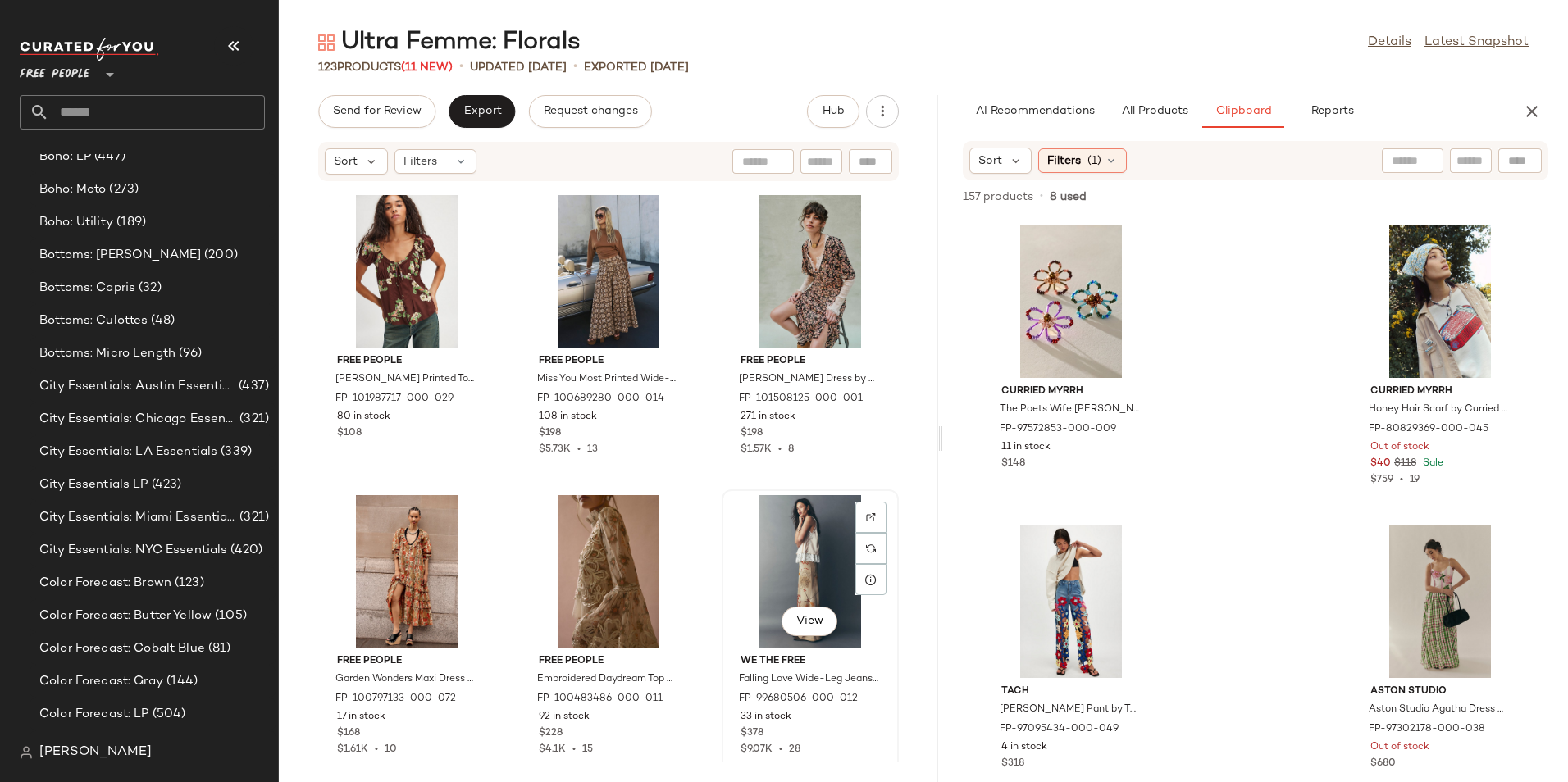
click at [732, 558] on div "View" at bounding box center [810, 571] width 166 height 152
click at [359, 557] on div "View" at bounding box center [406, 571] width 166 height 152
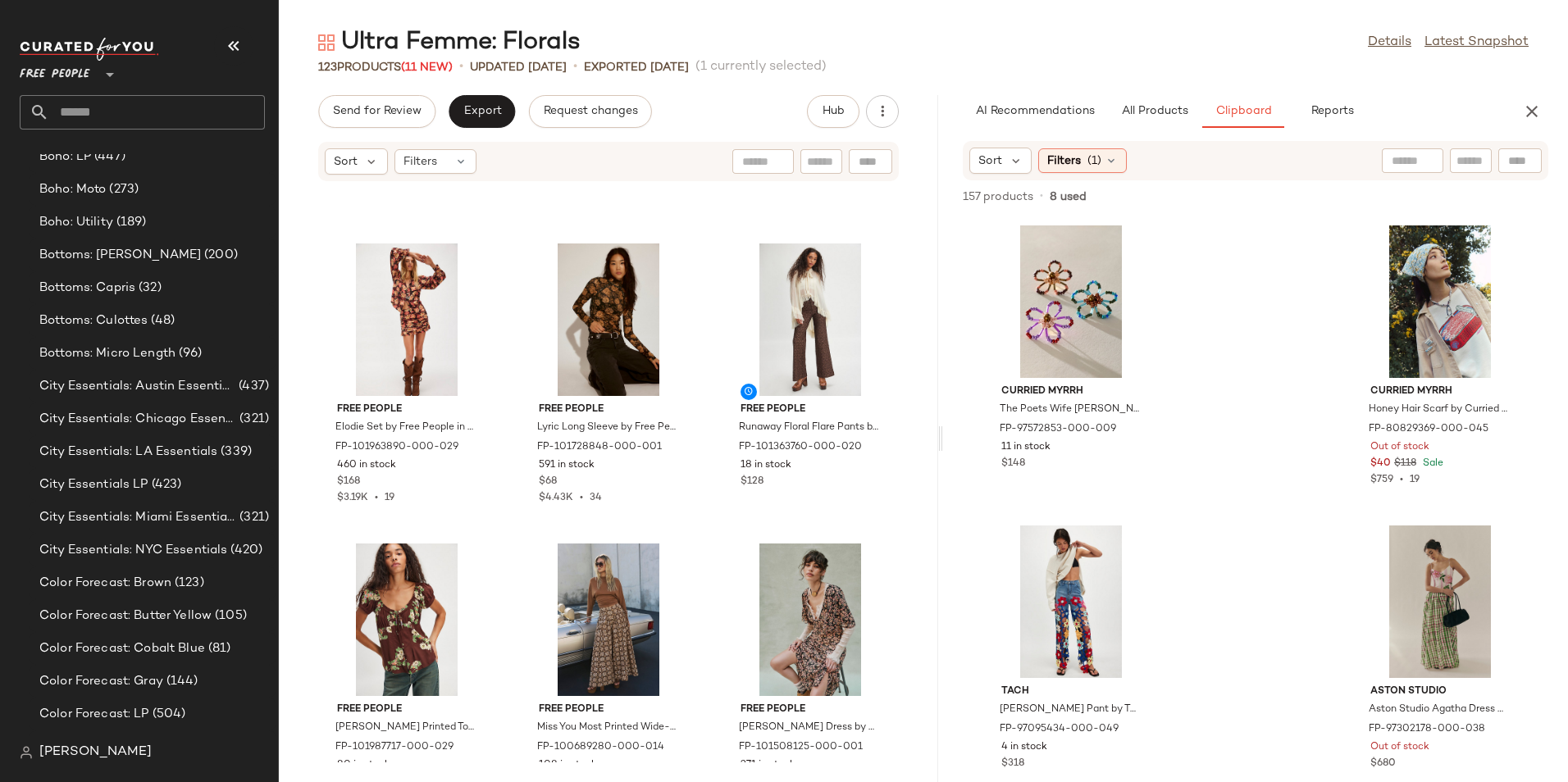
scroll to position [208, 0]
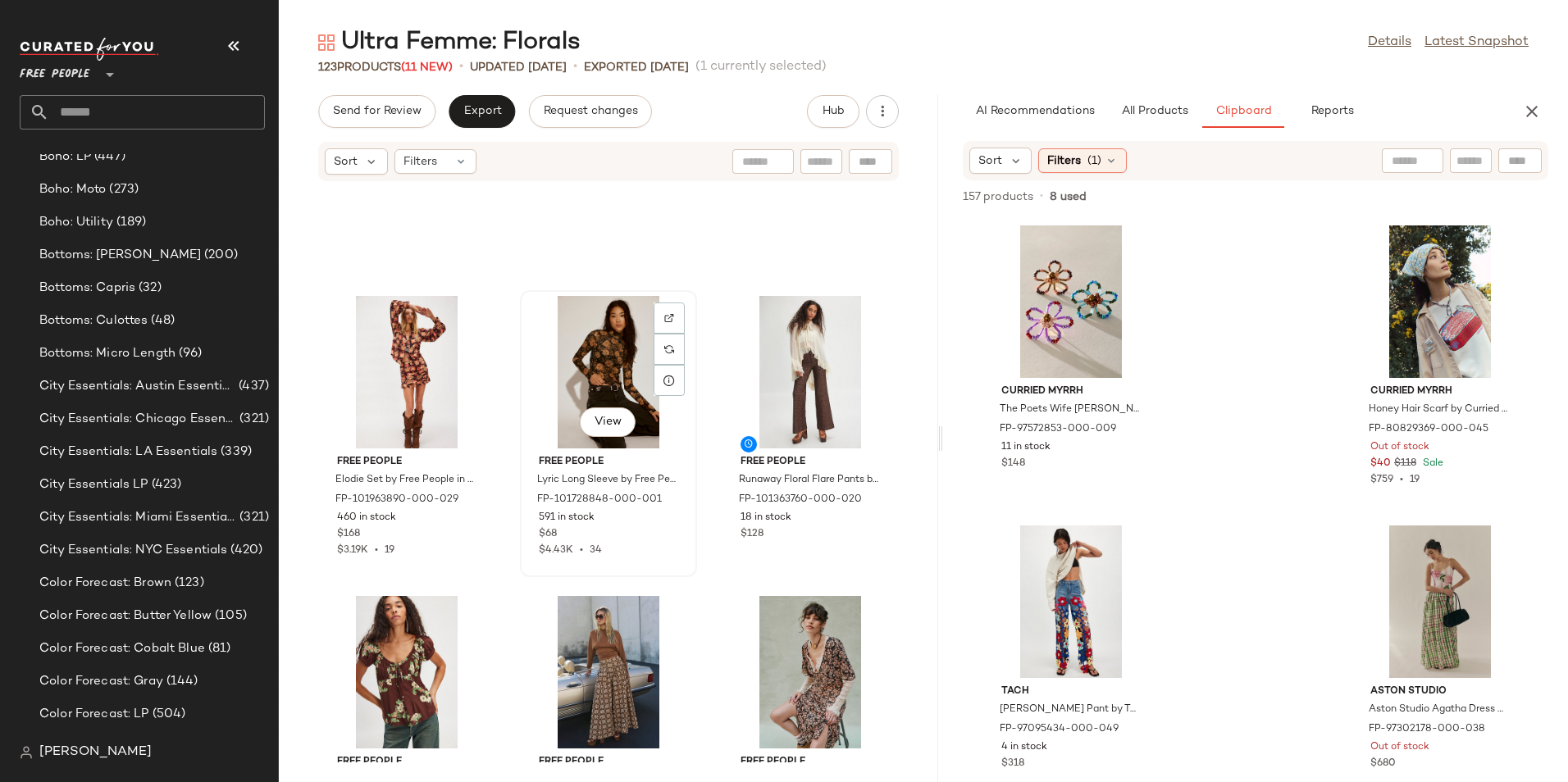
click at [528, 365] on div "View" at bounding box center [608, 372] width 166 height 152
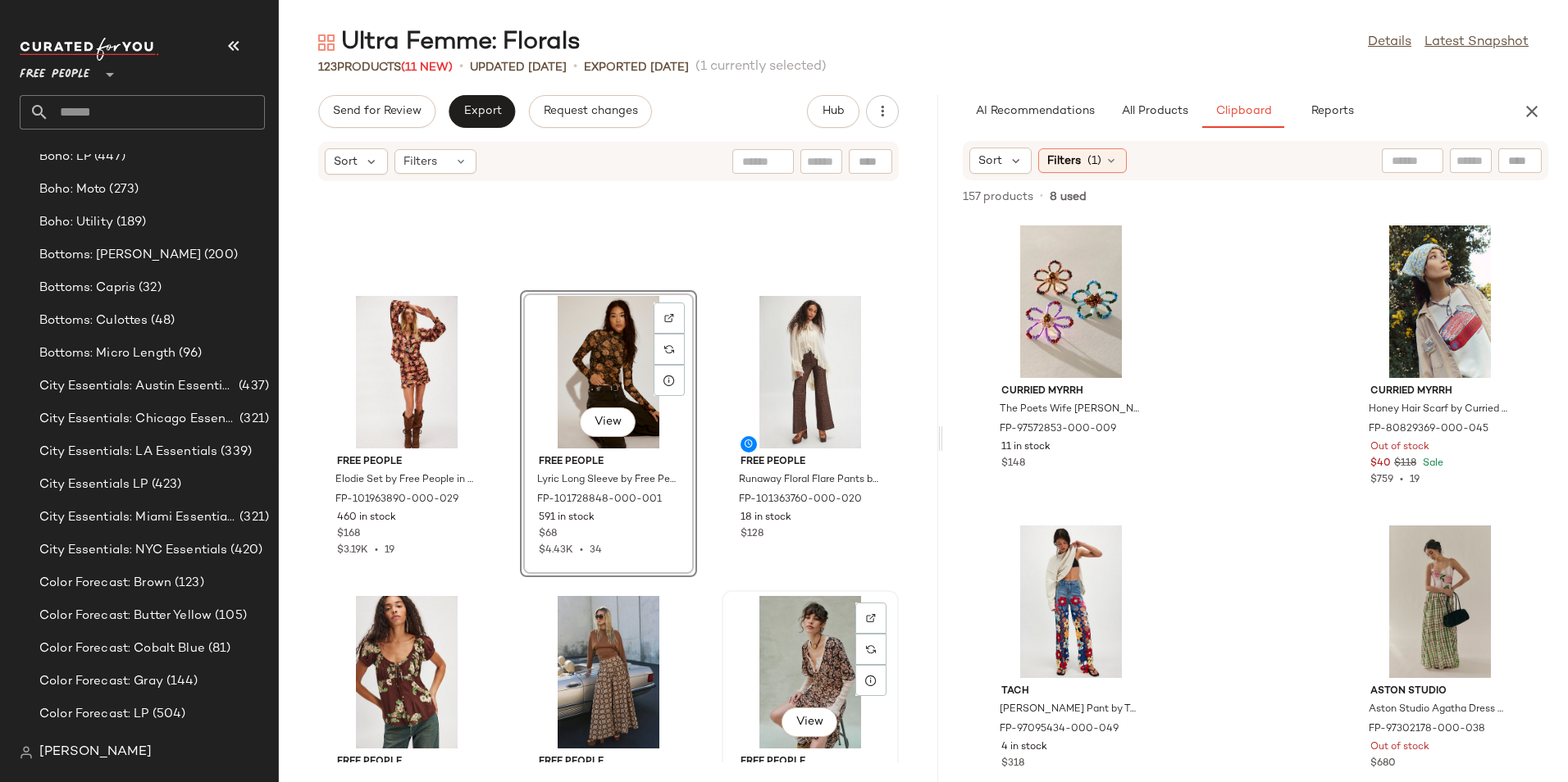
click at [742, 605] on div "View" at bounding box center [810, 673] width 166 height 152
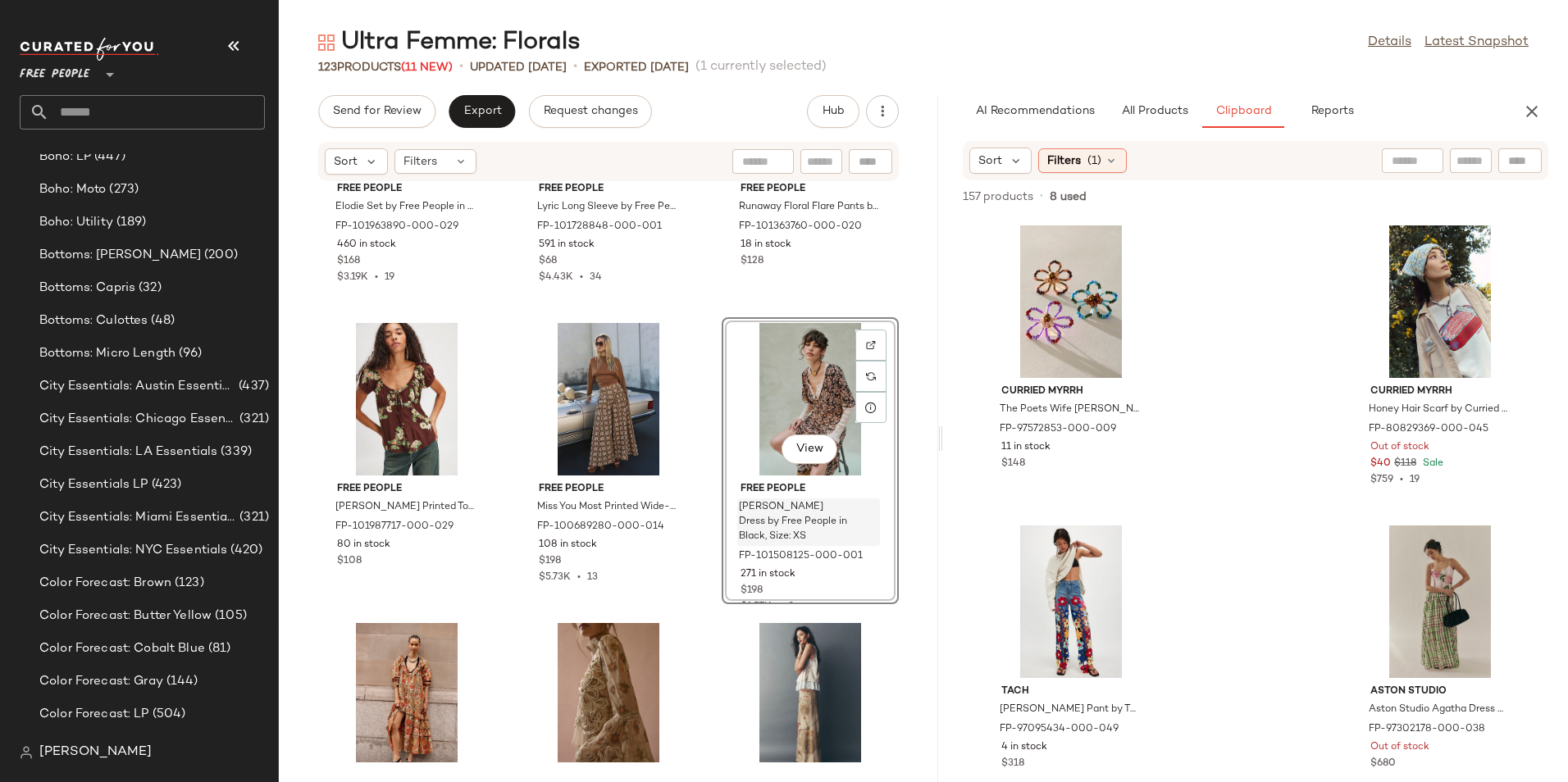
scroll to position [454, 0]
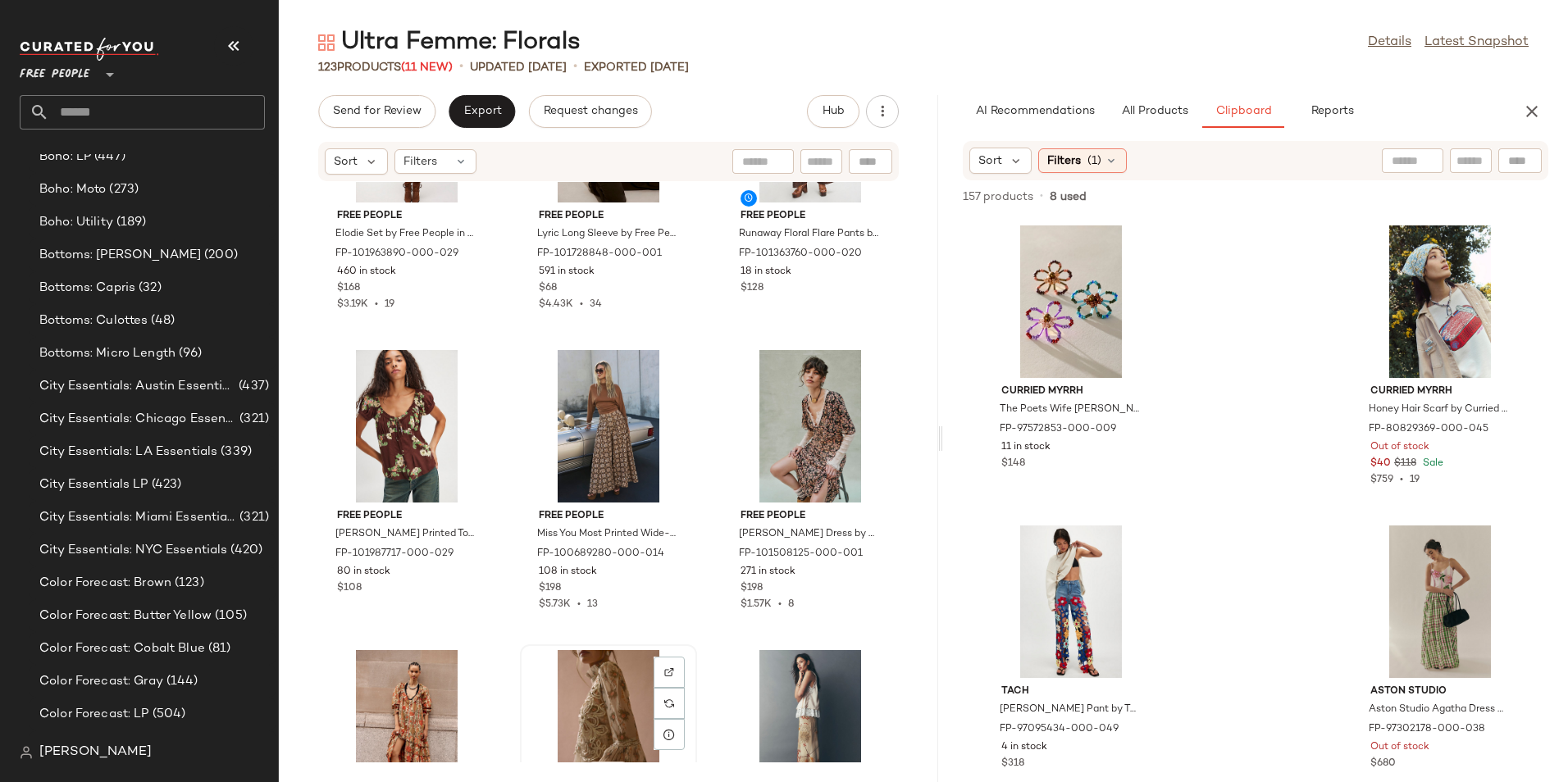
click at [618, 682] on div "View" at bounding box center [608, 726] width 166 height 152
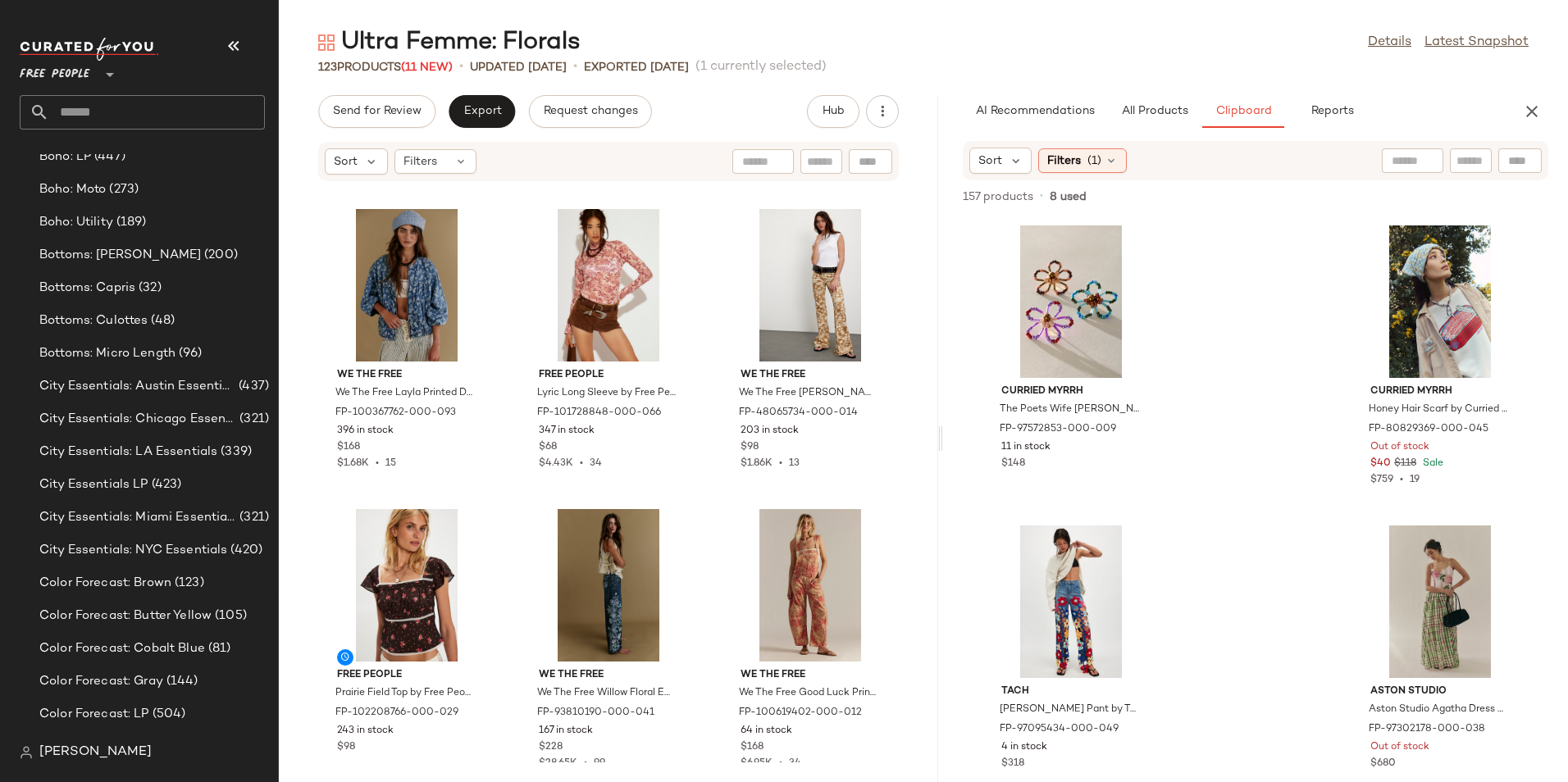
scroll to position [1513, 0]
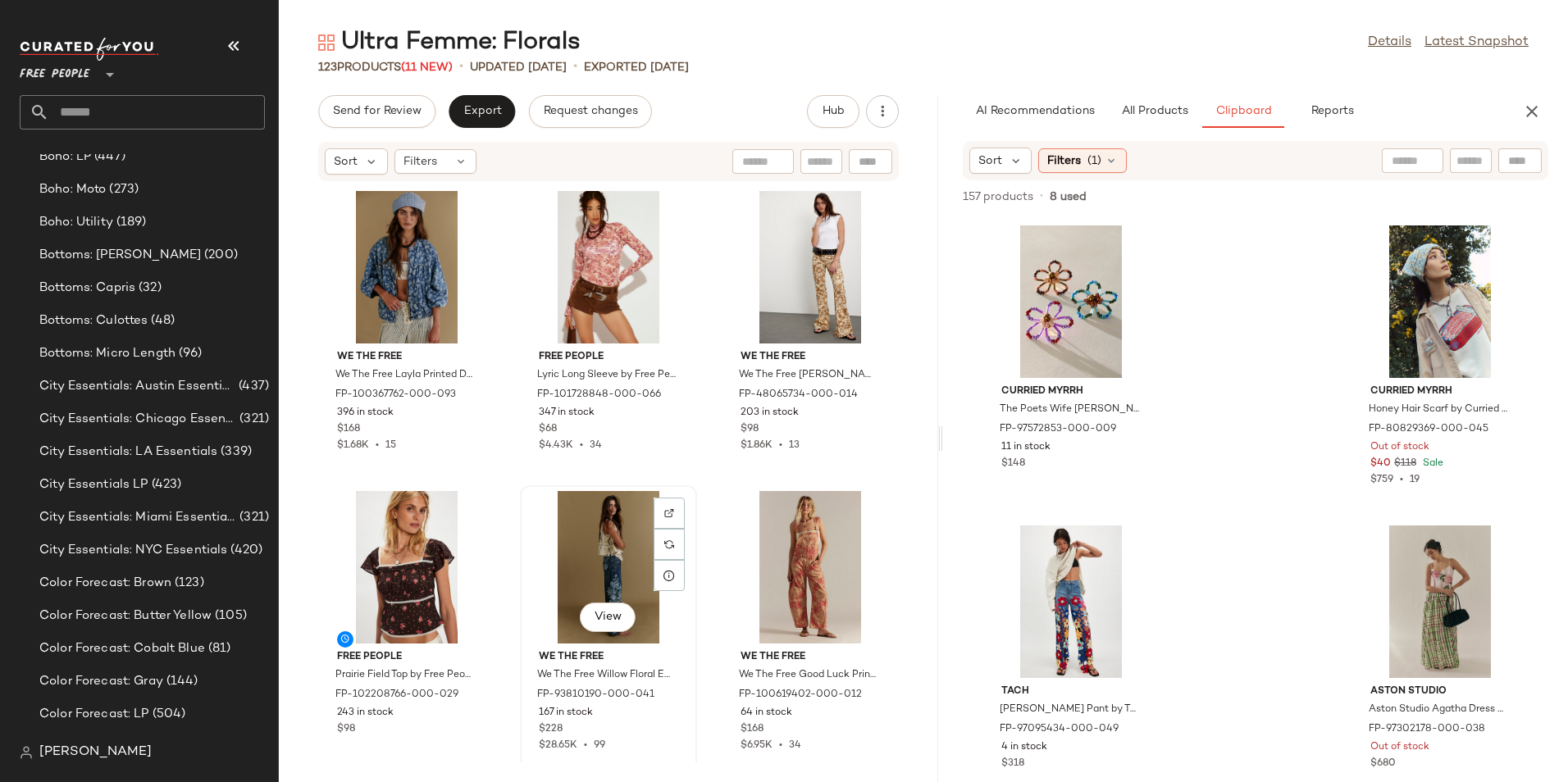
click at [612, 536] on div "View" at bounding box center [608, 568] width 166 height 152
click at [348, 541] on div "View" at bounding box center [406, 568] width 166 height 152
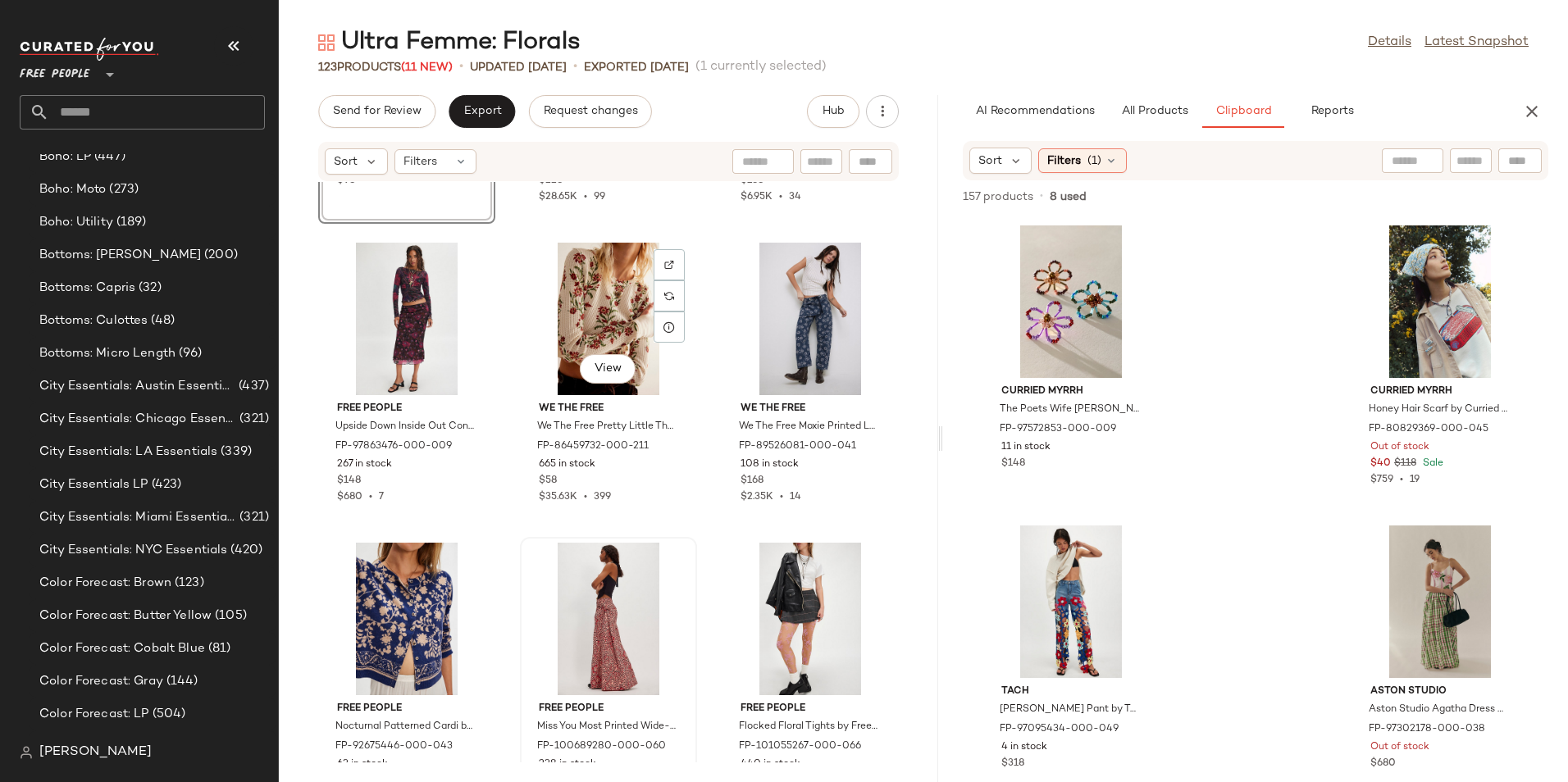
scroll to position [2087, 0]
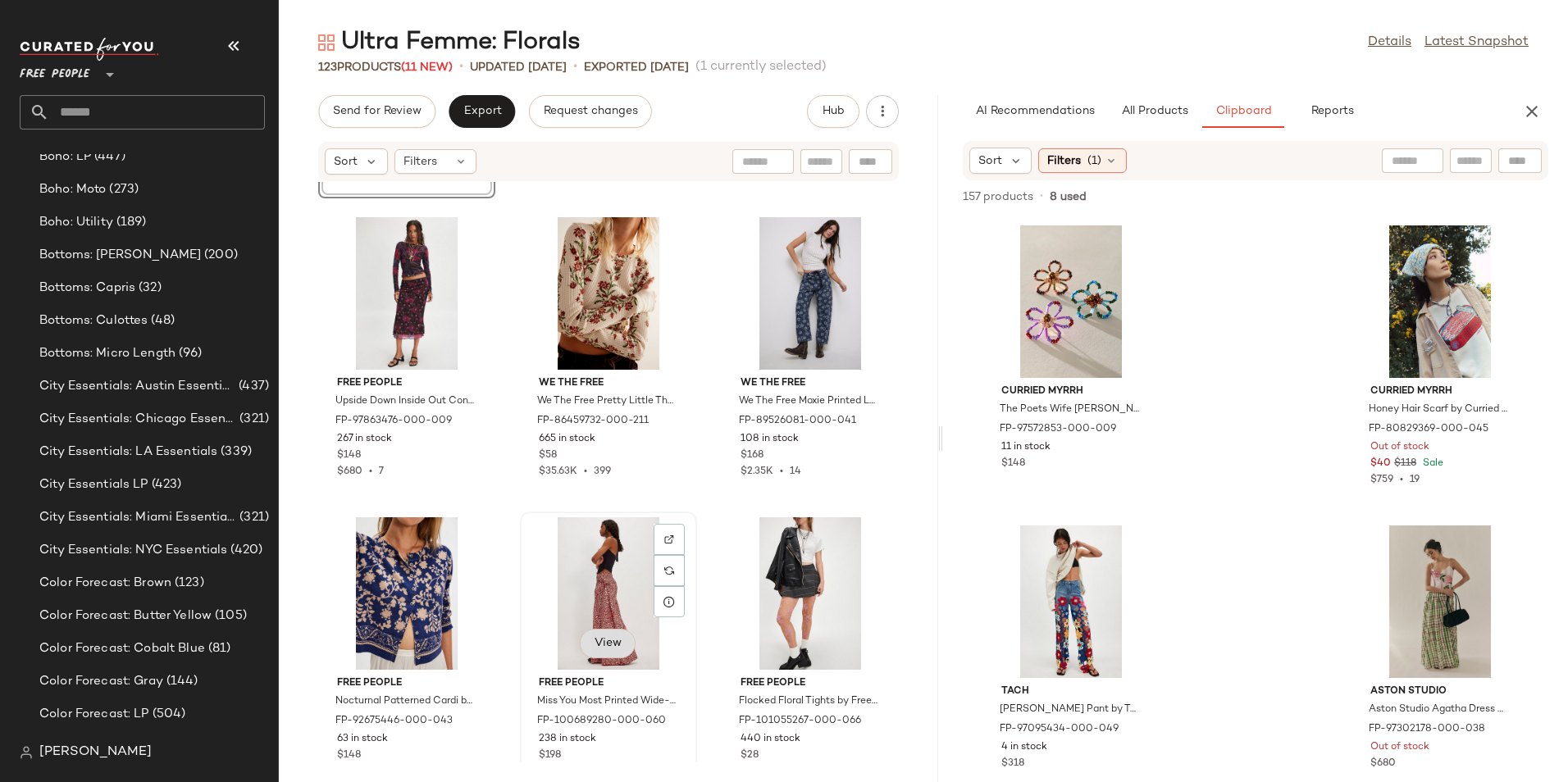
click at [594, 639] on span "View" at bounding box center [607, 643] width 28 height 13
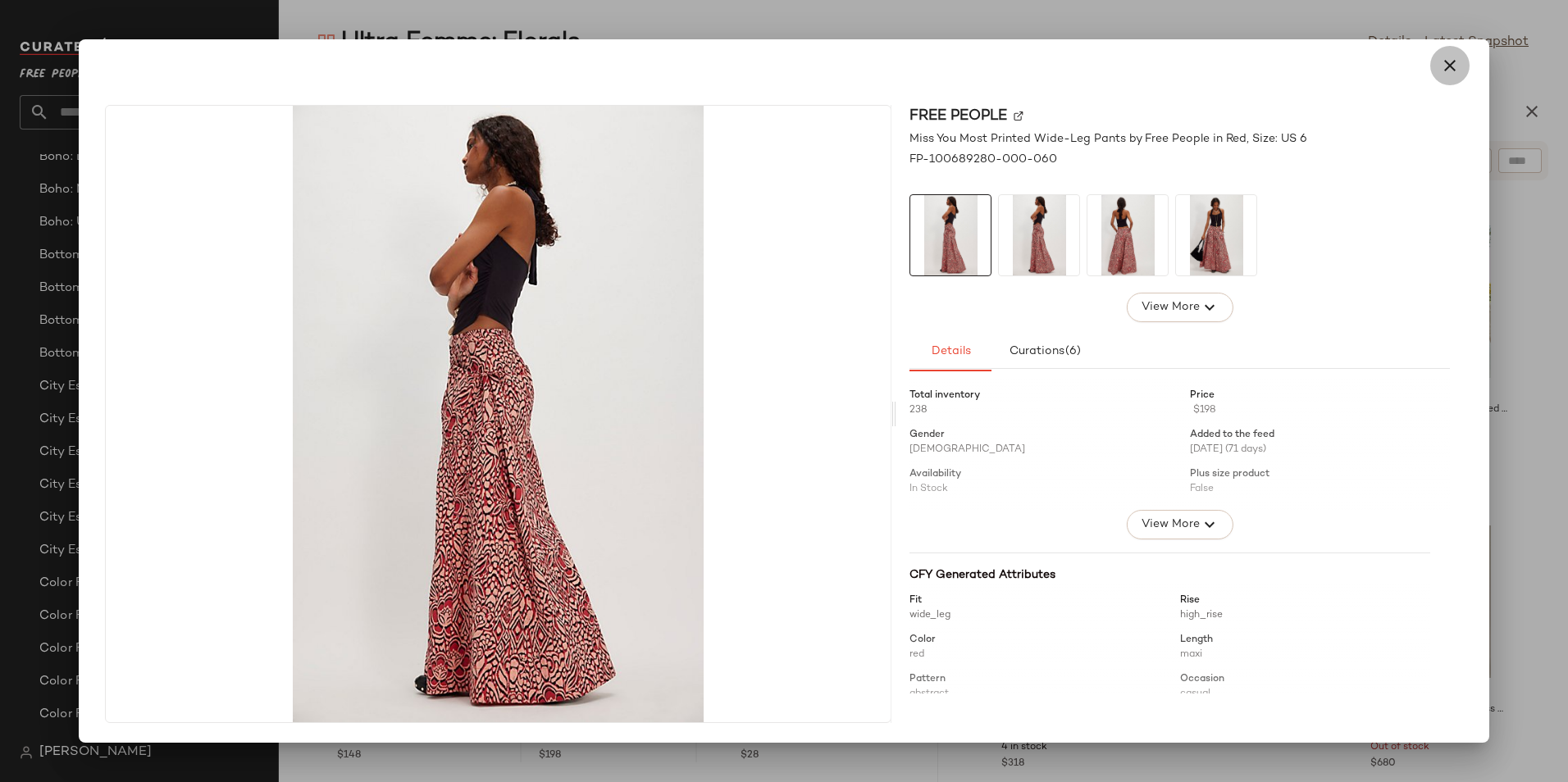
click at [1452, 63] on icon "button" at bounding box center [1450, 65] width 20 height 20
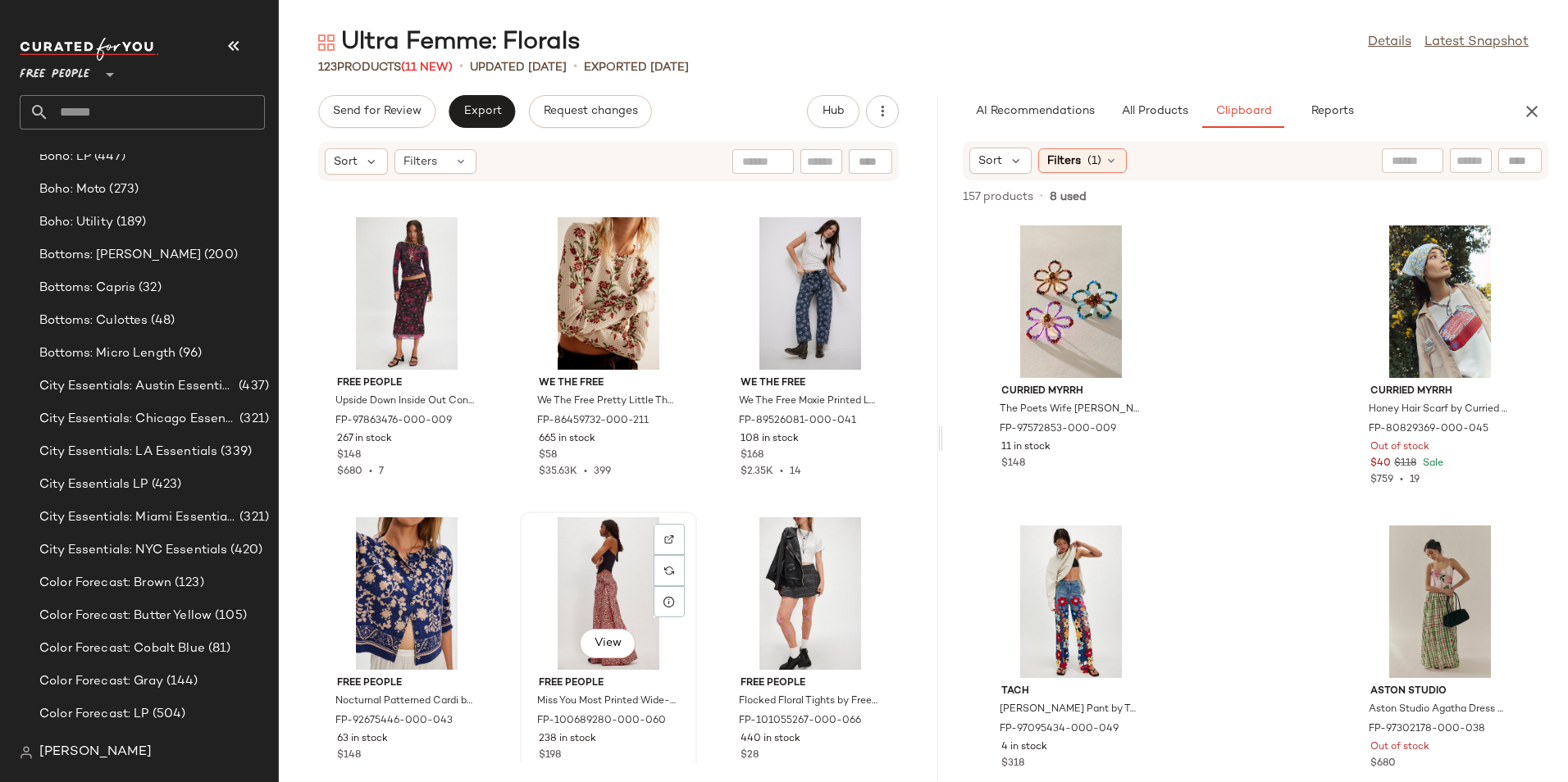
click at [630, 535] on div "View" at bounding box center [608, 594] width 166 height 152
click at [777, 574] on div "View" at bounding box center [810, 594] width 166 height 152
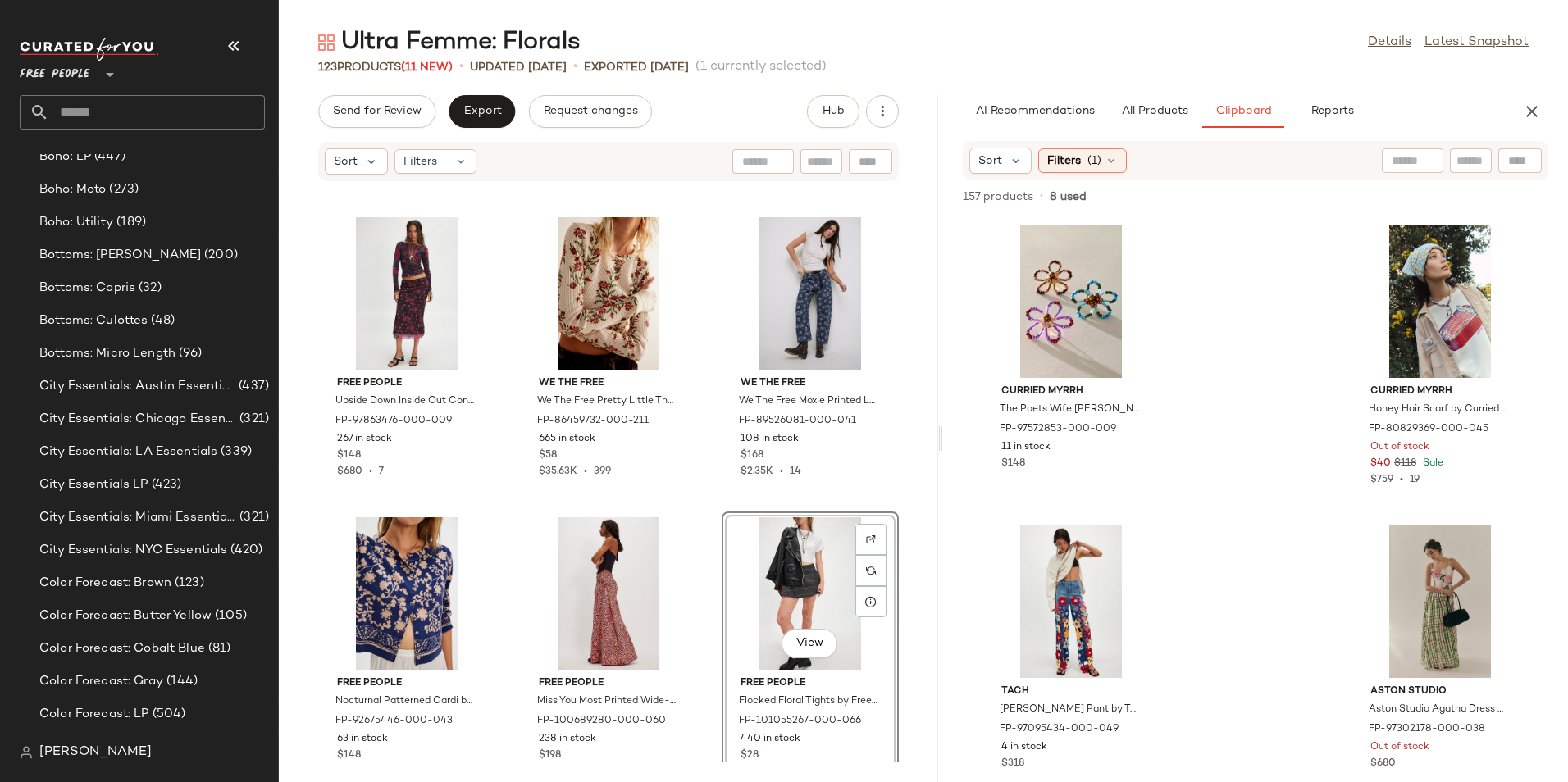
scroll to position [2251, 0]
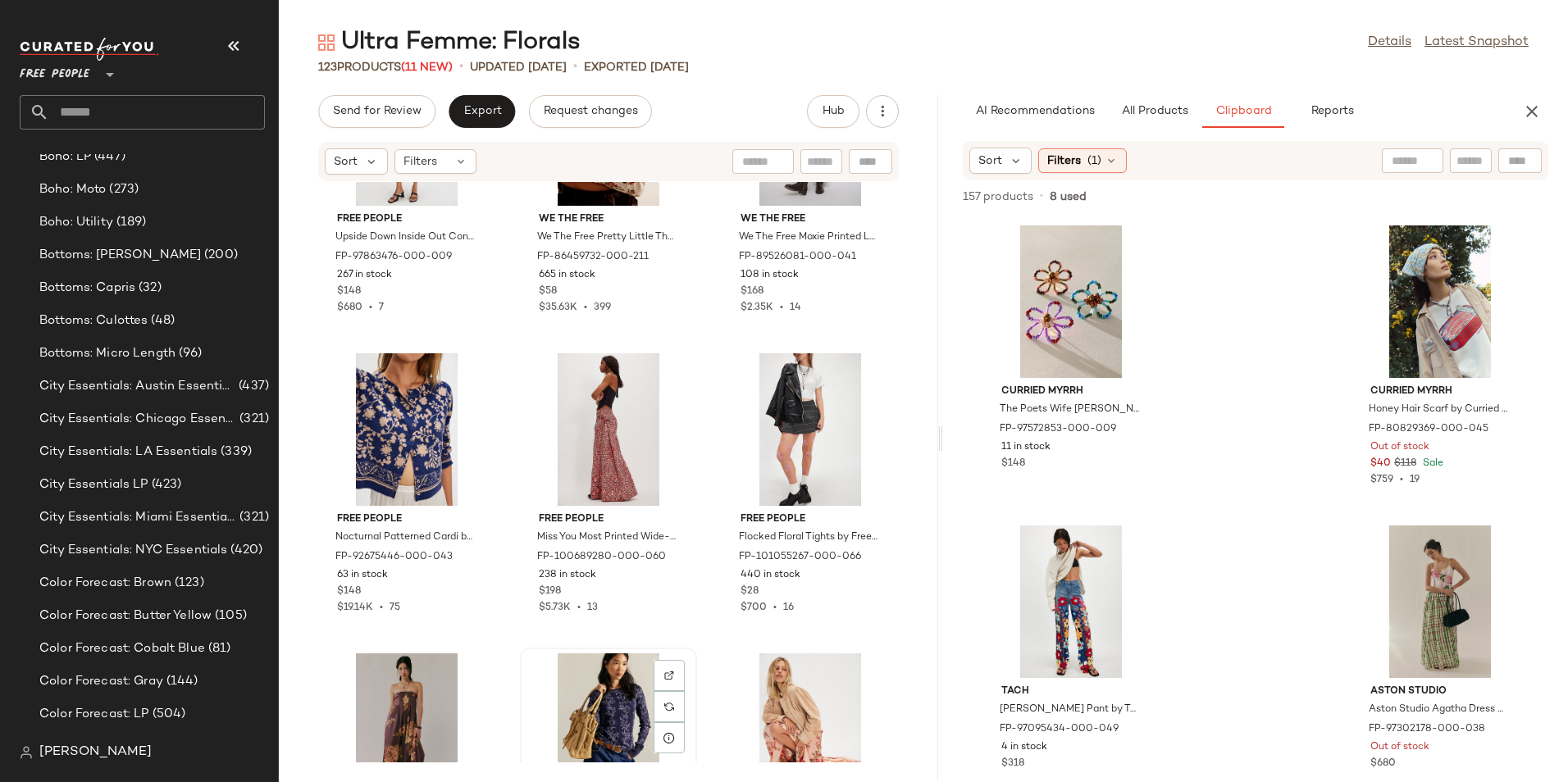
click at [615, 697] on div "View" at bounding box center [608, 729] width 166 height 152
click at [592, 390] on div "View" at bounding box center [608, 430] width 166 height 152
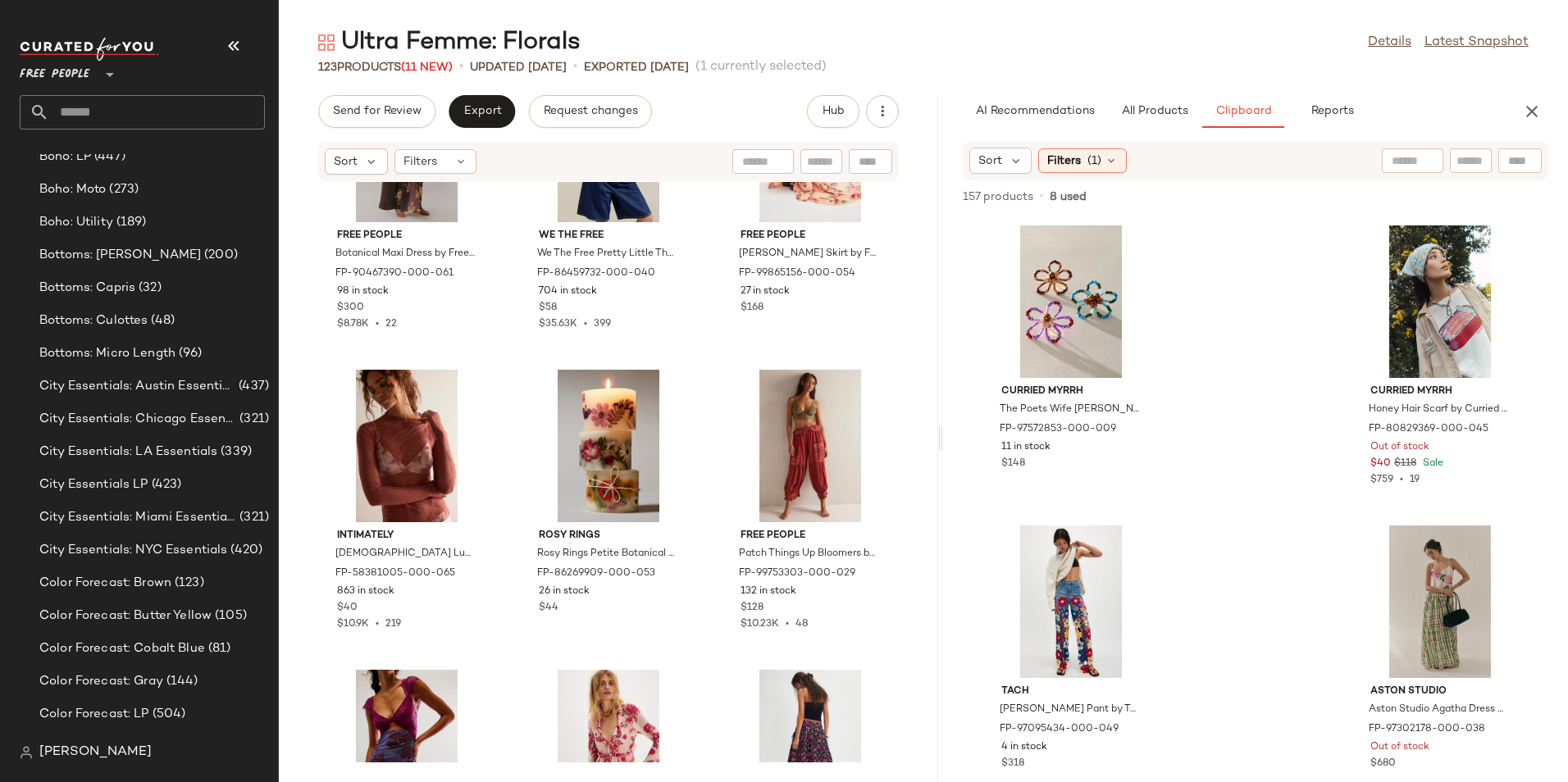
scroll to position [2869, 0]
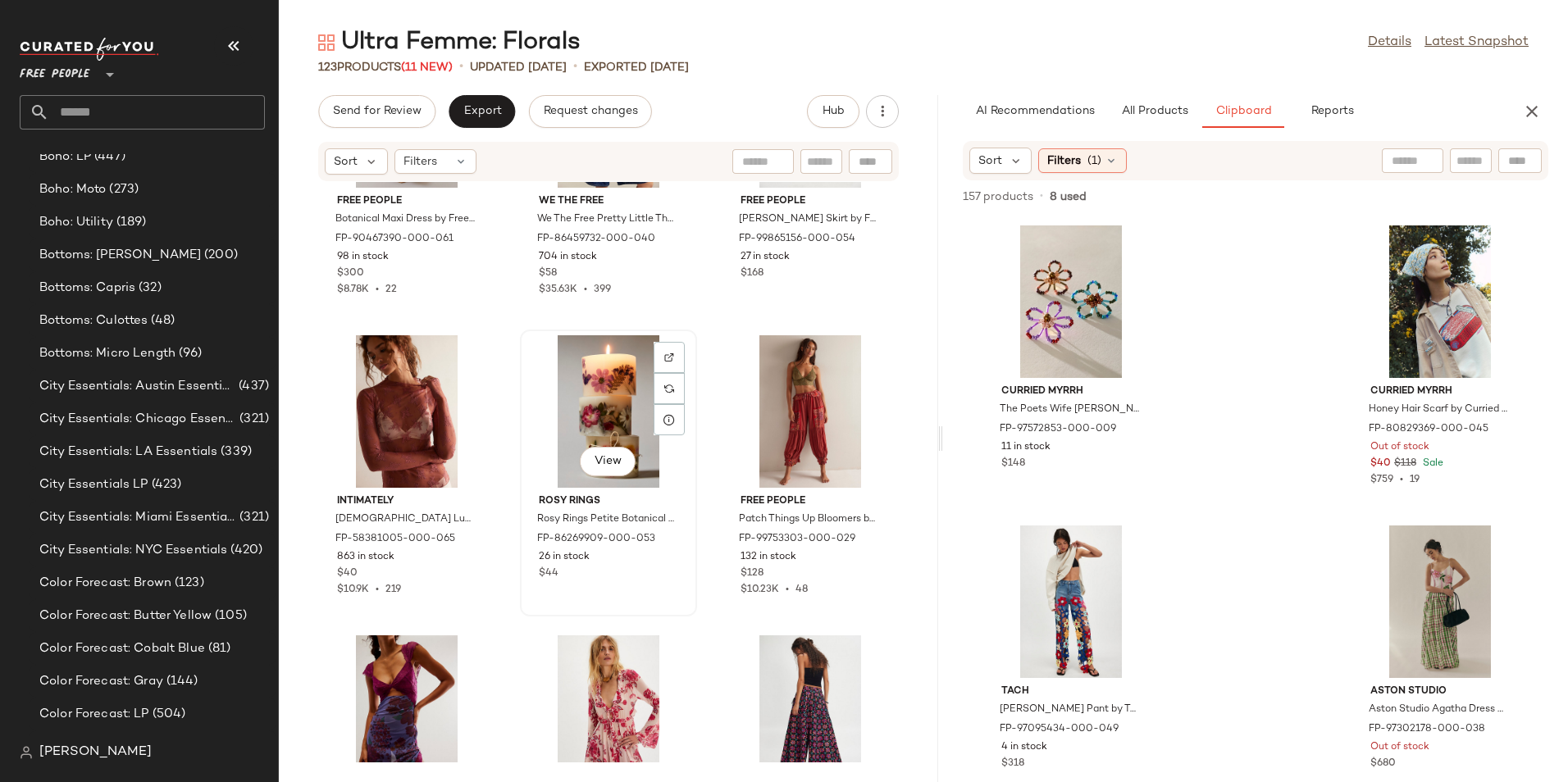
click at [612, 398] on div "View" at bounding box center [608, 412] width 166 height 152
click at [606, 469] on button "View" at bounding box center [607, 461] width 56 height 30
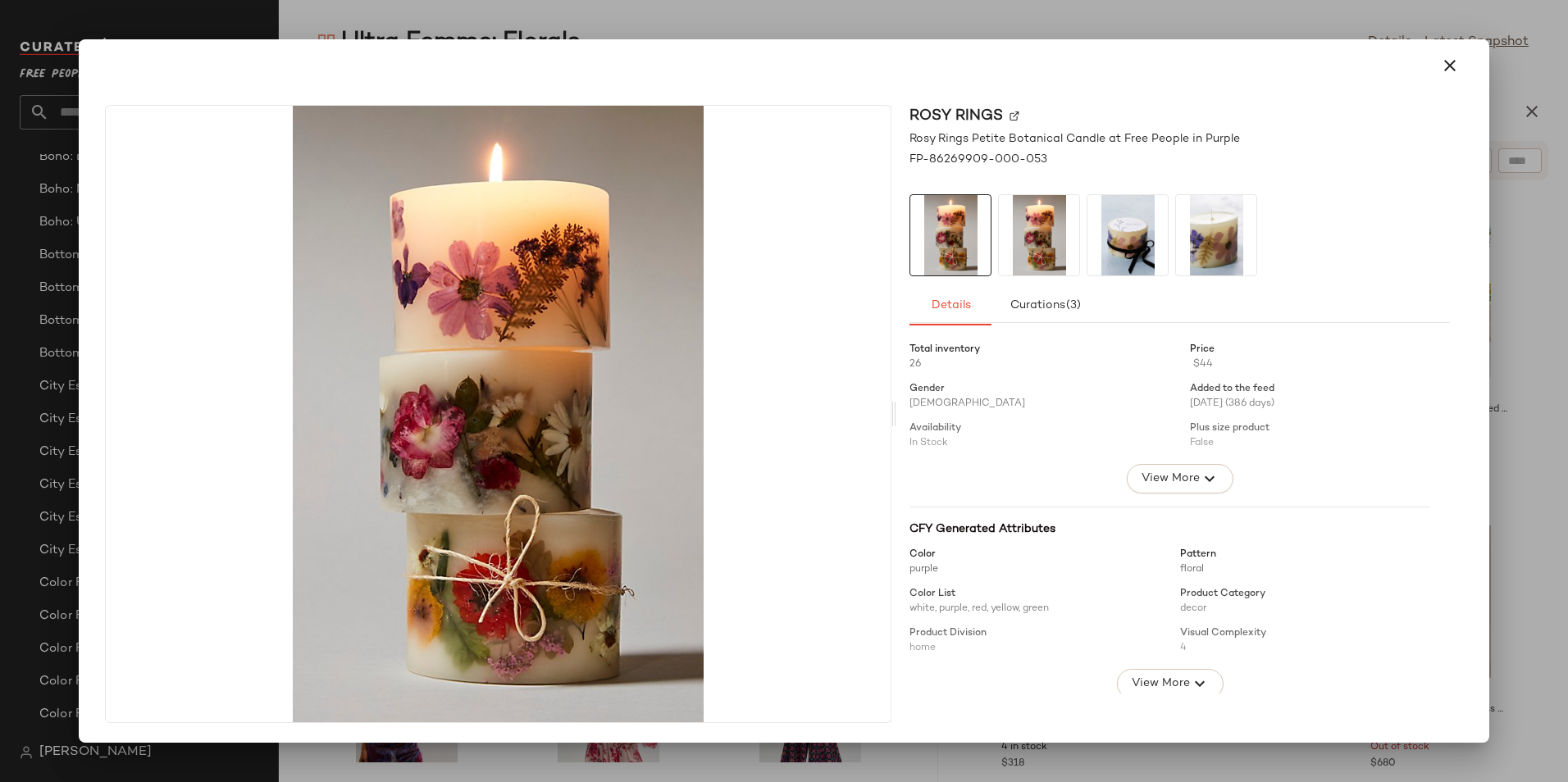
click at [1112, 238] on img at bounding box center [1128, 236] width 81 height 81
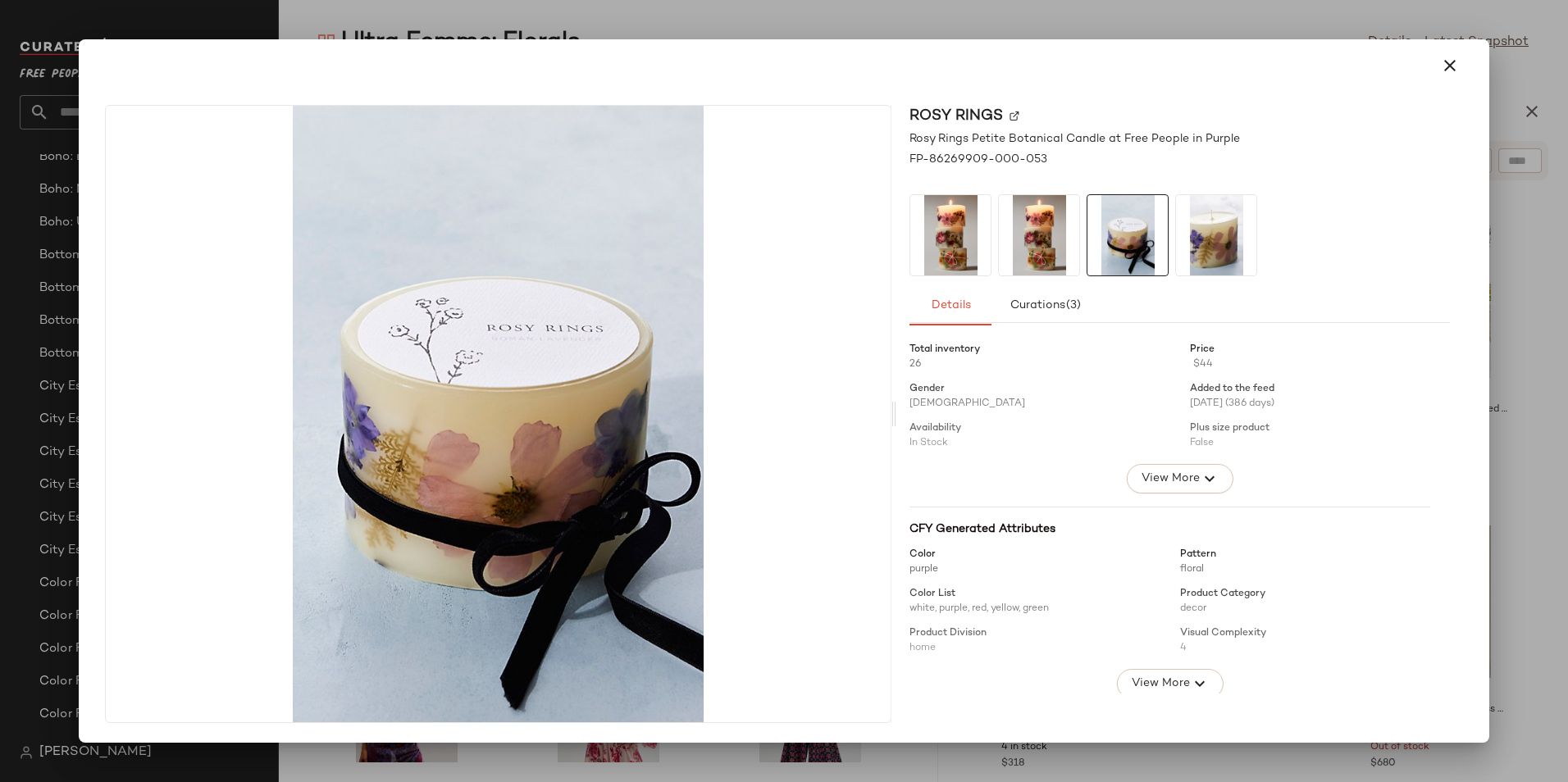
click at [1215, 257] on img at bounding box center [1216, 236] width 81 height 81
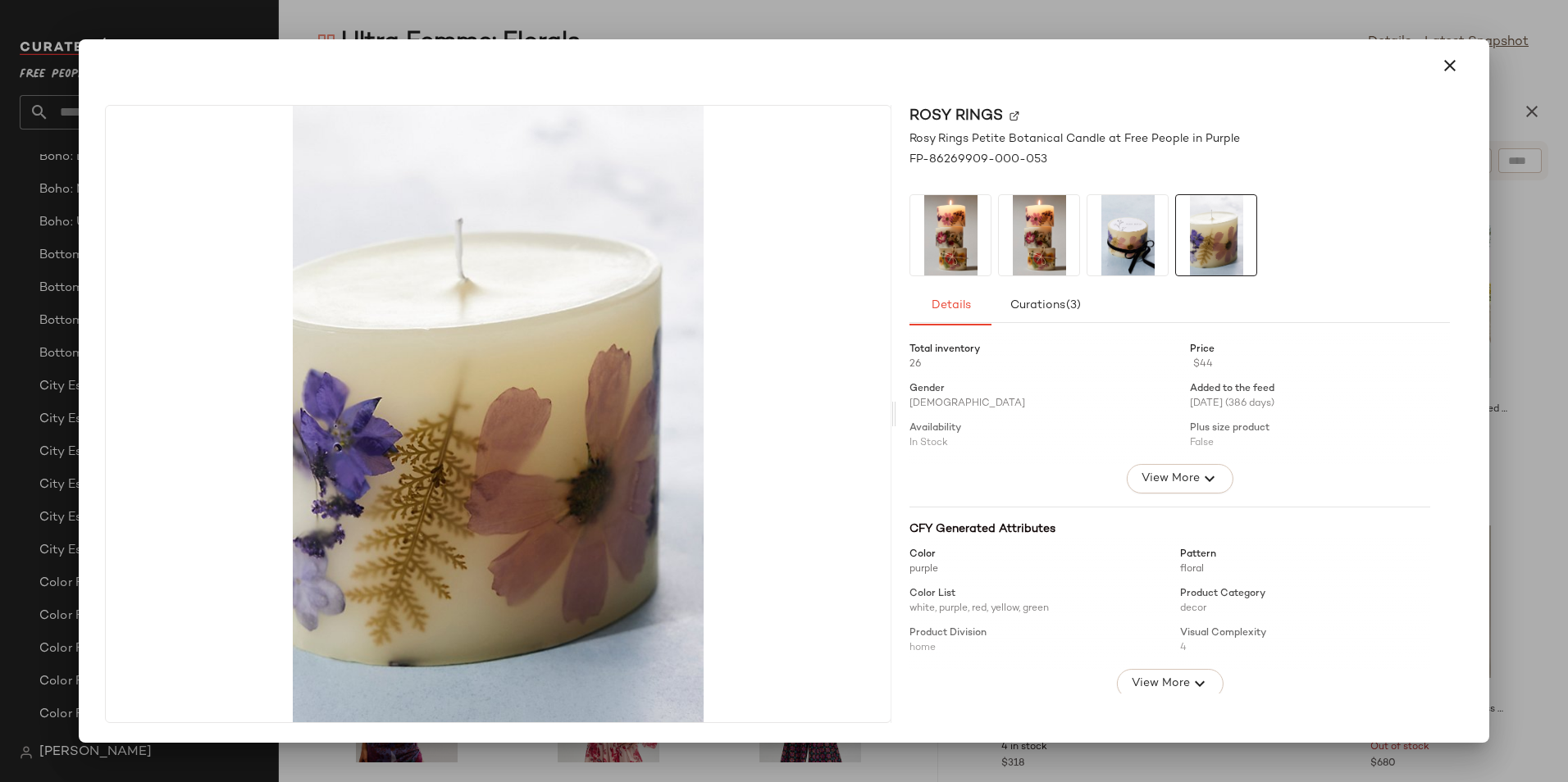
click at [1020, 239] on img at bounding box center [1039, 236] width 81 height 81
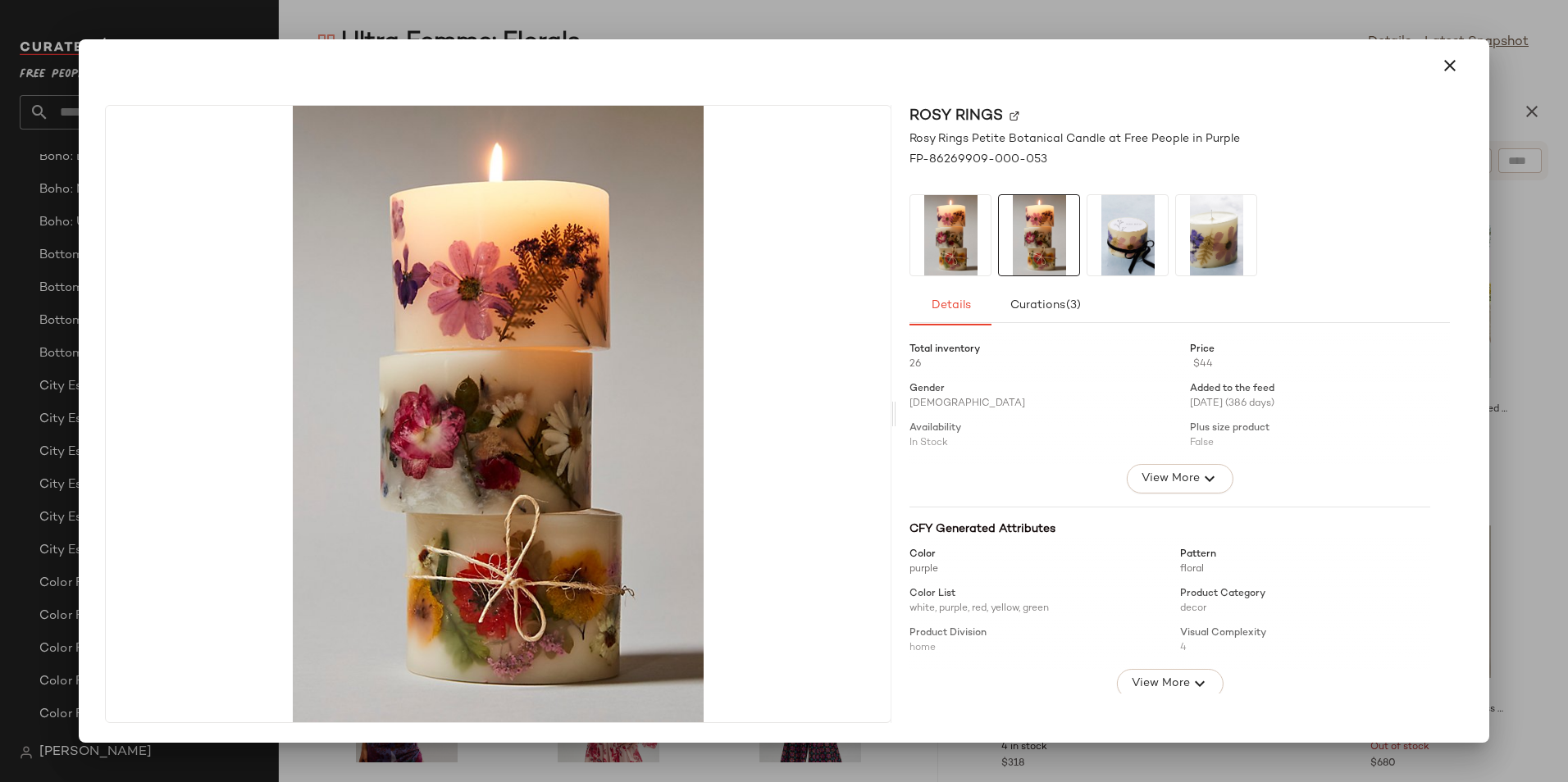
click at [980, 247] on img at bounding box center [951, 236] width 81 height 81
click at [1440, 60] on icon "button" at bounding box center [1450, 65] width 20 height 20
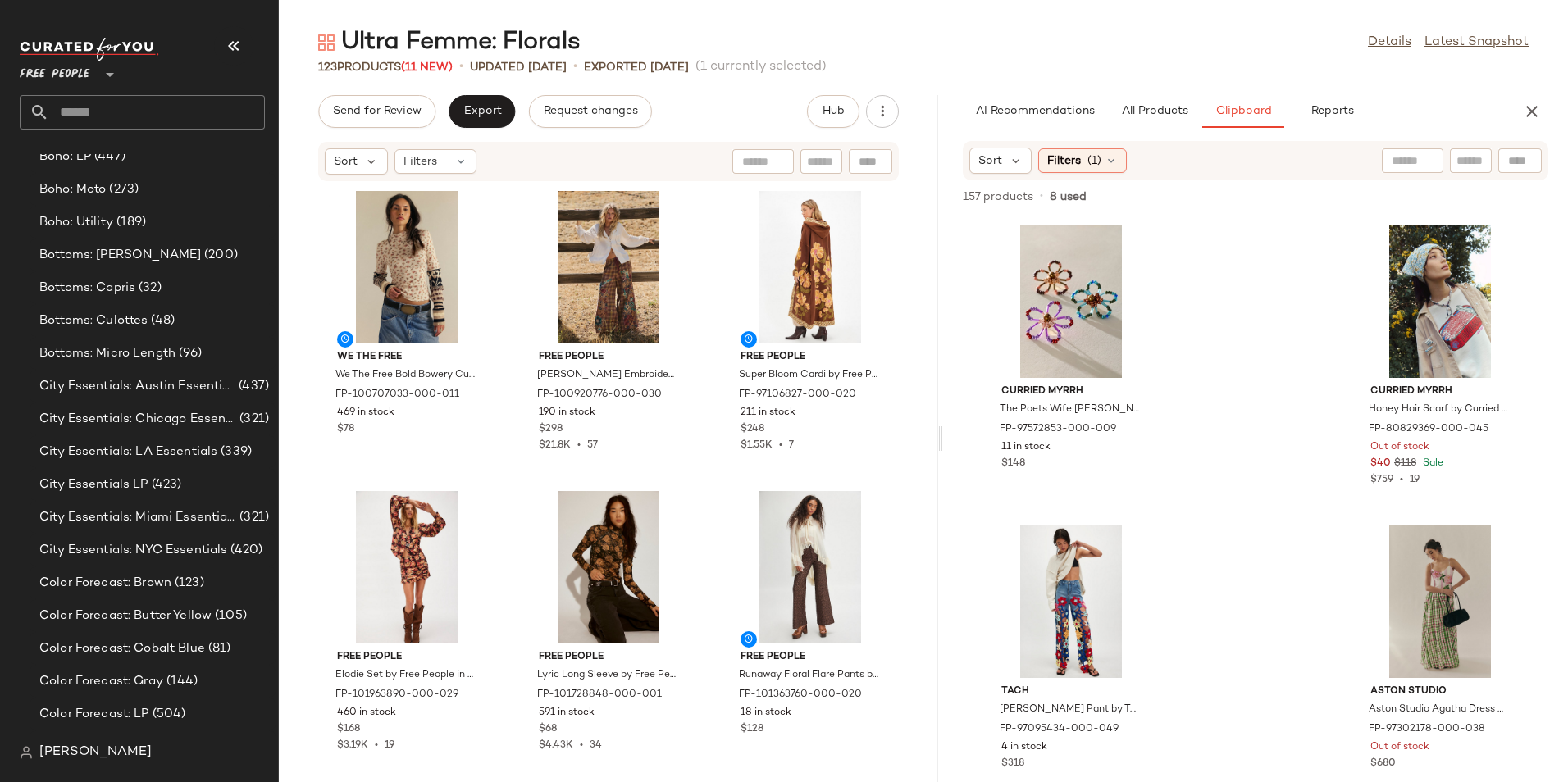
scroll to position [121, 0]
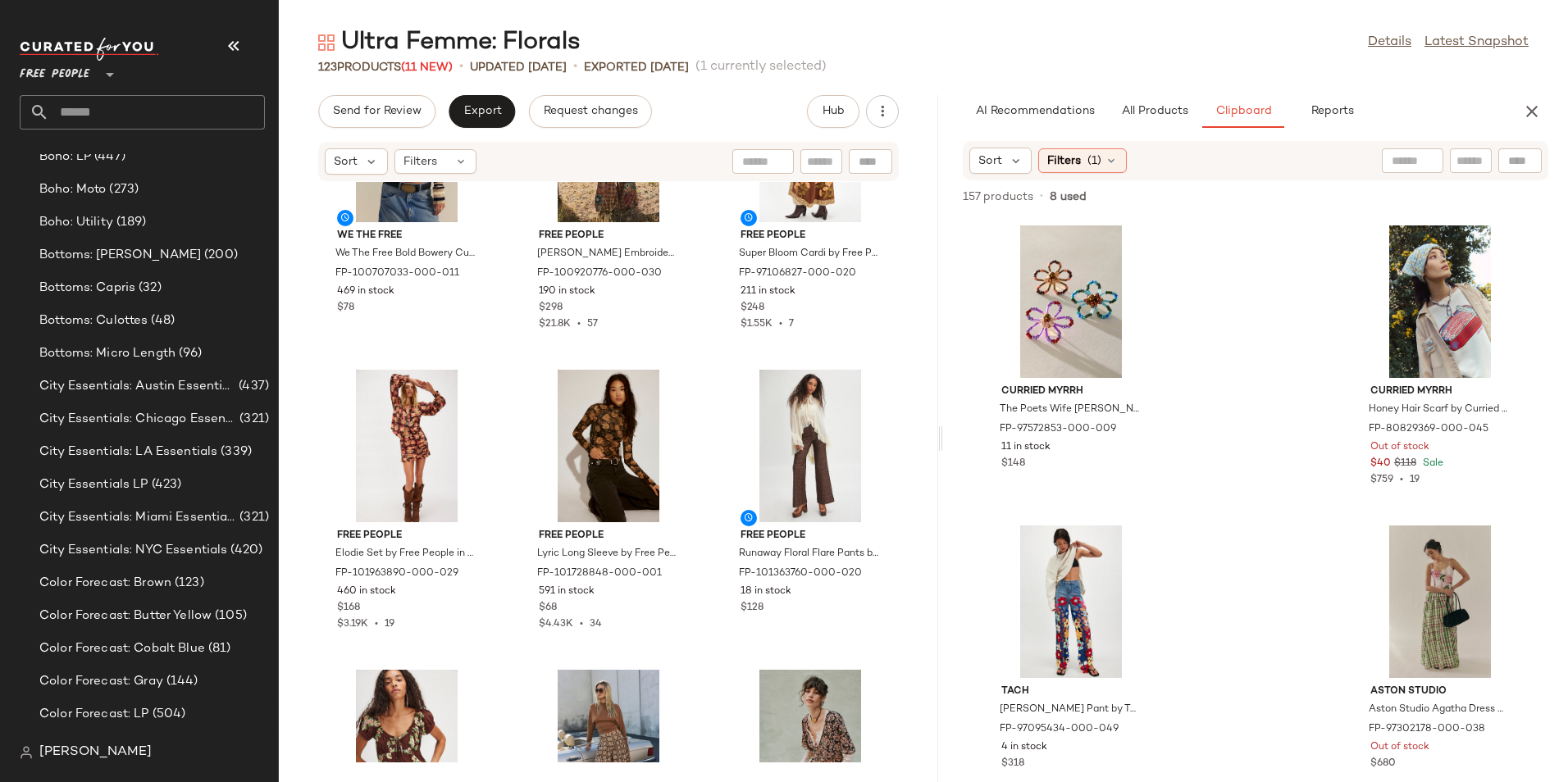
click at [893, 372] on div "We The Free We The Free Bold Bowery Cuff at Free People in White, Size: L FP-10…" at bounding box center [608, 472] width 659 height 580
click at [817, 422] on div "View" at bounding box center [810, 446] width 166 height 152
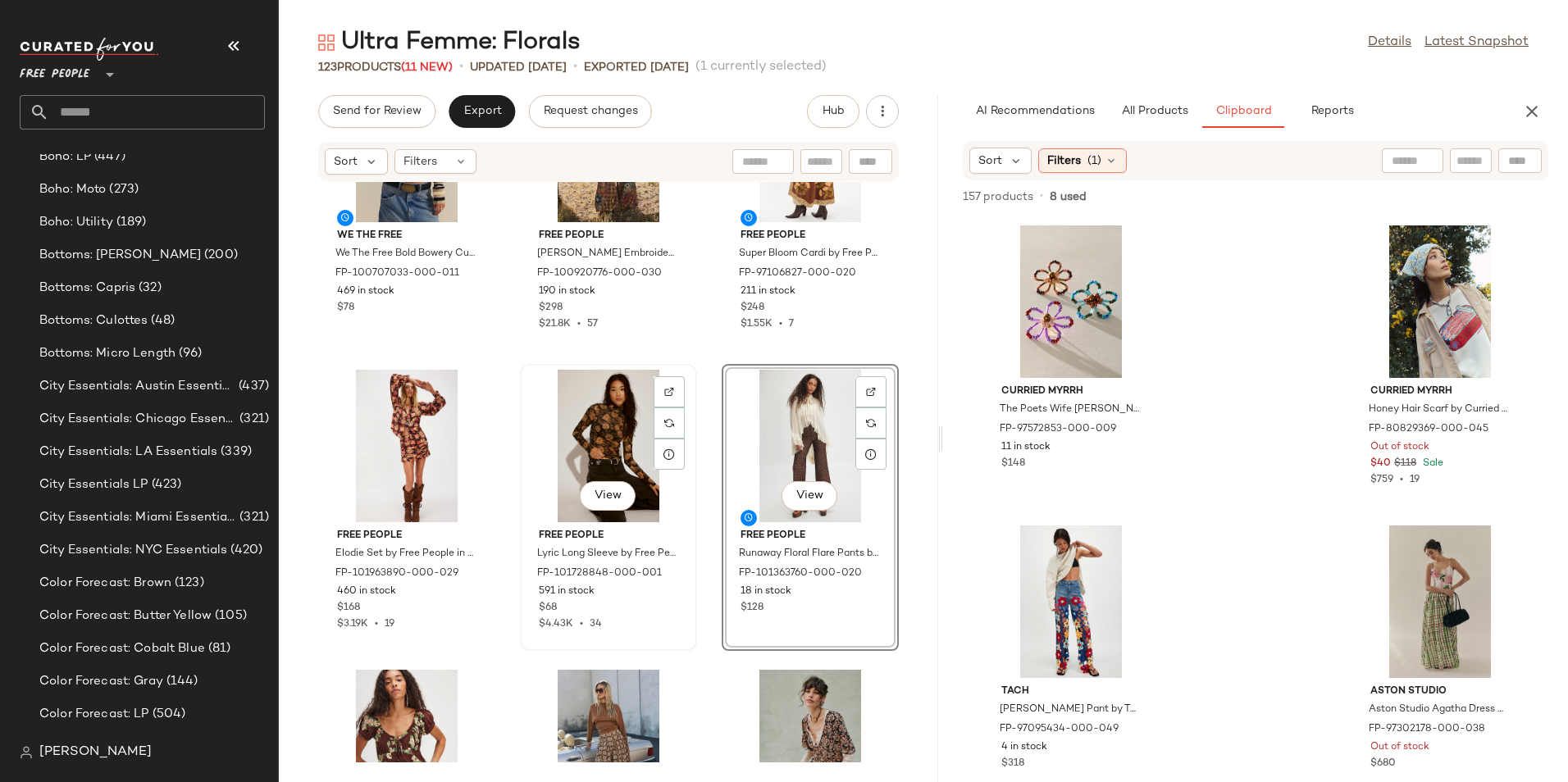
click at [574, 430] on div "View" at bounding box center [608, 446] width 166 height 152
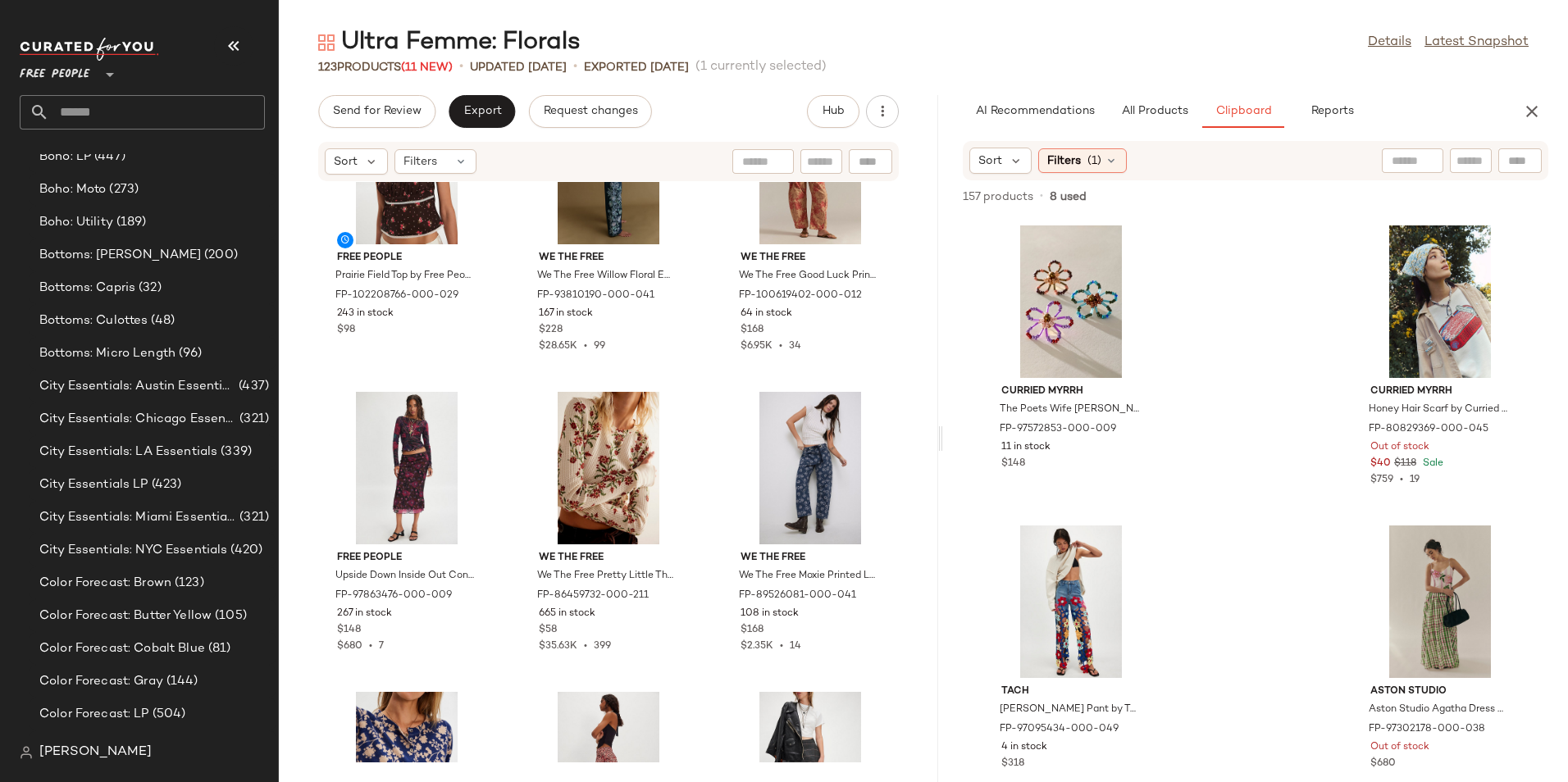
scroll to position [1931, 0]
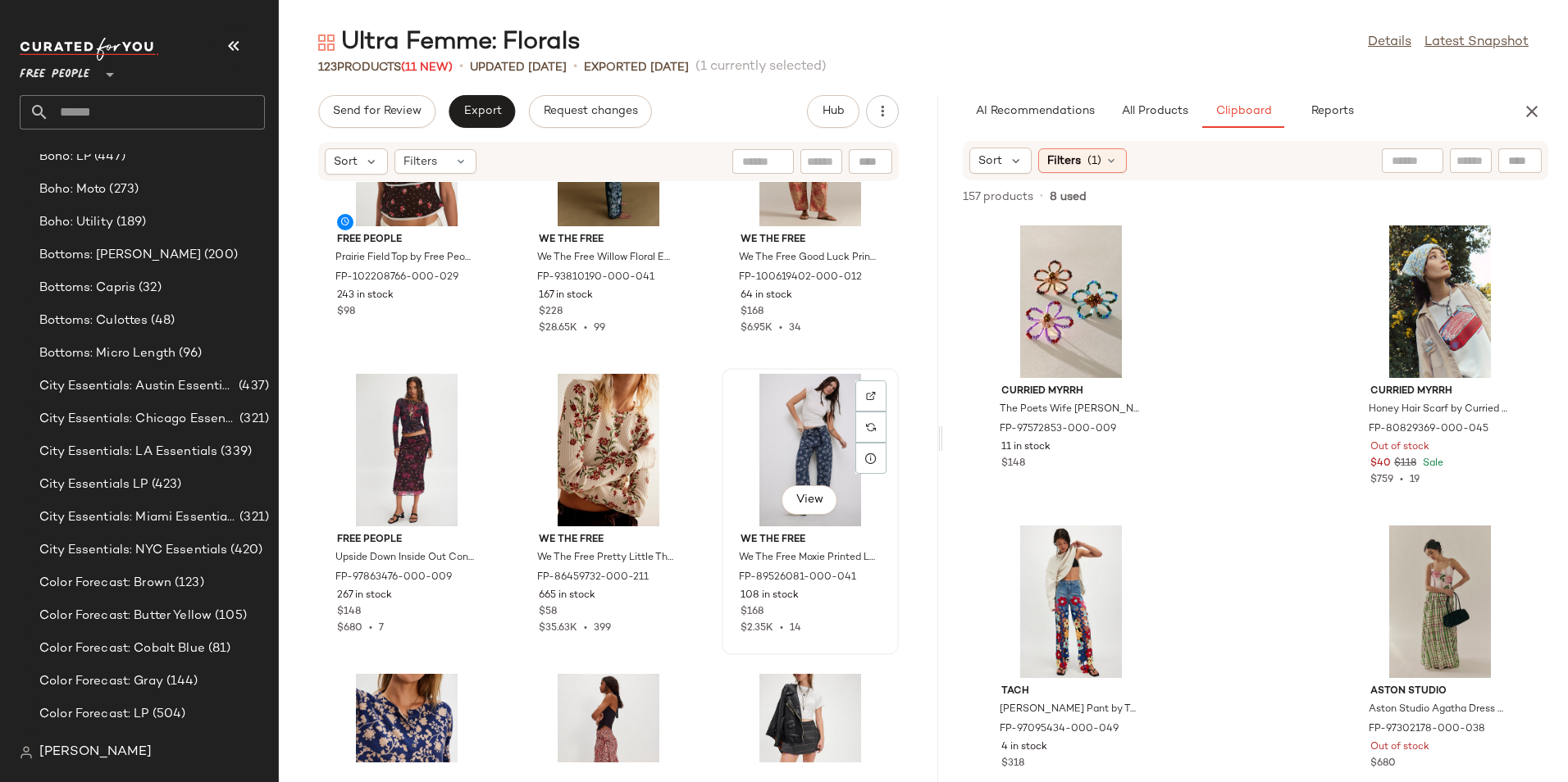
click at [761, 384] on div "View" at bounding box center [810, 450] width 166 height 152
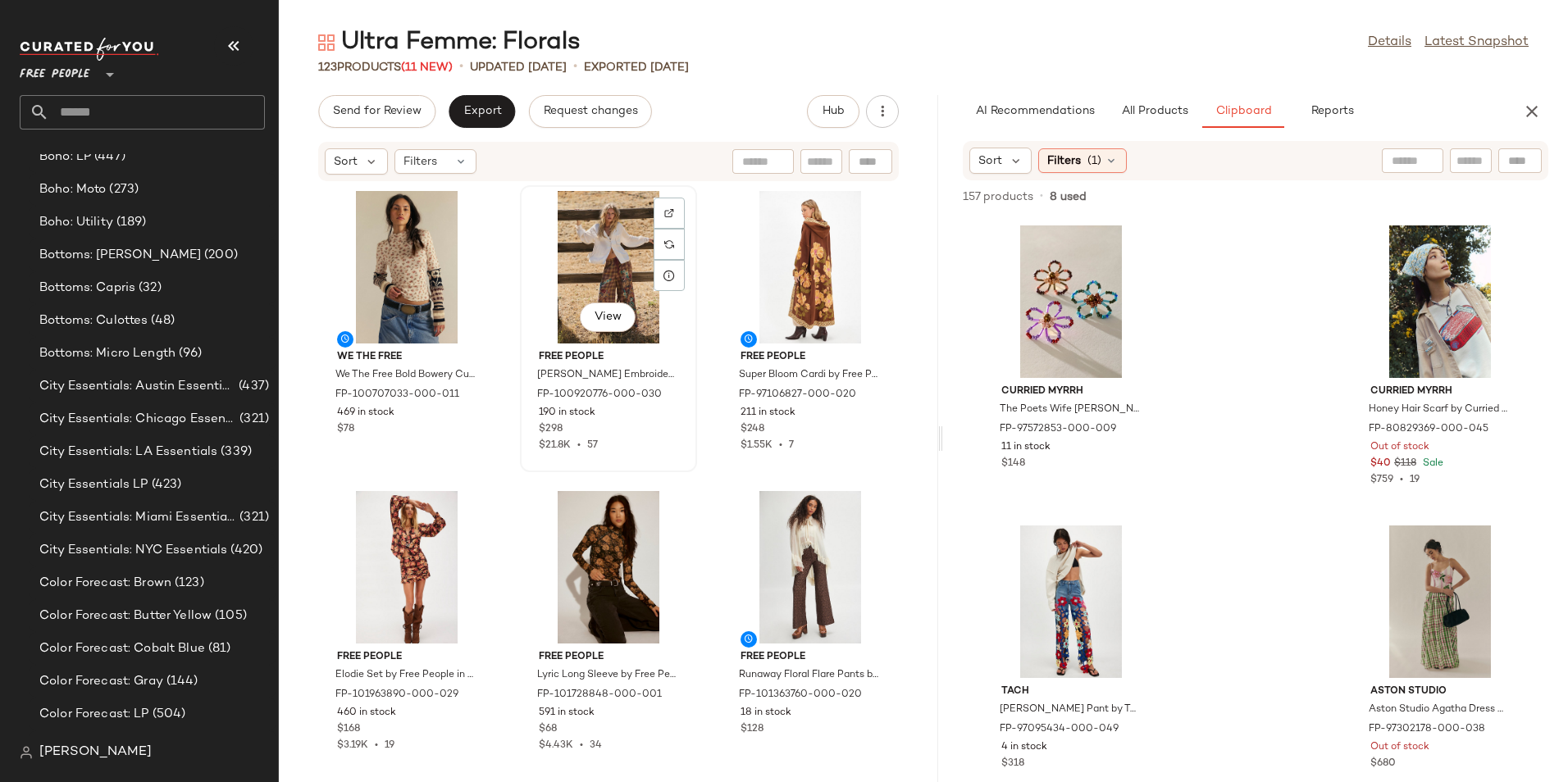
click at [562, 238] on div "View" at bounding box center [608, 267] width 166 height 152
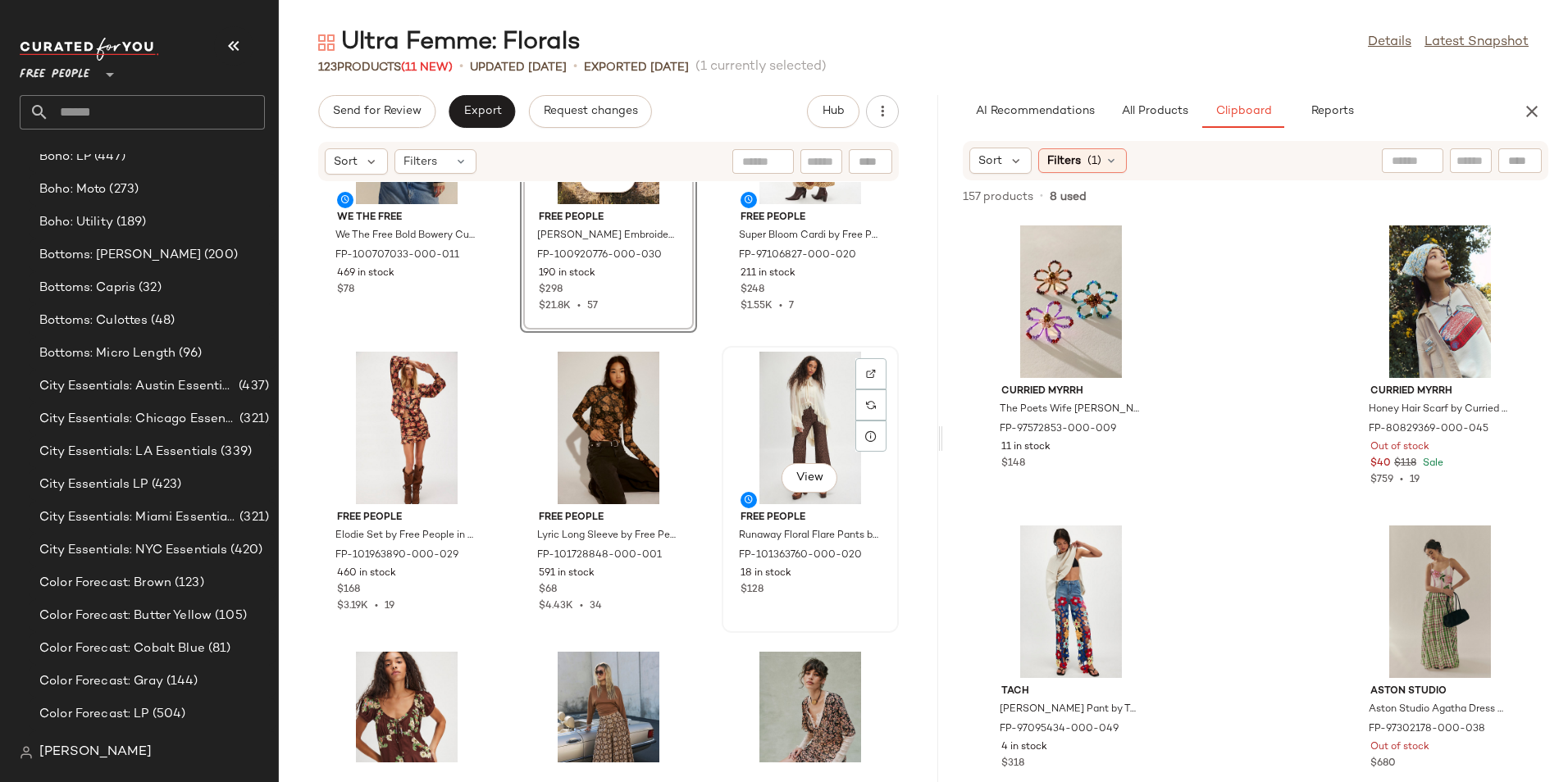
click at [810, 407] on div "View" at bounding box center [810, 428] width 166 height 152
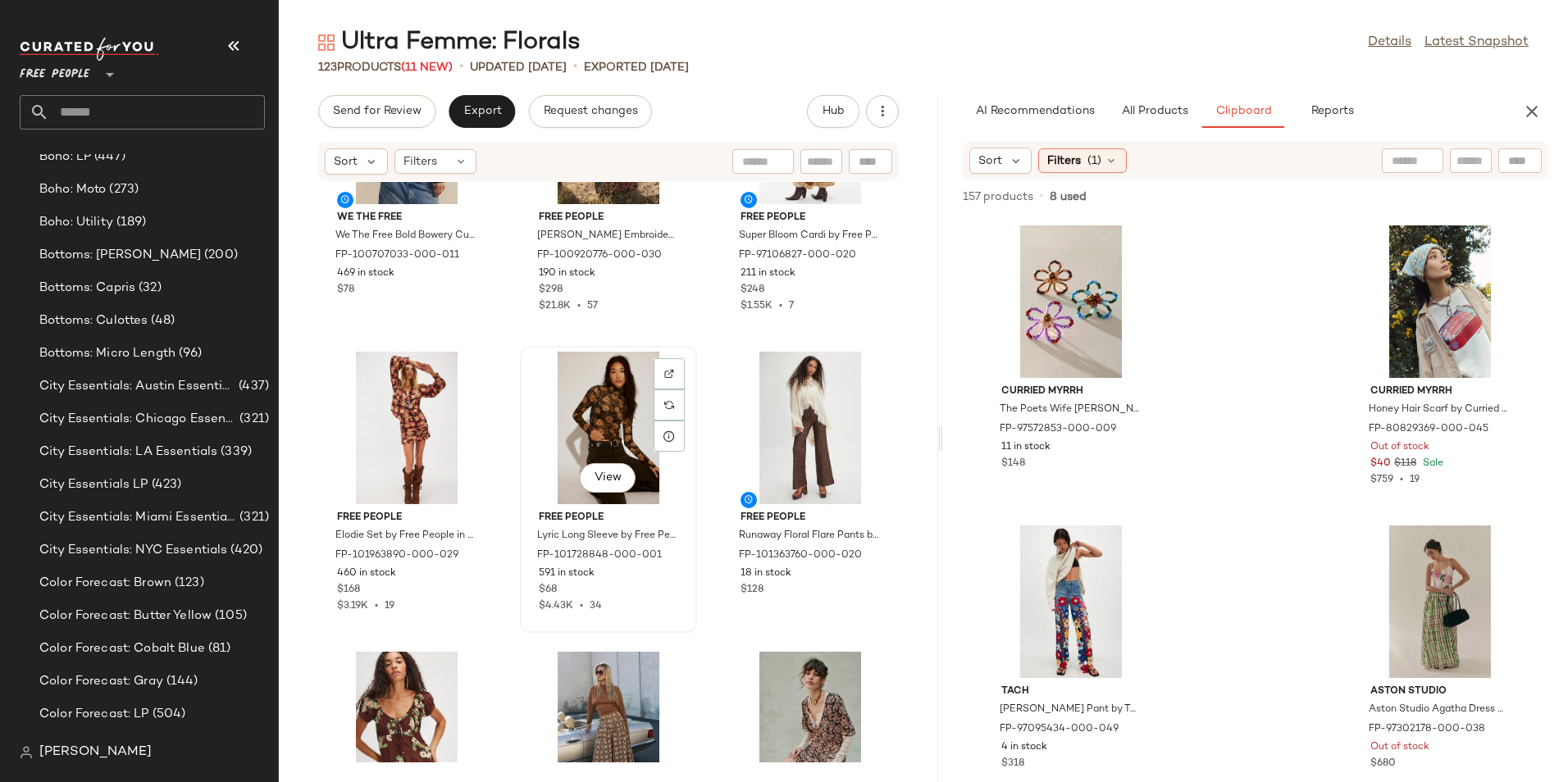
click at [642, 428] on div "View" at bounding box center [608, 428] width 166 height 152
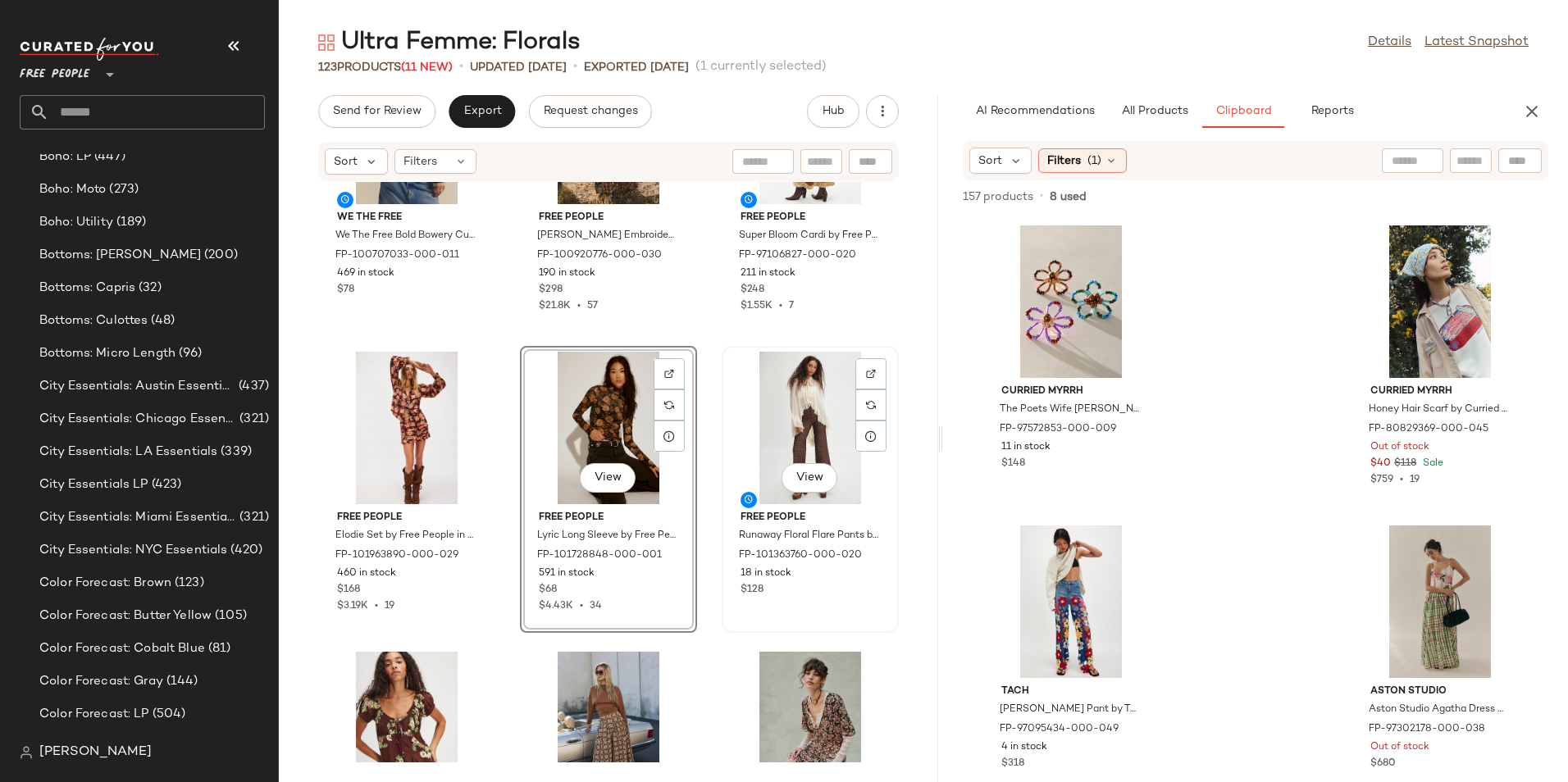
click at [835, 404] on div "View" at bounding box center [810, 428] width 166 height 152
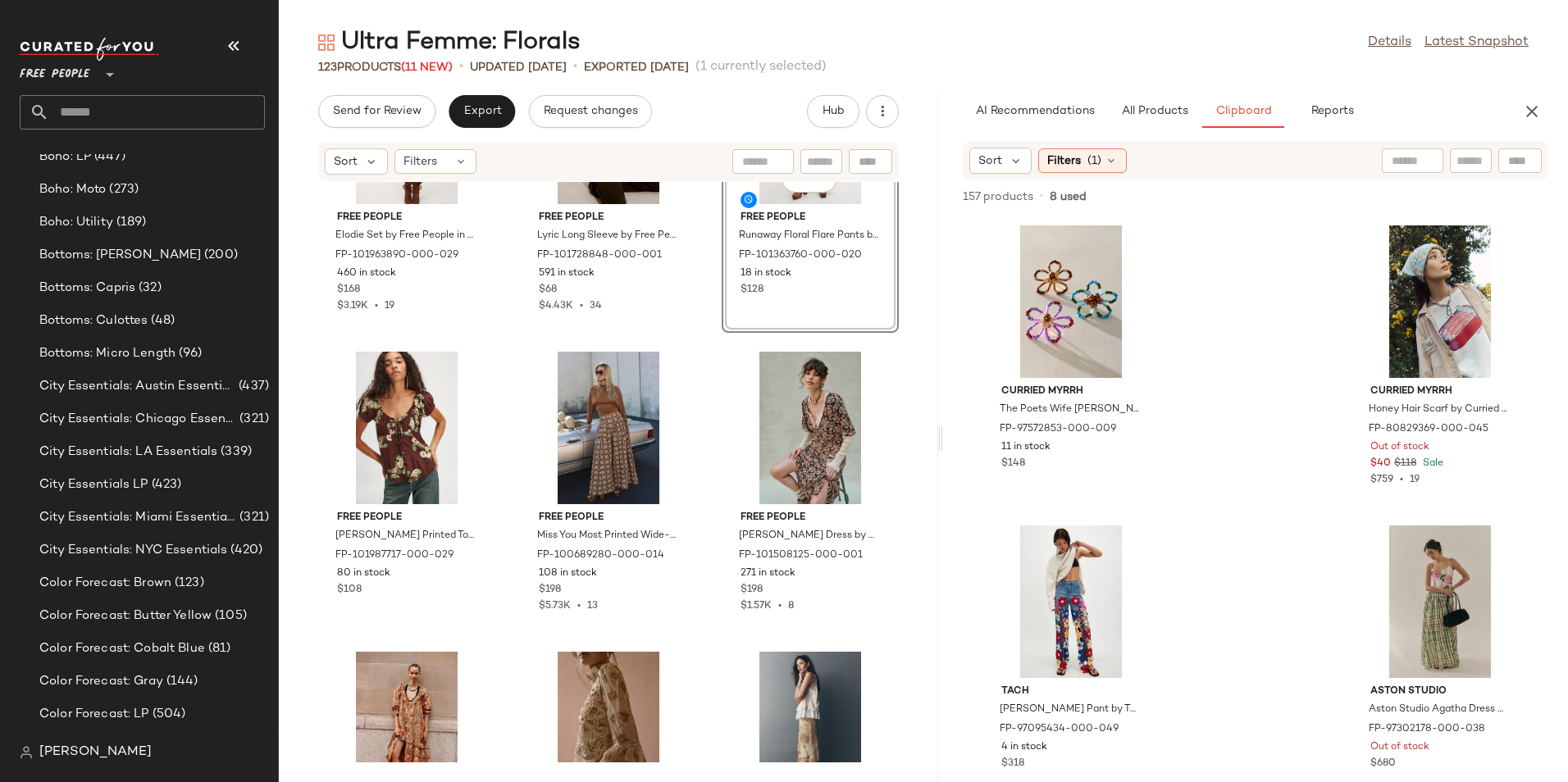
scroll to position [504, 0]
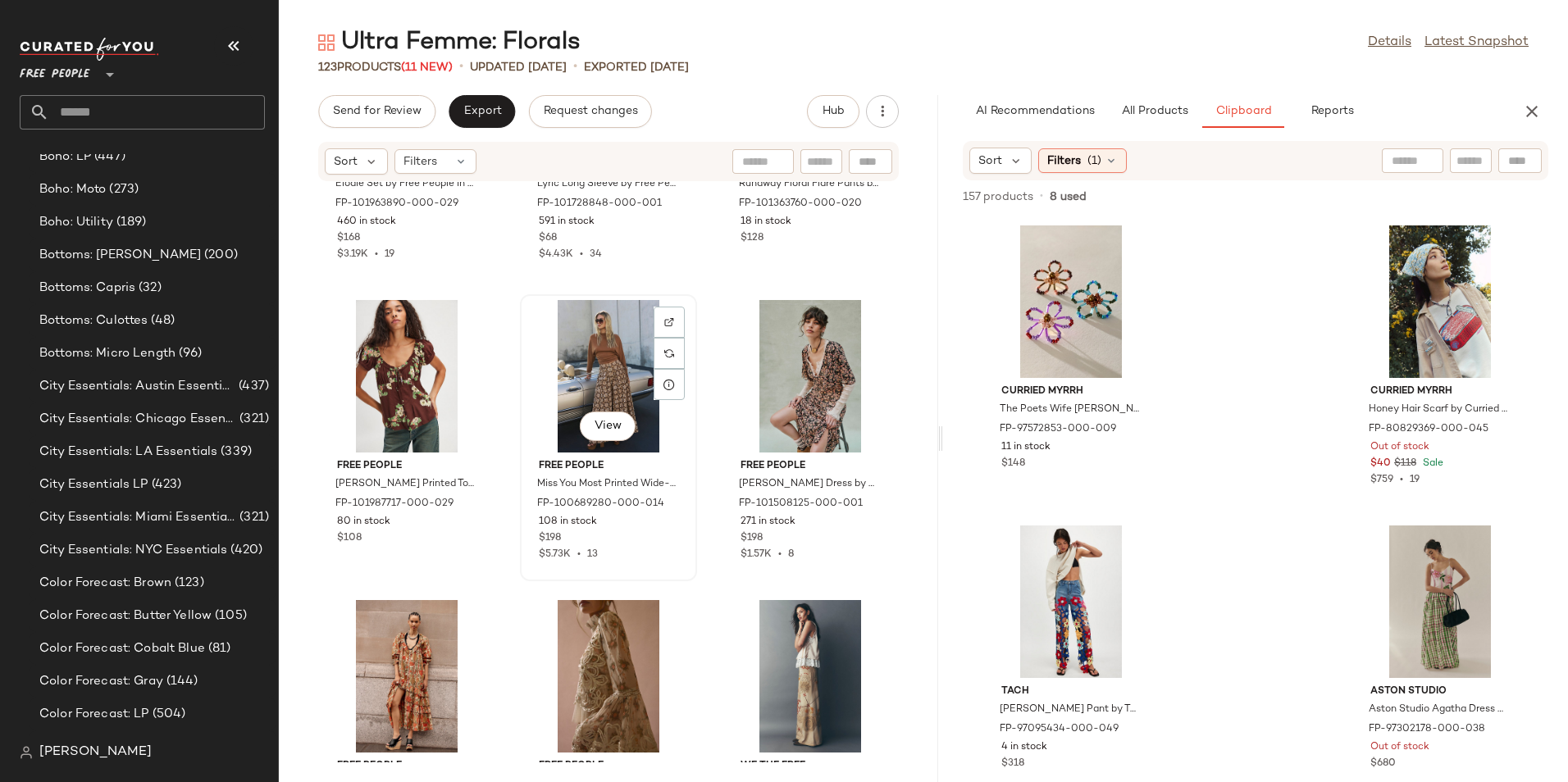
click at [607, 377] on div "View" at bounding box center [608, 377] width 166 height 152
click at [590, 418] on button "View" at bounding box center [607, 426] width 56 height 30
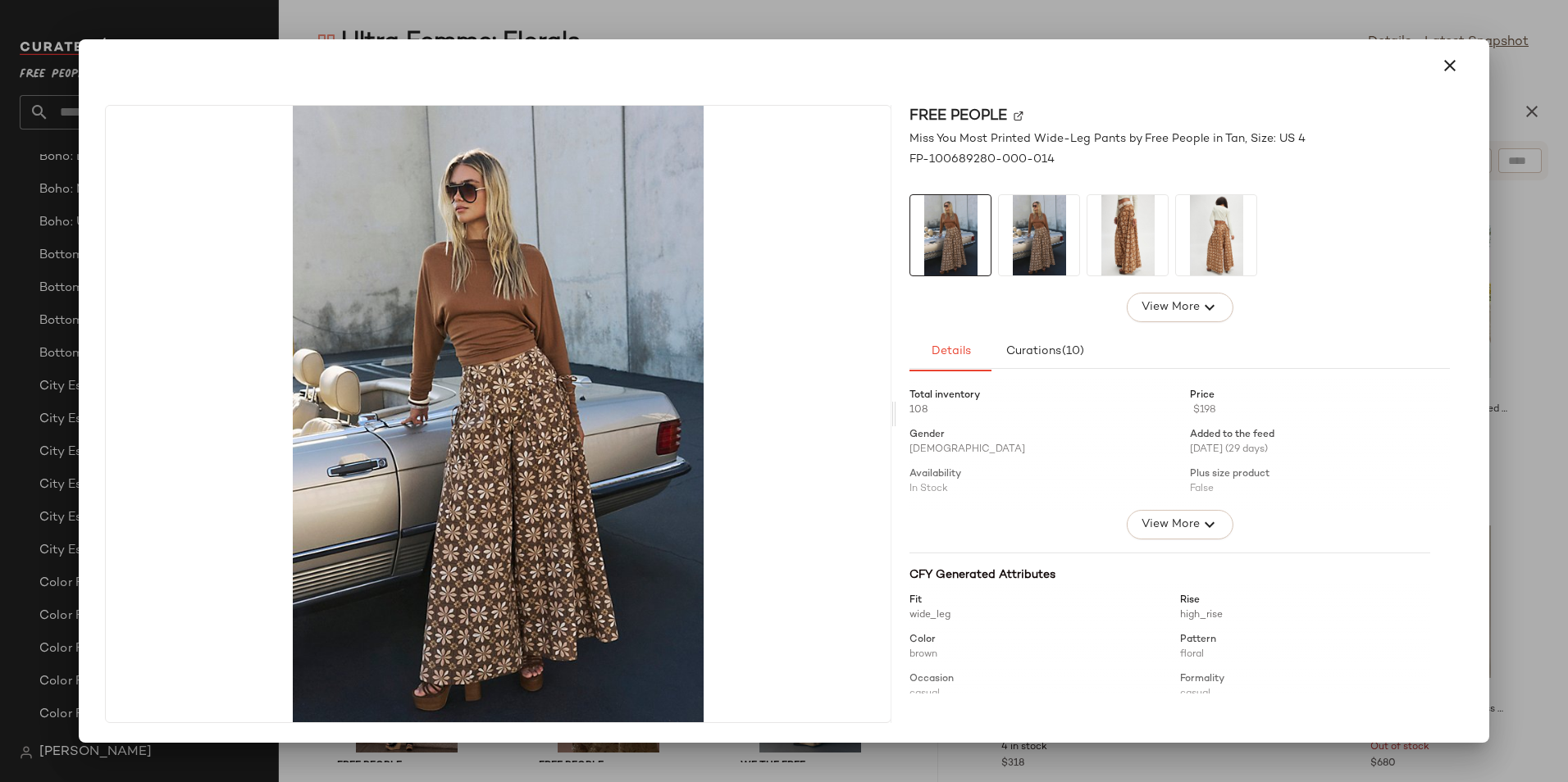
click at [1111, 240] on img at bounding box center [1128, 236] width 81 height 81
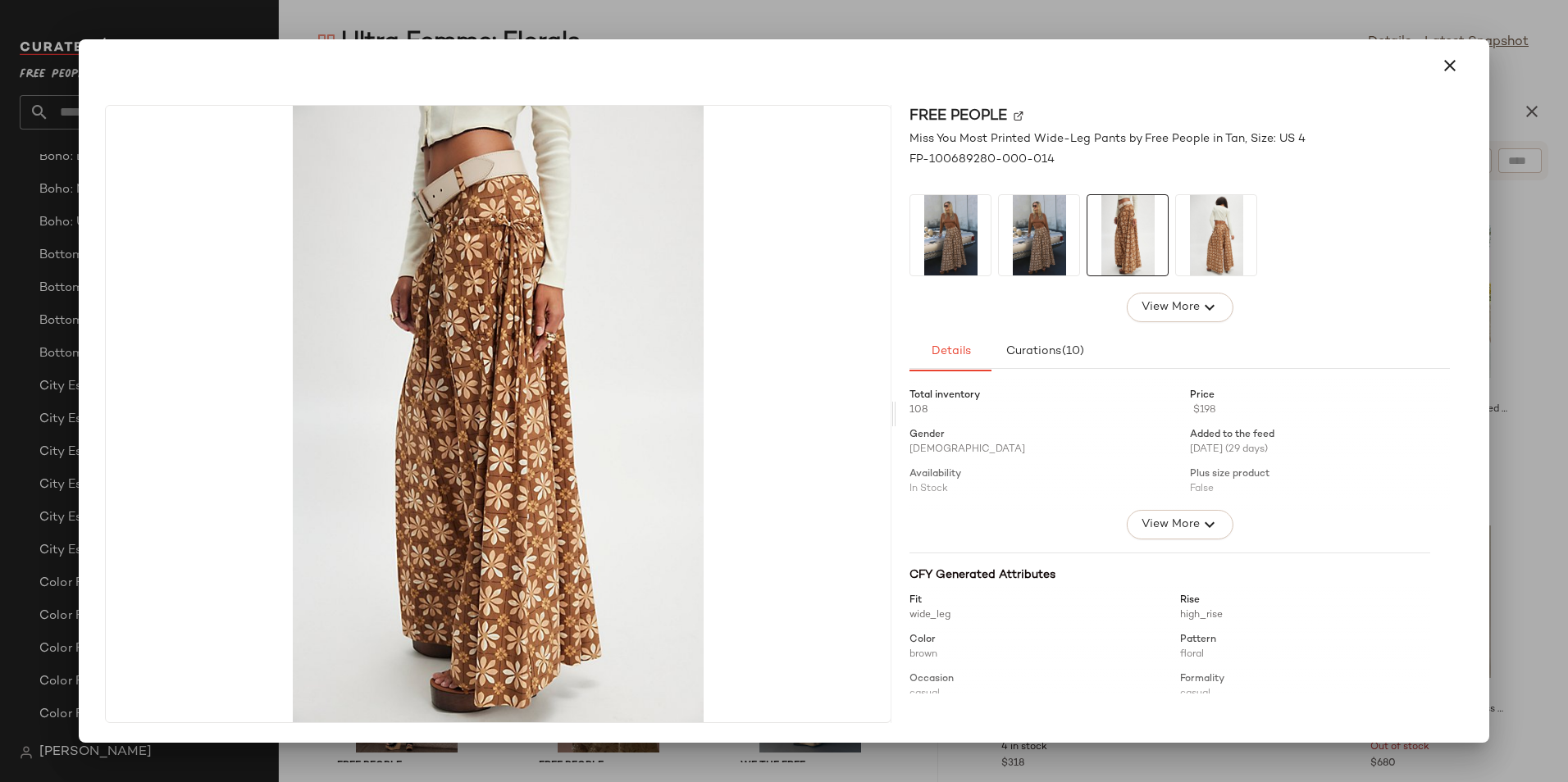
click at [1223, 252] on img at bounding box center [1216, 236] width 81 height 81
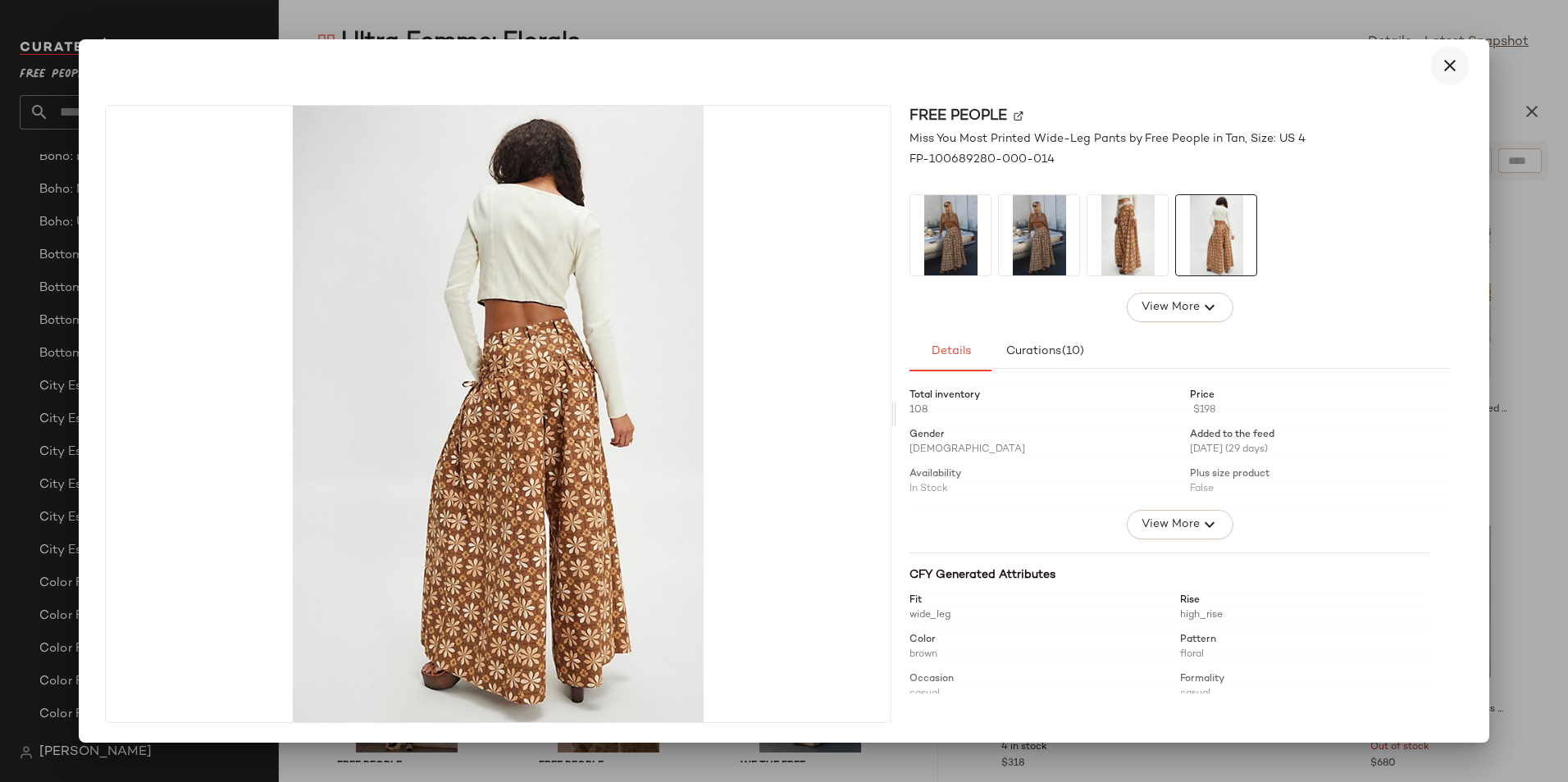
click at [1437, 67] on button "button" at bounding box center [1450, 65] width 39 height 39
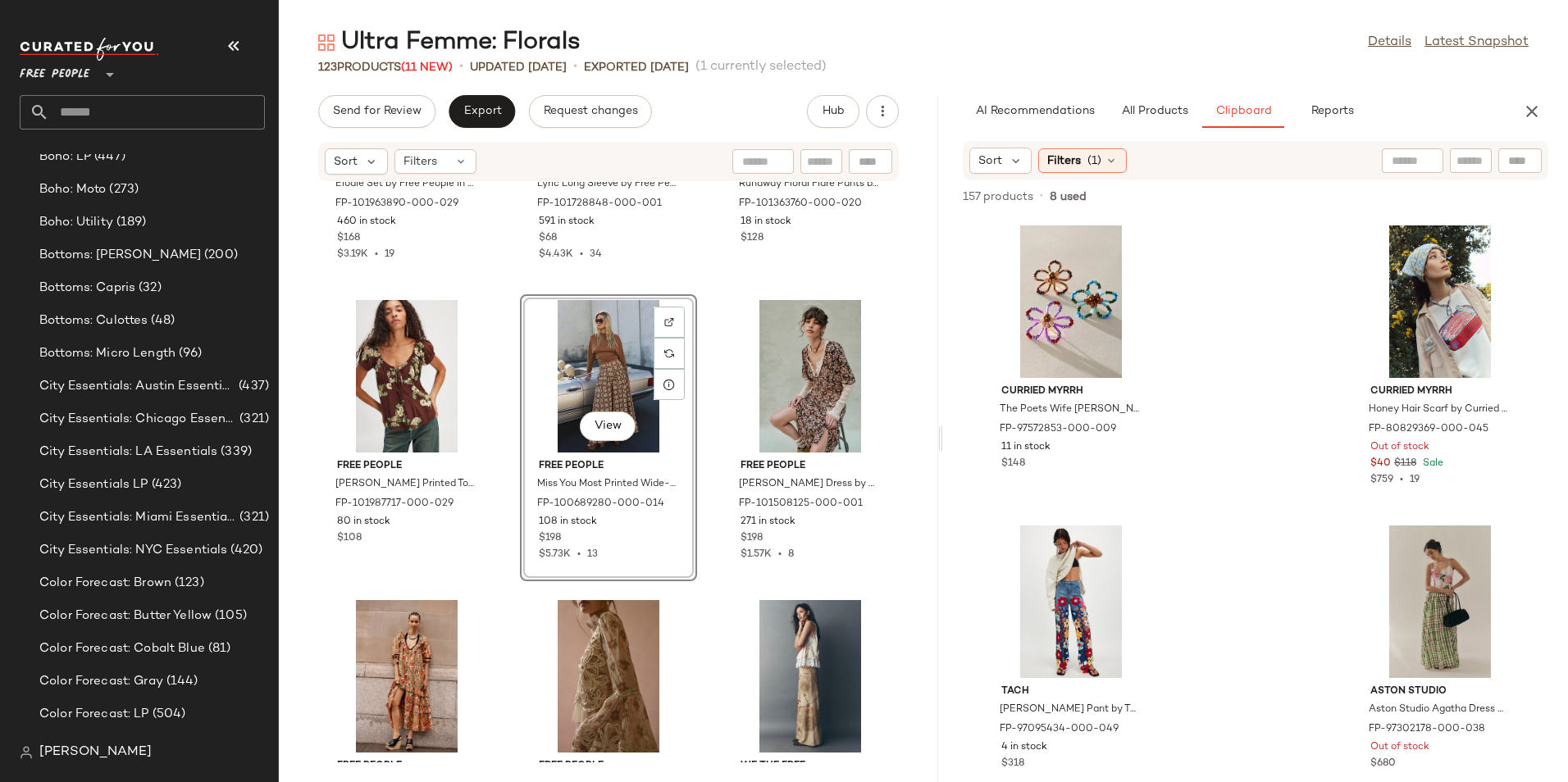
click at [905, 336] on div "Free People Elodie Set by Free People in Brown, Size: S FP-101963890-000-029 46…" at bounding box center [608, 472] width 659 height 580
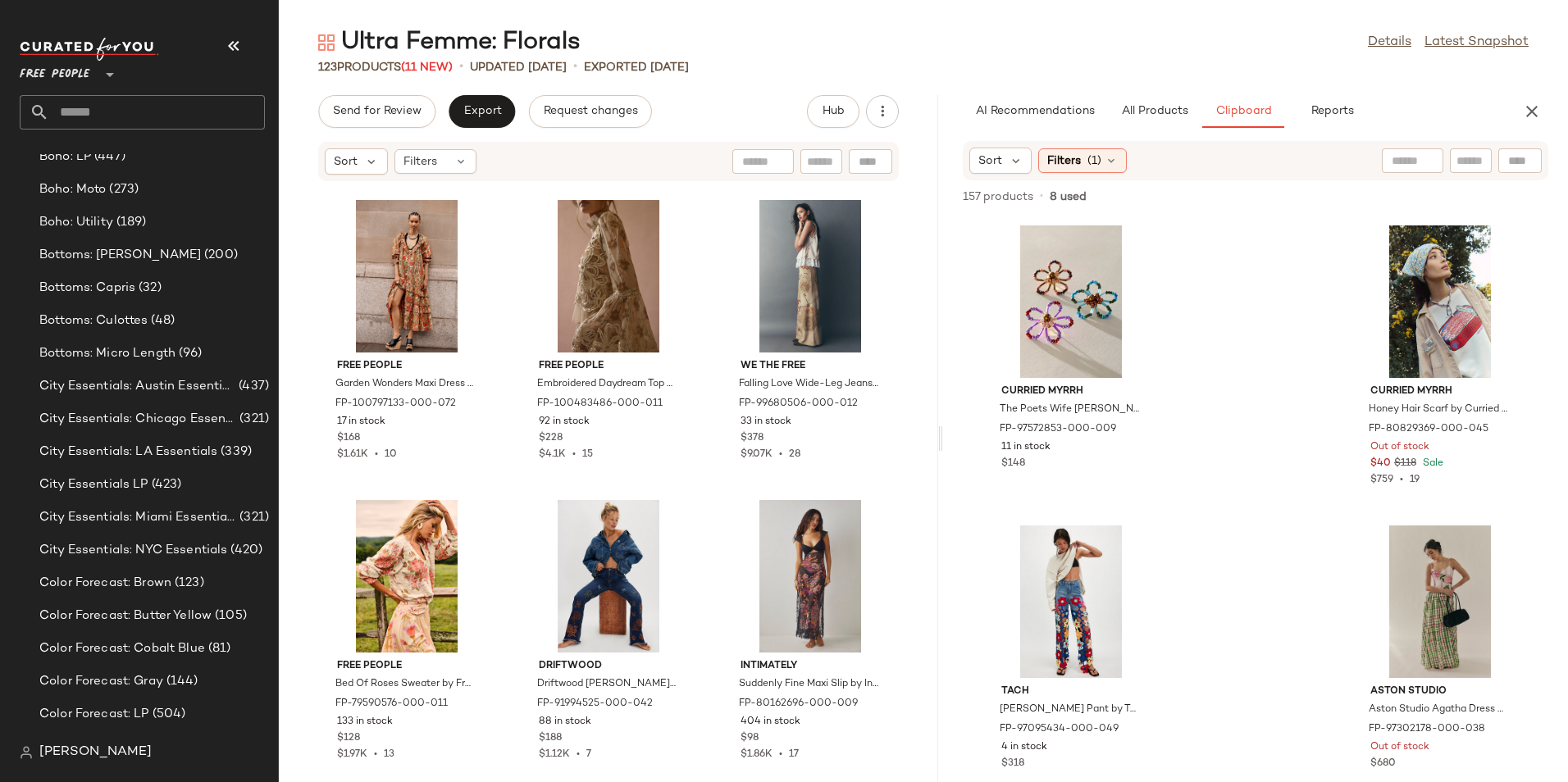
scroll to position [974, 0]
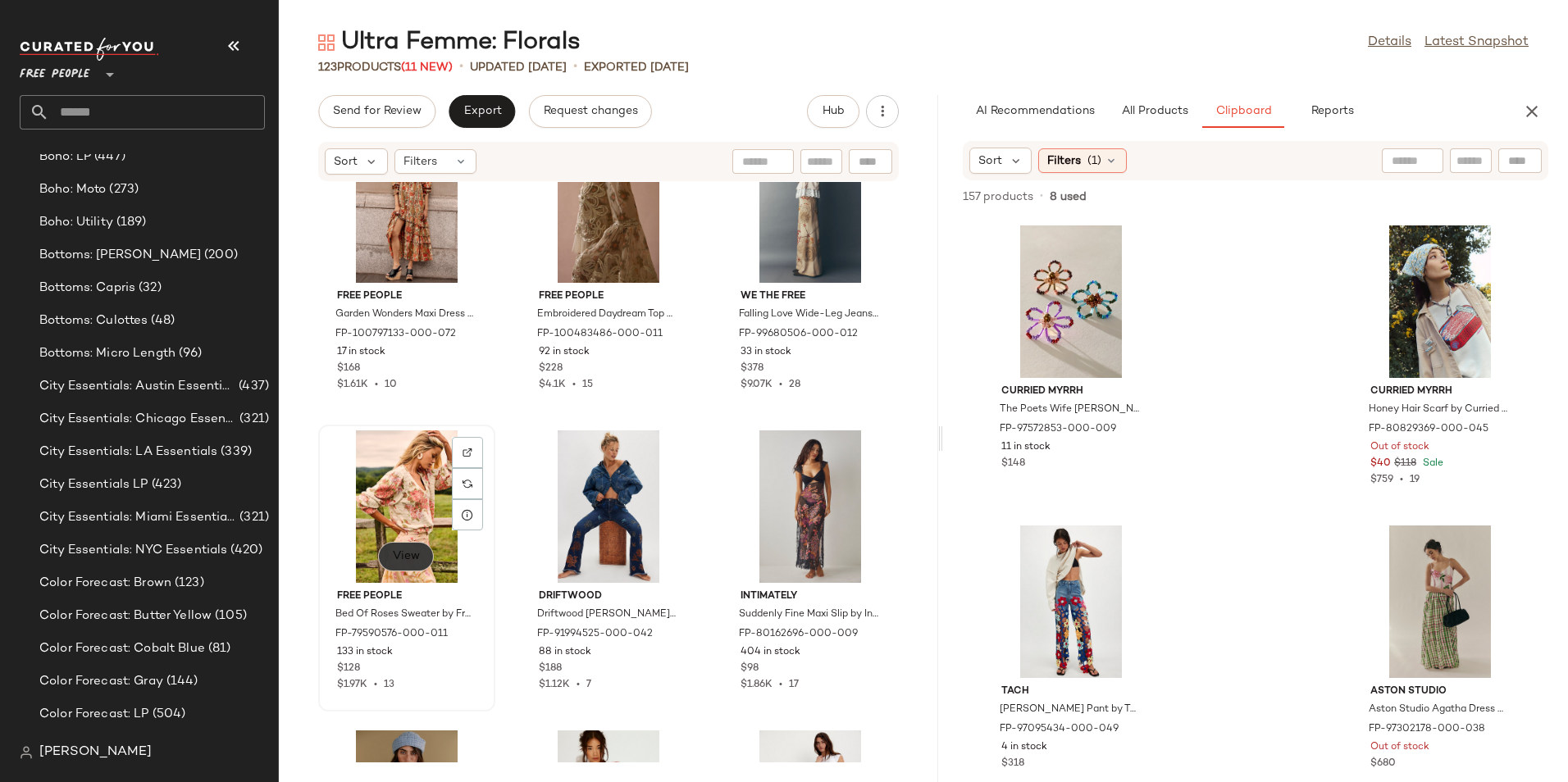
click at [394, 563] on span "View" at bounding box center [405, 556] width 28 height 13
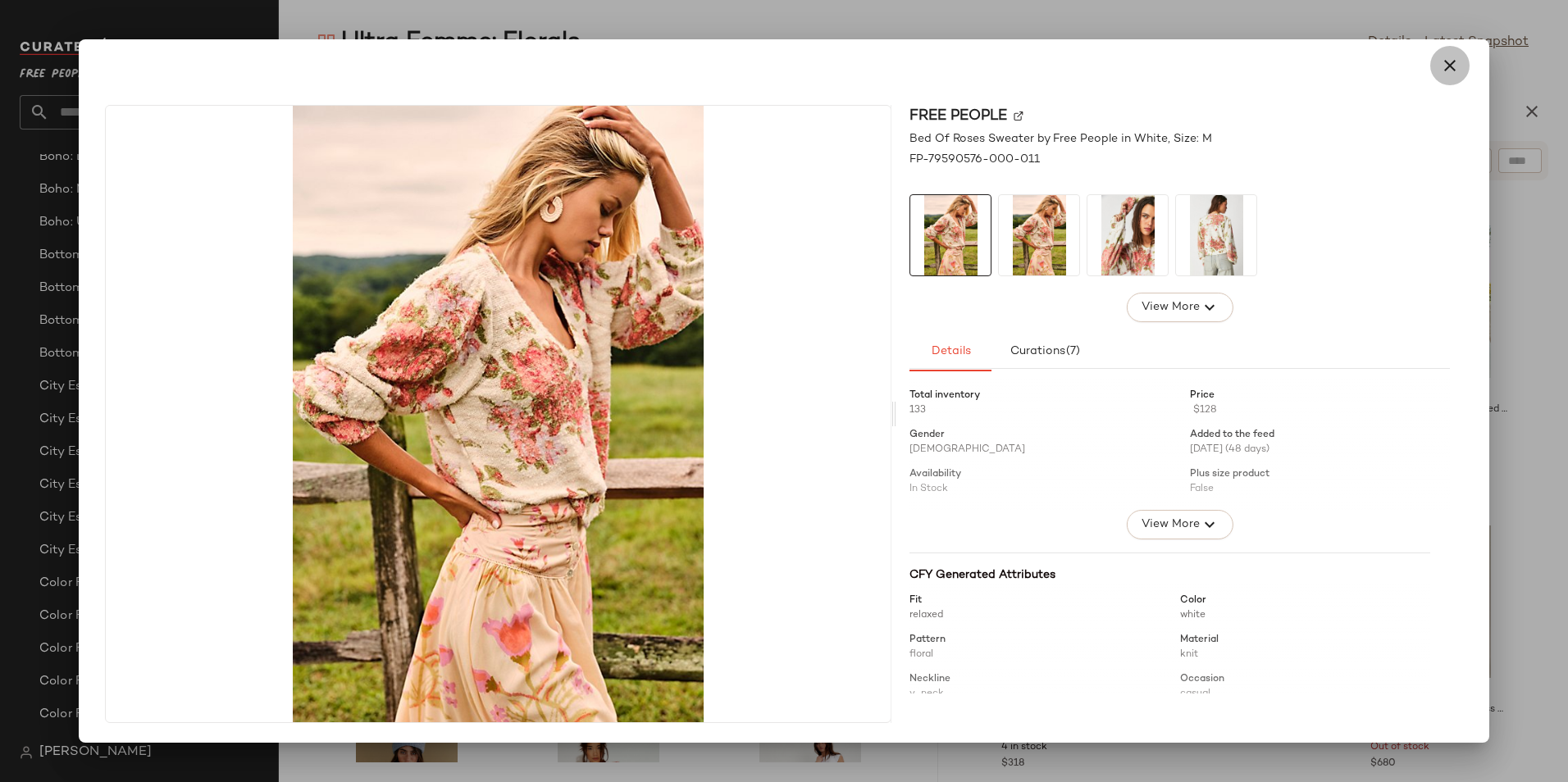
click at [1438, 61] on button "button" at bounding box center [1450, 65] width 39 height 39
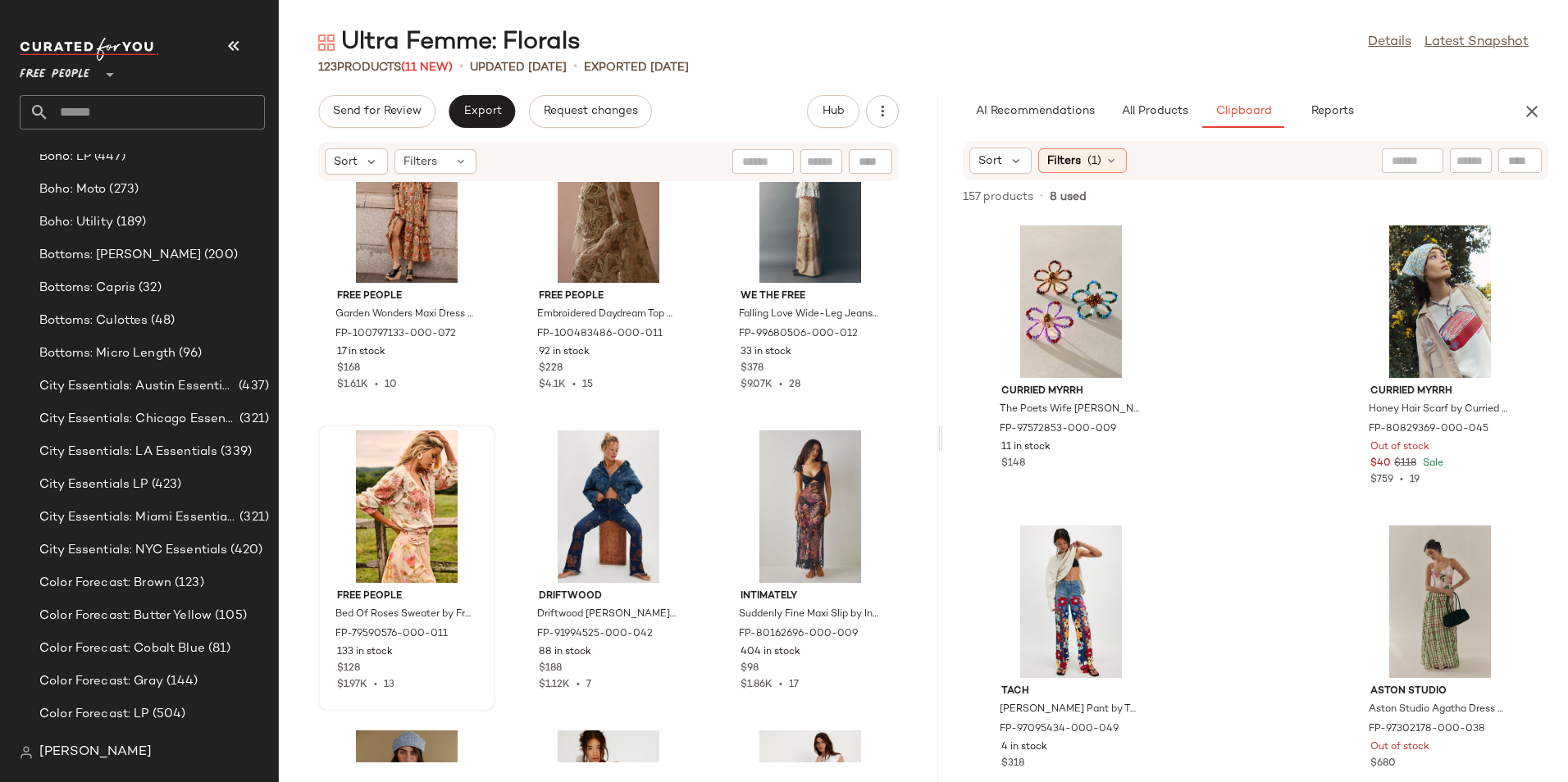
click at [1291, 392] on div "Curried Myrrh The Poets Wife Lucy Brooch by Curried Myrrh at Free People FP-975…" at bounding box center [1255, 499] width 624 height 566
click at [810, 514] on div "View" at bounding box center [810, 507] width 166 height 152
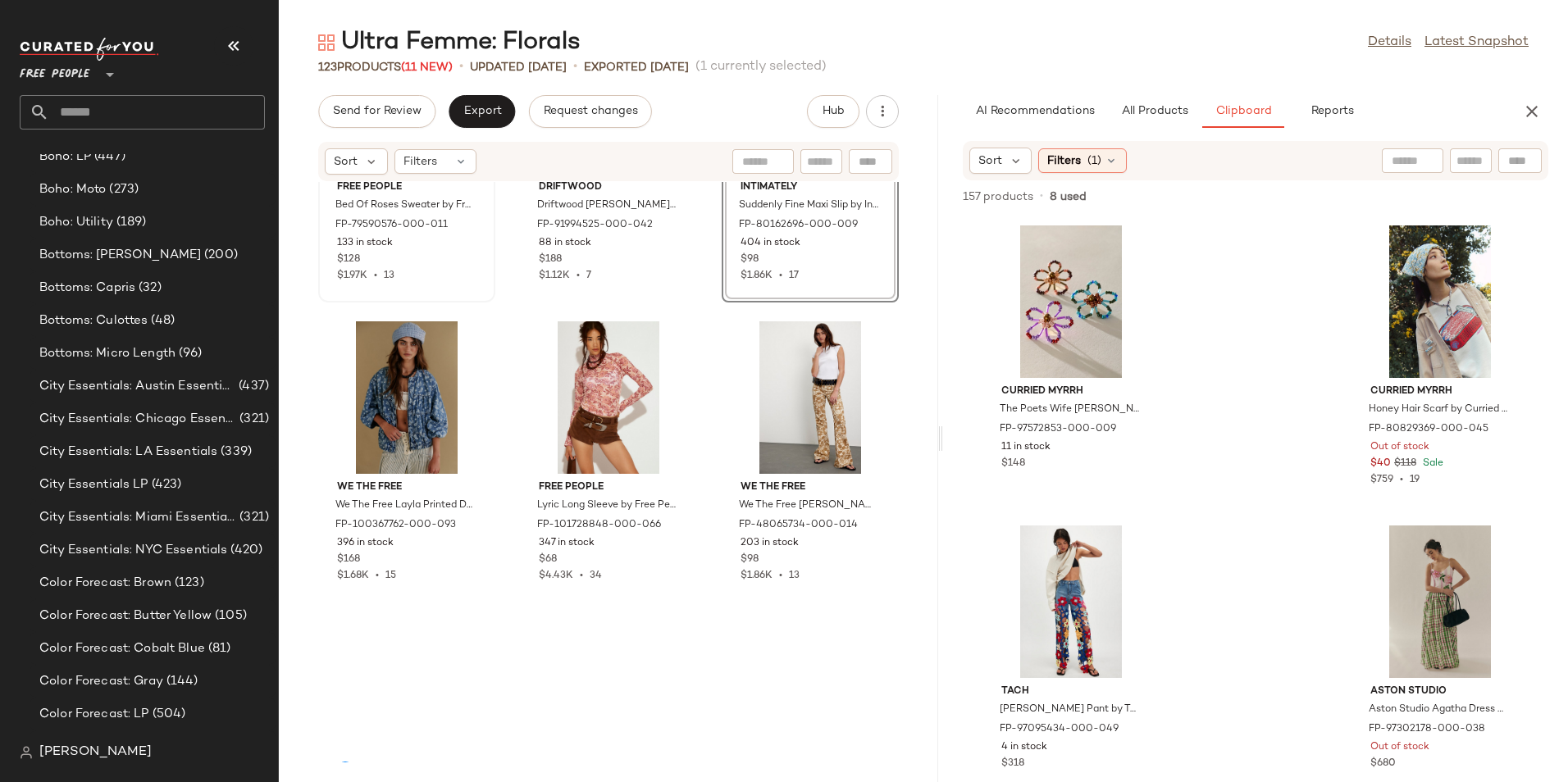
scroll to position [1384, 0]
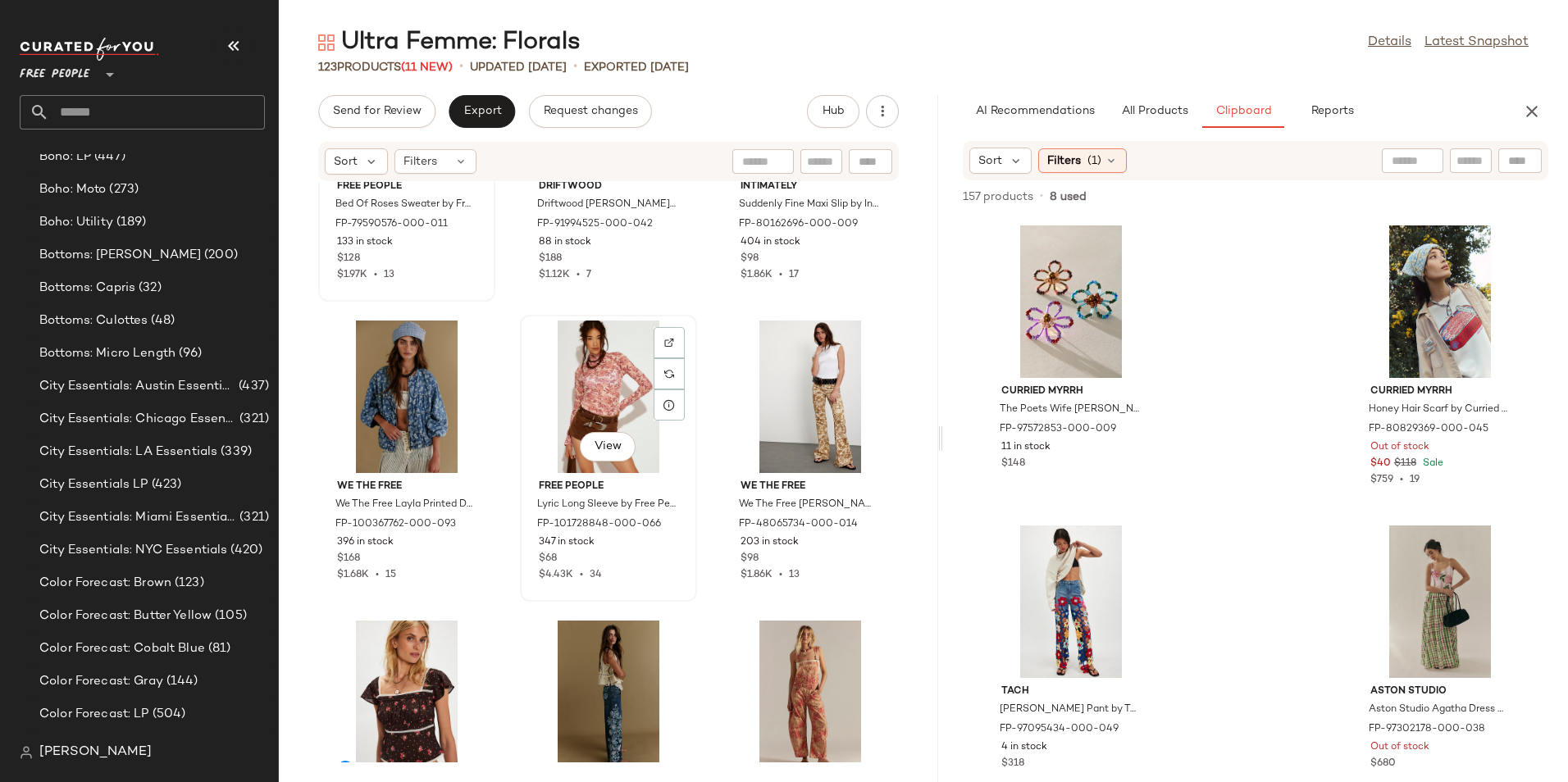
click at [588, 400] on div "View" at bounding box center [608, 396] width 166 height 152
click at [1178, 119] on button "All Products" at bounding box center [1154, 111] width 95 height 33
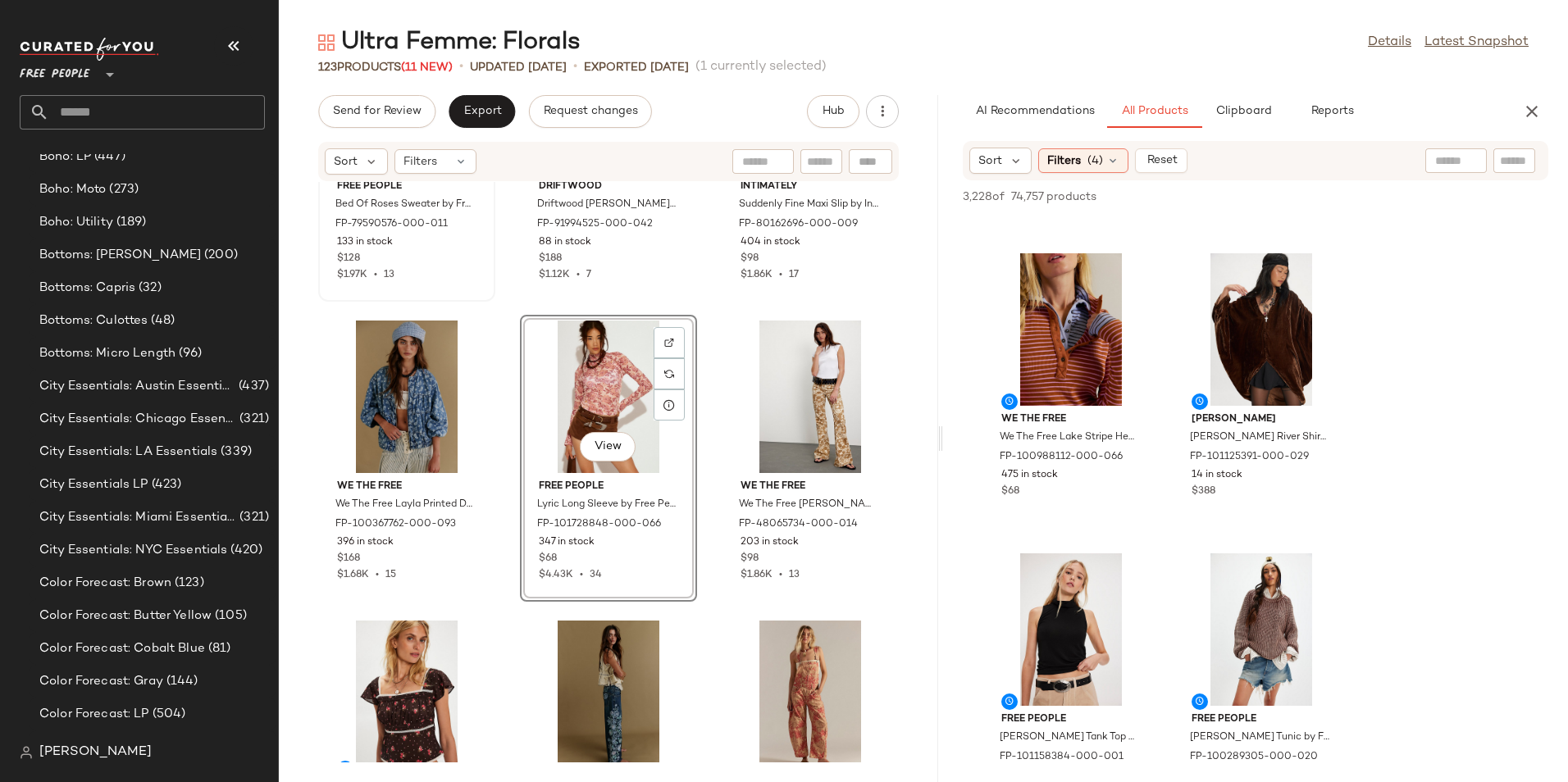
scroll to position [5803, 0]
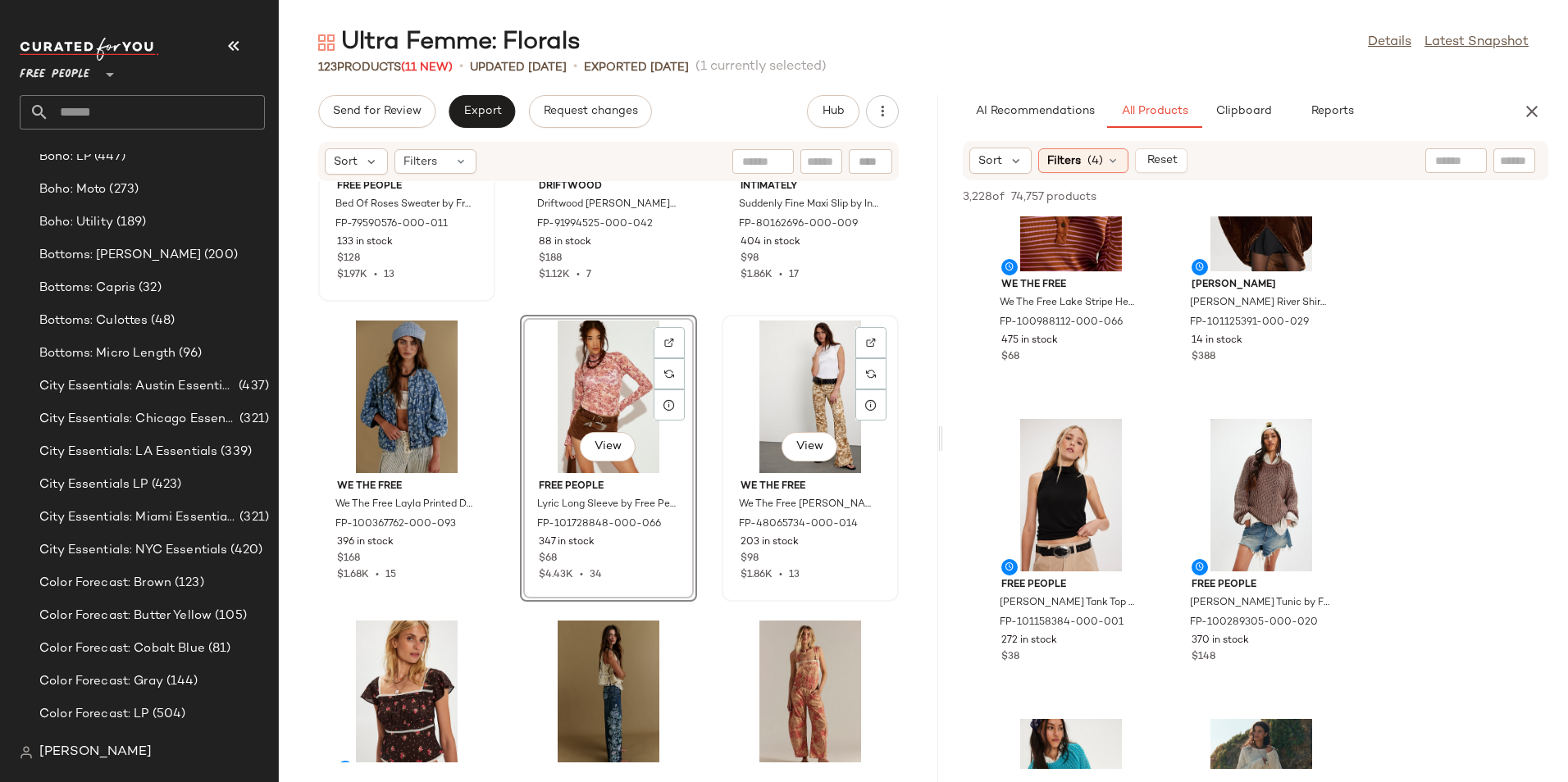
click at [773, 333] on div "View" at bounding box center [810, 396] width 166 height 152
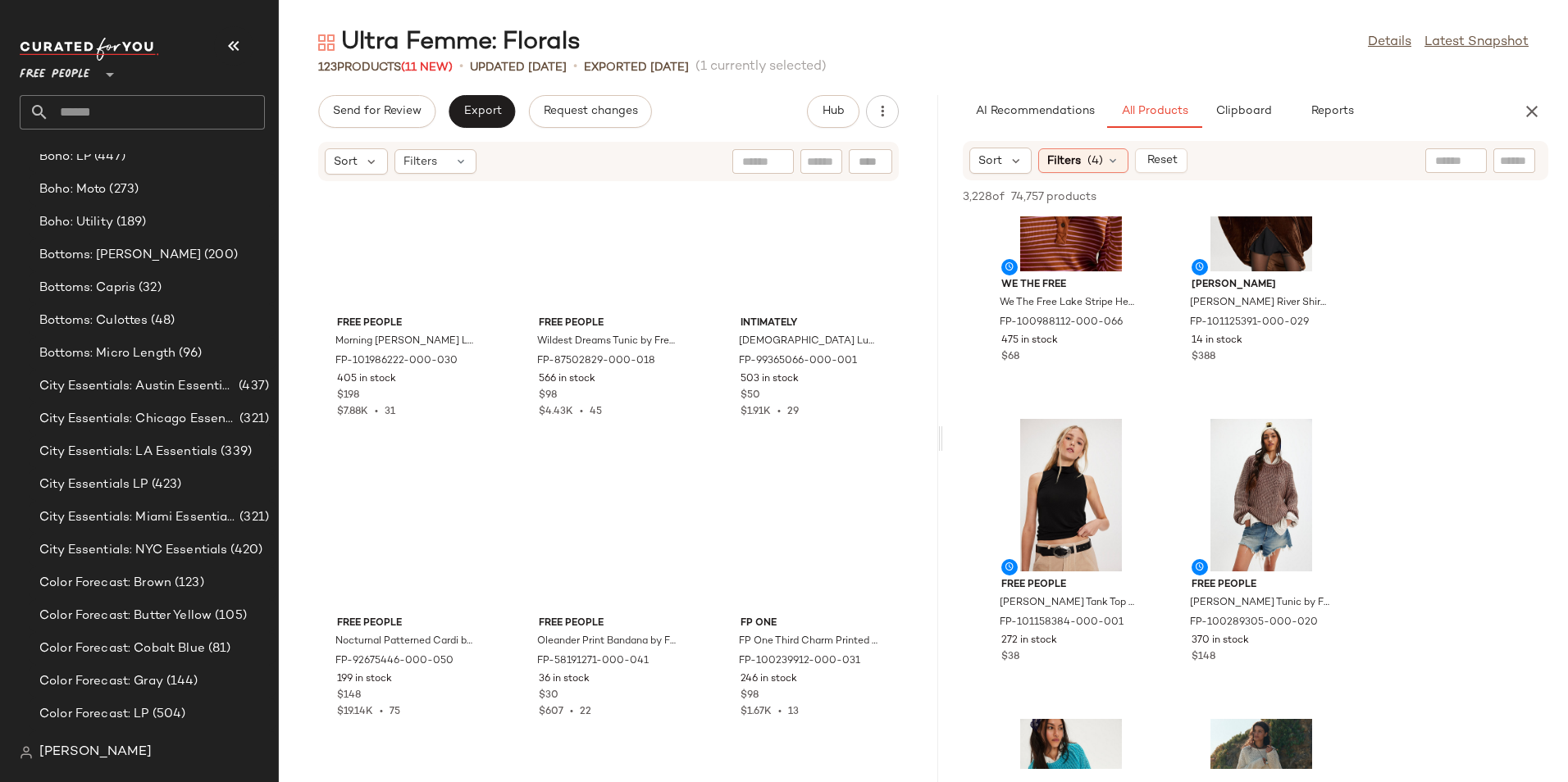
scroll to position [4017, 0]
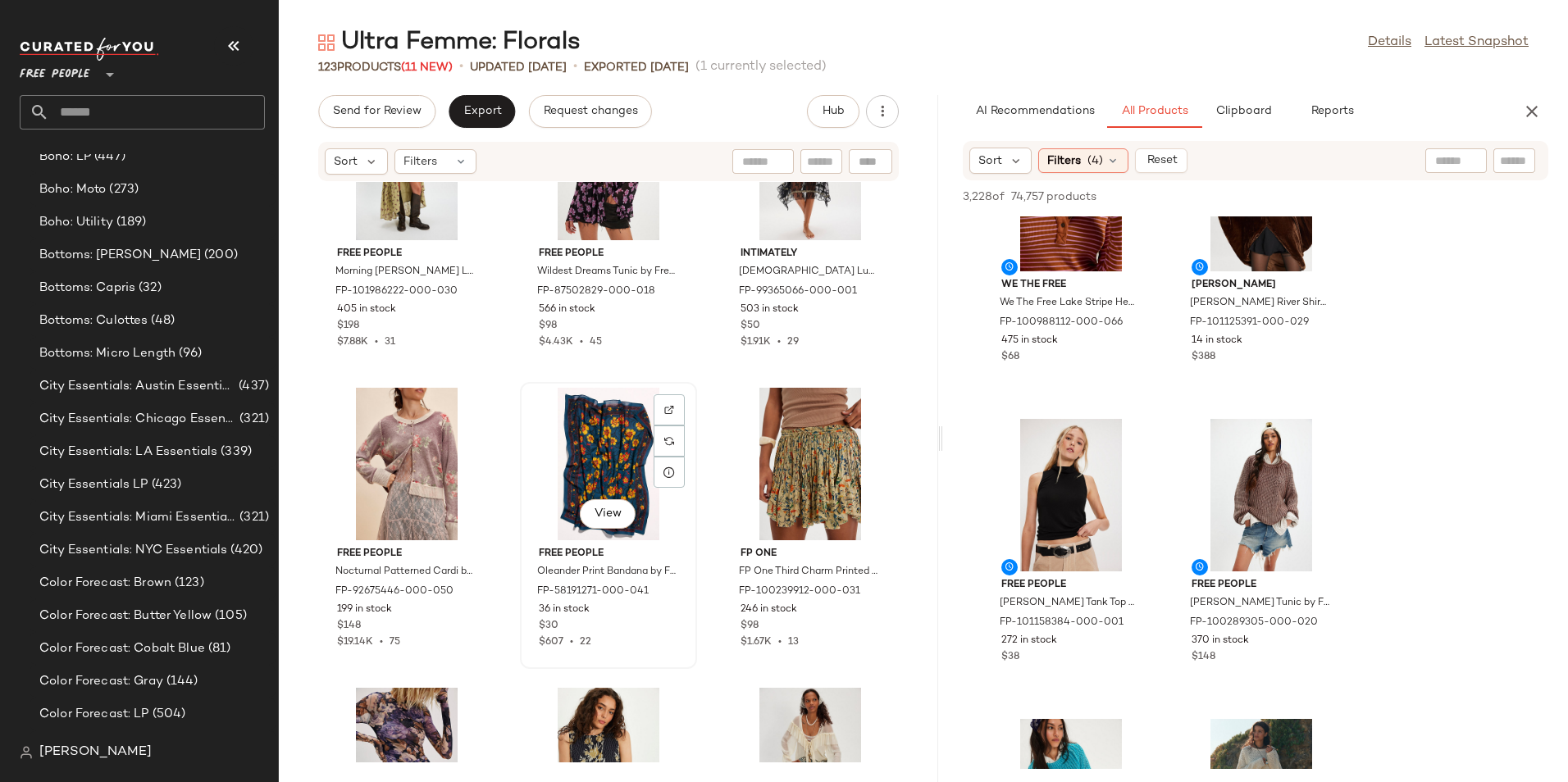
click at [601, 456] on div "View" at bounding box center [608, 464] width 166 height 152
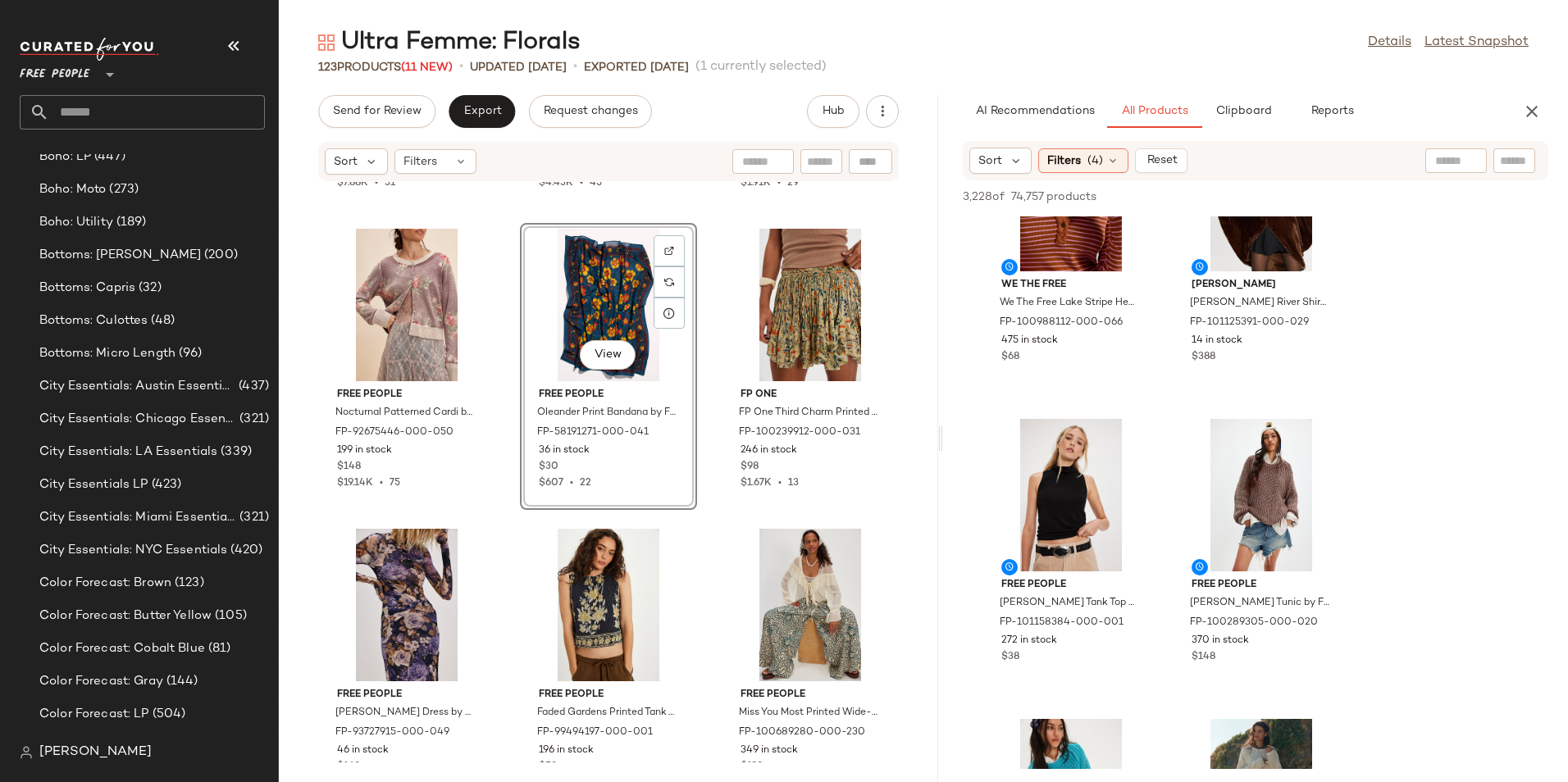
scroll to position [4262, 0]
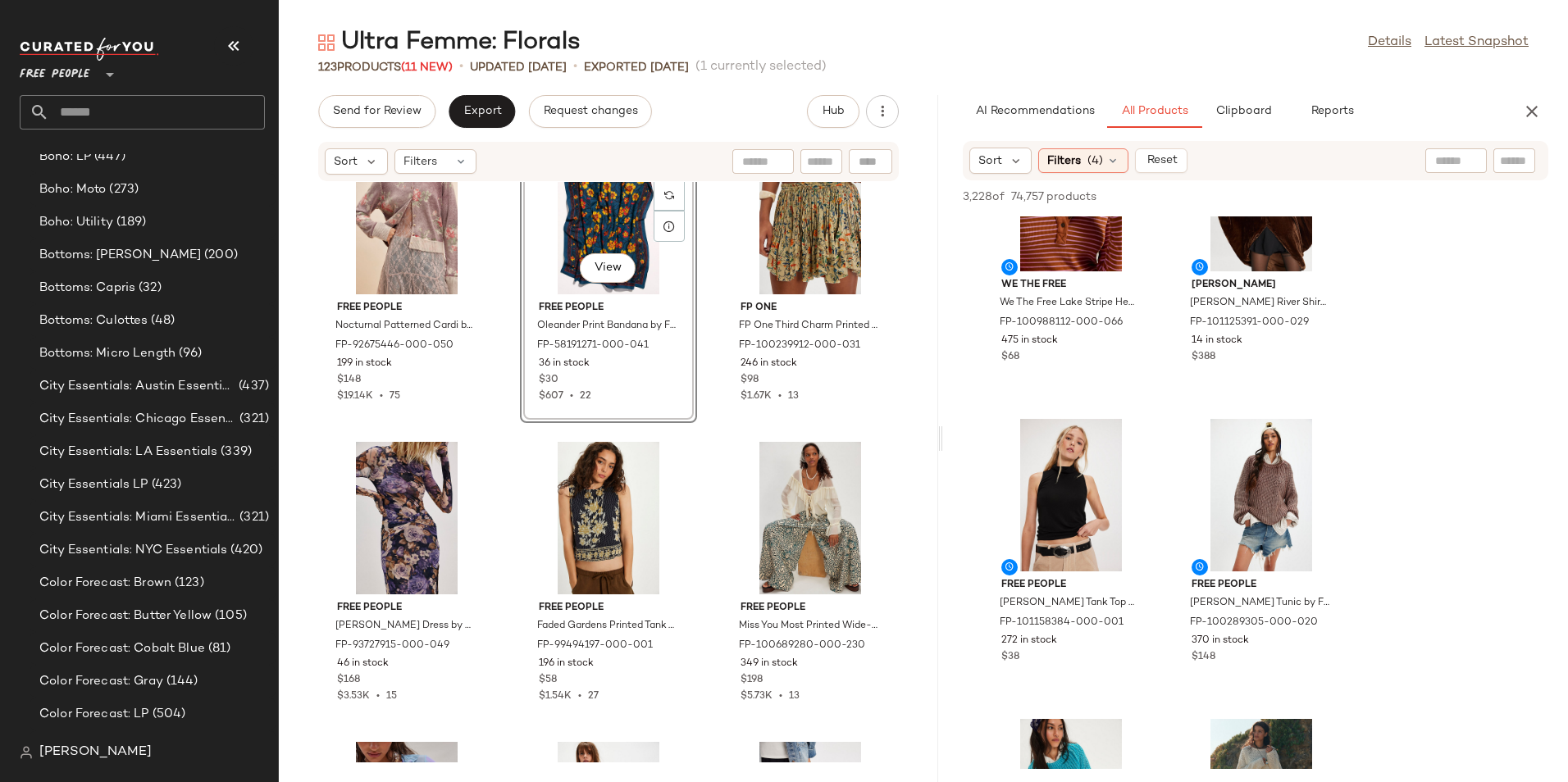
drag, startPoint x: 926, startPoint y: 399, endPoint x: 924, endPoint y: 413, distance: 14.1
click at [924, 413] on div "Free People Morning Meadows Long-Sleeve Maxi Dress by Free People in Green, Siz…" at bounding box center [608, 472] width 659 height 580
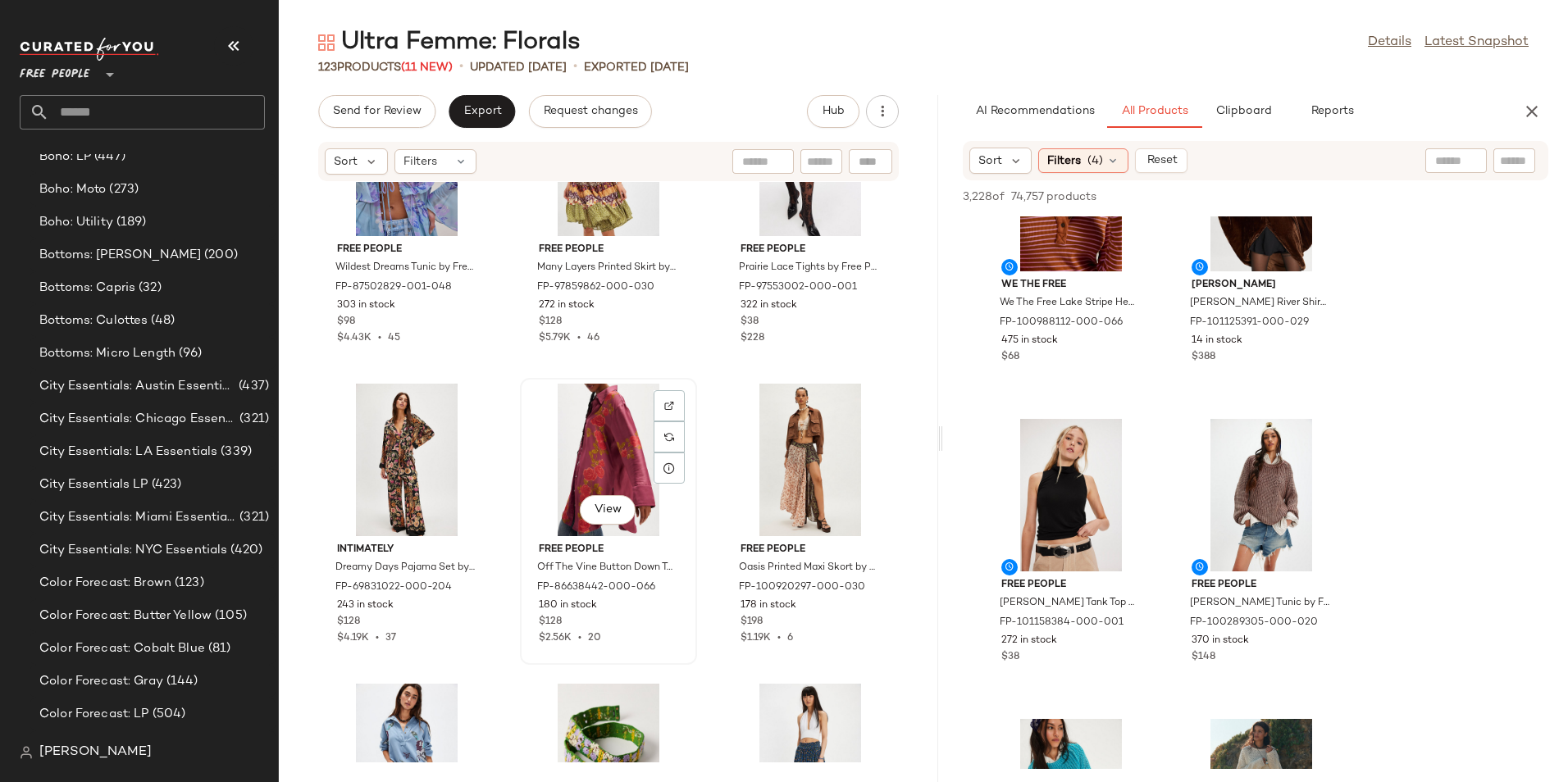
click at [578, 440] on div "View" at bounding box center [608, 460] width 166 height 152
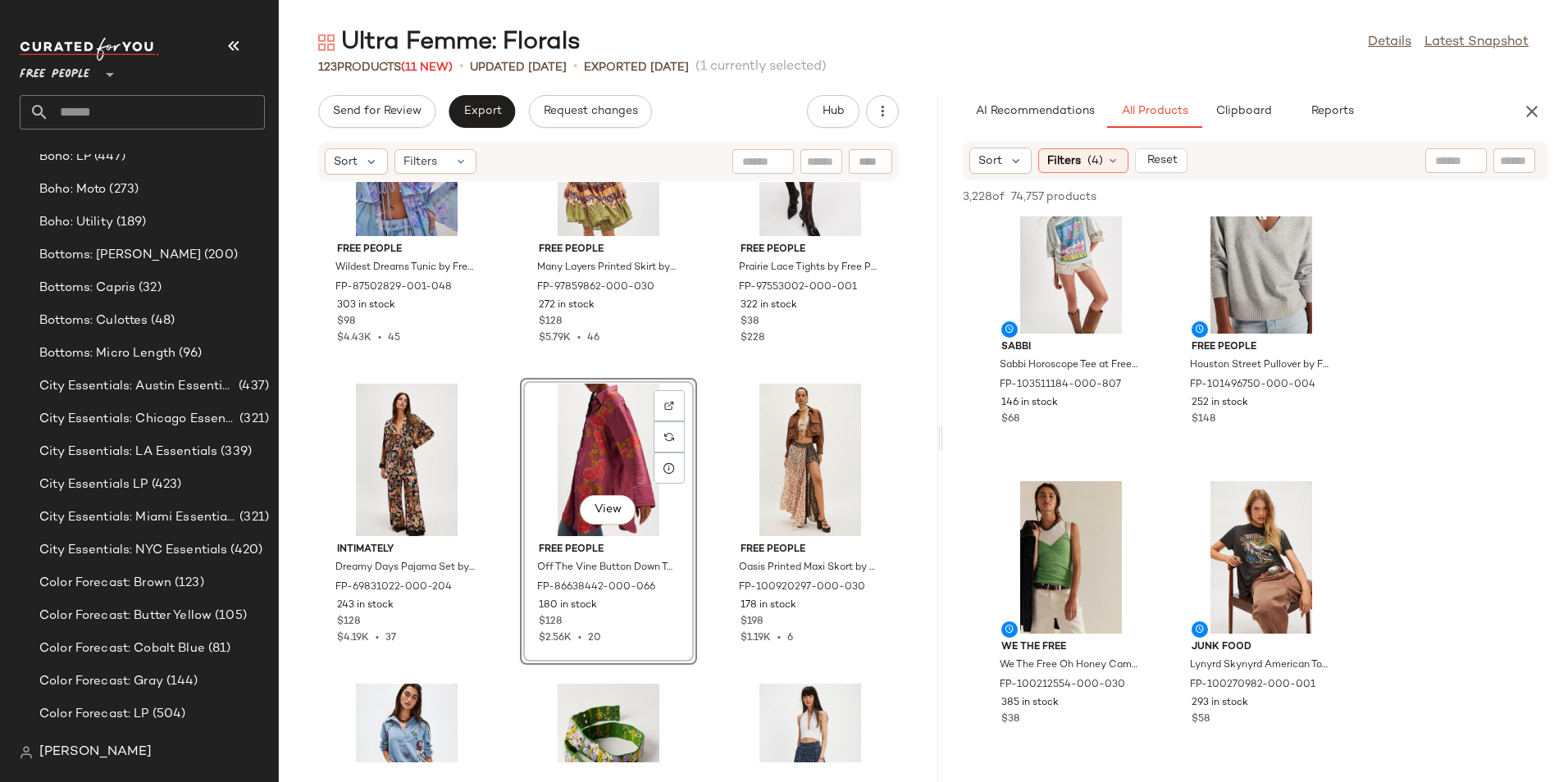
scroll to position [8590, 0]
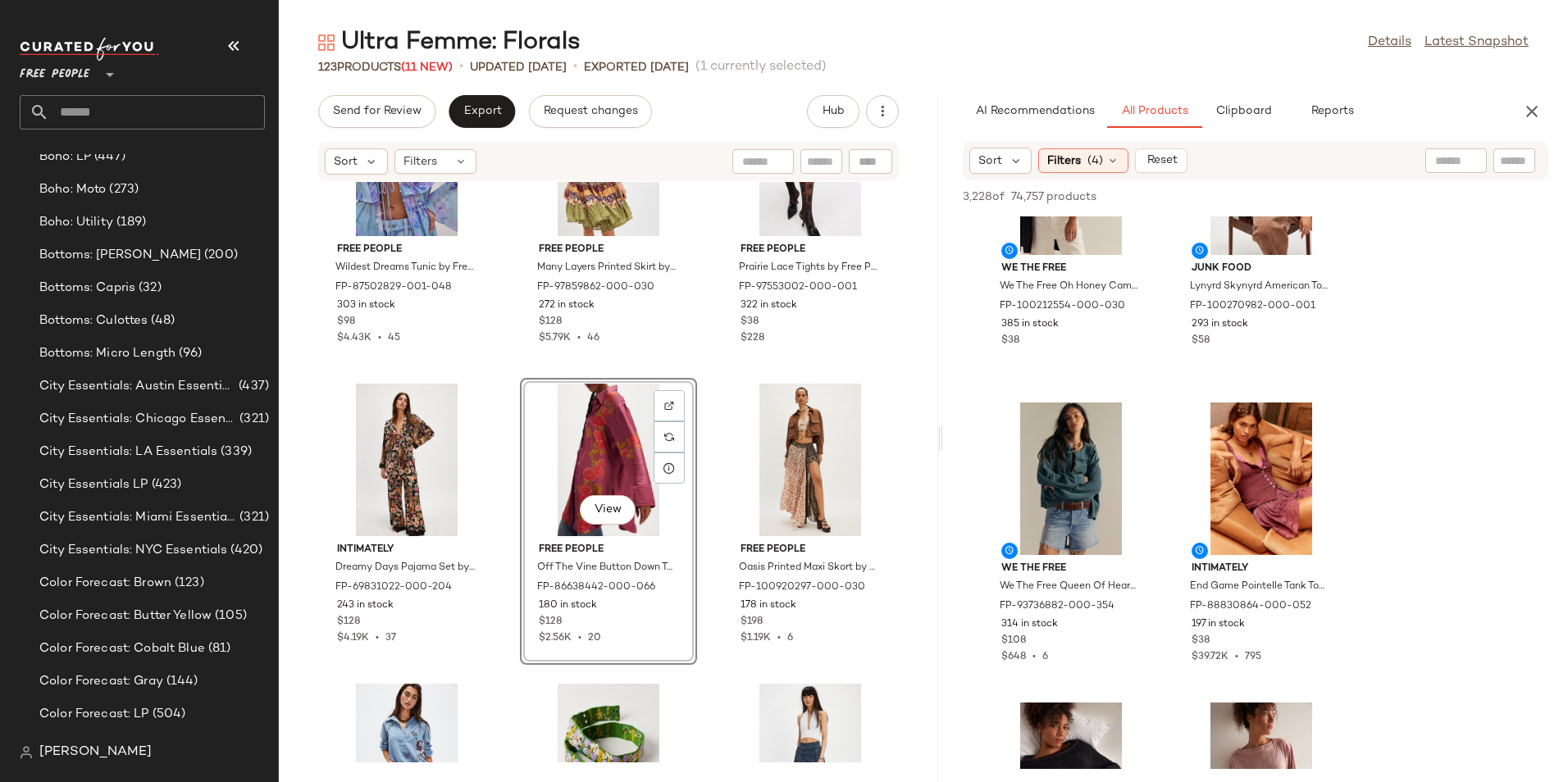
scroll to position [8853, 0]
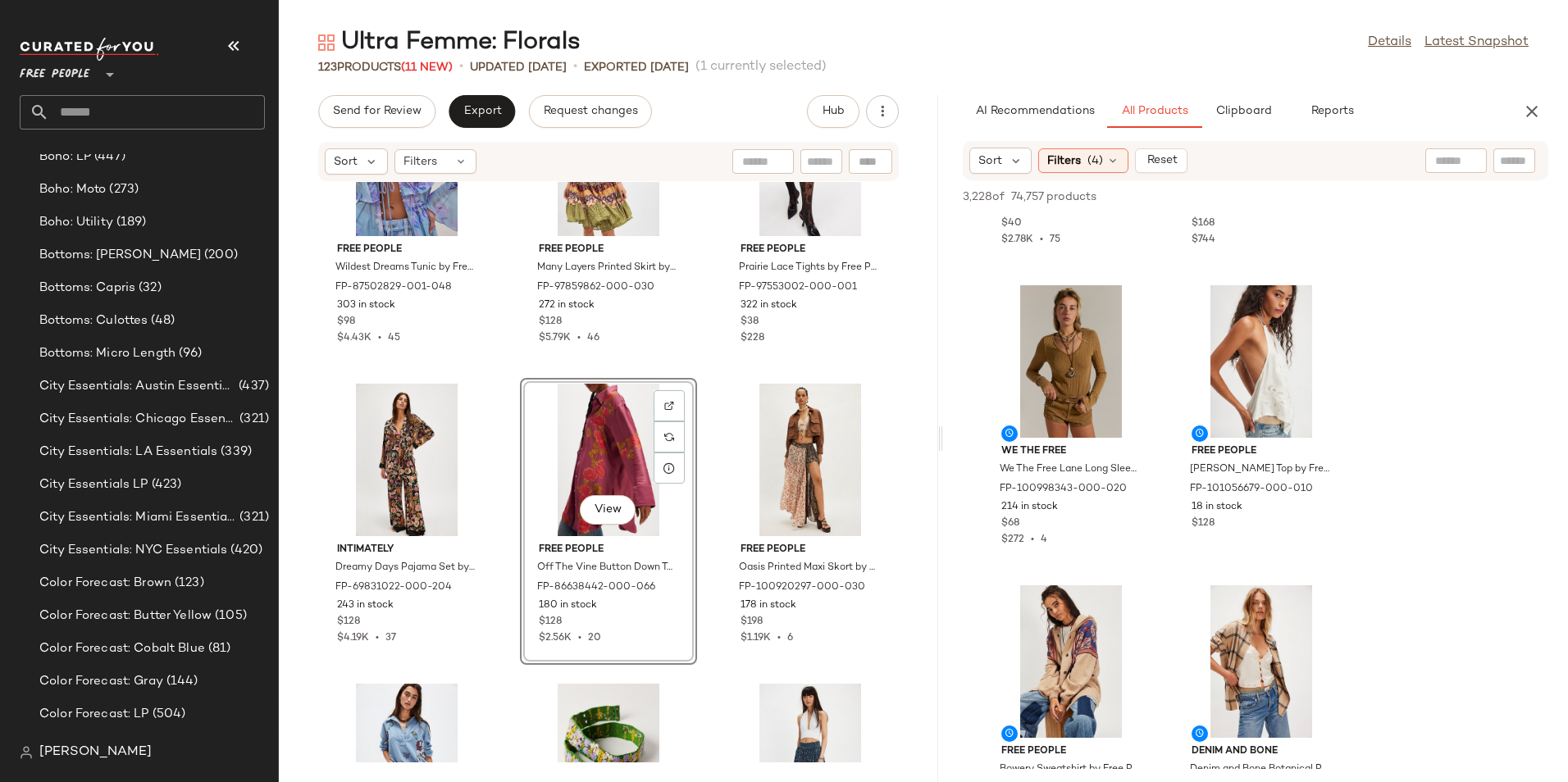
scroll to position [11934, 0]
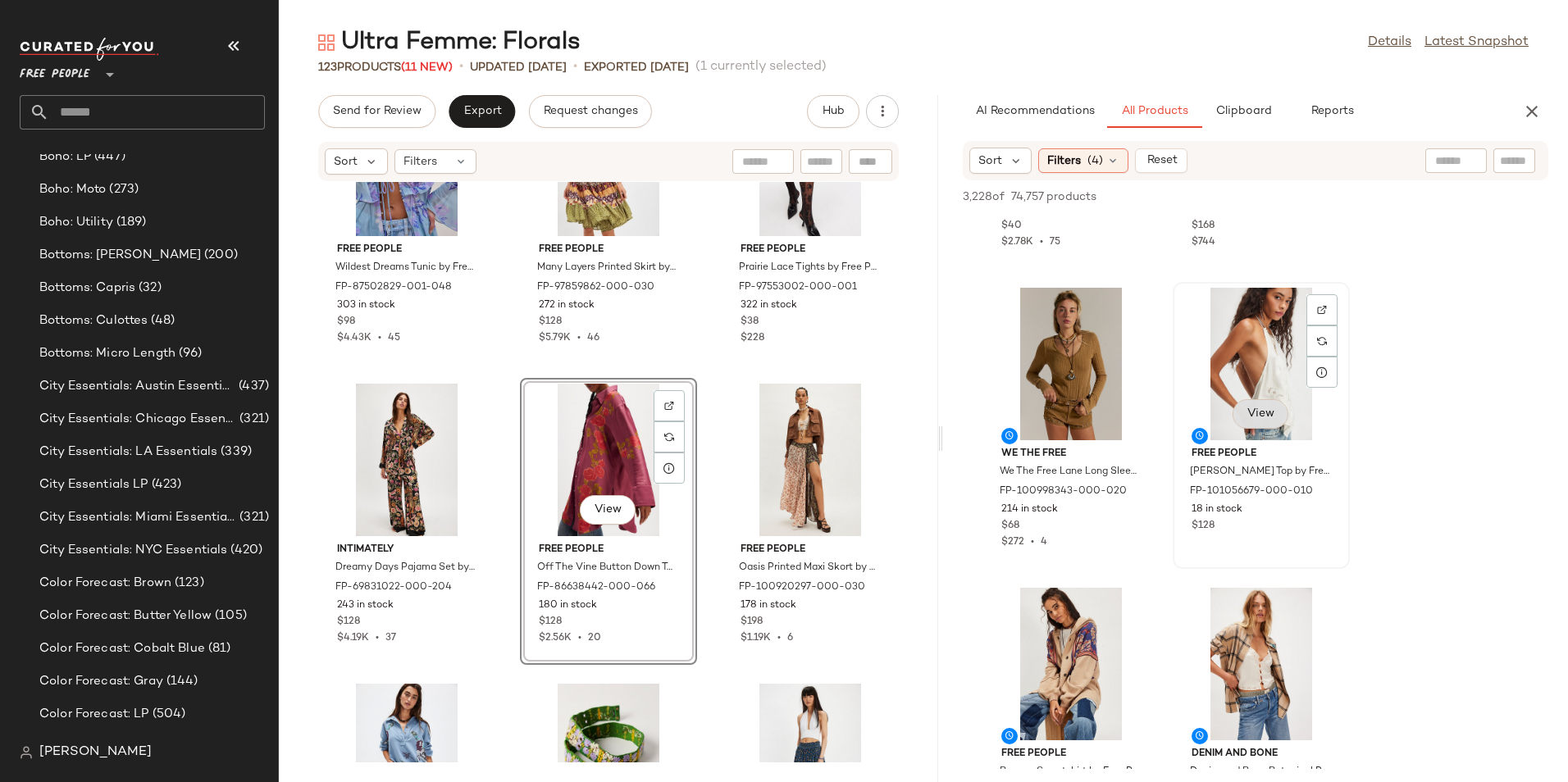
click at [1252, 412] on span "View" at bounding box center [1259, 413] width 28 height 13
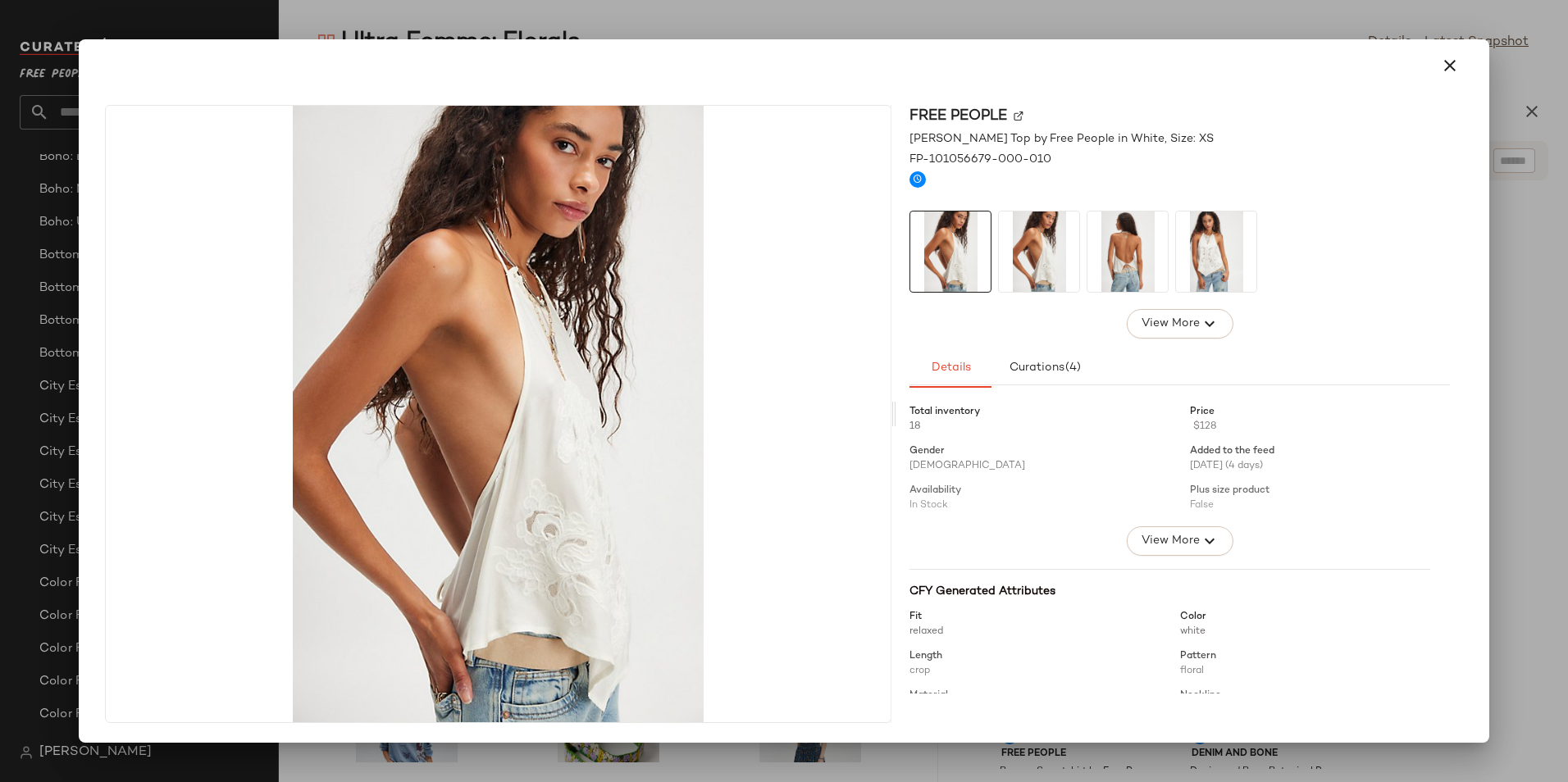
click at [1063, 265] on img at bounding box center [1039, 252] width 81 height 81
click at [1228, 265] on img at bounding box center [1216, 252] width 81 height 81
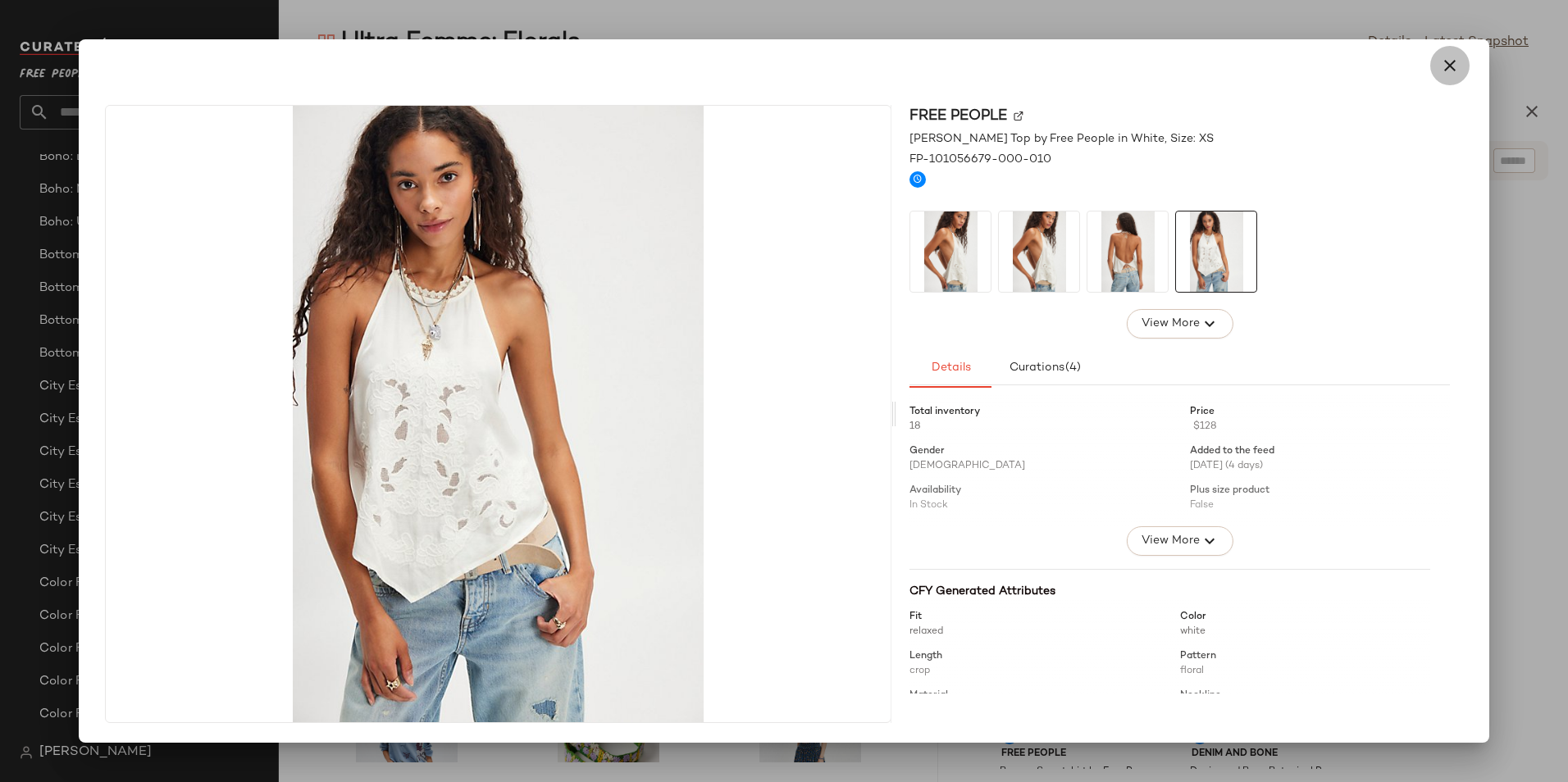
click at [1456, 72] on icon "button" at bounding box center [1450, 65] width 20 height 20
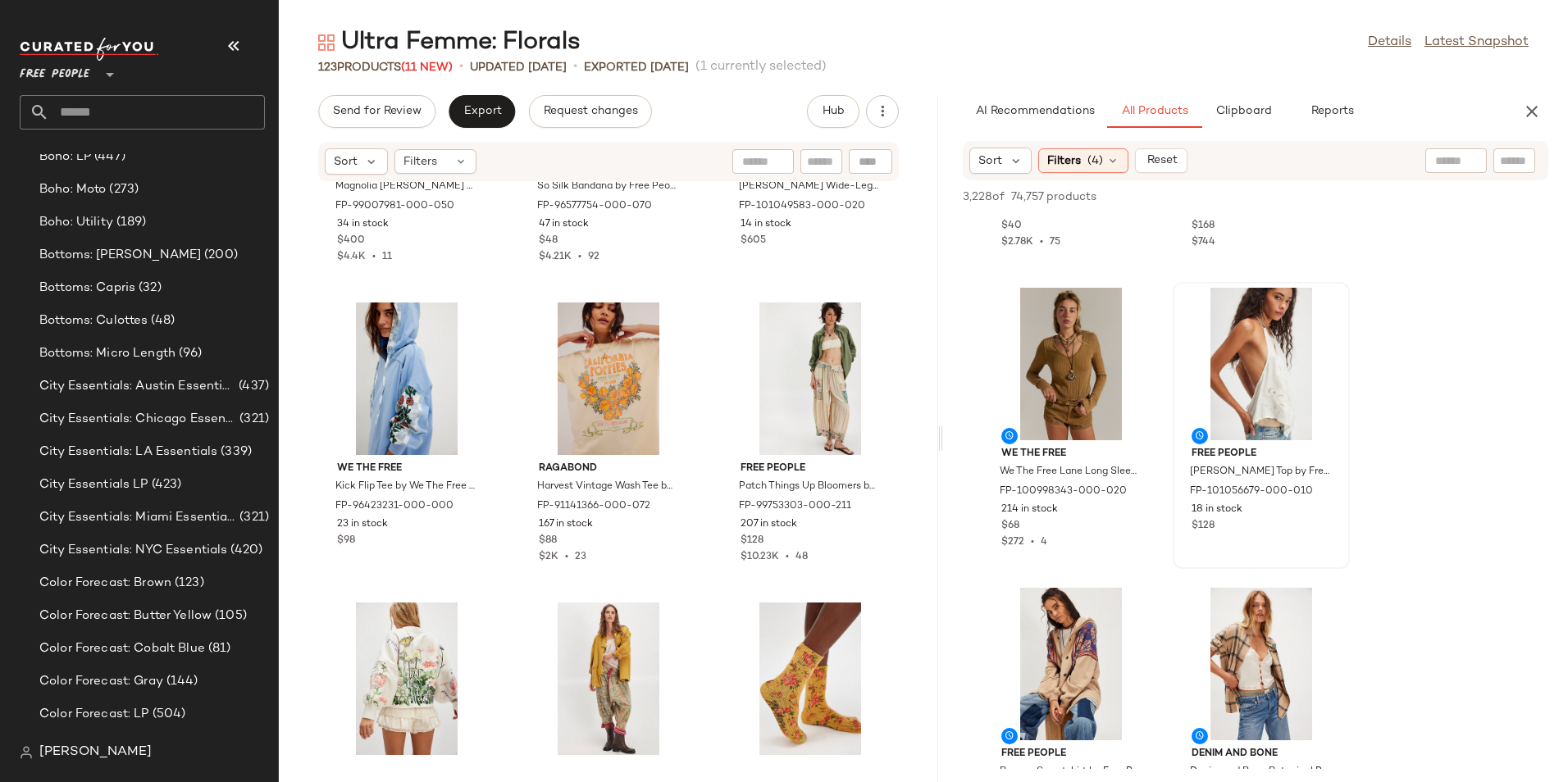
scroll to position [11724, 0]
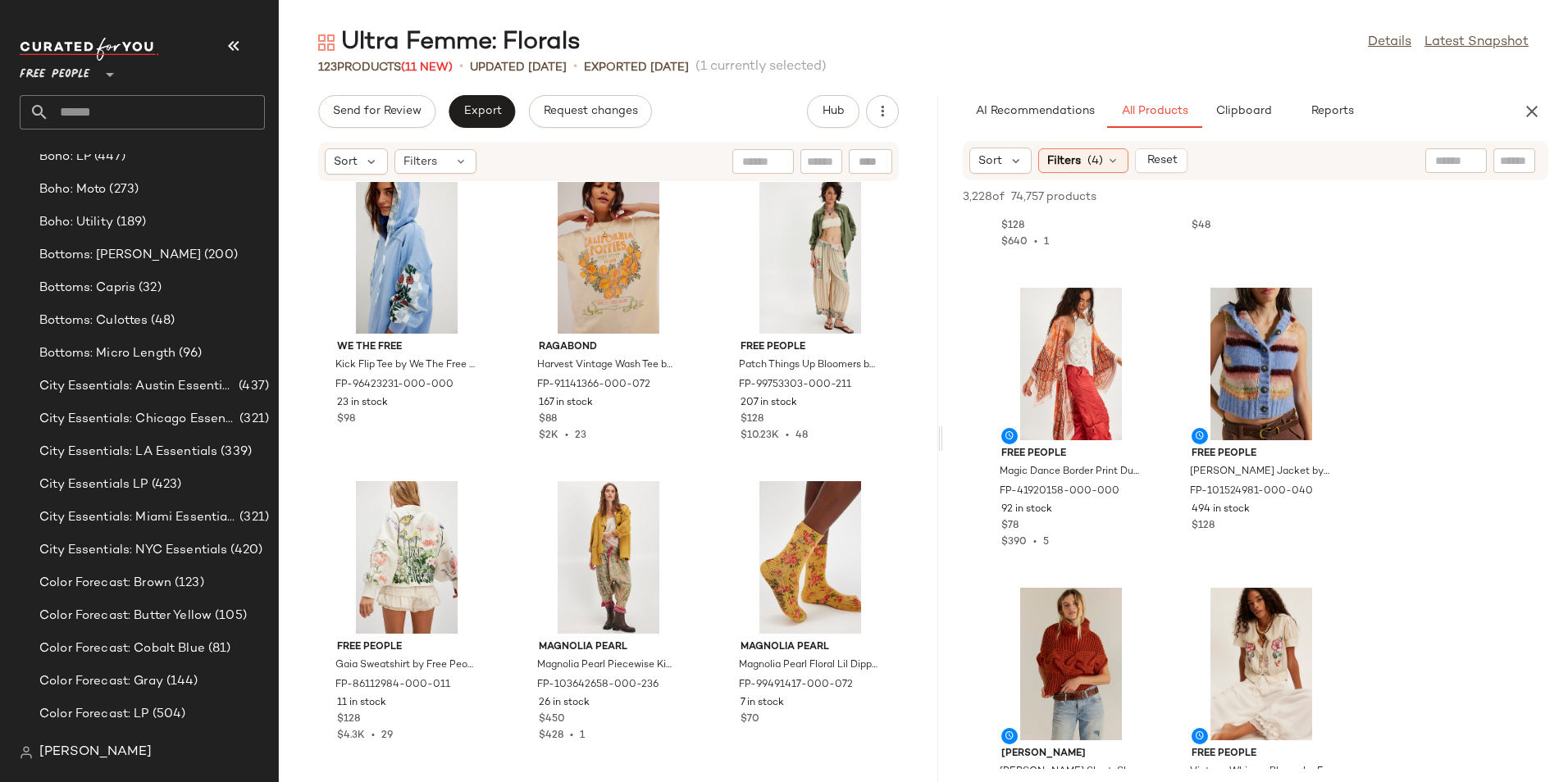
scroll to position [18093, 0]
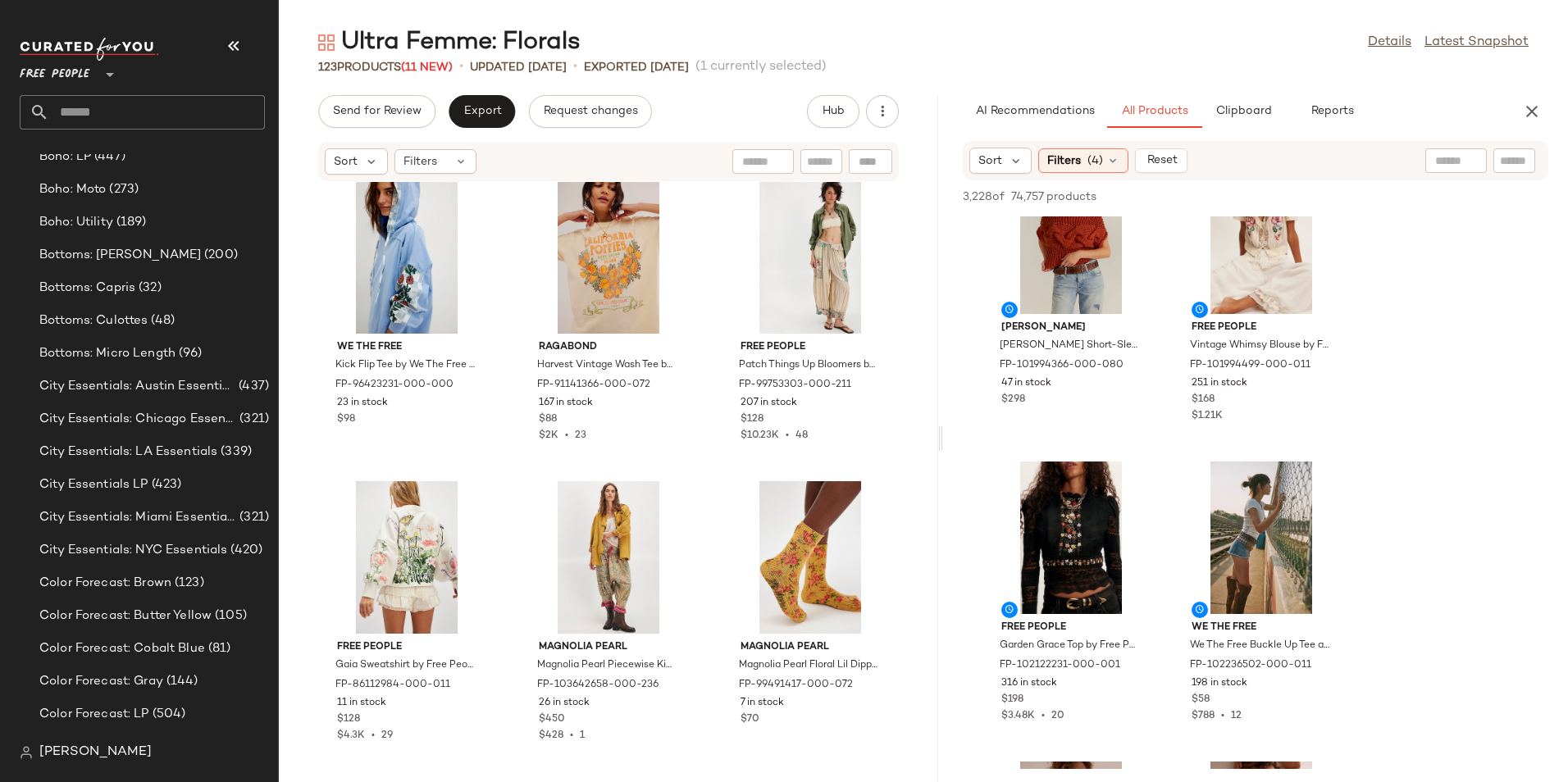
scroll to position [18512, 0]
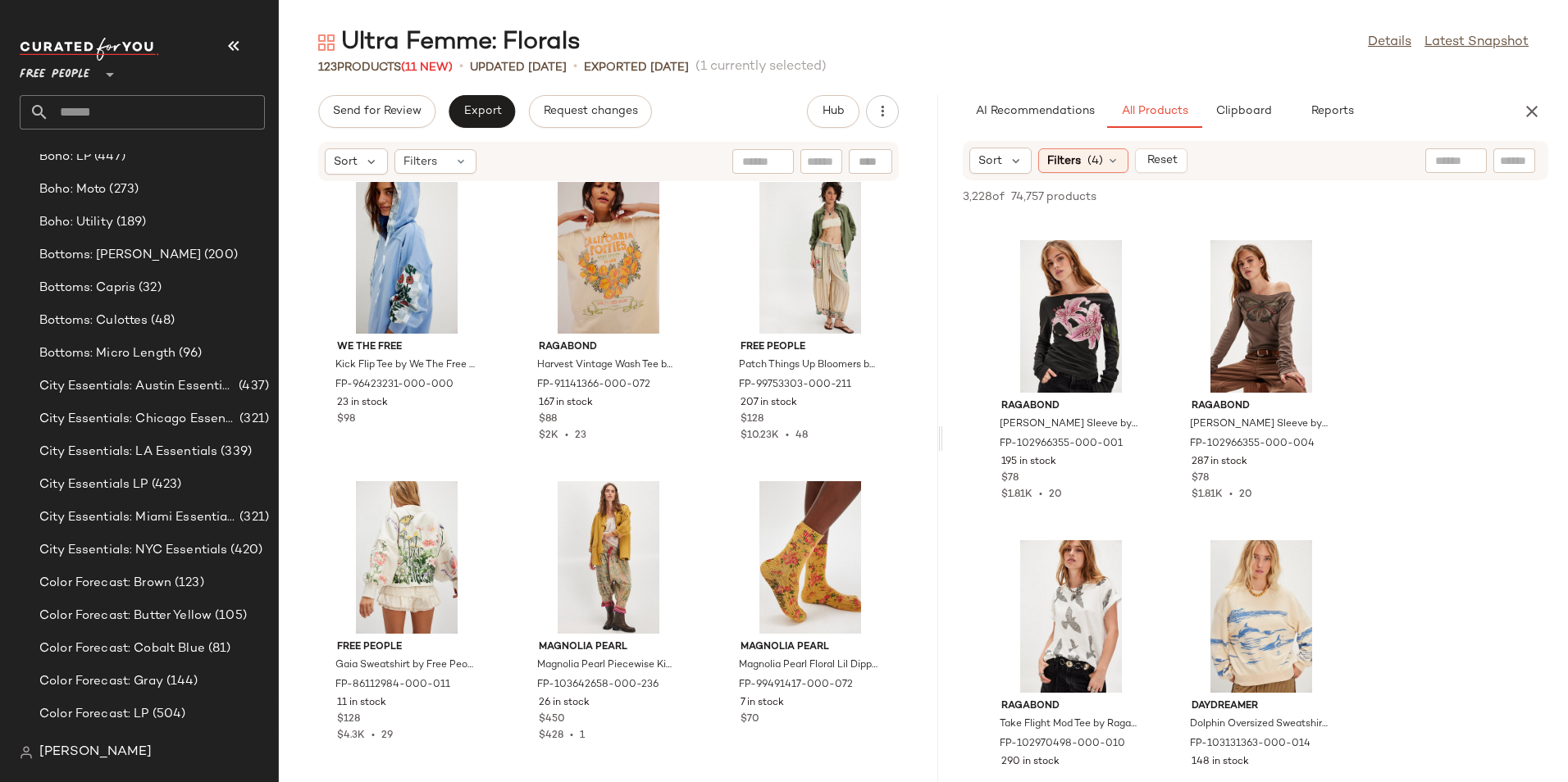
scroll to position [23397, 0]
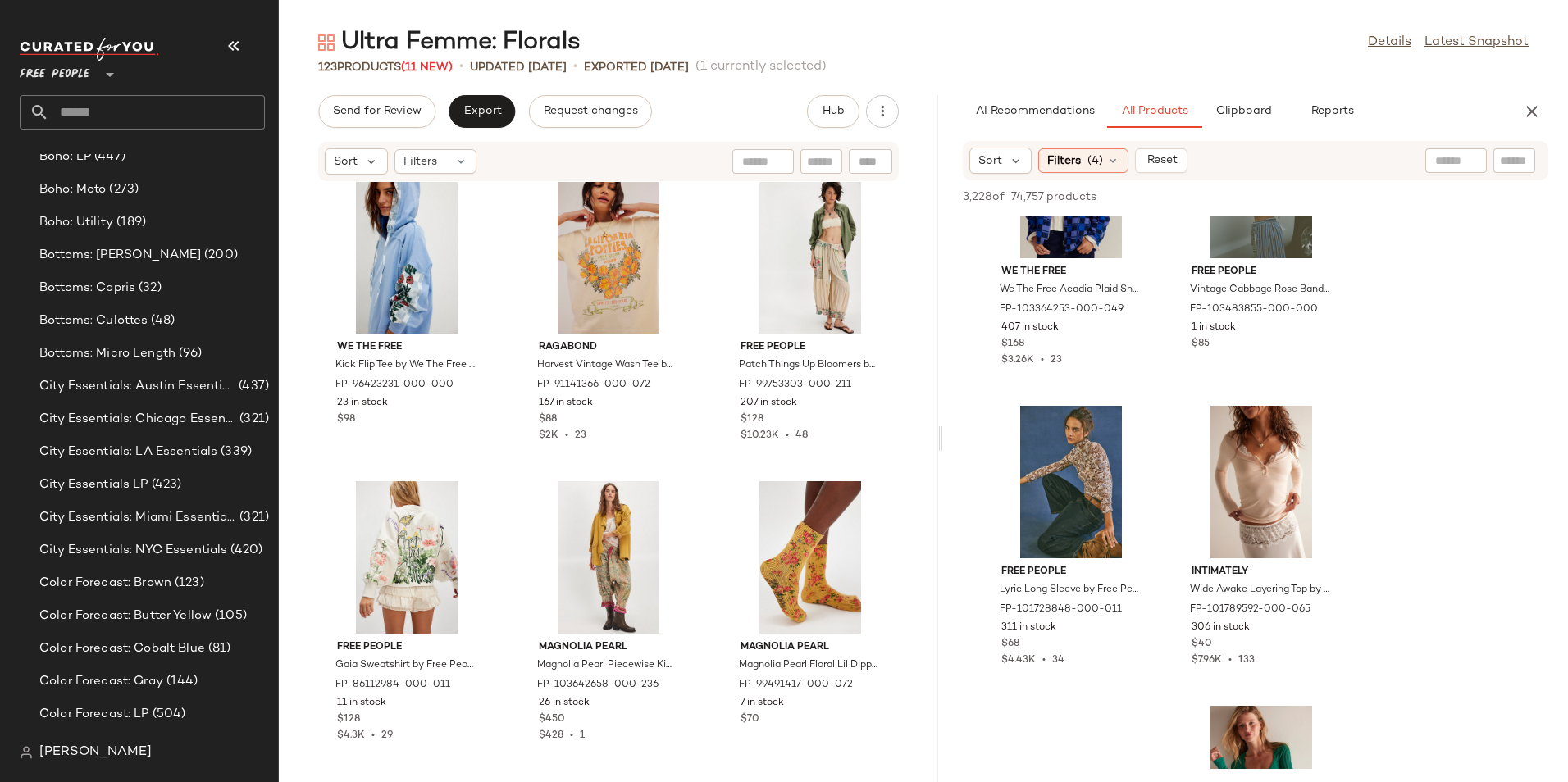
scroll to position [31686, 0]
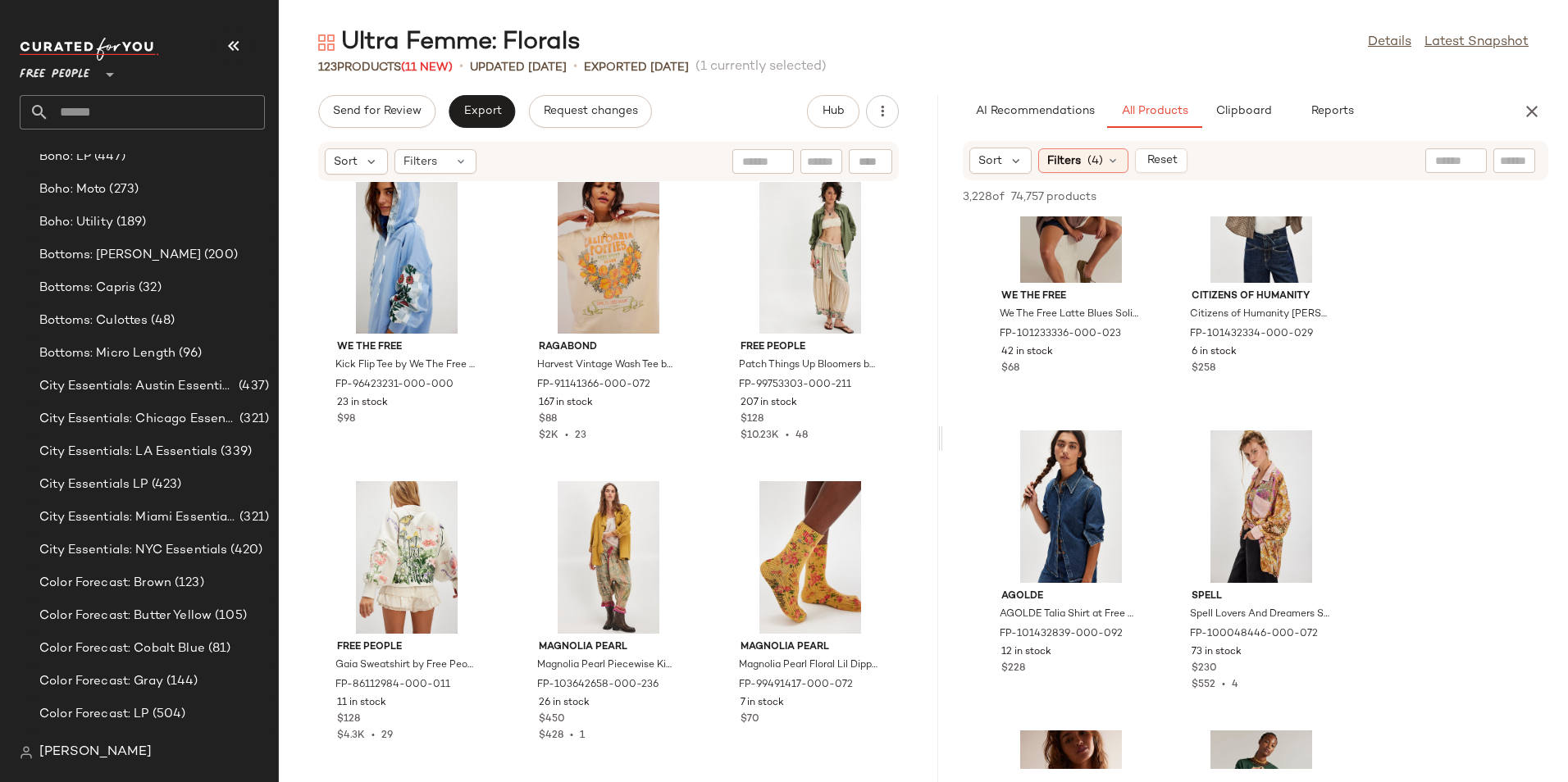
scroll to position [33260, 0]
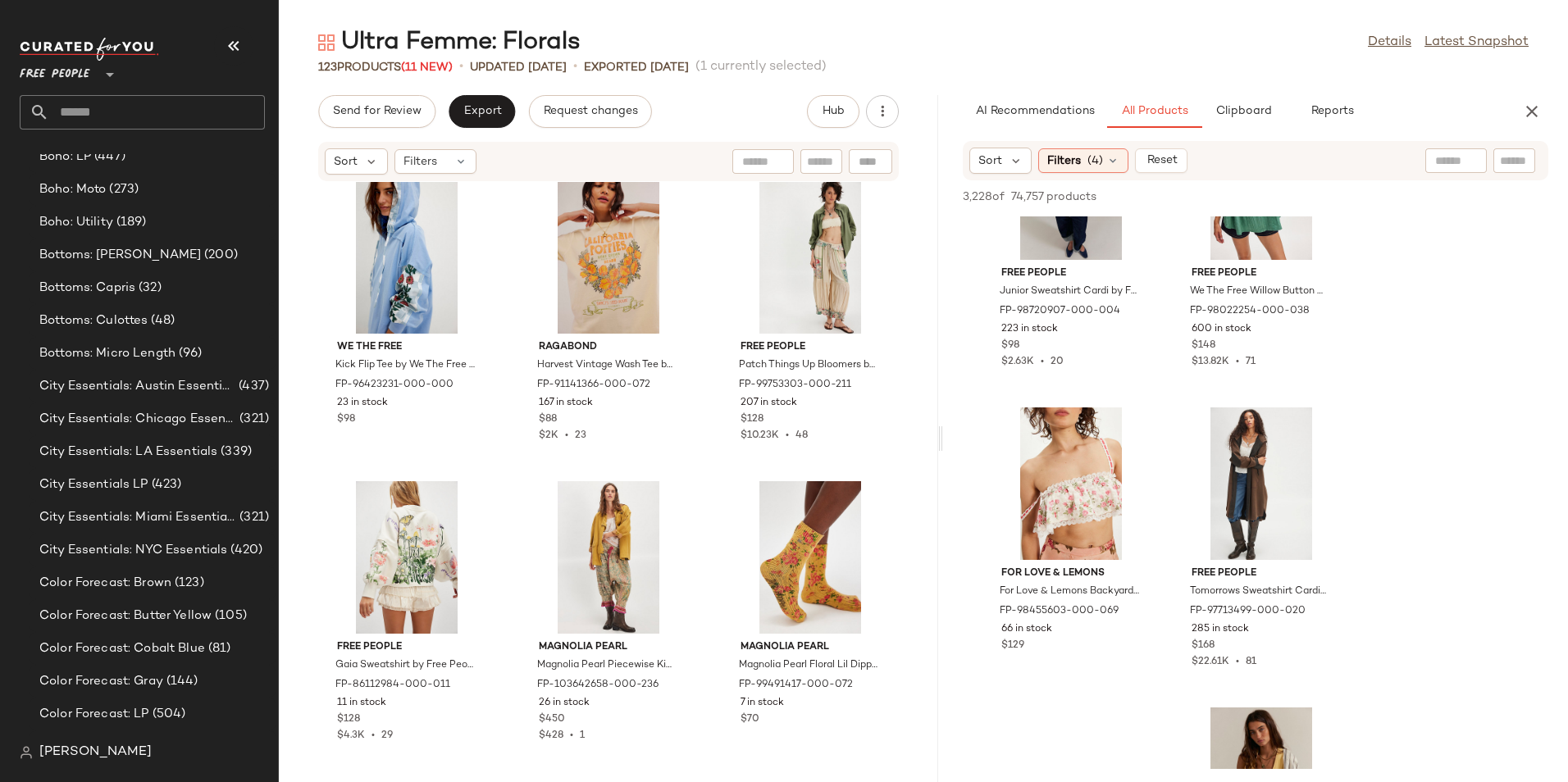
scroll to position [41405, 0]
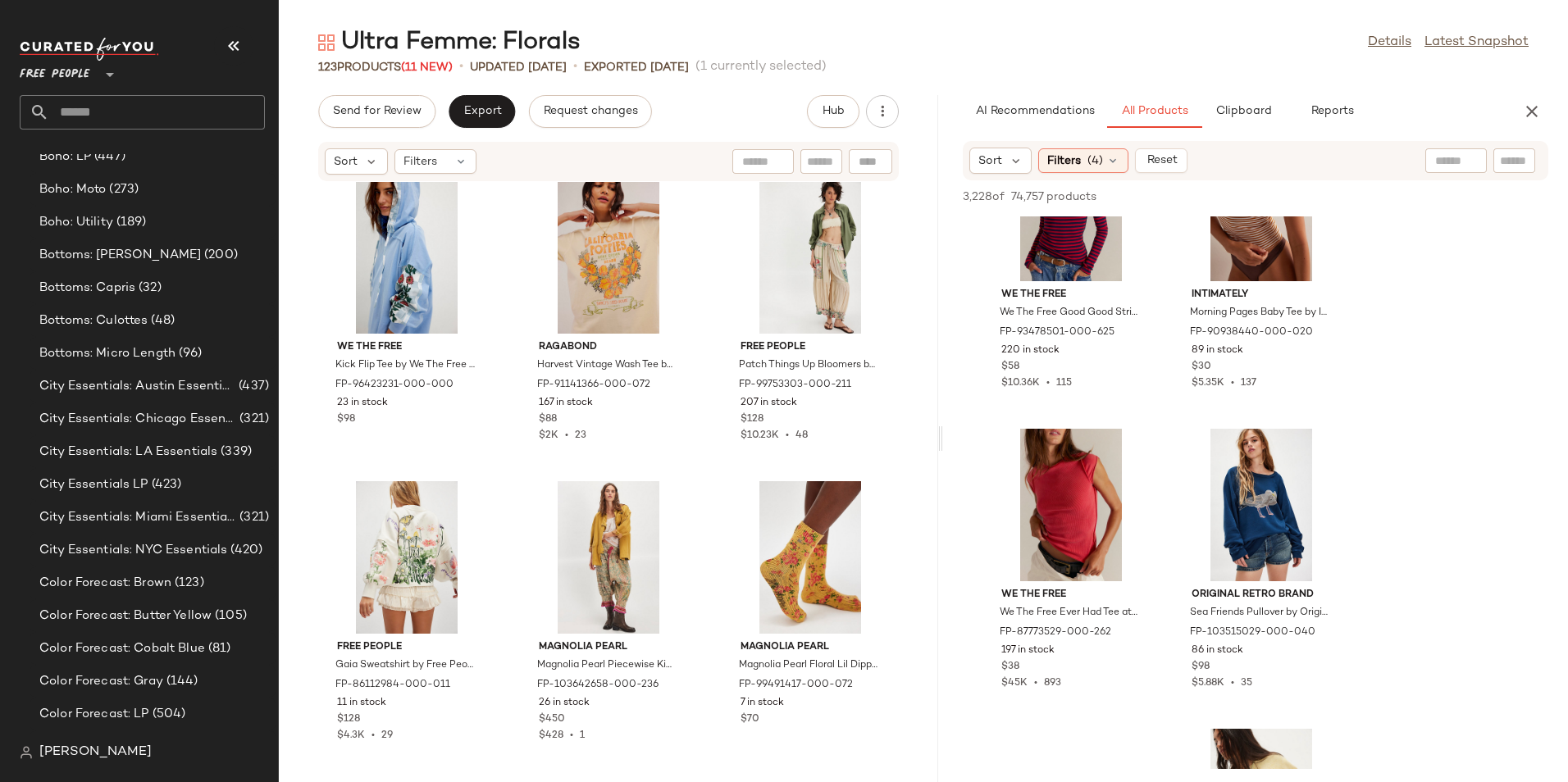
scroll to position [43562, 0]
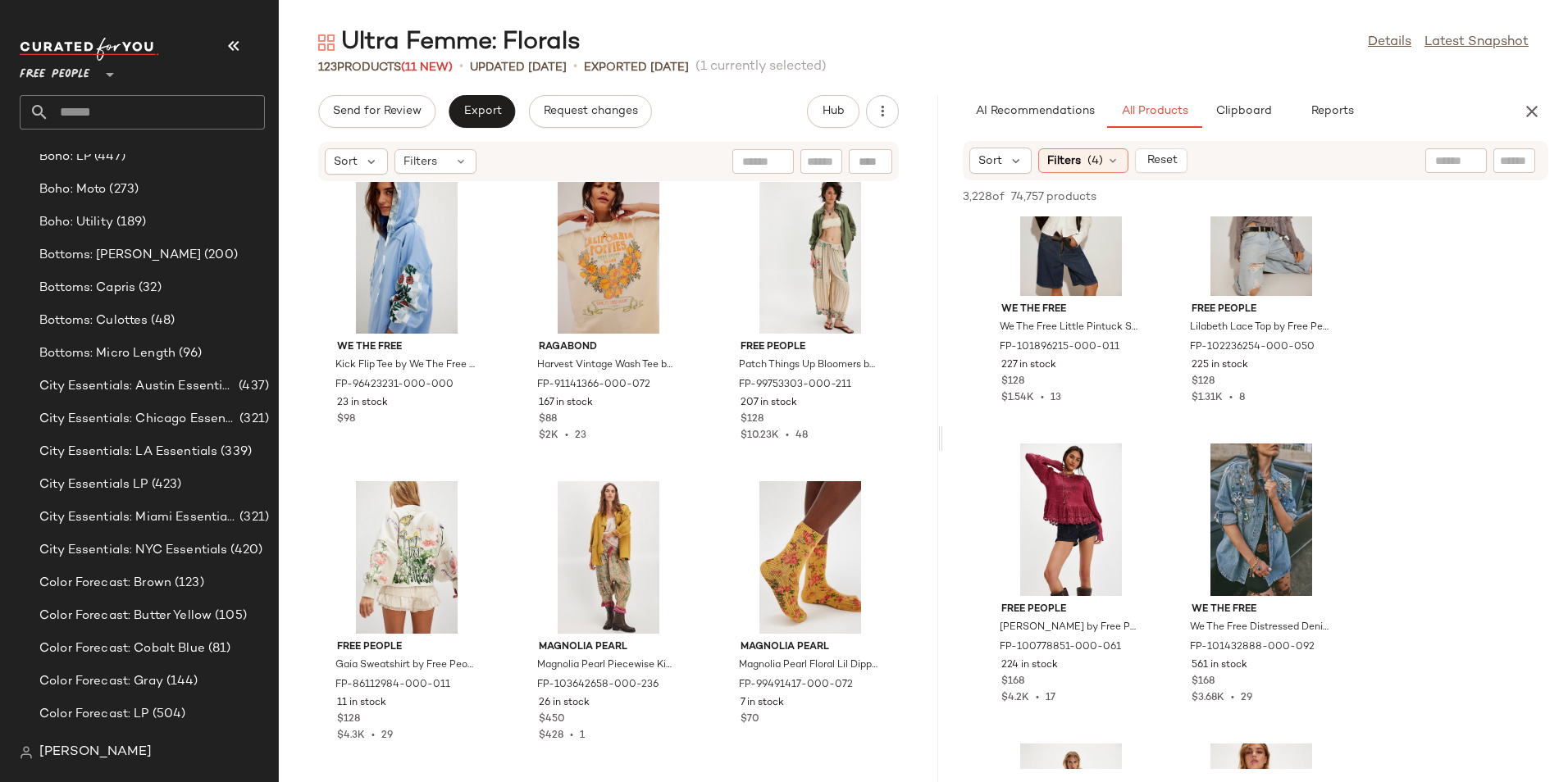
scroll to position [50847, 0]
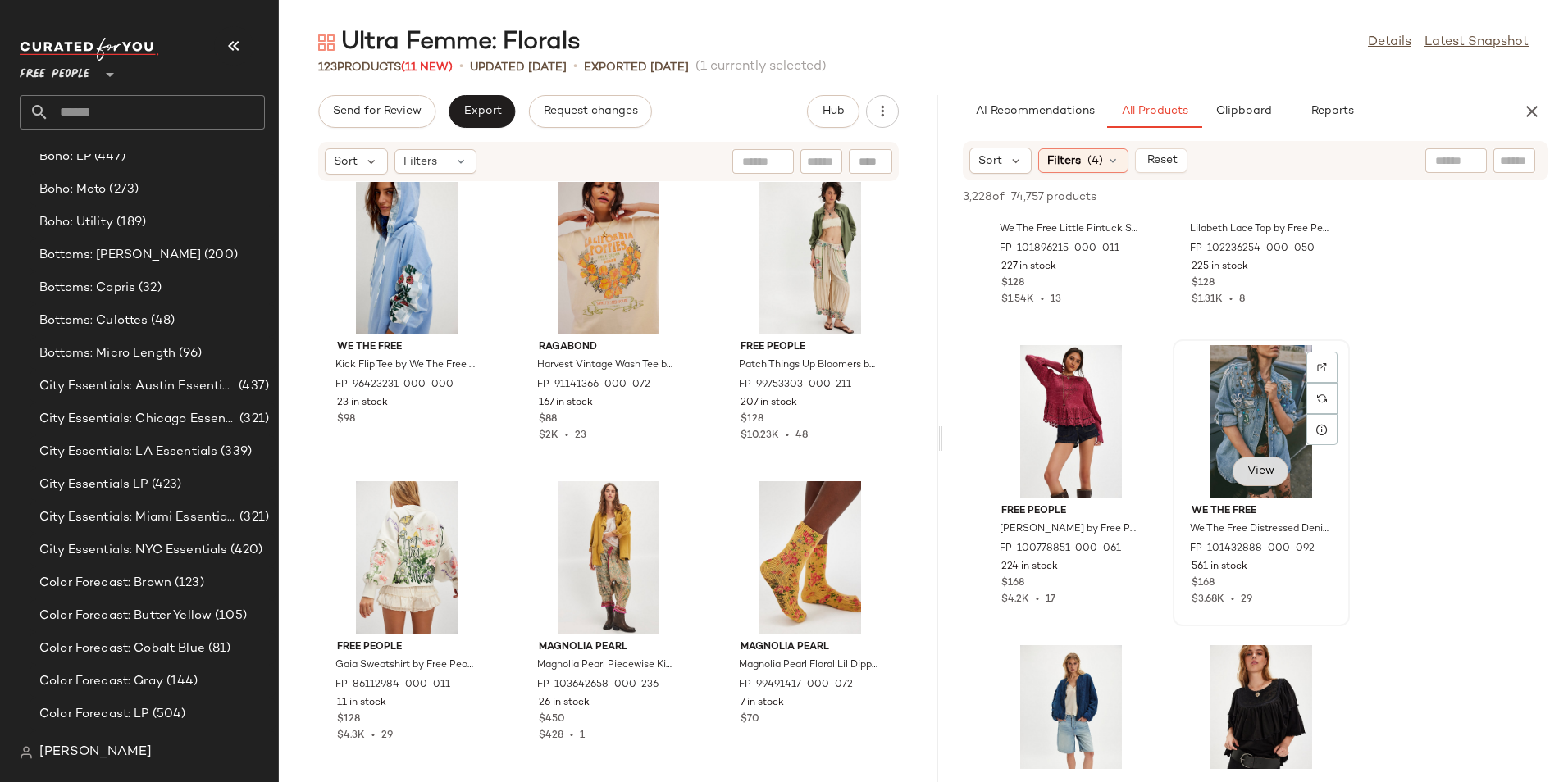
click at [1262, 473] on span "View" at bounding box center [1259, 471] width 28 height 13
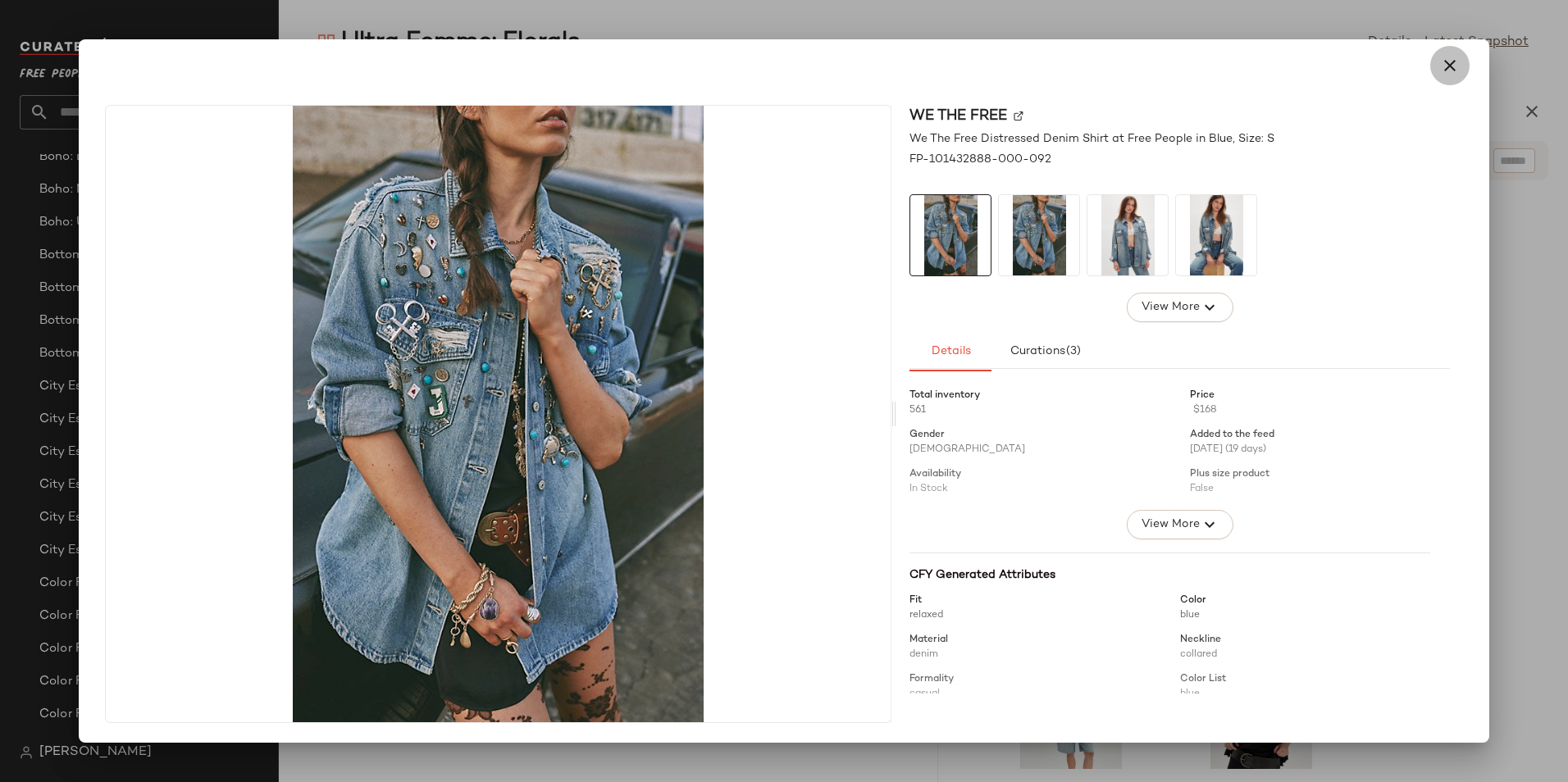
click at [1461, 69] on button "button" at bounding box center [1450, 65] width 39 height 39
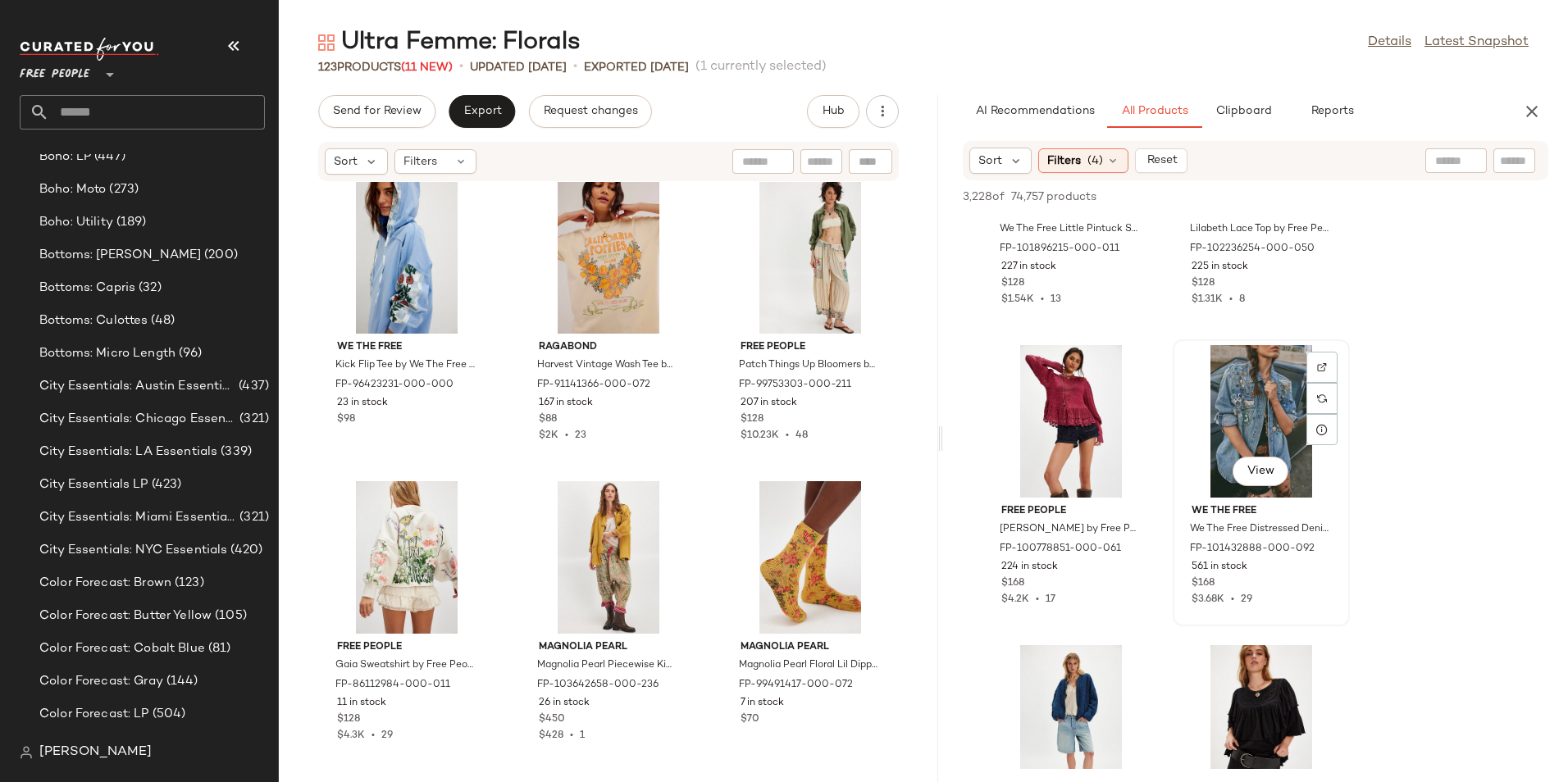
drag, startPoint x: 1205, startPoint y: 408, endPoint x: 1216, endPoint y: 367, distance: 42.4
click at [1213, 367] on div "View" at bounding box center [1260, 421] width 166 height 152
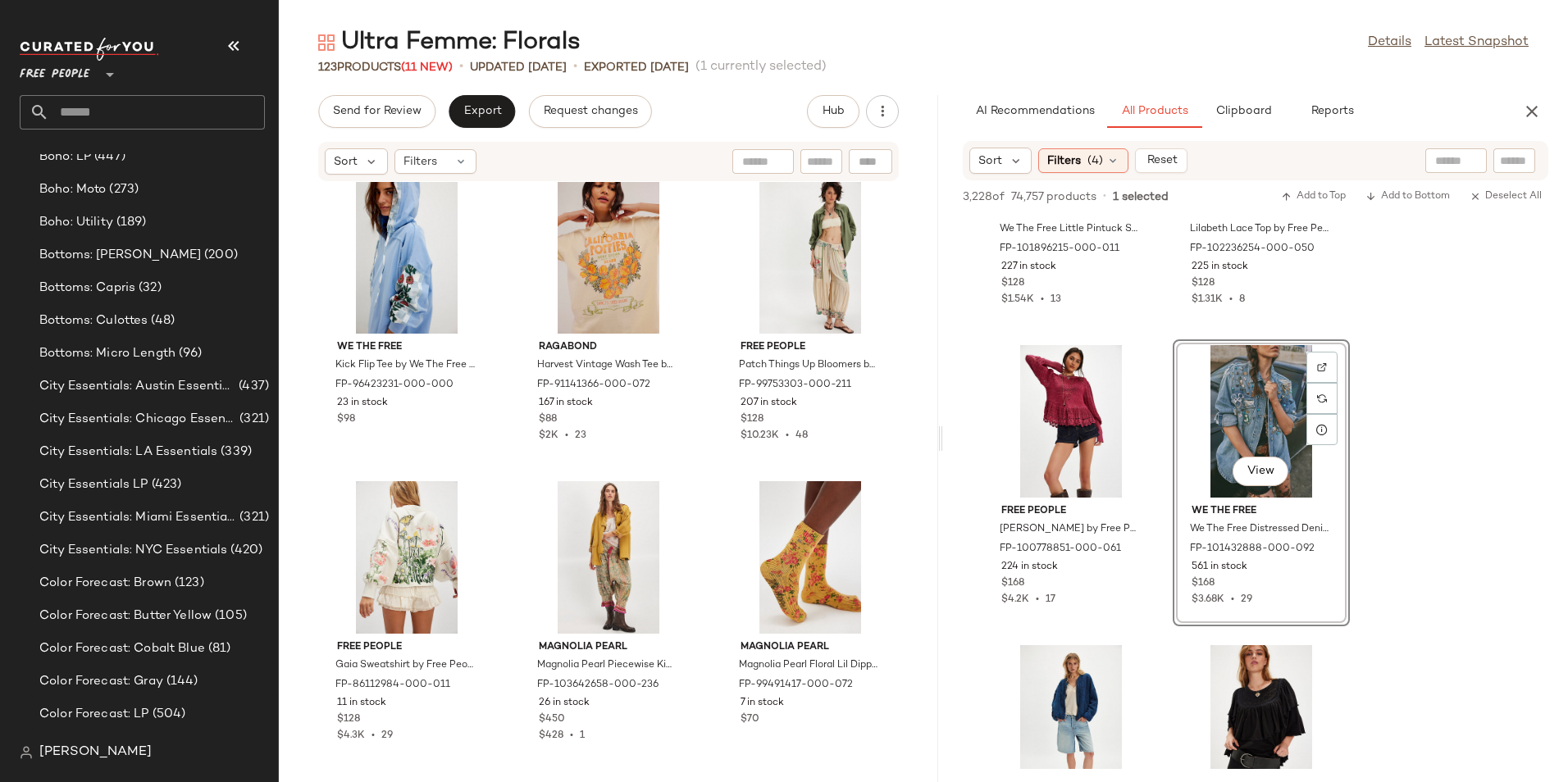
drag, startPoint x: 1274, startPoint y: 411, endPoint x: 1228, endPoint y: 434, distance: 51.4
click at [1228, 434] on div "View" at bounding box center [1260, 421] width 166 height 152
drag, startPoint x: 1228, startPoint y: 434, endPoint x: 1213, endPoint y: 406, distance: 31.8
click at [1213, 406] on div "View" at bounding box center [1260, 421] width 166 height 152
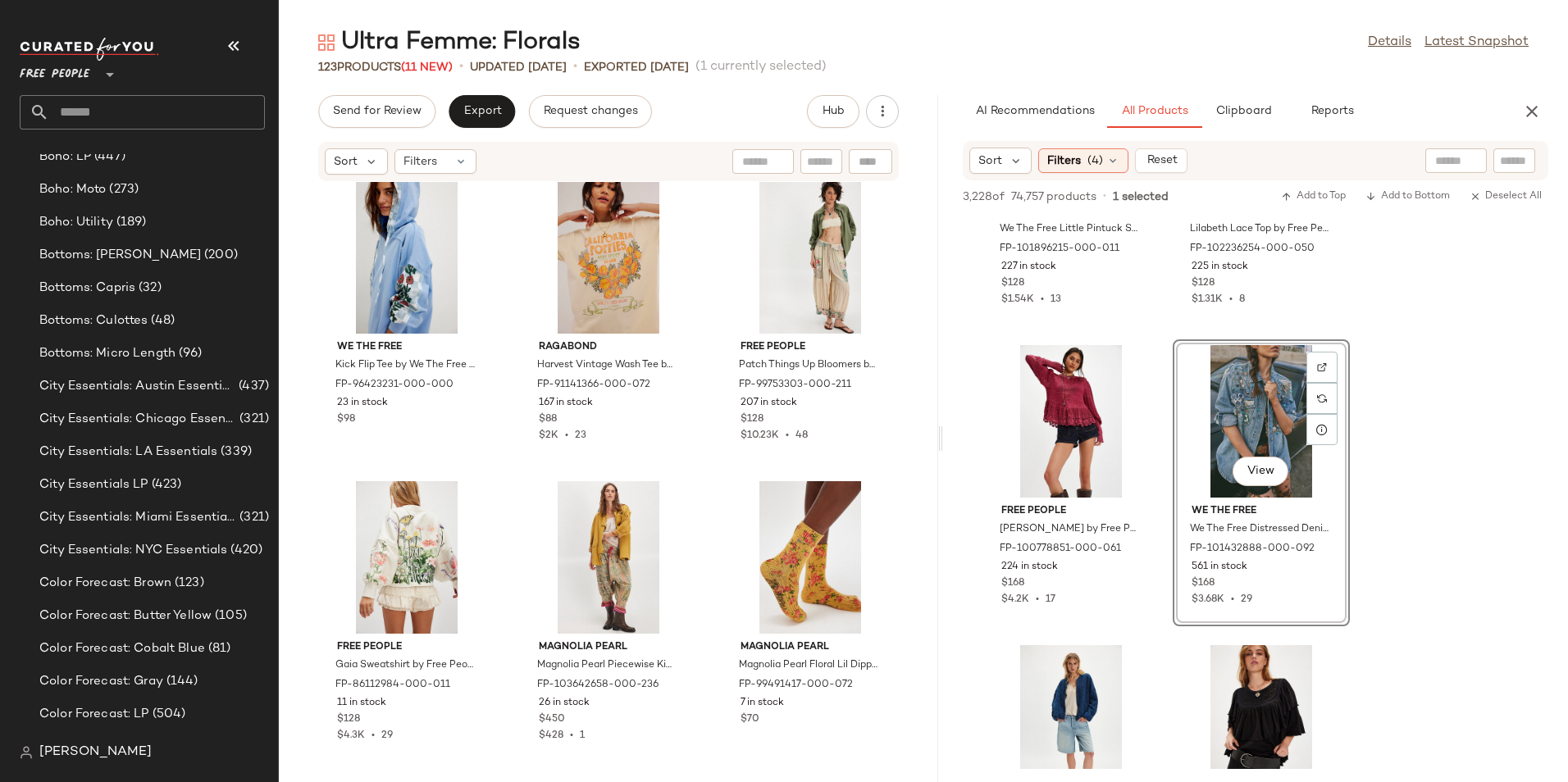
click at [1247, 486] on div "View" at bounding box center [1260, 473] width 56 height 33
click at [1247, 474] on span "View" at bounding box center [1259, 471] width 28 height 13
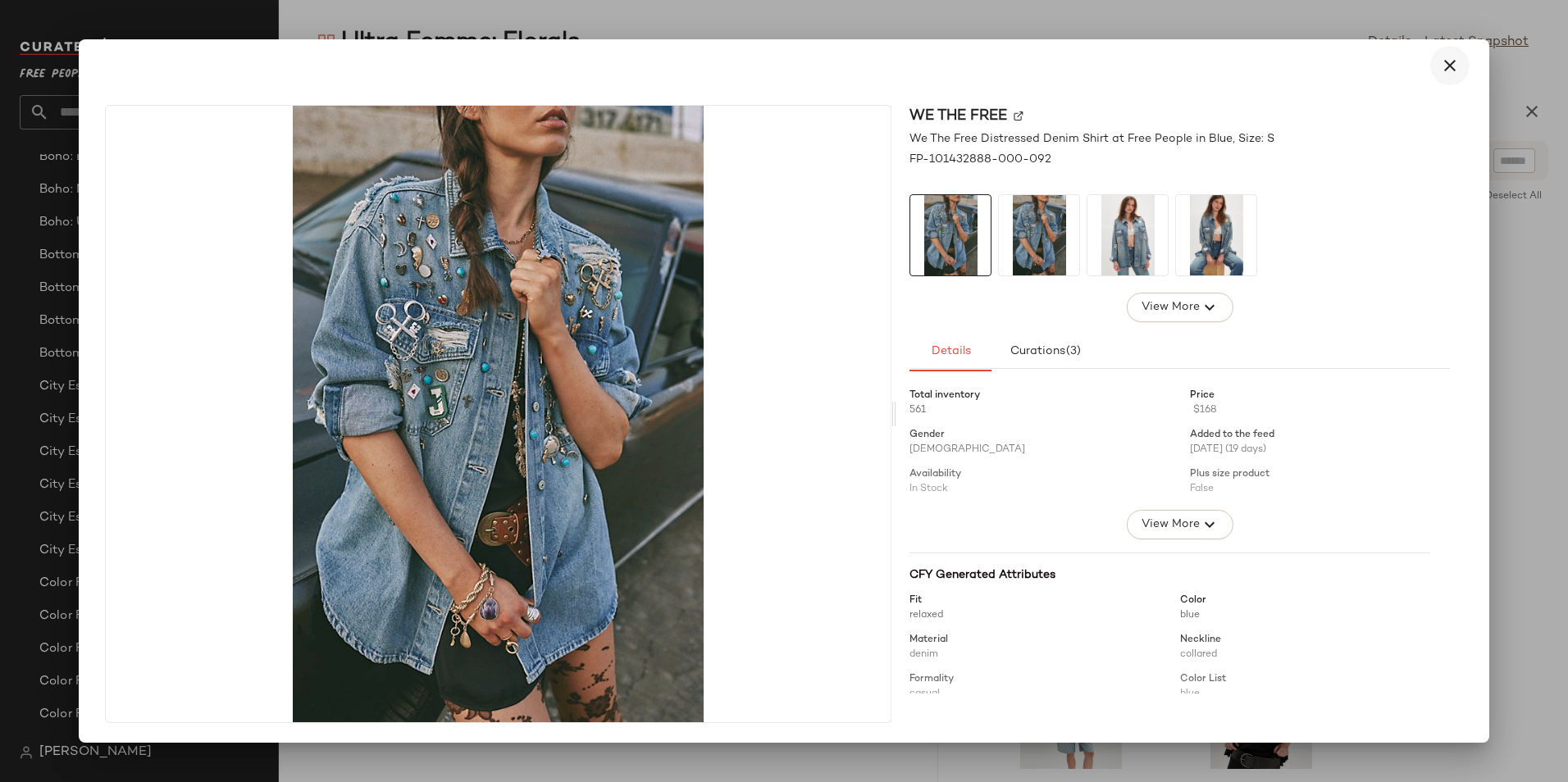
click at [1449, 70] on icon "button" at bounding box center [1450, 65] width 20 height 20
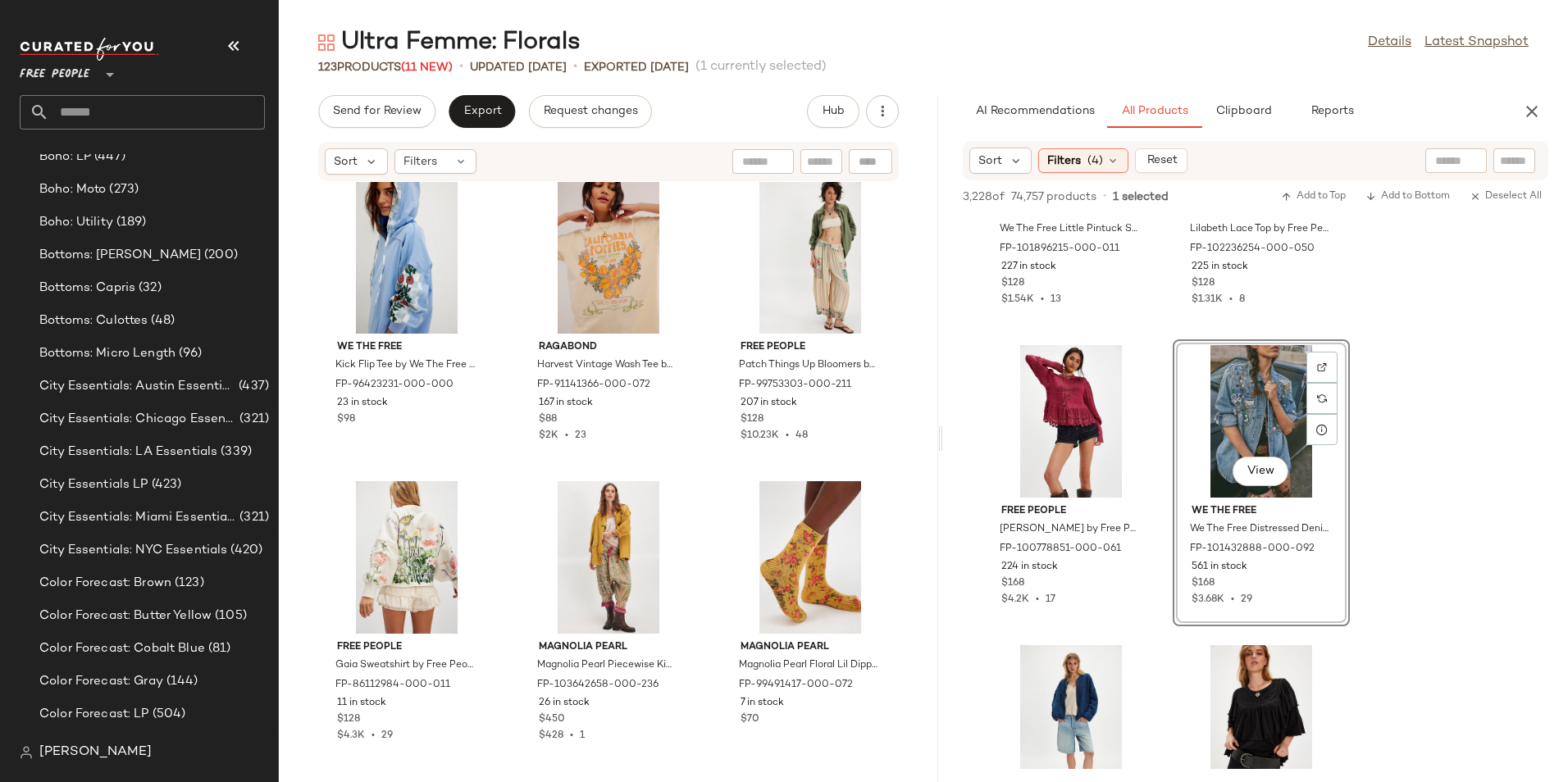
drag, startPoint x: 1209, startPoint y: 432, endPoint x: 1416, endPoint y: 398, distance: 209.8
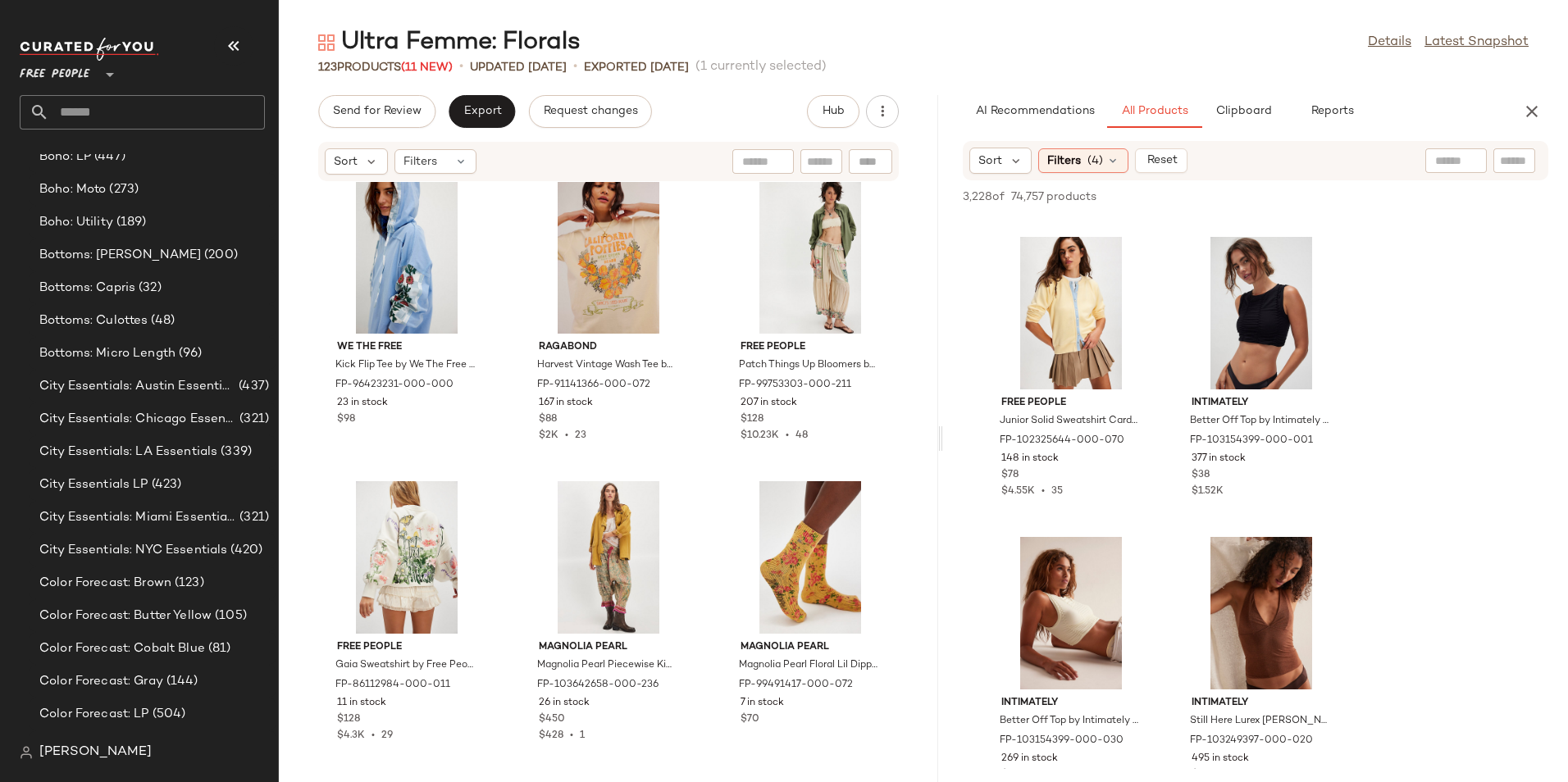
scroll to position [52860, 0]
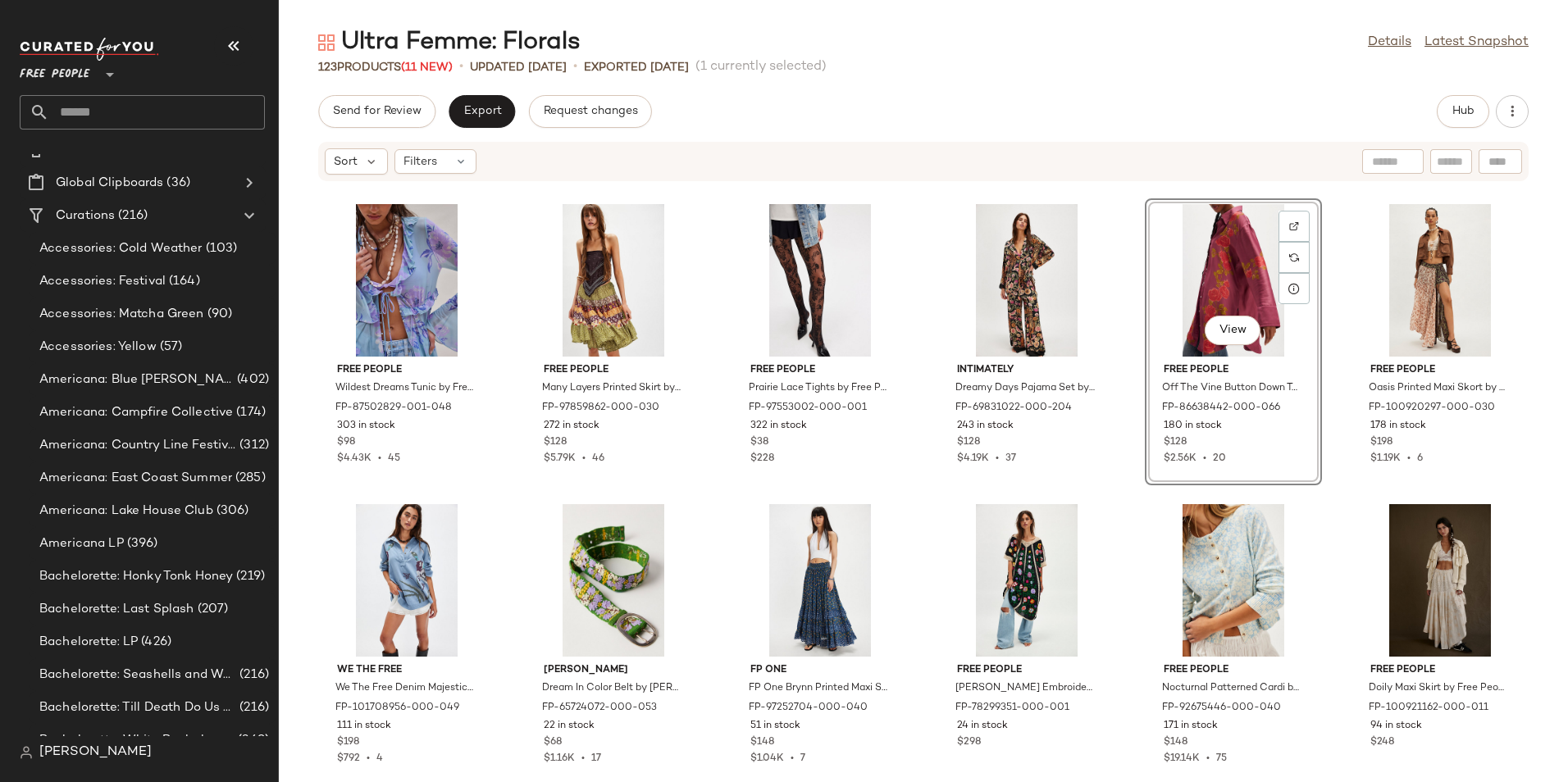
scroll to position [63, 0]
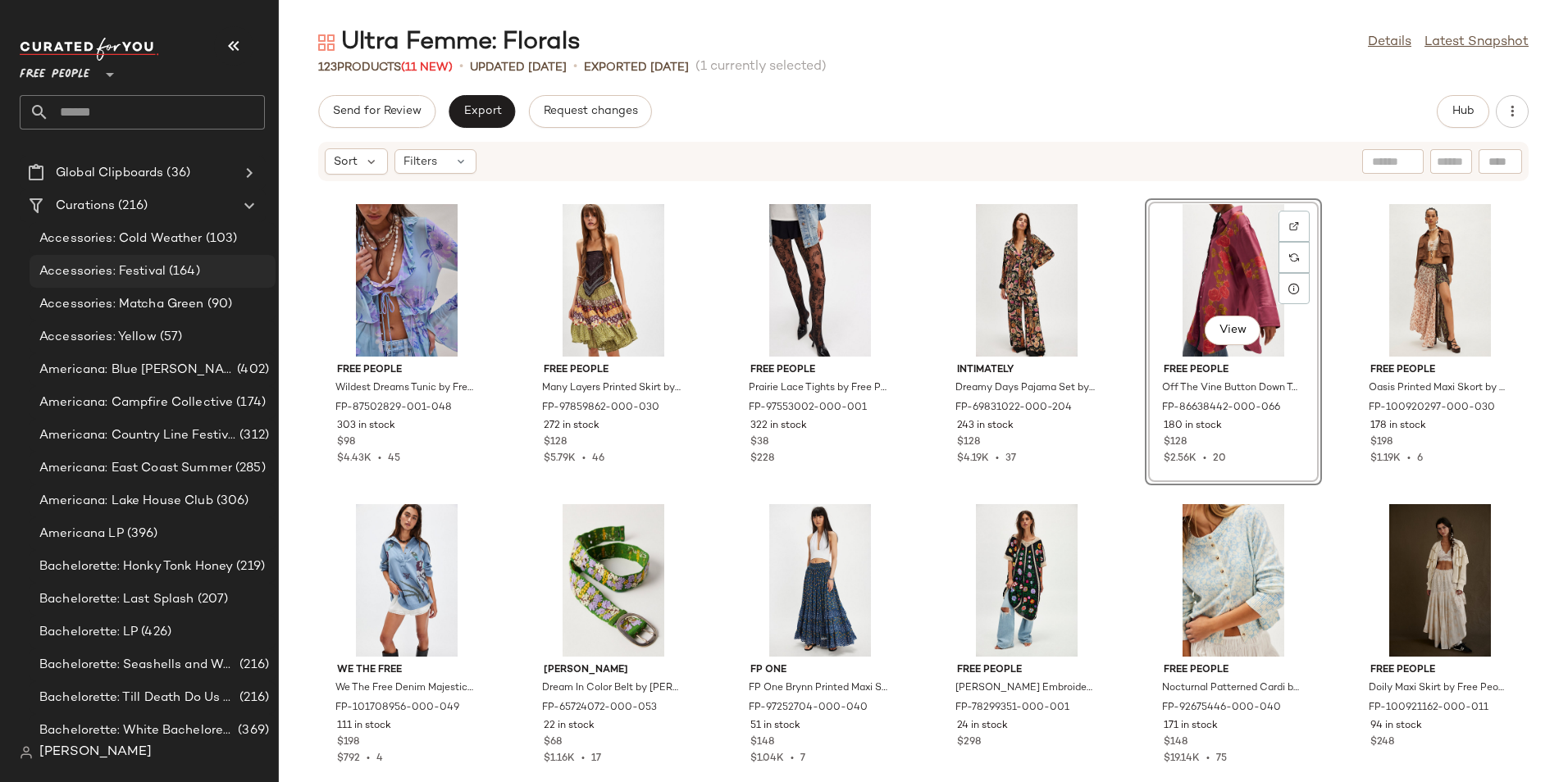
click at [144, 274] on span "Accessories: Festival" at bounding box center [102, 271] width 126 height 19
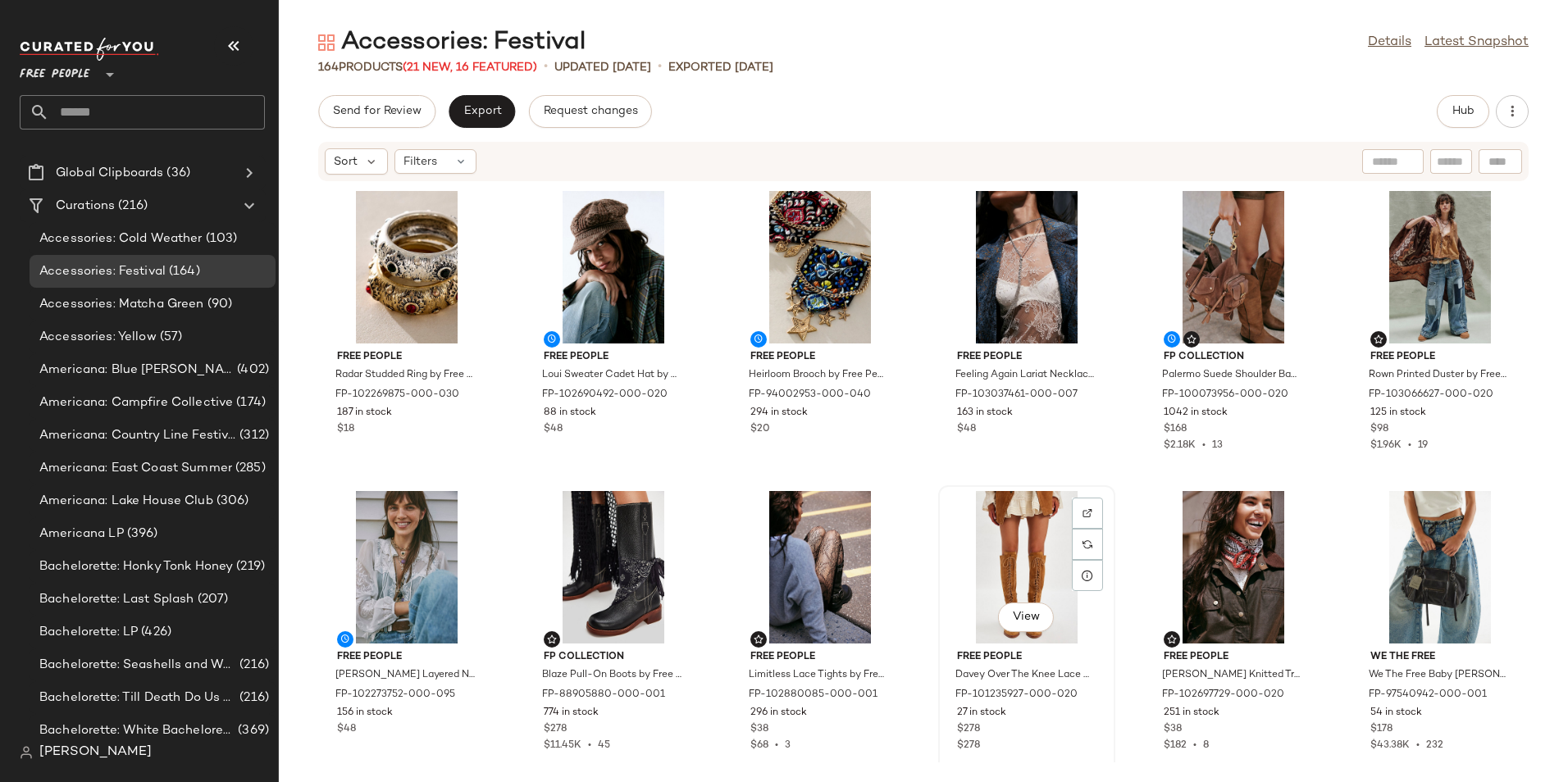
click at [1031, 511] on div "View" at bounding box center [1026, 568] width 166 height 152
click at [1012, 613] on span "View" at bounding box center [1025, 617] width 28 height 13
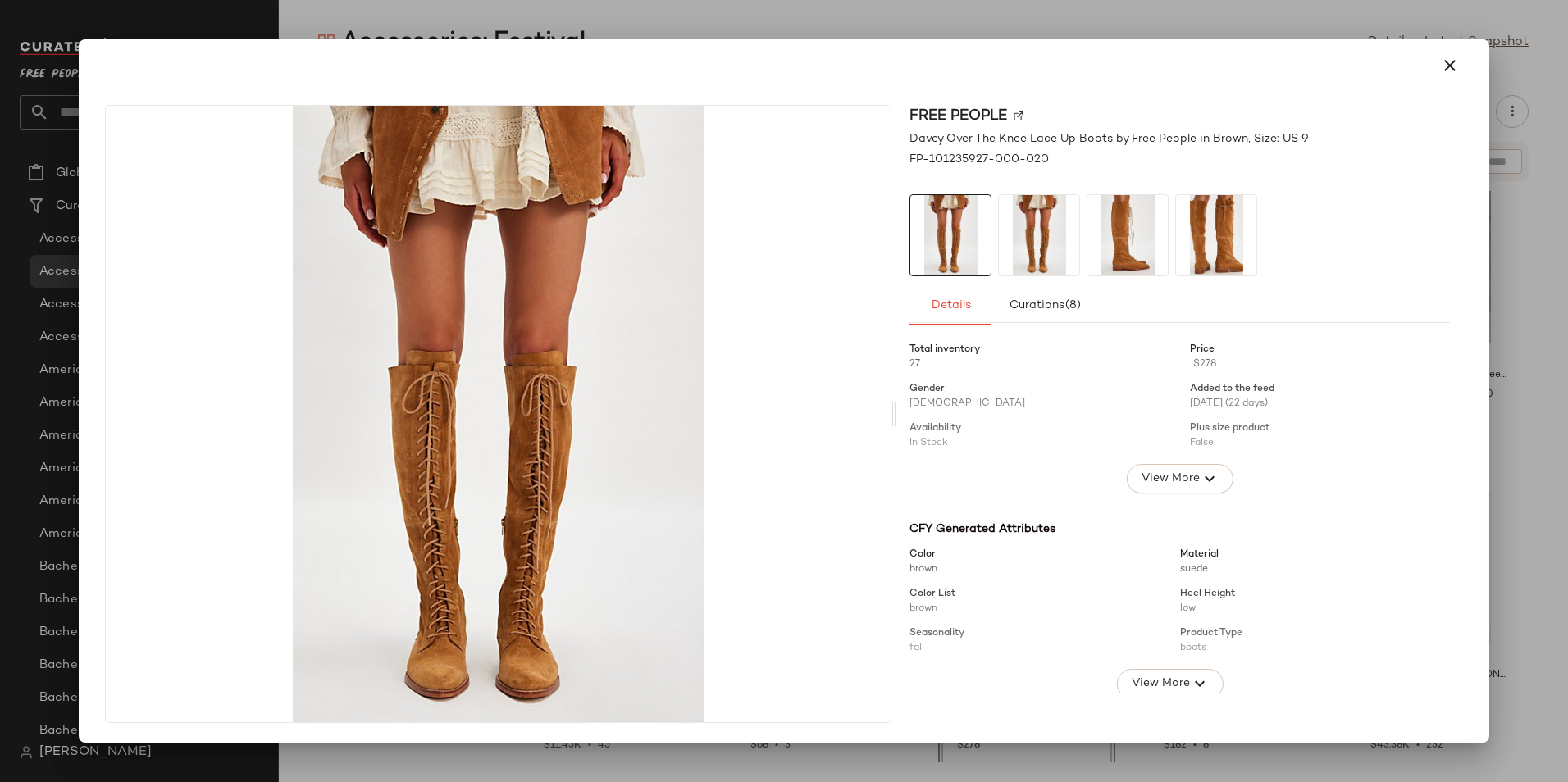
click at [1136, 262] on img at bounding box center [1128, 236] width 81 height 81
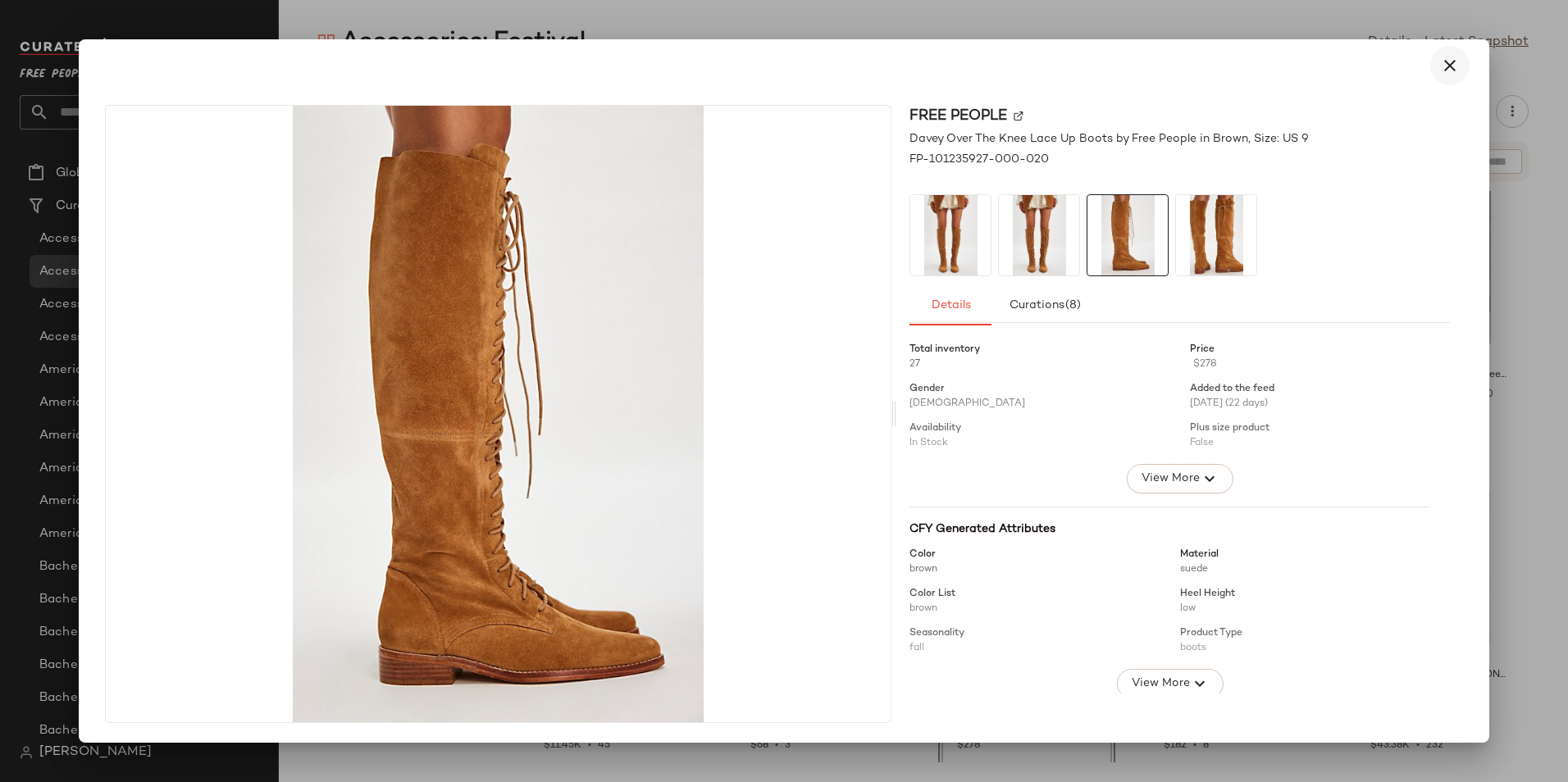
click at [1457, 72] on icon "button" at bounding box center [1450, 65] width 20 height 20
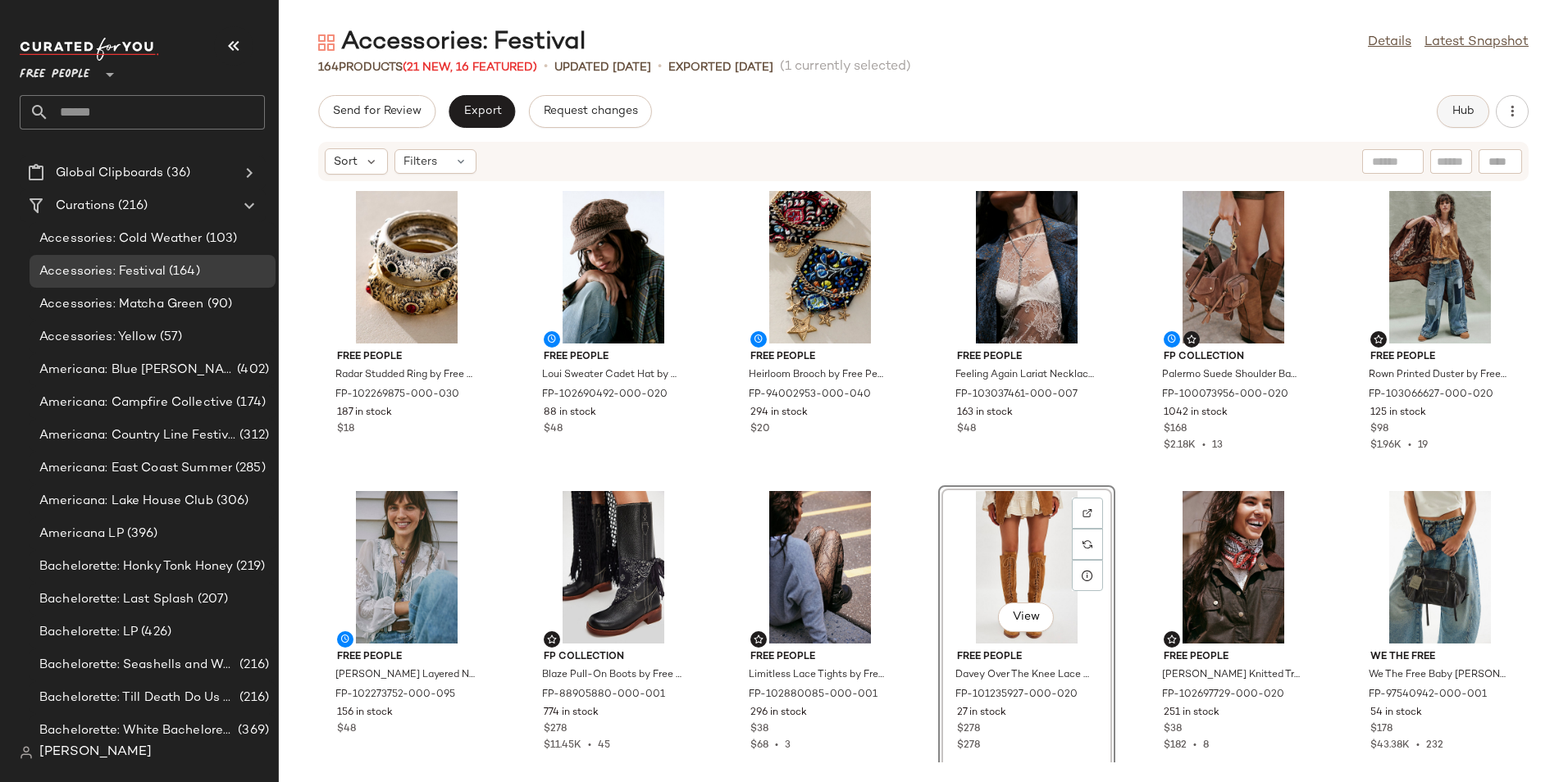
click at [1481, 106] on button "Hub" at bounding box center [1462, 111] width 52 height 33
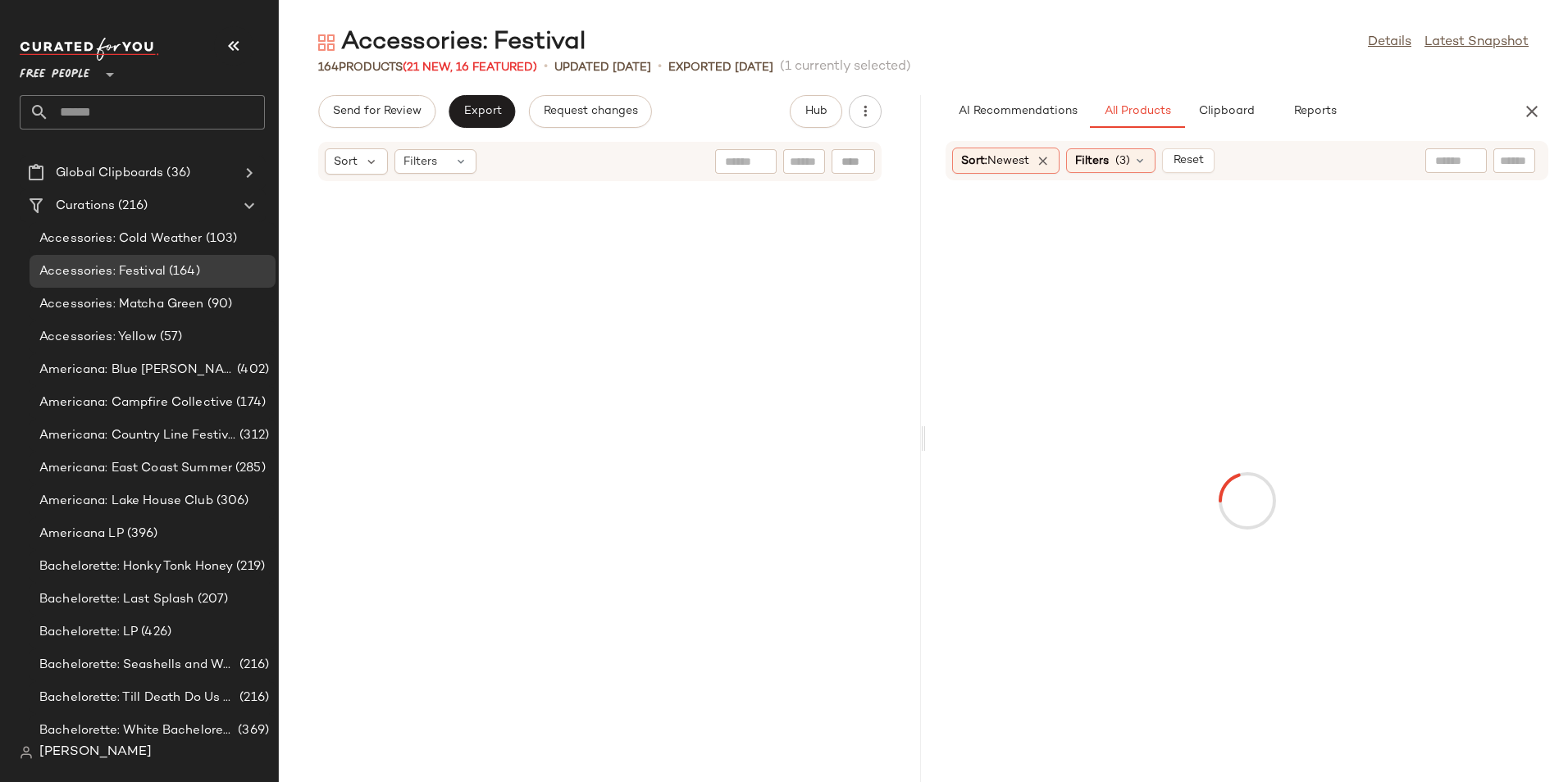
scroll to position [1200, 0]
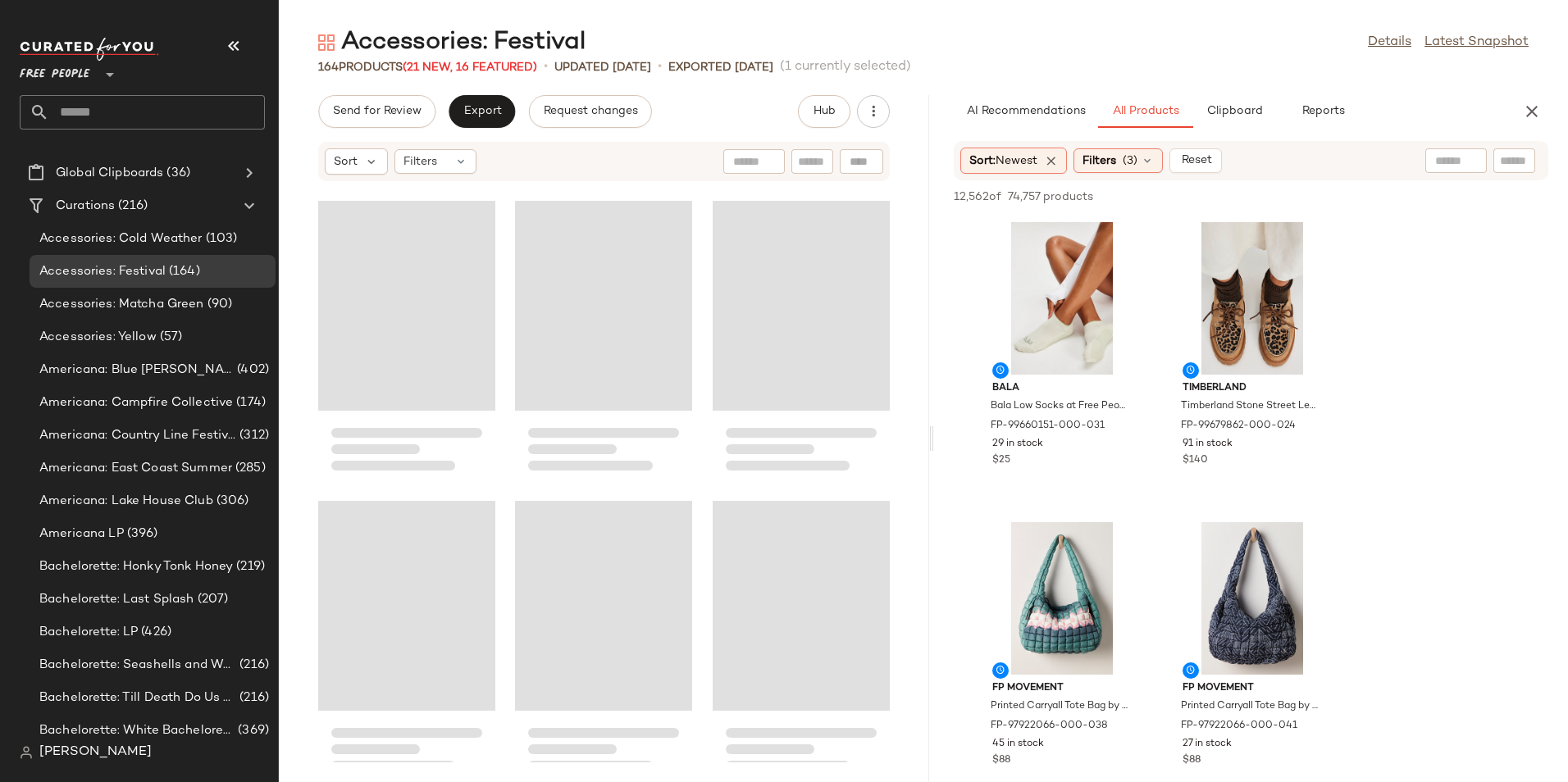
drag, startPoint x: 923, startPoint y: 437, endPoint x: 936, endPoint y: 429, distance: 15.3
click at [936, 429] on div "Accessories: Festival Details Latest Snapshot 164 Products (21 New, 16 Featured…" at bounding box center [923, 404] width 1289 height 756
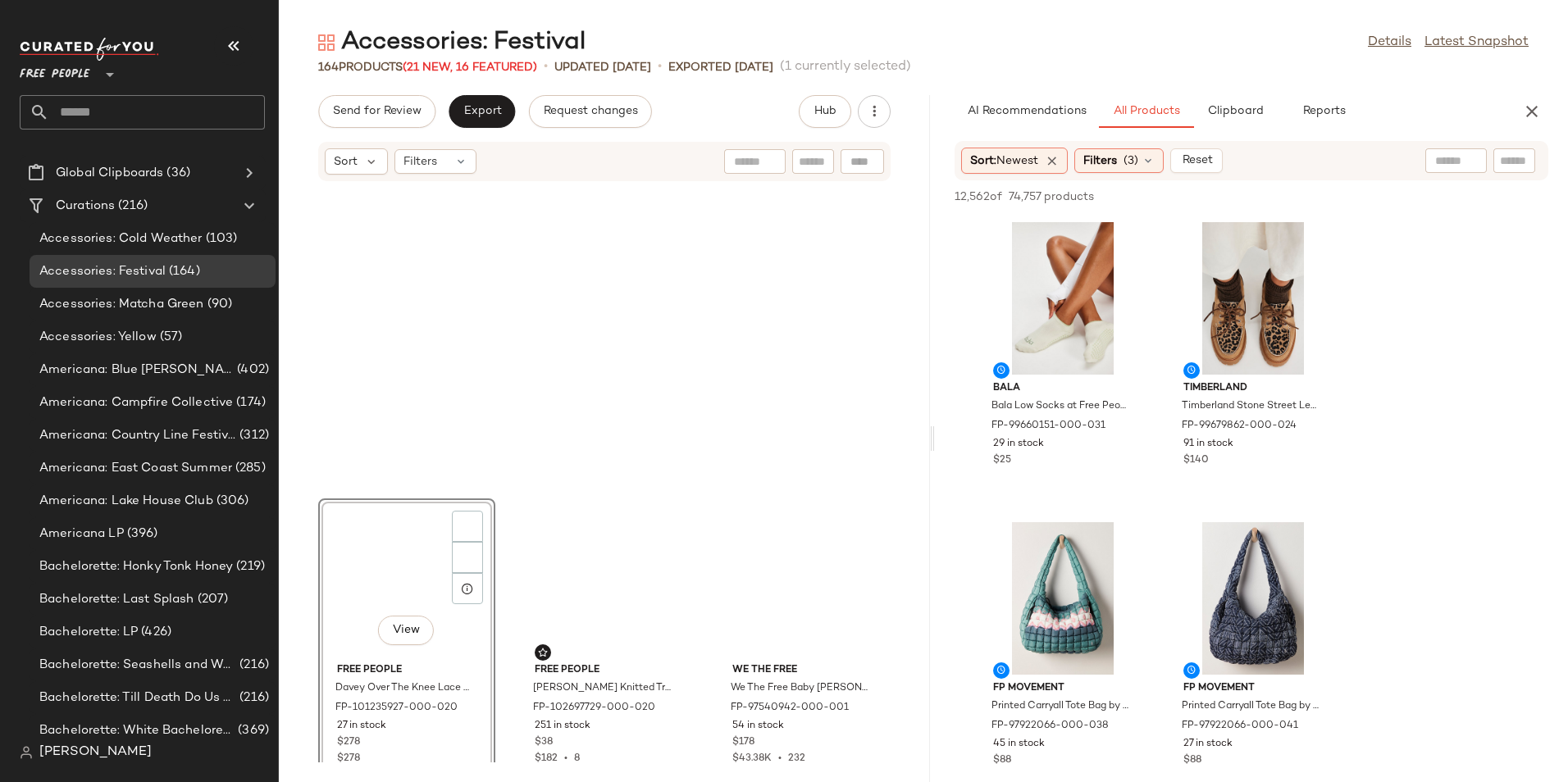
scroll to position [900, 0]
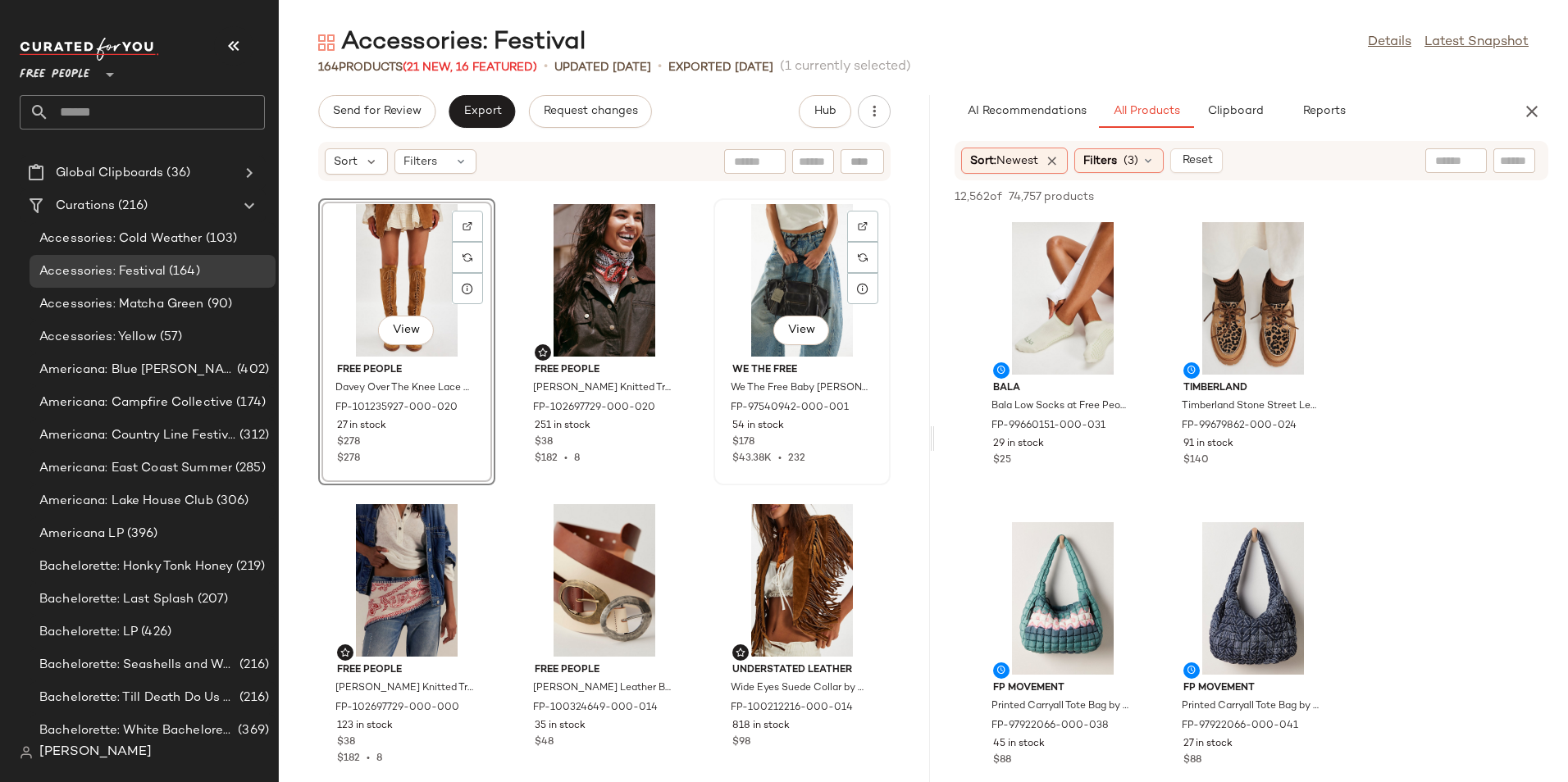
click at [757, 250] on div "View" at bounding box center [802, 281] width 166 height 152
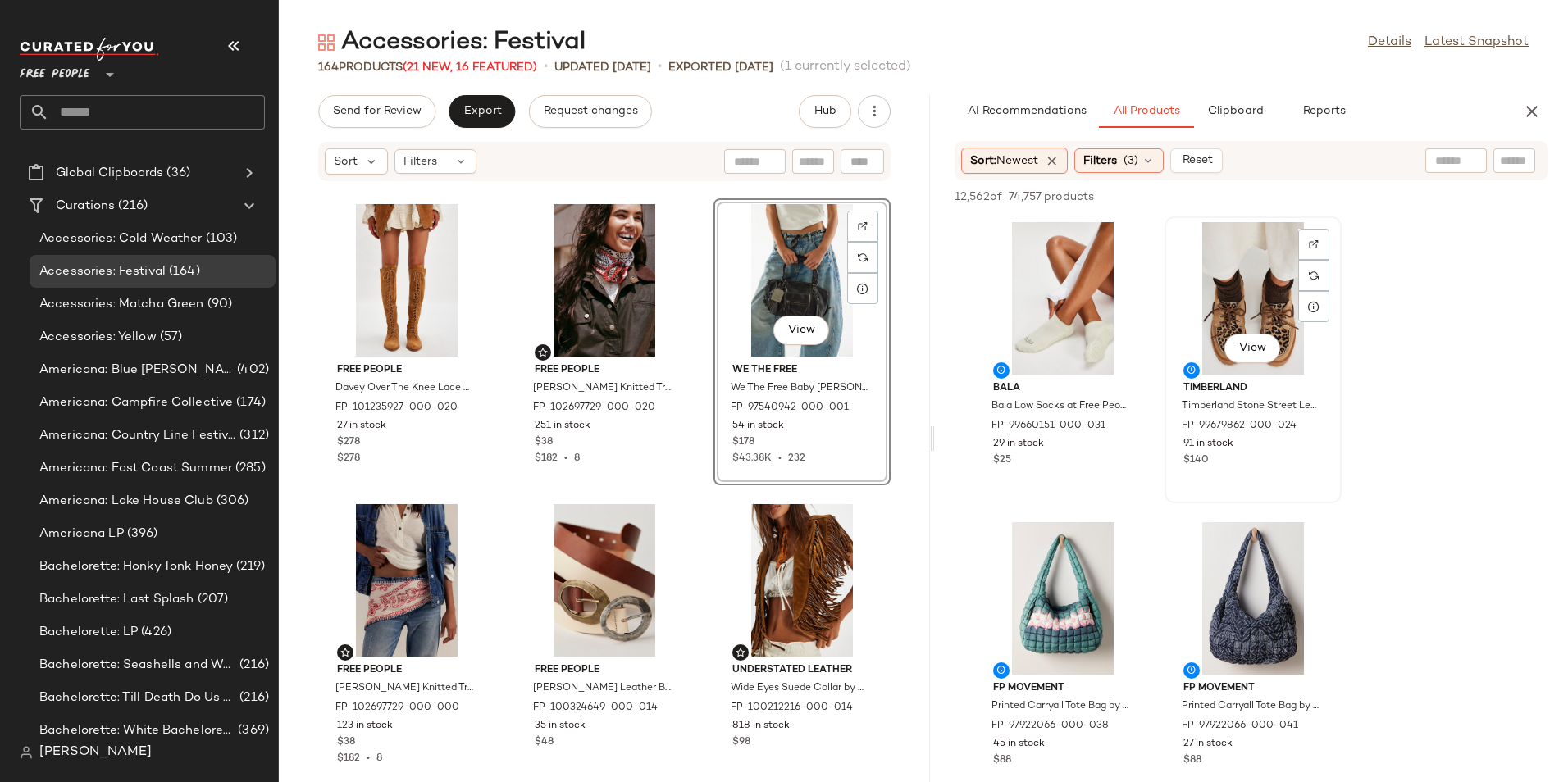
click at [1237, 290] on div "View" at bounding box center [1252, 299] width 166 height 152
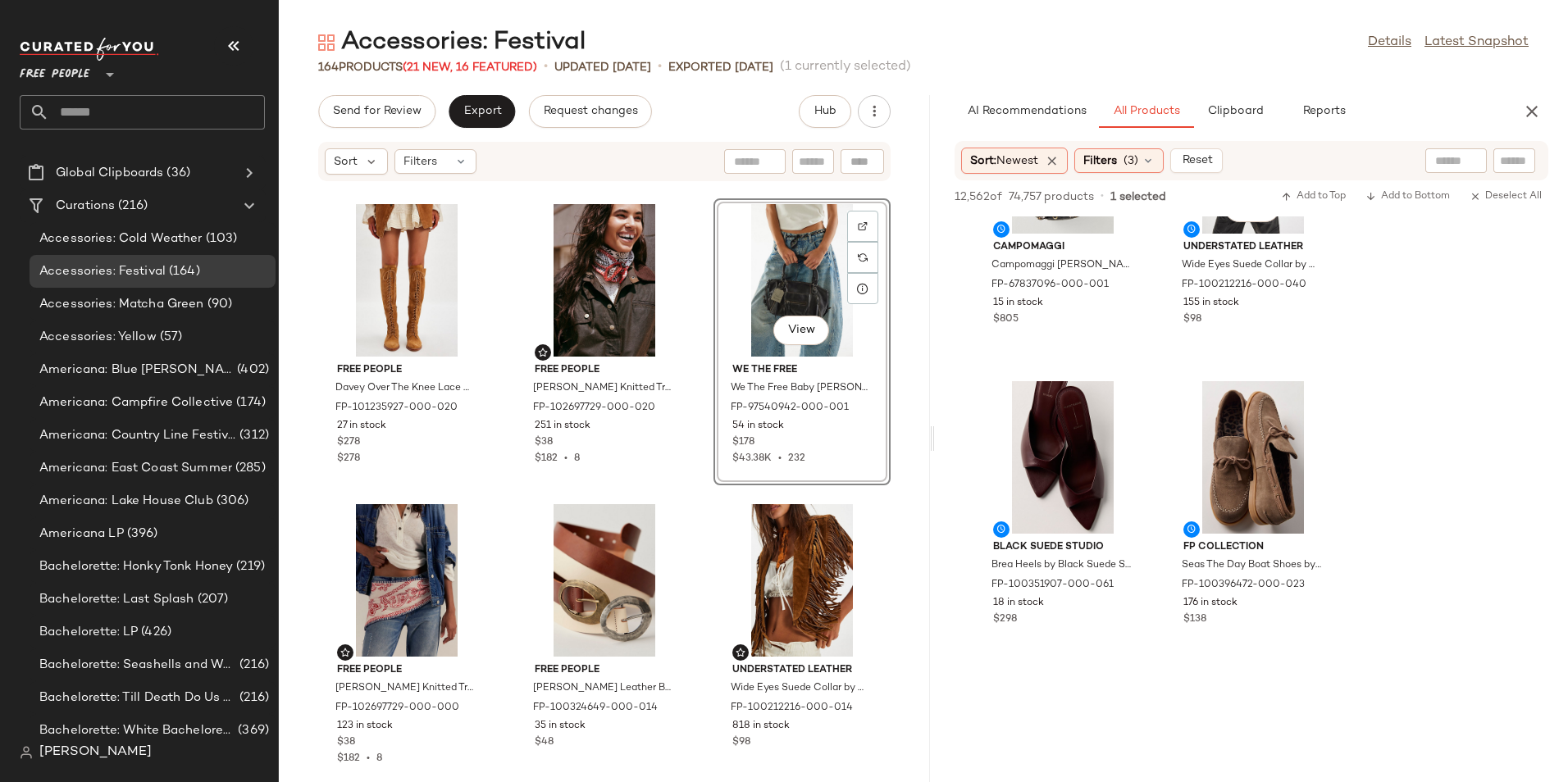
scroll to position [2000, 0]
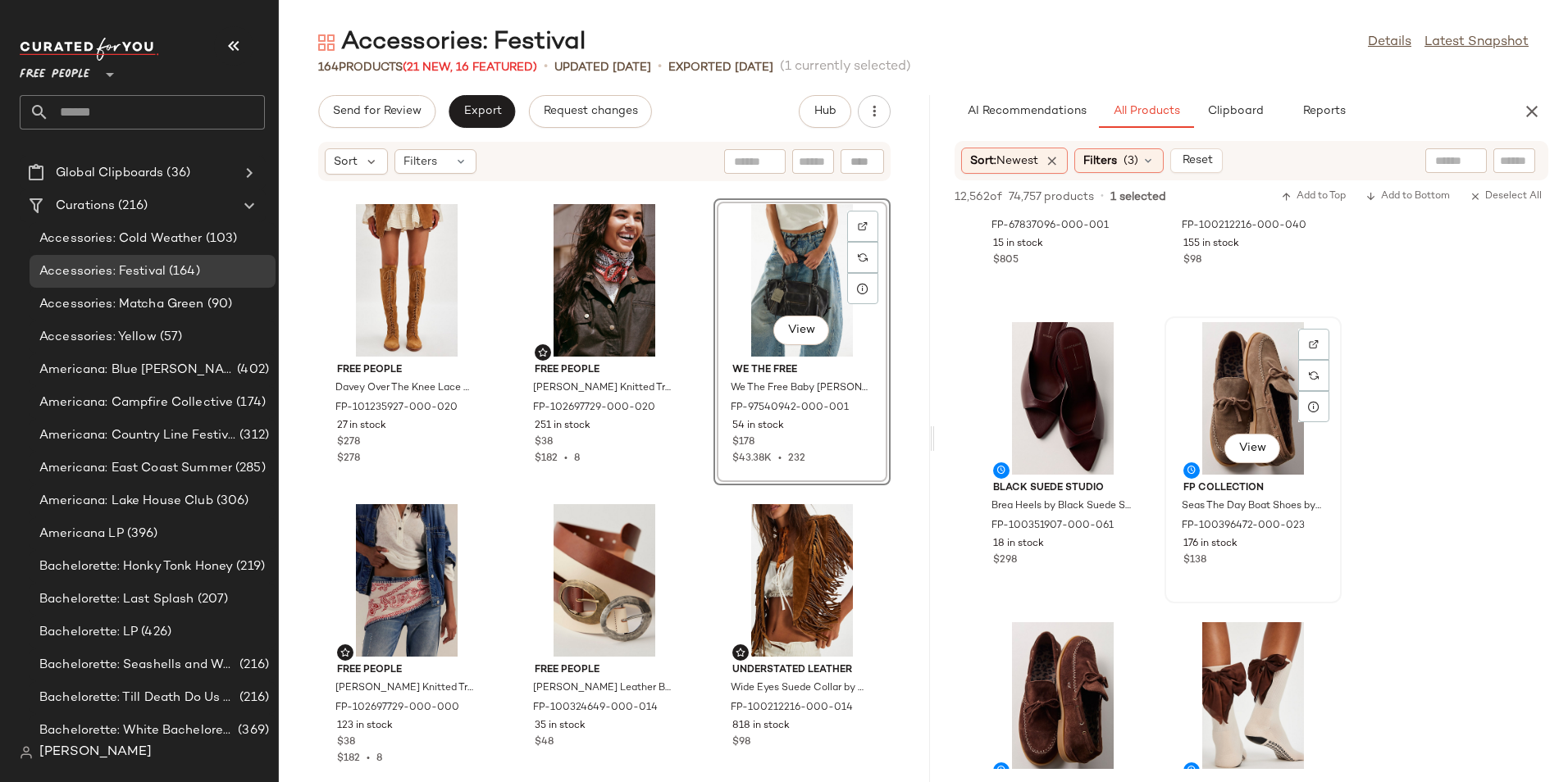
click at [1223, 396] on div "View" at bounding box center [1252, 398] width 166 height 152
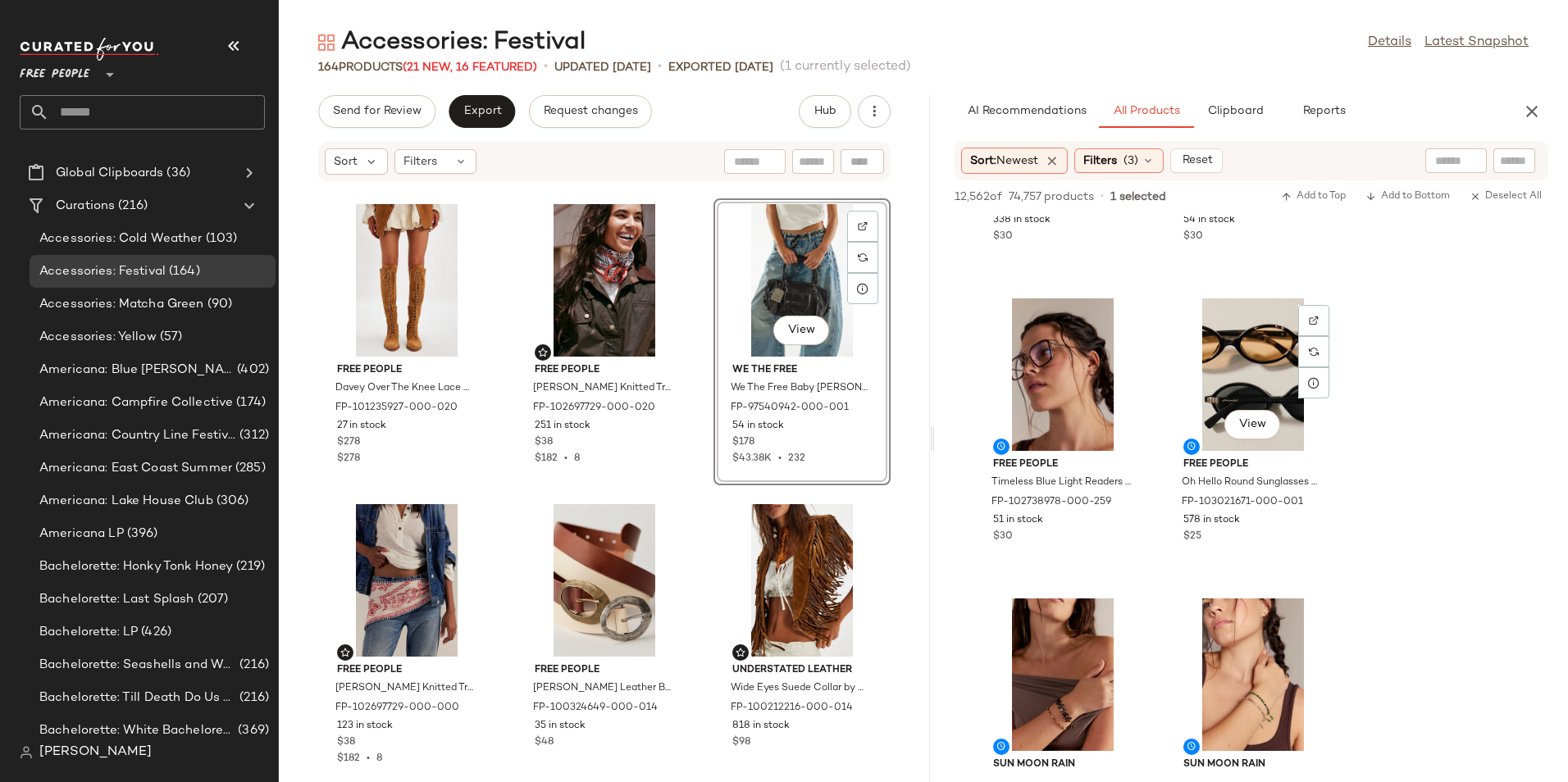
scroll to position [6951, 0]
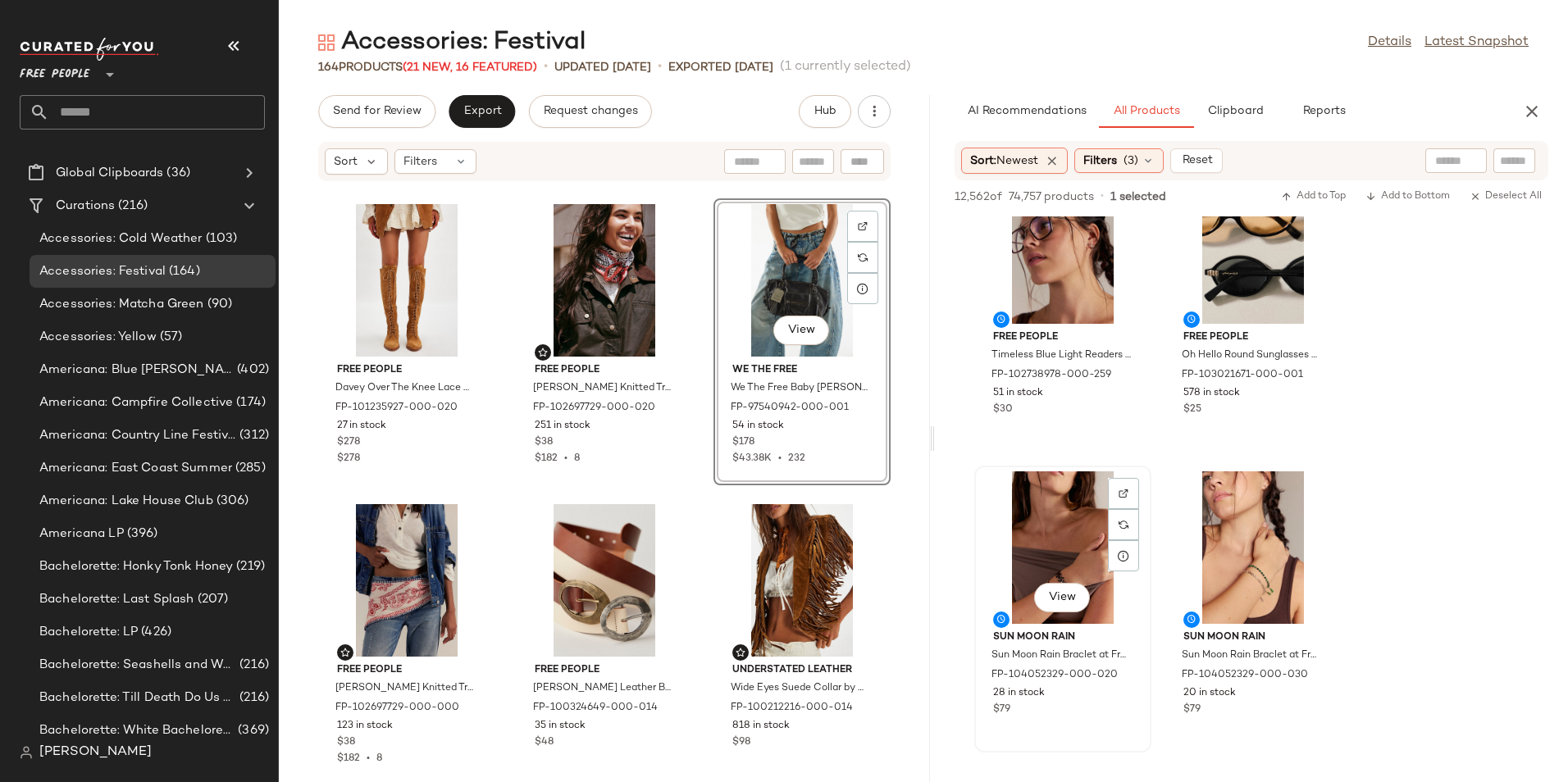
click at [1060, 548] on div "View" at bounding box center [1062, 548] width 166 height 152
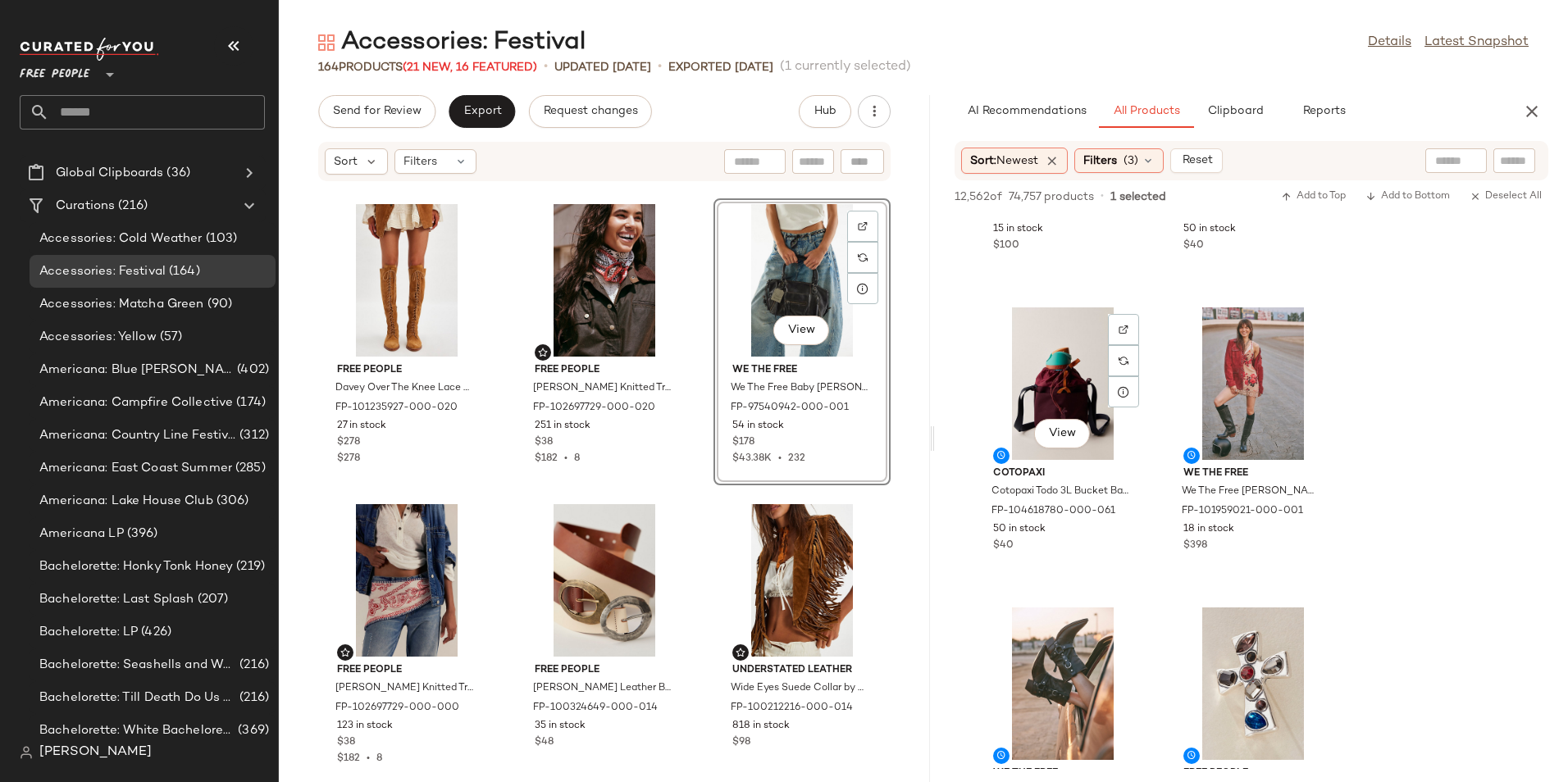
scroll to position [13148, 0]
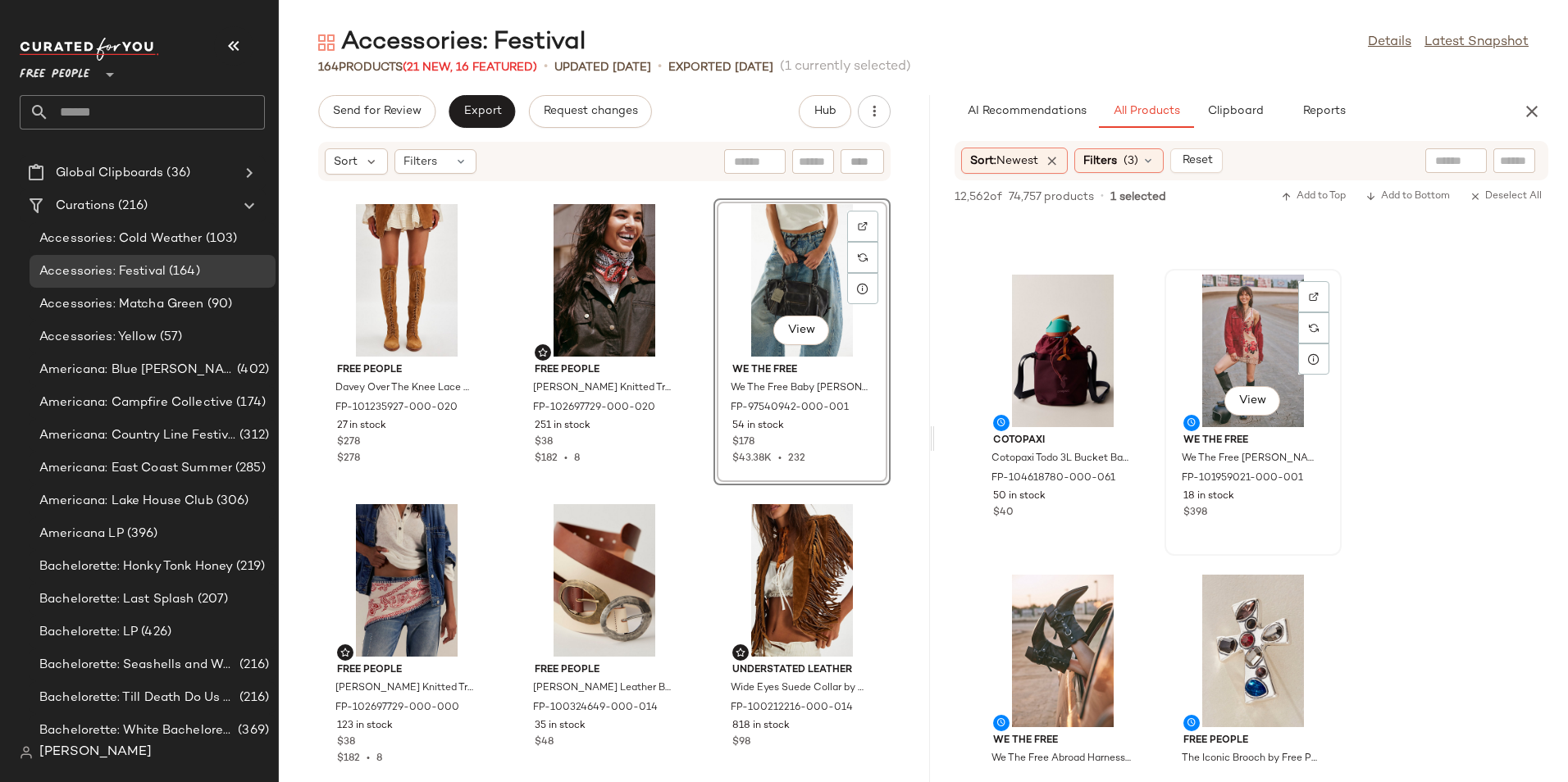
click at [1235, 367] on div "View" at bounding box center [1252, 351] width 166 height 152
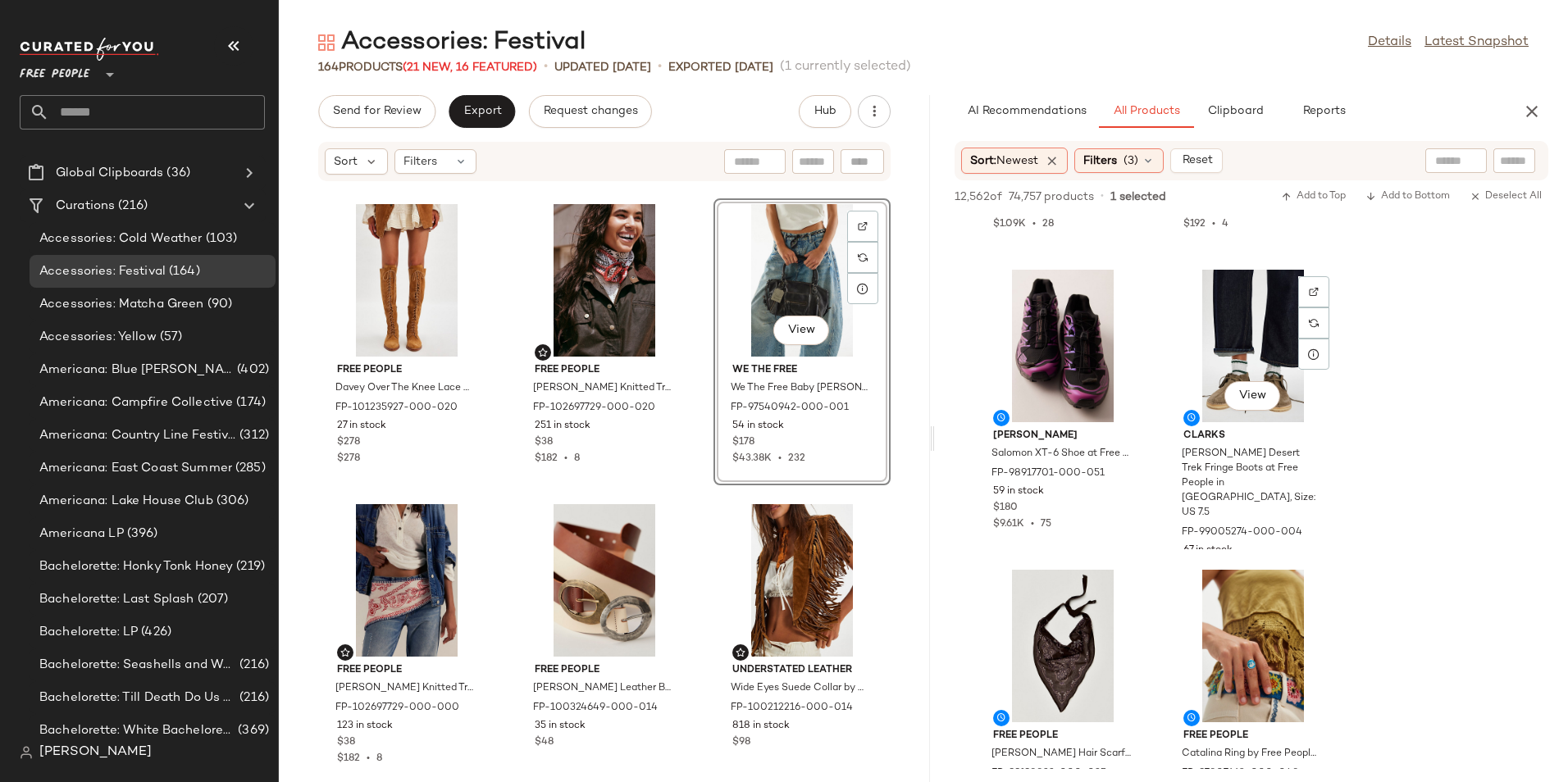
scroll to position [15509, 0]
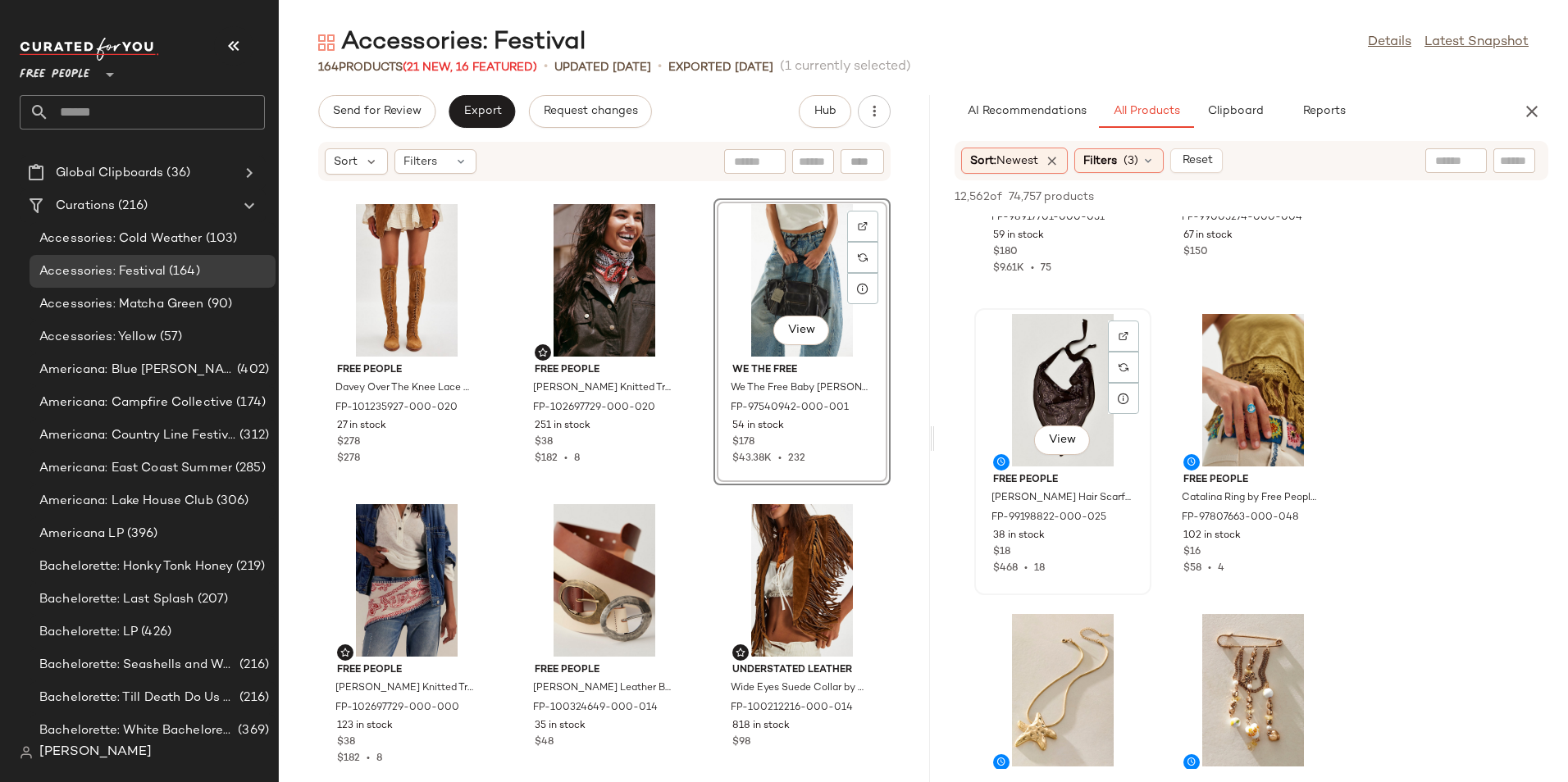
click at [1038, 367] on div "View" at bounding box center [1062, 390] width 166 height 152
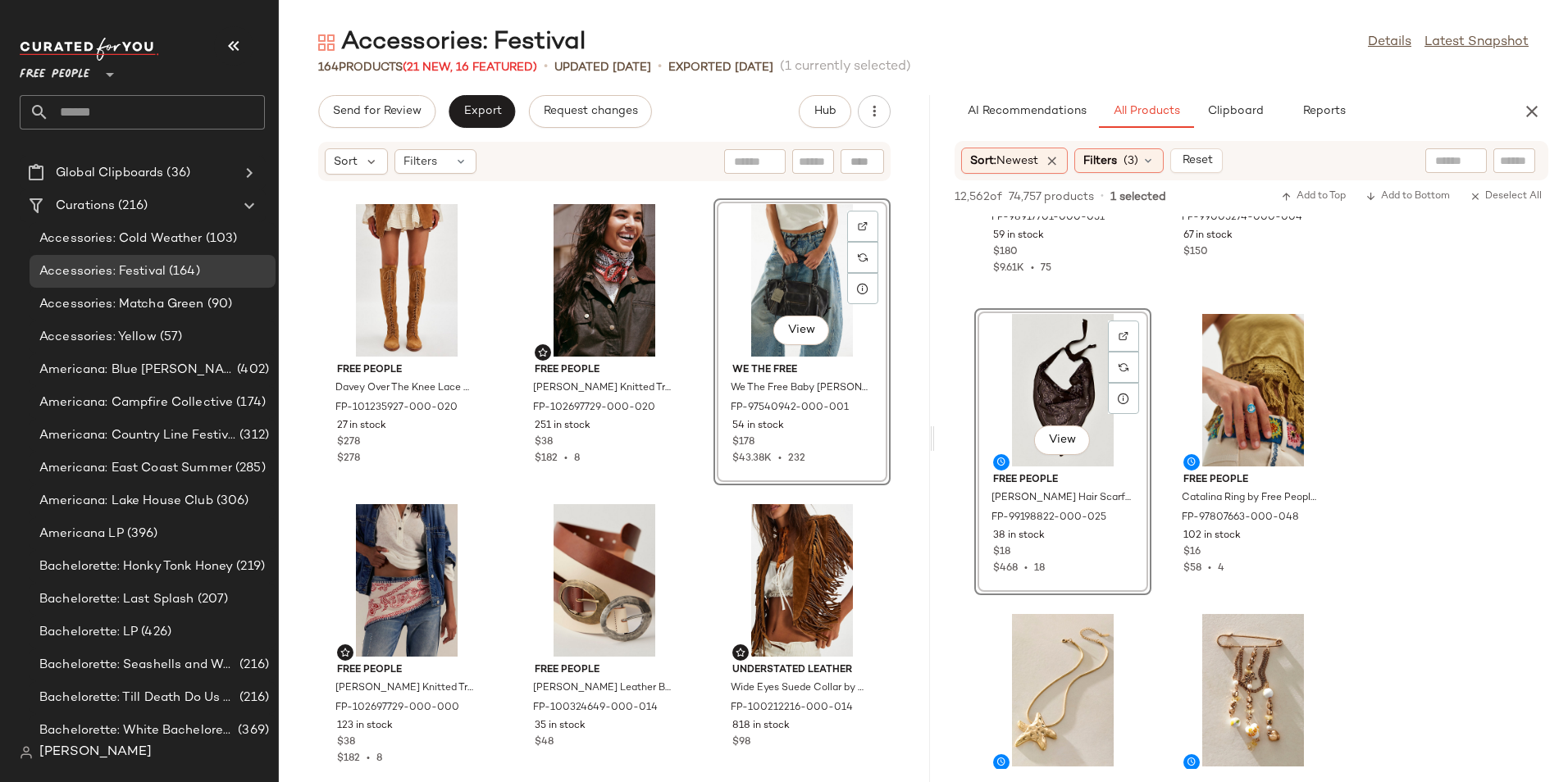
scroll to position [15541, 0]
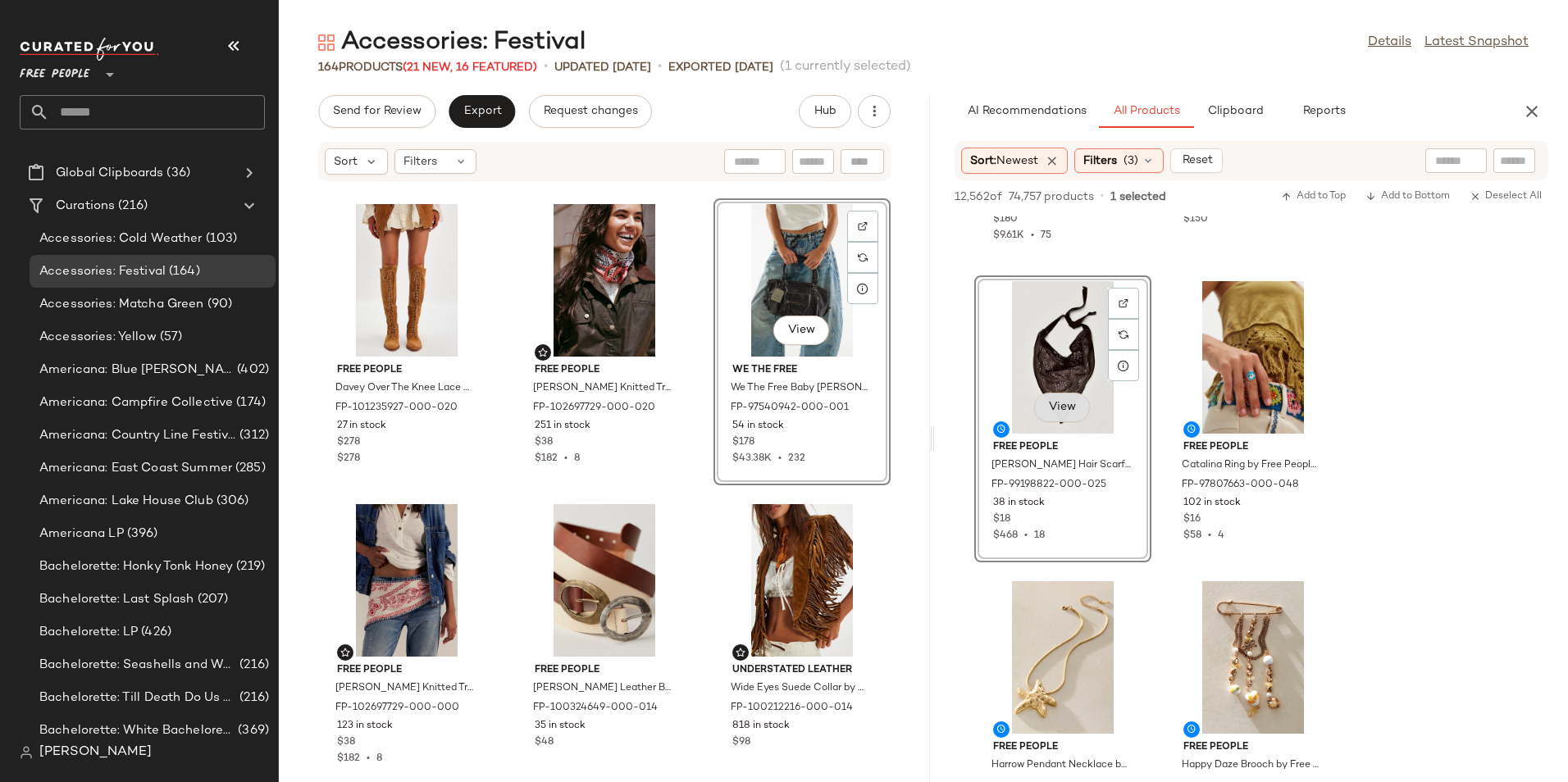
click at [1053, 405] on span "View" at bounding box center [1061, 407] width 28 height 13
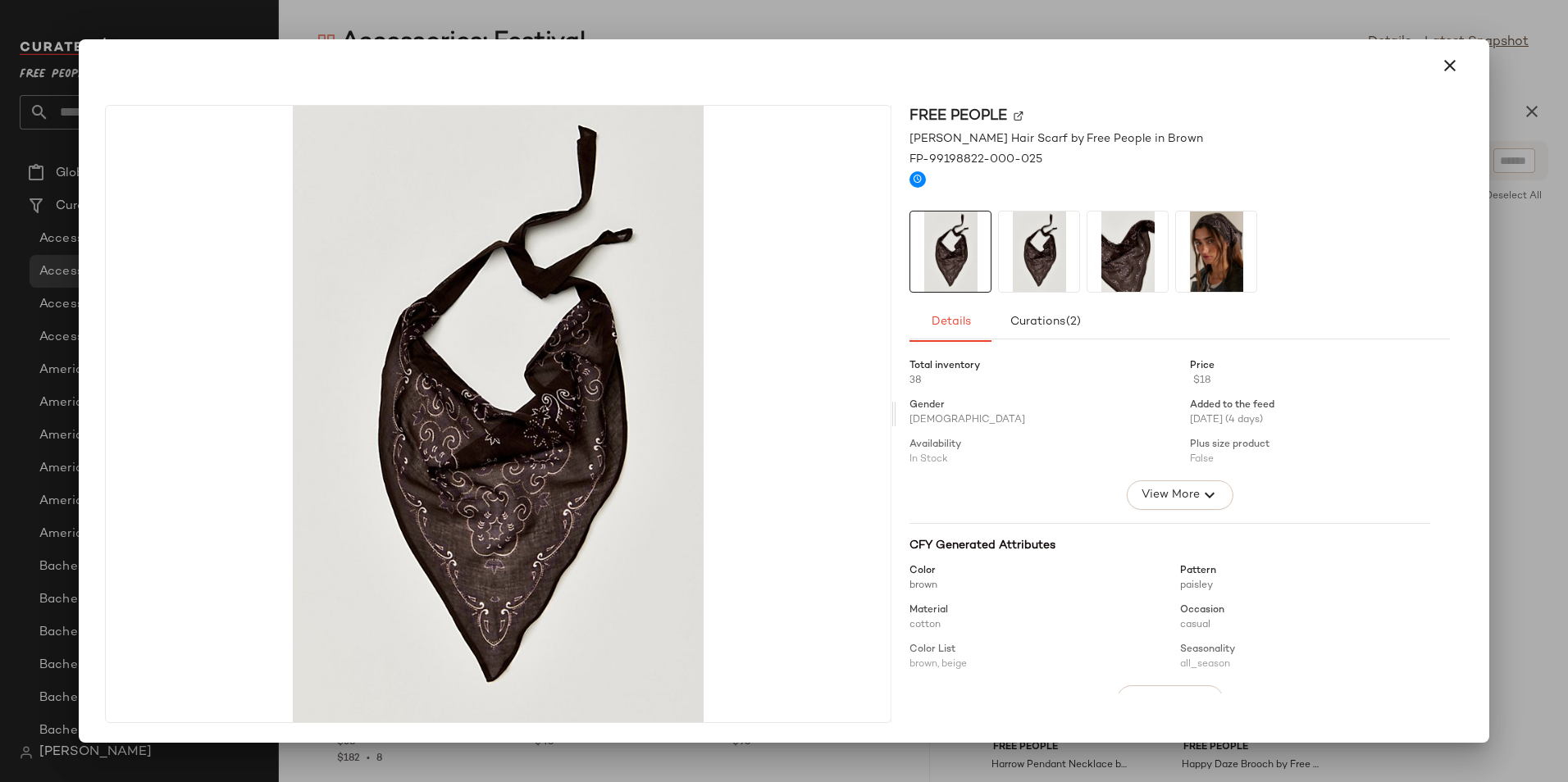
click at [1230, 265] on img at bounding box center [1216, 252] width 81 height 81
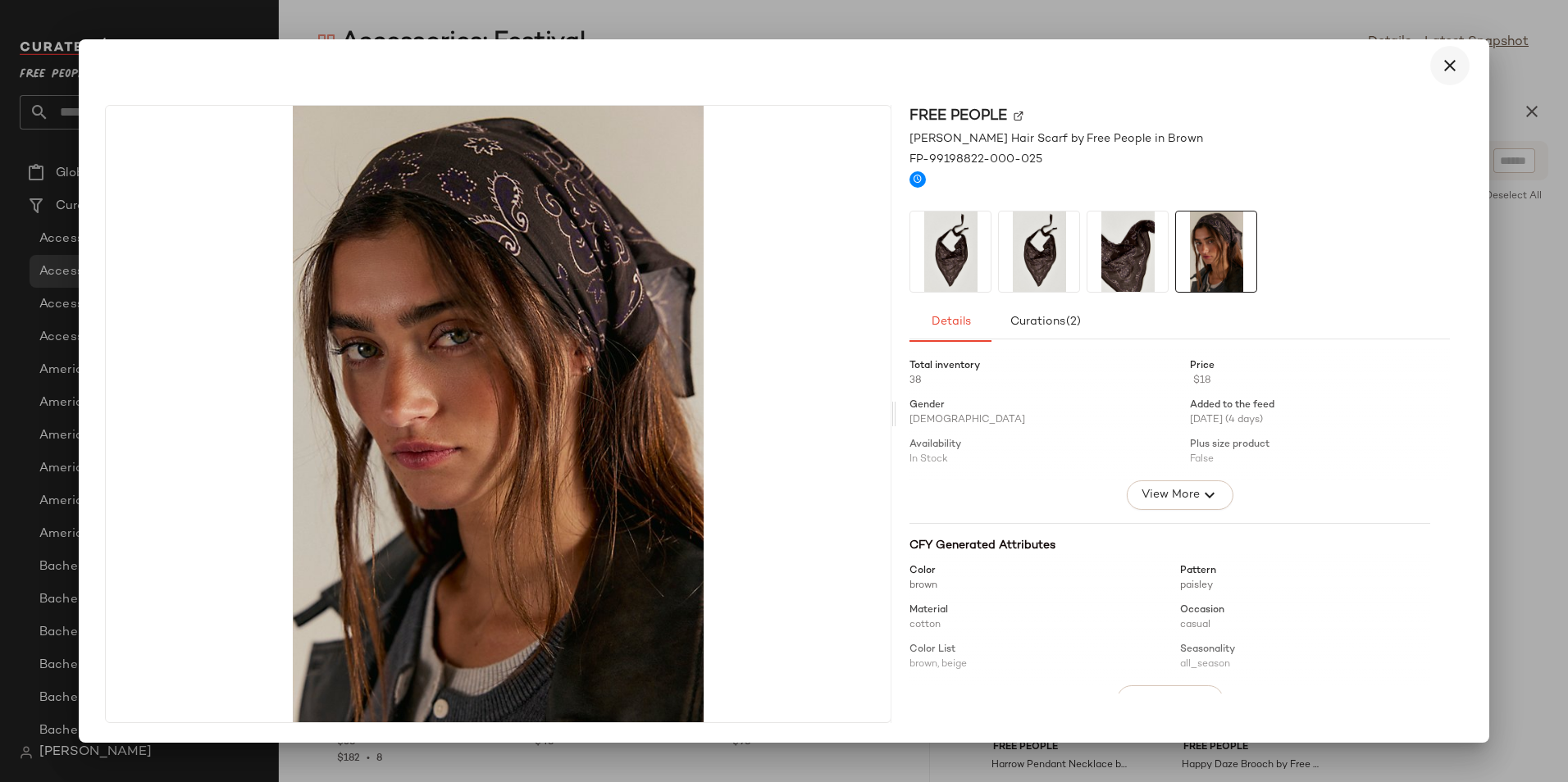
click at [1452, 65] on icon "button" at bounding box center [1450, 65] width 20 height 20
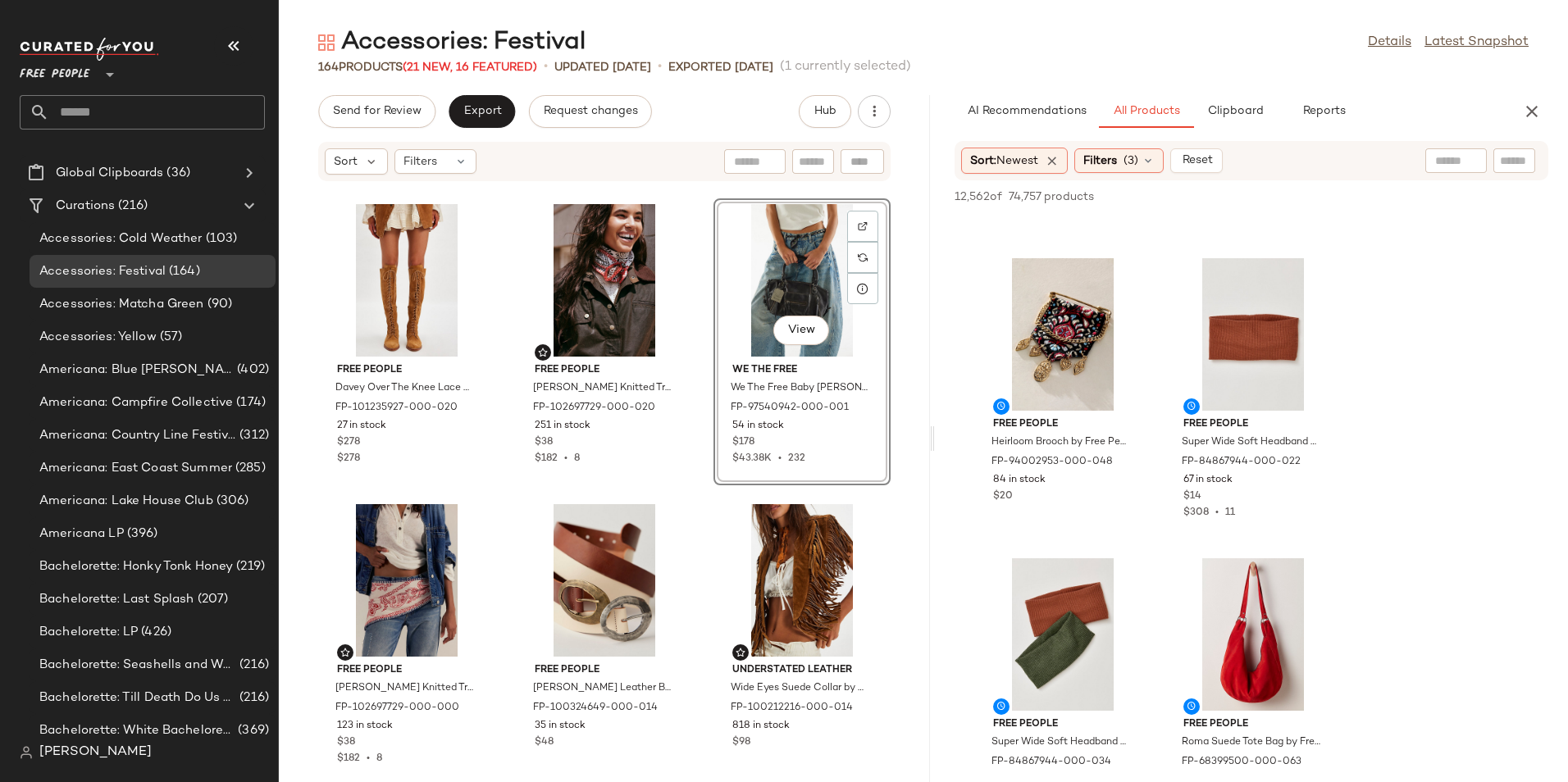
scroll to position [16177, 0]
click at [1064, 386] on span "View" at bounding box center [1061, 384] width 28 height 13
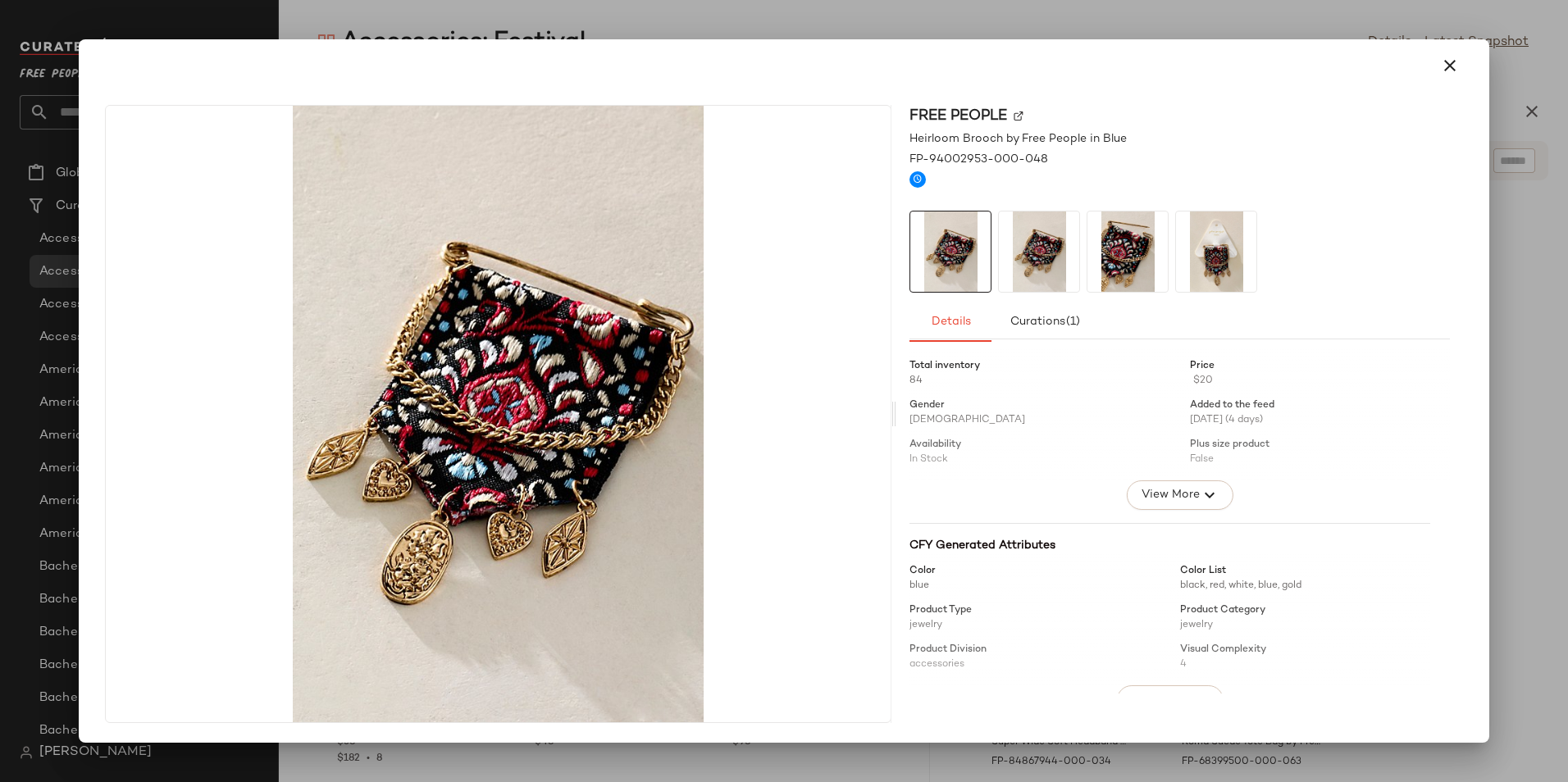
click at [1191, 264] on img at bounding box center [1216, 252] width 81 height 81
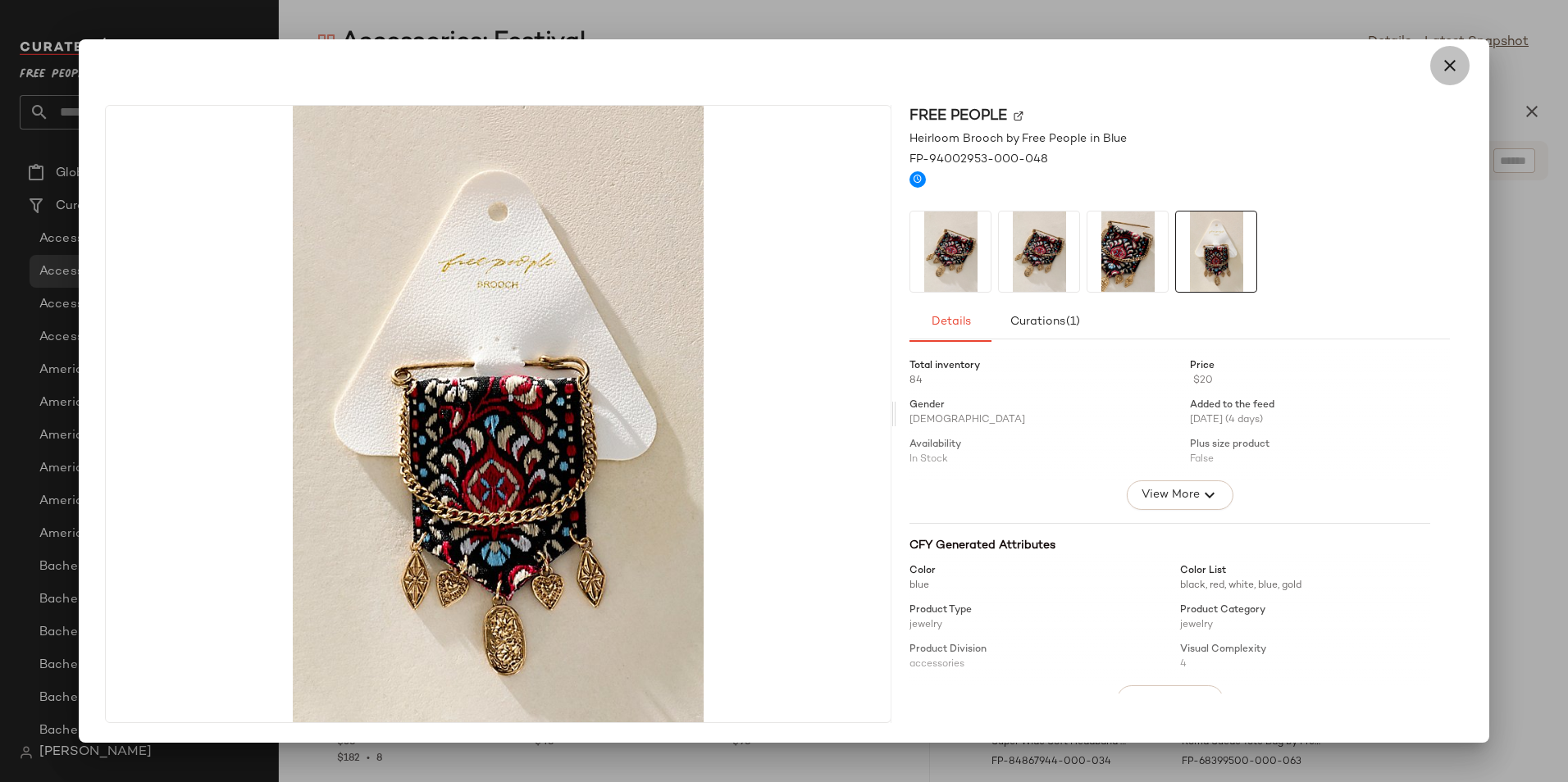
click at [1431, 71] on button "button" at bounding box center [1450, 65] width 39 height 39
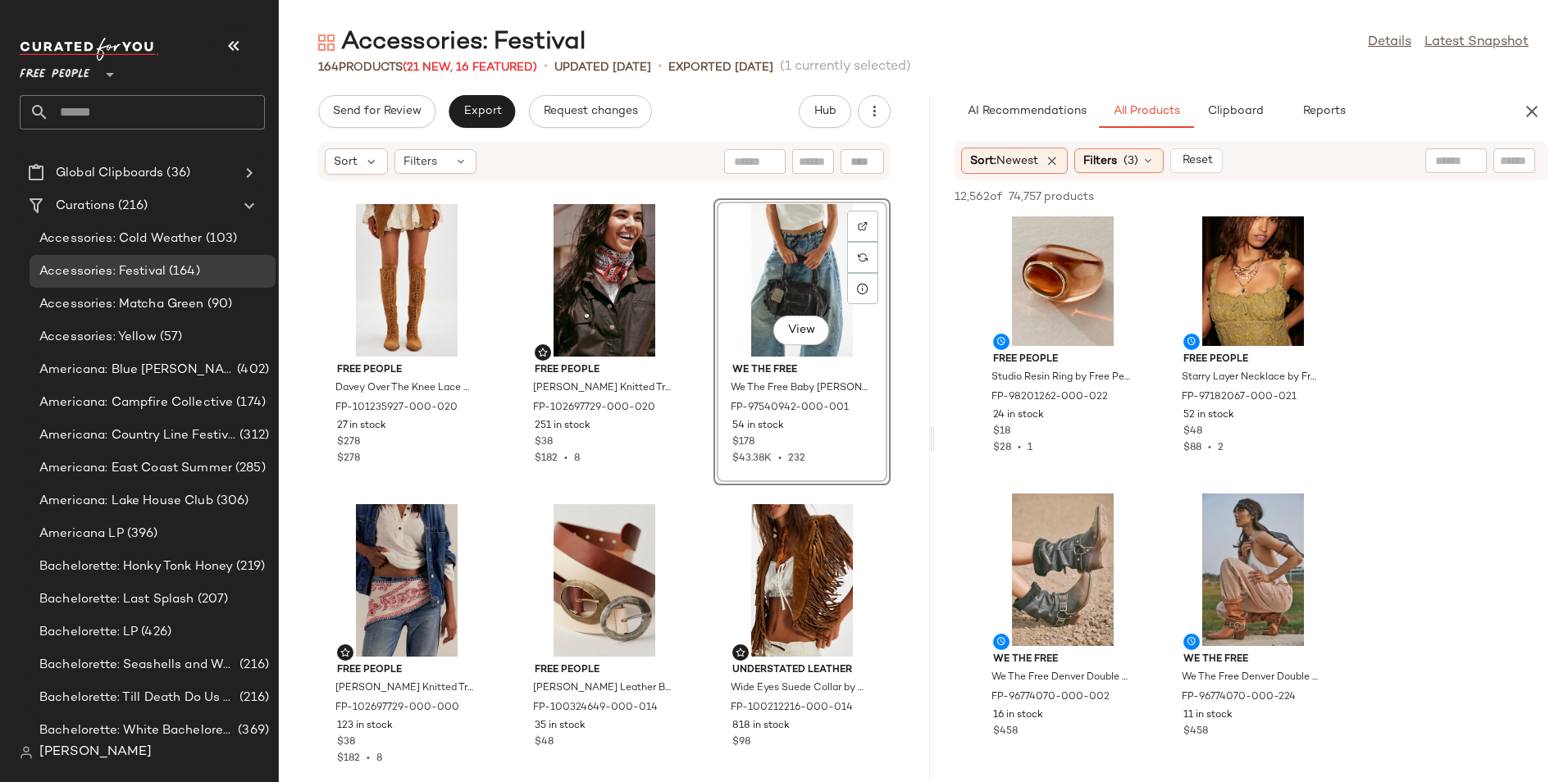
scroll to position [19390, 0]
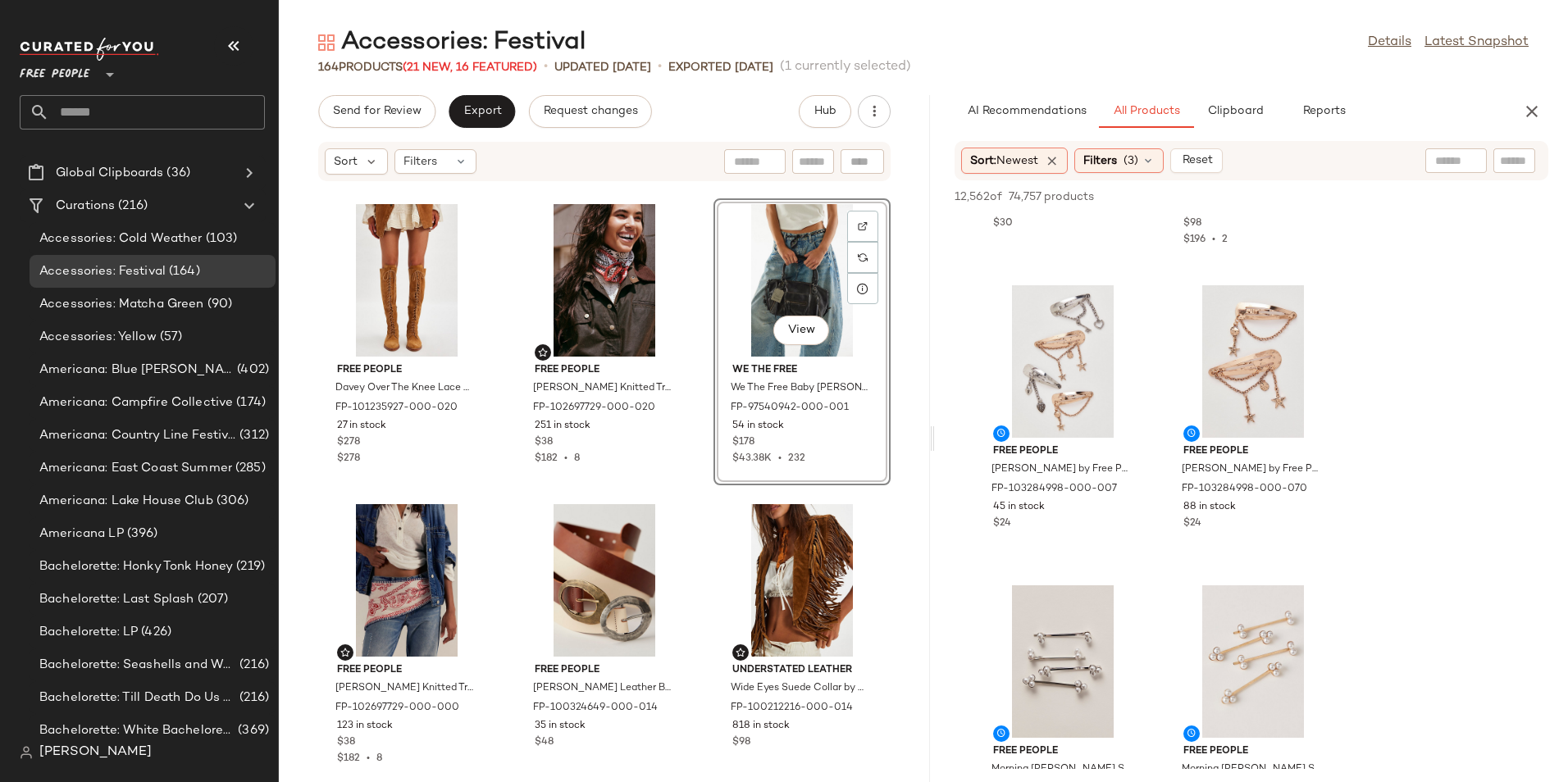
scroll to position [22099, 0]
click at [1239, 358] on div "View" at bounding box center [1252, 362] width 166 height 152
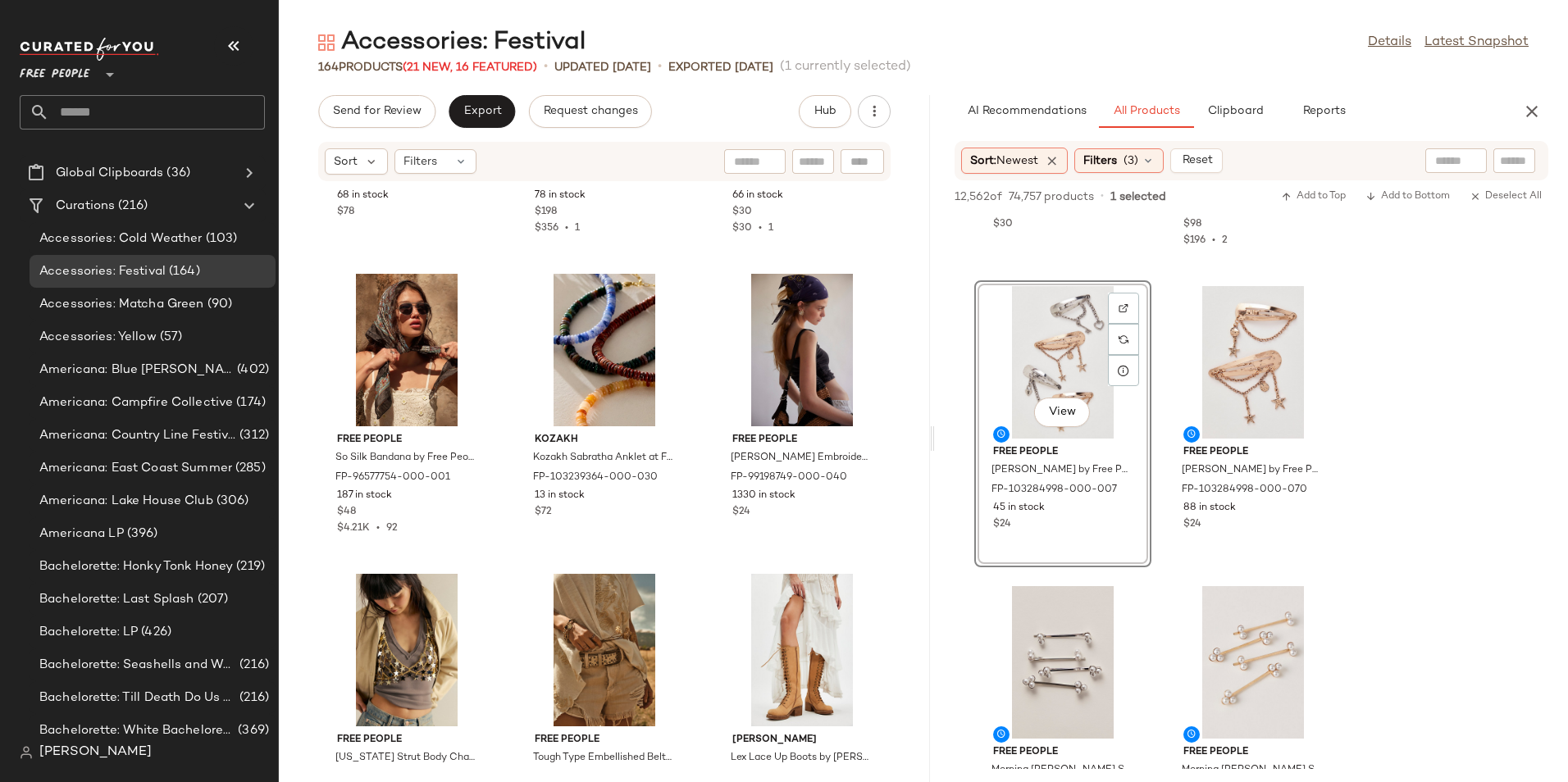
scroll to position [6252, 0]
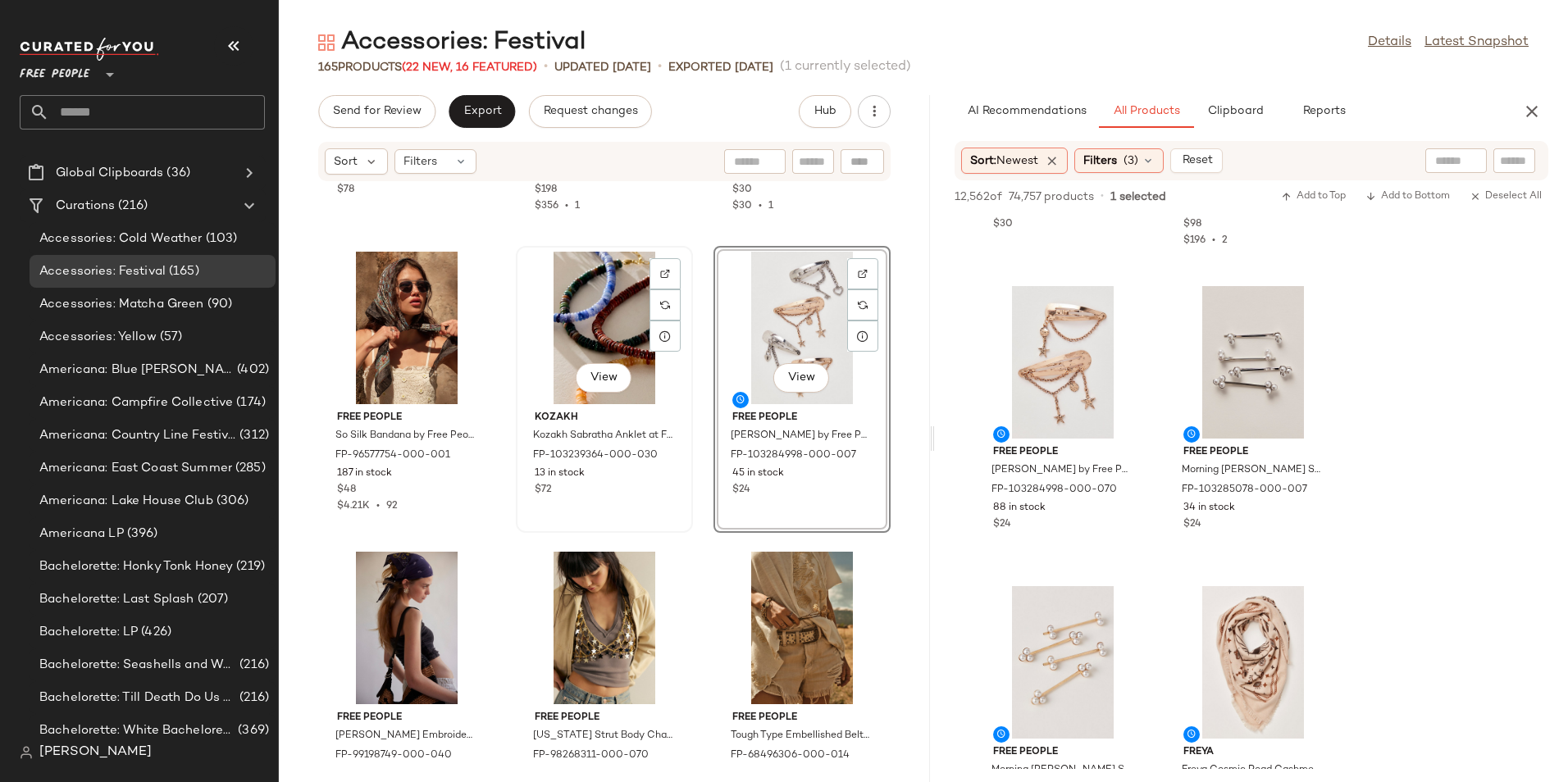
click at [597, 322] on div "View" at bounding box center [604, 328] width 166 height 152
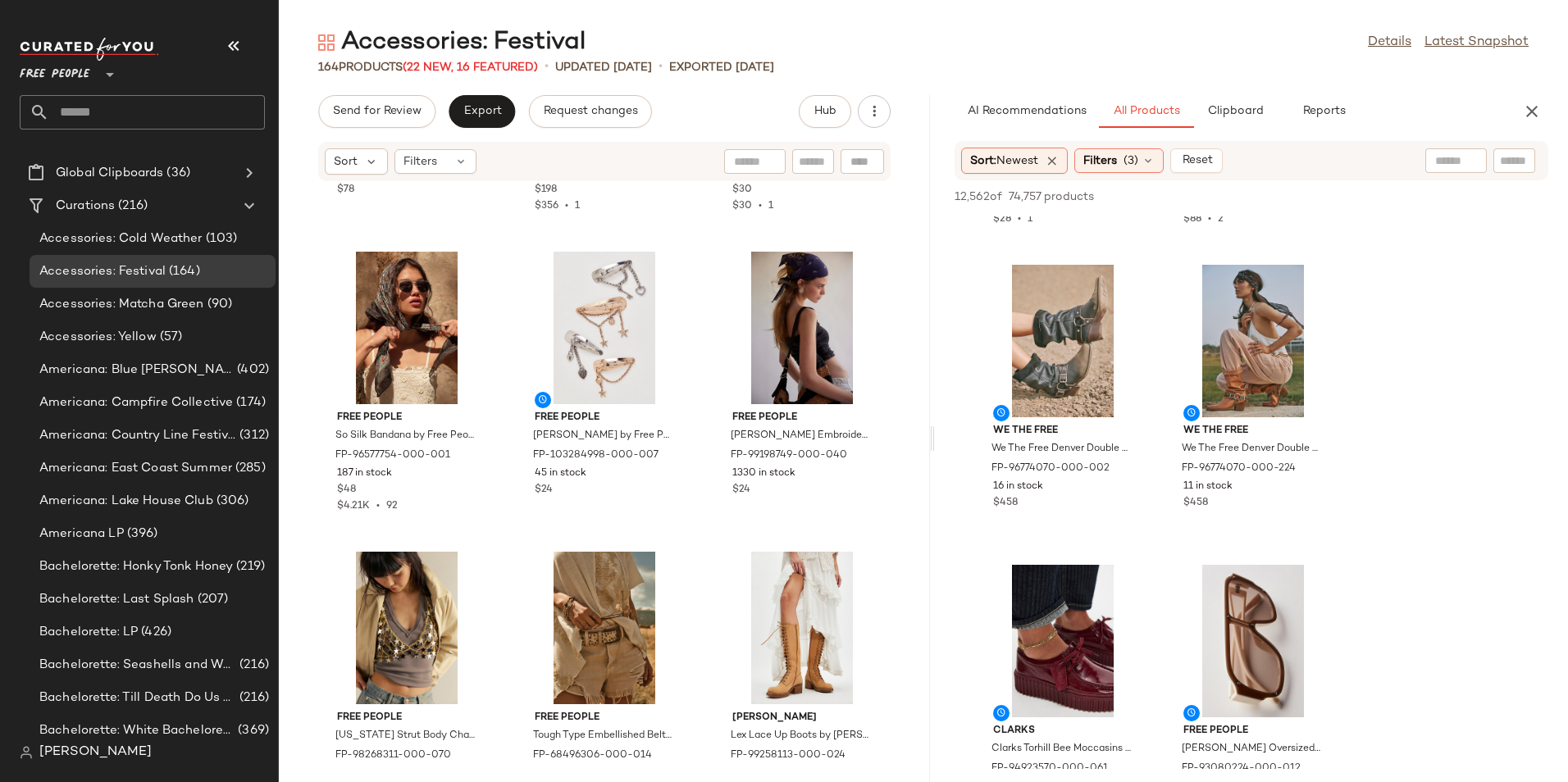
scroll to position [19600, 0]
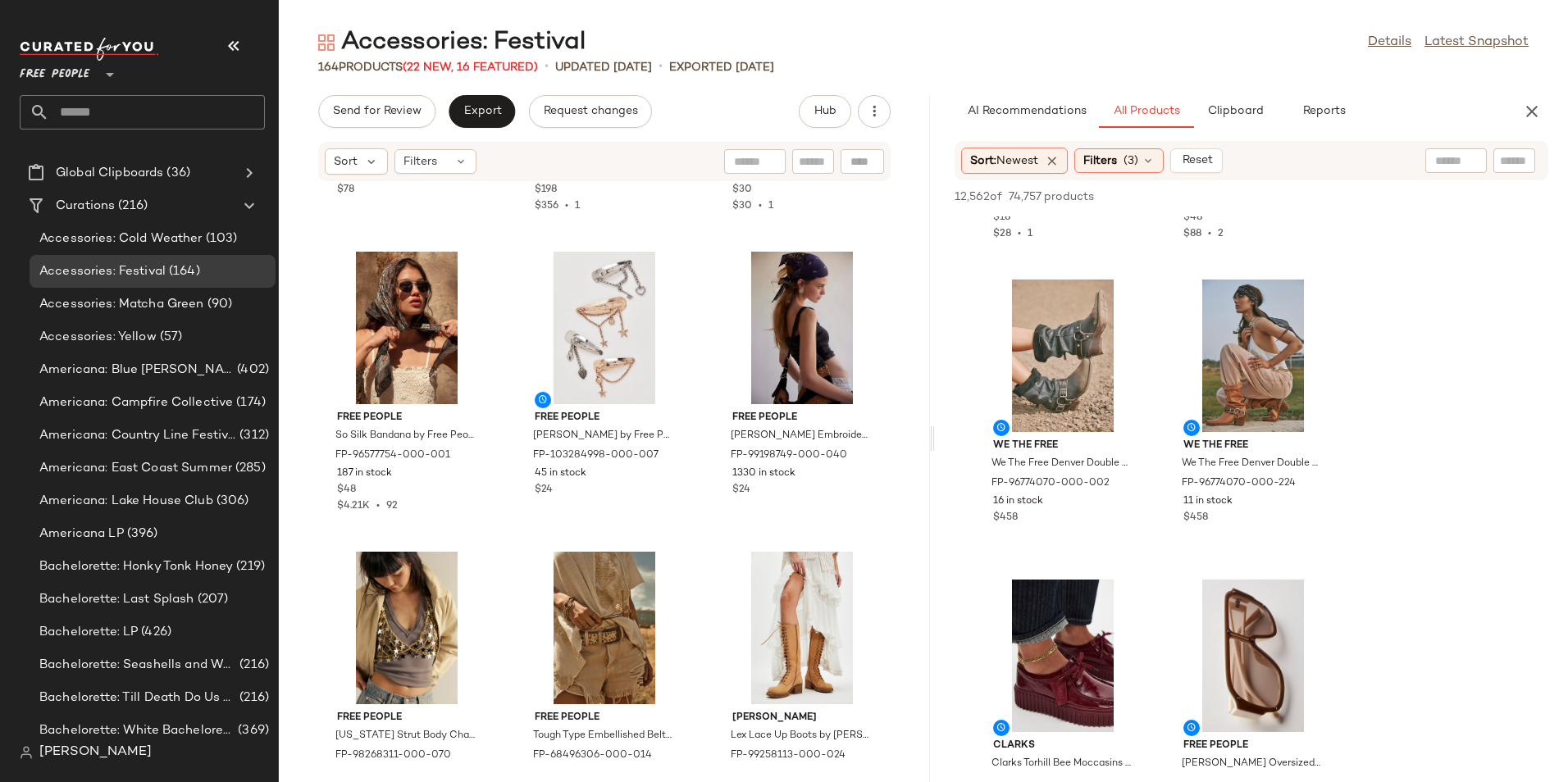
click at [902, 574] on div "Free People Safari Canvas Crossbody Bag by Free People in [PERSON_NAME]-9841234…" at bounding box center [605, 472] width 651 height 580
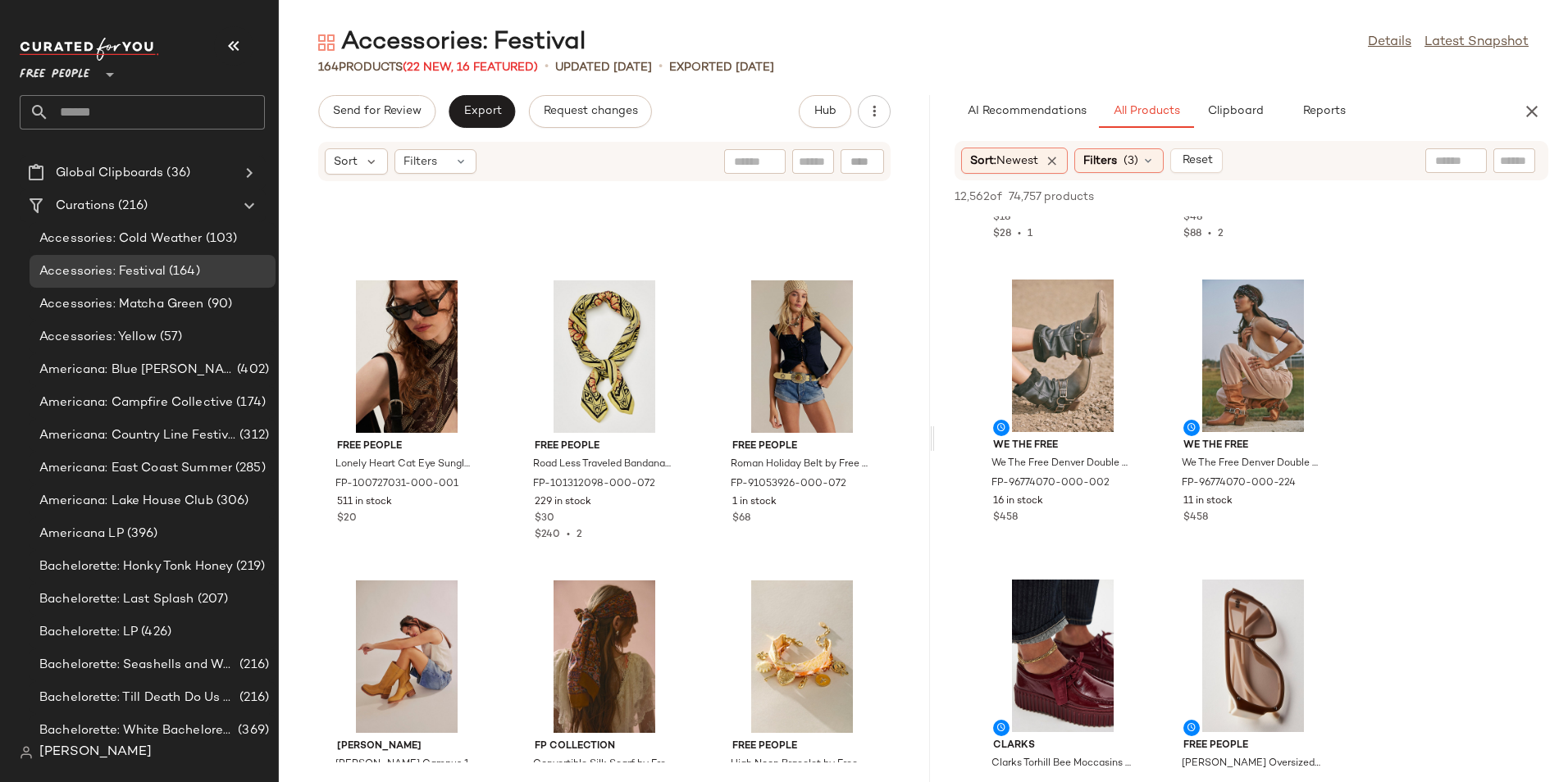
scroll to position [6777, 0]
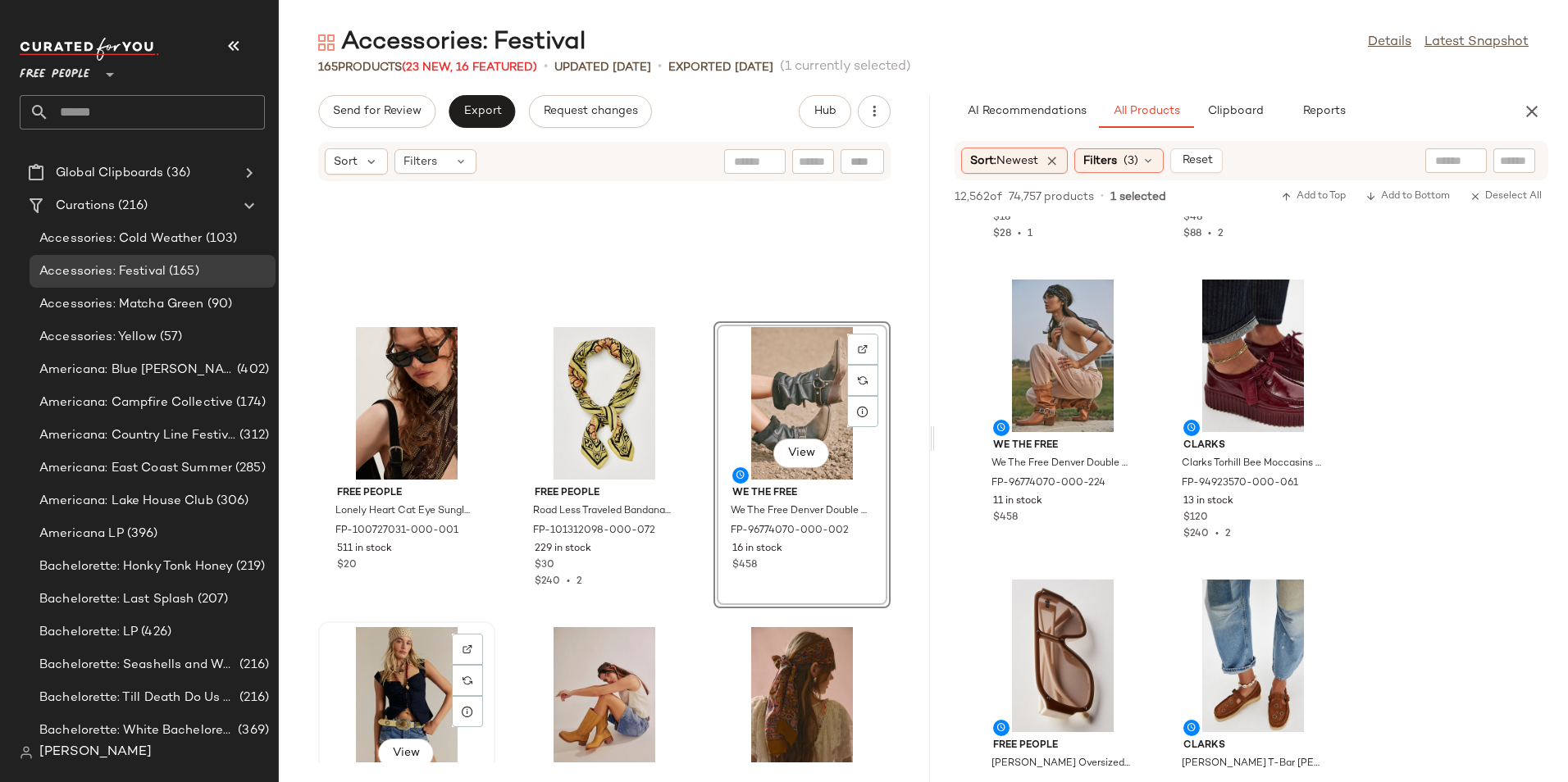
click at [398, 656] on div "View" at bounding box center [406, 703] width 166 height 152
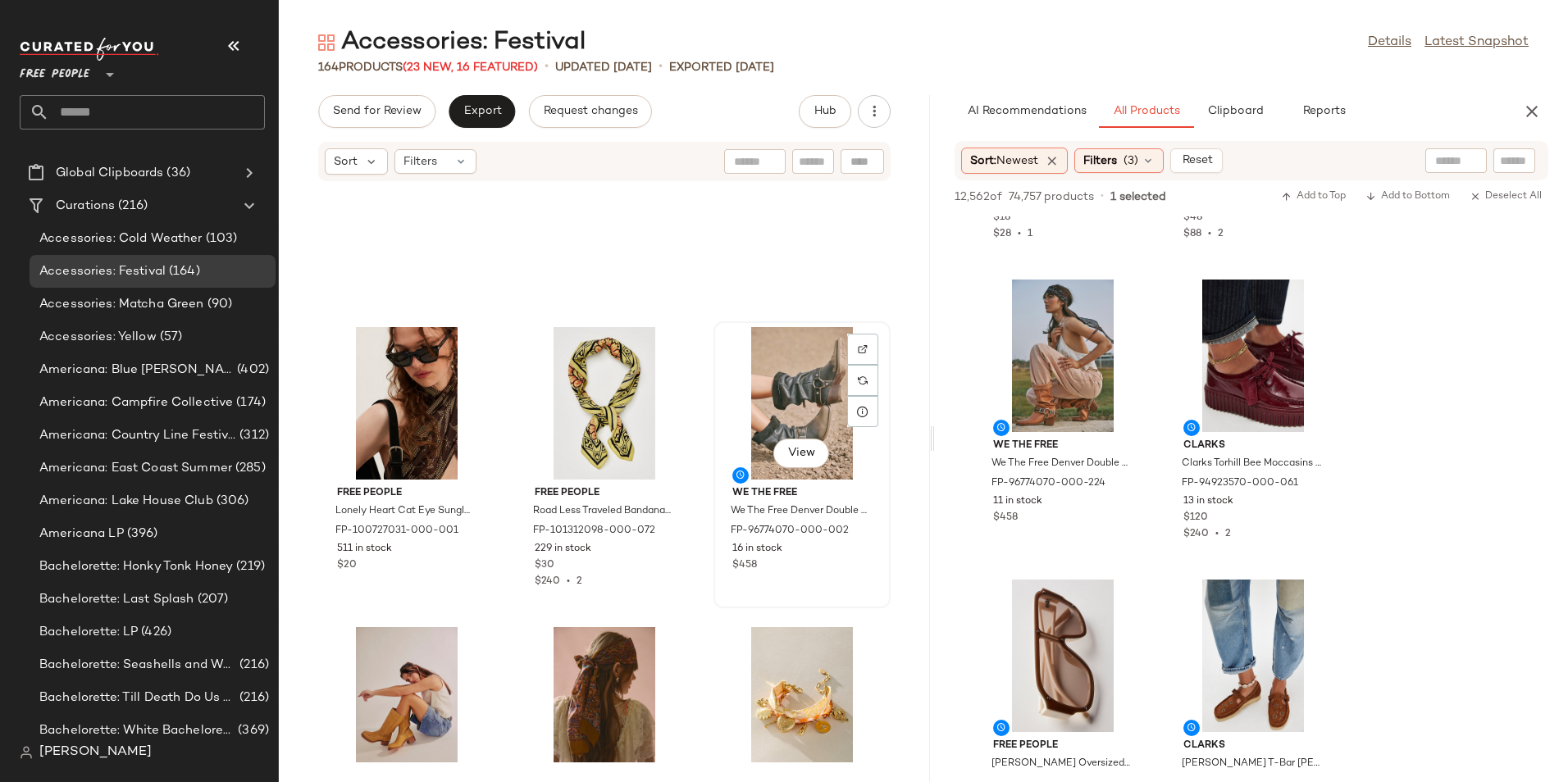
click at [876, 602] on div "View We The Free We The Free Denver Double Buckle Boots at Free People in Black…" at bounding box center [802, 465] width 174 height 283
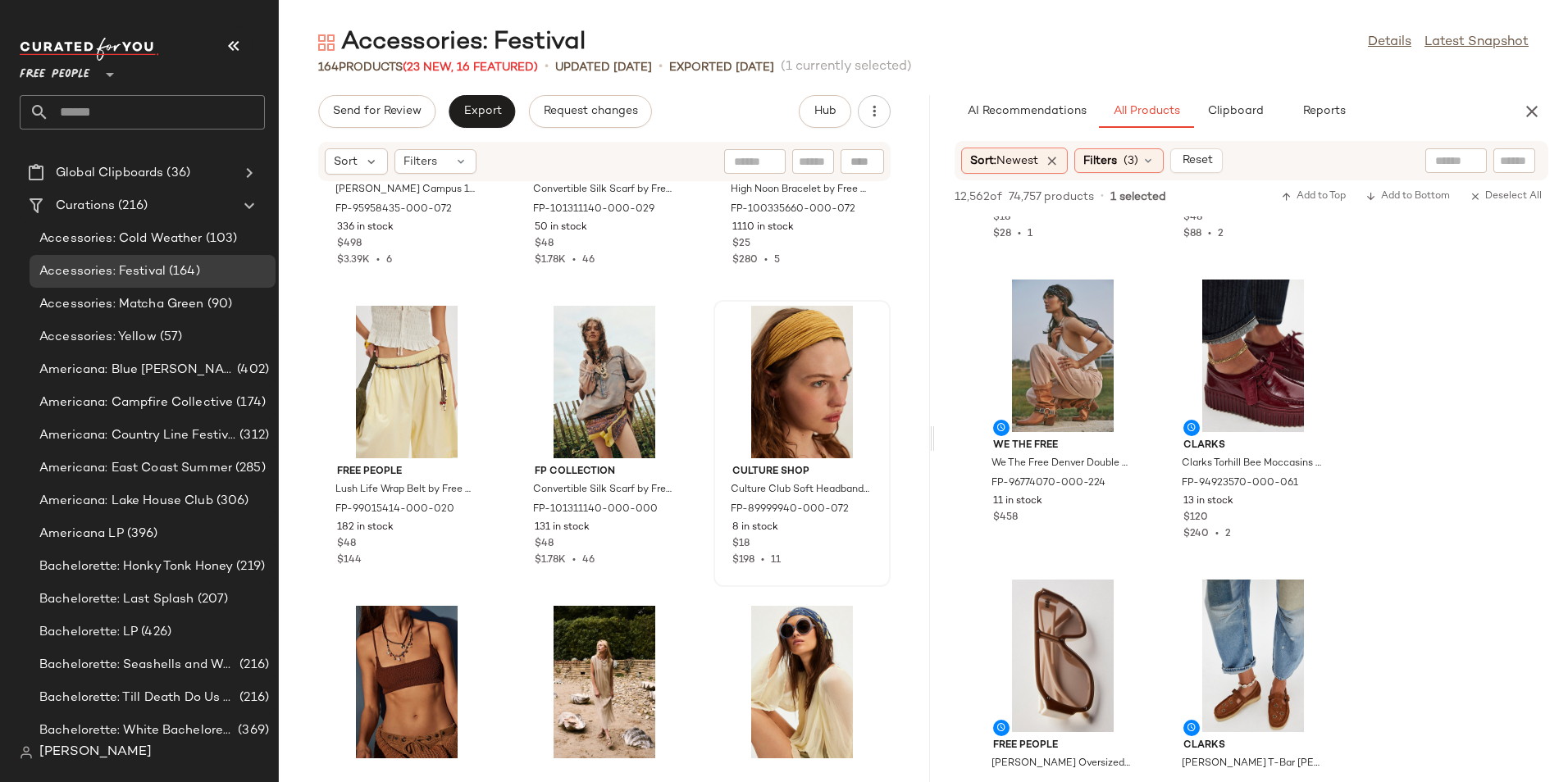
scroll to position [7400, 0]
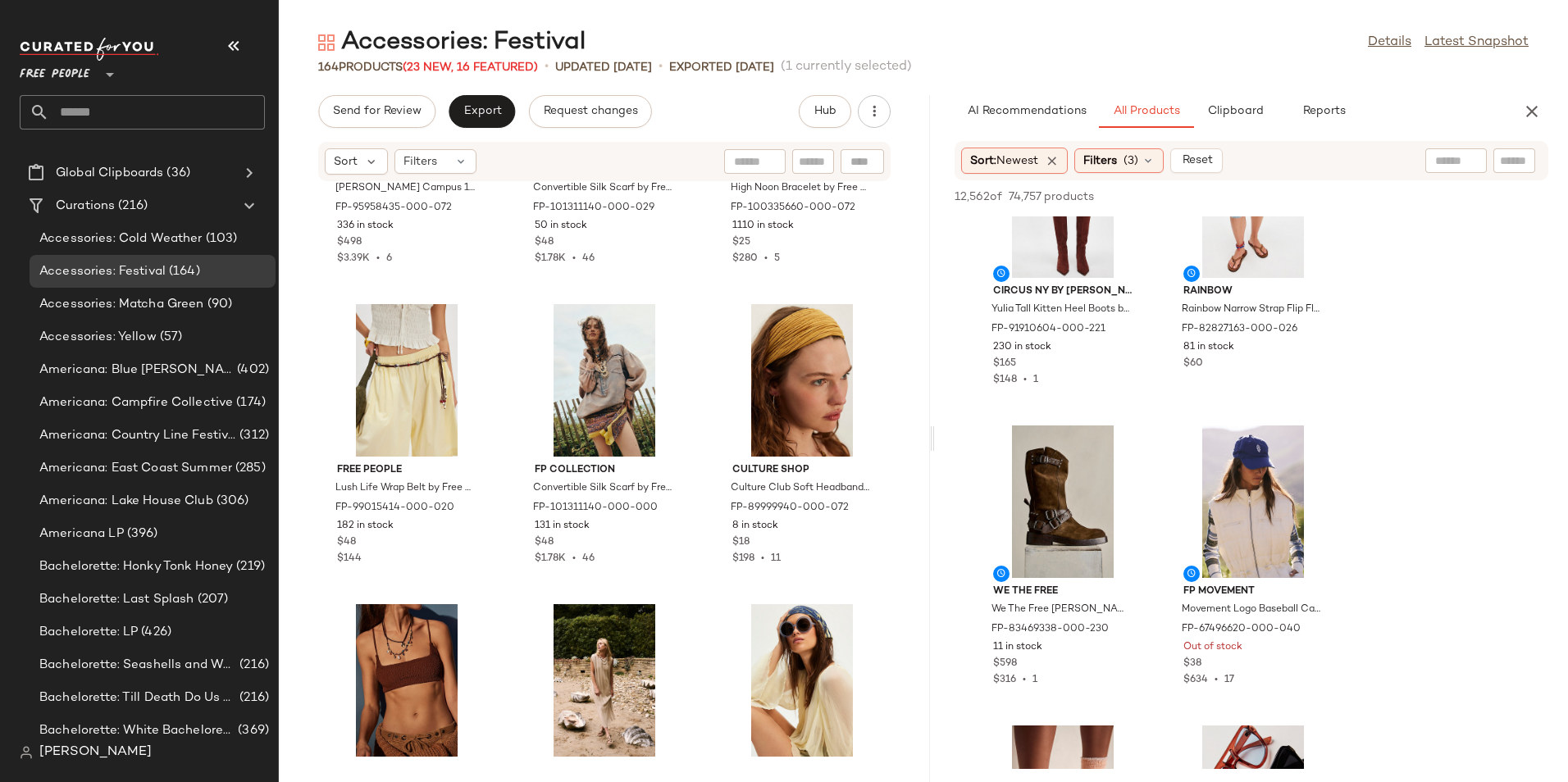
scroll to position [20427, 0]
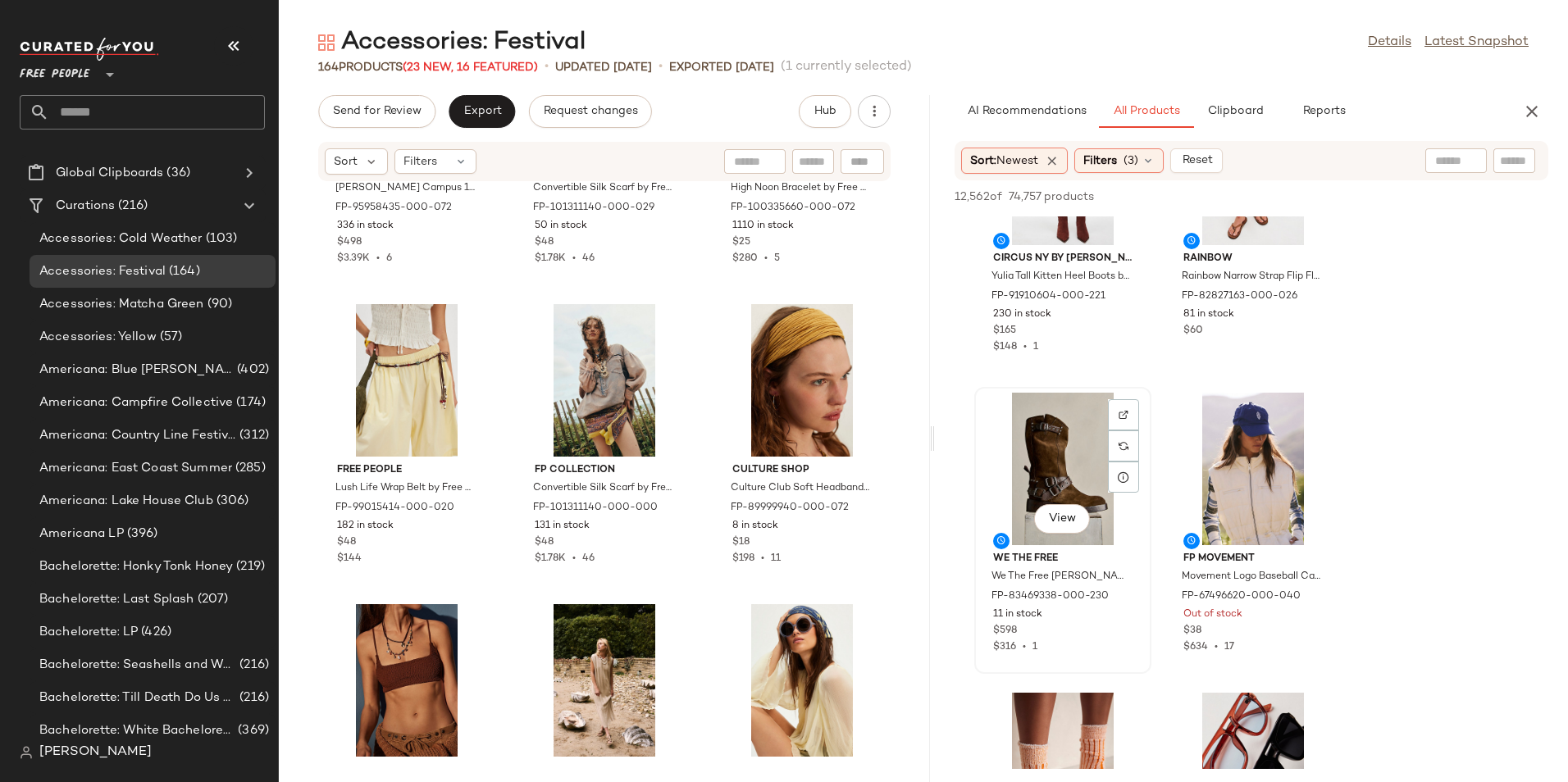
click at [1051, 470] on div "View" at bounding box center [1062, 469] width 166 height 152
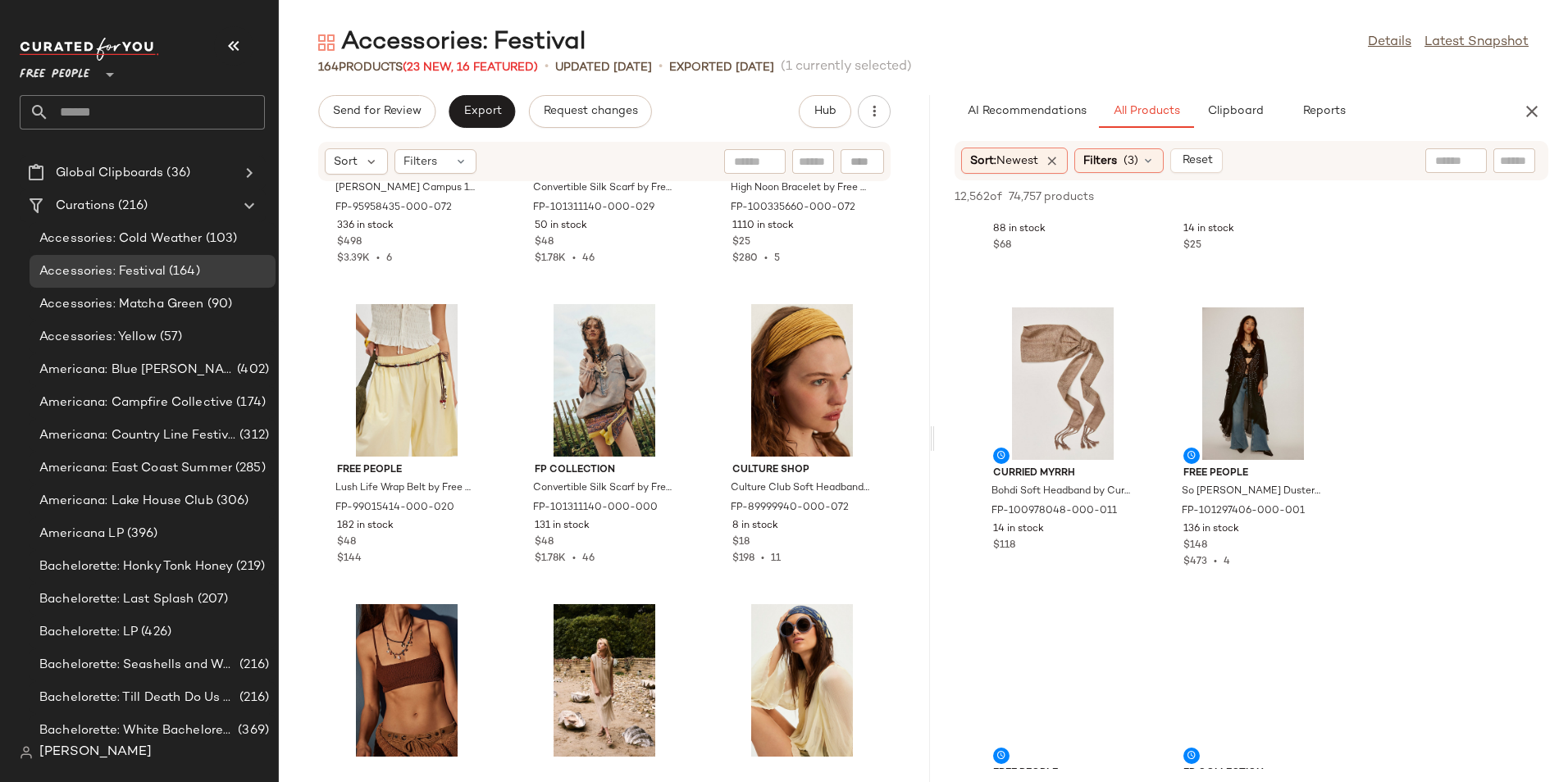
scroll to position [23332, 0]
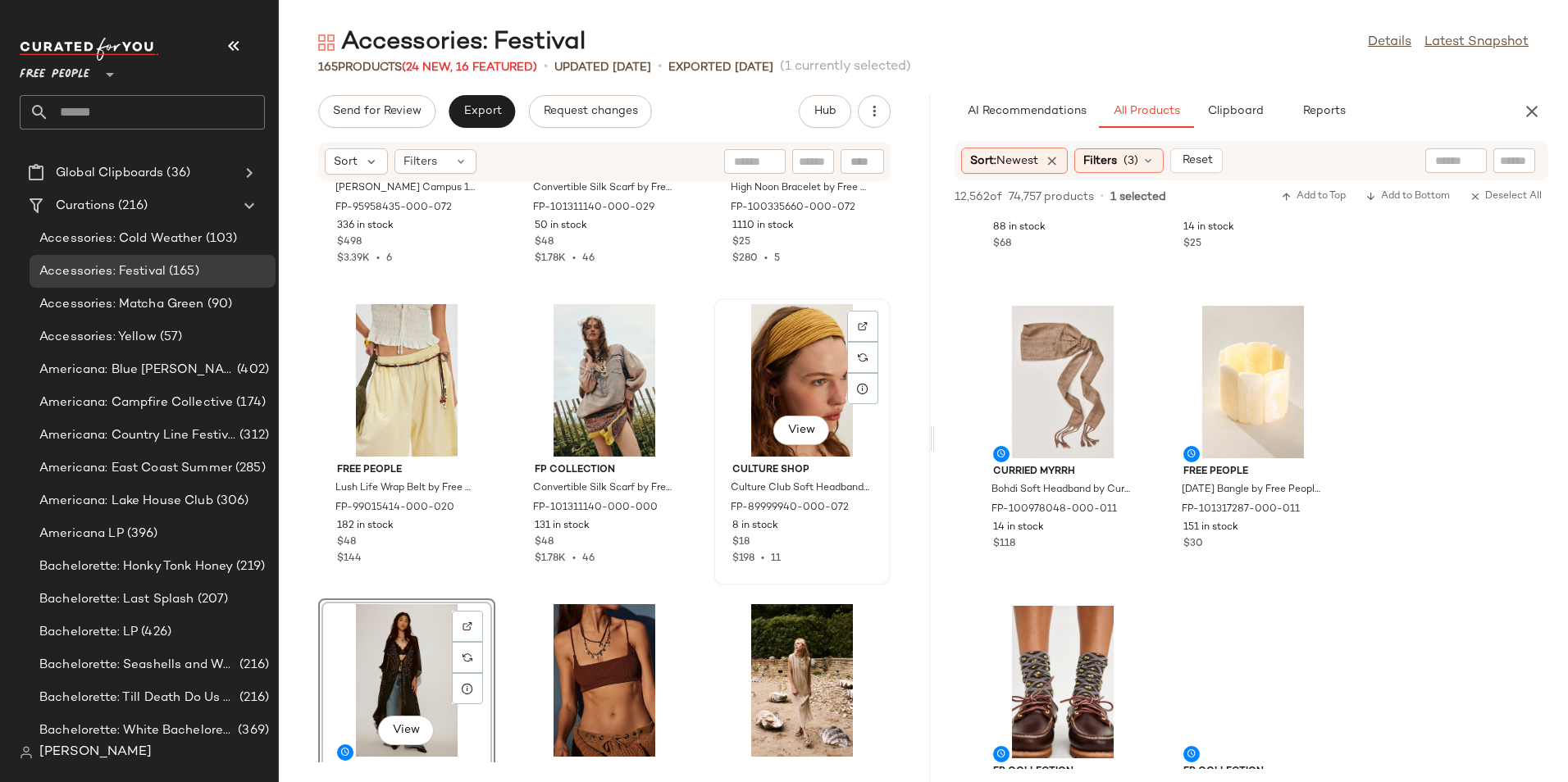
click at [775, 361] on div "View" at bounding box center [802, 380] width 166 height 152
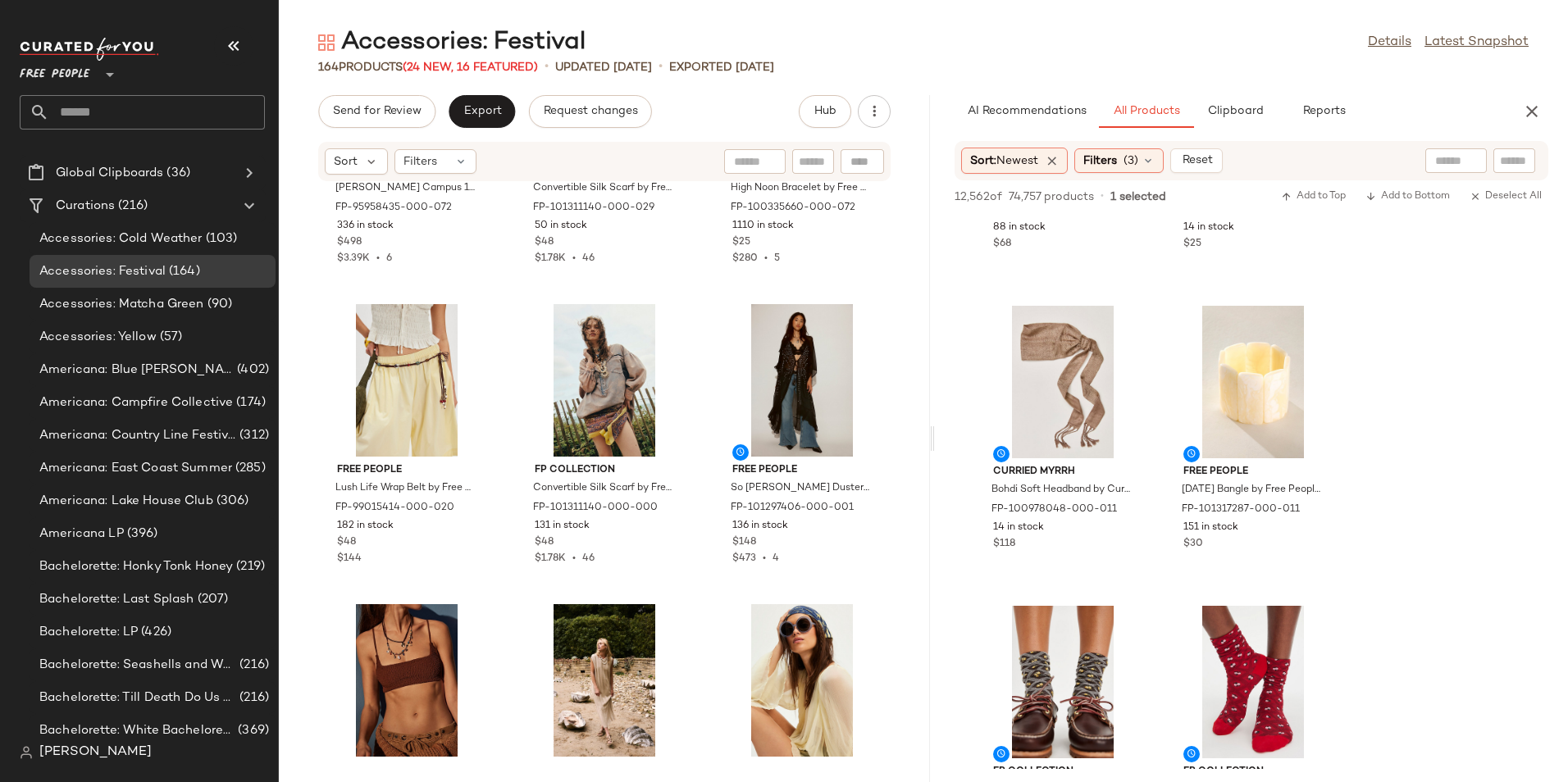
click at [914, 509] on div "[PERSON_NAME][GEOGRAPHIC_DATA][PERSON_NAME] 14L Boots at Free People in Yellow,…" at bounding box center [605, 472] width 651 height 580
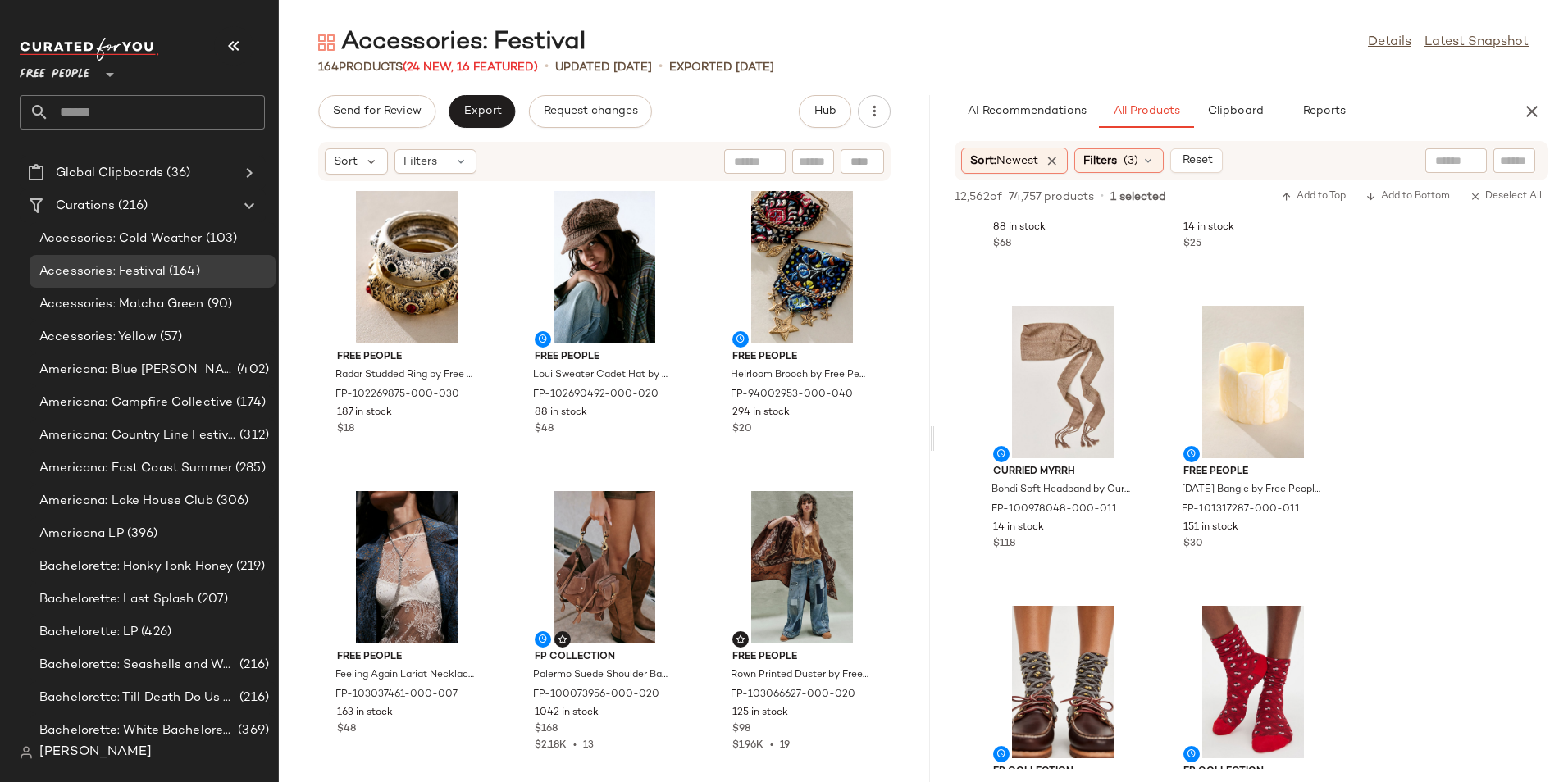
click at [888, 340] on div "Free People Radar Studded Ring by Free People in Green, Size: 7 FP-102269875-00…" at bounding box center [605, 472] width 651 height 580
click at [700, 322] on div "Free People Radar Studded Ring by Free People in Green, Size: 7 FP-102269875-00…" at bounding box center [605, 472] width 651 height 580
click at [759, 302] on div "View" at bounding box center [802, 267] width 166 height 152
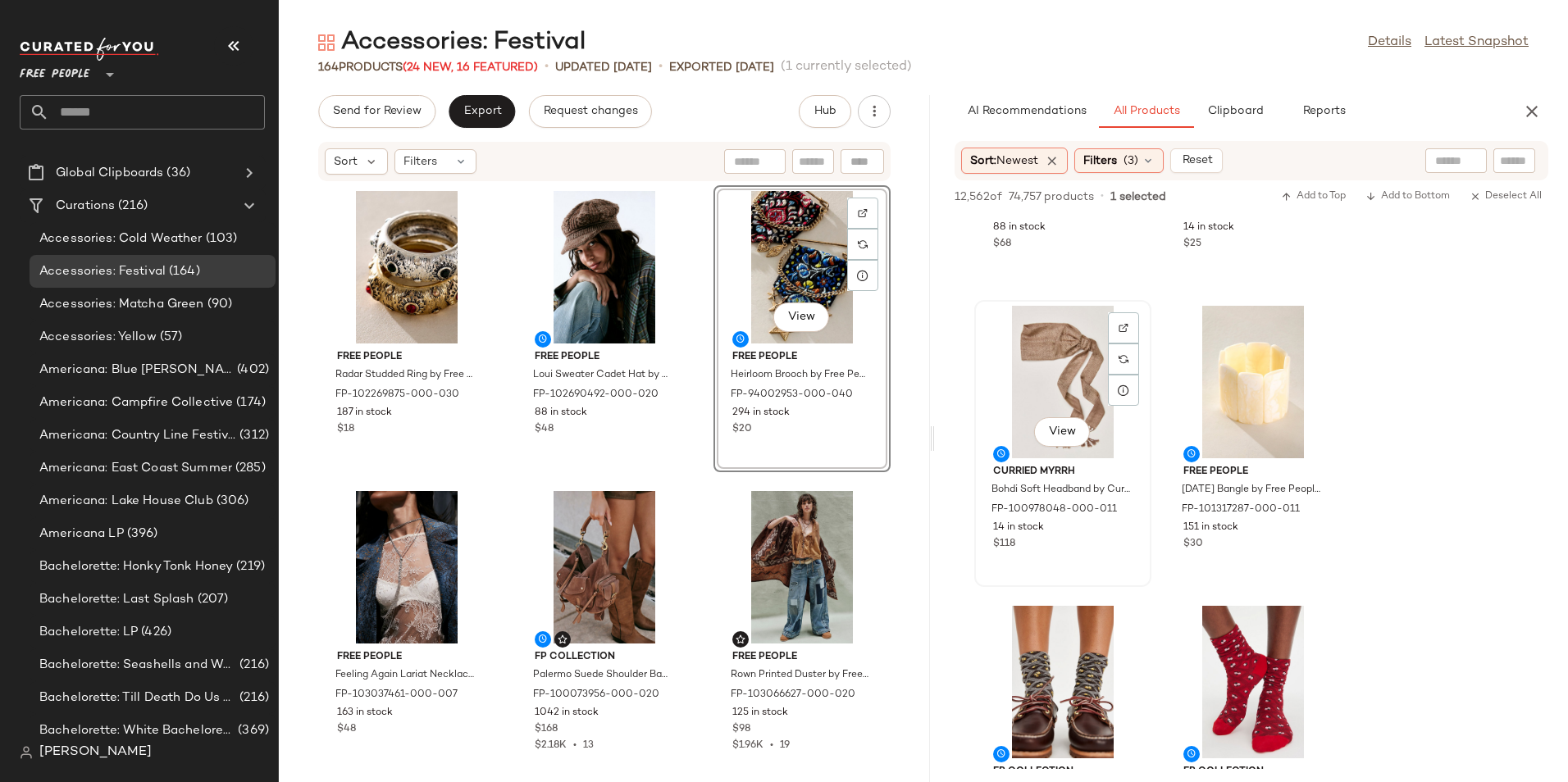
click at [1050, 341] on div "View" at bounding box center [1062, 382] width 166 height 152
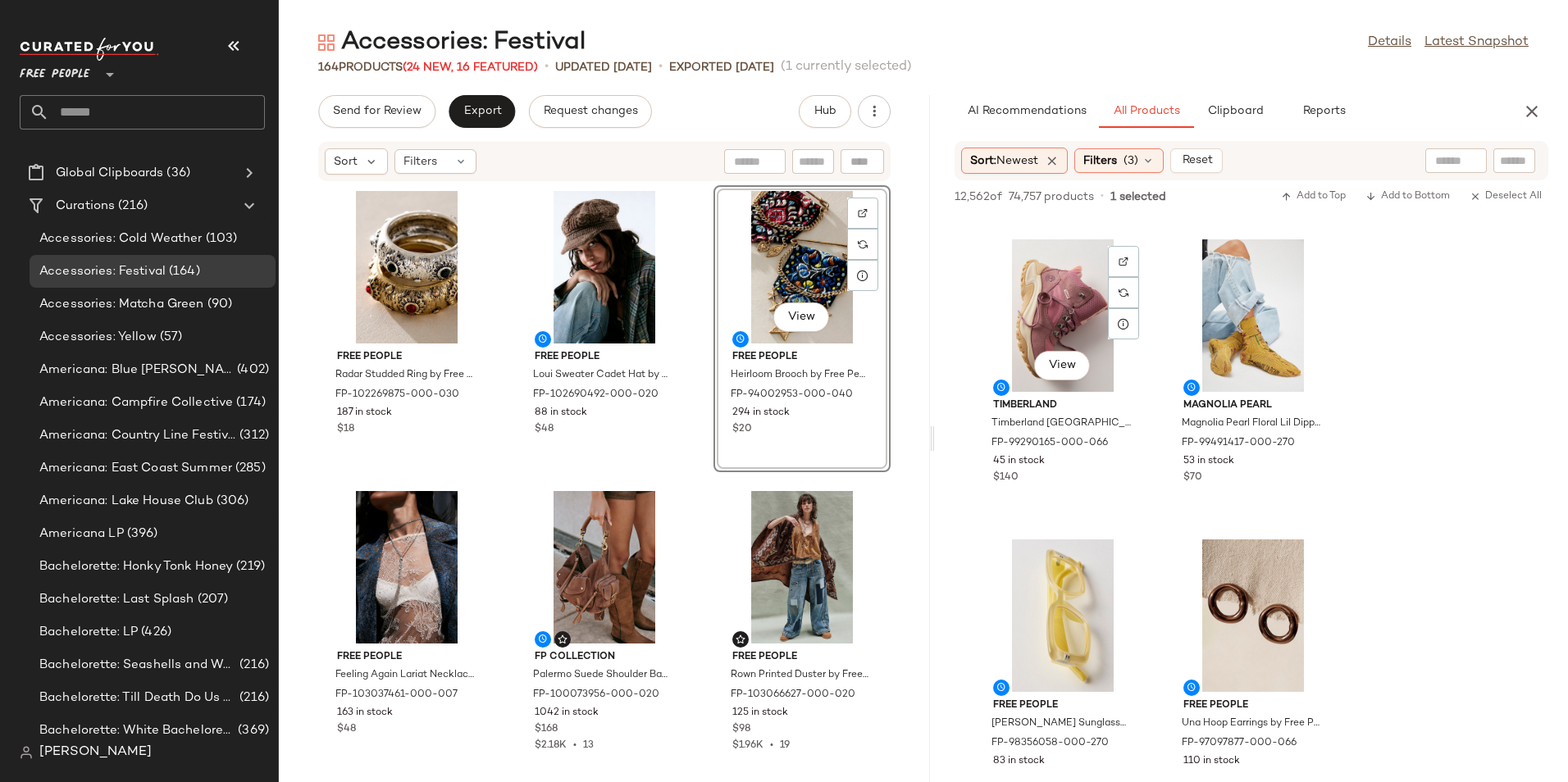
scroll to position [24663, 0]
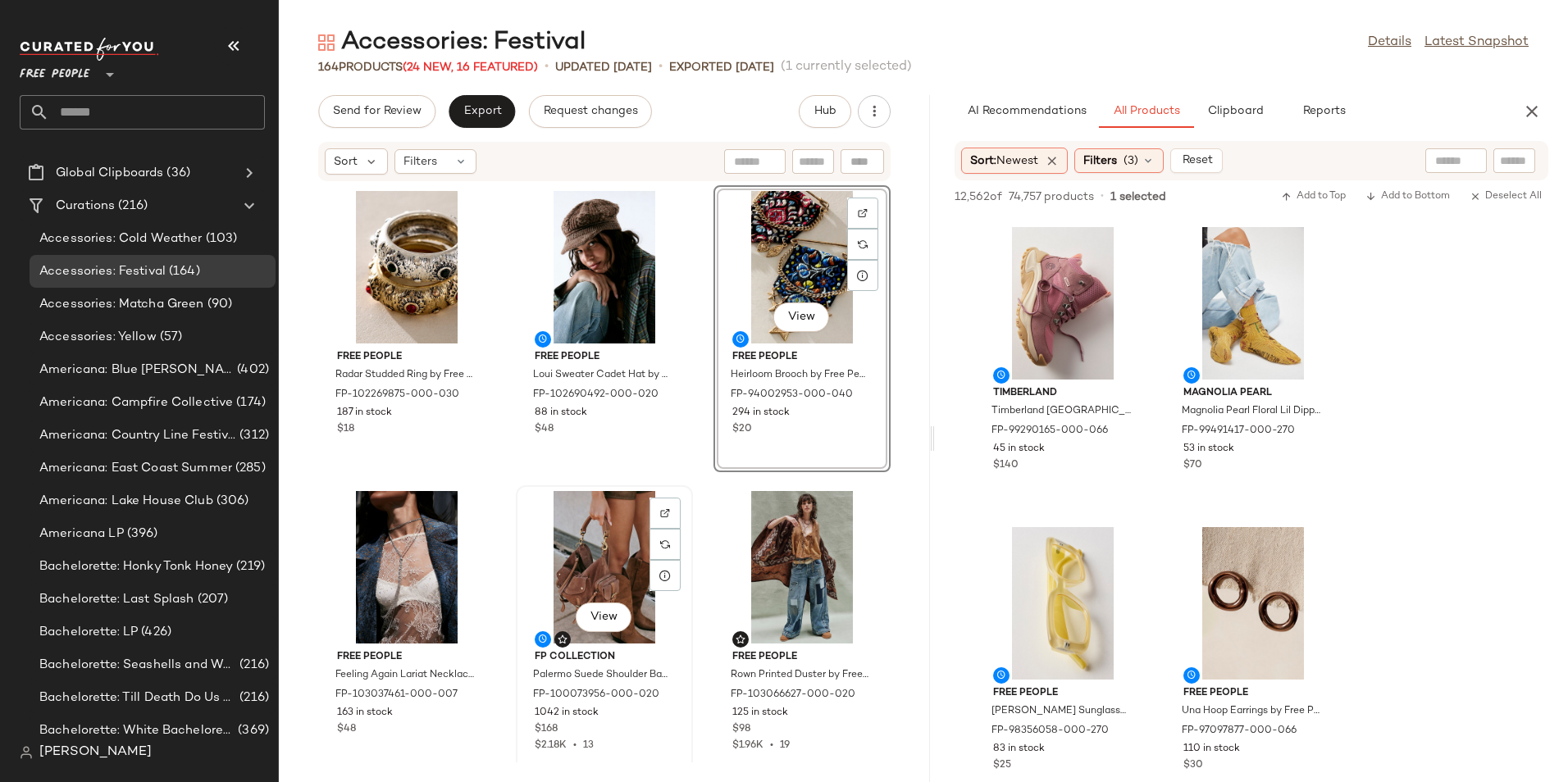
click at [577, 556] on div "View" at bounding box center [604, 568] width 166 height 152
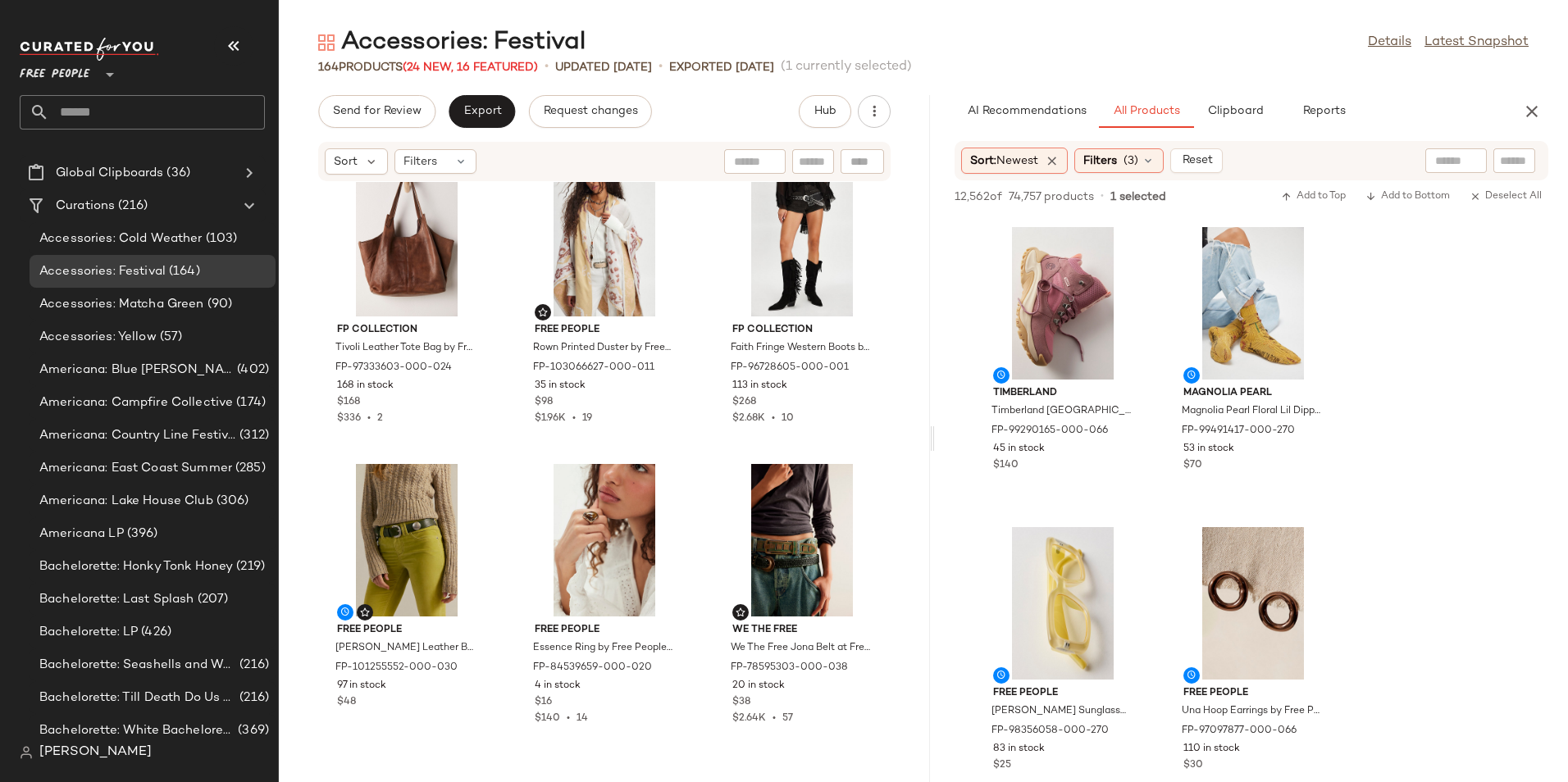
scroll to position [1563, 0]
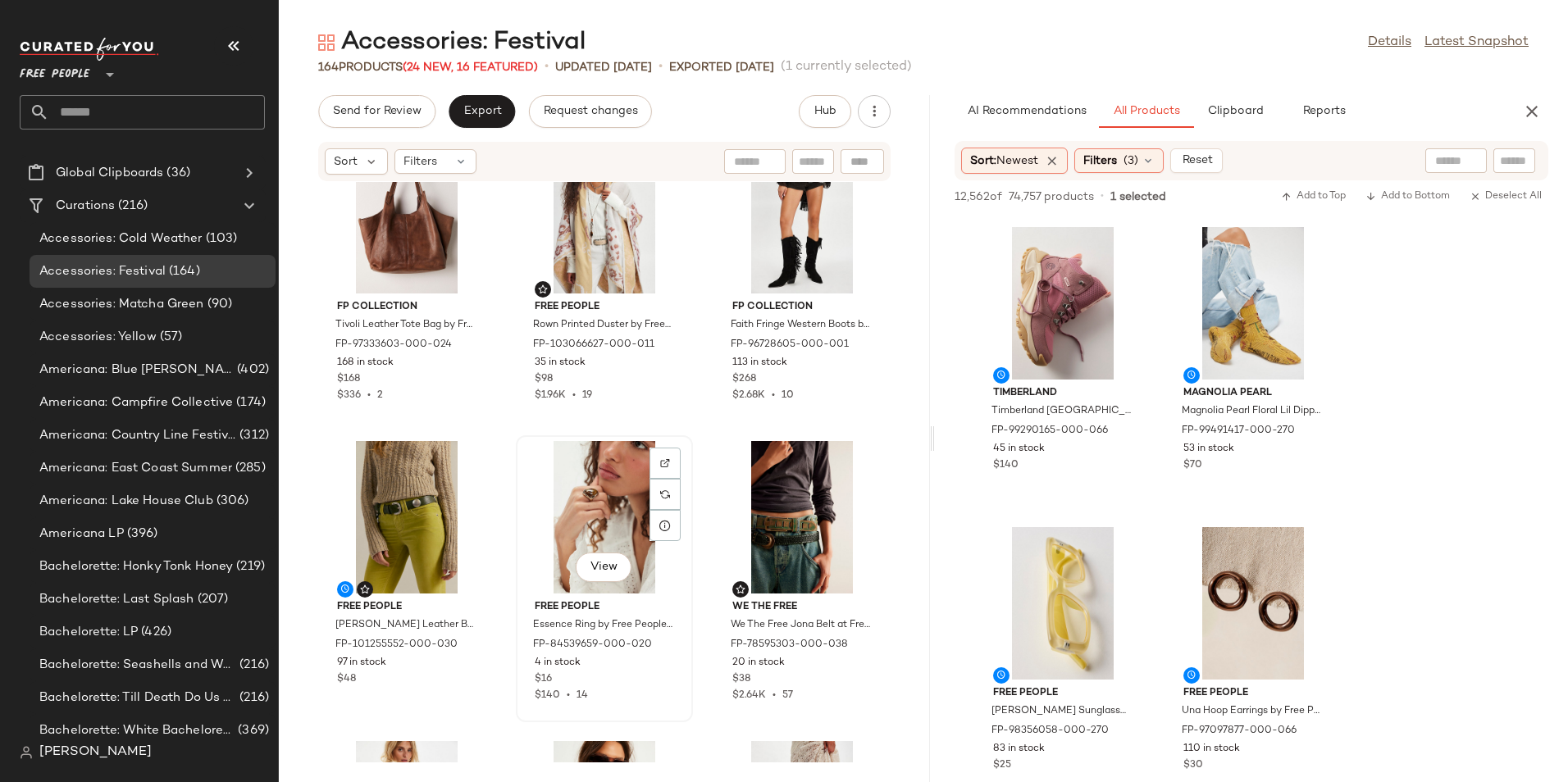
click at [578, 498] on div "View" at bounding box center [604, 517] width 166 height 152
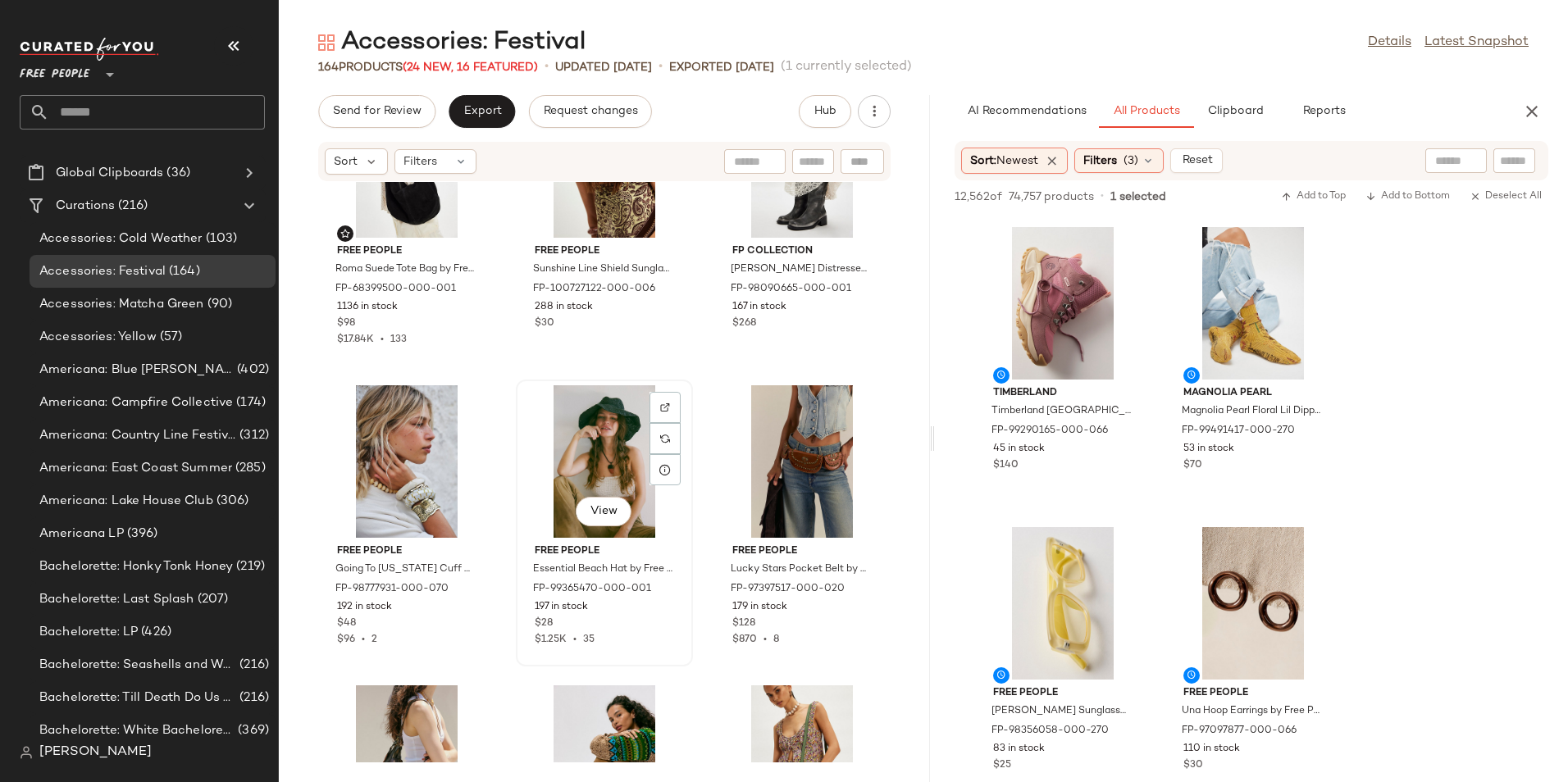
click at [578, 479] on div "View" at bounding box center [604, 462] width 166 height 152
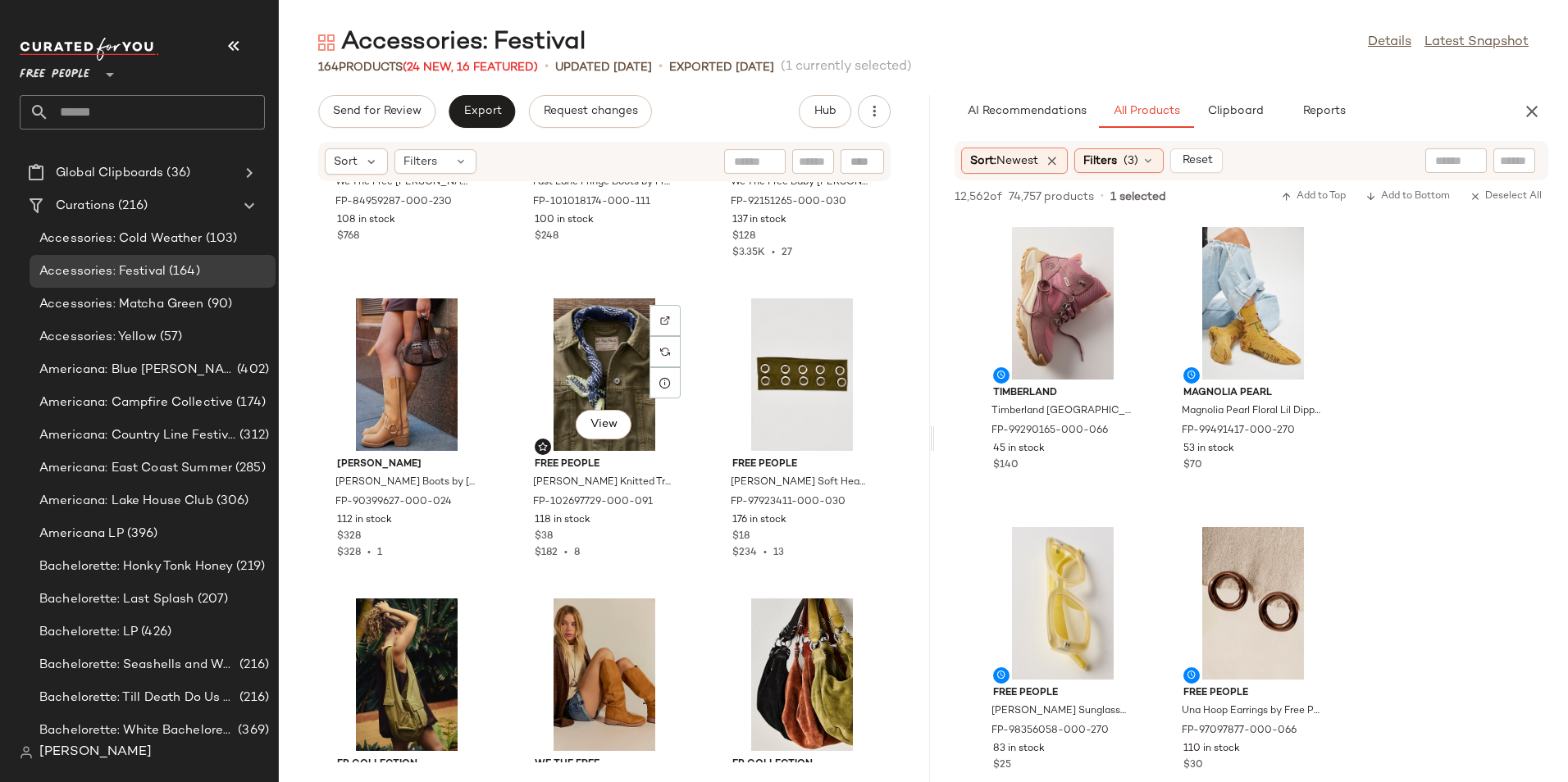
scroll to position [2907, 0]
click at [582, 365] on div "View" at bounding box center [604, 373] width 166 height 152
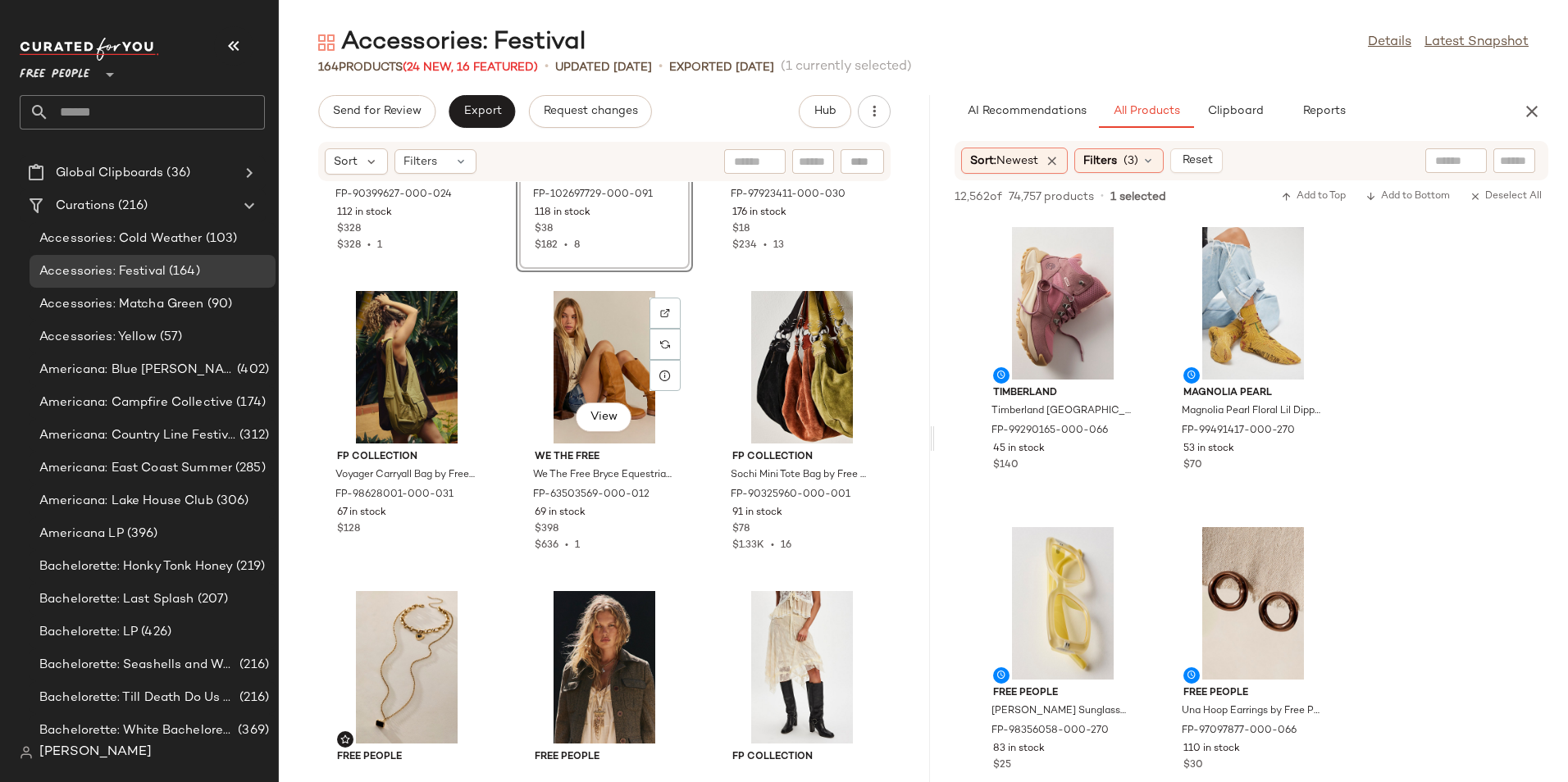
scroll to position [3236, 0]
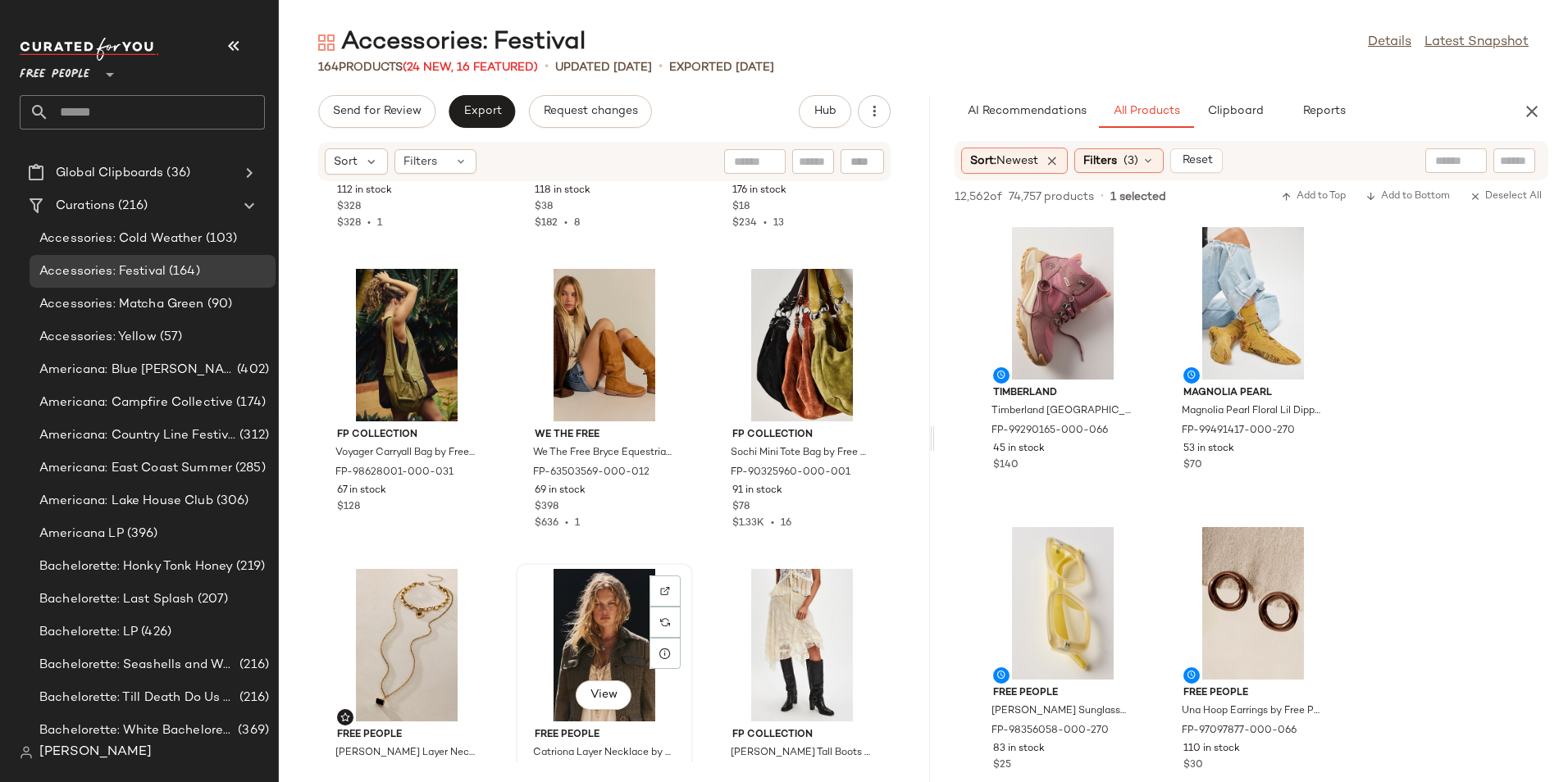
click at [600, 622] on div "View" at bounding box center [604, 645] width 166 height 152
click at [556, 338] on div "View" at bounding box center [604, 345] width 166 height 152
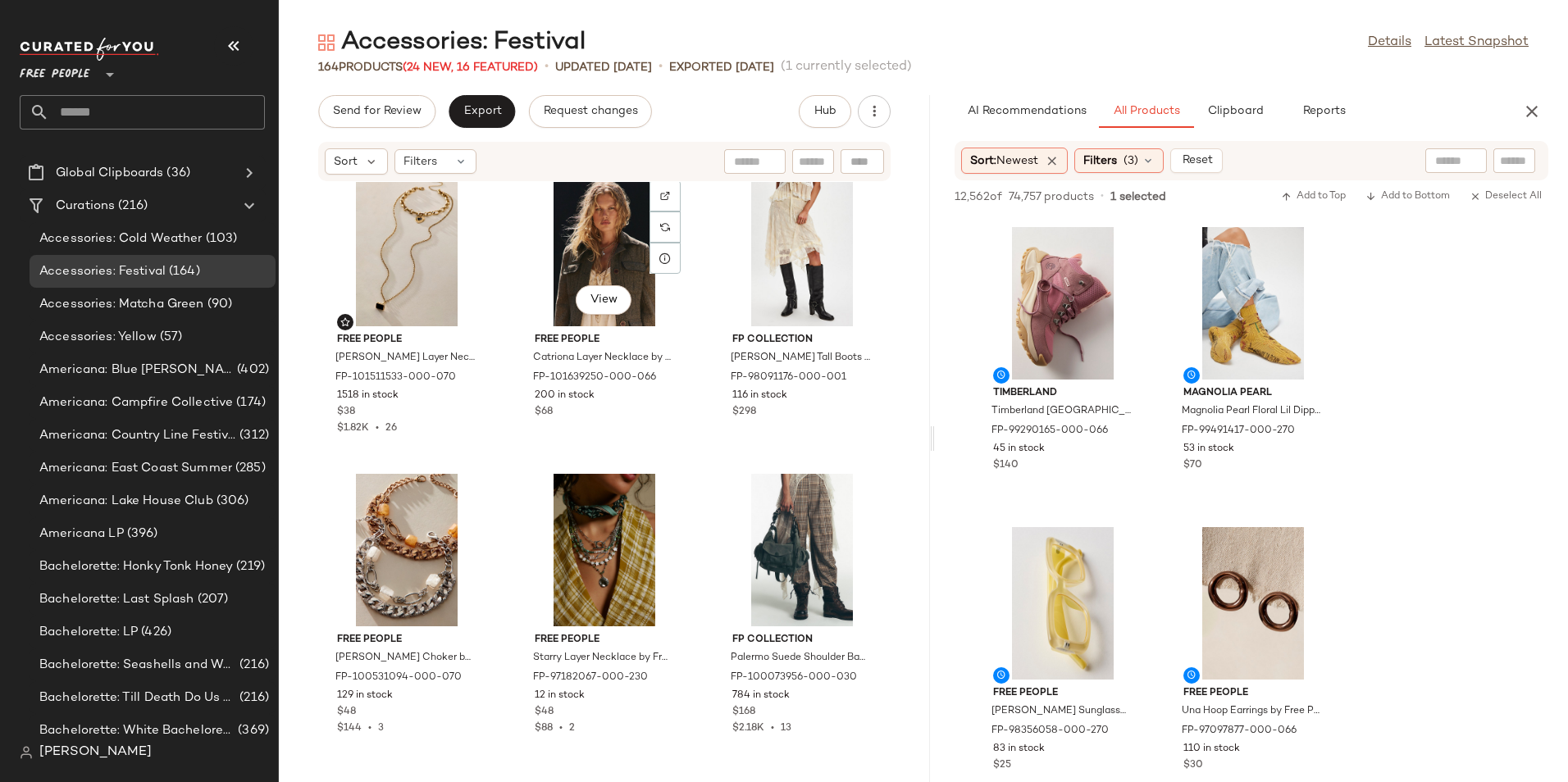
scroll to position [3695, 0]
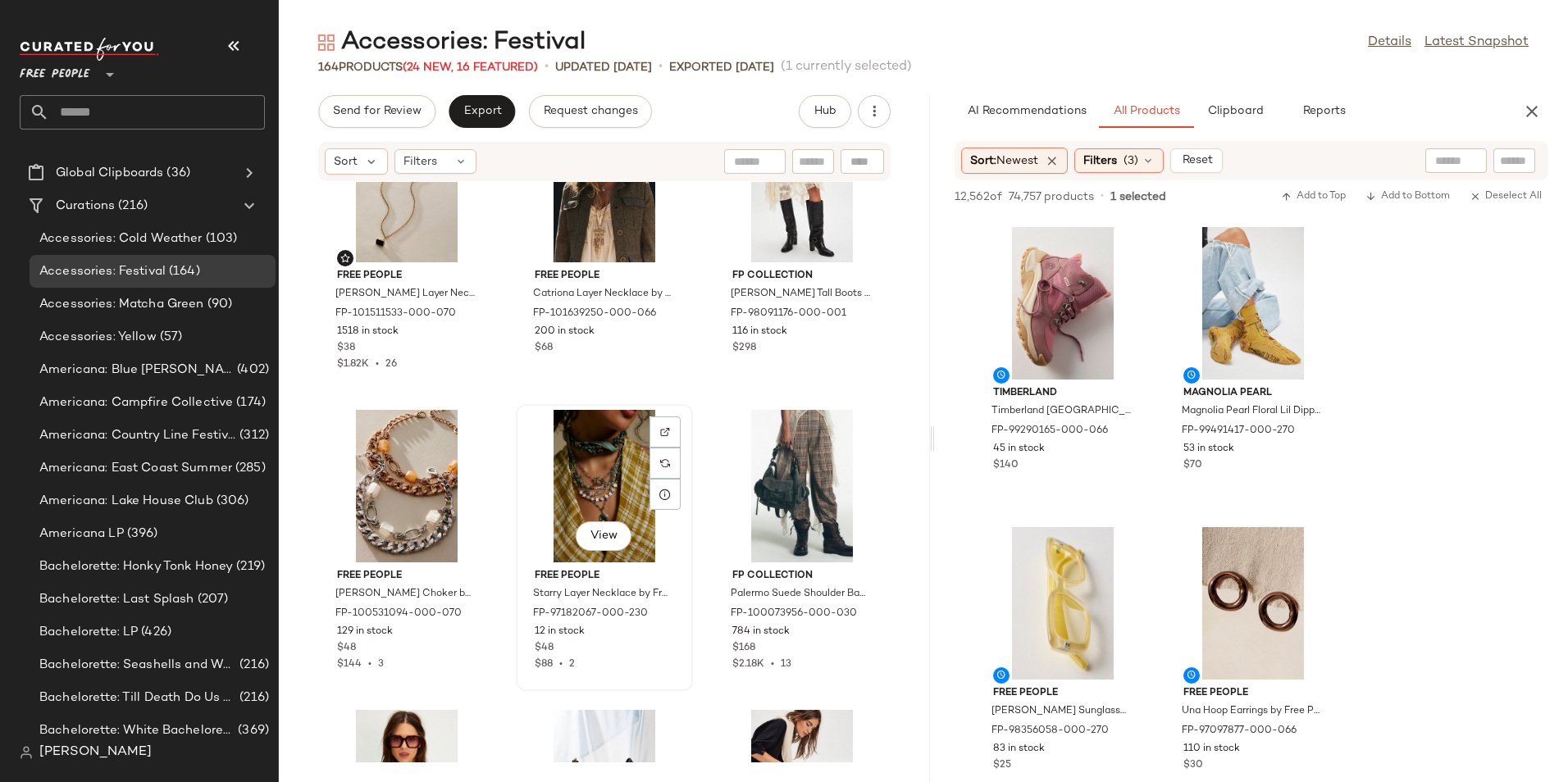
click at [585, 453] on div "View" at bounding box center [604, 486] width 166 height 152
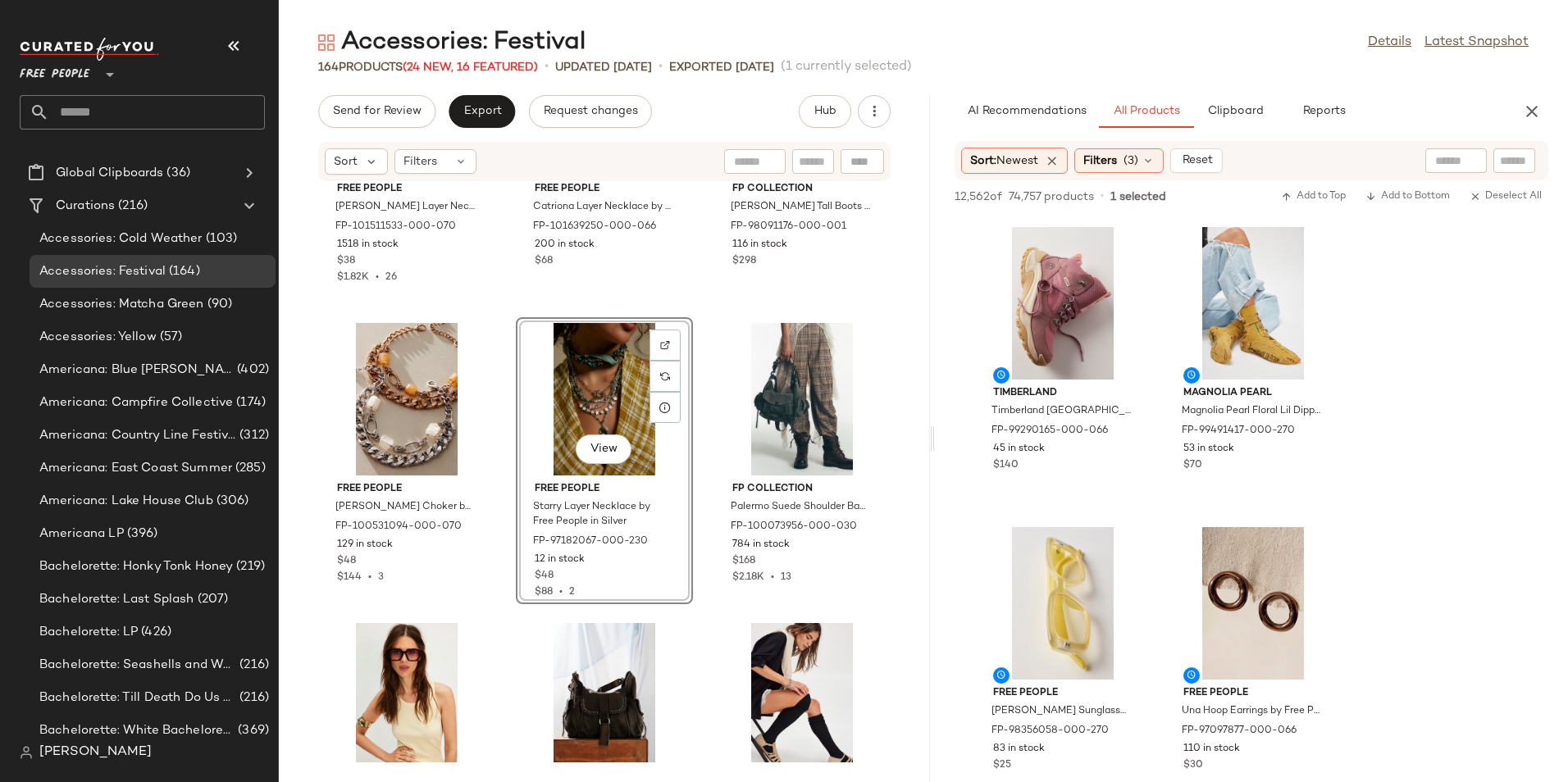
scroll to position [3990, 0]
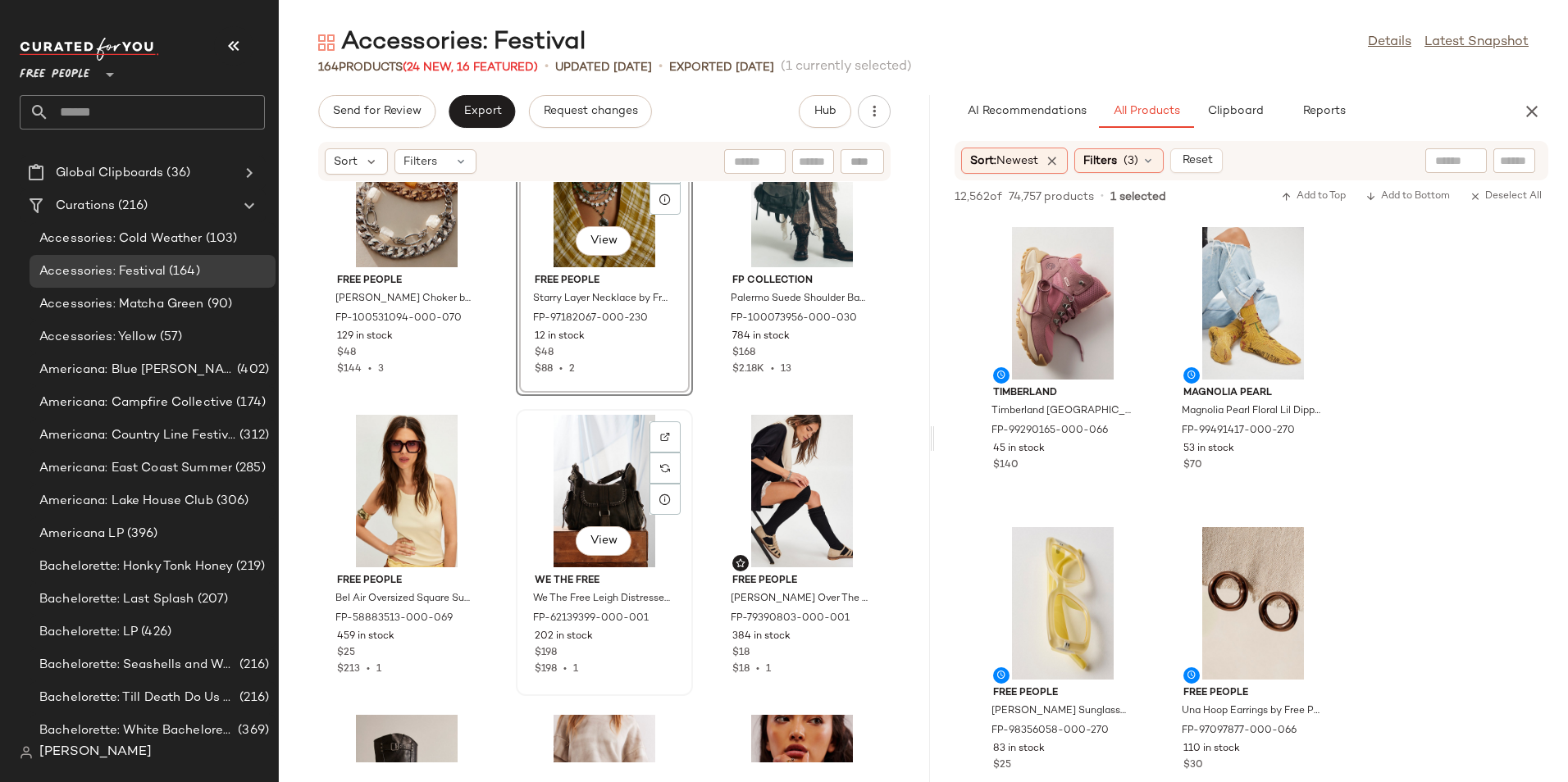
click at [603, 500] on div "View" at bounding box center [604, 491] width 166 height 152
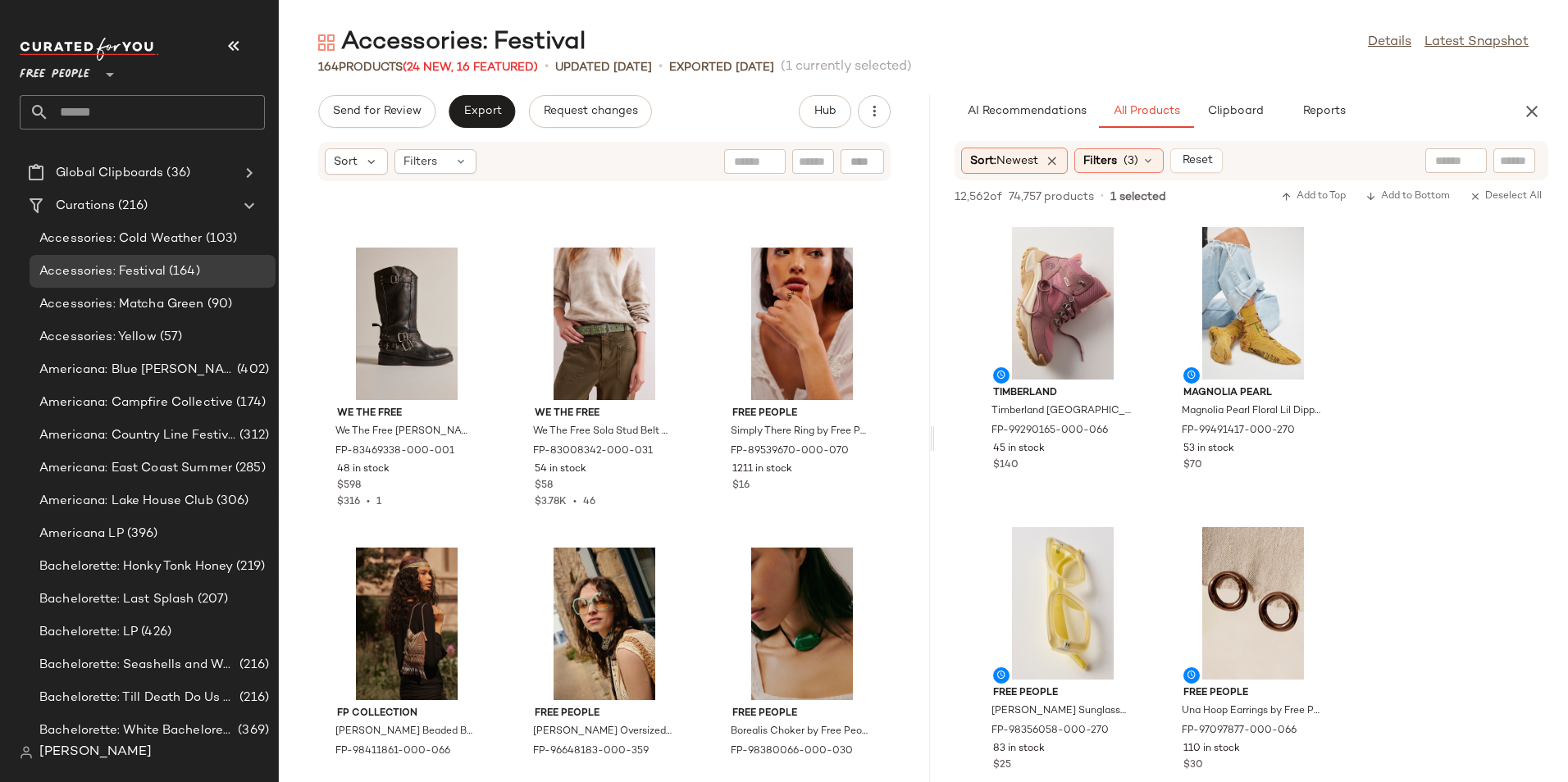
scroll to position [4644, 0]
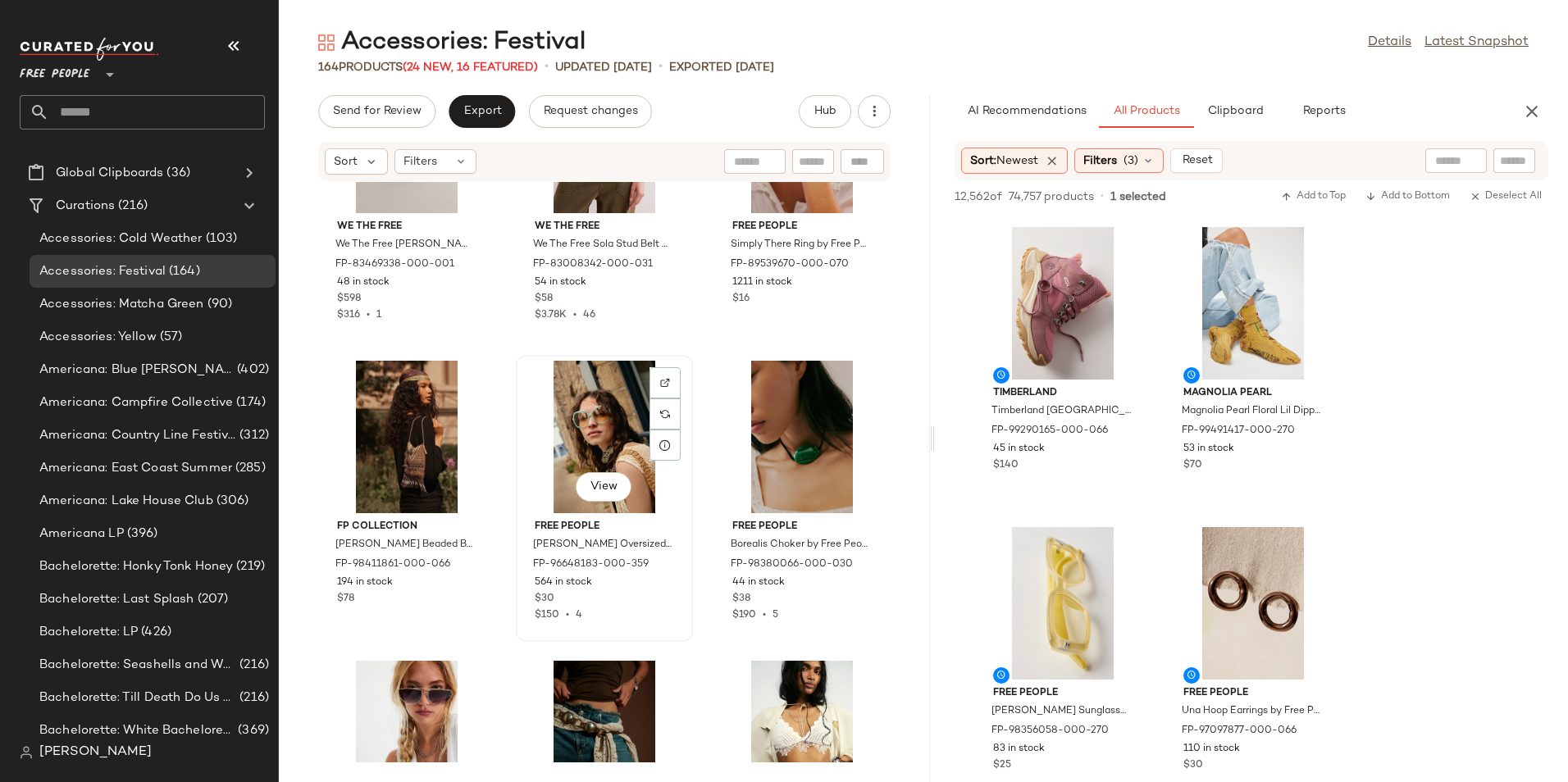
click at [561, 423] on div "View" at bounding box center [604, 437] width 166 height 152
click at [774, 722] on div "View" at bounding box center [802, 737] width 166 height 152
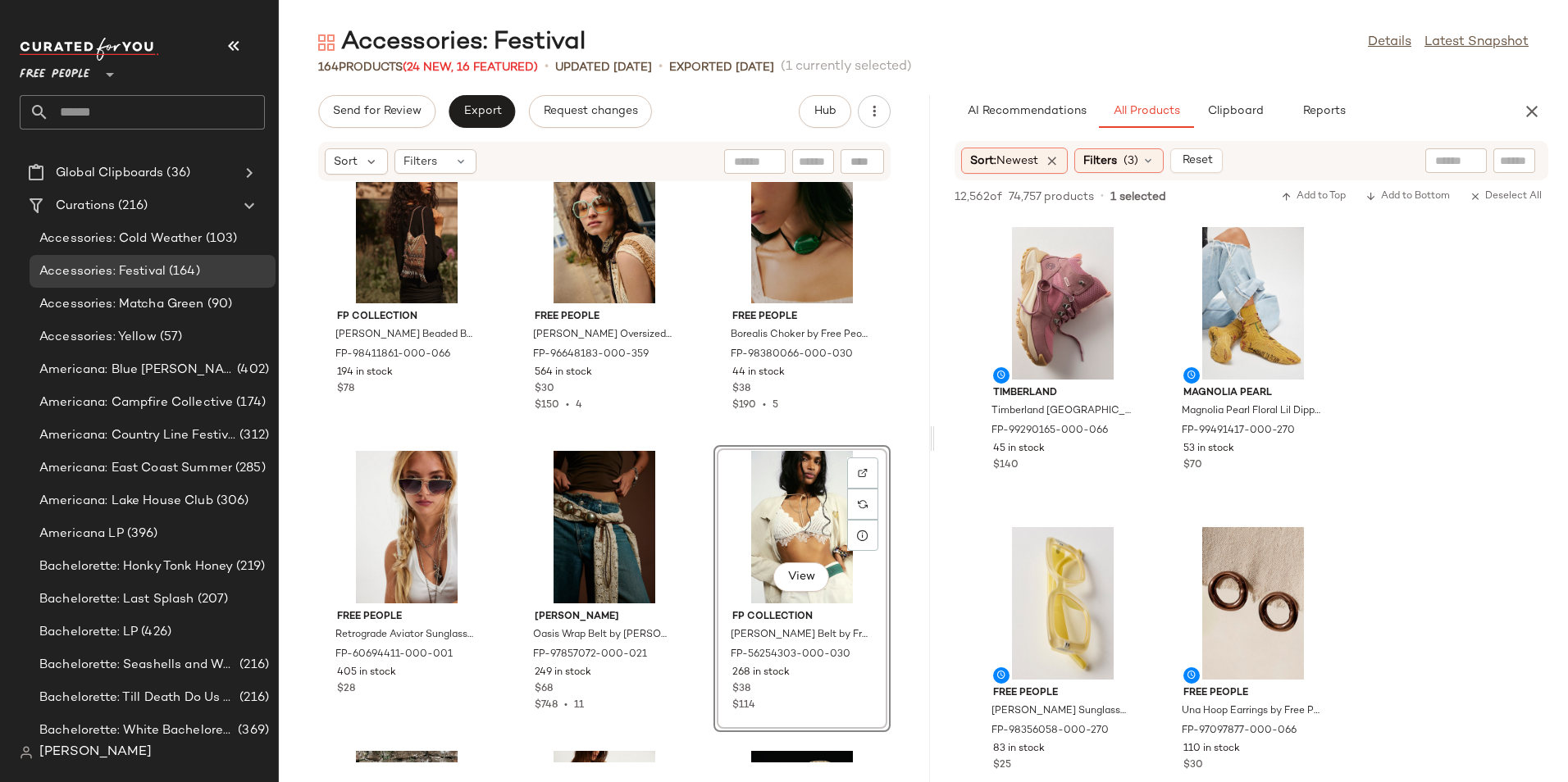
scroll to position [5110, 0]
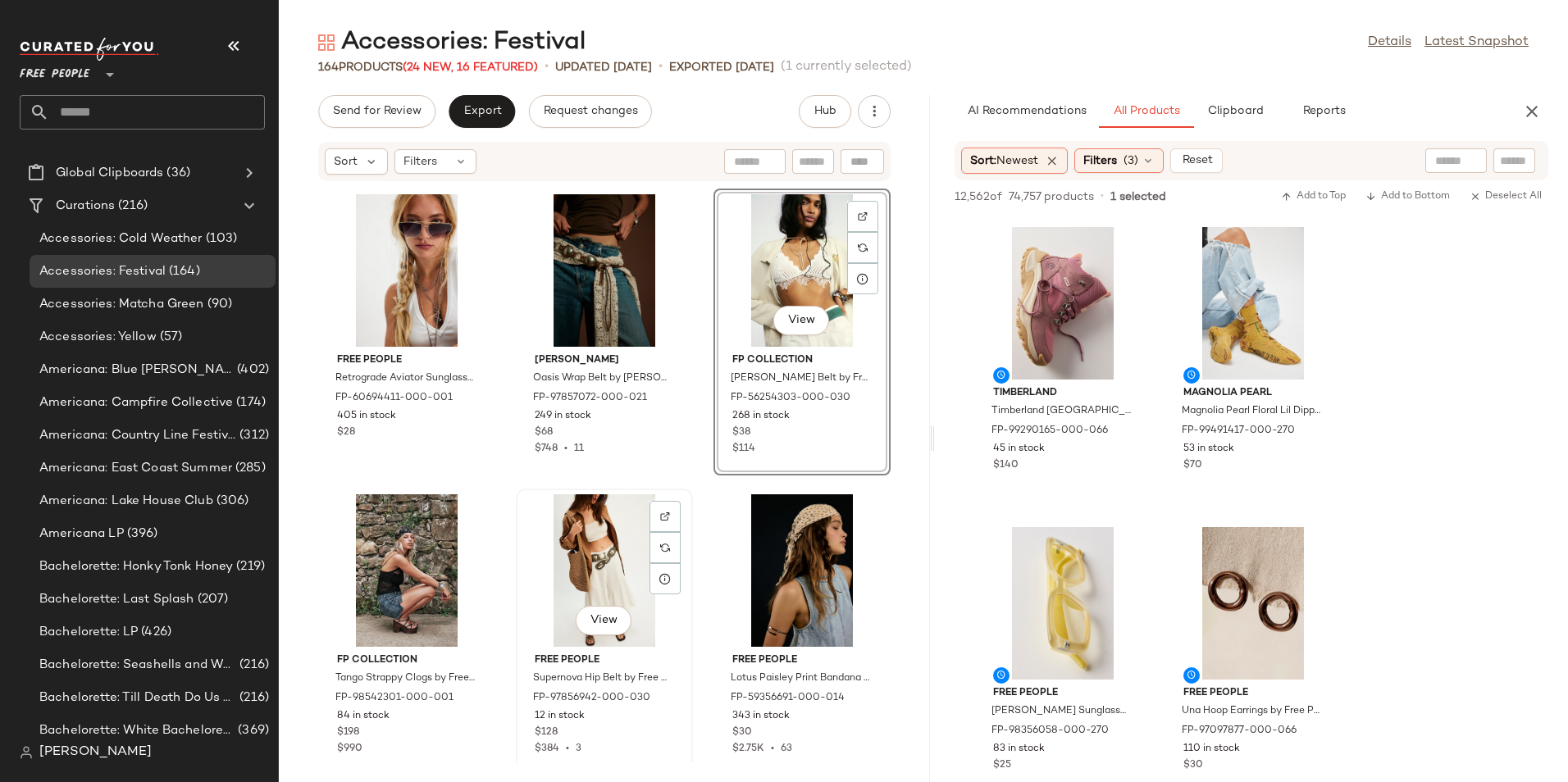
click at [585, 566] on div "View" at bounding box center [604, 570] width 166 height 152
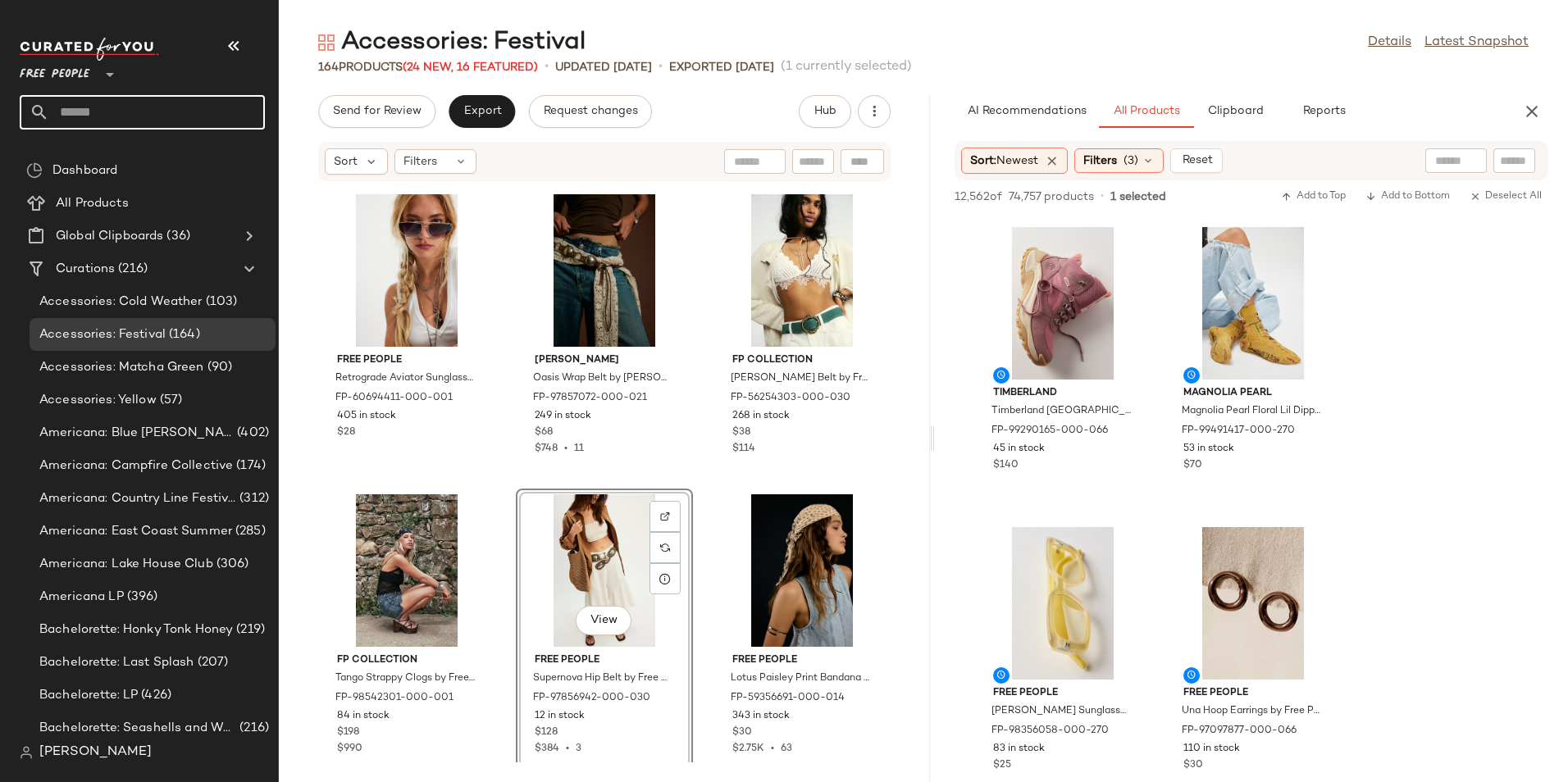
click at [192, 103] on input "text" at bounding box center [157, 112] width 215 height 34
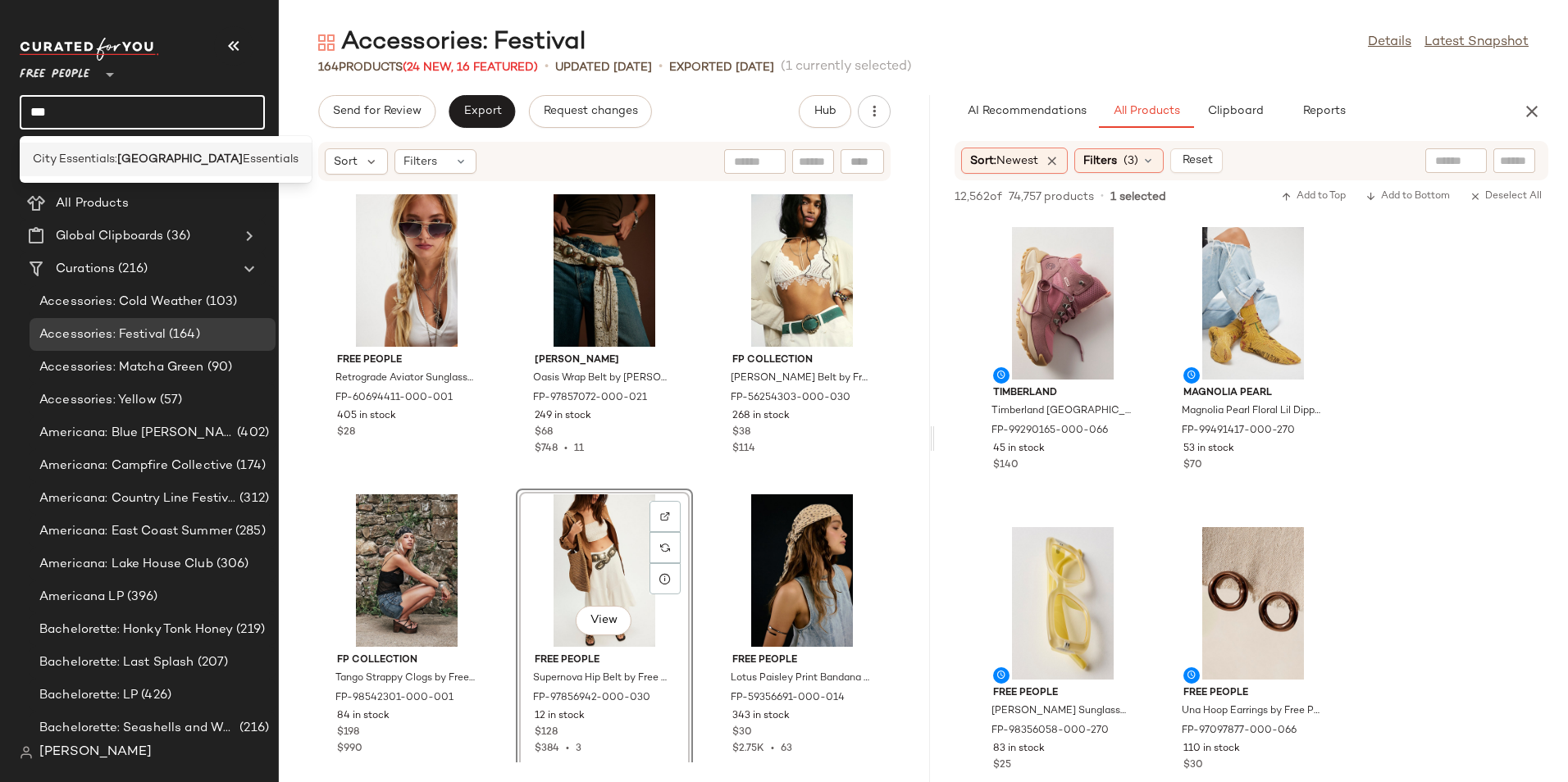
type input "***"
click at [118, 160] on span "City Essentials:" at bounding box center [75, 159] width 84 height 17
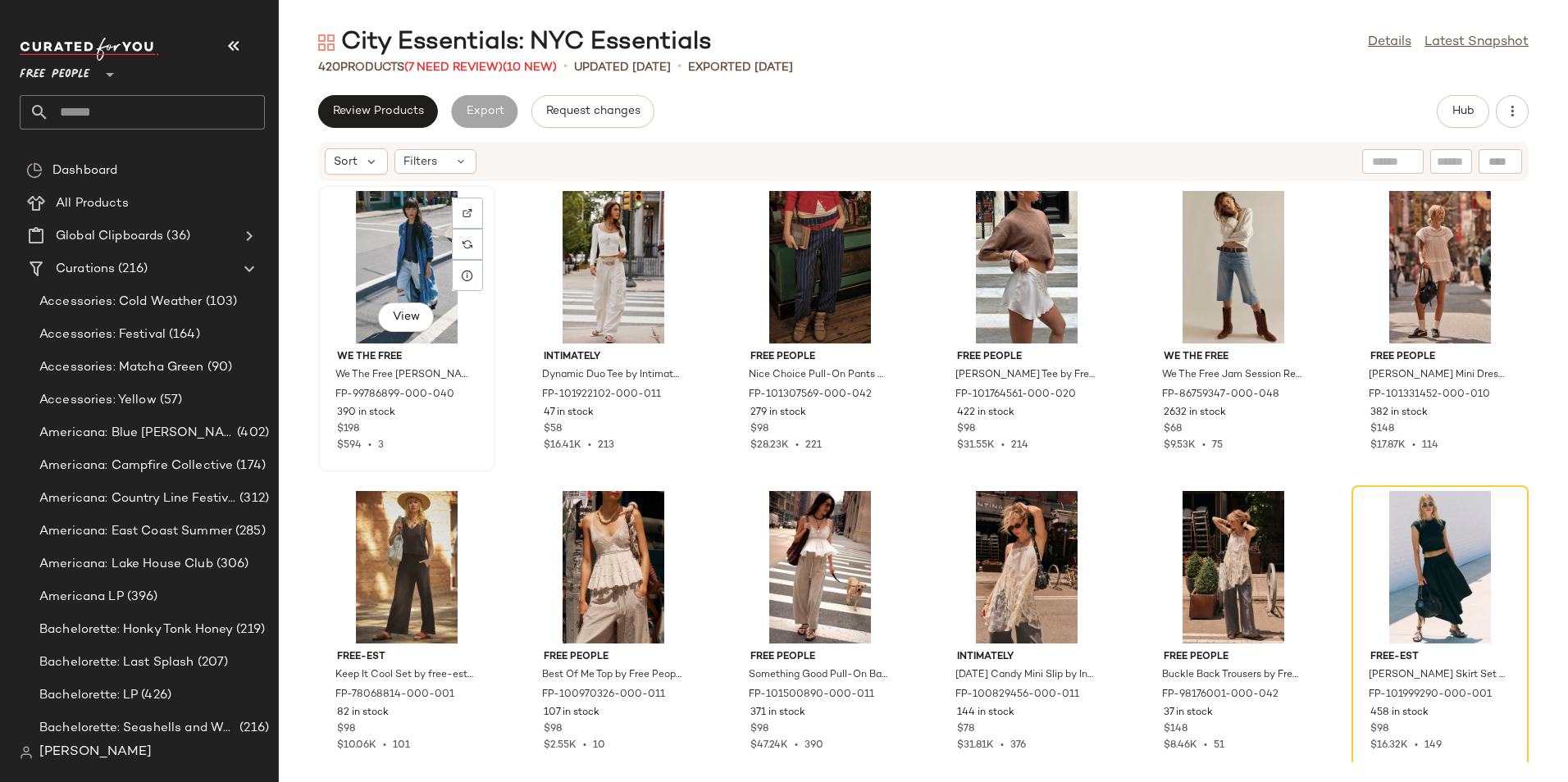
click at [368, 285] on div "View" at bounding box center [406, 267] width 166 height 152
click at [1272, 109] on div "Review Products Export Request changes Hub" at bounding box center [923, 111] width 1210 height 33
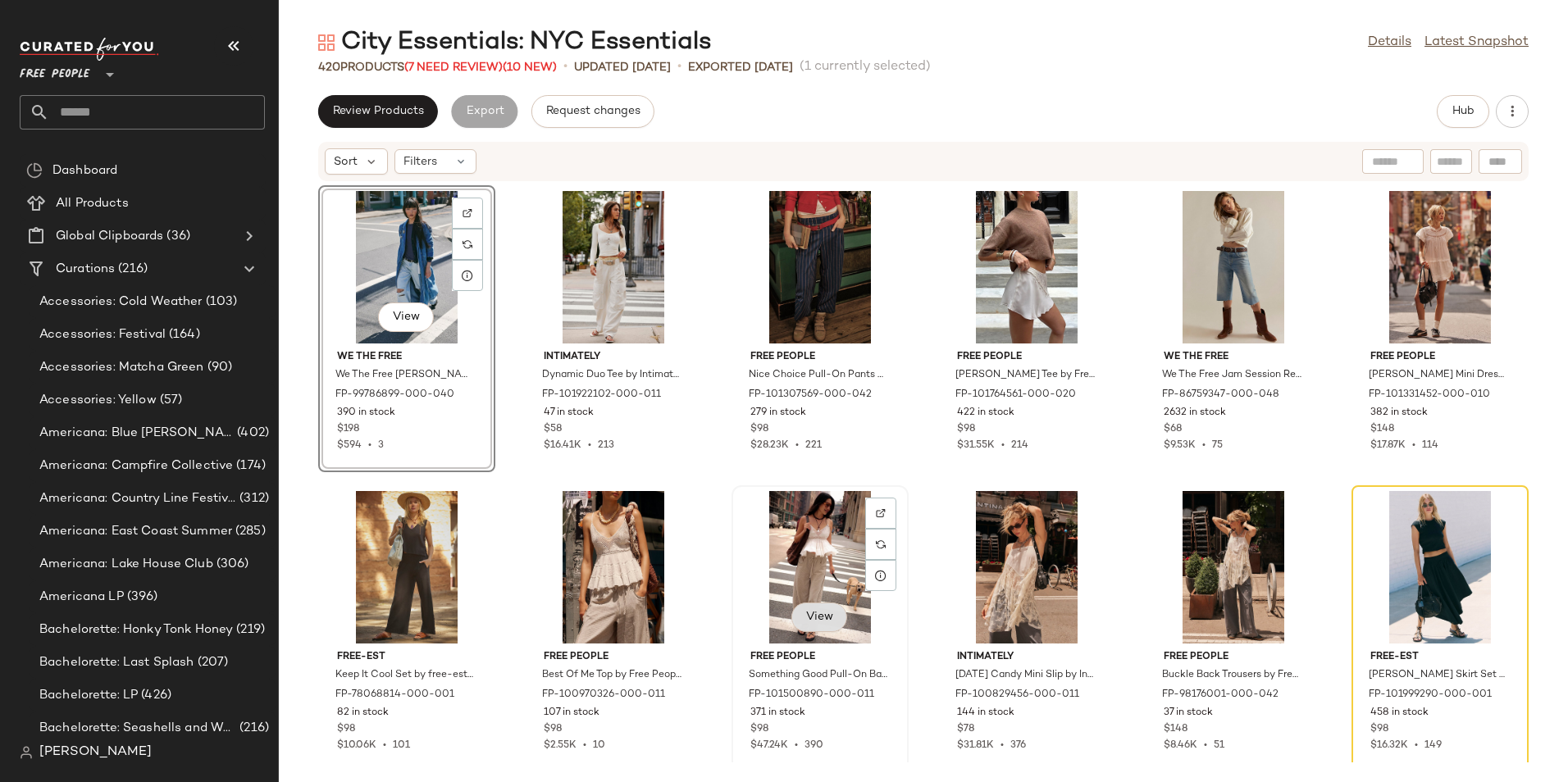
click at [812, 618] on span "View" at bounding box center [819, 617] width 28 height 13
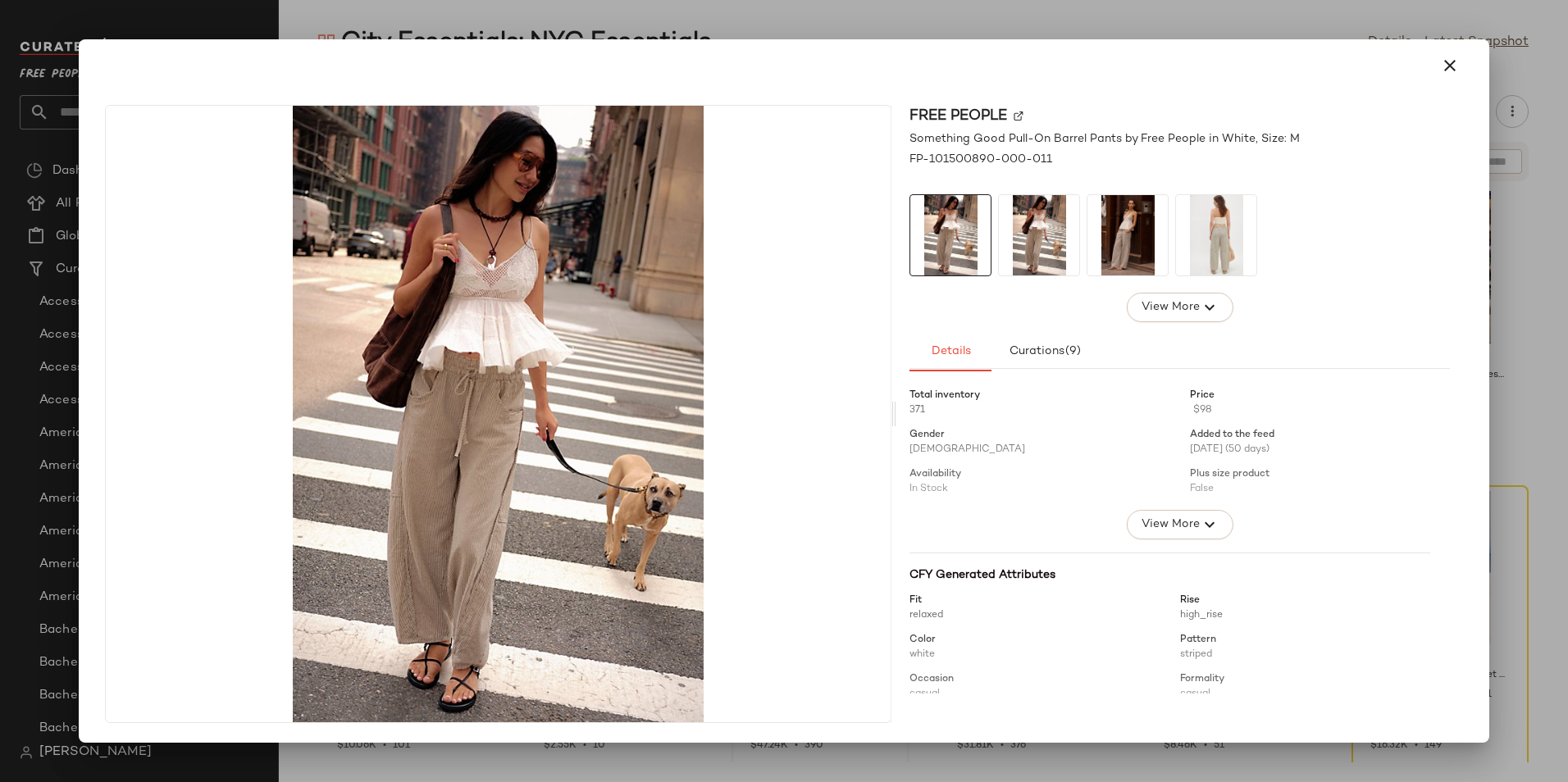
click at [1025, 246] on img at bounding box center [1039, 236] width 81 height 81
click at [1136, 246] on img at bounding box center [1128, 236] width 81 height 81
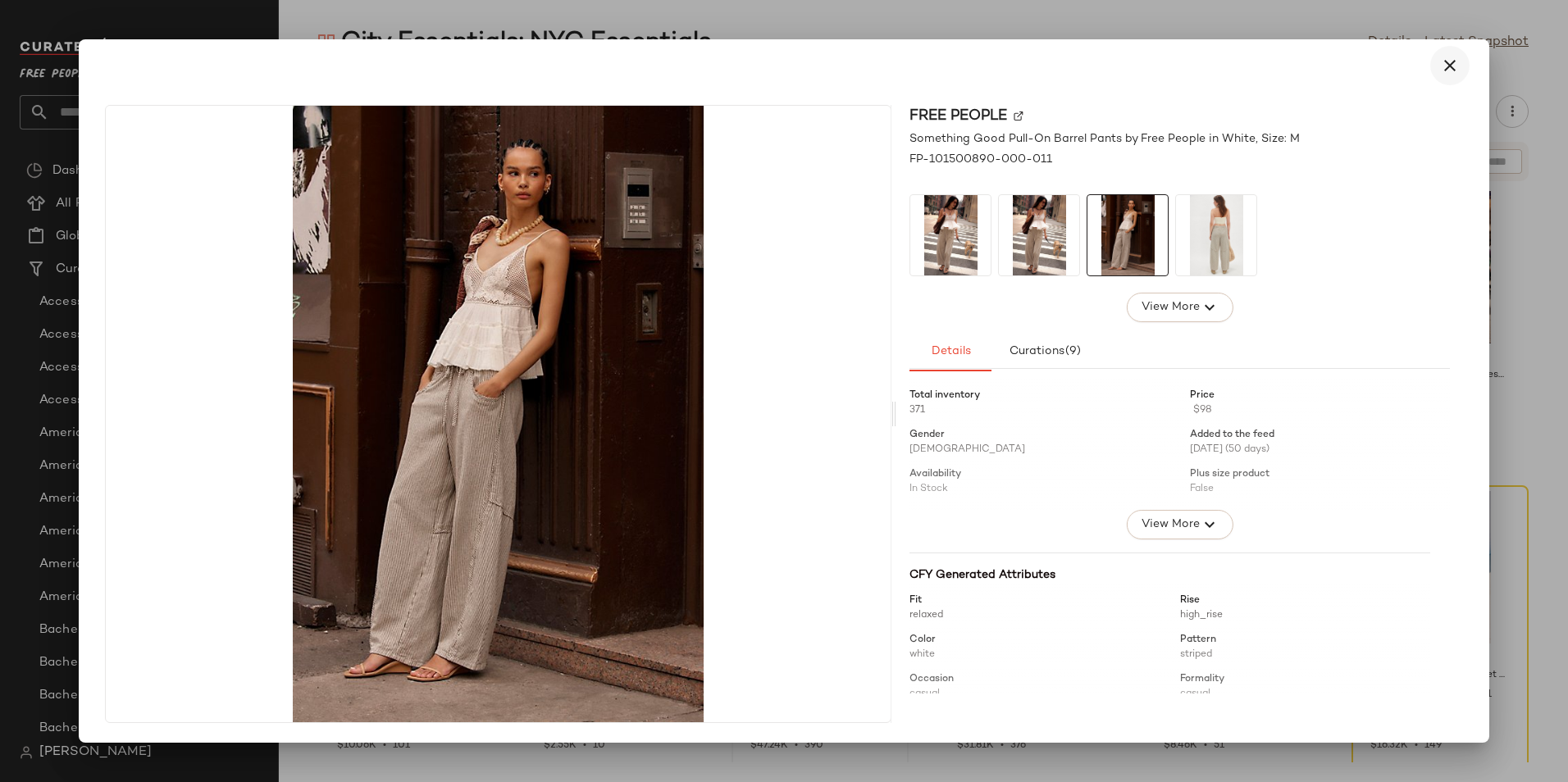
click at [1447, 66] on icon "button" at bounding box center [1450, 65] width 20 height 20
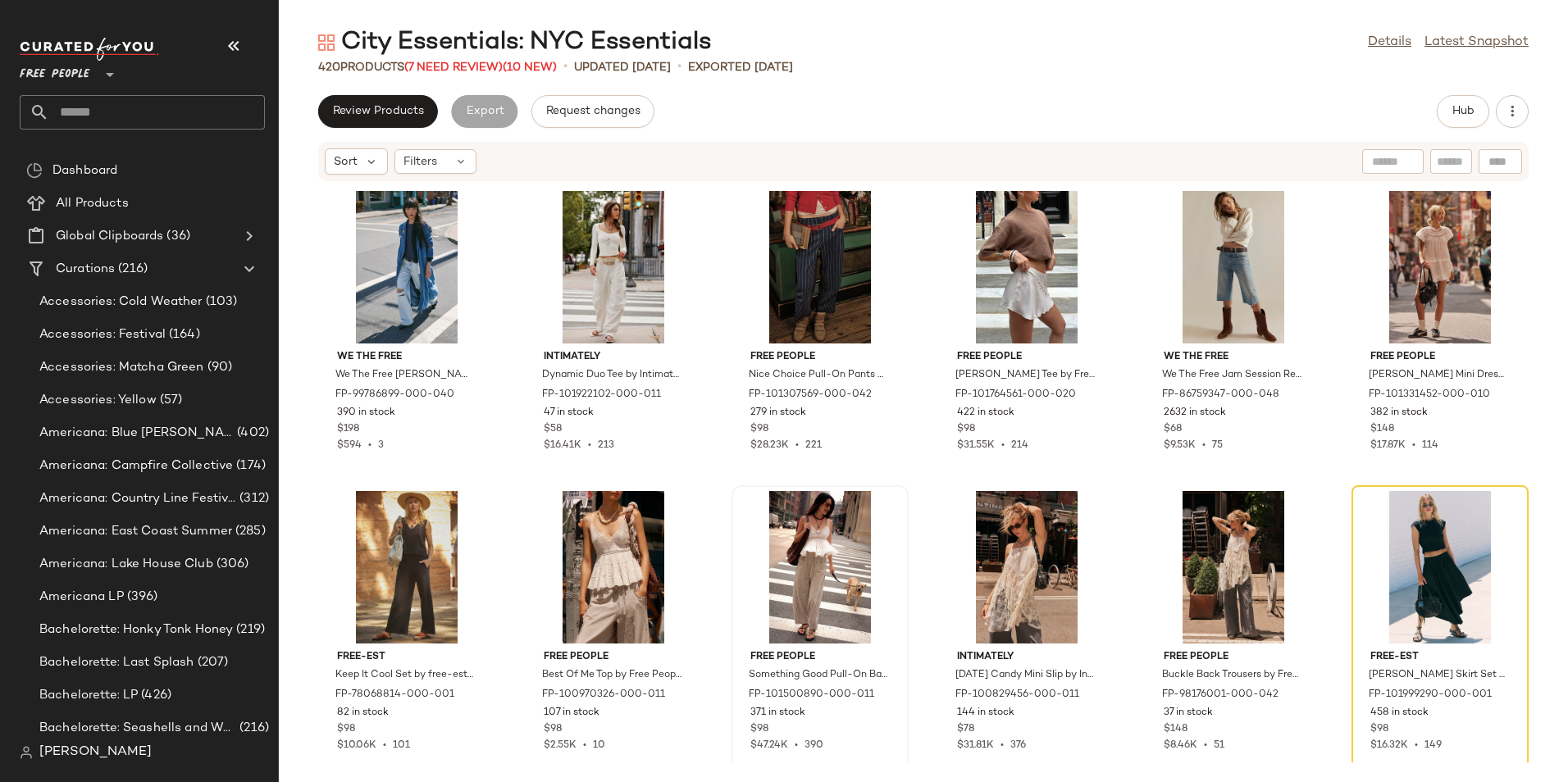
click at [718, 572] on div "We The Free We The Free Monique Indigo Duster Jacket at Free People in Blue, Si…" at bounding box center [923, 472] width 1289 height 580
click at [291, 329] on div "We The Free We The Free Monique Indigo Duster Jacket at Free People in Blue, Si…" at bounding box center [923, 472] width 1289 height 580
click at [1230, 613] on span "View" at bounding box center [1232, 617] width 28 height 13
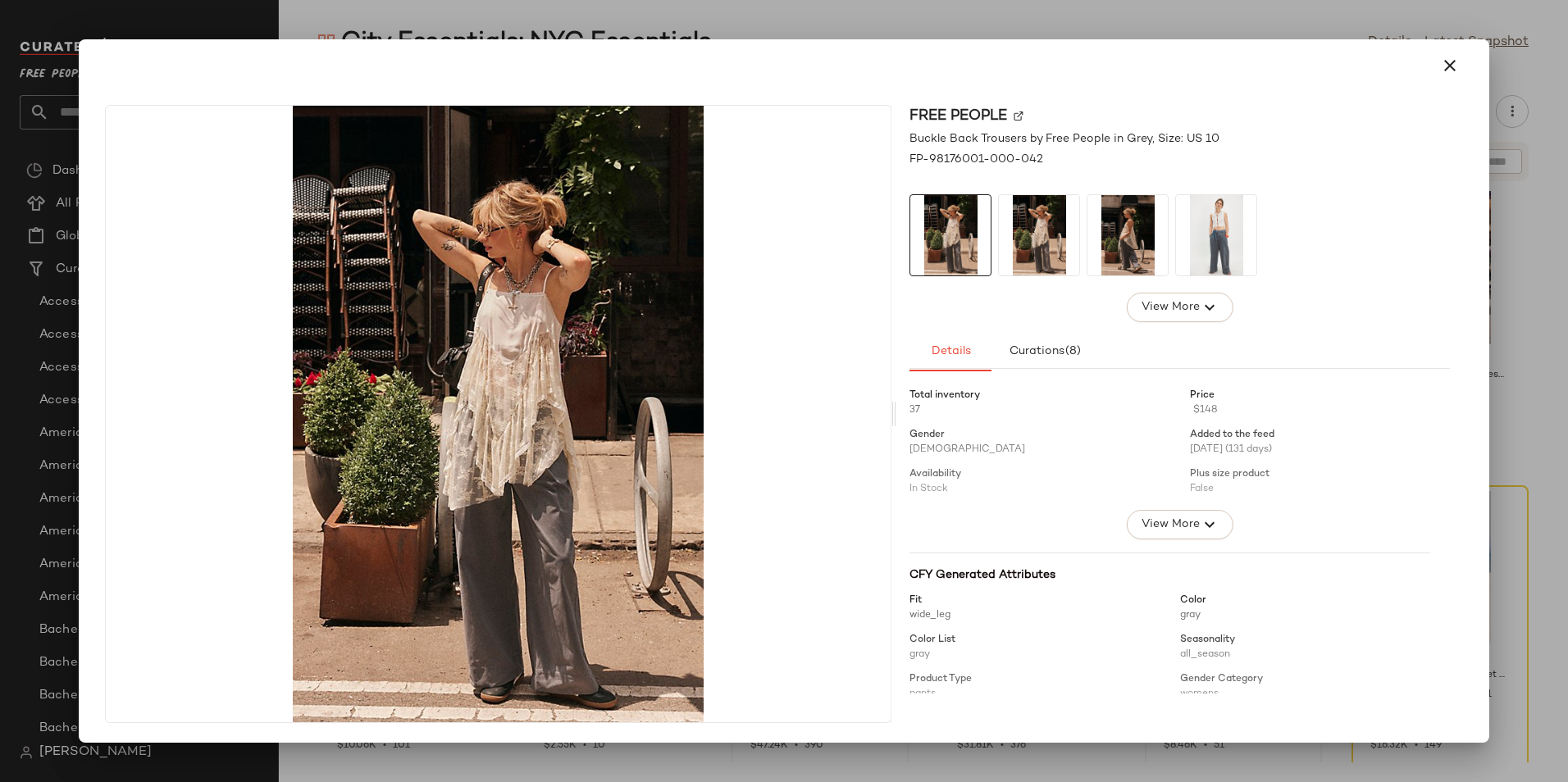
click at [1216, 249] on img at bounding box center [1216, 236] width 81 height 81
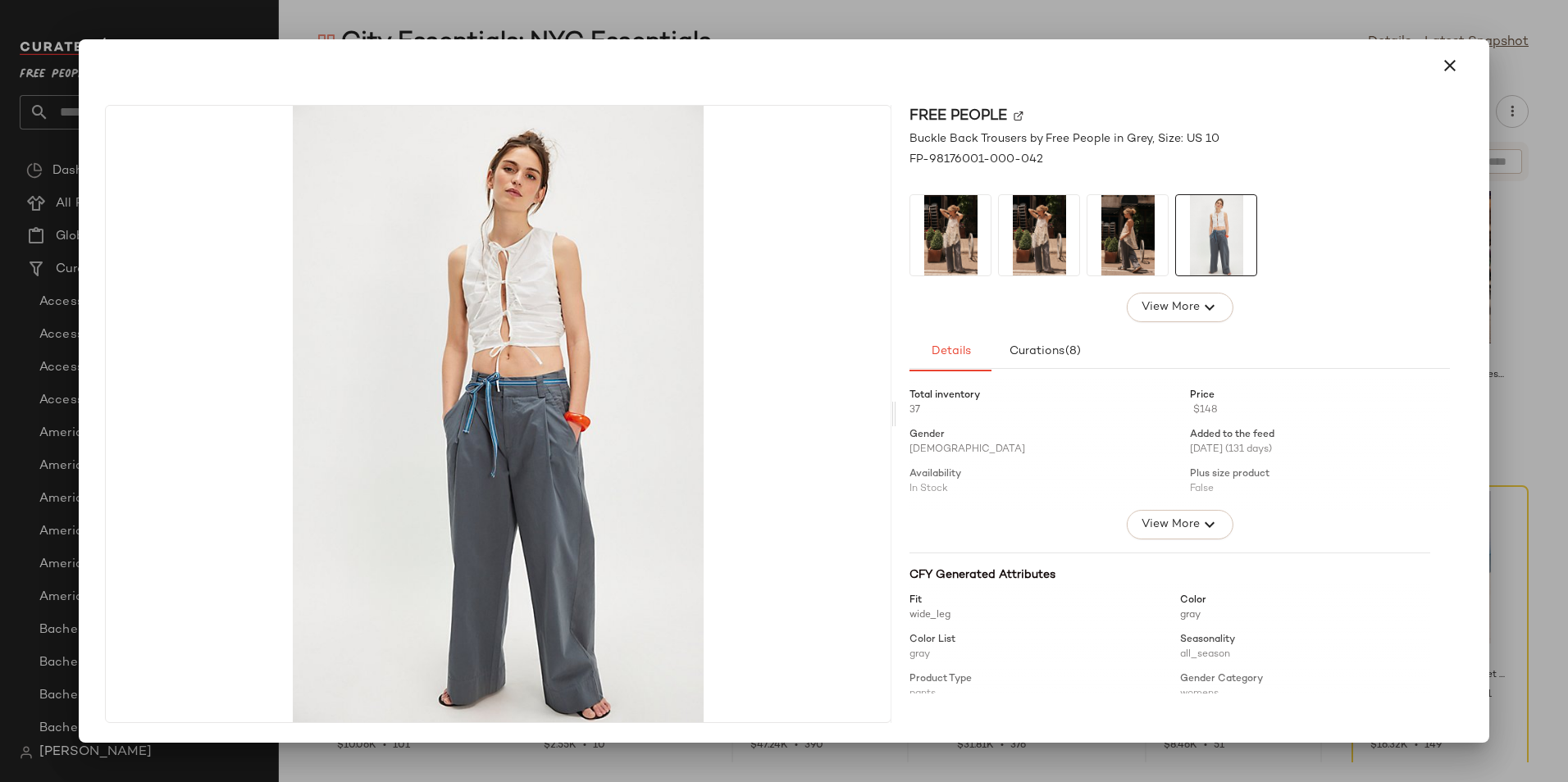
click at [1145, 248] on img at bounding box center [1128, 236] width 81 height 81
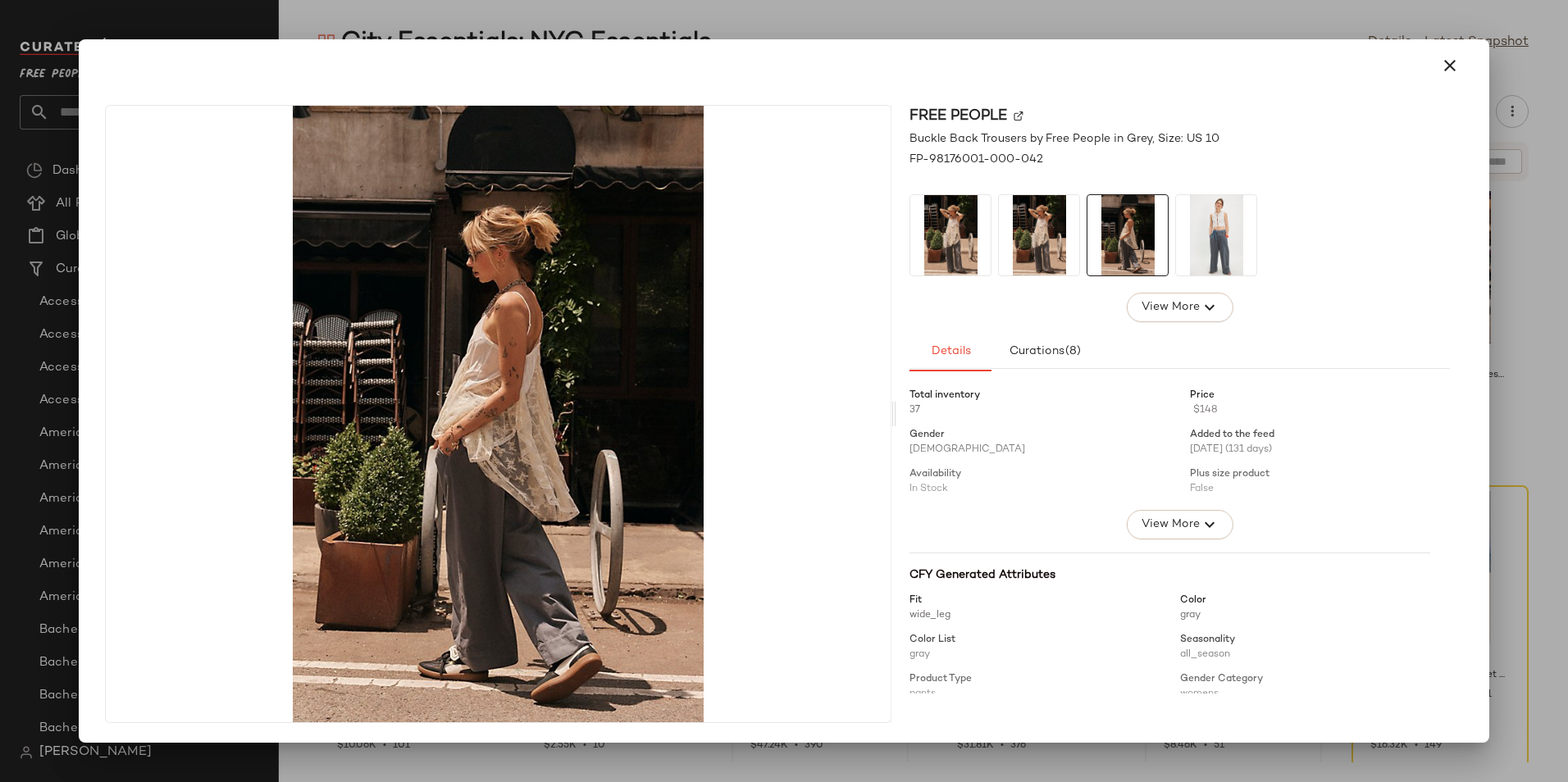
click at [1044, 251] on img at bounding box center [1039, 236] width 81 height 81
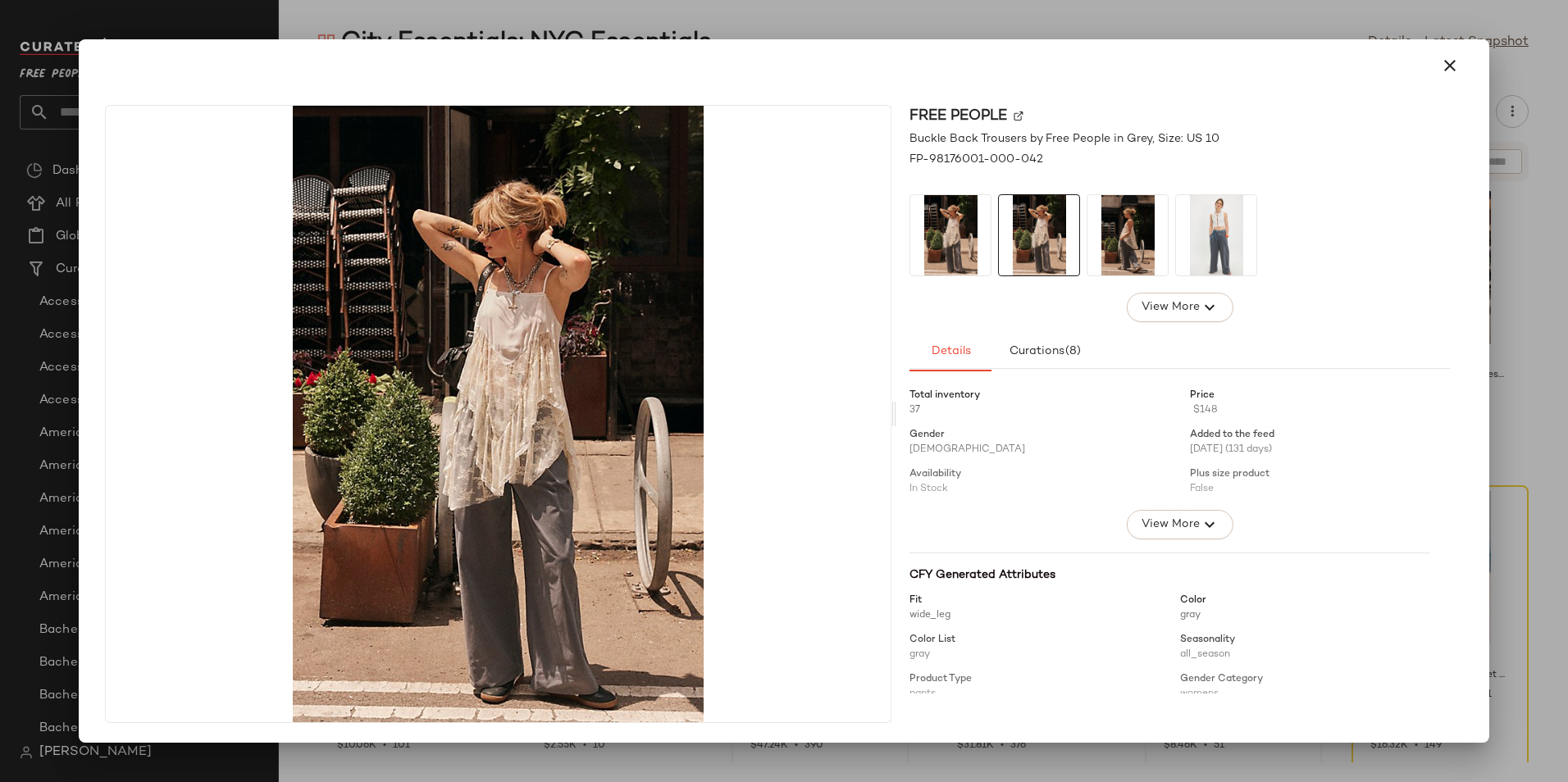
click at [968, 258] on img at bounding box center [951, 236] width 81 height 81
click at [1464, 65] on button "button" at bounding box center [1450, 65] width 39 height 39
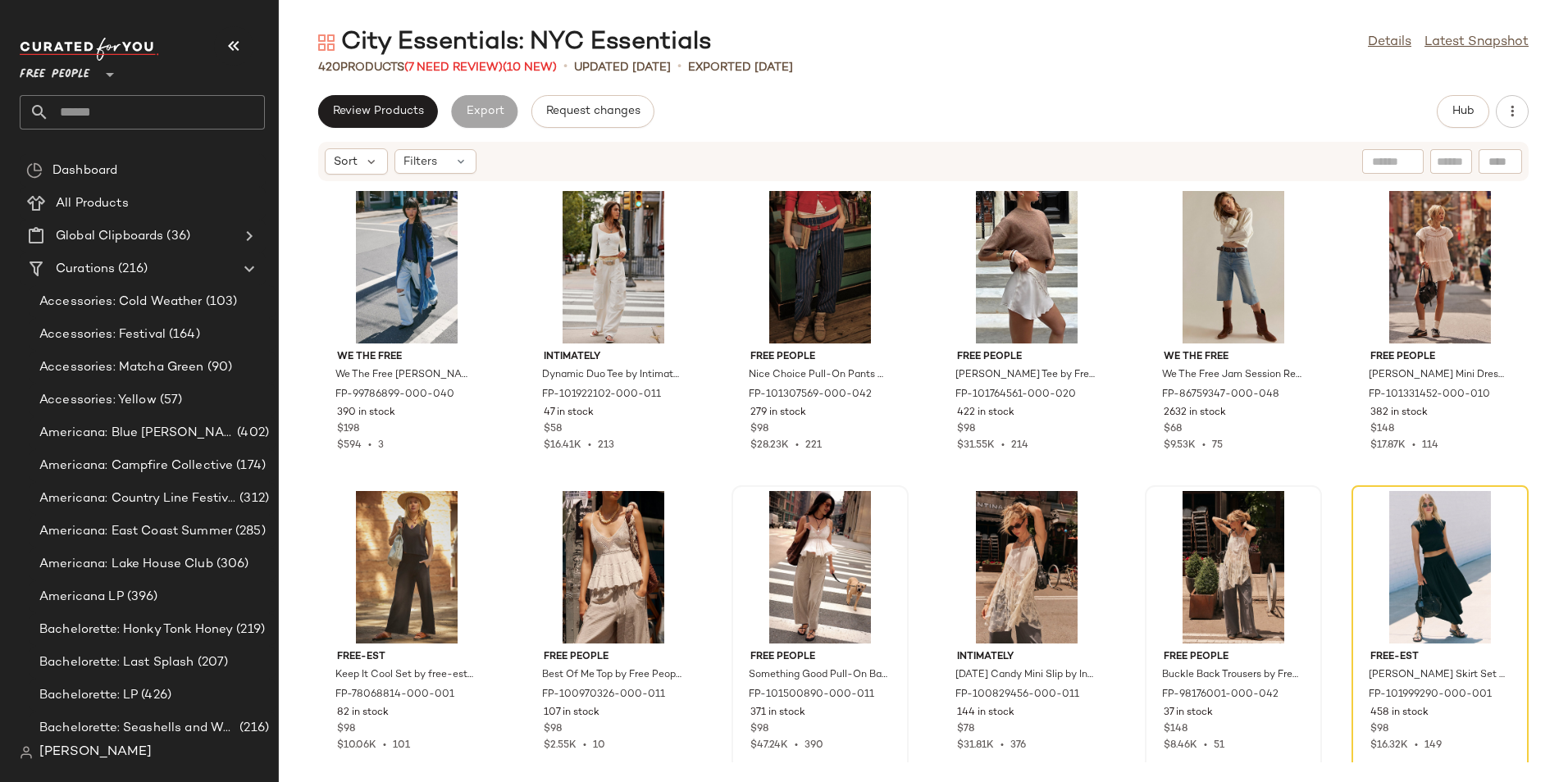
click at [1132, 395] on div "We The Free We The Free Monique Indigo Duster Jacket at Free People in Blue, Si…" at bounding box center [923, 472] width 1289 height 580
click at [811, 330] on button "View" at bounding box center [819, 317] width 56 height 30
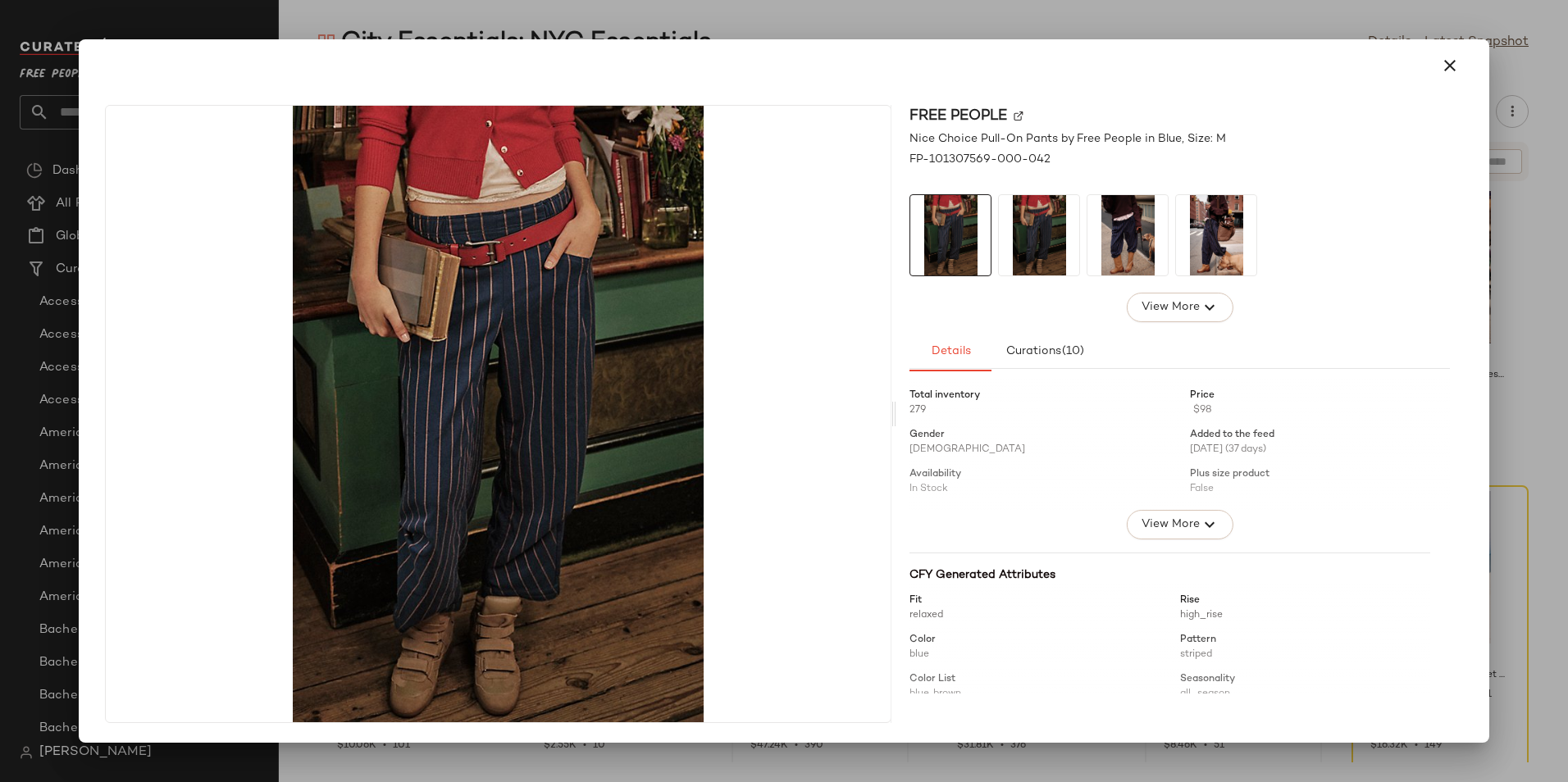
click at [1197, 262] on img at bounding box center [1216, 236] width 81 height 81
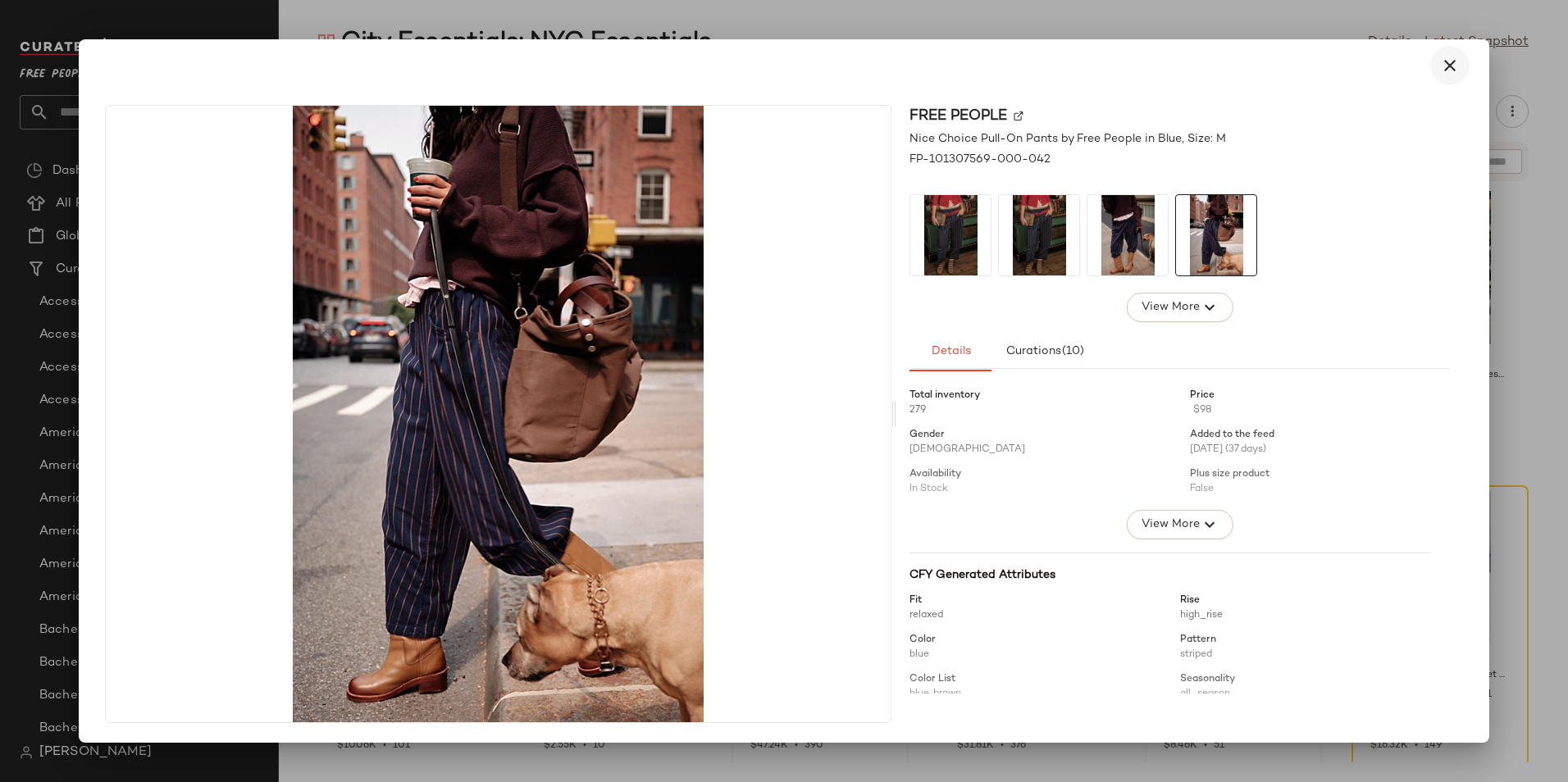
click at [1442, 75] on button "button" at bounding box center [1450, 65] width 39 height 39
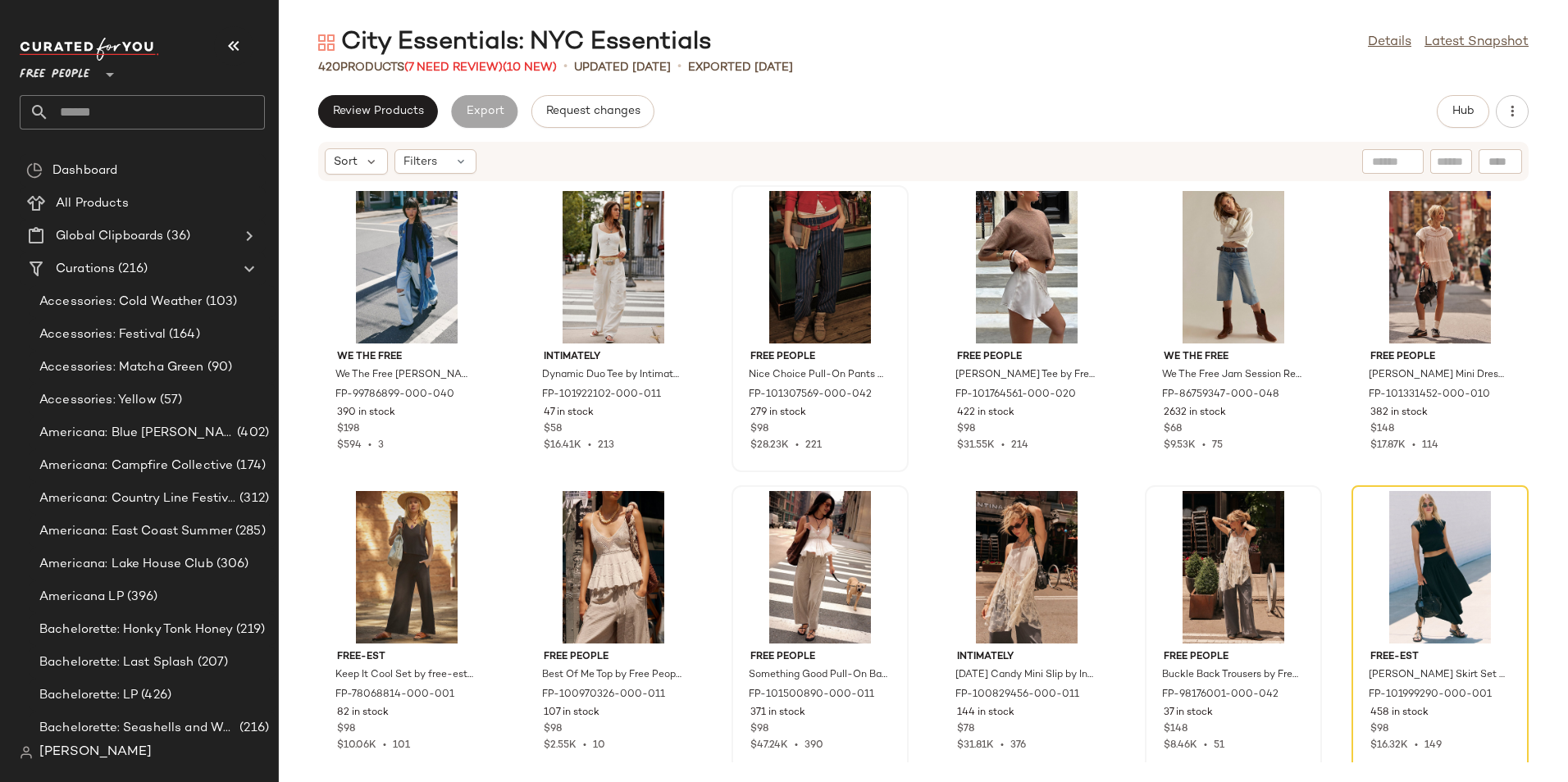
click at [519, 351] on div "We The Free We The Free Monique Indigo Duster Jacket at Free People in Blue, Si…" at bounding box center [923, 472] width 1289 height 580
click at [611, 547] on div "View" at bounding box center [613, 568] width 166 height 152
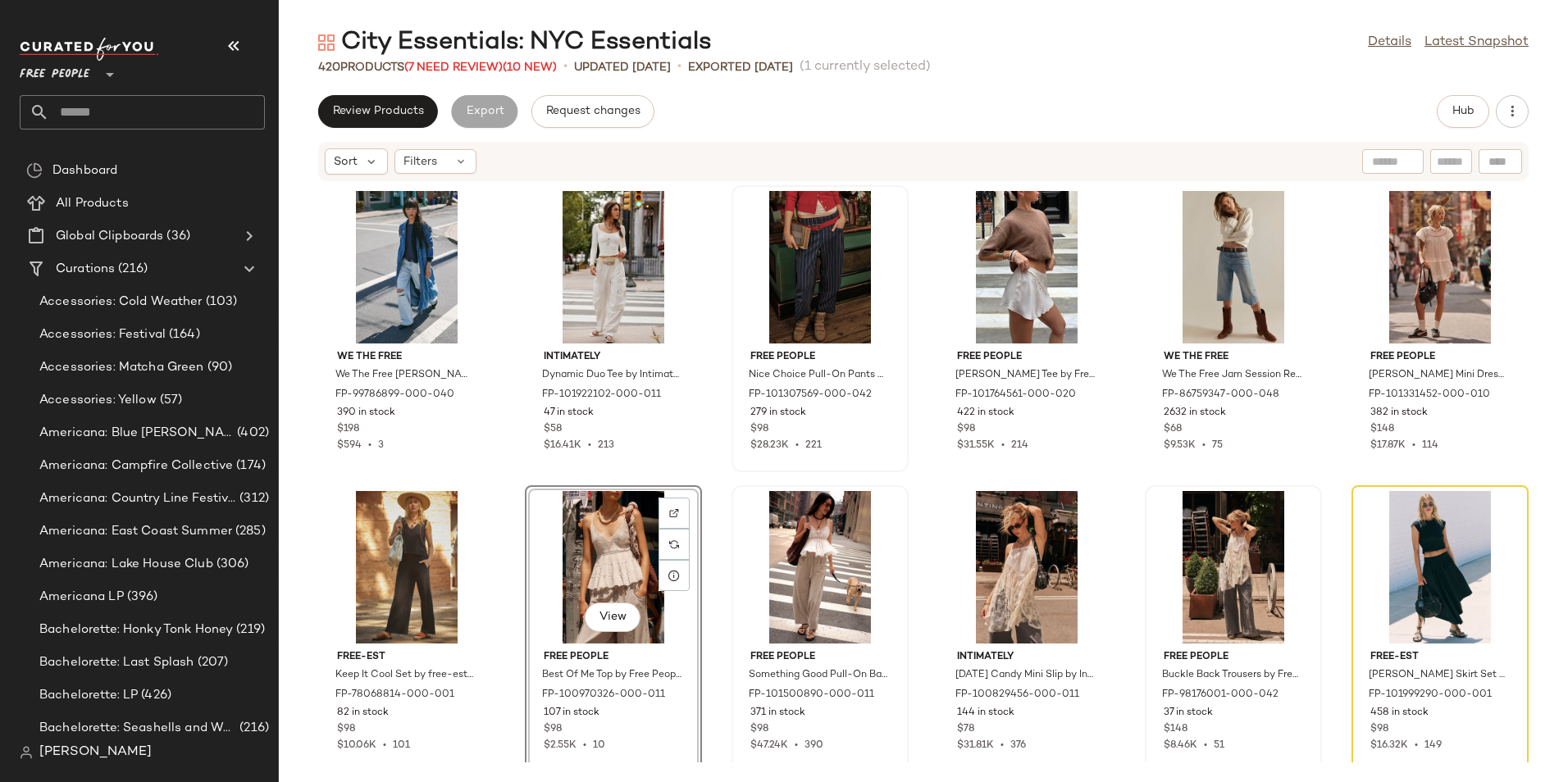
click at [96, 116] on input "text" at bounding box center [157, 112] width 215 height 34
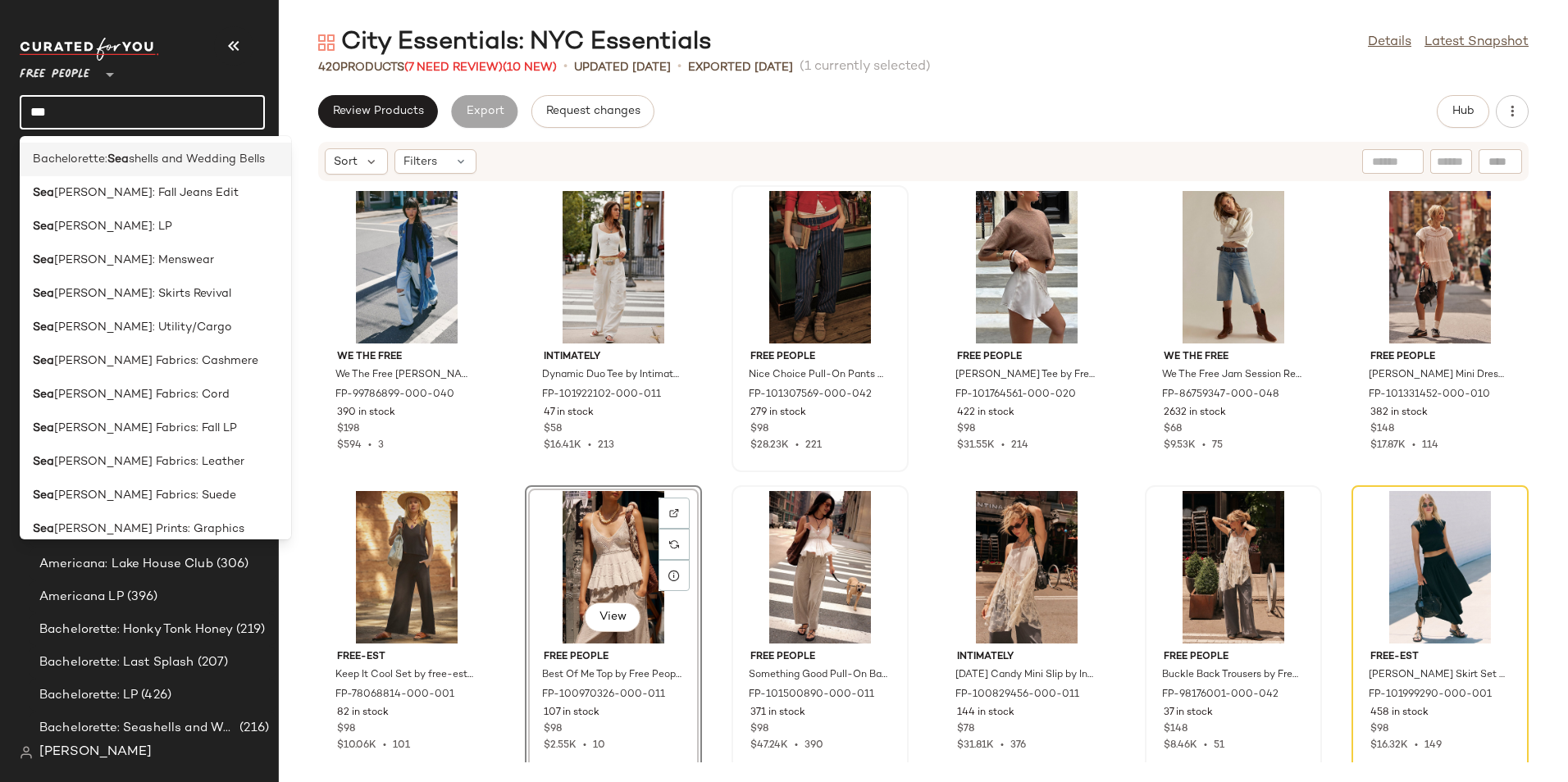
type input "***"
click at [148, 160] on span "shells and Wedding Bells" at bounding box center [197, 159] width 136 height 17
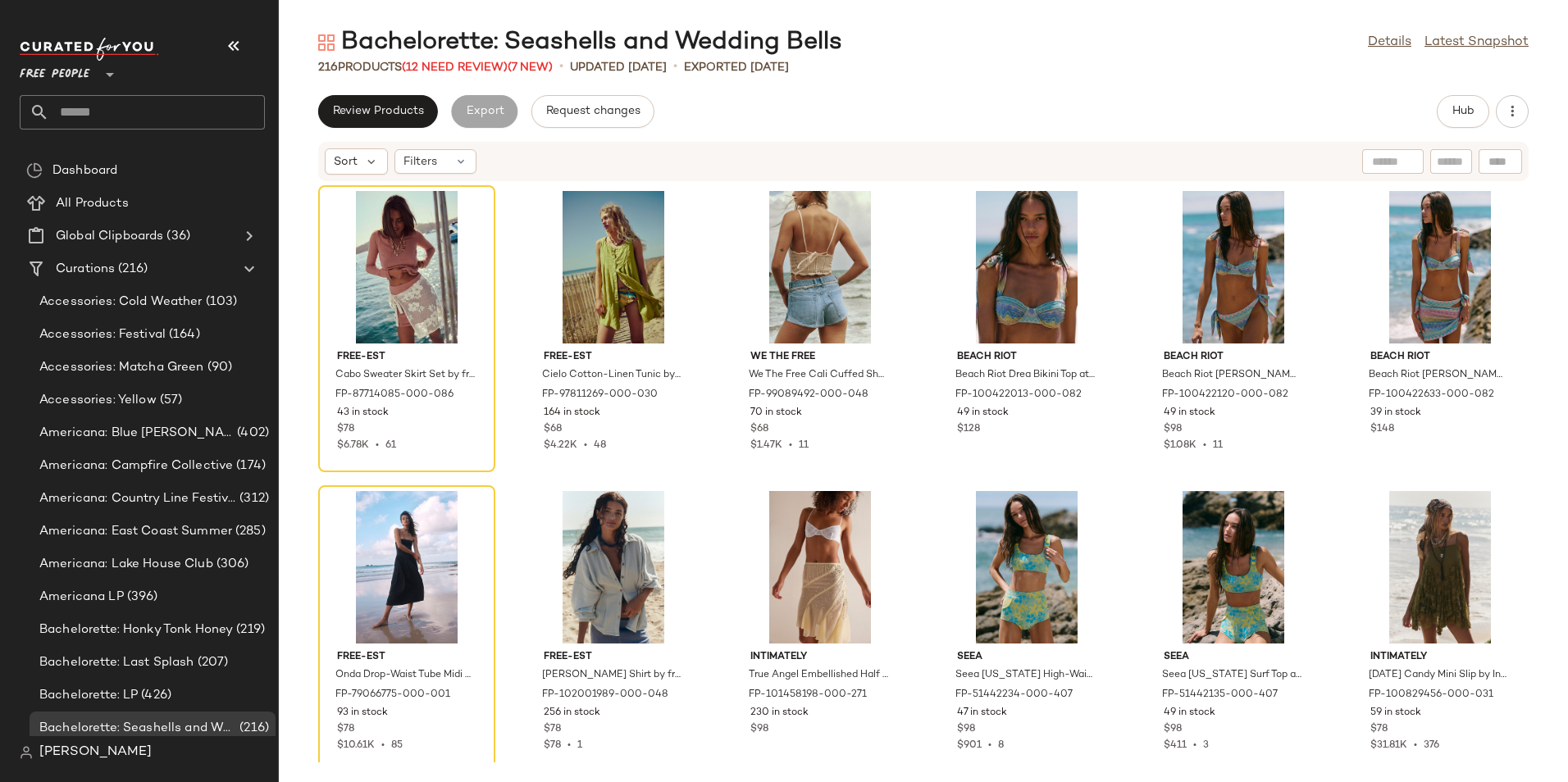
click at [1157, 104] on div "Review Products Export Request changes Hub" at bounding box center [923, 111] width 1210 height 33
click at [1208, 78] on div "Bachelorette: Seashells and Wedding Bells Details Latest Snapshot 216 Products …" at bounding box center [923, 404] width 1289 height 756
click at [463, 251] on div at bounding box center [467, 244] width 31 height 31
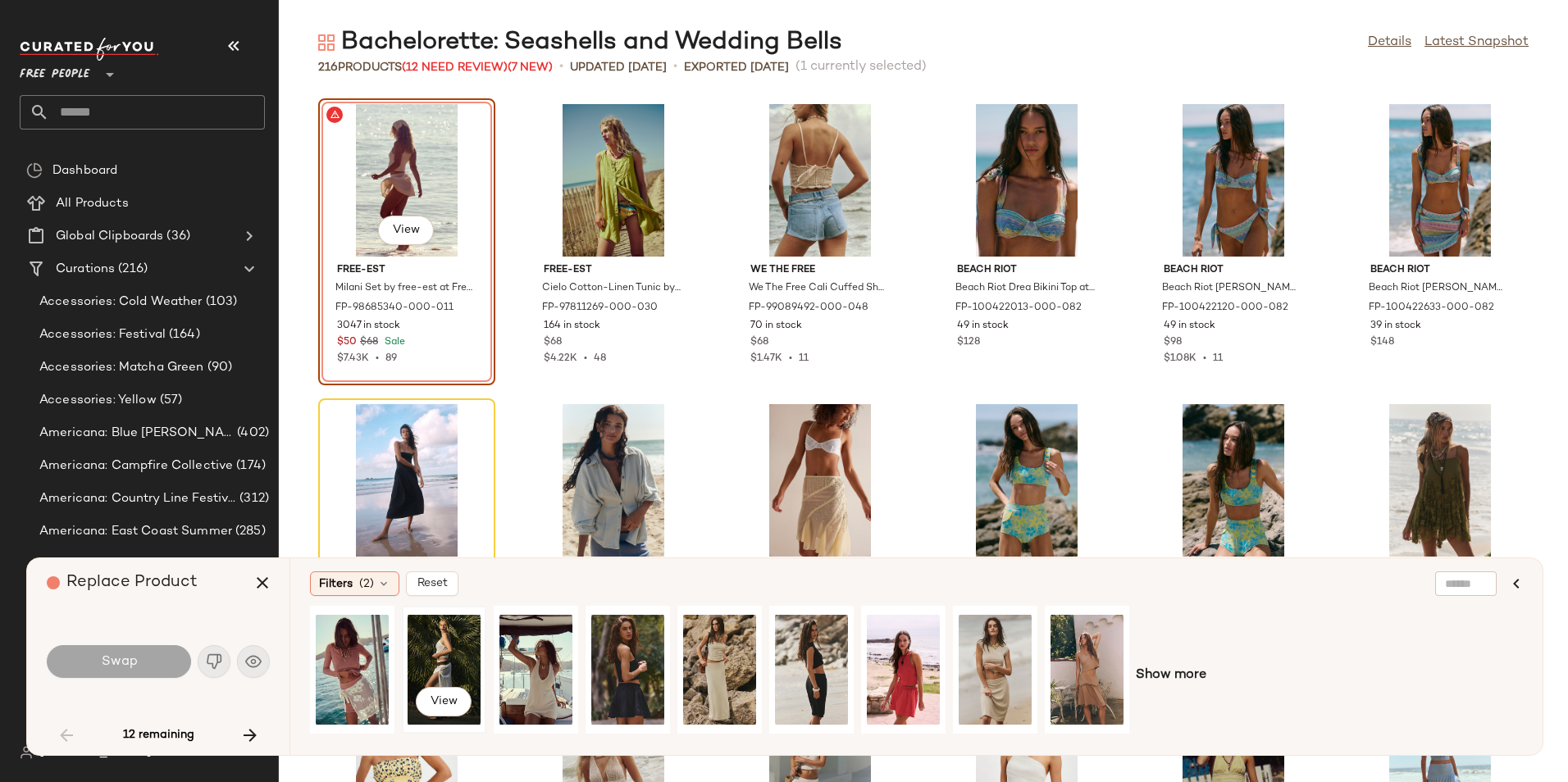
click at [461, 653] on div "View" at bounding box center [443, 670] width 73 height 117
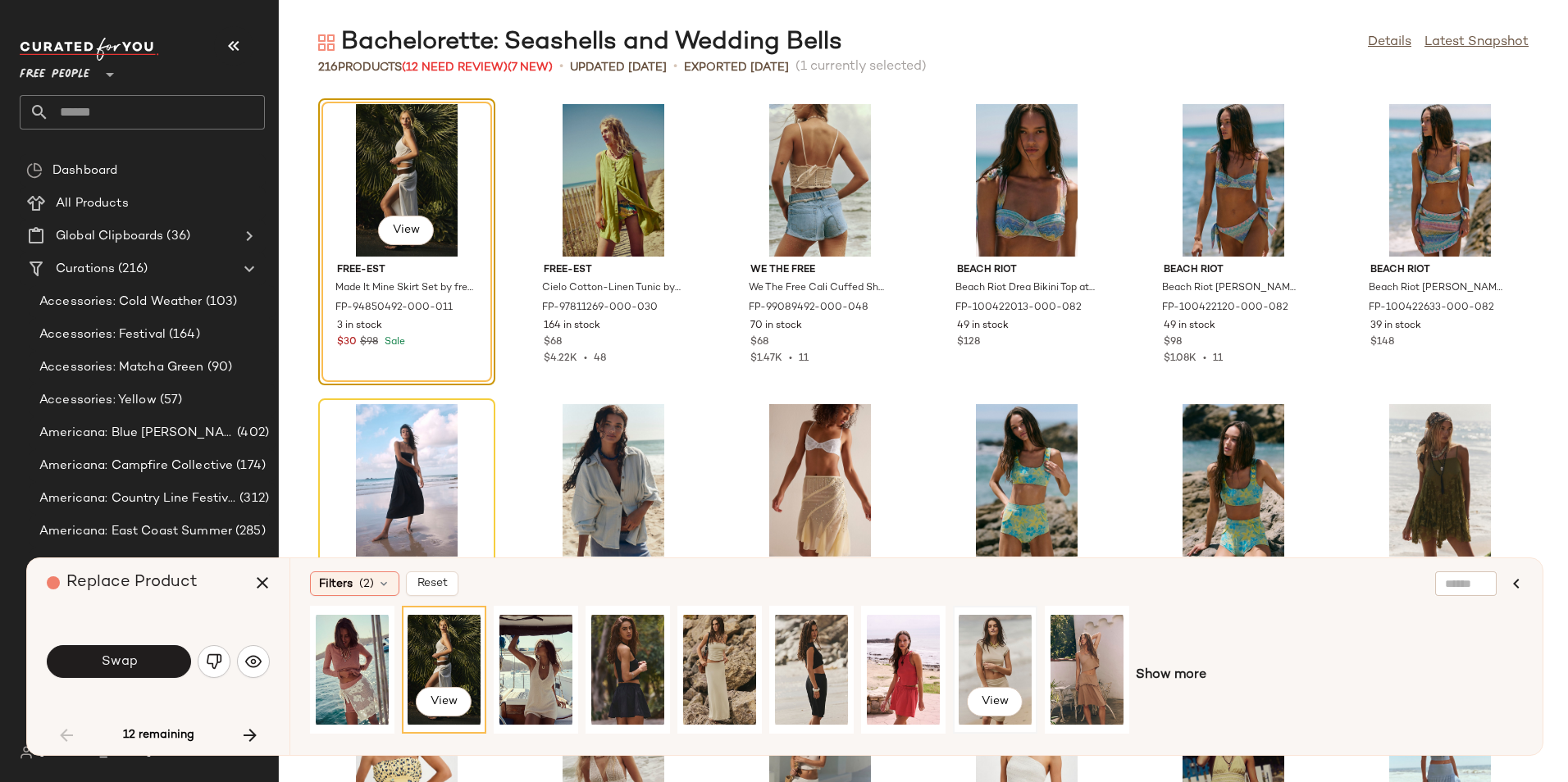
click at [968, 657] on div "View" at bounding box center [995, 670] width 73 height 117
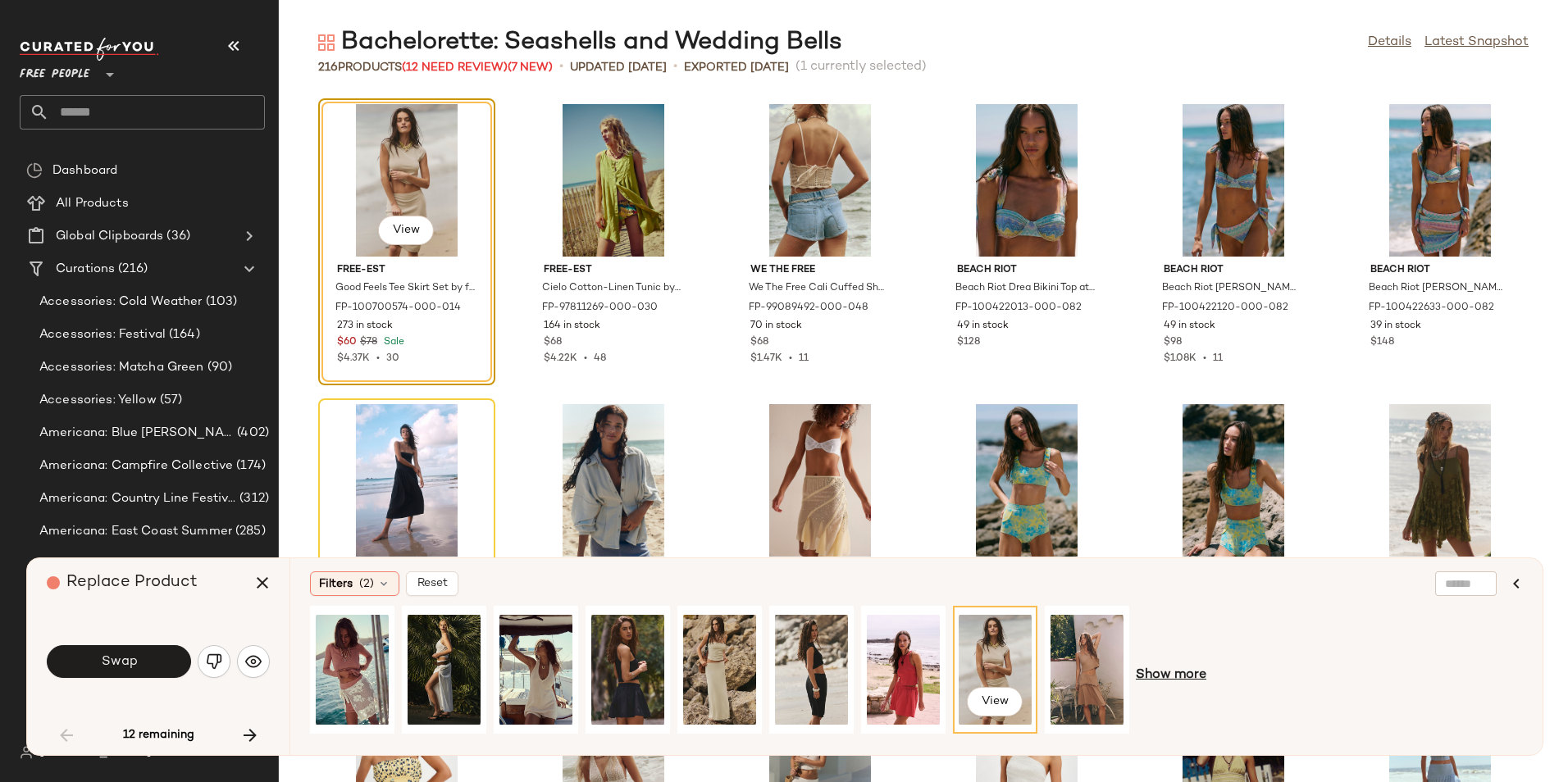
click at [1154, 673] on span "Show more" at bounding box center [1171, 675] width 71 height 20
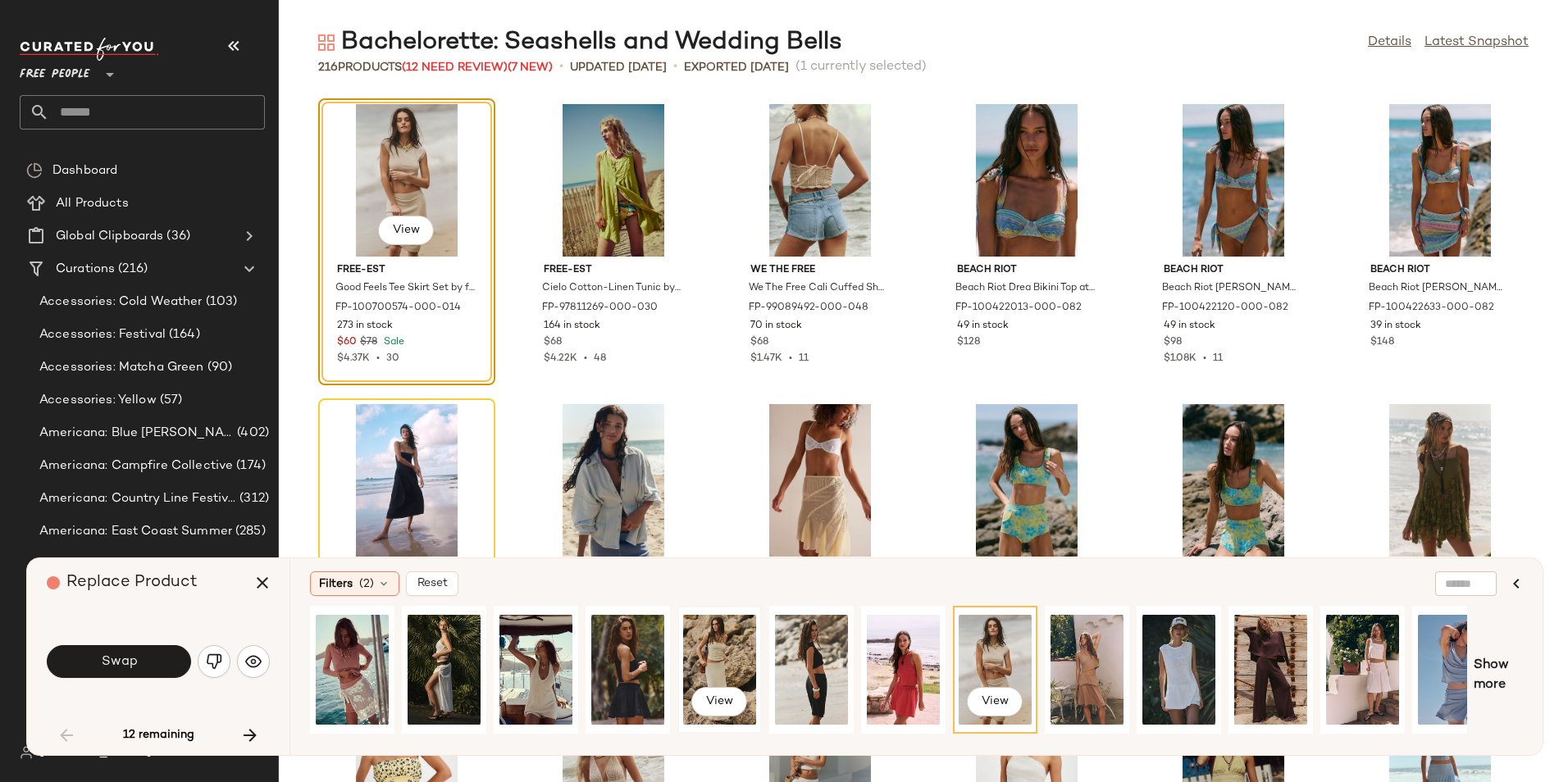
click at [710, 648] on div "View" at bounding box center [719, 670] width 73 height 117
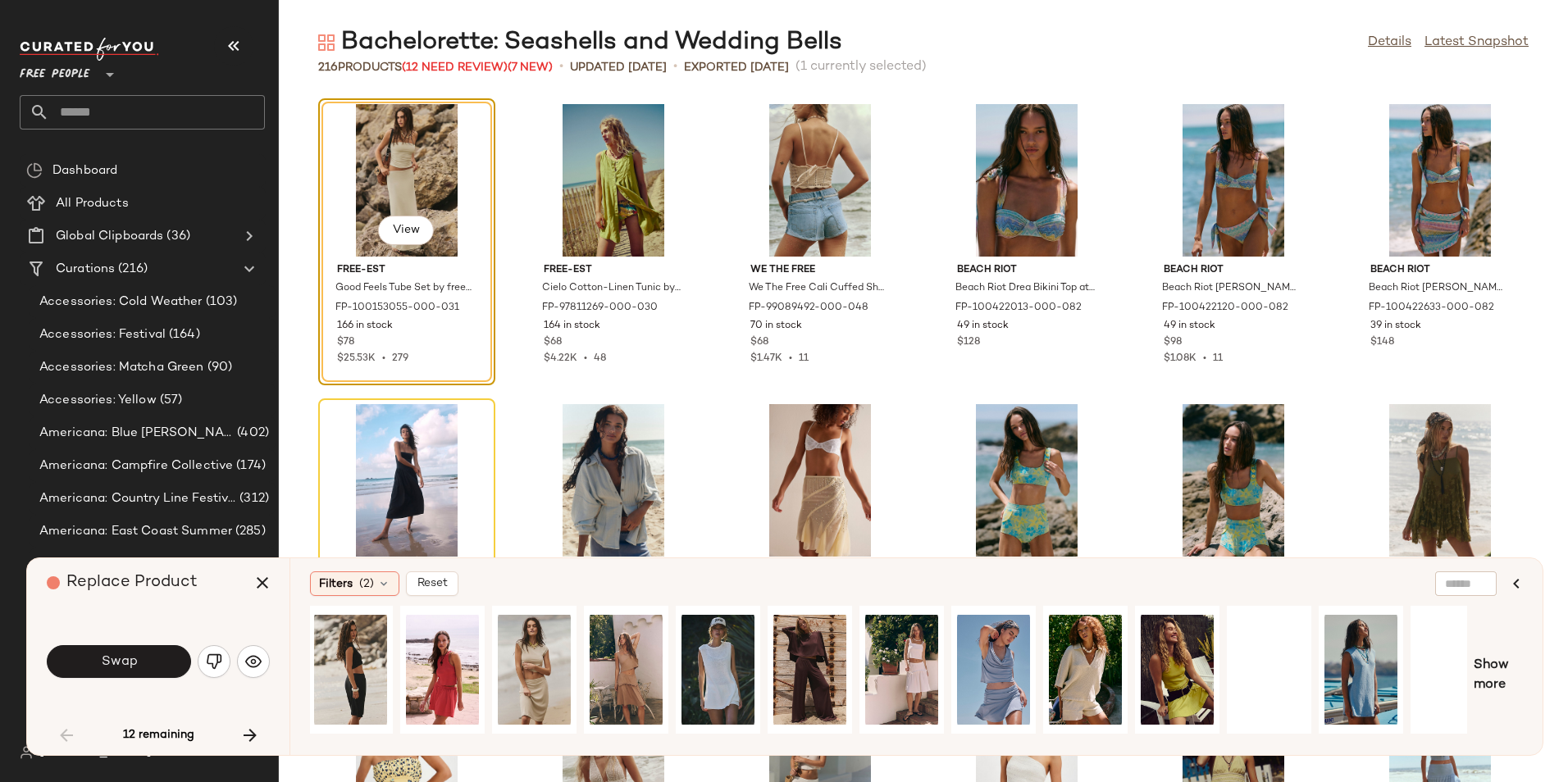
scroll to position [0, 488]
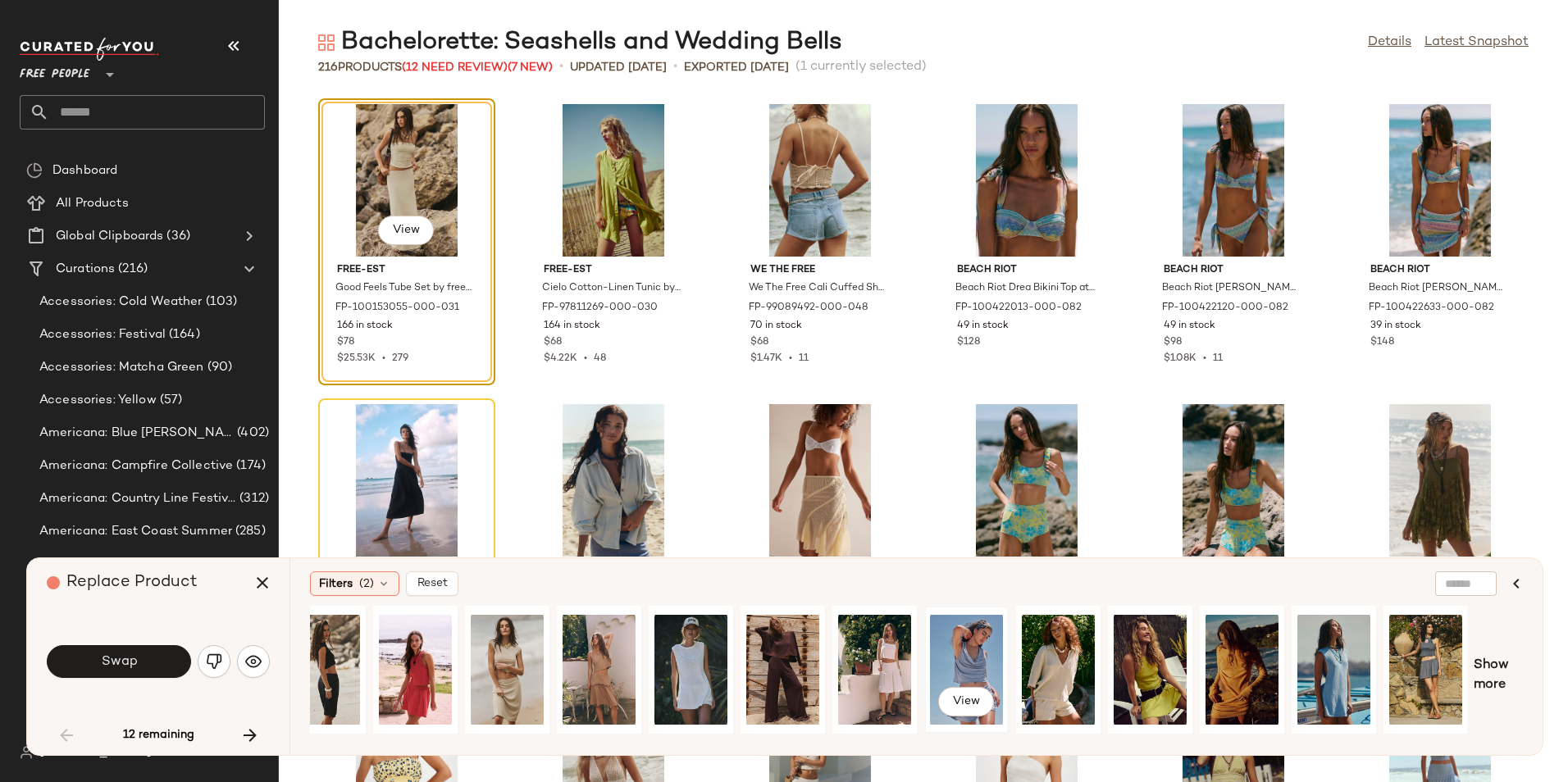
click at [959, 651] on div "View" at bounding box center [966, 670] width 73 height 117
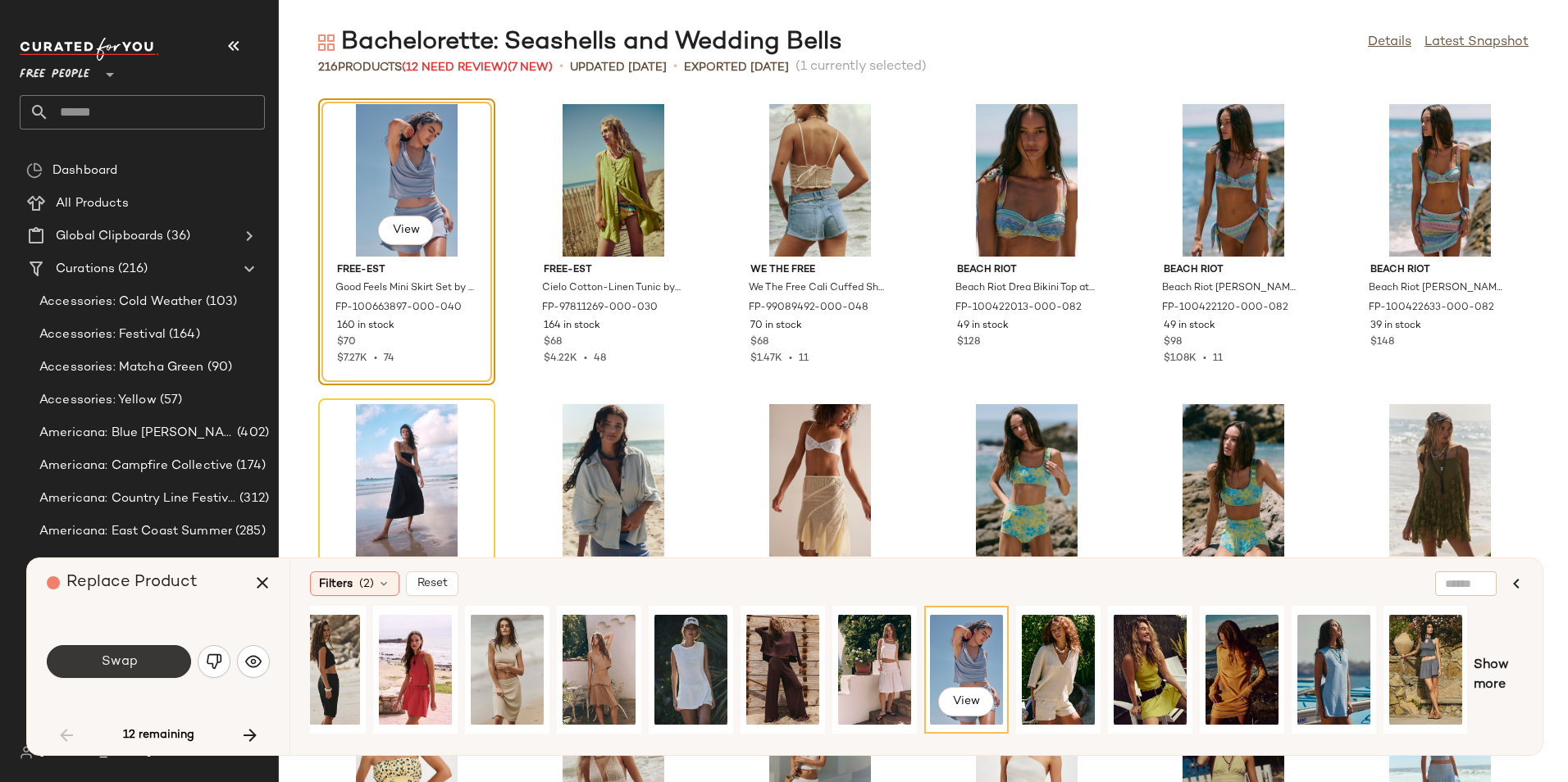
click at [132, 666] on span "Swap" at bounding box center [118, 661] width 37 height 15
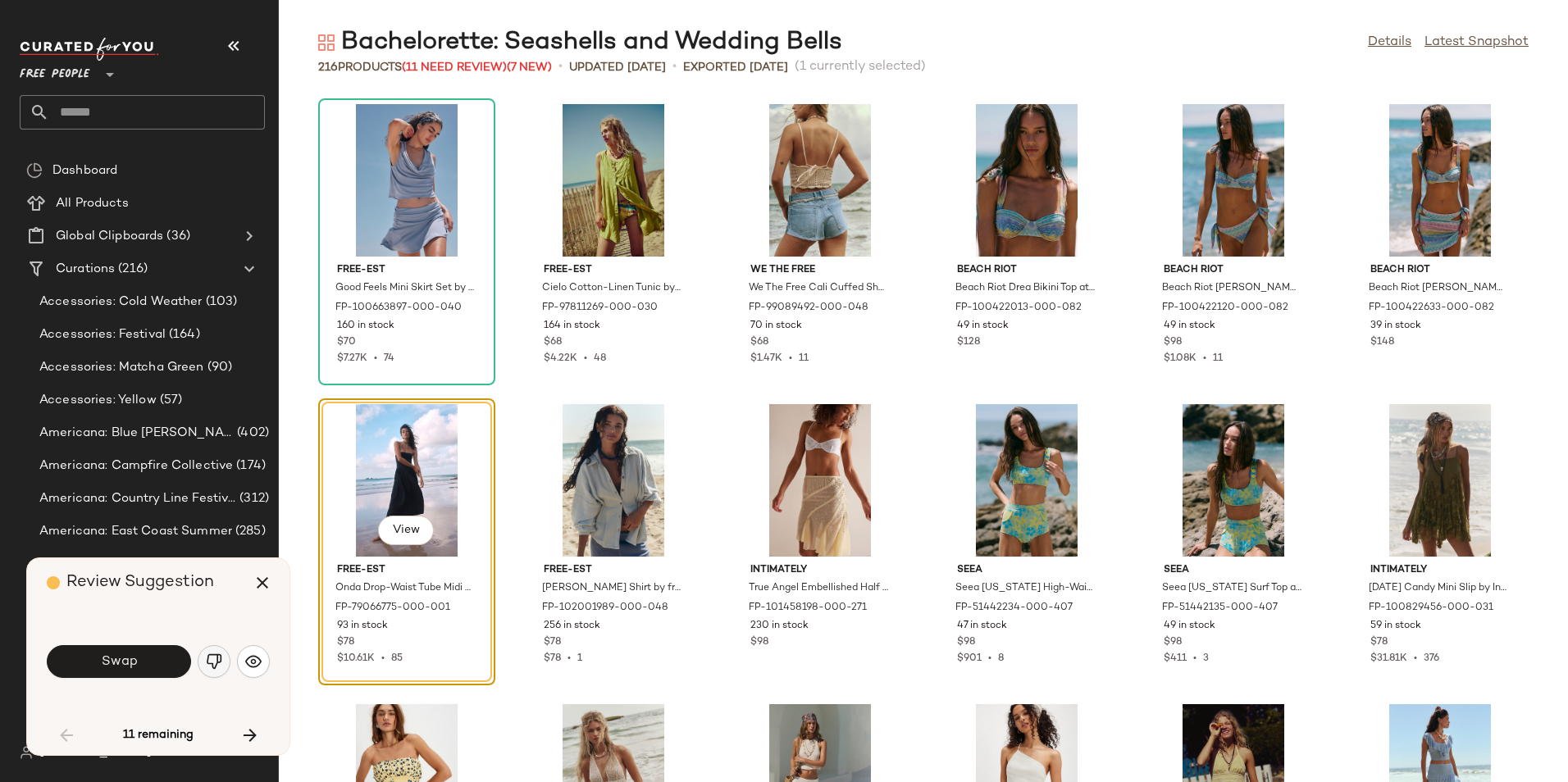
click at [205, 667] on img "button" at bounding box center [213, 661] width 16 height 16
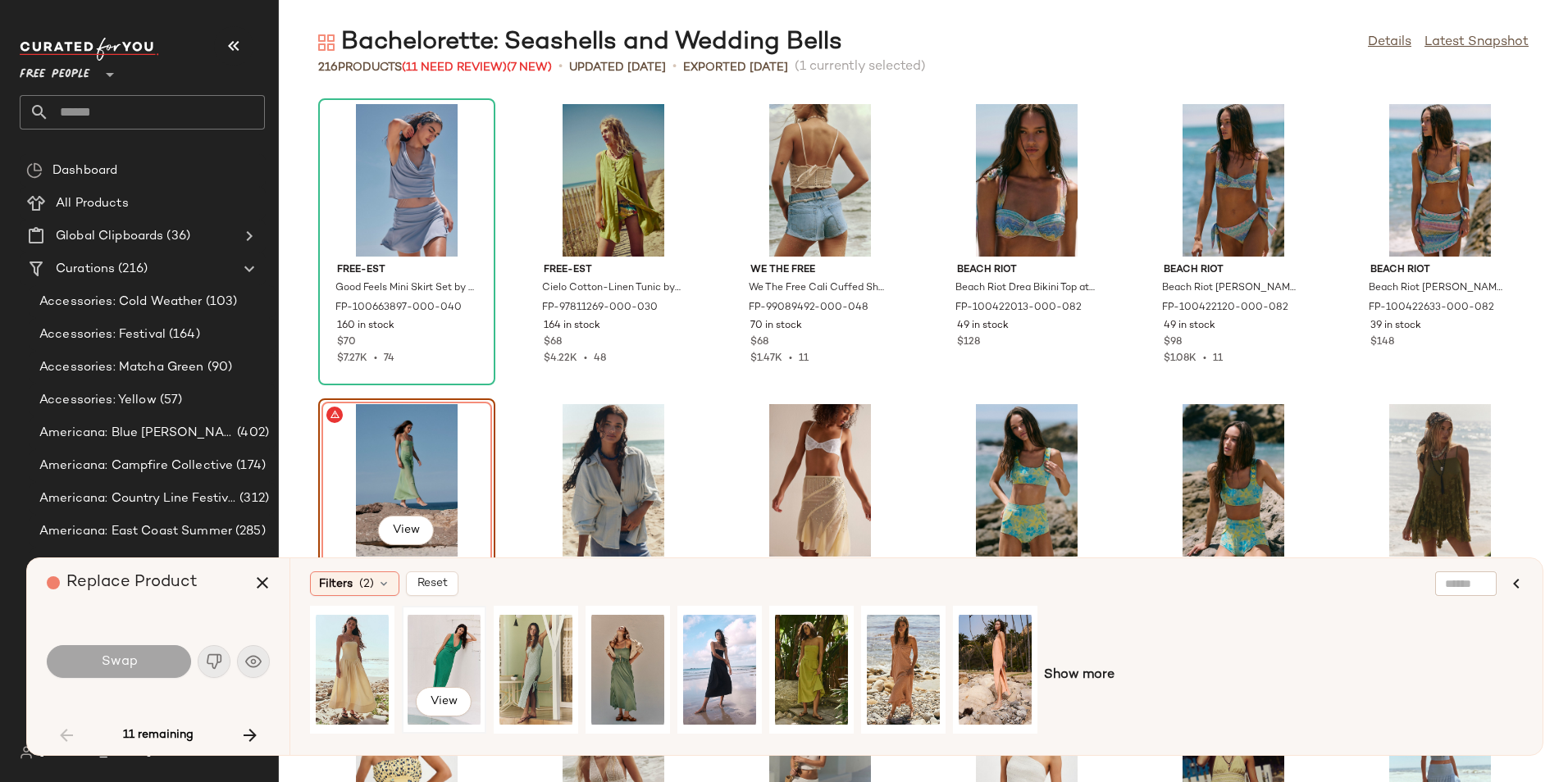
click at [451, 655] on div "View" at bounding box center [443, 670] width 73 height 117
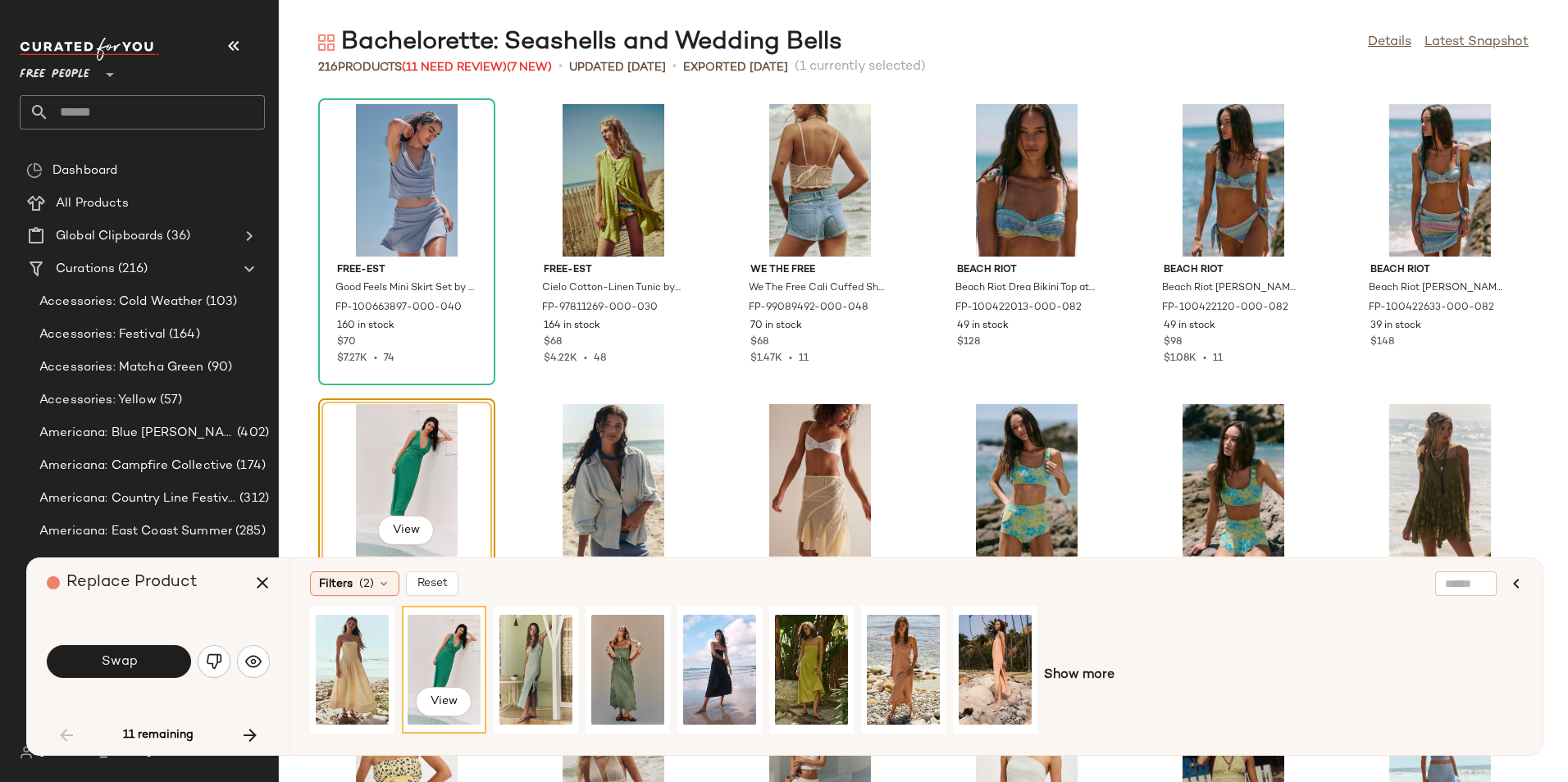
scroll to position [102, 0]
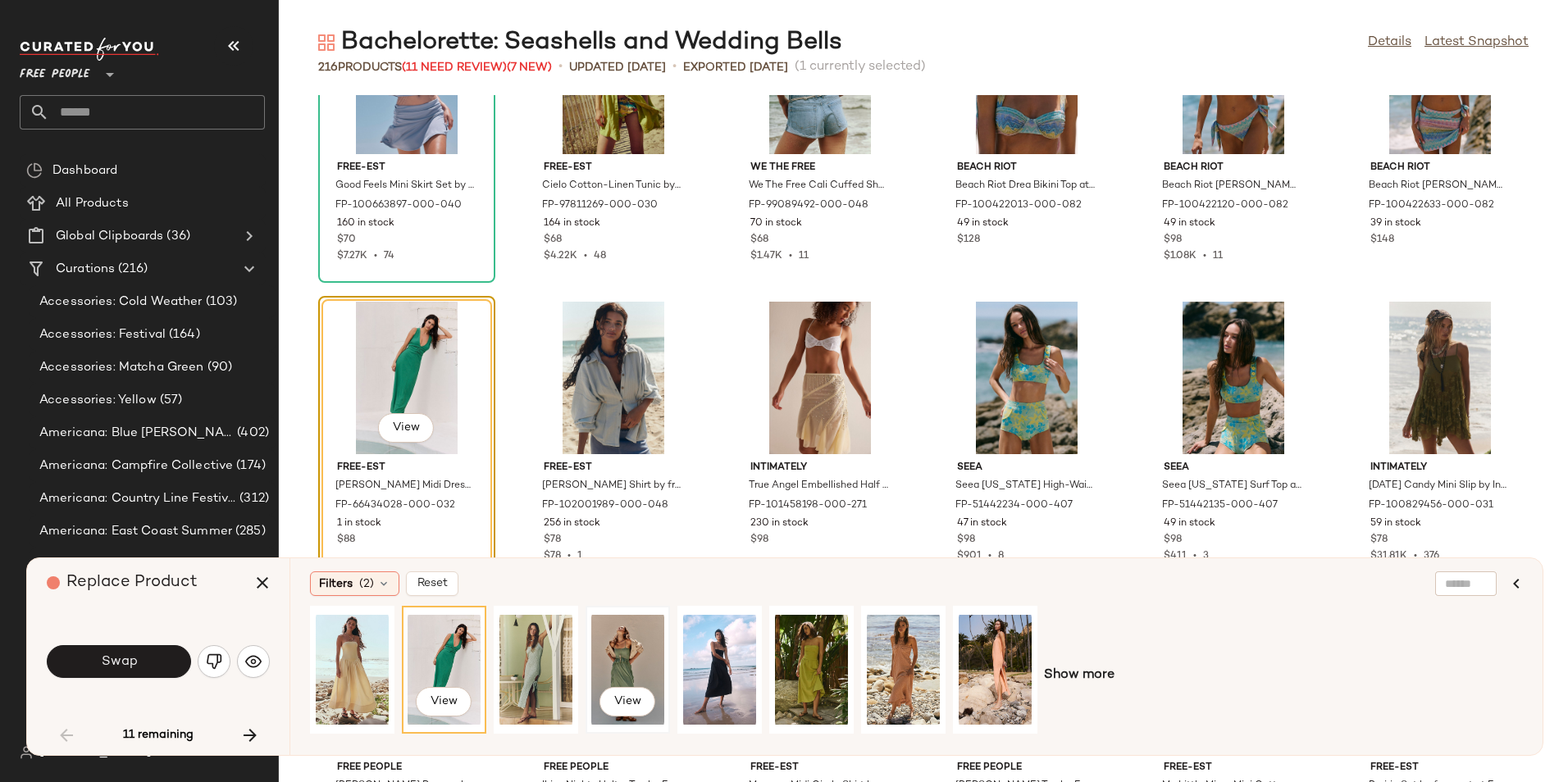
click at [636, 655] on div "View" at bounding box center [627, 670] width 73 height 117
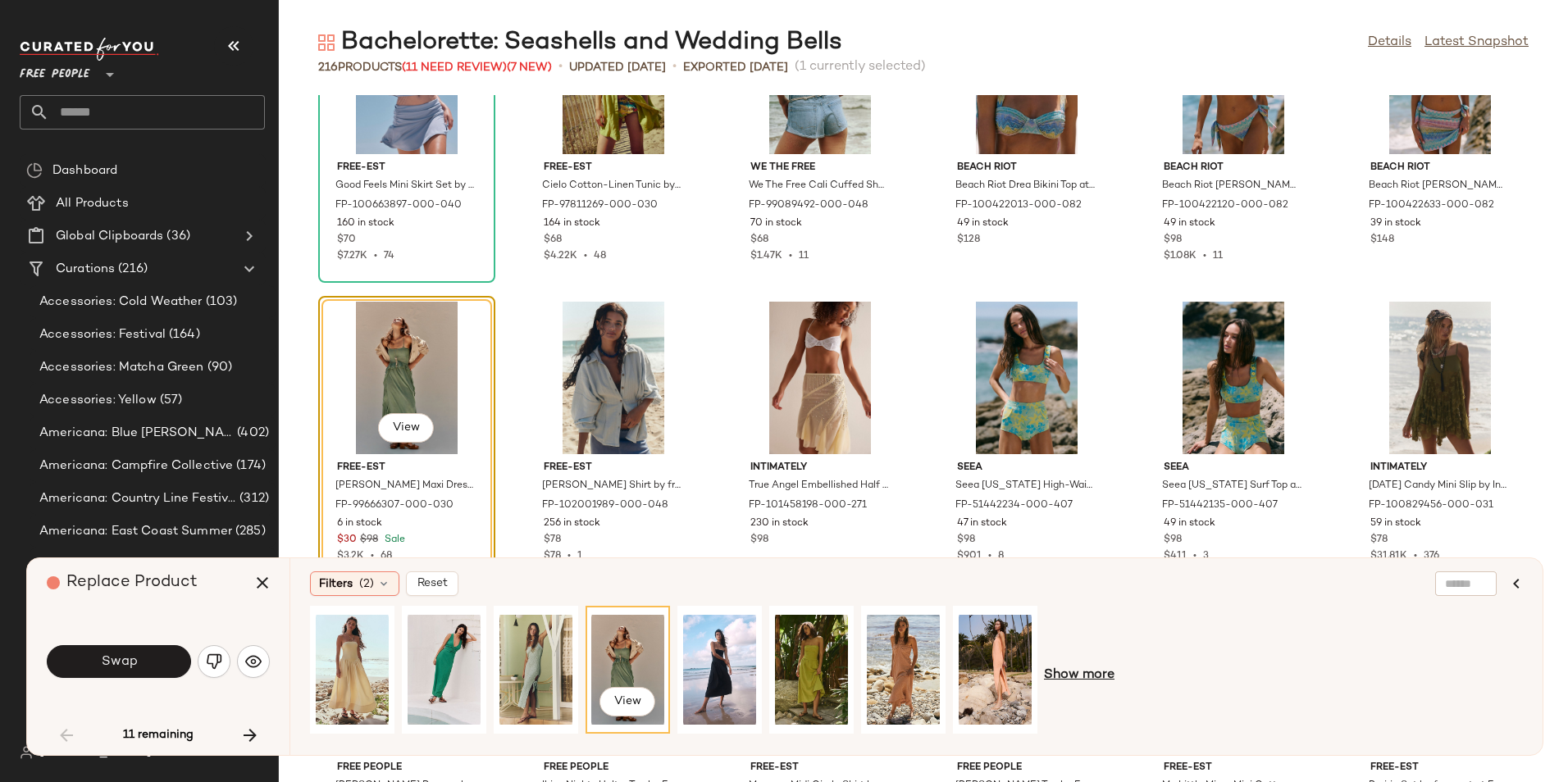
click at [1070, 666] on span "Show more" at bounding box center [1079, 675] width 71 height 20
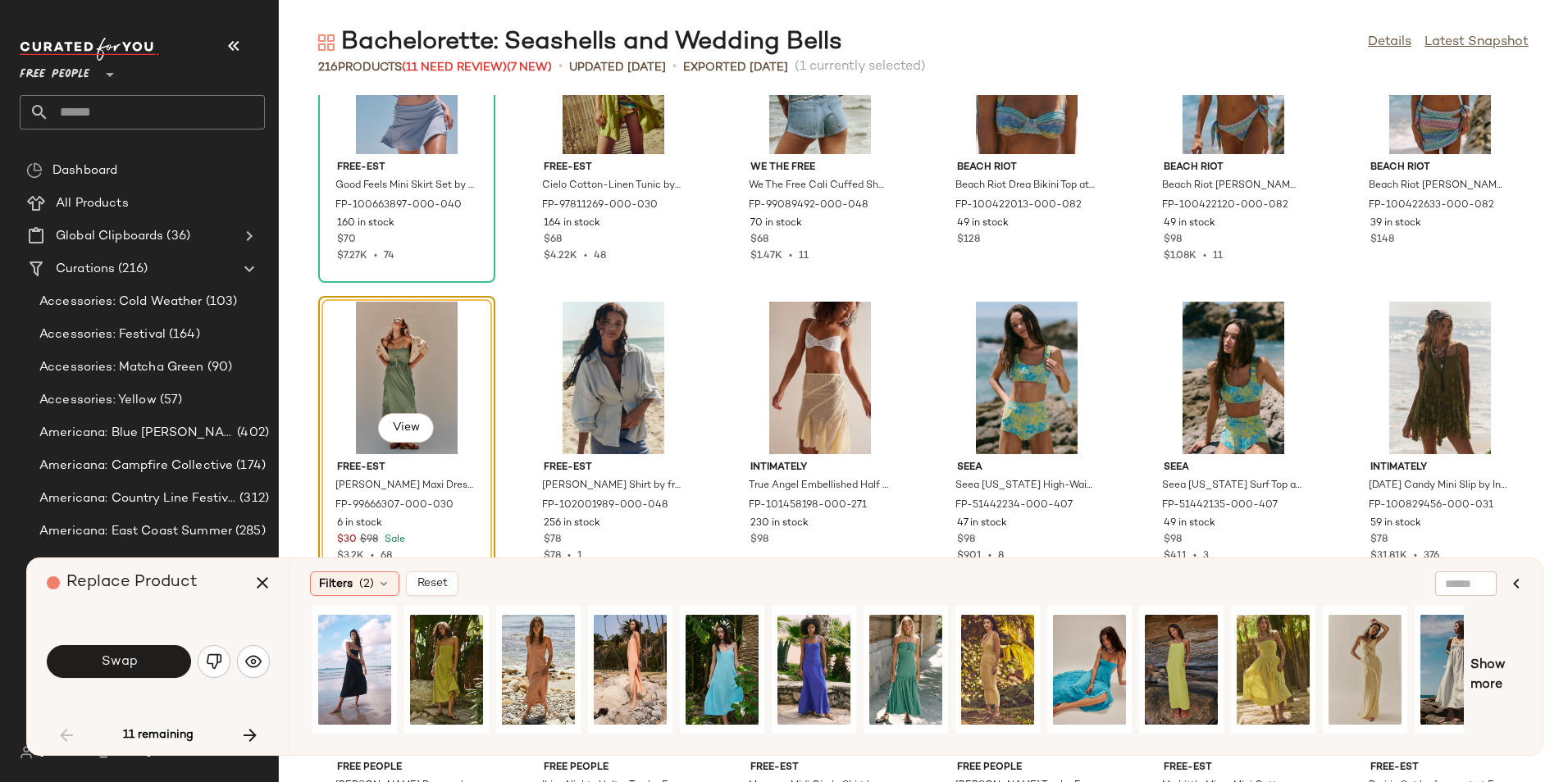
scroll to position [0, 399]
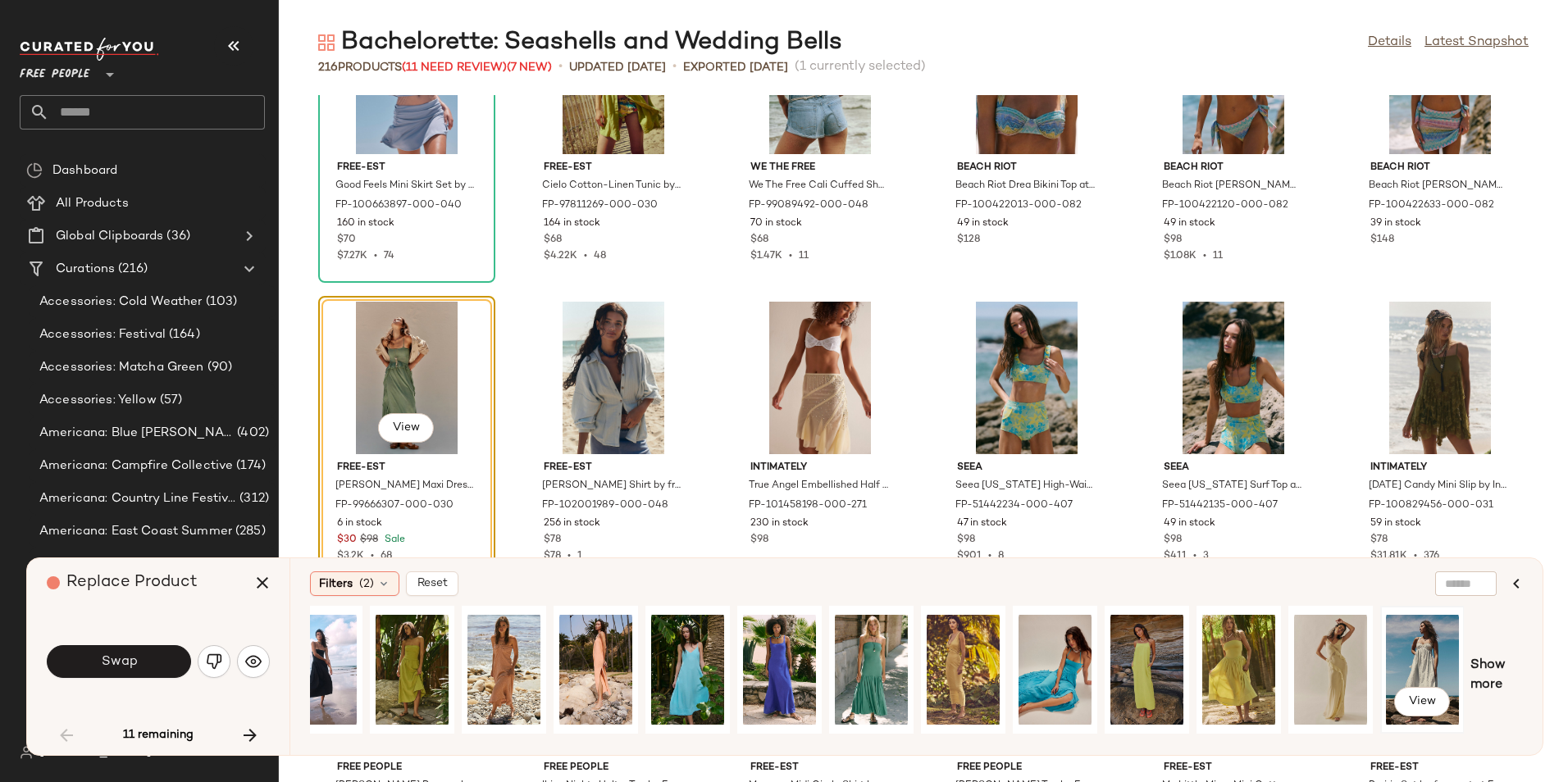
click at [1388, 671] on div "View" at bounding box center [1422, 670] width 73 height 117
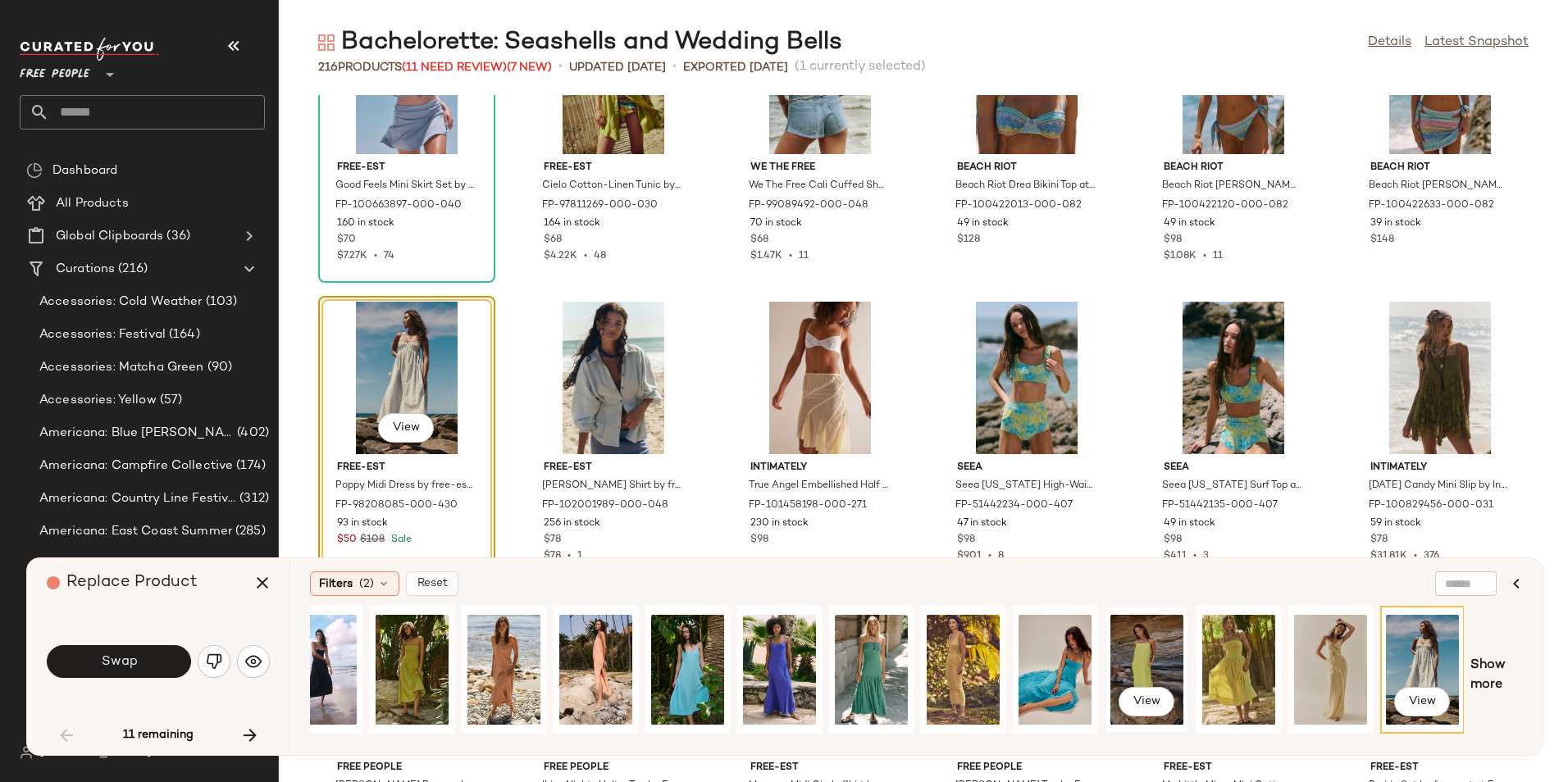
click at [1117, 652] on div "View" at bounding box center [1146, 670] width 73 height 117
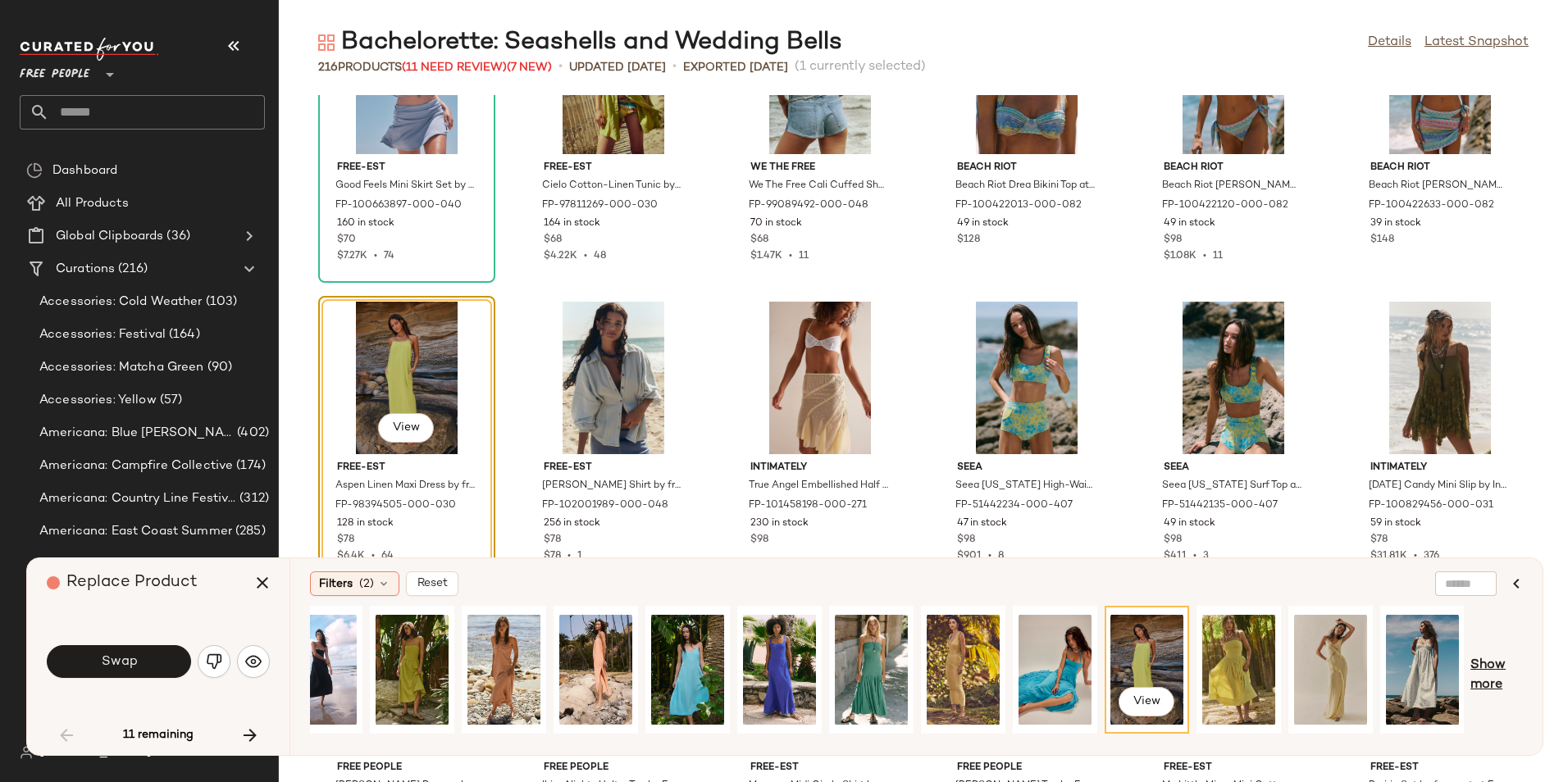
click at [1494, 663] on span "Show more" at bounding box center [1496, 675] width 52 height 39
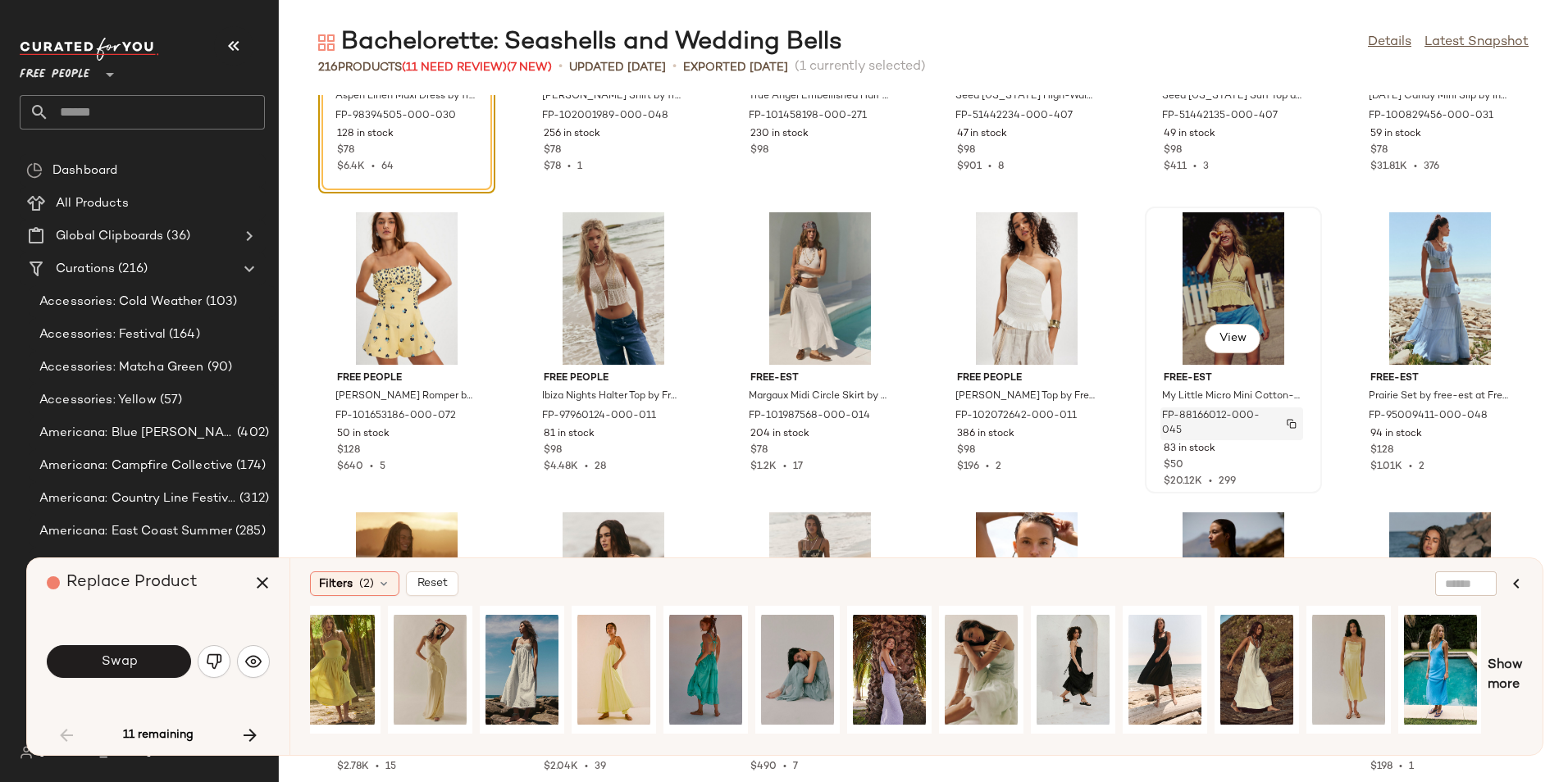
scroll to position [526, 0]
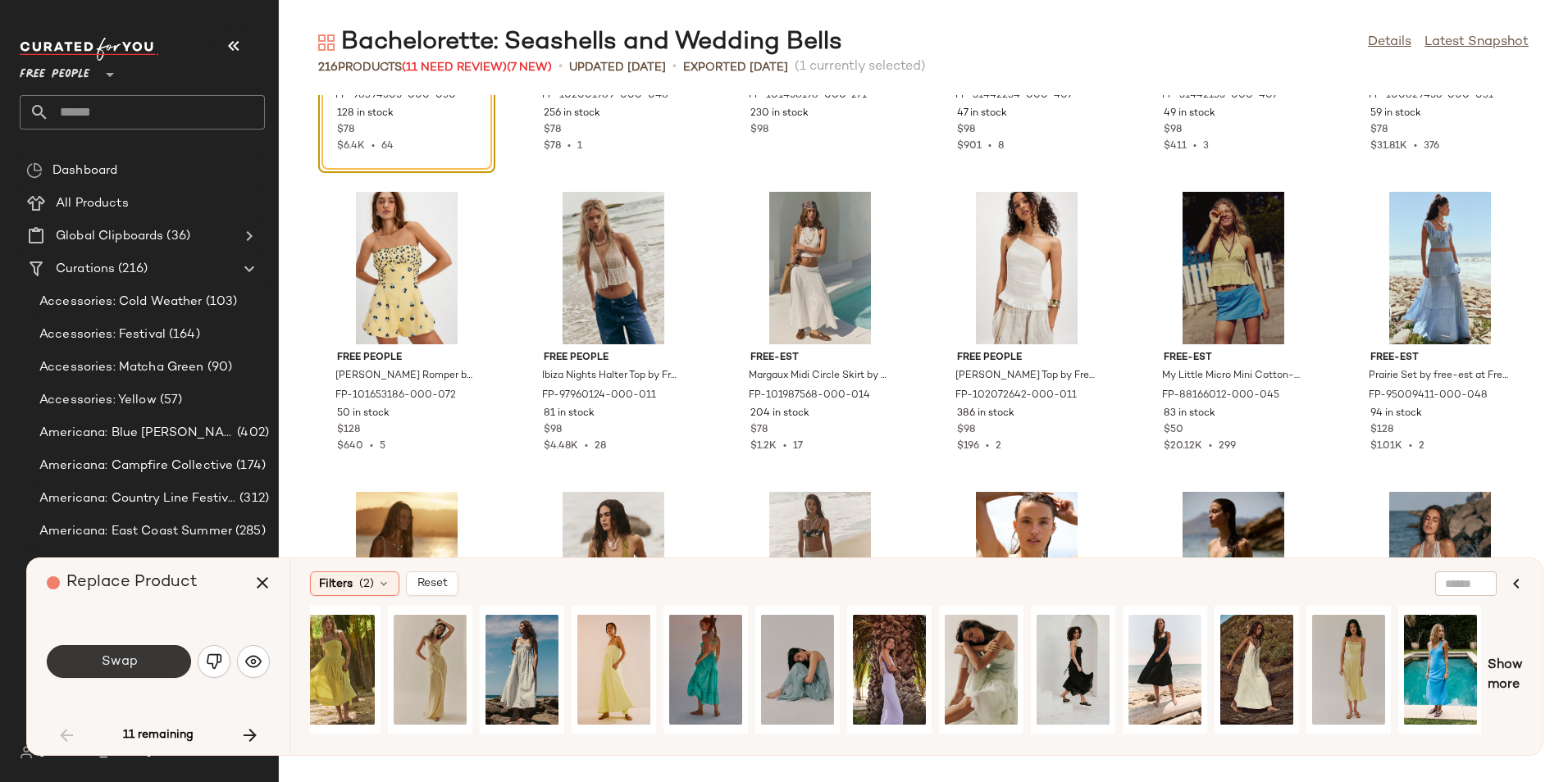
click at [165, 667] on button "Swap" at bounding box center [118, 661] width 144 height 33
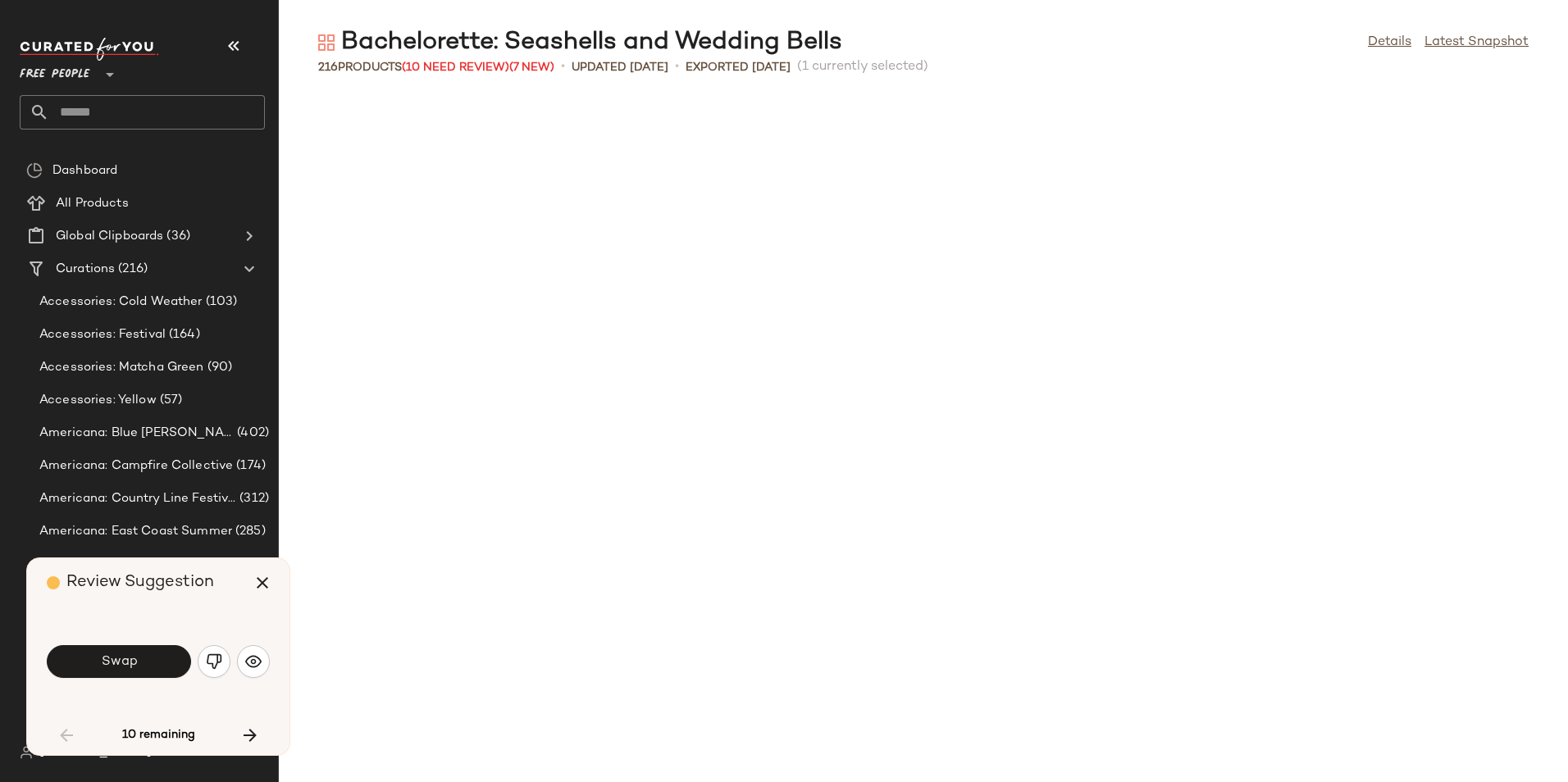
scroll to position [2400, 0]
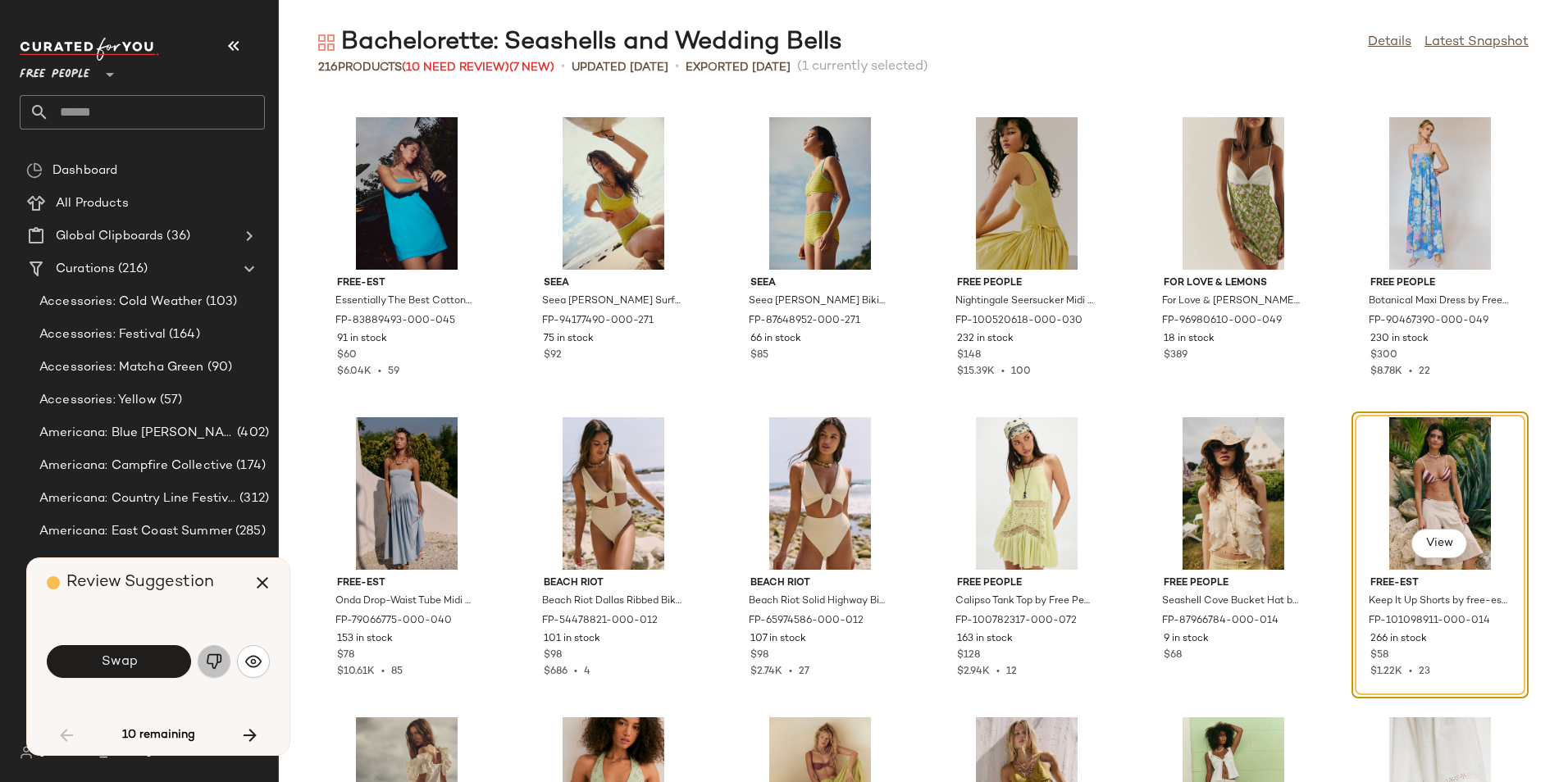
click at [213, 658] on img "button" at bounding box center [213, 661] width 16 height 16
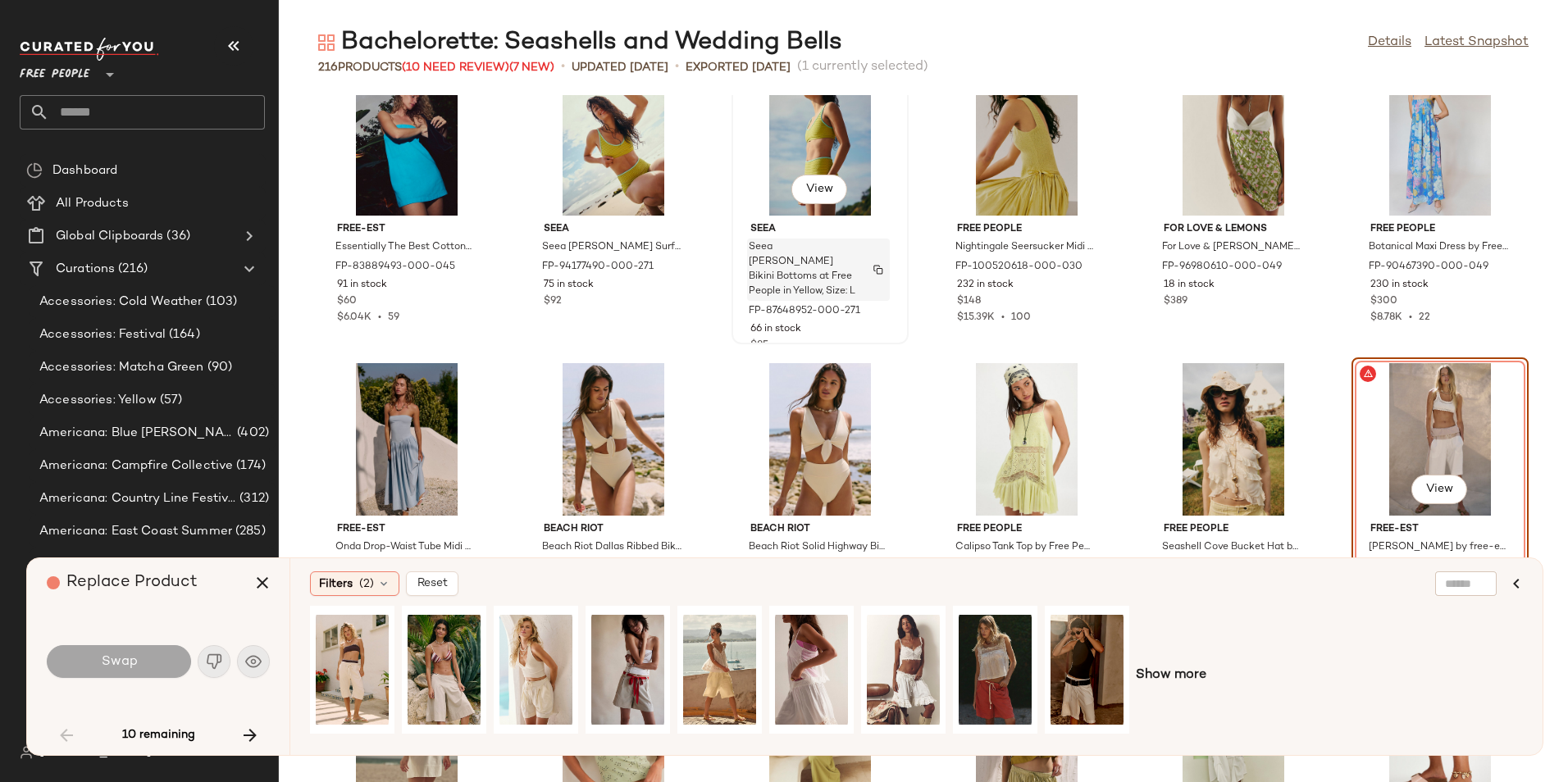
scroll to position [2482, 0]
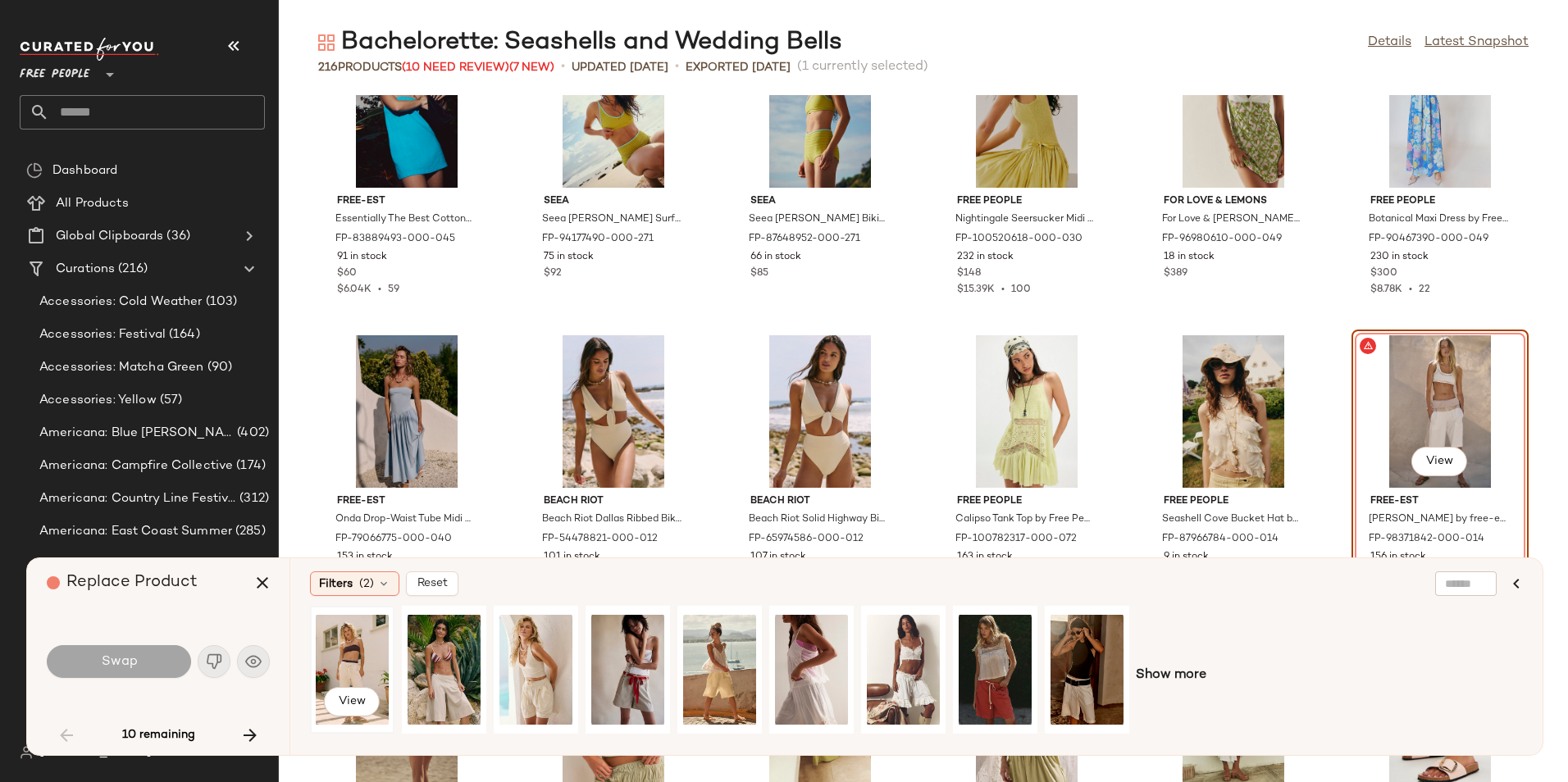
click at [344, 665] on div "View" at bounding box center [352, 670] width 73 height 117
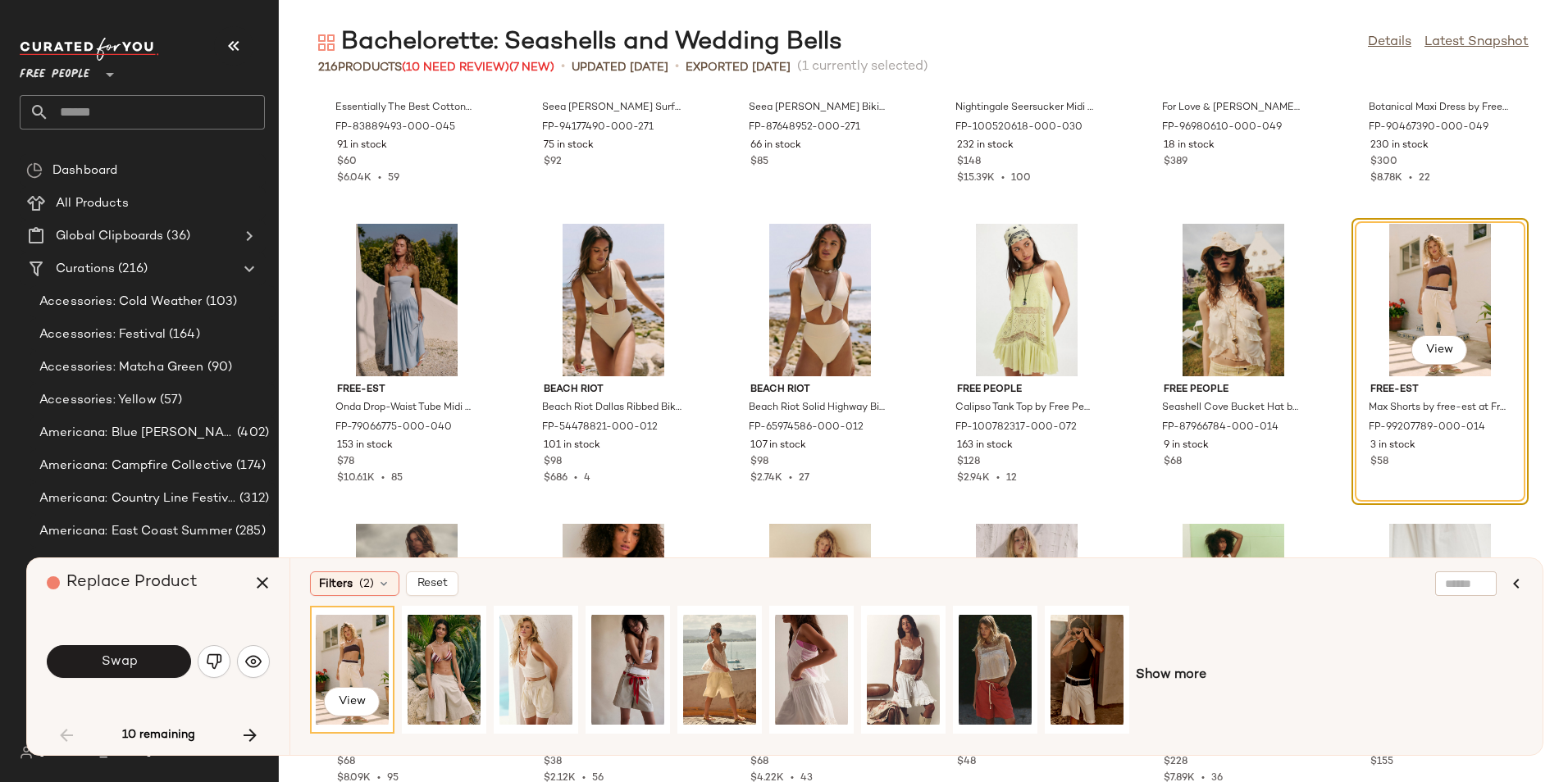
scroll to position [2607, 0]
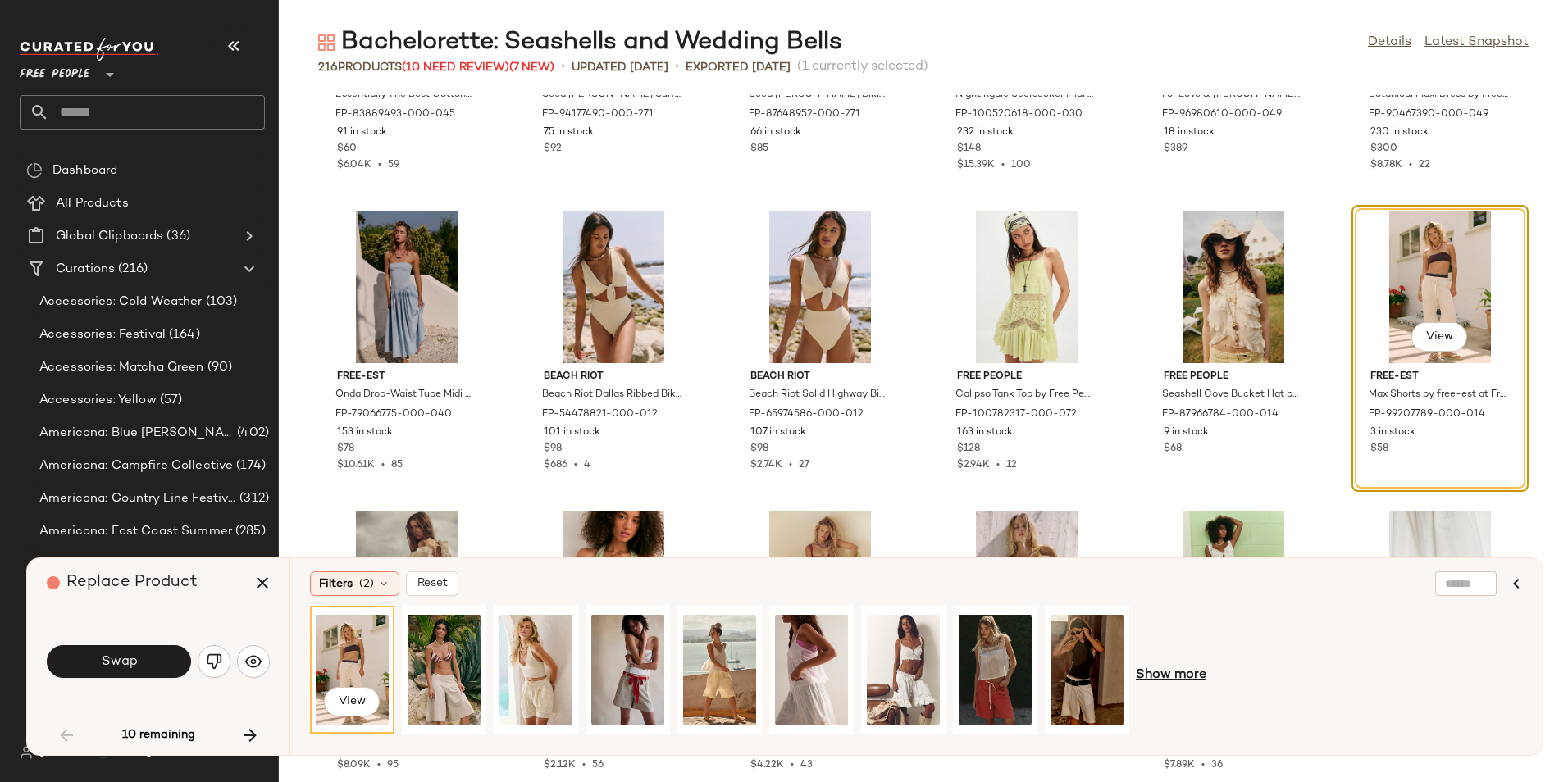
click at [1154, 666] on span "Show more" at bounding box center [1171, 675] width 71 height 20
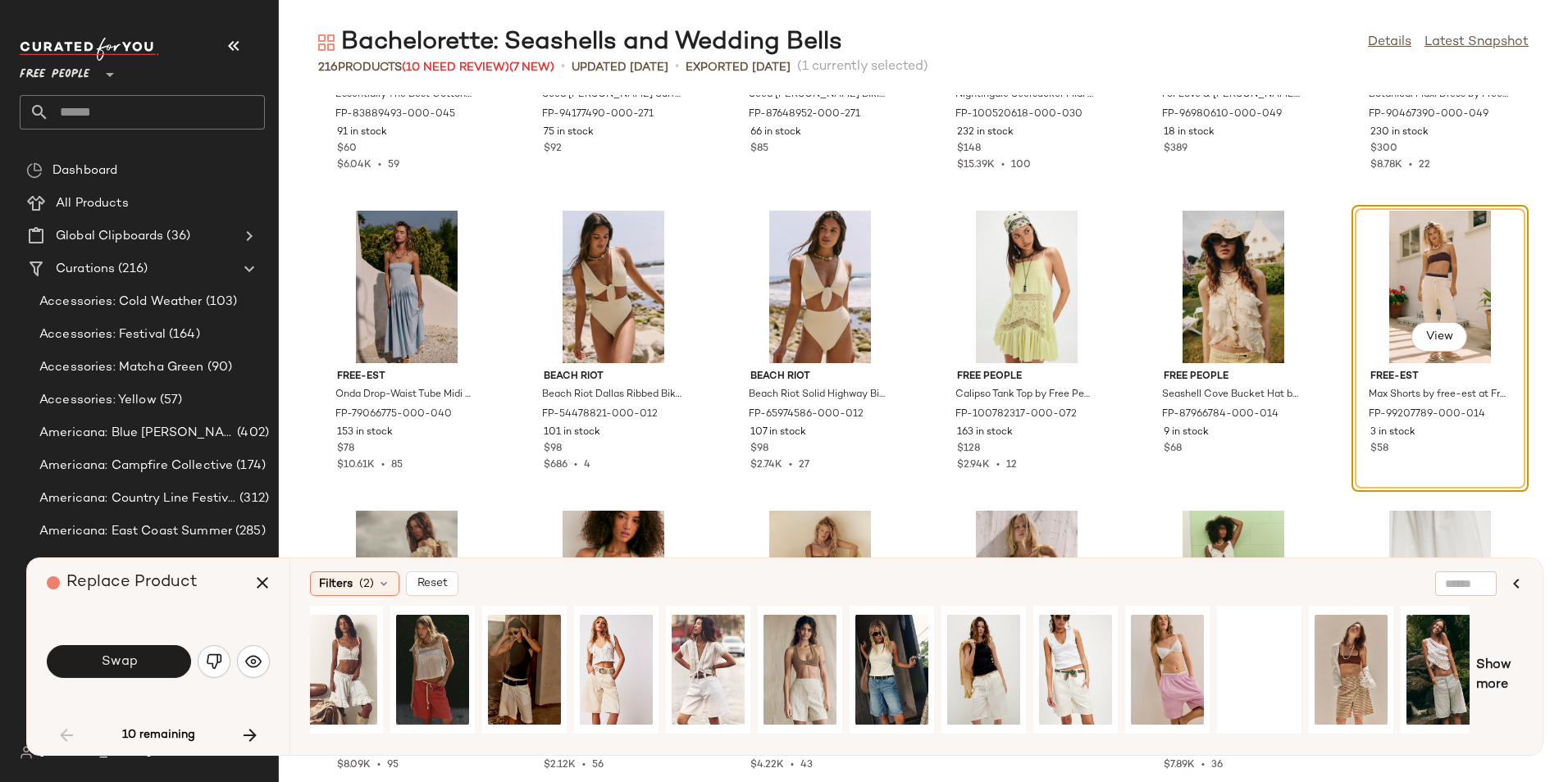
scroll to position [0, 577]
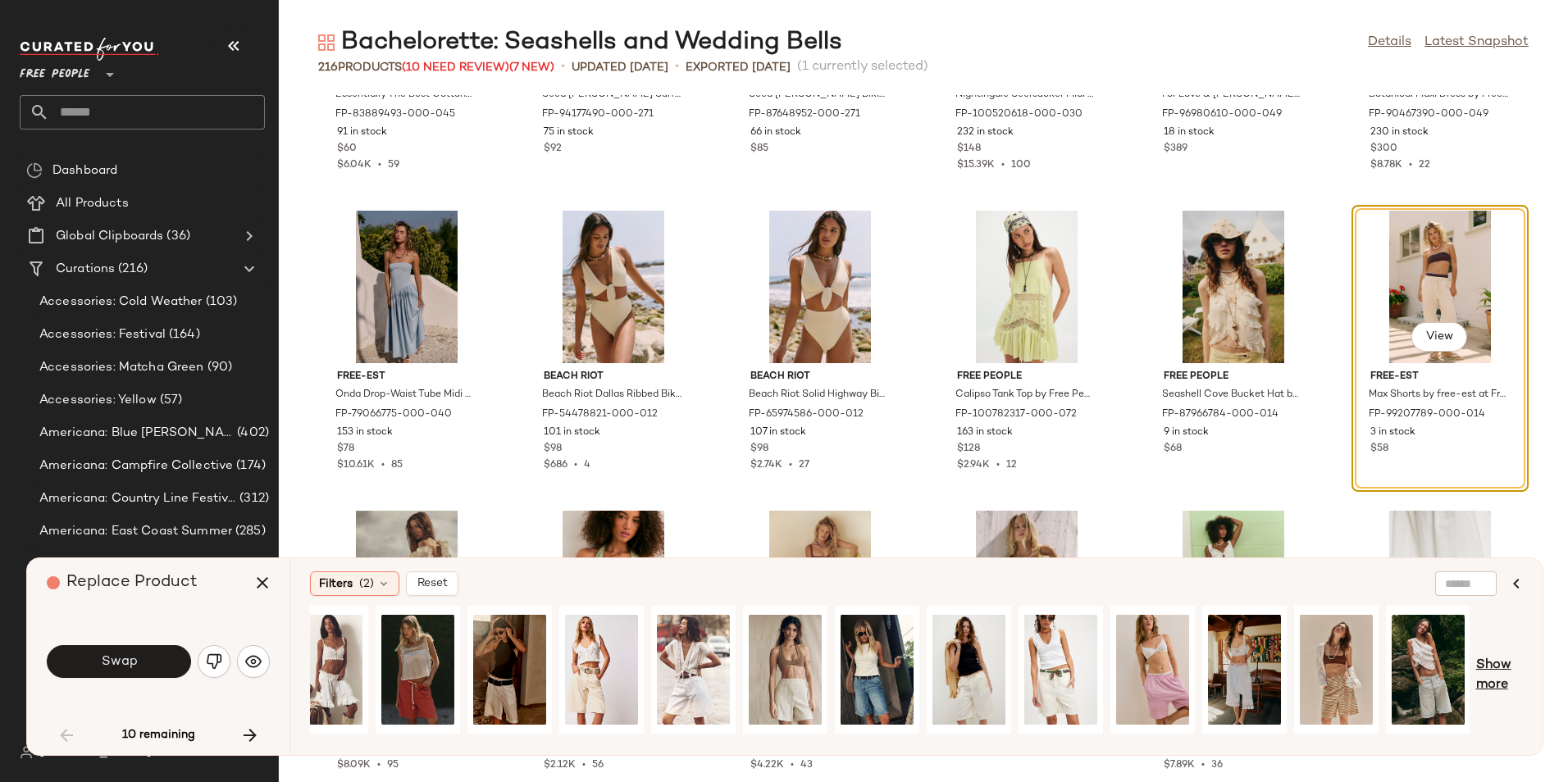
click at [1493, 667] on span "Show more" at bounding box center [1499, 675] width 47 height 39
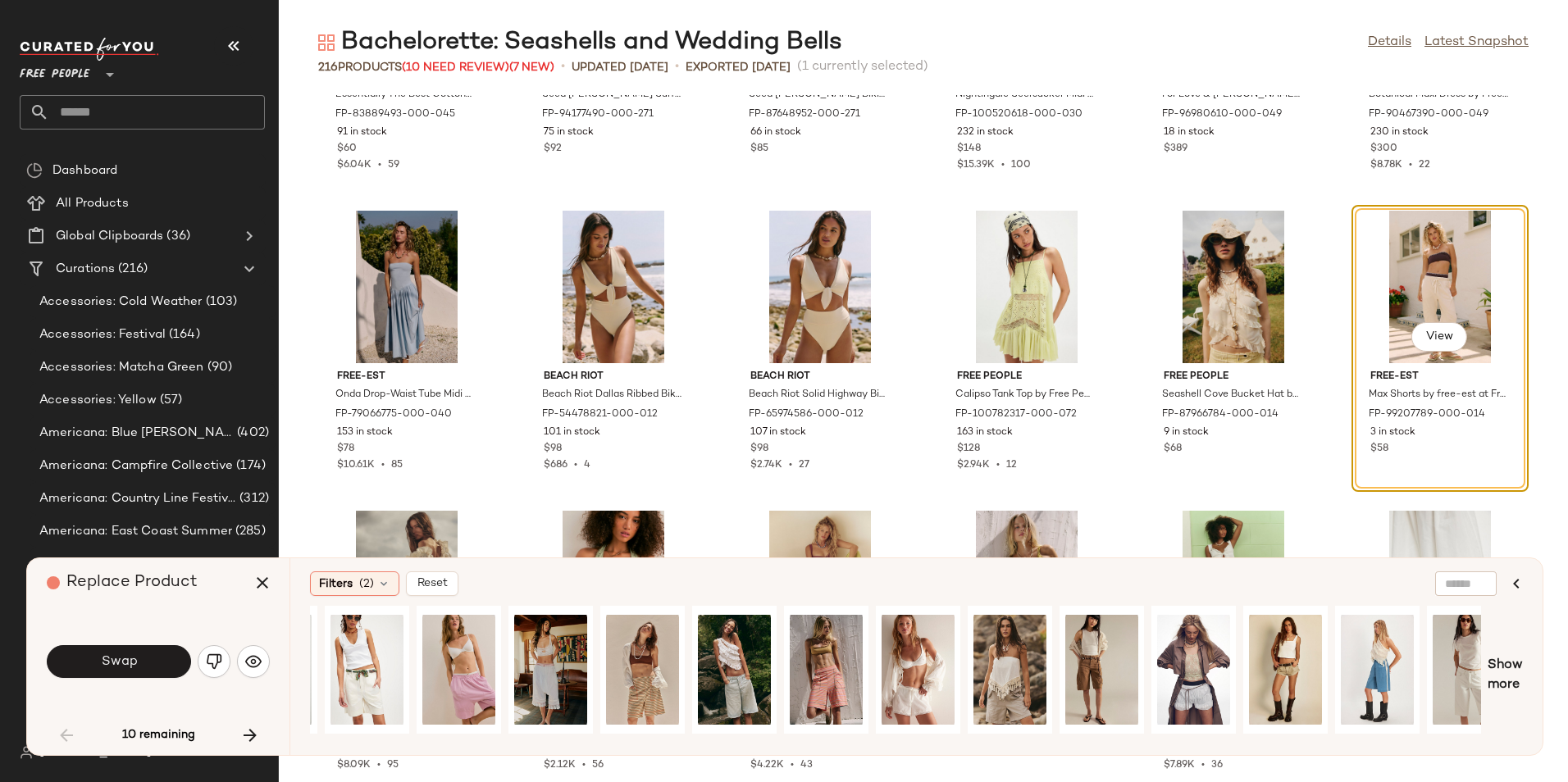
scroll to position [0, 1289]
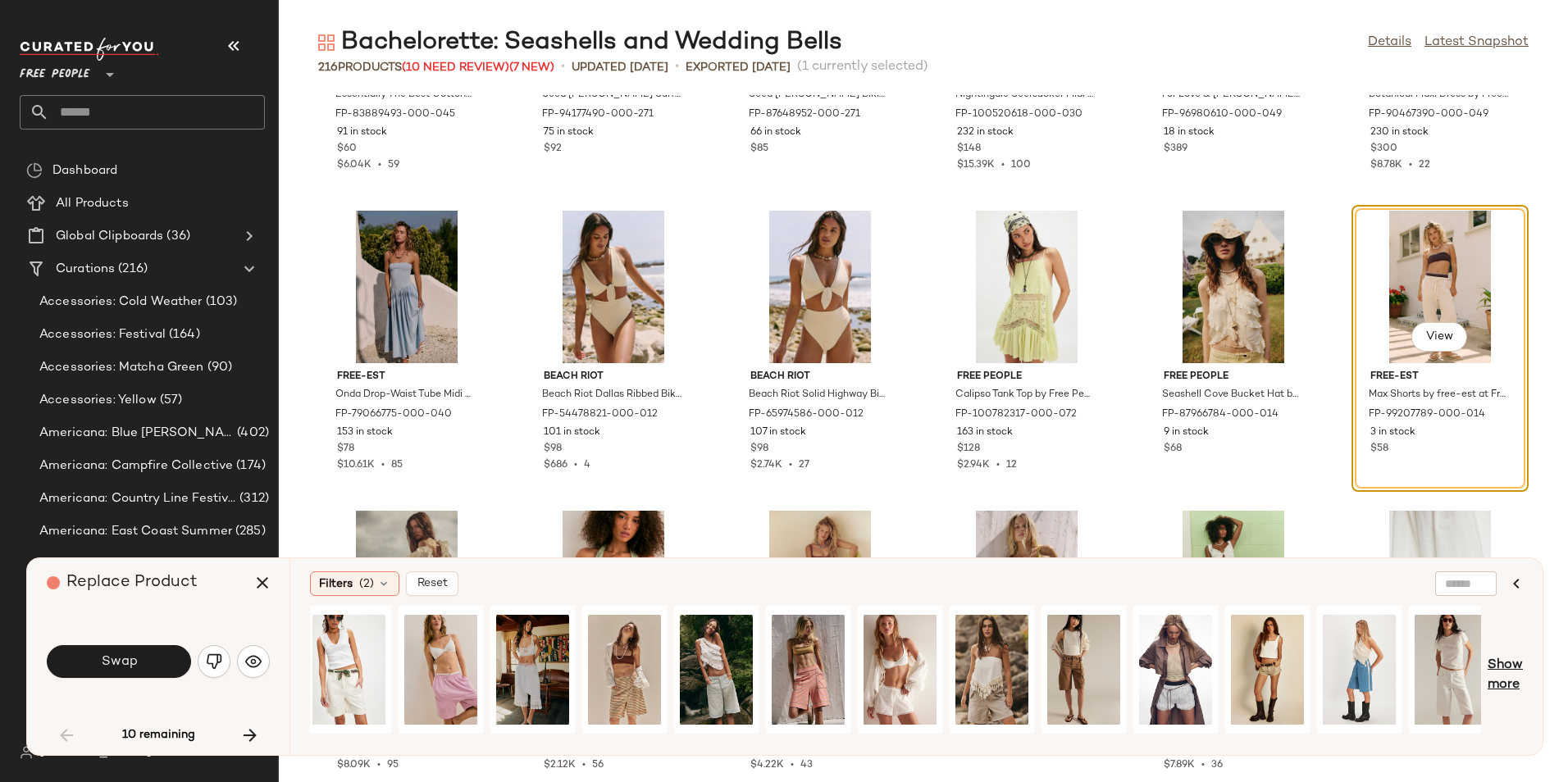
click at [1508, 682] on span "Show more" at bounding box center [1504, 675] width 35 height 39
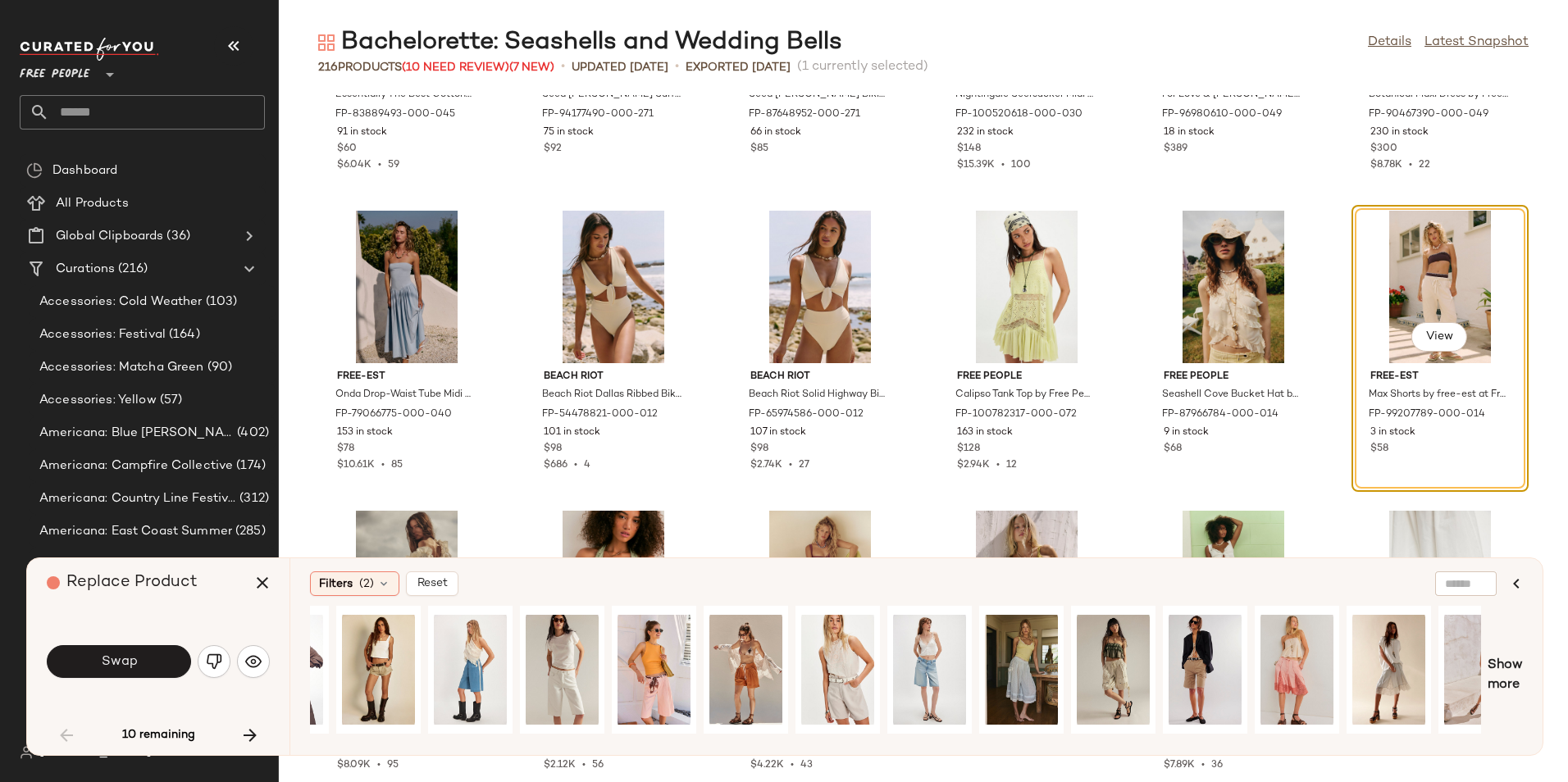
scroll to position [0, 2310]
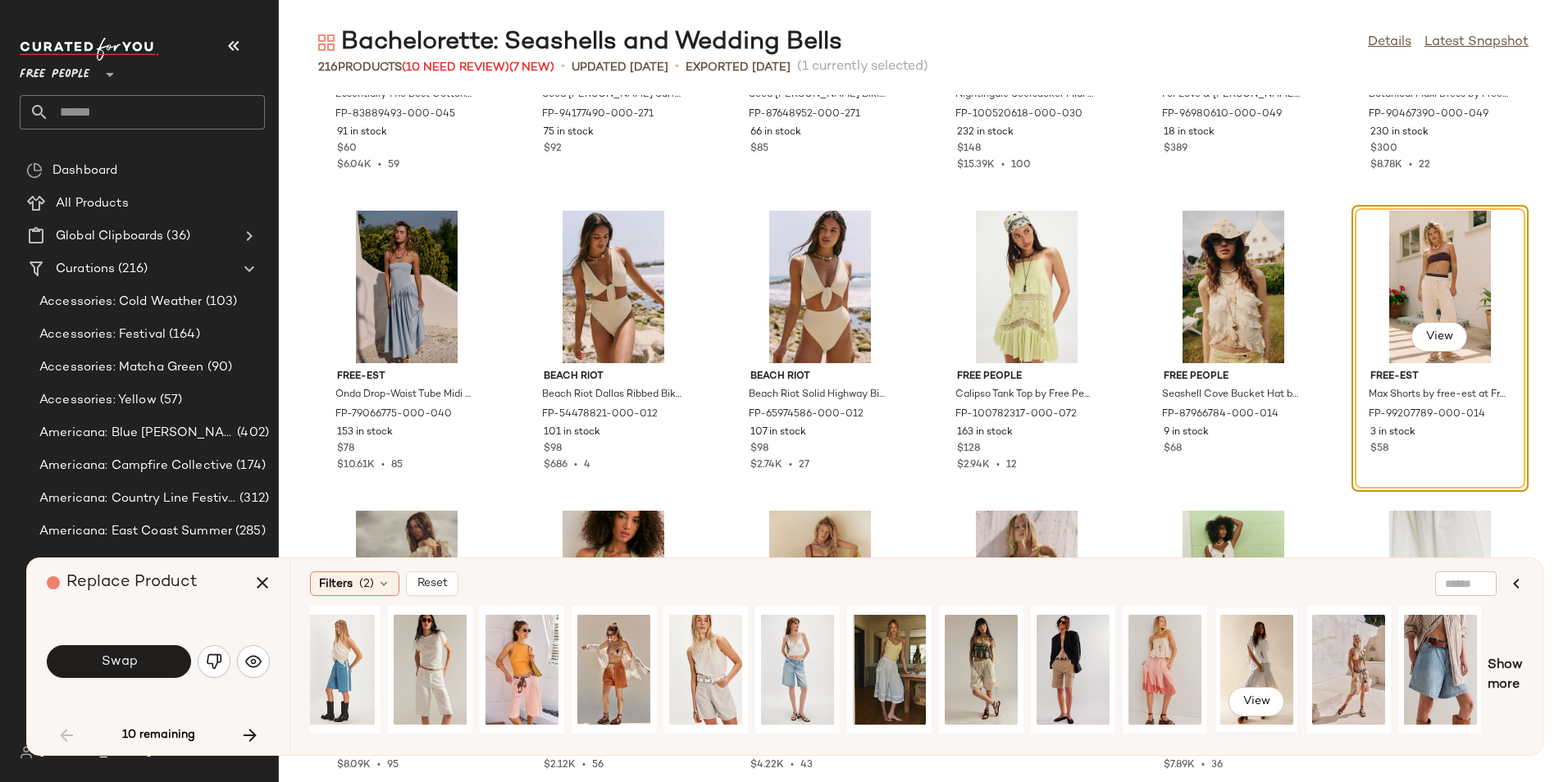
click at [1256, 669] on div "View" at bounding box center [1256, 670] width 73 height 117
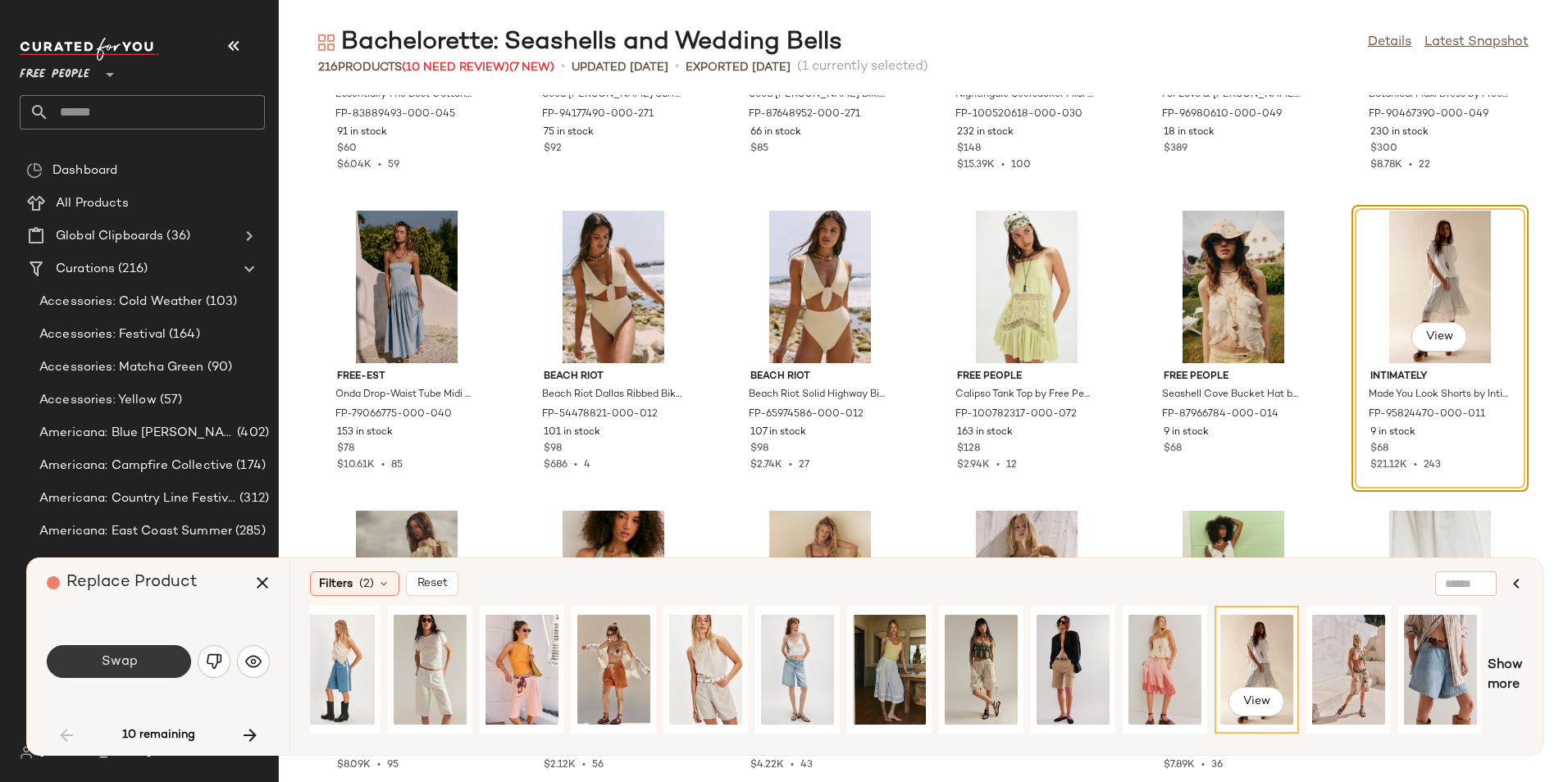
click at [135, 661] on span "Swap" at bounding box center [118, 661] width 37 height 15
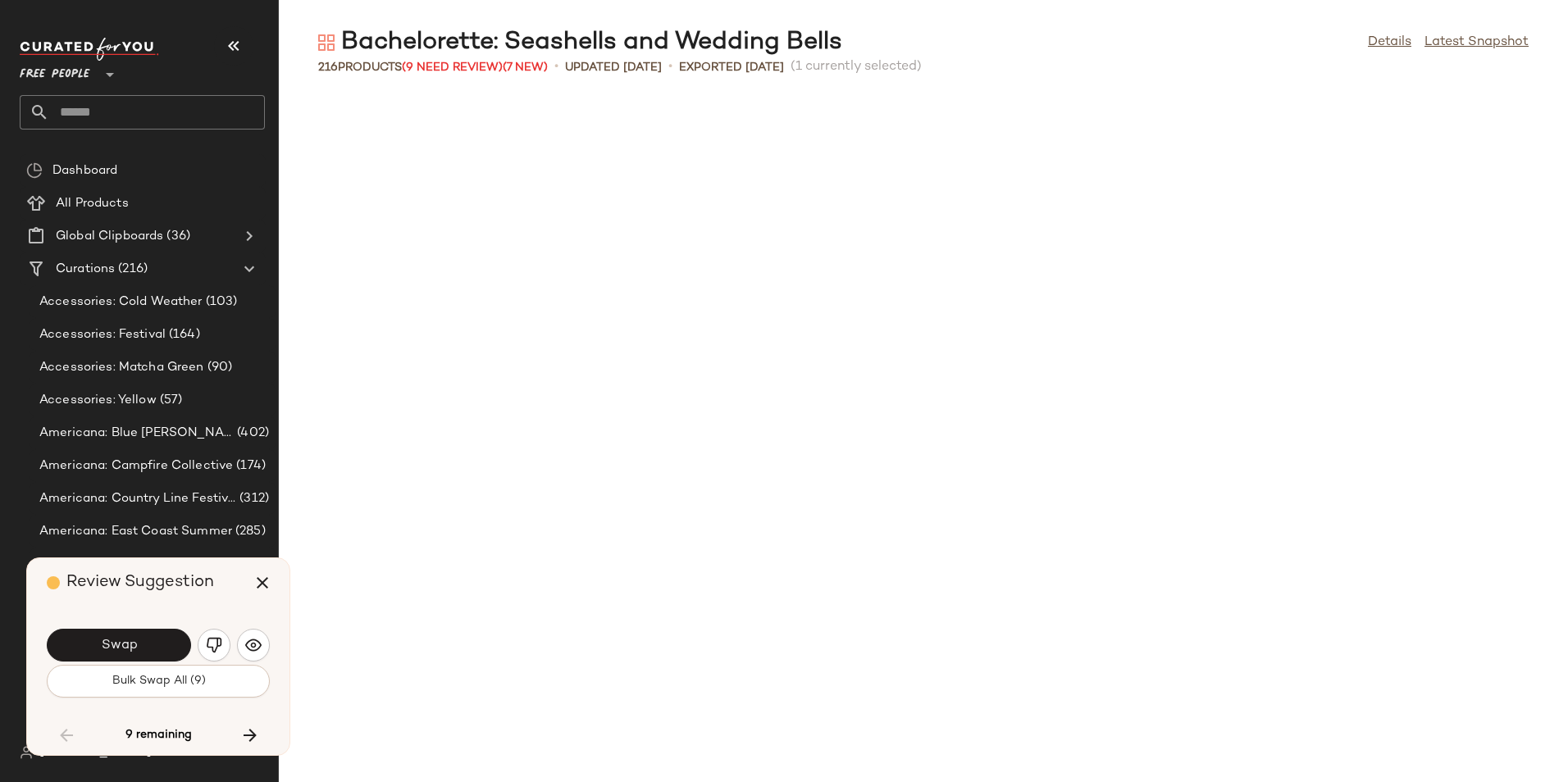
scroll to position [3600, 0]
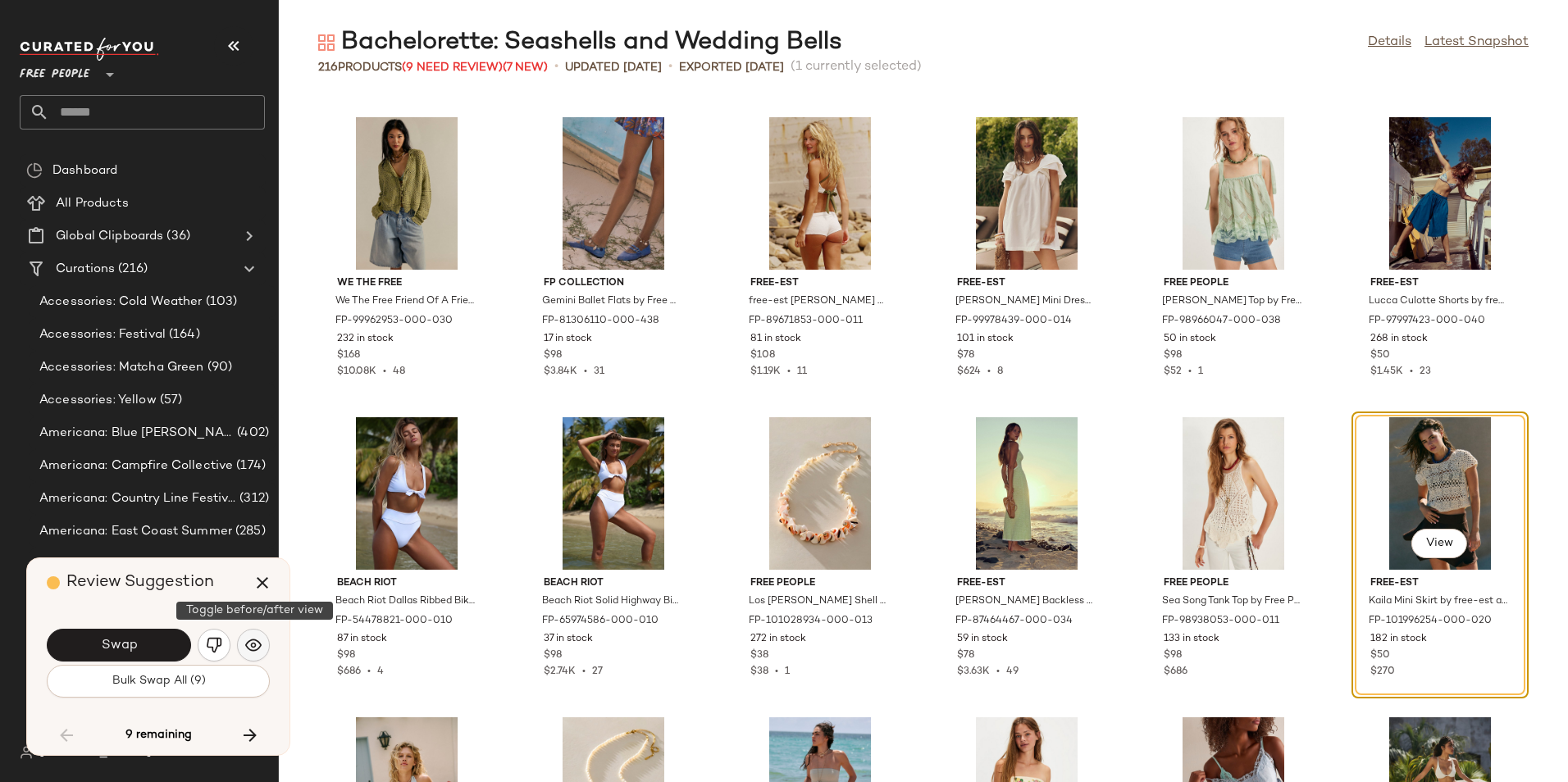
click at [249, 636] on button "button" at bounding box center [253, 645] width 33 height 33
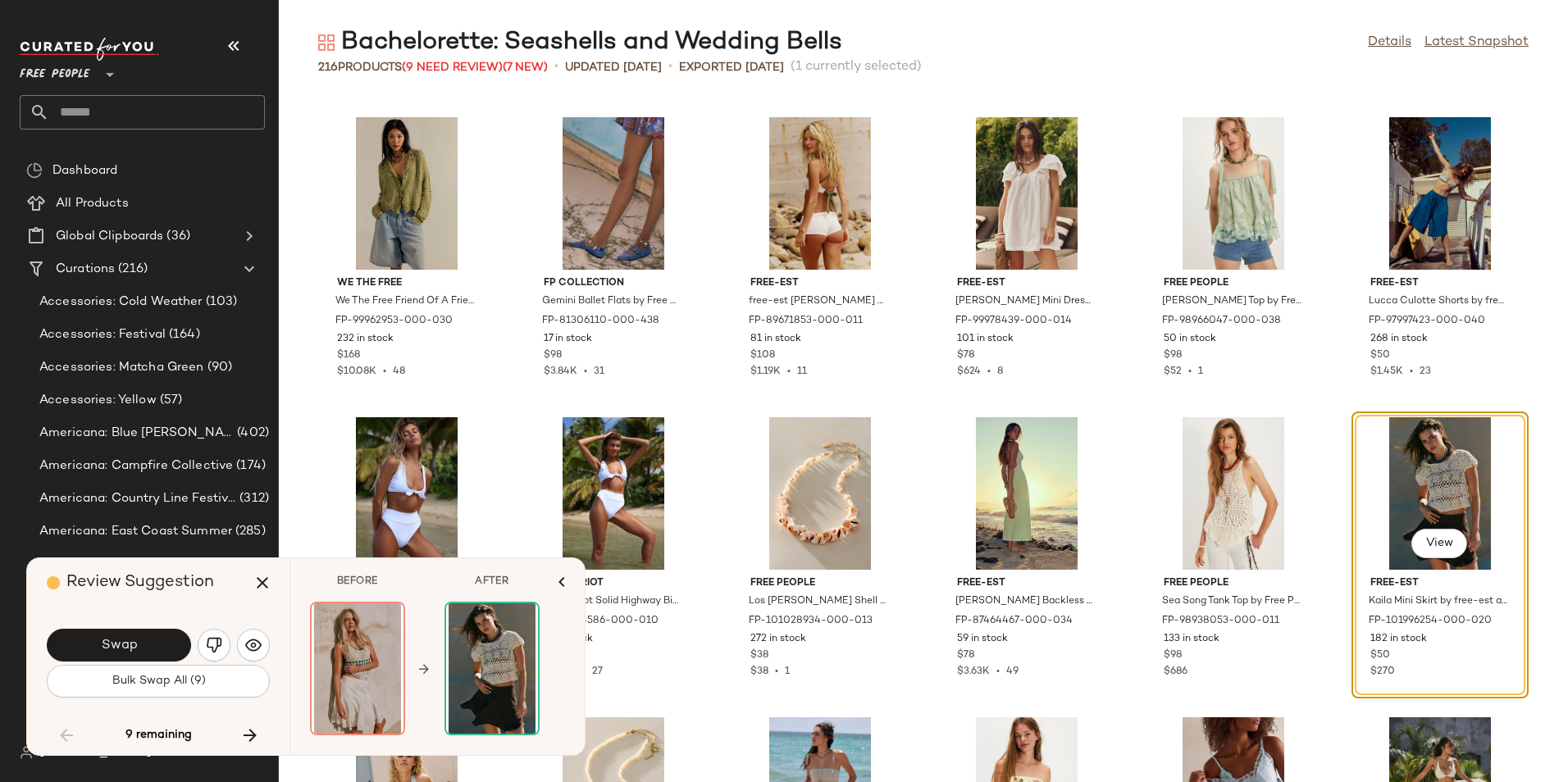
click at [1092, 61] on div "216 Products (9 Need Review) (7 New) • updated Aug 20th • Exported Aug 15th (1 …" at bounding box center [923, 67] width 1289 height 16
click at [200, 643] on button "button" at bounding box center [213, 645] width 33 height 33
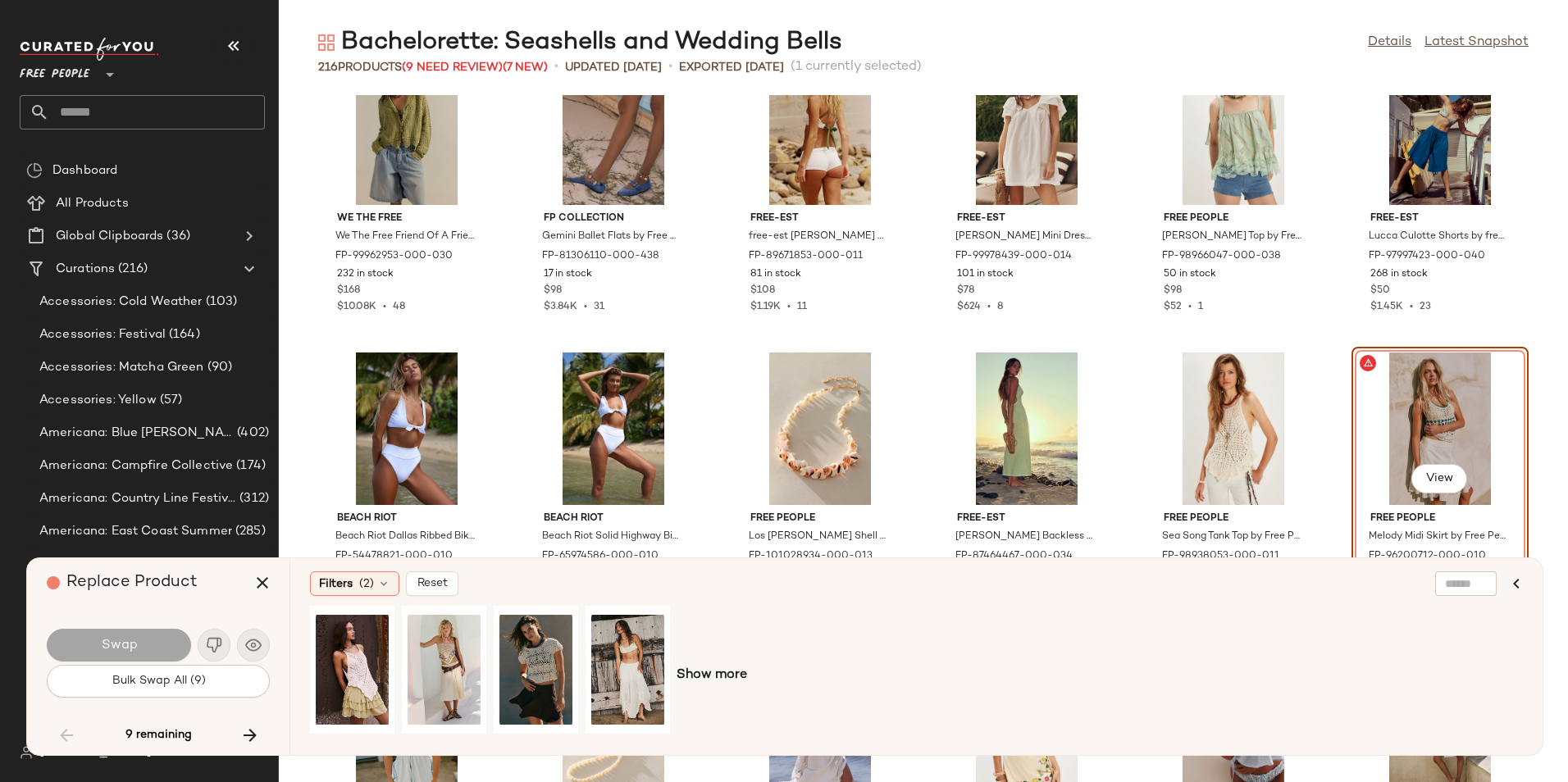
scroll to position [3730, 0]
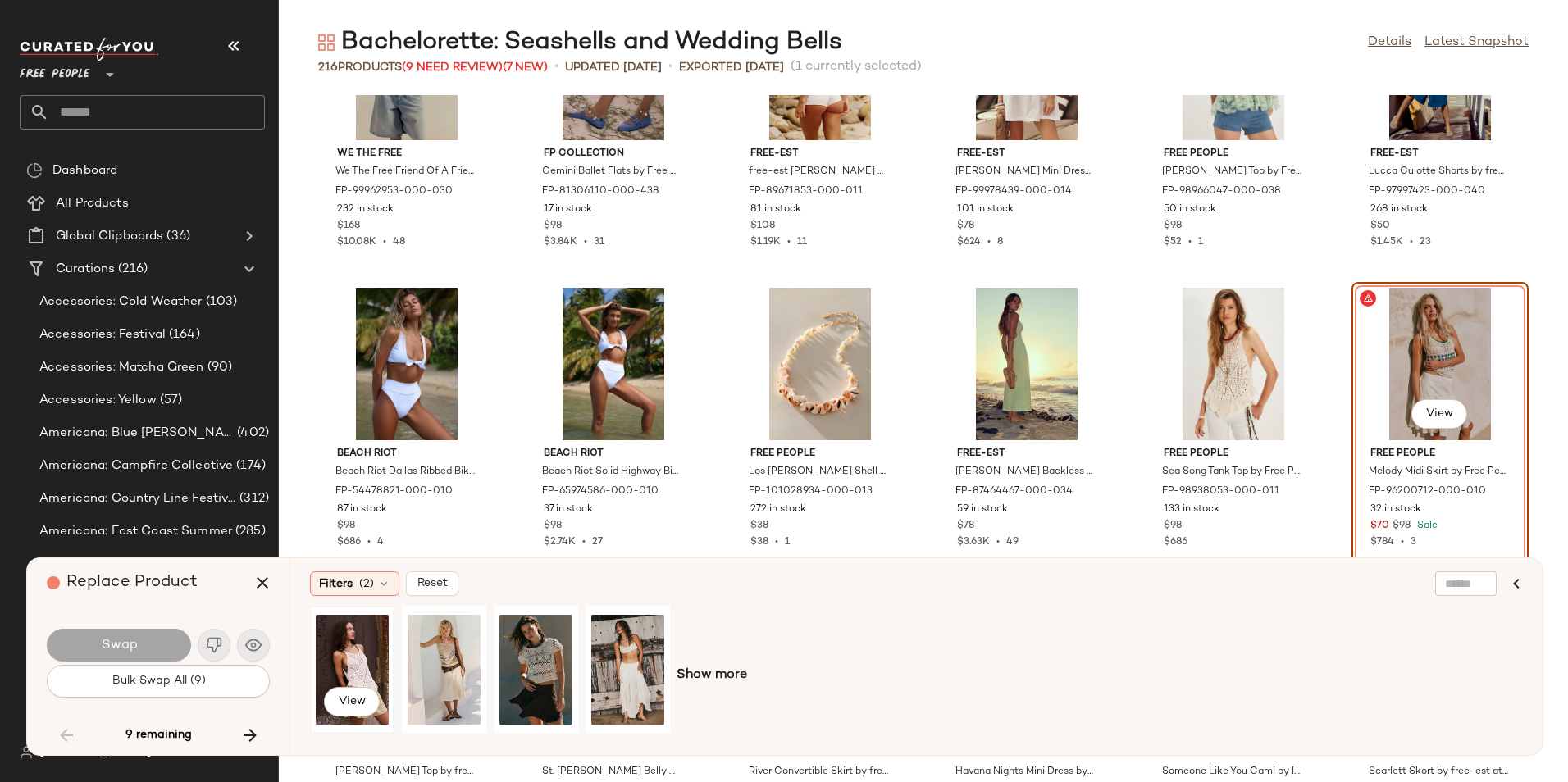
click at [351, 673] on div "View" at bounding box center [352, 670] width 73 height 117
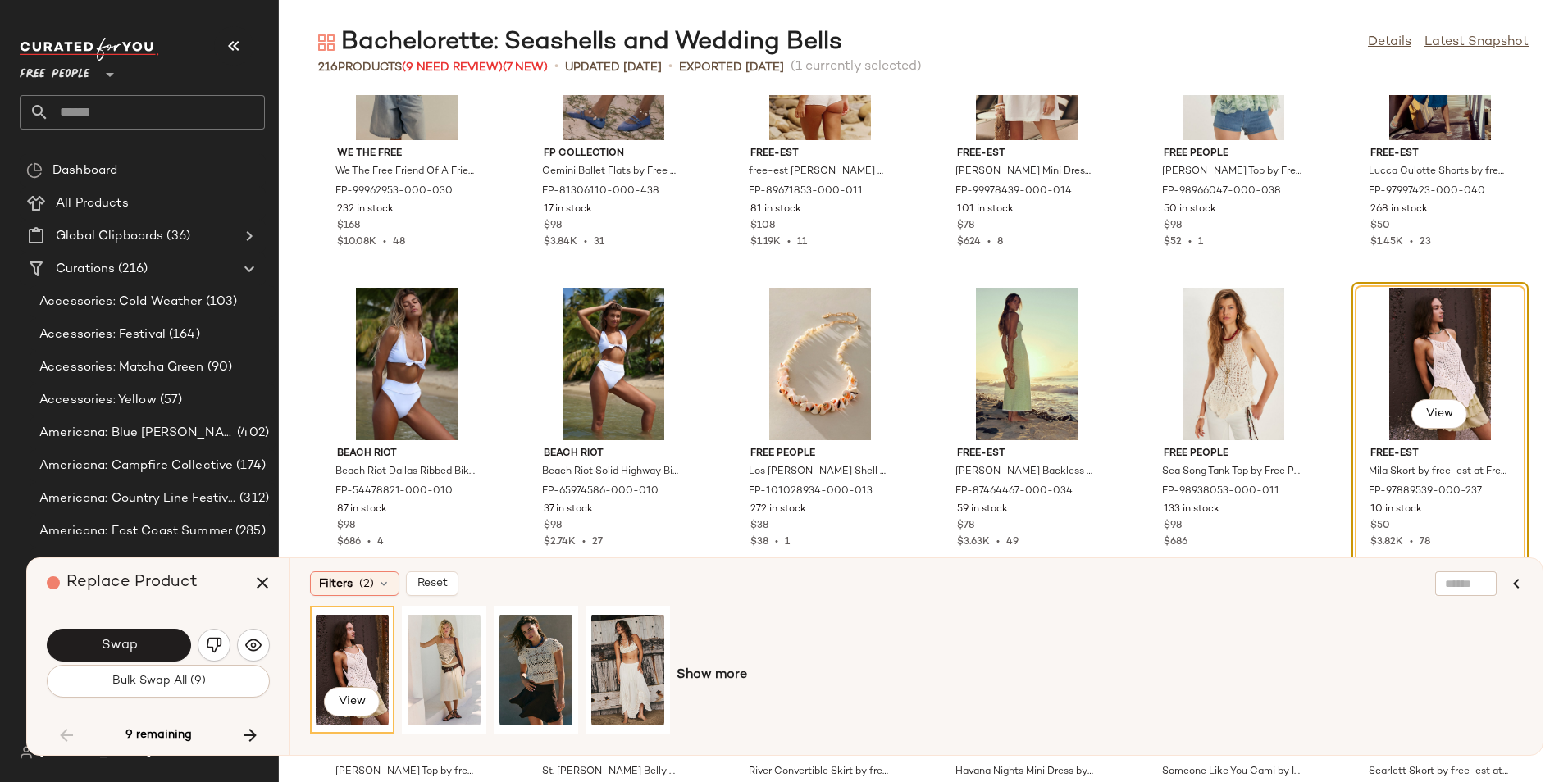
click at [109, 618] on div "Swap Bulk Swap All (9)" at bounding box center [158, 661] width 223 height 89
click at [112, 627] on div "Swap" at bounding box center [158, 645] width 223 height 39
click at [117, 633] on button "Swap" at bounding box center [118, 645] width 144 height 33
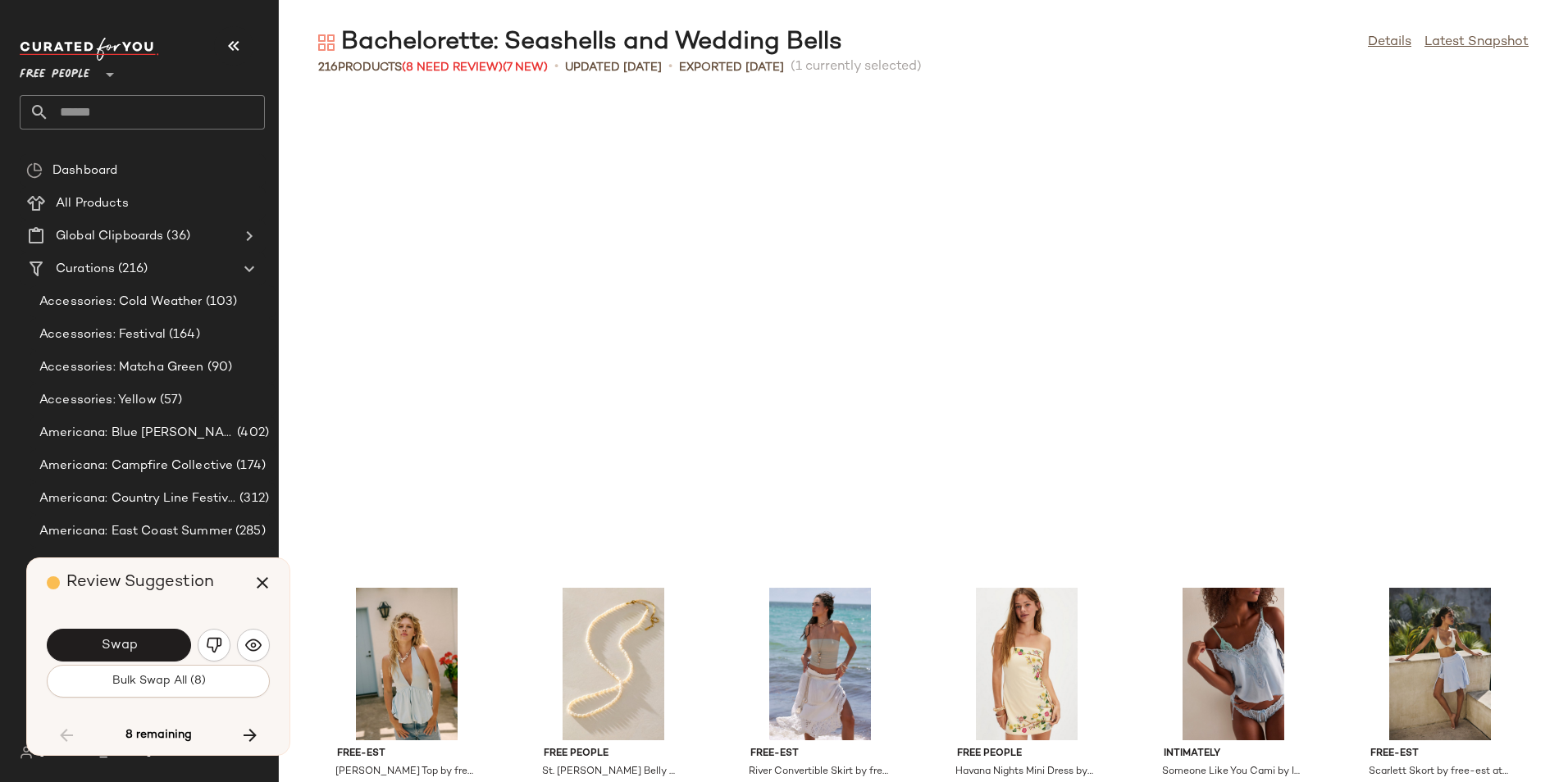
scroll to position [4201, 0]
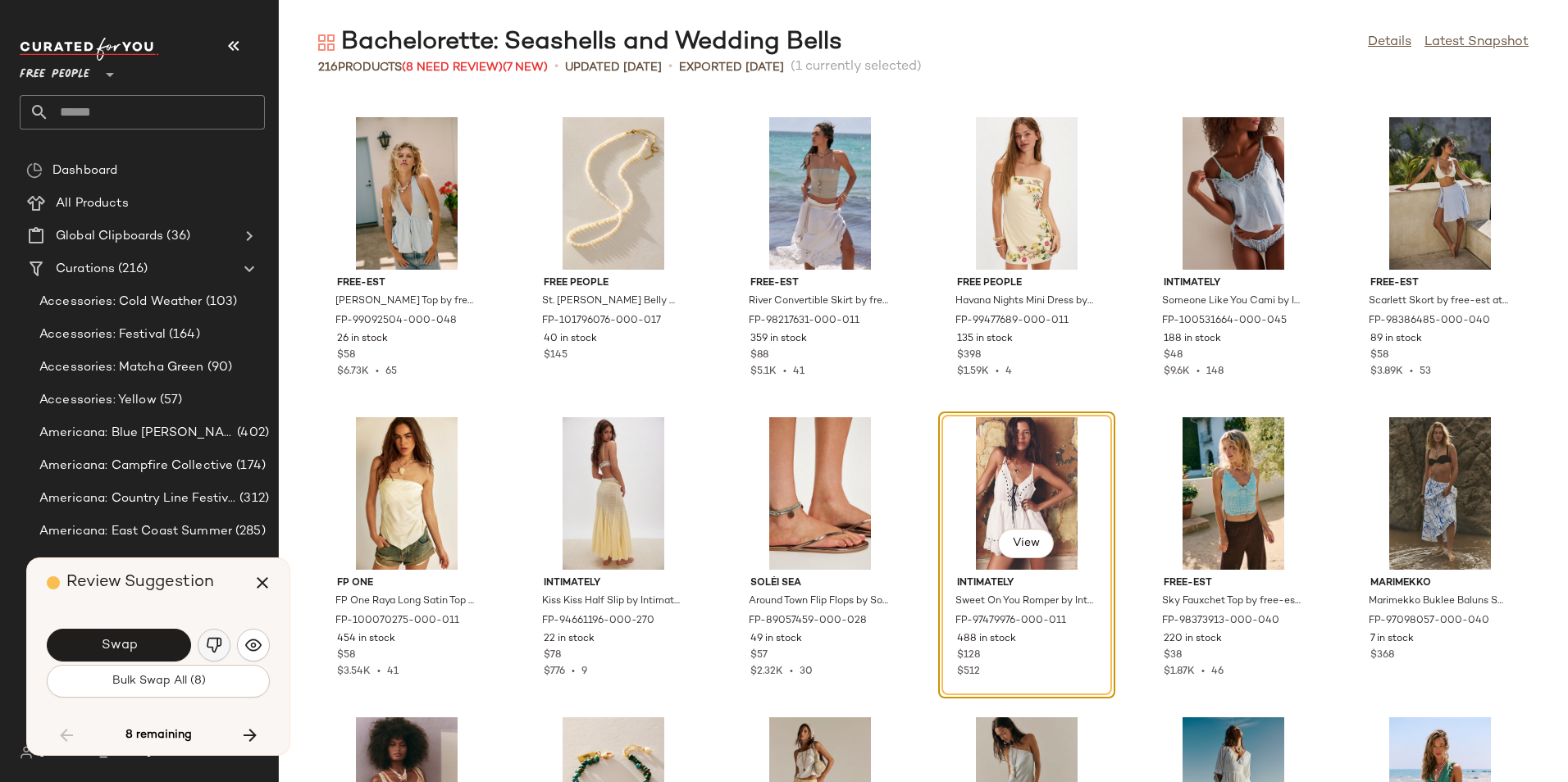
click at [202, 635] on button "button" at bounding box center [213, 645] width 33 height 33
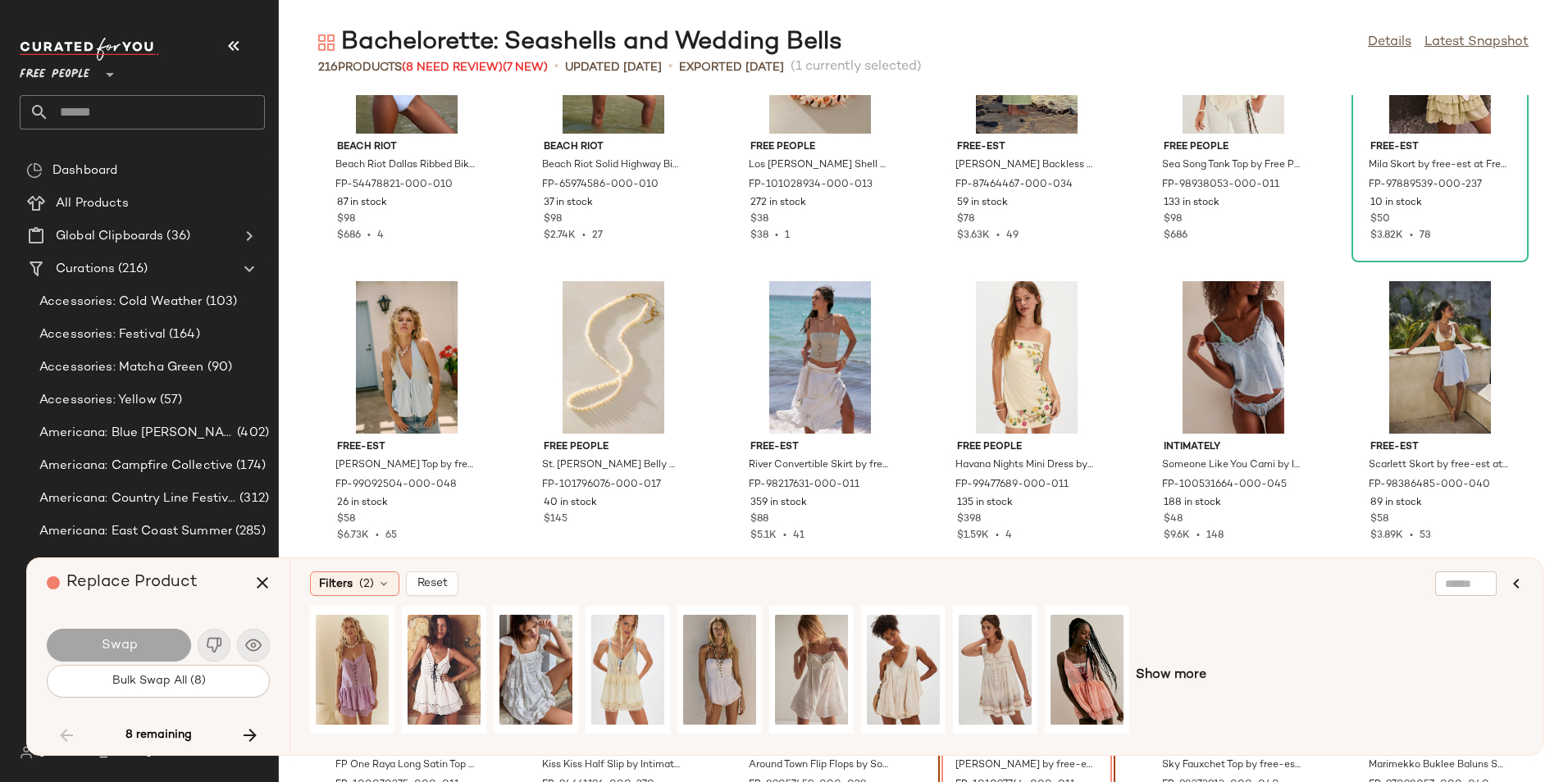
scroll to position [4335, 0]
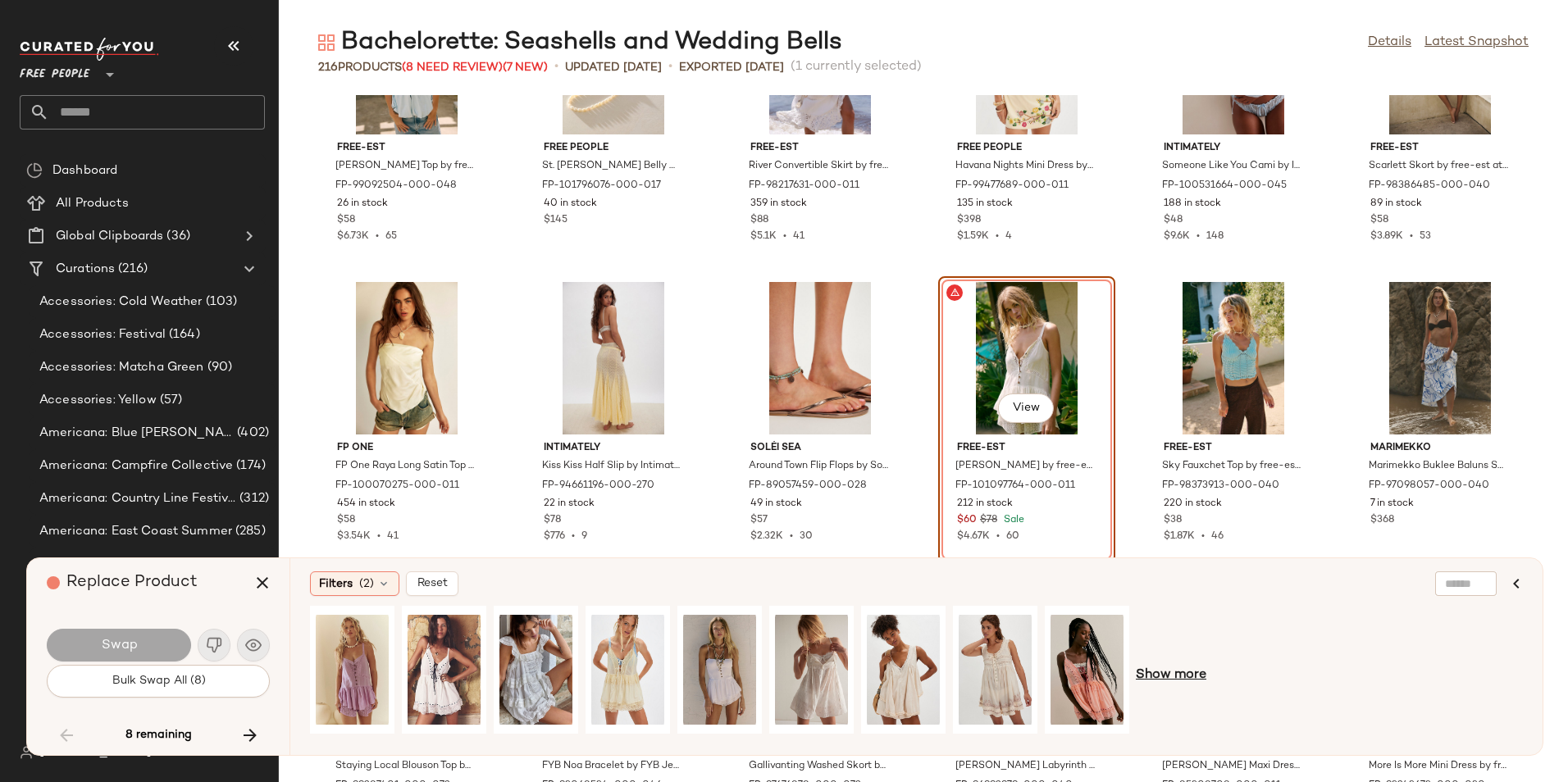
click at [1172, 673] on span "Show more" at bounding box center [1171, 675] width 71 height 20
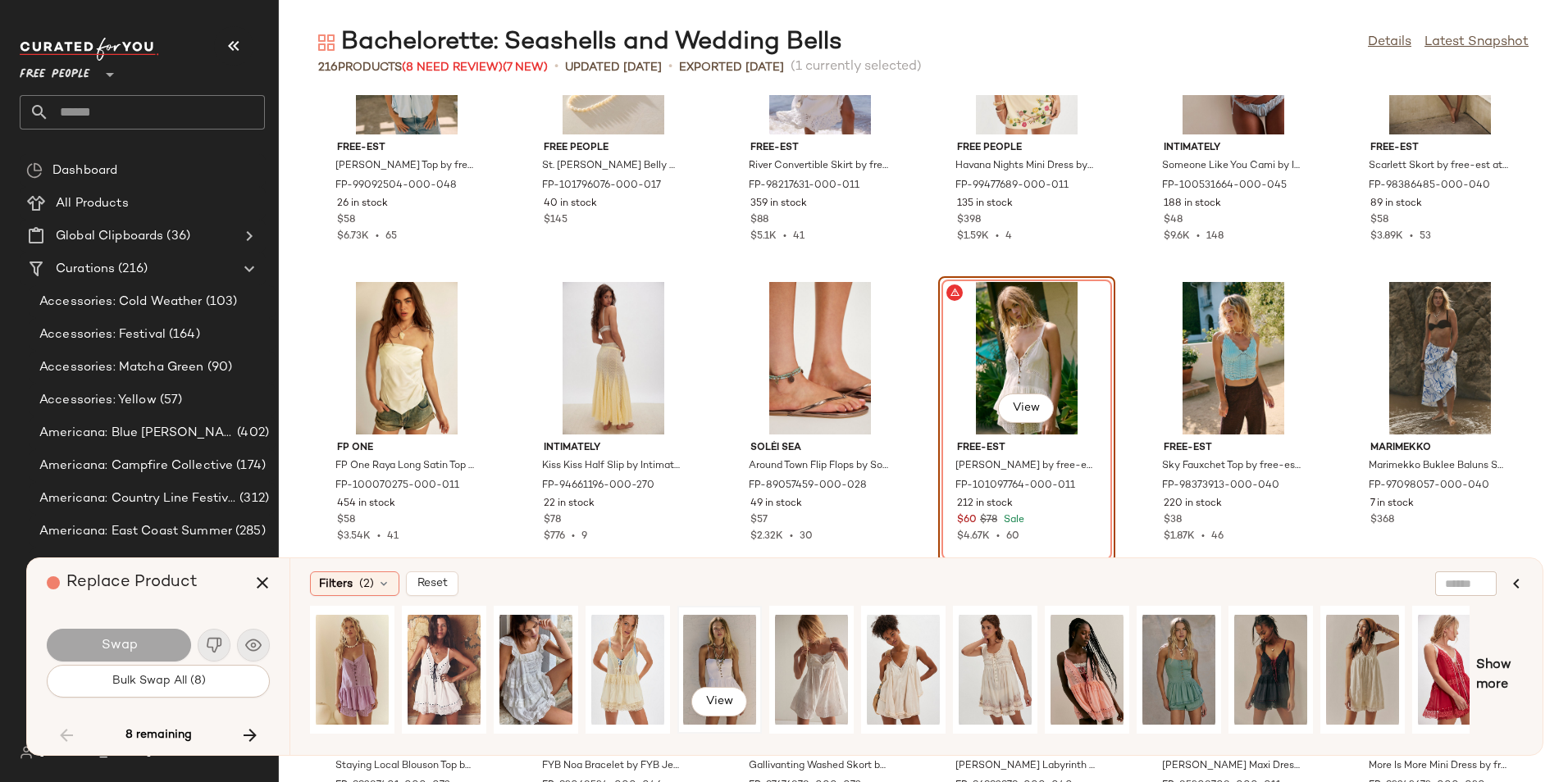
click at [729, 653] on div "View" at bounding box center [719, 670] width 73 height 117
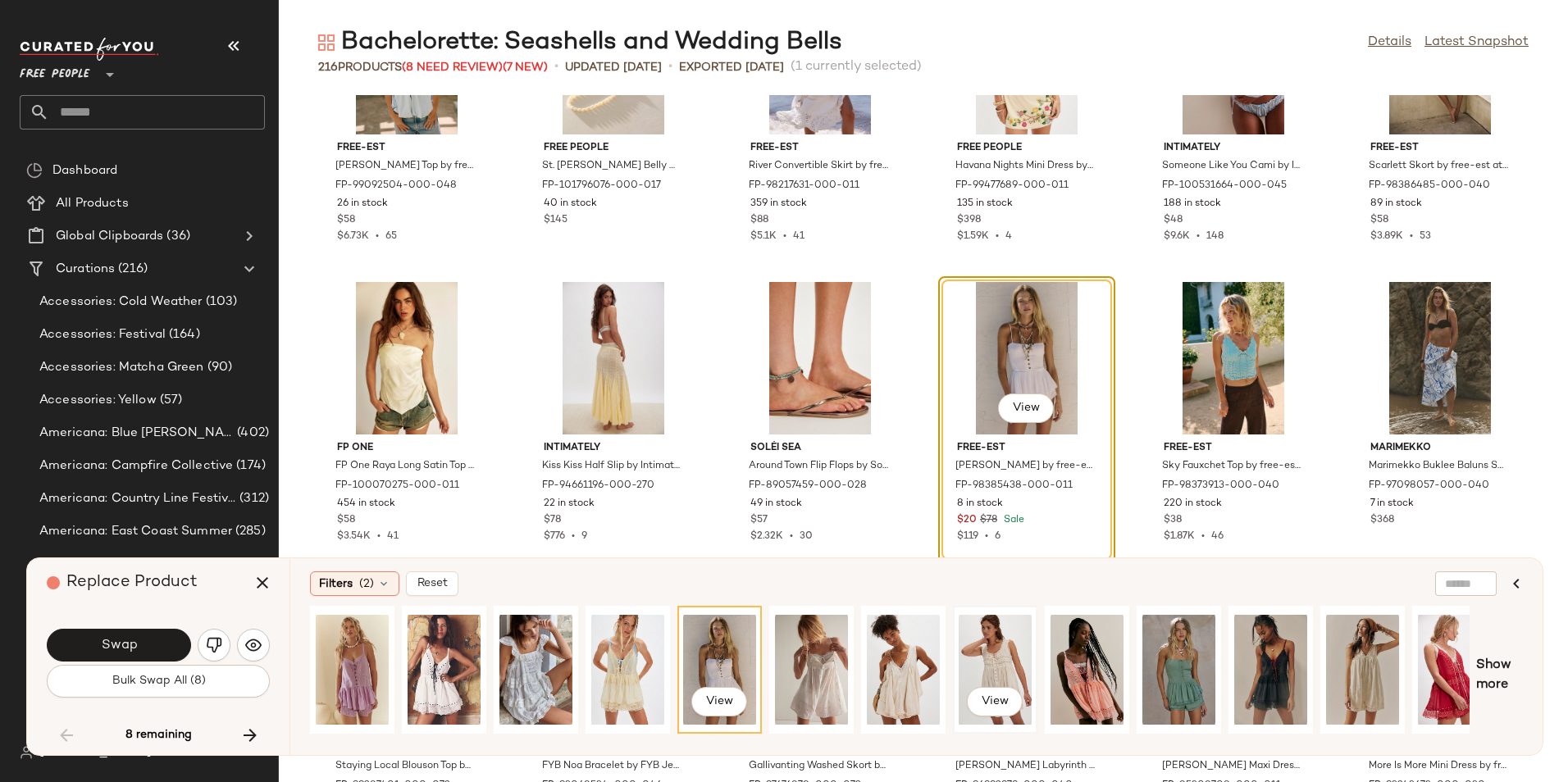
click at [977, 663] on div "View" at bounding box center [995, 670] width 73 height 117
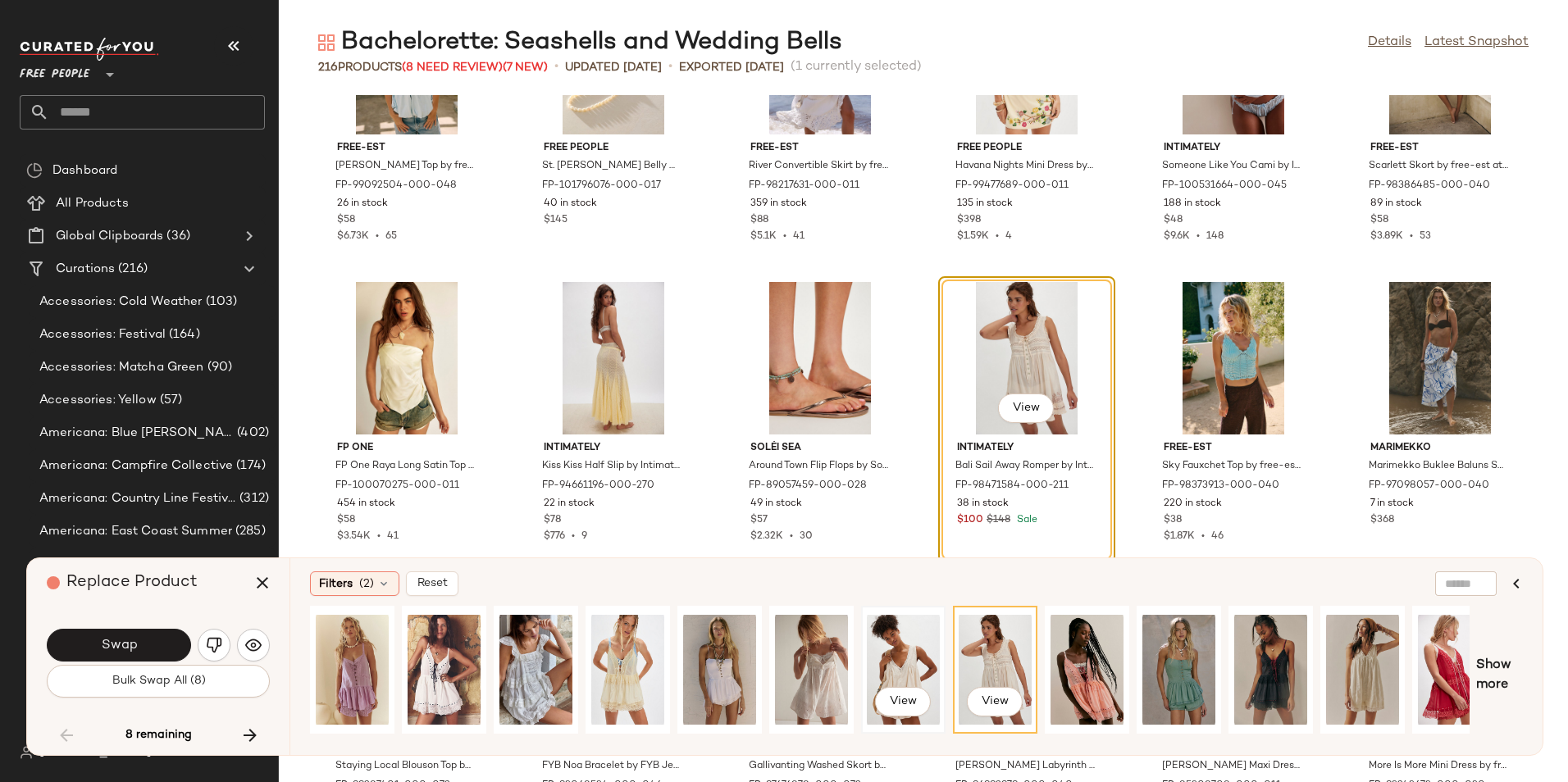
click at [888, 650] on div "View" at bounding box center [902, 670] width 73 height 117
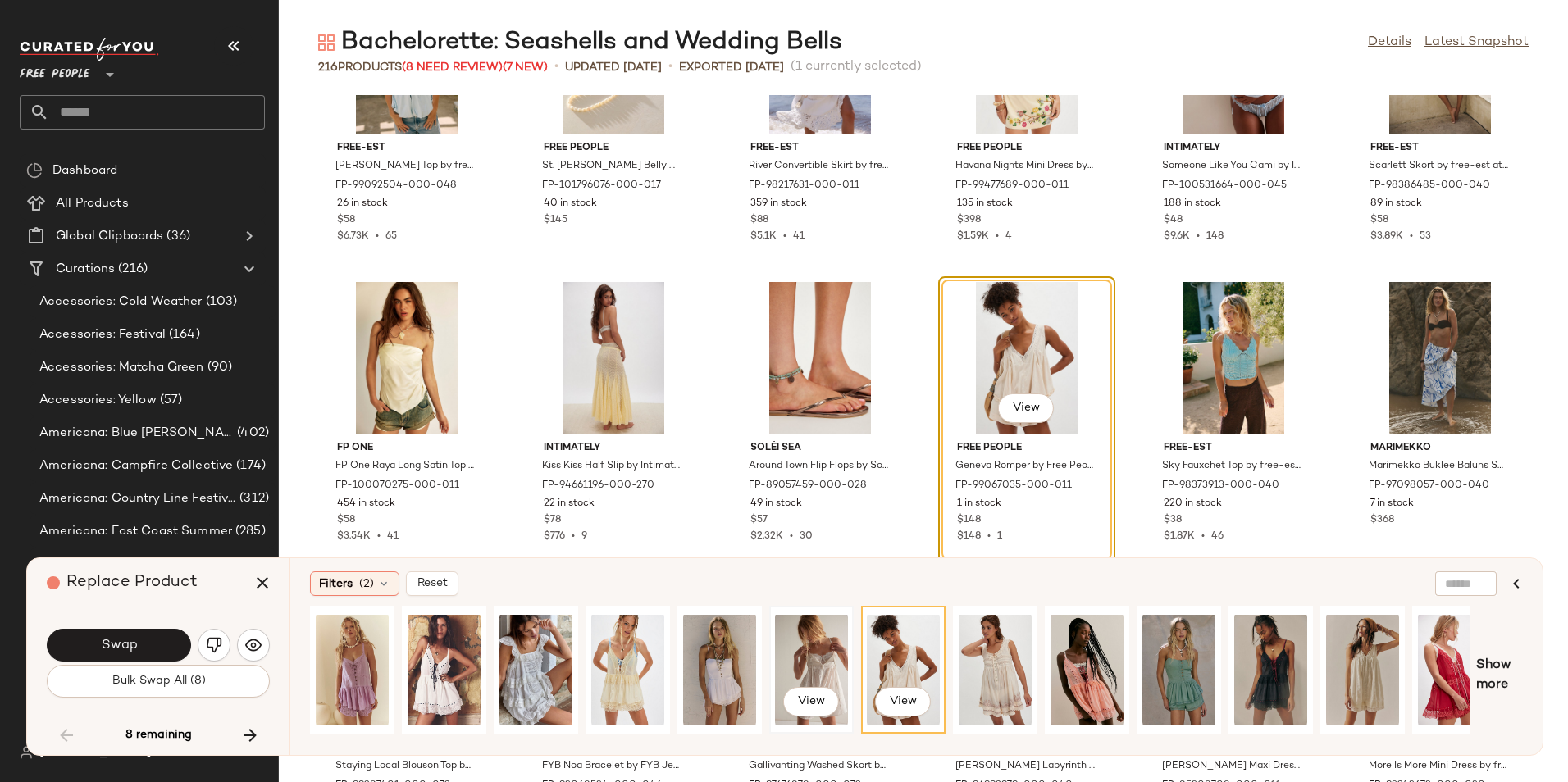
click at [784, 651] on div "View" at bounding box center [811, 670] width 73 height 117
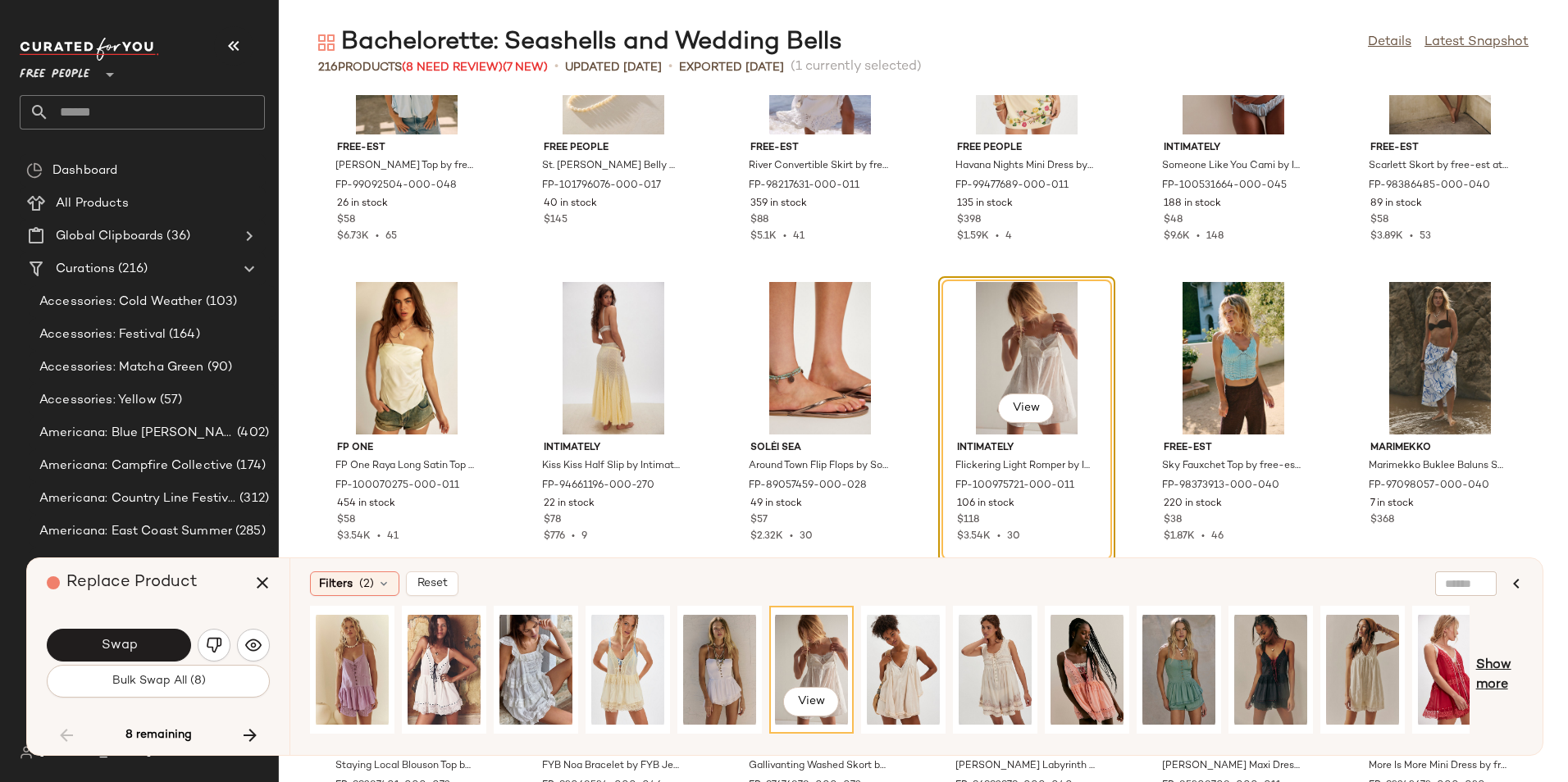
click at [1502, 660] on span "Show more" at bounding box center [1499, 675] width 47 height 39
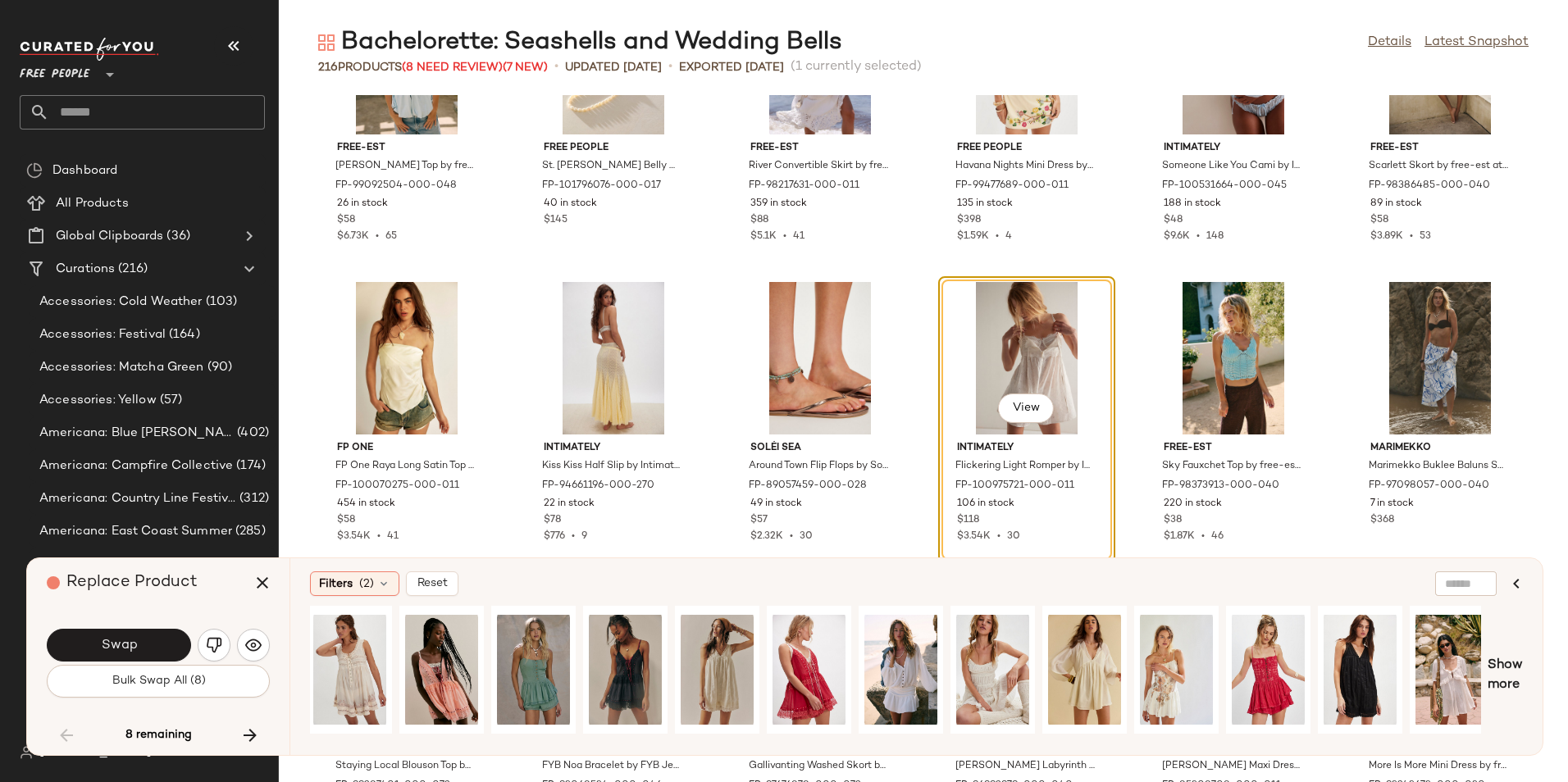
scroll to position [0, 649]
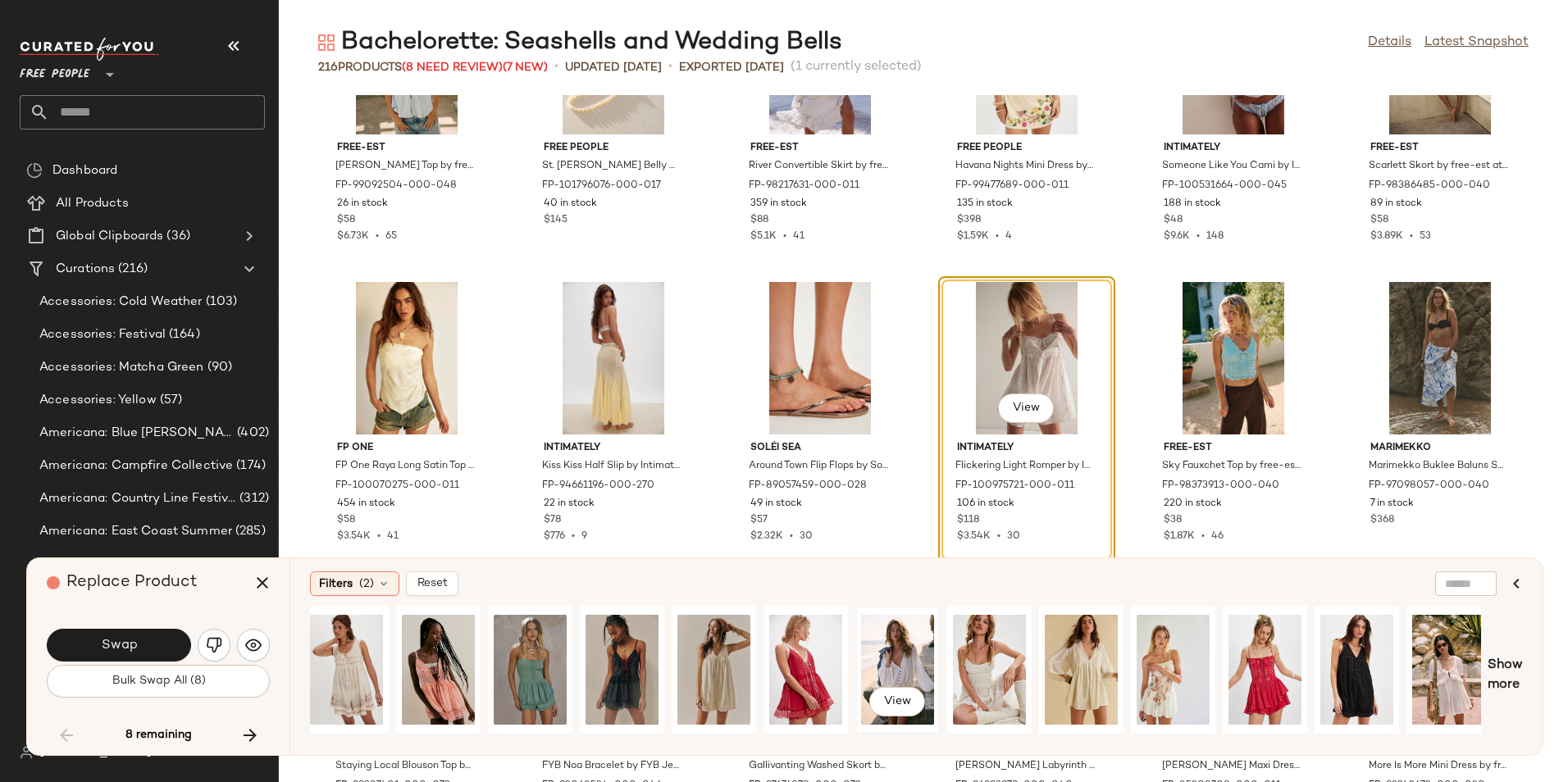
click at [866, 639] on div "View" at bounding box center [897, 670] width 73 height 117
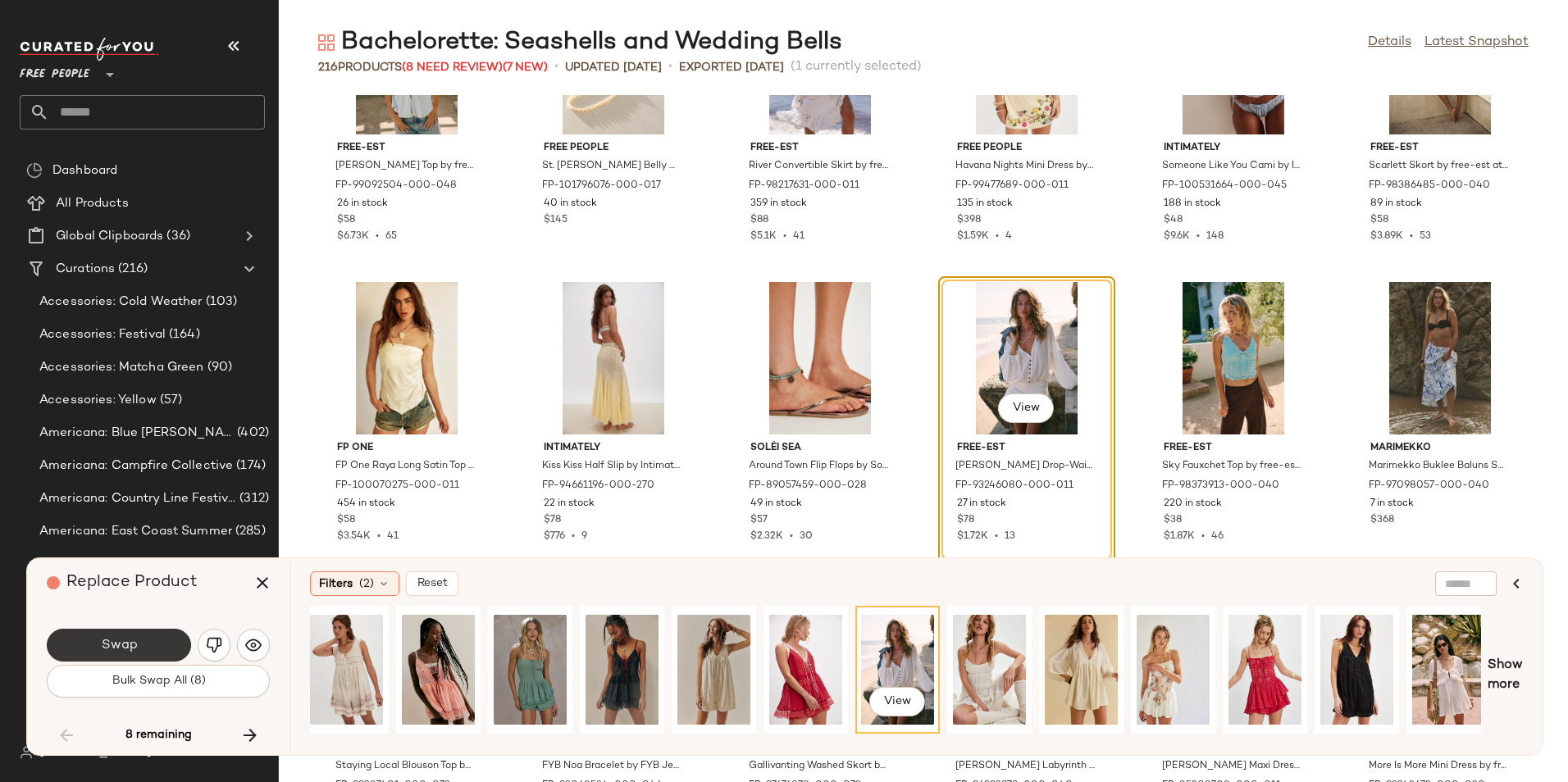
click at [149, 641] on button "Swap" at bounding box center [118, 645] width 144 height 33
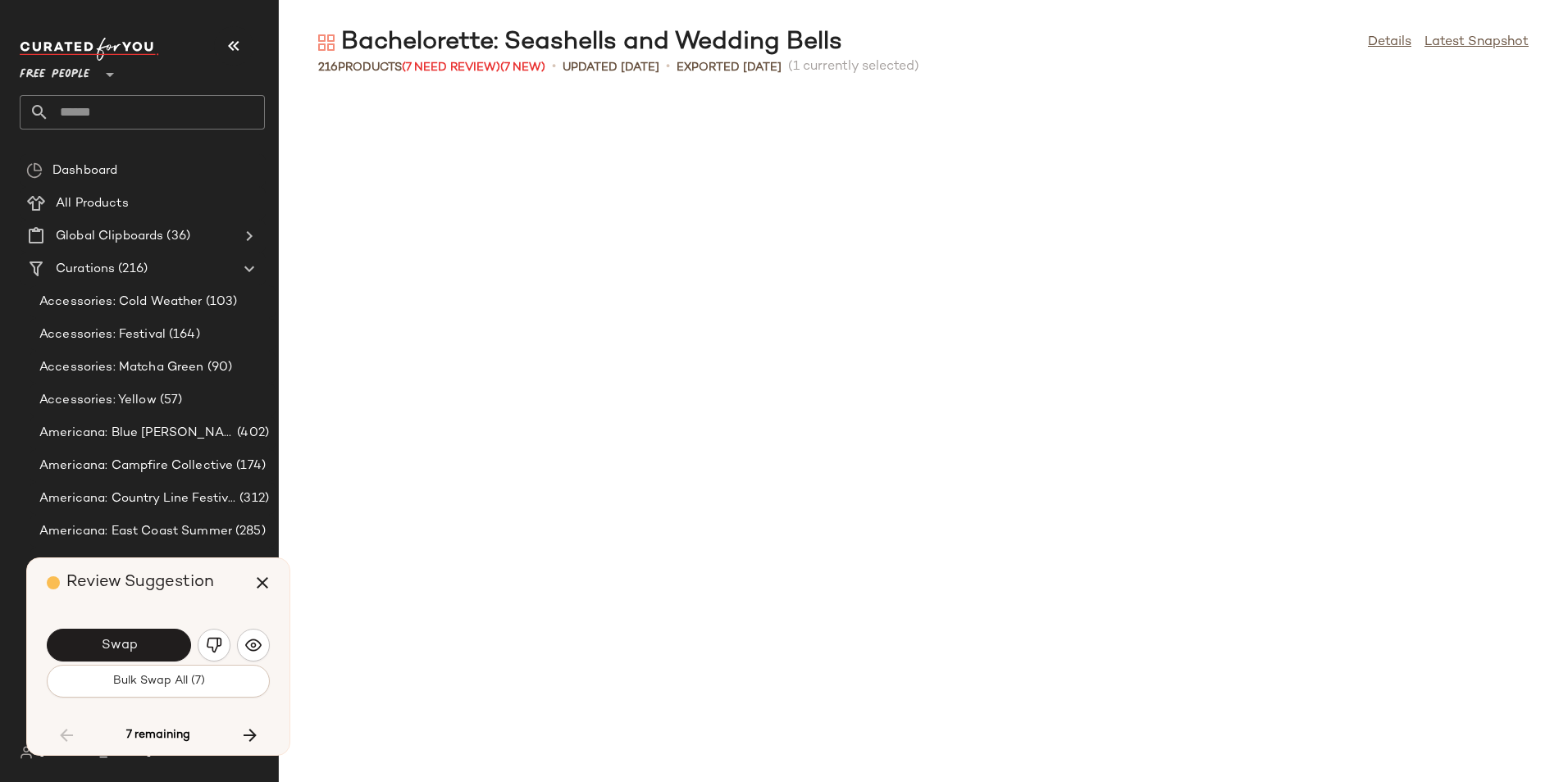
scroll to position [5100, 0]
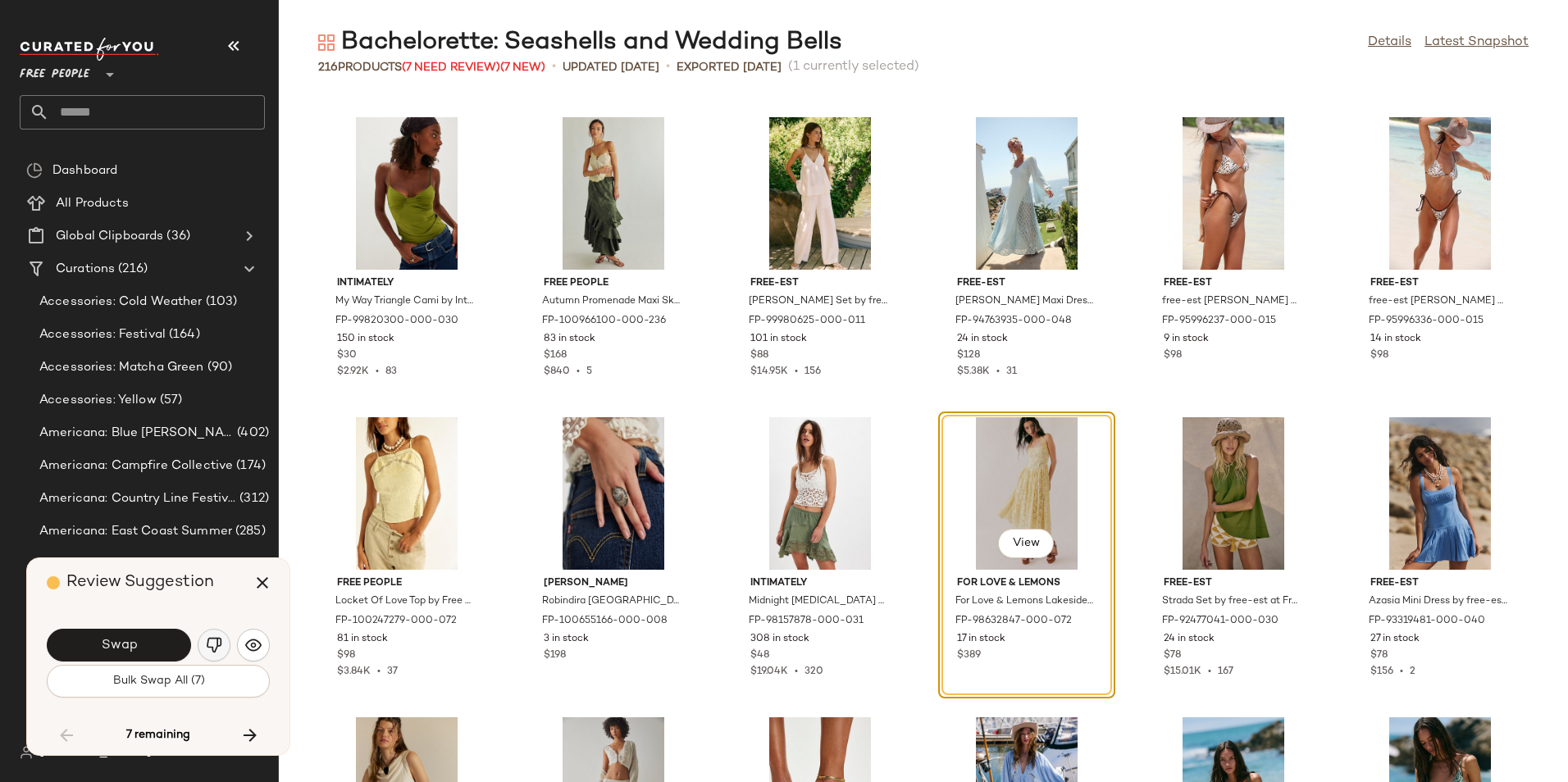
click at [213, 646] on img "button" at bounding box center [213, 645] width 16 height 16
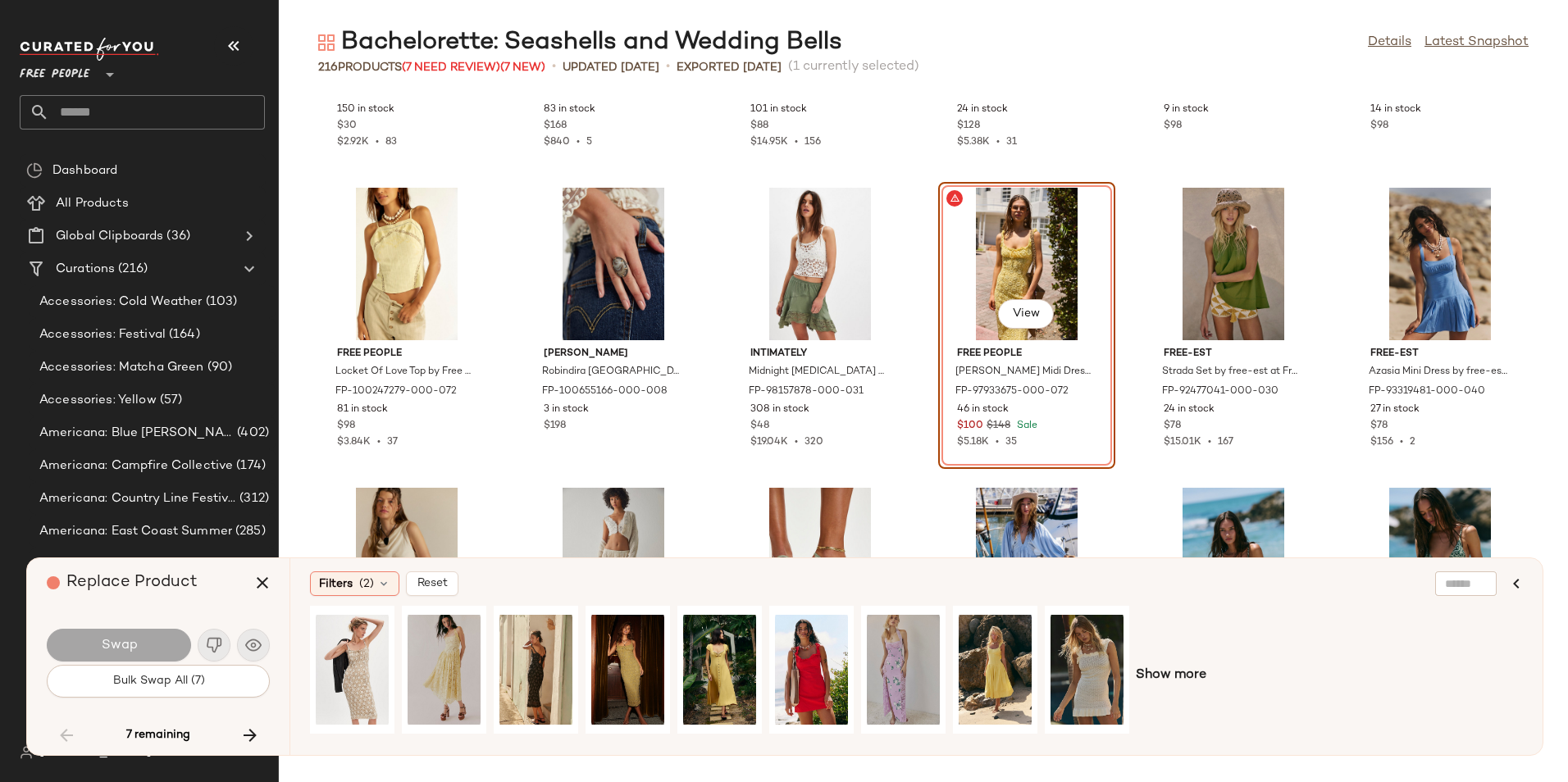
scroll to position [5343, 0]
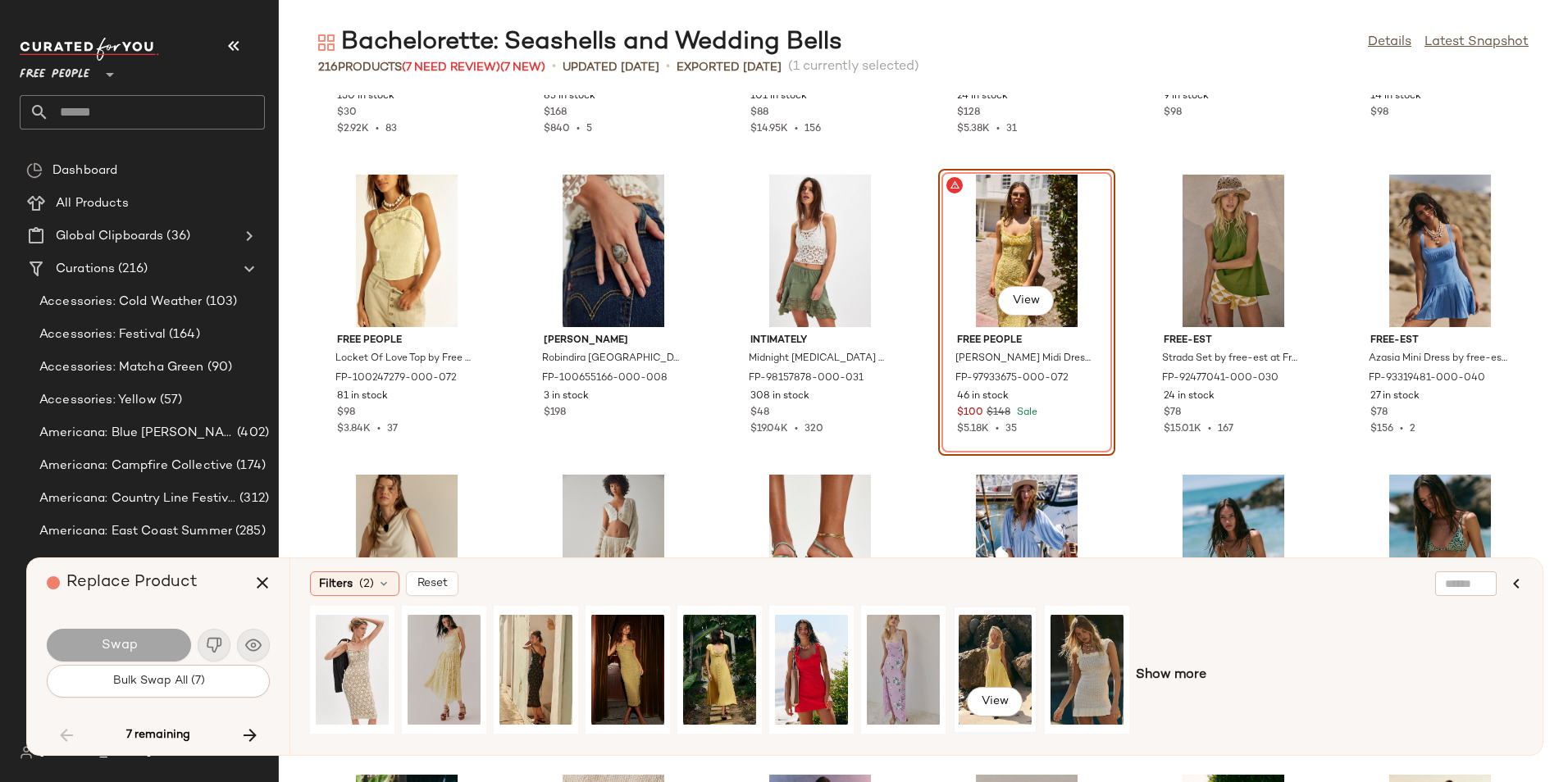
click at [1016, 651] on div "View" at bounding box center [995, 670] width 73 height 117
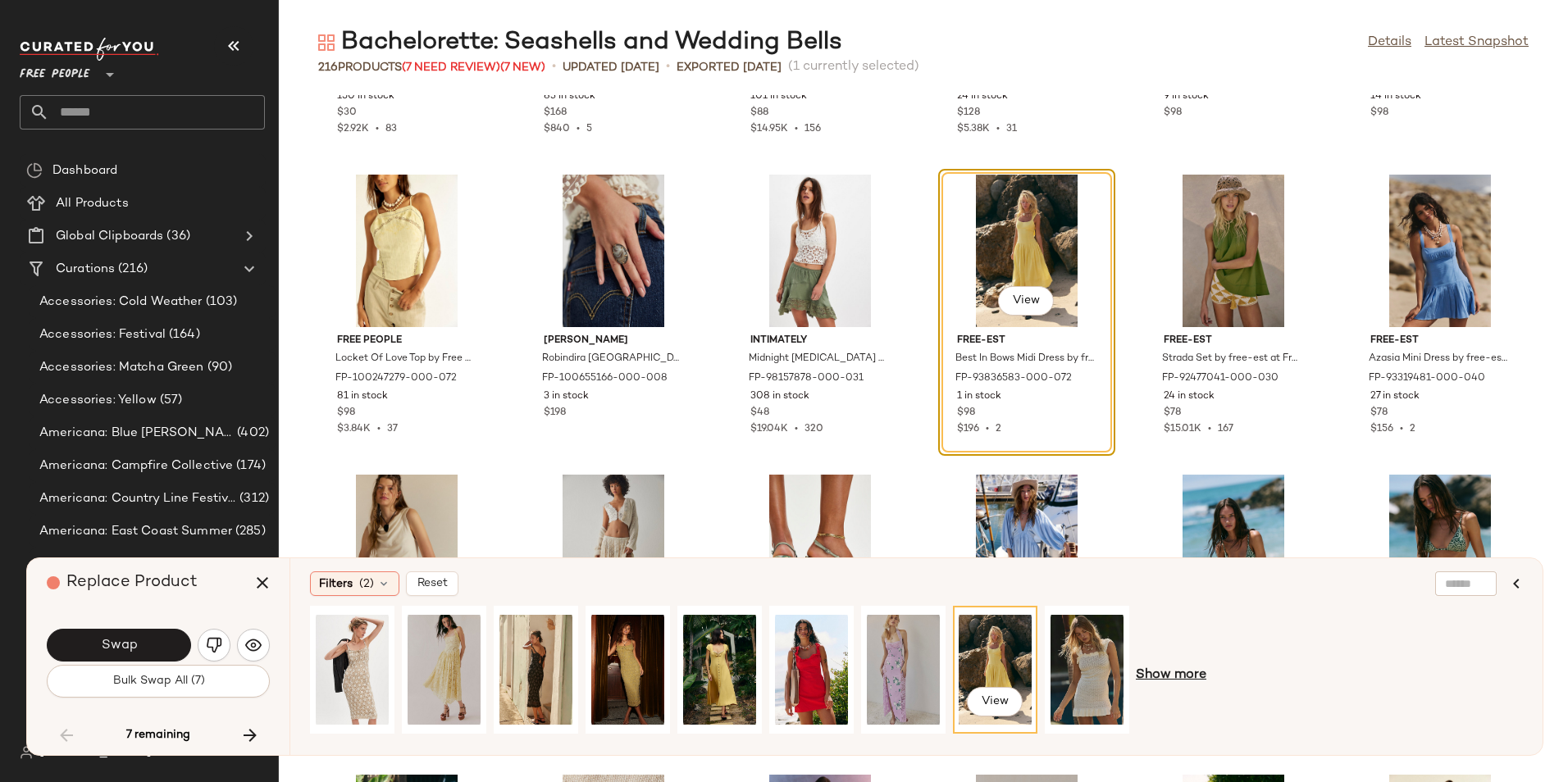
click at [1168, 679] on span "Show more" at bounding box center [1171, 675] width 71 height 20
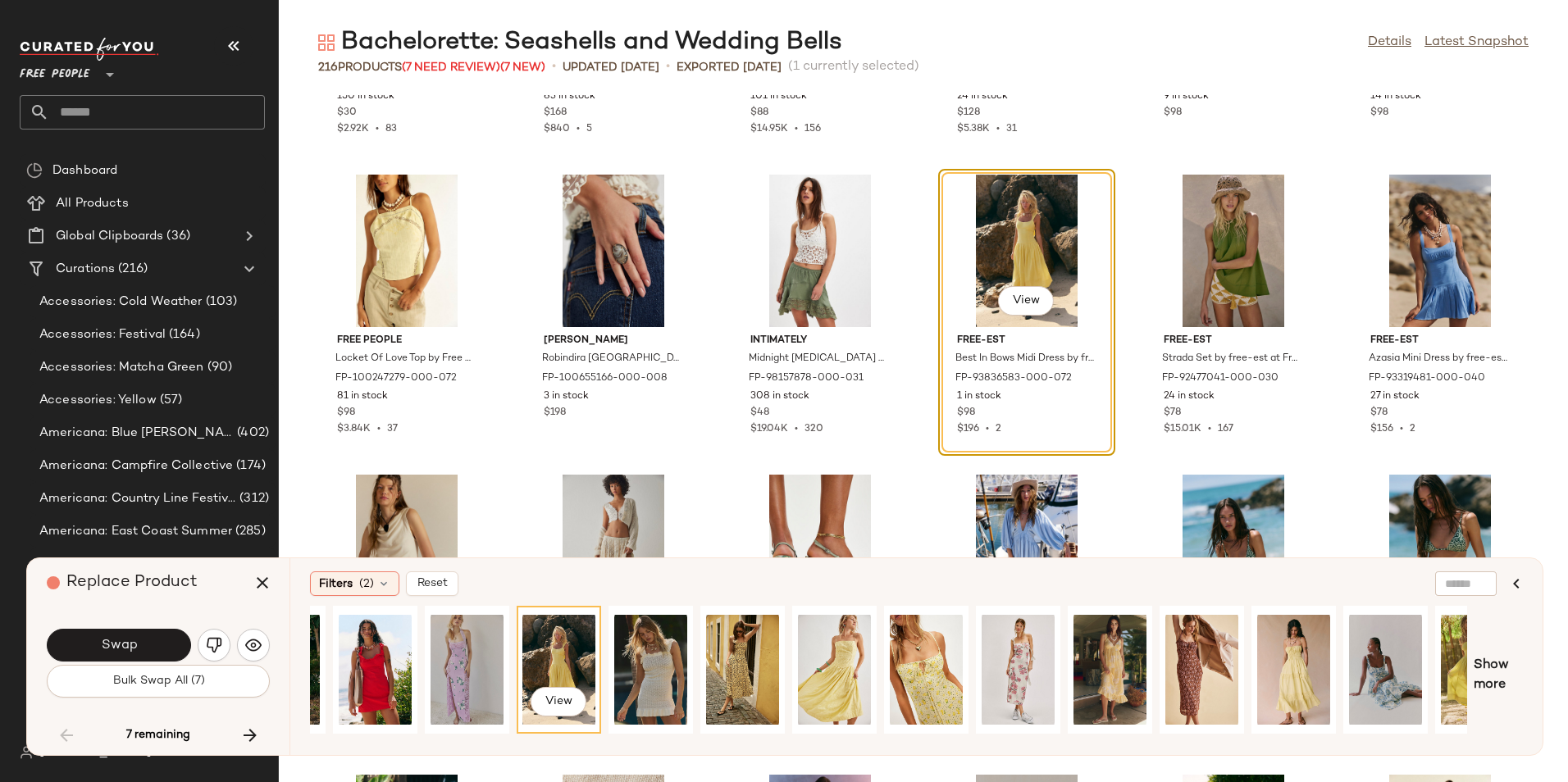
scroll to position [0, 488]
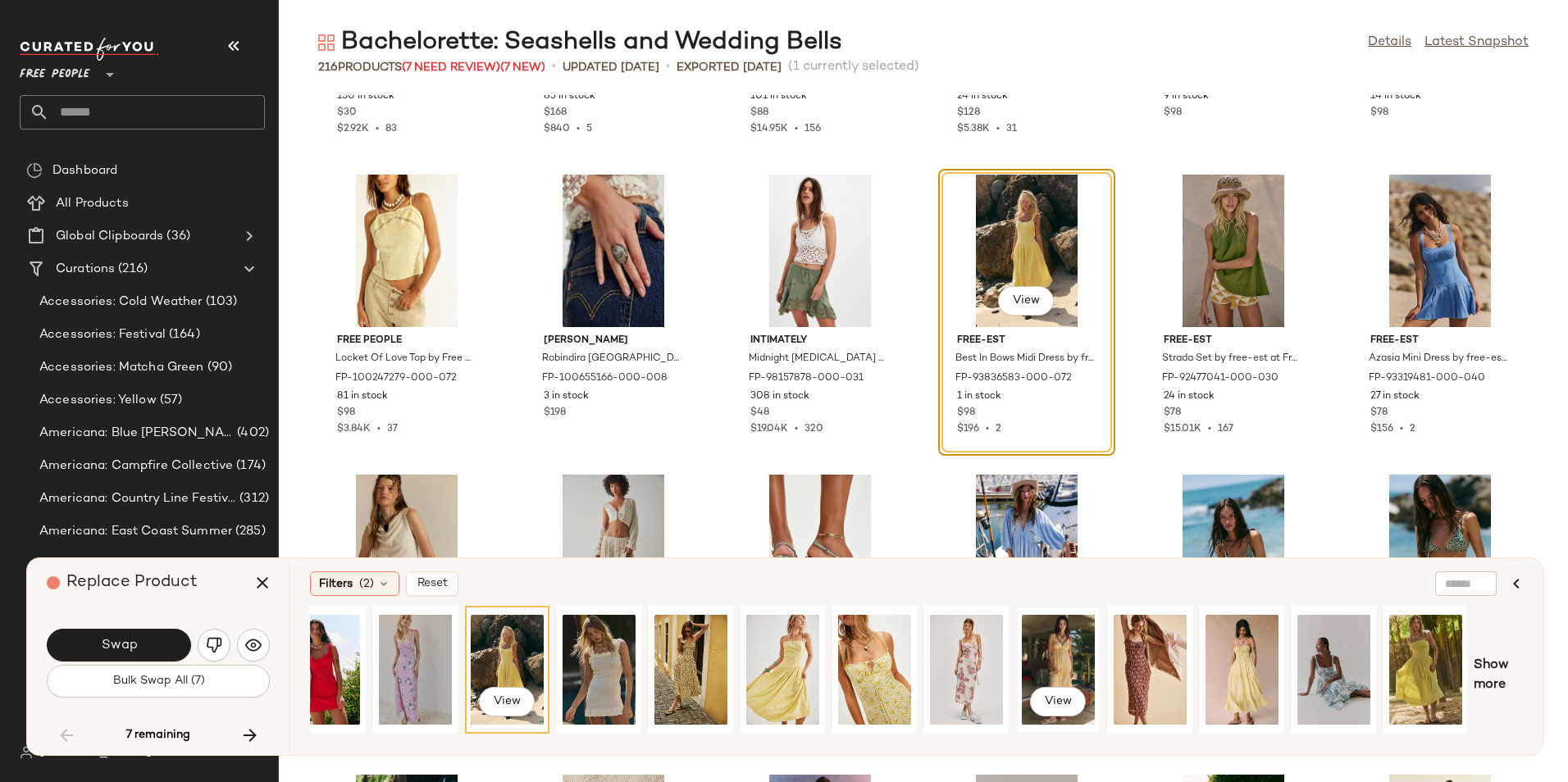
click at [1042, 672] on div "View" at bounding box center [1058, 670] width 73 height 117
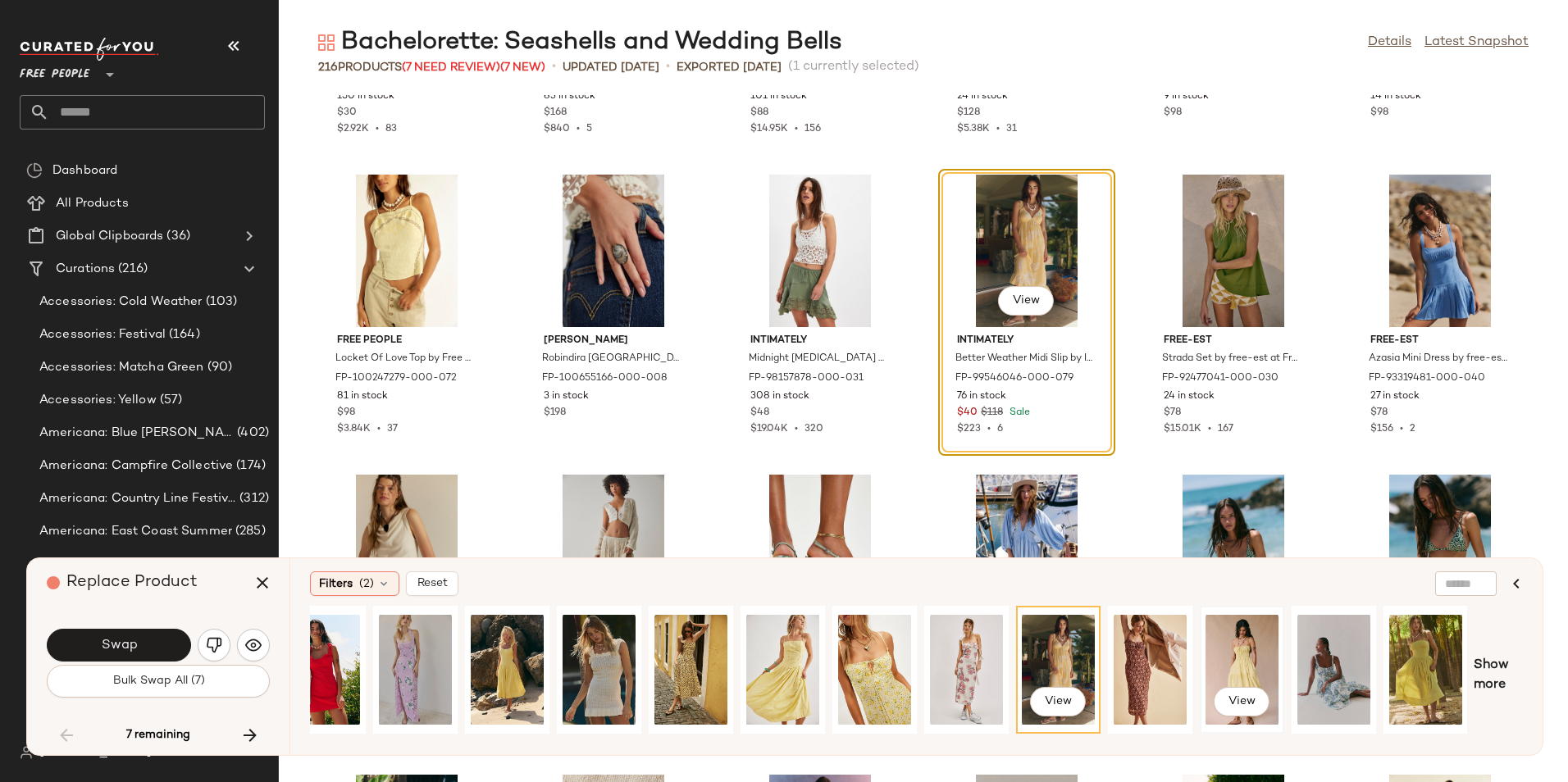
click at [1244, 670] on div "View" at bounding box center [1241, 670] width 73 height 117
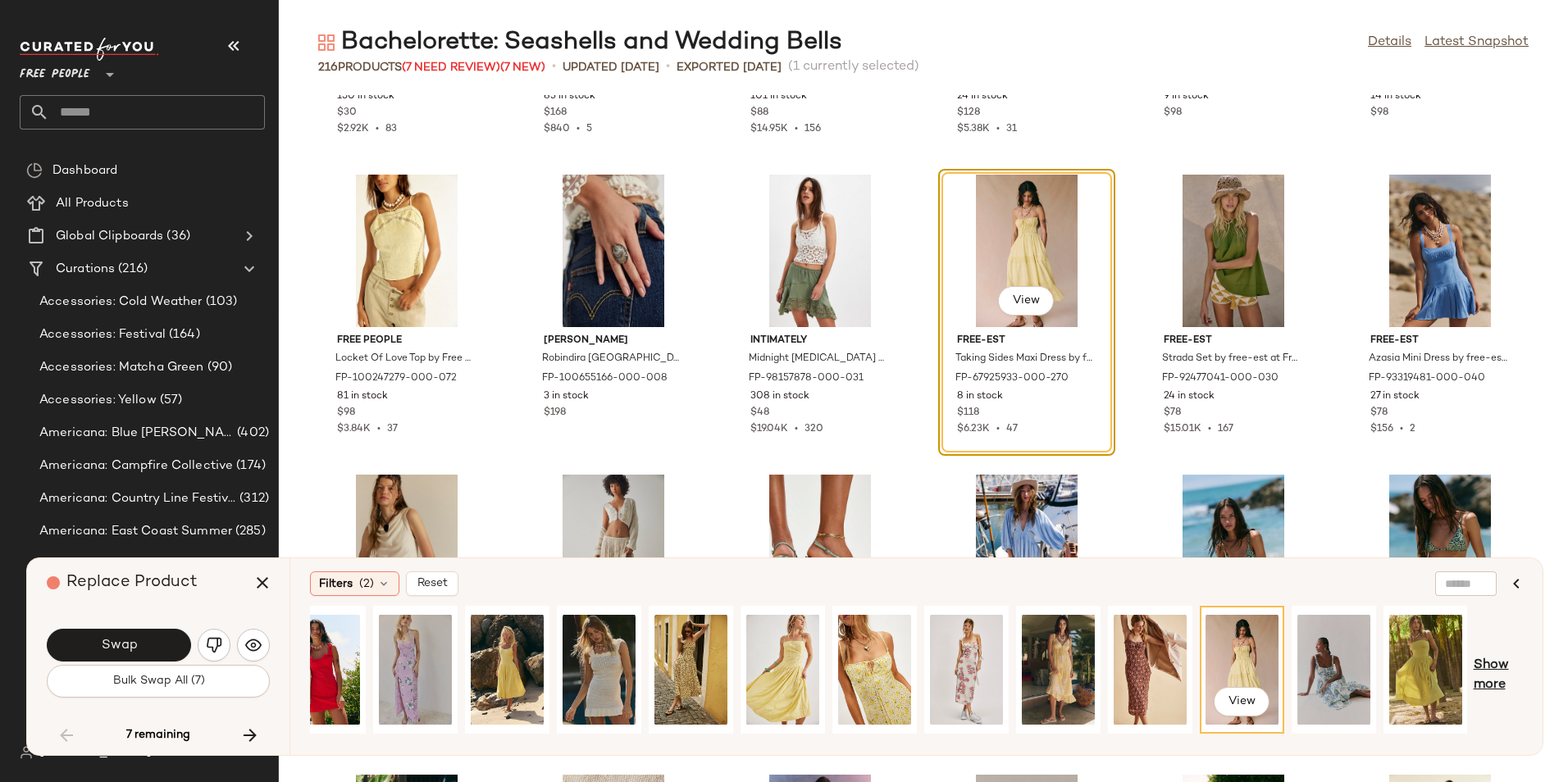
click at [1483, 671] on span "Show more" at bounding box center [1498, 675] width 49 height 39
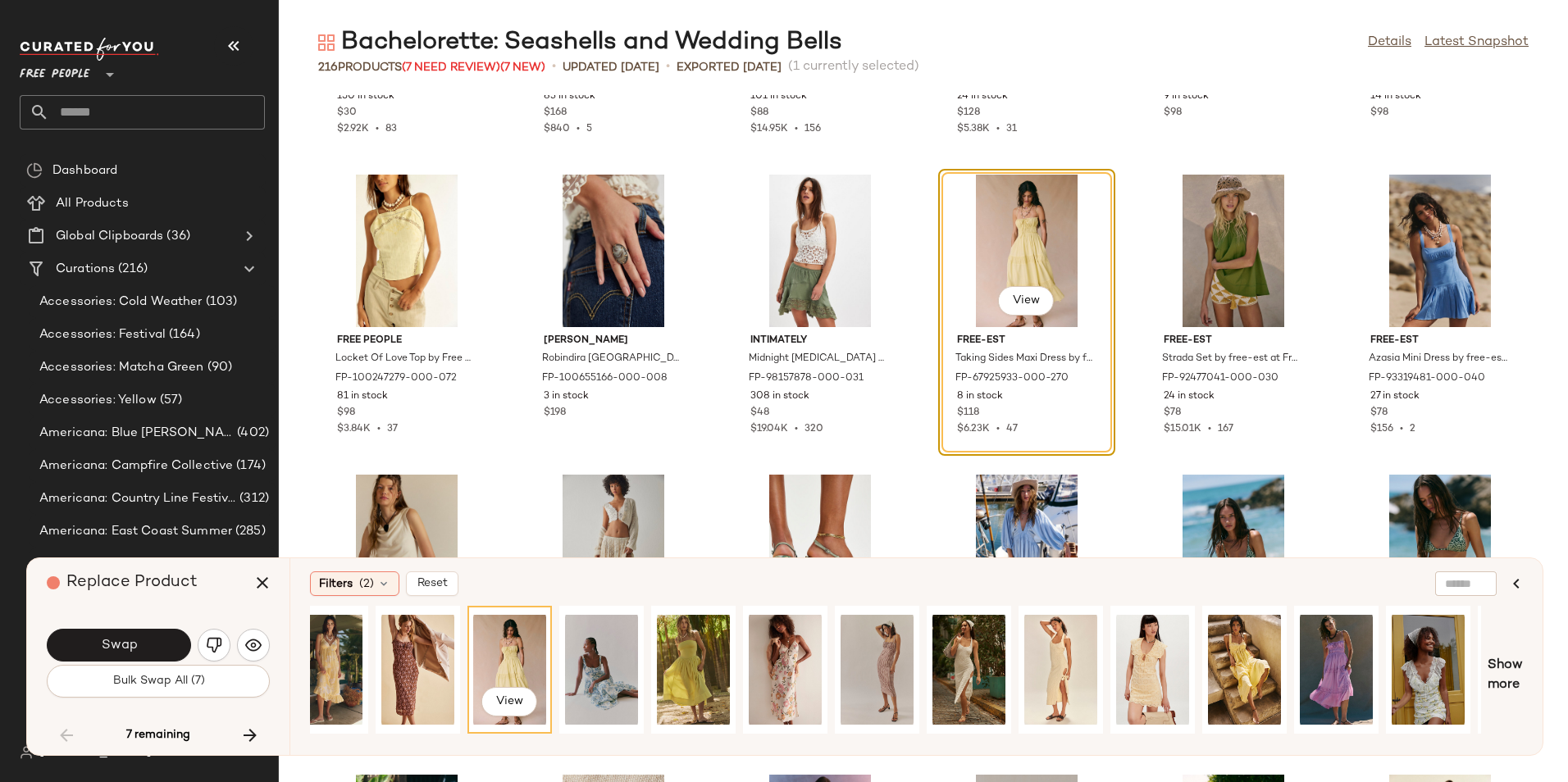
scroll to position [0, 1300]
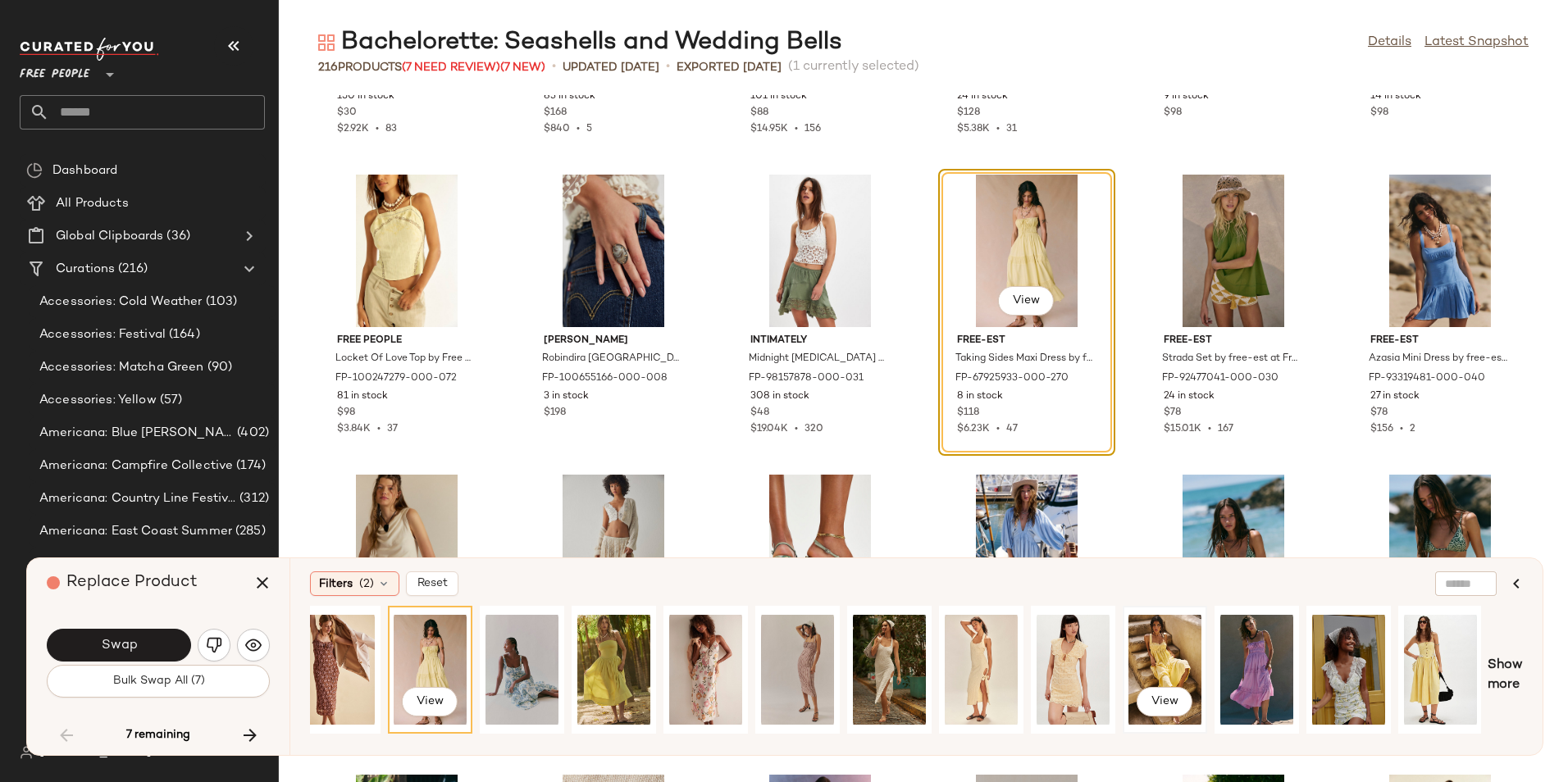
click at [1169, 665] on div "View" at bounding box center [1164, 670] width 73 height 117
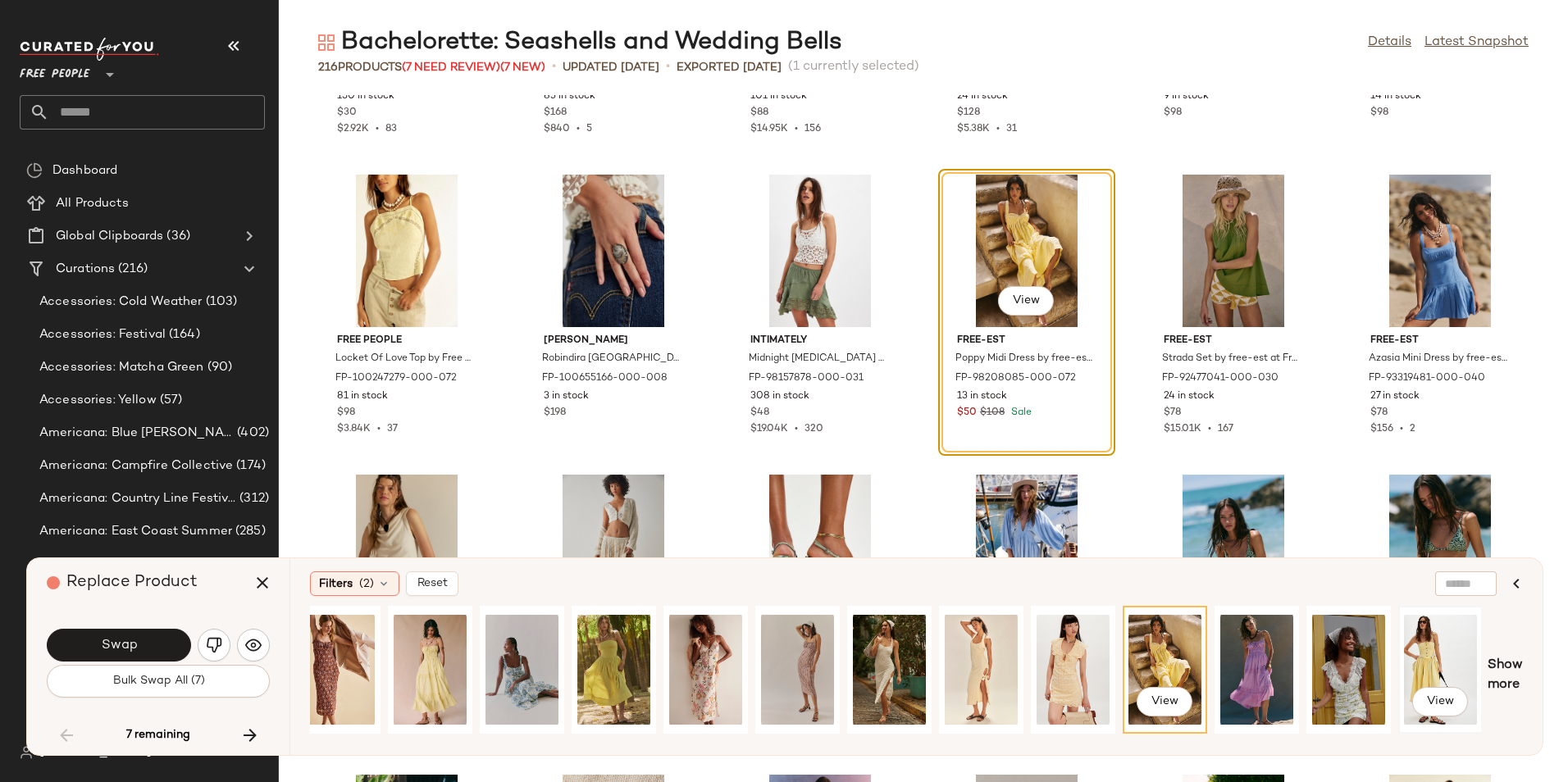
click at [1412, 649] on div "View" at bounding box center [1440, 670] width 73 height 117
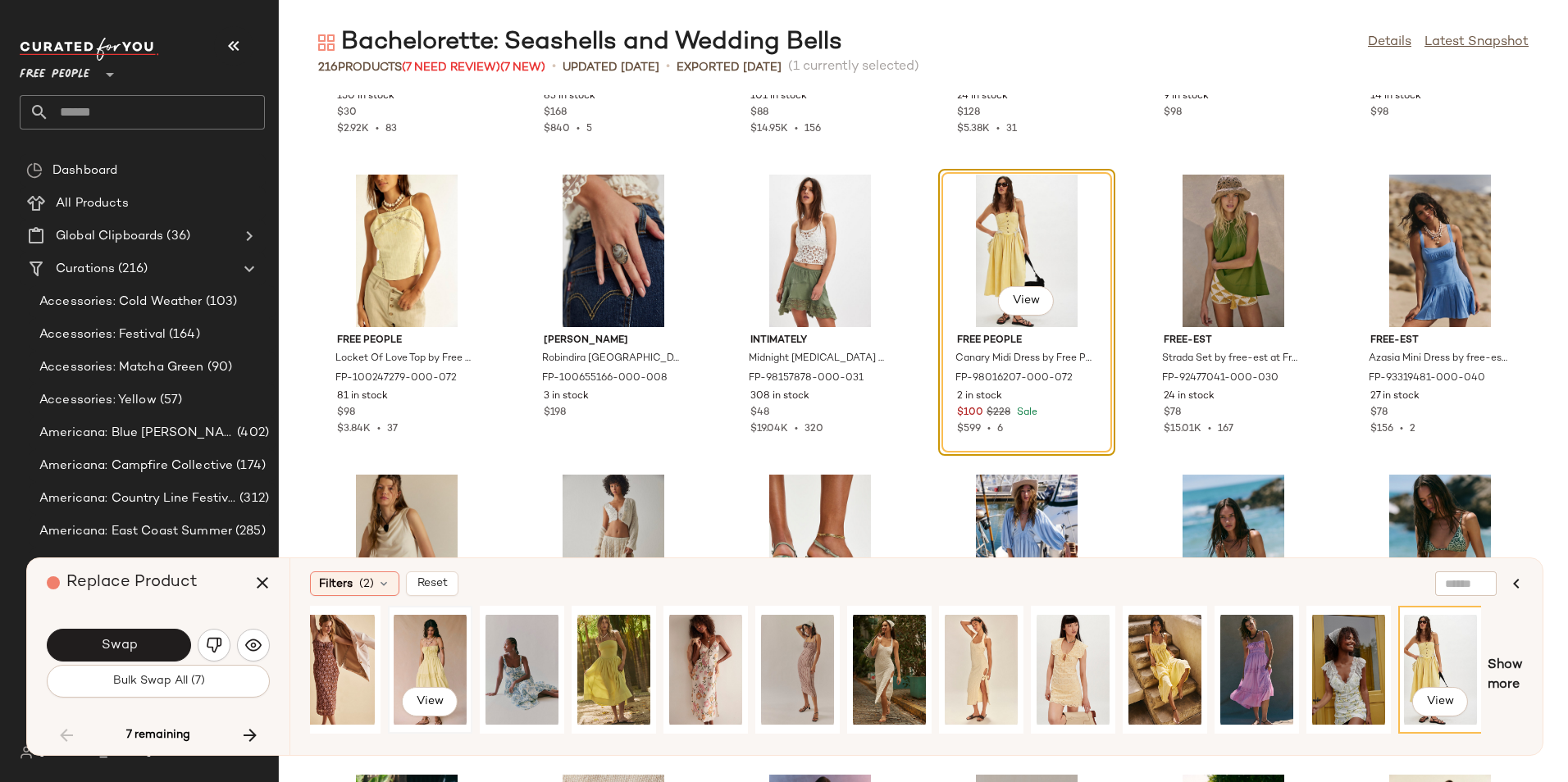
click at [422, 652] on div "View" at bounding box center [430, 670] width 73 height 117
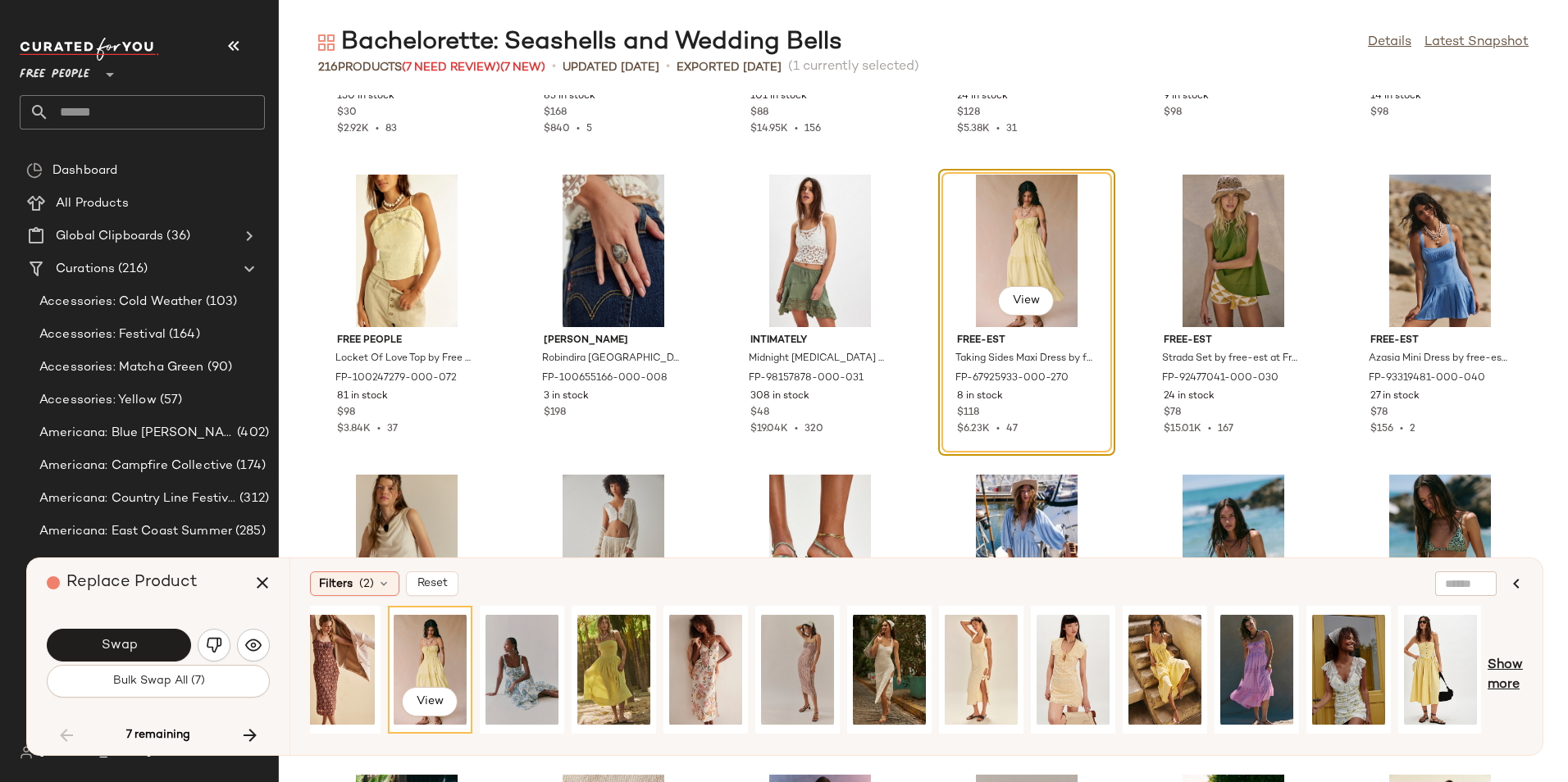
click at [1508, 678] on span "Show more" at bounding box center [1504, 675] width 35 height 39
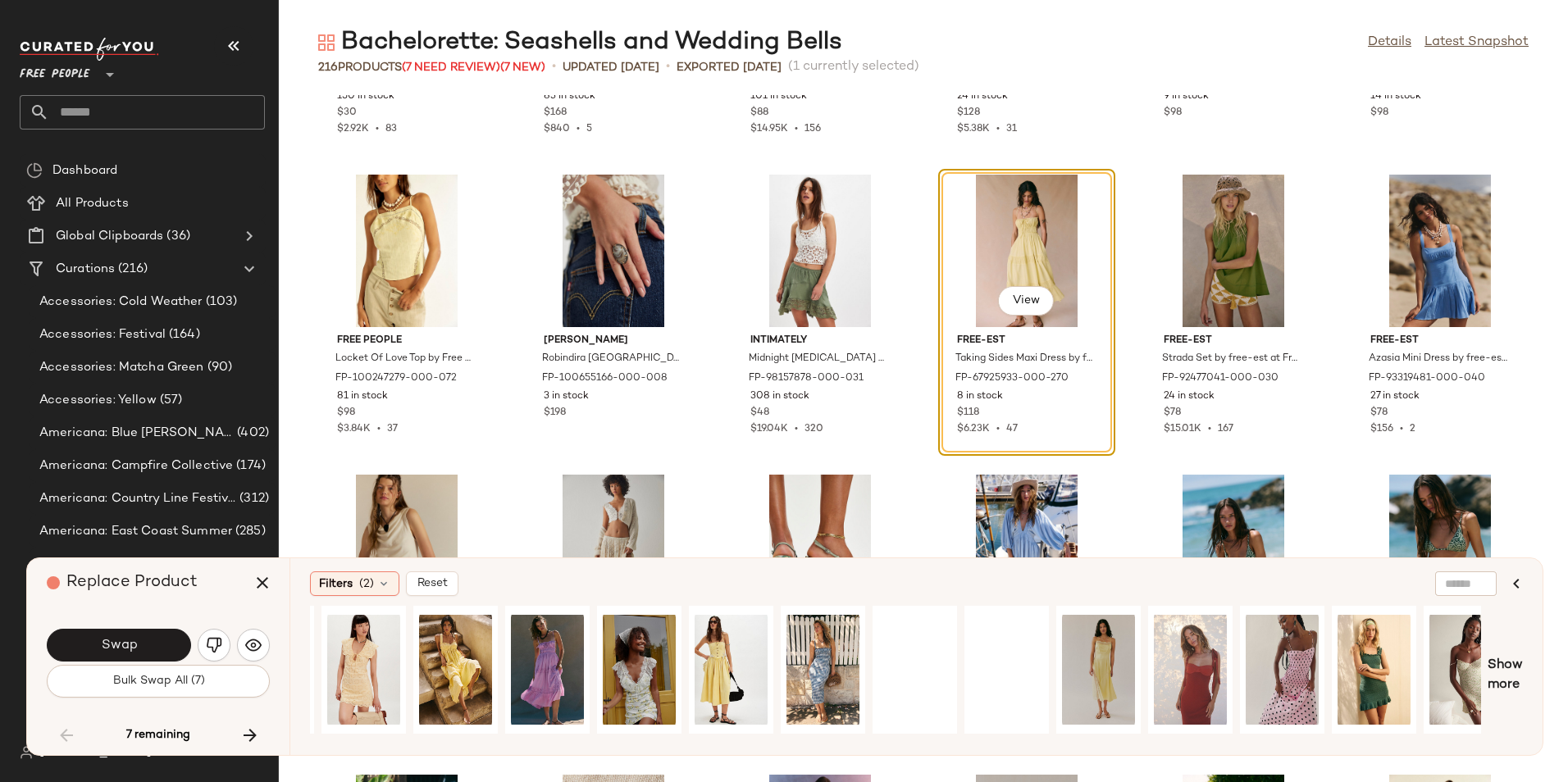
scroll to position [0, 2126]
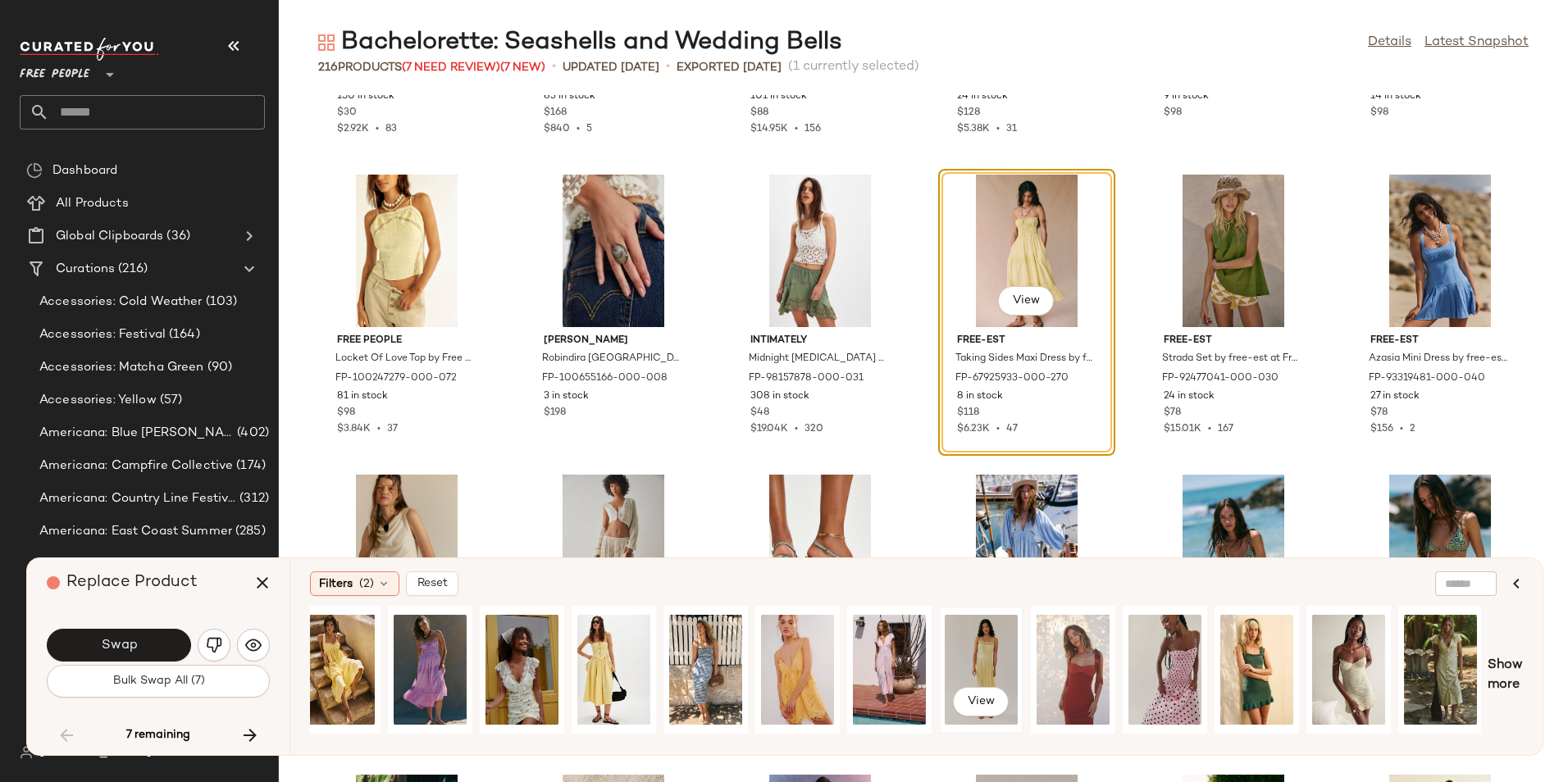
click at [988, 666] on div "View" at bounding box center [980, 670] width 73 height 117
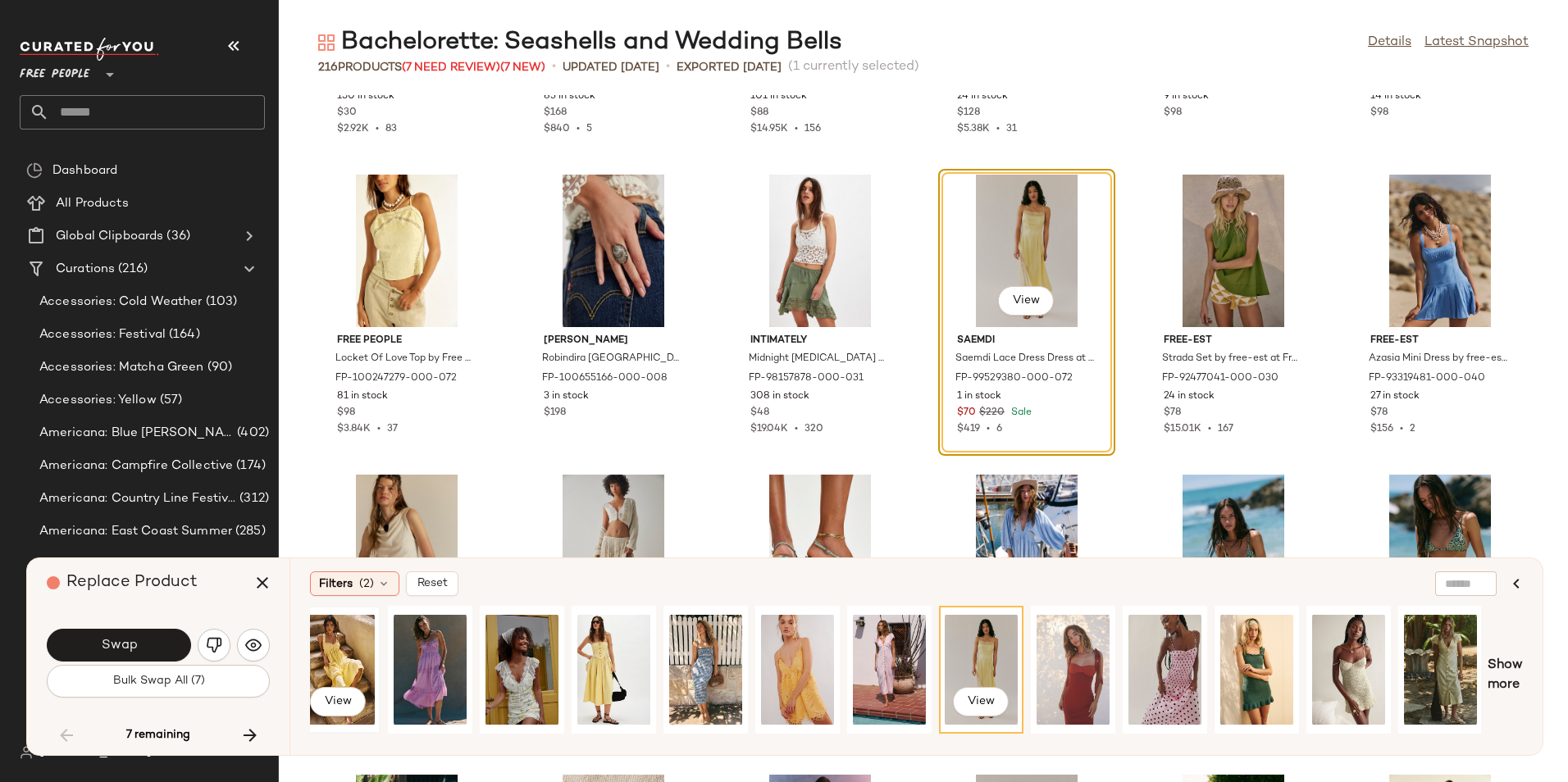
click at [366, 647] on div "View" at bounding box center [337, 670] width 73 height 117
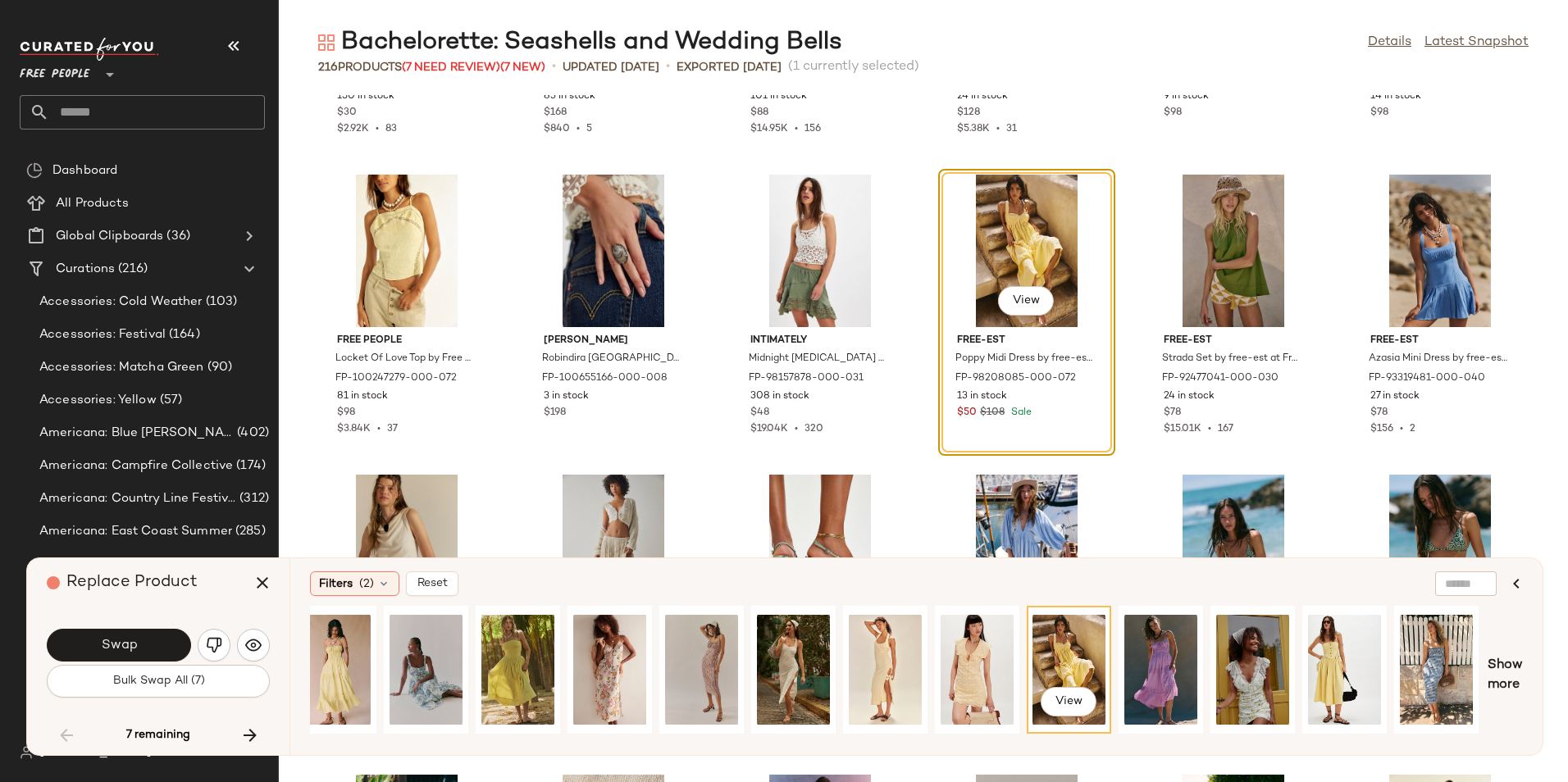
scroll to position [0, 1363]
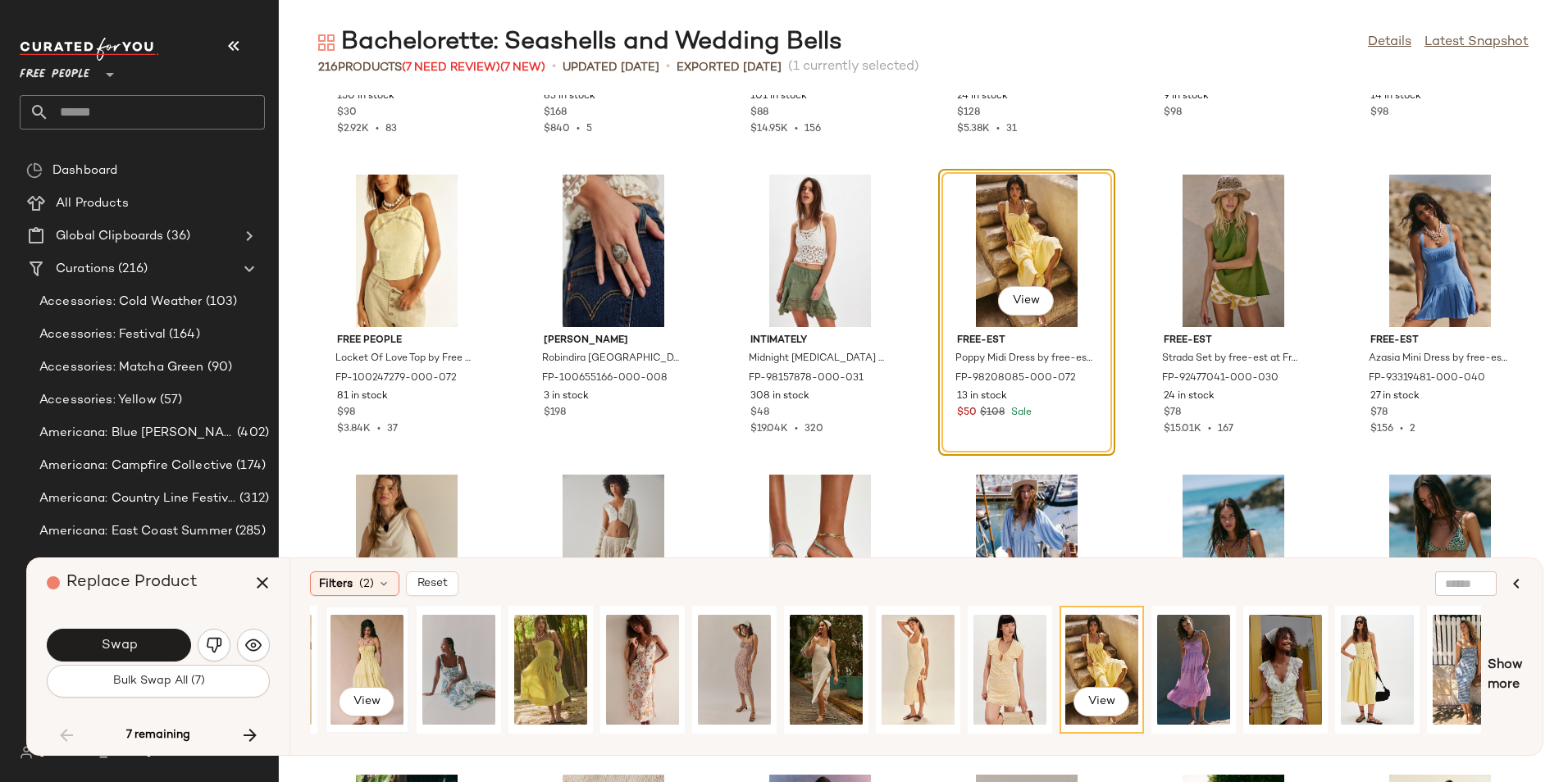
click at [349, 656] on div "View" at bounding box center [366, 670] width 73 height 117
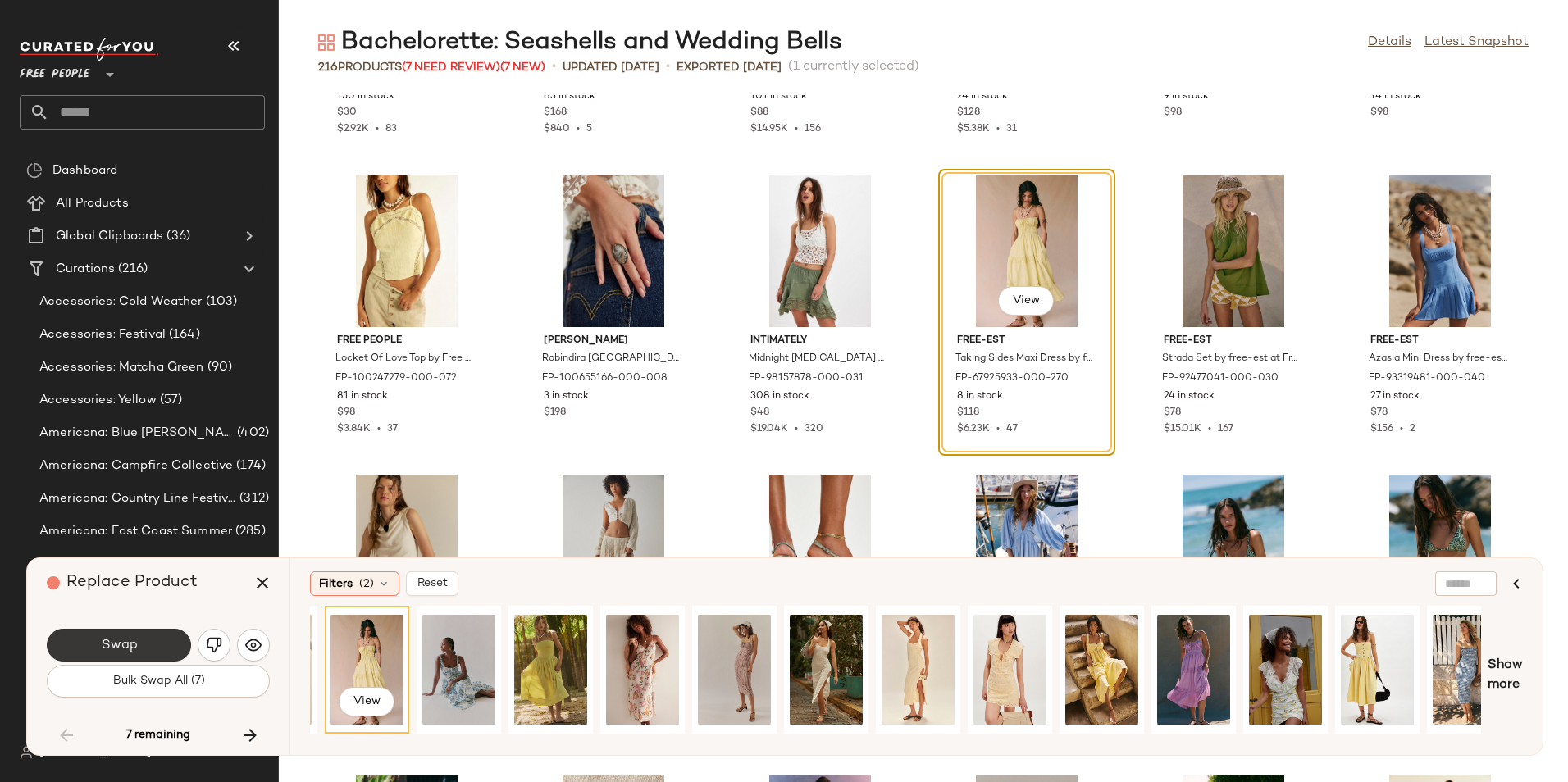
click at [134, 646] on span "Swap" at bounding box center [118, 645] width 37 height 15
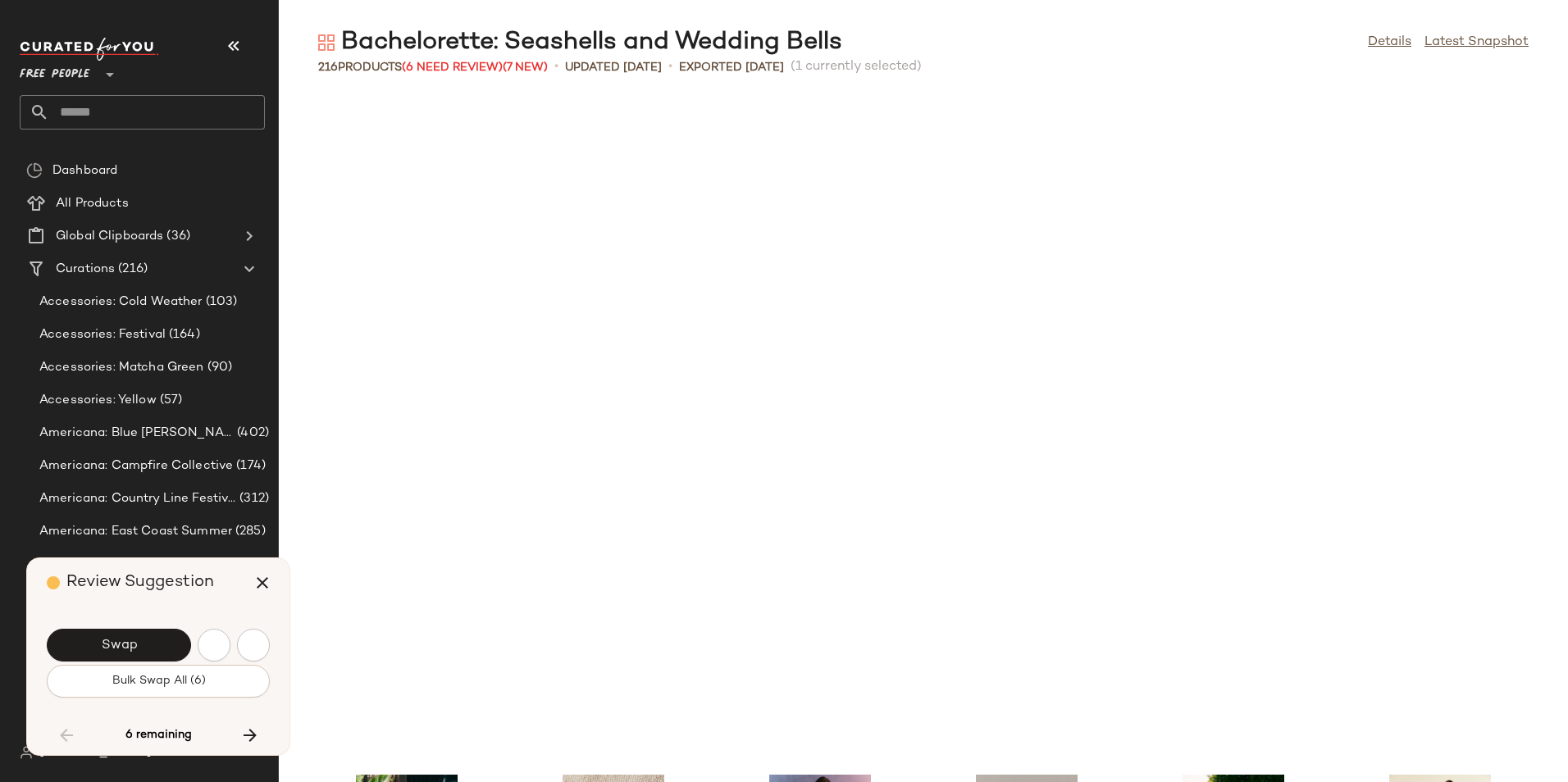
scroll to position [6000, 0]
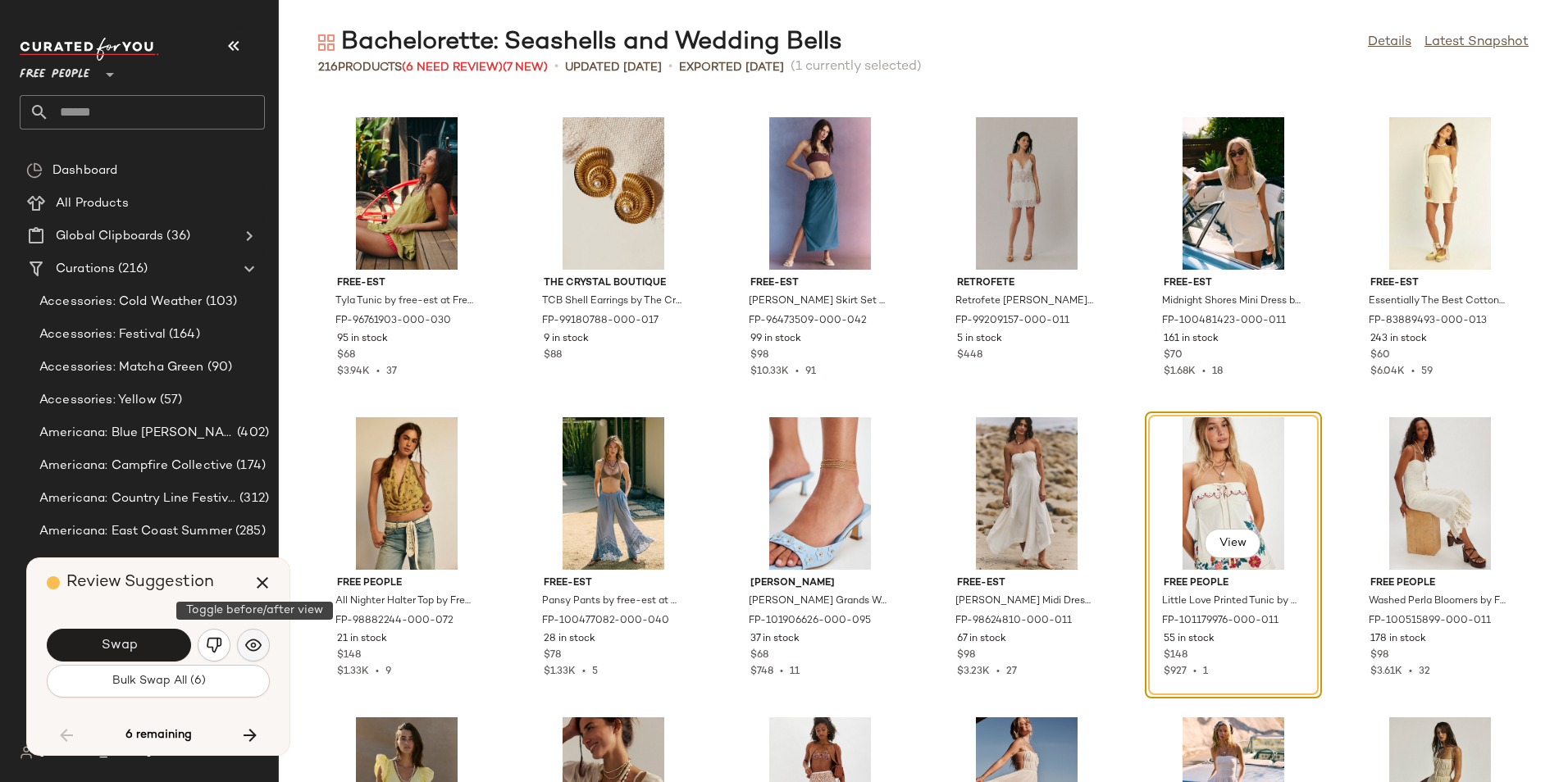
click at [244, 647] on button "button" at bounding box center [253, 645] width 33 height 33
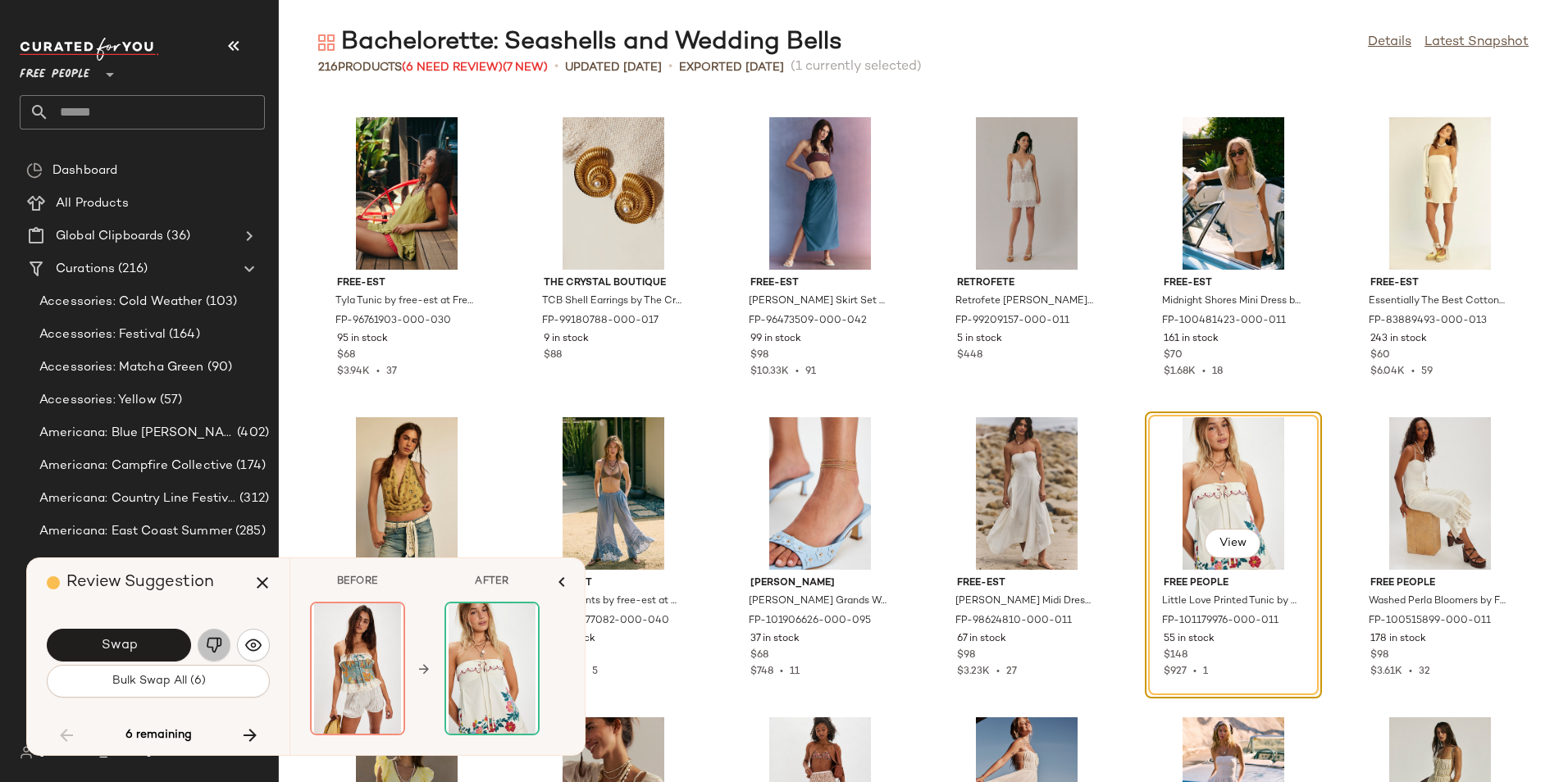
click at [203, 647] on button "button" at bounding box center [213, 645] width 33 height 33
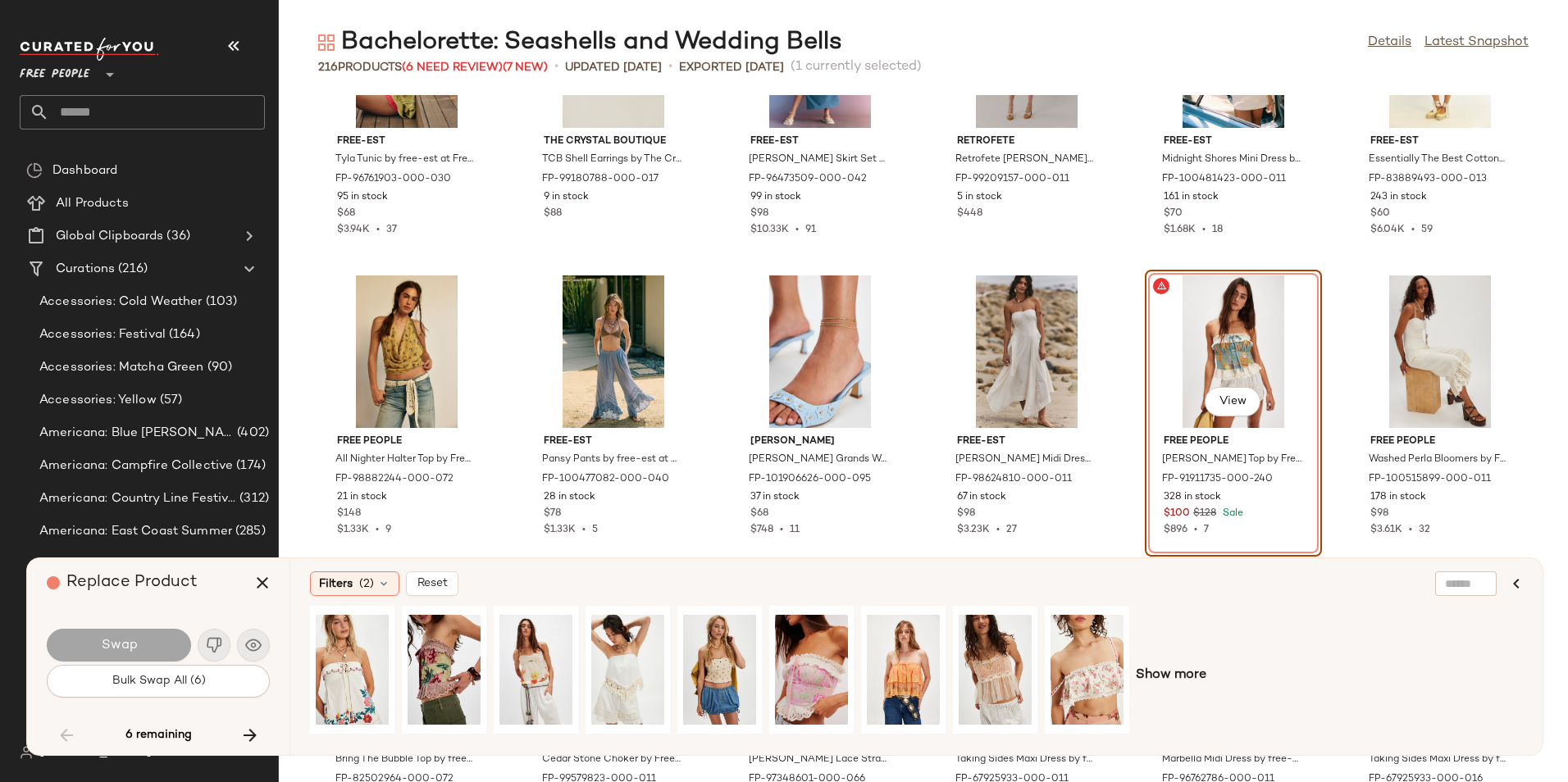
scroll to position [6156, 0]
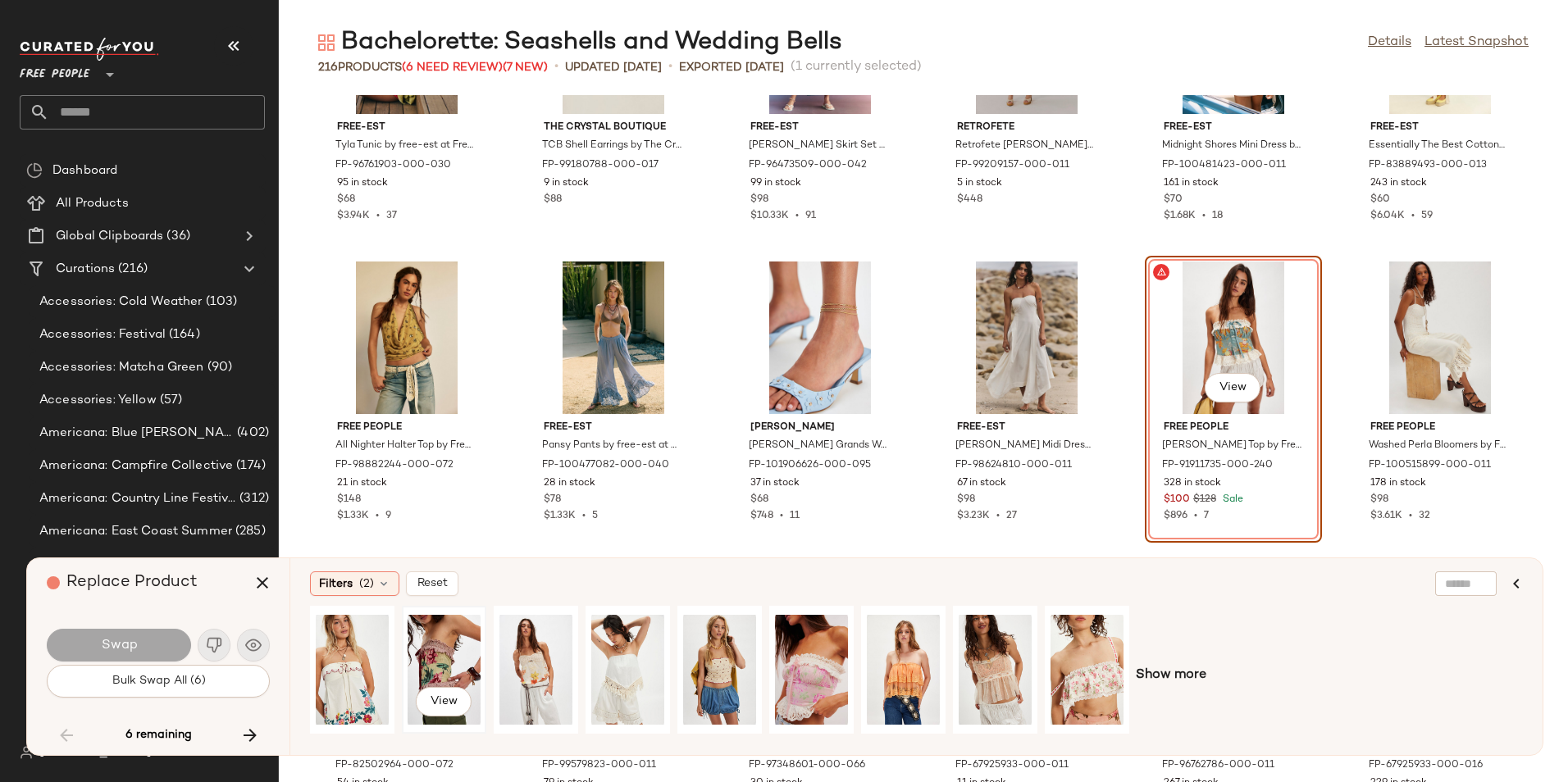
click at [431, 649] on div "View" at bounding box center [443, 670] width 73 height 117
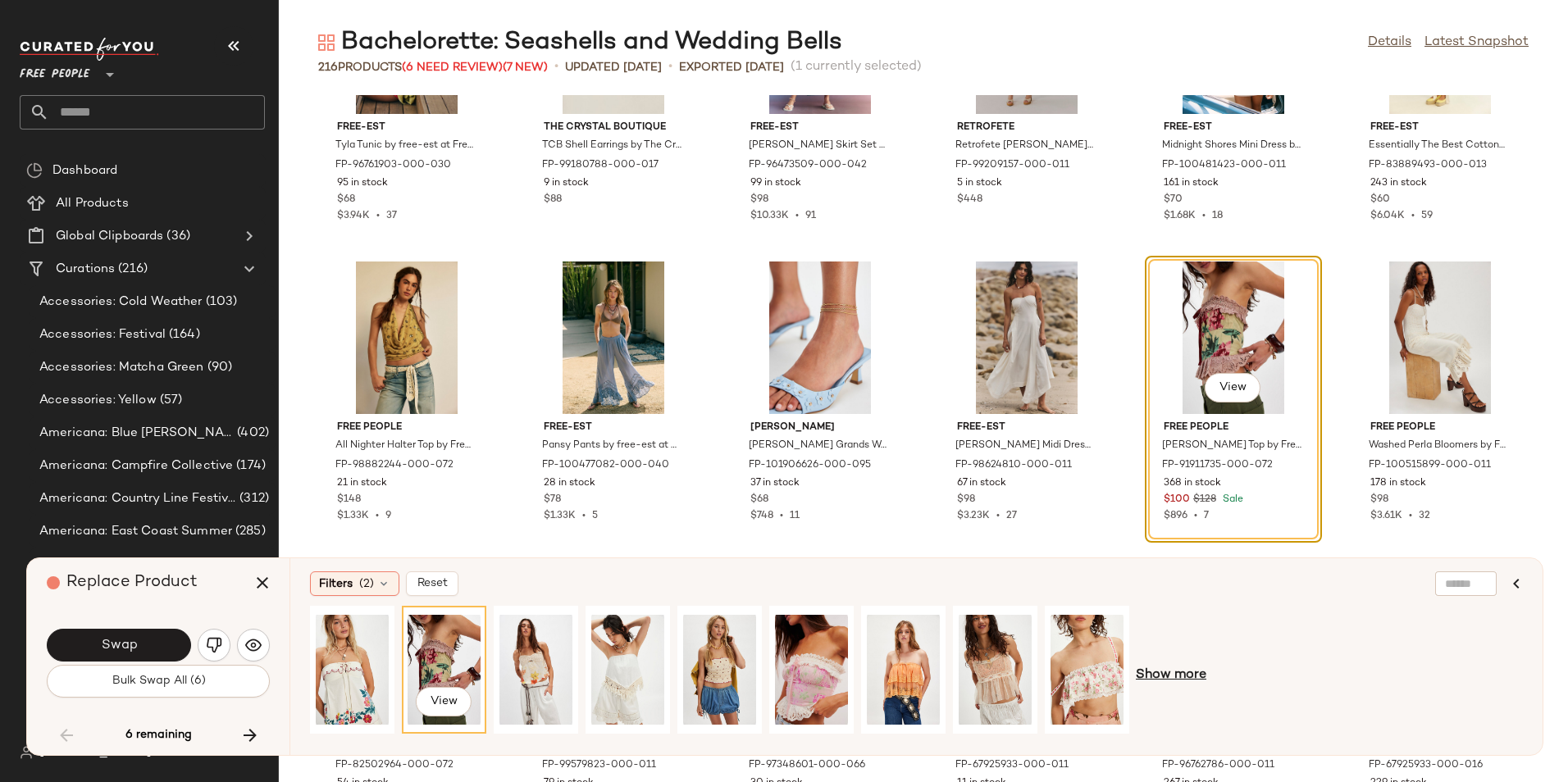
click at [1172, 678] on span "Show more" at bounding box center [1171, 675] width 71 height 20
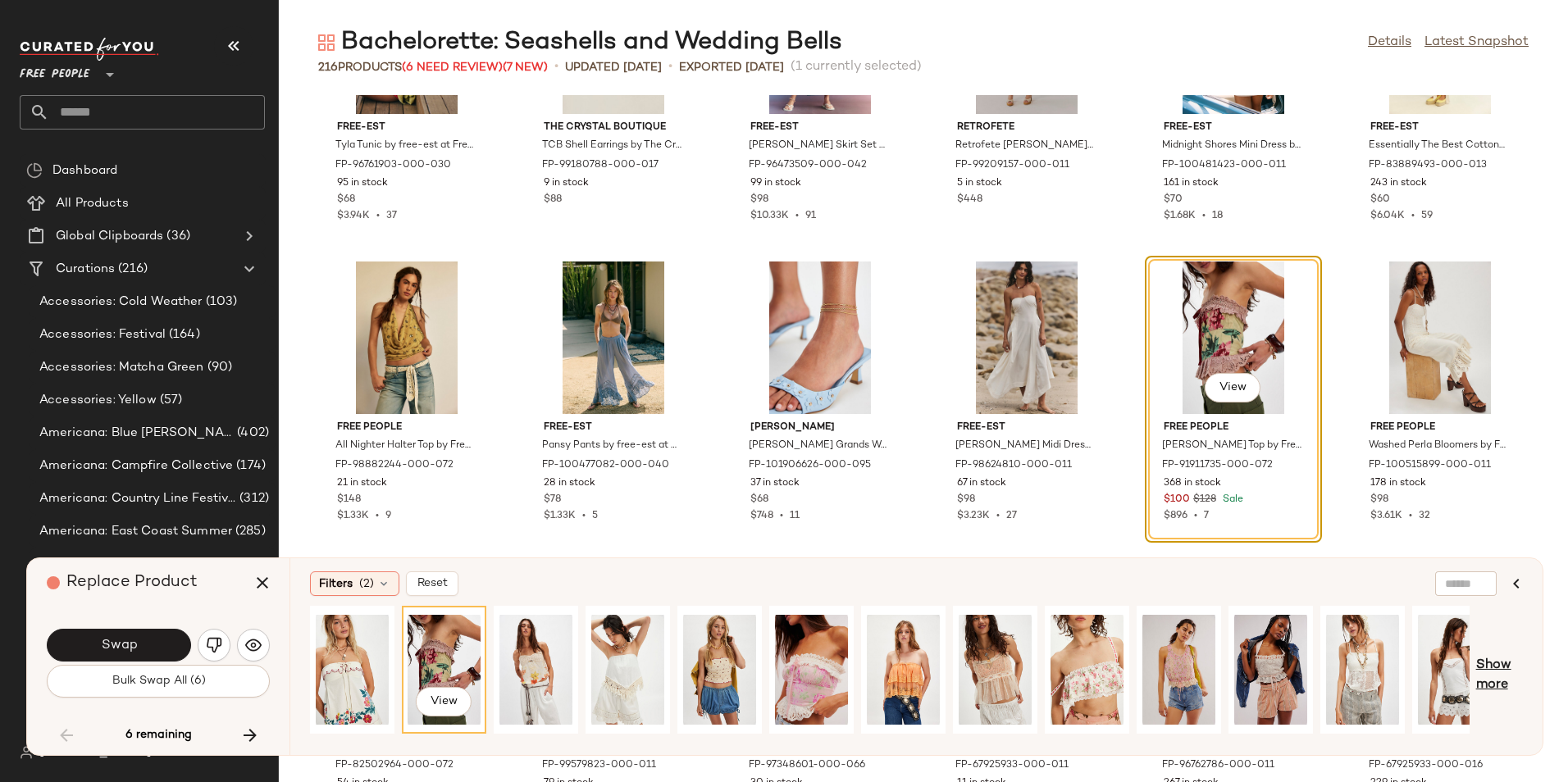
click at [1486, 678] on span "Show more" at bounding box center [1499, 675] width 47 height 39
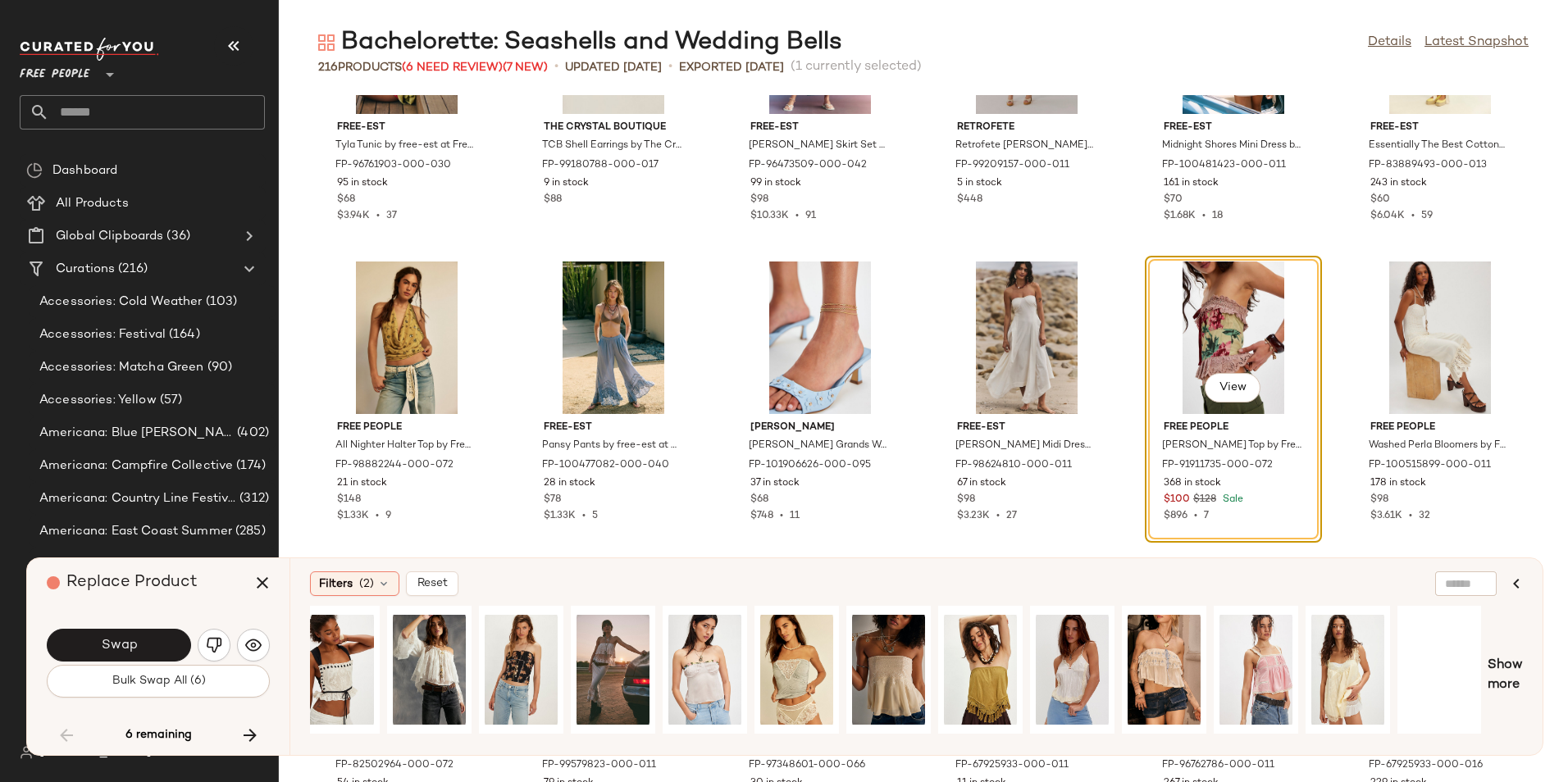
scroll to position [0, 1391]
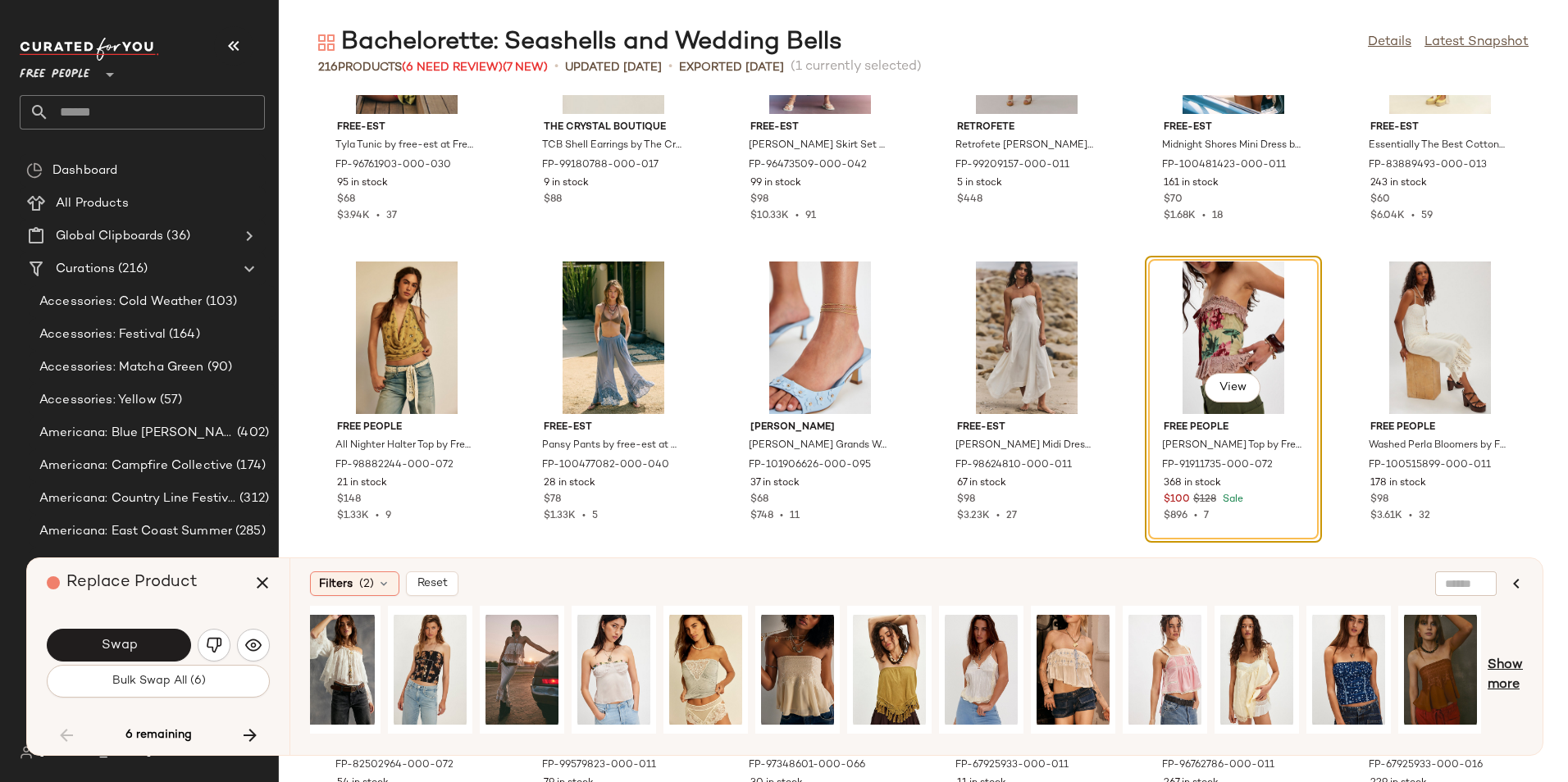
click at [1502, 685] on span "Show more" at bounding box center [1504, 675] width 35 height 39
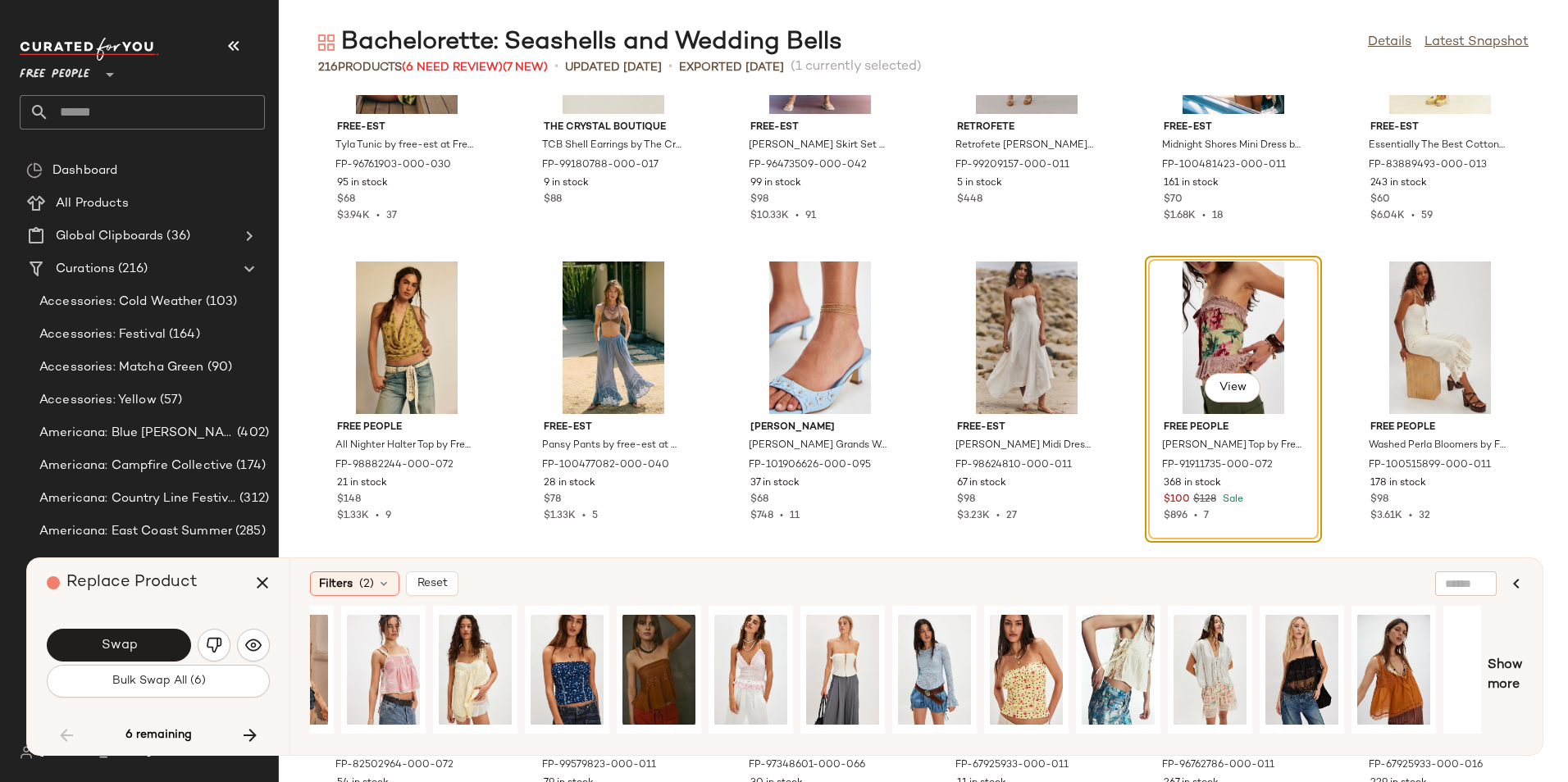
scroll to position [0, 2217]
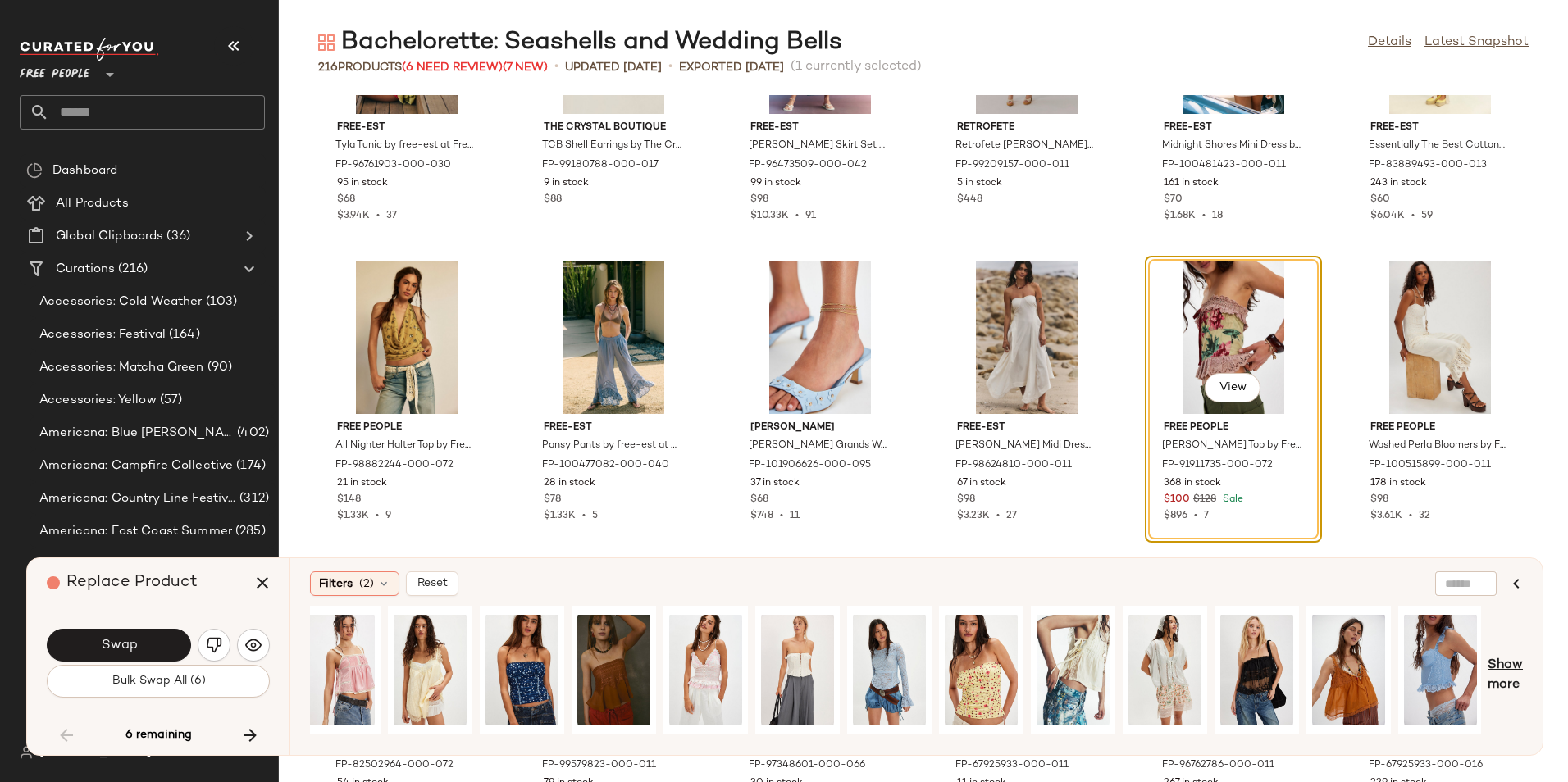
click at [1493, 683] on span "Show more" at bounding box center [1504, 675] width 35 height 39
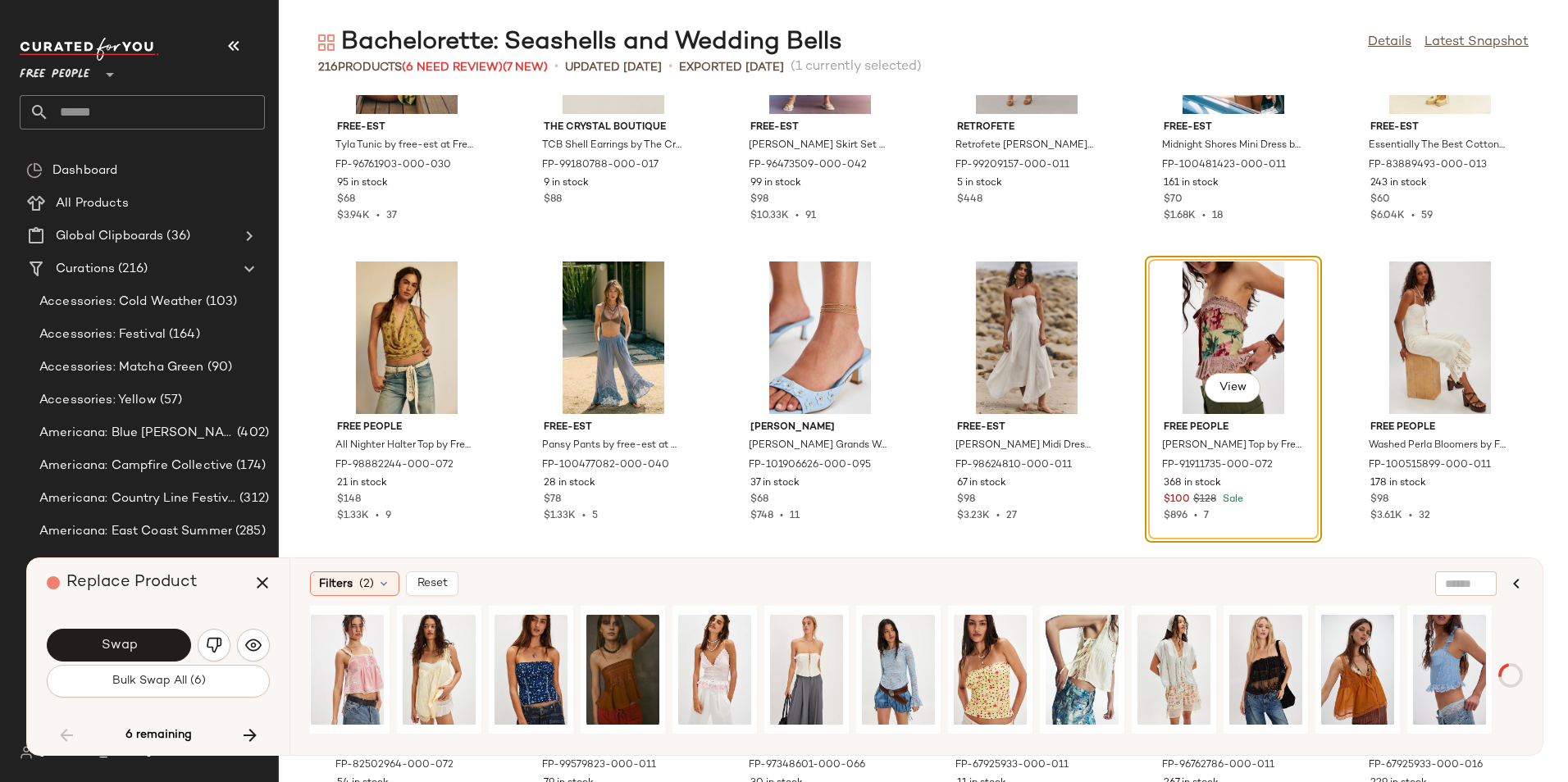
scroll to position [0, 2208]
click at [1004, 736] on div "View" at bounding box center [895, 674] width 1171 height 139
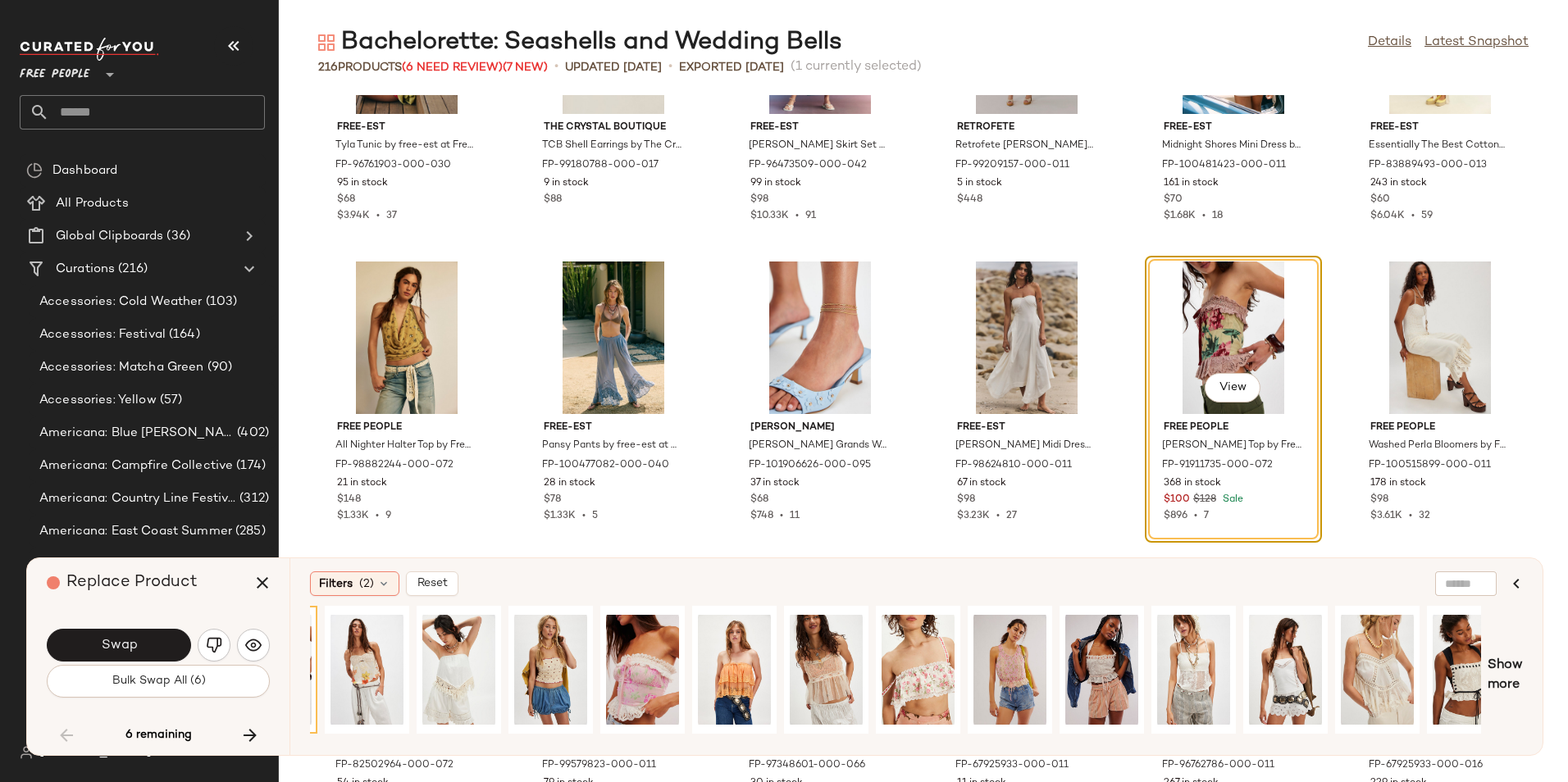
scroll to position [0, 0]
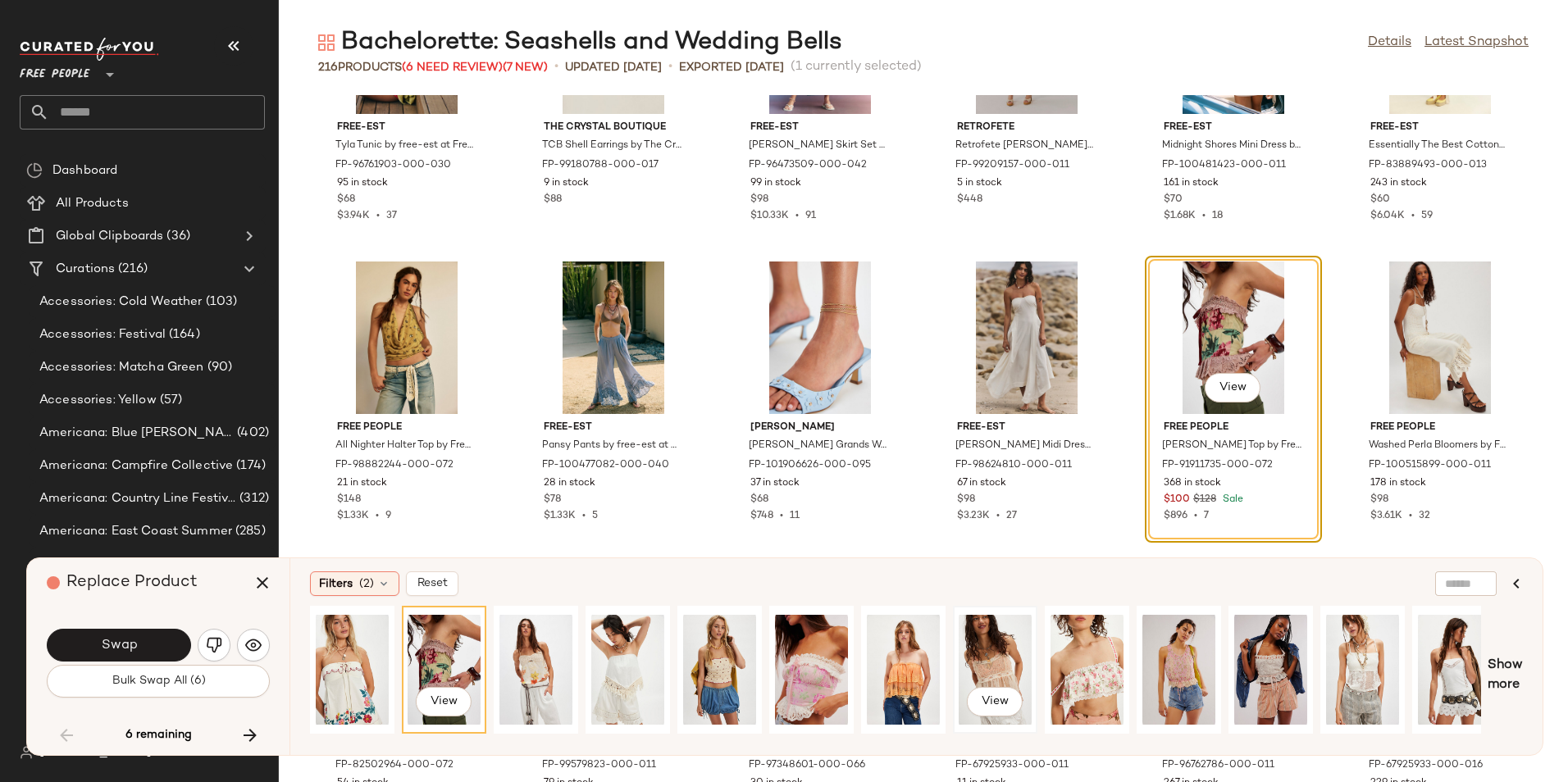
click at [981, 653] on div "View" at bounding box center [995, 670] width 73 height 117
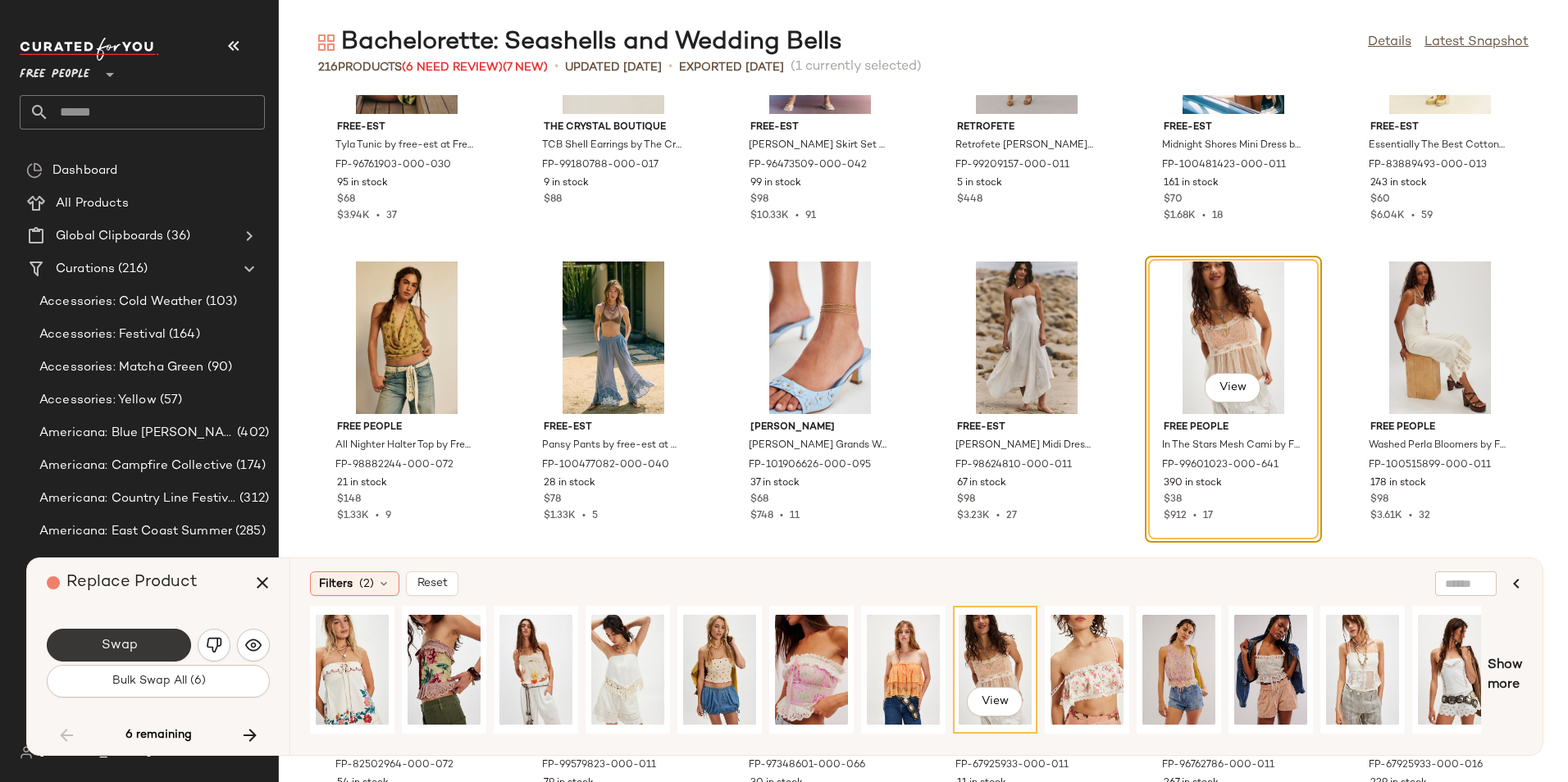
click at [120, 653] on span "Swap" at bounding box center [118, 645] width 37 height 15
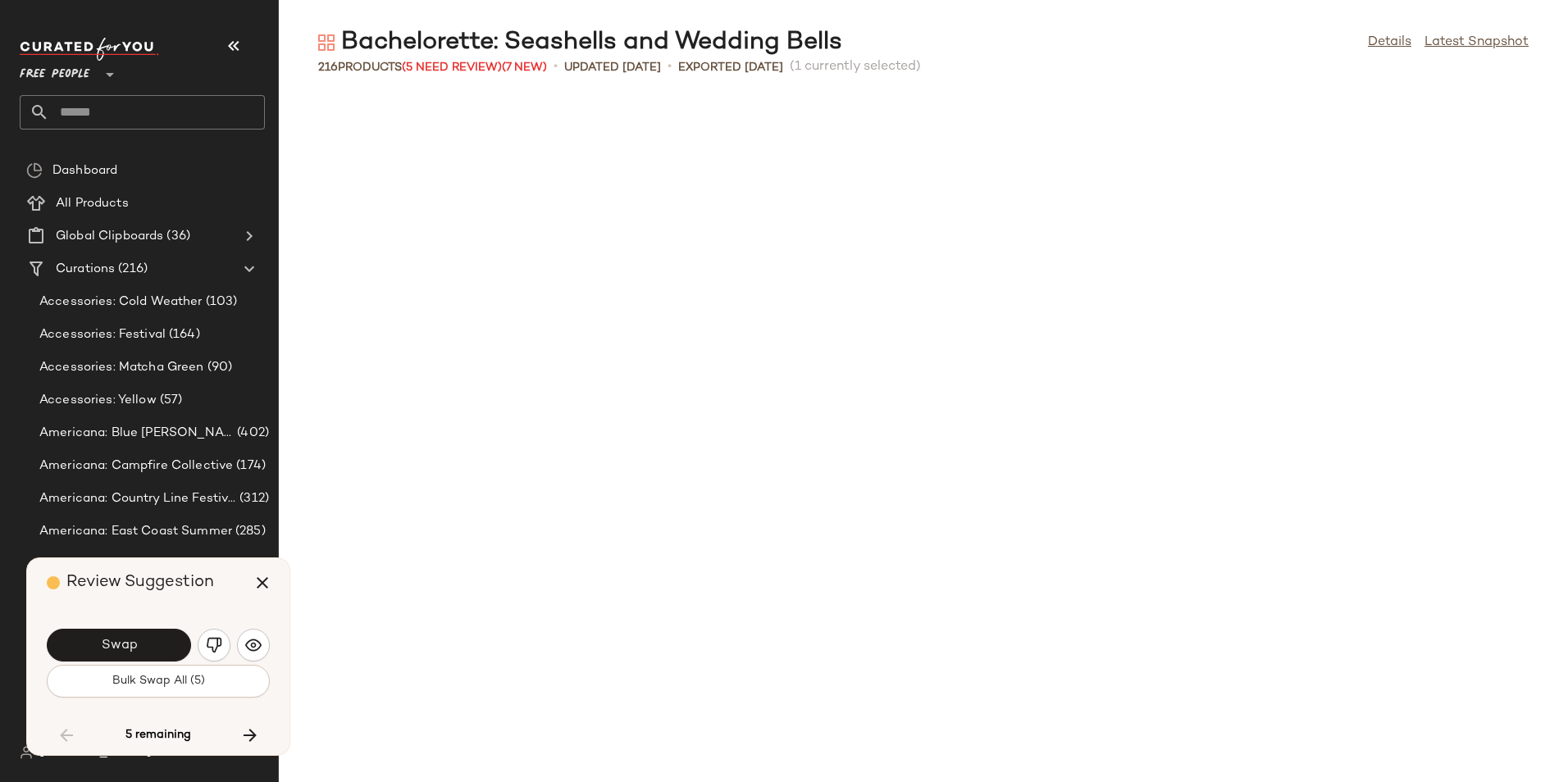
scroll to position [7500, 0]
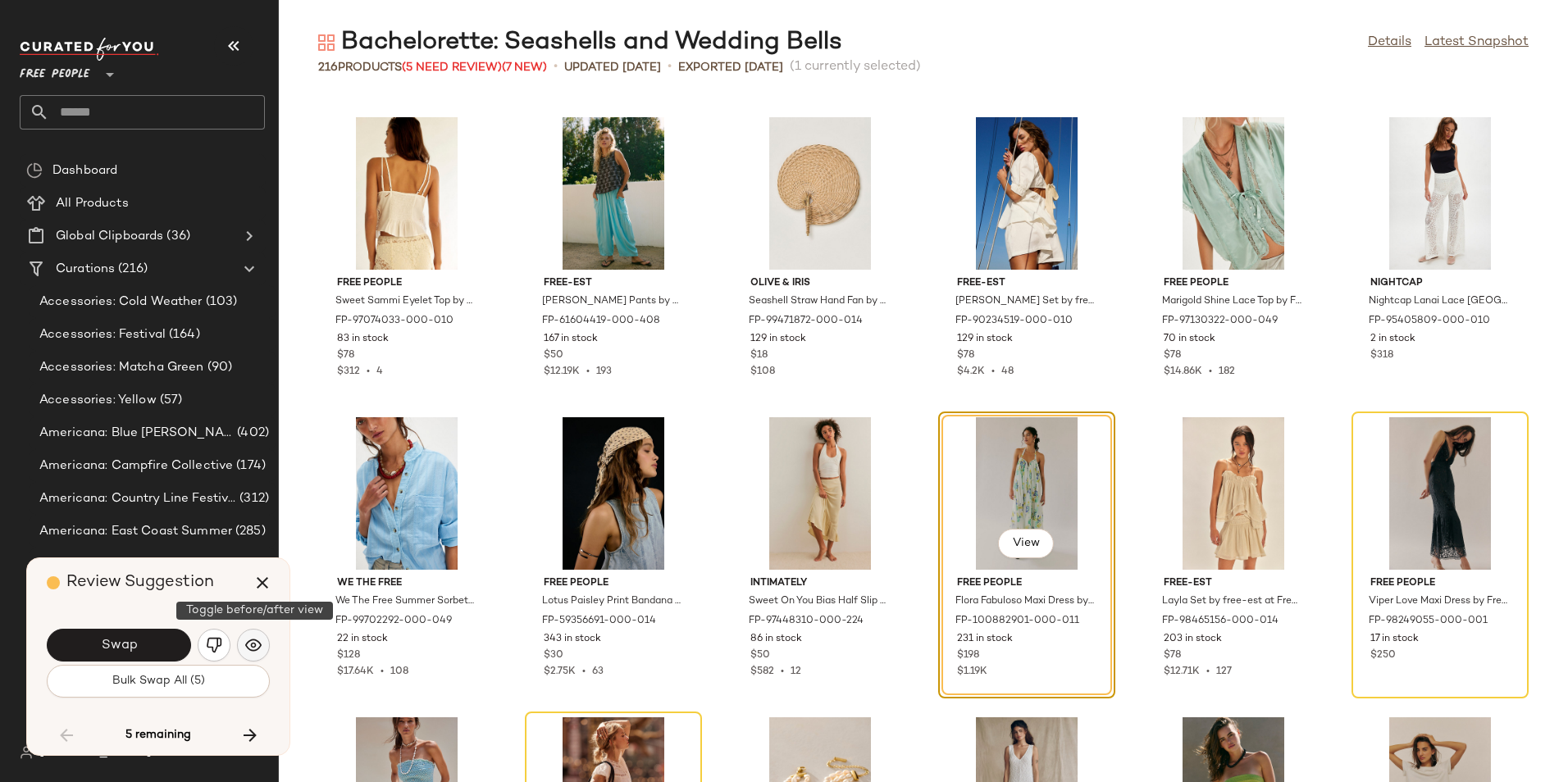
click at [244, 644] on button "button" at bounding box center [253, 645] width 33 height 33
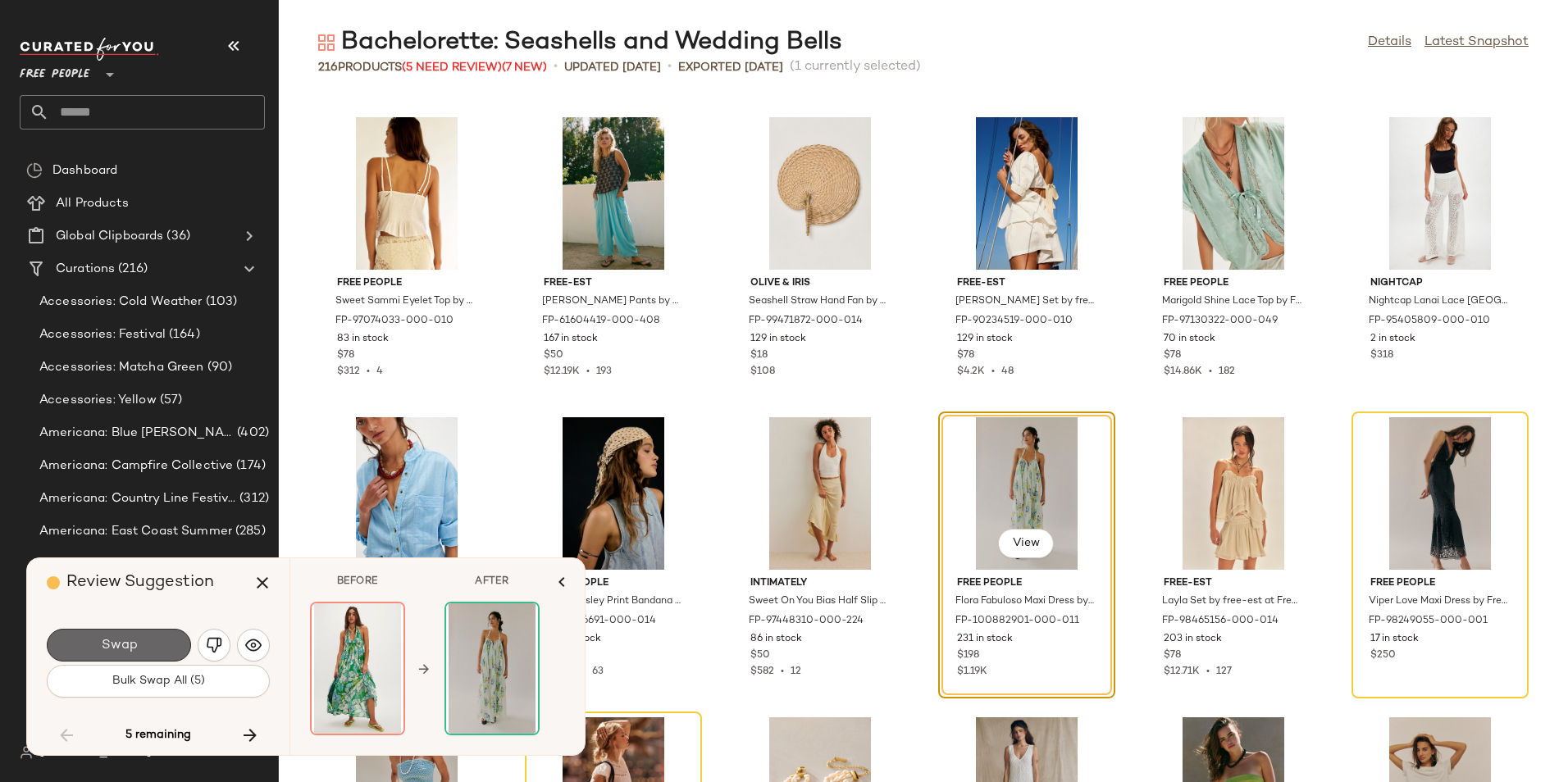
click at [148, 639] on button "Swap" at bounding box center [118, 645] width 144 height 33
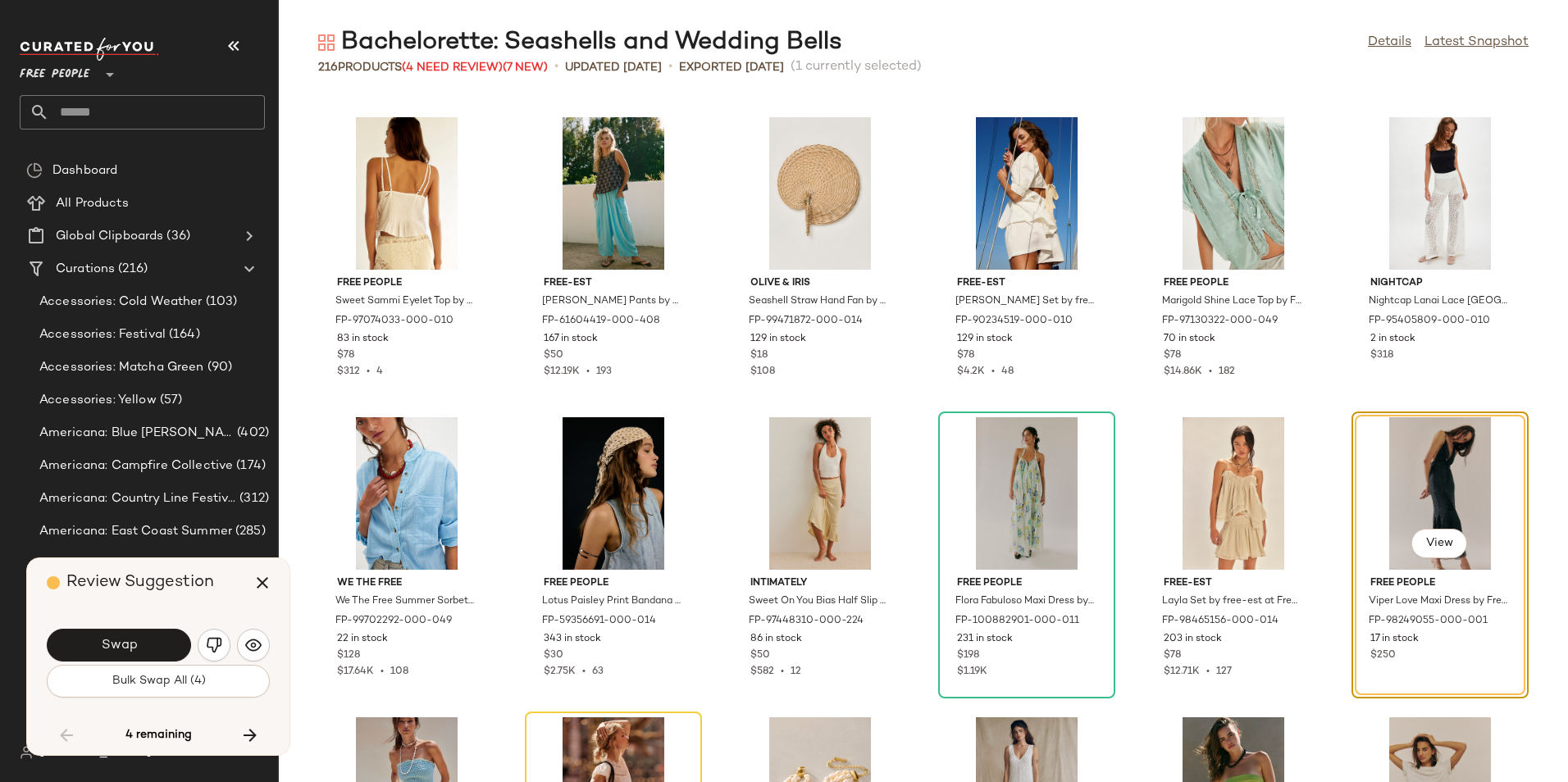
click at [231, 644] on div "Swap" at bounding box center [158, 645] width 223 height 39
click at [220, 644] on img "button" at bounding box center [213, 645] width 16 height 16
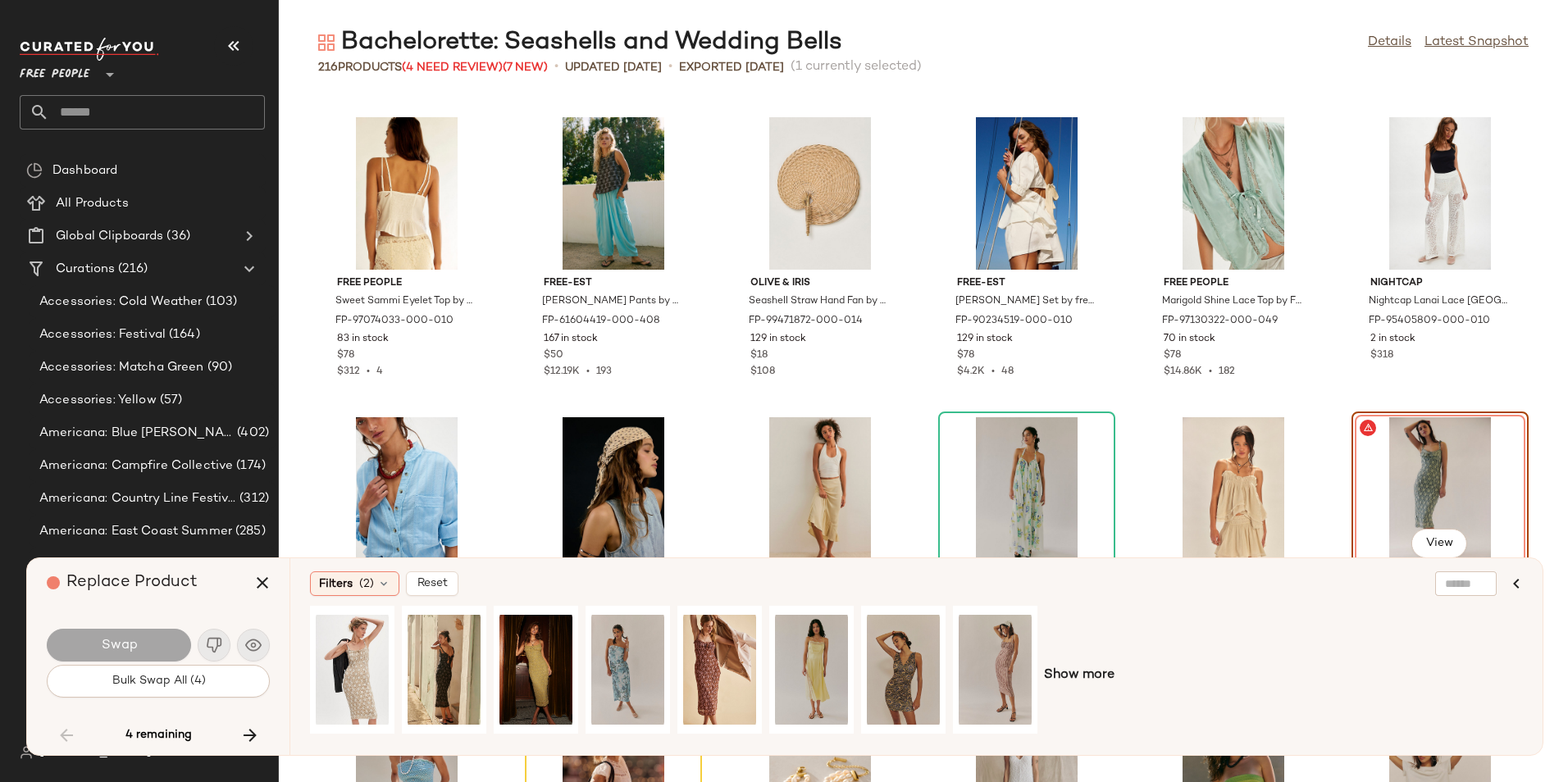
scroll to position [7717, 0]
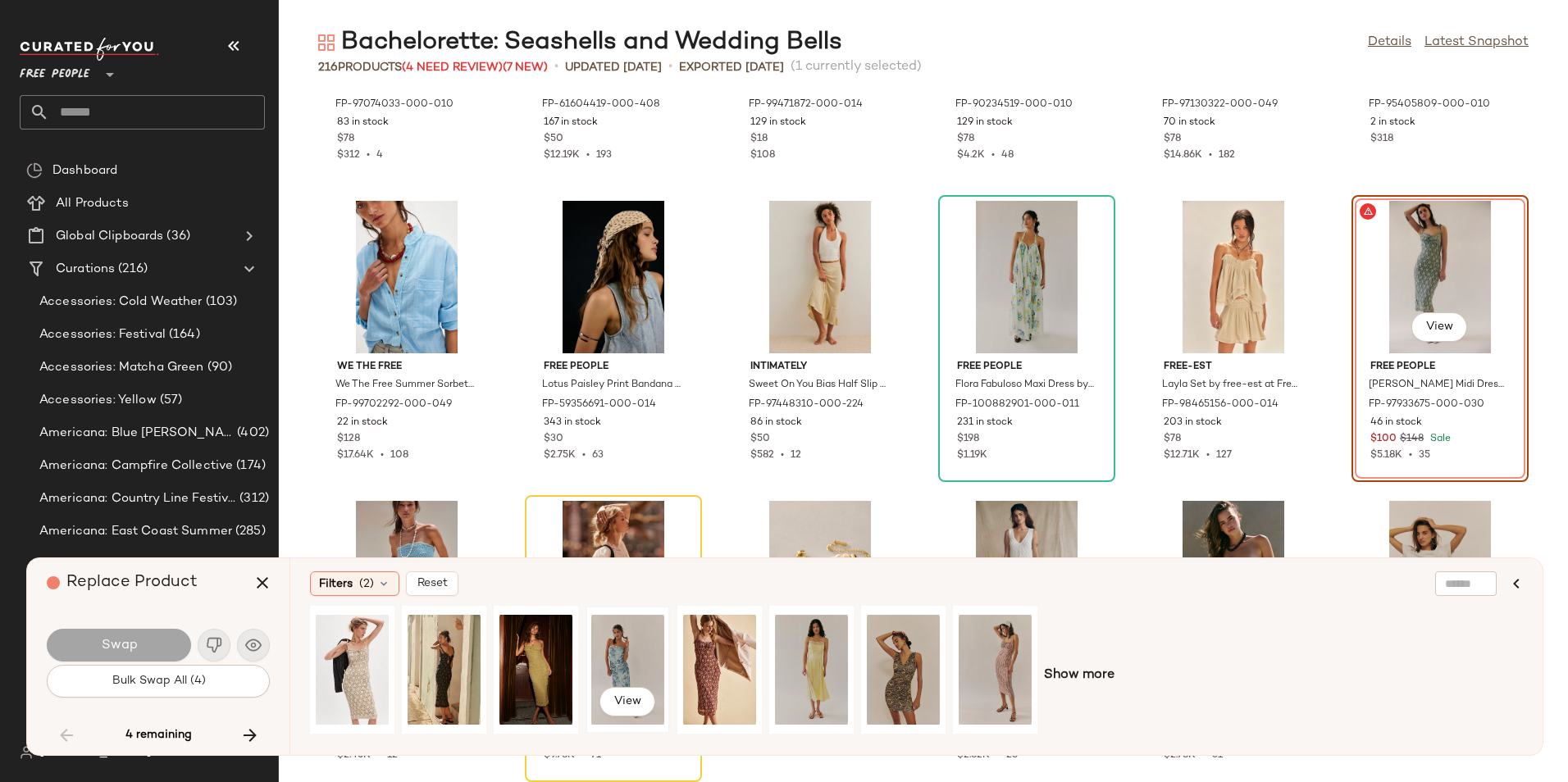
click at [604, 661] on div "View" at bounding box center [627, 670] width 73 height 117
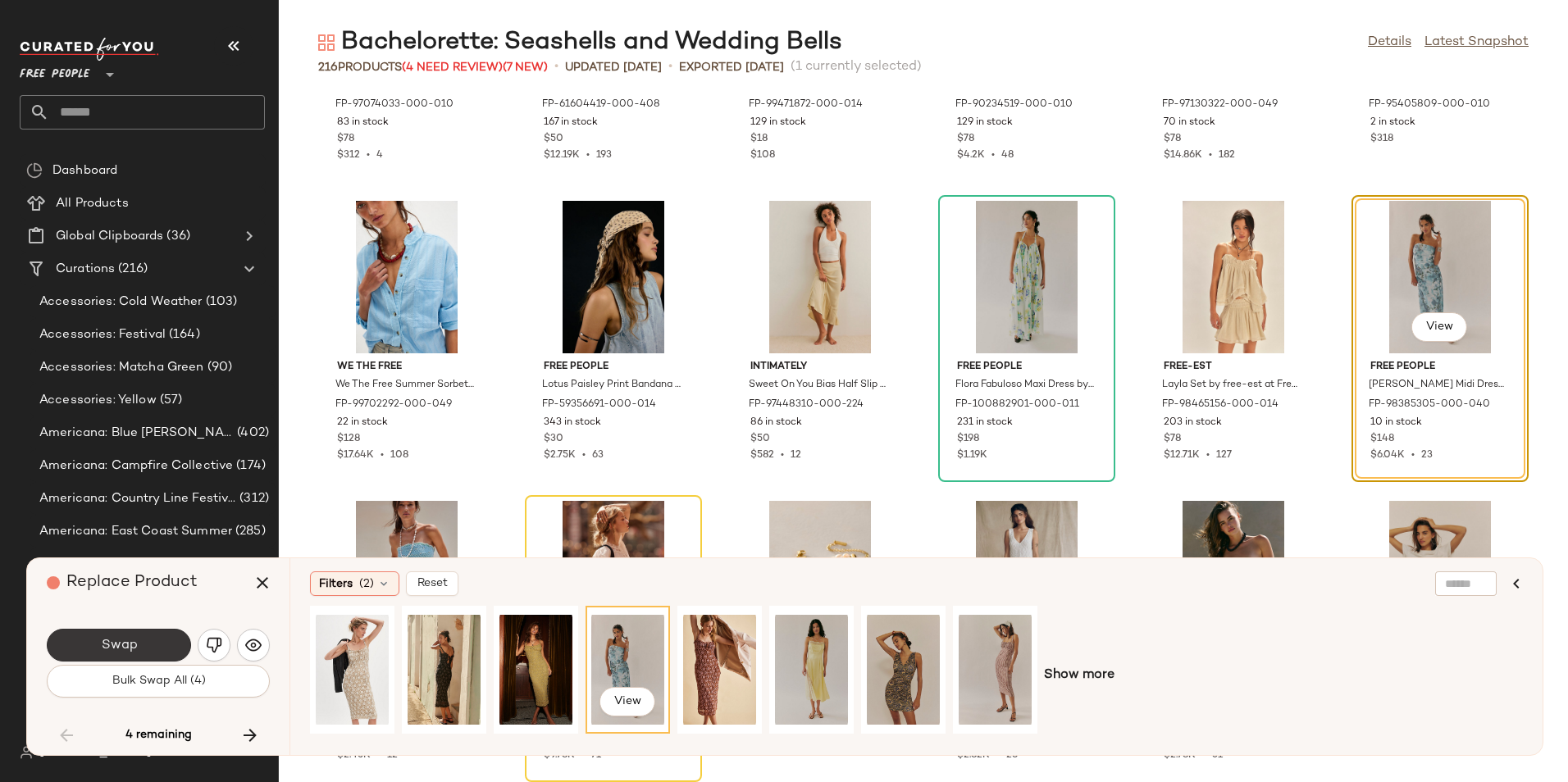
click at [121, 653] on span "Swap" at bounding box center [118, 645] width 37 height 15
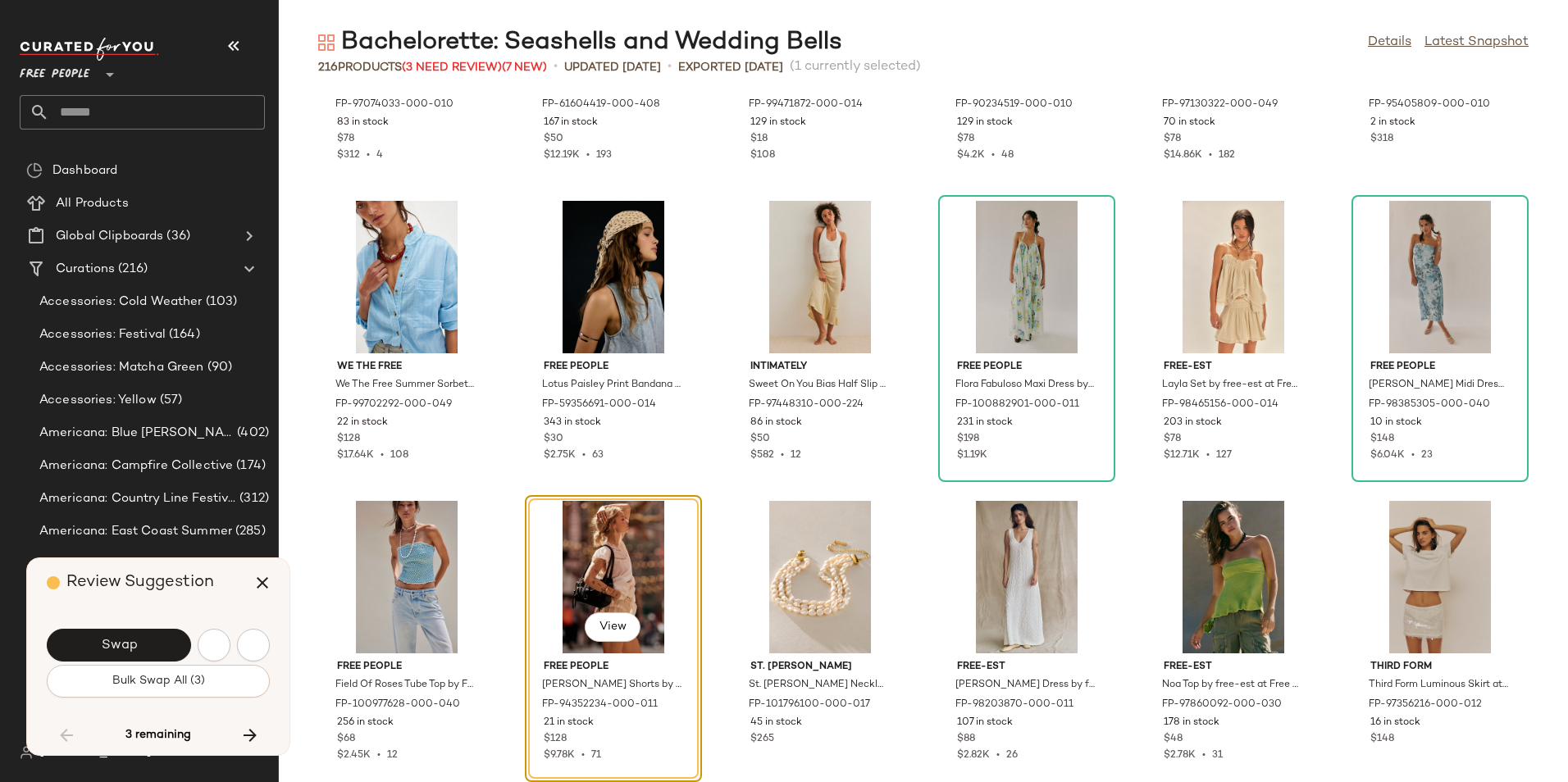
scroll to position [7800, 0]
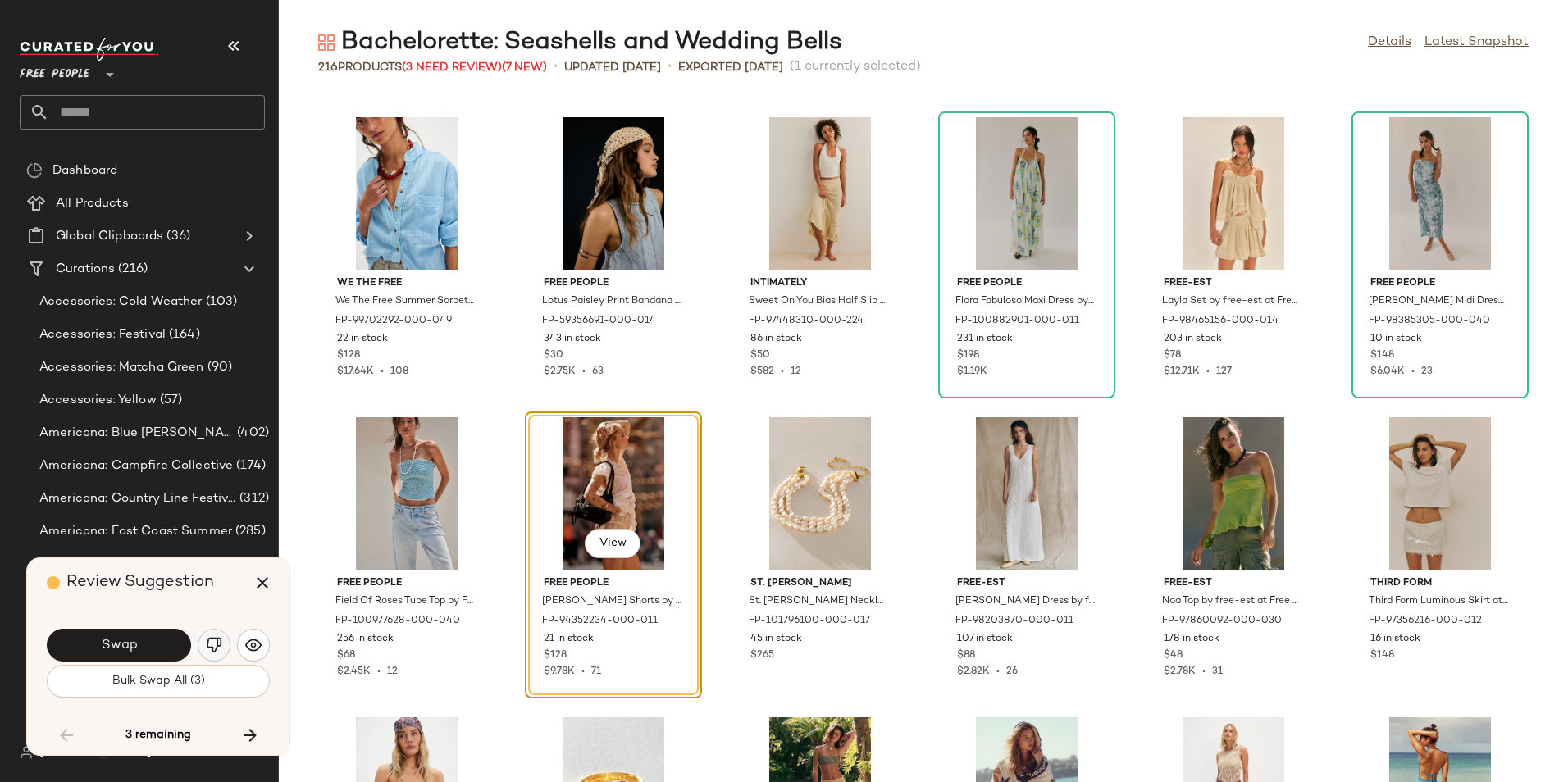
click at [228, 644] on button "button" at bounding box center [213, 645] width 33 height 33
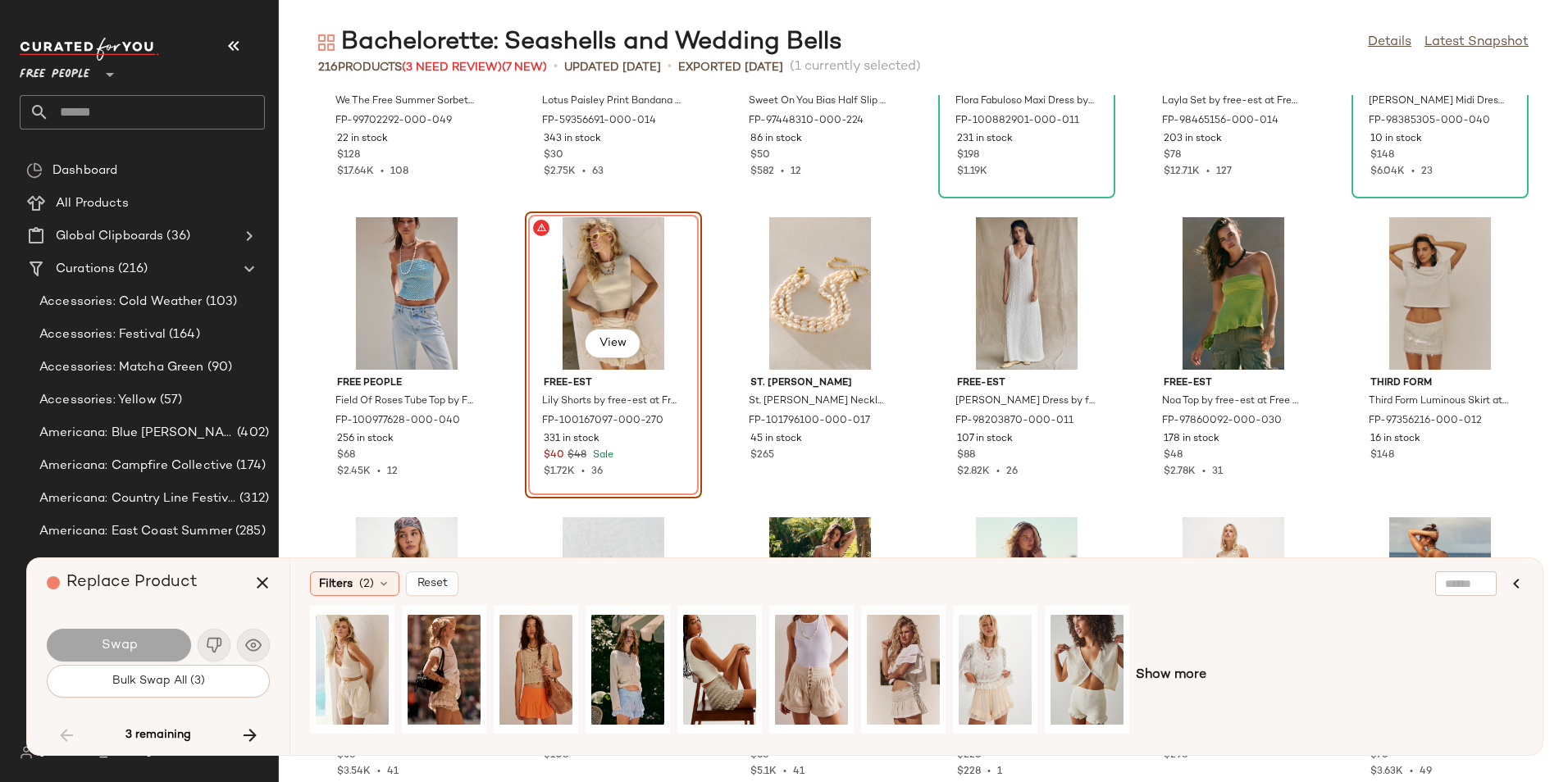
scroll to position [8014, 0]
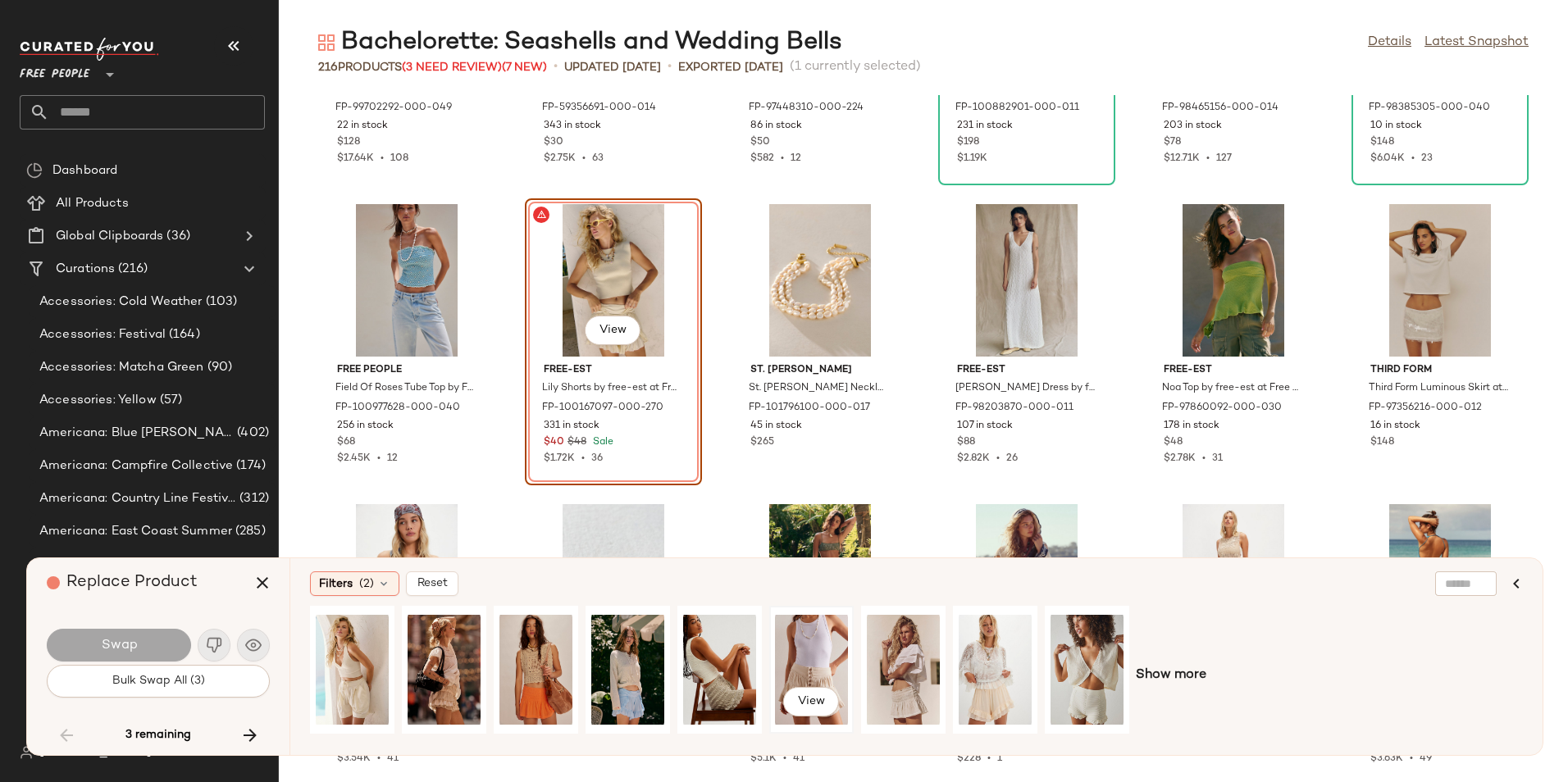
click at [814, 647] on div "View" at bounding box center [811, 670] width 73 height 117
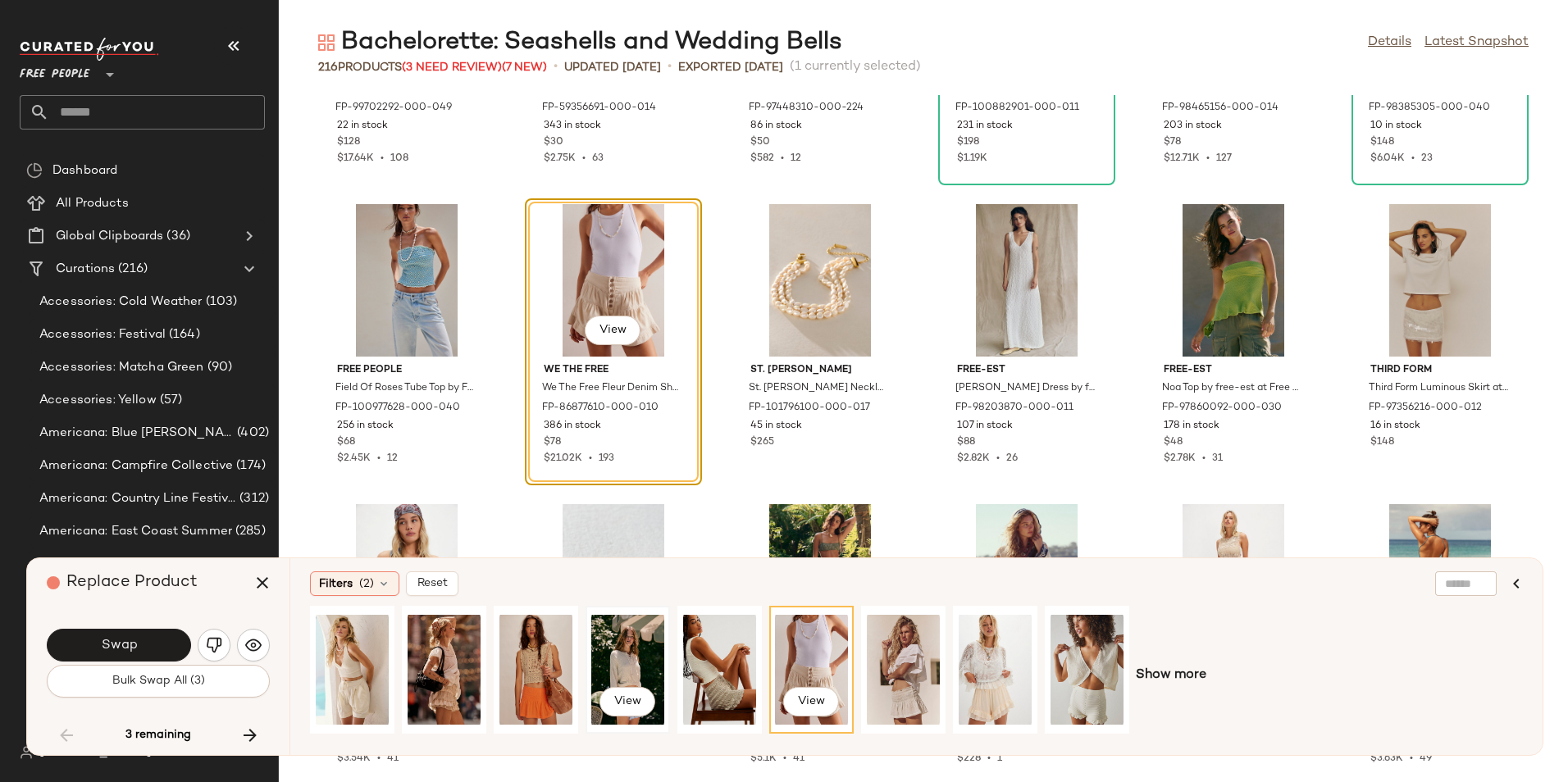
click at [635, 657] on div "View" at bounding box center [627, 670] width 73 height 117
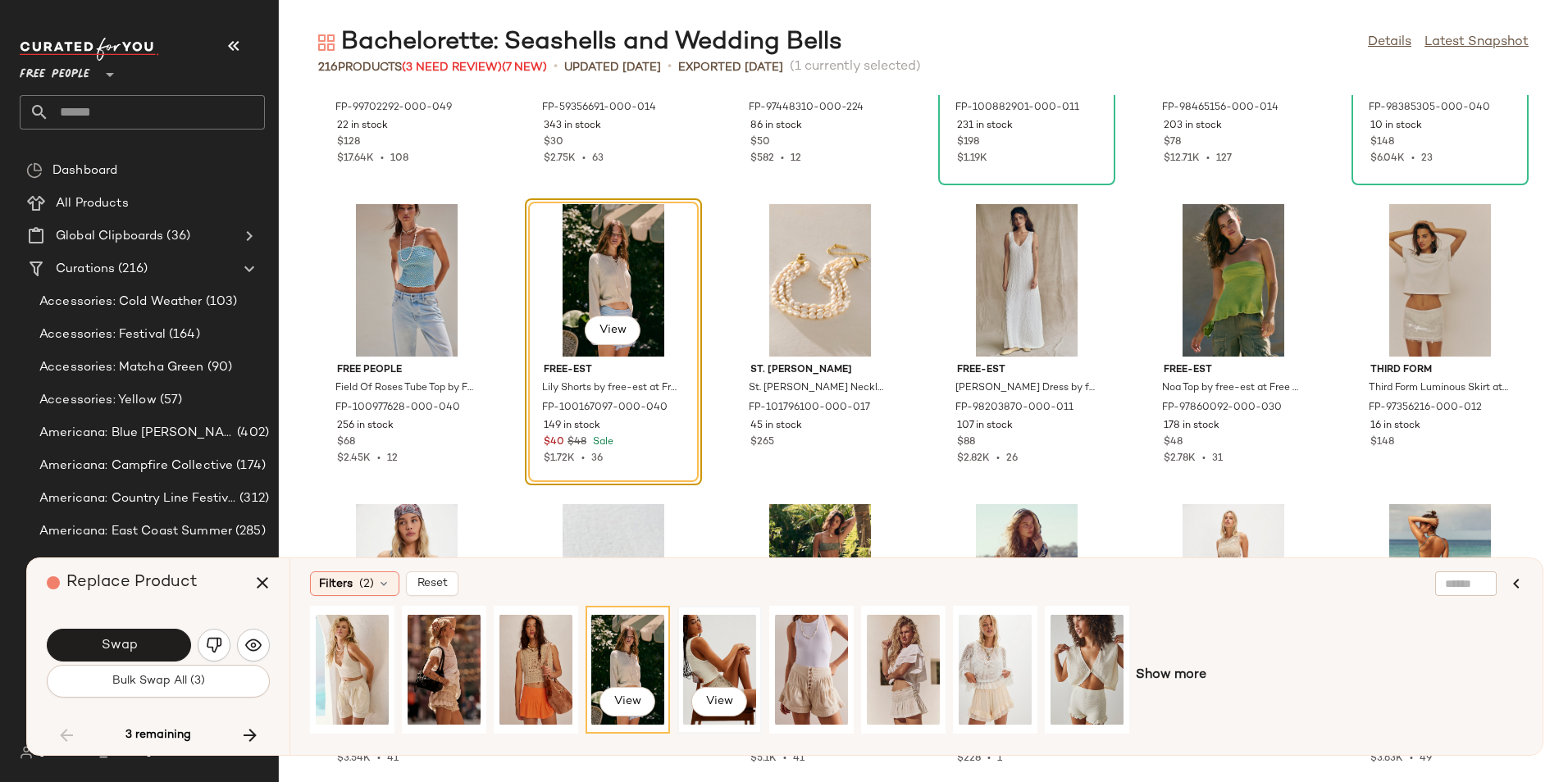
click at [725, 657] on div "View" at bounding box center [719, 670] width 73 height 117
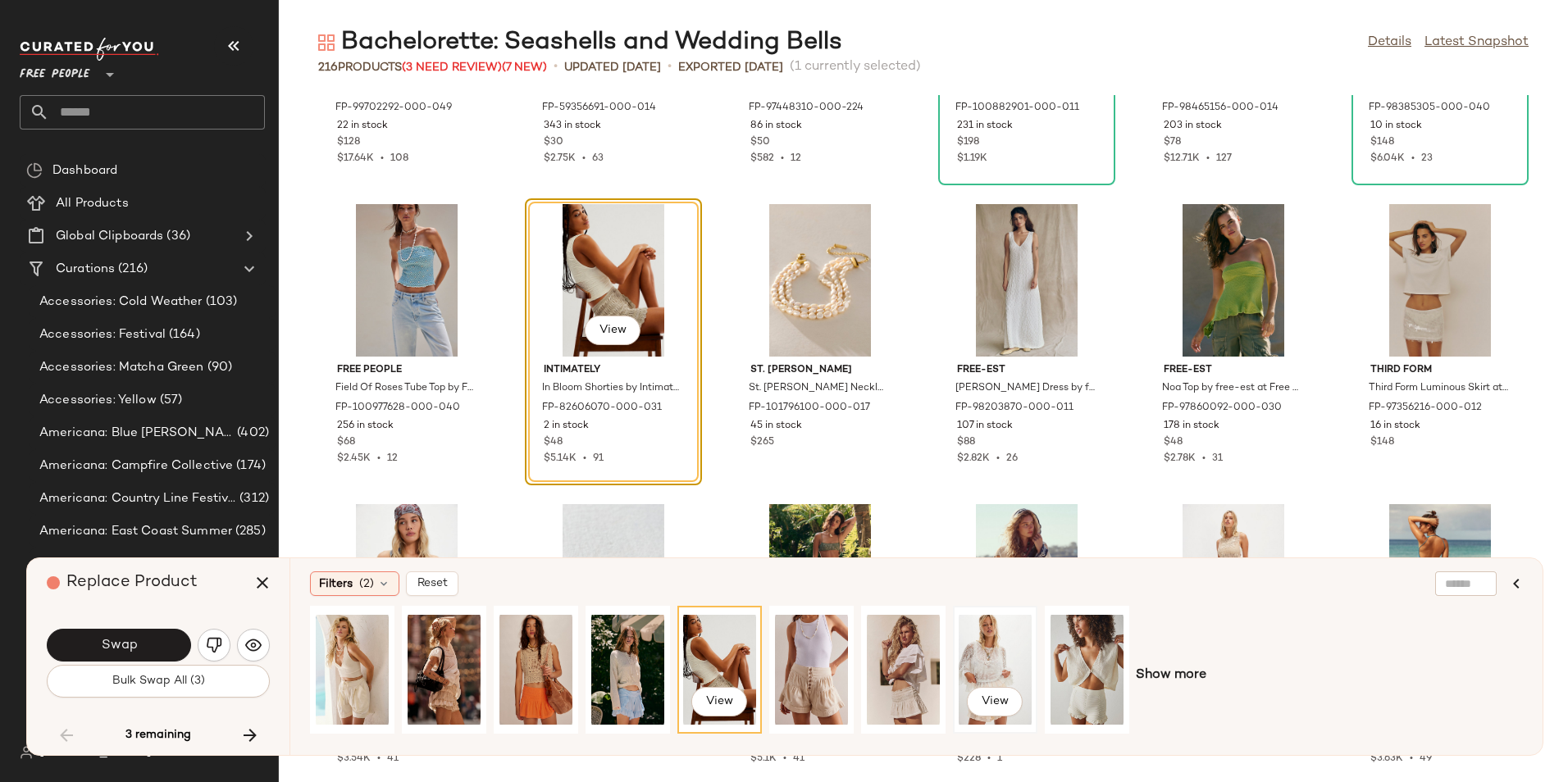
click at [973, 639] on div "View" at bounding box center [995, 670] width 73 height 117
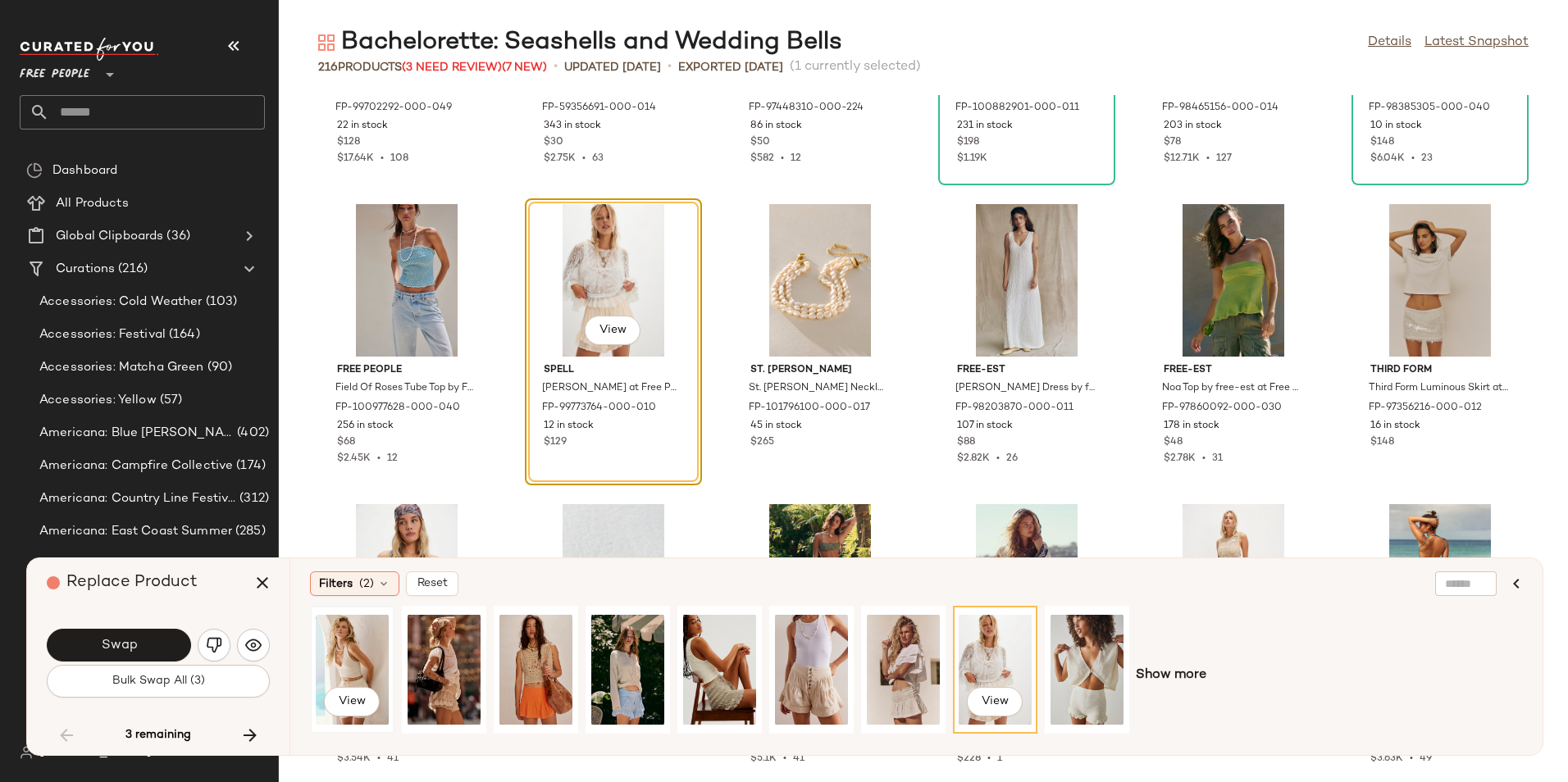
click at [356, 671] on div "View" at bounding box center [352, 670] width 73 height 117
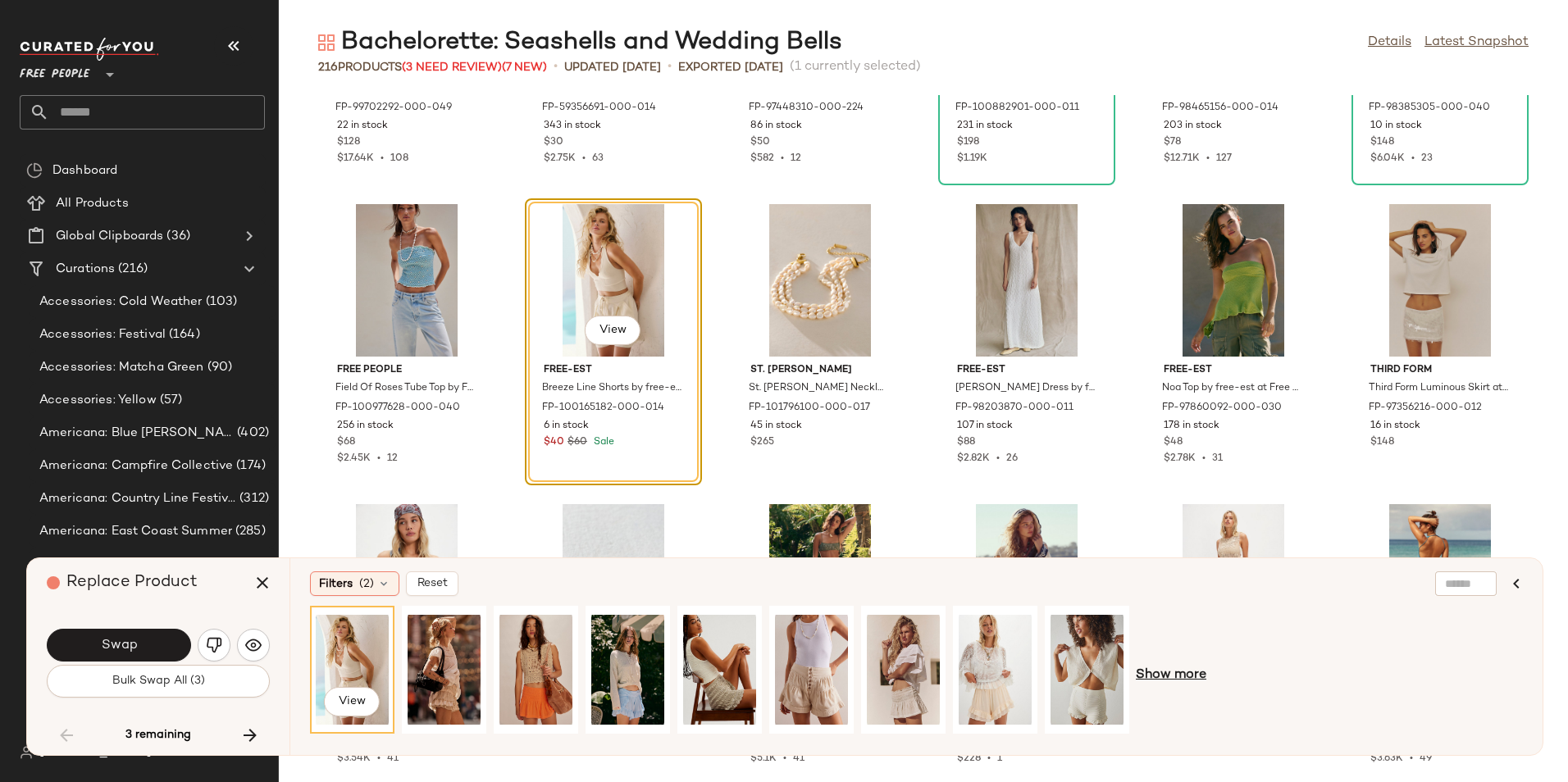
click at [1182, 681] on span "Show more" at bounding box center [1171, 675] width 71 height 20
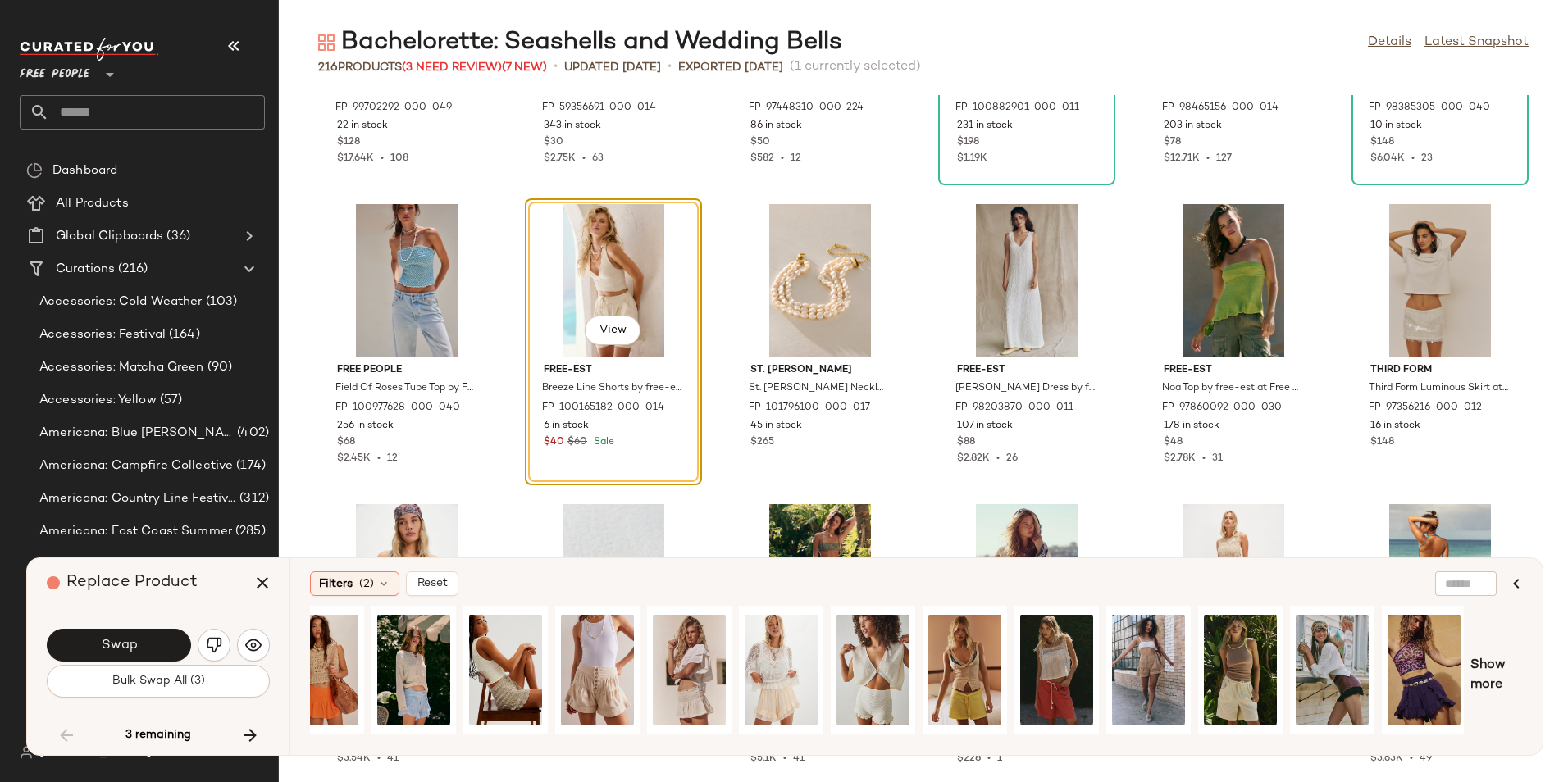
scroll to position [0, 179]
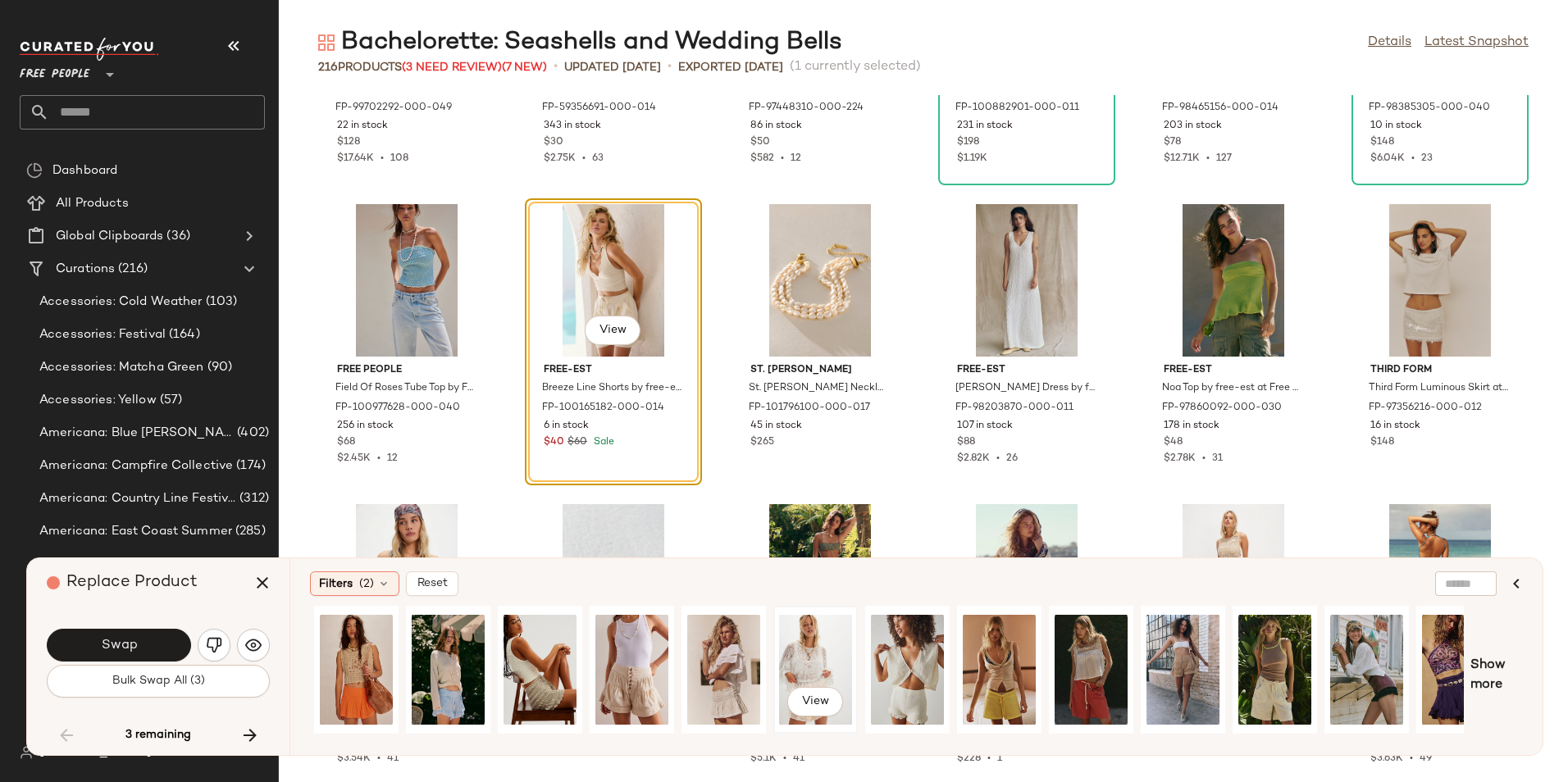
click at [815, 661] on div "View" at bounding box center [814, 670] width 73 height 117
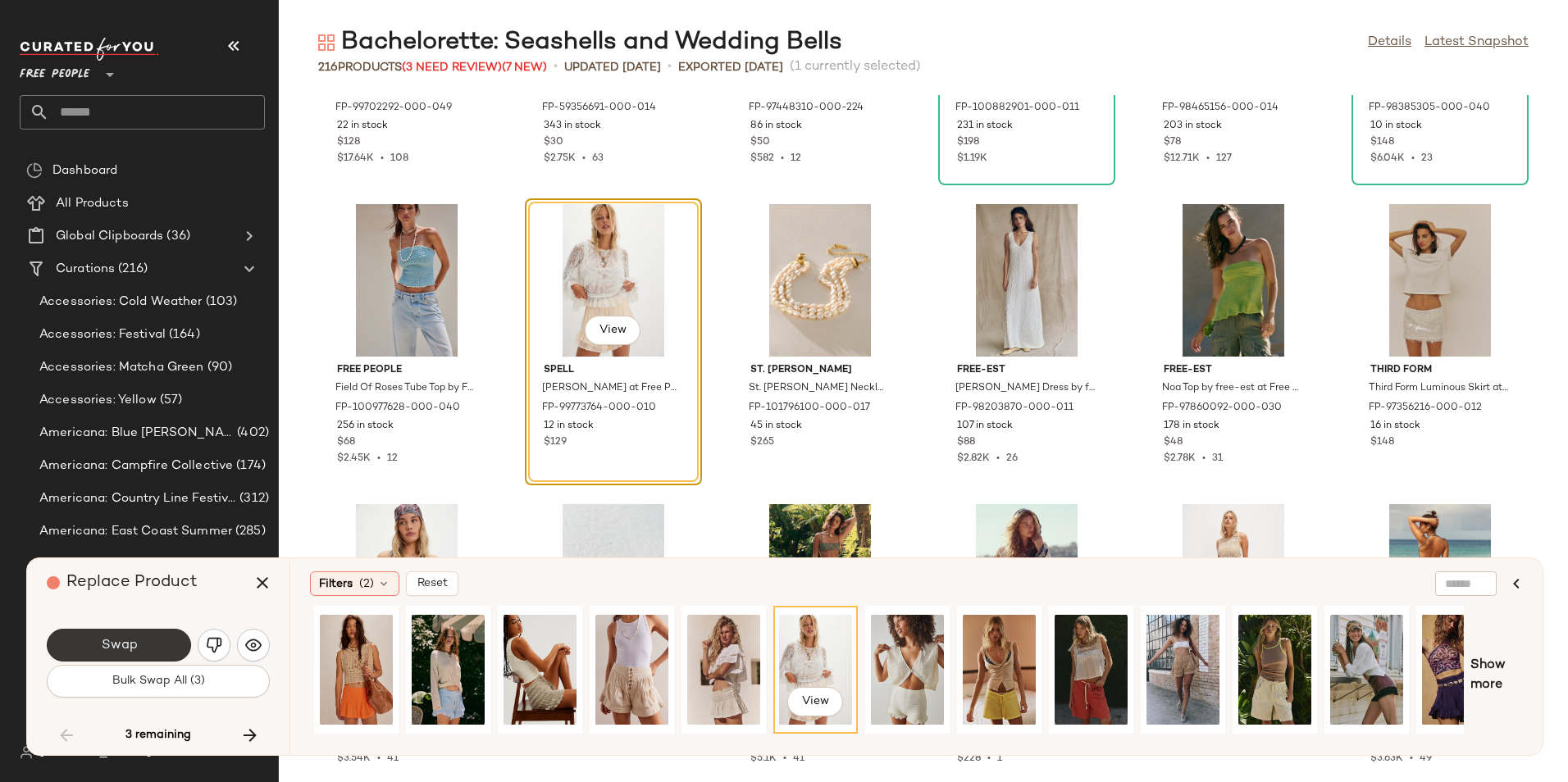
click at [149, 639] on button "Swap" at bounding box center [118, 645] width 144 height 33
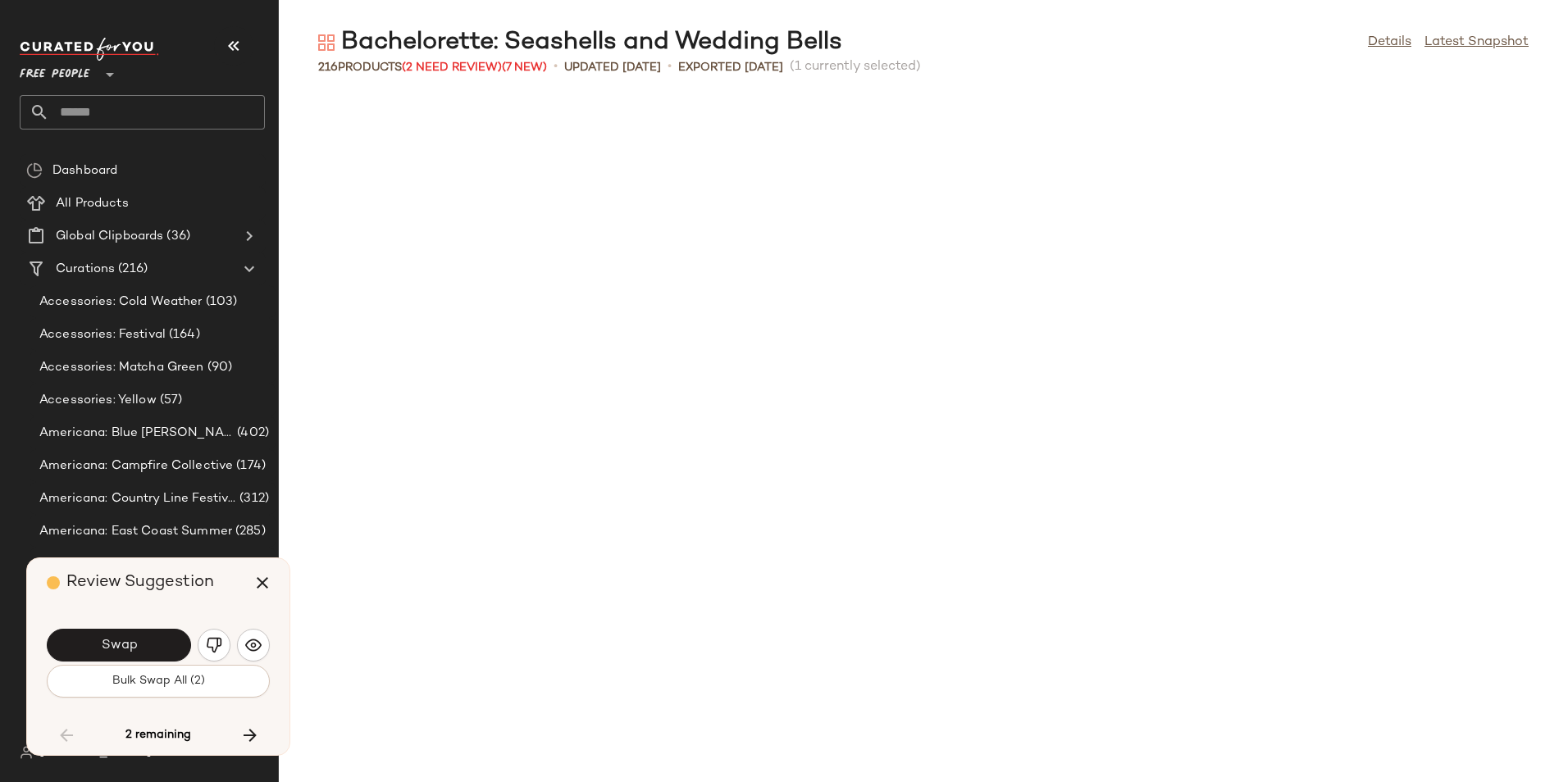
scroll to position [8701, 0]
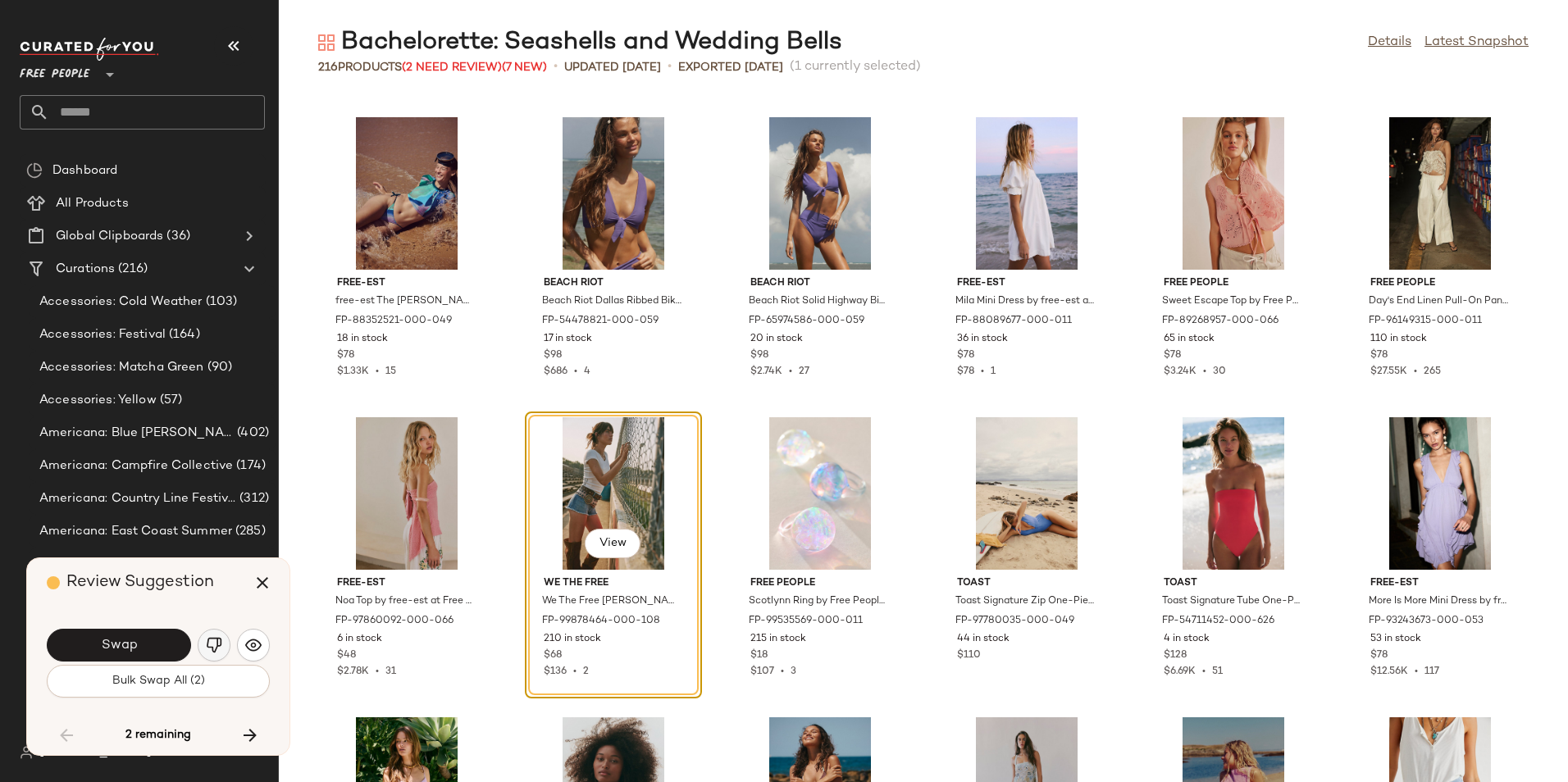
click at [205, 639] on button "button" at bounding box center [213, 645] width 33 height 33
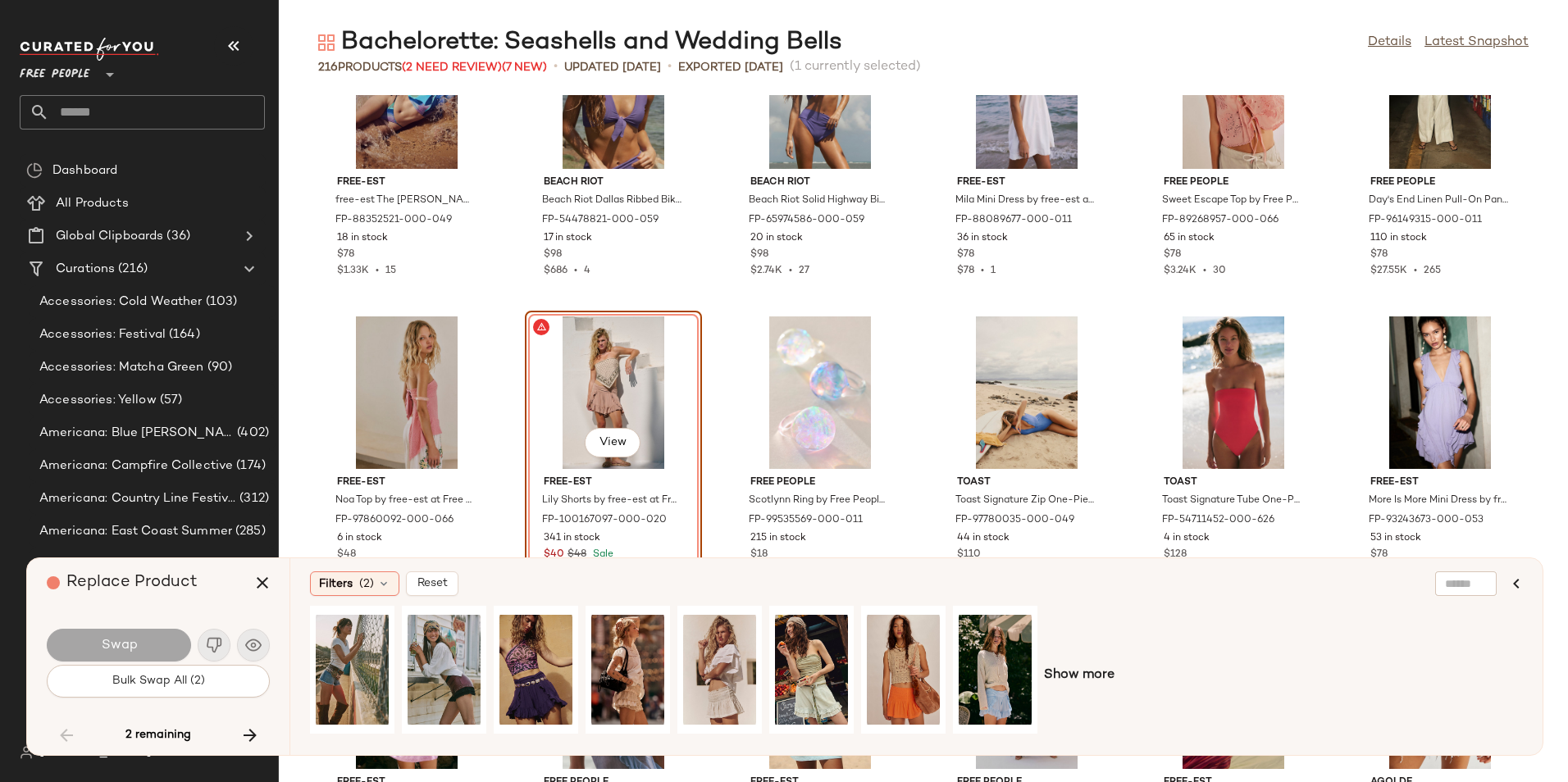
scroll to position [8814, 0]
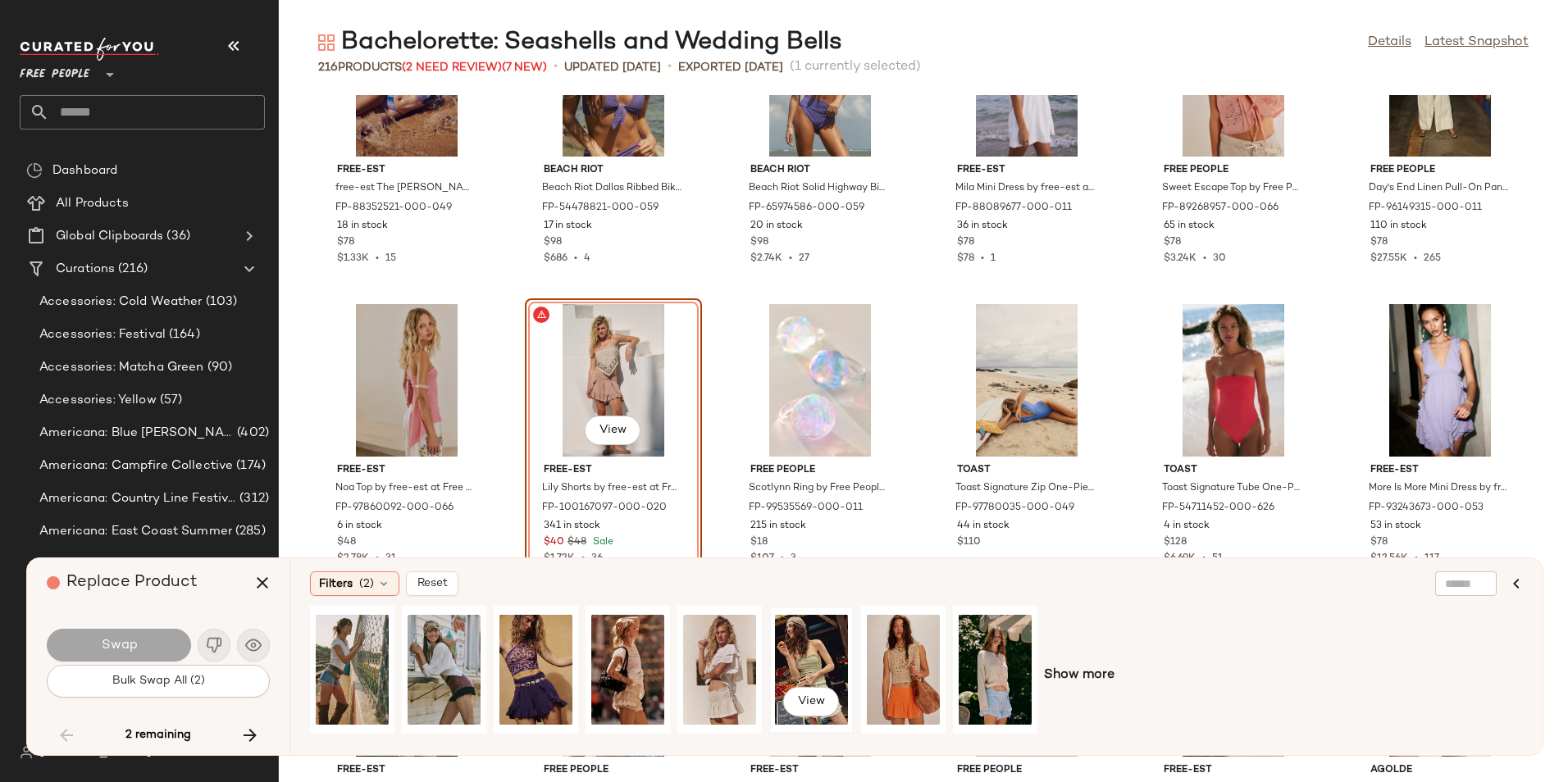
click at [820, 653] on div "View" at bounding box center [811, 670] width 73 height 117
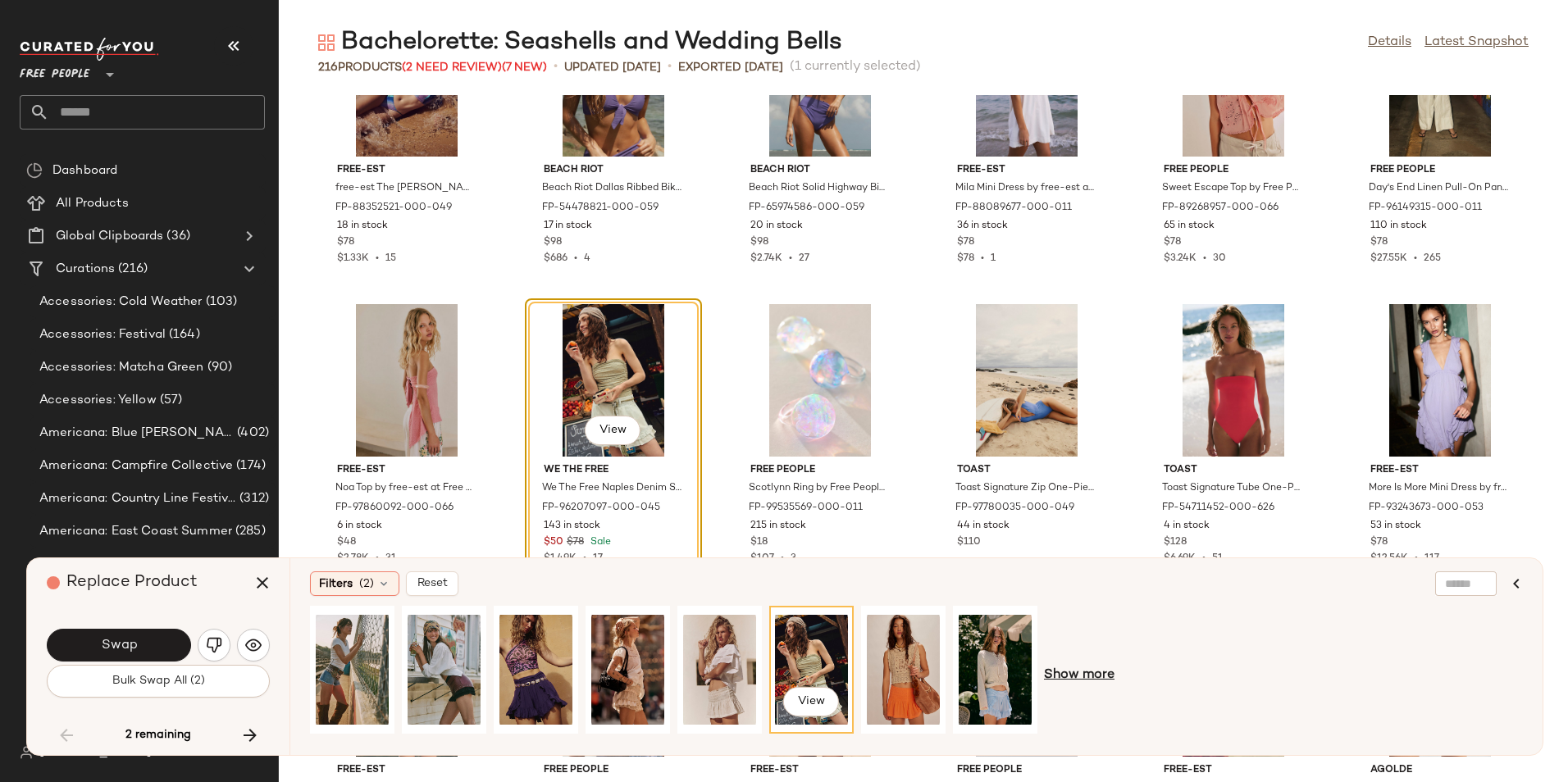
click at [1079, 668] on span "Show more" at bounding box center [1079, 675] width 71 height 20
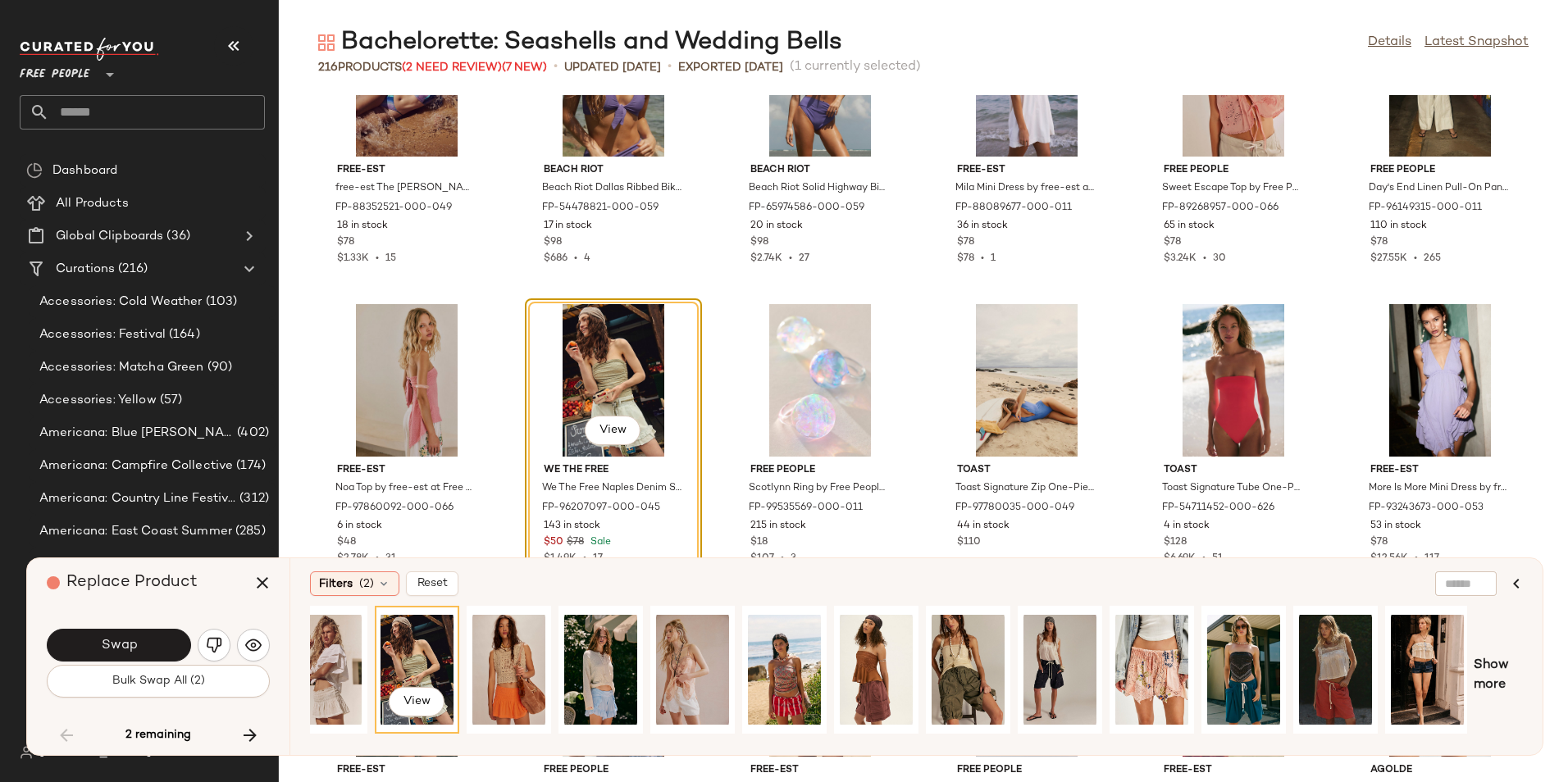
scroll to position [8918, 0]
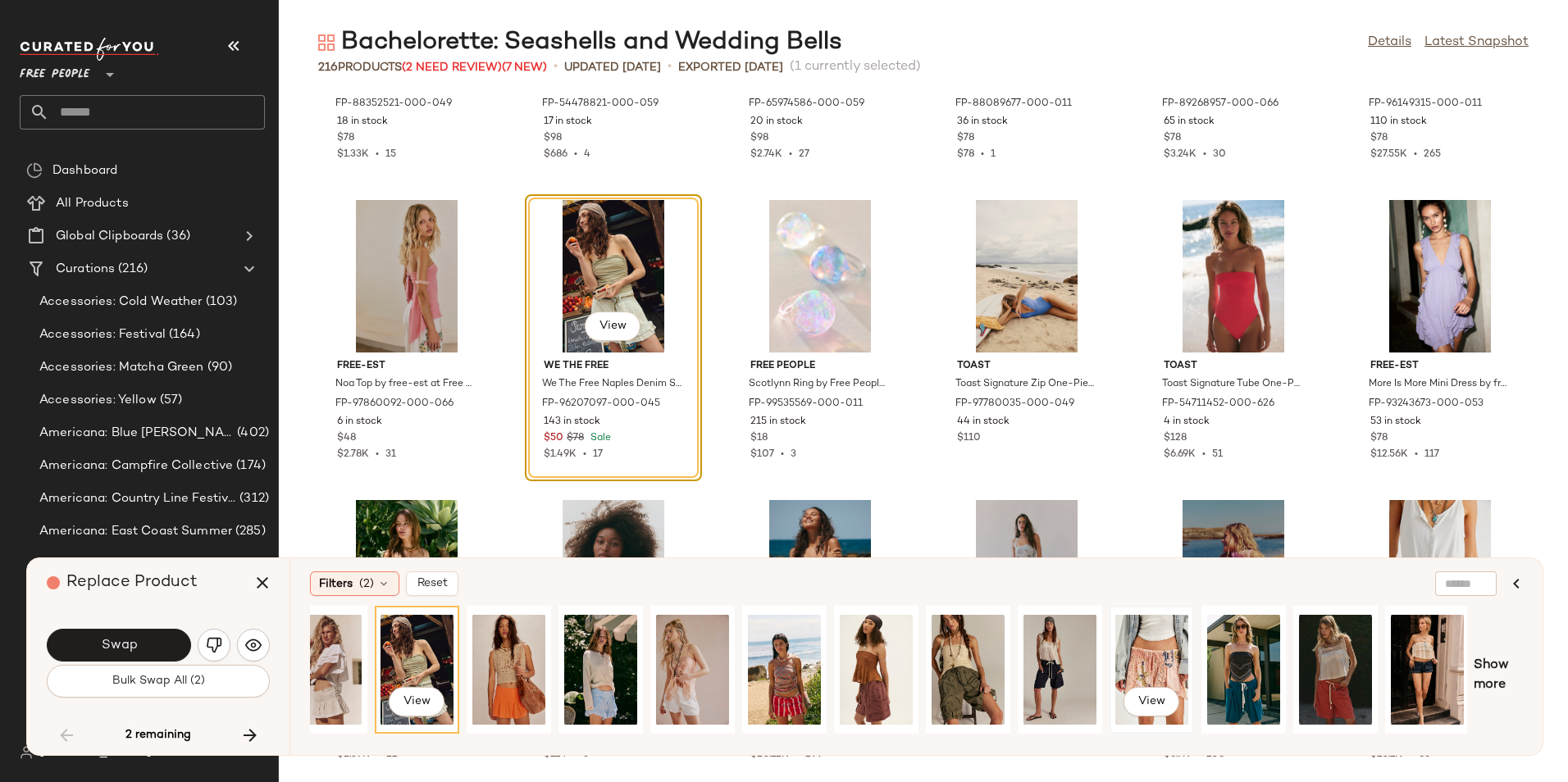
click at [1128, 646] on div "View" at bounding box center [1151, 670] width 73 height 117
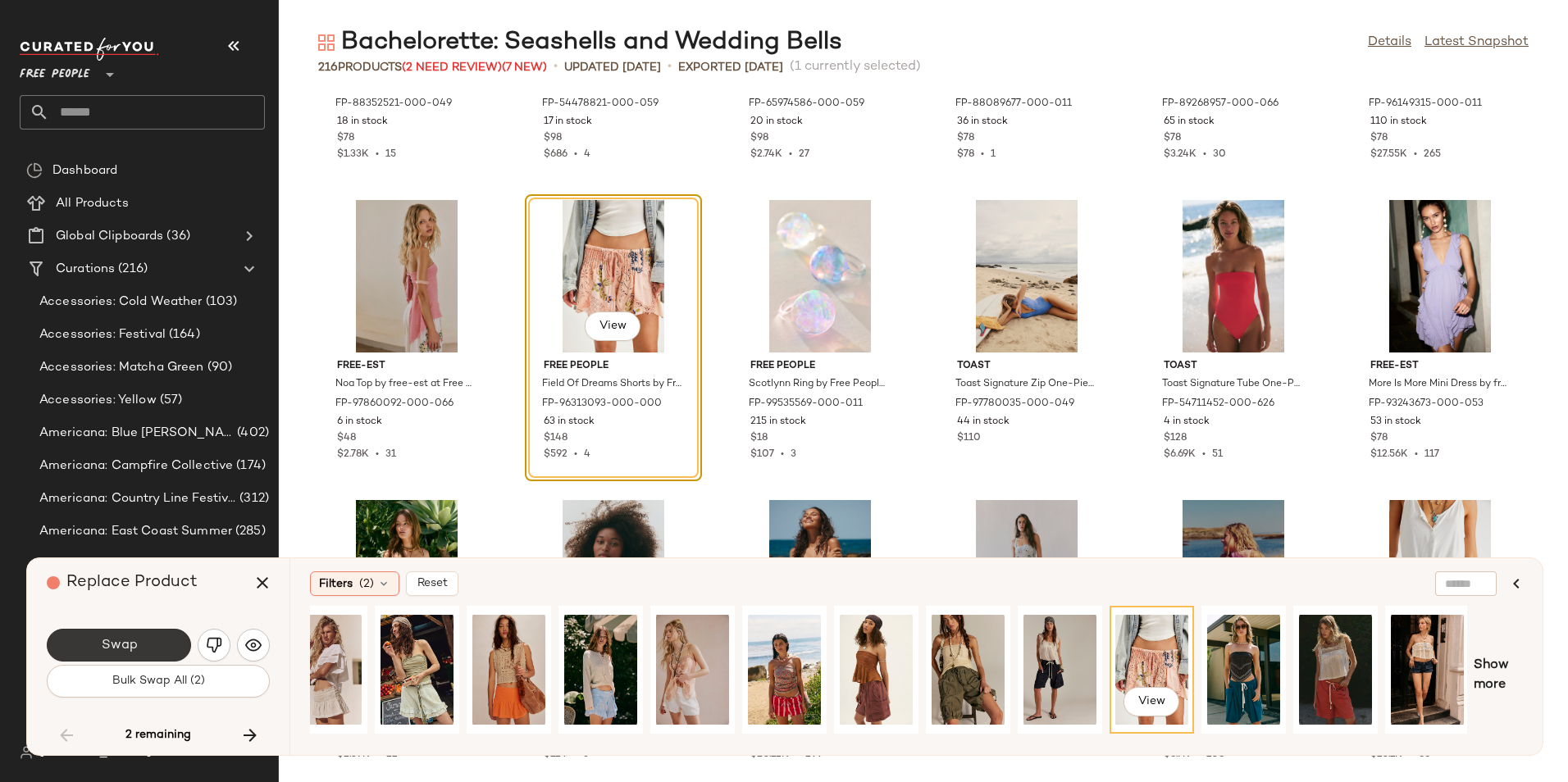
click at [138, 655] on button "Swap" at bounding box center [118, 645] width 144 height 33
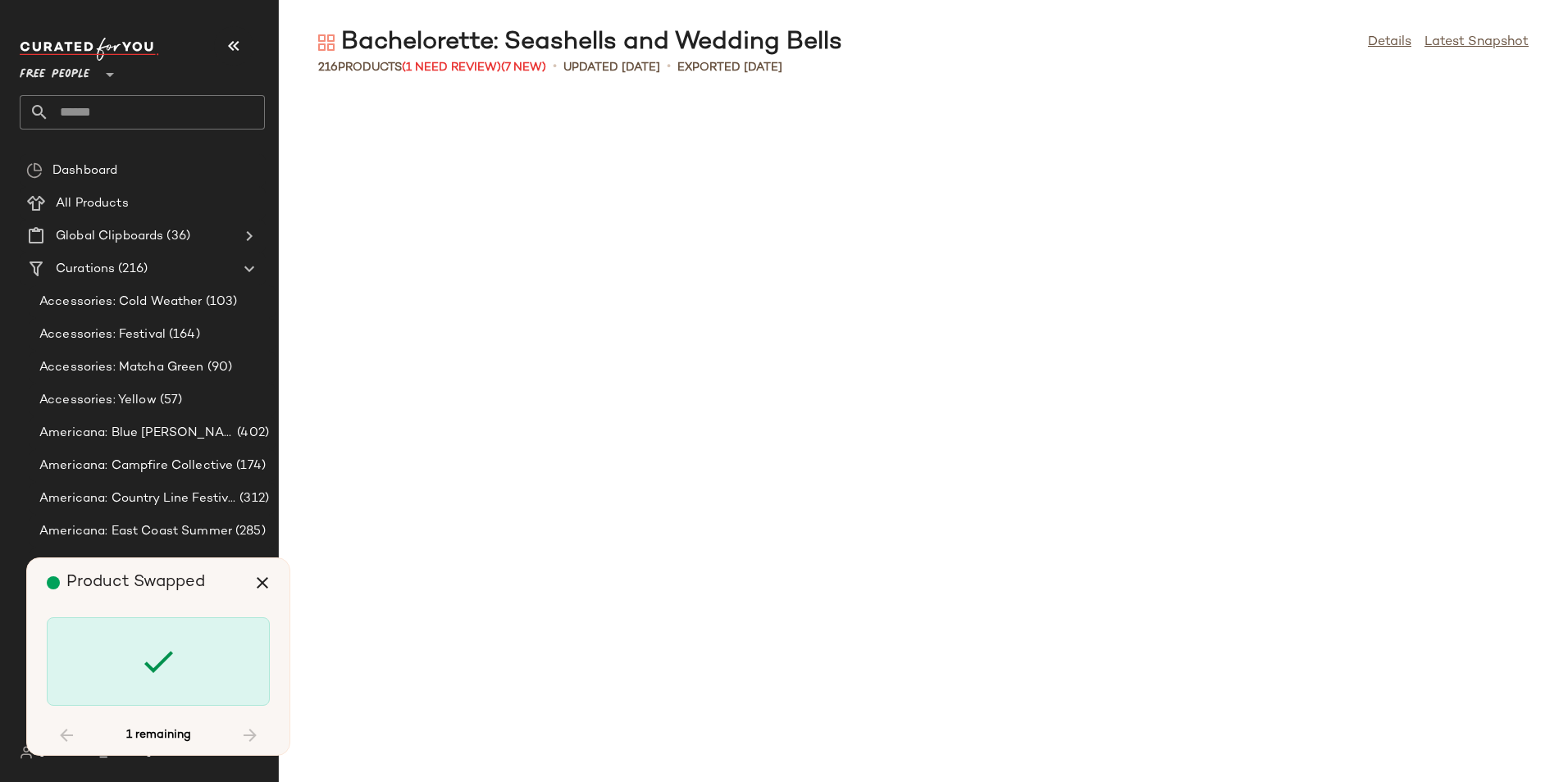
scroll to position [9901, 0]
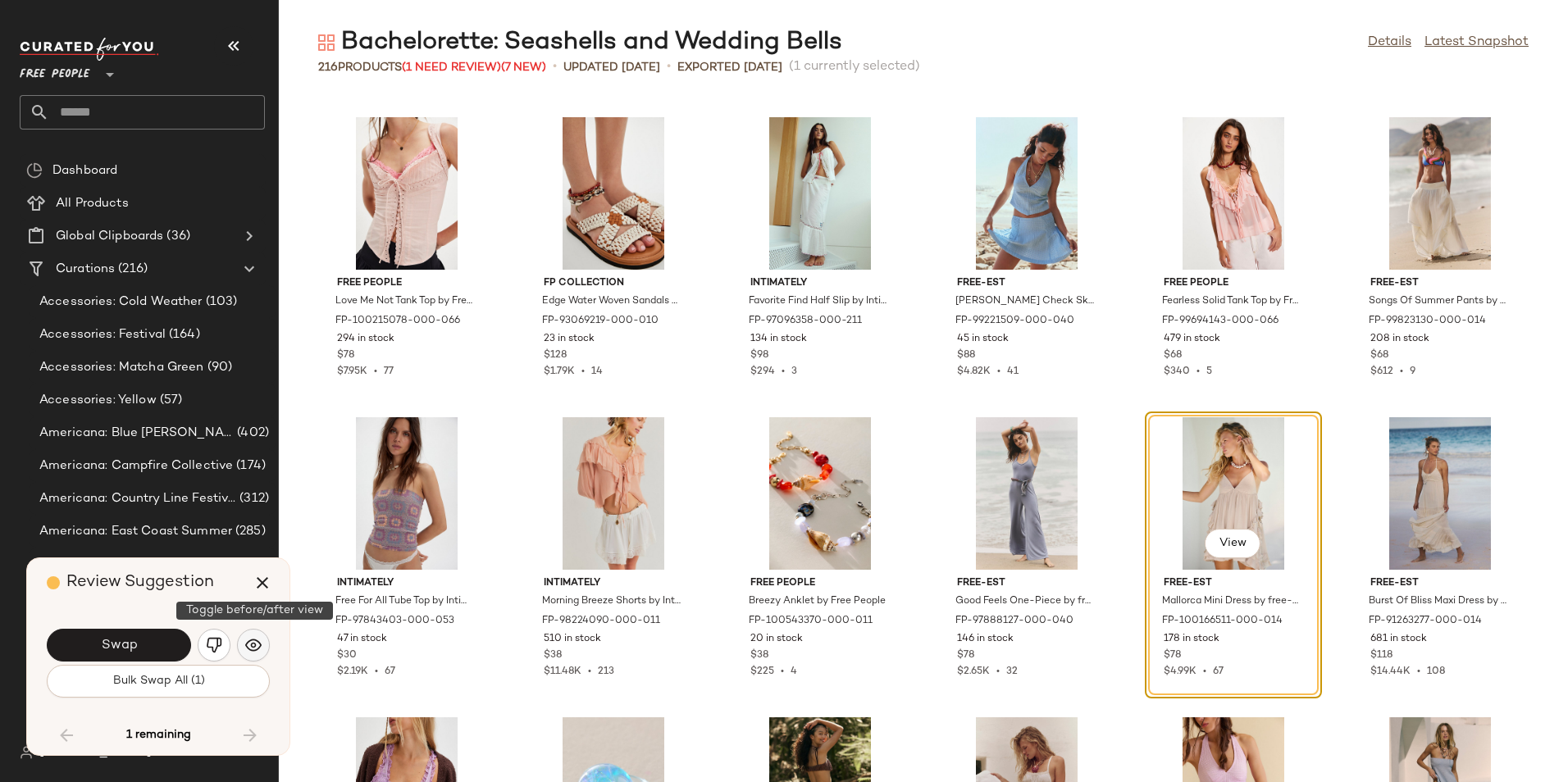
click at [239, 647] on button "button" at bounding box center [253, 645] width 33 height 33
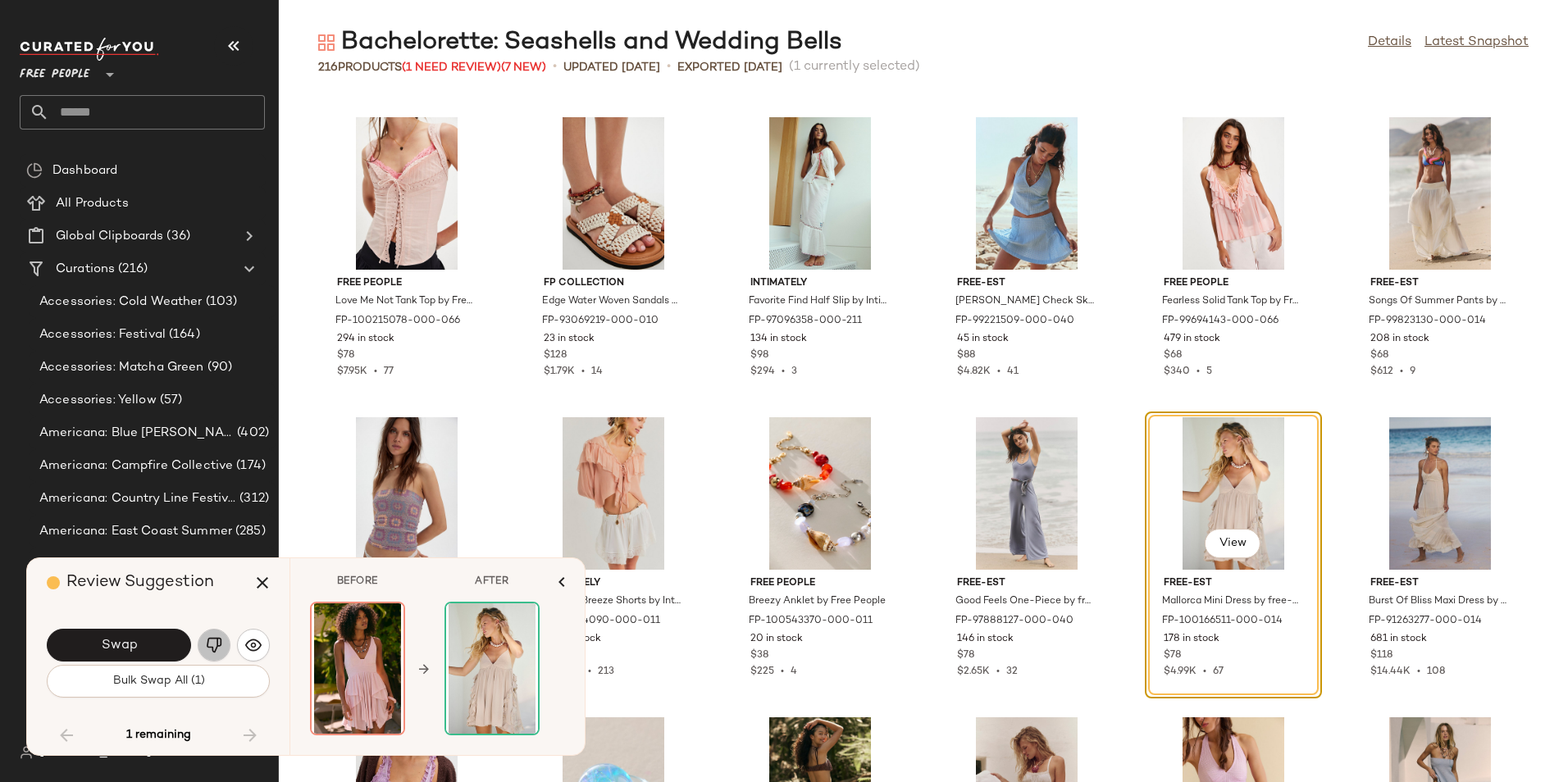
click at [205, 644] on button "button" at bounding box center [213, 645] width 33 height 33
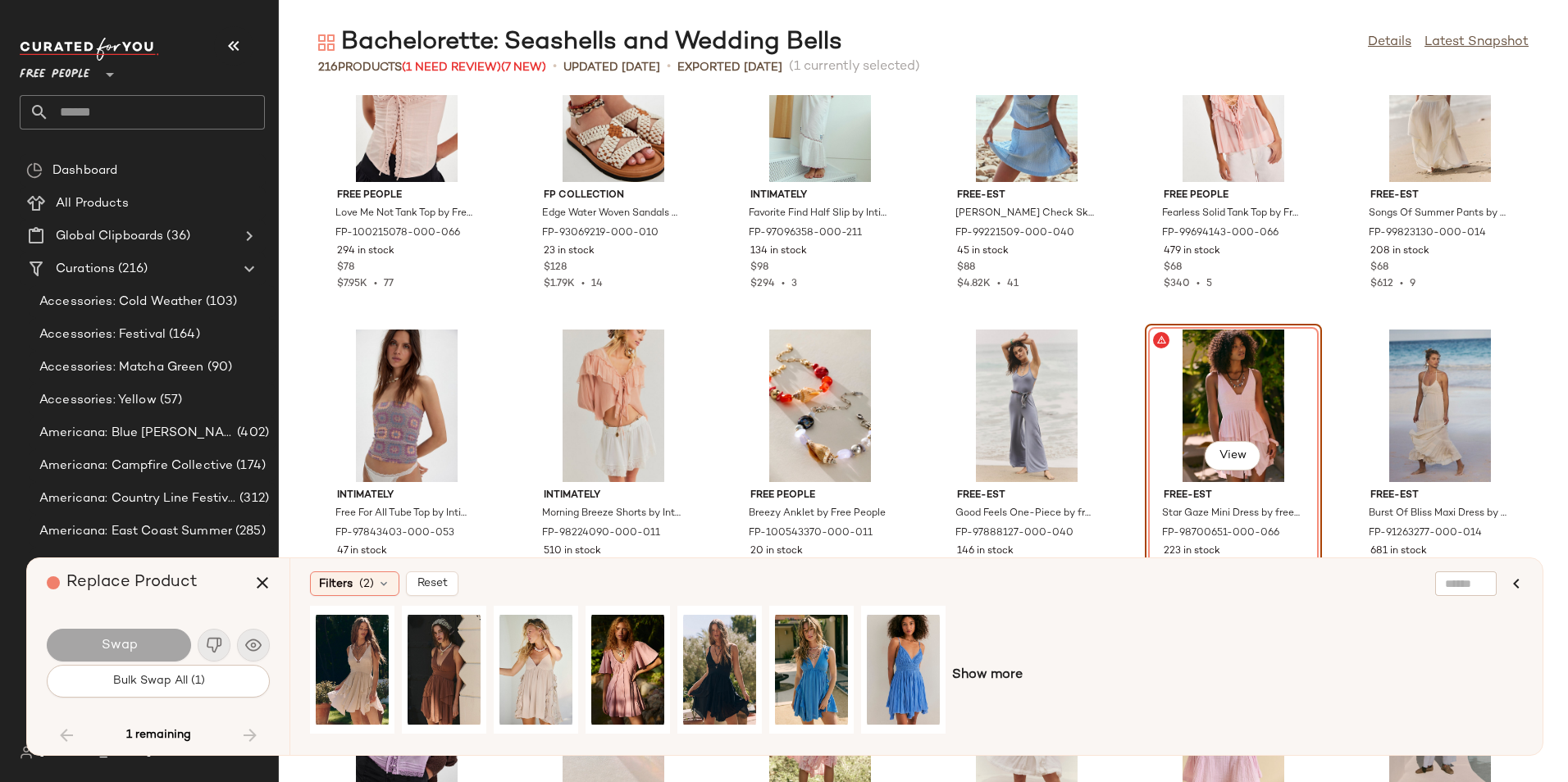
scroll to position [10026, 0]
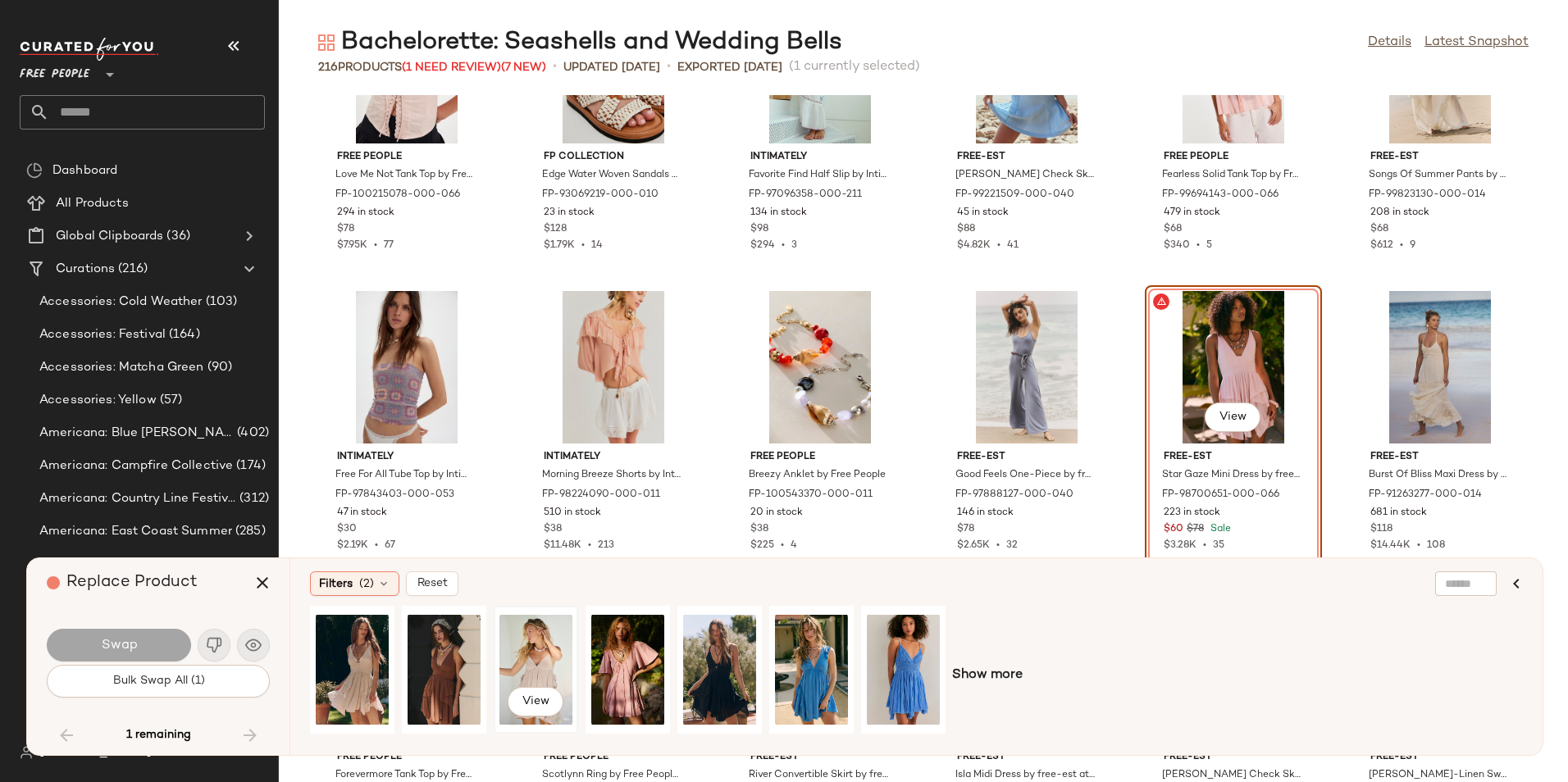
click at [525, 660] on div "View" at bounding box center [536, 670] width 73 height 117
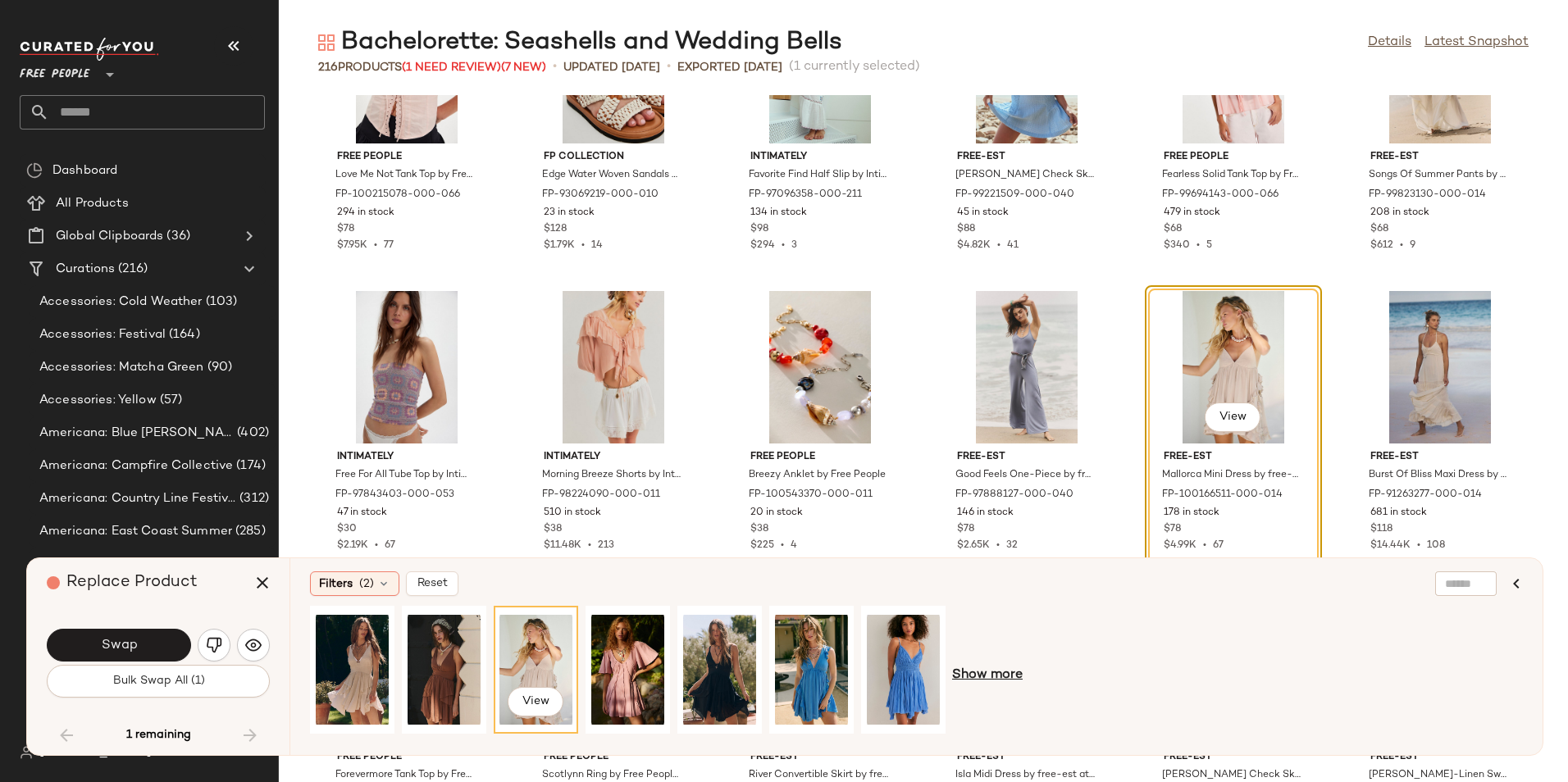
click at [987, 682] on span "Show more" at bounding box center [987, 675] width 71 height 20
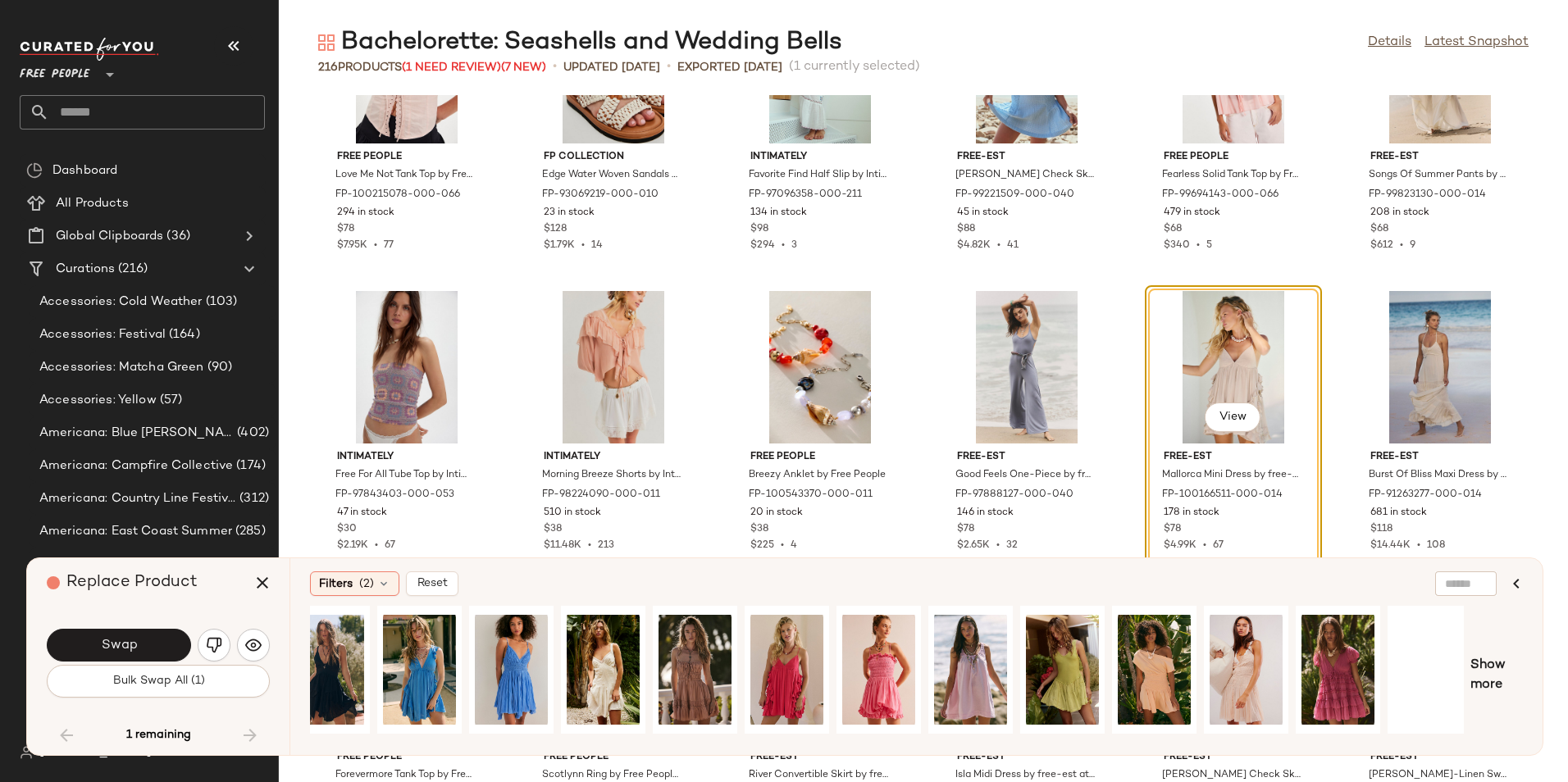
scroll to position [0, 393]
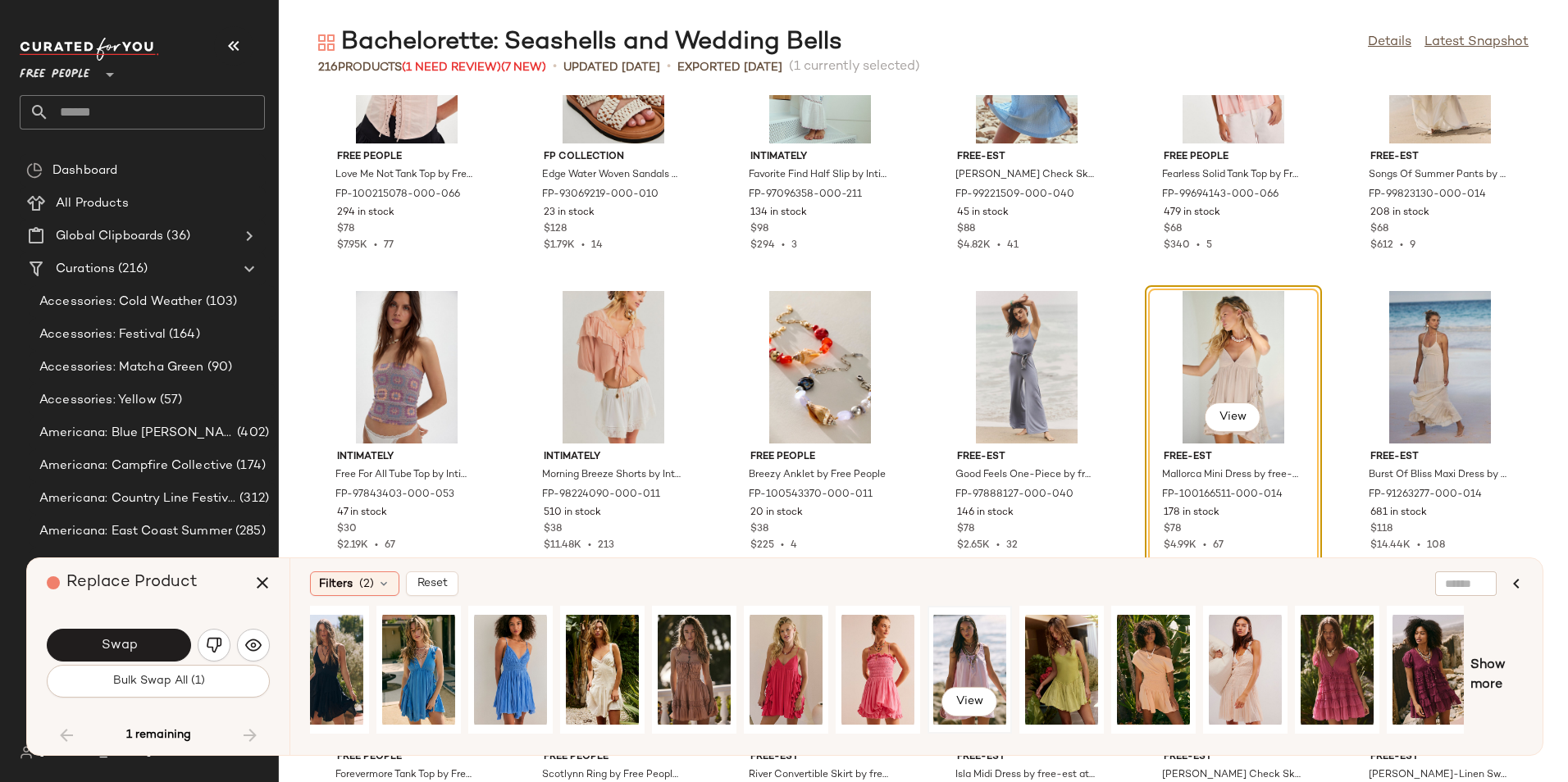
click at [968, 656] on div "View" at bounding box center [969, 670] width 73 height 117
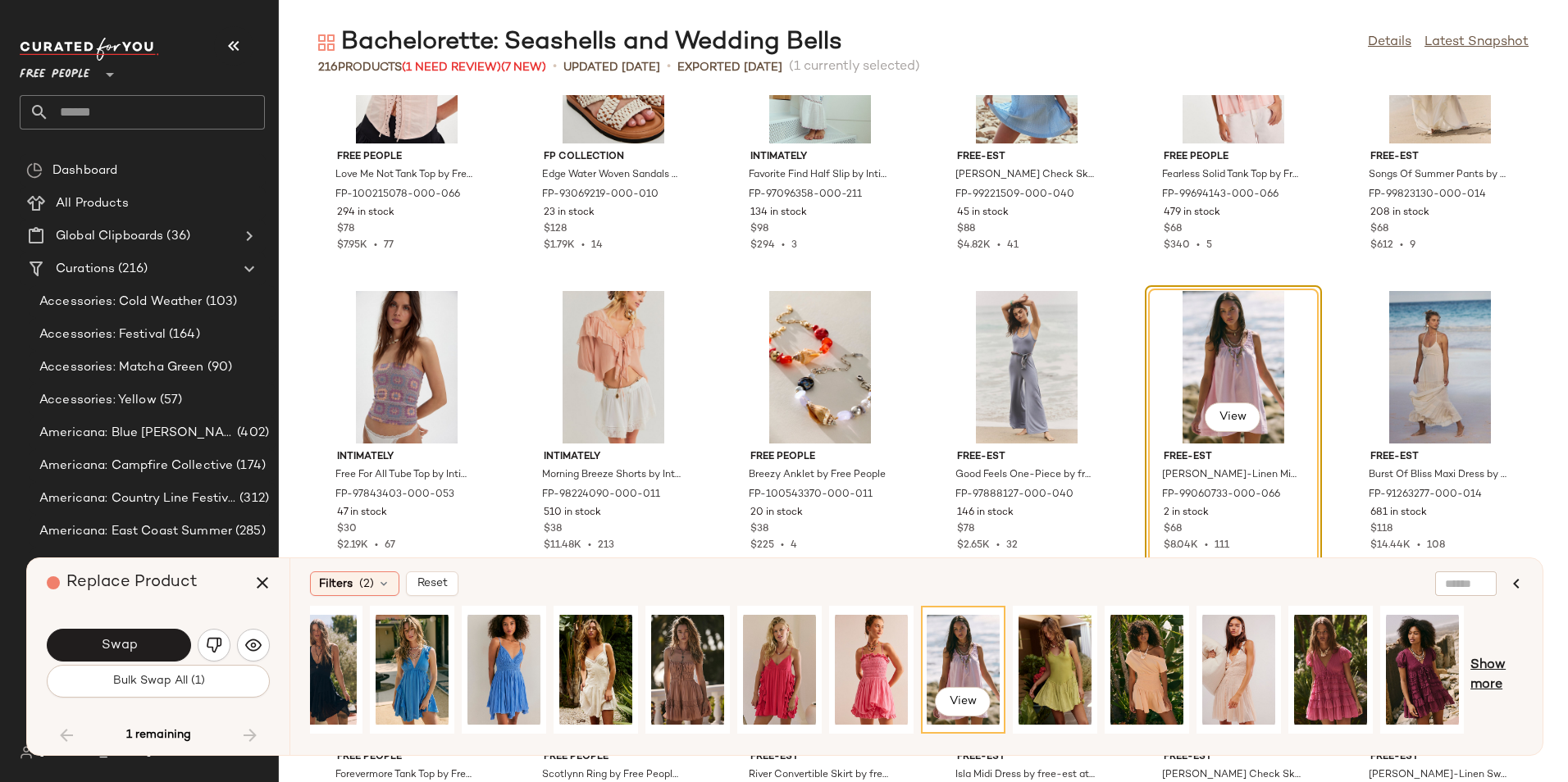
click at [1495, 663] on span "Show more" at bounding box center [1496, 675] width 52 height 39
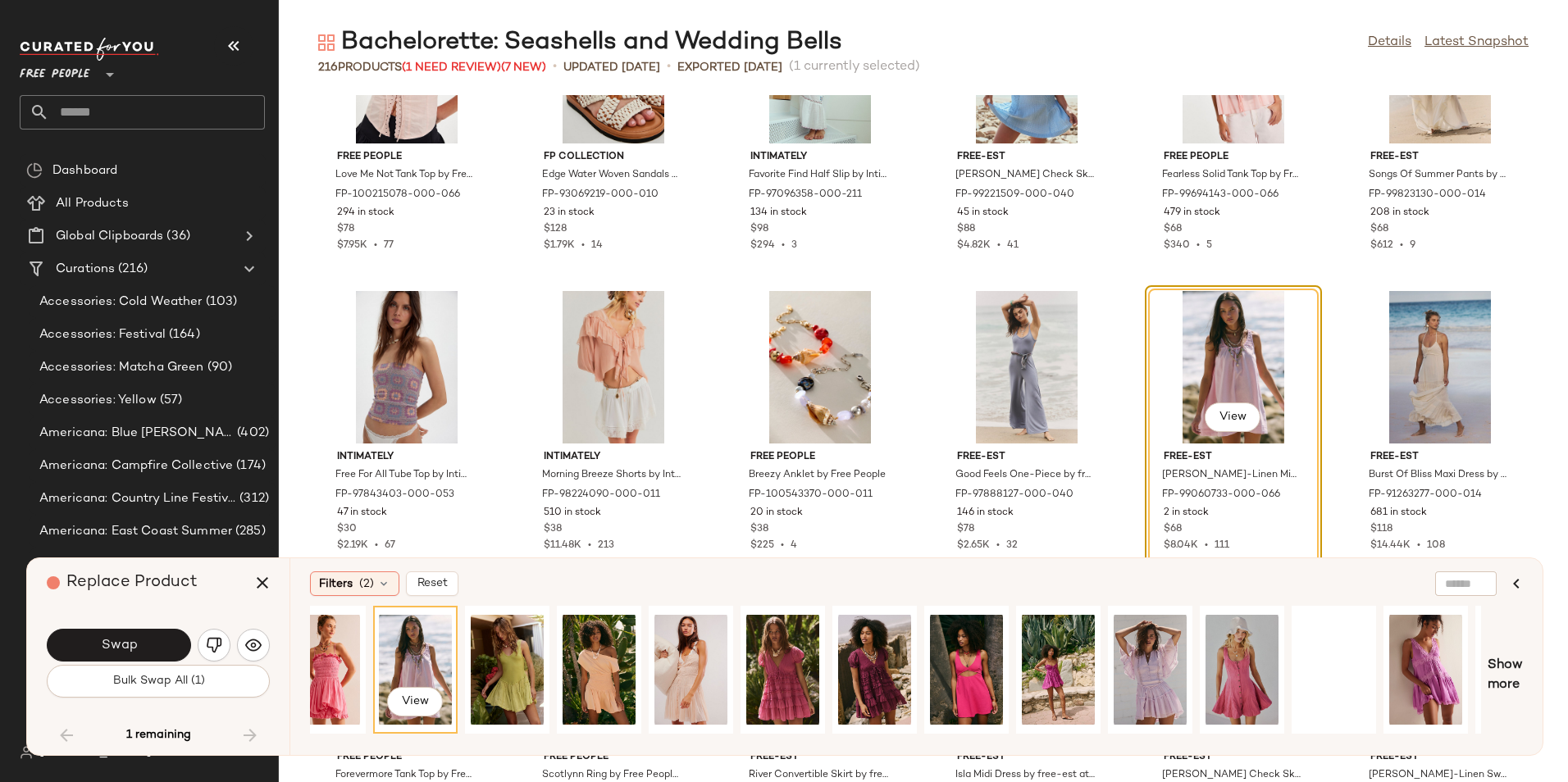
scroll to position [0, 956]
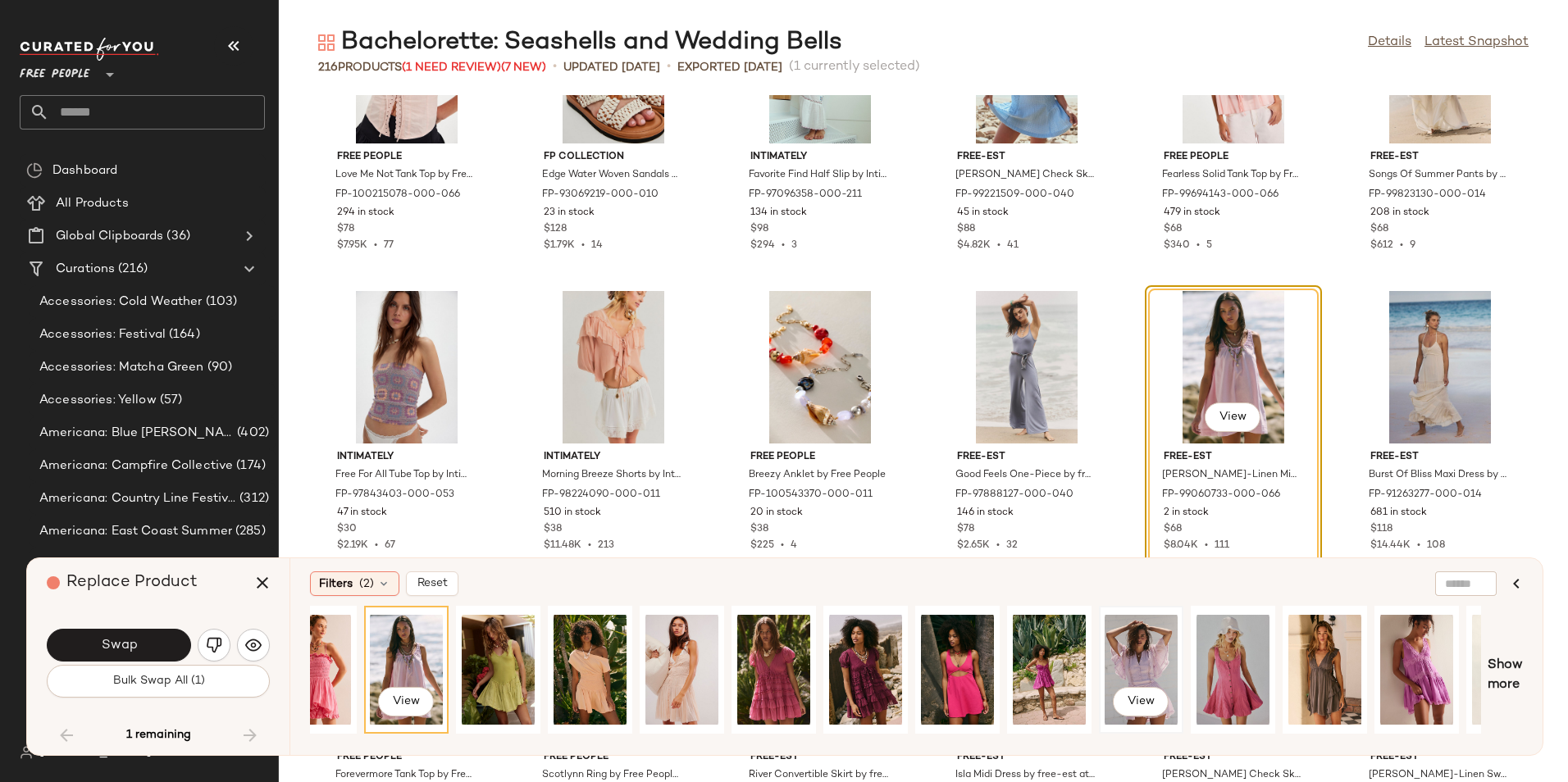
click at [1146, 630] on div "View" at bounding box center [1140, 670] width 73 height 117
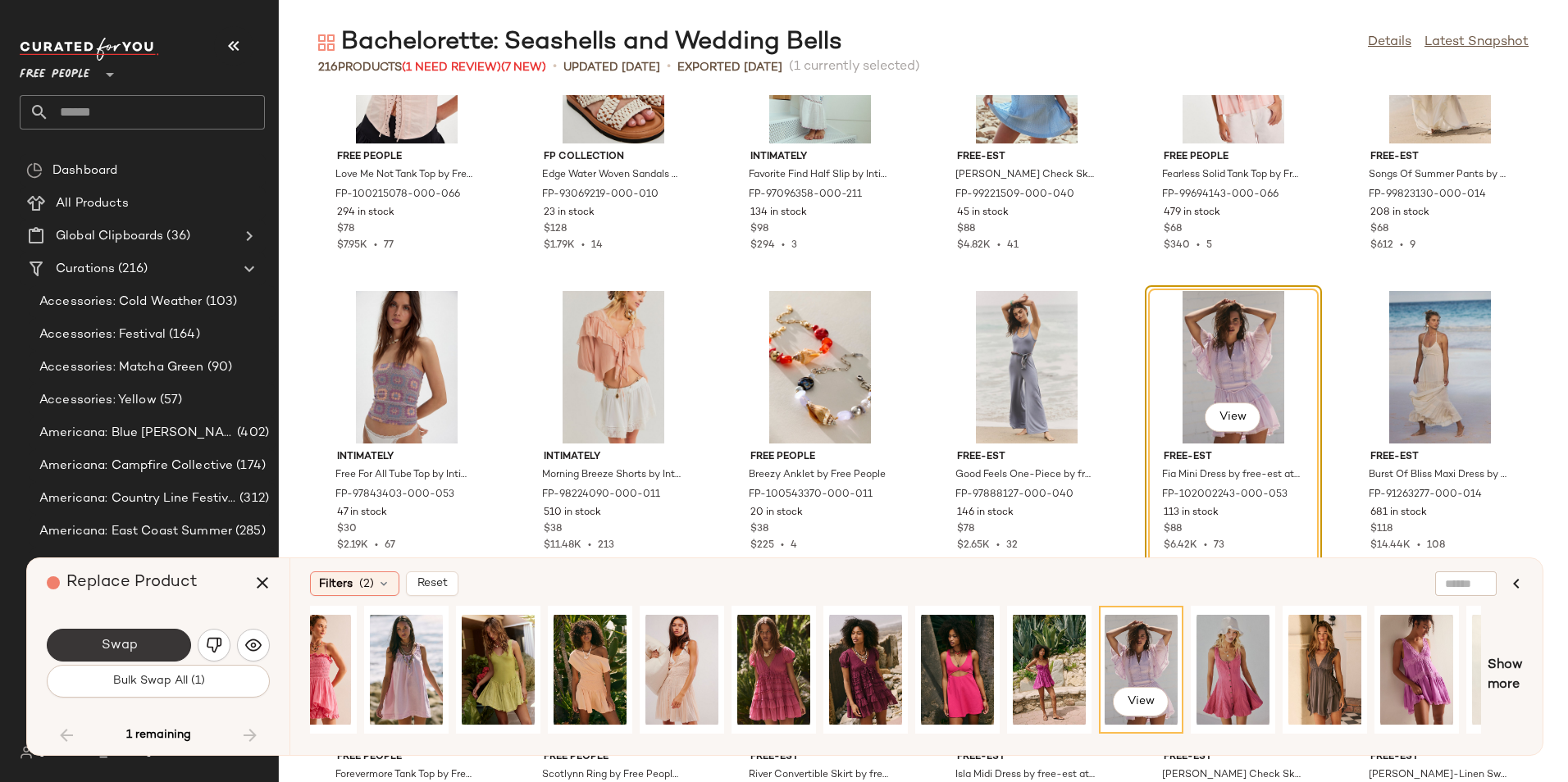
click at [151, 642] on button "Swap" at bounding box center [118, 645] width 144 height 33
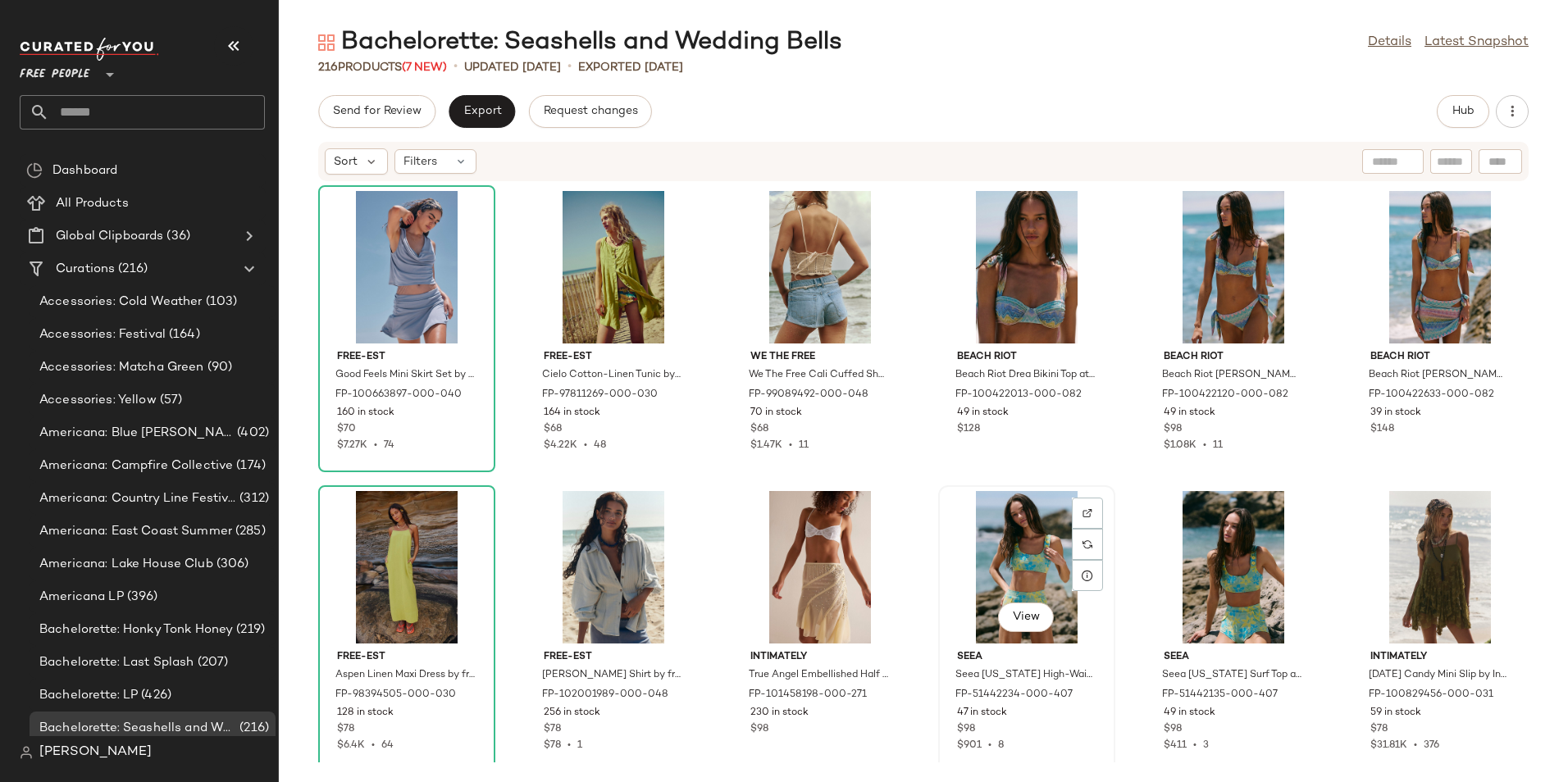
click at [1009, 540] on div "View" at bounding box center [1026, 568] width 166 height 152
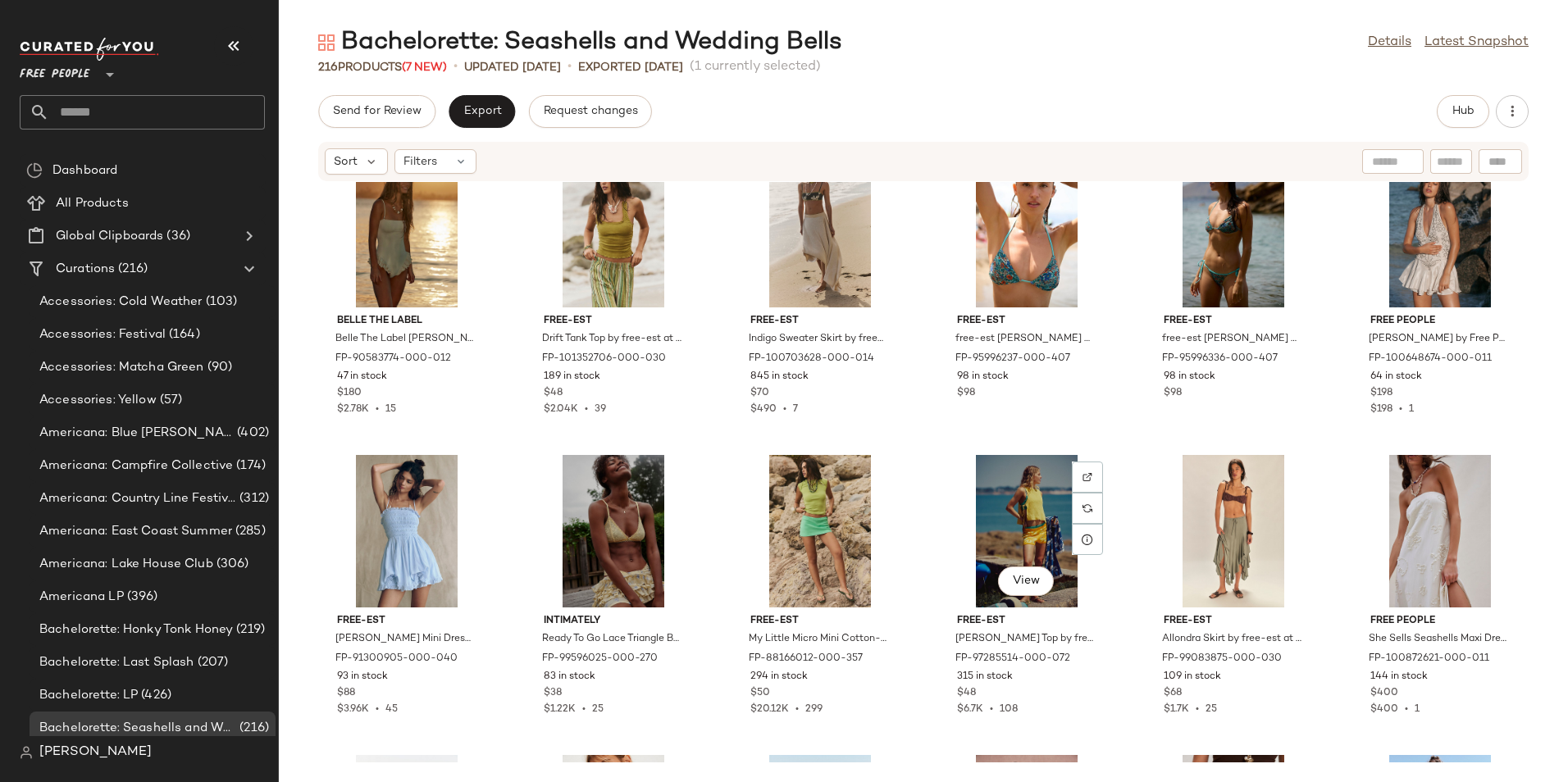
scroll to position [1030, 0]
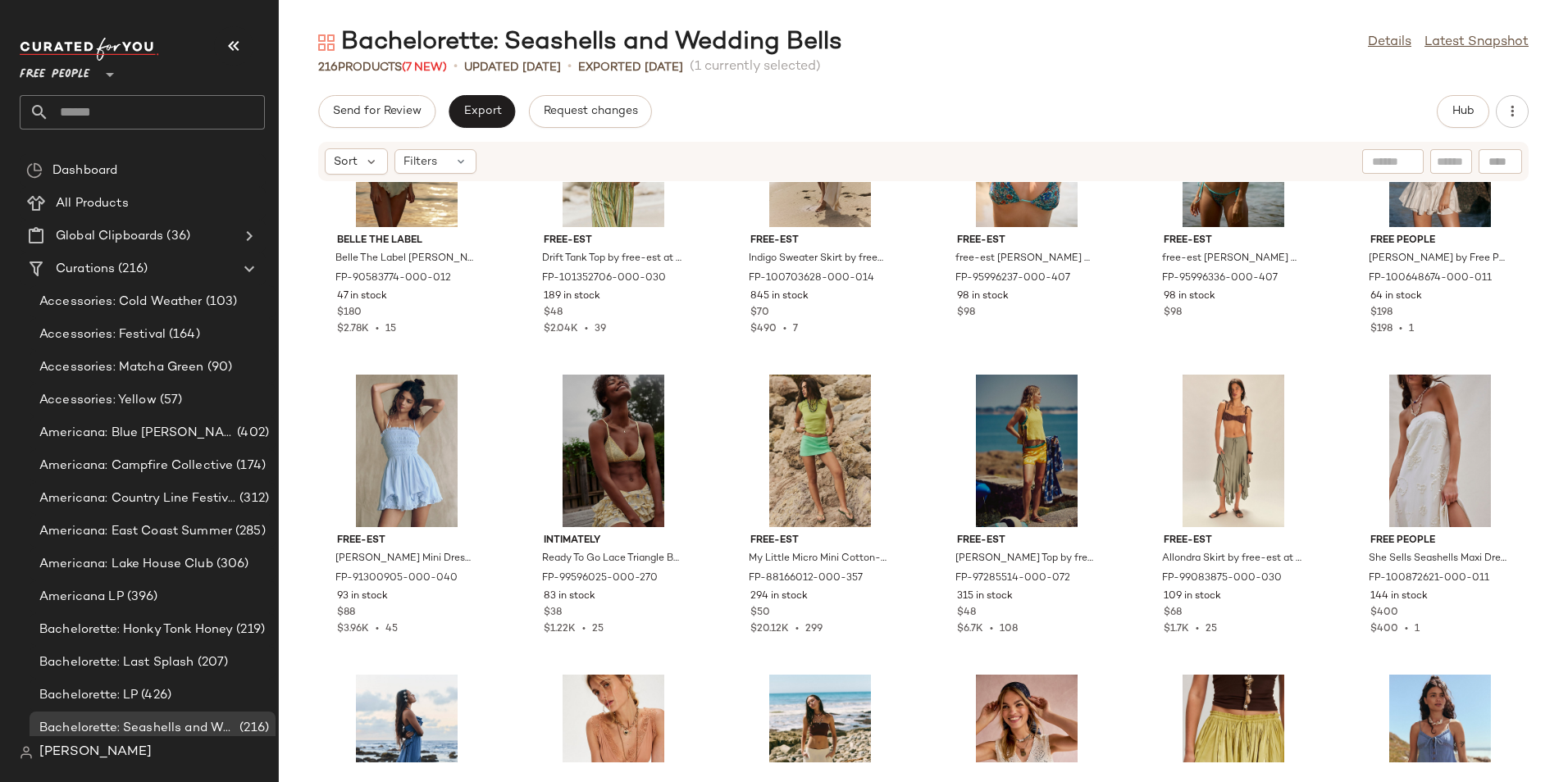
click at [155, 109] on input "text" at bounding box center [157, 112] width 215 height 34
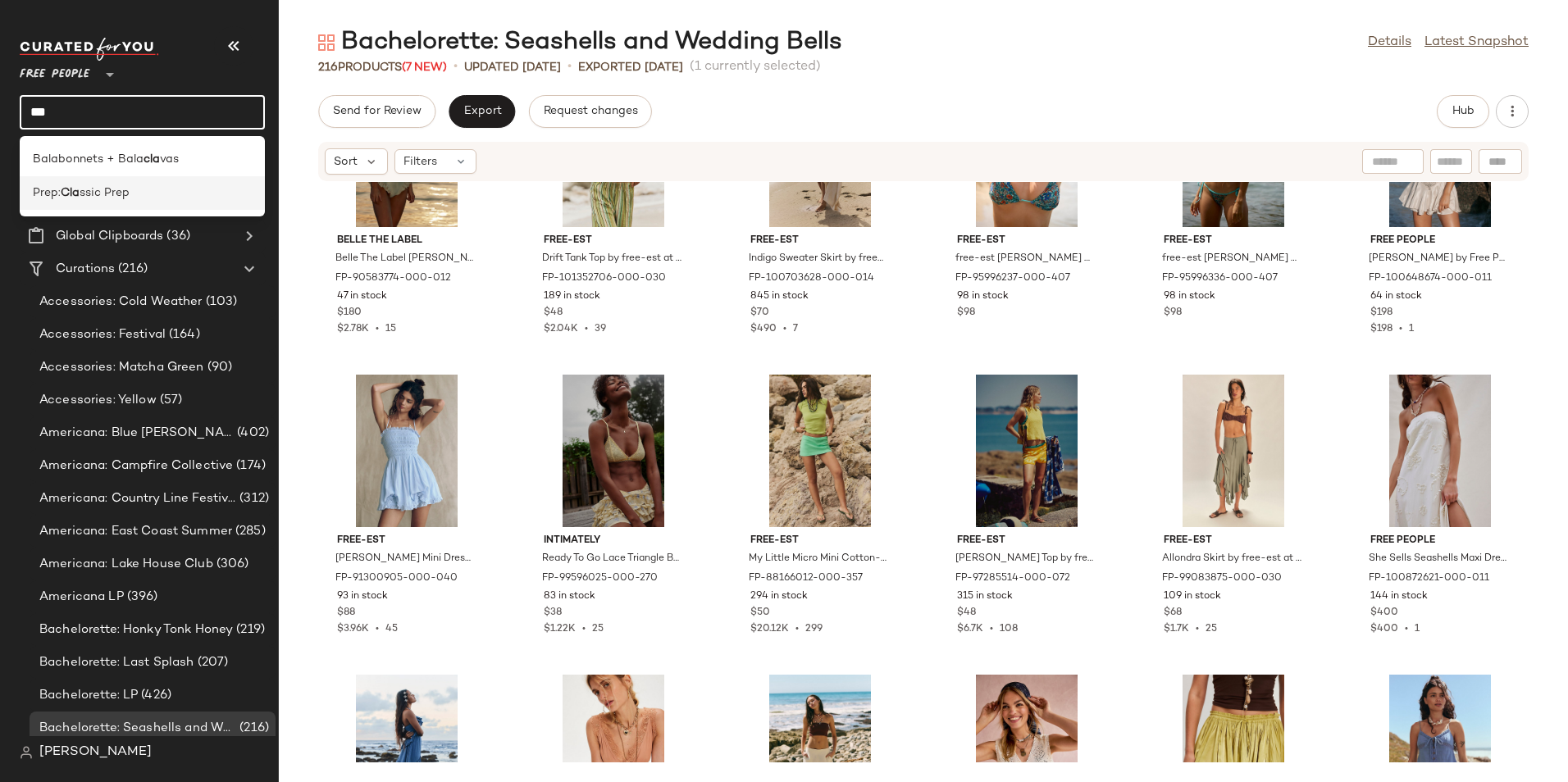
type input "***"
click at [140, 197] on div "Prep: Cla ssic Prep" at bounding box center [143, 193] width 219 height 17
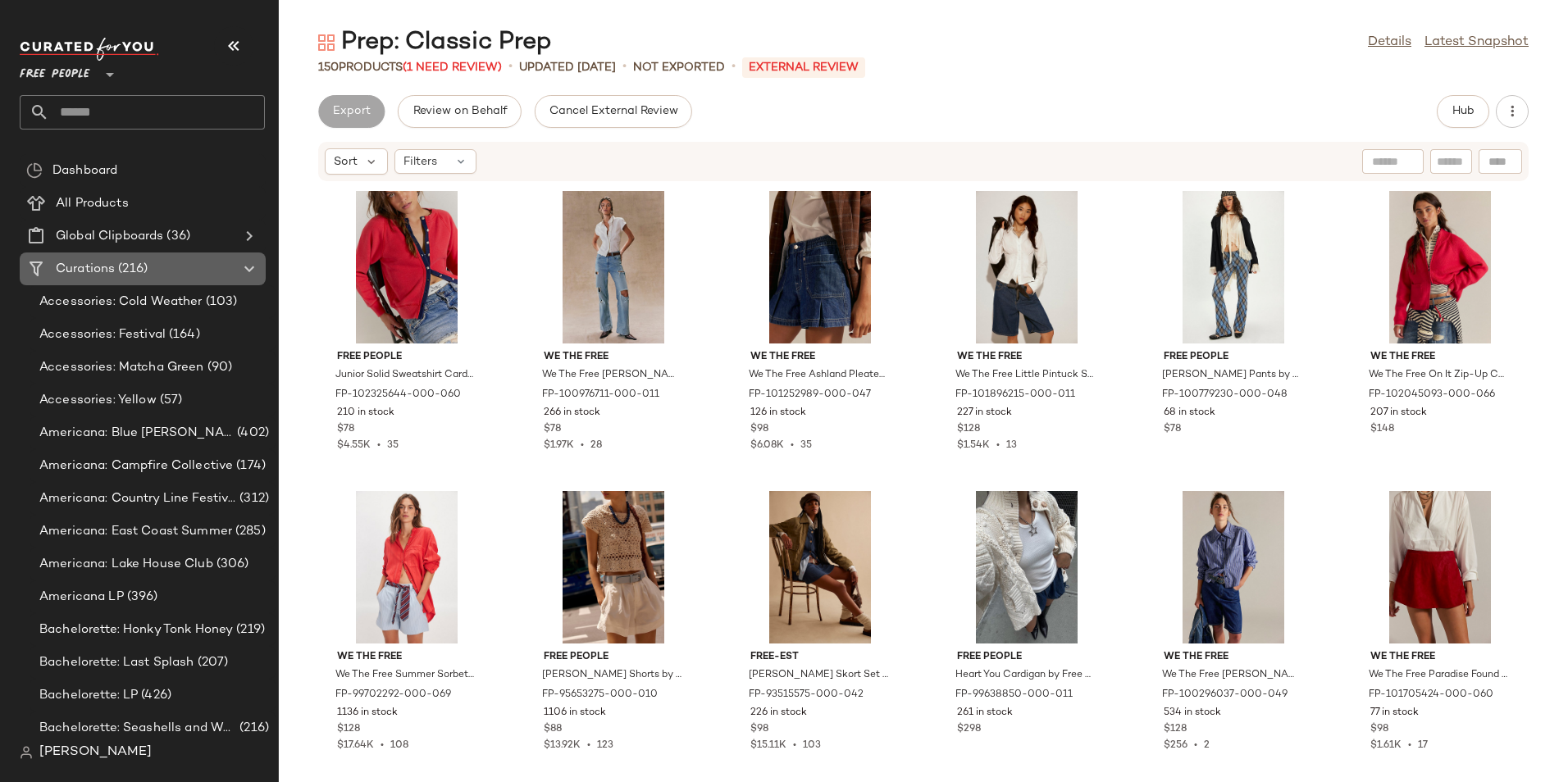
click at [91, 273] on span "Curations" at bounding box center [85, 269] width 59 height 19
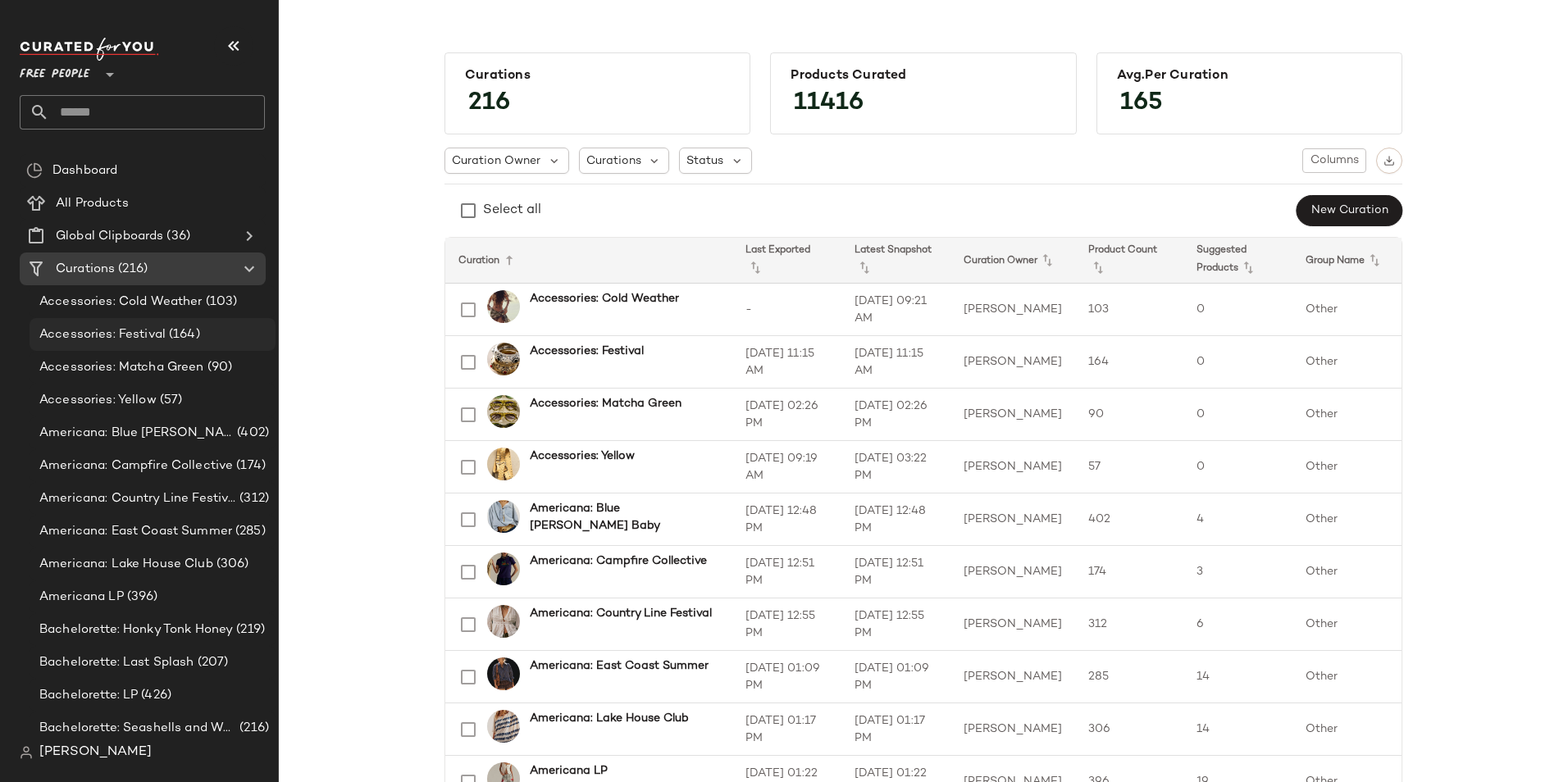
click at [126, 343] on span "Accessories: Festival" at bounding box center [102, 335] width 126 height 19
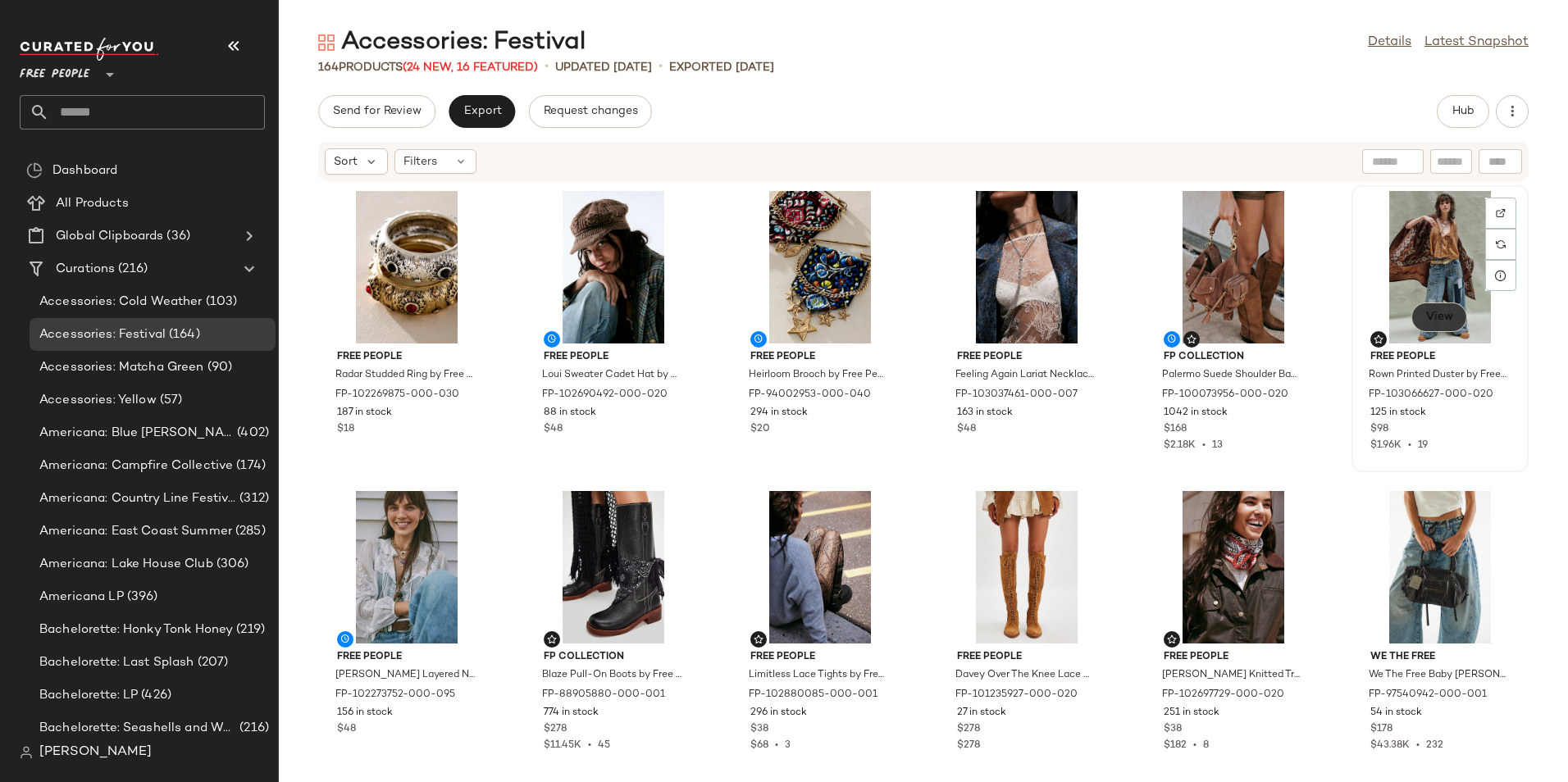
click at [1433, 311] on span "View" at bounding box center [1439, 317] width 28 height 13
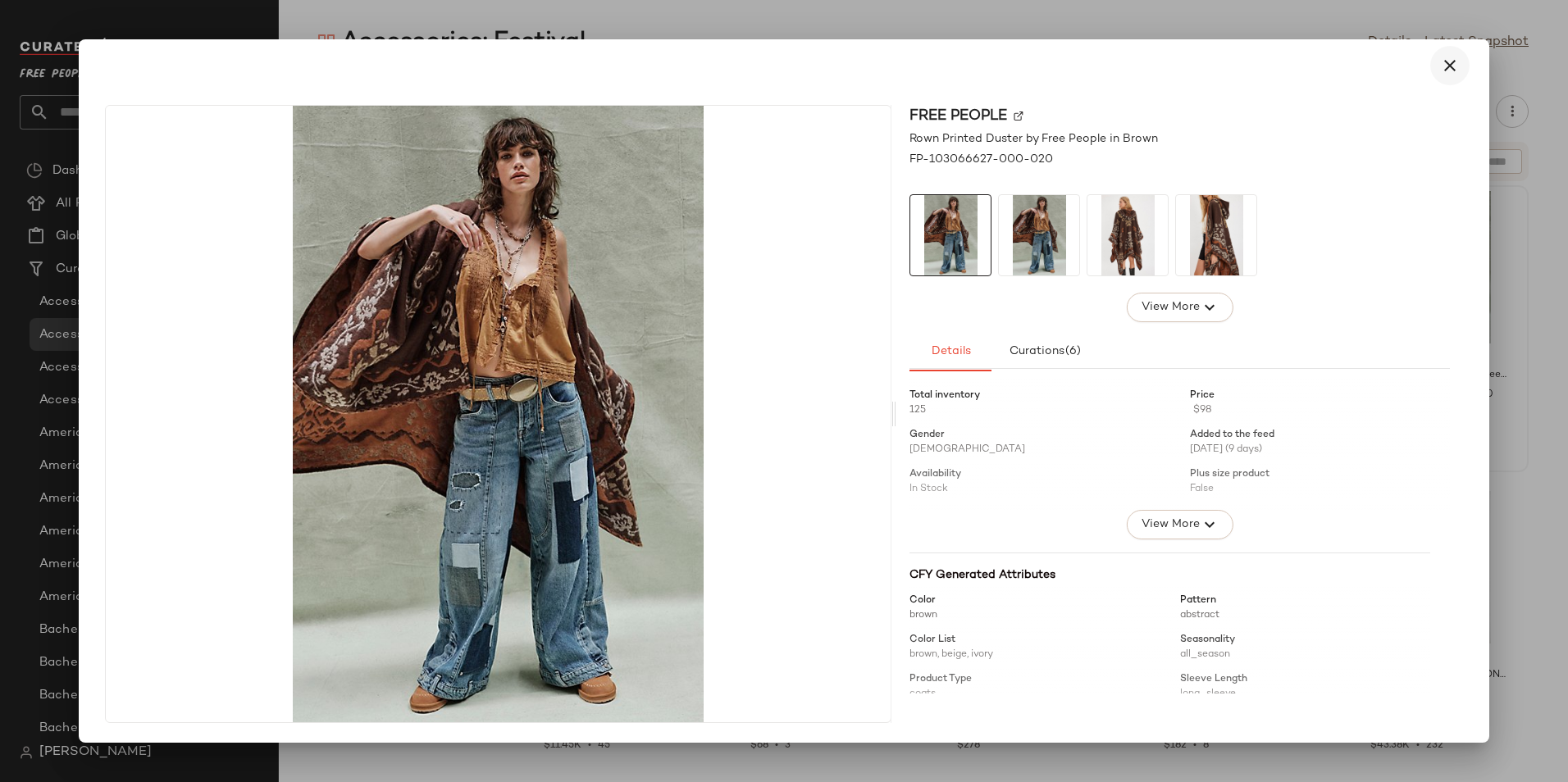
click at [1448, 54] on button "button" at bounding box center [1450, 65] width 39 height 39
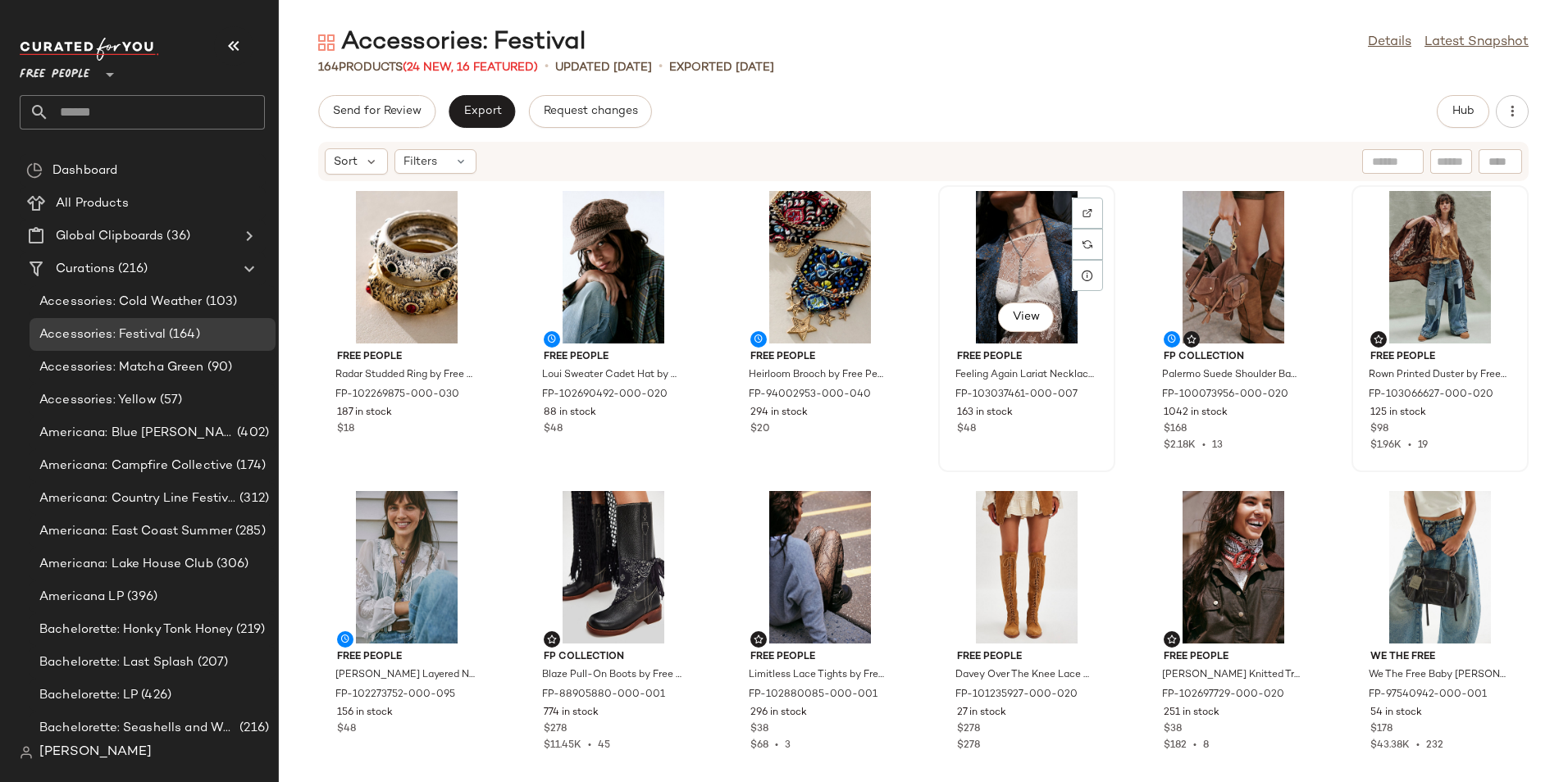
click at [946, 232] on div "View" at bounding box center [1026, 267] width 166 height 152
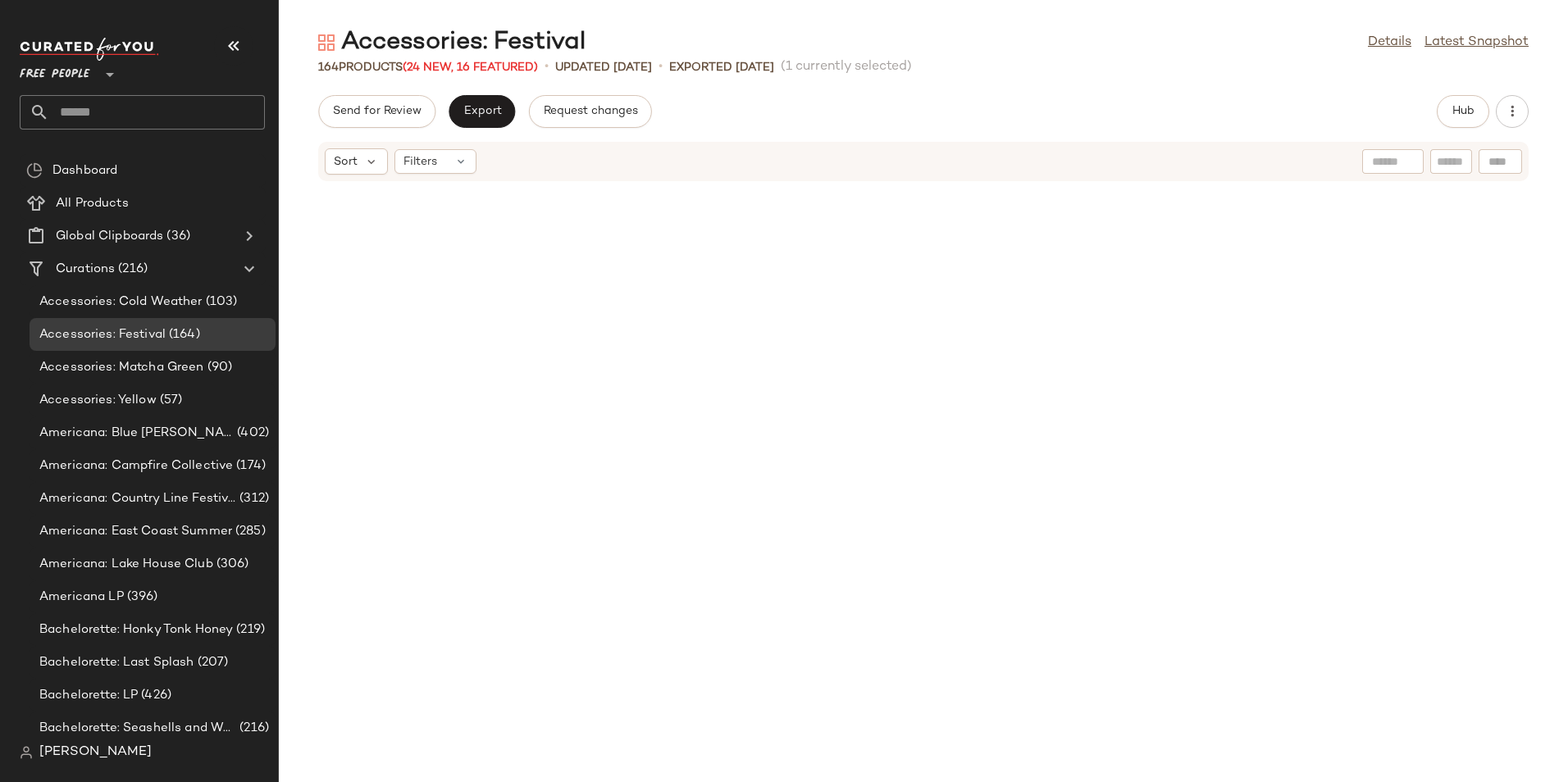
scroll to position [1605, 0]
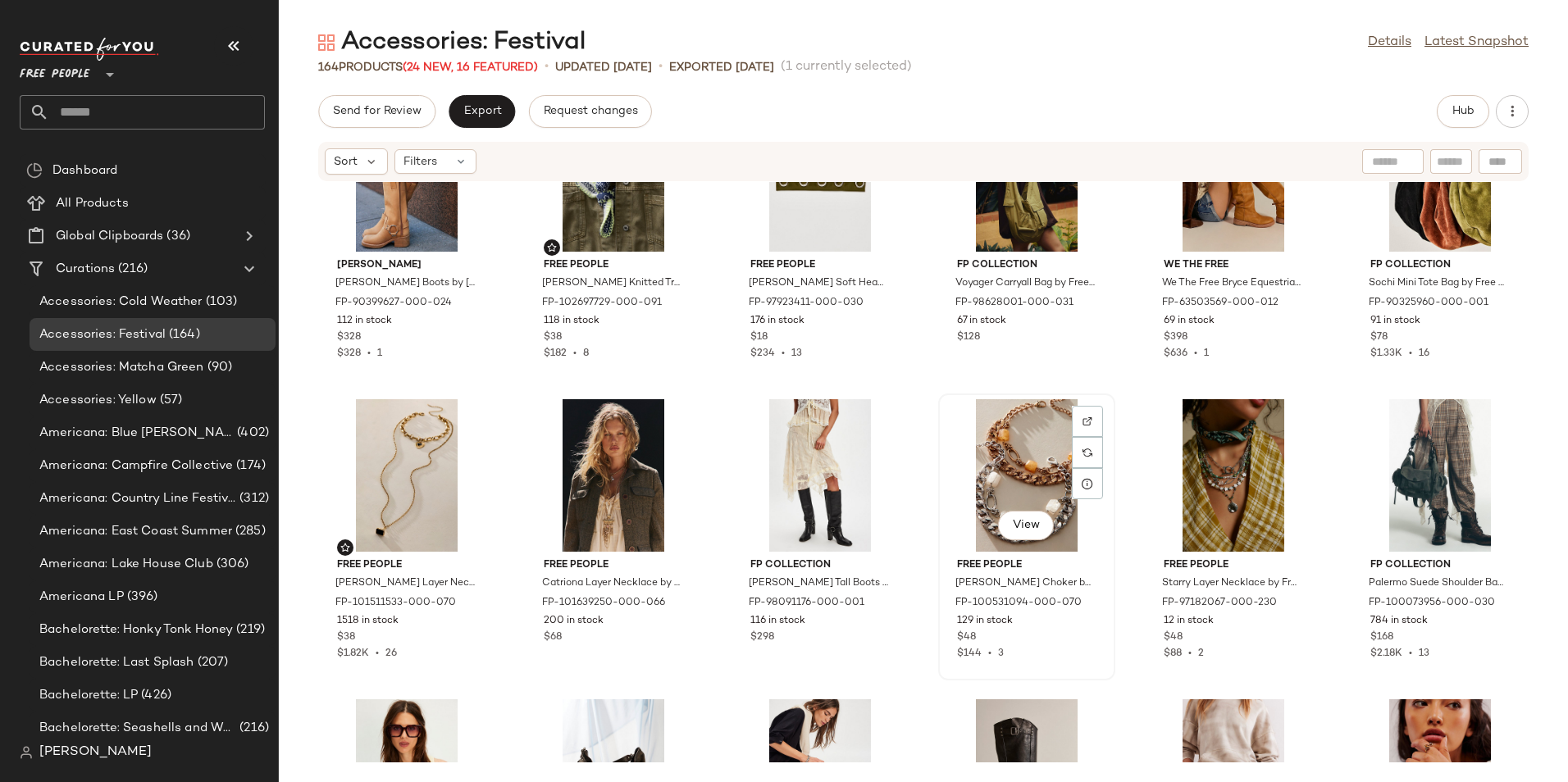
click at [1016, 455] on div "View" at bounding box center [1026, 475] width 166 height 152
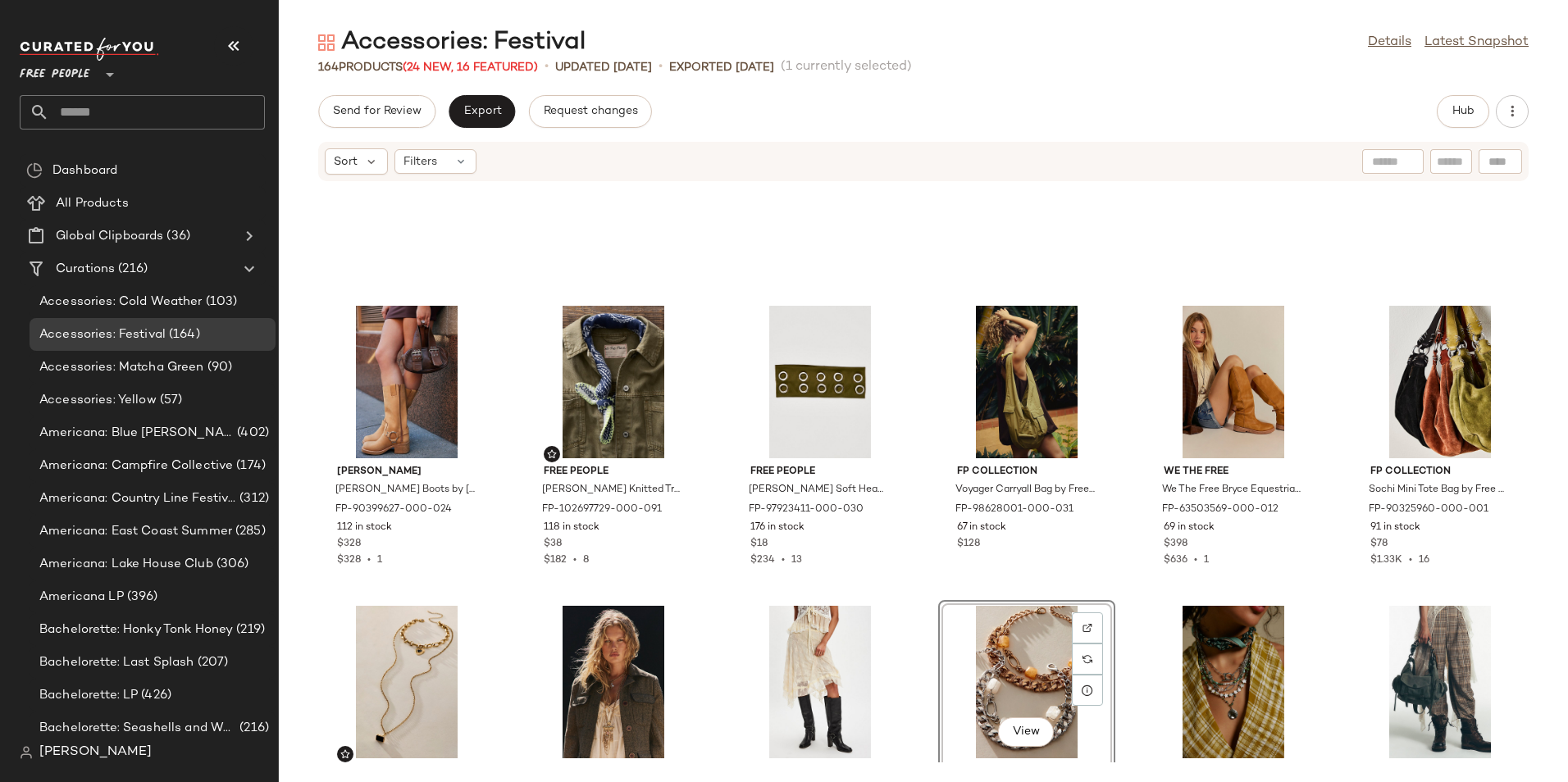
scroll to position [1359, 0]
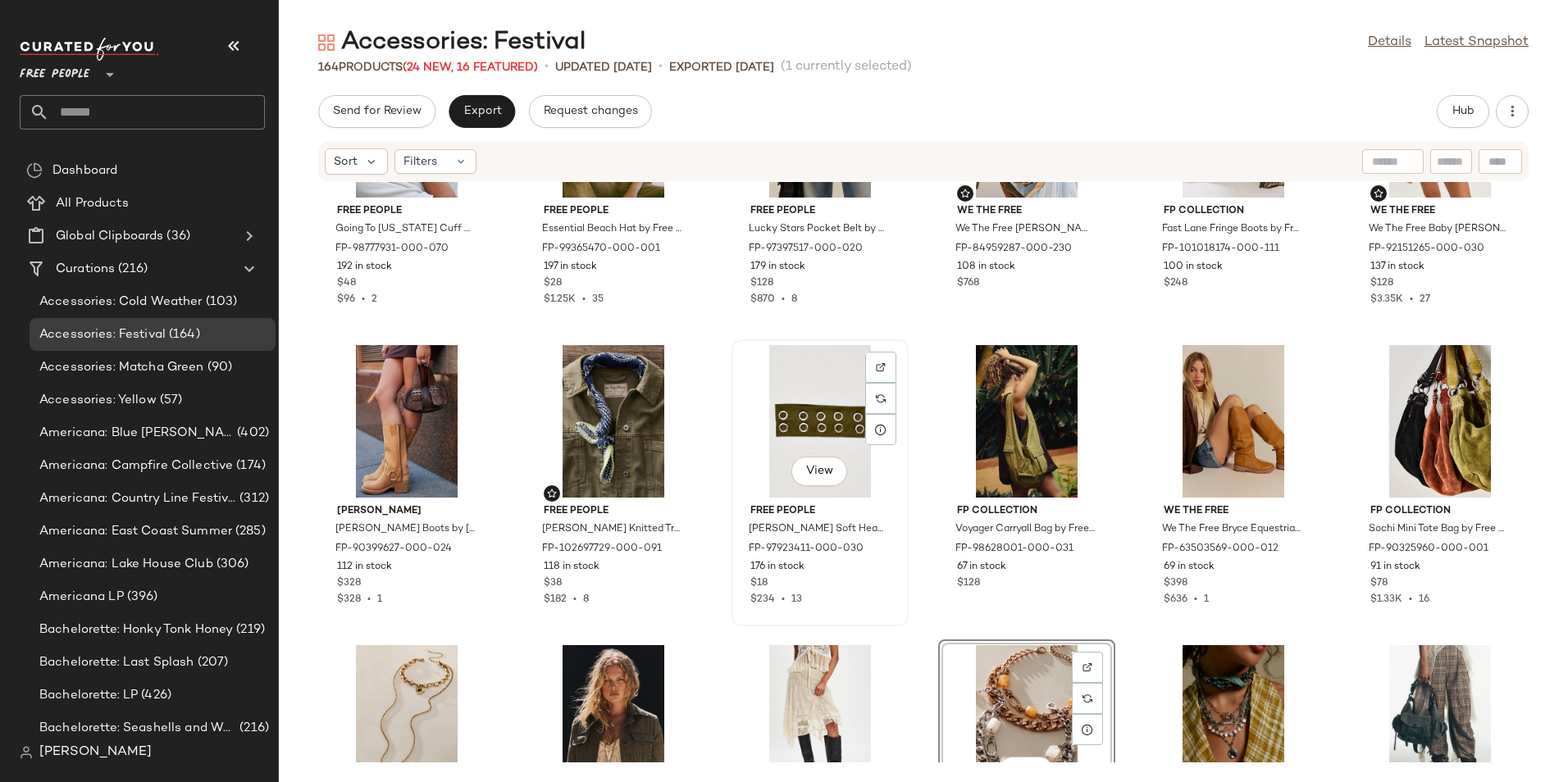
click at [806, 434] on div "View" at bounding box center [820, 421] width 166 height 152
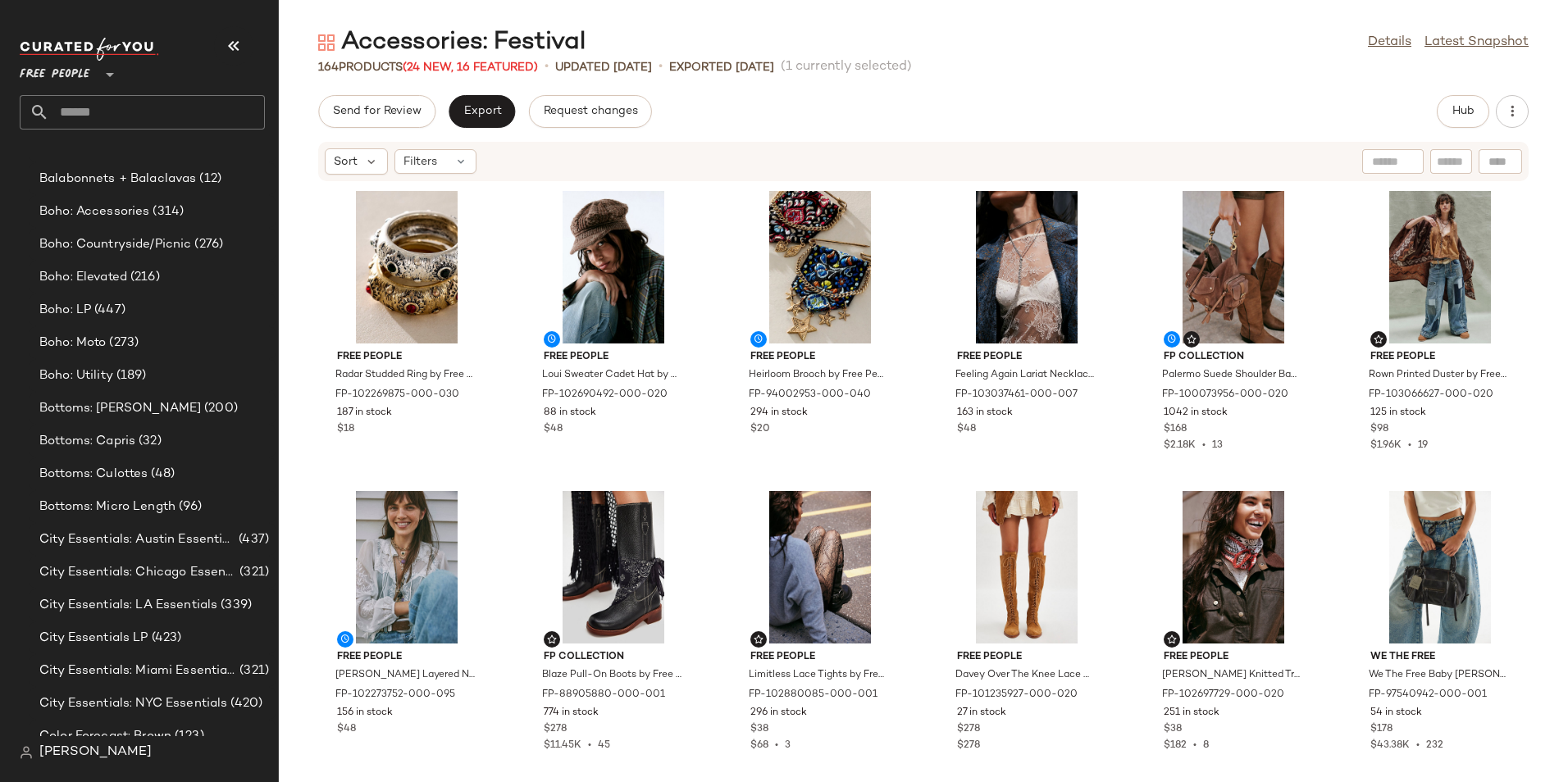
scroll to position [759, 0]
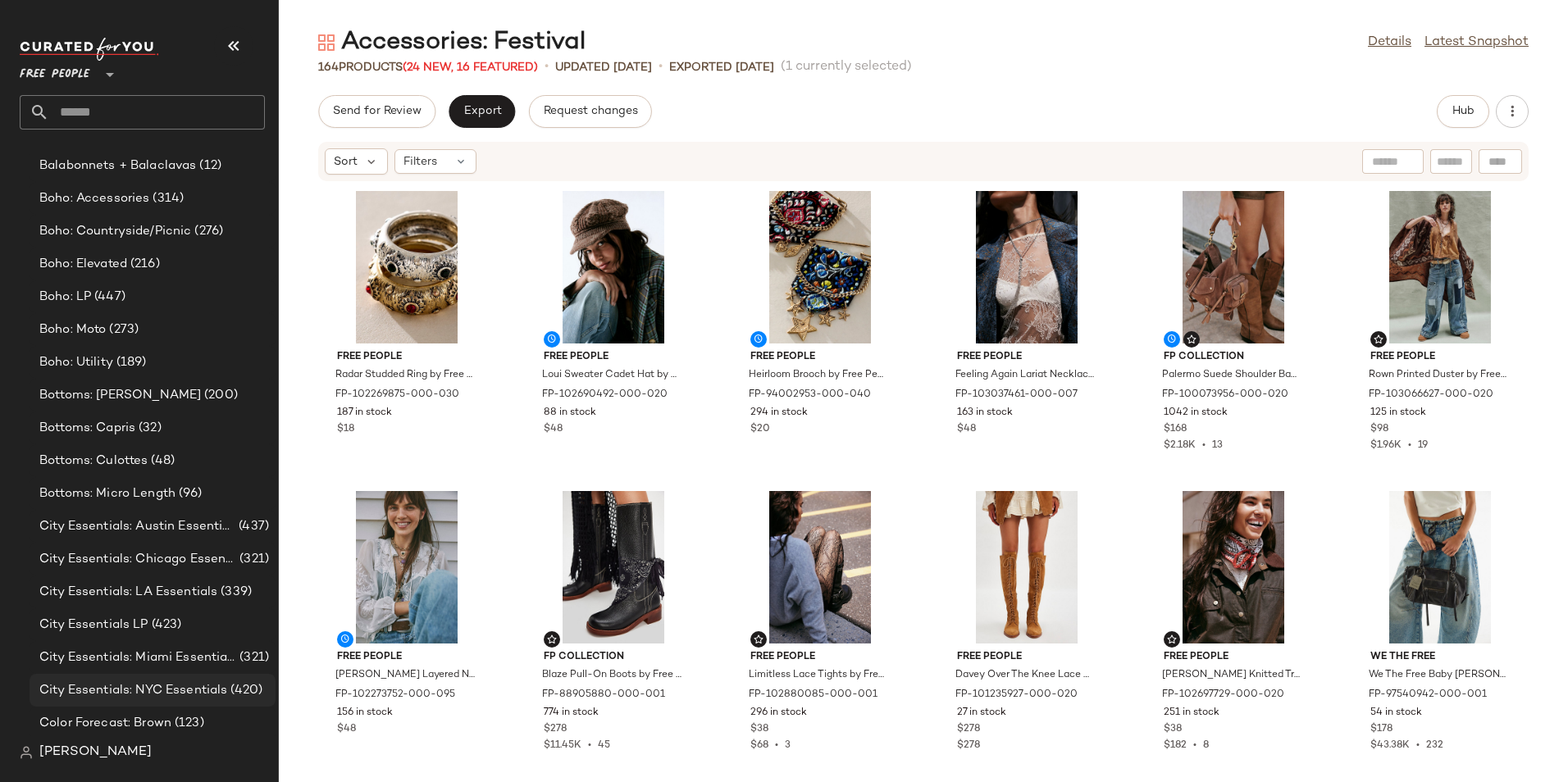
click at [143, 678] on div "City Essentials: NYC Essentials (420)" at bounding box center [152, 690] width 246 height 33
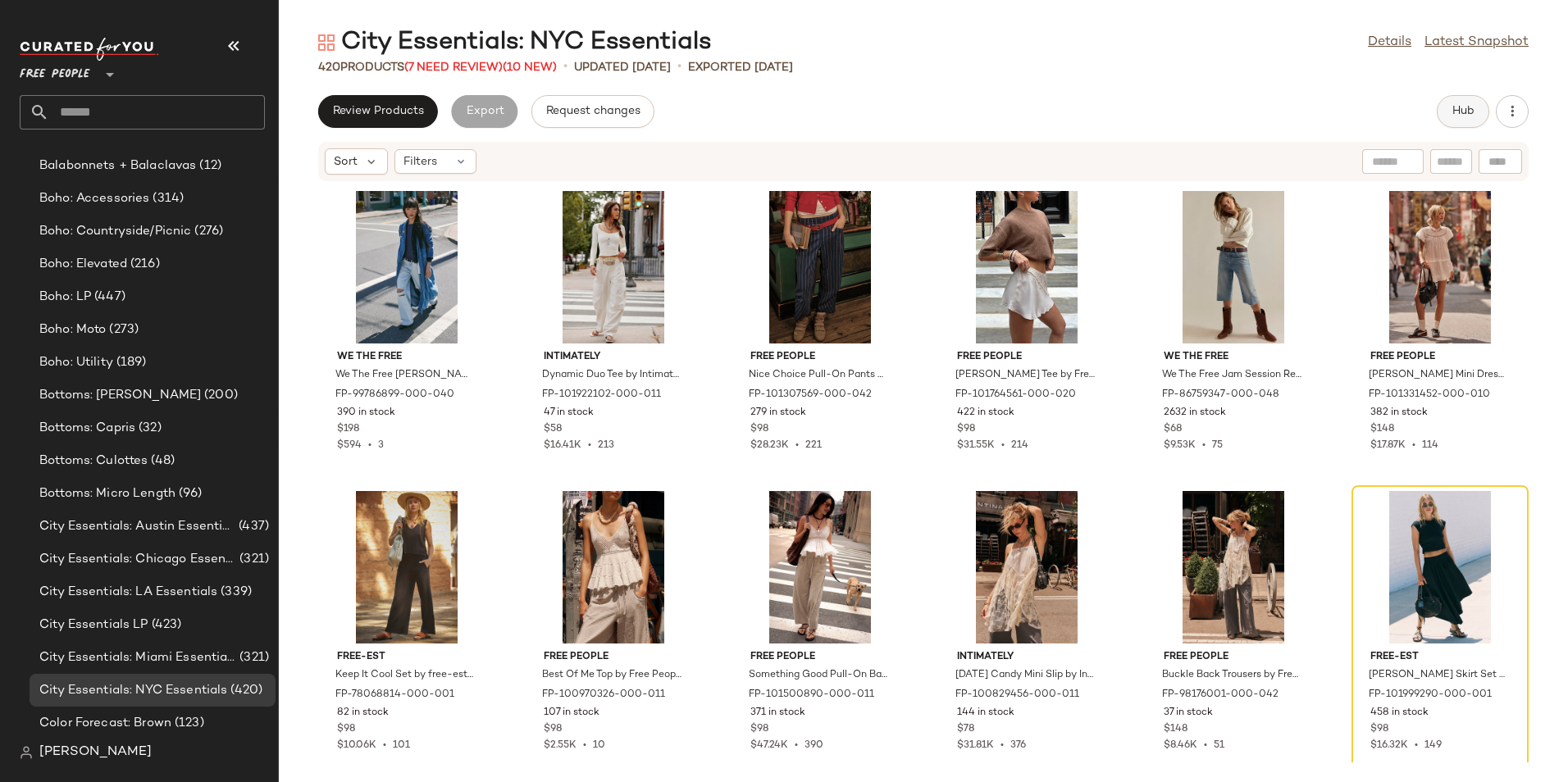
click at [1459, 121] on button "Hub" at bounding box center [1462, 111] width 52 height 33
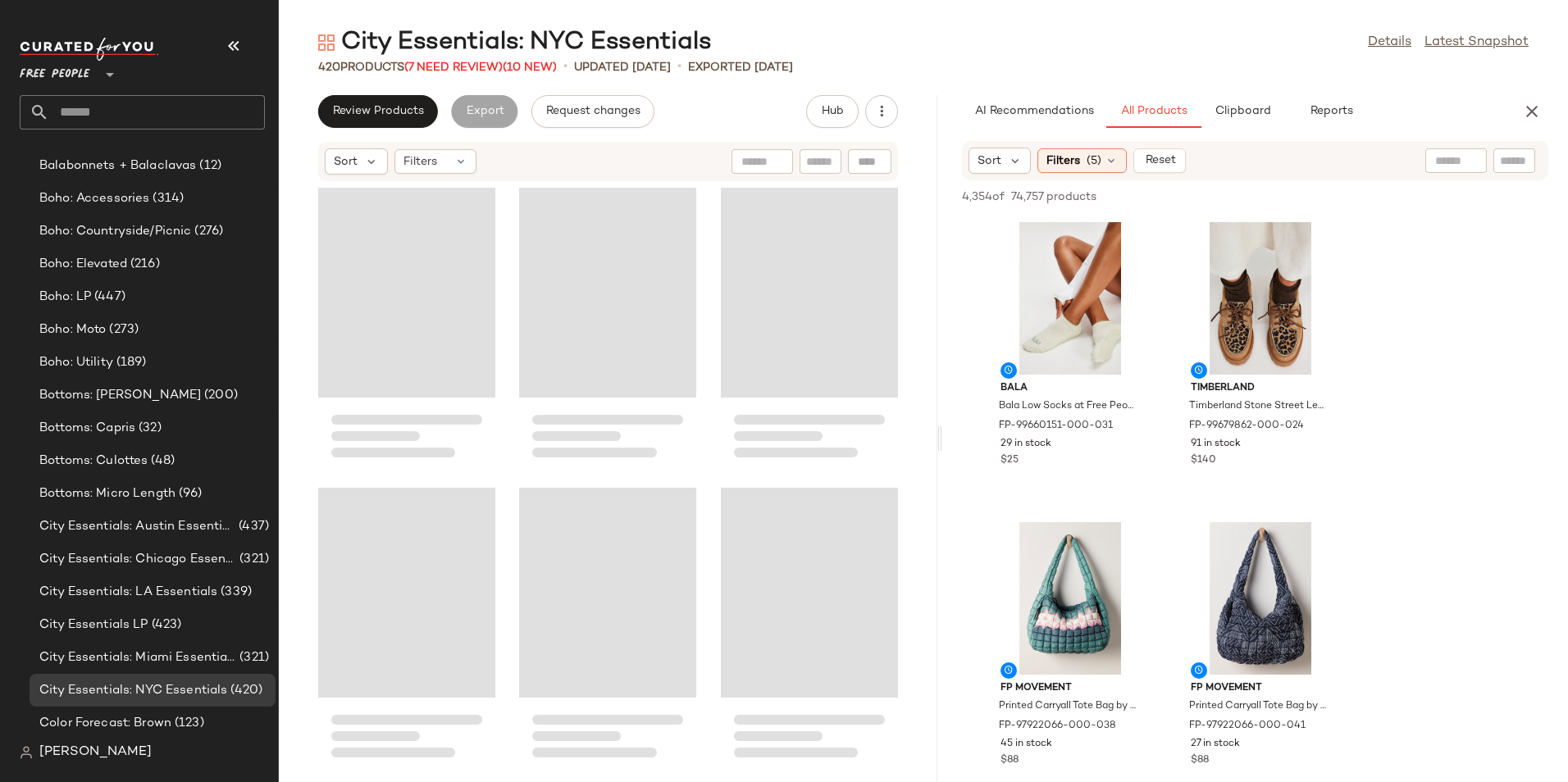
drag, startPoint x: 922, startPoint y: 436, endPoint x: 942, endPoint y: 436, distance: 20.0
click at [942, 436] on div "City Essentials: NYC Essentials Details Latest Snapshot 420 Products (7 Need Re…" at bounding box center [923, 404] width 1289 height 756
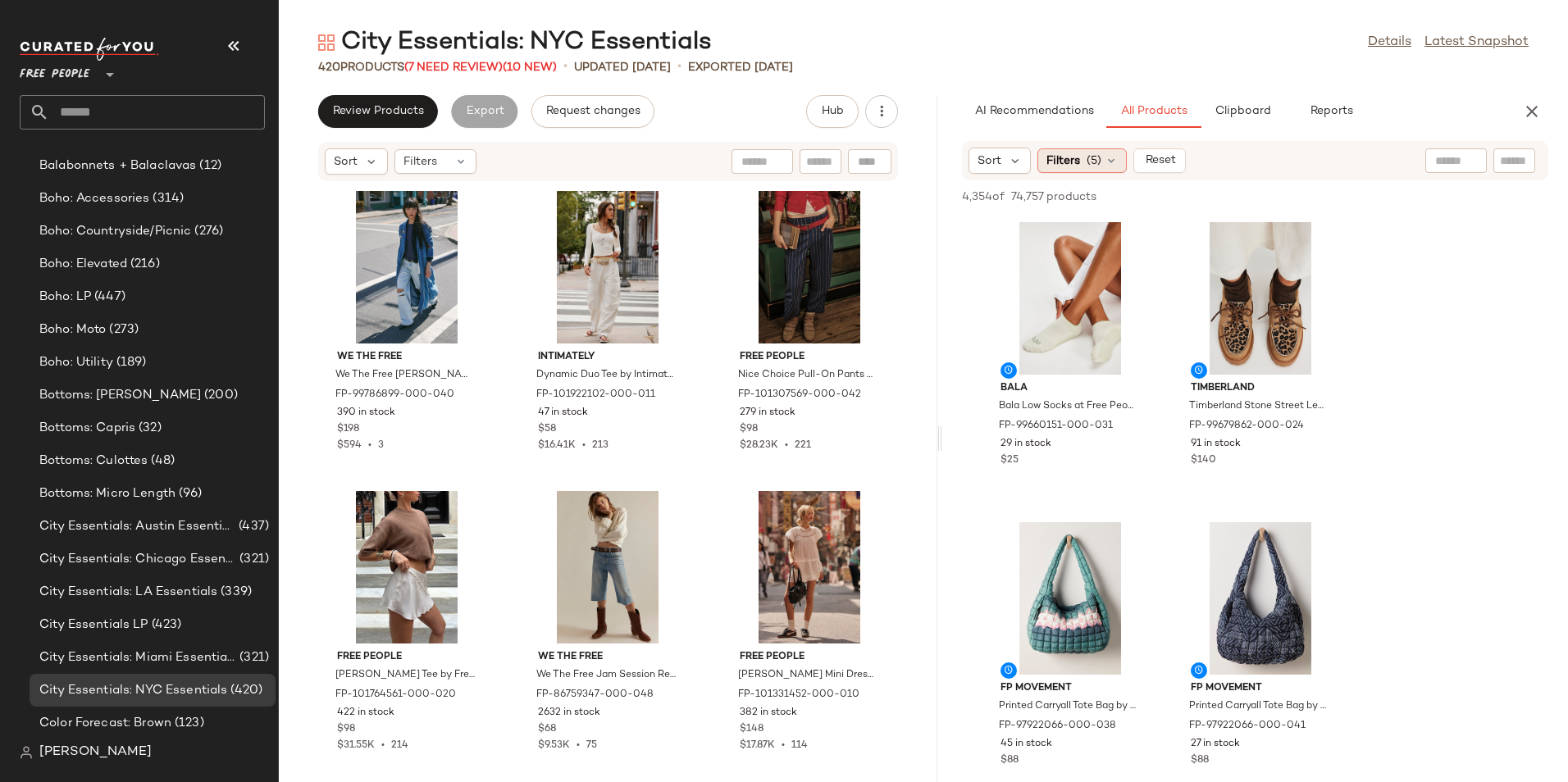
click at [1103, 162] on div "Filters (5)" at bounding box center [1082, 160] width 90 height 24
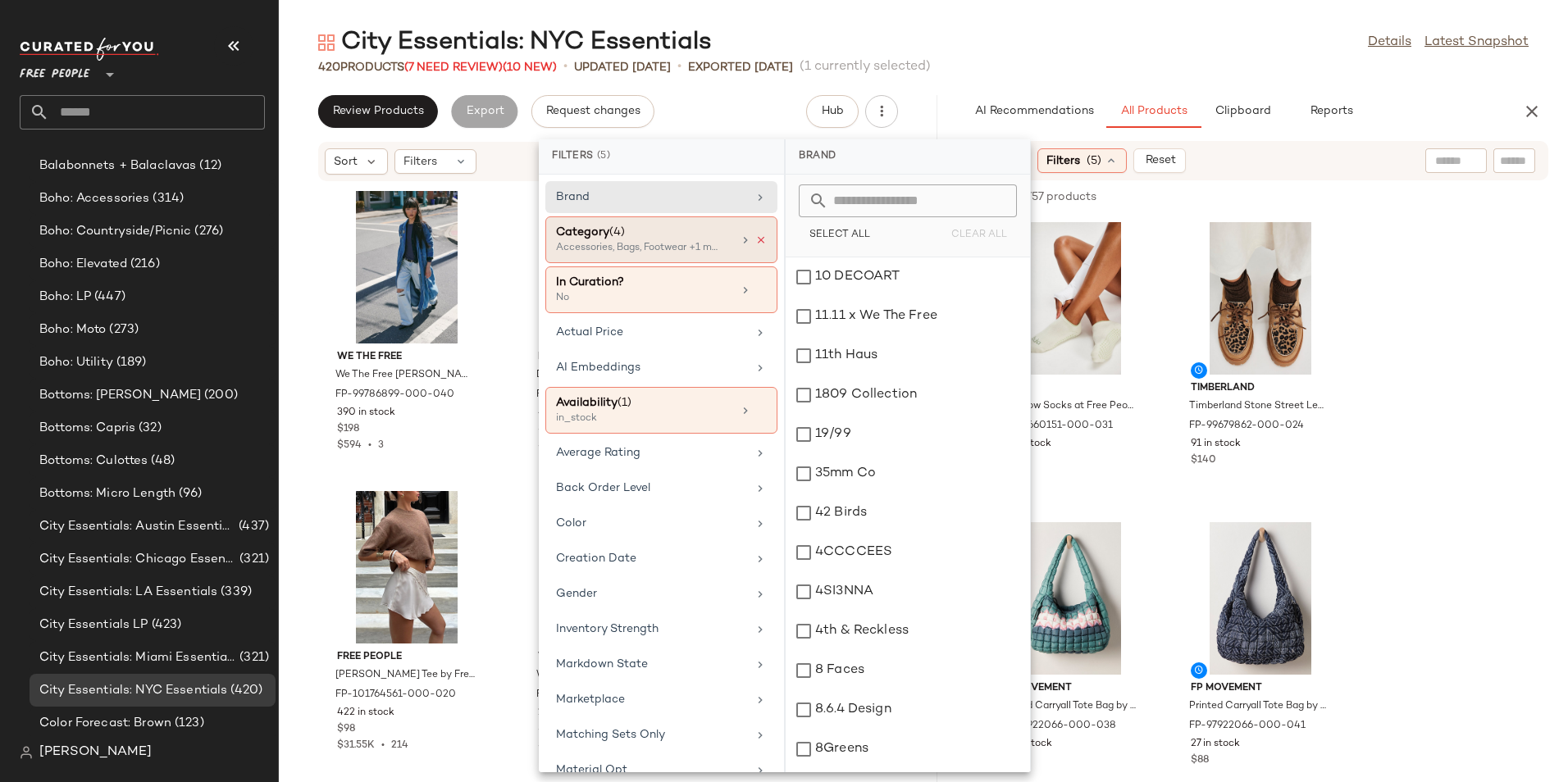
click at [755, 241] on icon at bounding box center [761, 239] width 12 height 12
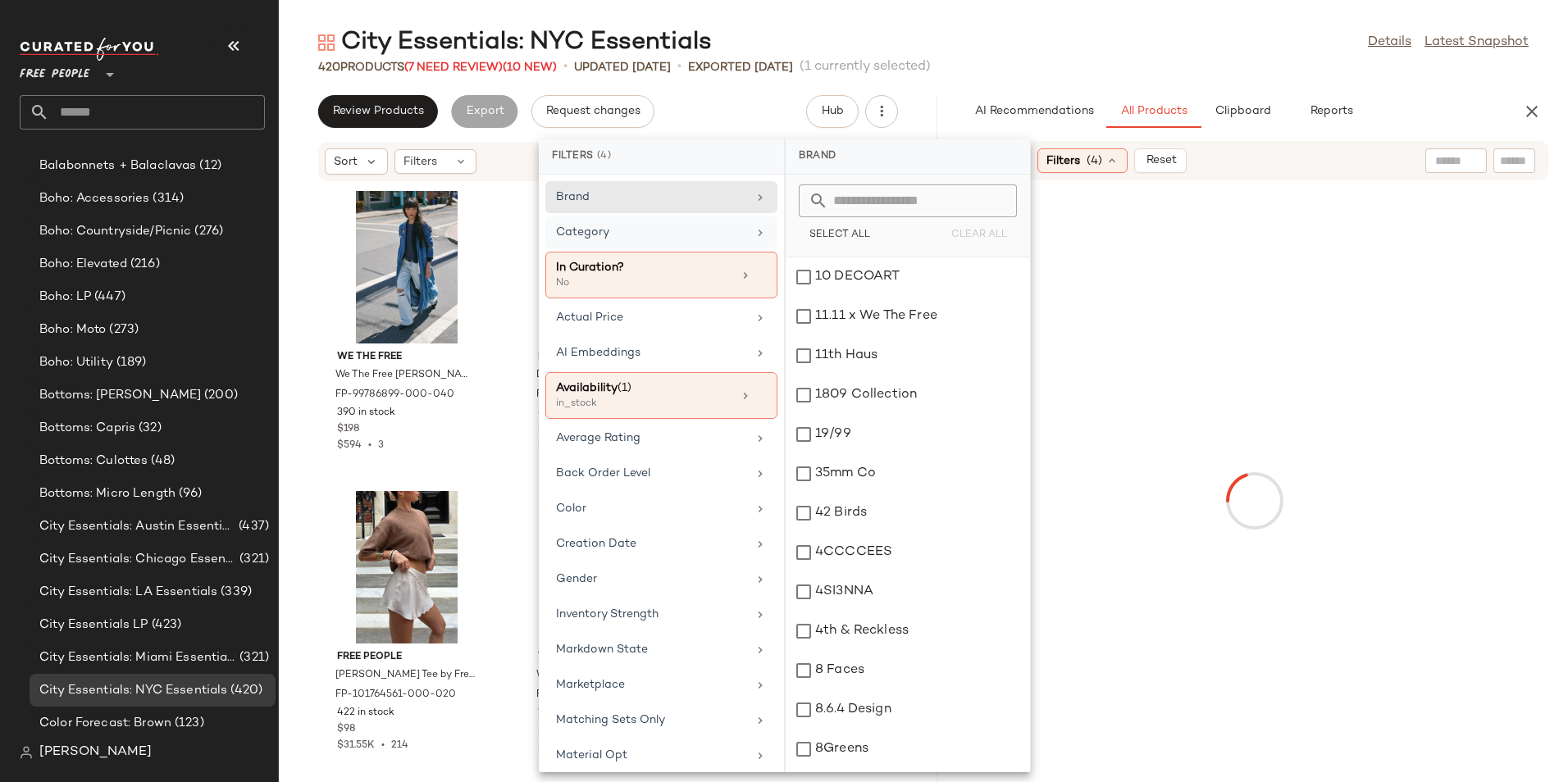
click at [662, 239] on div "Category" at bounding box center [651, 232] width 191 height 17
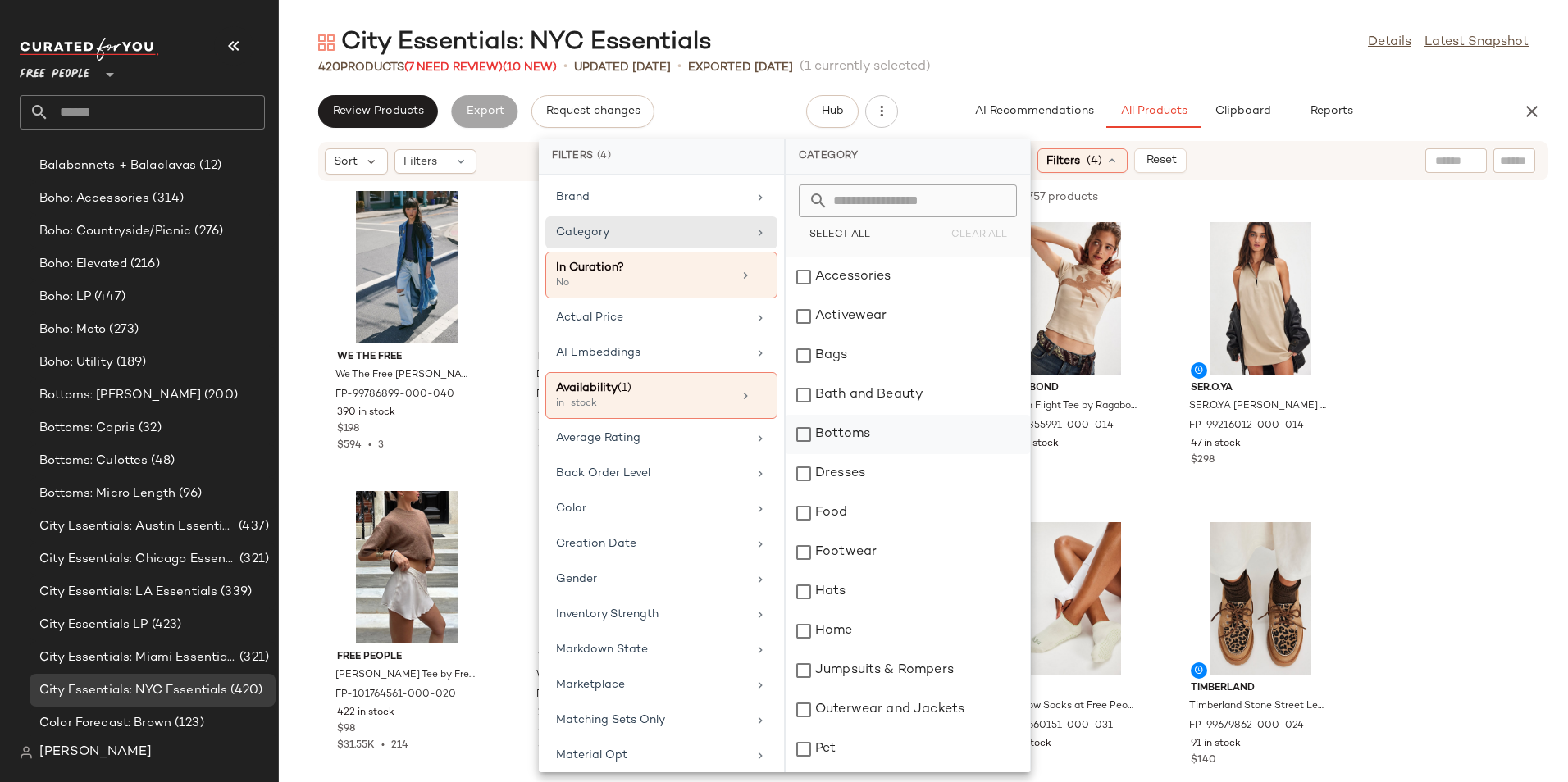
click at [919, 430] on div "Bottoms" at bounding box center [908, 435] width 244 height 39
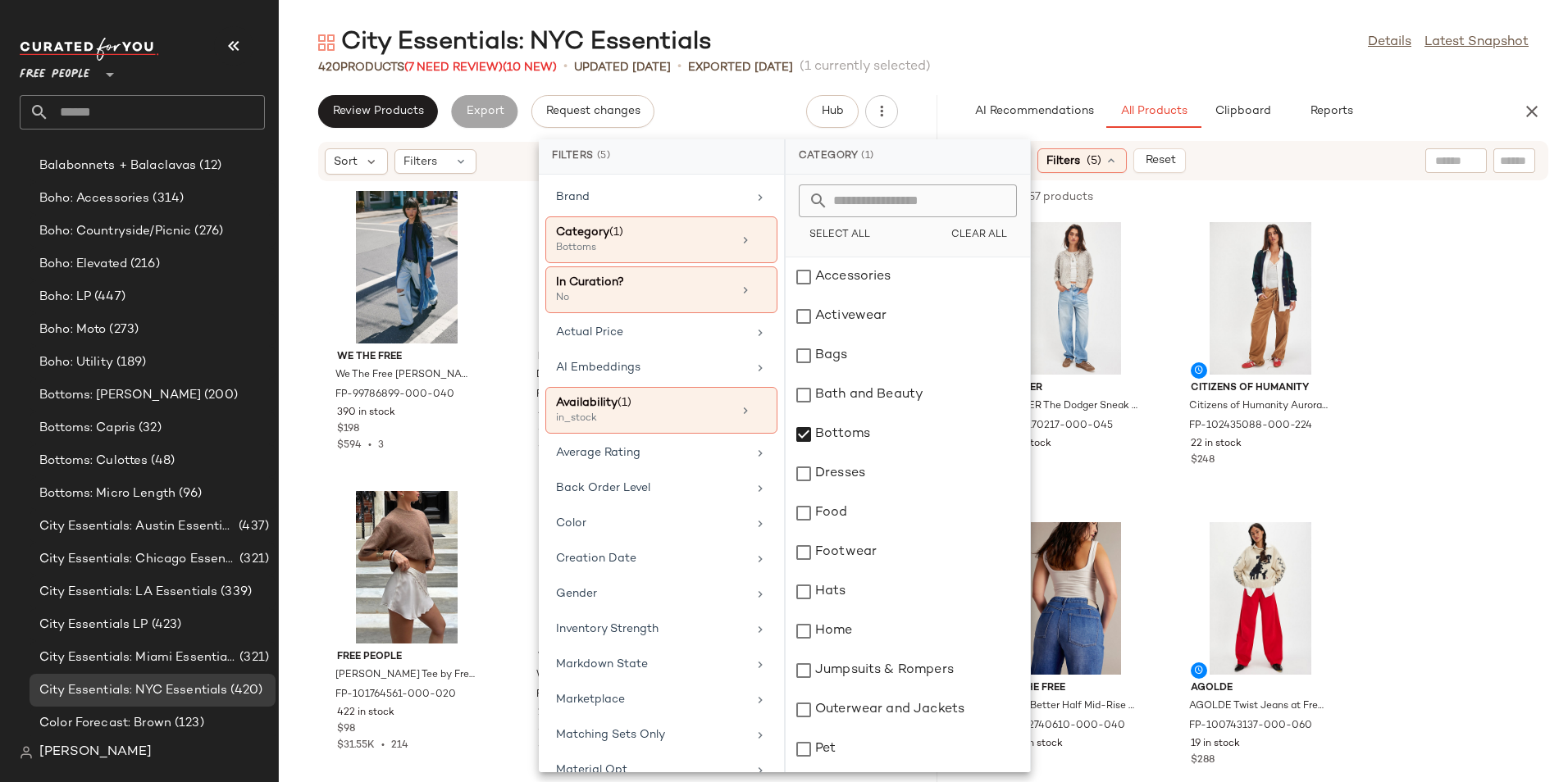
scroll to position [494, 0]
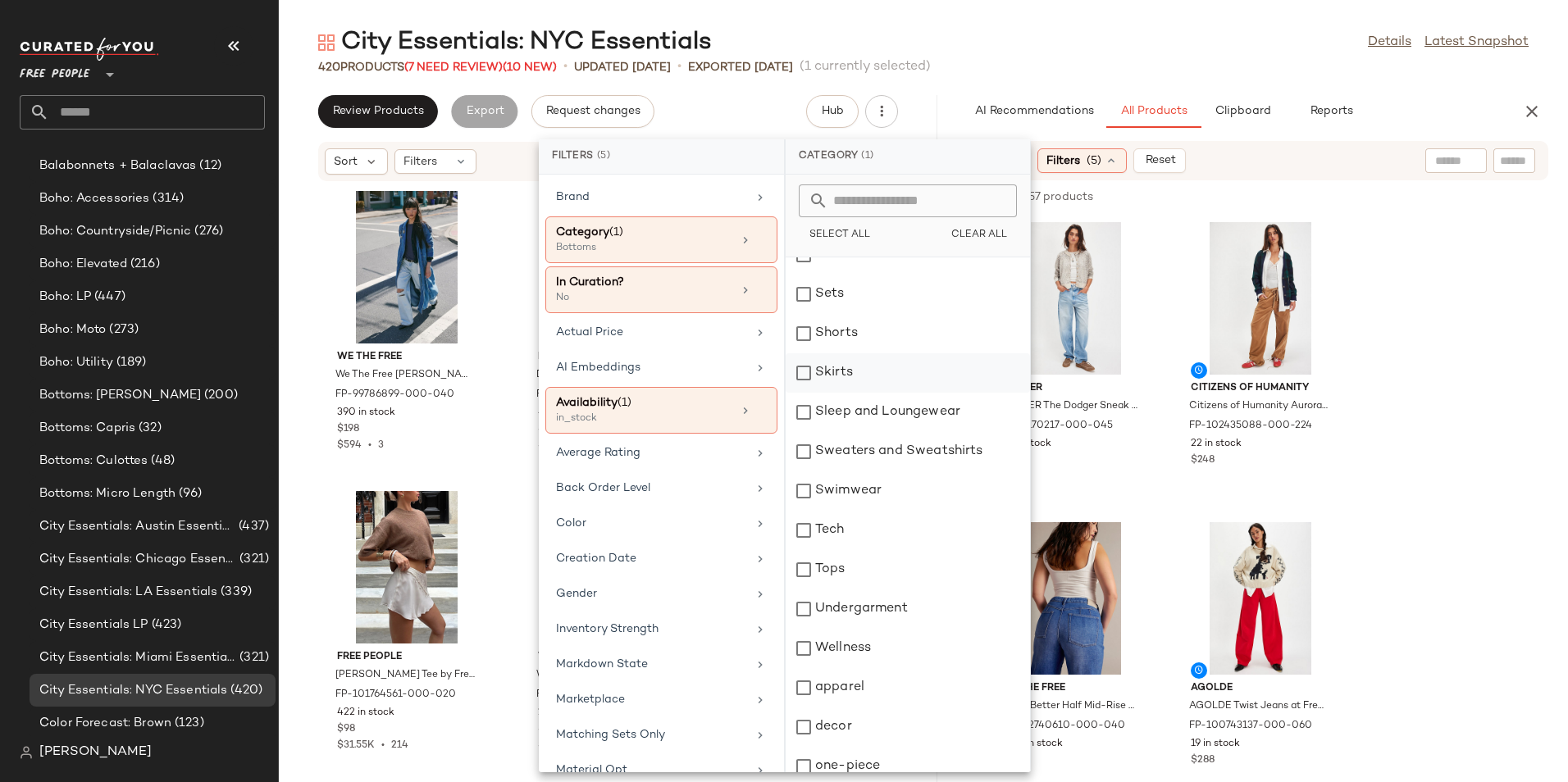
click at [817, 385] on div "Skirts" at bounding box center [908, 373] width 244 height 39
click at [808, 343] on div "Shorts" at bounding box center [908, 334] width 244 height 39
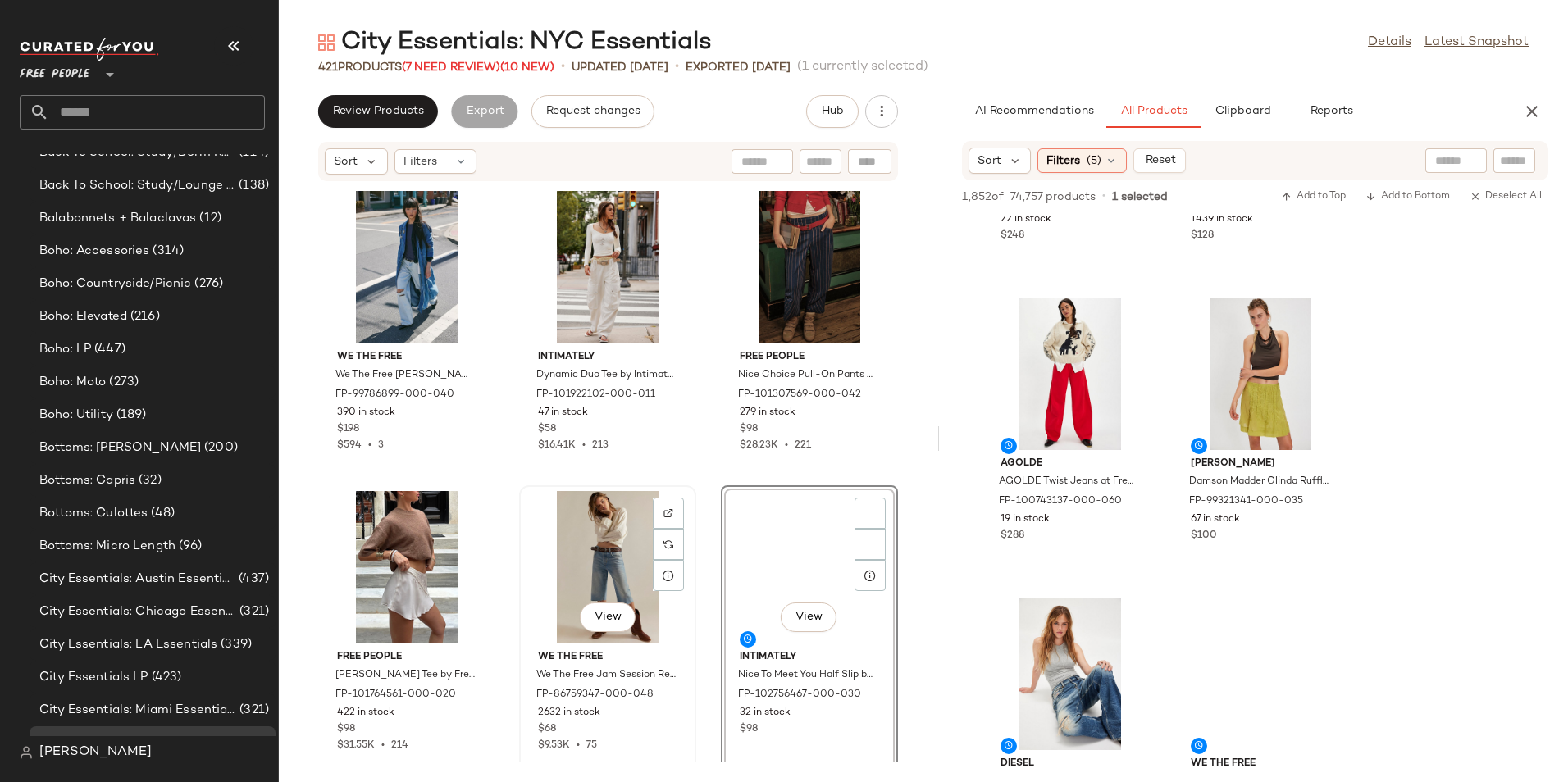
scroll to position [759, 0]
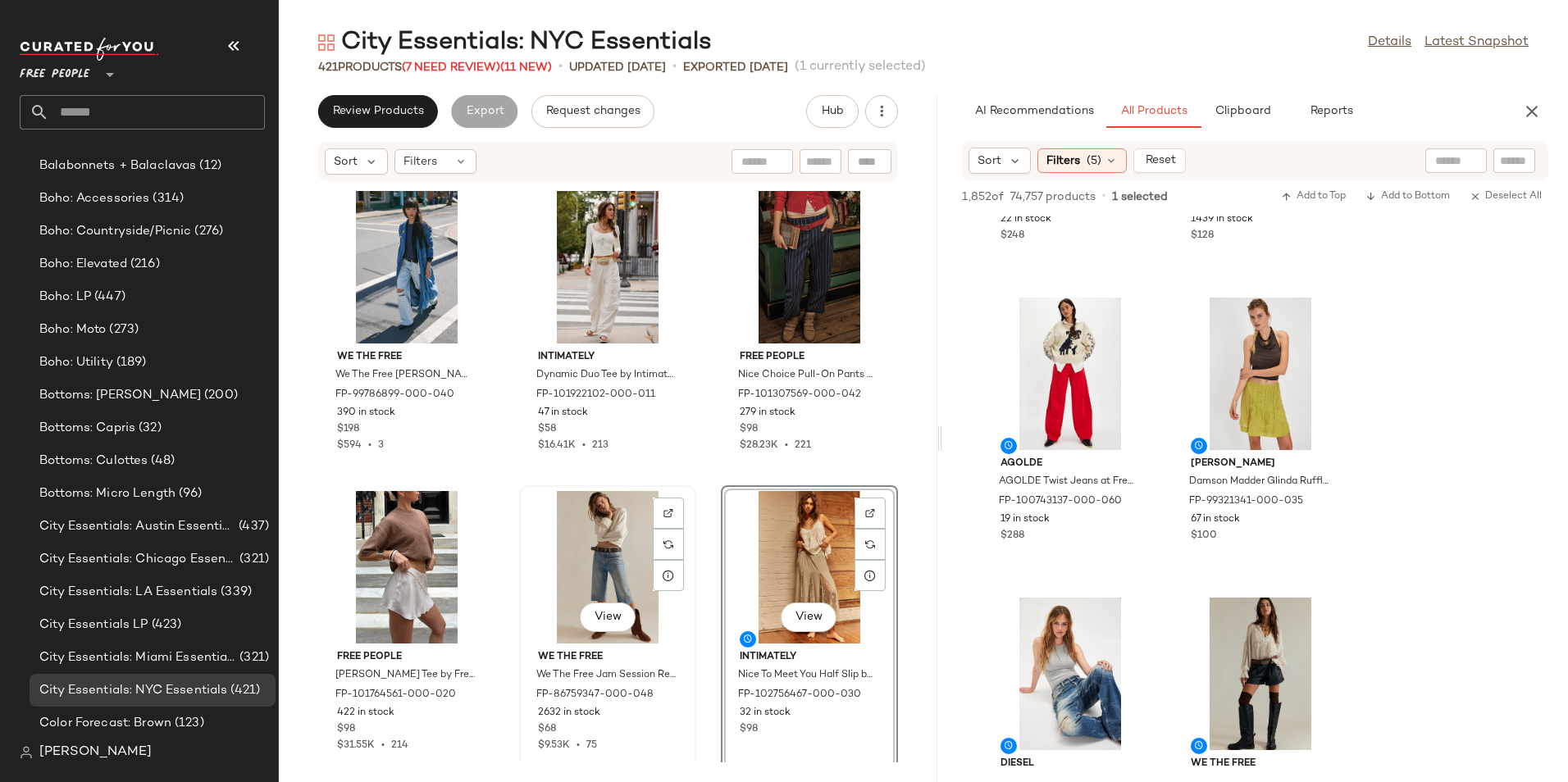
click at [589, 546] on div "View" at bounding box center [607, 568] width 166 height 152
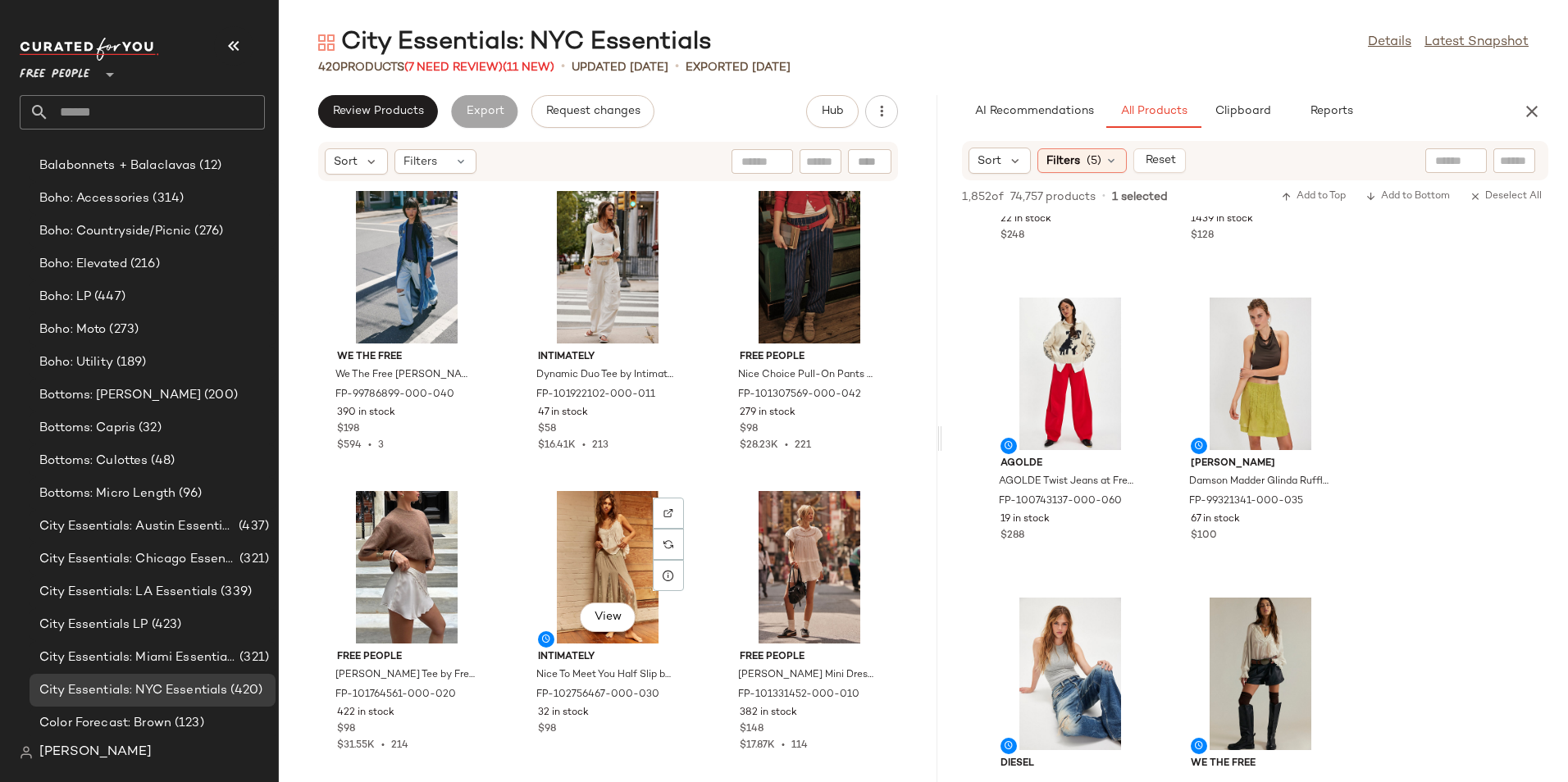
scroll to position [759, 0]
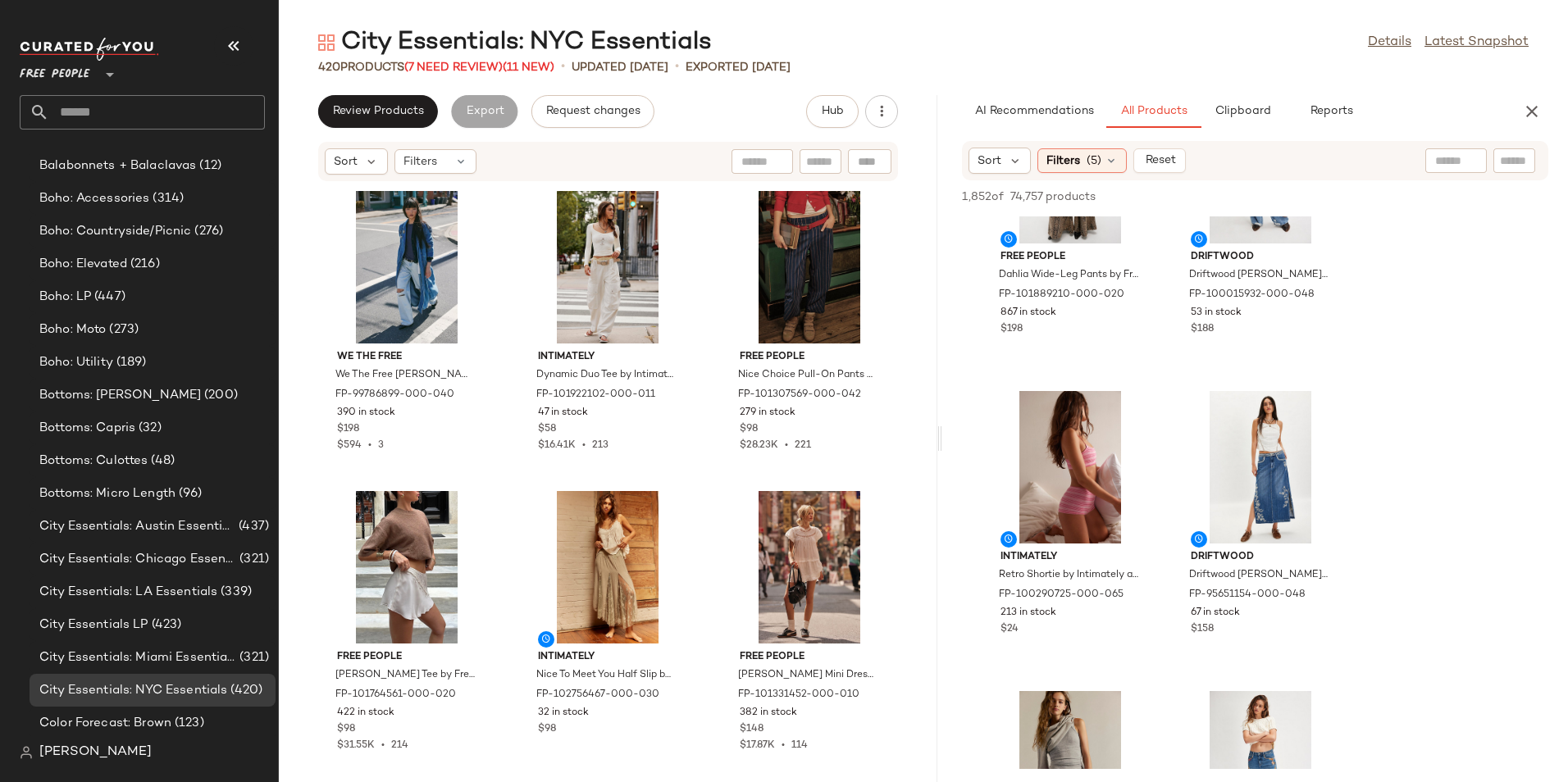
scroll to position [1934, 0]
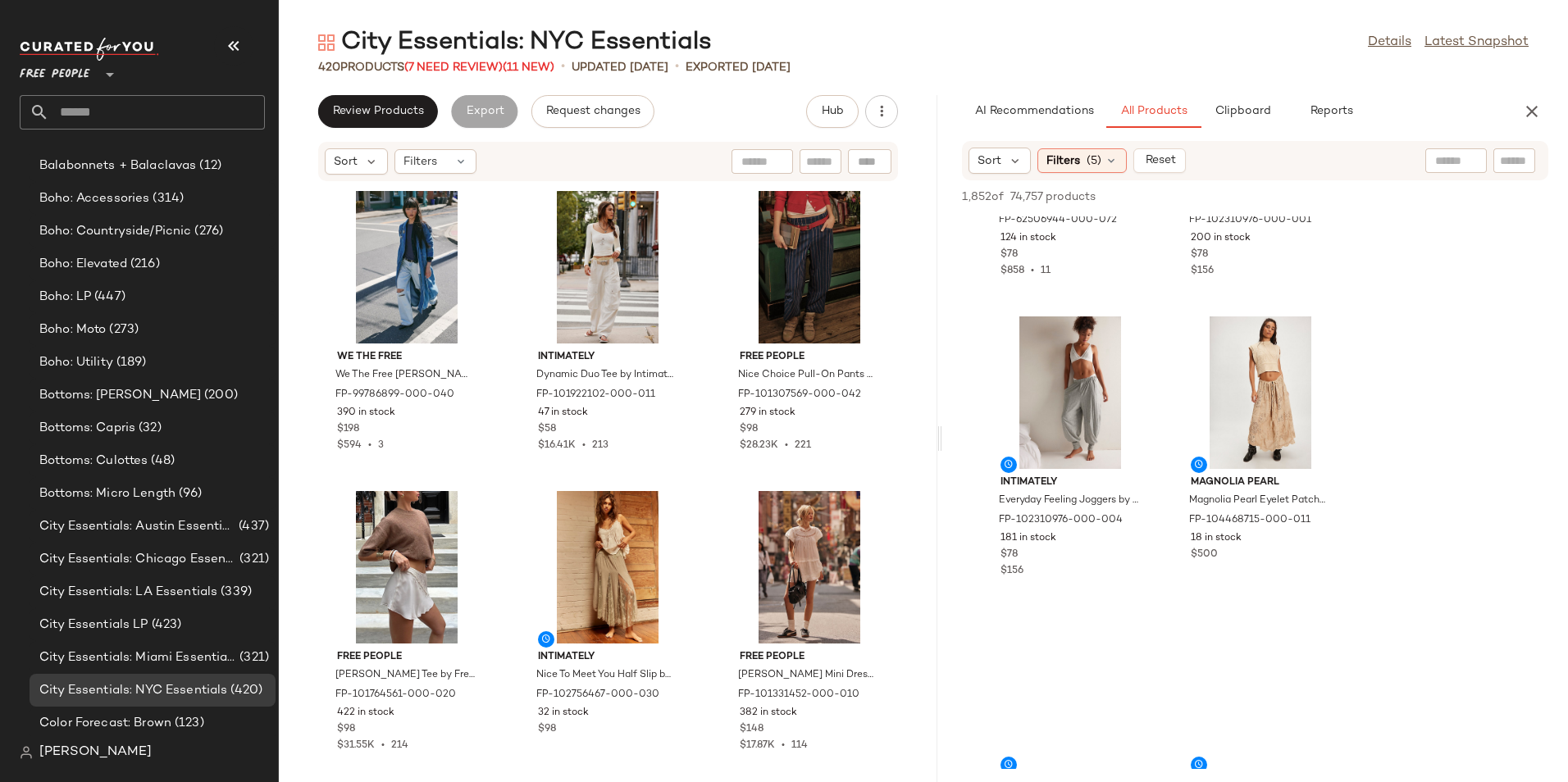
scroll to position [6525, 0]
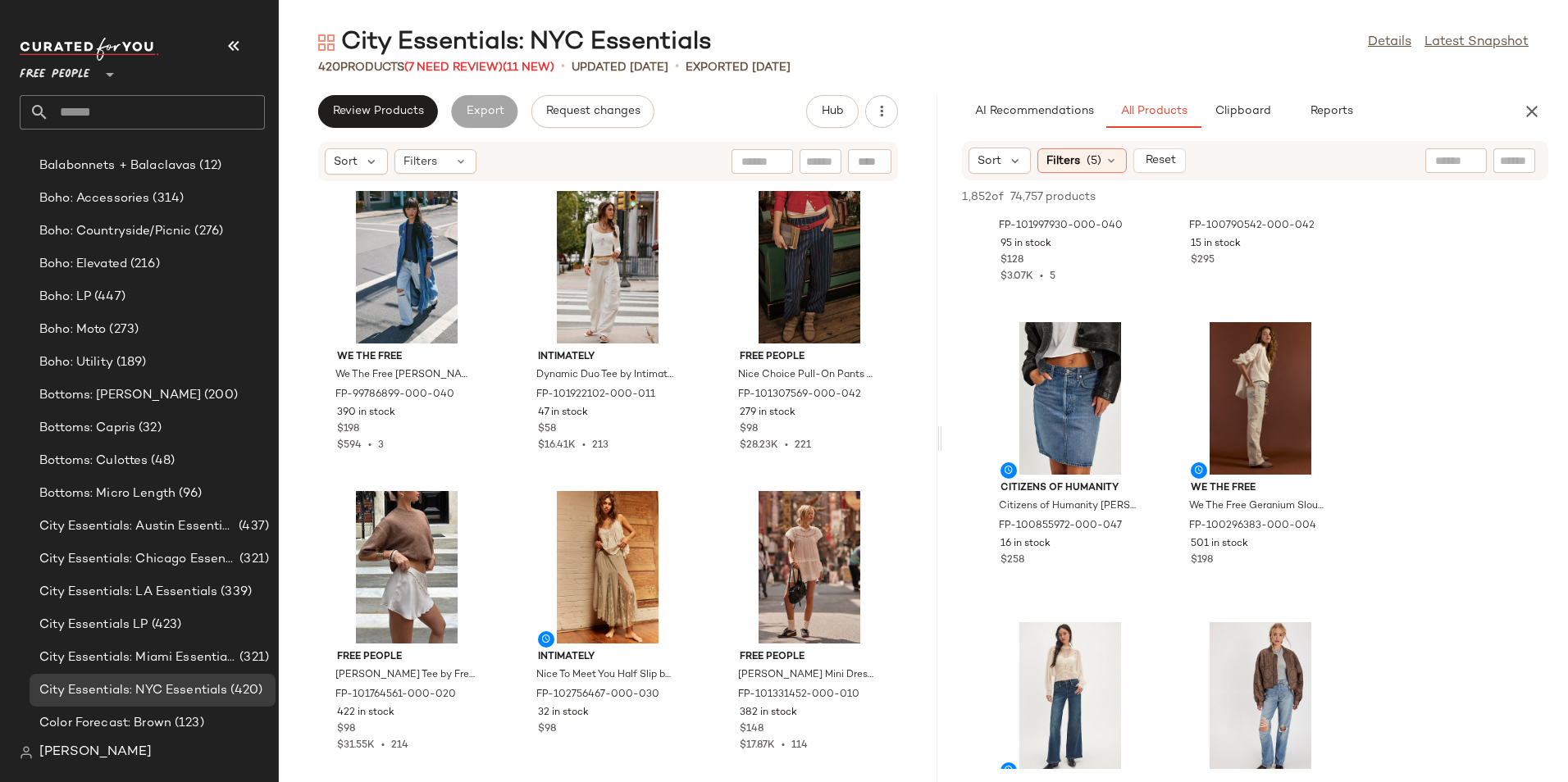
scroll to position [8066, 0]
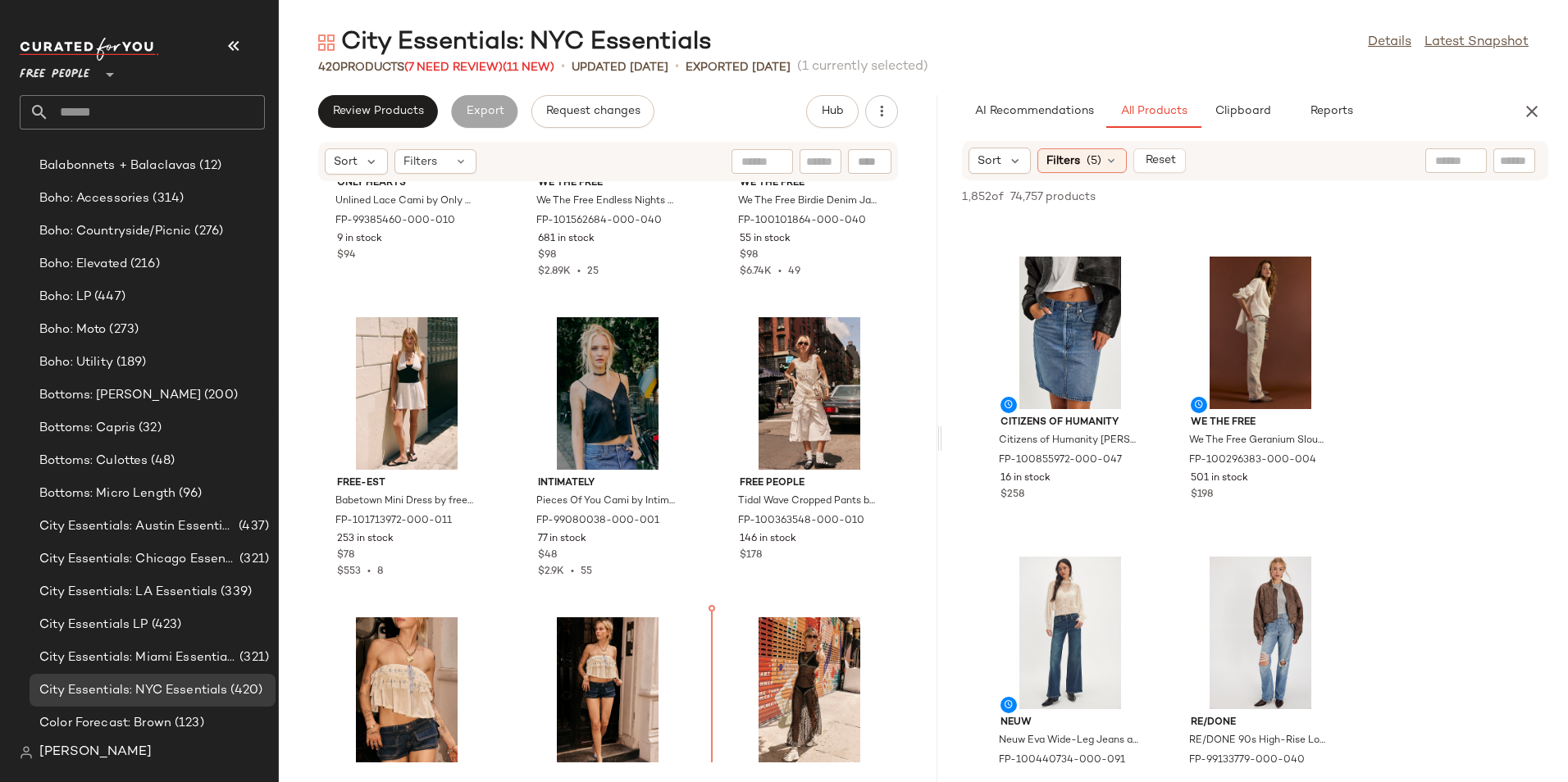
scroll to position [1699, 0]
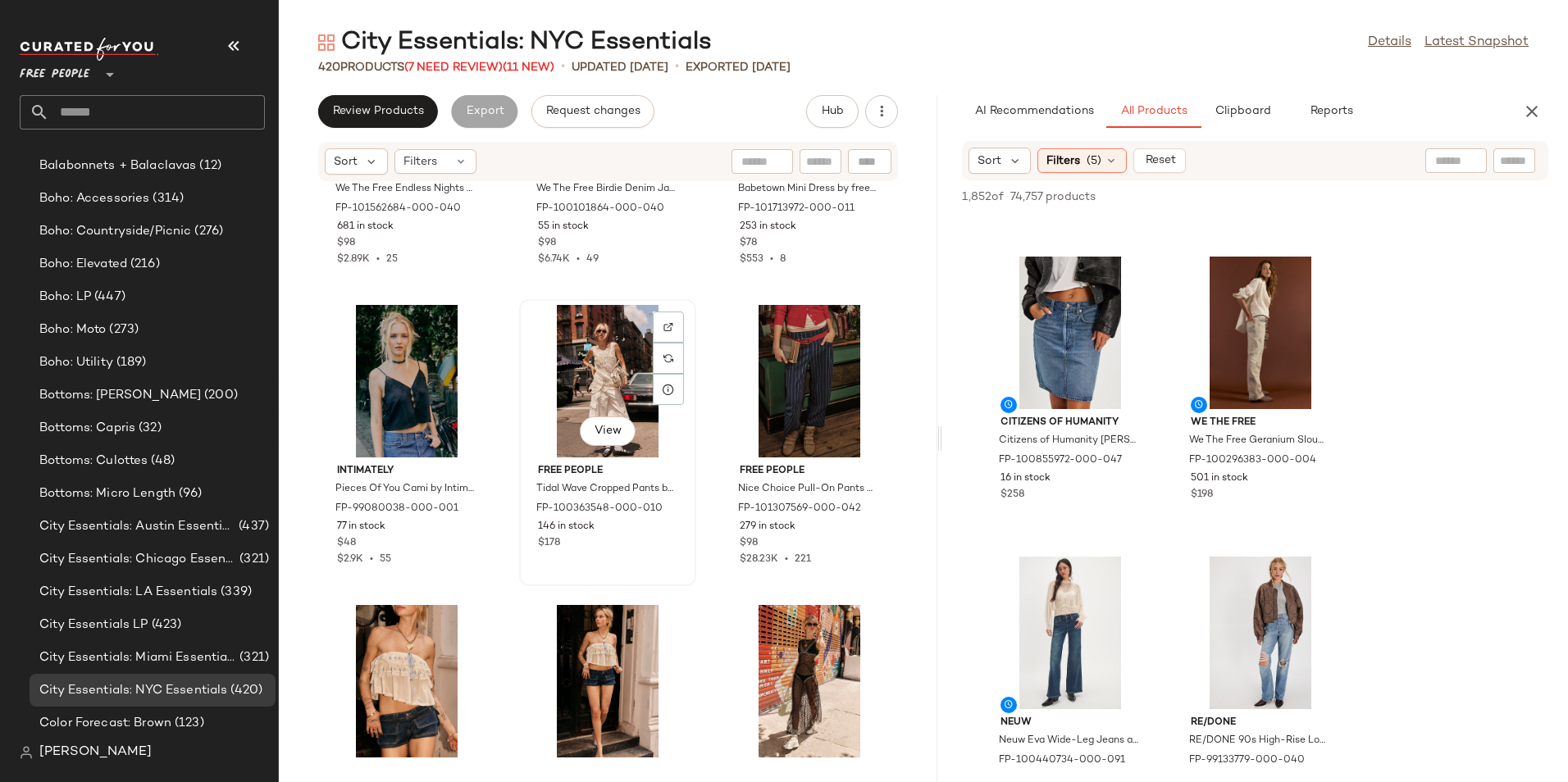
click at [578, 382] on div "View" at bounding box center [607, 381] width 166 height 152
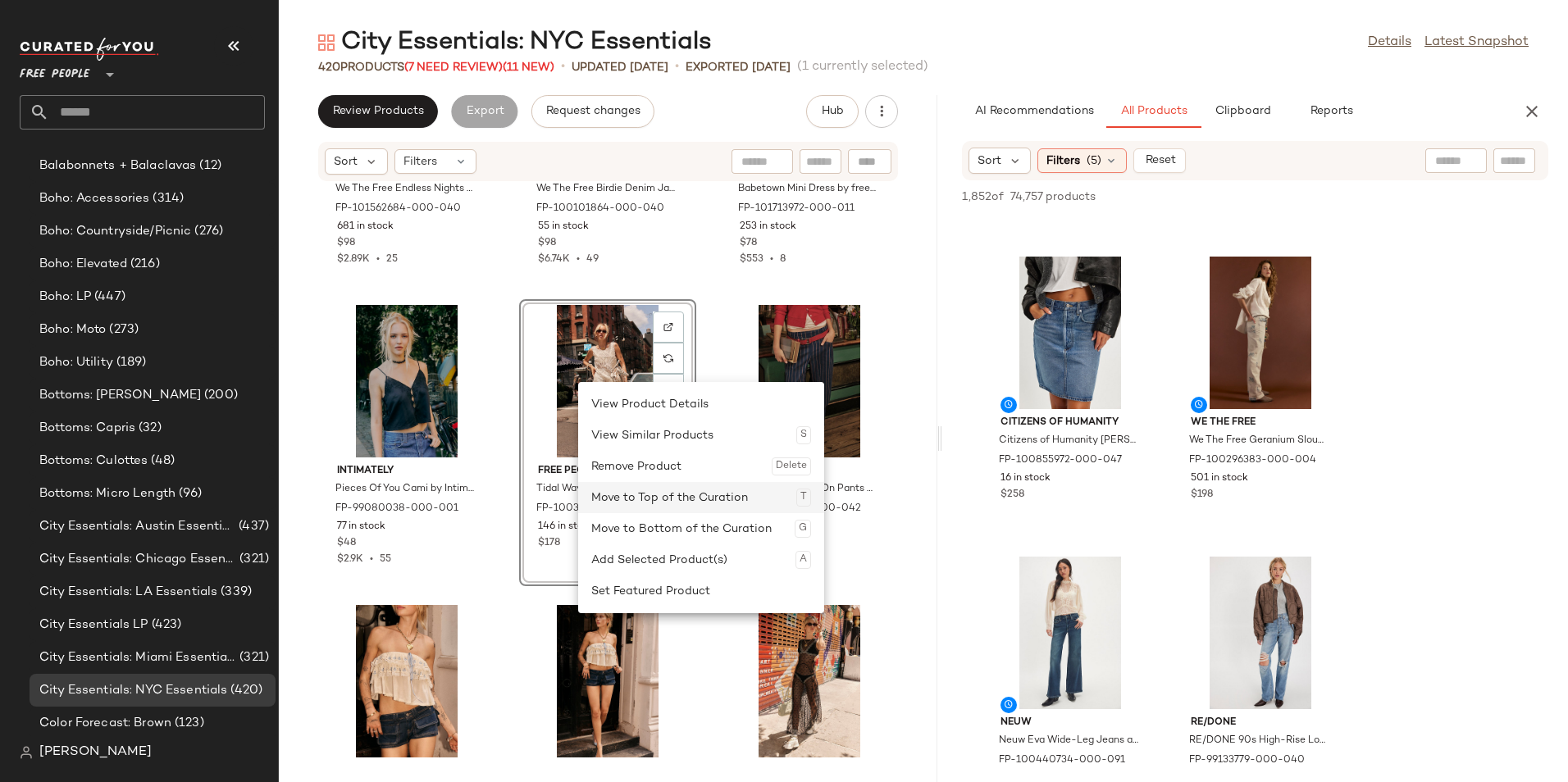
click at [670, 504] on div "Move to Top of the Curation T" at bounding box center [701, 497] width 220 height 31
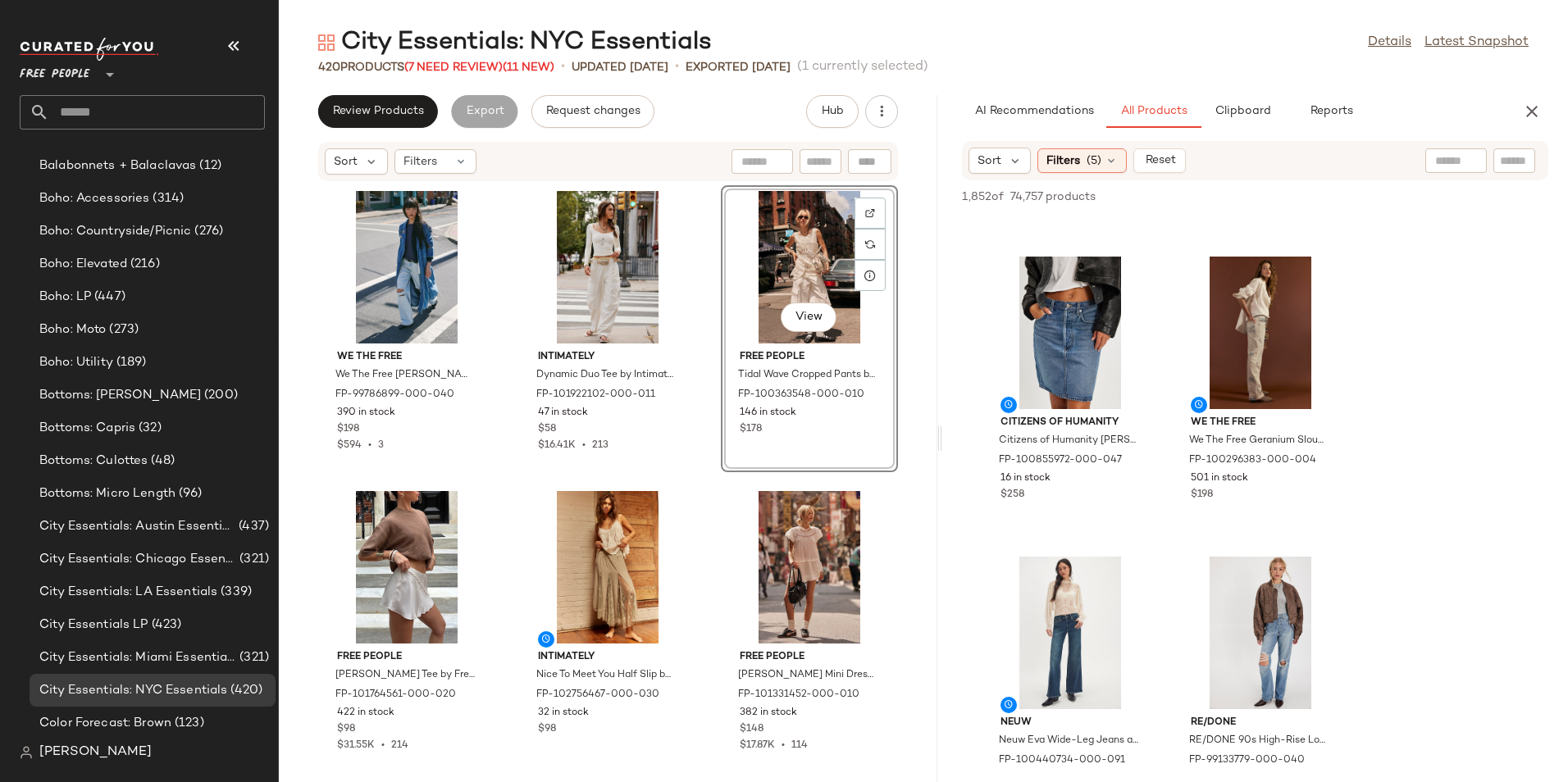
click at [914, 330] on div "We The Free We The Free Monique Indigo Duster Jacket at Free People in Blue, Si…" at bounding box center [608, 472] width 658 height 580
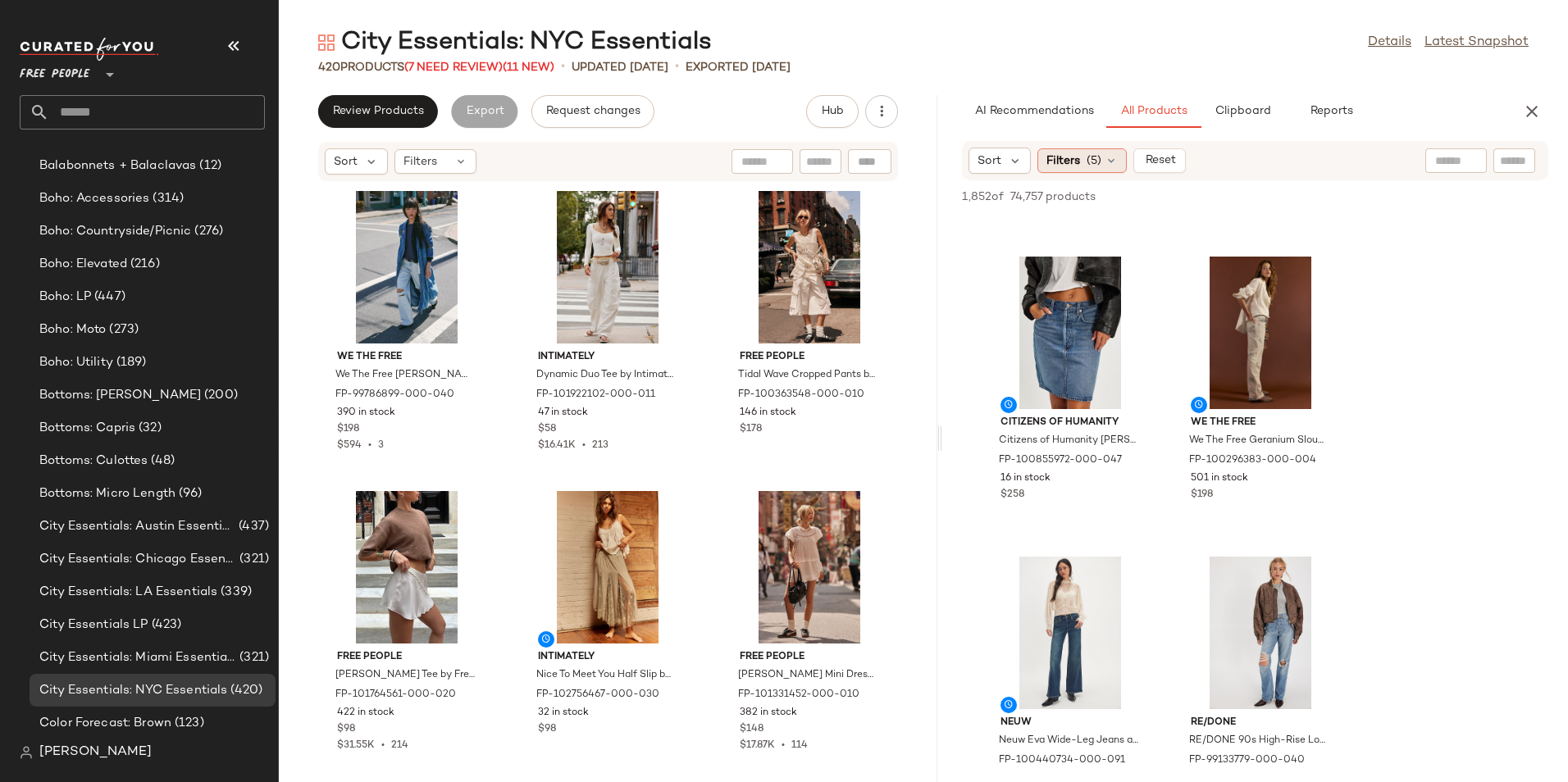
click at [1091, 167] on span "(5)" at bounding box center [1093, 161] width 14 height 17
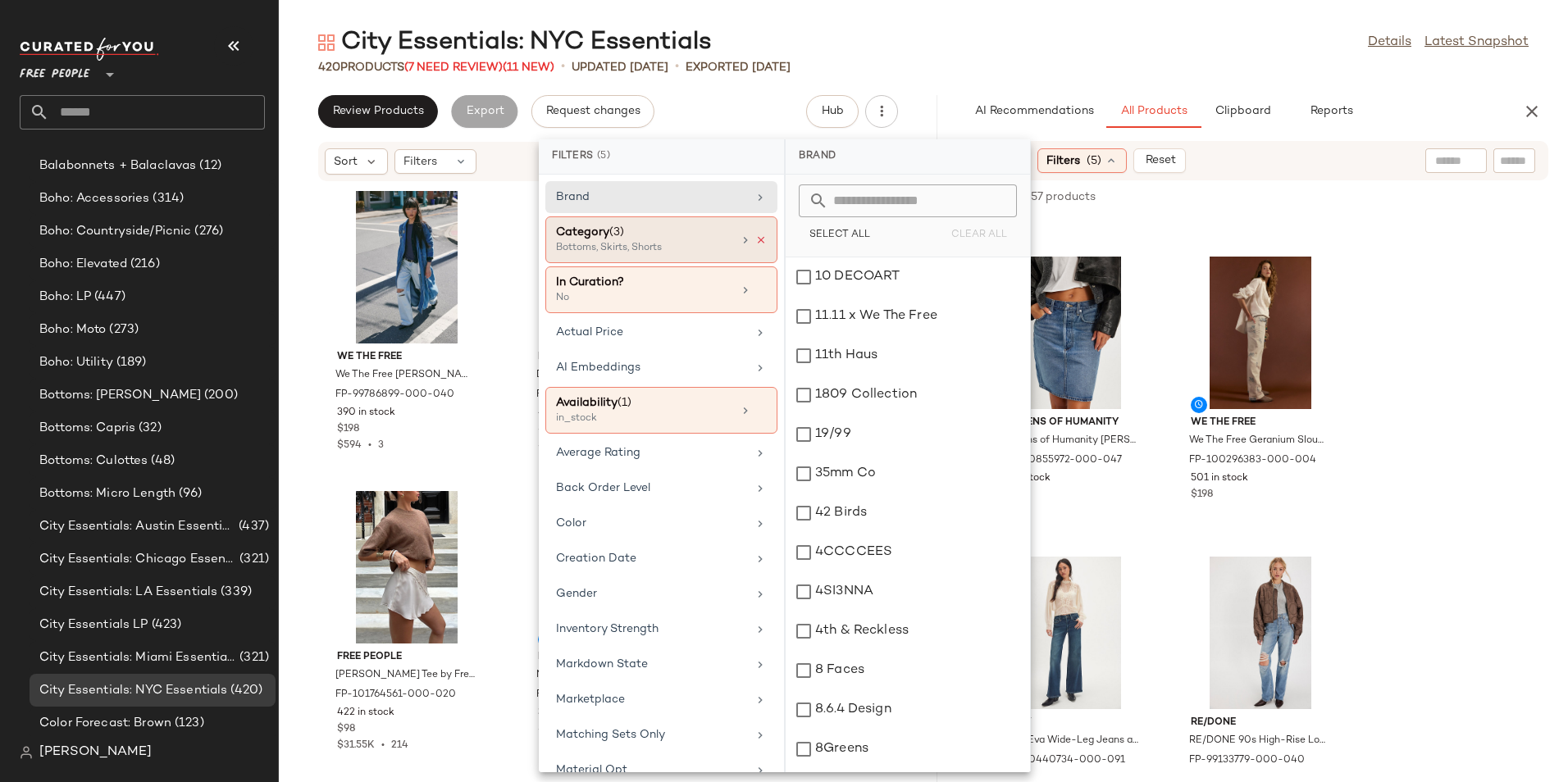
click at [755, 239] on icon at bounding box center [761, 239] width 12 height 12
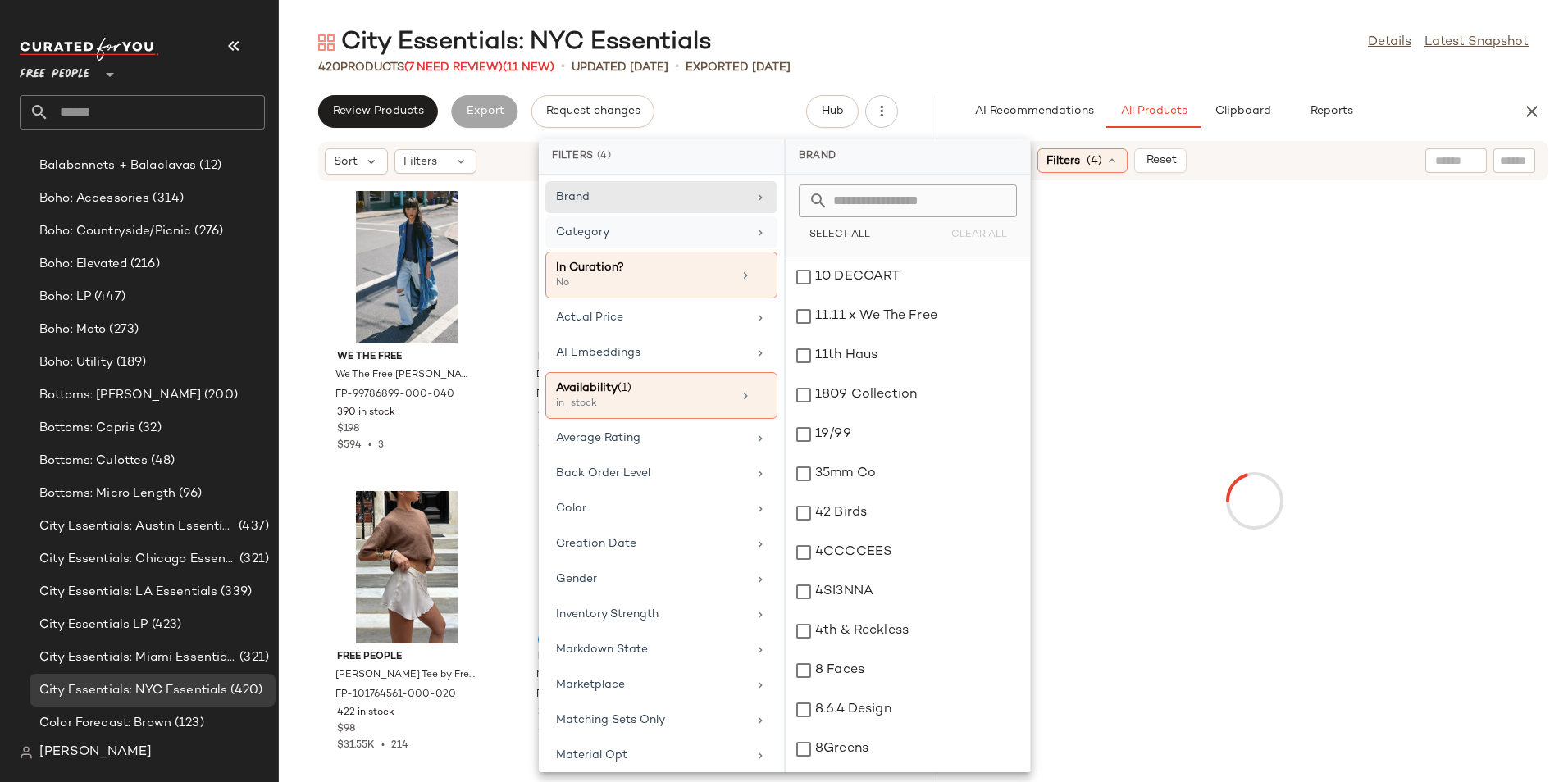
click at [645, 252] on div "Category" at bounding box center [661, 275] width 232 height 47
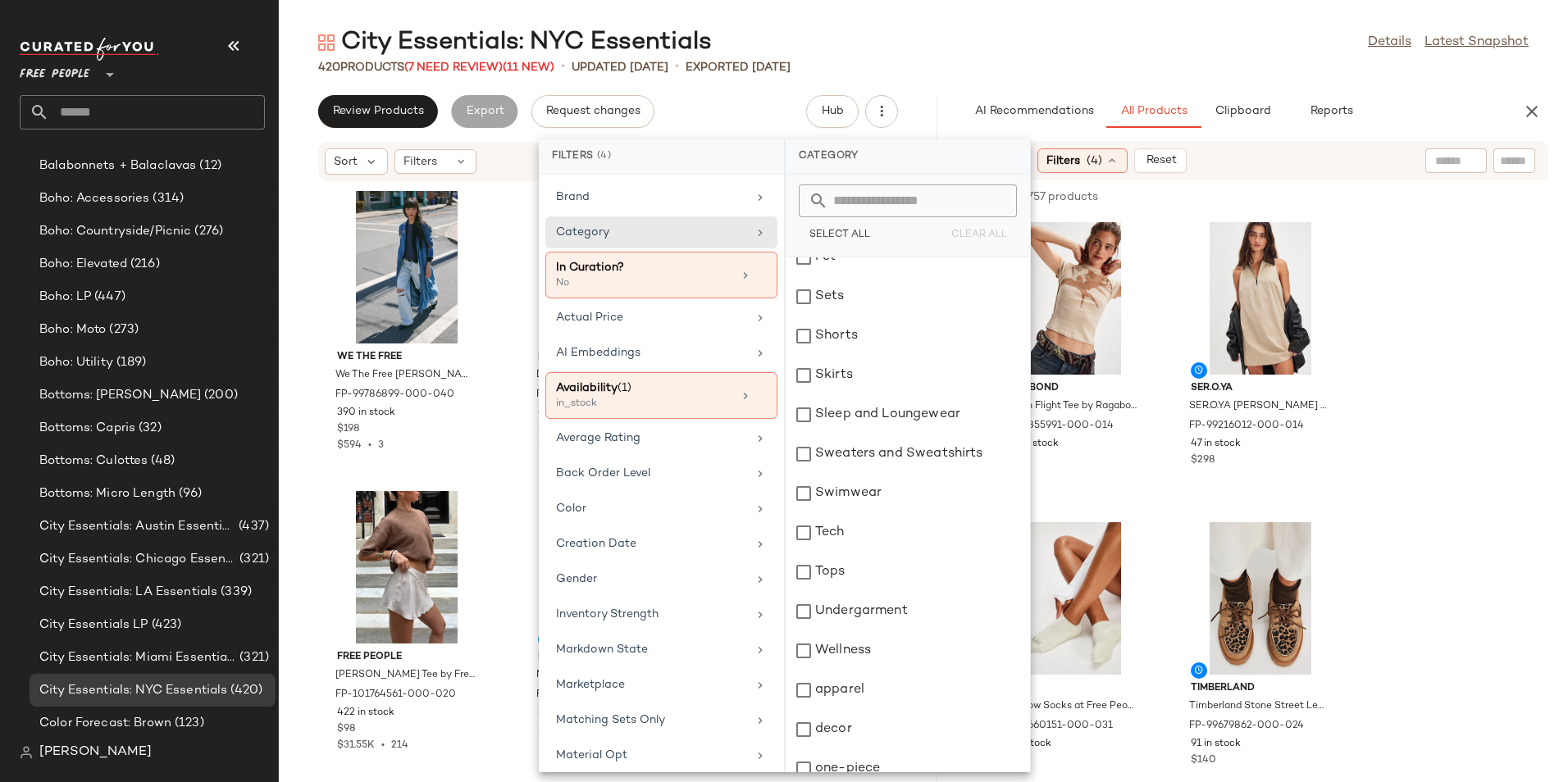
scroll to position [508, 0]
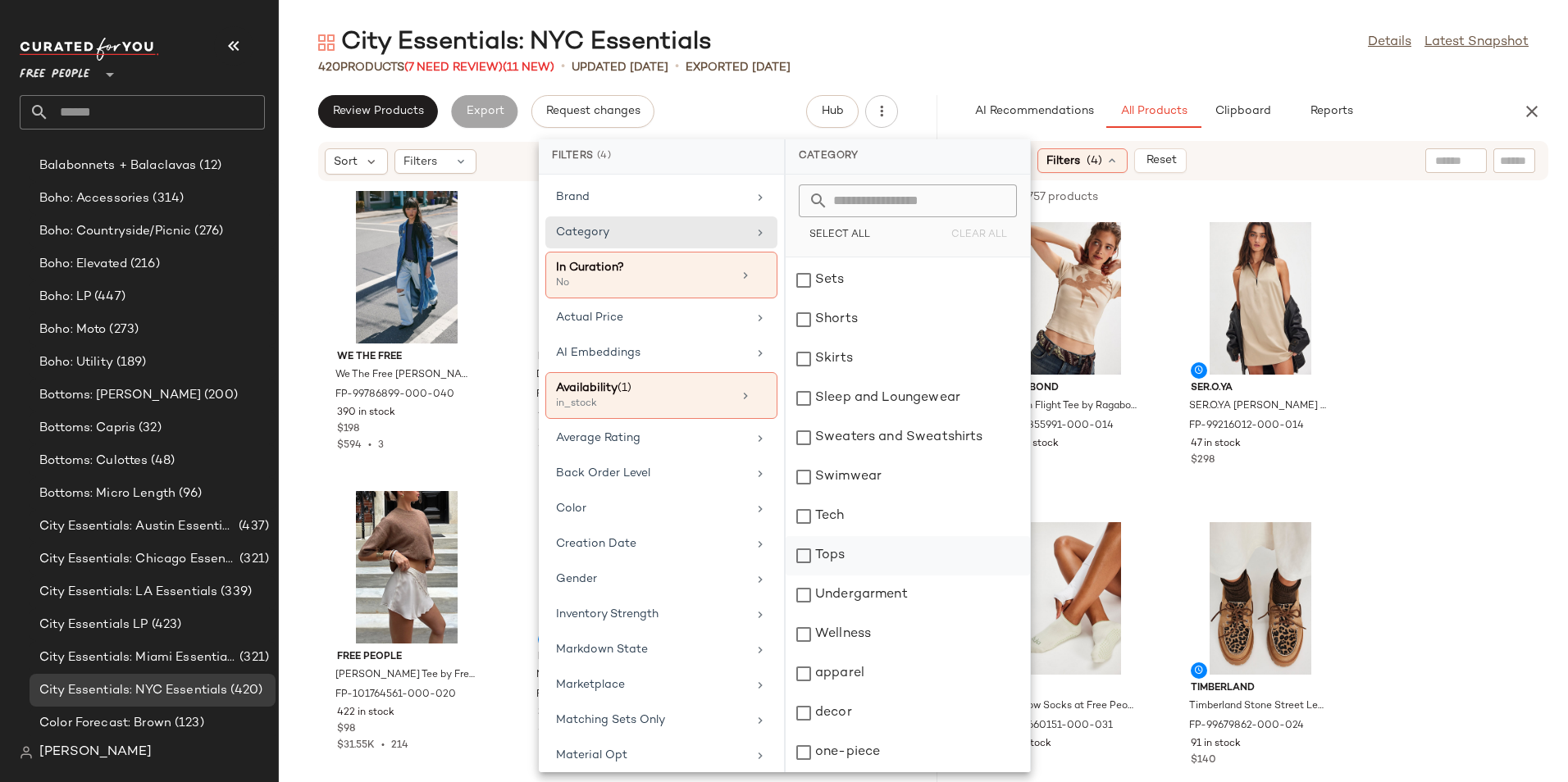
click at [879, 567] on div "Tops" at bounding box center [908, 556] width 244 height 39
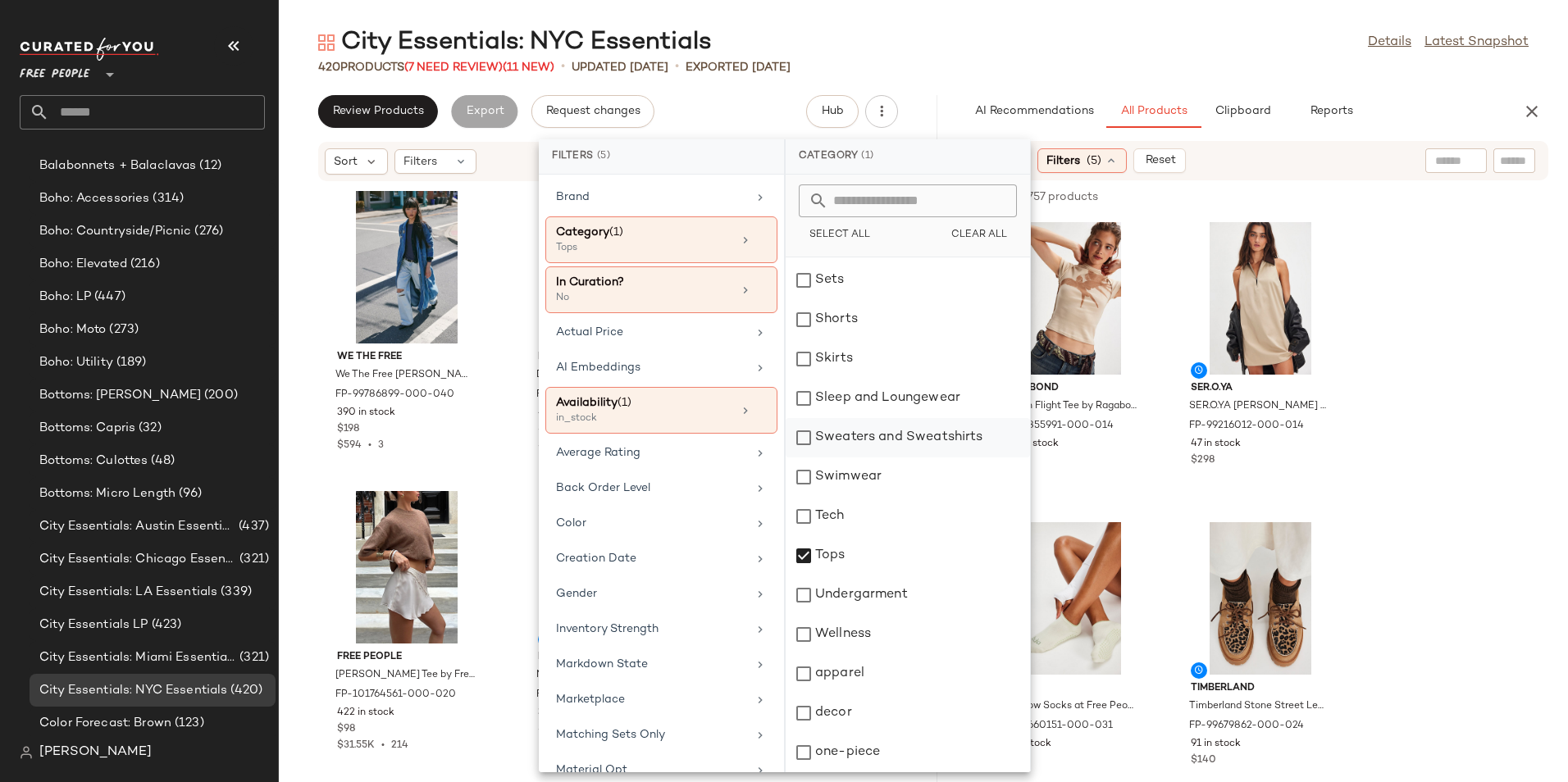
click at [873, 442] on div "Sweaters and Sweatshirts" at bounding box center [908, 438] width 244 height 39
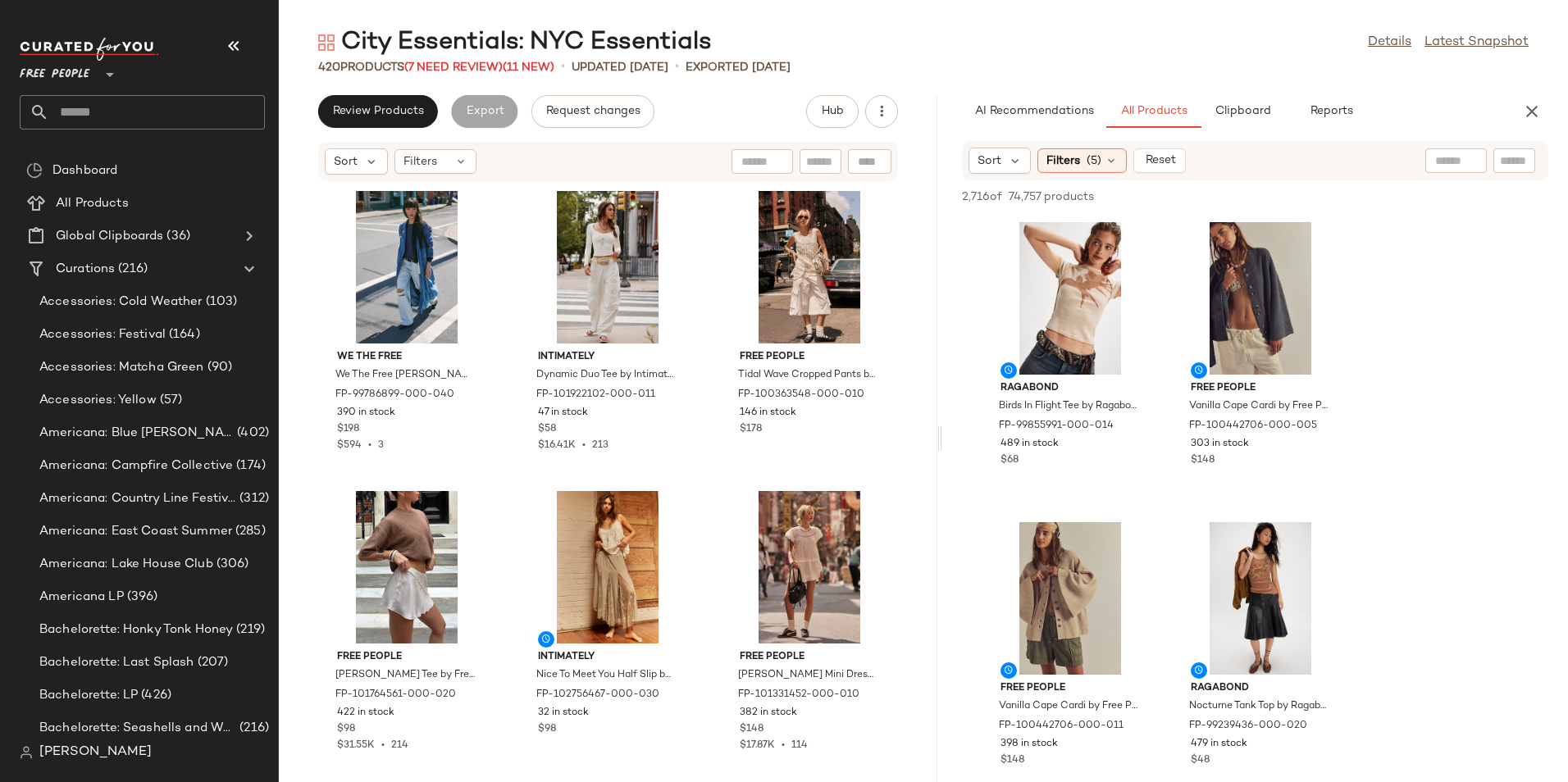
scroll to position [759, 0]
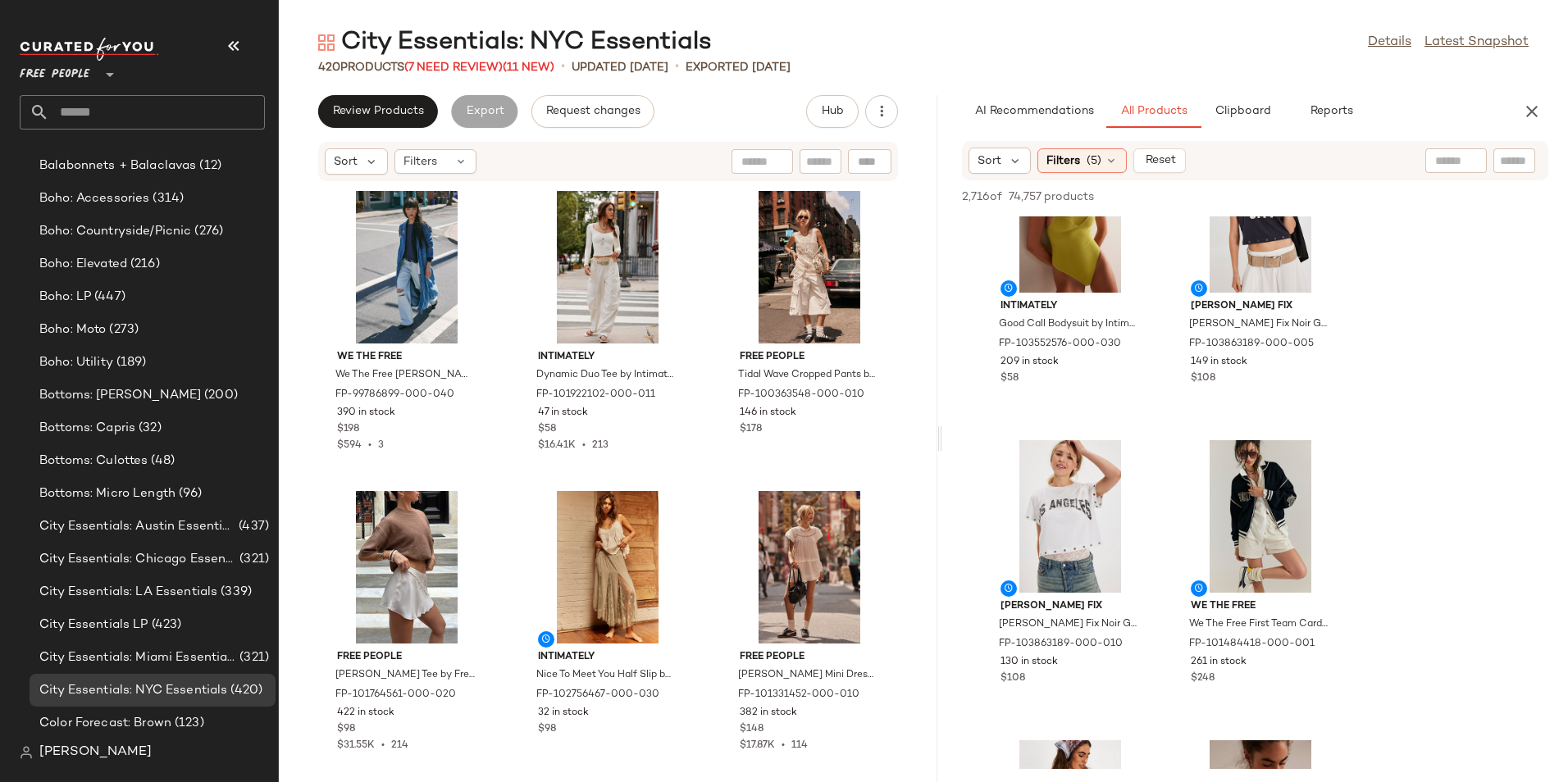
scroll to position [3476, 0]
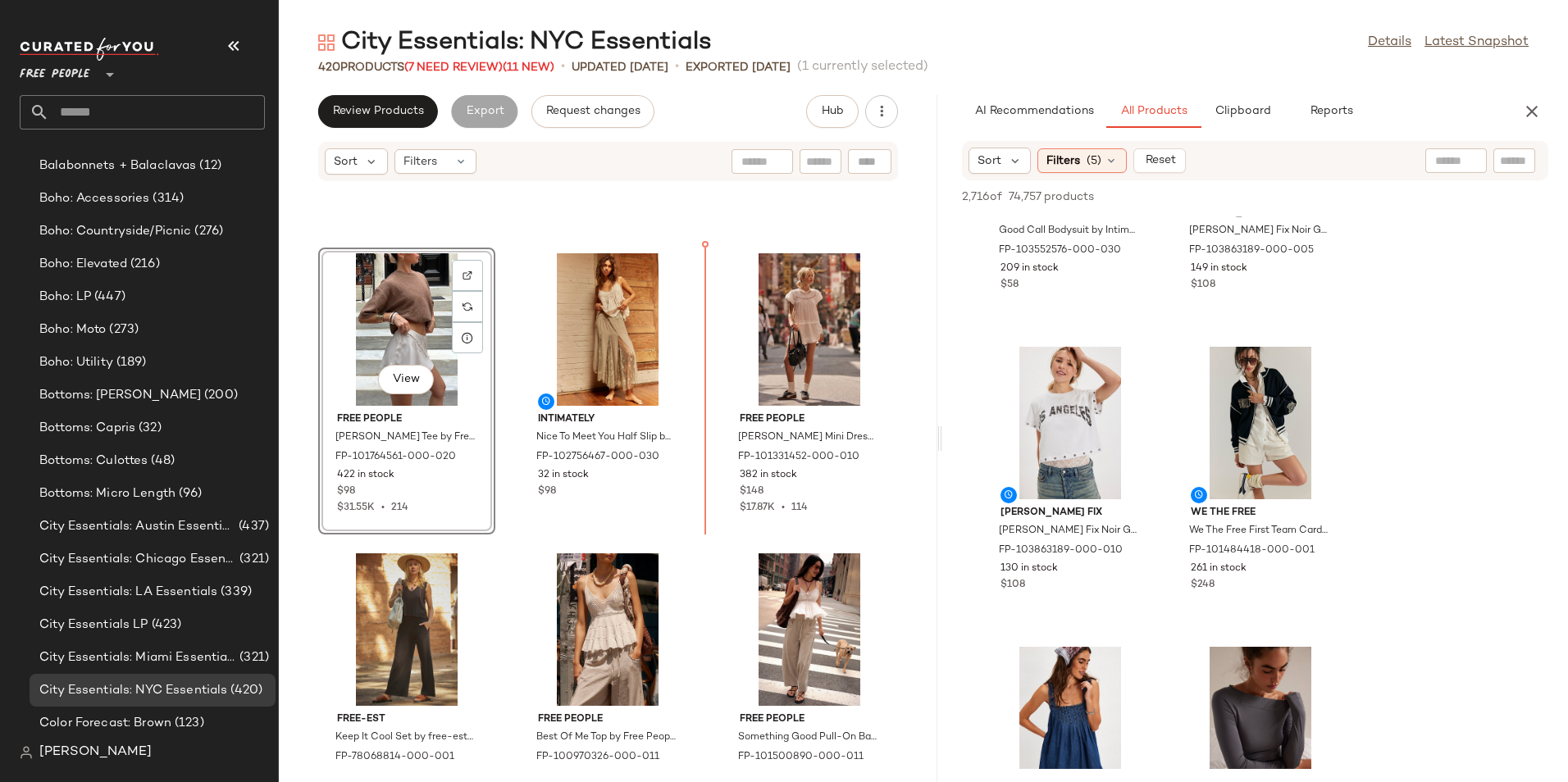
scroll to position [247, 0]
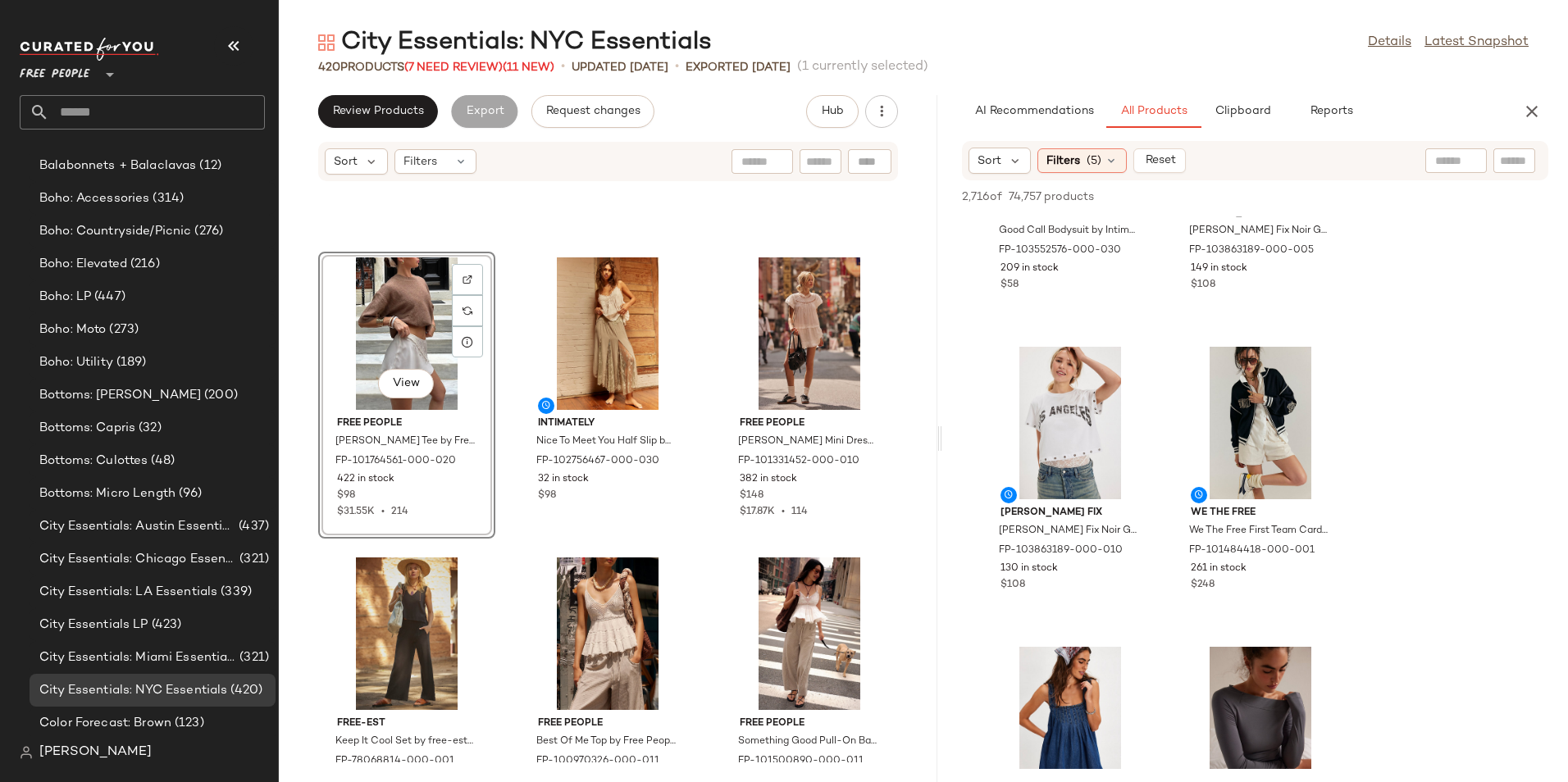
click at [694, 452] on div "View Free People [PERSON_NAME] Tee by Free People in Brown, Size: S FP-10176456…" at bounding box center [608, 472] width 658 height 580
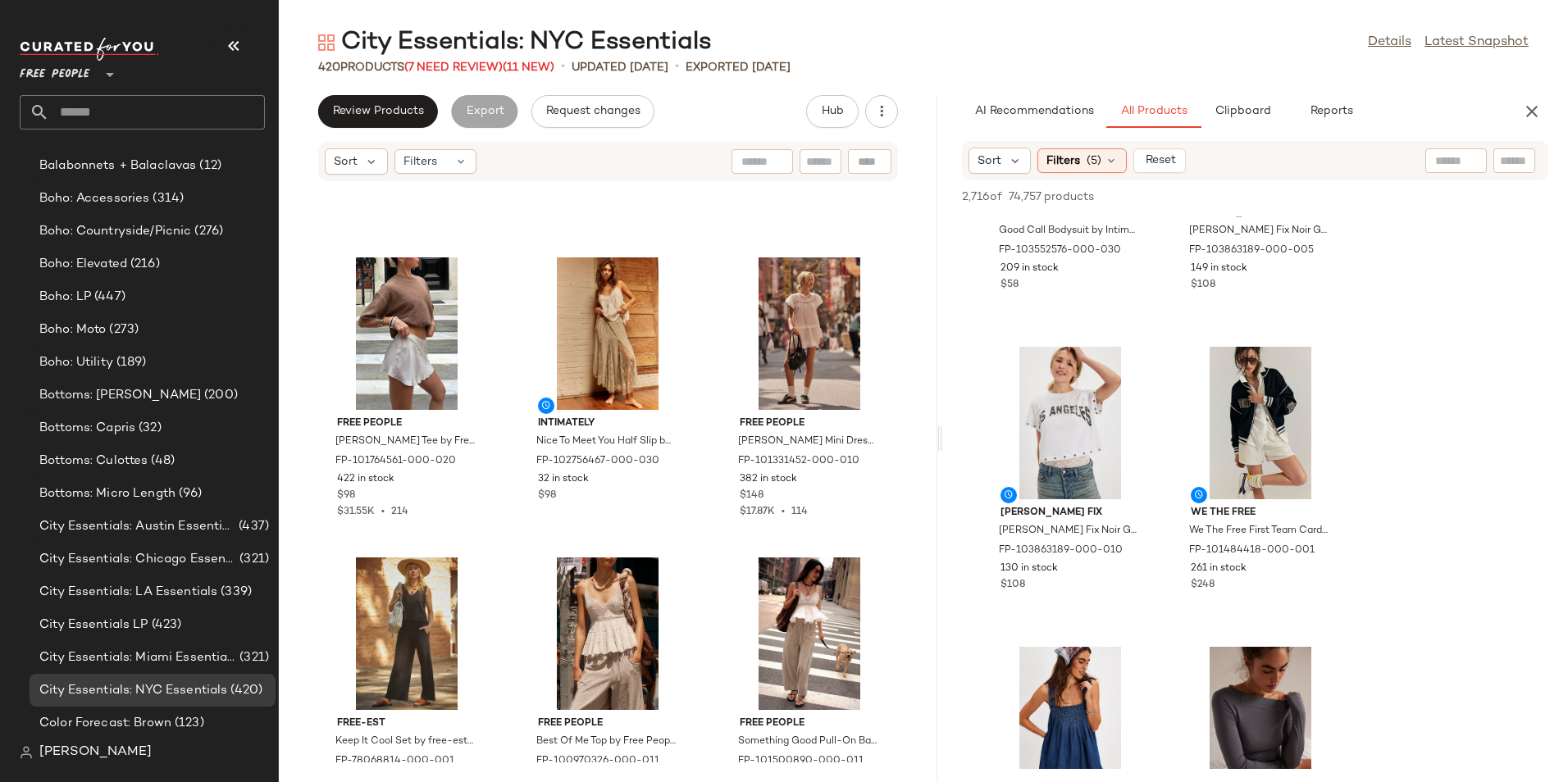
click at [912, 467] on div "Free People [PERSON_NAME] Tee by Free People in Brown, Size: S FP-101764561-000…" at bounding box center [608, 472] width 658 height 580
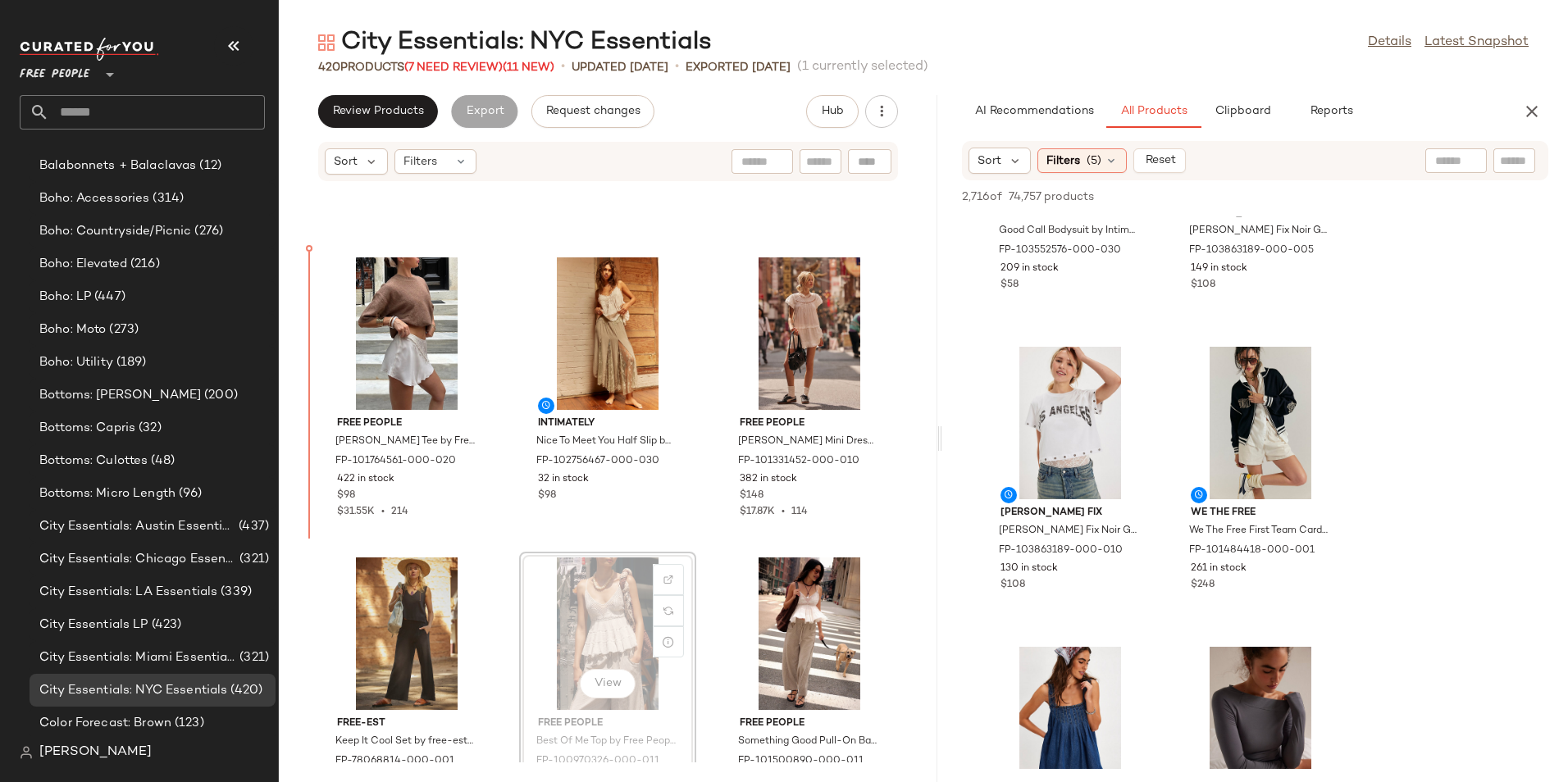
scroll to position [249, 0]
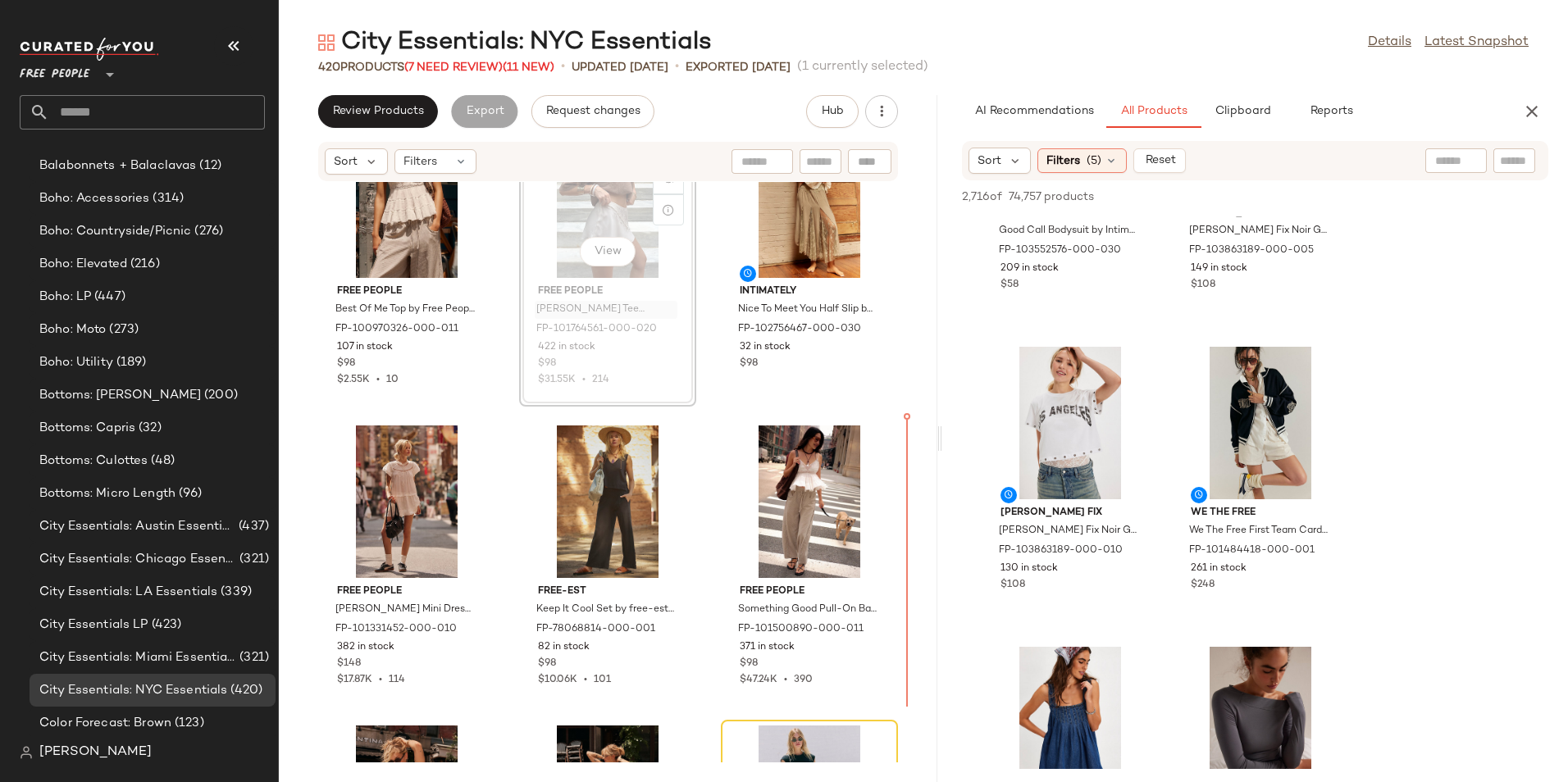
scroll to position [400, 0]
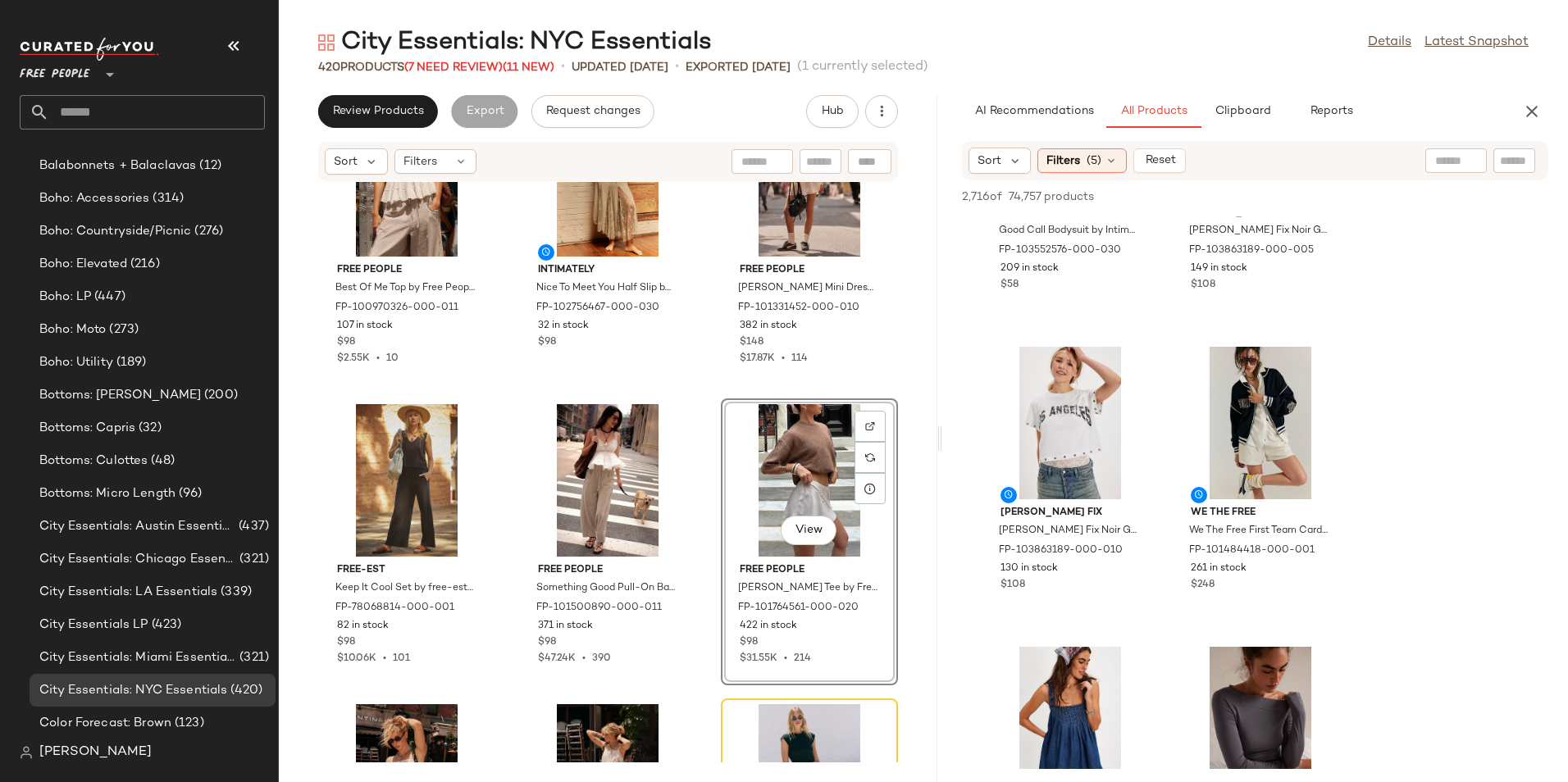
scroll to position [300, 0]
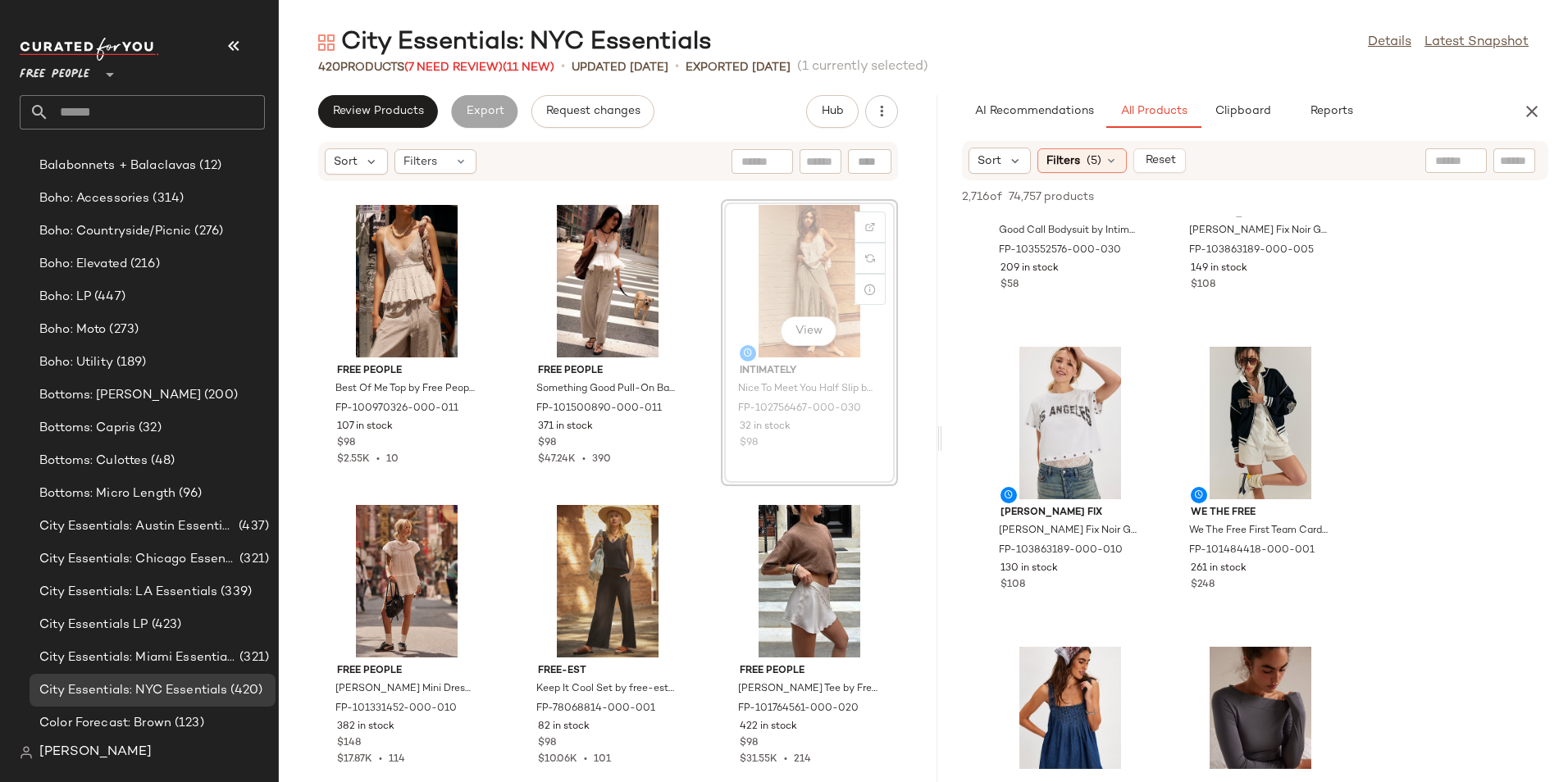
scroll to position [299, 0]
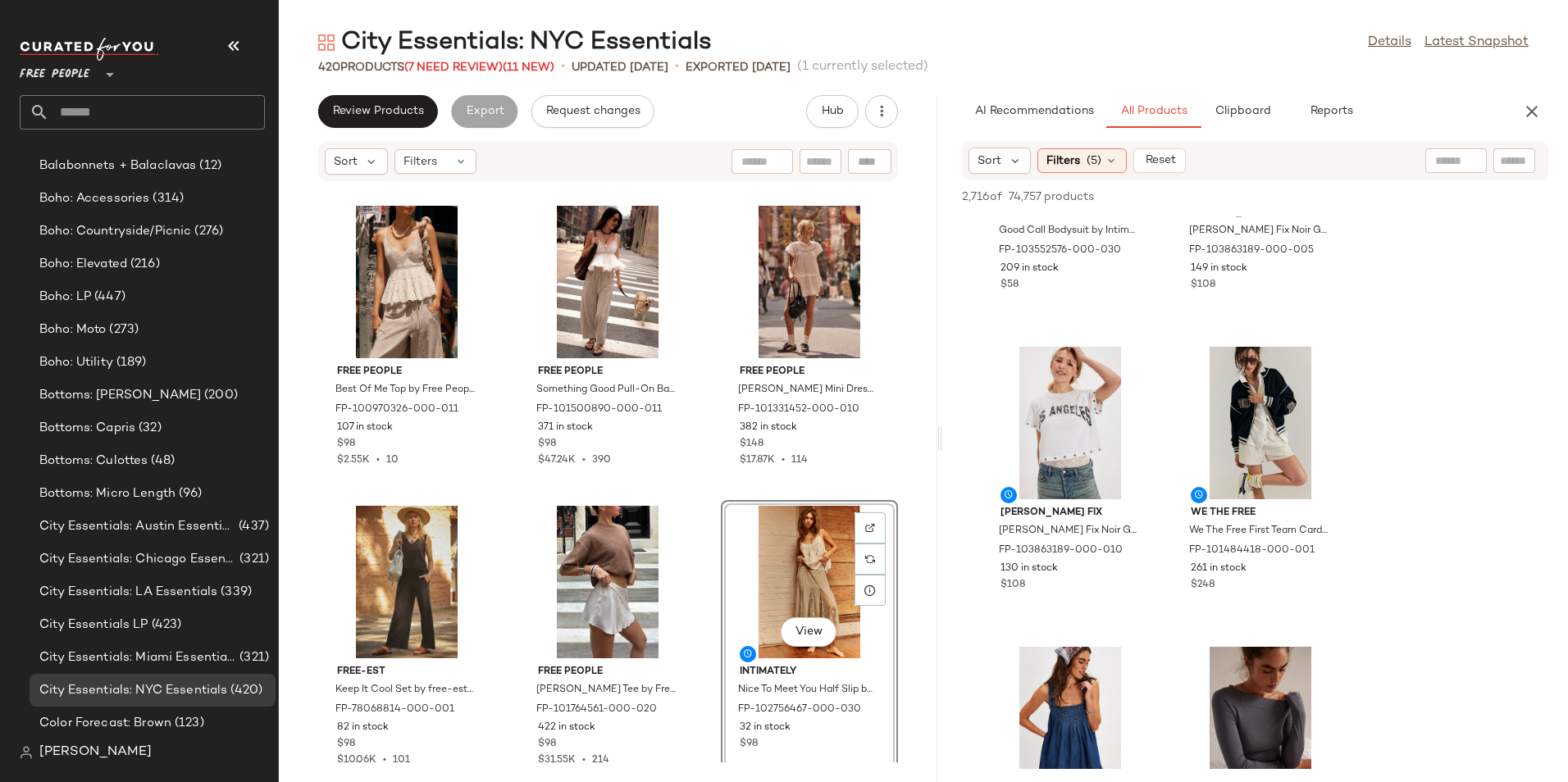
click at [902, 621] on div "Free People Best Of Me Top by Free People in White, Size: L FP-100970326-000-01…" at bounding box center [608, 472] width 658 height 580
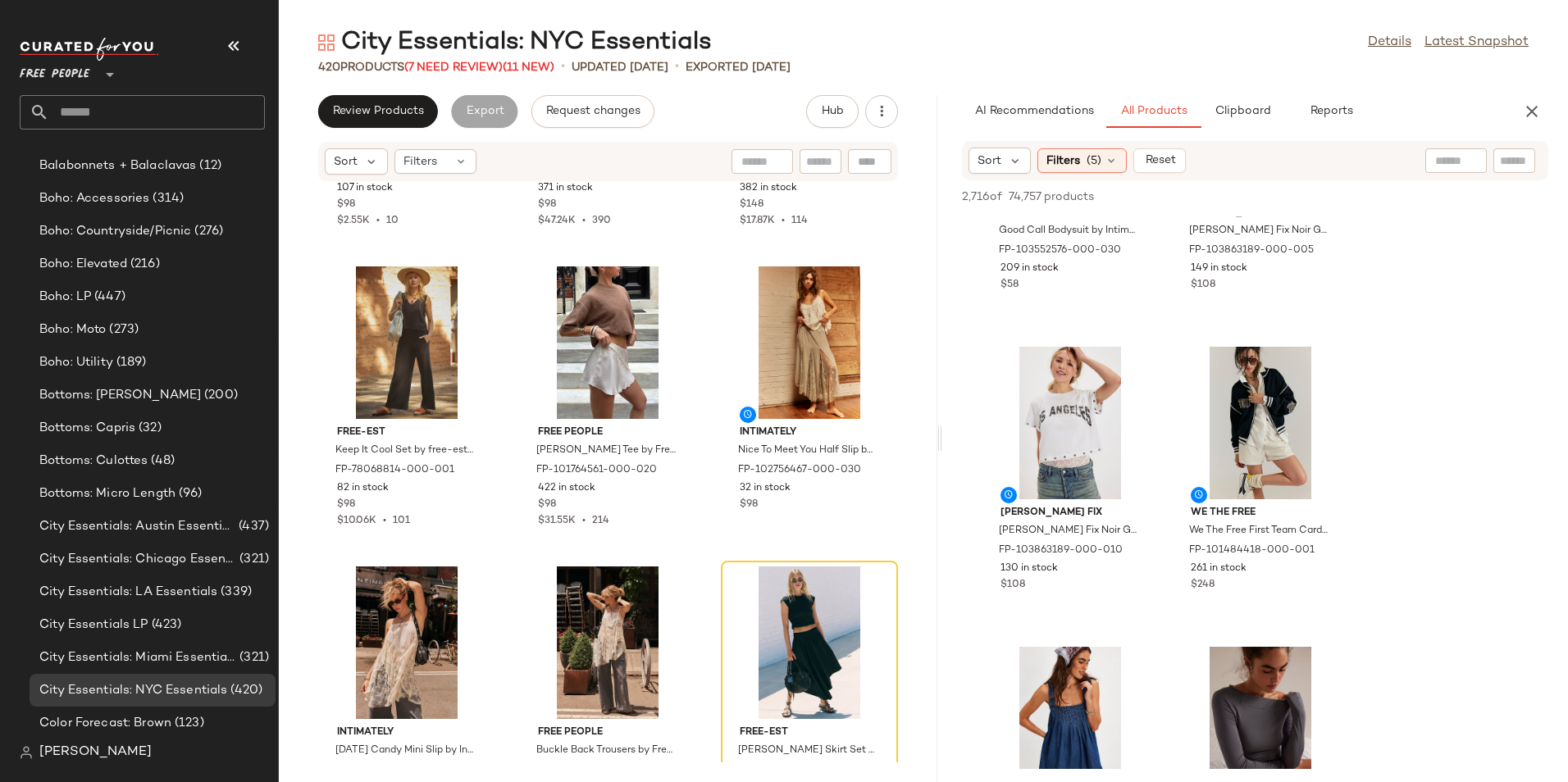
scroll to position [598, 0]
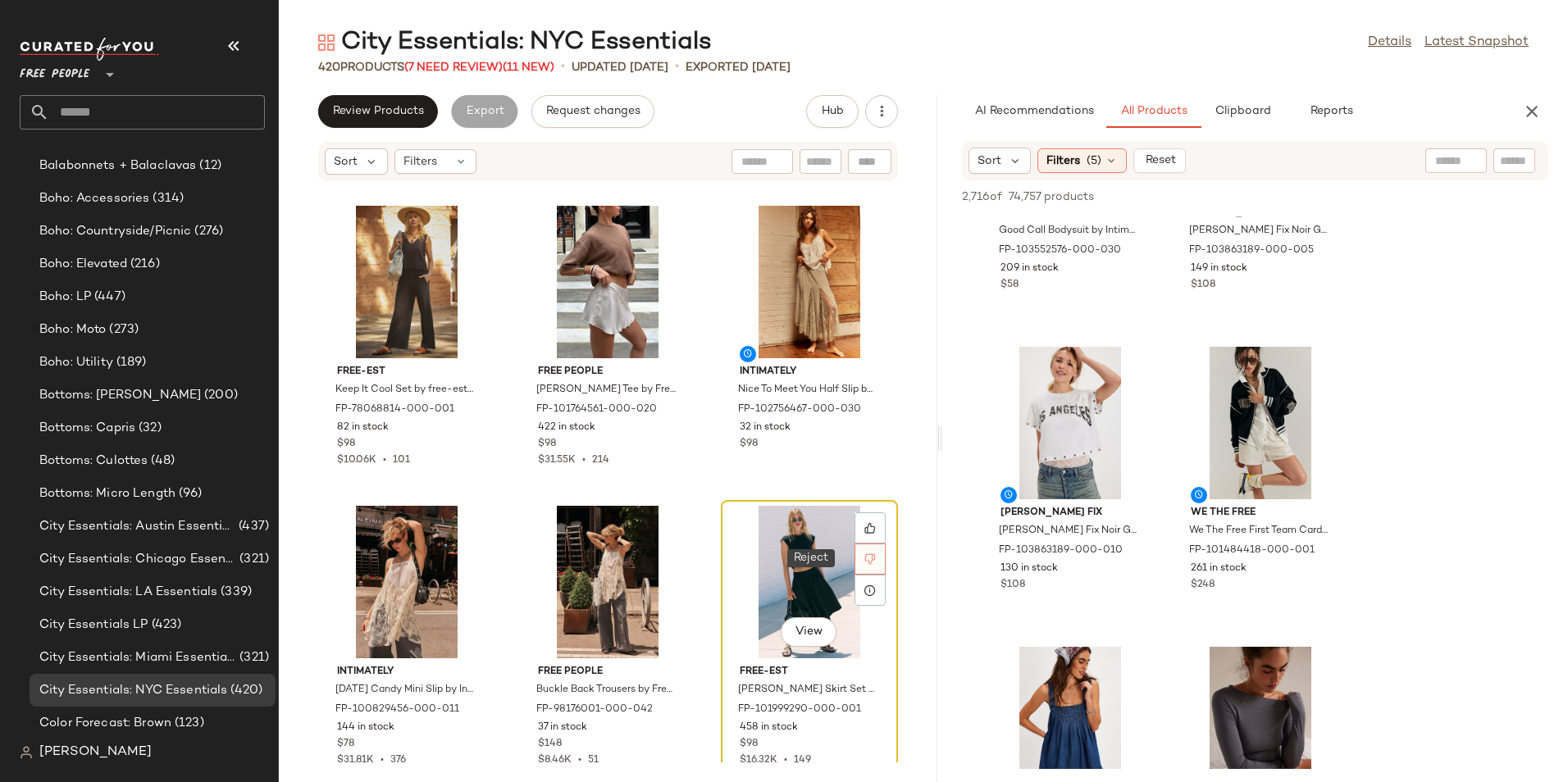
click at [863, 567] on div at bounding box center [869, 559] width 31 height 31
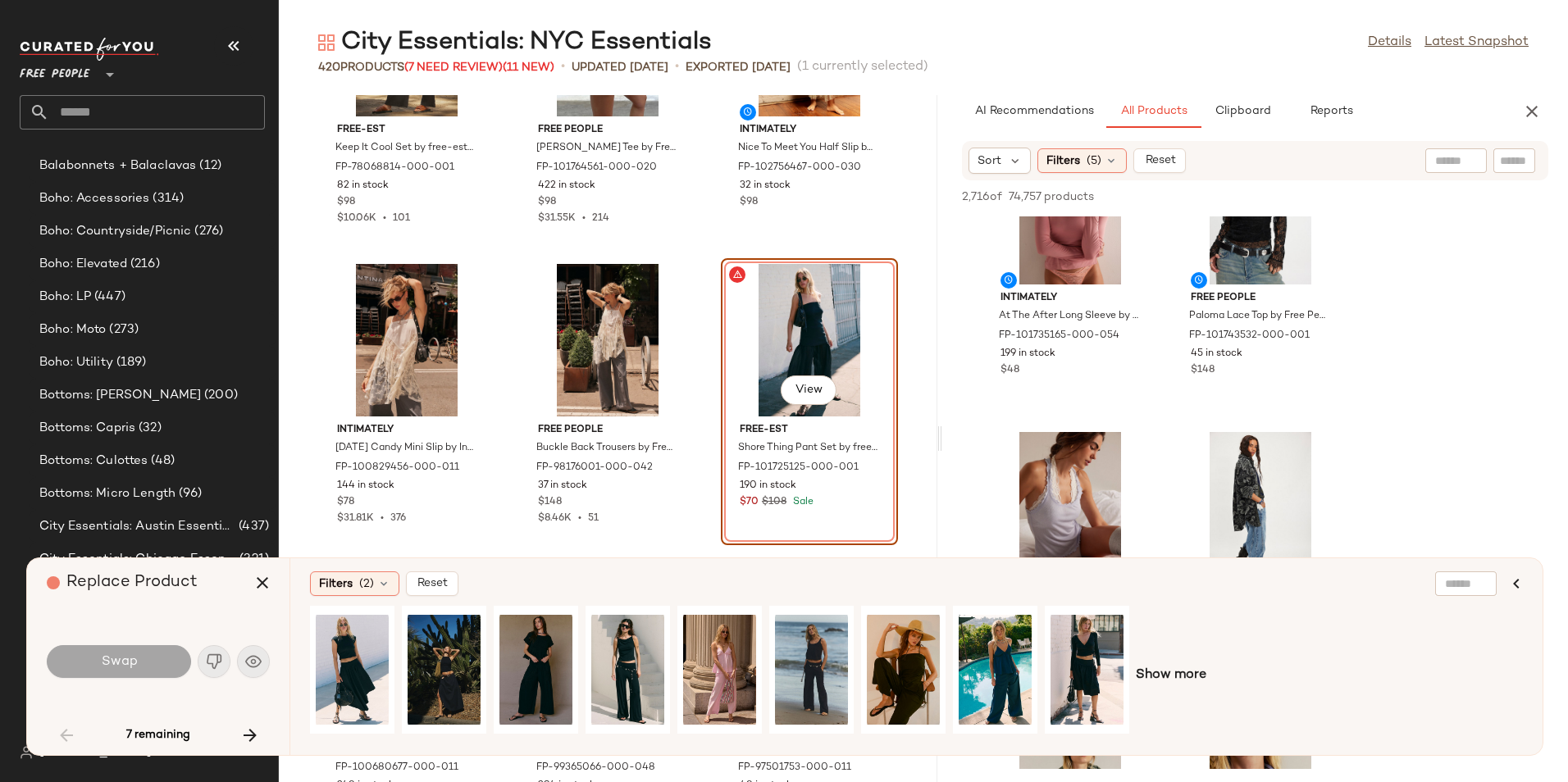
scroll to position [804, 0]
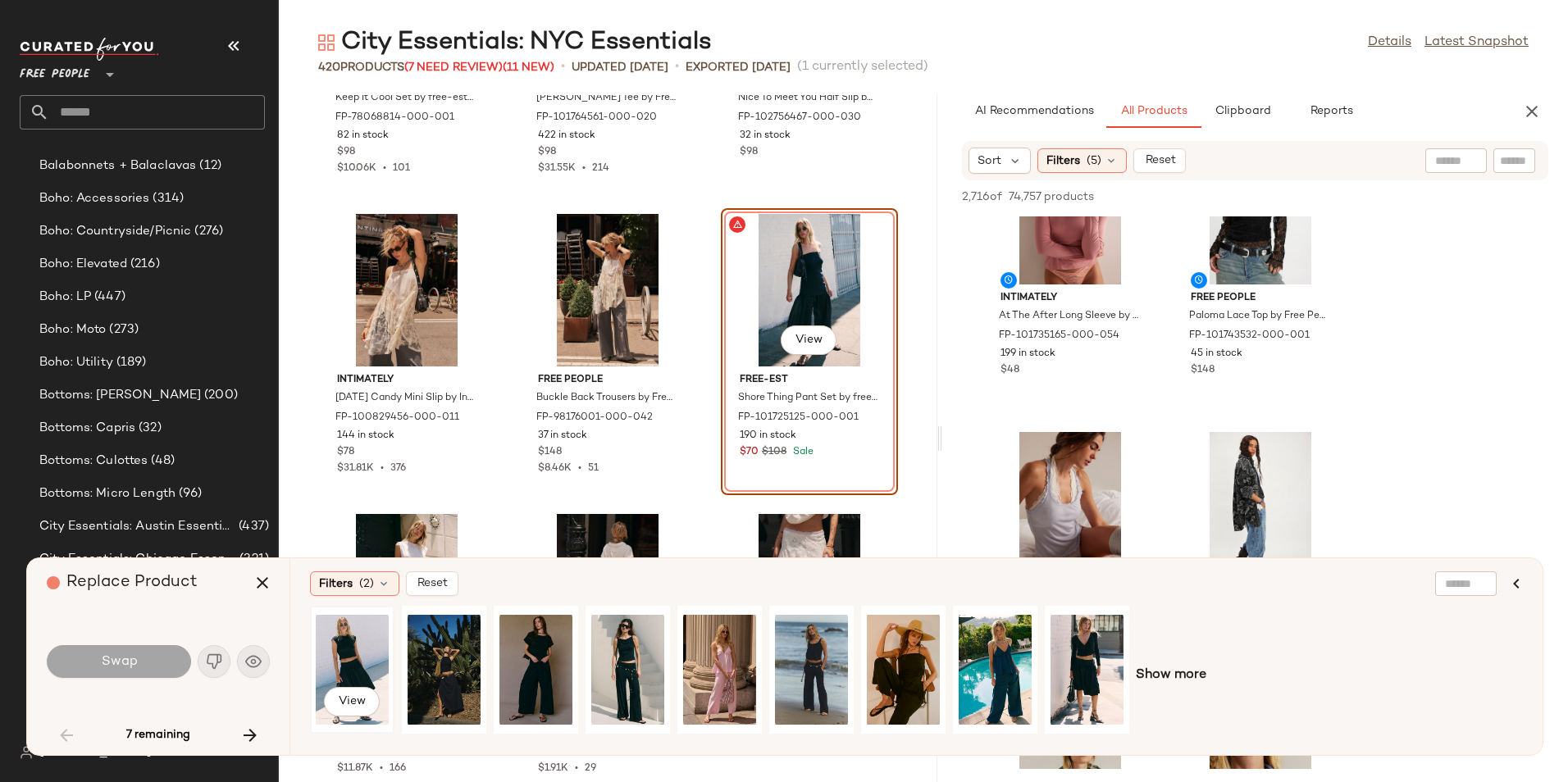
click at [325, 669] on div "View" at bounding box center [352, 670] width 73 height 117
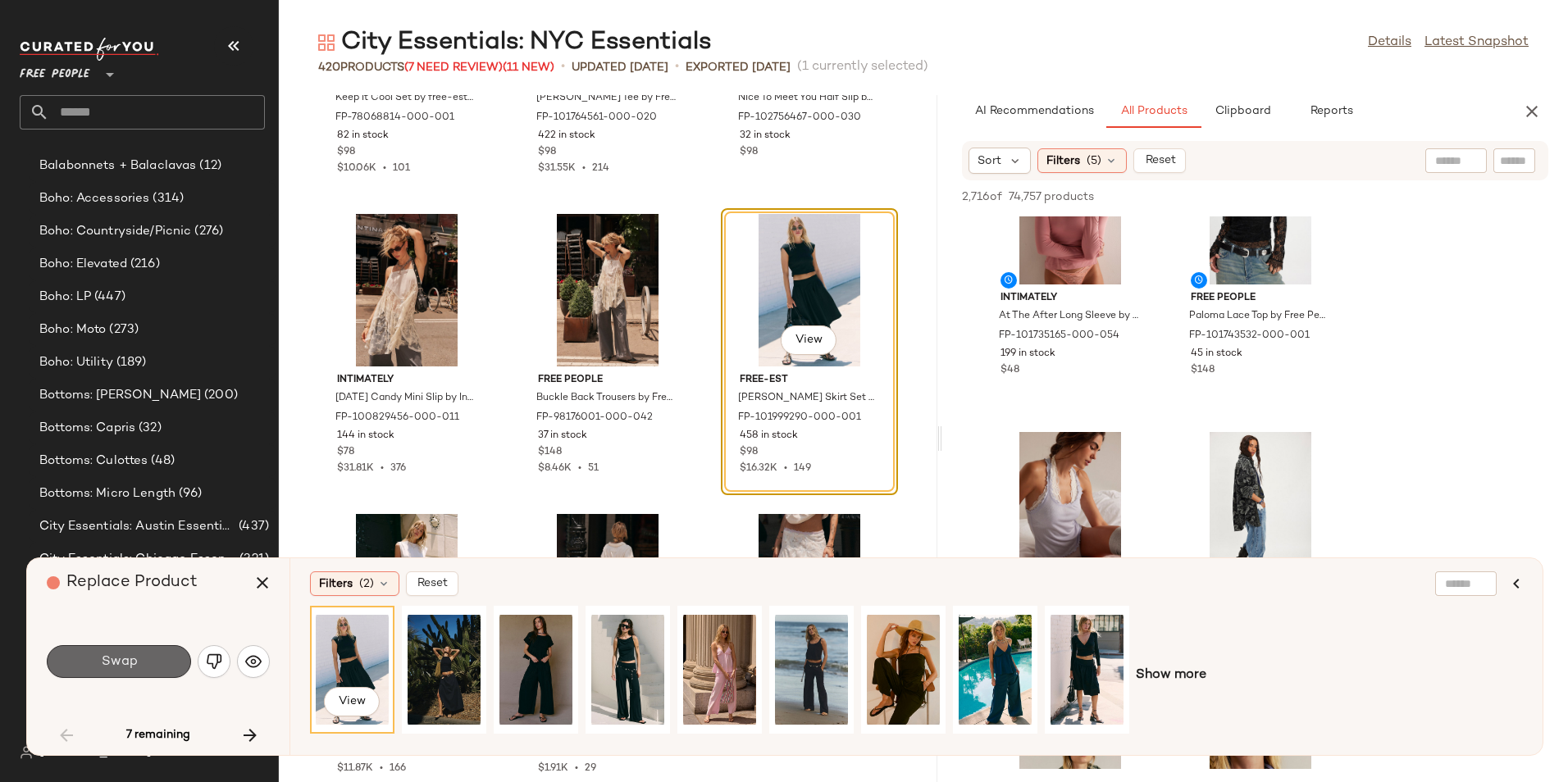
click at [137, 651] on button "Swap" at bounding box center [118, 661] width 144 height 33
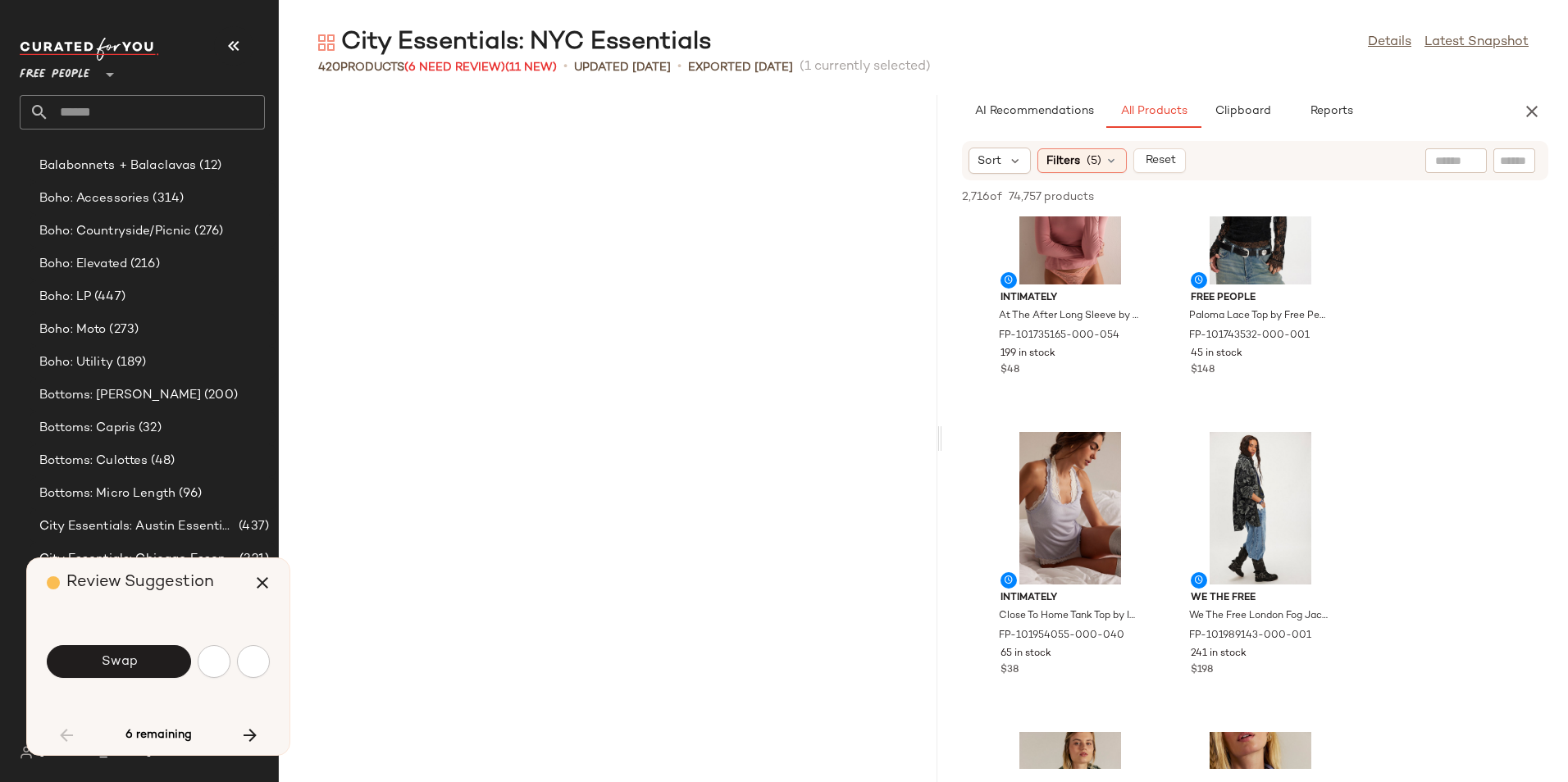
scroll to position [4801, 0]
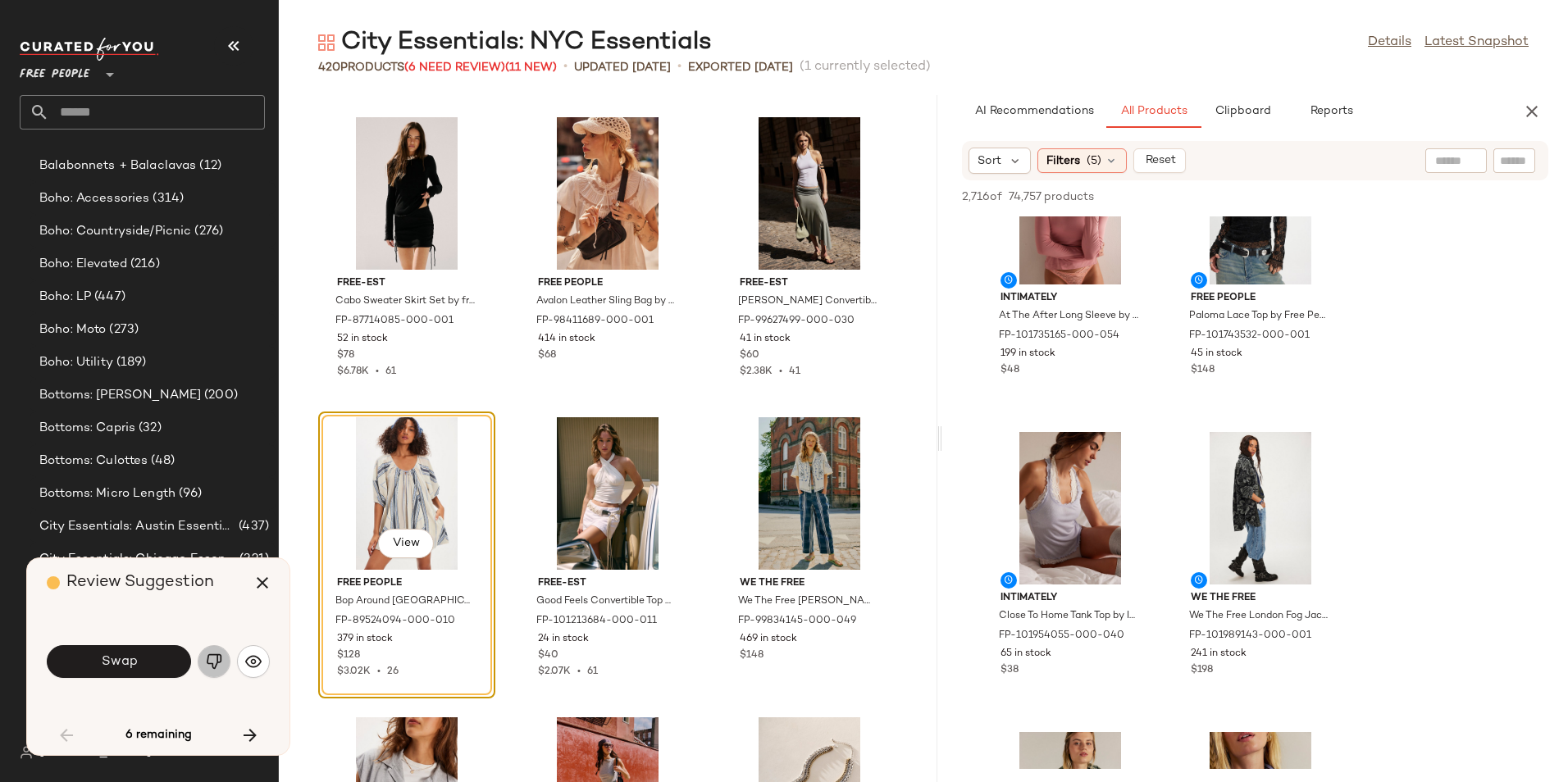
click at [205, 653] on button "button" at bounding box center [213, 661] width 33 height 33
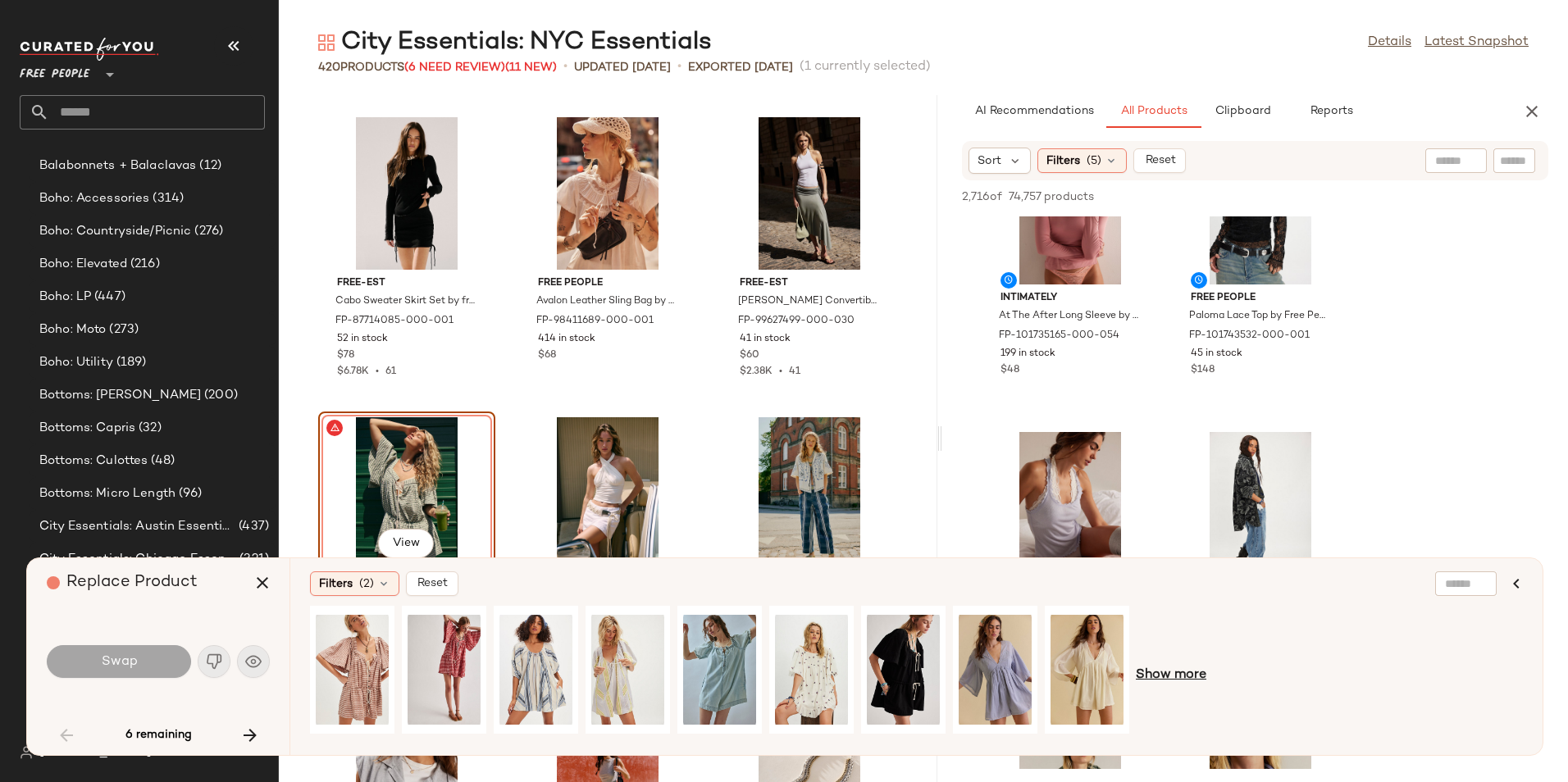
click at [1162, 673] on span "Show more" at bounding box center [1171, 675] width 71 height 20
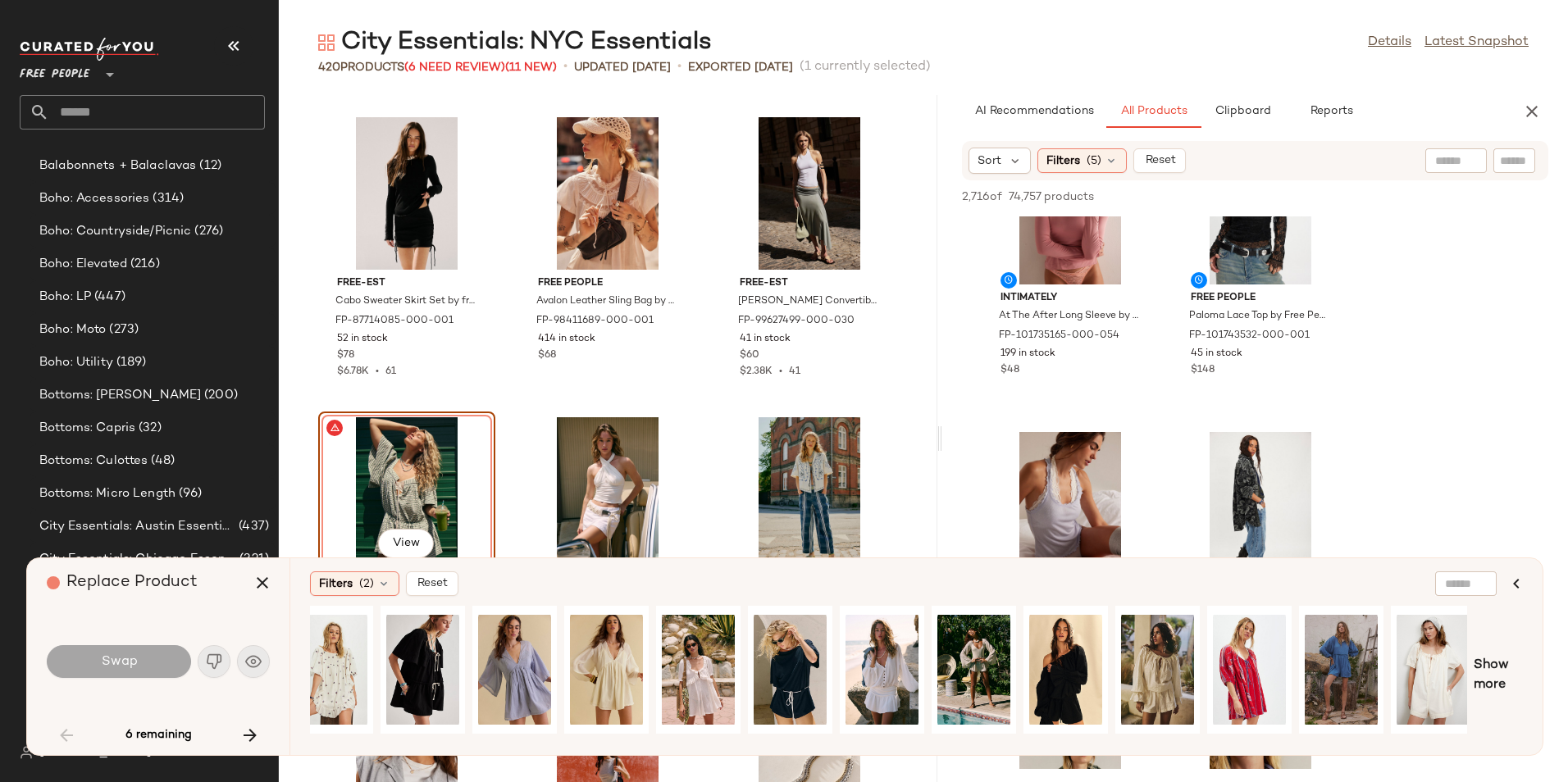
scroll to position [0, 488]
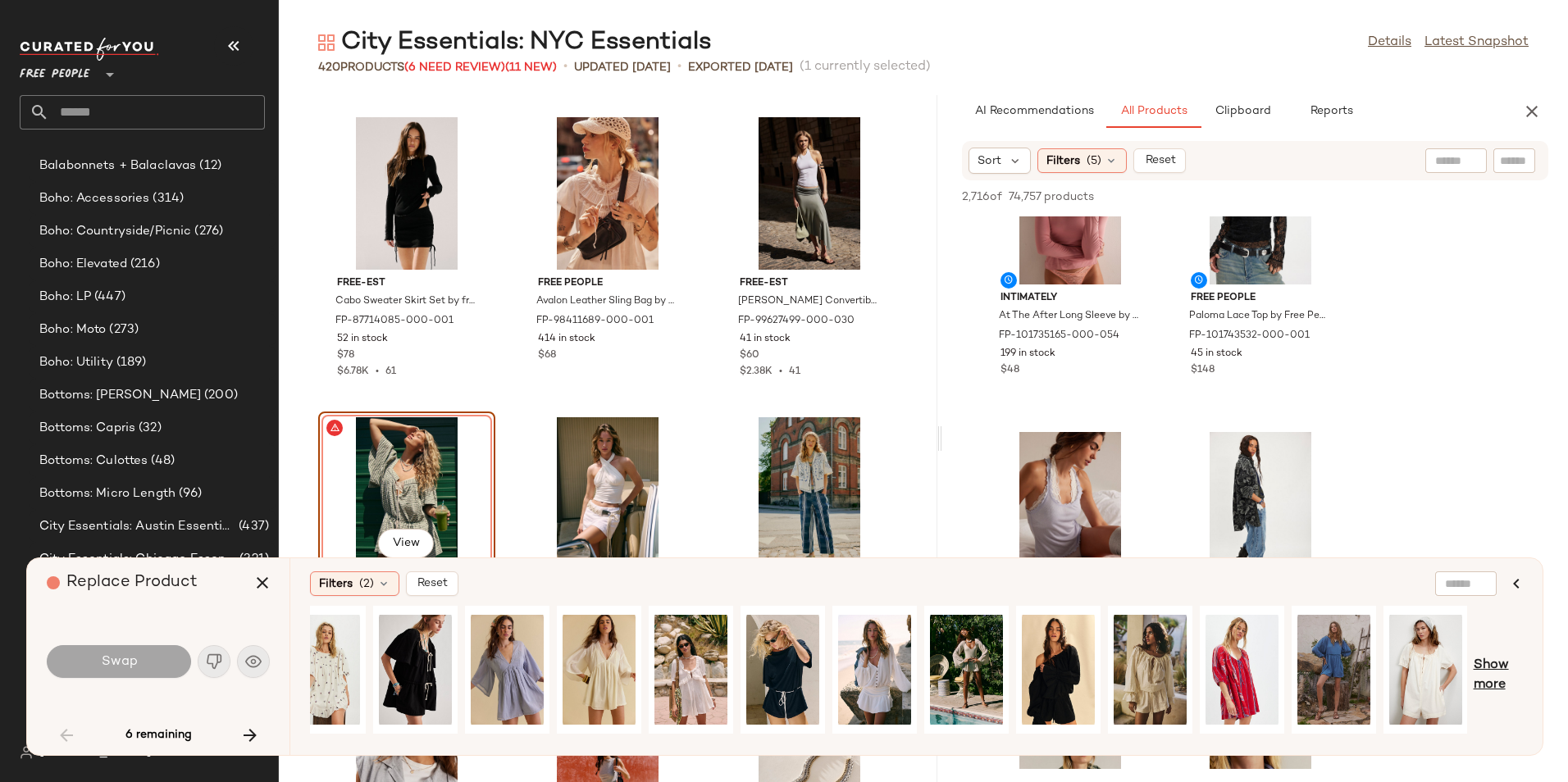
click at [1499, 680] on span "Show more" at bounding box center [1498, 675] width 49 height 39
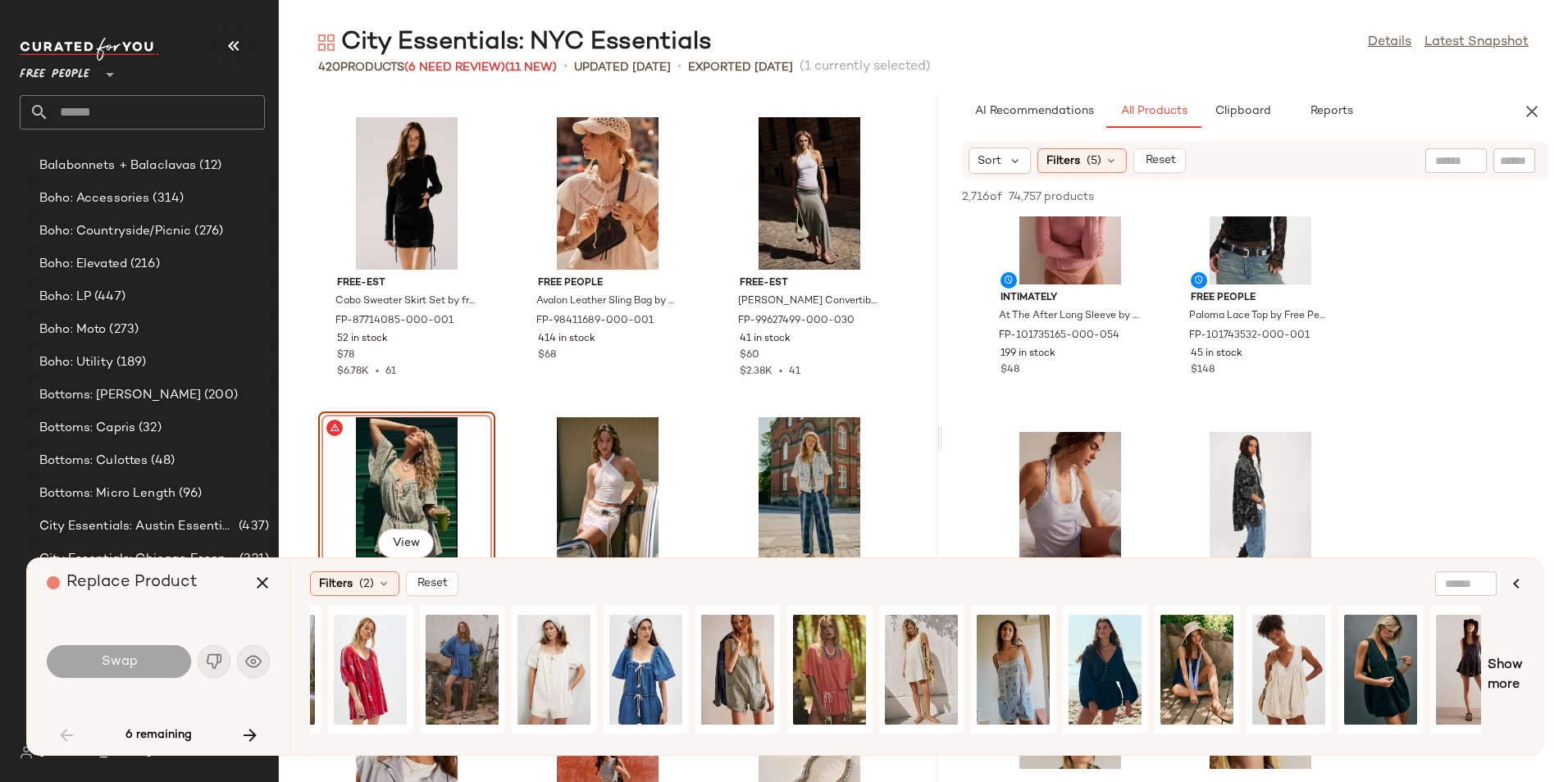
scroll to position [0, 1391]
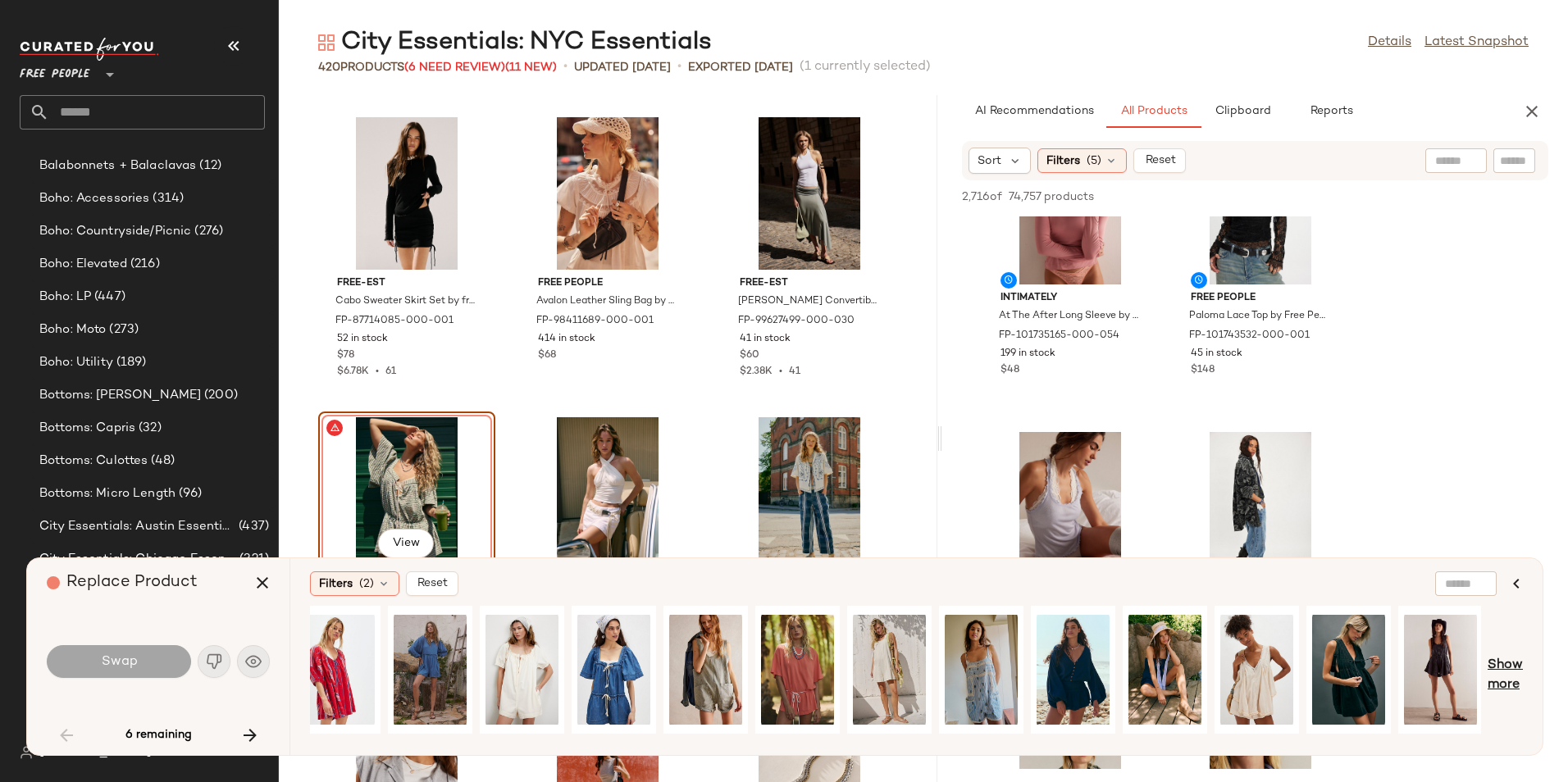
click at [1494, 673] on span "Show more" at bounding box center [1504, 675] width 35 height 39
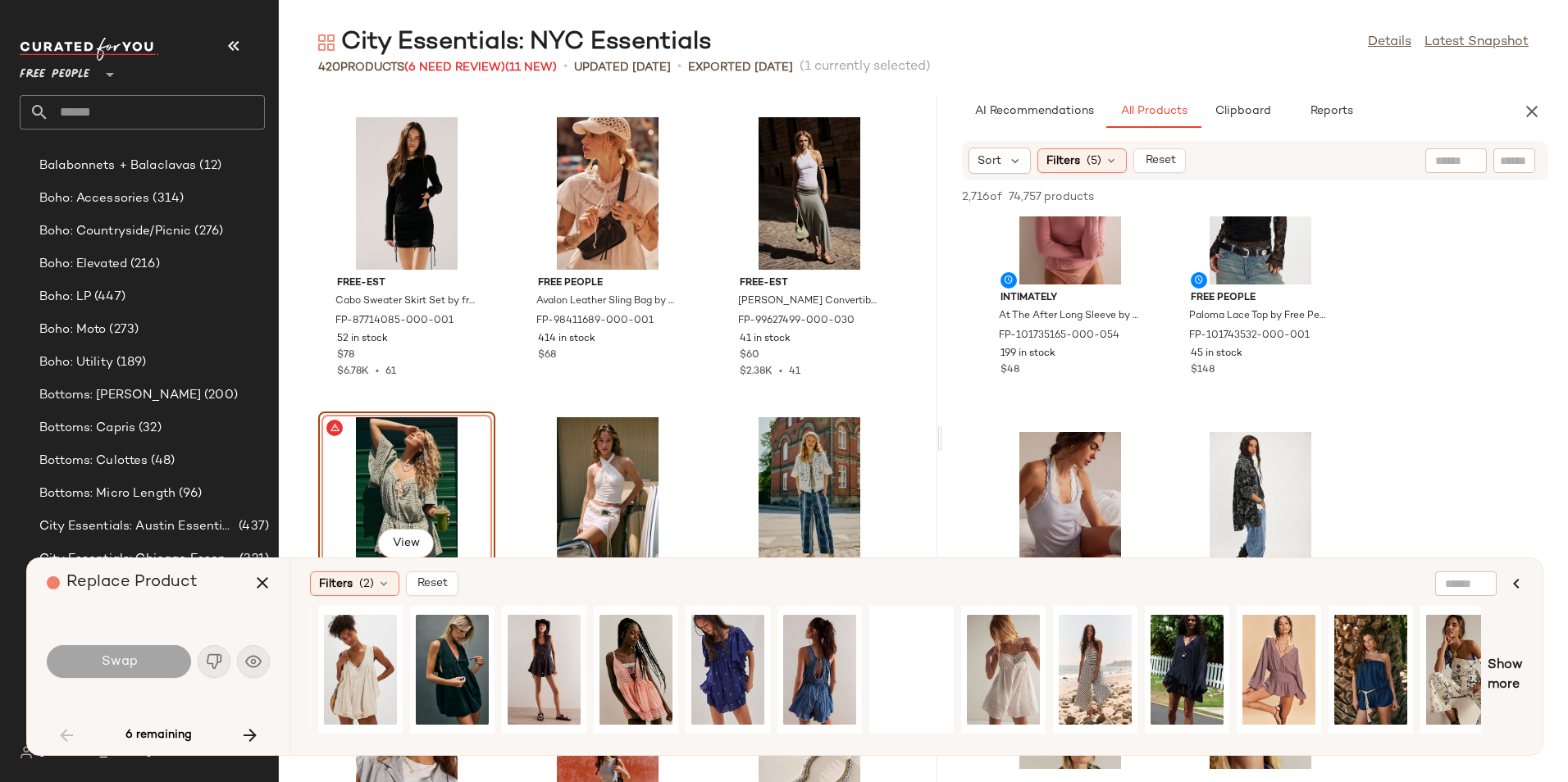
scroll to position [0, 2310]
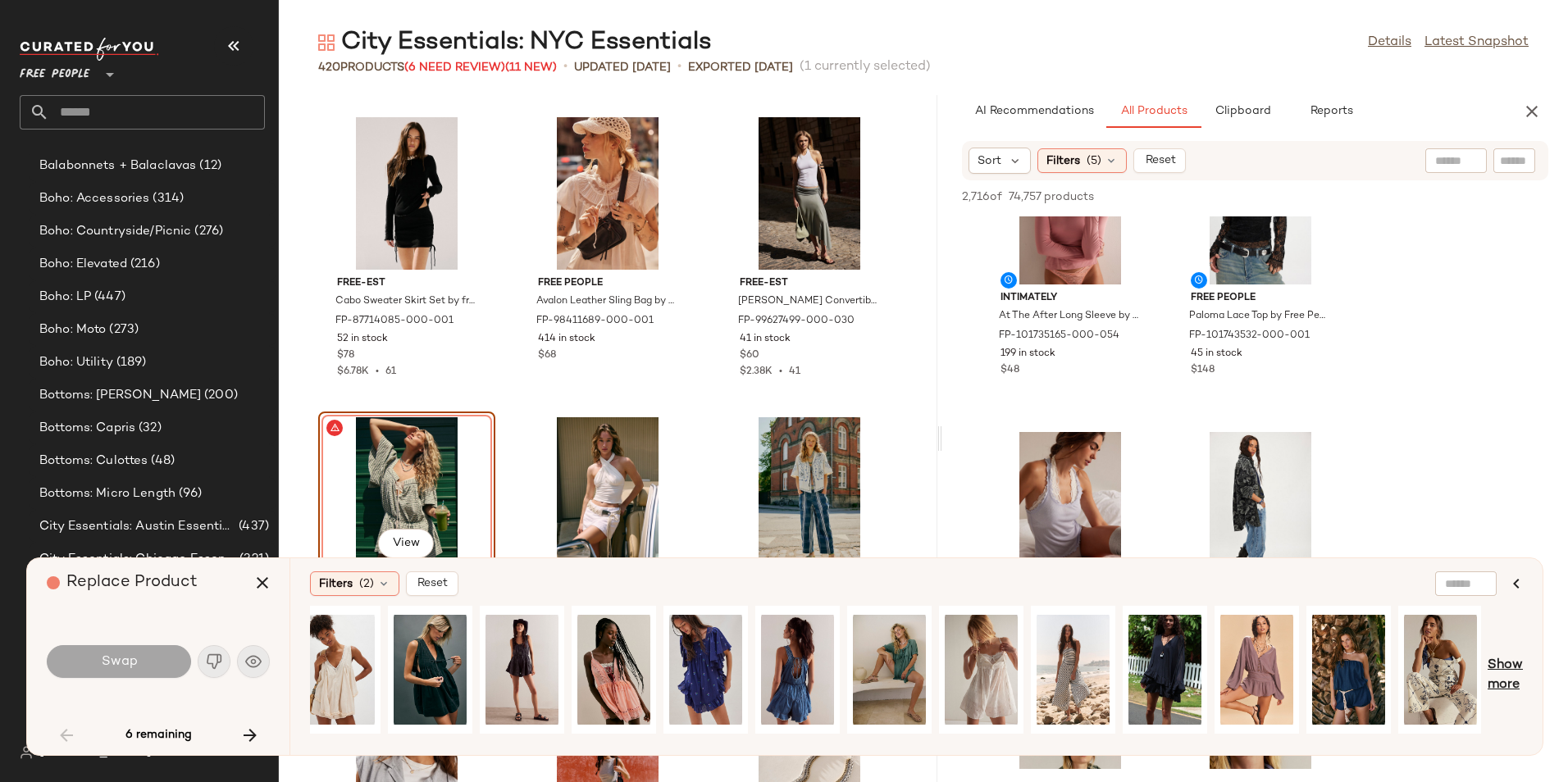
click at [1503, 663] on span "Show more" at bounding box center [1504, 675] width 35 height 39
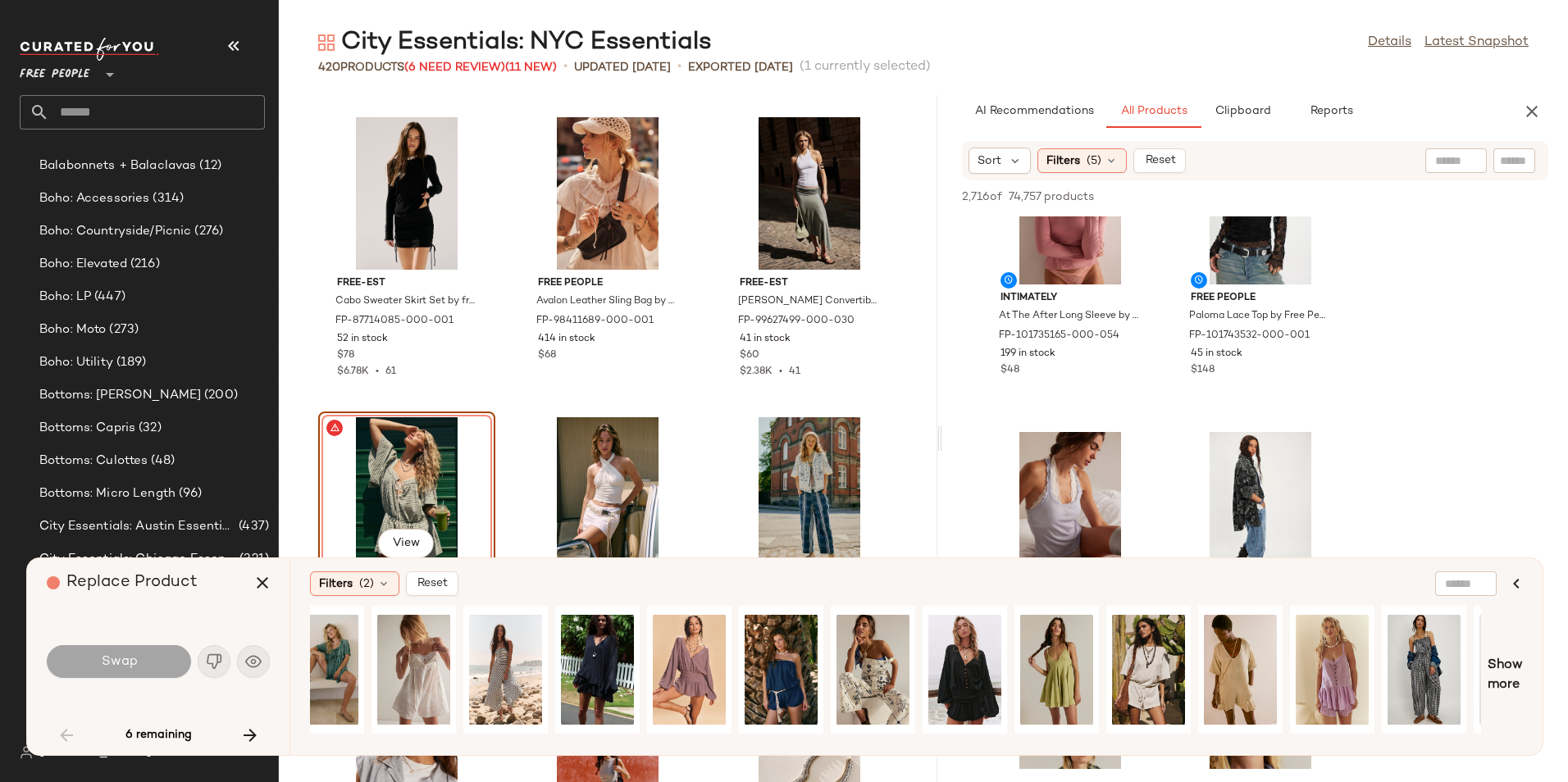
scroll to position [0, 3228]
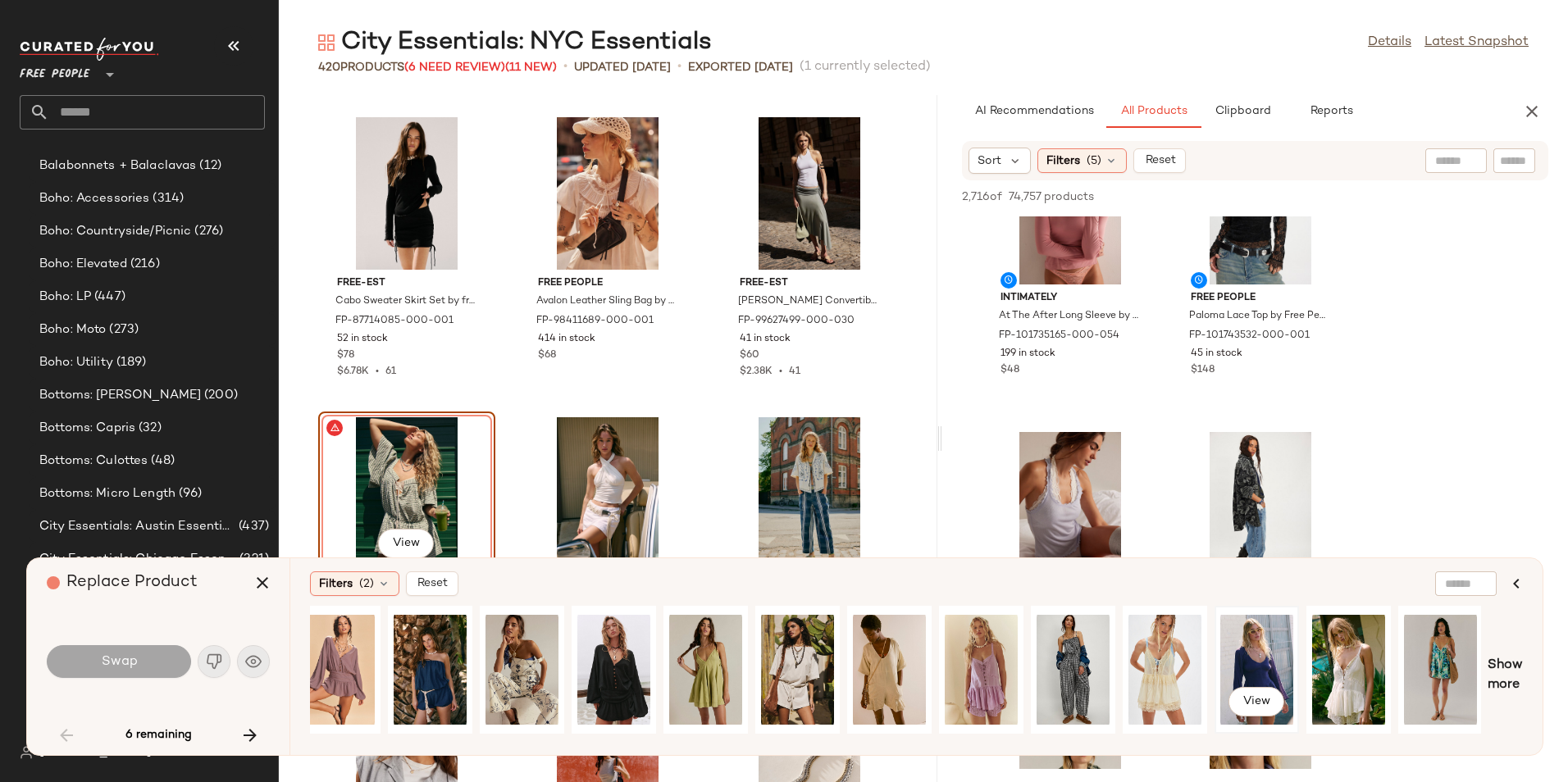
click at [1262, 673] on div "View" at bounding box center [1256, 670] width 73 height 117
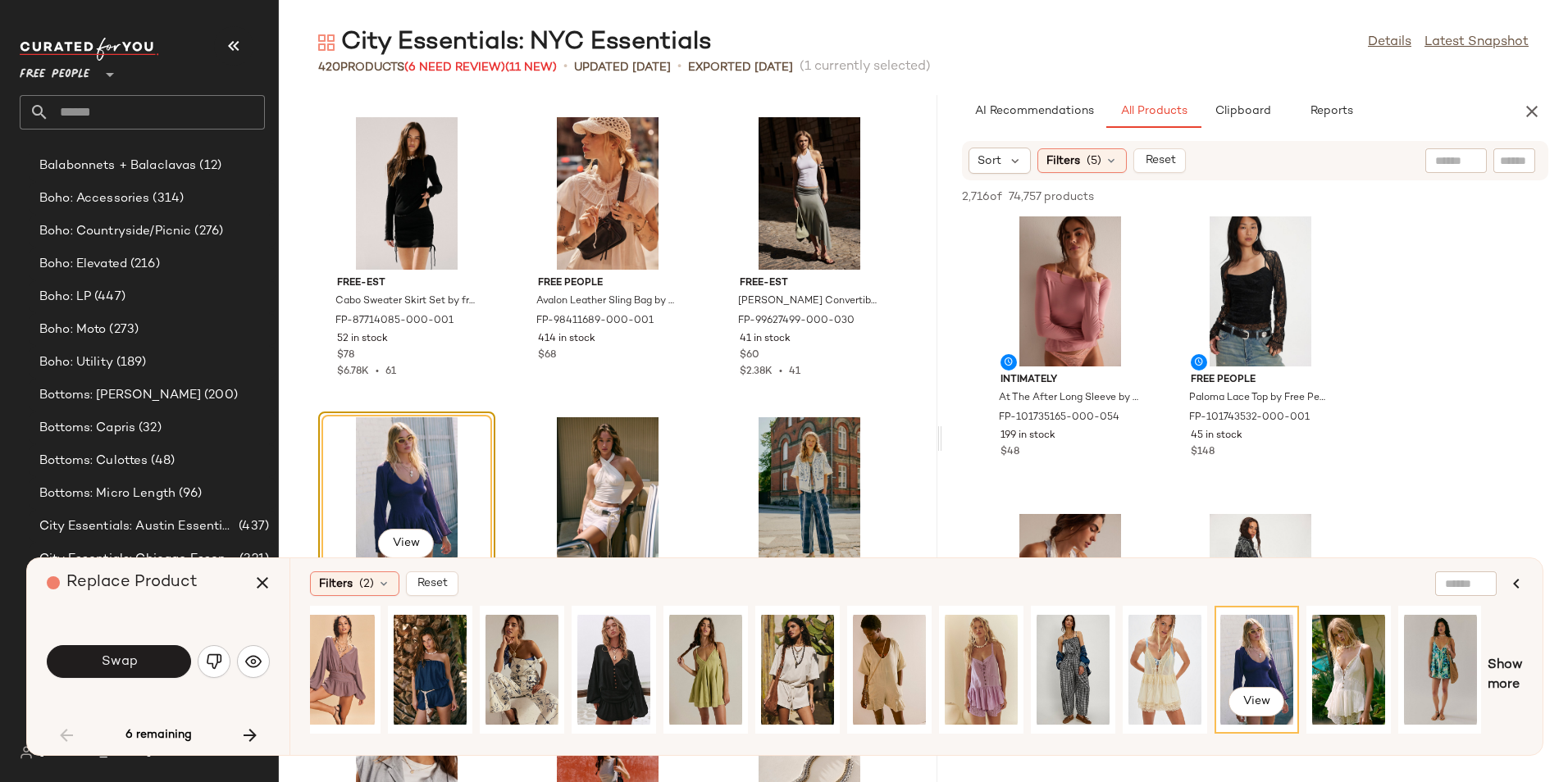
scroll to position [4922, 0]
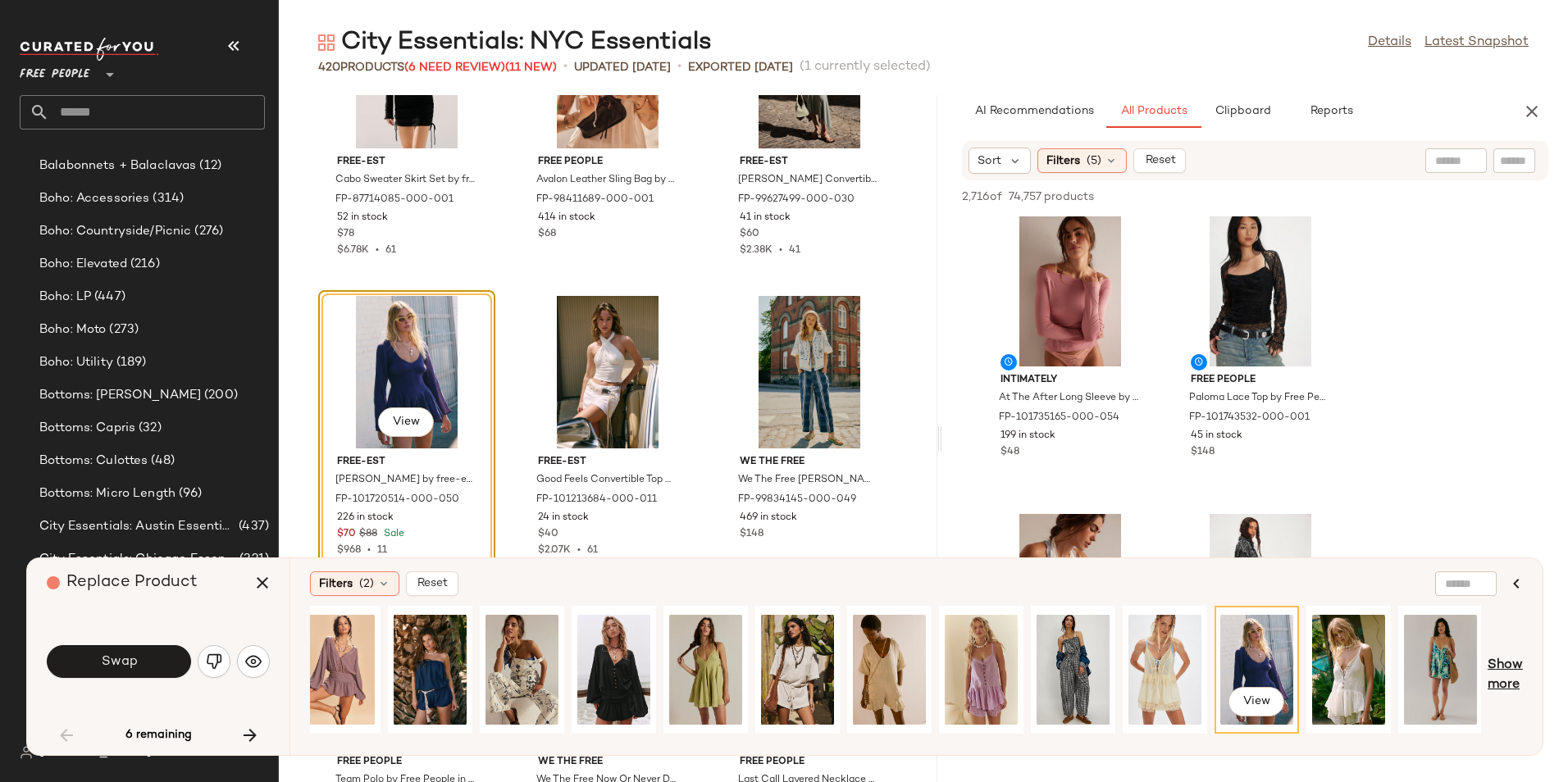
click at [1508, 660] on span "Show more" at bounding box center [1504, 675] width 35 height 39
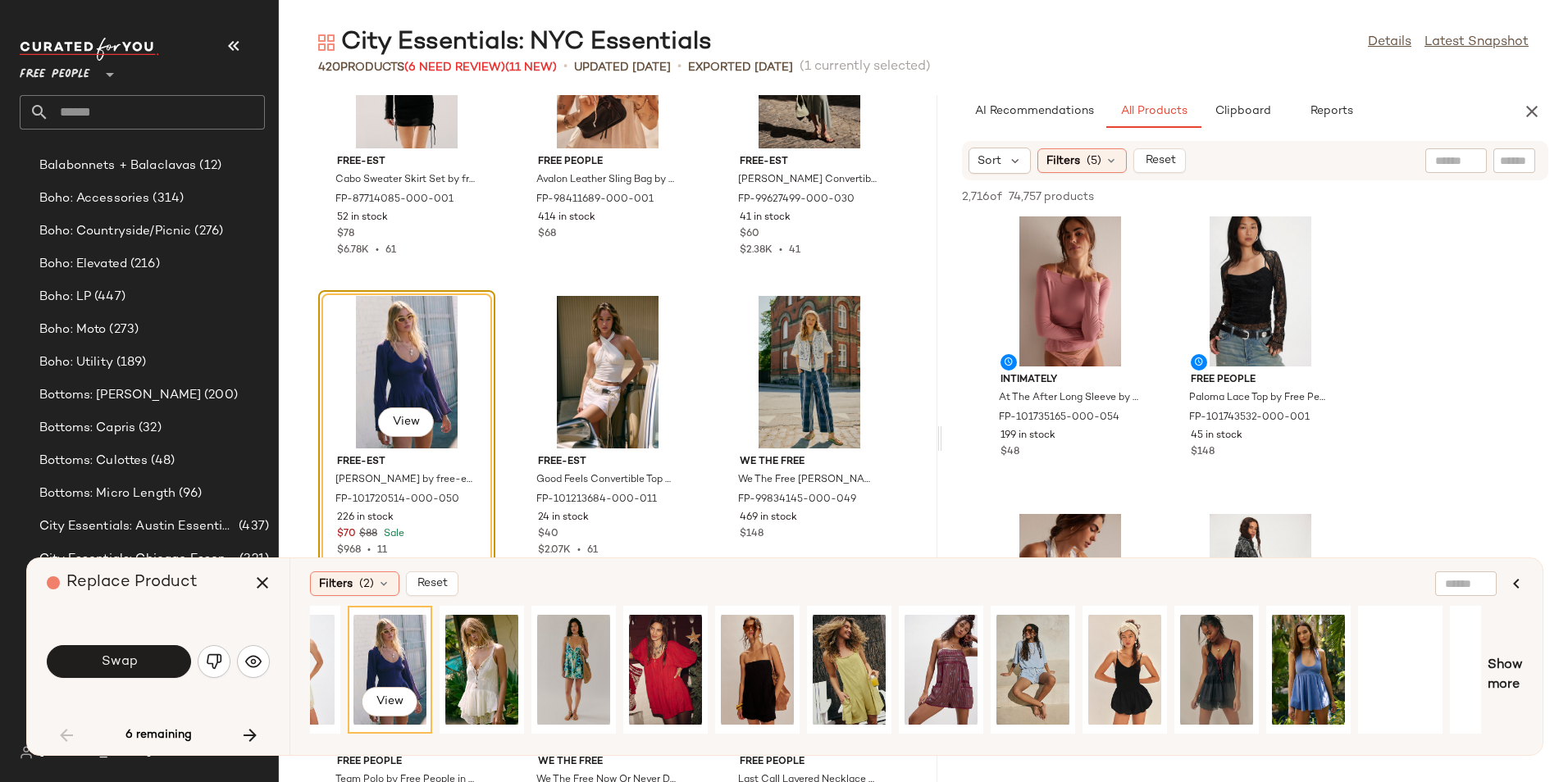
scroll to position [0, 4146]
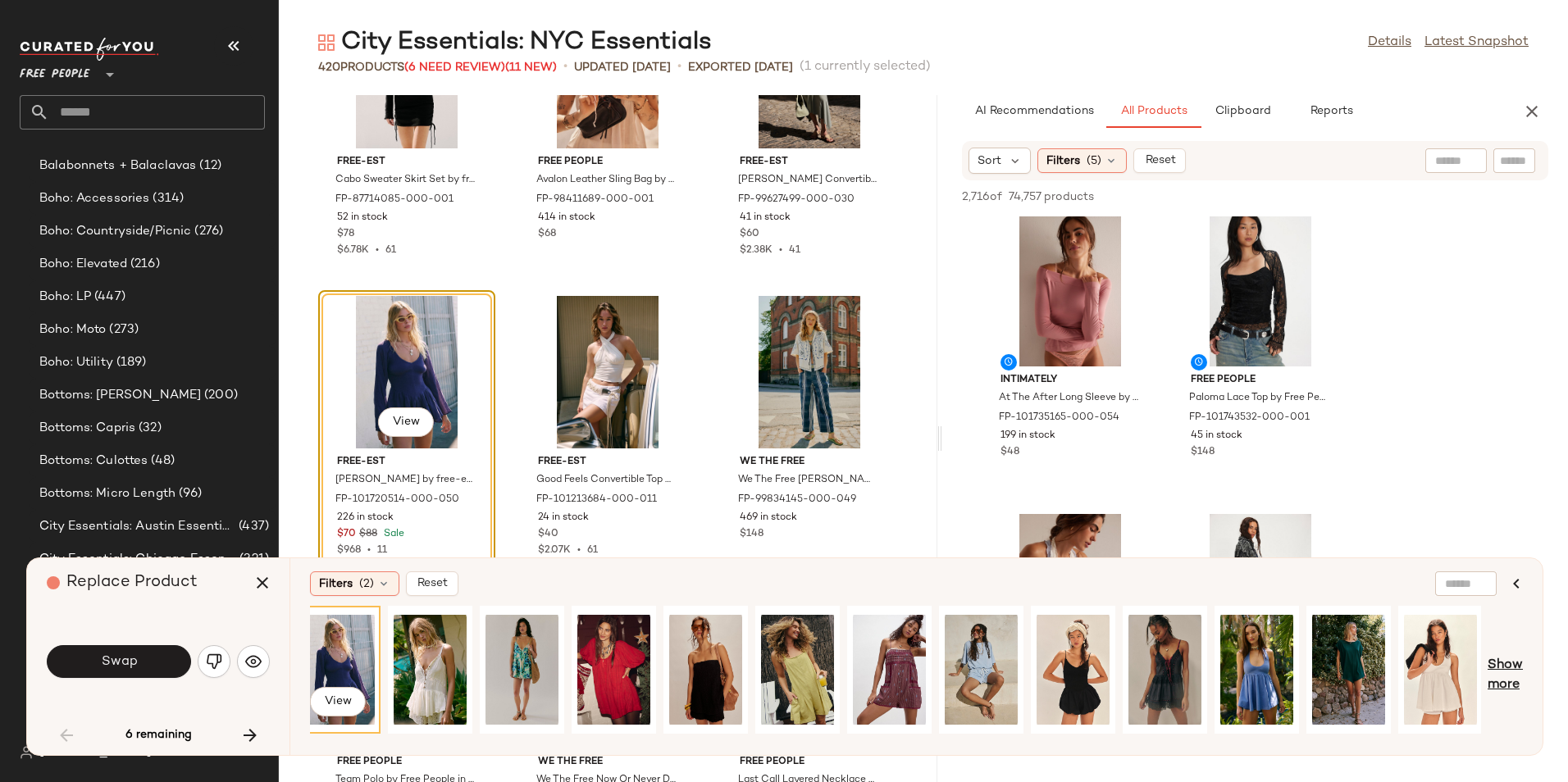
click at [1506, 680] on span "Show more" at bounding box center [1504, 675] width 35 height 39
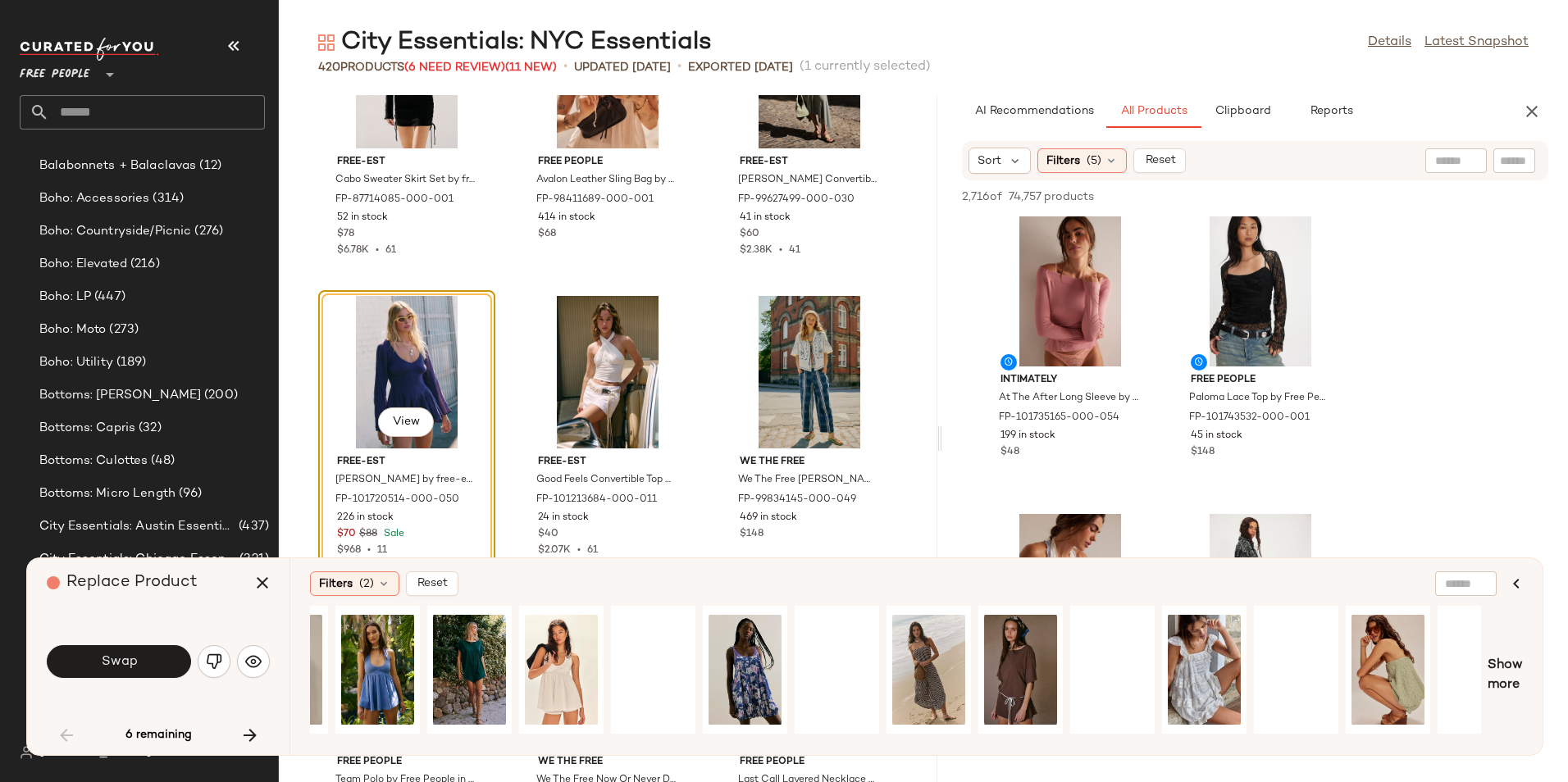
scroll to position [0, 5065]
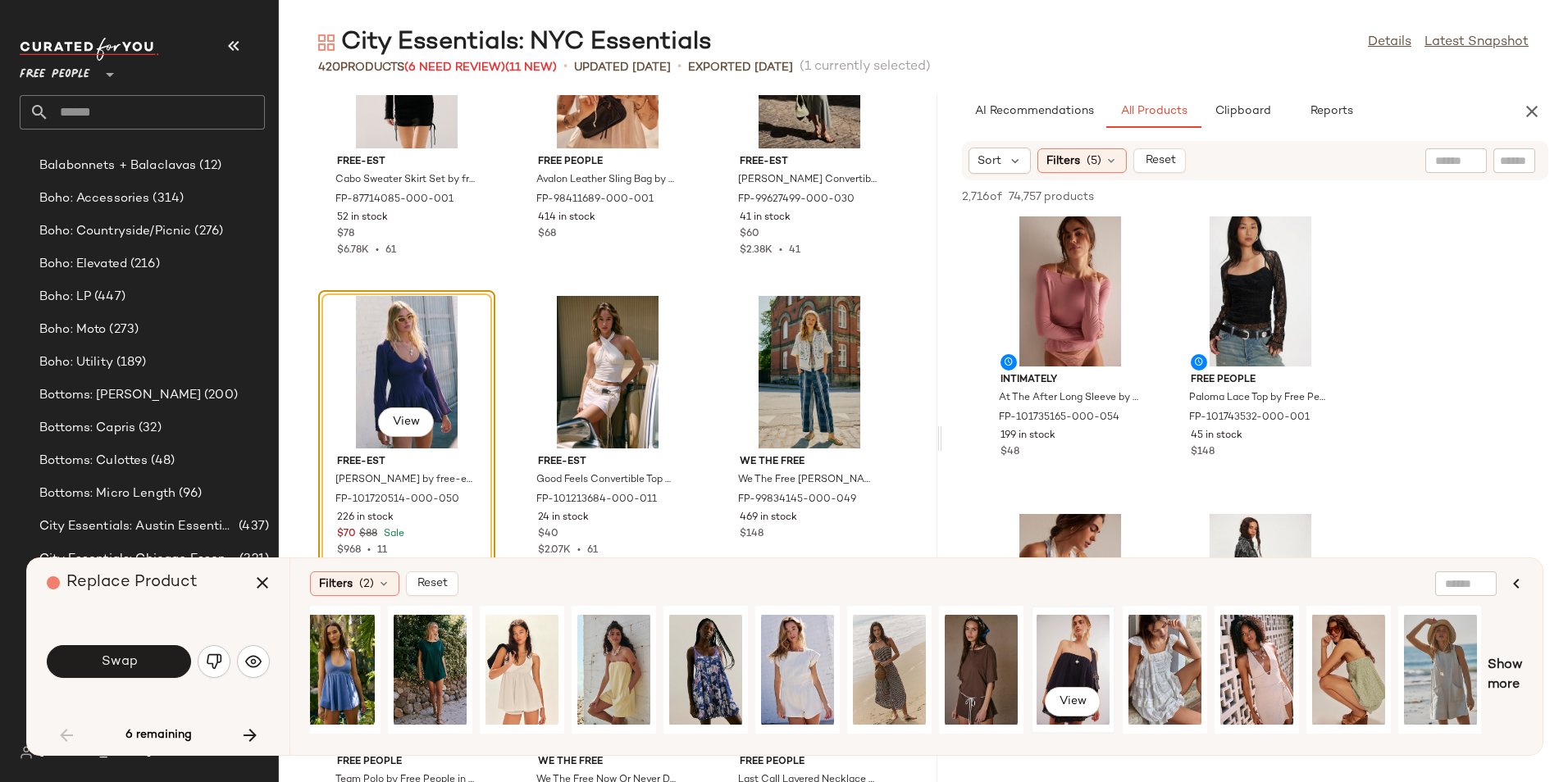
click at [1059, 666] on div "View" at bounding box center [1072, 670] width 73 height 117
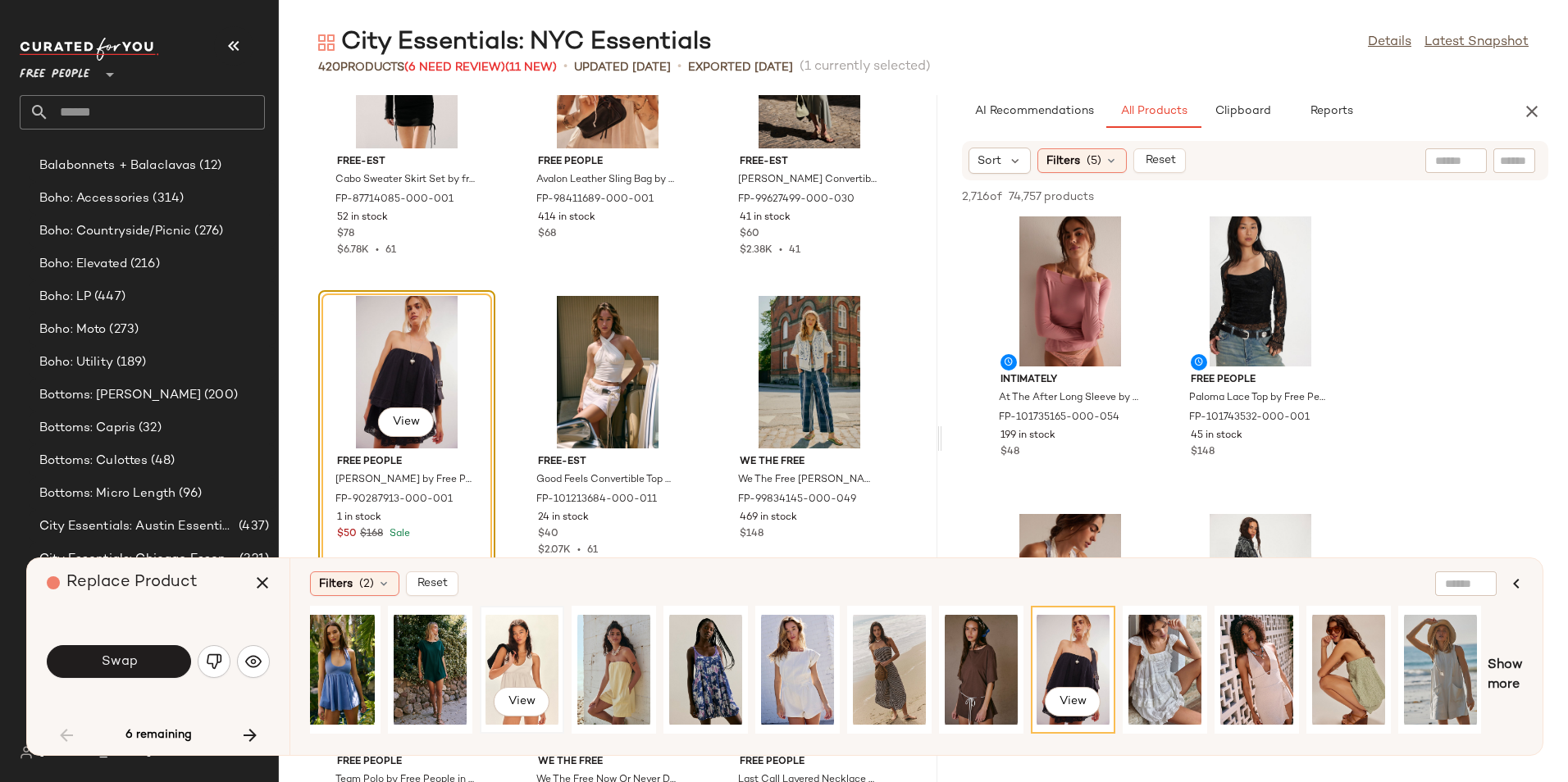
click at [521, 647] on div "View" at bounding box center [521, 670] width 73 height 117
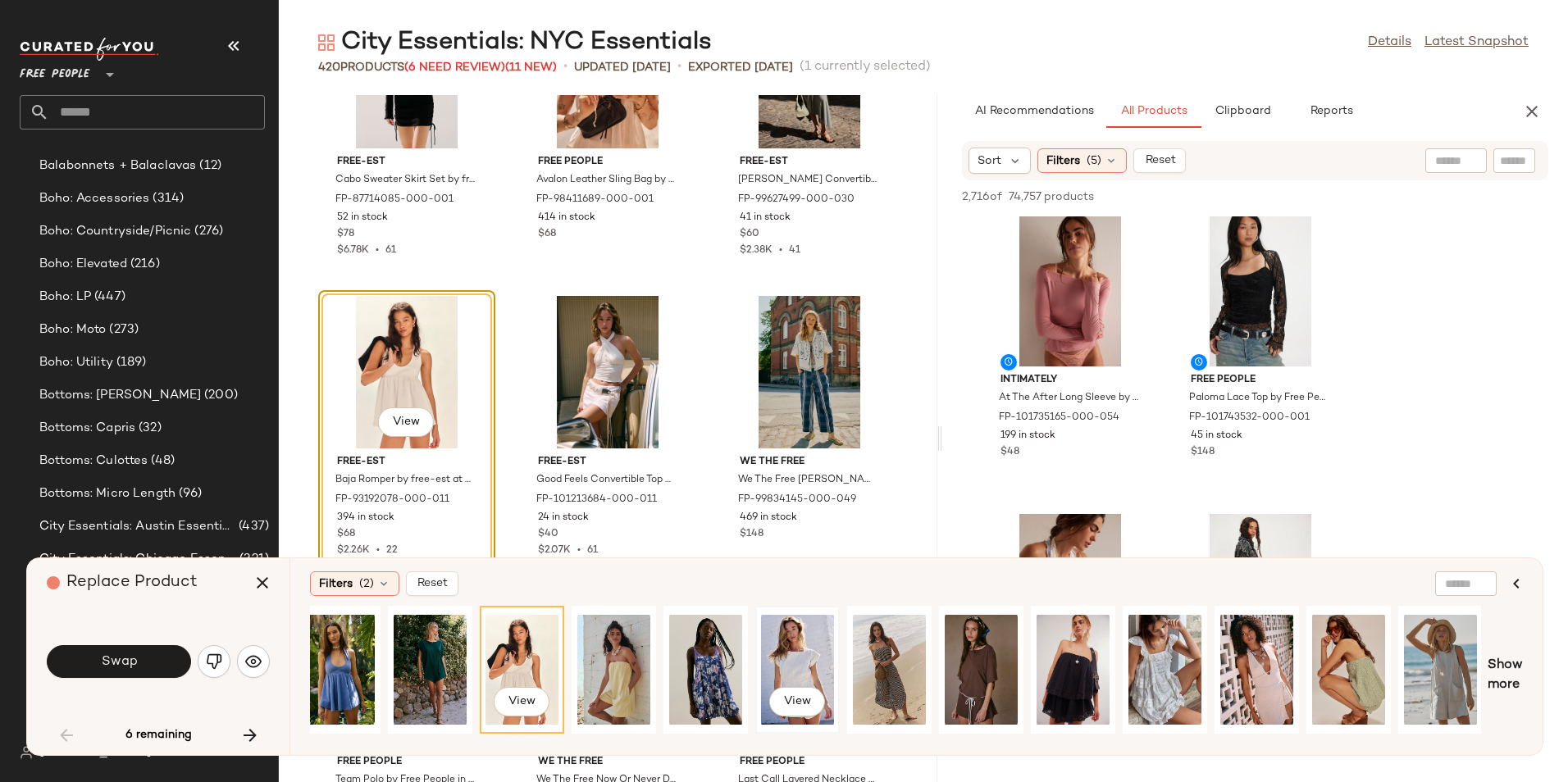
click at [787, 673] on div "View" at bounding box center [797, 670] width 73 height 117
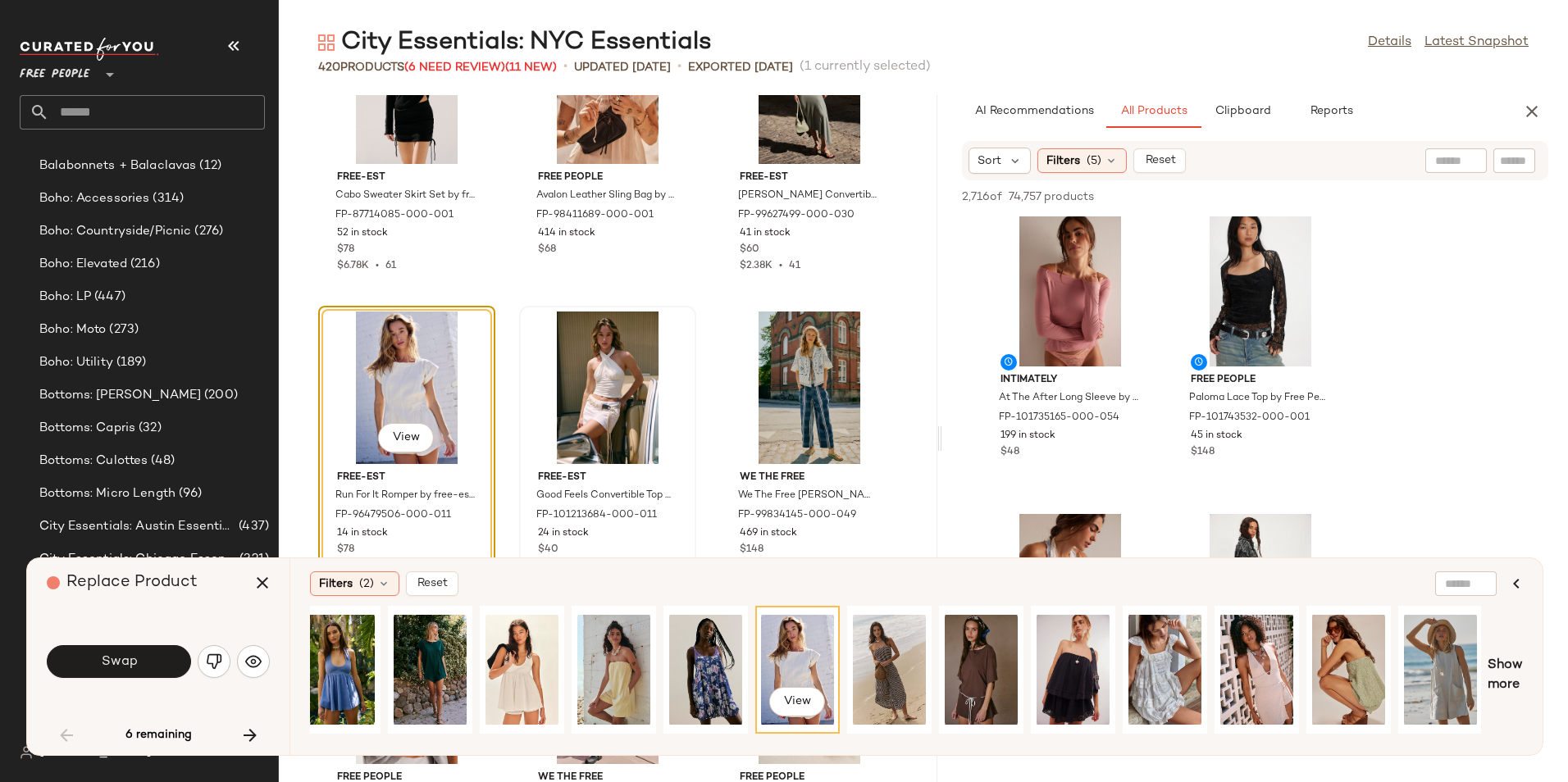
scroll to position [4922, 0]
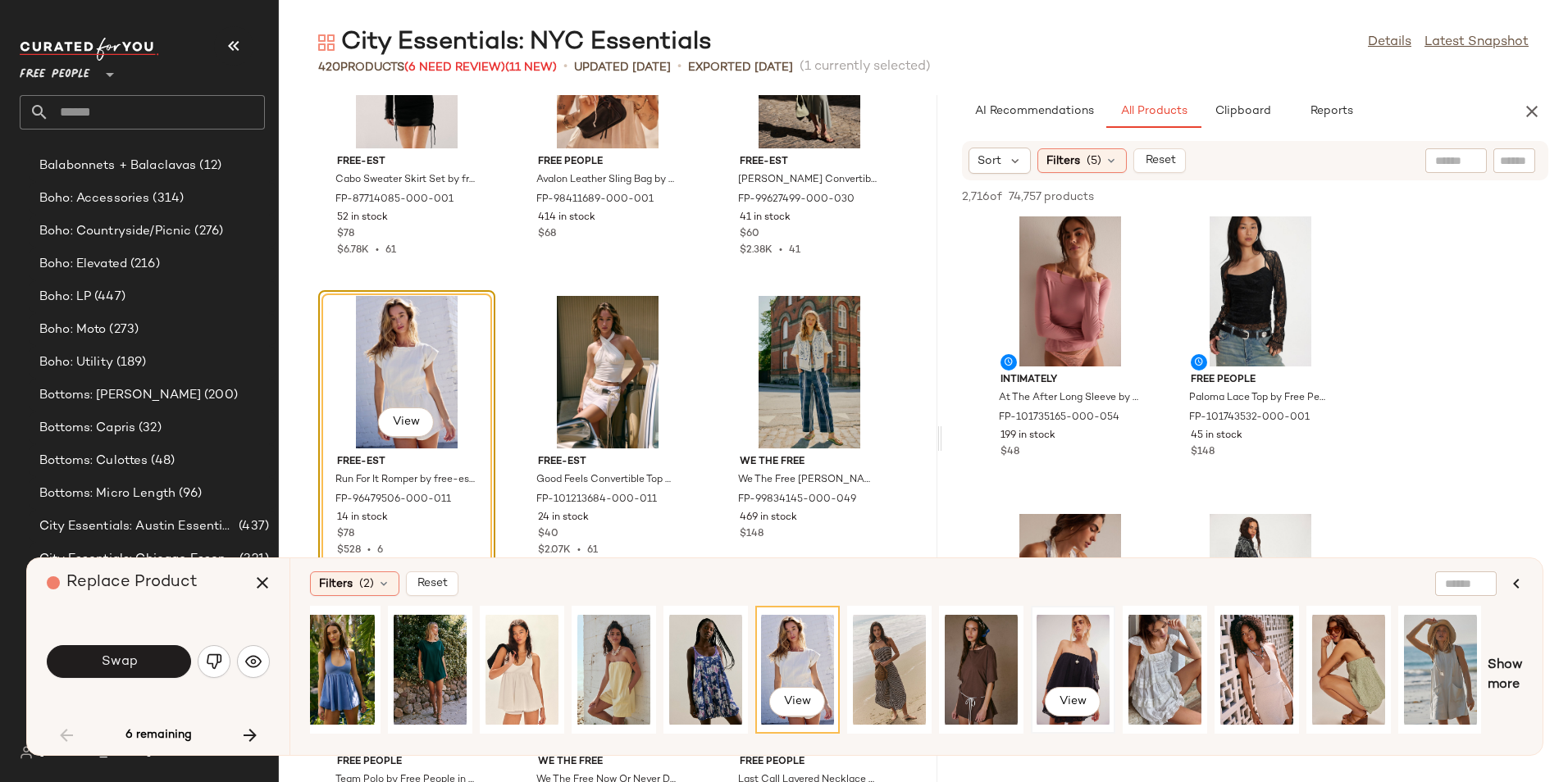
click at [1088, 648] on div "View" at bounding box center [1072, 670] width 73 height 117
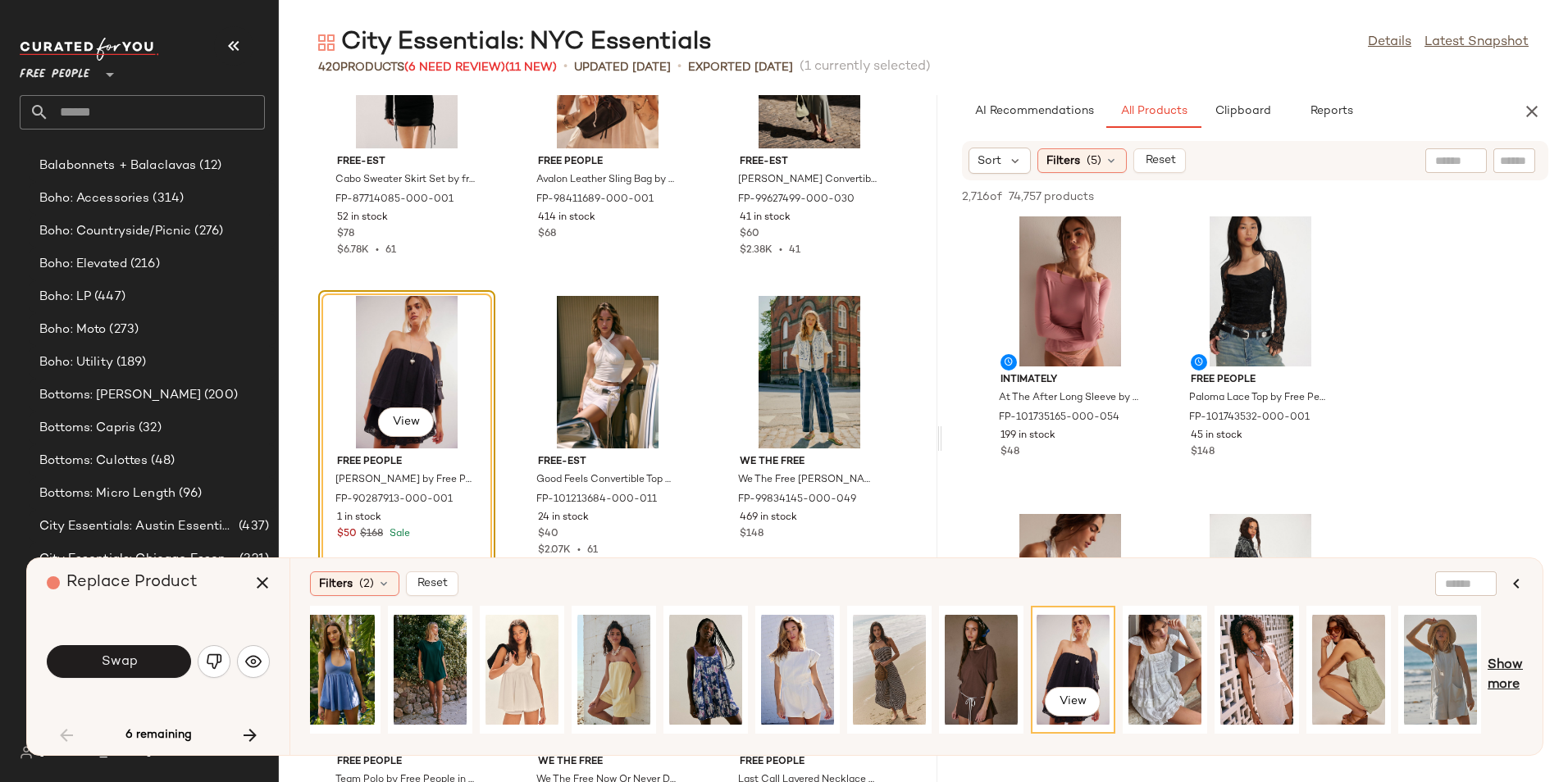
click at [1498, 679] on span "Show more" at bounding box center [1504, 675] width 35 height 39
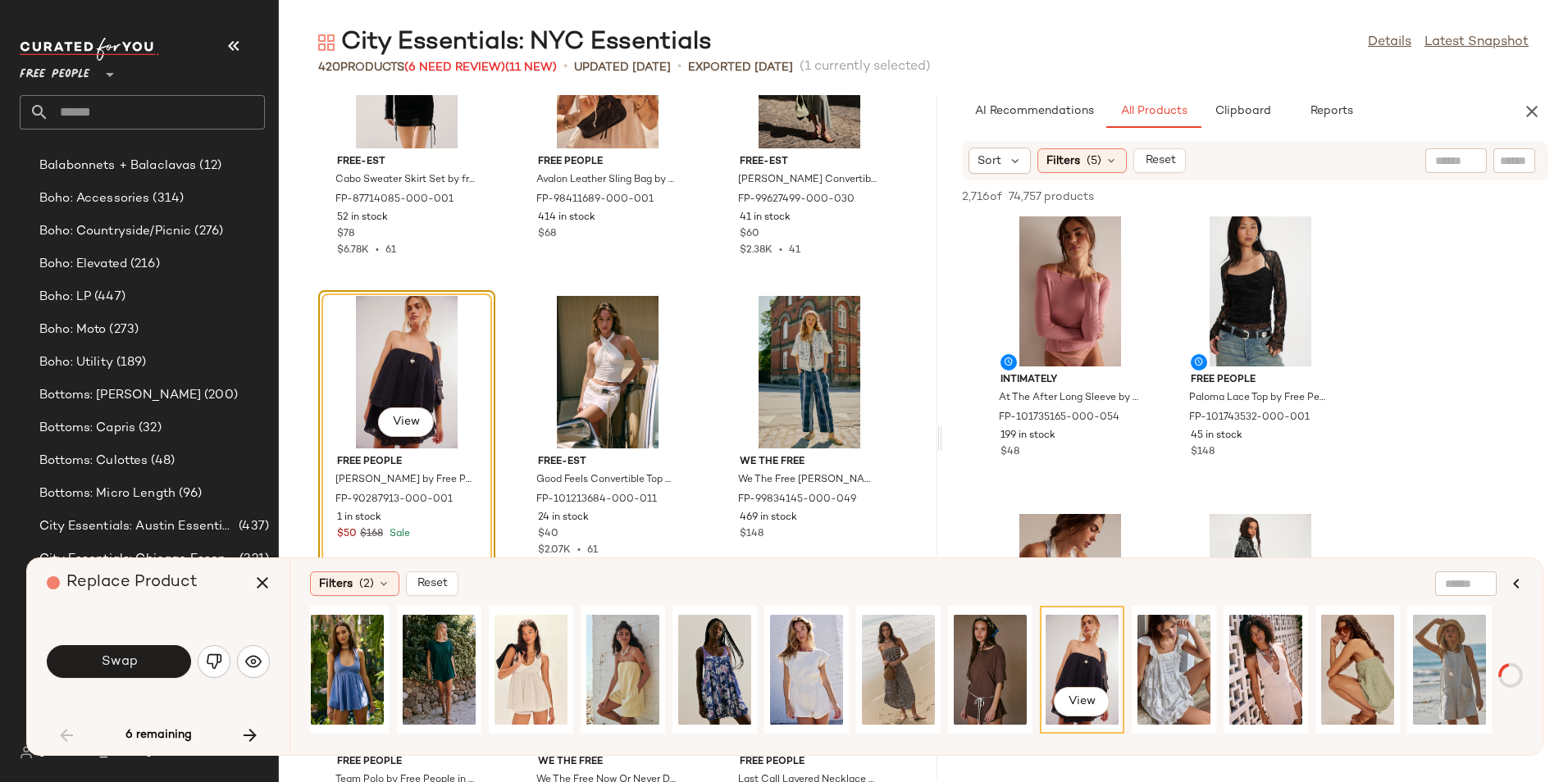
scroll to position [0, 5056]
click at [1223, 738] on div "View" at bounding box center [895, 674] width 1171 height 139
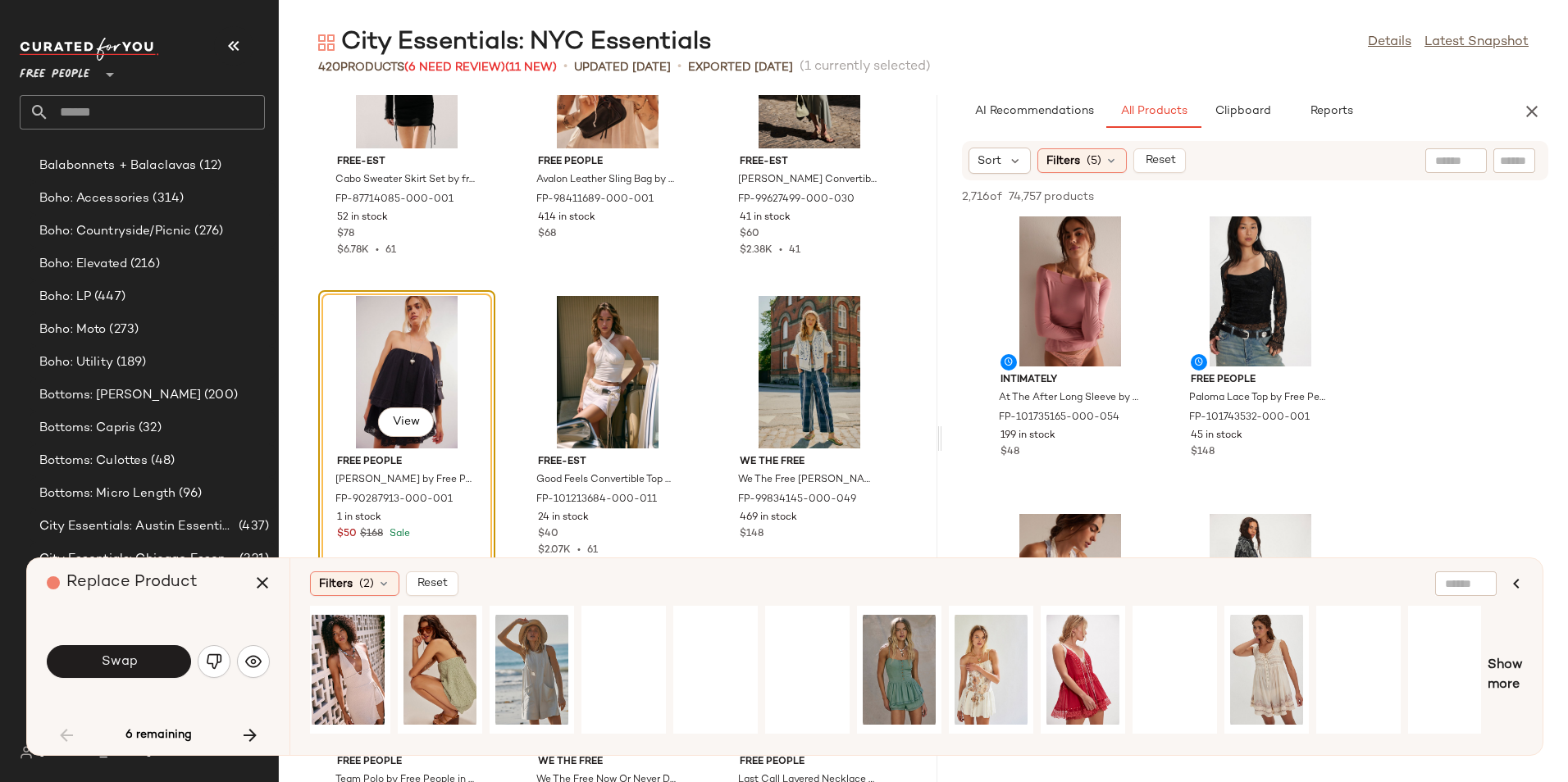
scroll to position [0, 5983]
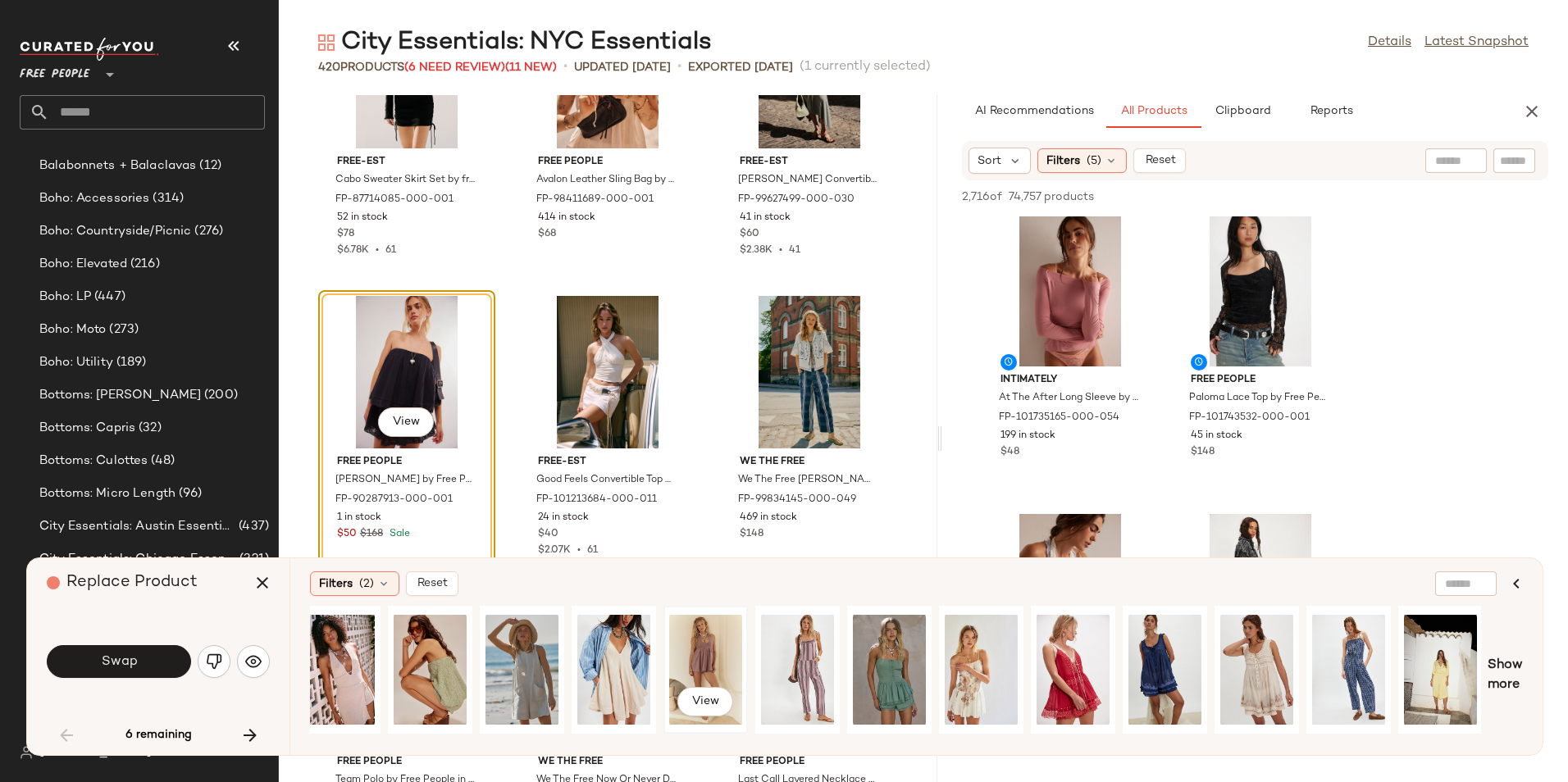
click at [712, 653] on div "View" at bounding box center [705, 670] width 73 height 117
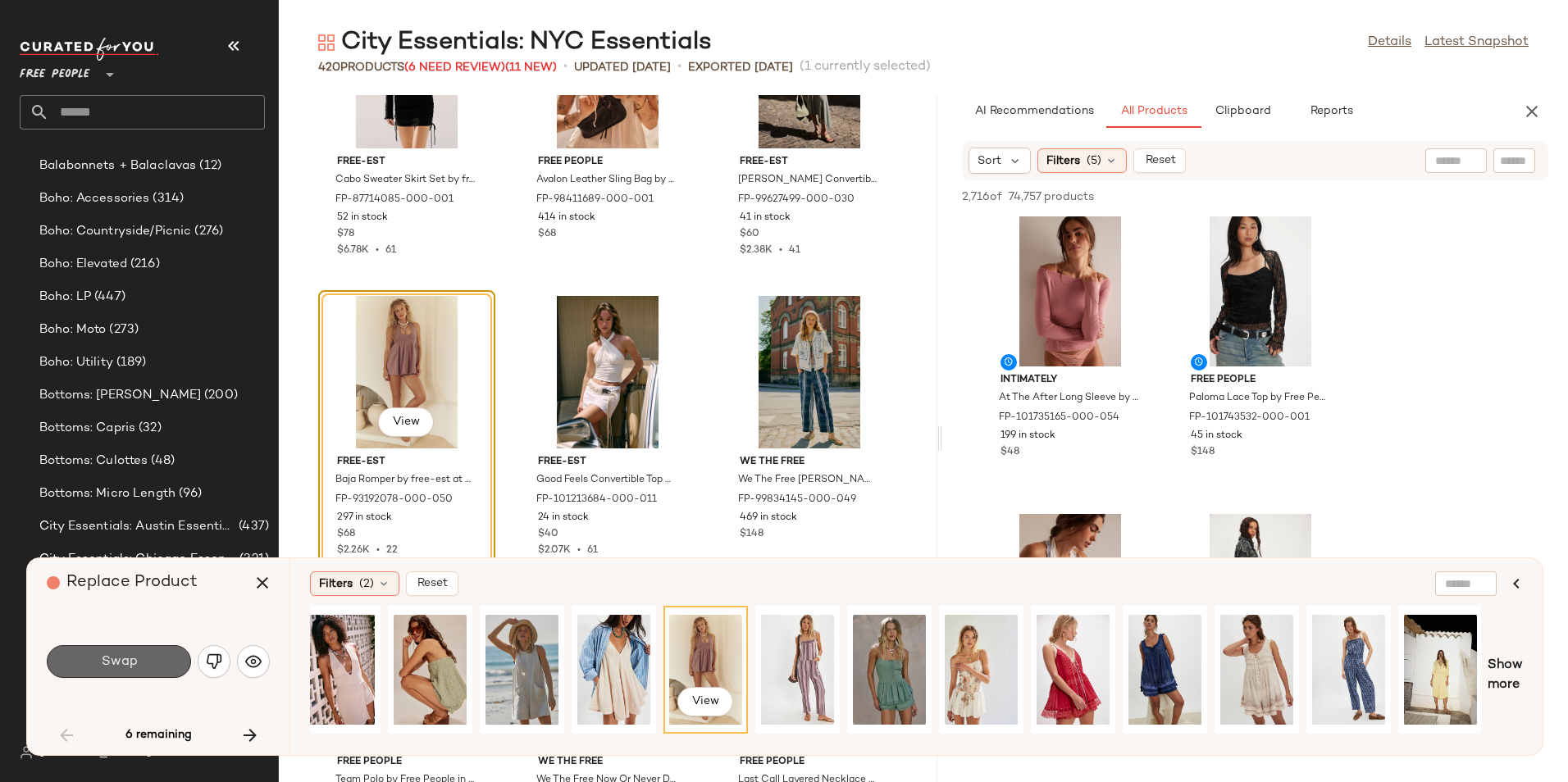
click at [110, 670] on span "Swap" at bounding box center [118, 661] width 37 height 15
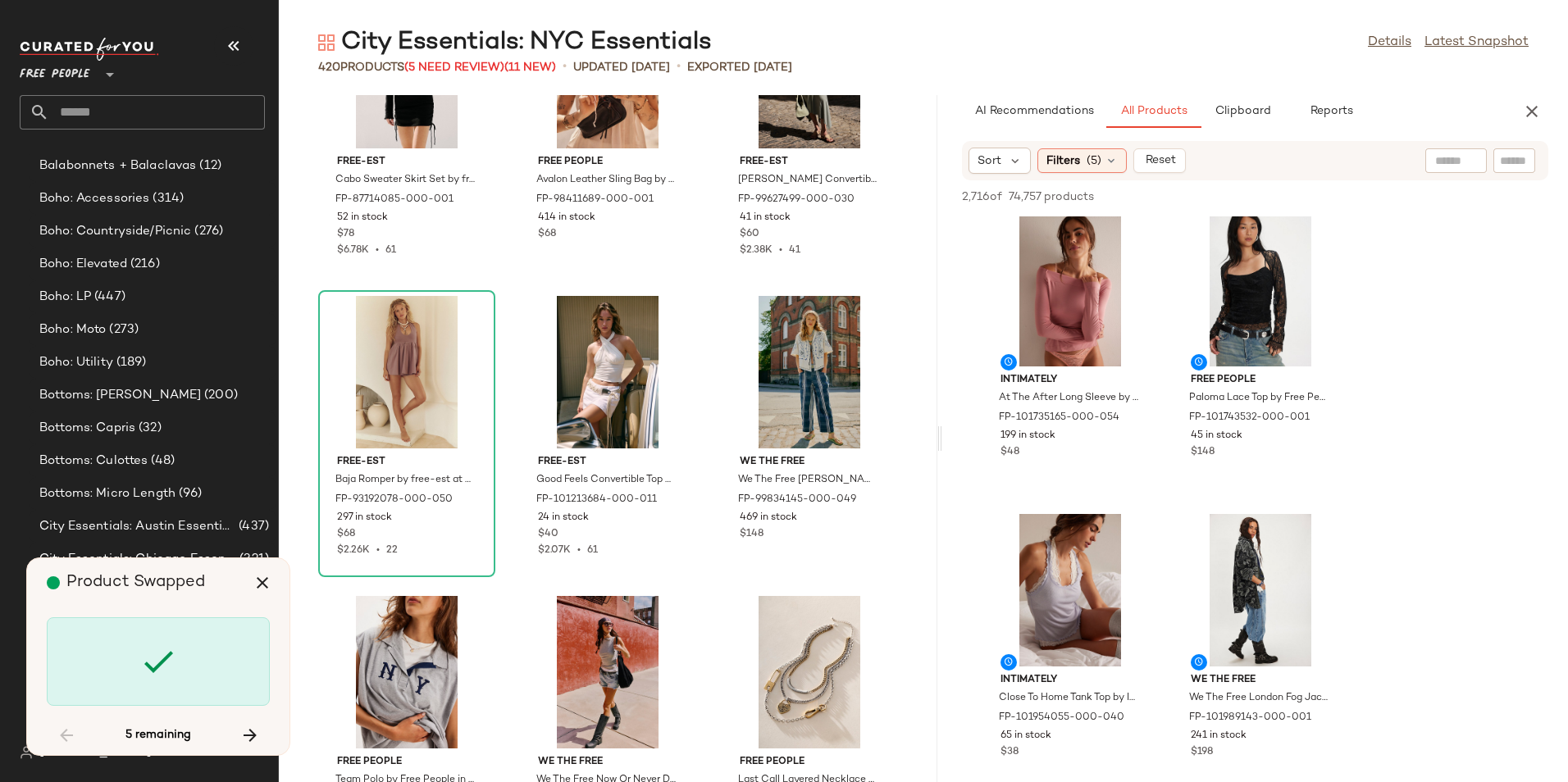
scroll to position [16800, 0]
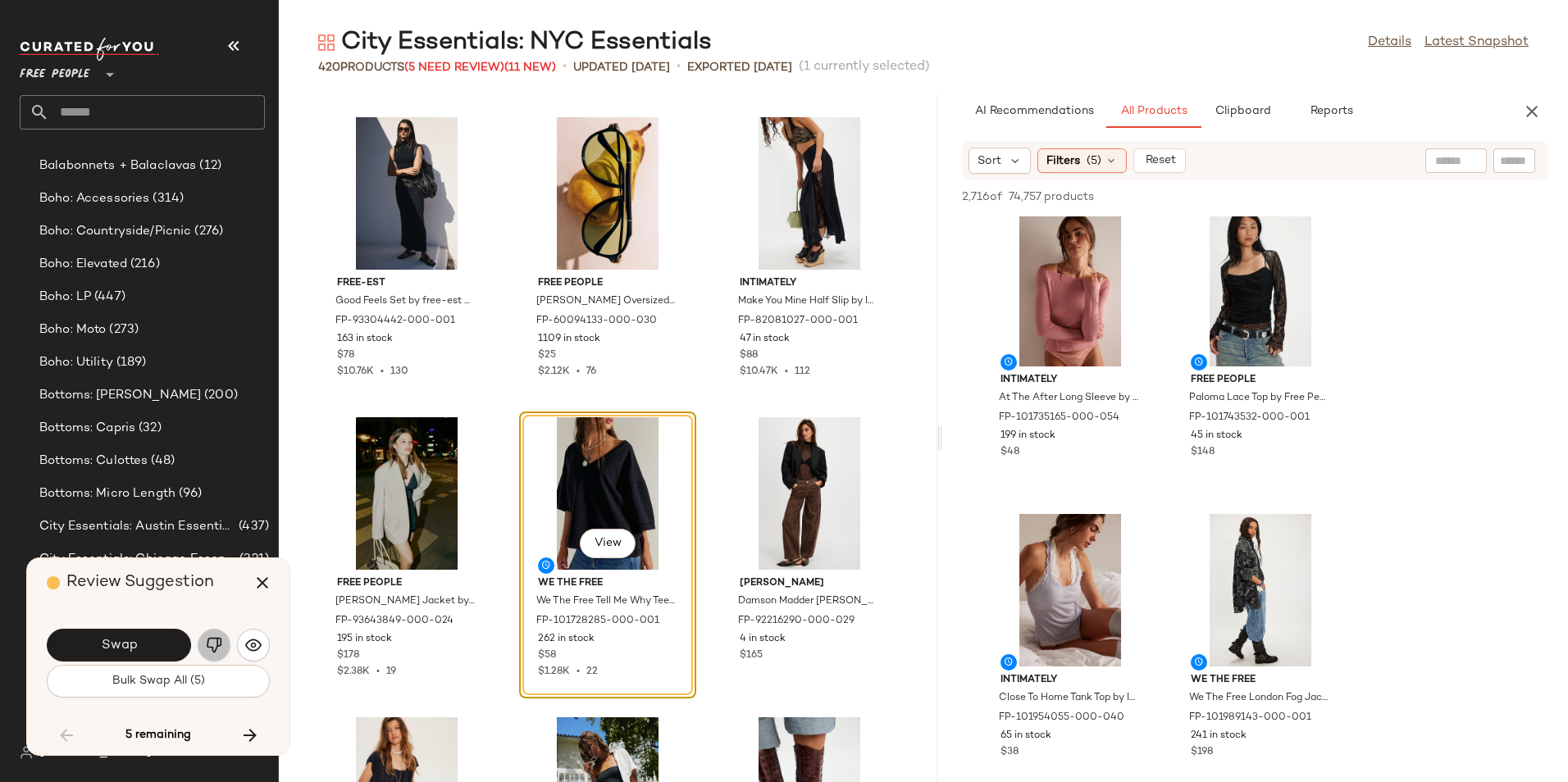
click at [206, 634] on button "button" at bounding box center [213, 645] width 33 height 33
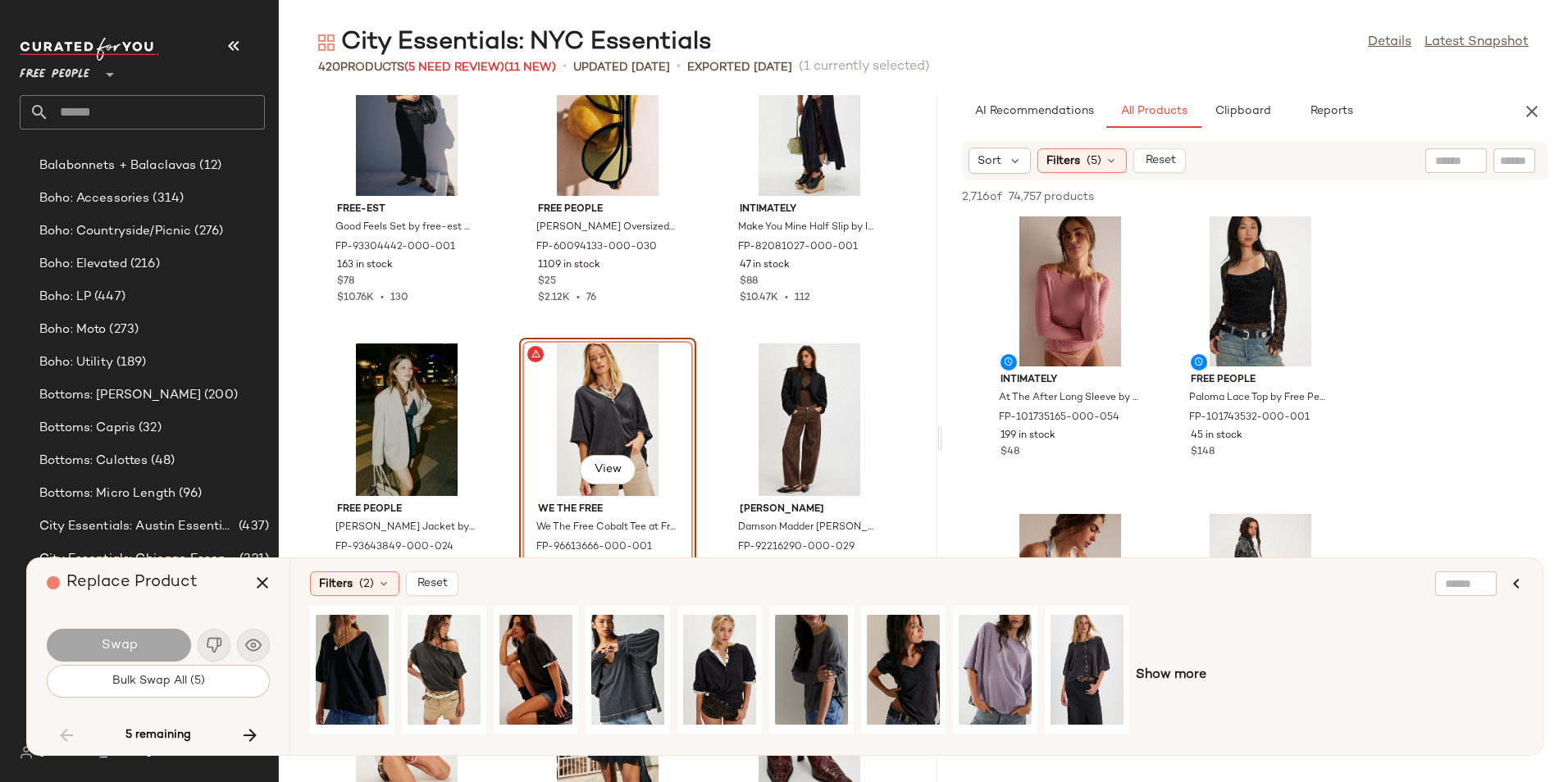
scroll to position [17025, 0]
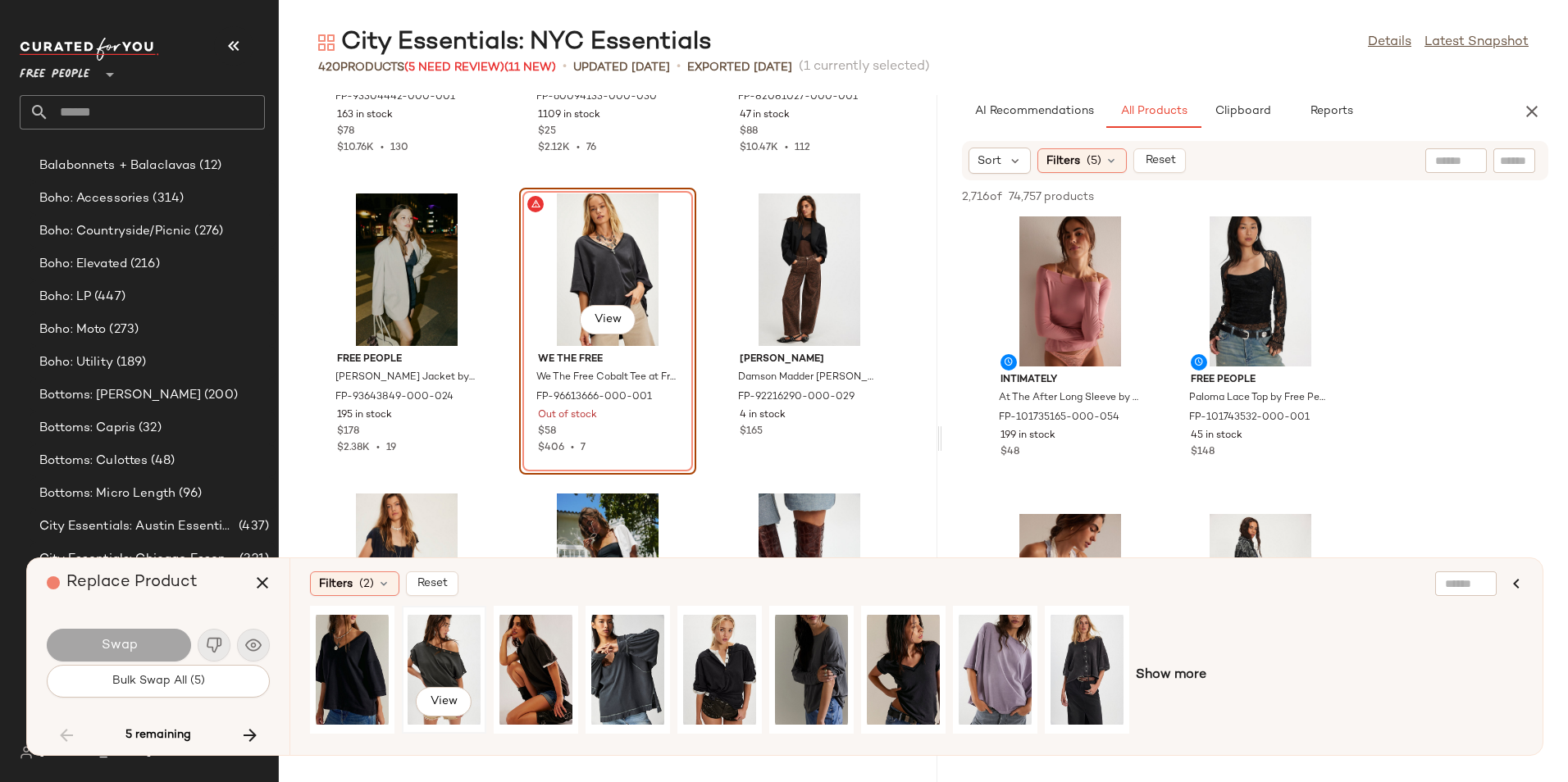
click at [445, 643] on div "View" at bounding box center [443, 670] width 73 height 117
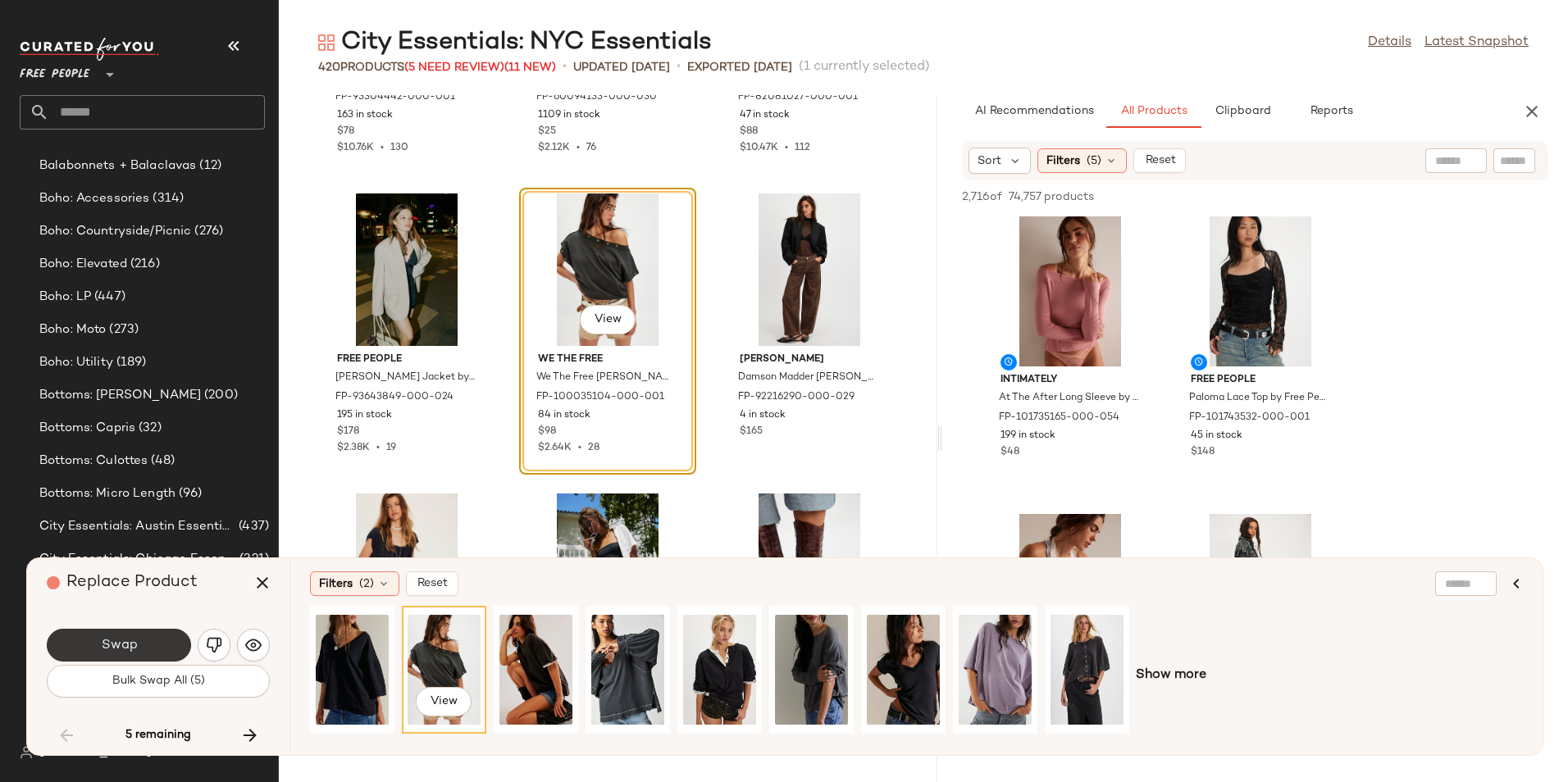
click at [109, 651] on span "Swap" at bounding box center [118, 645] width 37 height 15
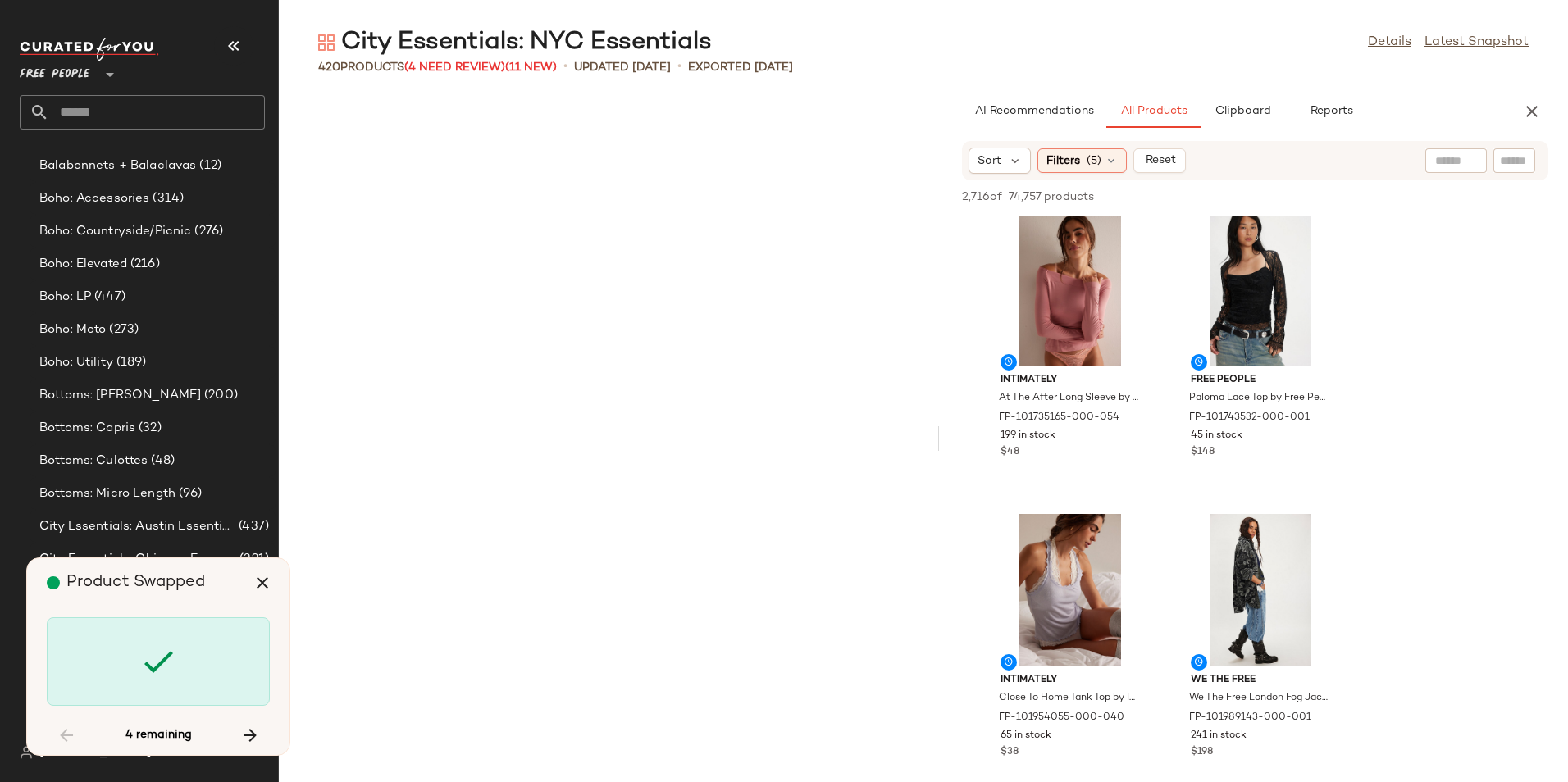
scroll to position [19800, 0]
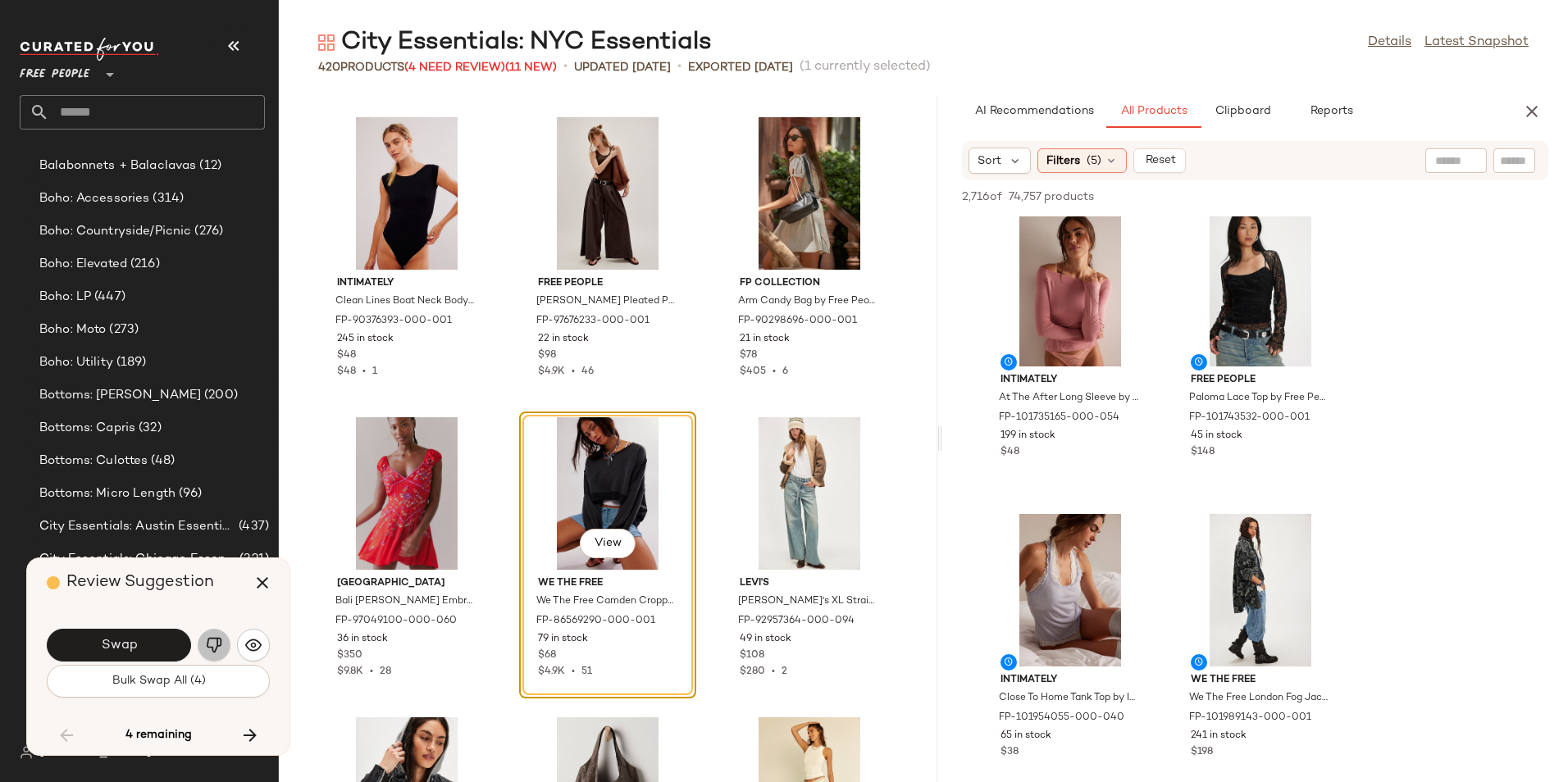
click at [217, 644] on img "button" at bounding box center [213, 645] width 16 height 16
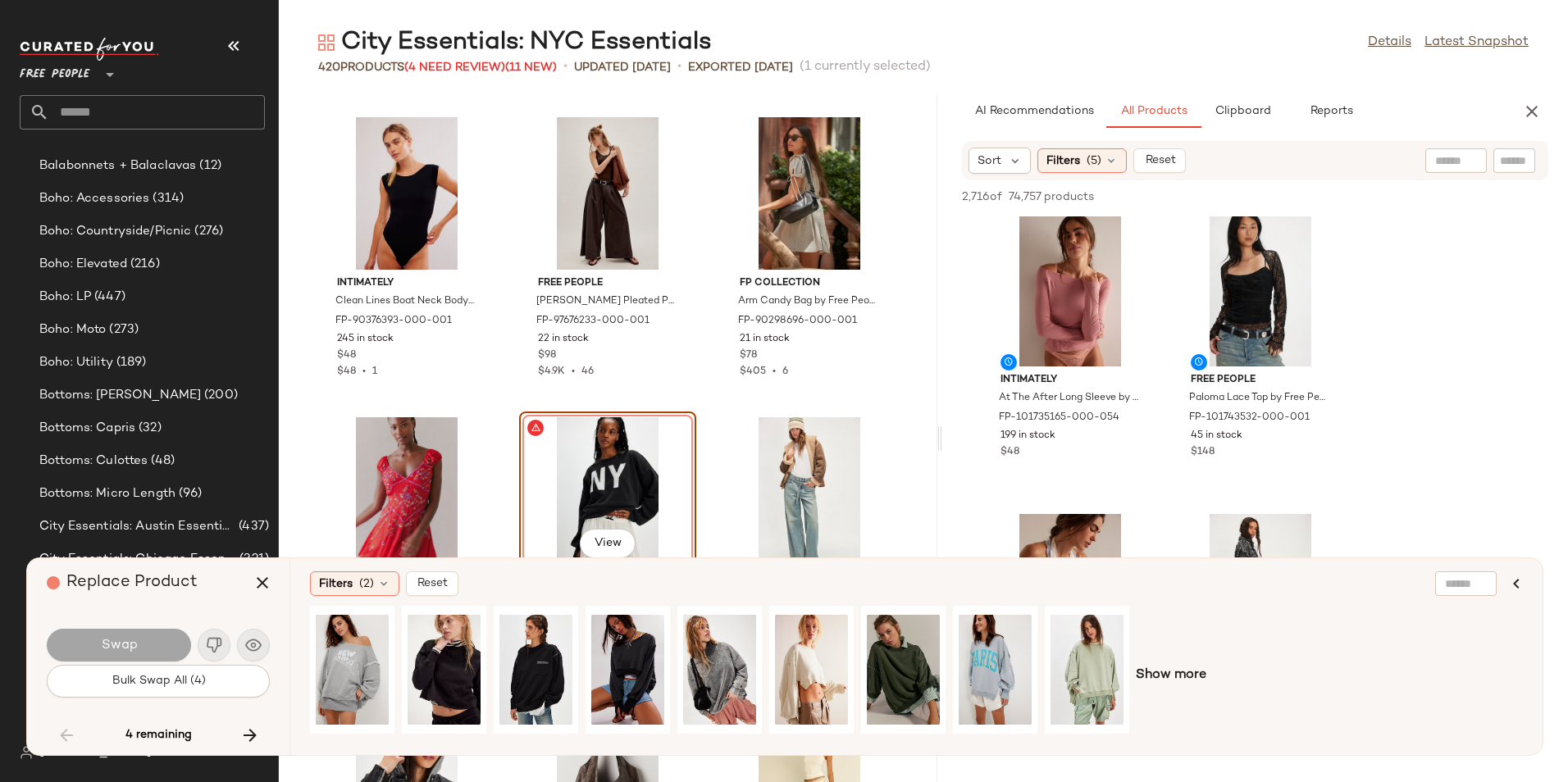
scroll to position [20038, 0]
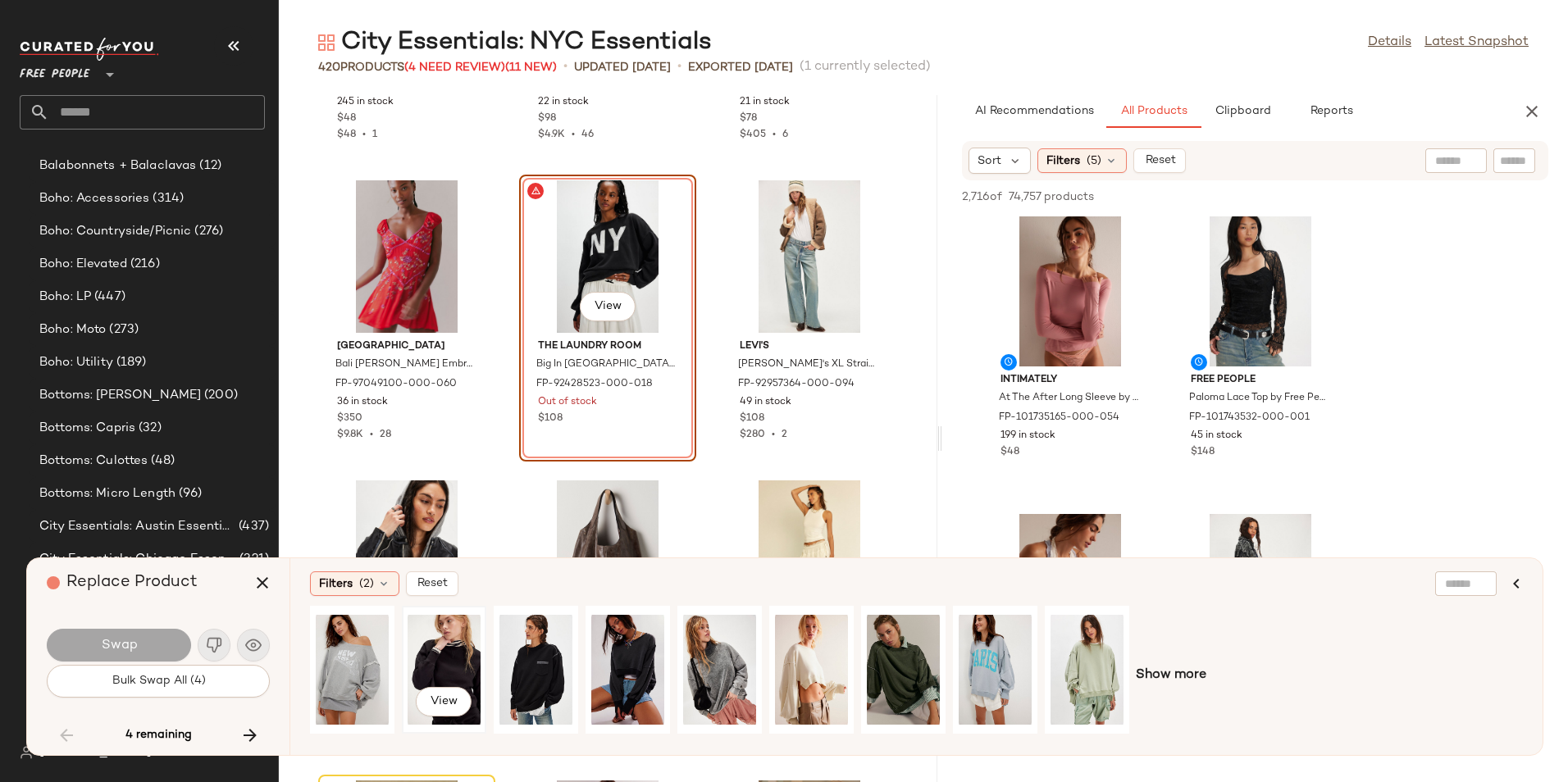
click at [436, 644] on div "View" at bounding box center [443, 670] width 73 height 117
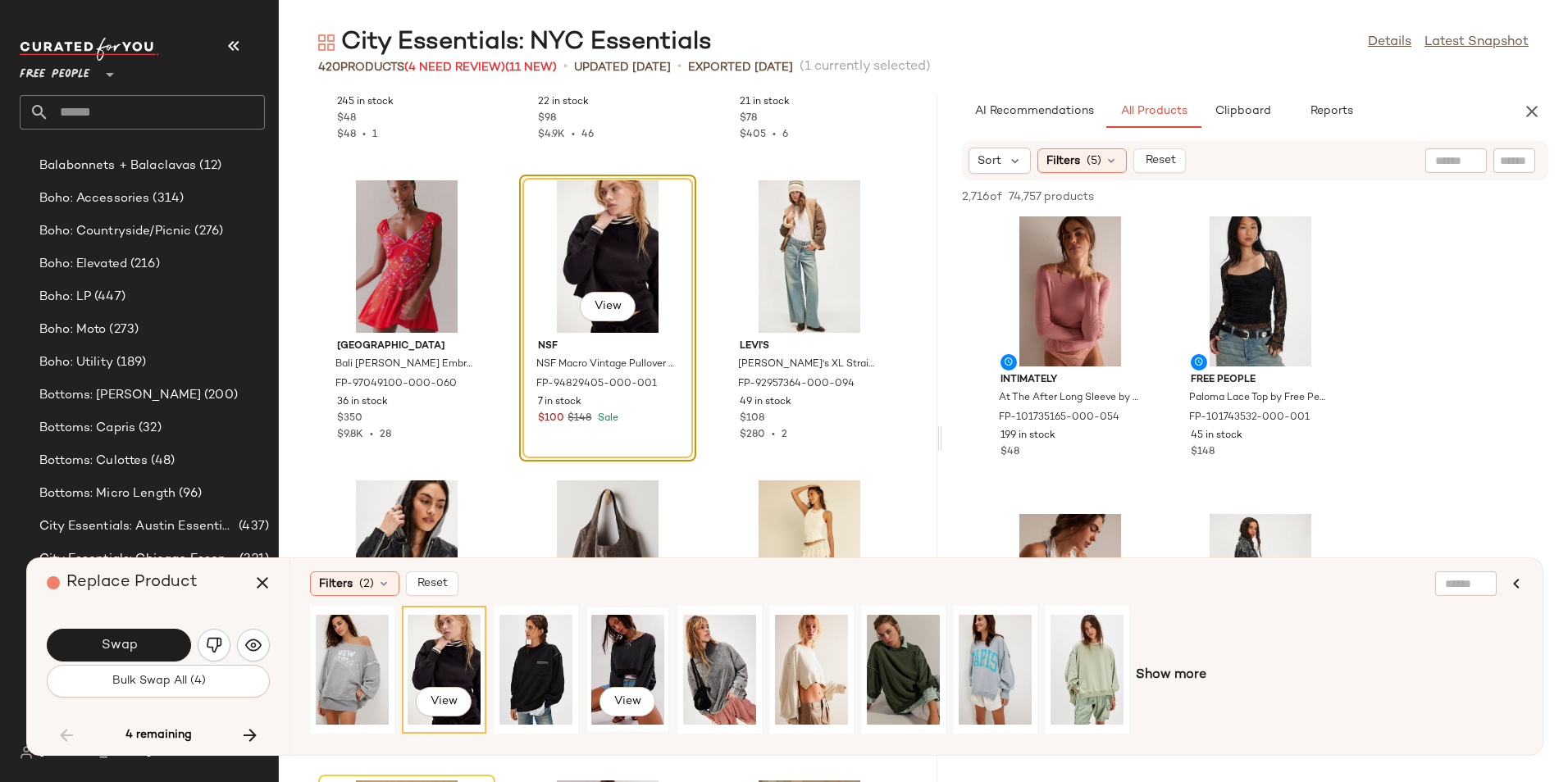
click at [635, 656] on div "View" at bounding box center [627, 670] width 73 height 117
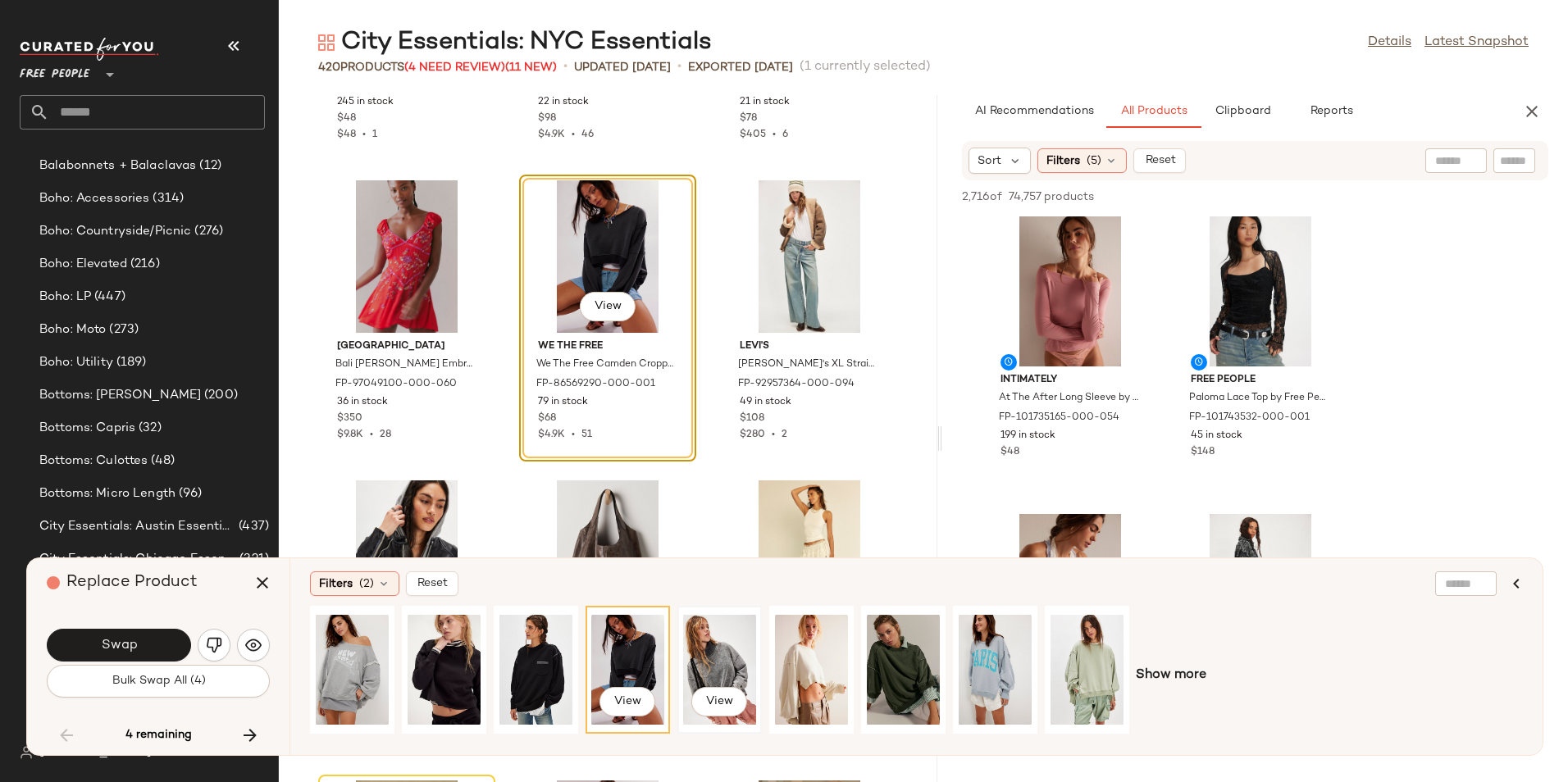
click at [701, 668] on div "View" at bounding box center [719, 670] width 73 height 117
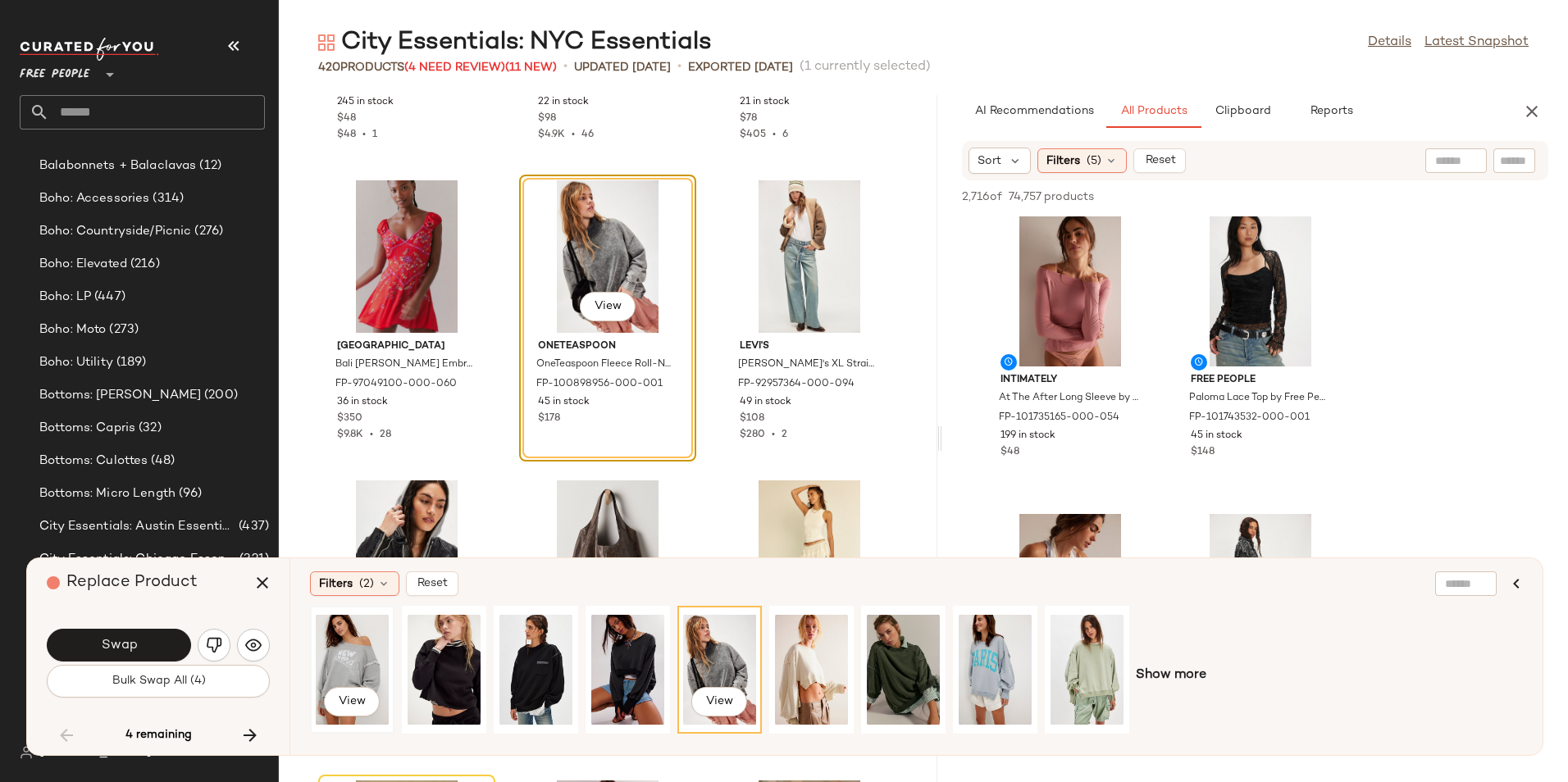
click at [370, 661] on div "View" at bounding box center [352, 670] width 73 height 117
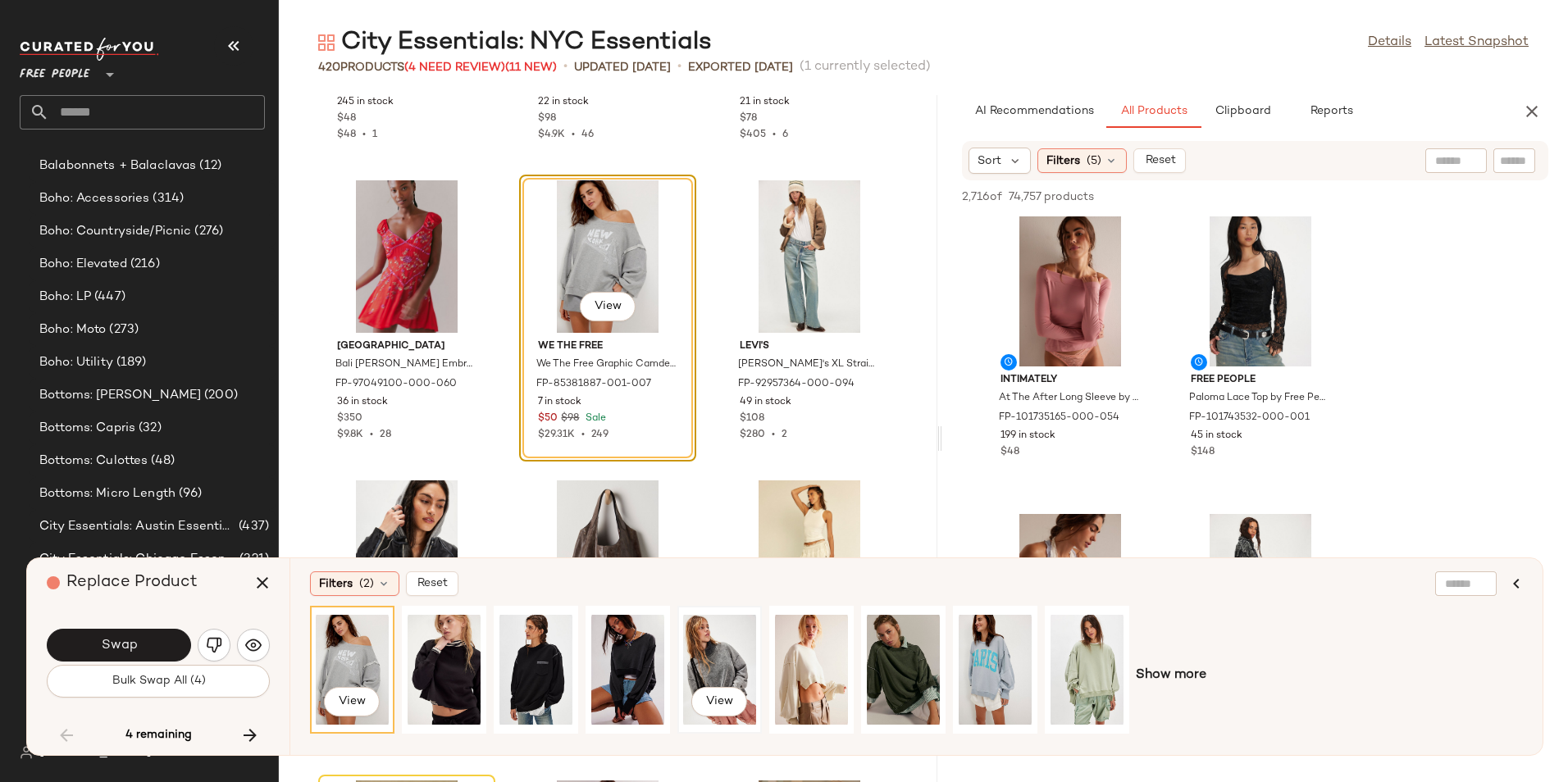
click at [739, 658] on div "View" at bounding box center [719, 670] width 73 height 117
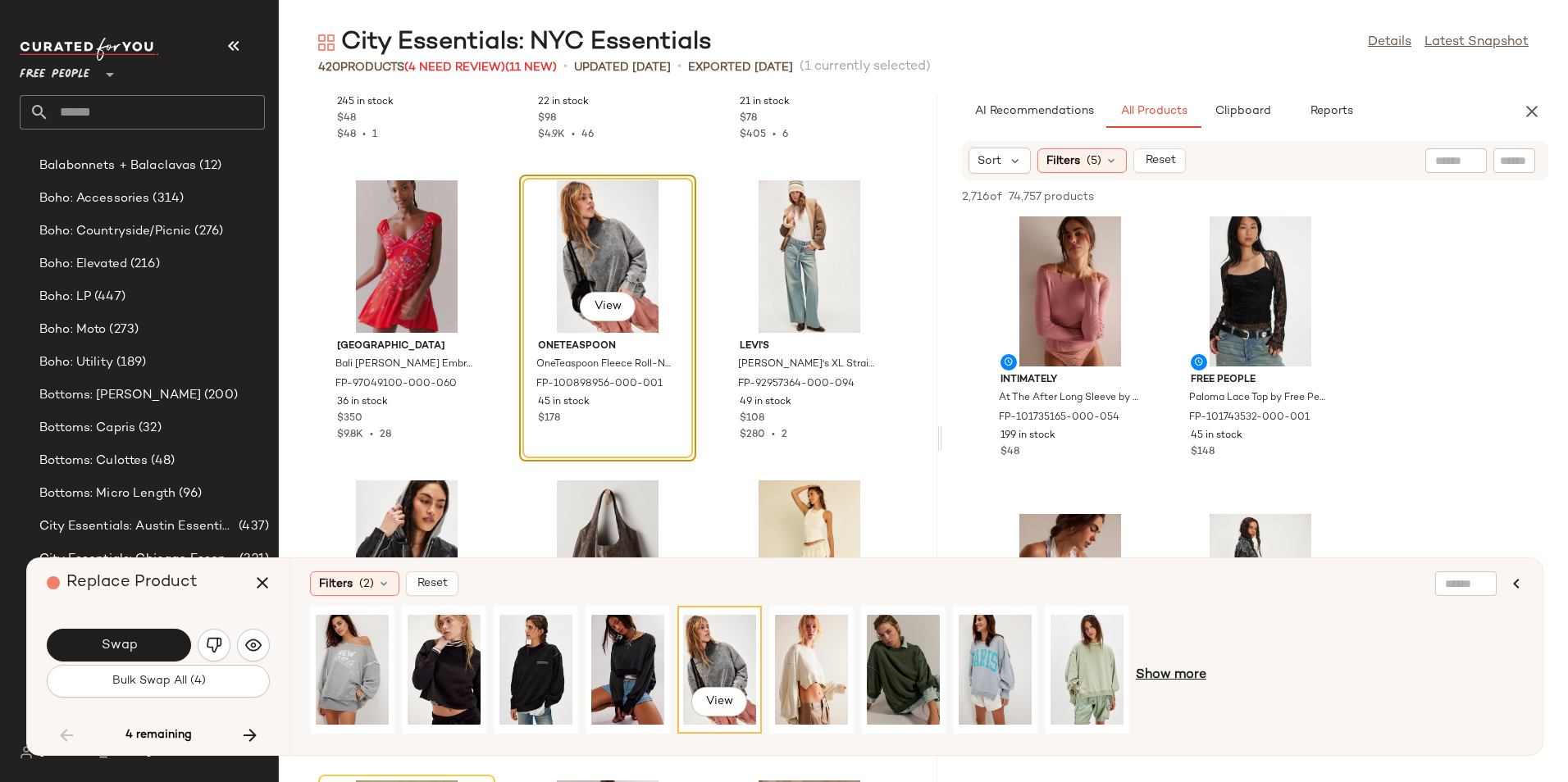
click at [1149, 680] on span "Show more" at bounding box center [1171, 675] width 71 height 20
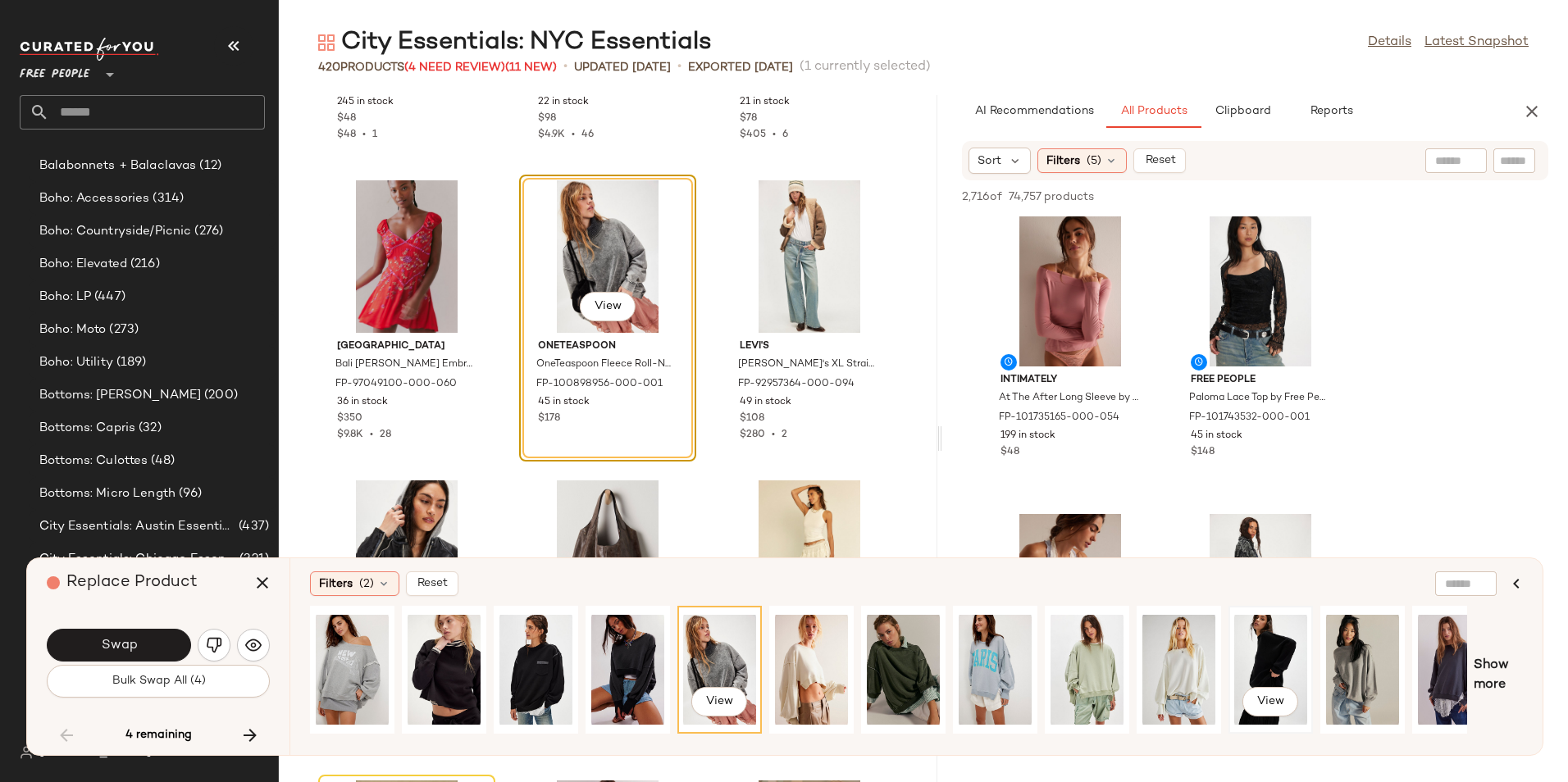
click at [1241, 669] on div "View" at bounding box center [1270, 670] width 73 height 117
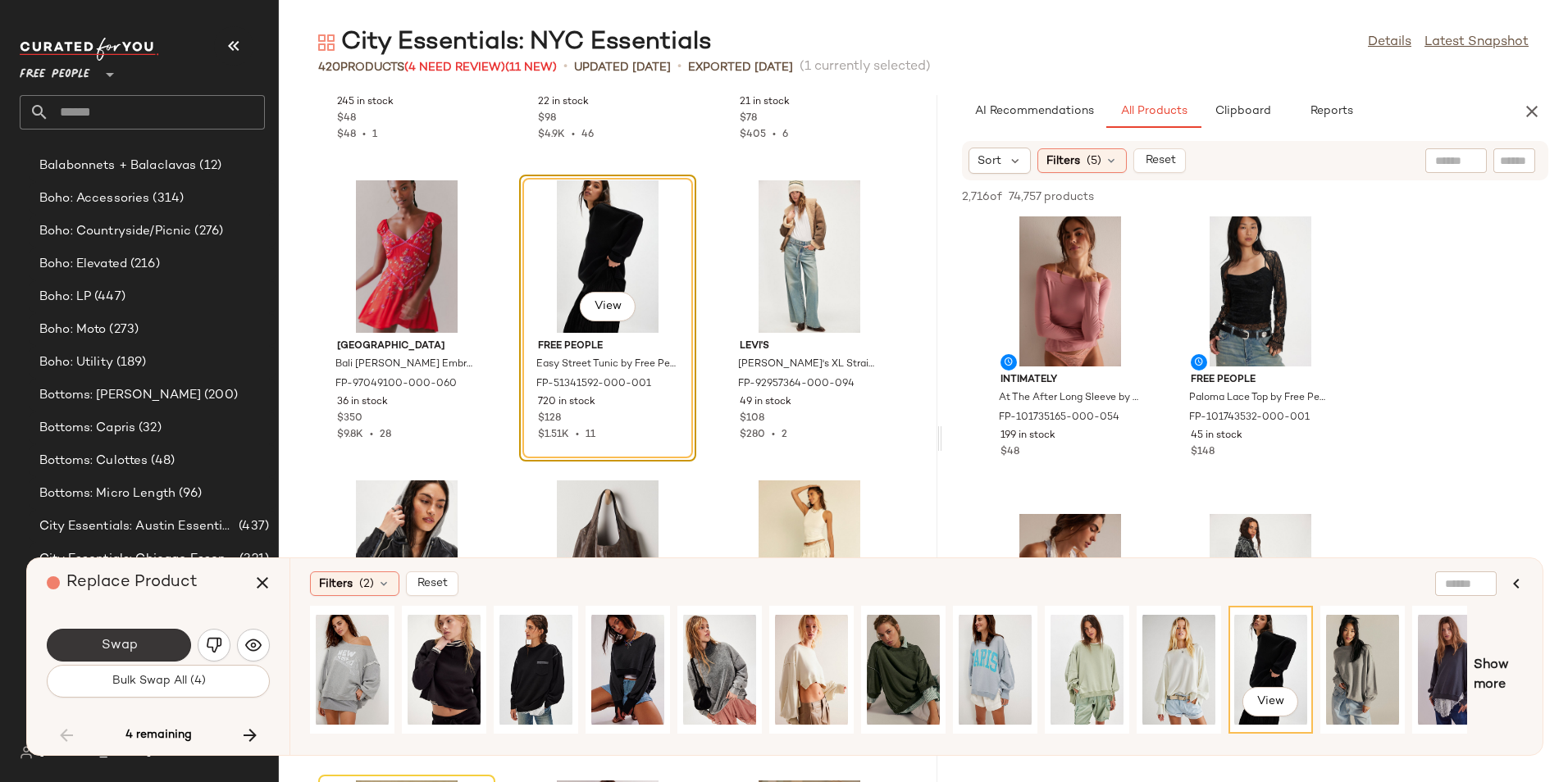
click at [161, 640] on button "Swap" at bounding box center [118, 645] width 144 height 33
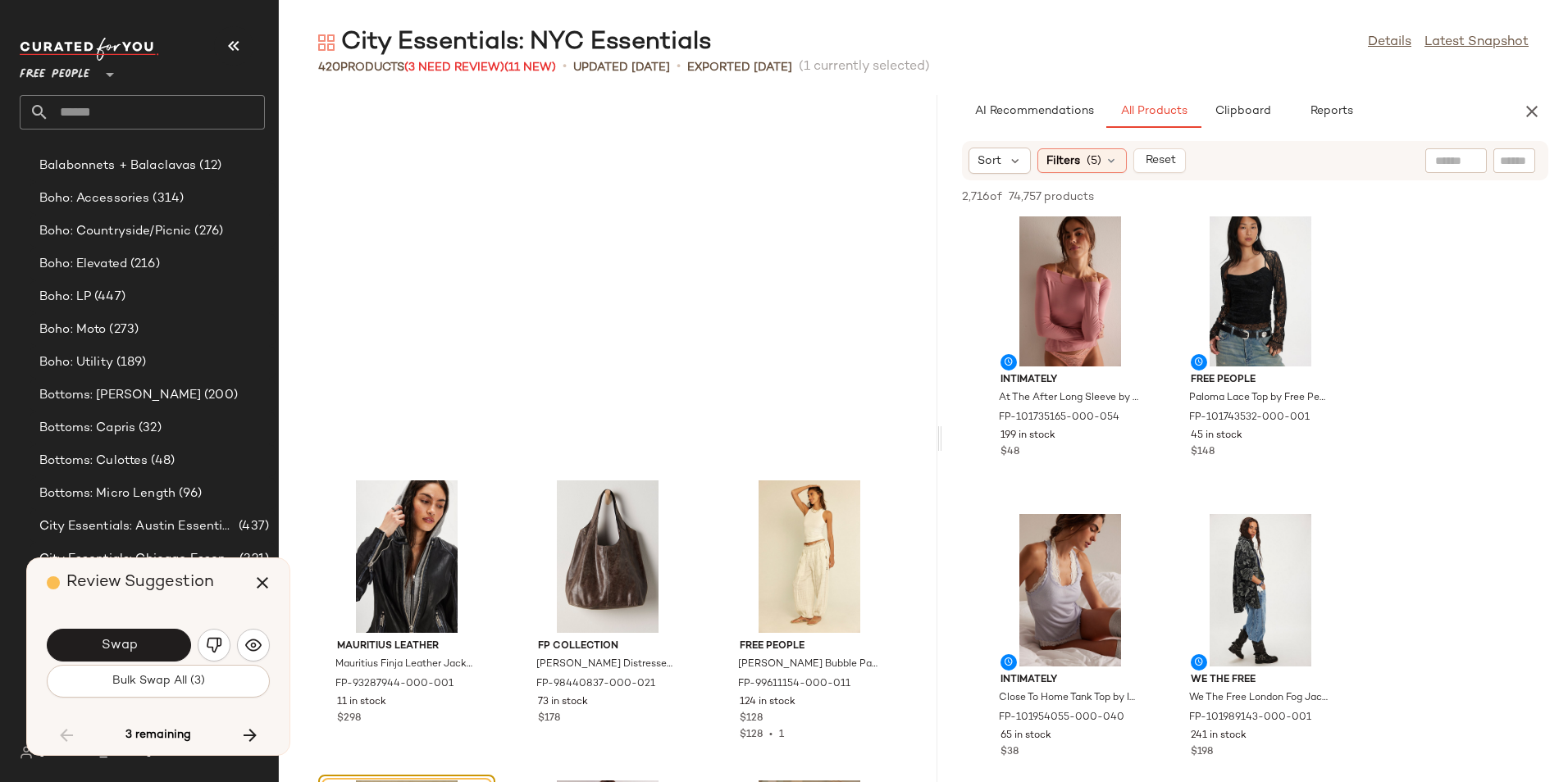
scroll to position [20400, 0]
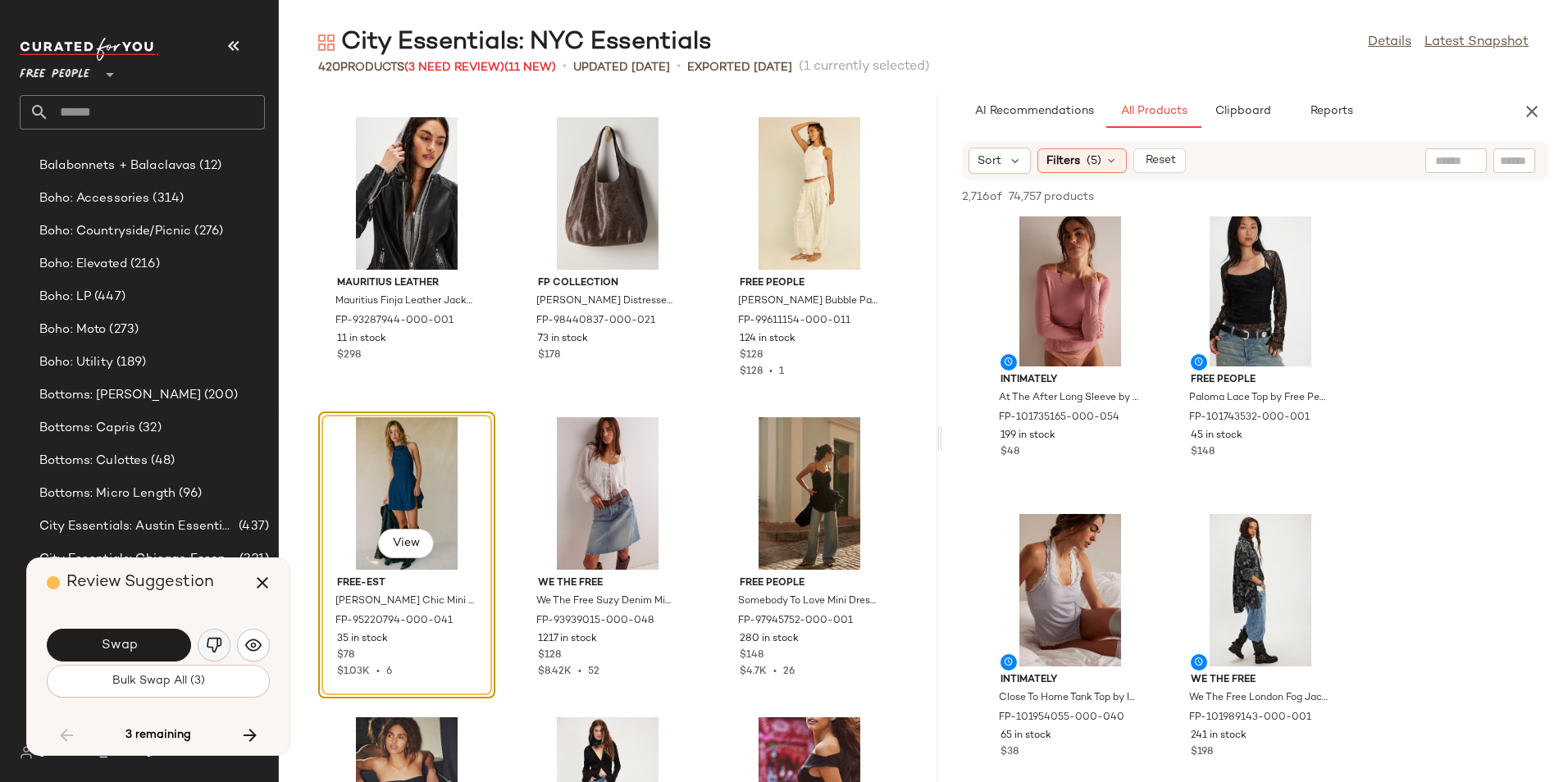
click at [224, 644] on button "button" at bounding box center [213, 645] width 33 height 33
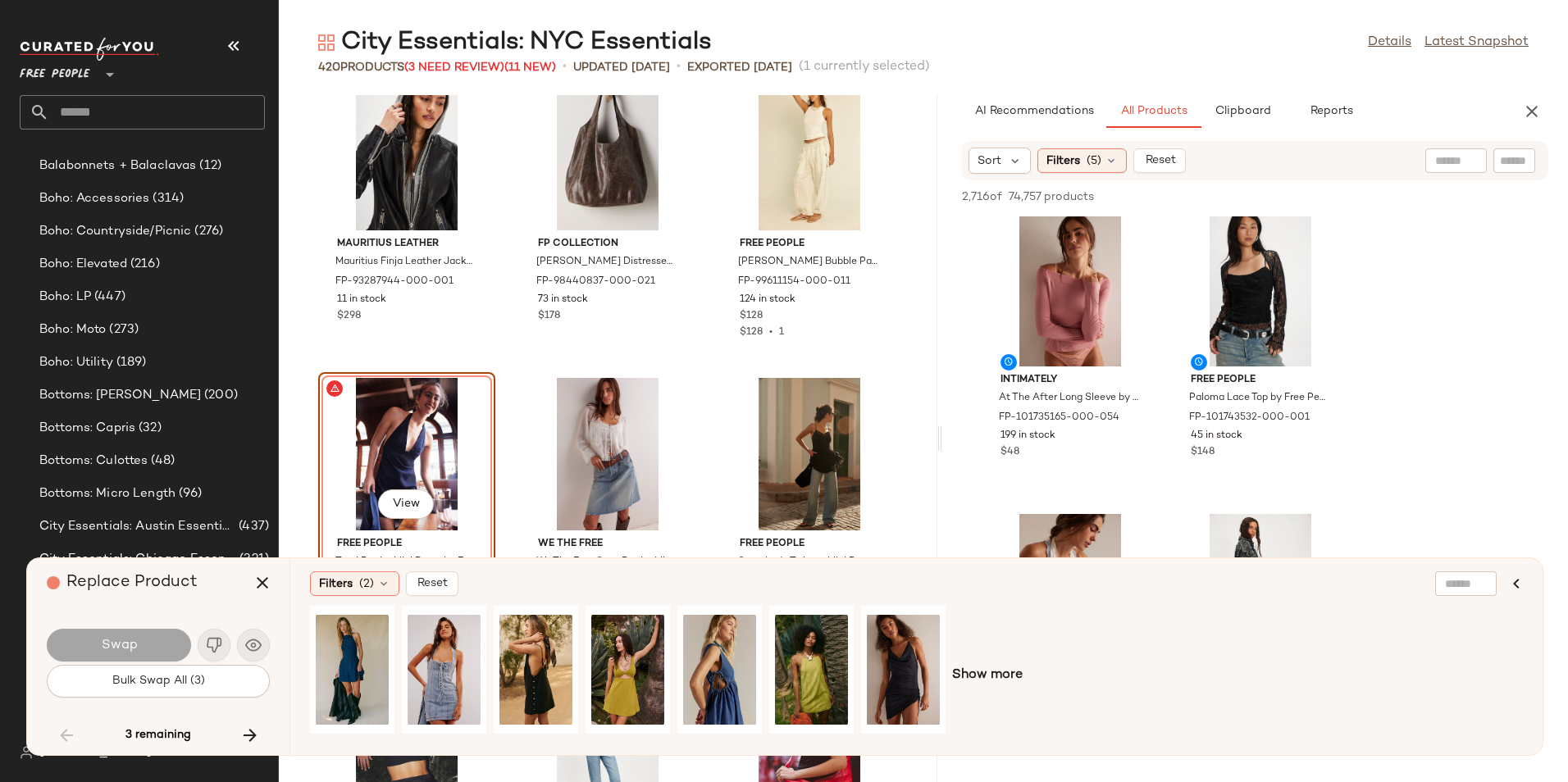
scroll to position [20540, 0]
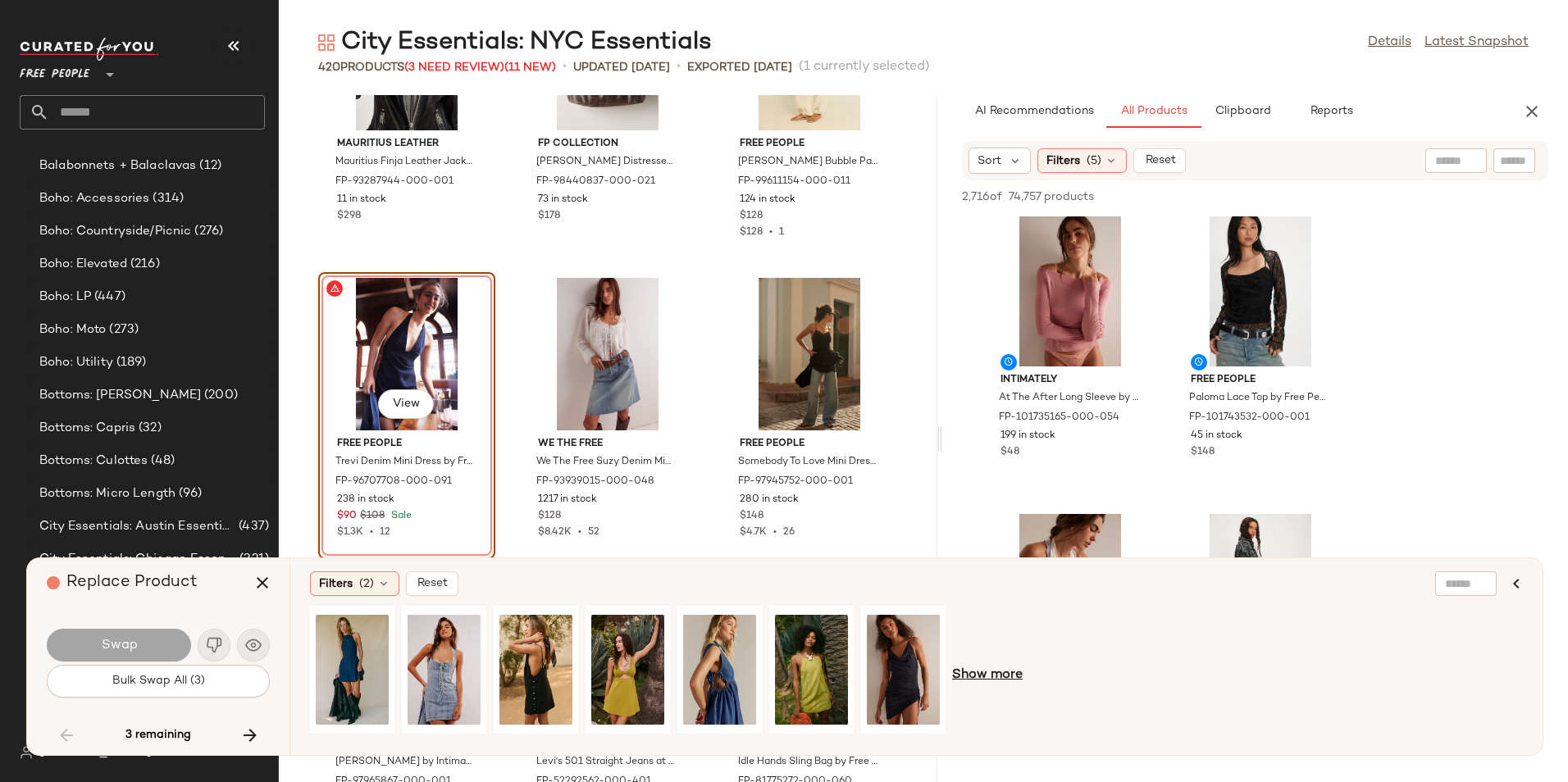
click at [970, 682] on span "Show more" at bounding box center [987, 675] width 71 height 20
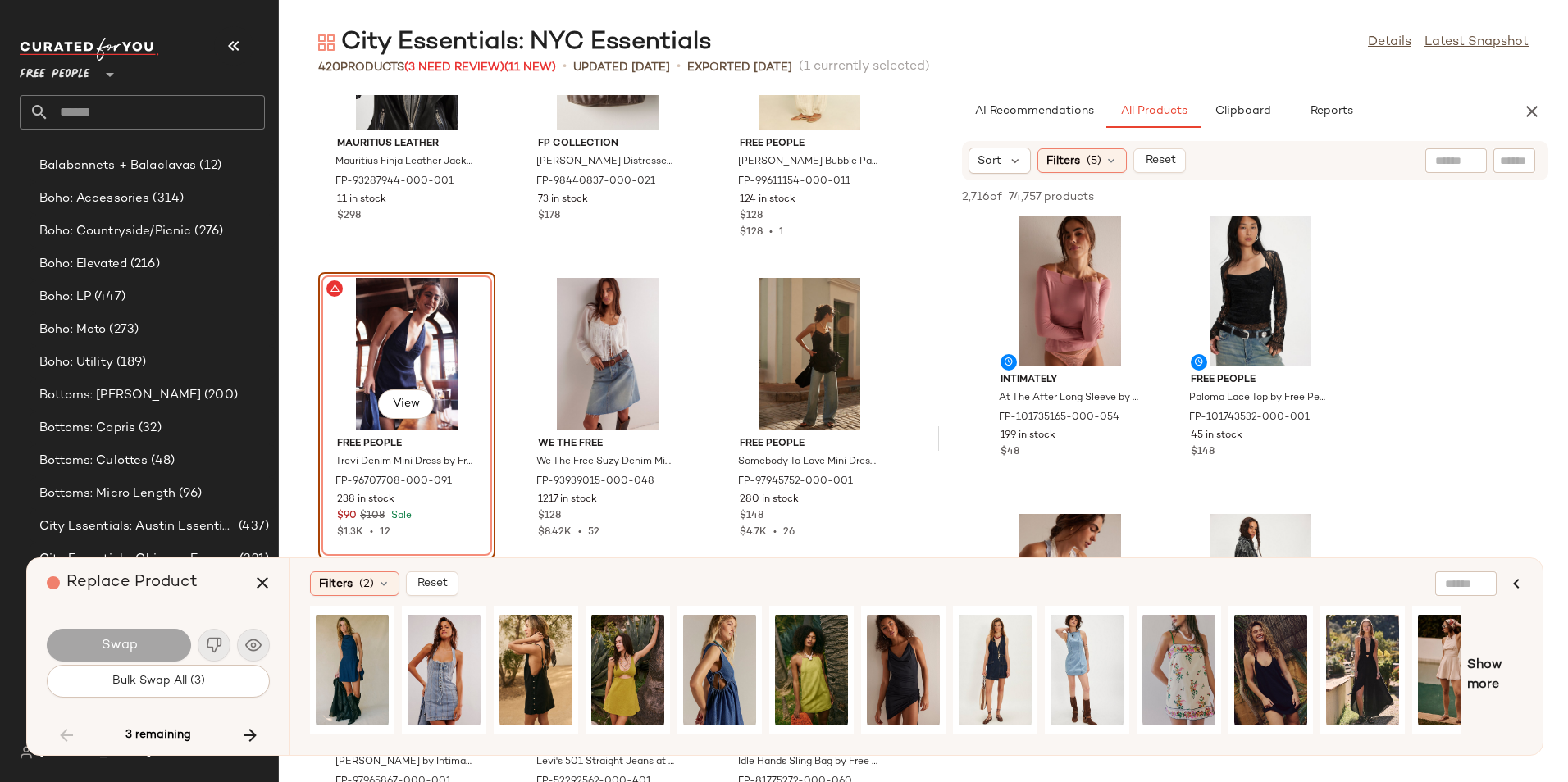
drag, startPoint x: 980, startPoint y: 736, endPoint x: 998, endPoint y: 734, distance: 18.1
click at [998, 734] on div at bounding box center [885, 674] width 1150 height 139
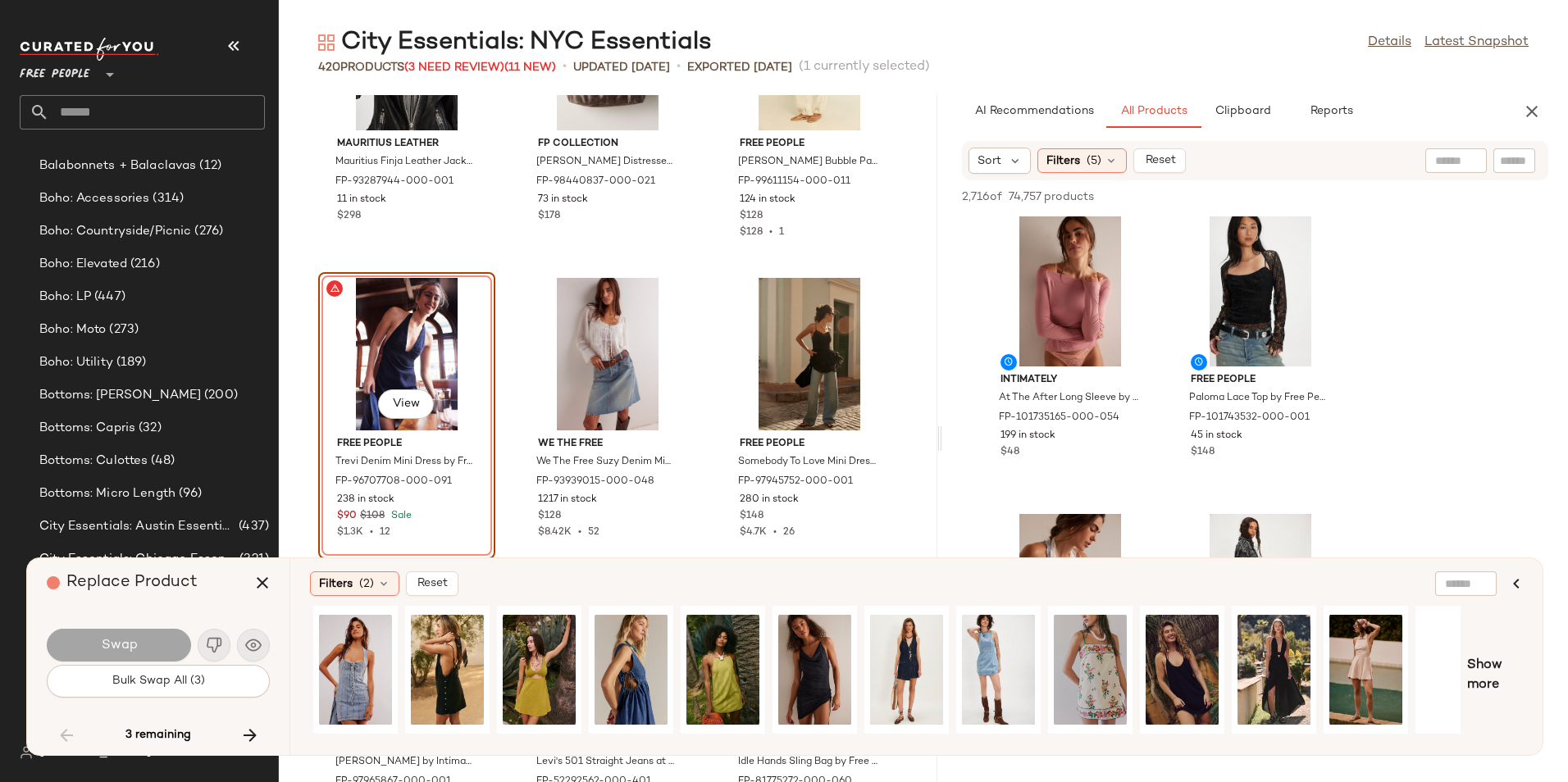
scroll to position [0, 310]
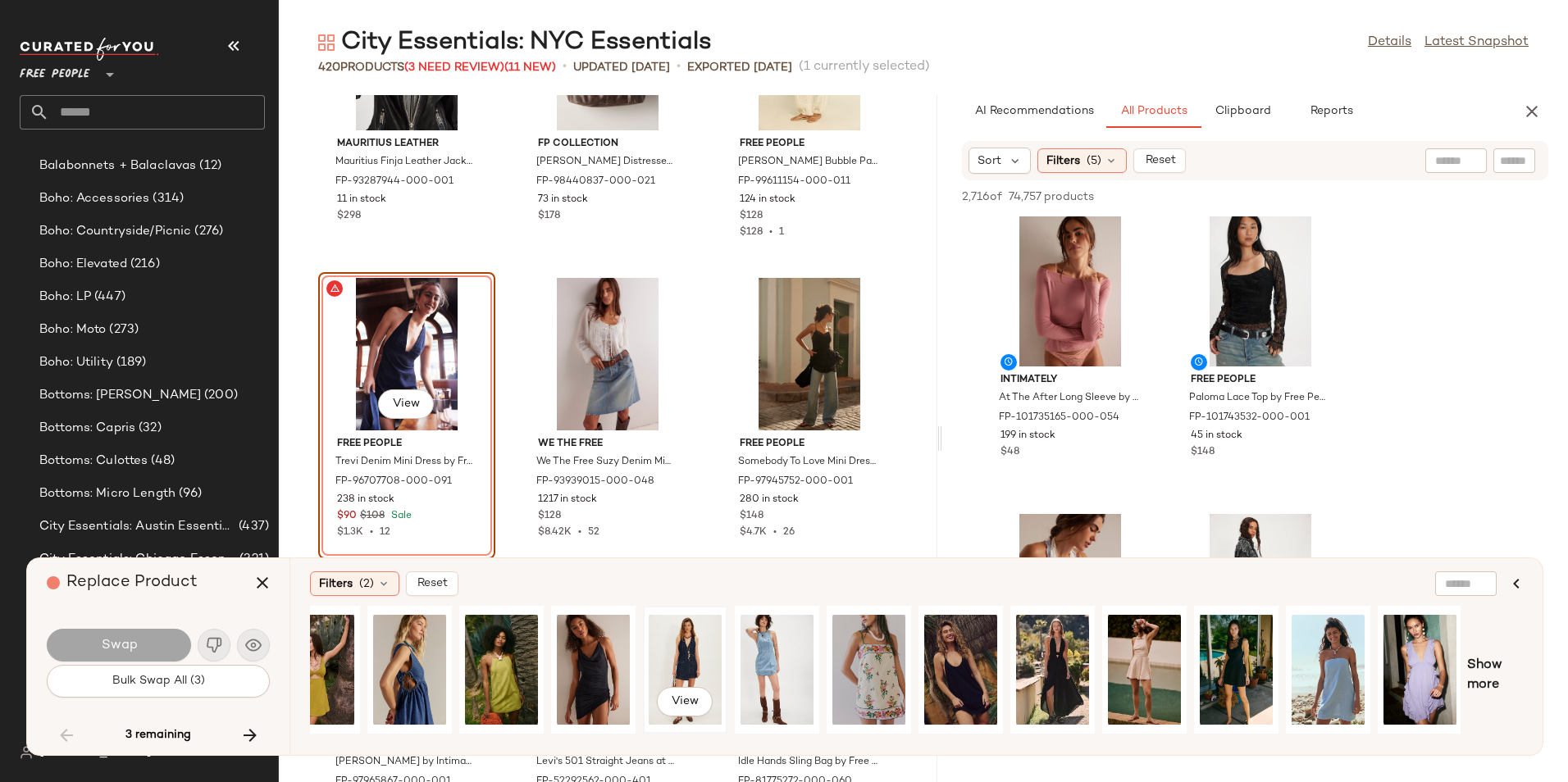
click at [680, 656] on div "View" at bounding box center [684, 670] width 73 height 117
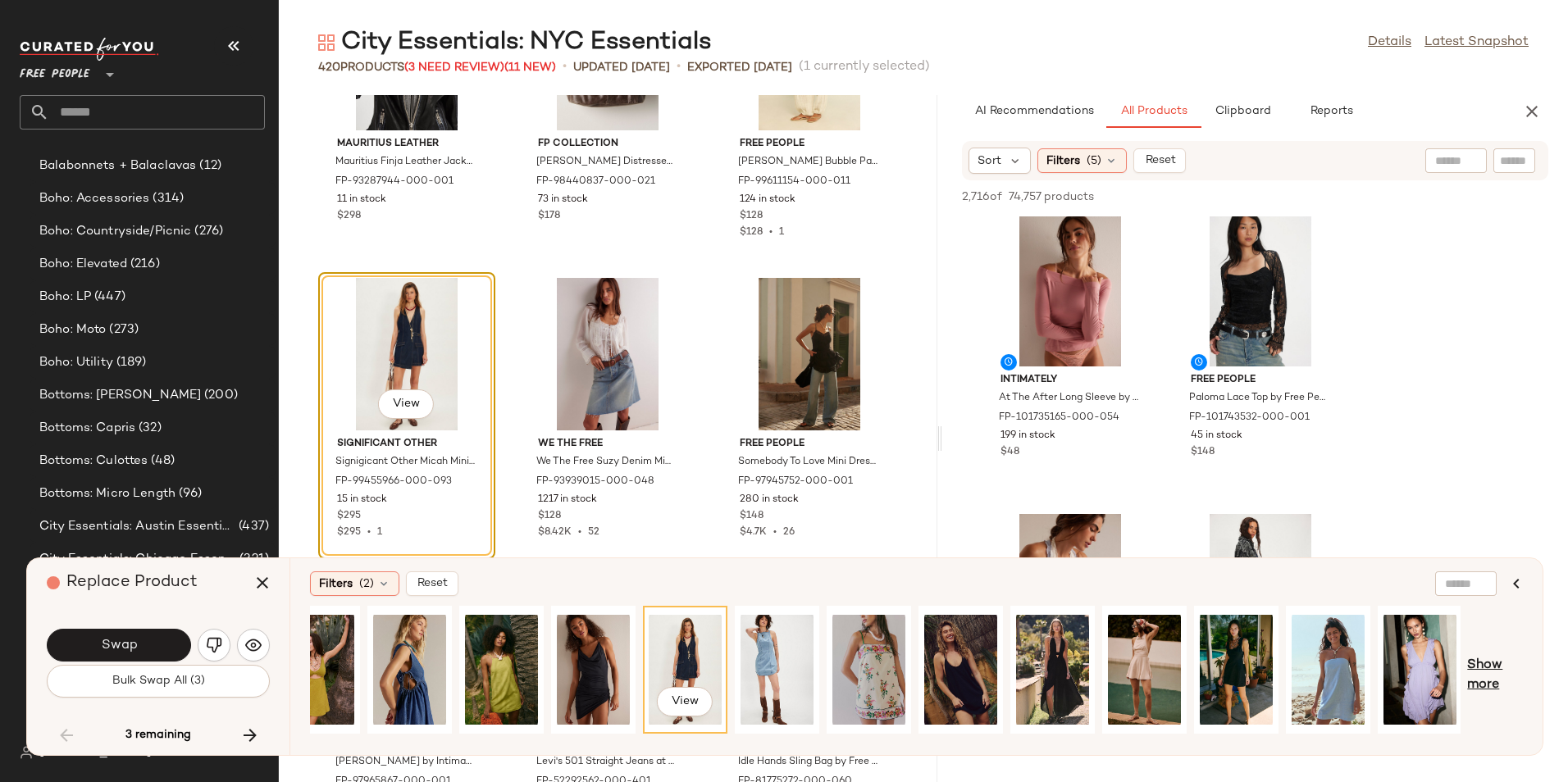
click at [1485, 676] on span "Show more" at bounding box center [1494, 675] width 56 height 39
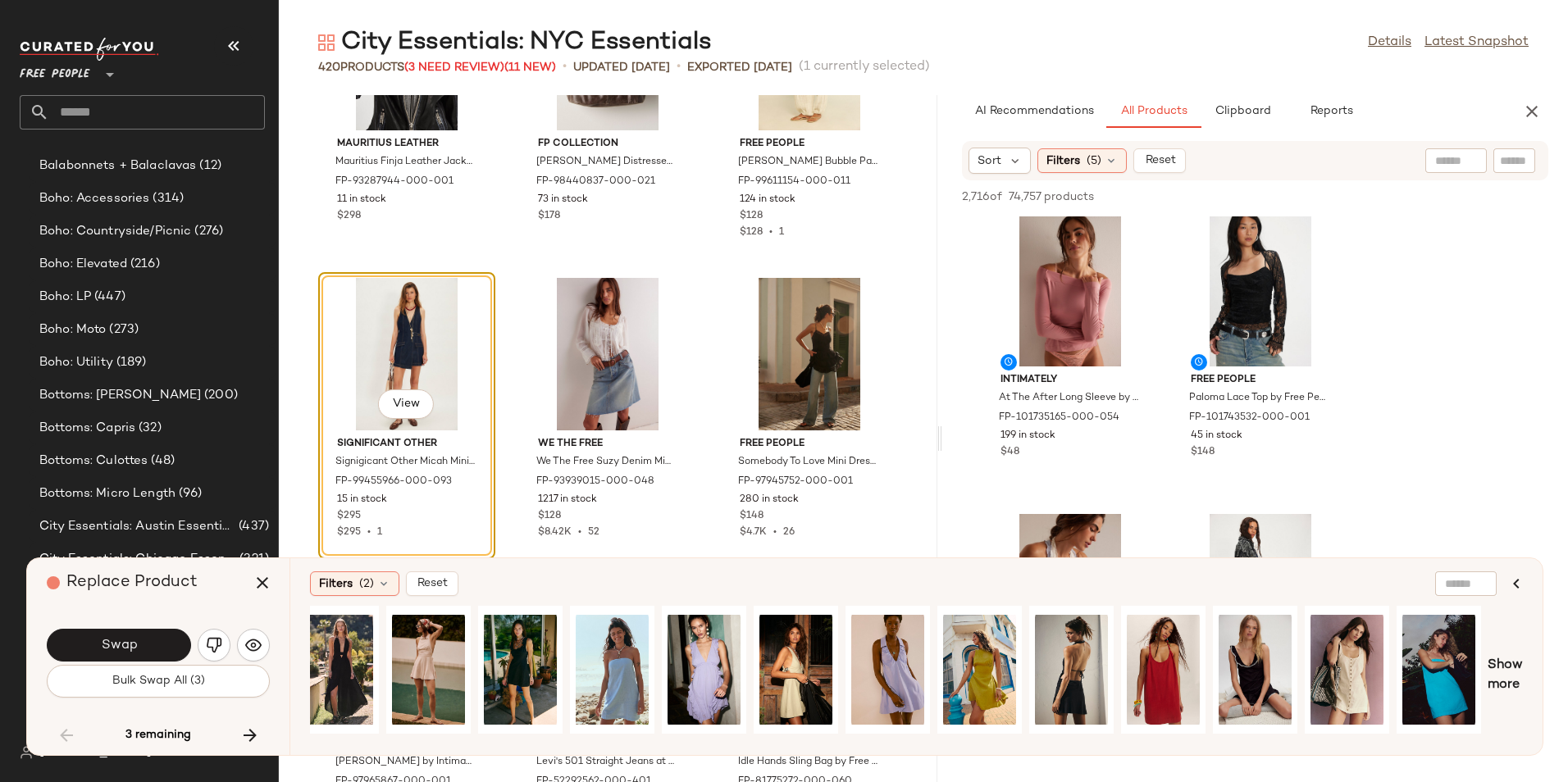
scroll to position [0, 1026]
click at [807, 654] on div "View" at bounding box center [794, 670] width 73 height 117
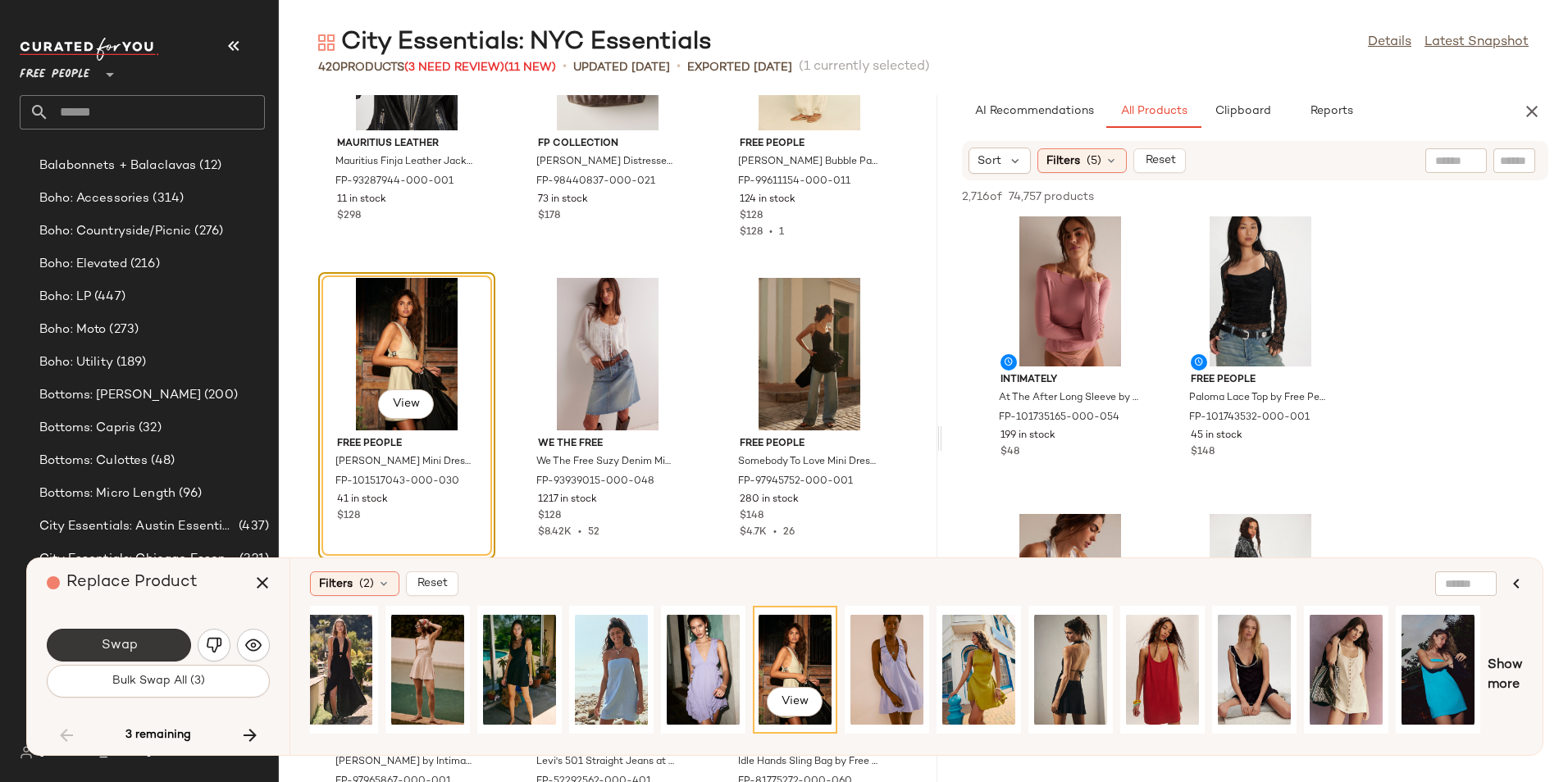
click at [157, 633] on button "Swap" at bounding box center [118, 645] width 144 height 33
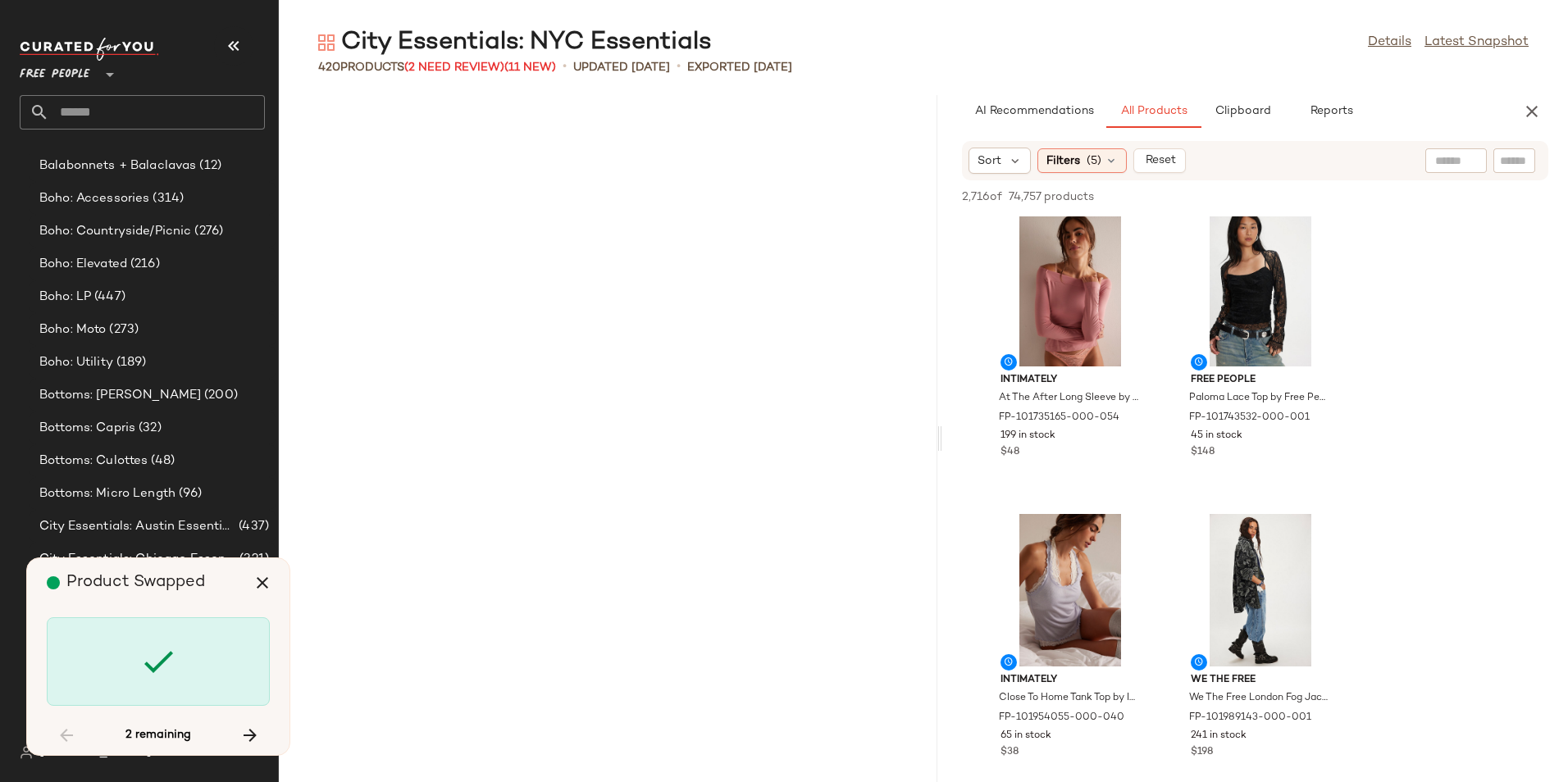
scroll to position [28800, 0]
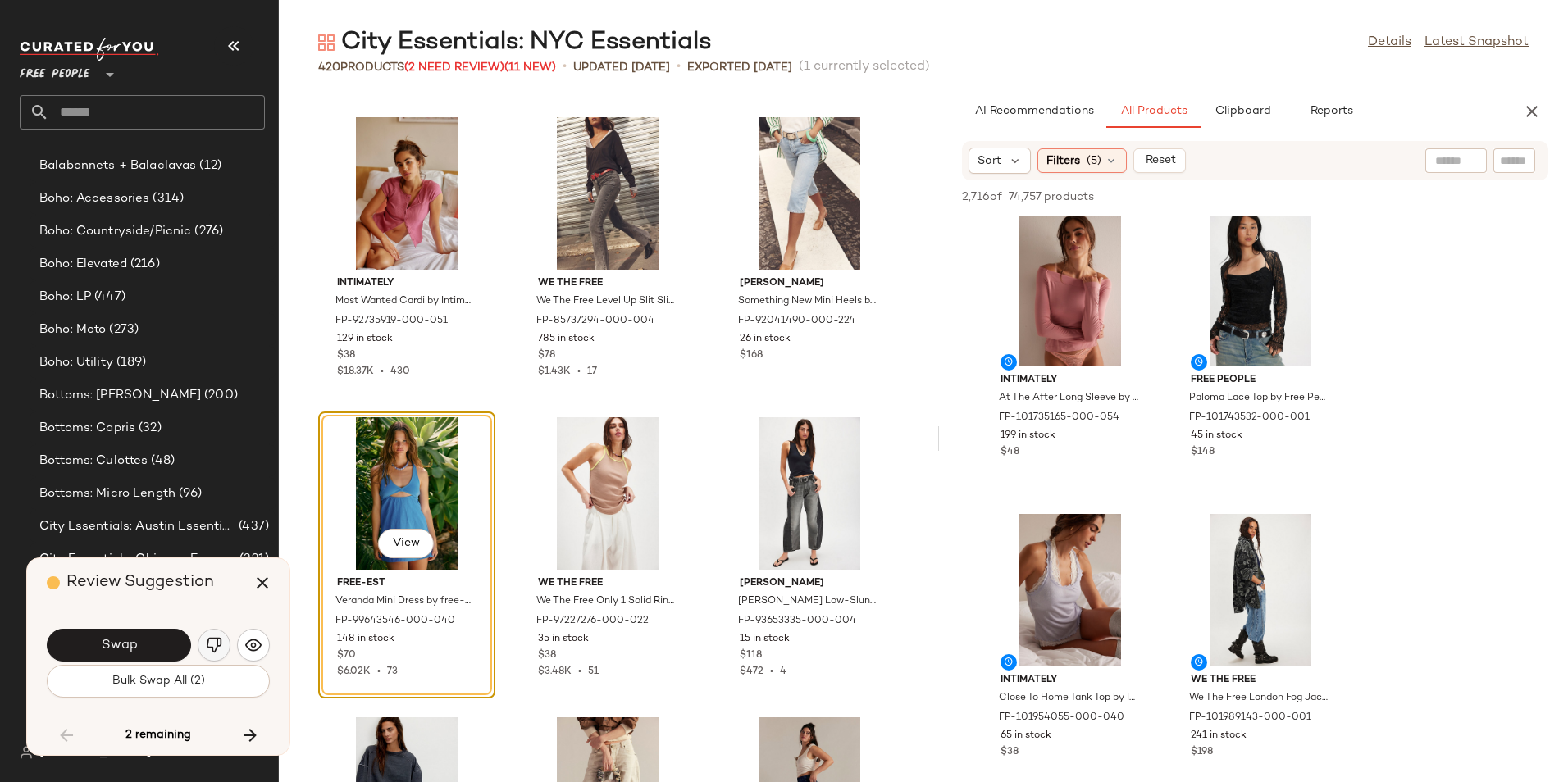
click at [205, 640] on button "button" at bounding box center [213, 645] width 33 height 33
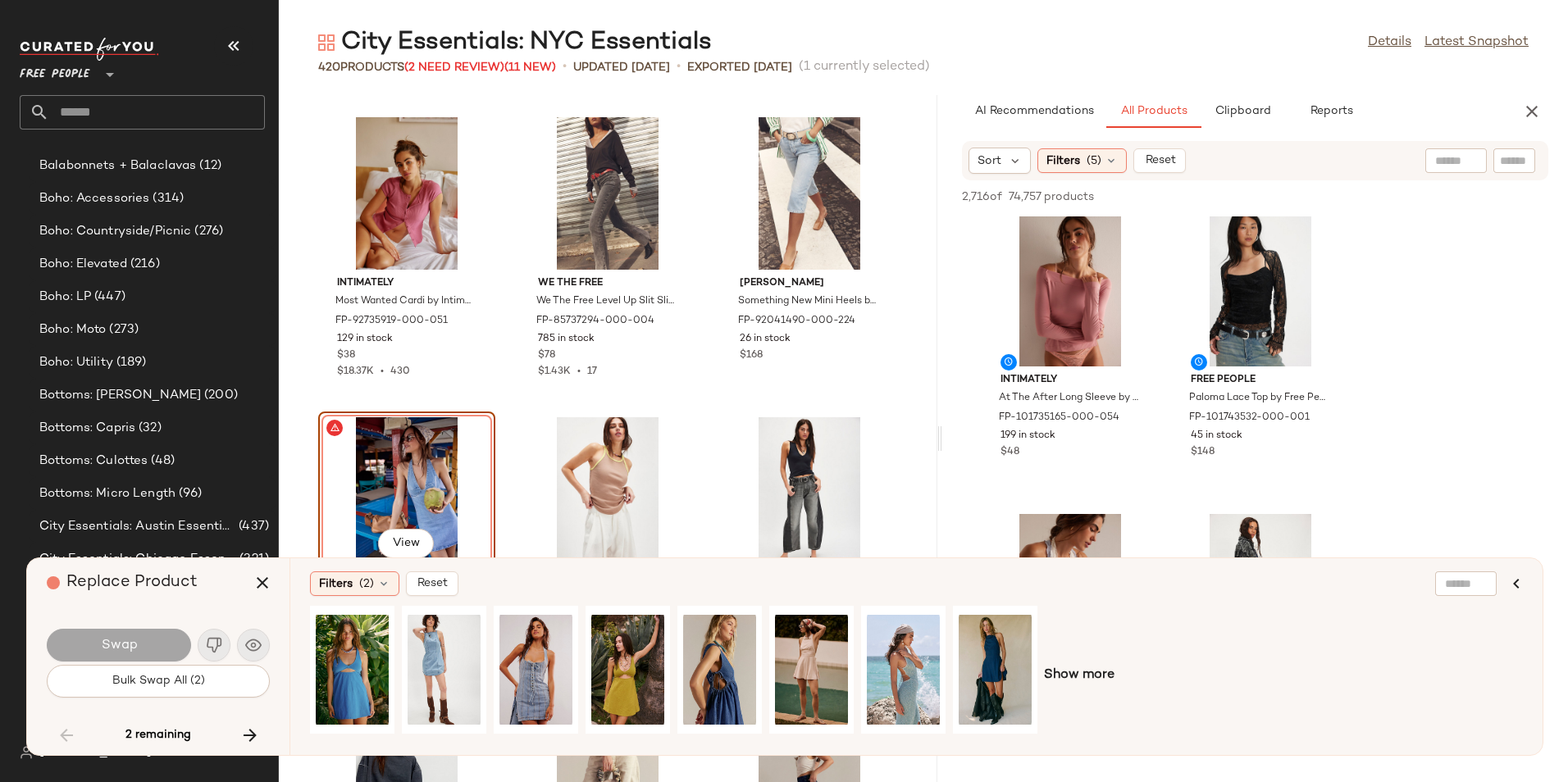
click at [910, 426] on div "Intimately Most Wanted Cardi by Intimately at Free People in Purple, Size: XS F…" at bounding box center [608, 439] width 658 height 687
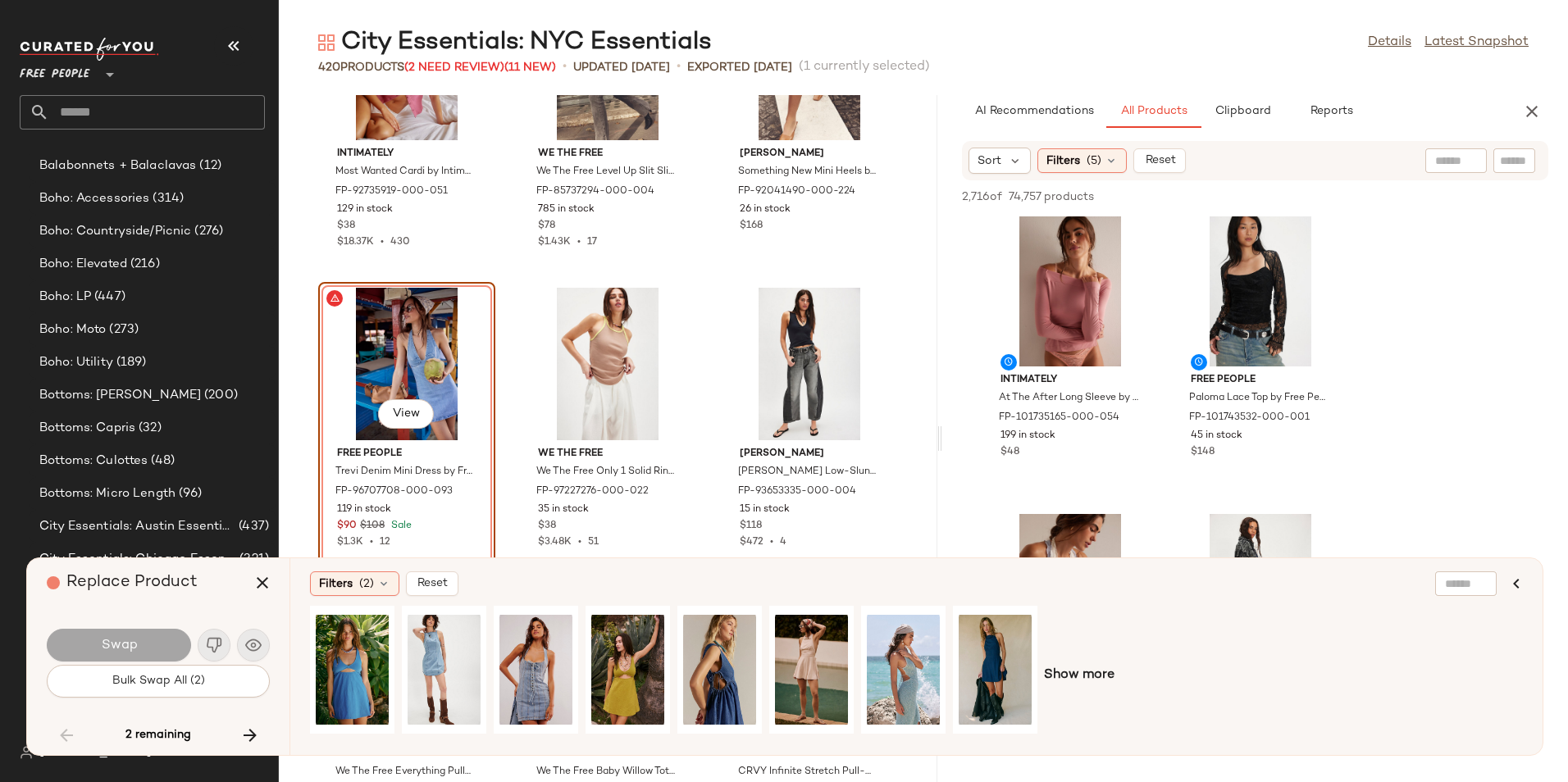
scroll to position [28932, 0]
click at [981, 660] on div "View" at bounding box center [995, 670] width 73 height 117
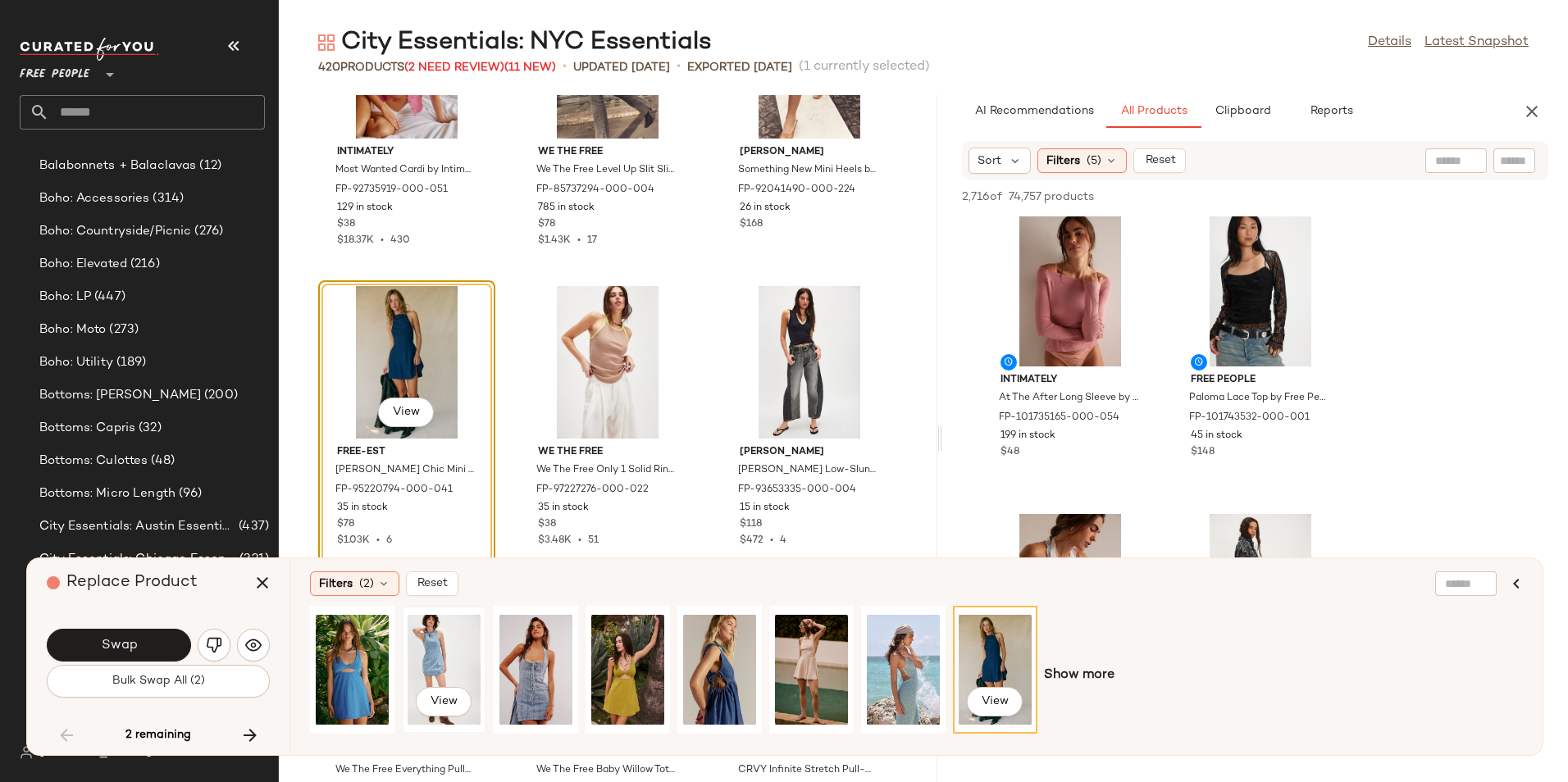
click at [463, 637] on div "View" at bounding box center [443, 670] width 73 height 117
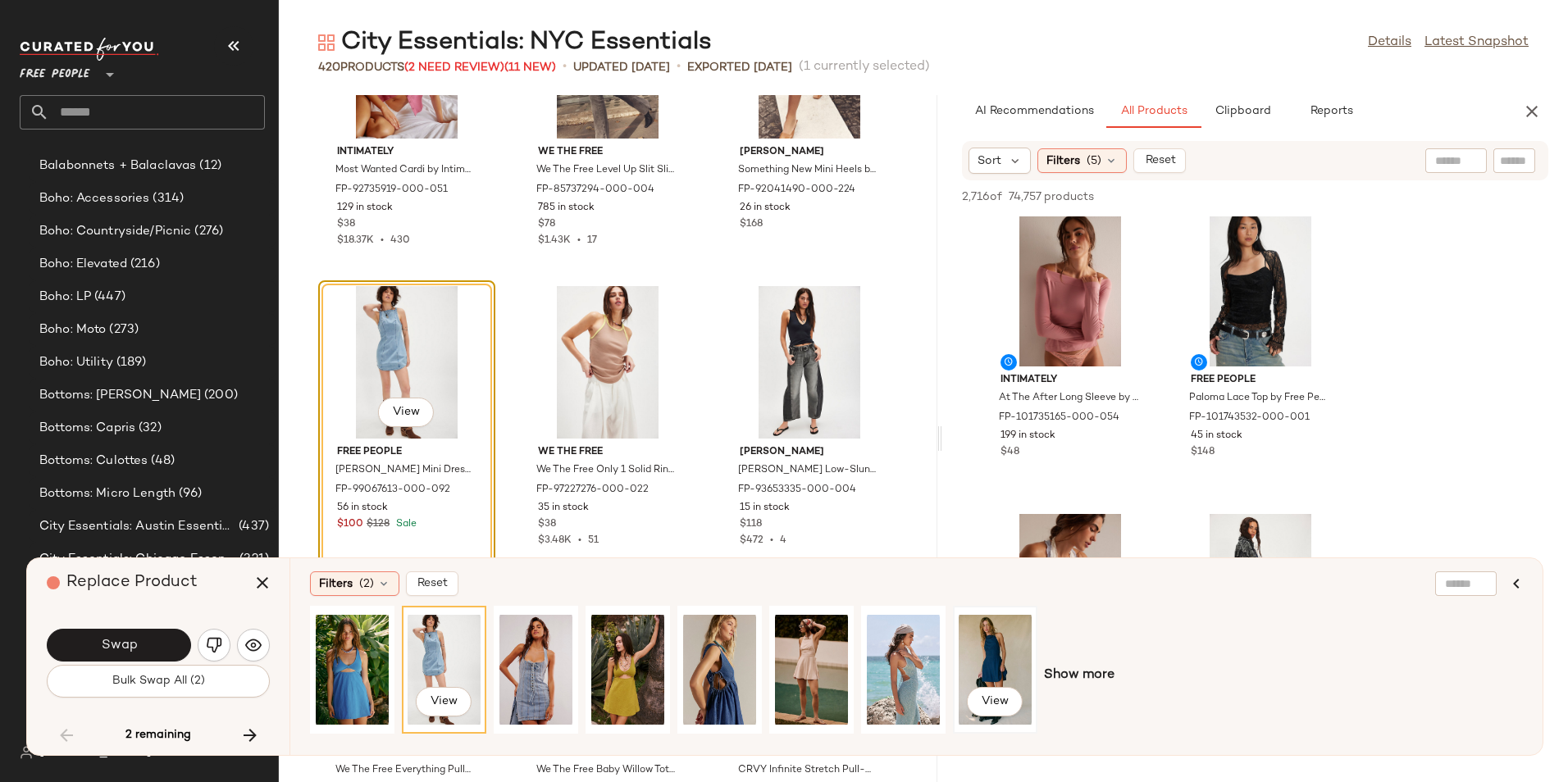
click at [996, 658] on div "View" at bounding box center [995, 670] width 73 height 117
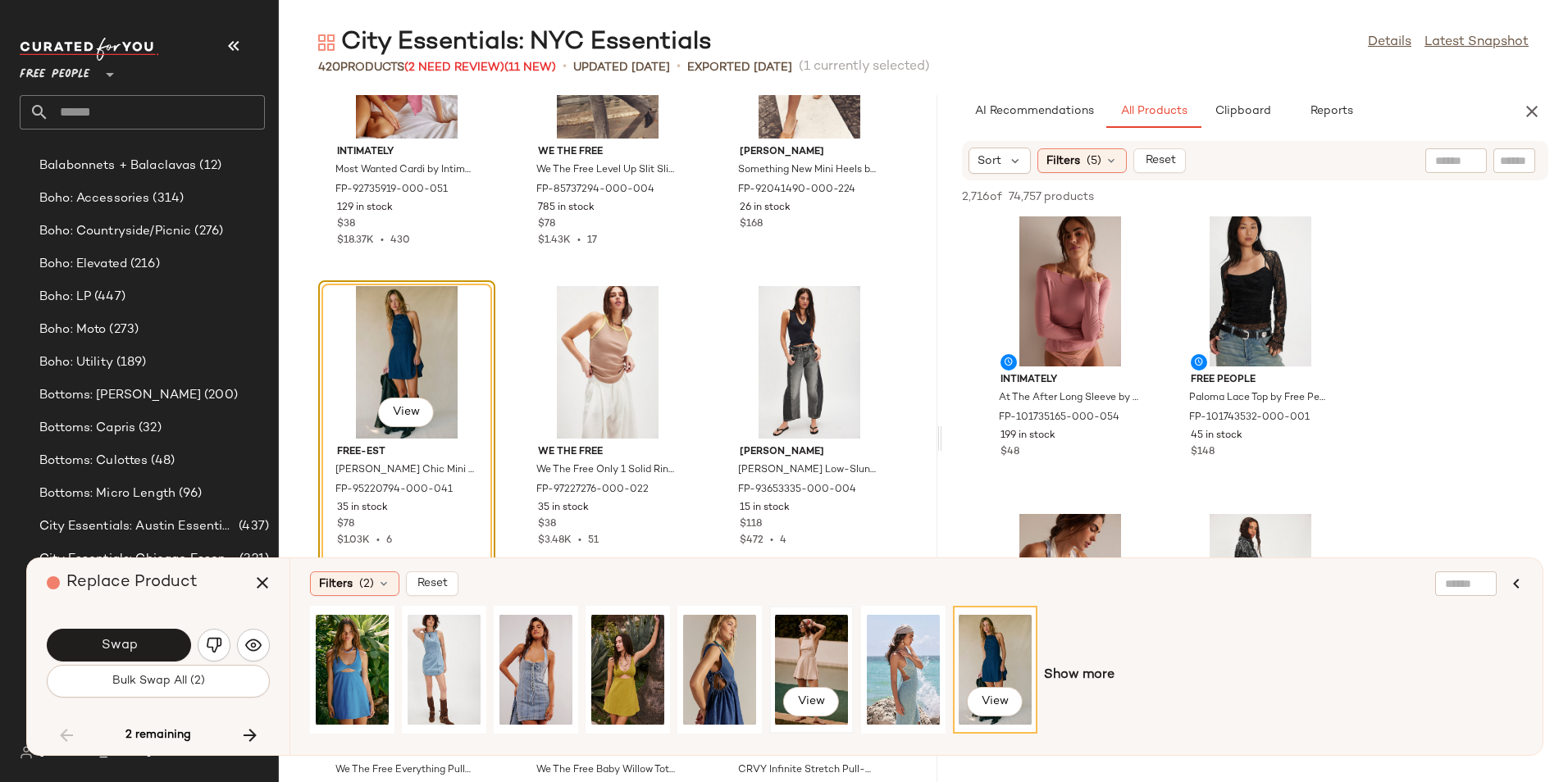
click at [817, 645] on div "View" at bounding box center [811, 670] width 73 height 117
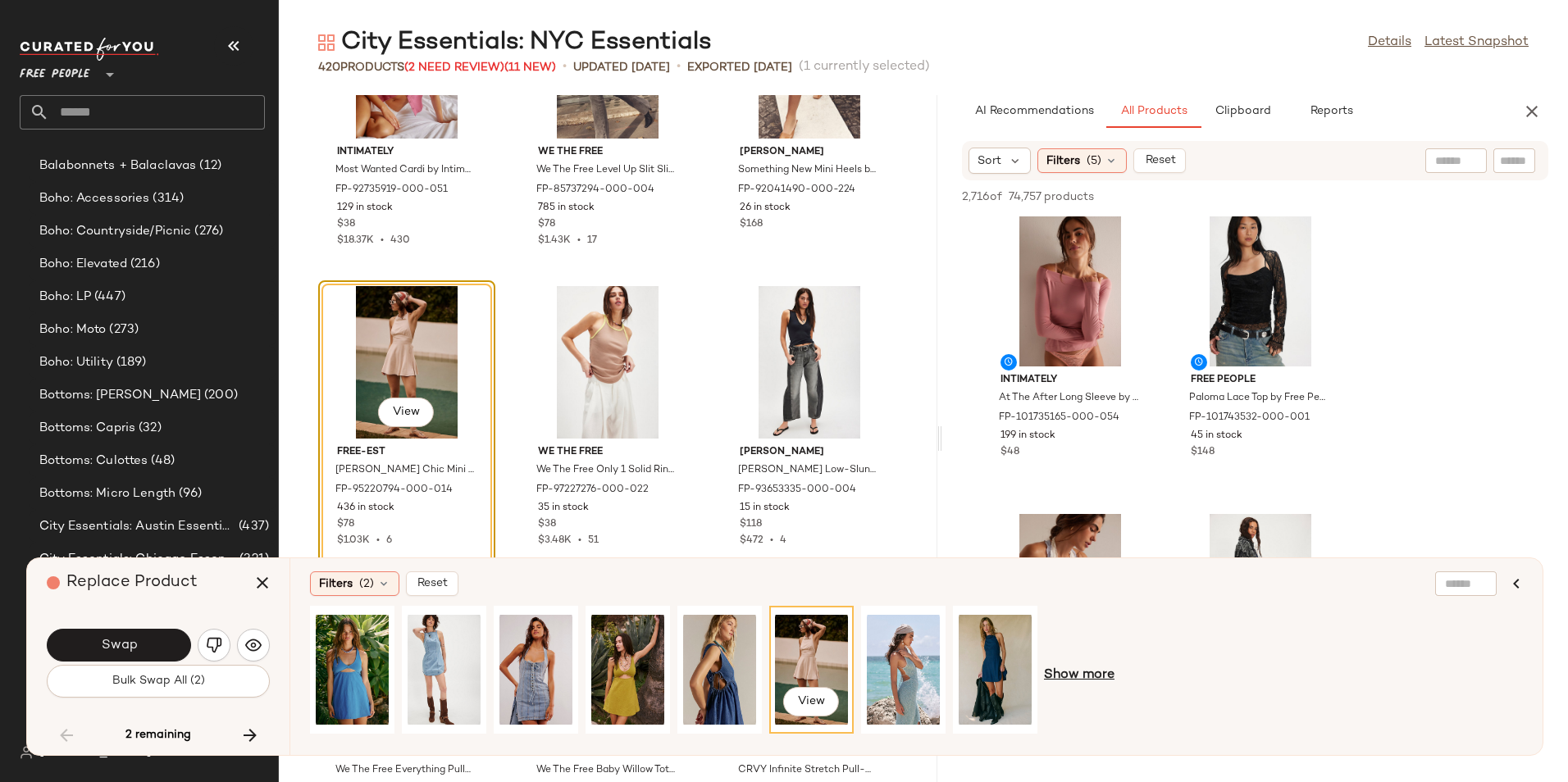
click at [1068, 667] on span "Show more" at bounding box center [1079, 675] width 71 height 20
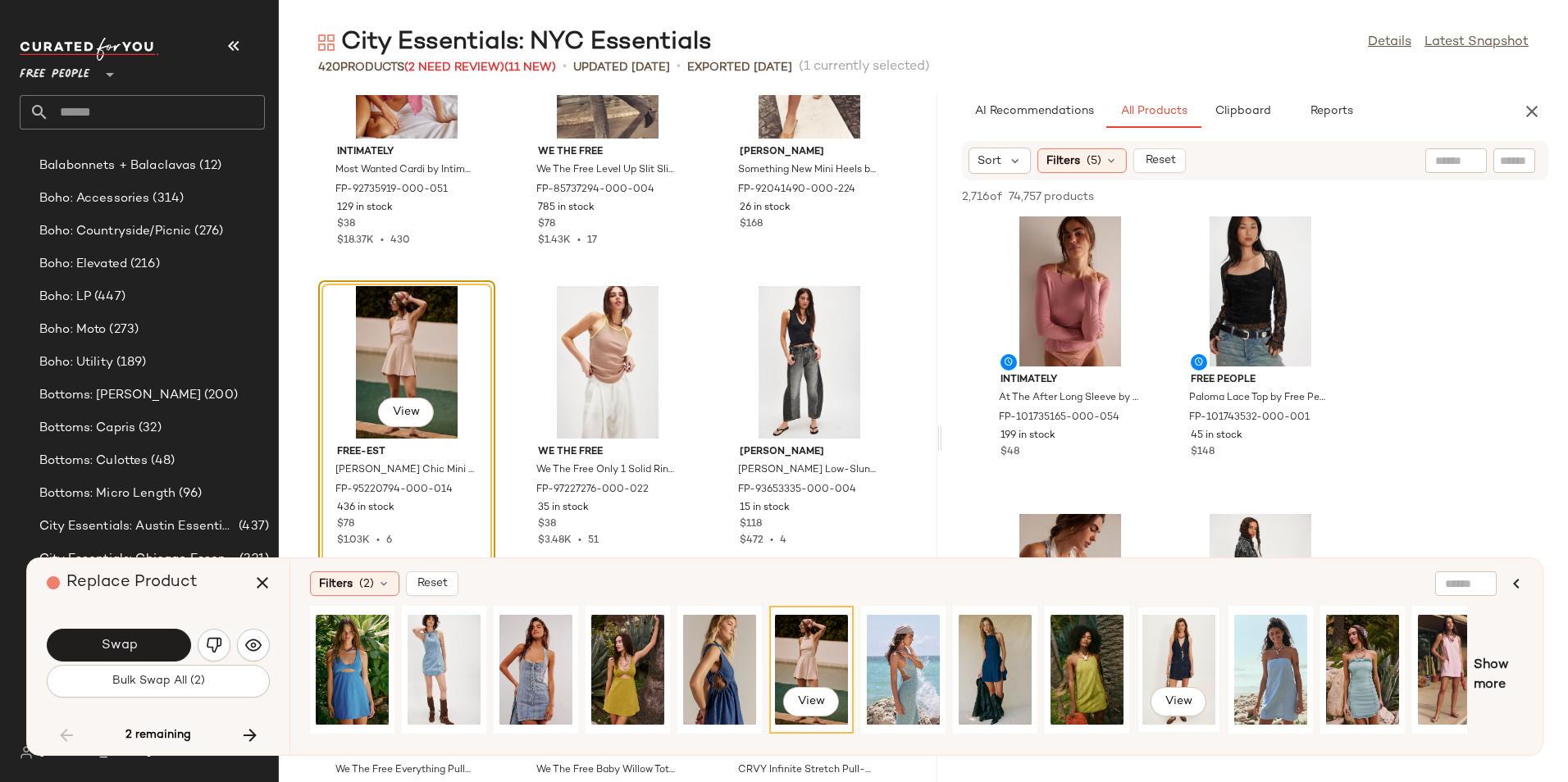
click at [1165, 653] on div "View" at bounding box center [1178, 670] width 73 height 117
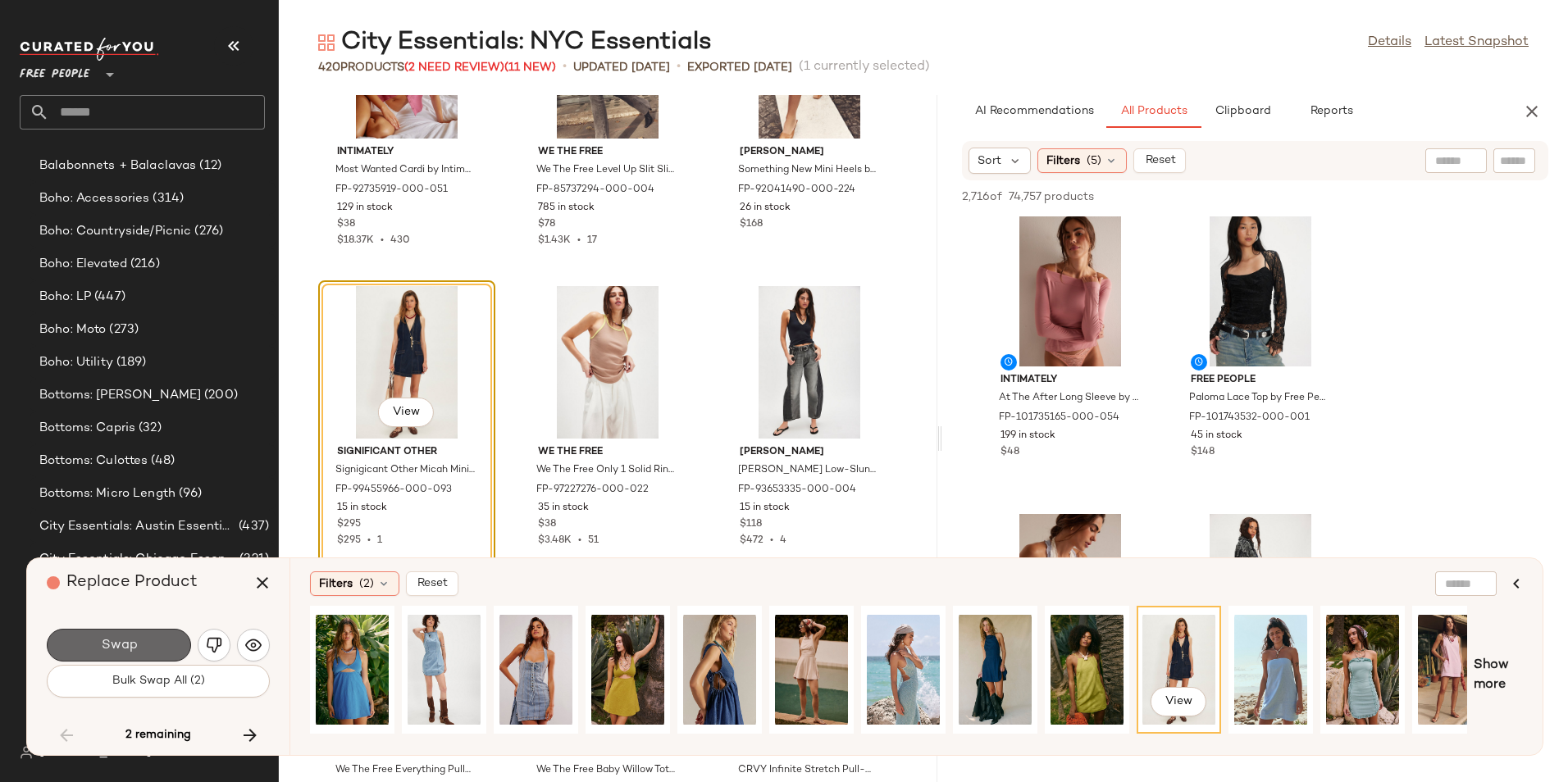
click at [151, 641] on button "Swap" at bounding box center [118, 645] width 144 height 33
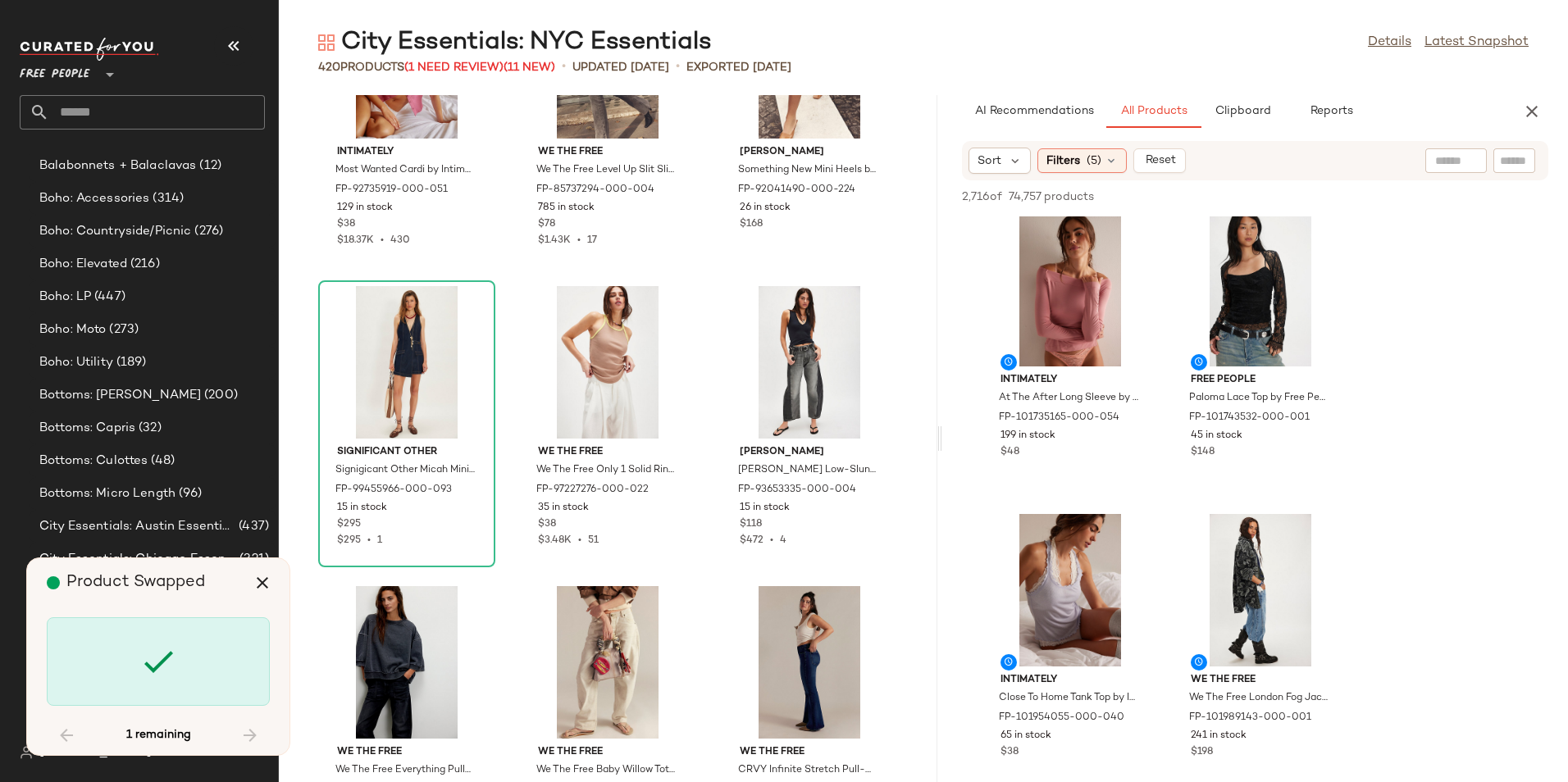
scroll to position [40201, 0]
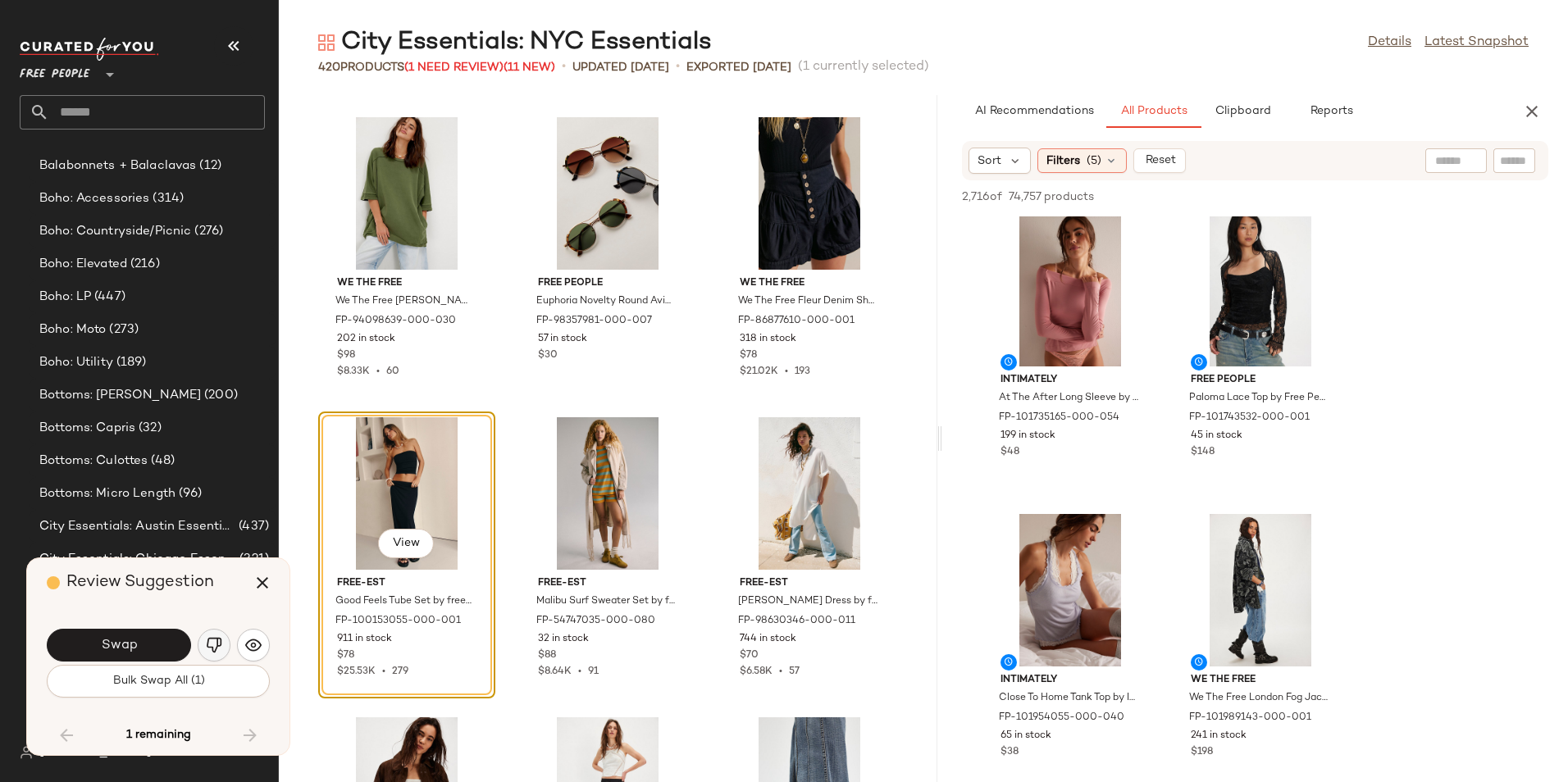
click at [216, 647] on img "button" at bounding box center [213, 645] width 16 height 16
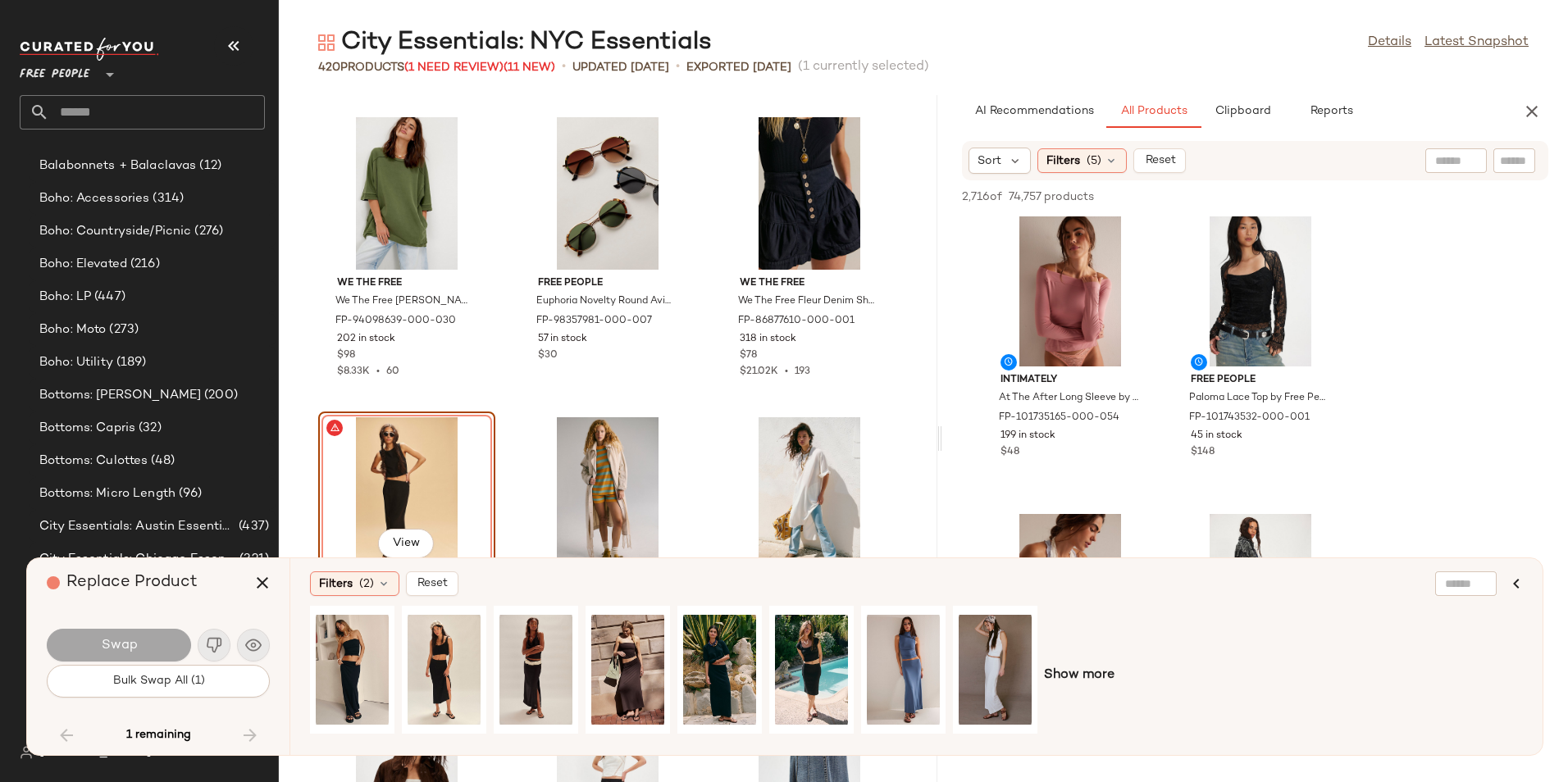
click at [913, 485] on div "We The Free We The Free Mari Muscle Pullover at Free People in [GEOGRAPHIC_DATA…" at bounding box center [608, 439] width 658 height 687
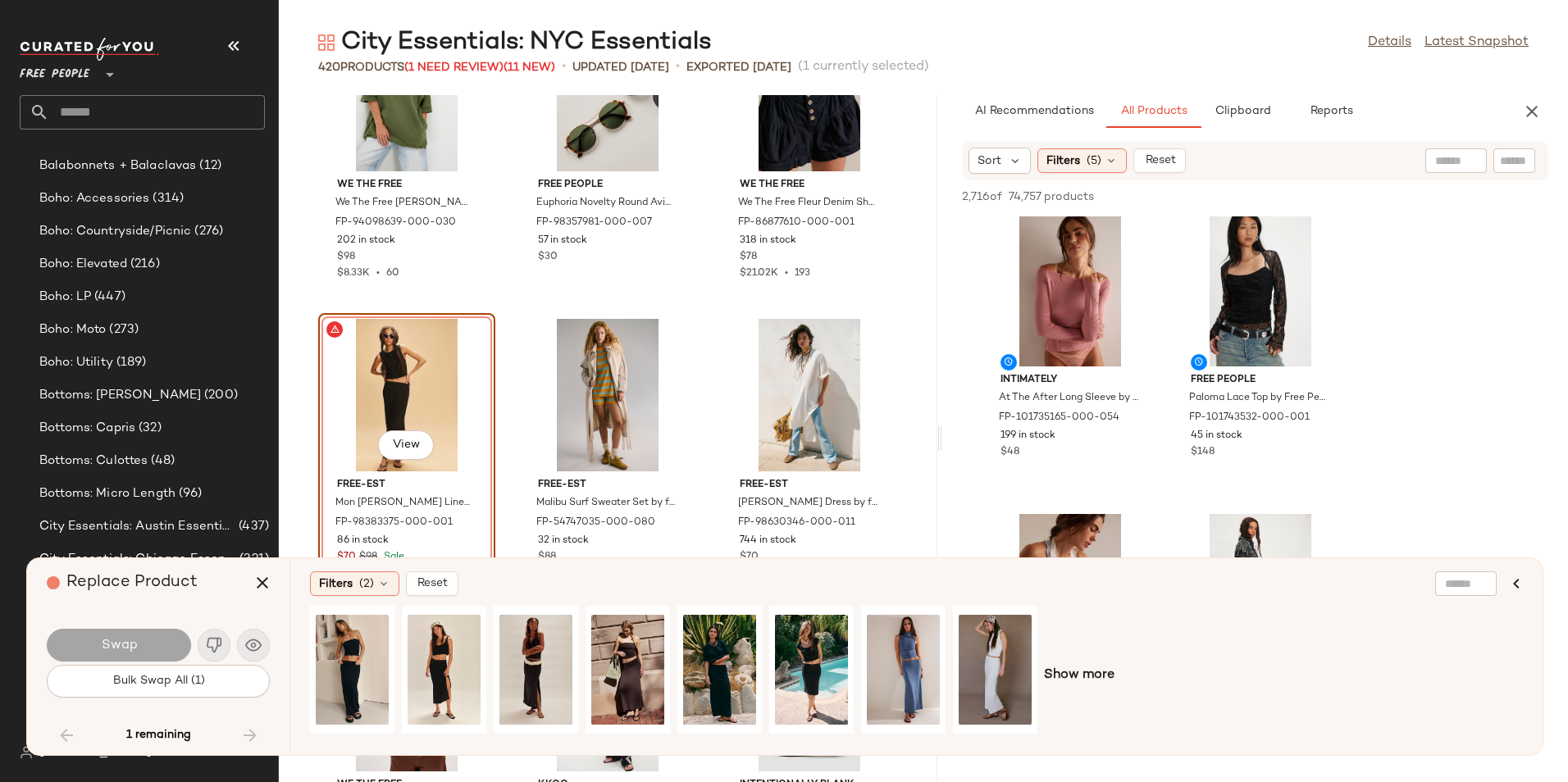
scroll to position [40332, 0]
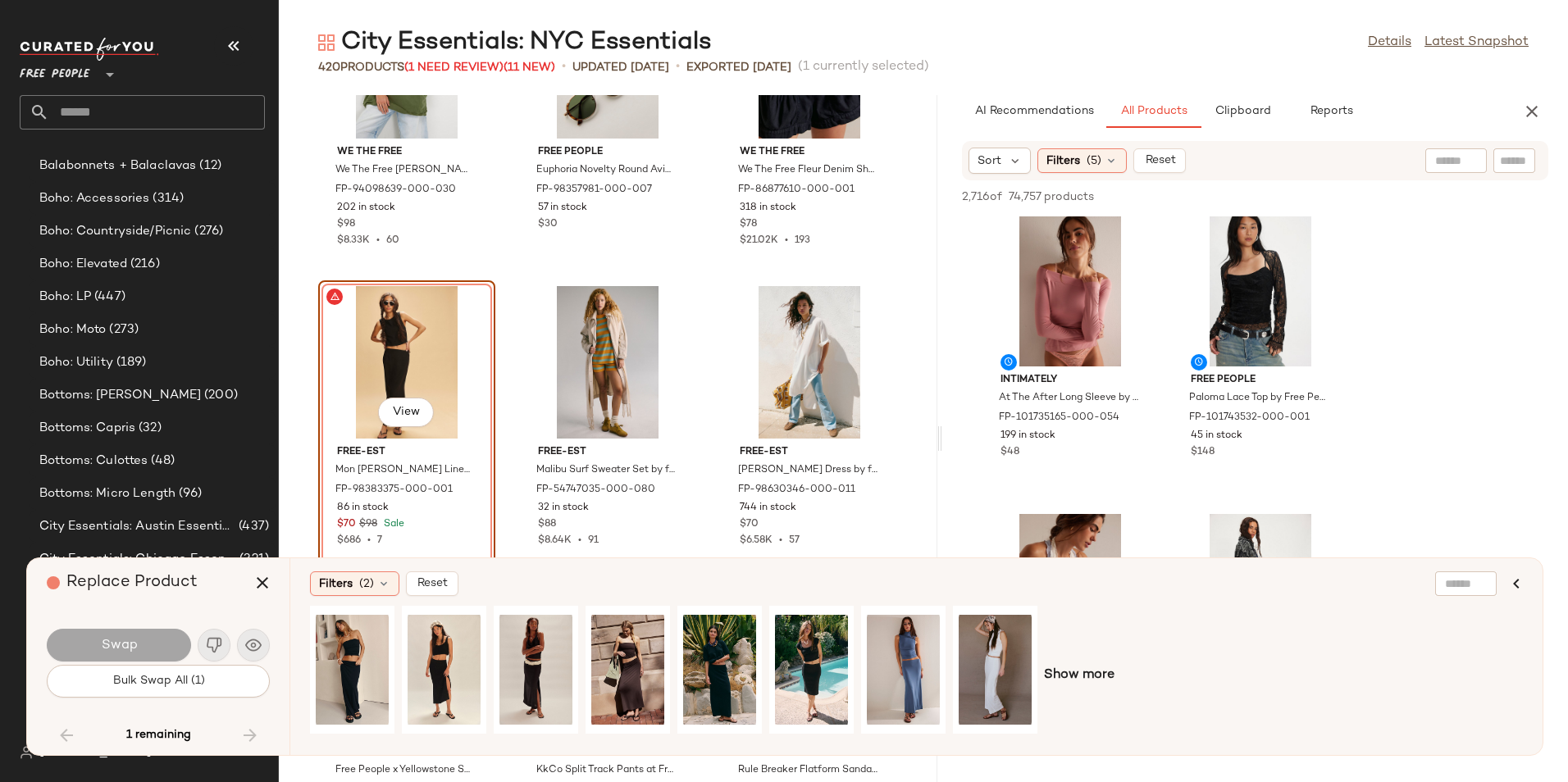
click at [900, 482] on div "We The Free We The Free Mari Muscle Pullover at Free People in [GEOGRAPHIC_DATA…" at bounding box center [608, 439] width 658 height 687
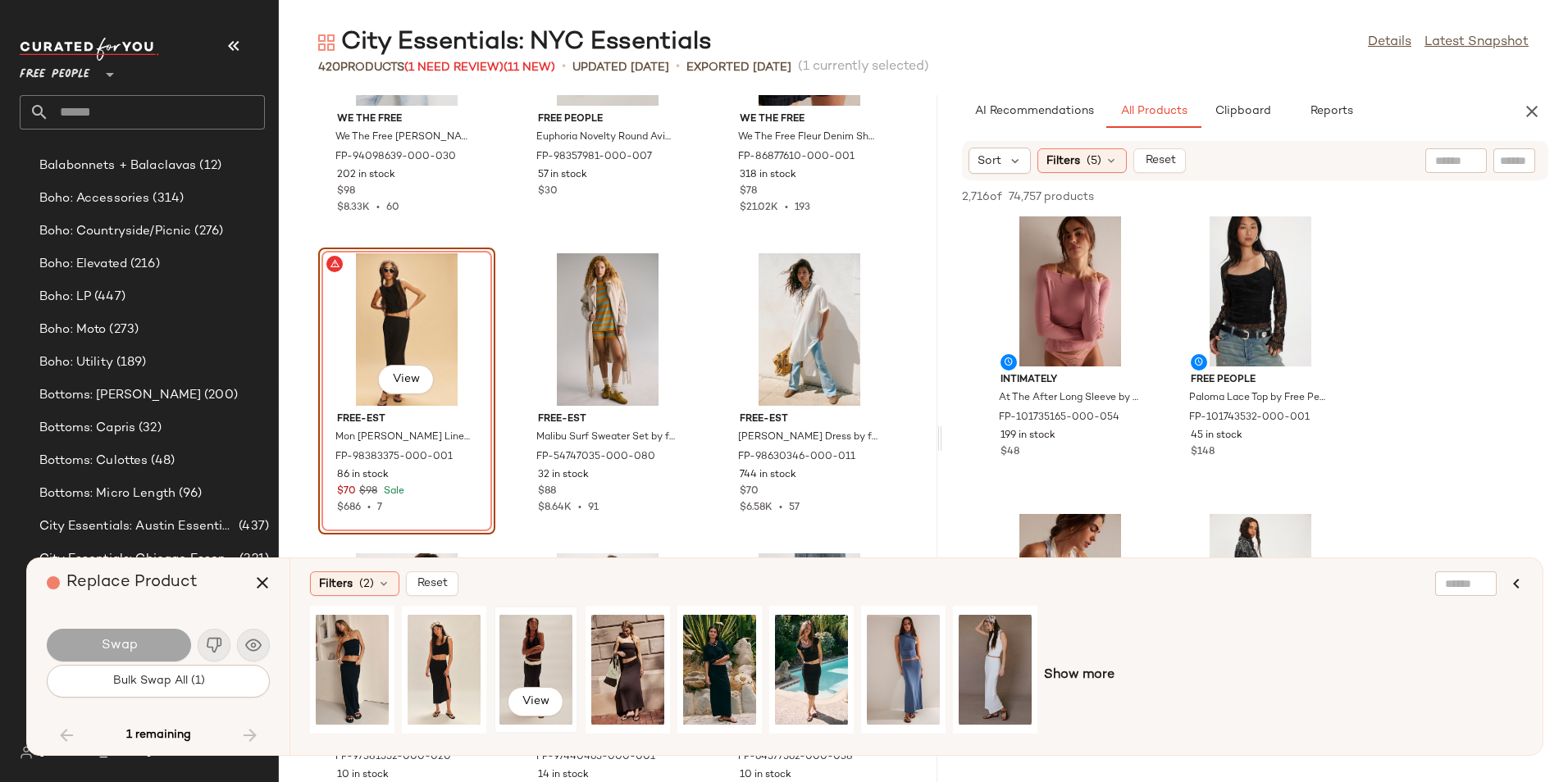
click at [519, 649] on div "View" at bounding box center [536, 670] width 73 height 117
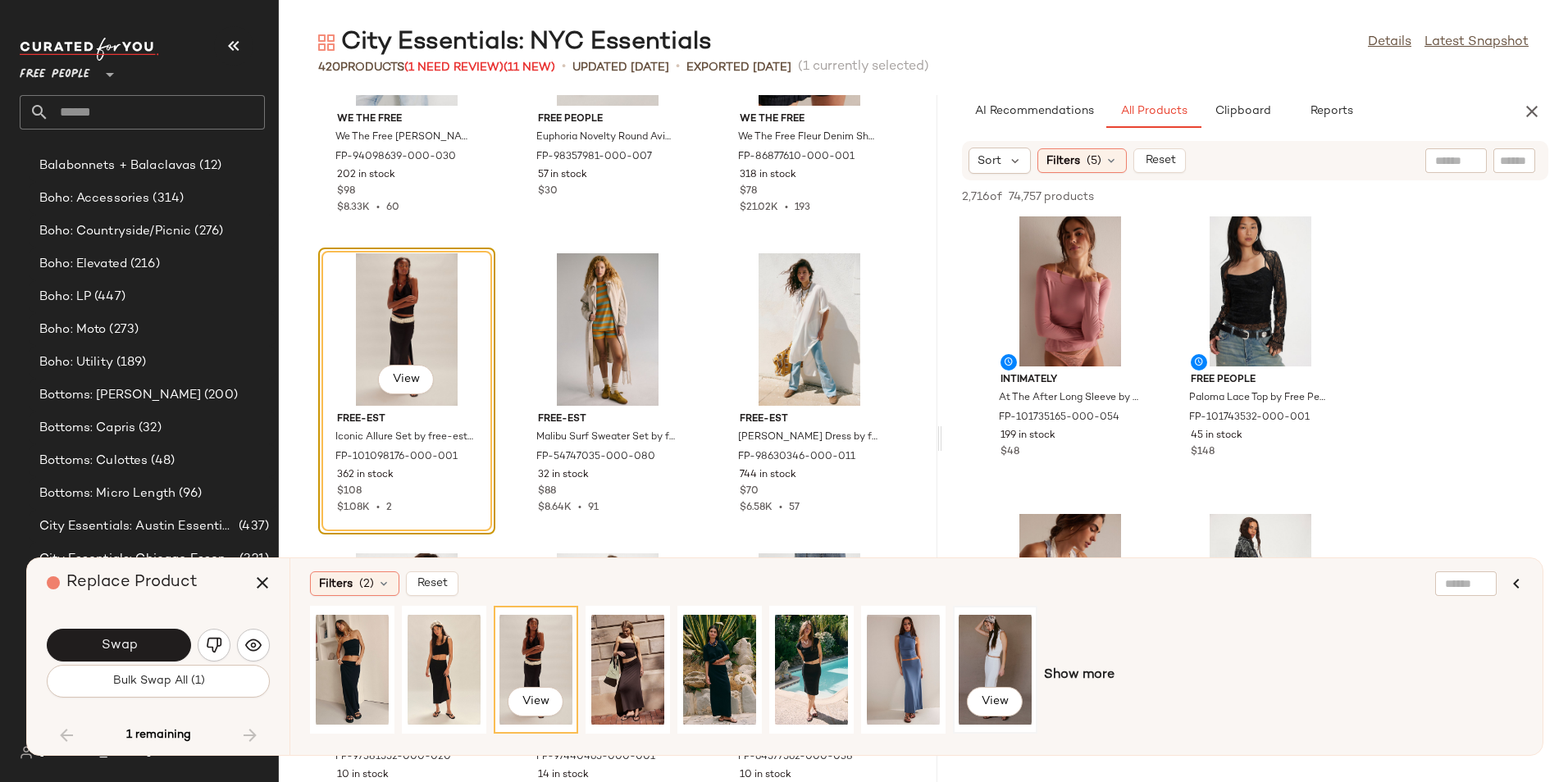
click at [997, 654] on div "View" at bounding box center [995, 670] width 73 height 117
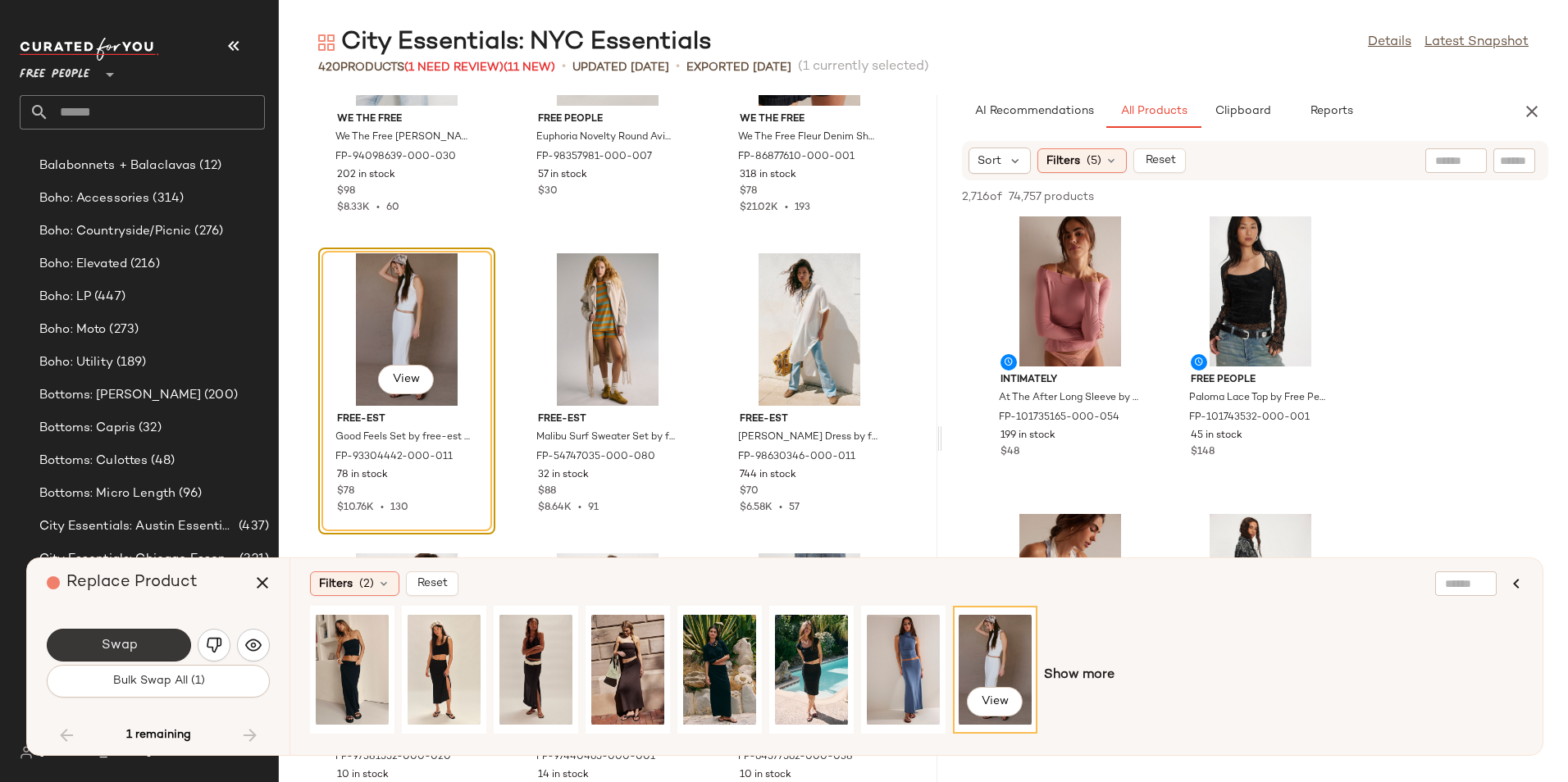
click at [129, 648] on span "Swap" at bounding box center [118, 645] width 37 height 15
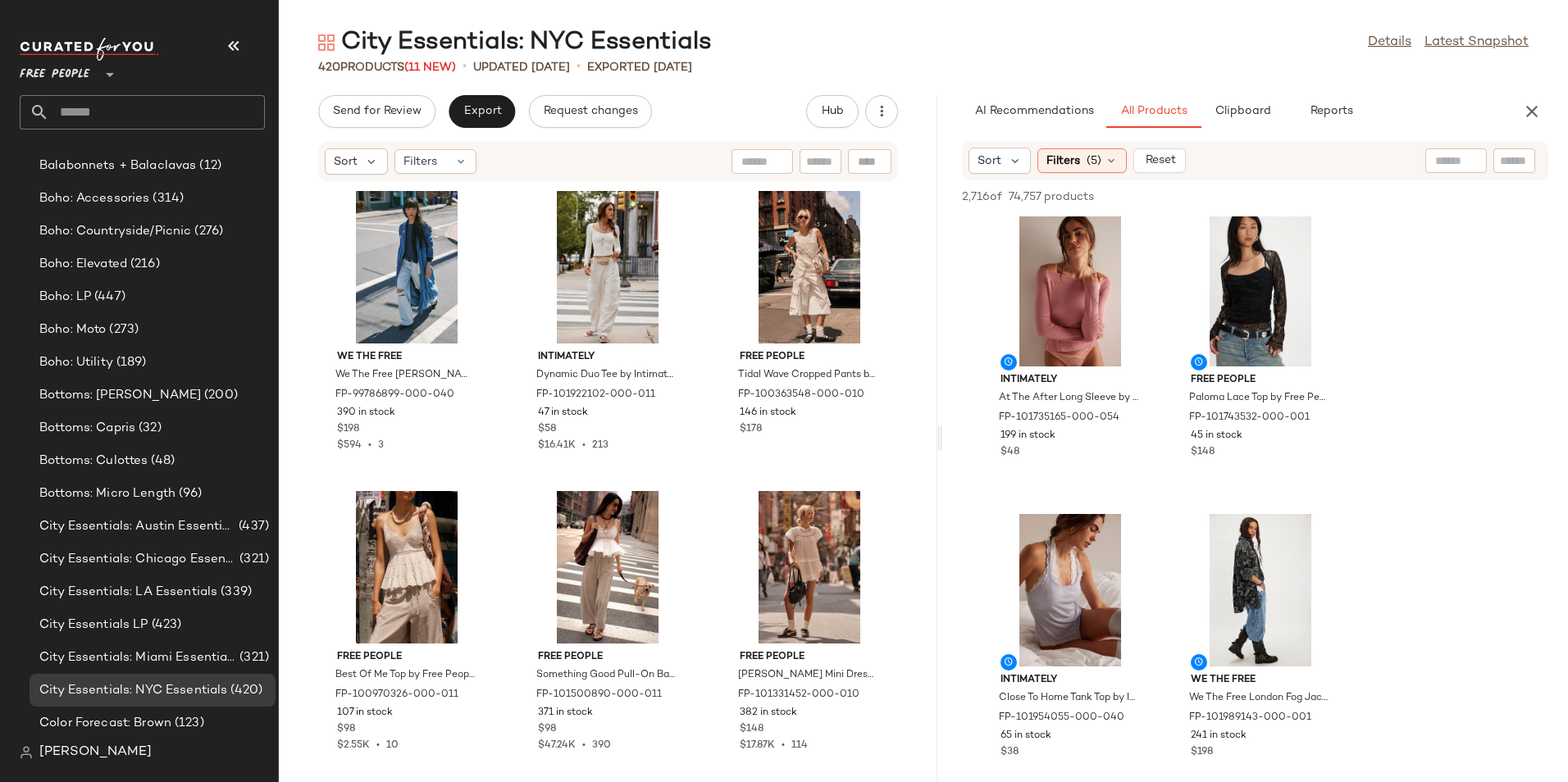
click at [704, 116] on div "Send for Review Export Request changes Hub" at bounding box center [608, 111] width 579 height 33
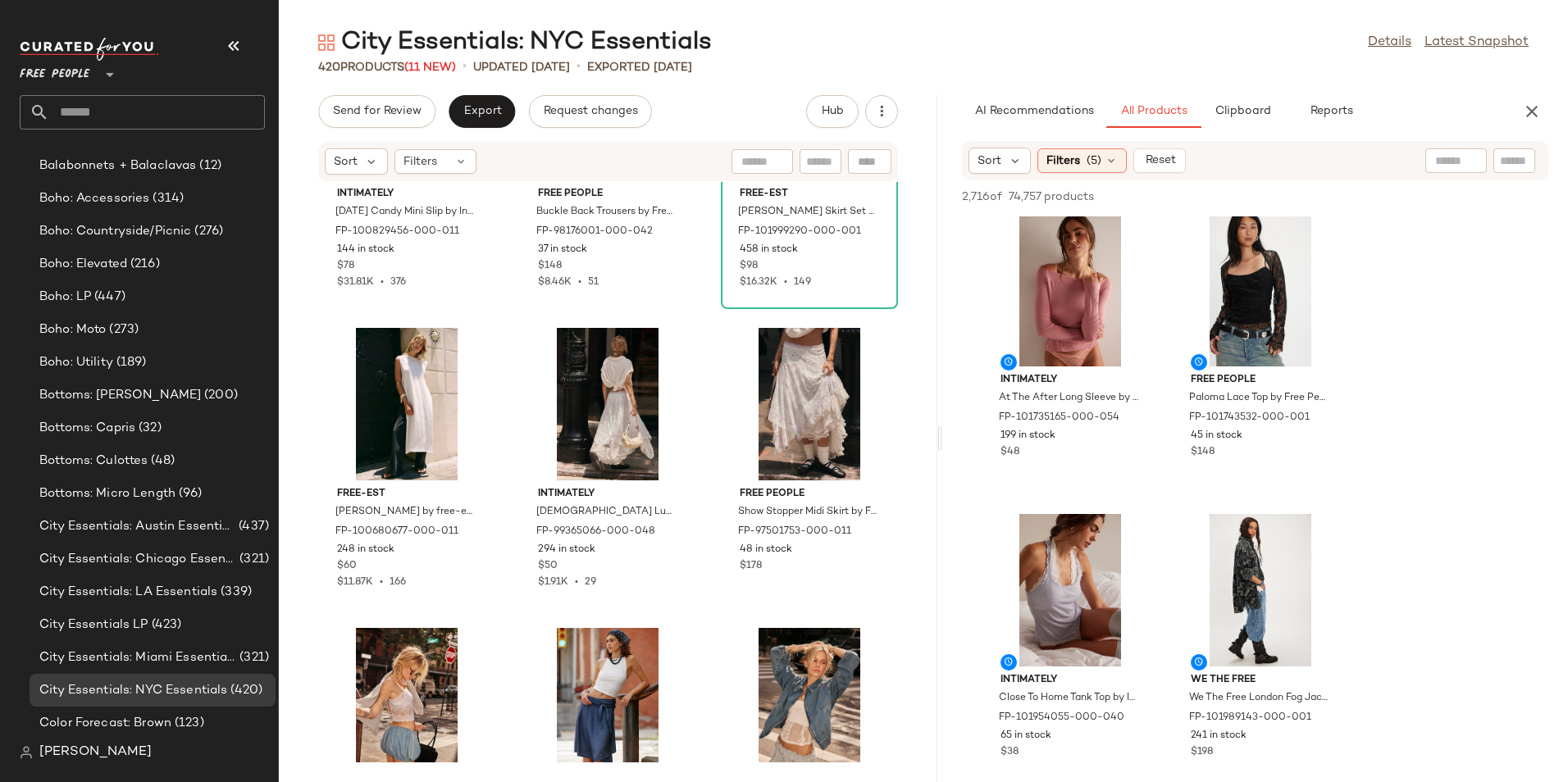
scroll to position [1196, 0]
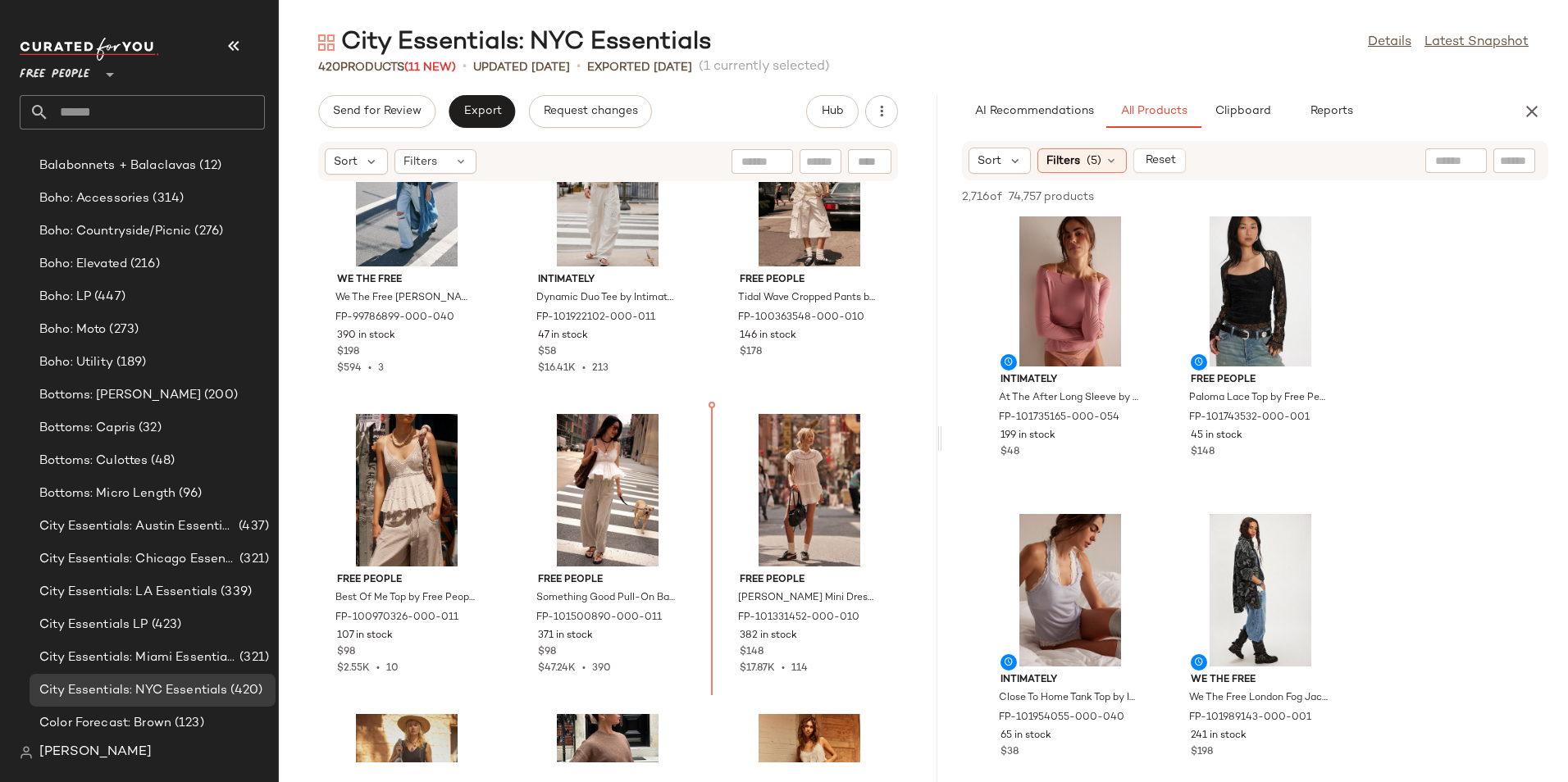
scroll to position [120, 0]
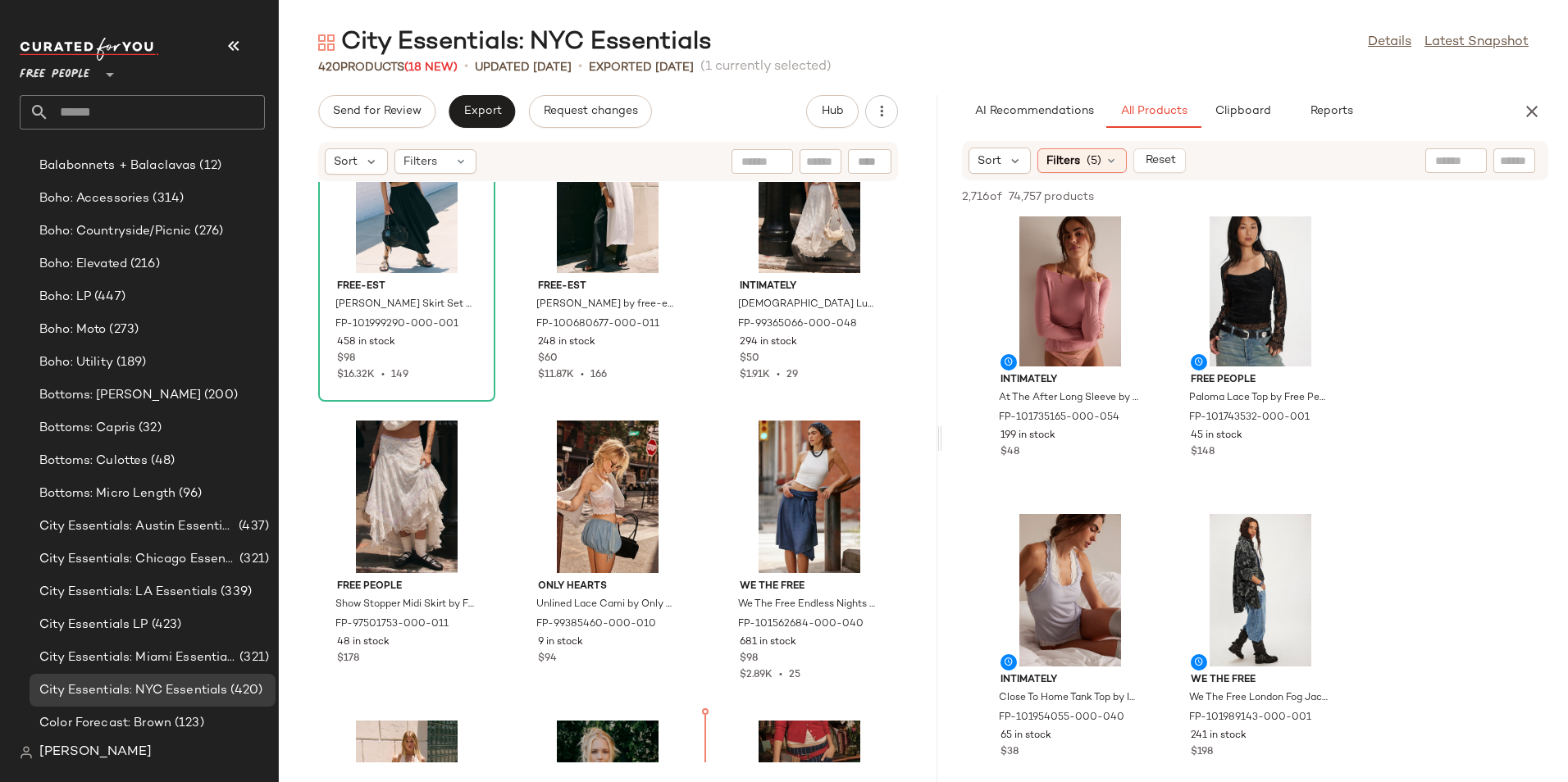
scroll to position [1319, 0]
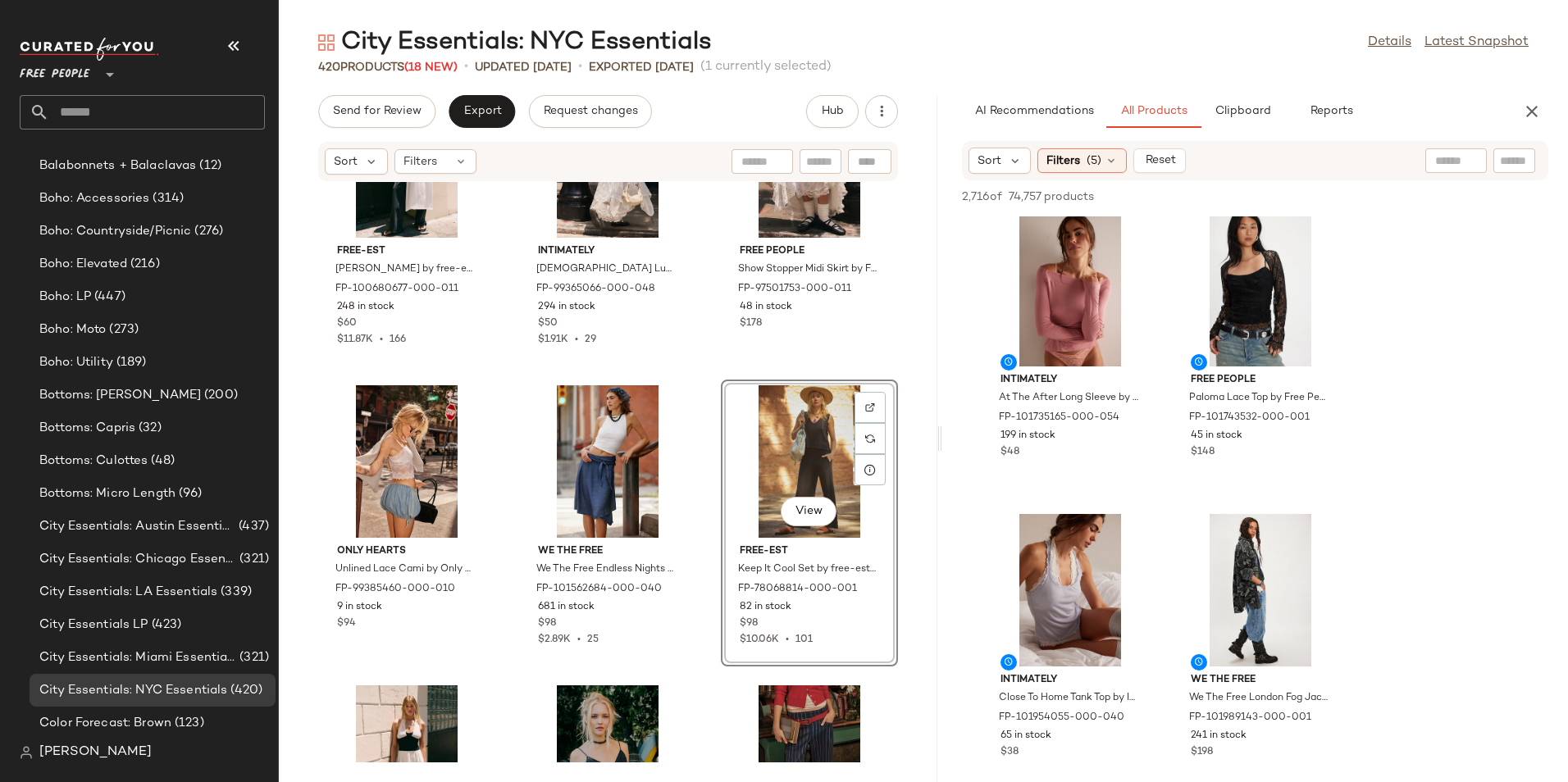
click at [910, 559] on div "free-est [PERSON_NAME] by free-est at Free People in White, Size: XL FP-1006806…" at bounding box center [608, 472] width 658 height 580
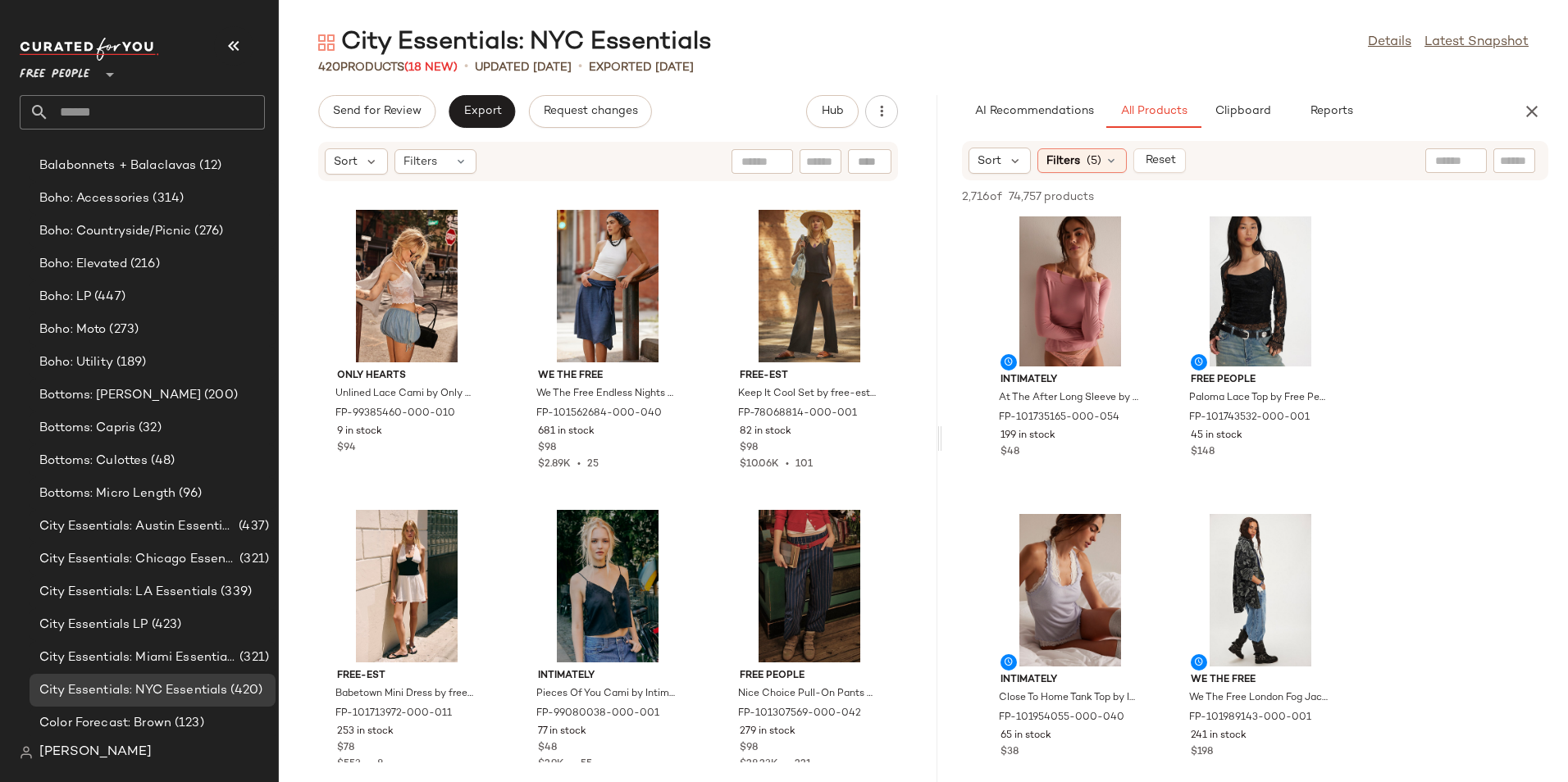
scroll to position [1555, 0]
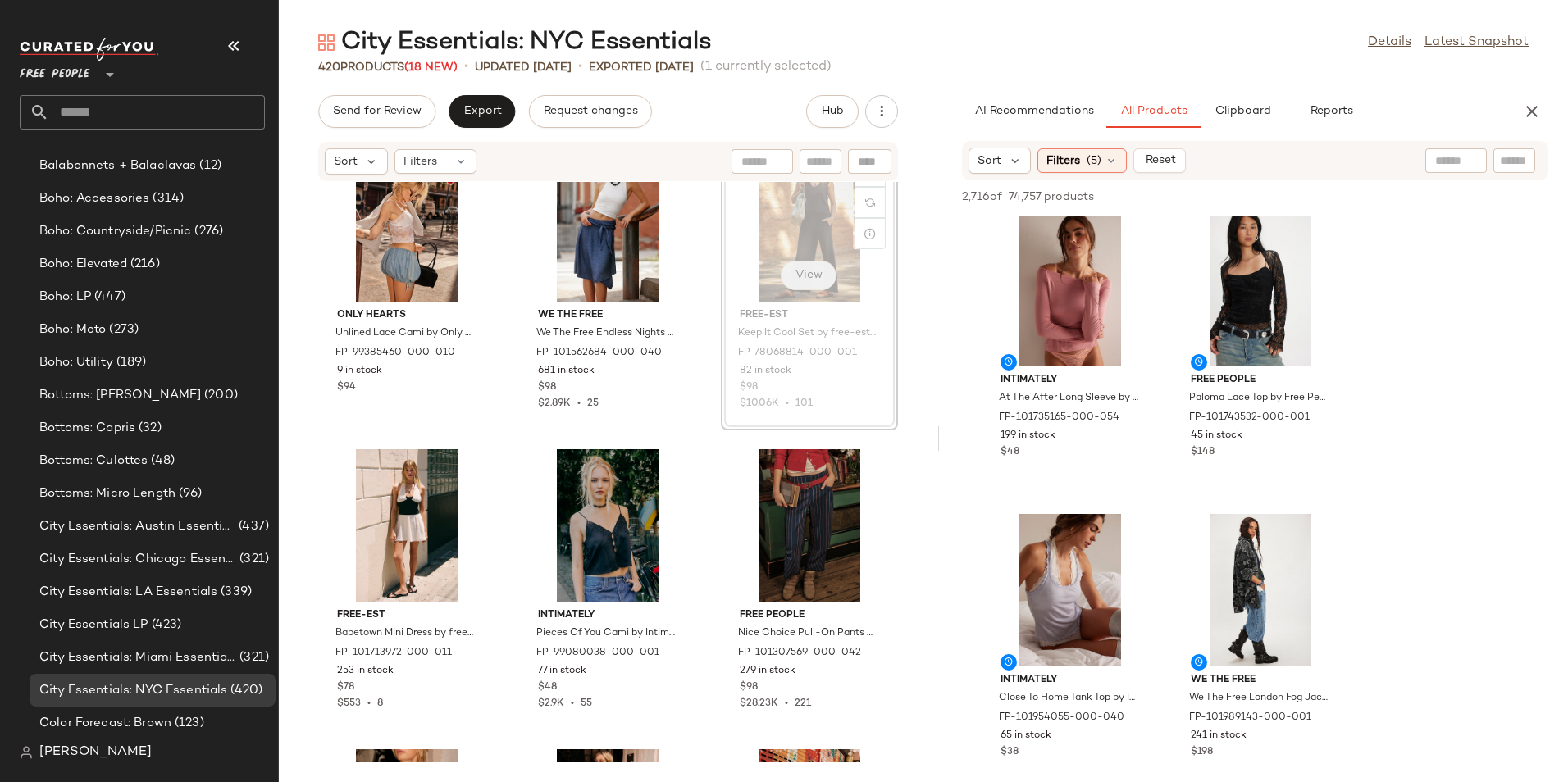
scroll to position [1549, 0]
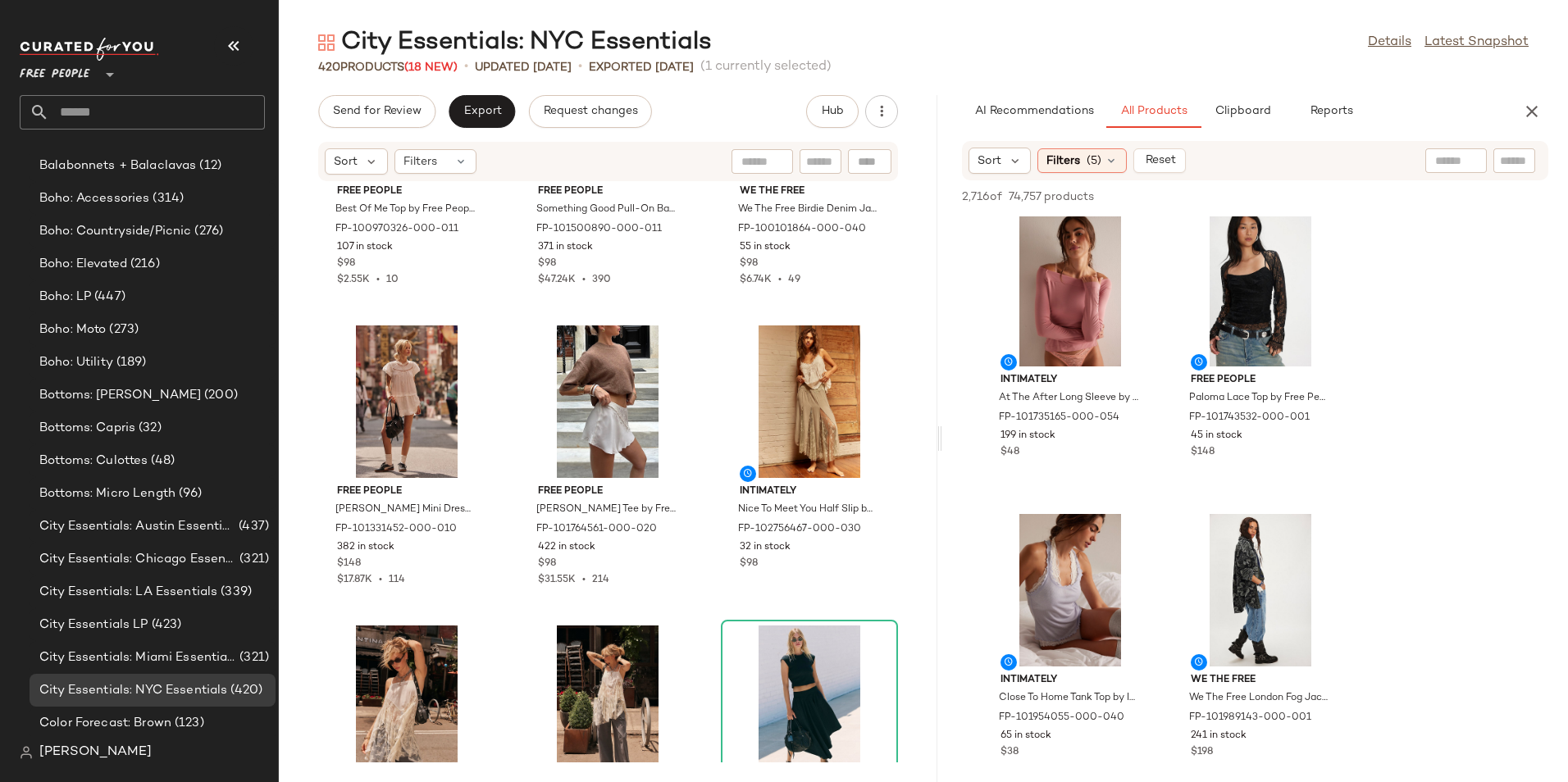
scroll to position [538, 0]
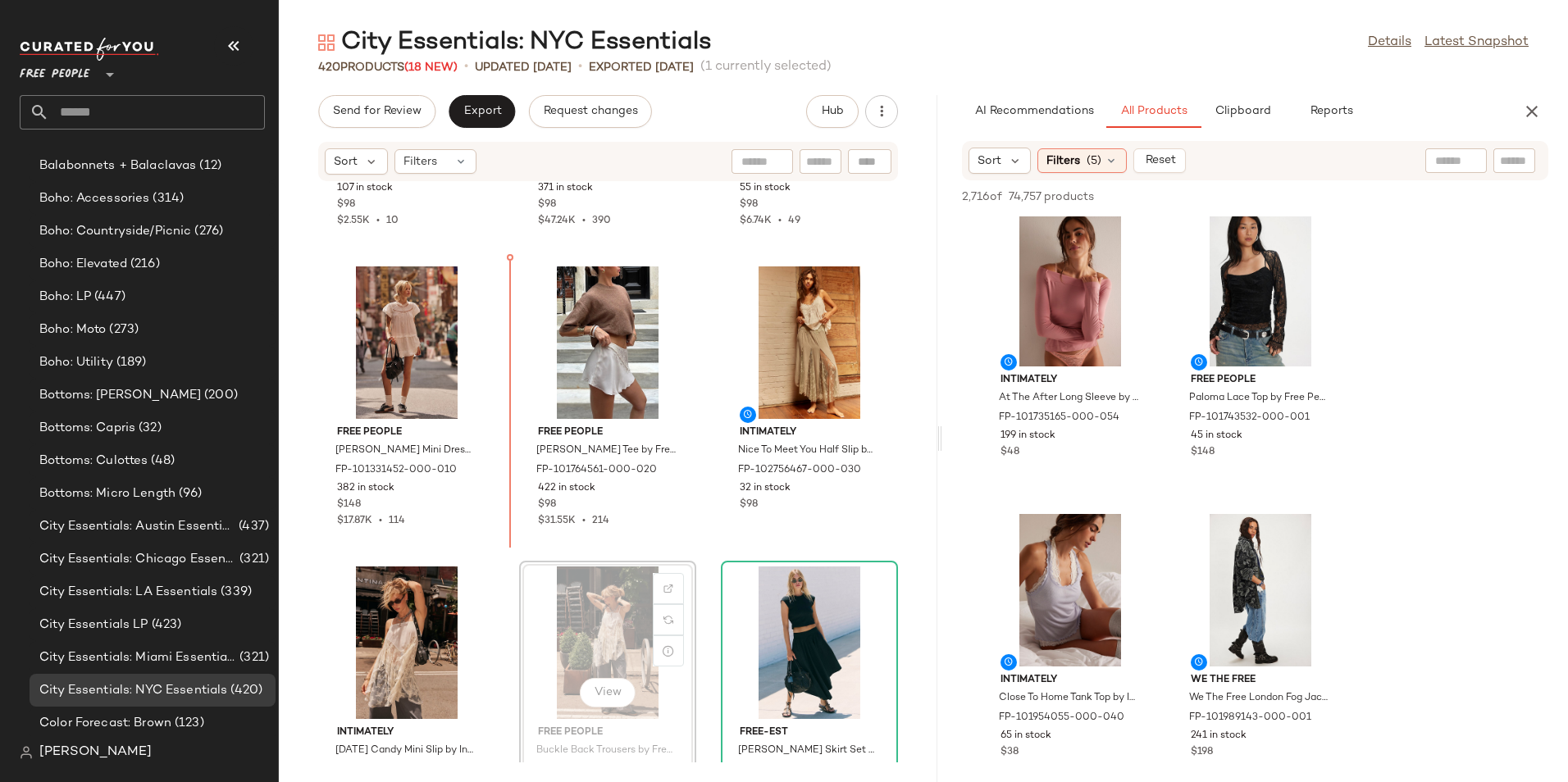
scroll to position [539, 0]
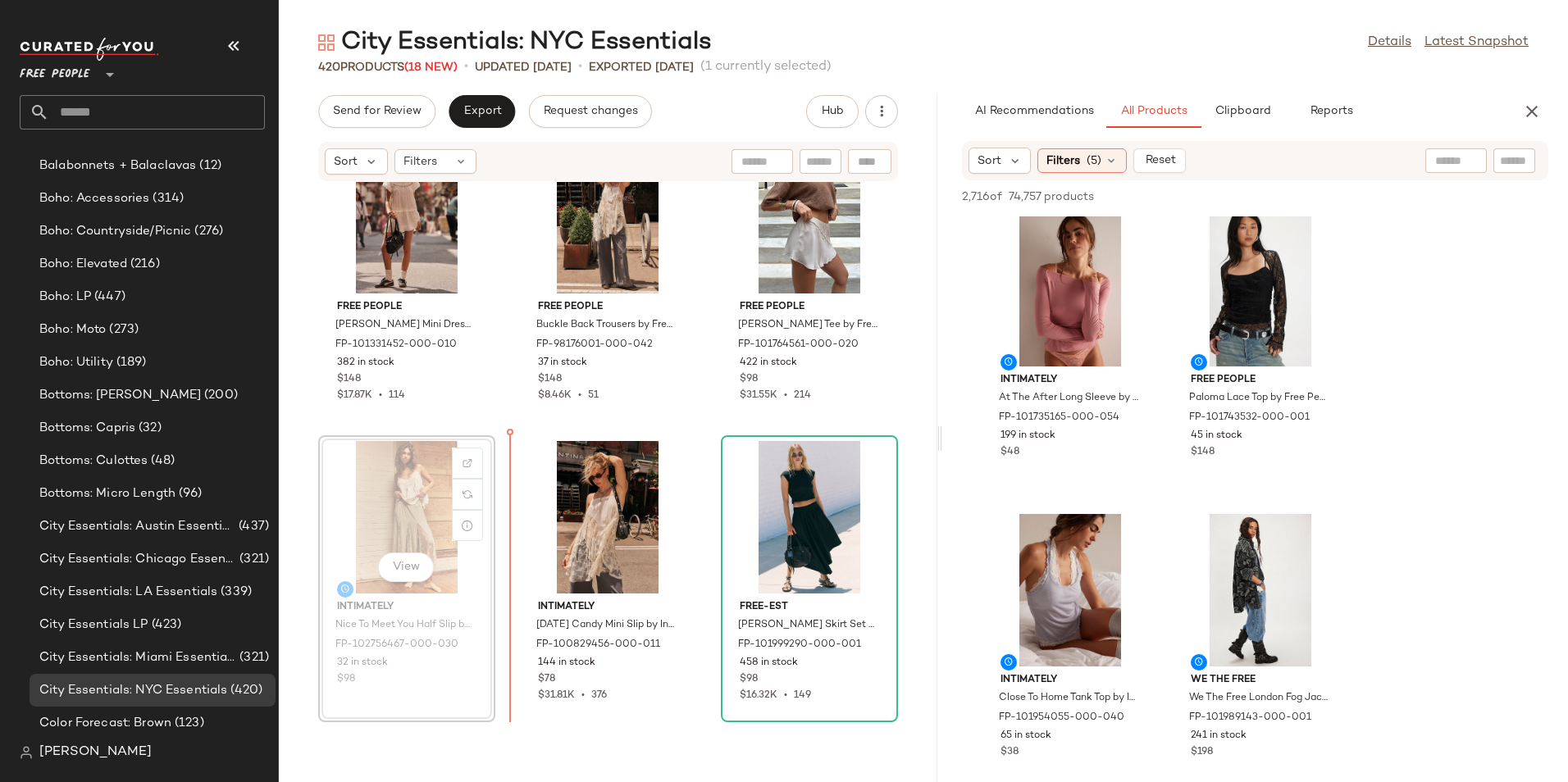
scroll to position [682, 0]
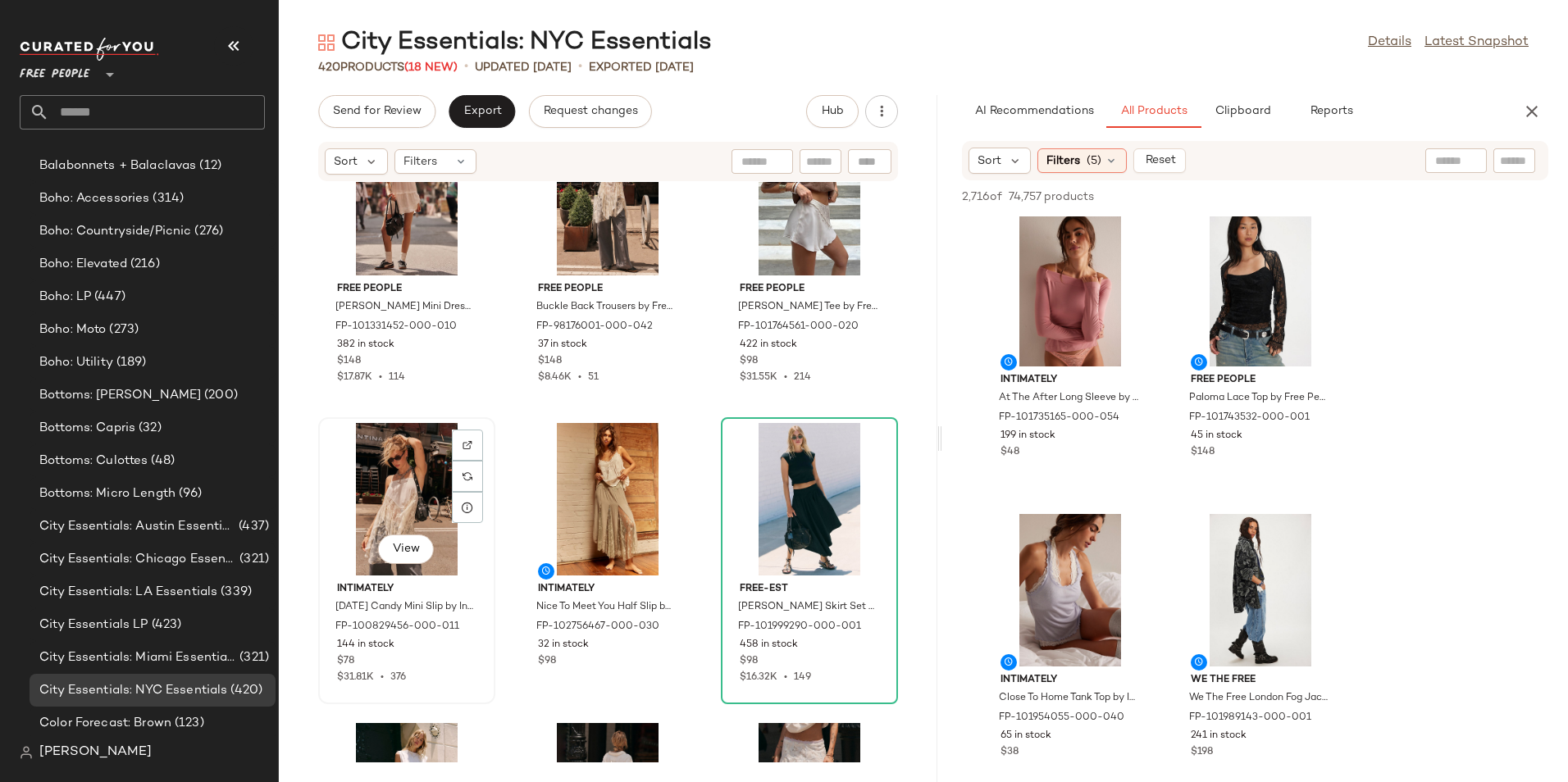
click at [368, 510] on div "View" at bounding box center [406, 500] width 166 height 152
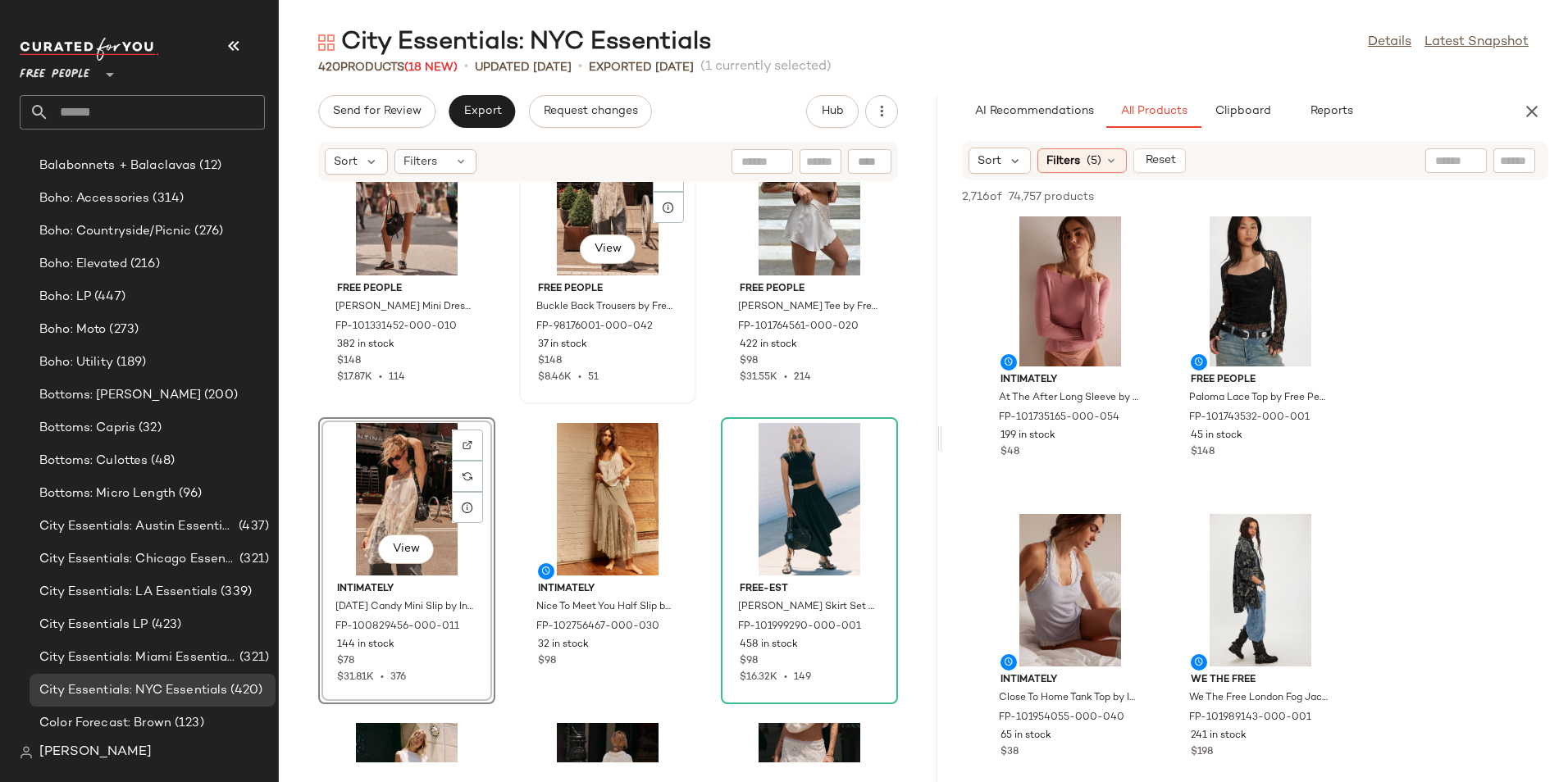
drag, startPoint x: 368, startPoint y: 510, endPoint x: 523, endPoint y: 281, distance: 276.5
click at [523, 281] on div "Free People Best Of Me Top by Free People in White, Size: L FP-100970326-000-01…" at bounding box center [608, 472] width 658 height 580
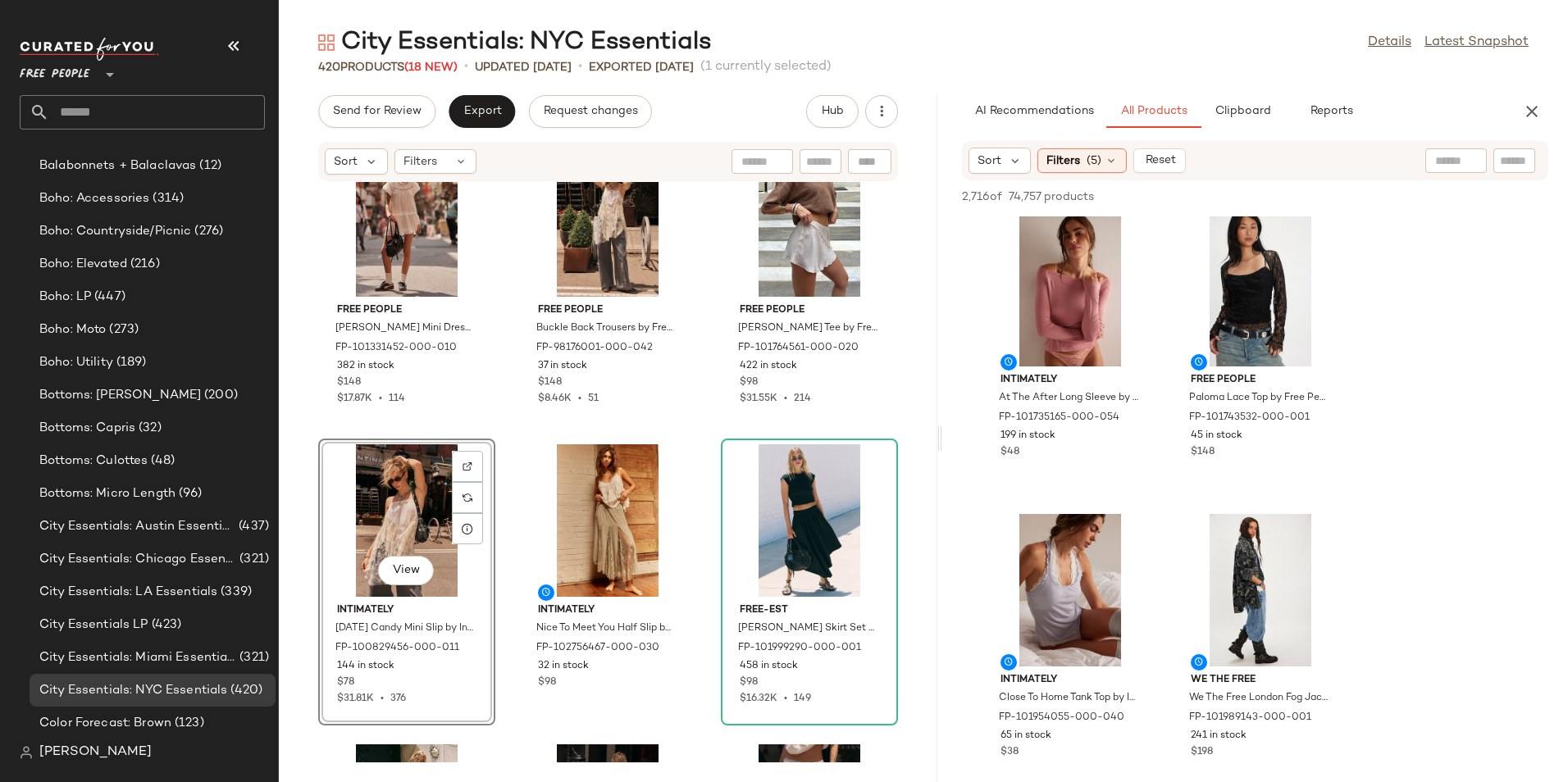
scroll to position [625, 0]
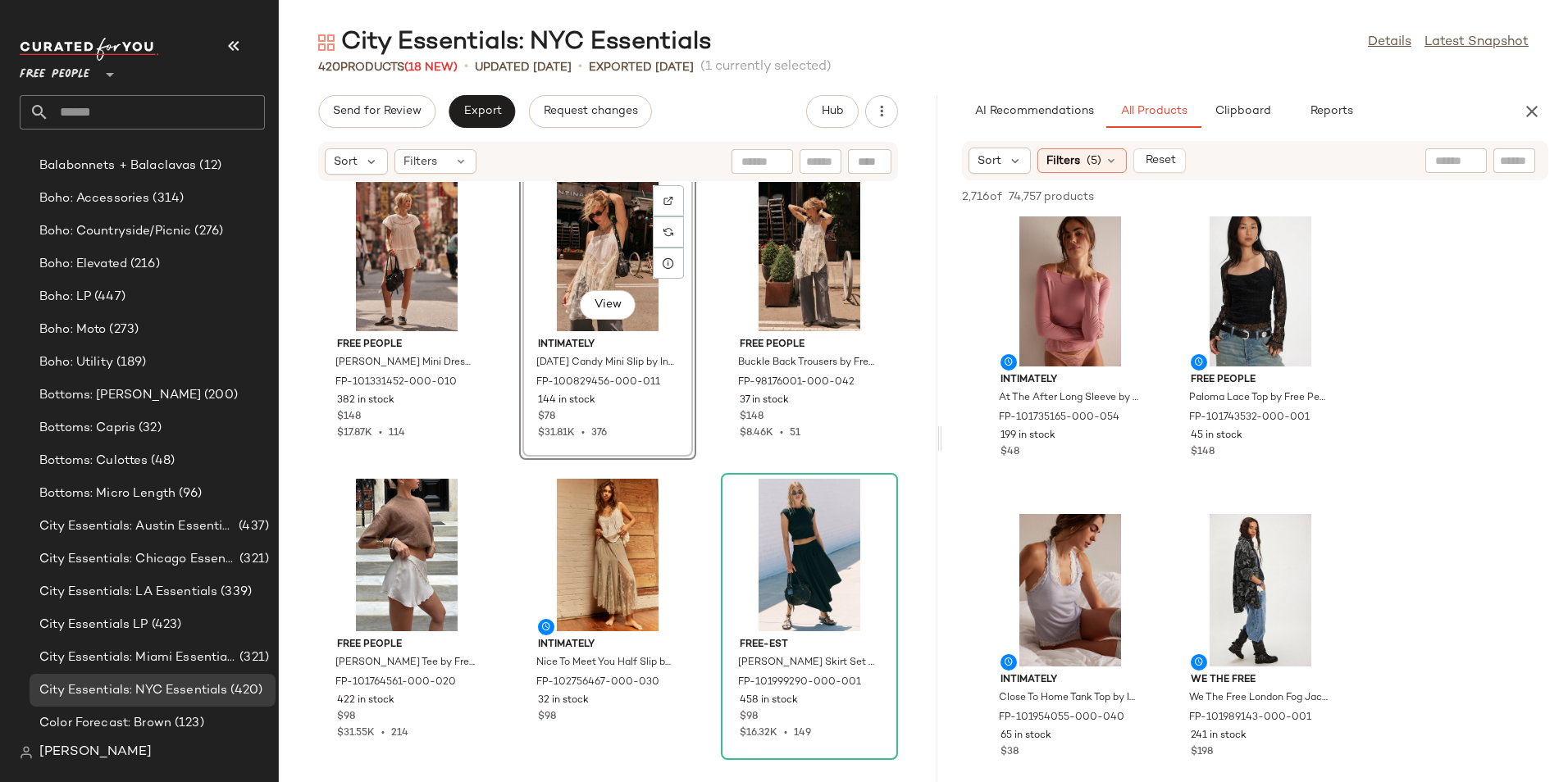
click at [918, 371] on div "Free People Best Of Me Top by Free People in White, Size: L FP-100970326-000-01…" at bounding box center [608, 472] width 658 height 580
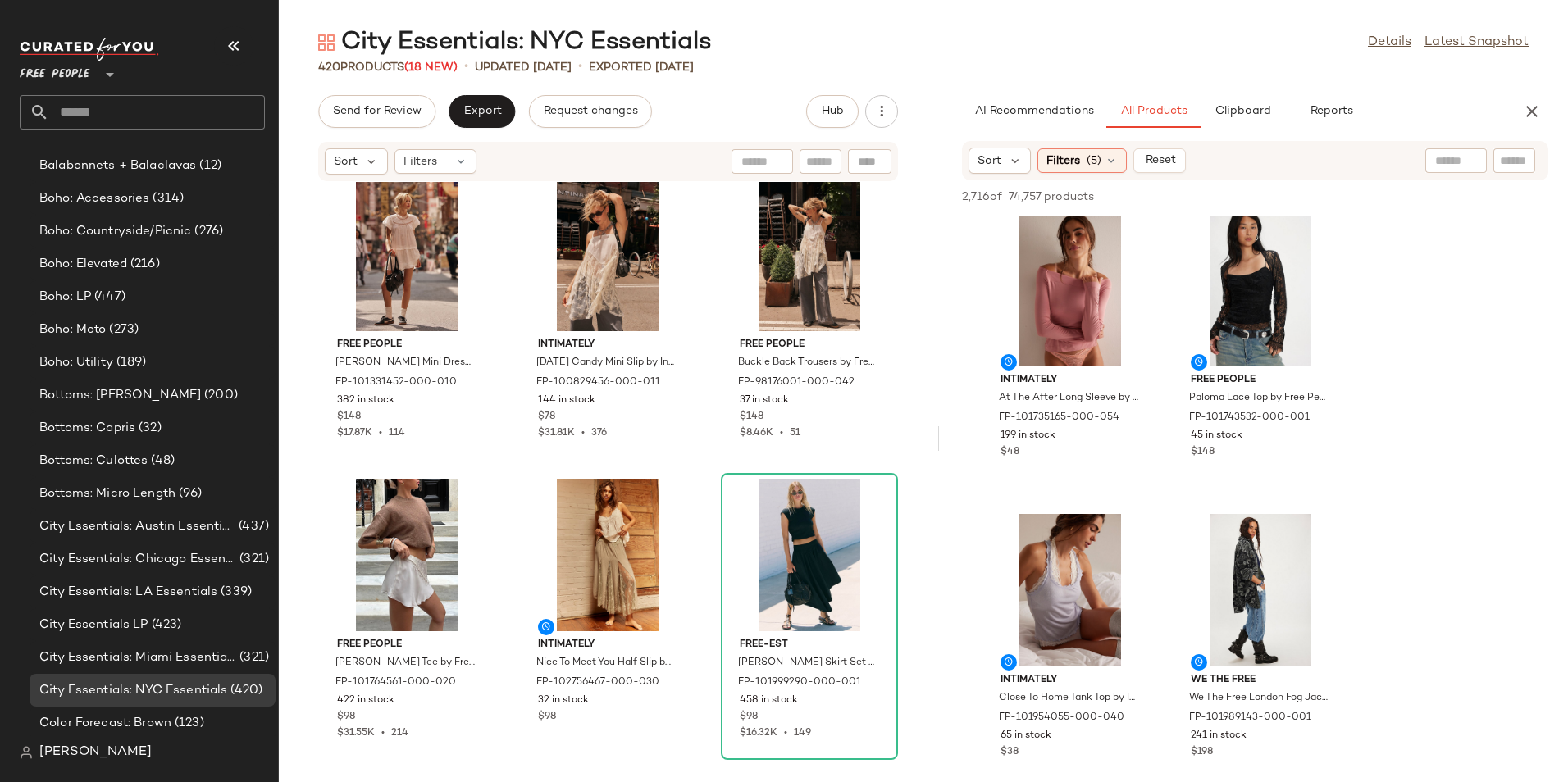
scroll to position [897, 0]
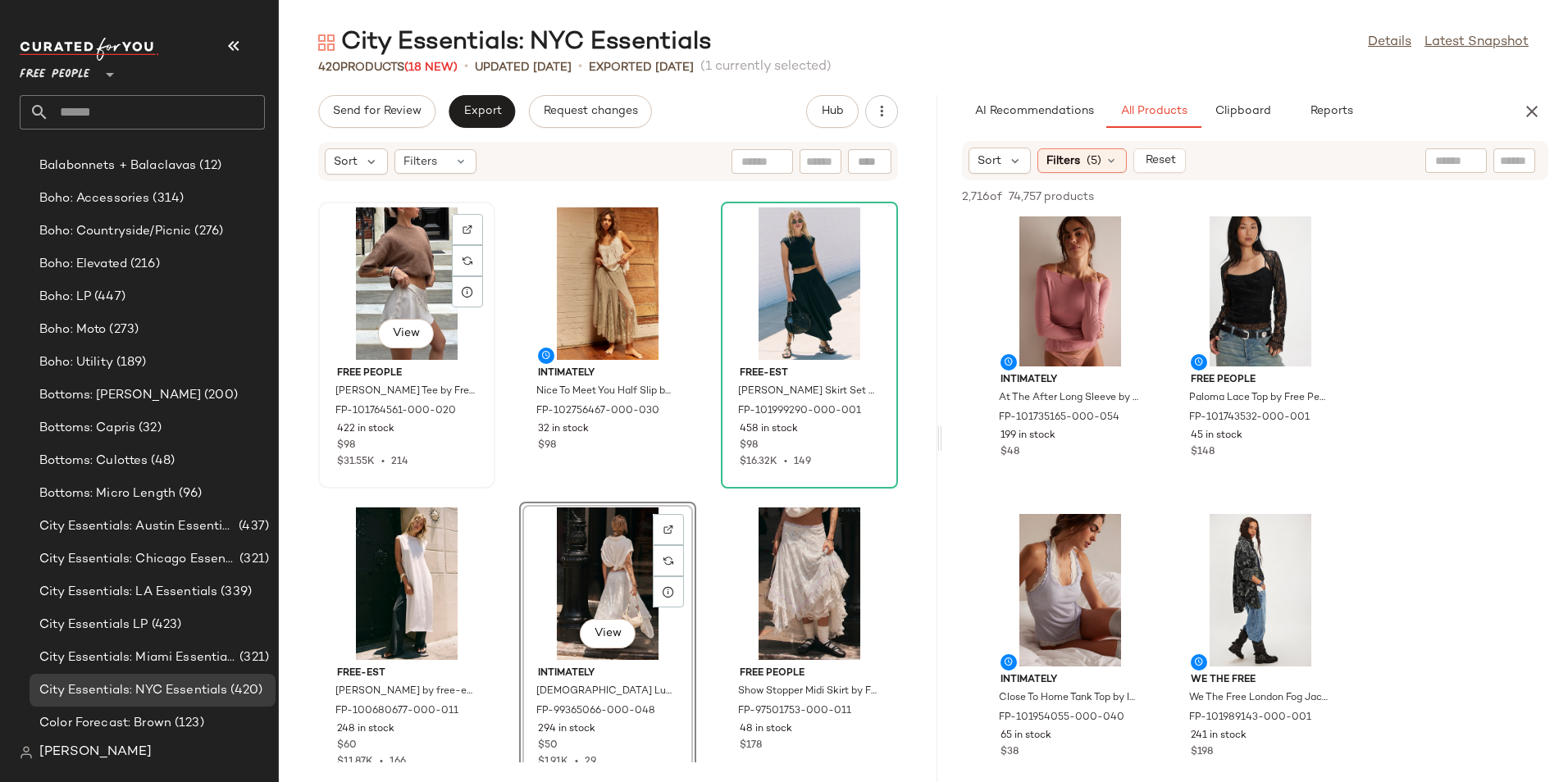
scroll to position [892, 0]
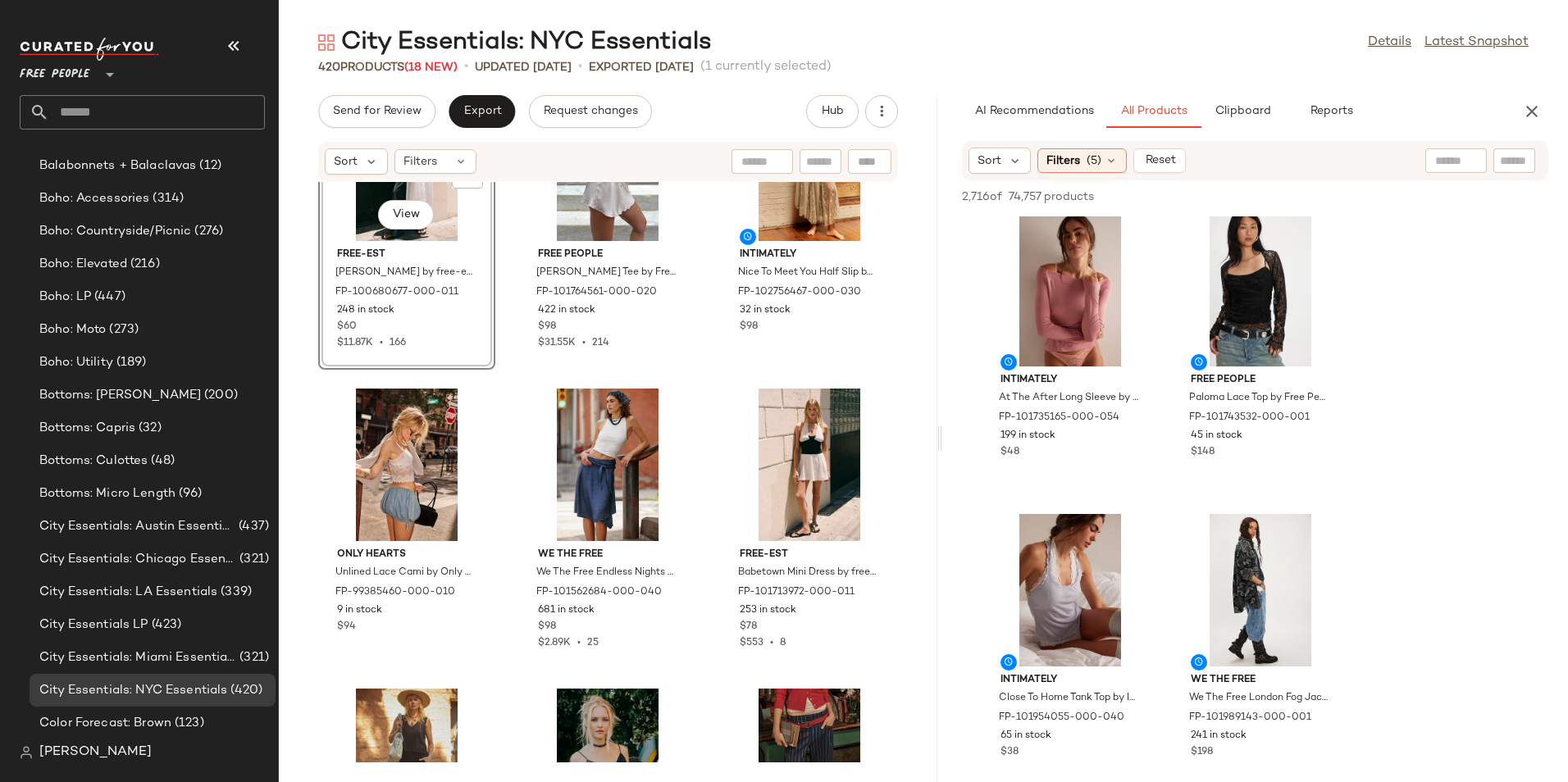
scroll to position [1196, 0]
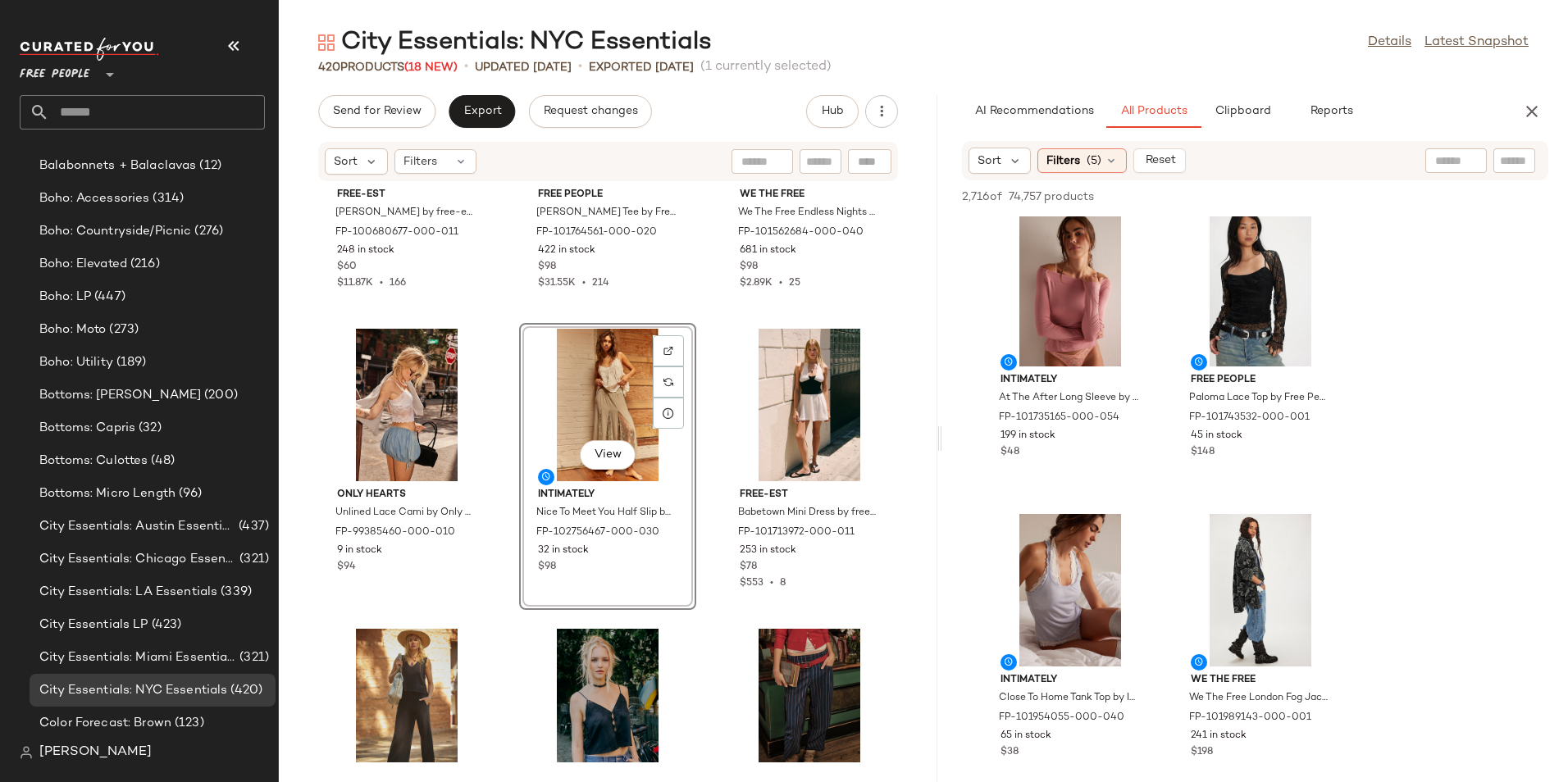
scroll to position [1435, 0]
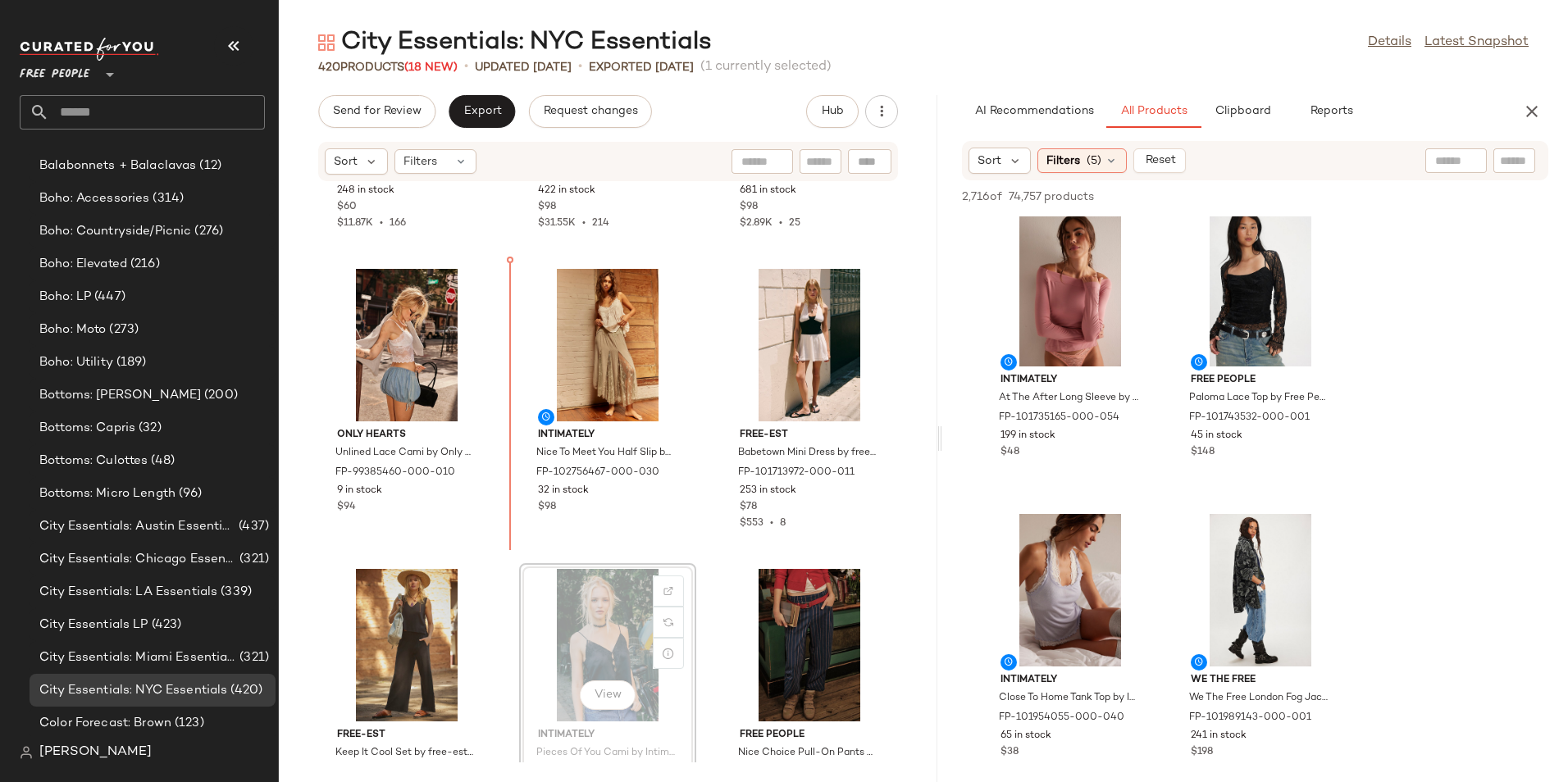
scroll to position [1438, 0]
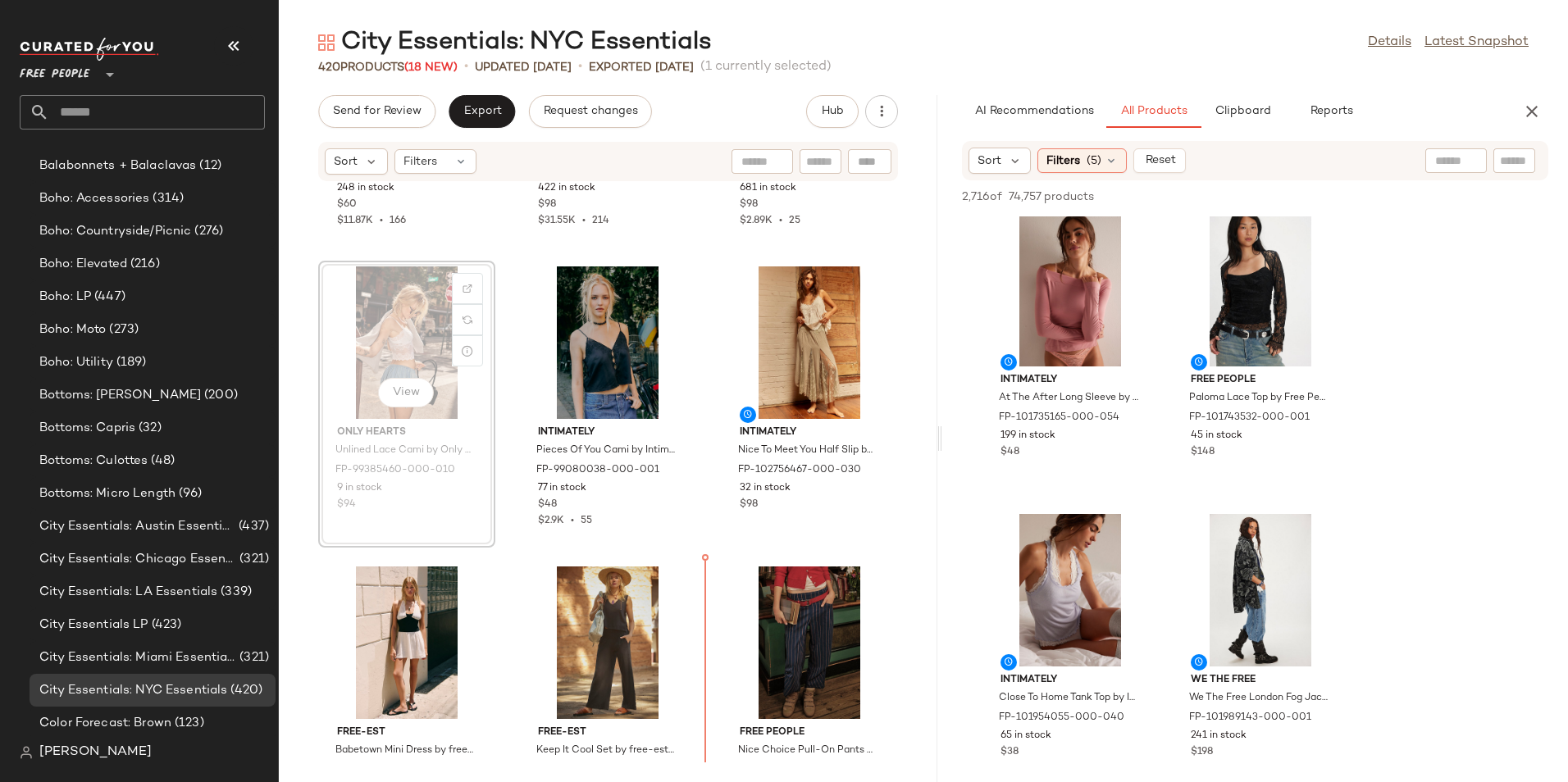
scroll to position [1521, 0]
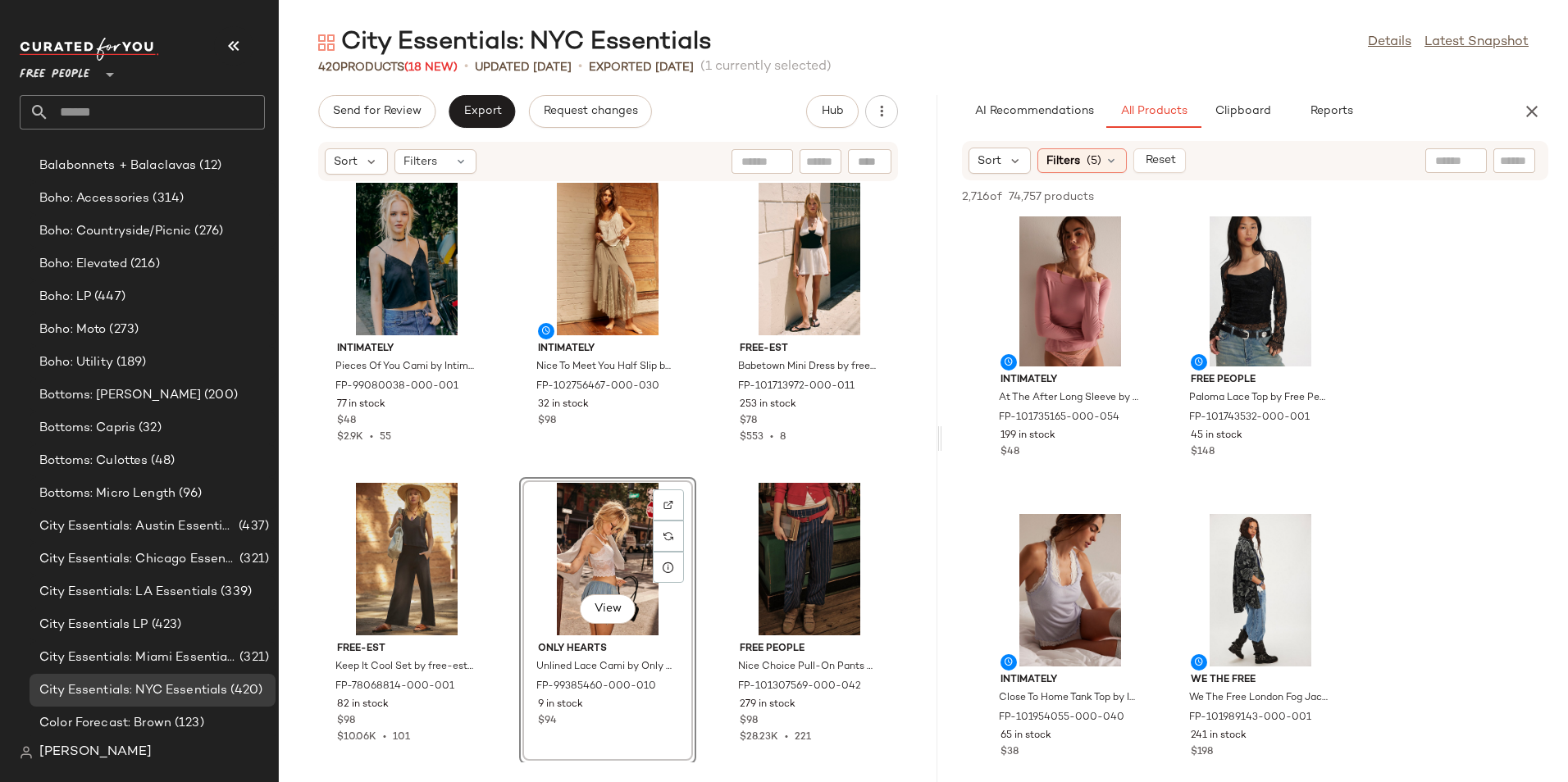
click at [898, 560] on div "free-est [PERSON_NAME] by free-est at Free People in White, Size: XL FP-1006806…" at bounding box center [608, 472] width 658 height 580
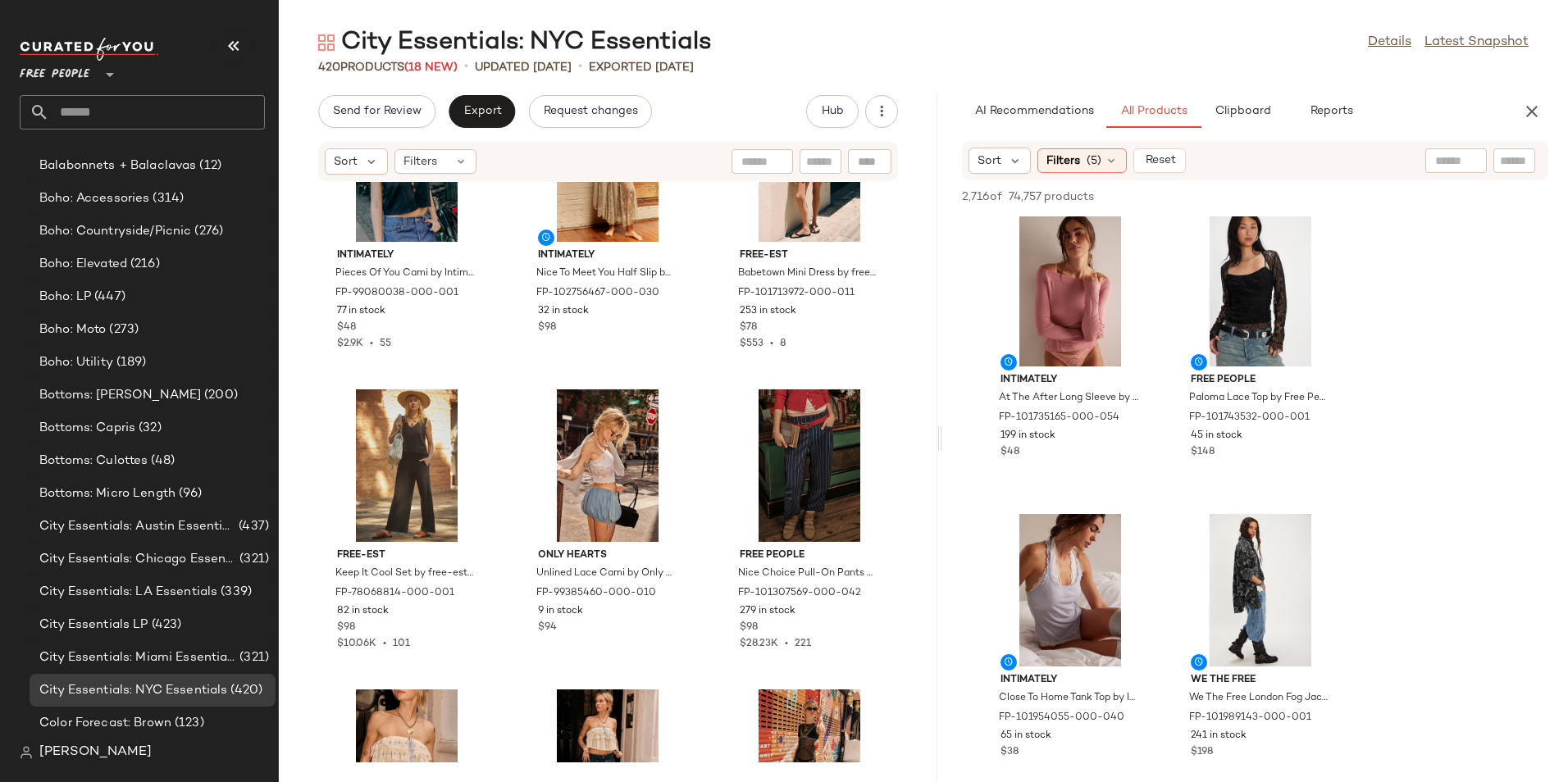
scroll to position [1794, 0]
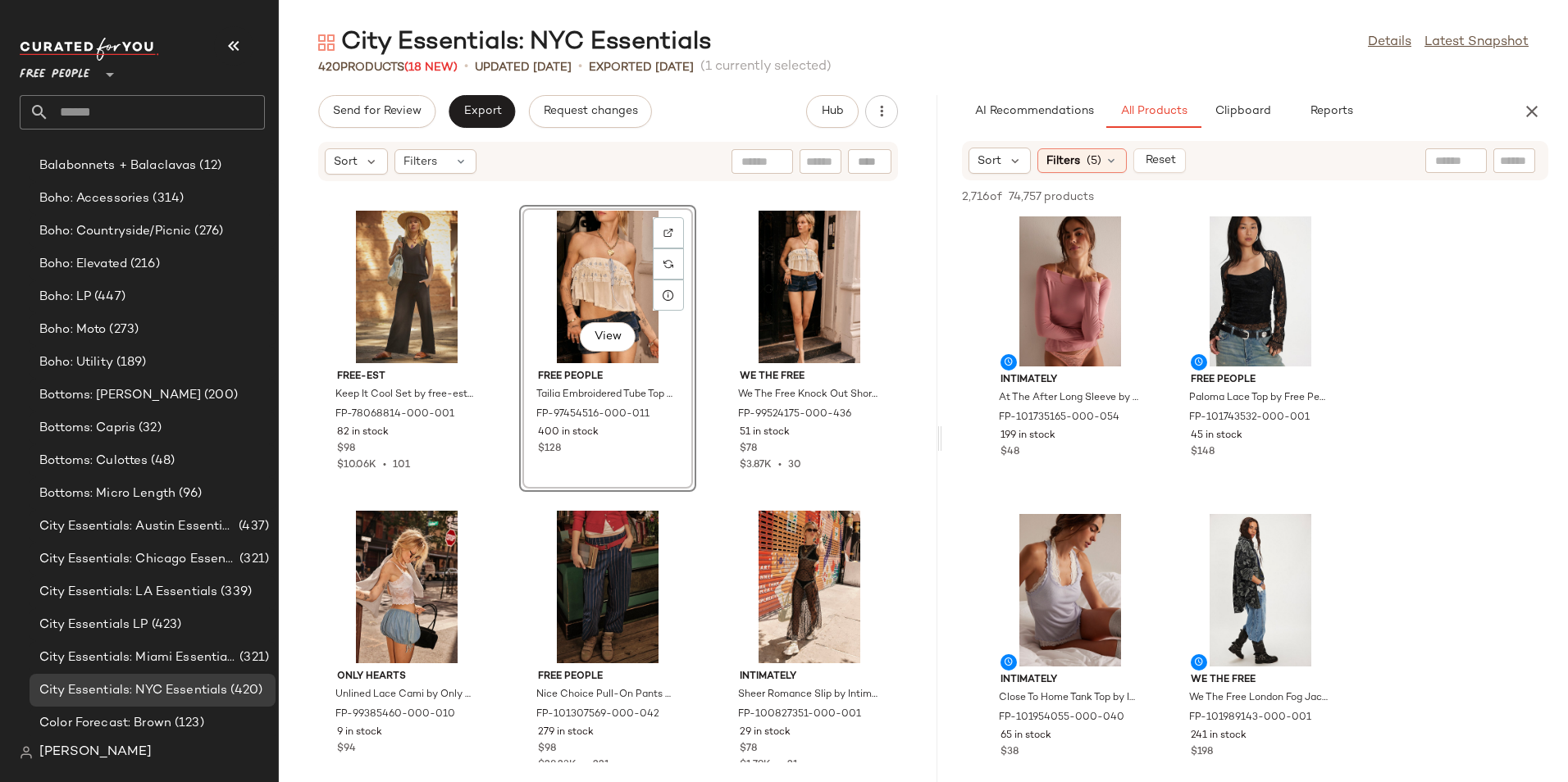
click at [698, 455] on div "Intimately Pieces Of You Cami by Intimately at Free People in Black, Size: S FP…" at bounding box center [608, 472] width 658 height 580
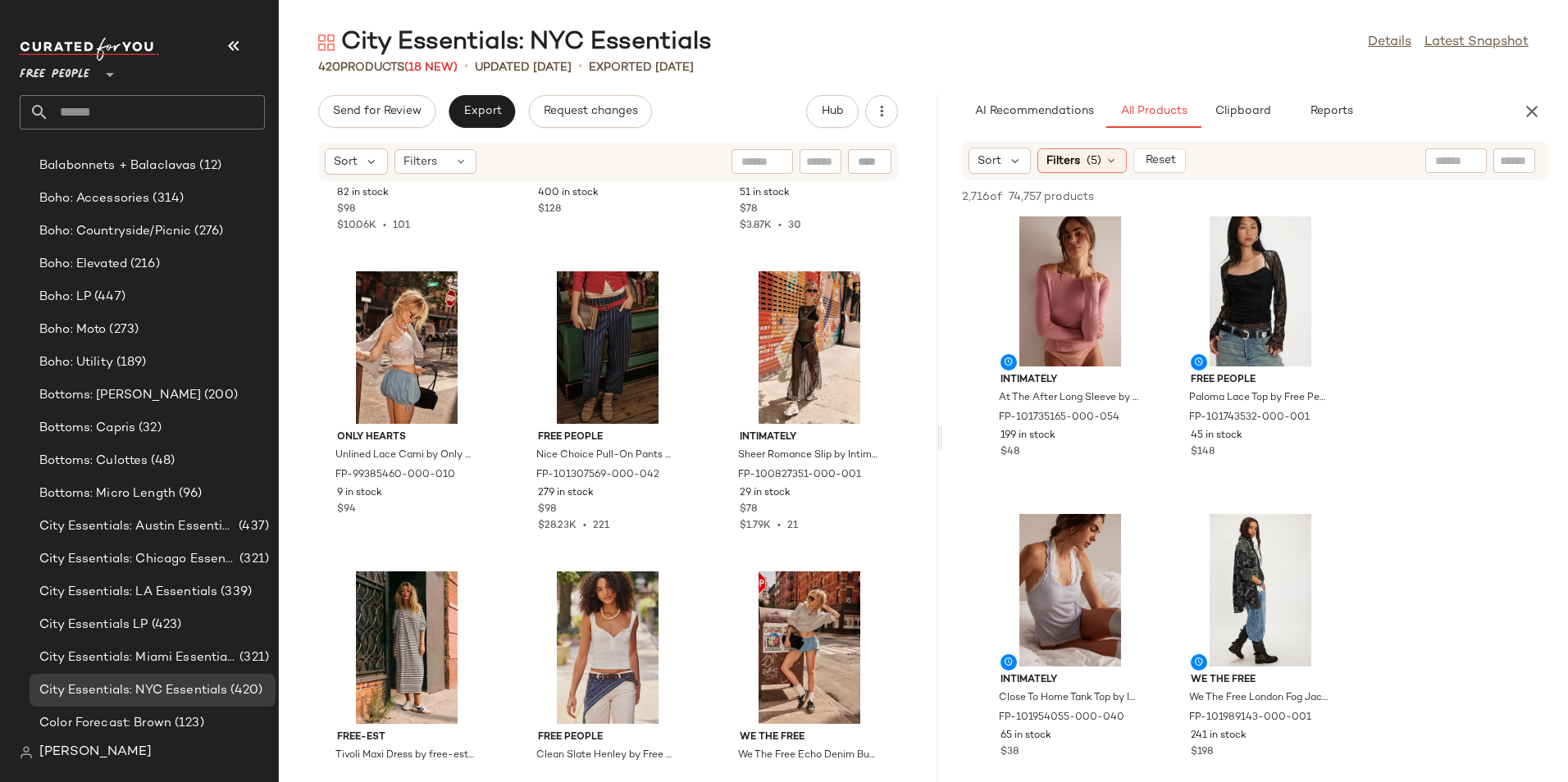
scroll to position [2093, 0]
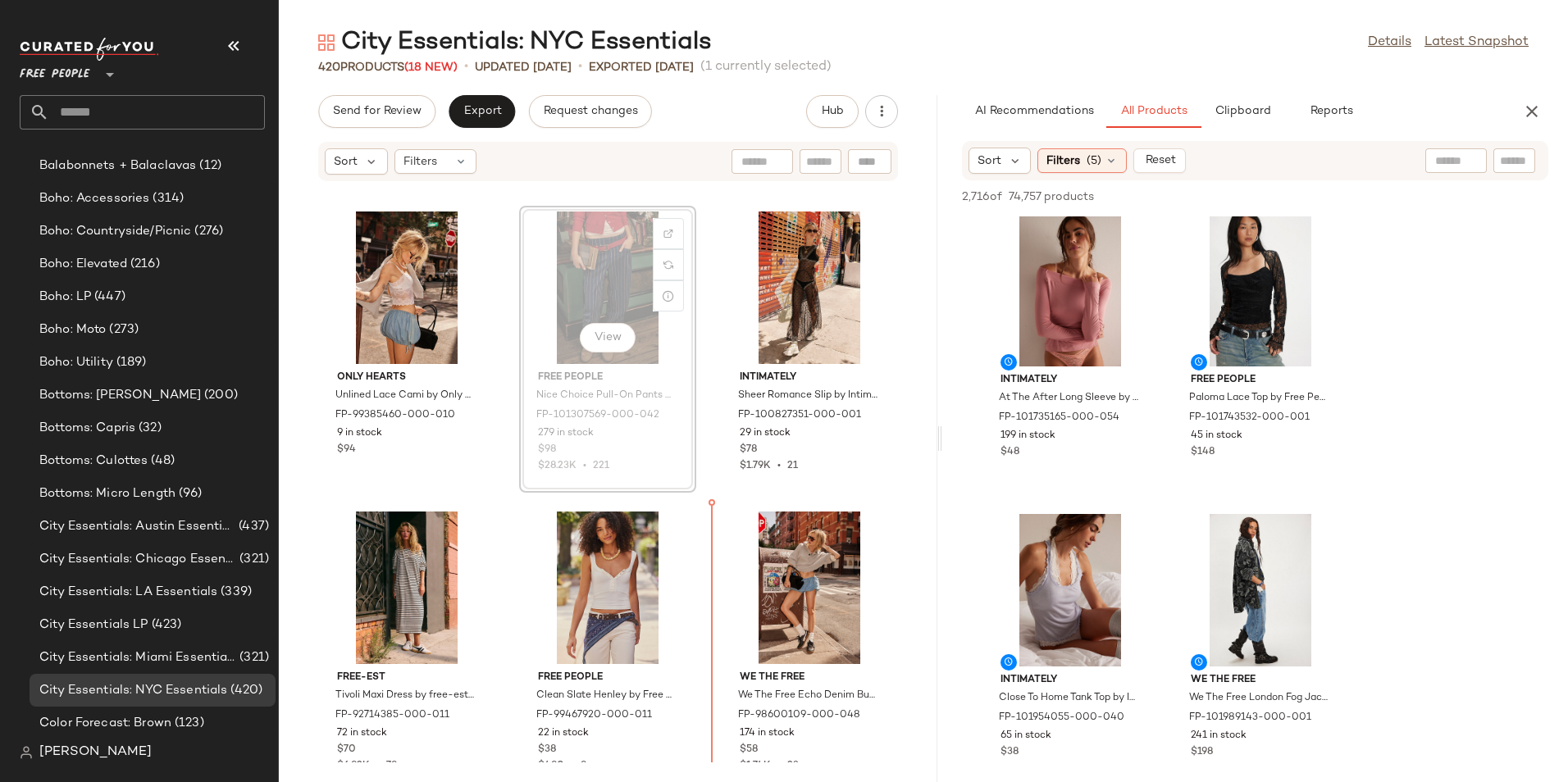
scroll to position [2090, 0]
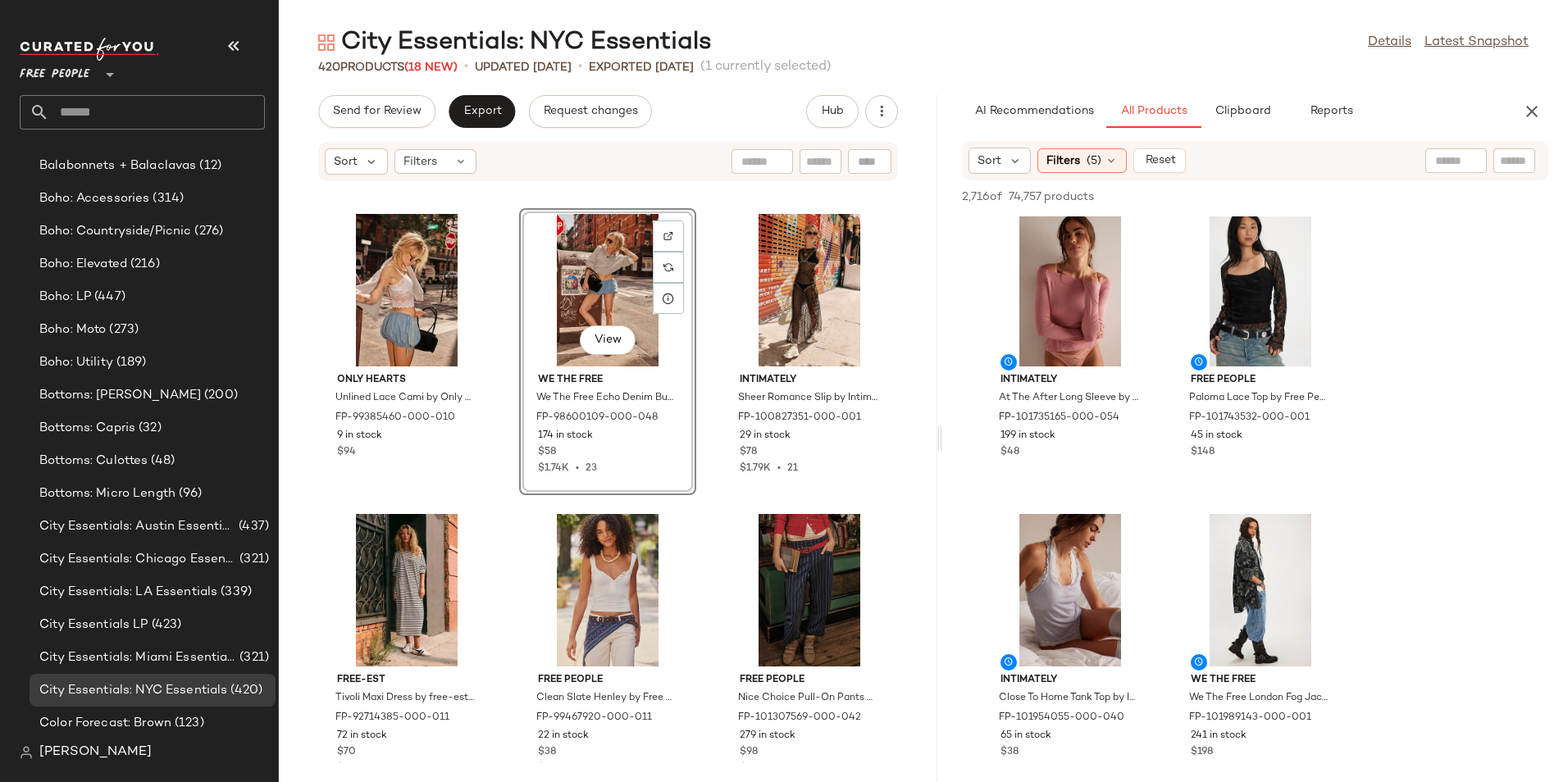
click at [699, 483] on div "free-est Keep It Cool Set by free-est at Free People in Black, Size: XS FP-7806…" at bounding box center [608, 472] width 658 height 580
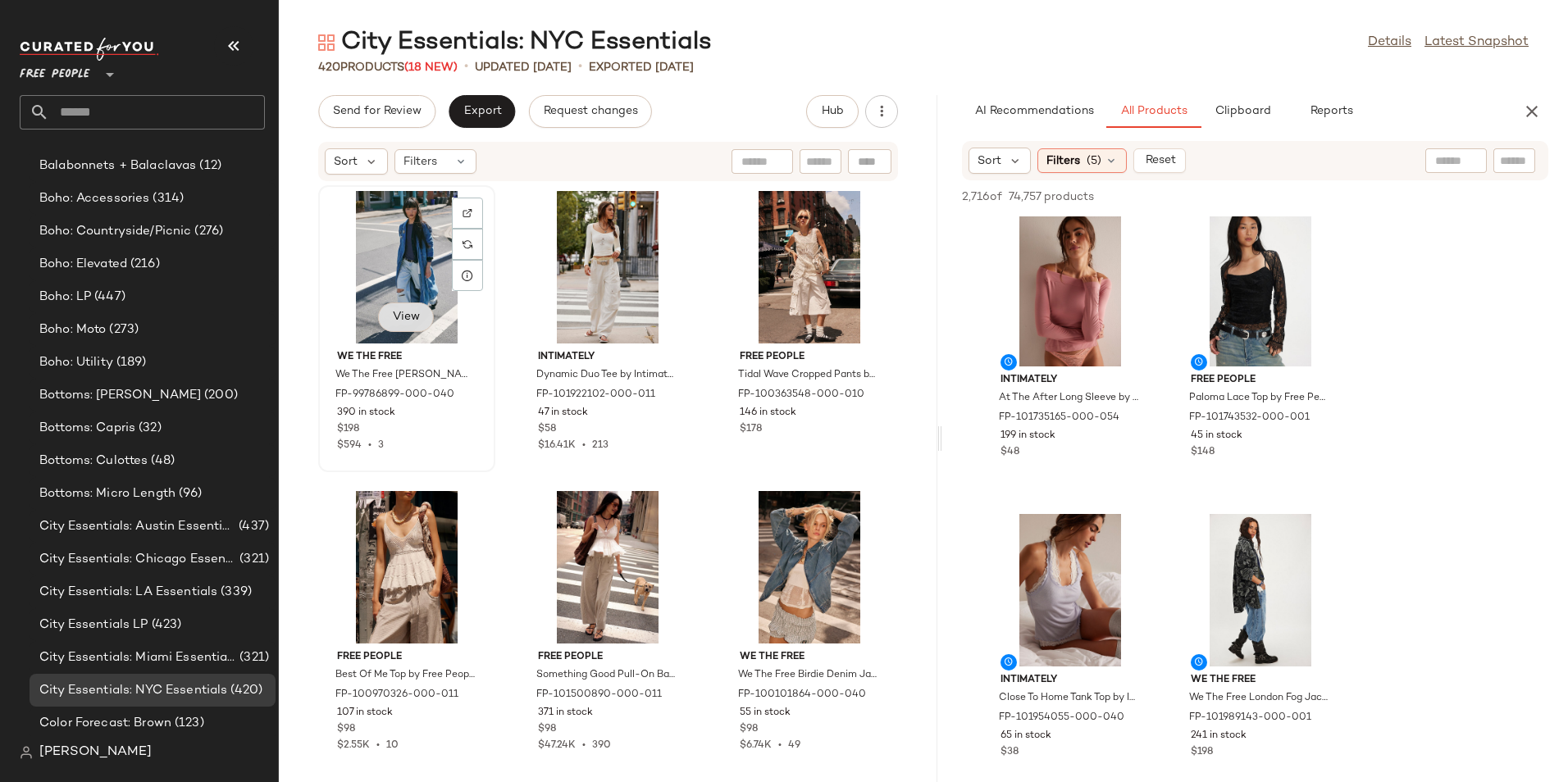
click at [391, 323] on button "View" at bounding box center [405, 317] width 56 height 30
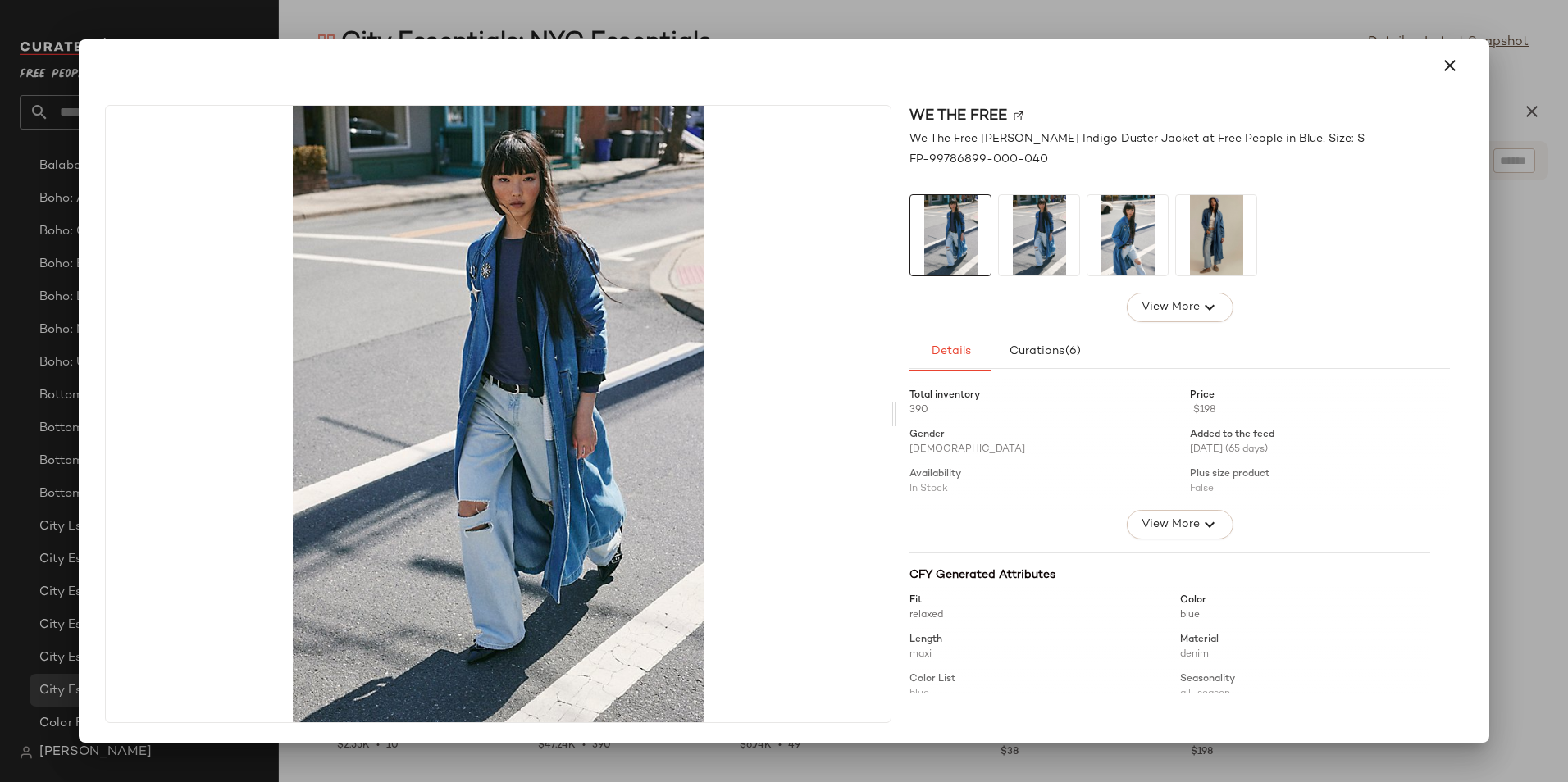
click at [1028, 243] on img at bounding box center [1039, 236] width 81 height 81
click at [1451, 59] on icon "button" at bounding box center [1450, 65] width 20 height 20
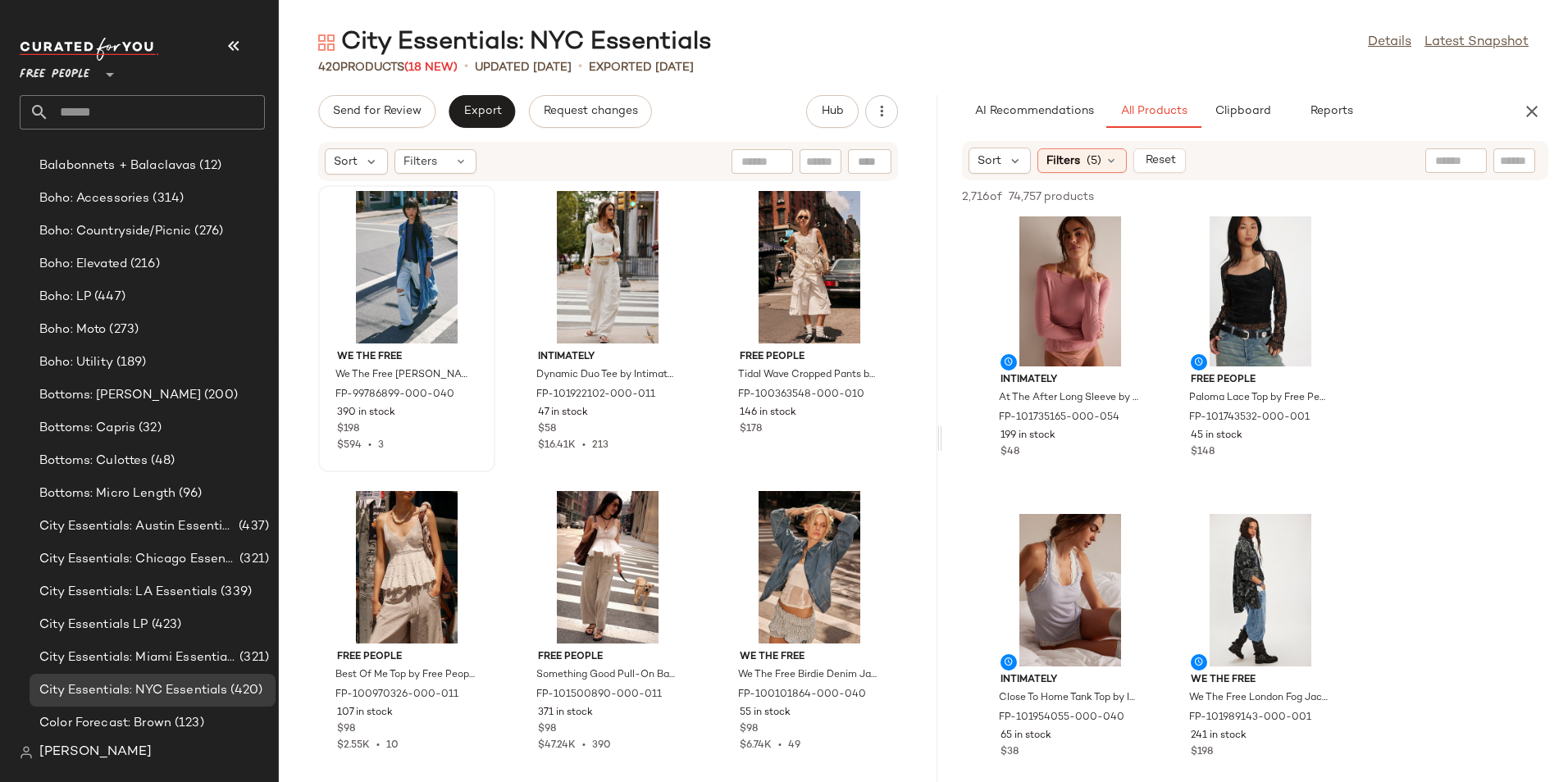
click at [926, 343] on div "We The Free We The Free [PERSON_NAME] Duster Jacket at Free People in Blue, Siz…" at bounding box center [608, 472] width 658 height 580
click at [1188, 326] on div "View" at bounding box center [1260, 291] width 166 height 152
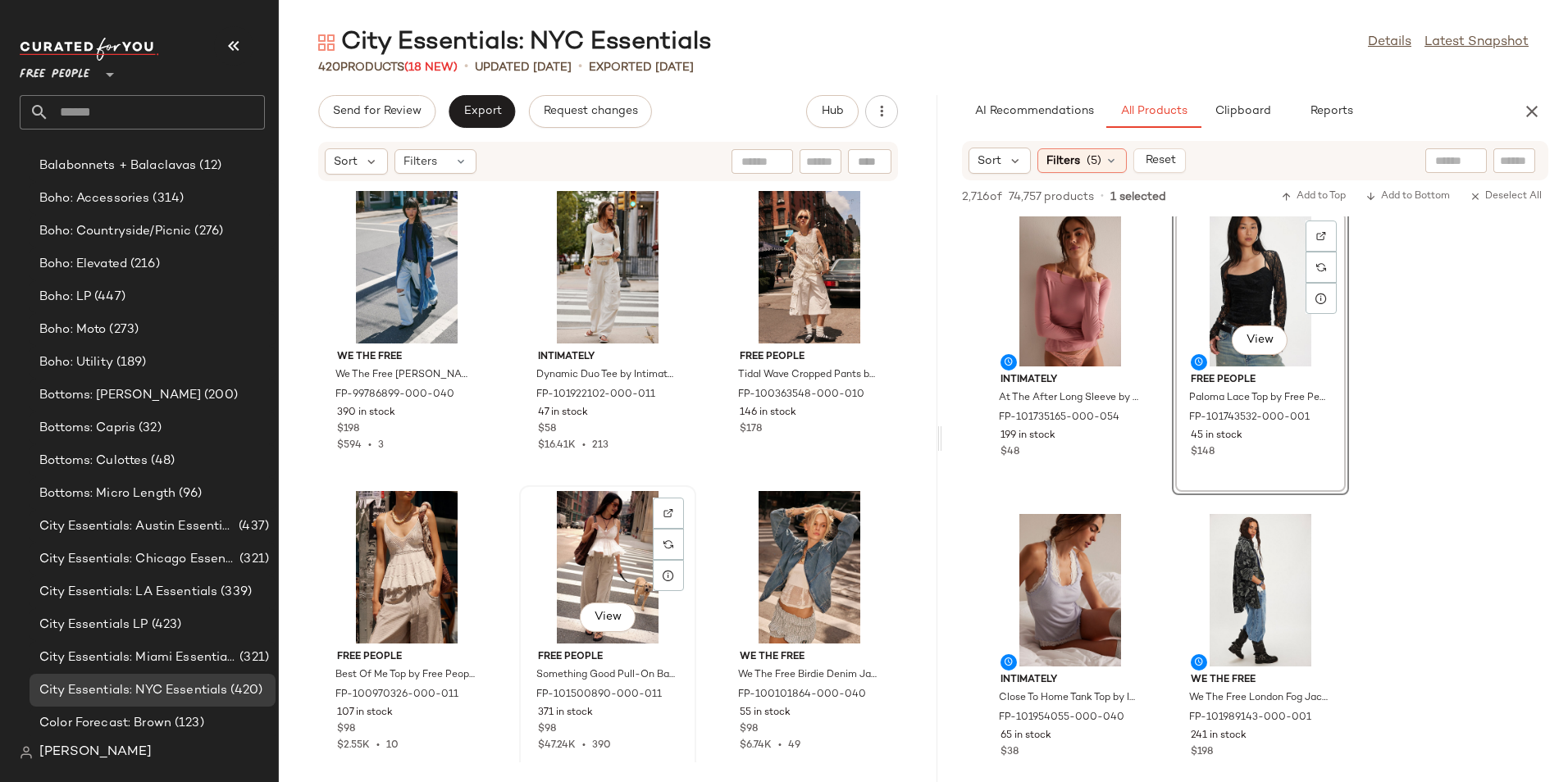
click at [587, 589] on div "View" at bounding box center [607, 568] width 166 height 152
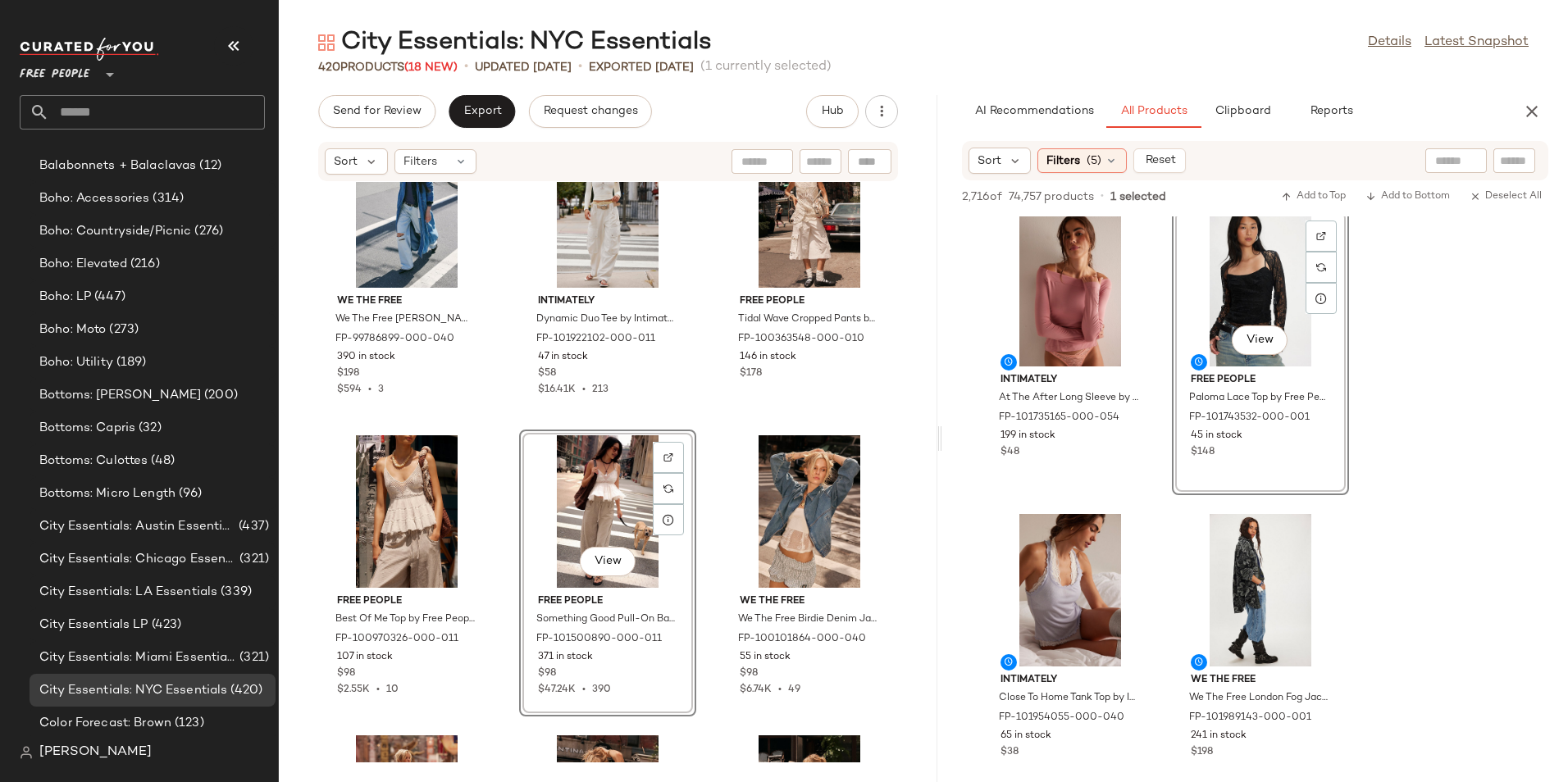
scroll to position [82, 0]
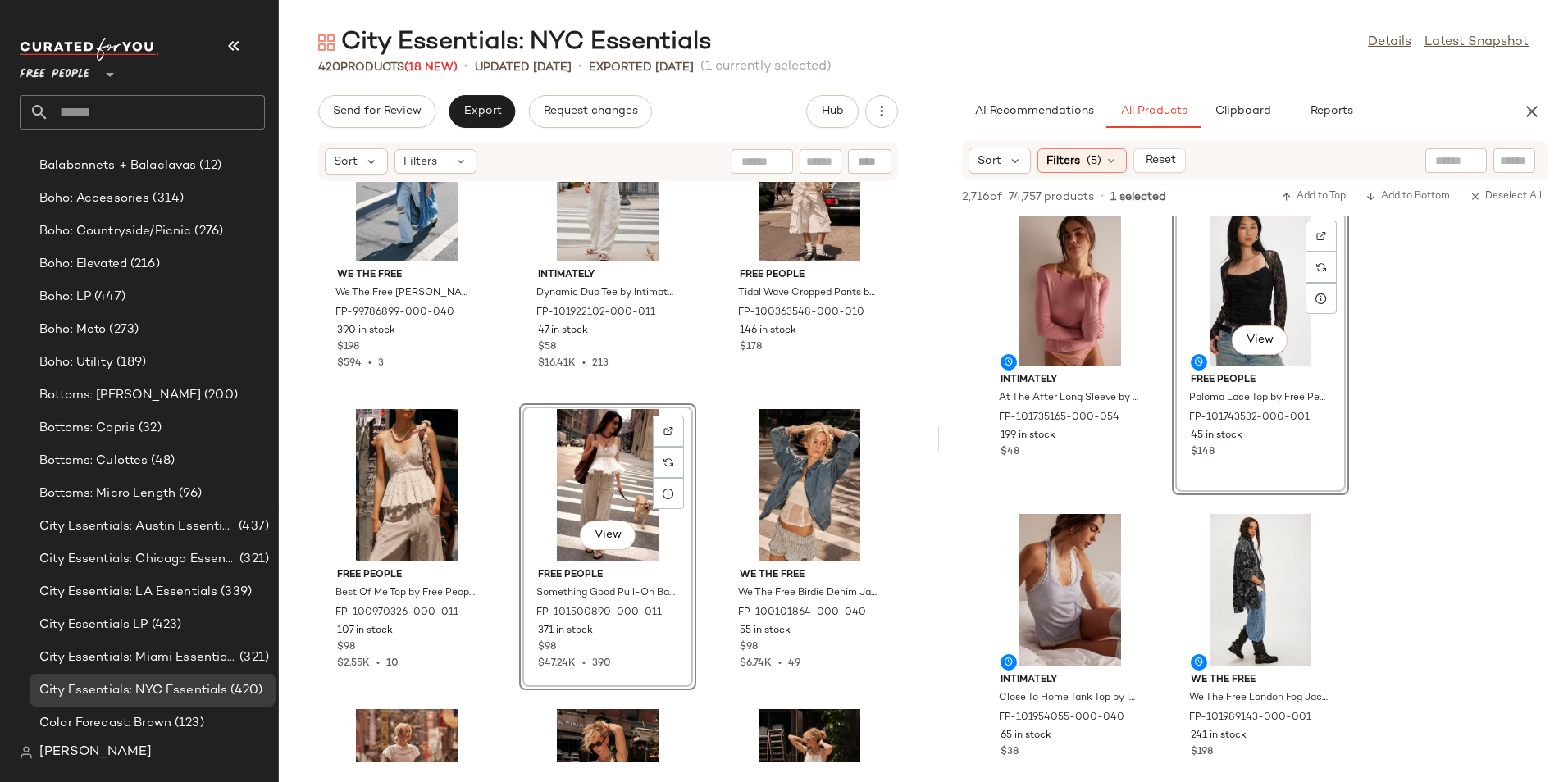
click at [902, 433] on div "We The Free We The Free [PERSON_NAME] Duster Jacket at Free People in Blue, Siz…" at bounding box center [608, 472] width 658 height 580
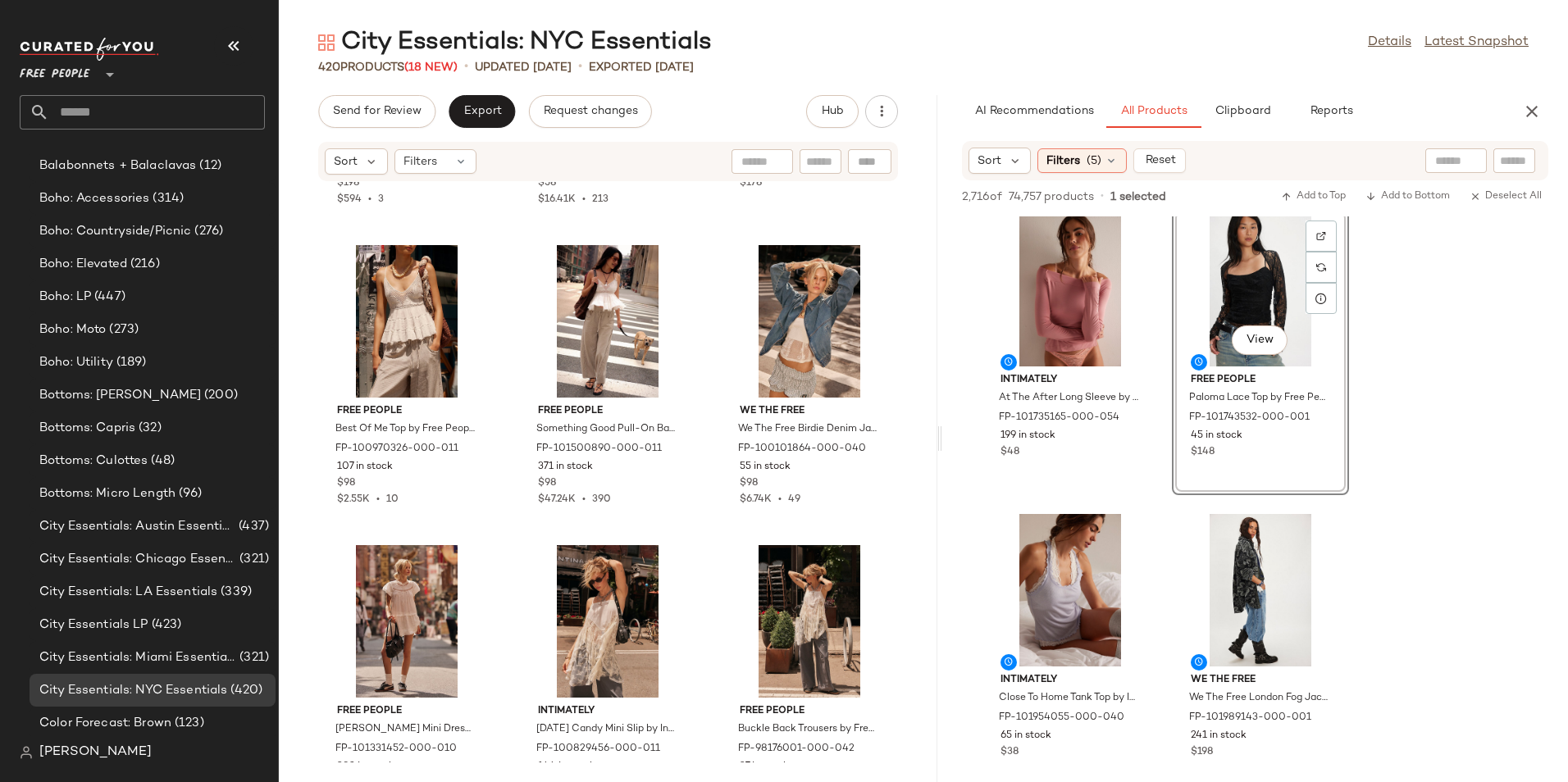
scroll to position [164, 0]
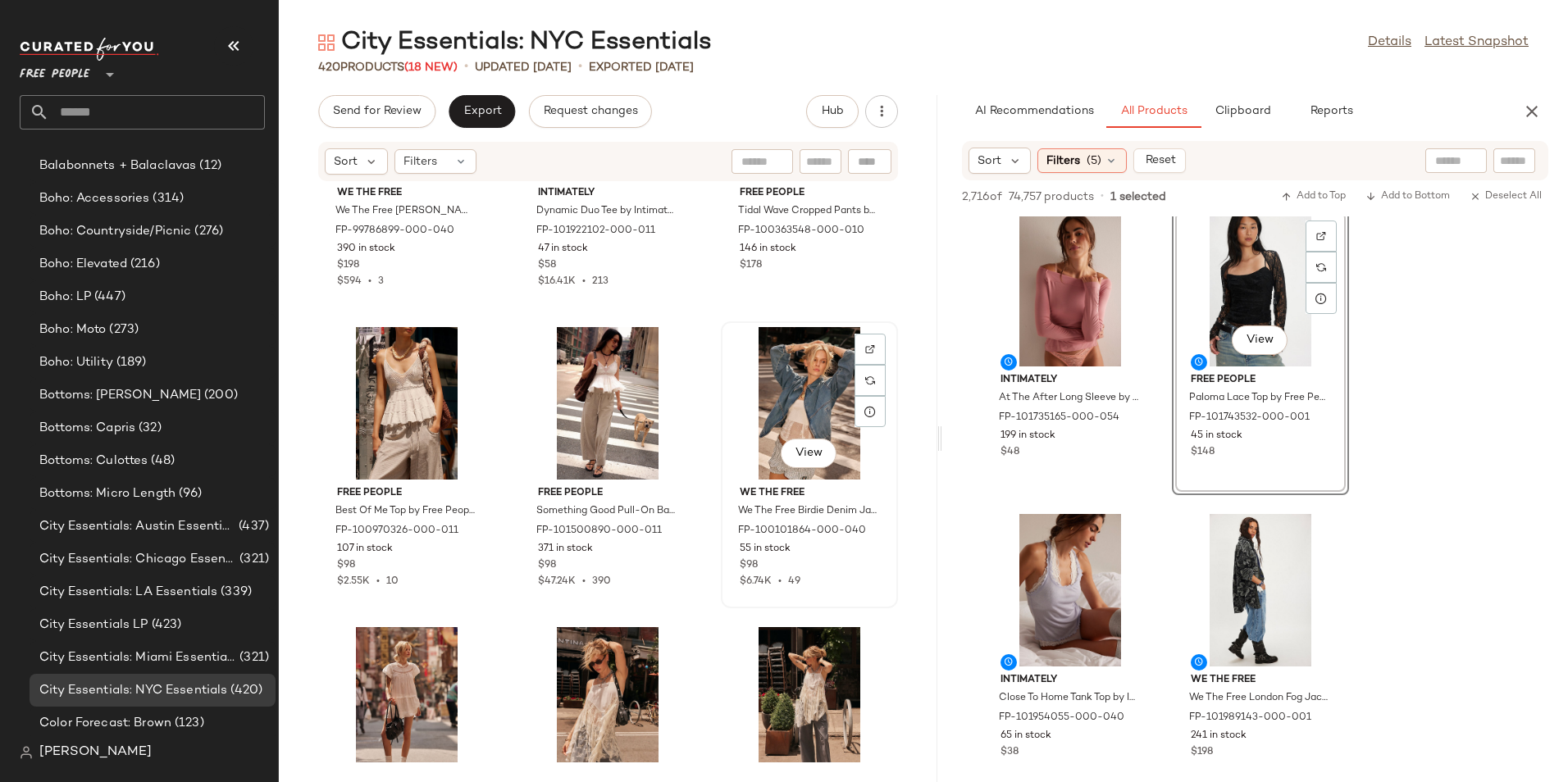
click at [799, 413] on div "View" at bounding box center [809, 404] width 166 height 152
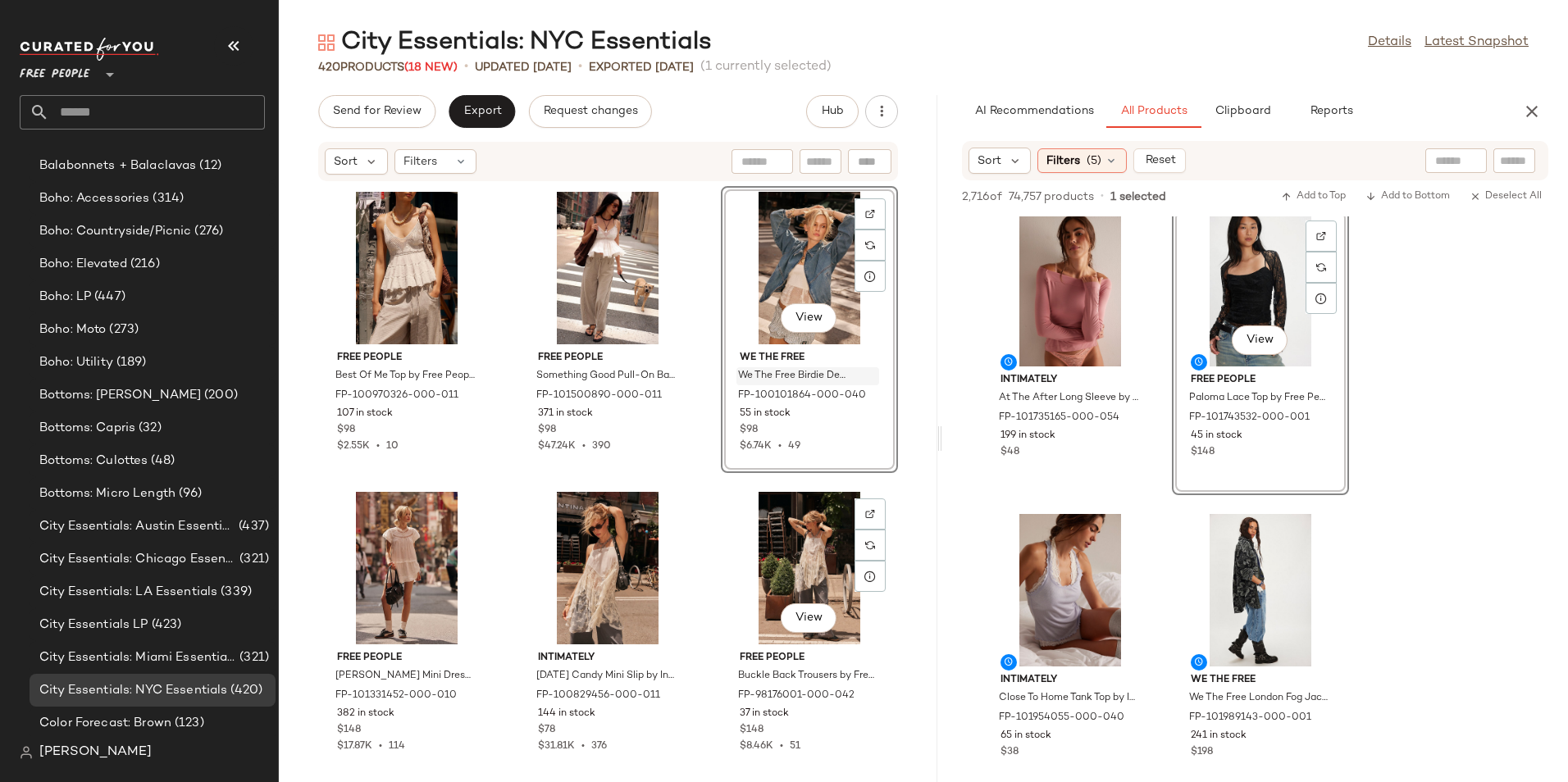
scroll to position [259, 0]
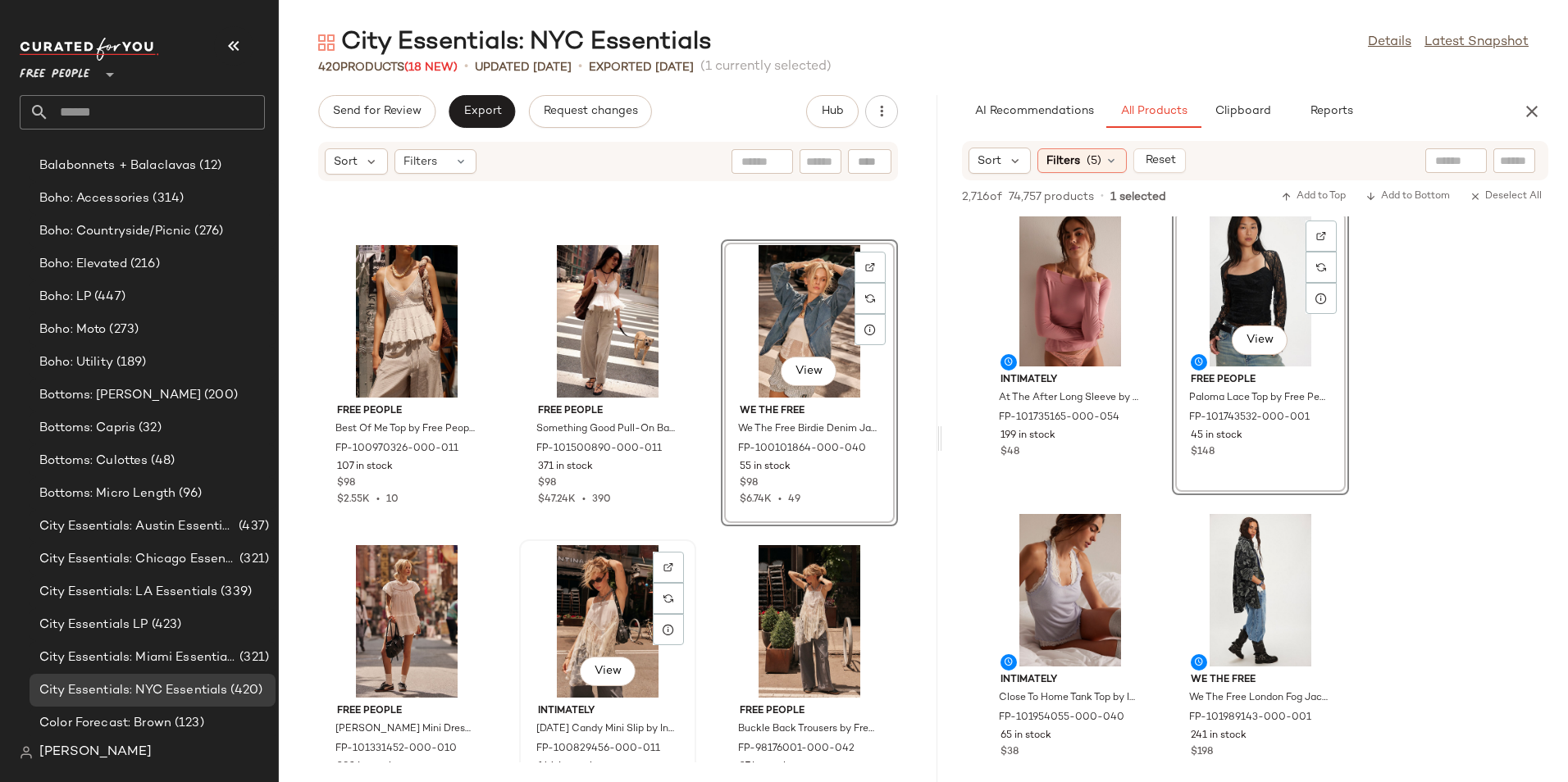
click at [597, 611] on div "View" at bounding box center [607, 621] width 166 height 152
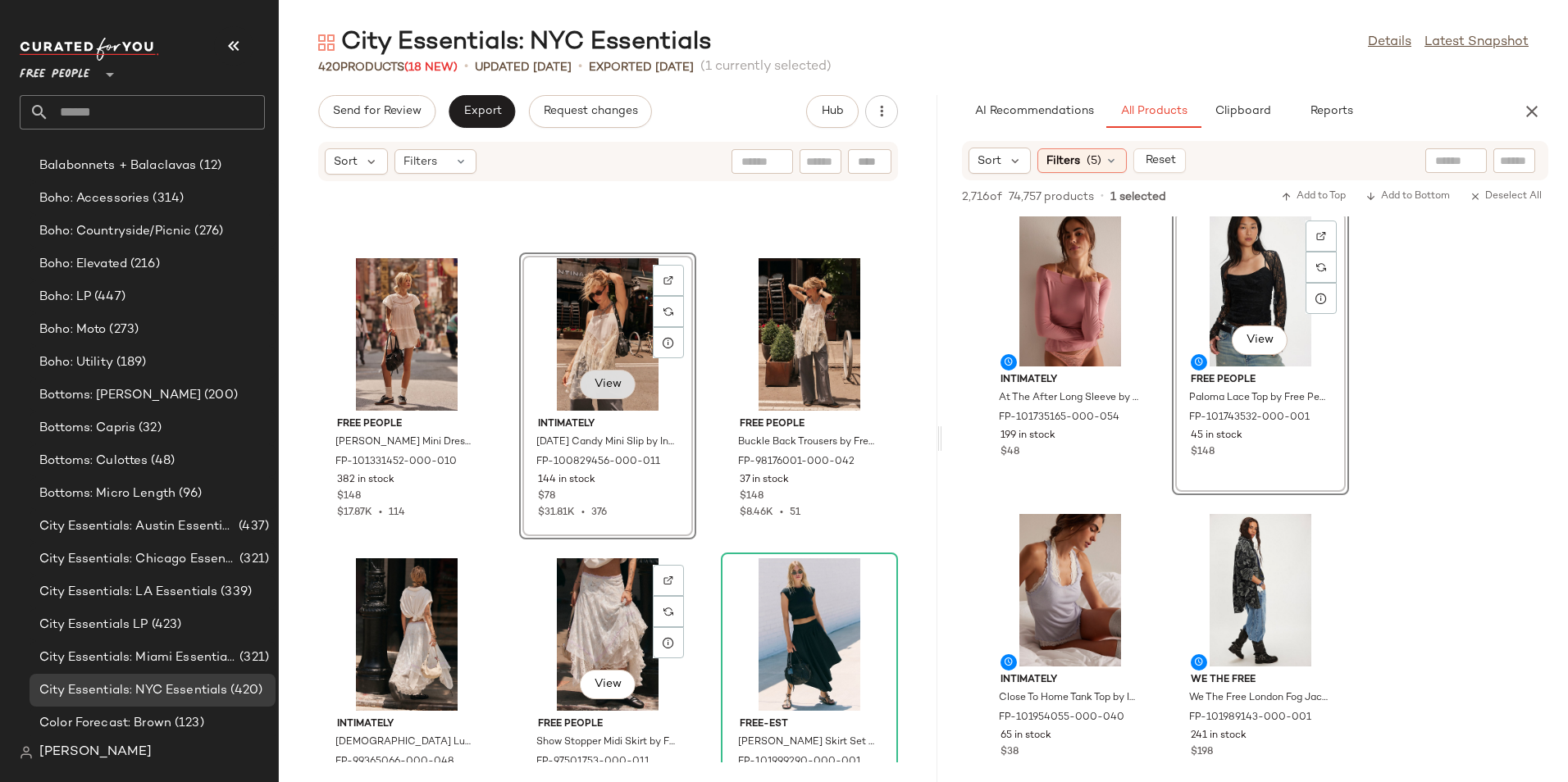
scroll to position [505, 0]
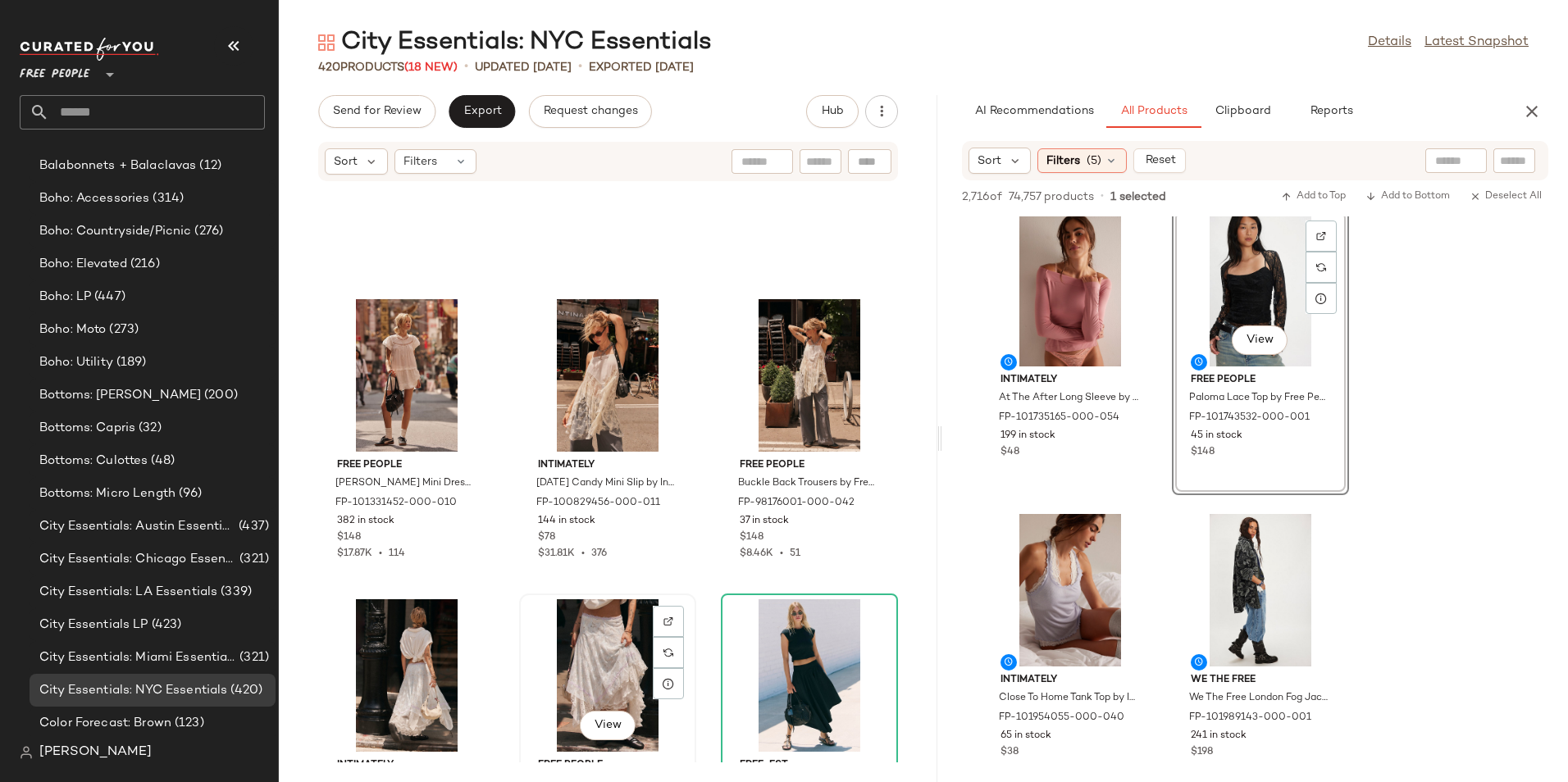
click at [576, 663] on div "View" at bounding box center [607, 675] width 166 height 152
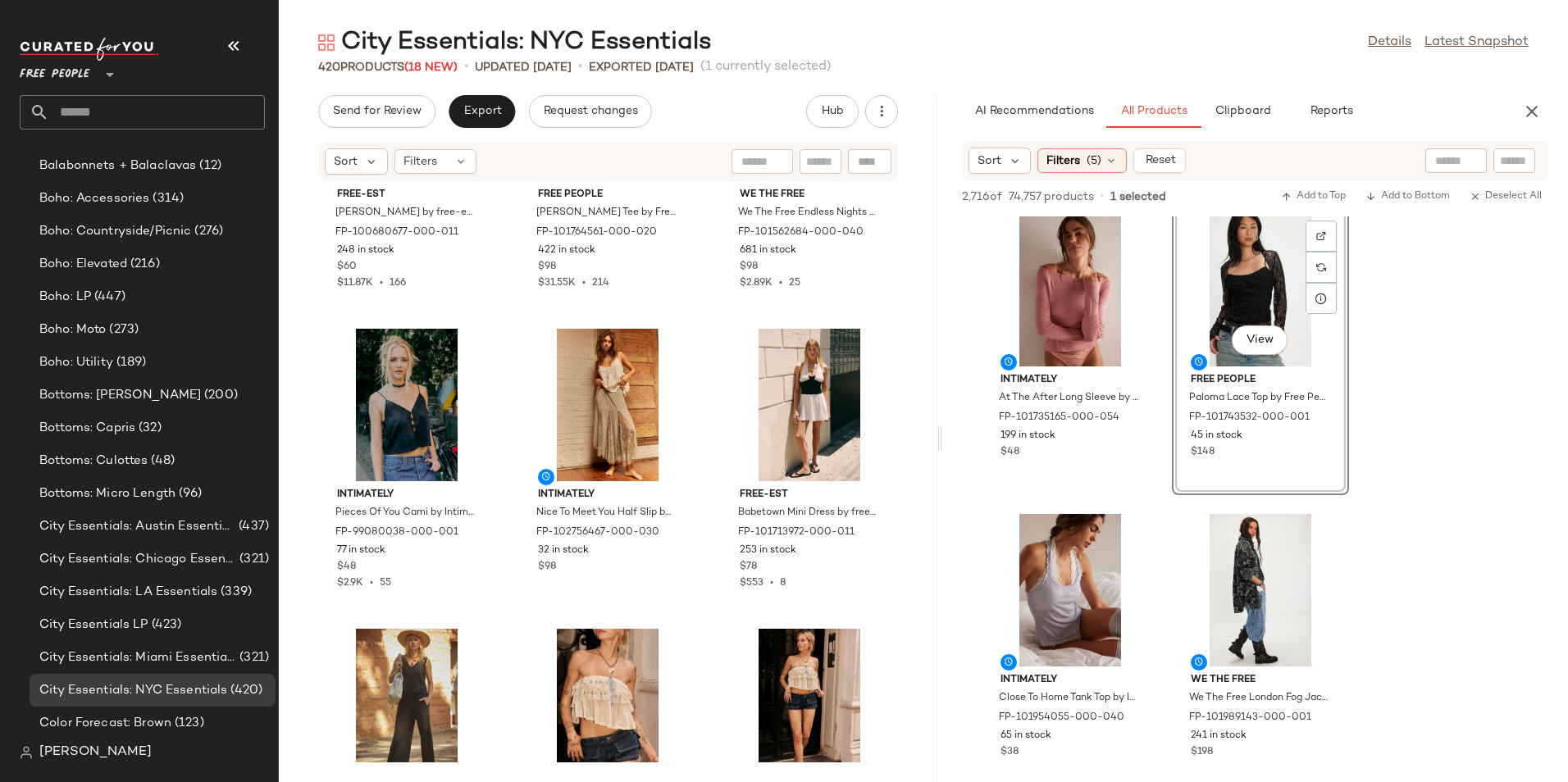
scroll to position [1495, 0]
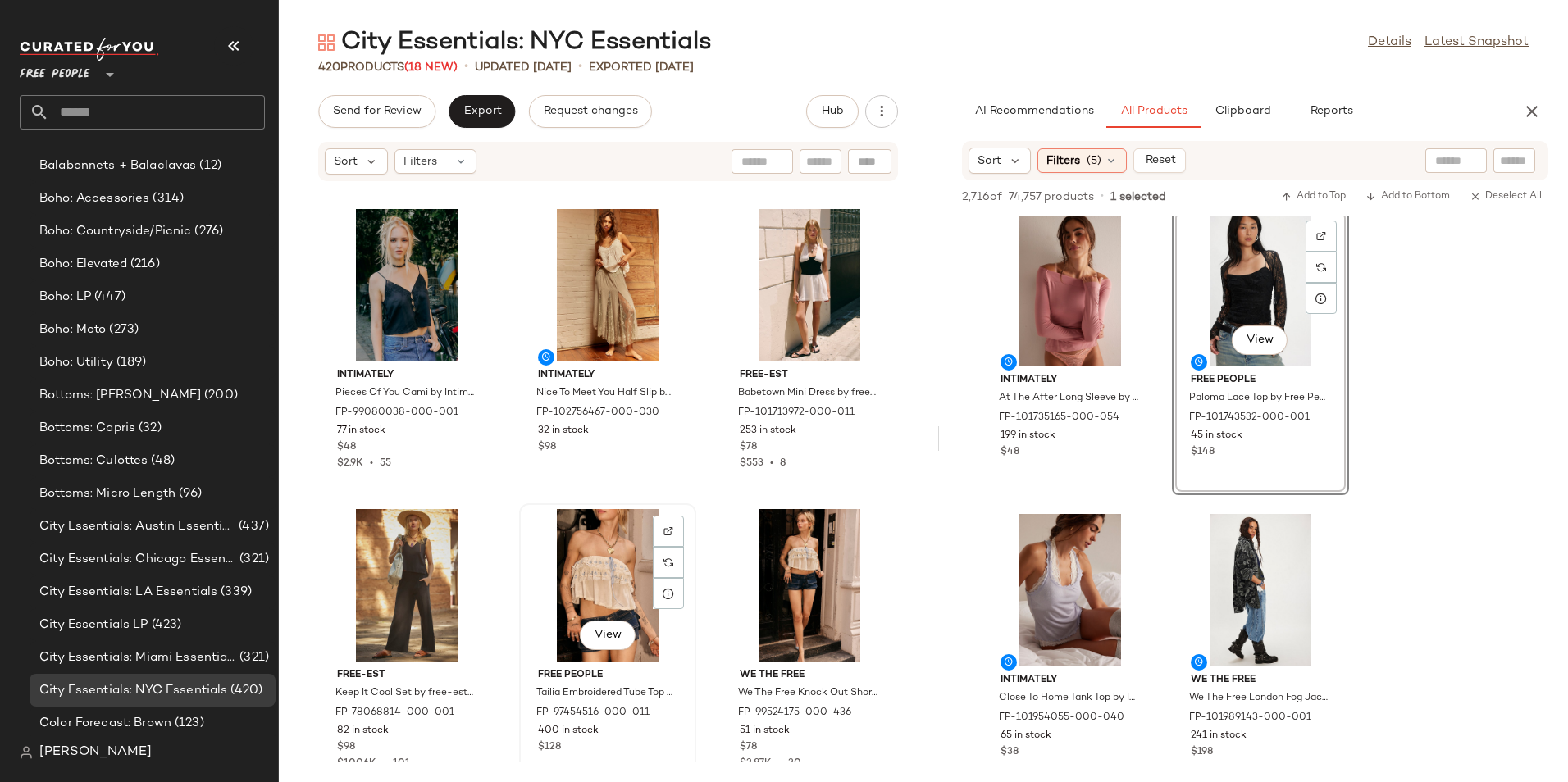
click at [577, 548] on div "View" at bounding box center [607, 586] width 166 height 152
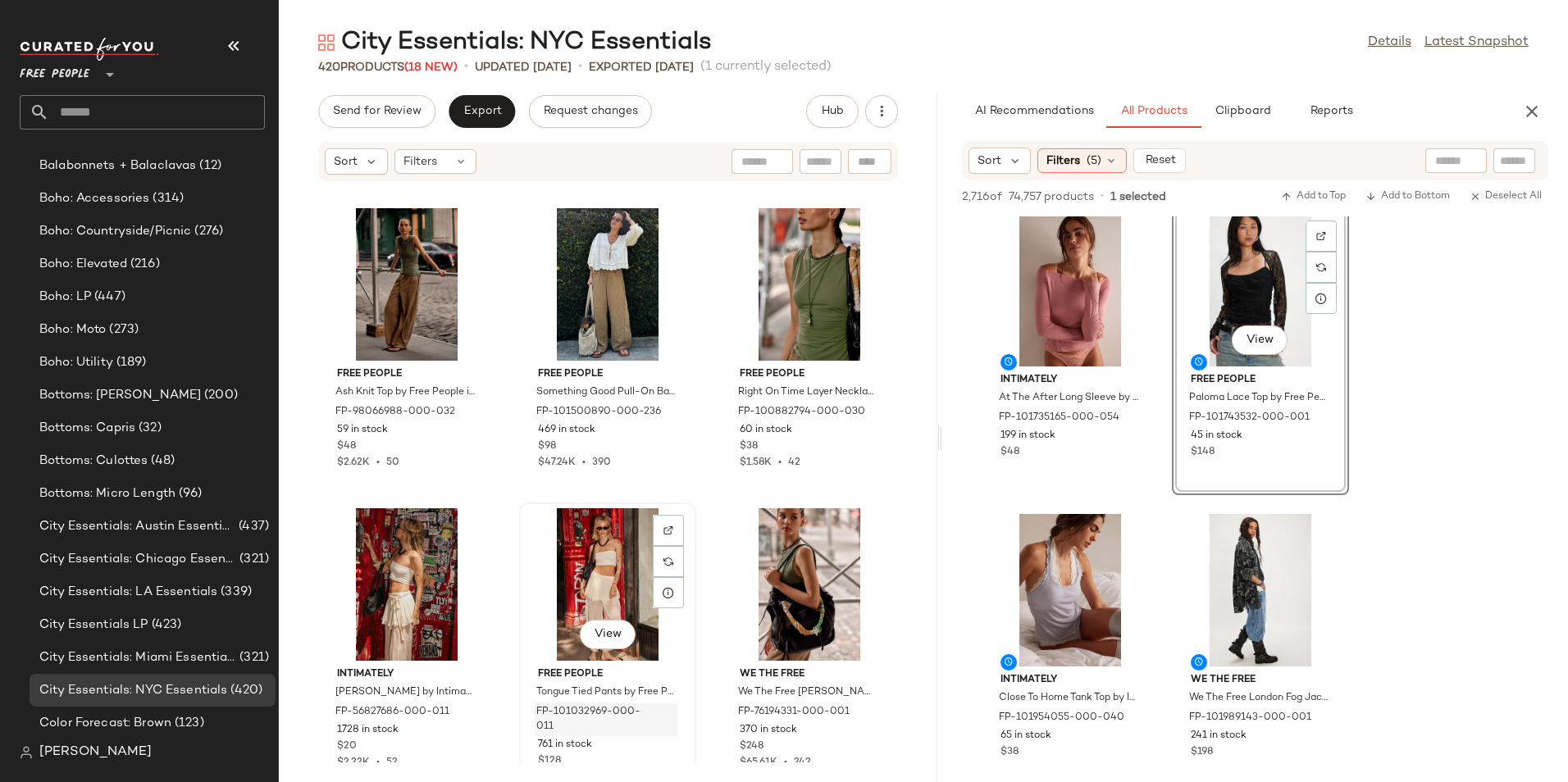
scroll to position [2724, 0]
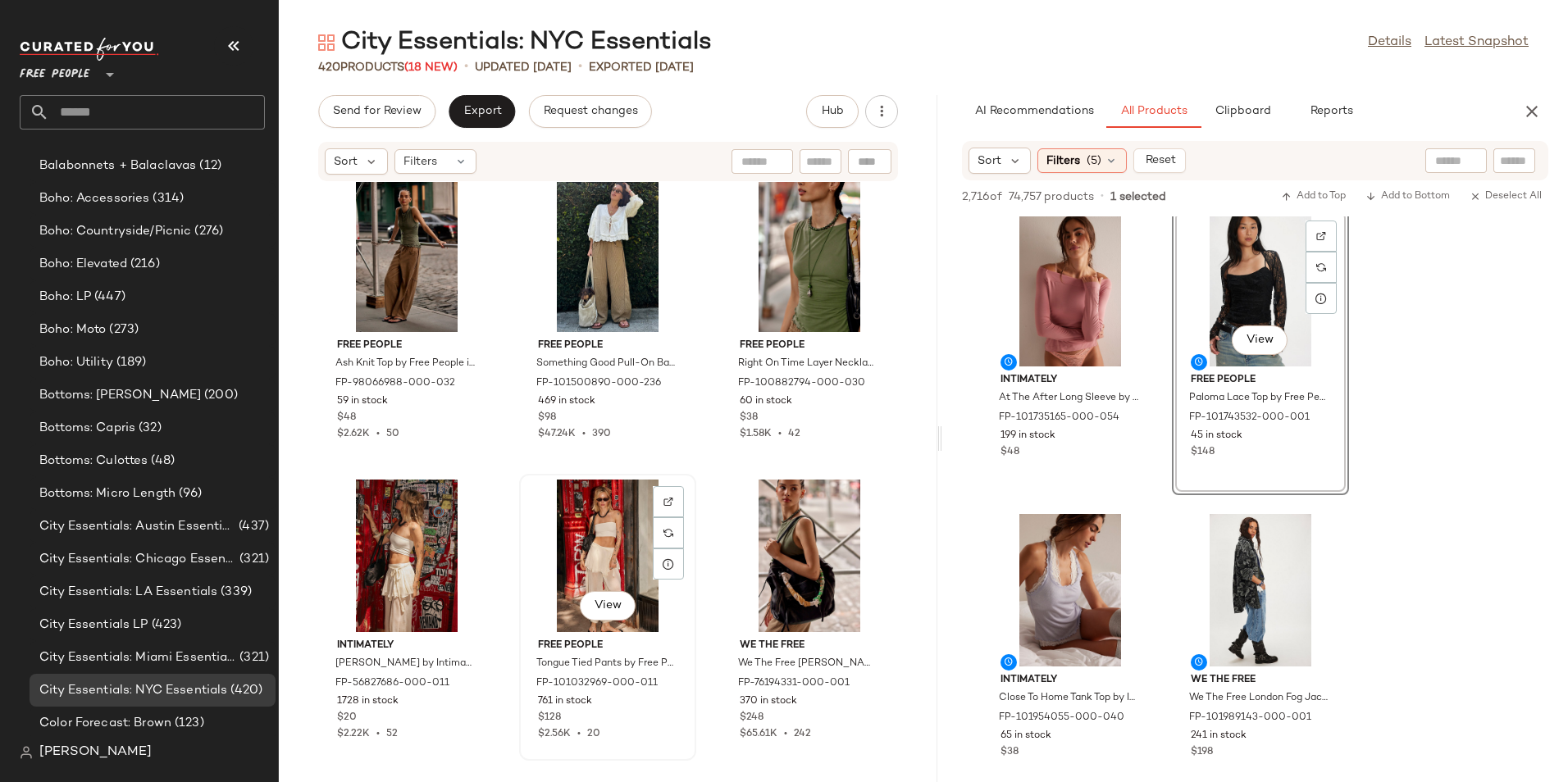
click at [553, 576] on div "View" at bounding box center [607, 556] width 166 height 152
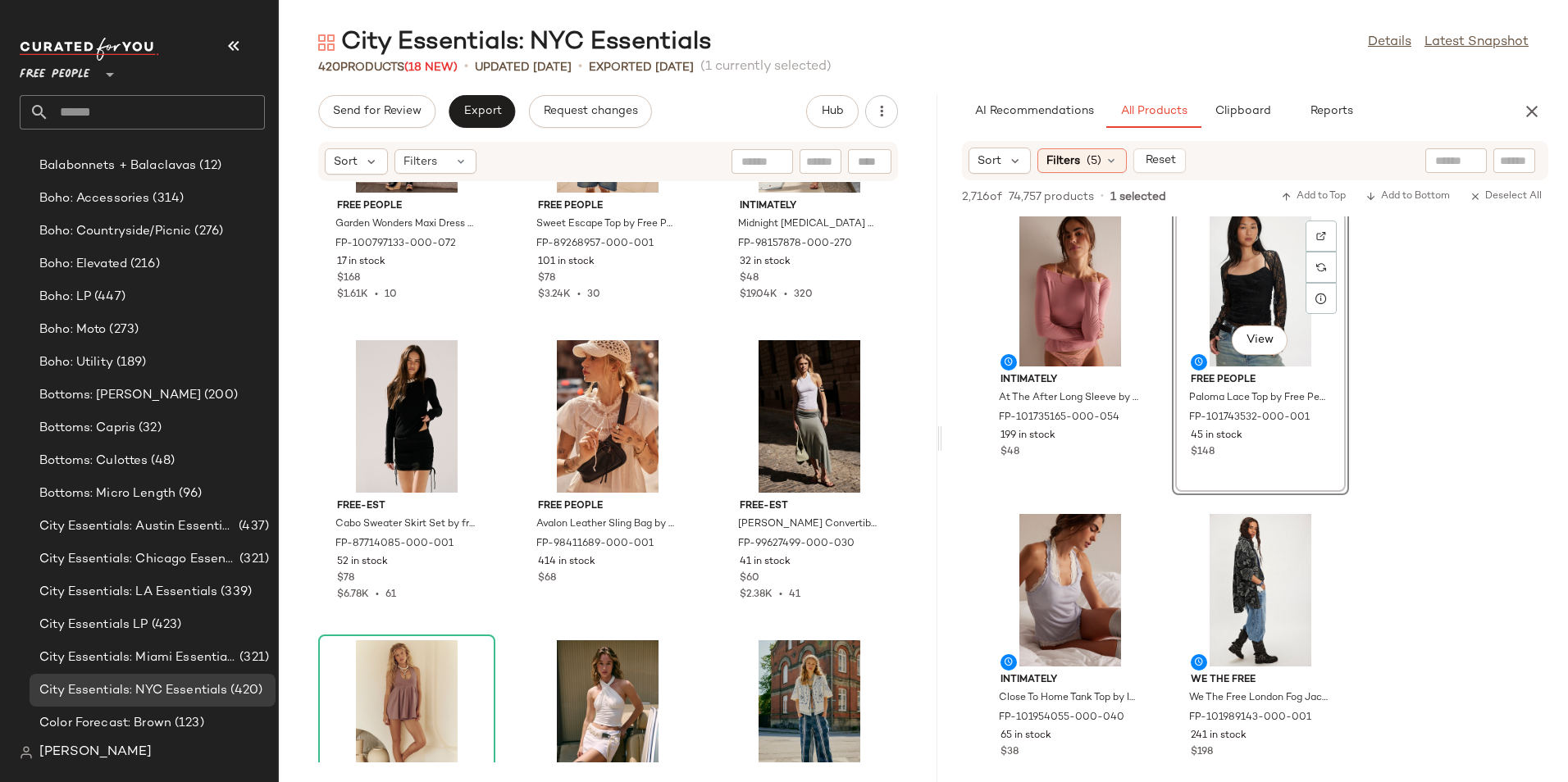
scroll to position [4724, 0]
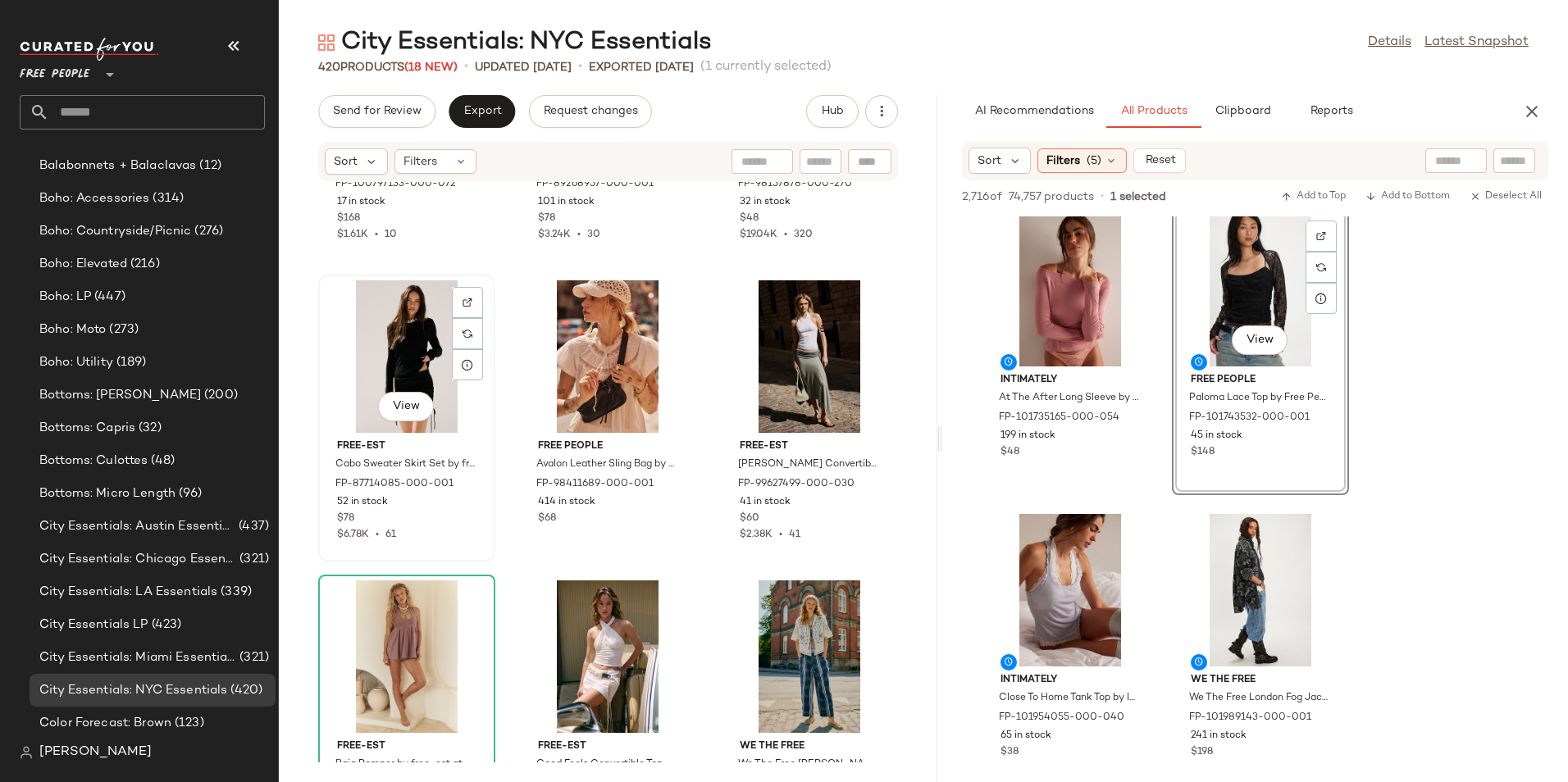
click at [394, 334] on div "View" at bounding box center [406, 357] width 166 height 152
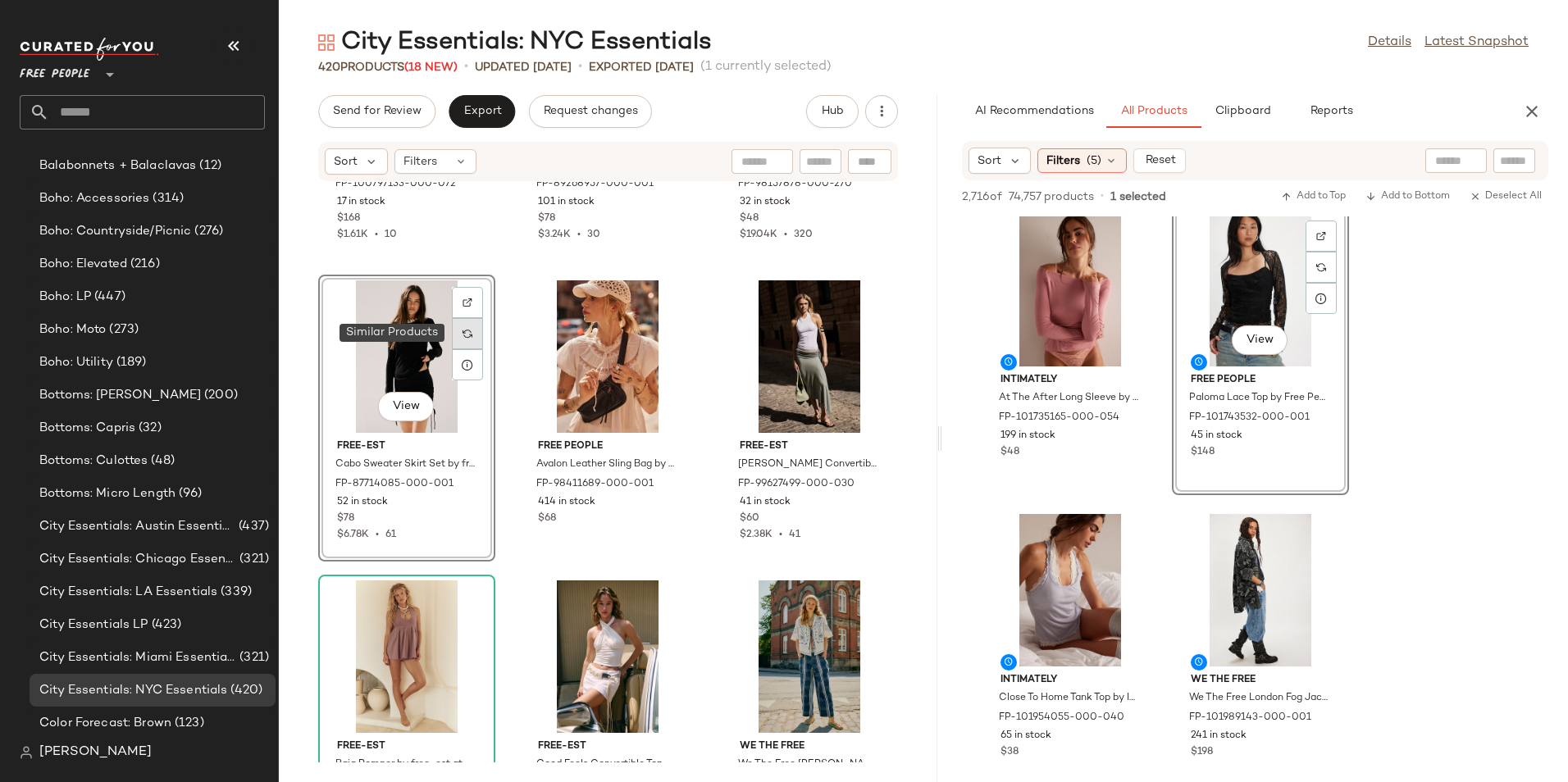
click at [471, 338] on div at bounding box center [467, 334] width 31 height 31
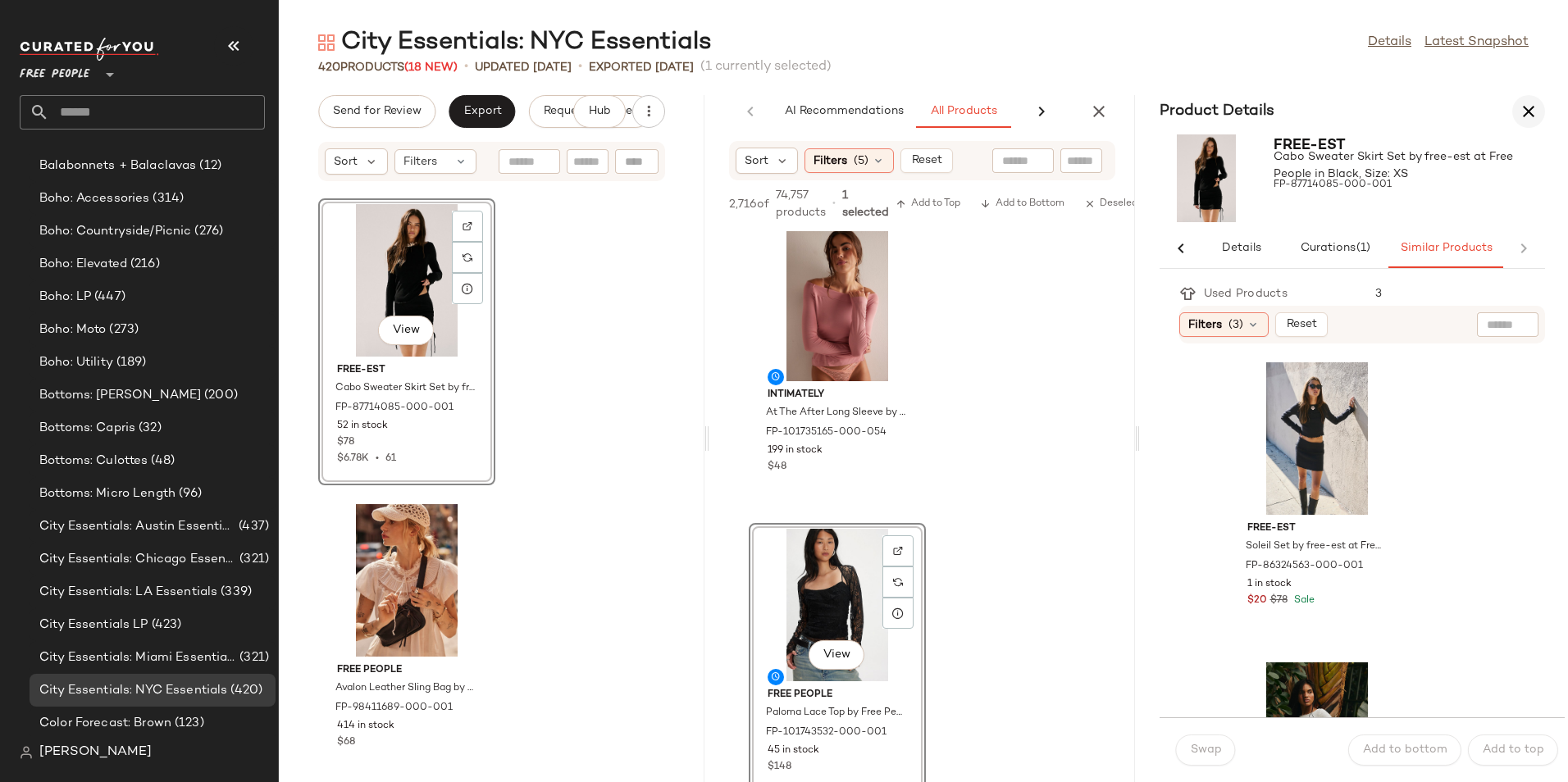
click at [1520, 122] on button "button" at bounding box center [1528, 111] width 33 height 33
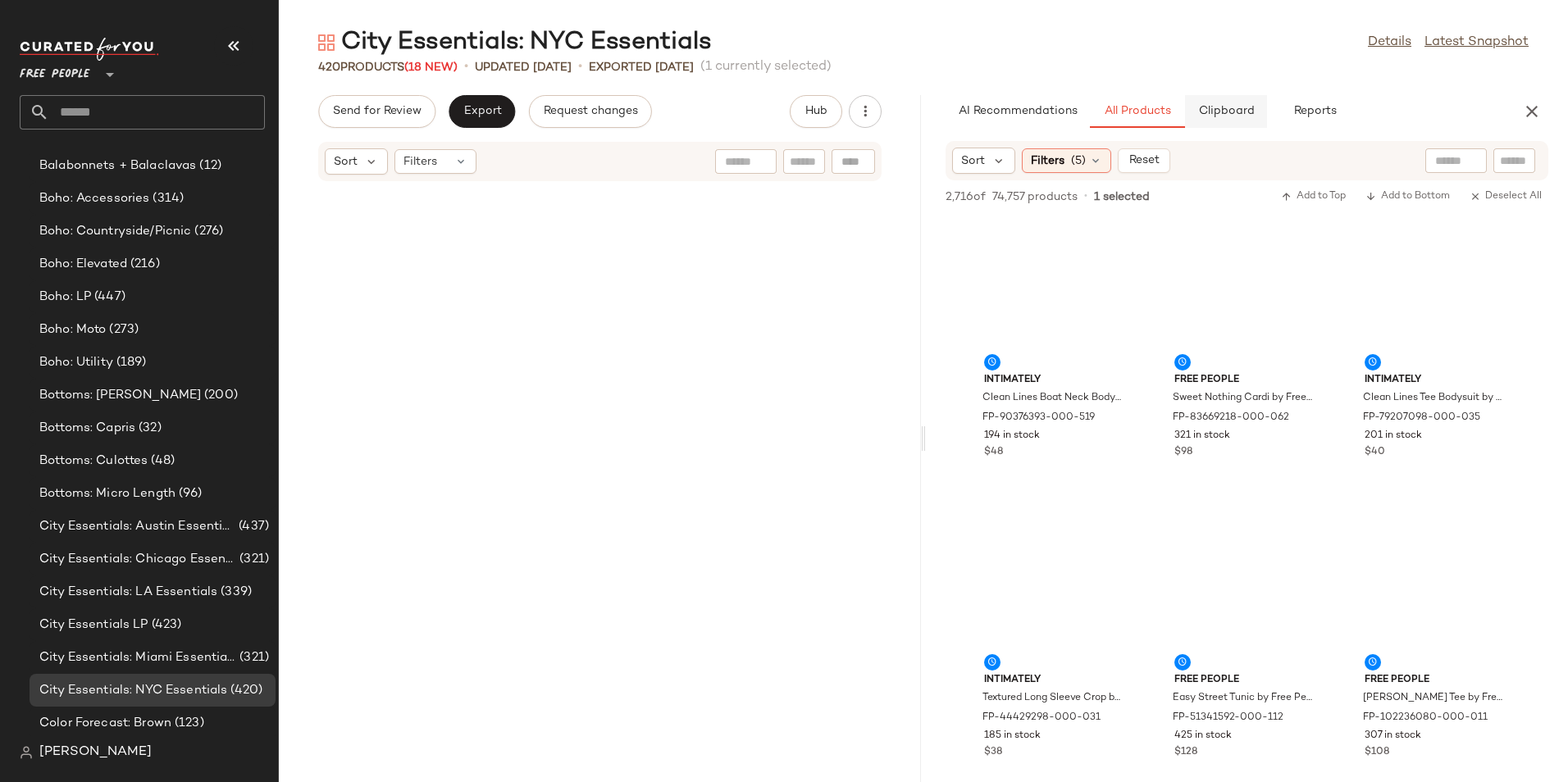
scroll to position [7200, 0]
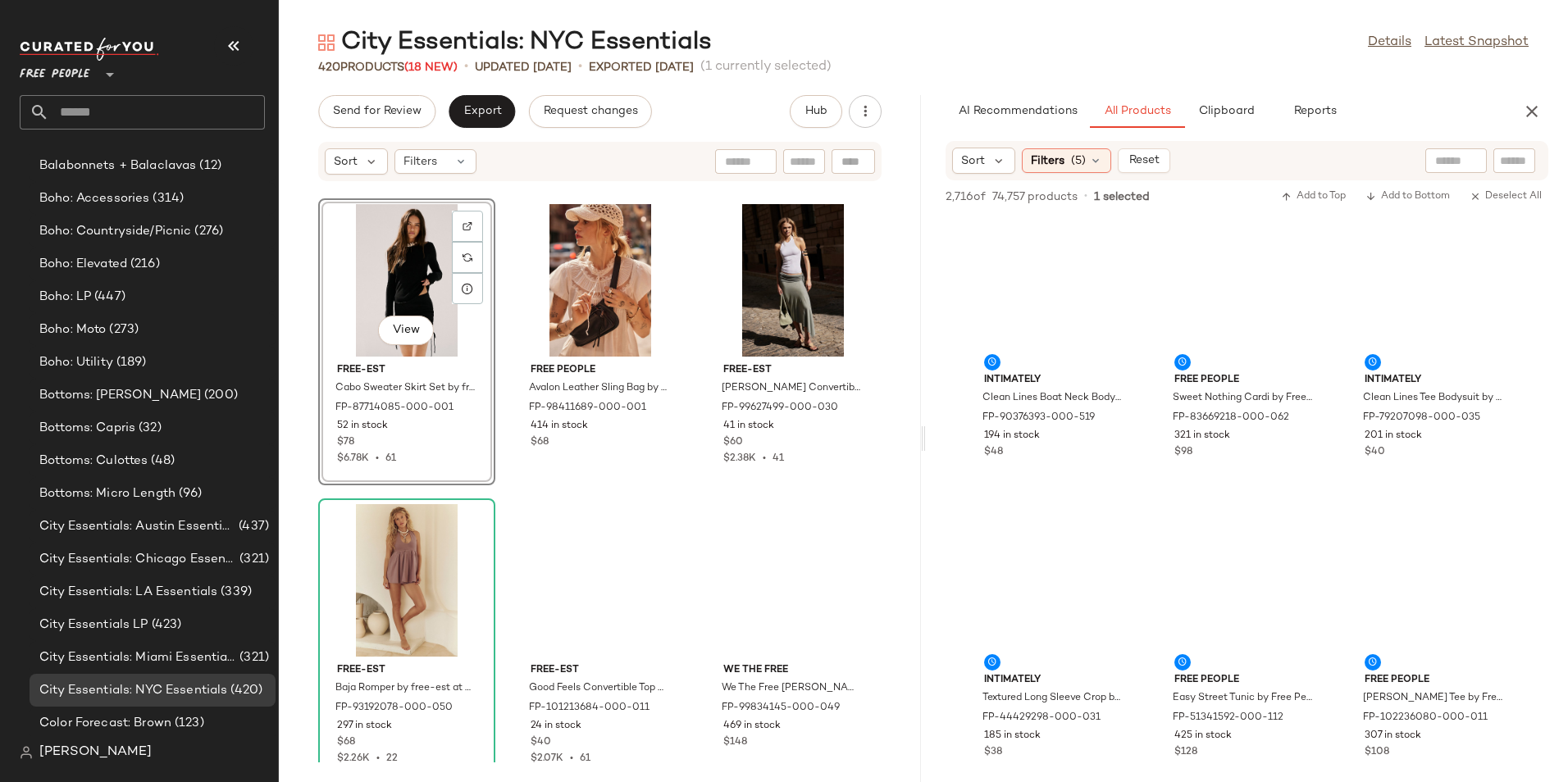
click at [1478, 166] on div at bounding box center [1456, 160] width 62 height 24
type input "****"
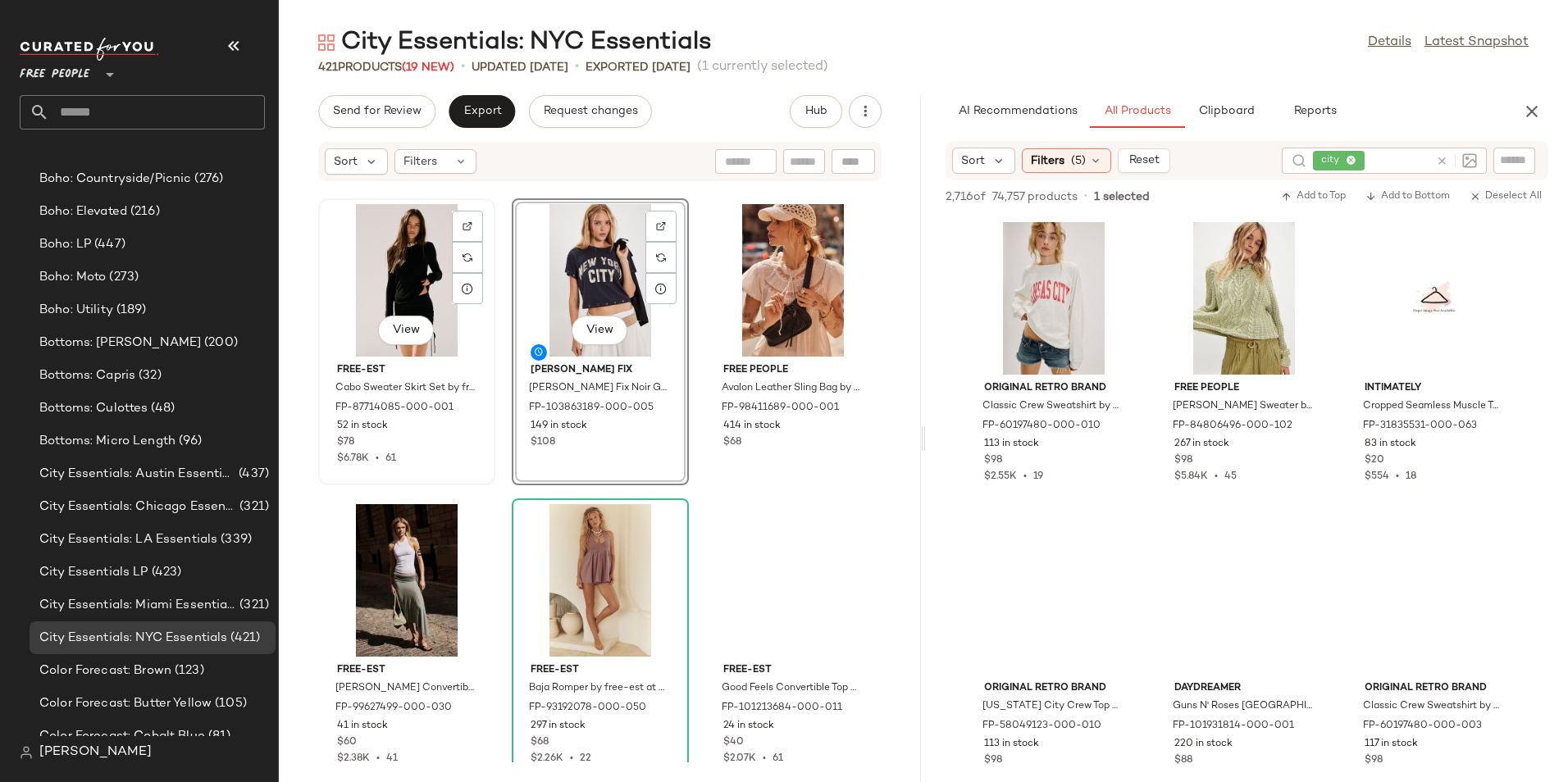
scroll to position [759, 0]
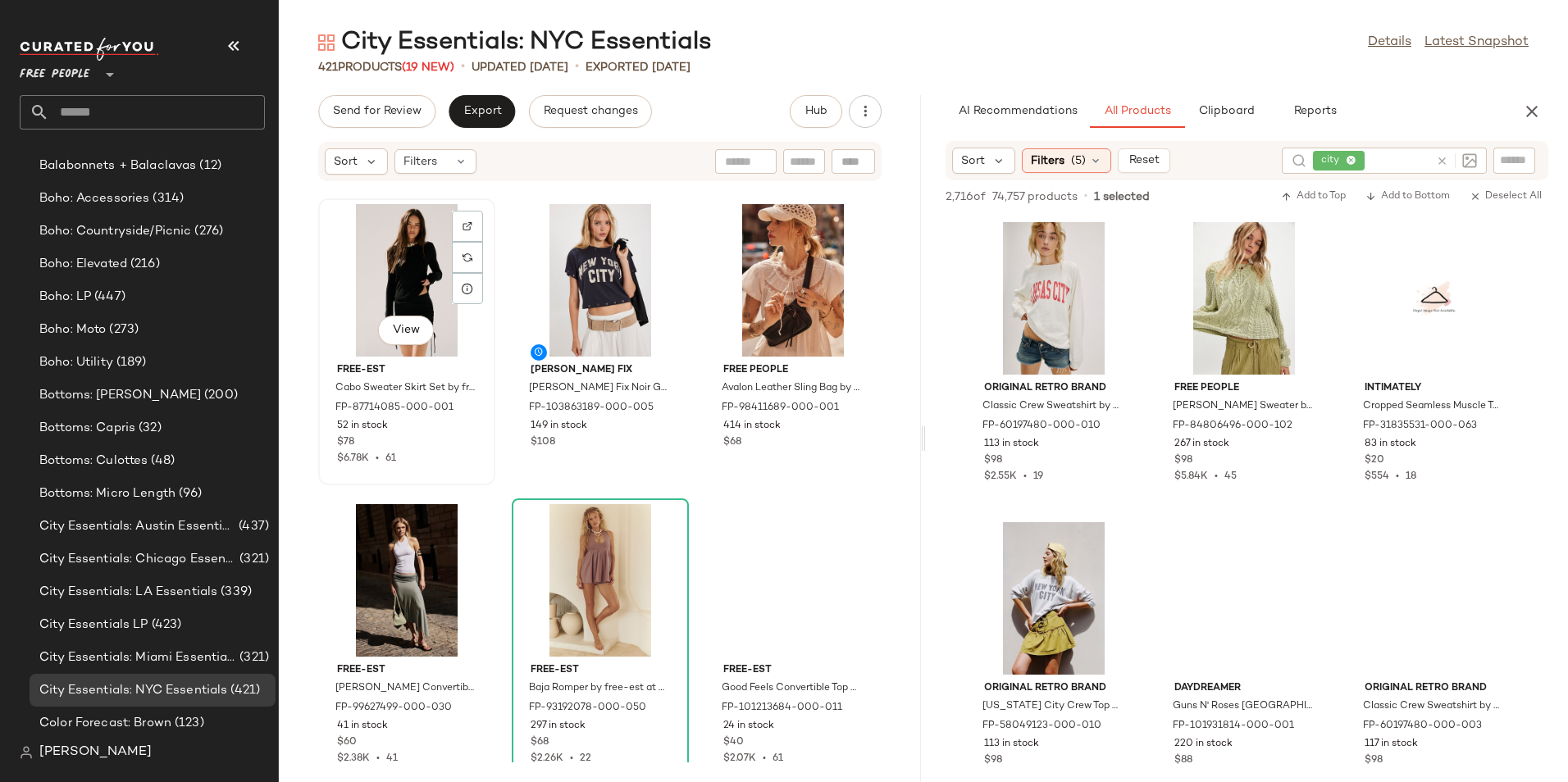
click at [427, 271] on div "View" at bounding box center [406, 281] width 166 height 152
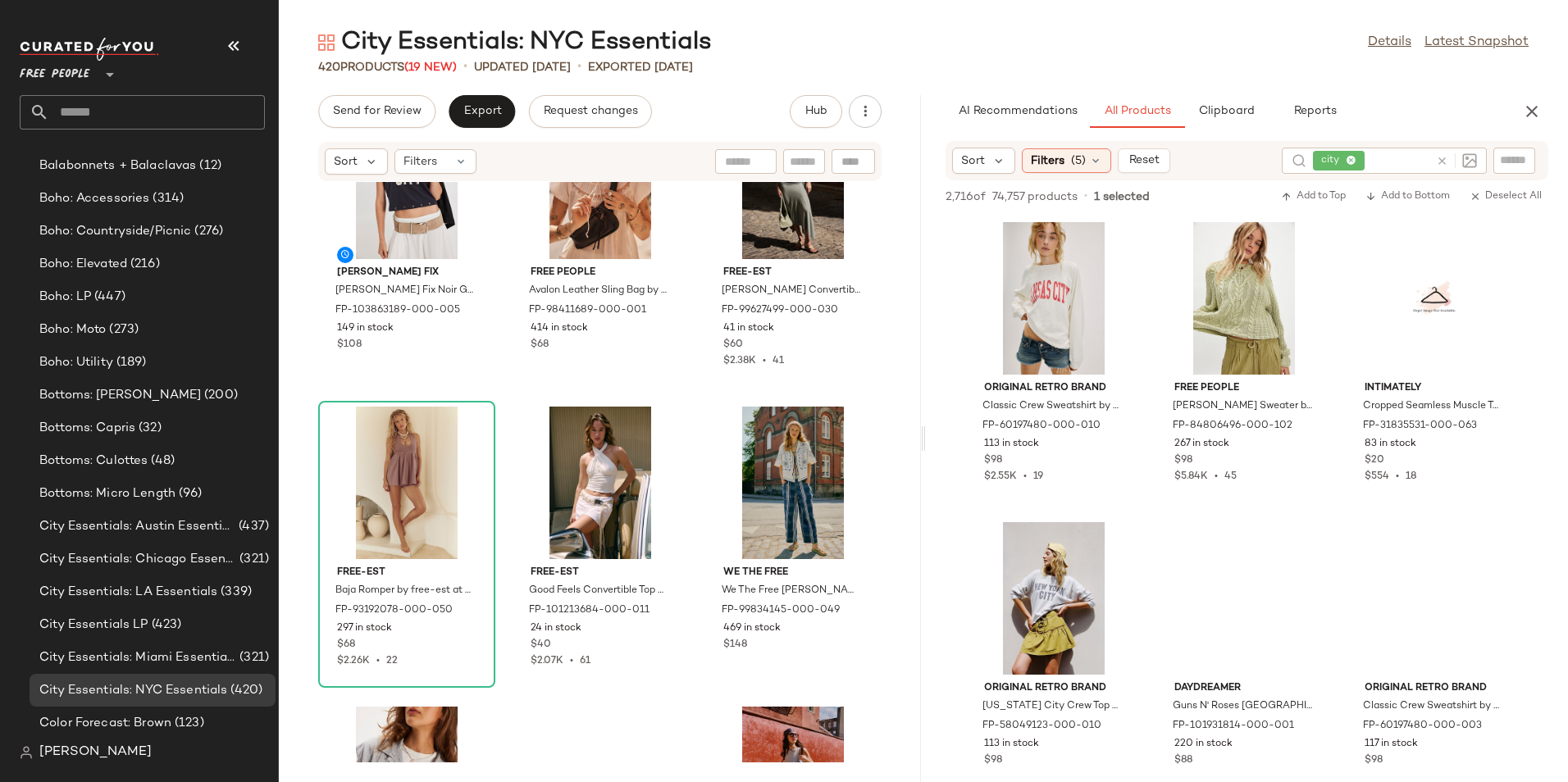
scroll to position [7299, 0]
click at [1071, 162] on span "(5)" at bounding box center [1078, 161] width 14 height 17
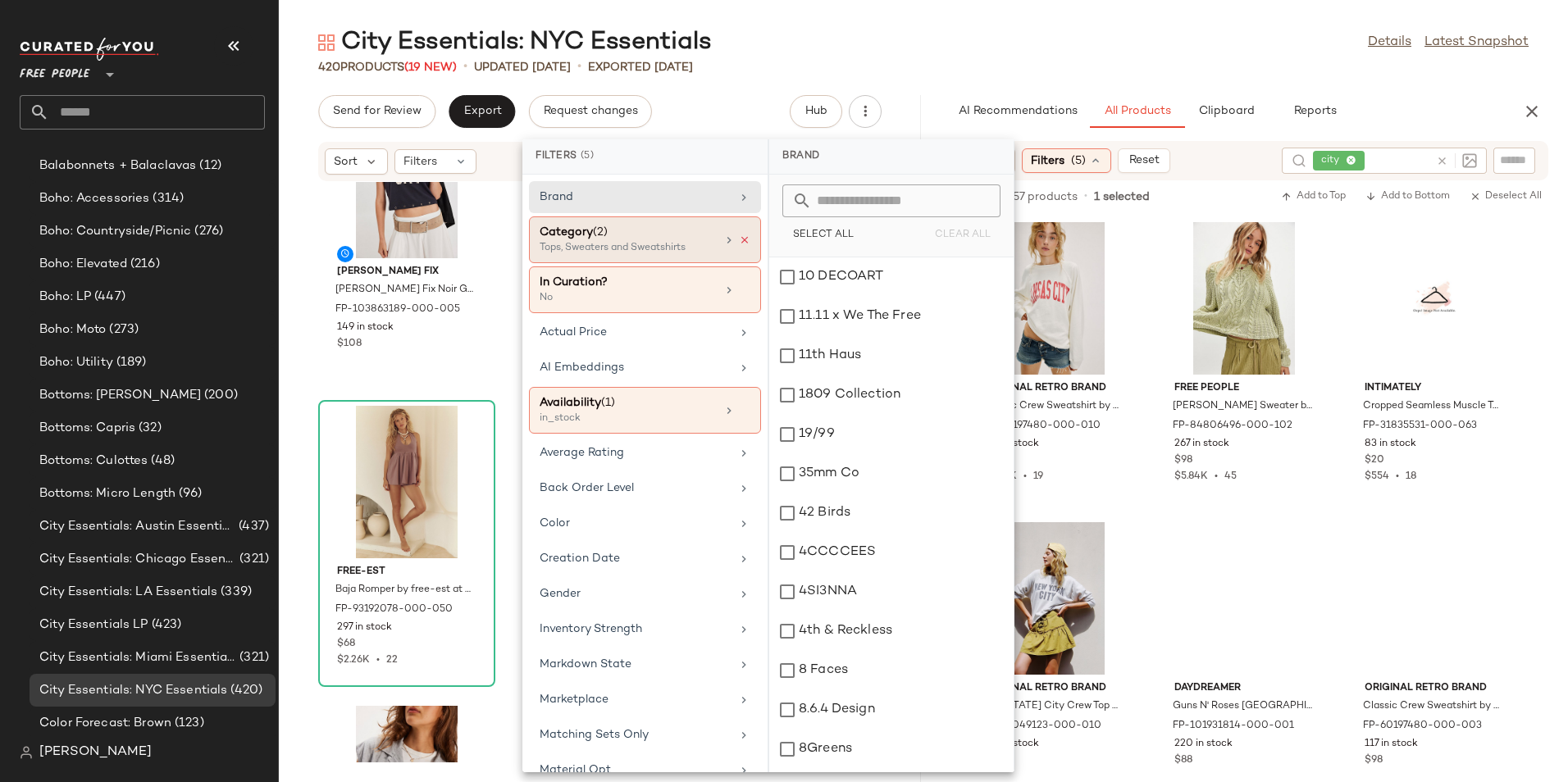
click at [739, 244] on icon at bounding box center [745, 239] width 12 height 12
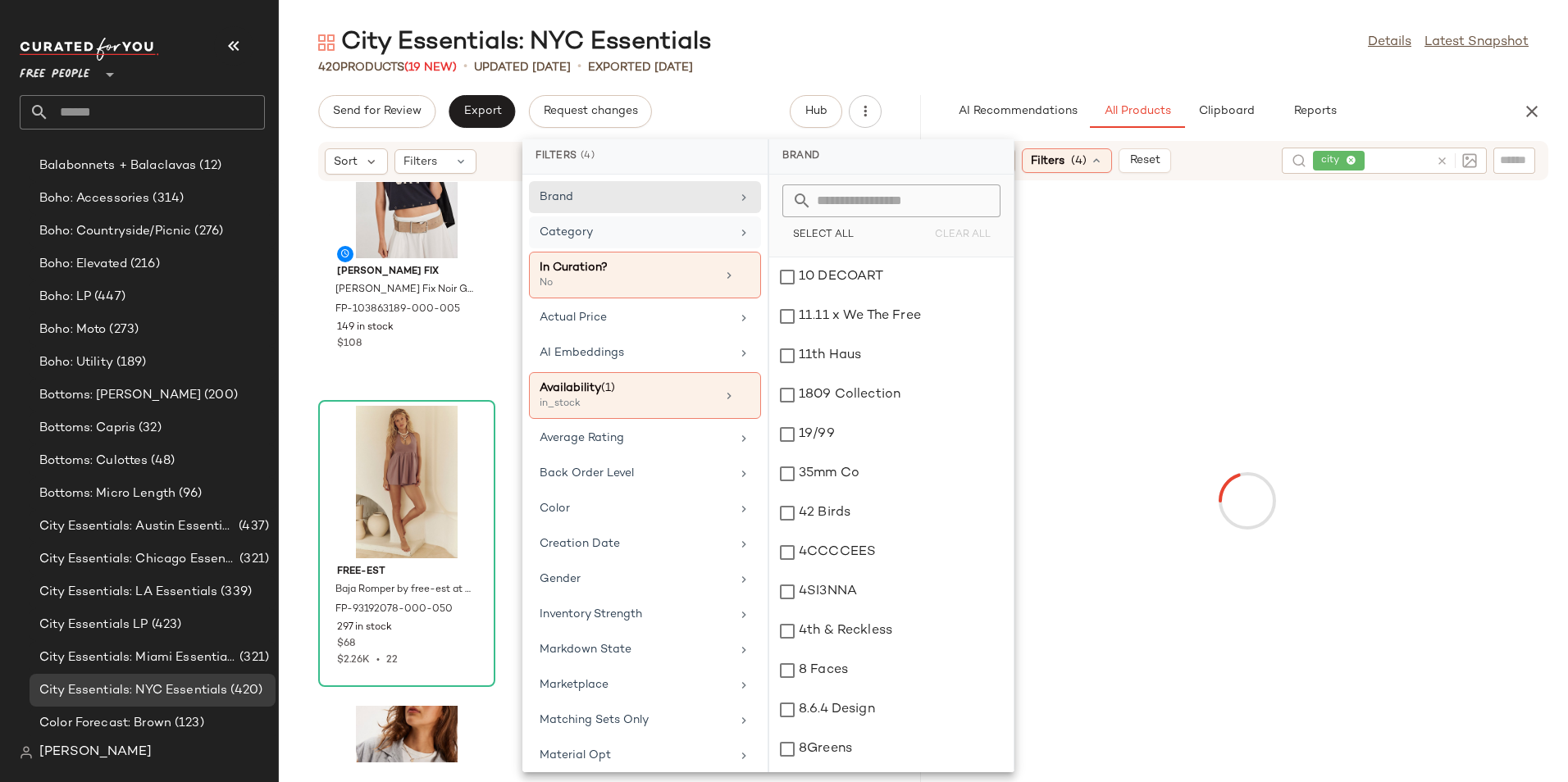
click at [663, 233] on div "Category" at bounding box center [634, 232] width 191 height 17
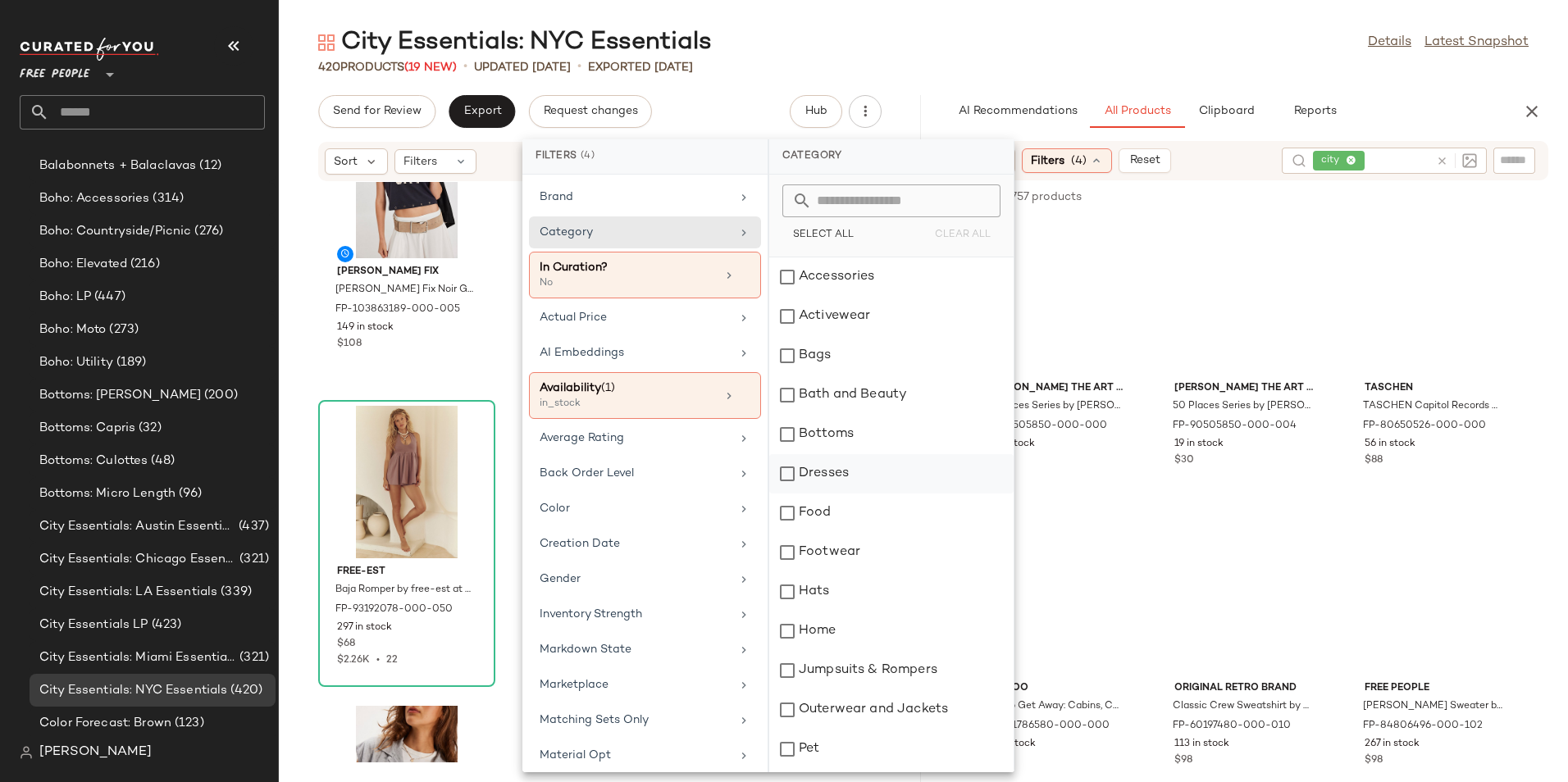
click at [841, 467] on div "Dresses" at bounding box center [891, 474] width 244 height 39
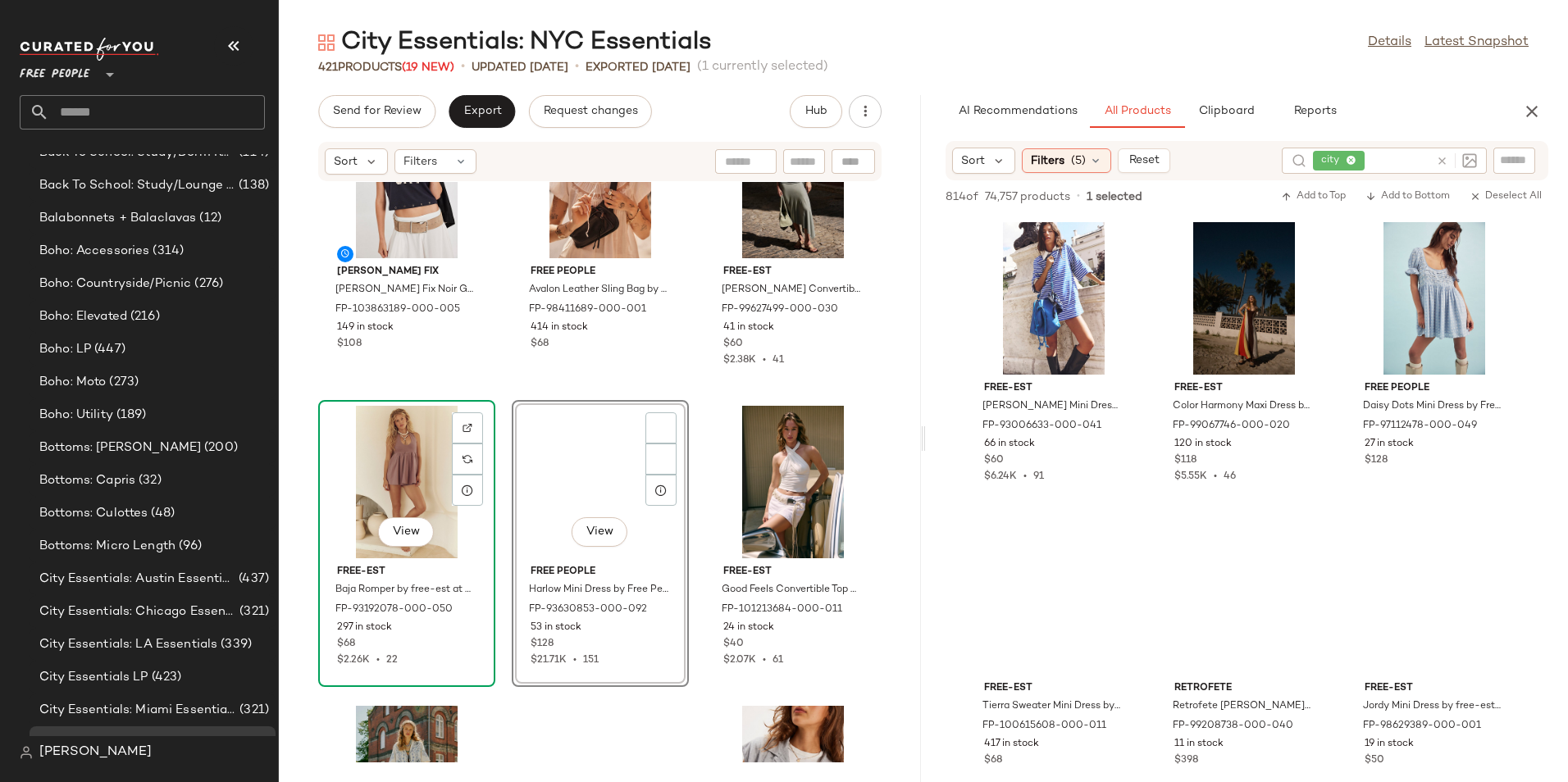
scroll to position [759, 0]
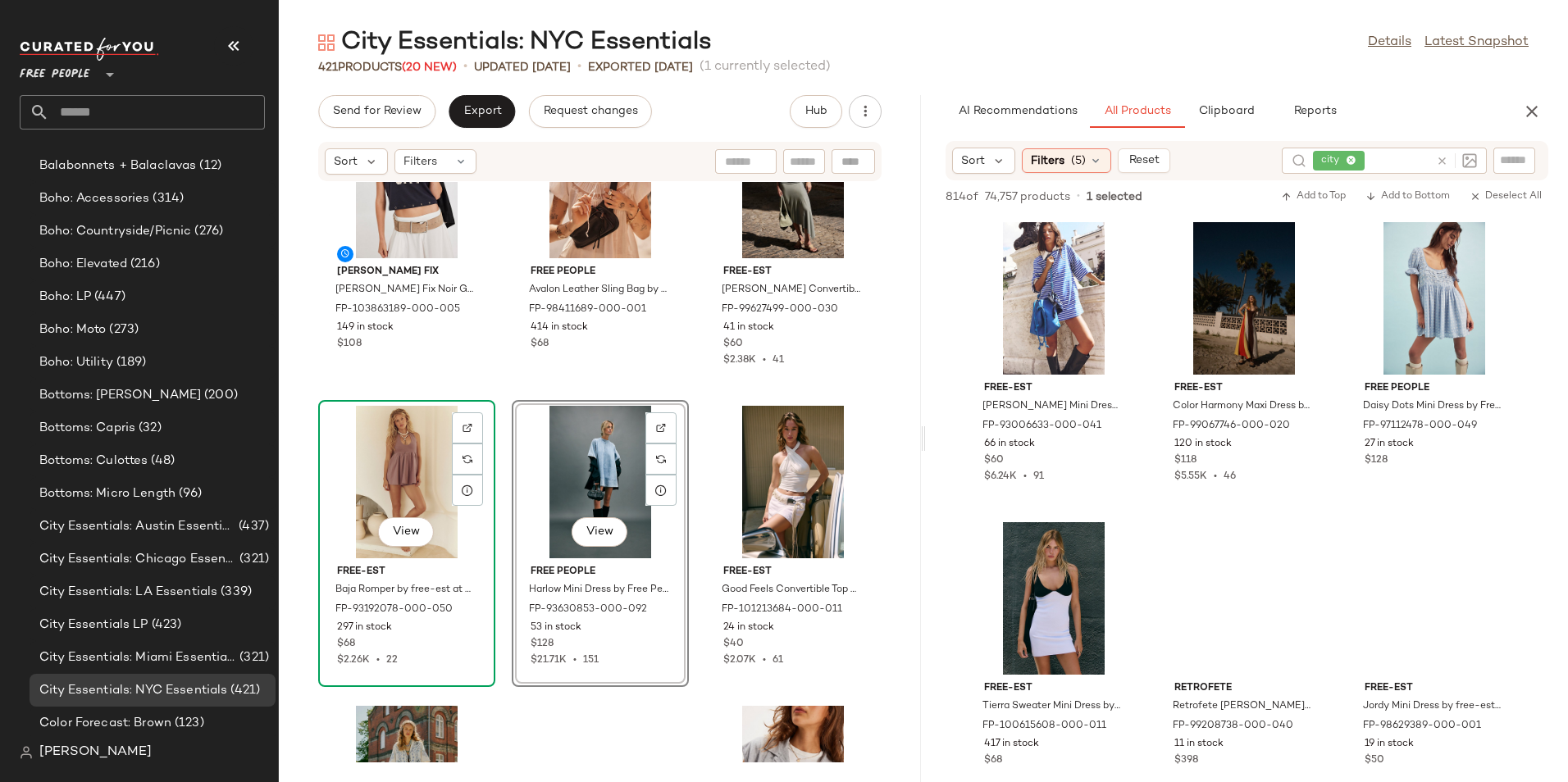
click at [490, 458] on div "View" at bounding box center [406, 482] width 166 height 152
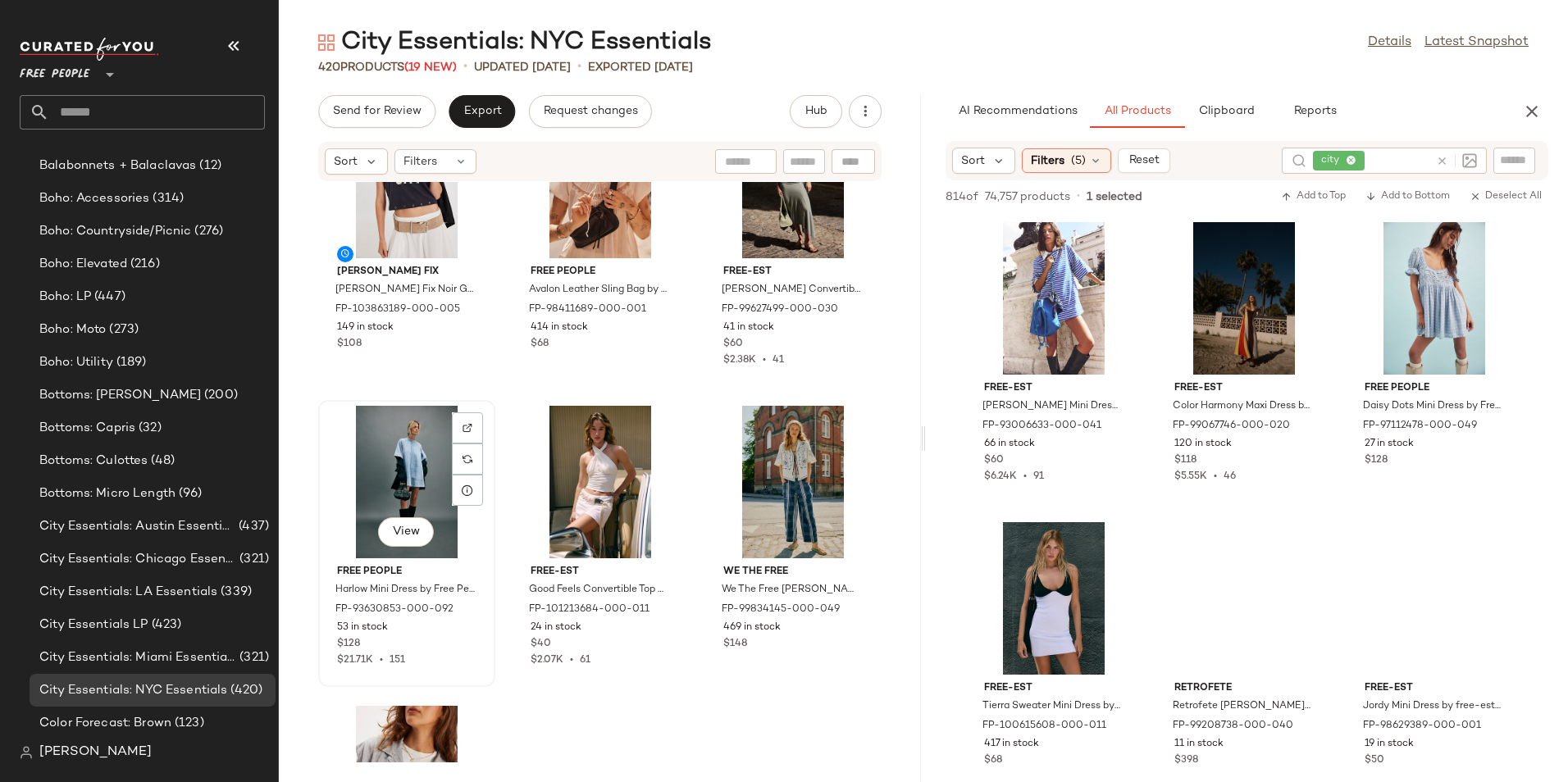
scroll to position [759, 0]
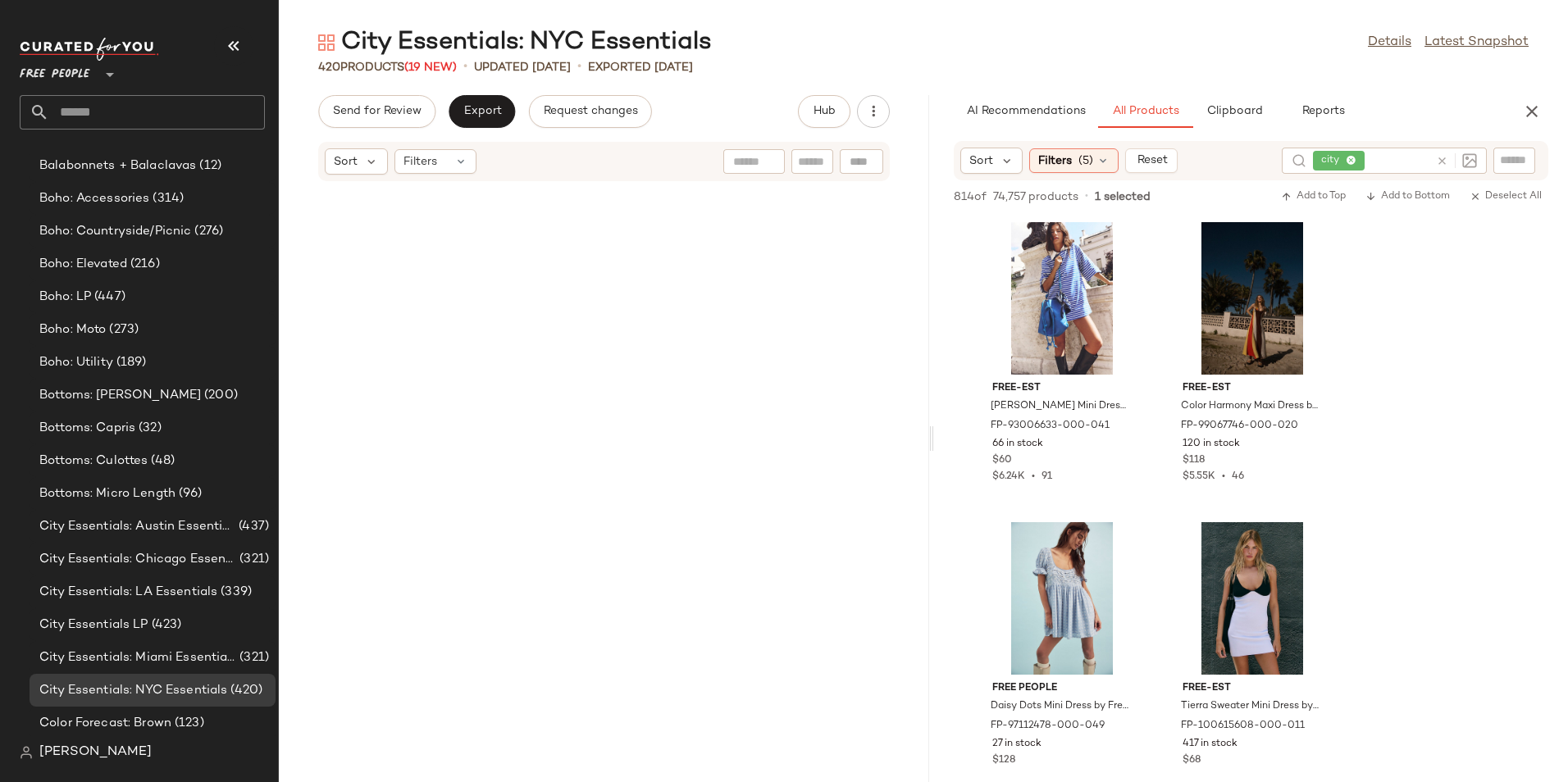
drag, startPoint x: 921, startPoint y: 436, endPoint x: 933, endPoint y: 433, distance: 12.4
click at [933, 433] on div "City Essentials: NYC Essentials Details Latest Snapshot 420 Products (19 New) •…" at bounding box center [923, 404] width 1289 height 756
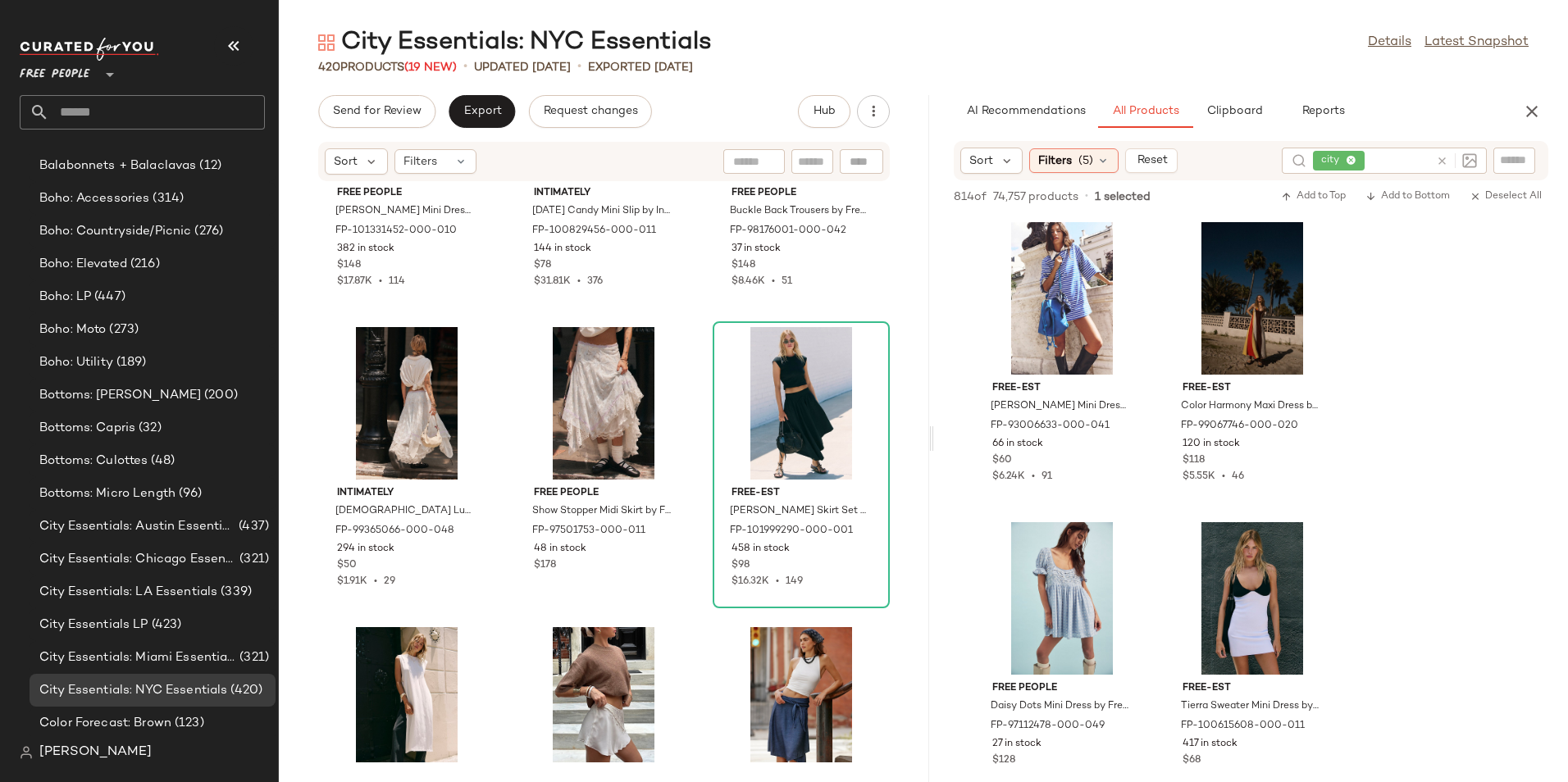
scroll to position [0, 0]
